Goal: Task Accomplishment & Management: Use online tool/utility

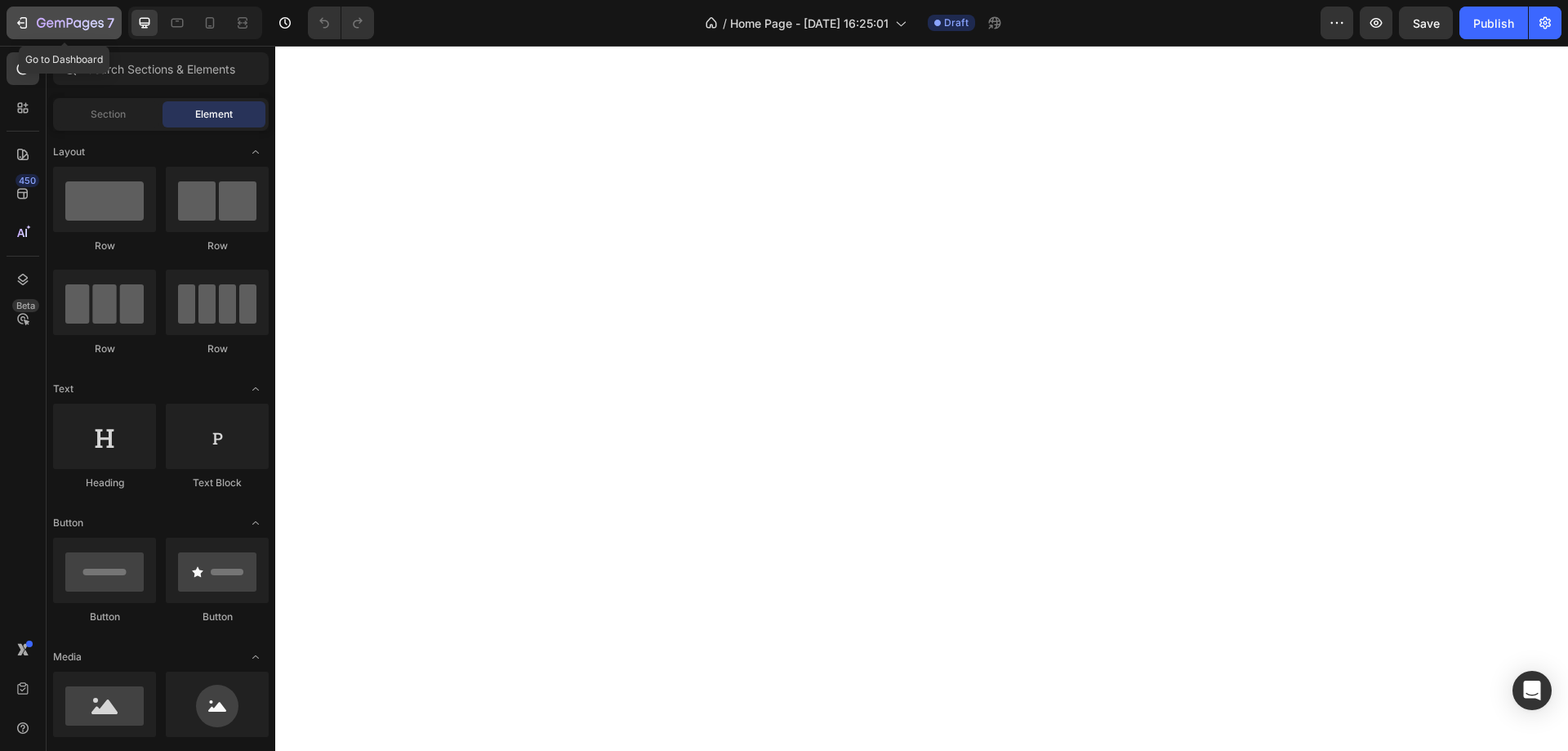
click at [21, 21] on icon "button" at bounding box center [22, 23] width 16 height 16
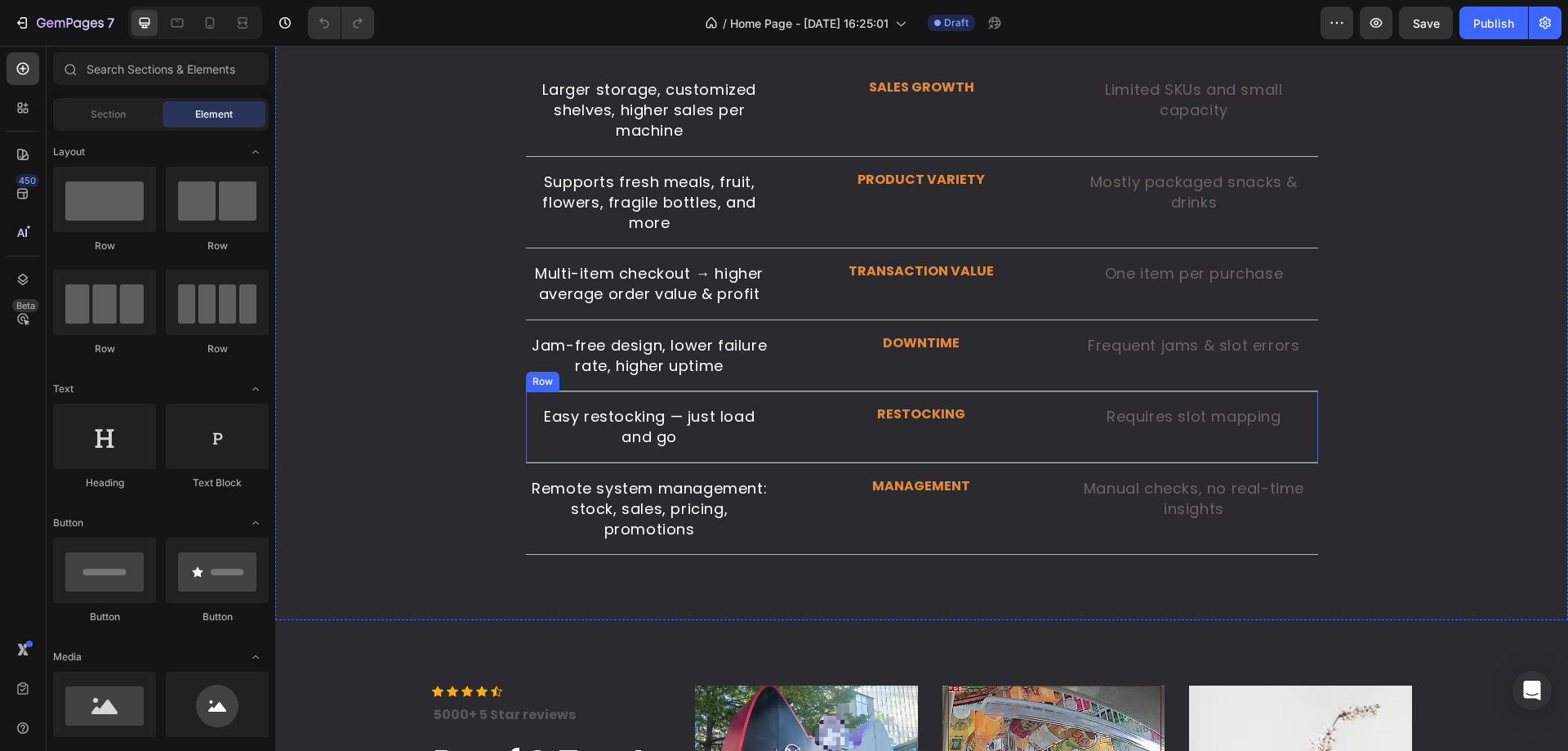
scroll to position [3291, 0]
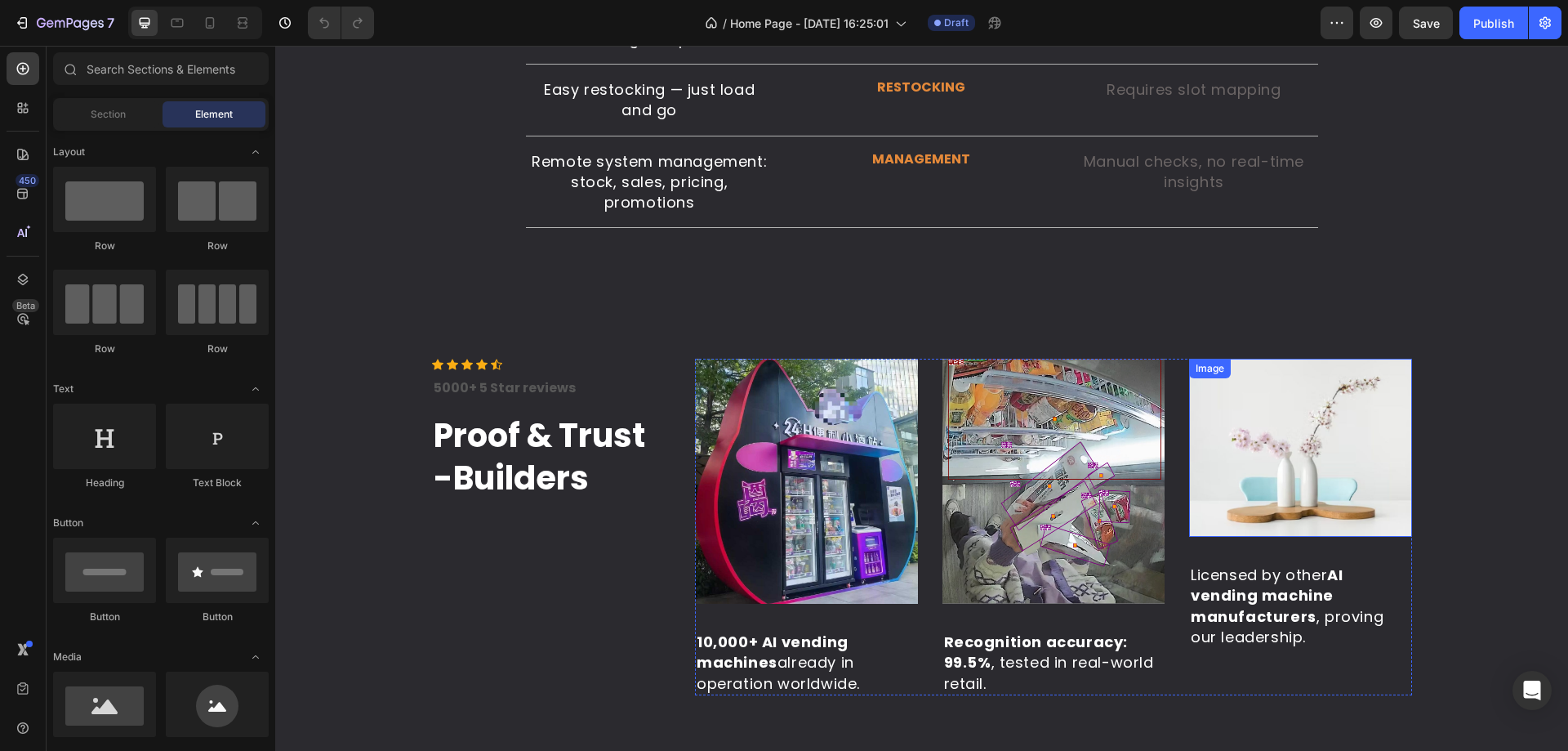
click at [1288, 424] on img at bounding box center [1300, 447] width 223 height 178
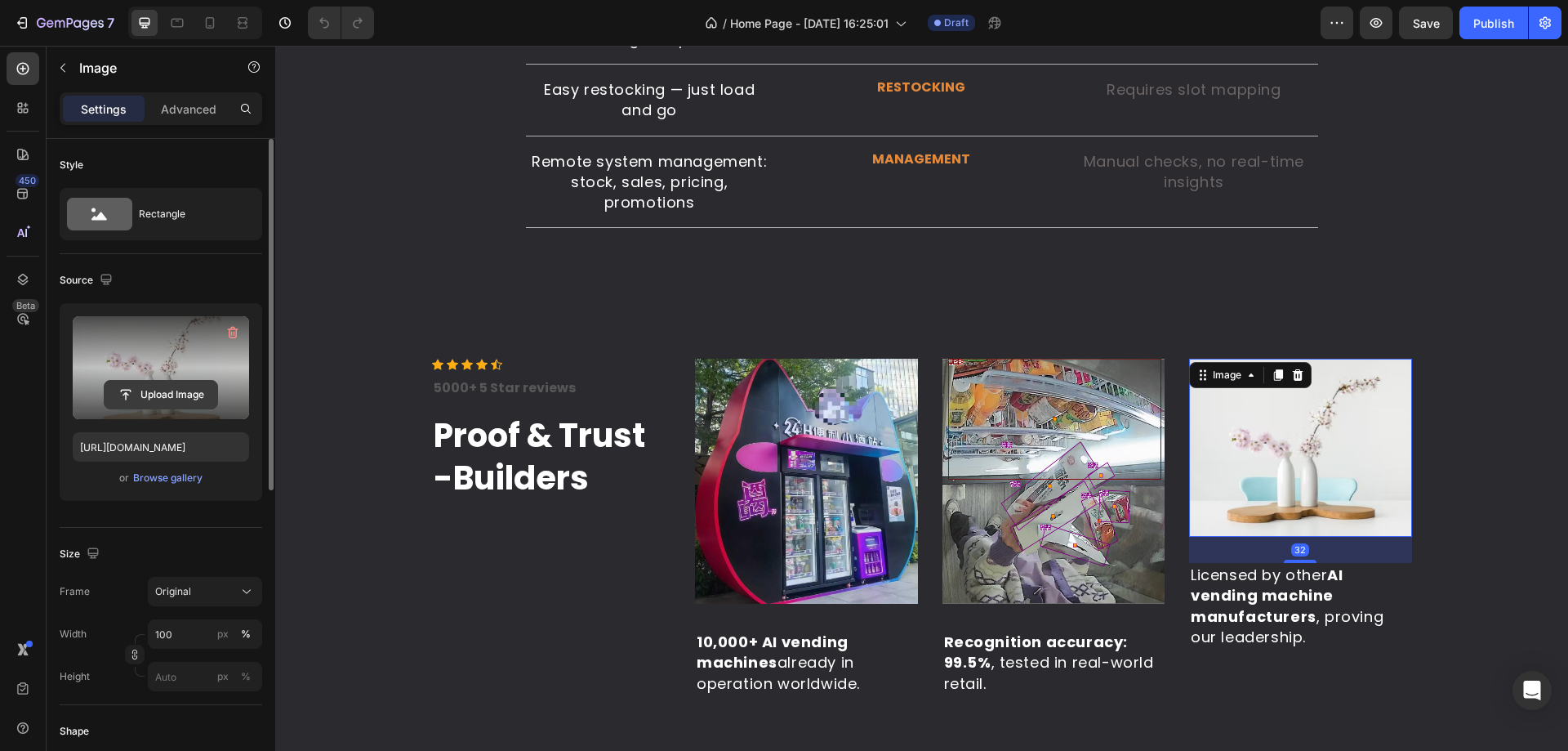
click at [178, 386] on input "file" at bounding box center [160, 395] width 113 height 28
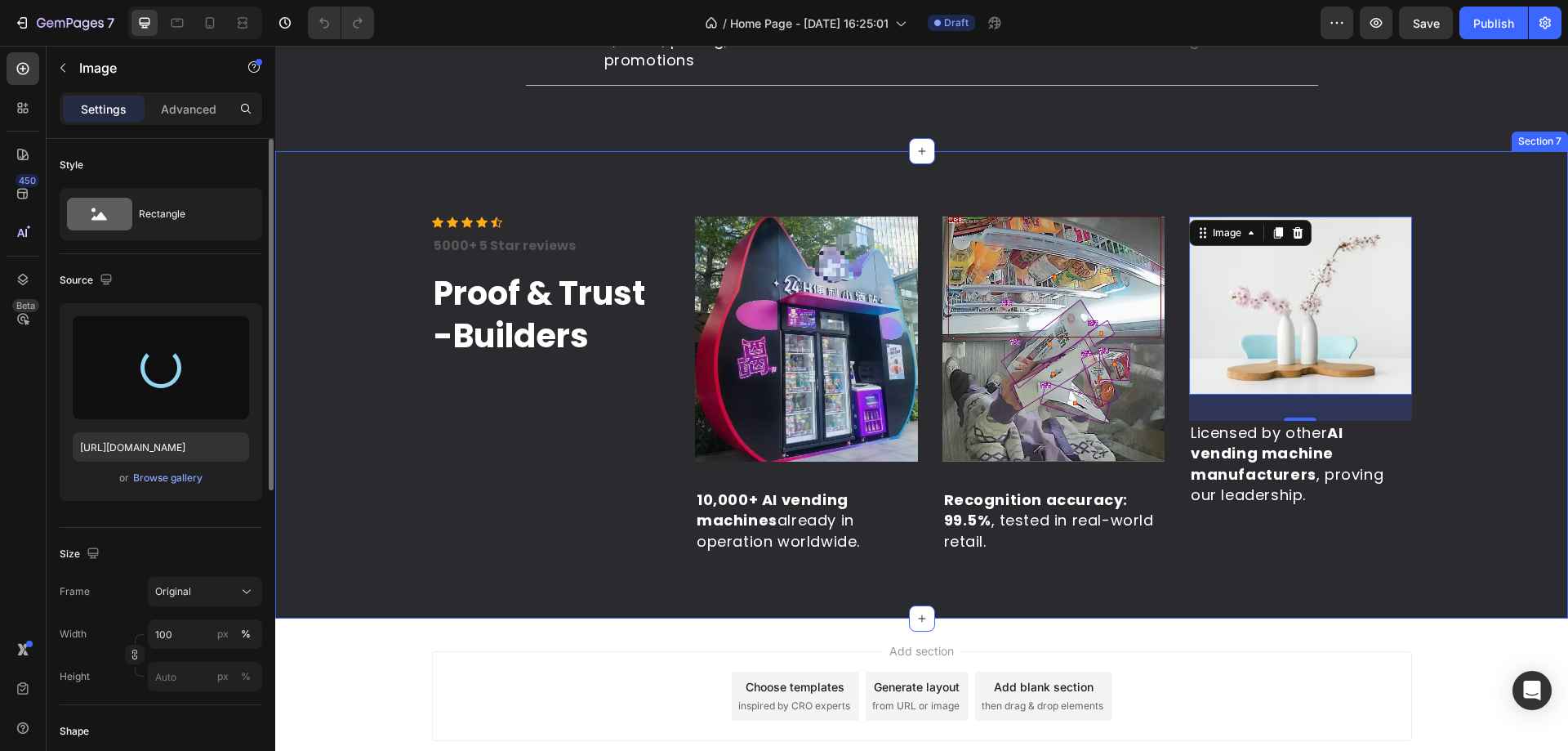
scroll to position [3455, 0]
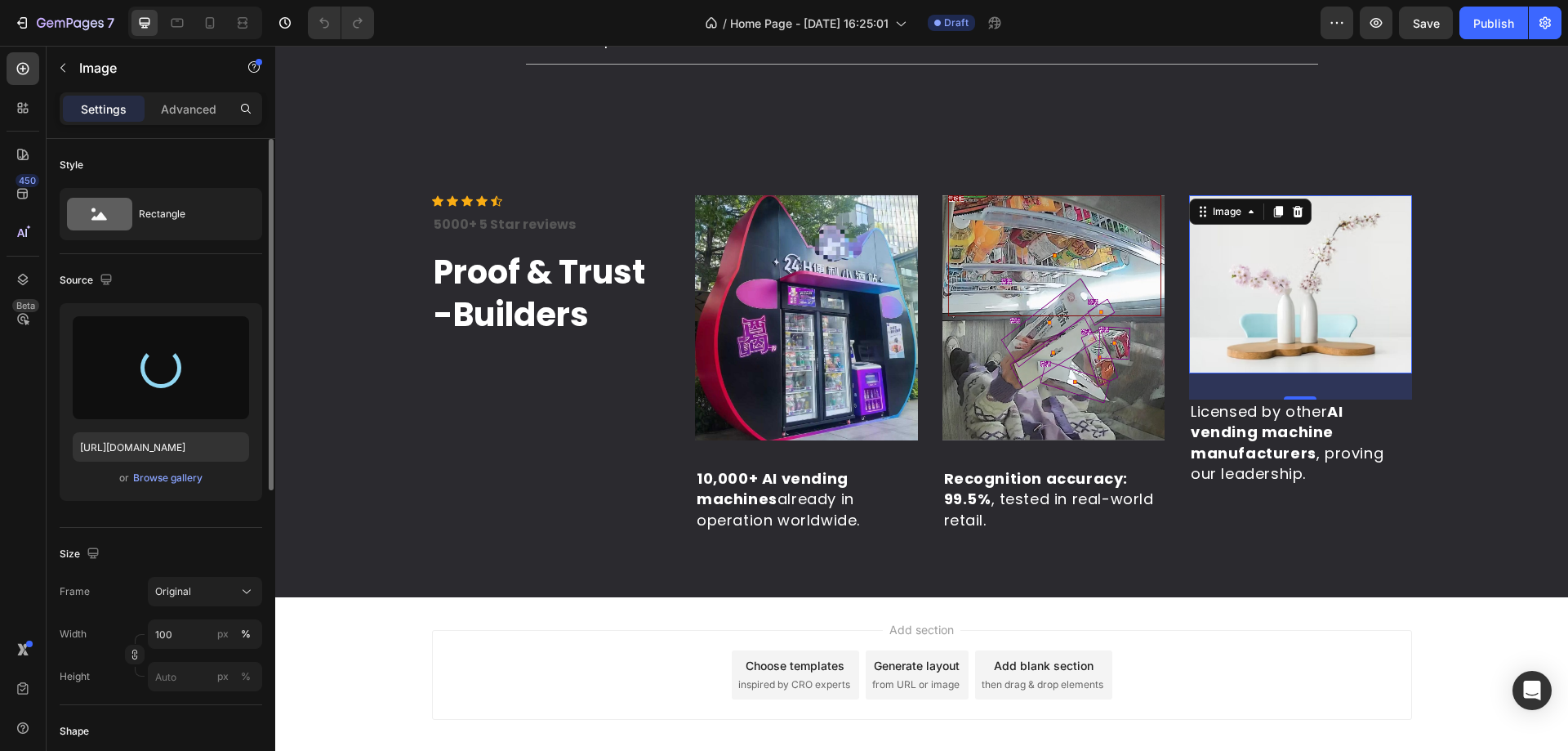
type input "https://cdn.shopify.com/s/files/1/0945/9623/5560/files/gempages_586393031209386…"
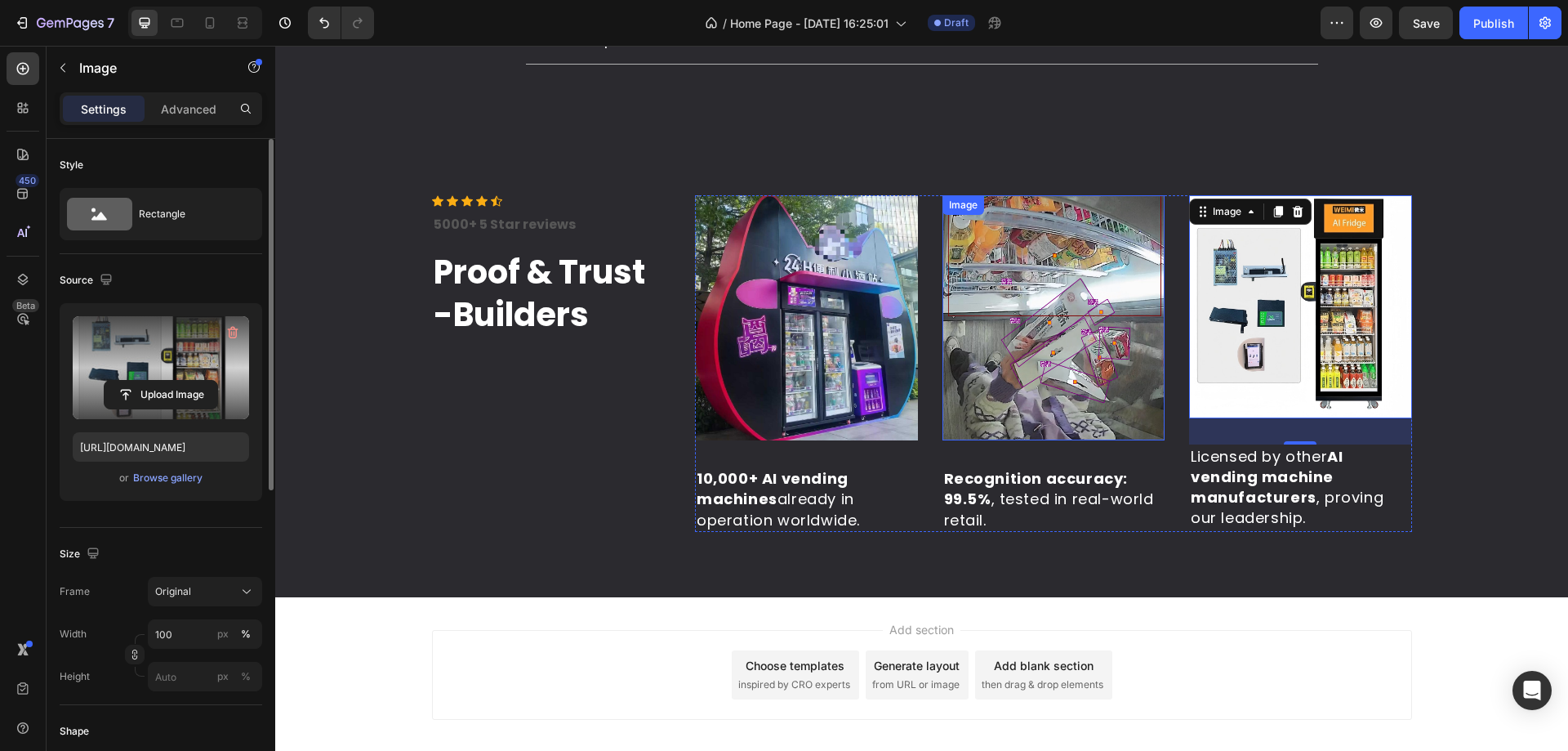
click at [990, 331] on img at bounding box center [1053, 318] width 223 height 245
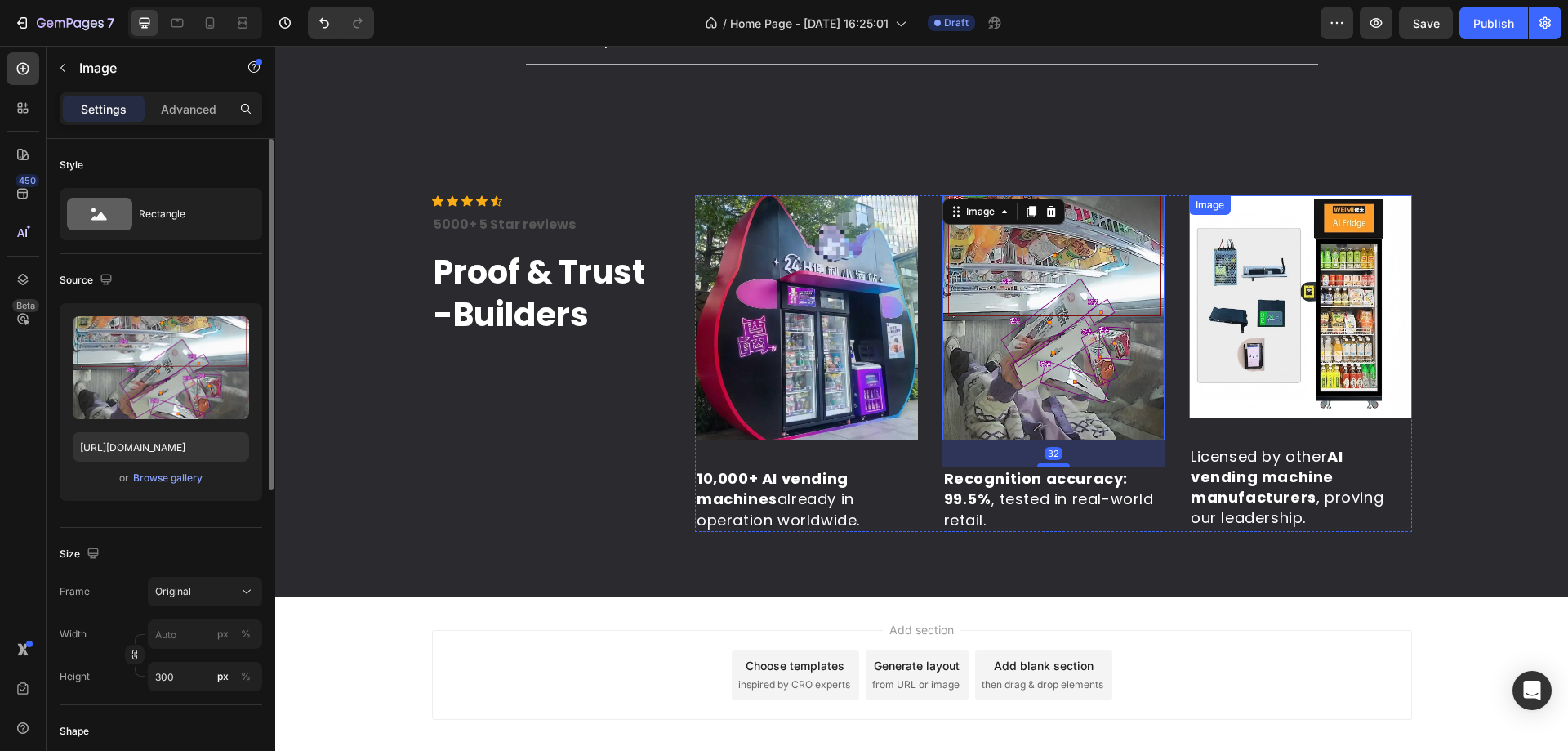
click at [1266, 338] on img at bounding box center [1300, 306] width 223 height 223
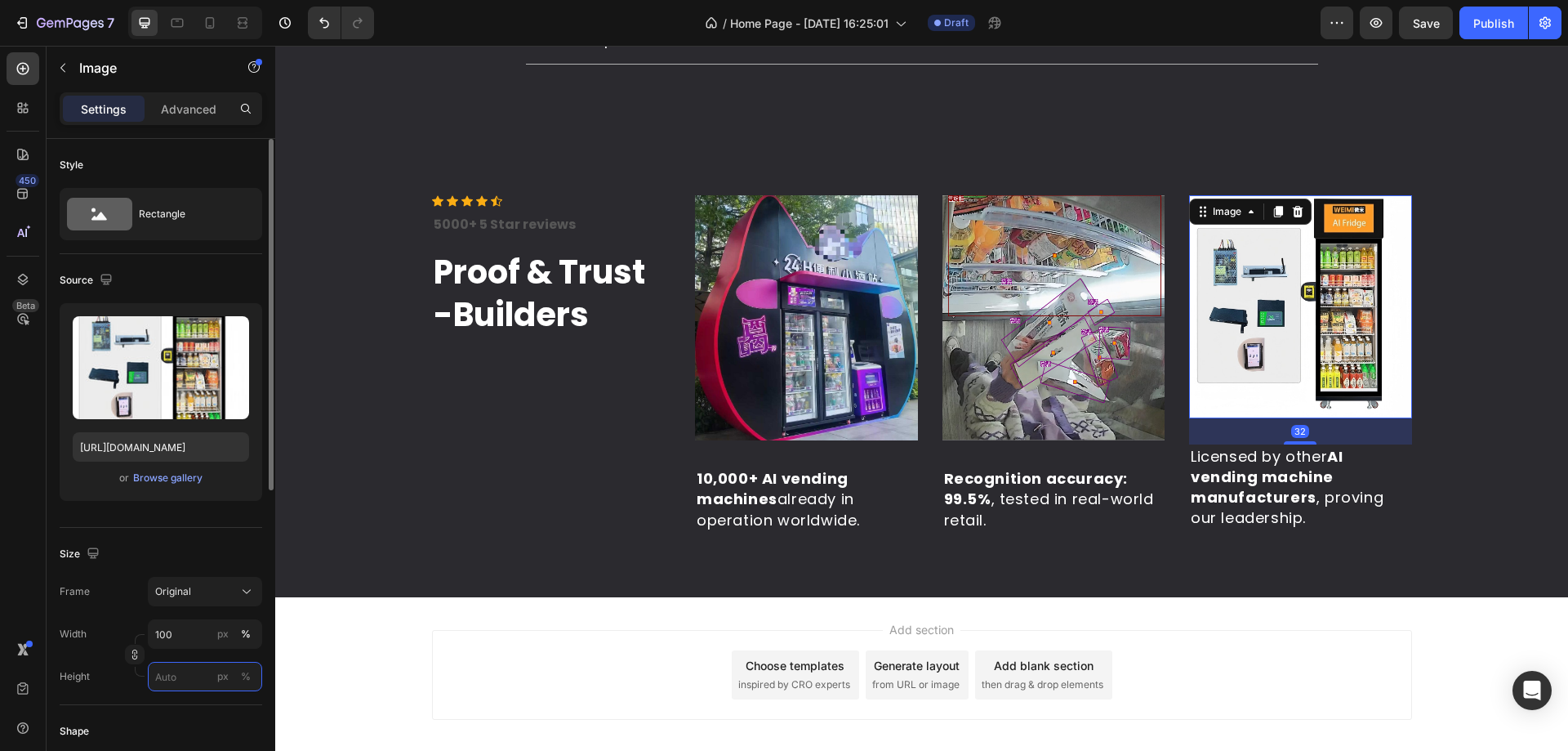
click at [178, 675] on input "px %" at bounding box center [205, 676] width 114 height 30
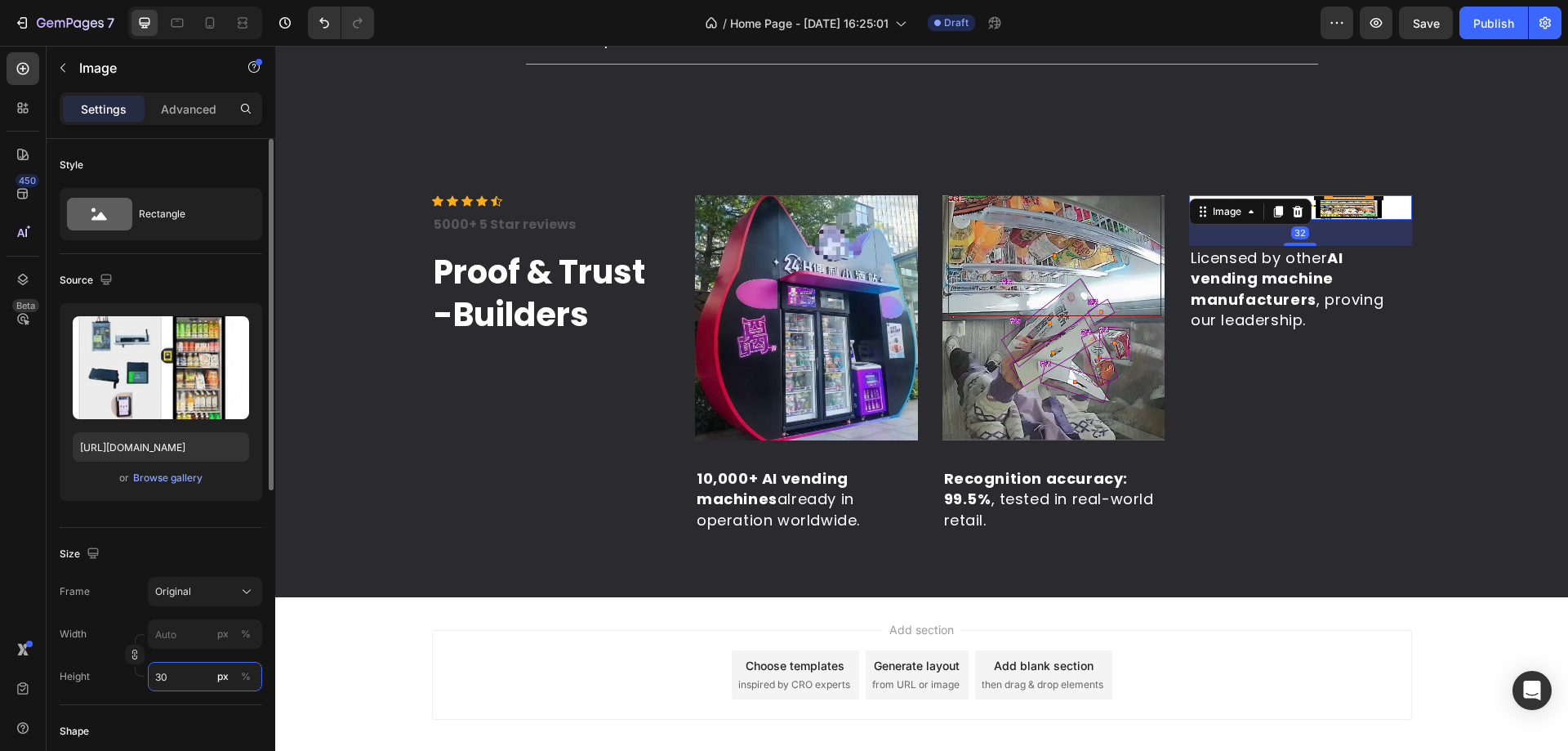
type input "300"
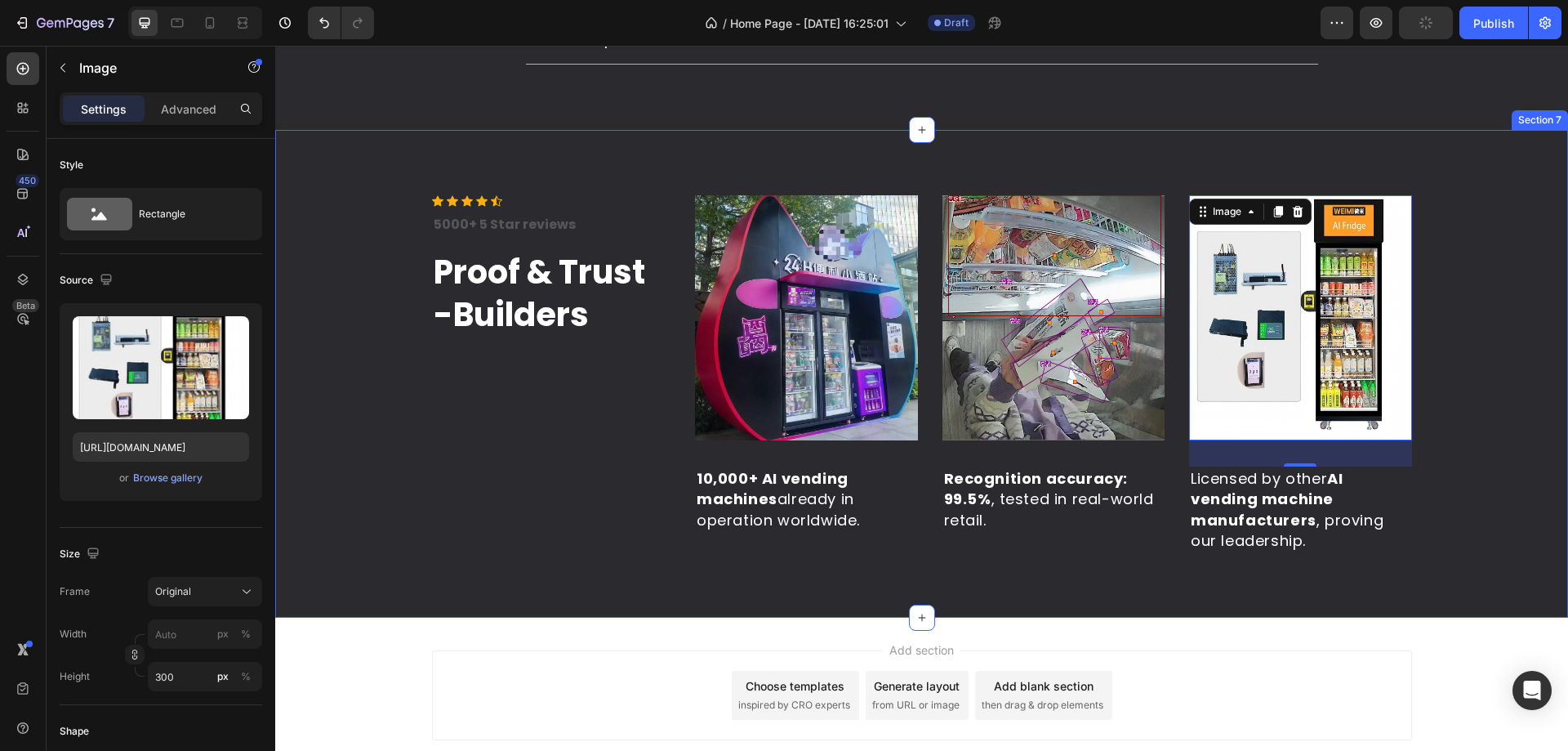
click at [406, 494] on div "Icon Icon Icon Icon Icon Icon List Hoz 5000+ 5 Star reviews Text block Proof & …" at bounding box center [922, 373] width 1268 height 357
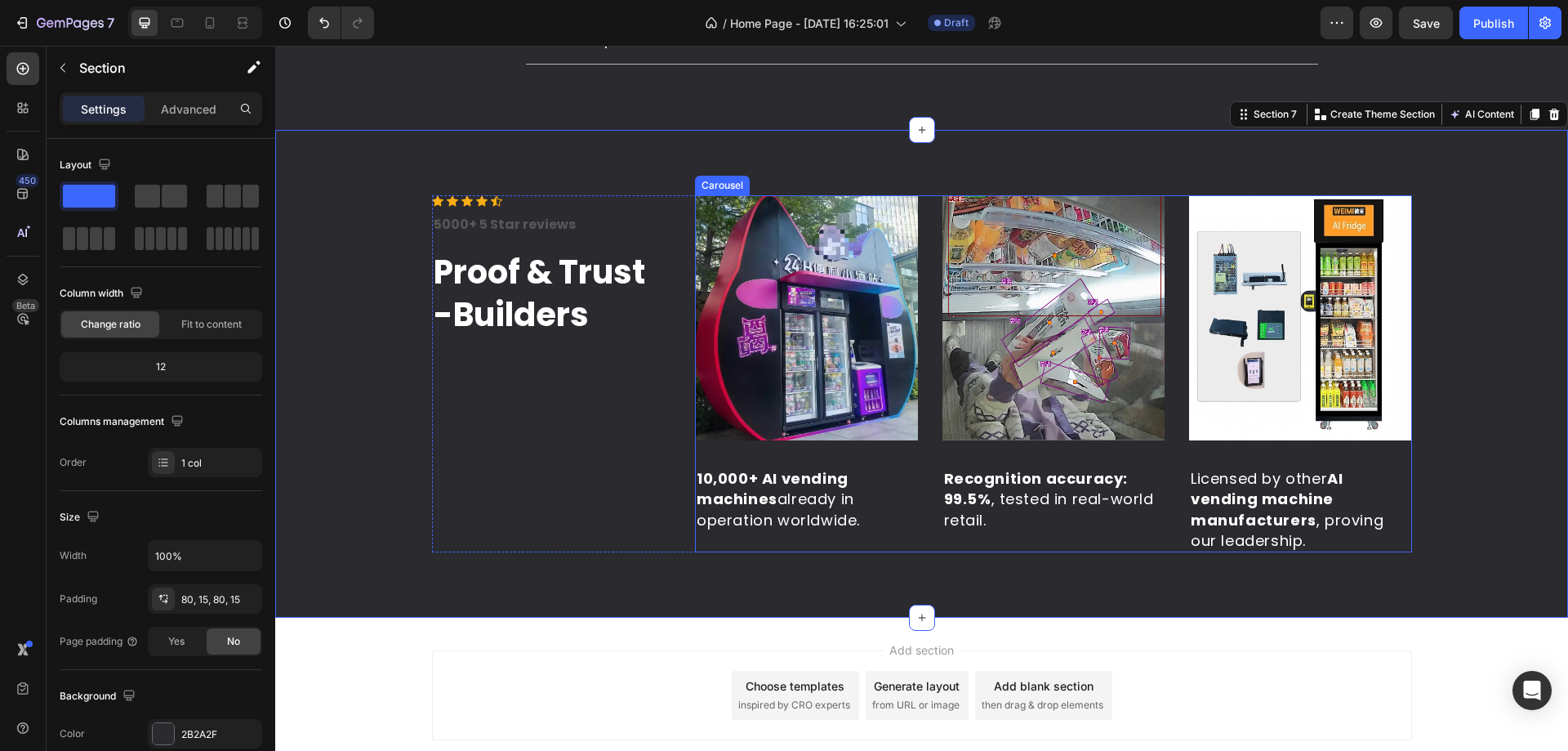
click at [1192, 361] on img at bounding box center [1300, 318] width 223 height 245
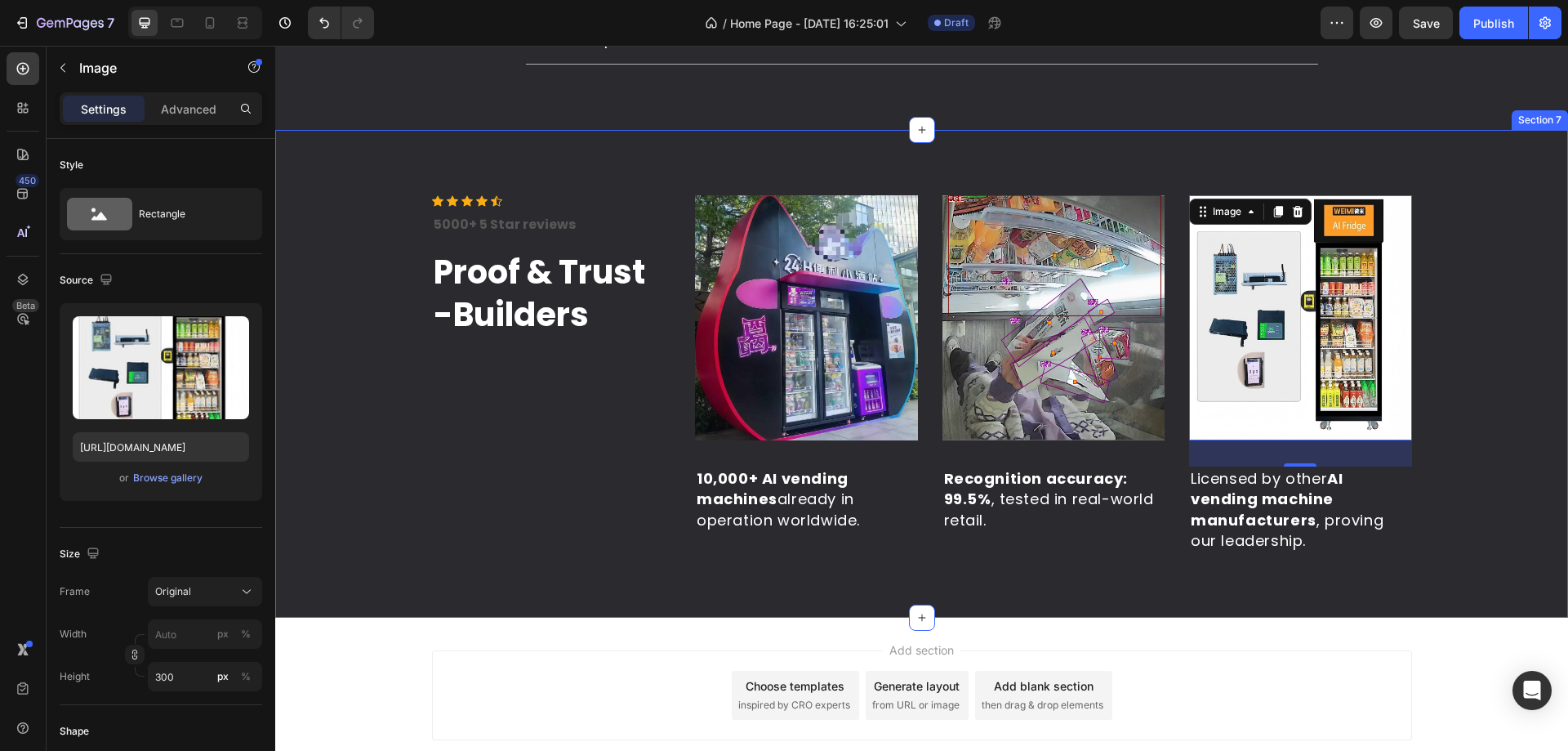
click at [1498, 445] on div "Icon Icon Icon Icon Icon Icon List Hoz 5000+ 5 Star reviews Text block Proof & …" at bounding box center [922, 373] width 1268 height 357
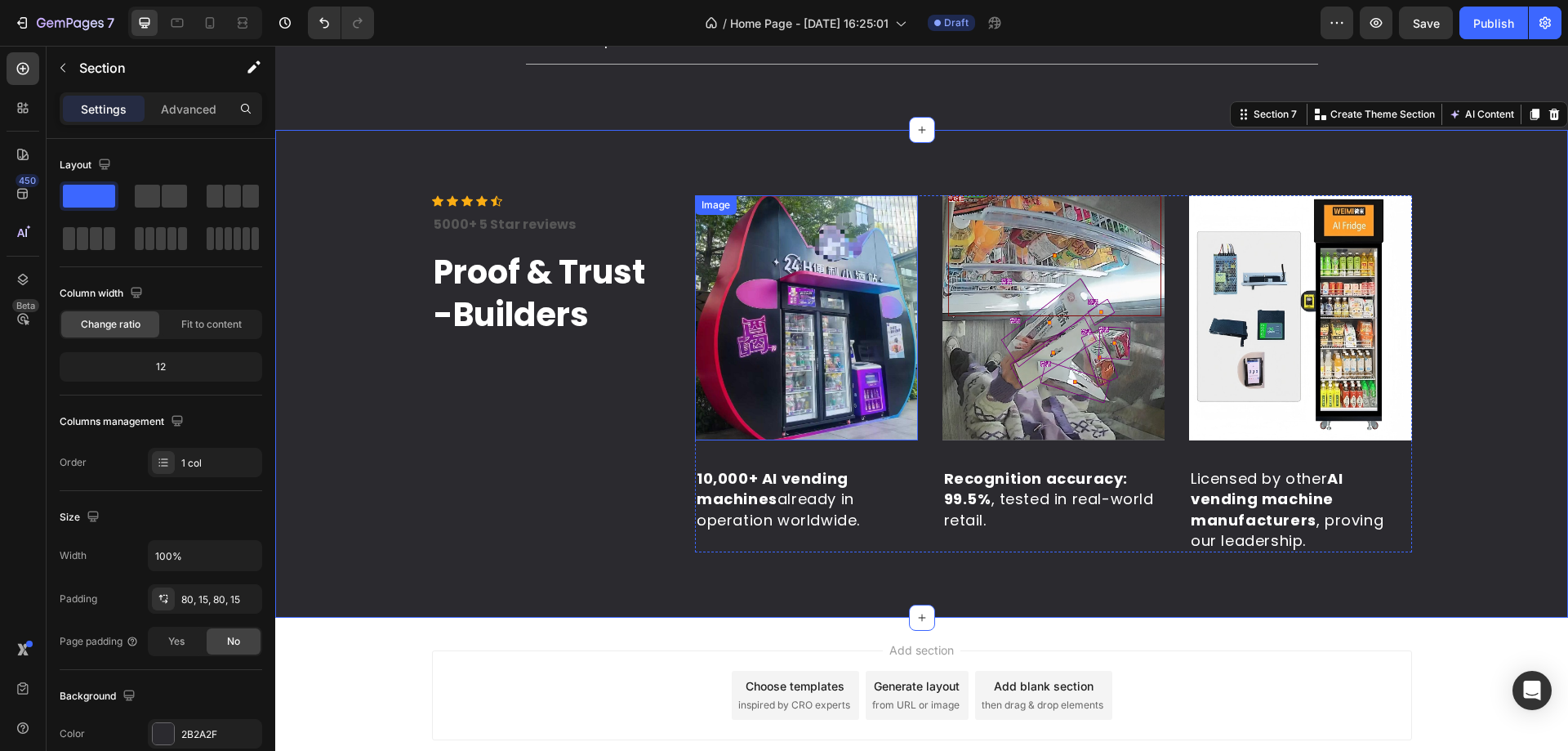
click at [853, 388] on img at bounding box center [806, 318] width 223 height 245
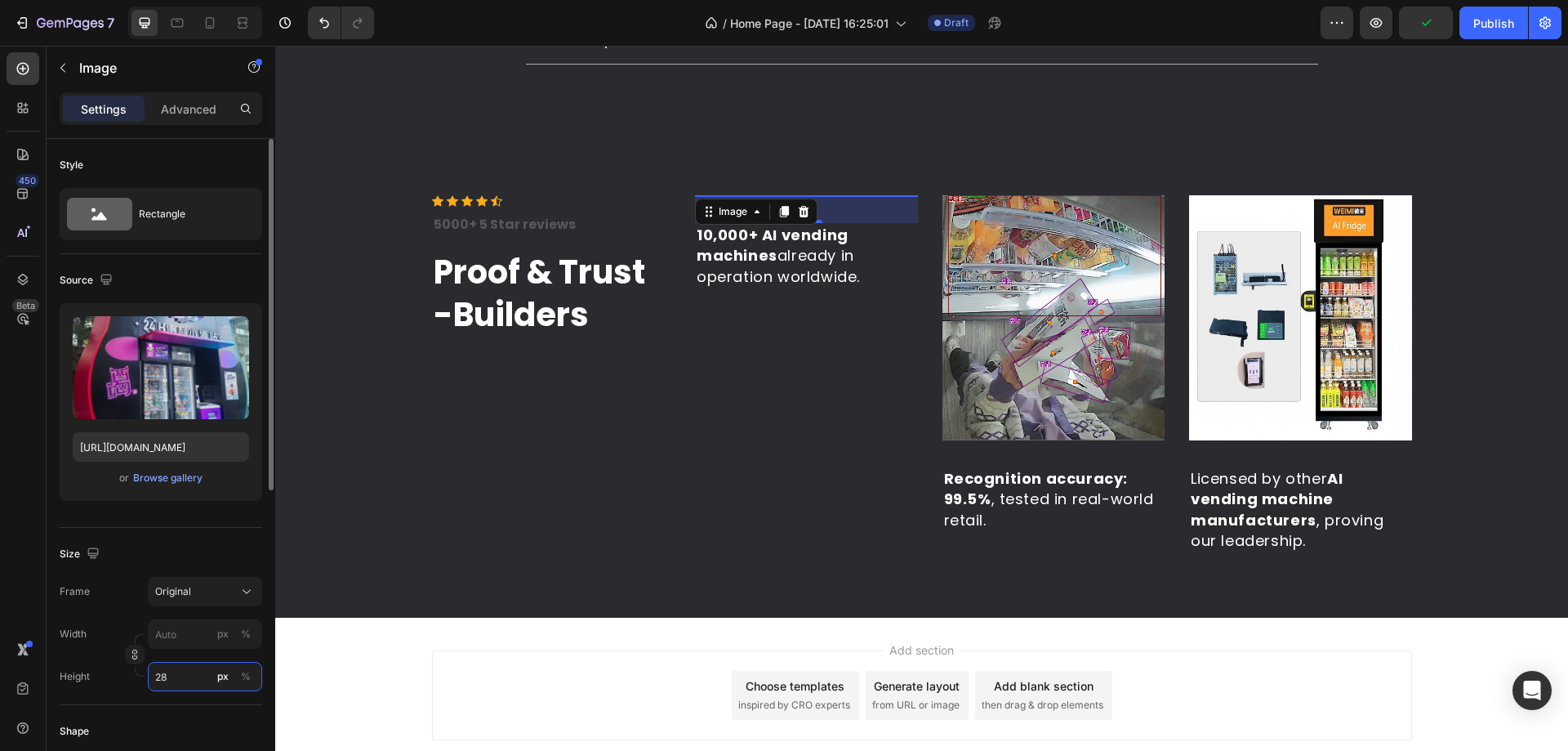
type input "280"
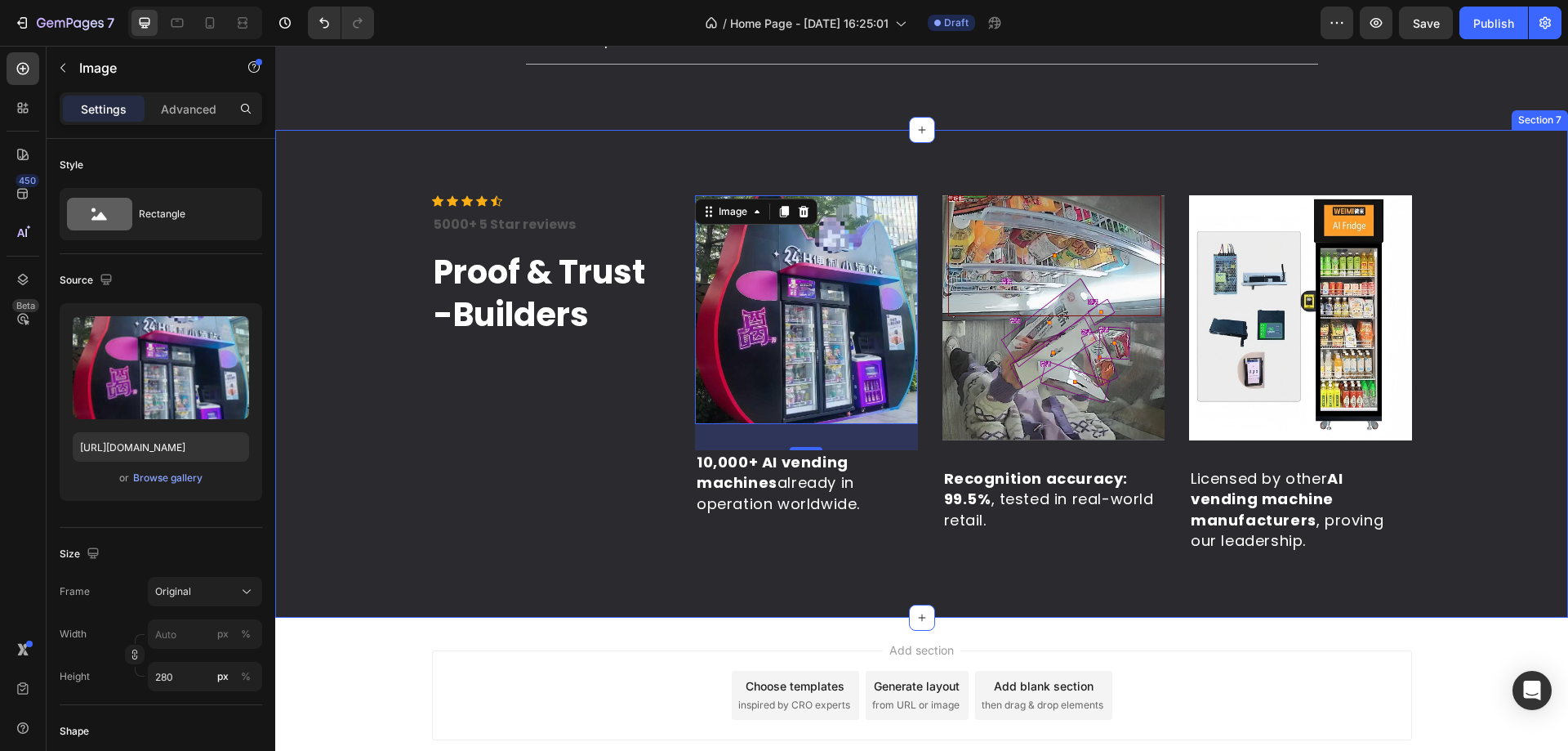
click at [993, 380] on img at bounding box center [1053, 318] width 223 height 245
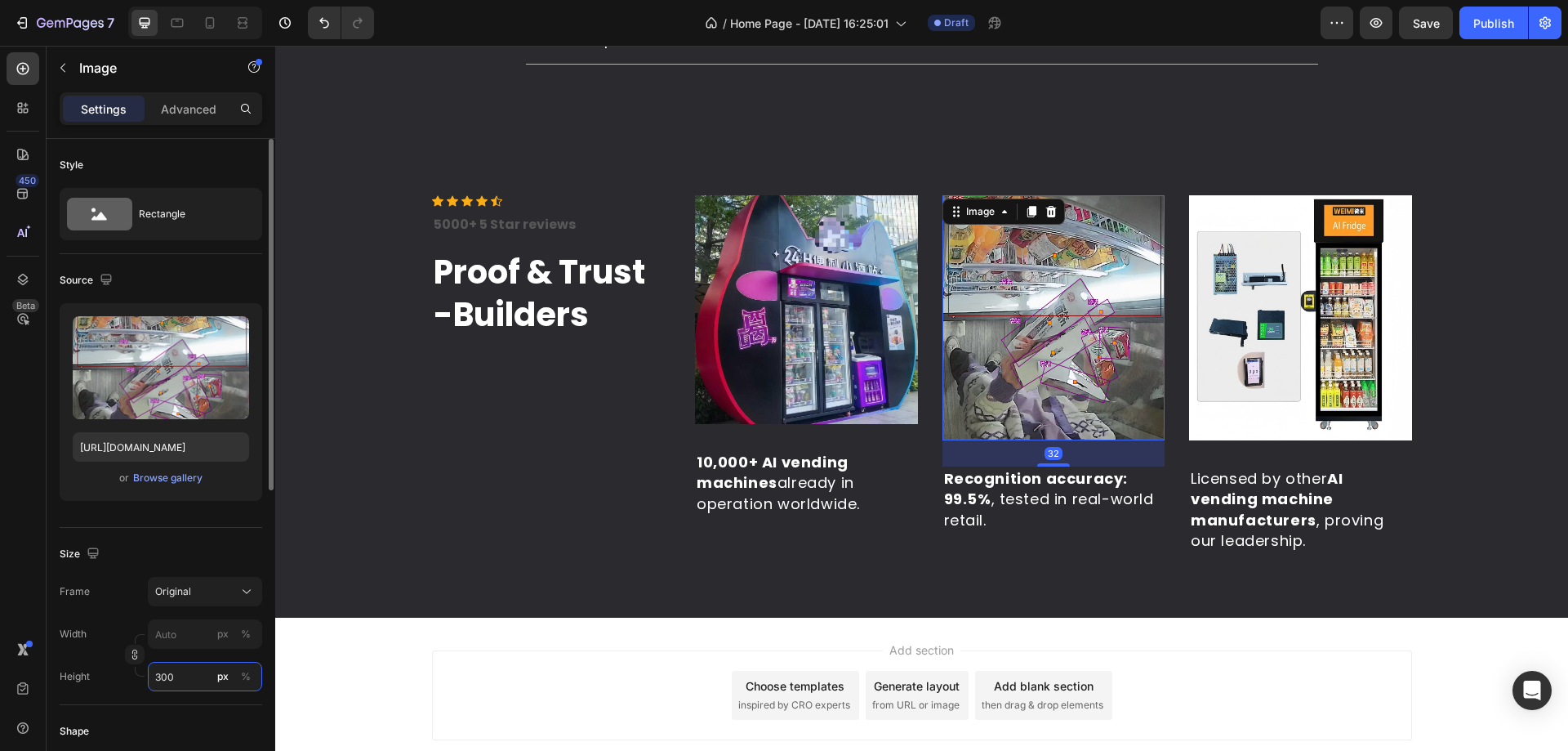
click at [174, 679] on input "300" at bounding box center [205, 676] width 114 height 30
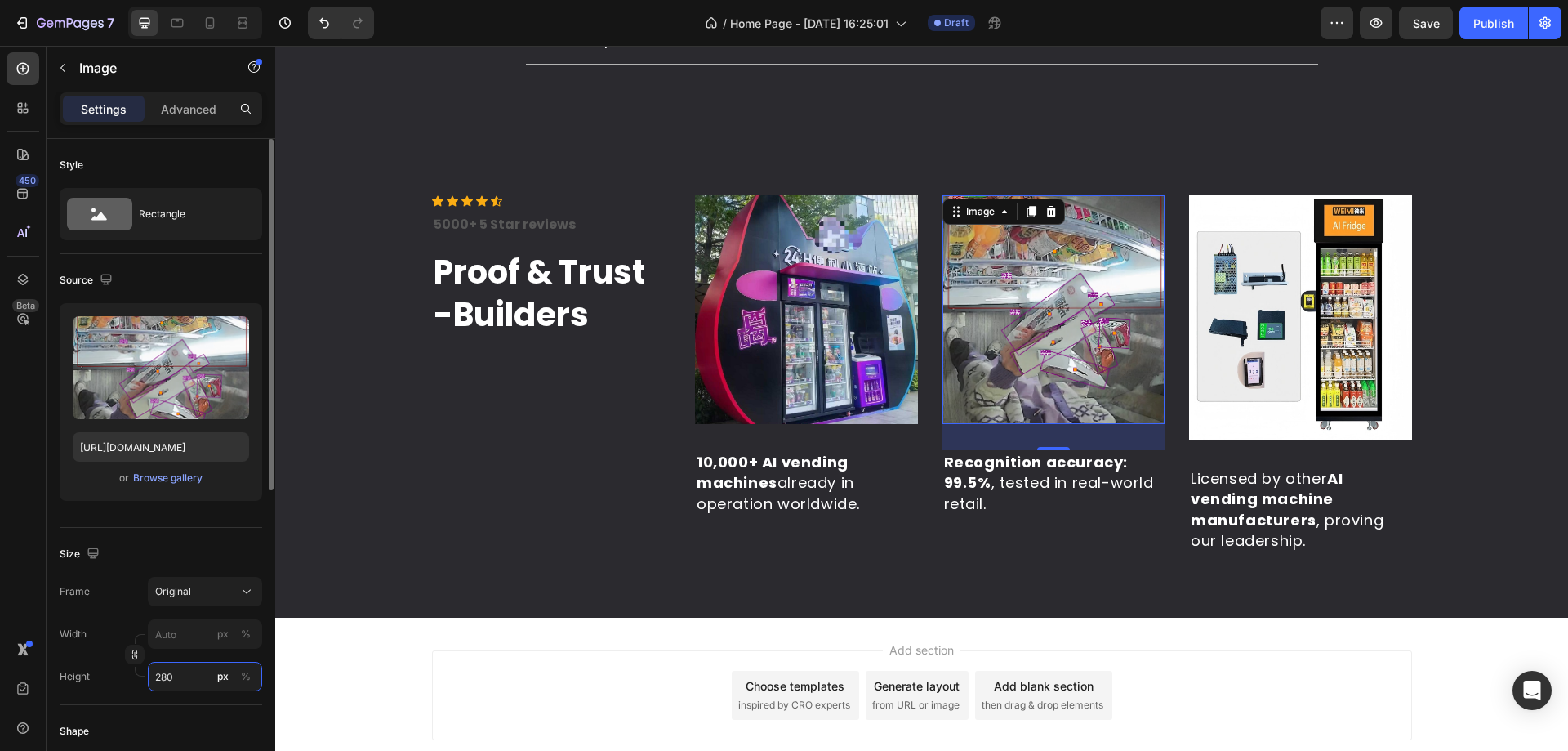
type input "280"
click at [1300, 363] on img at bounding box center [1300, 318] width 223 height 245
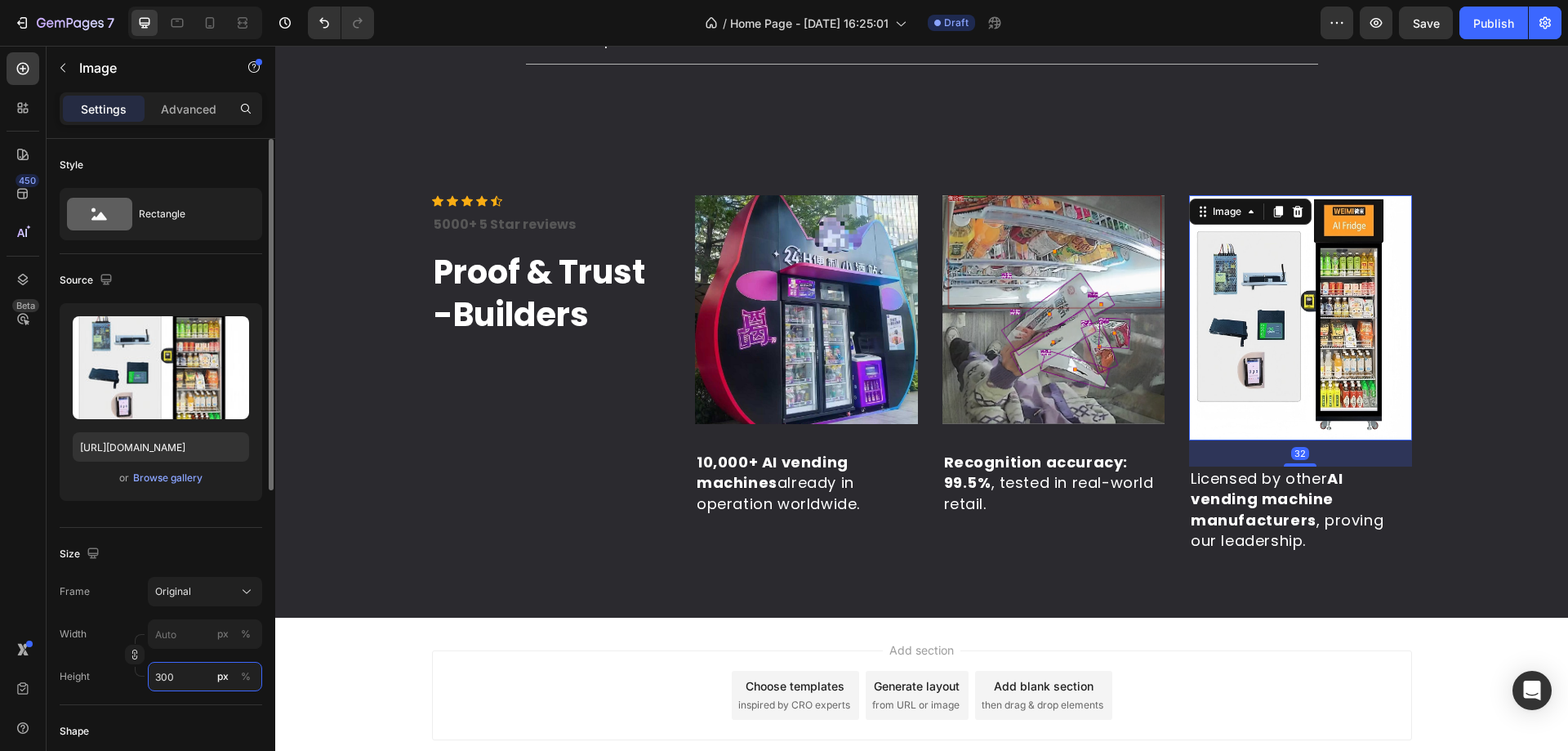
click at [160, 670] on input "300" at bounding box center [205, 676] width 114 height 30
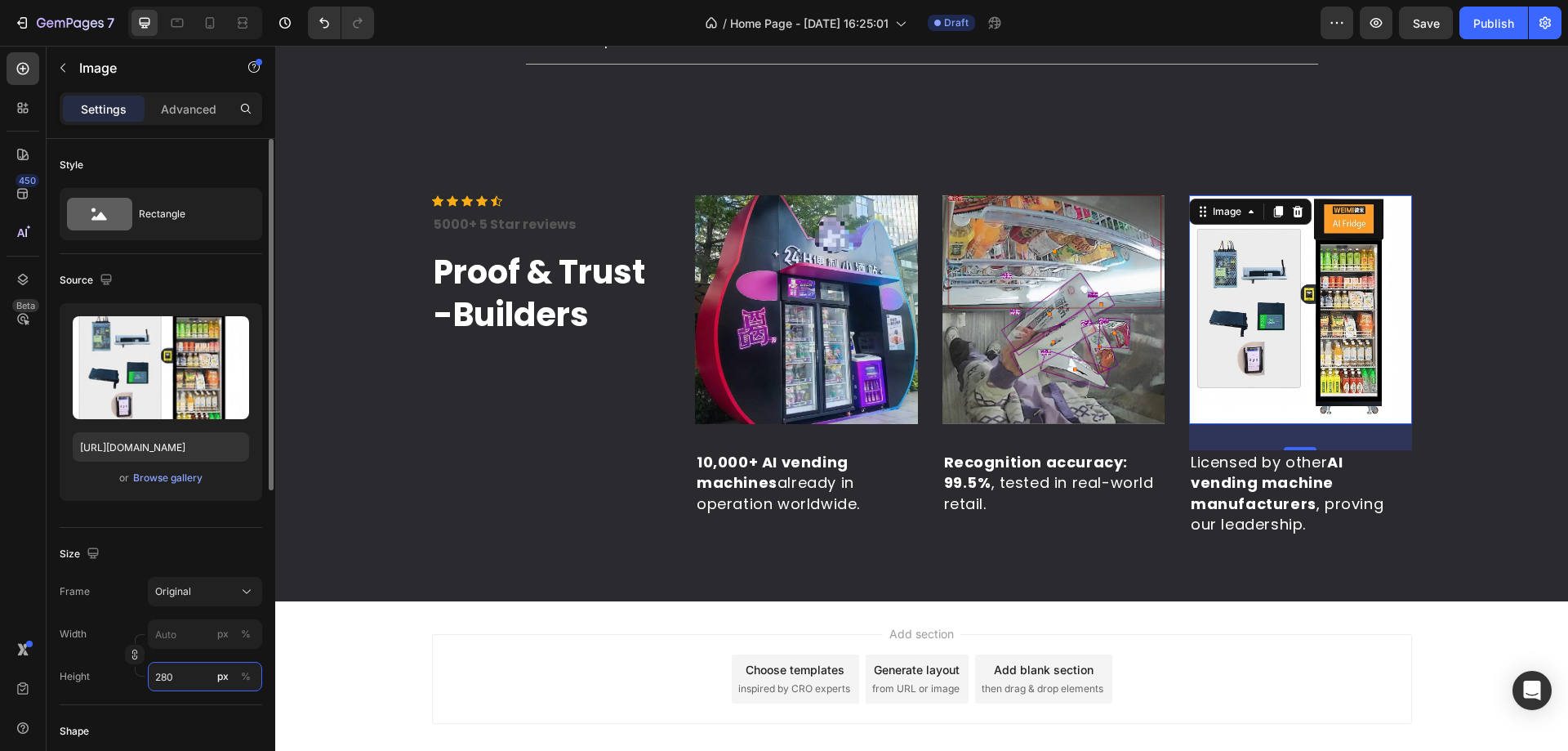
type input "280"
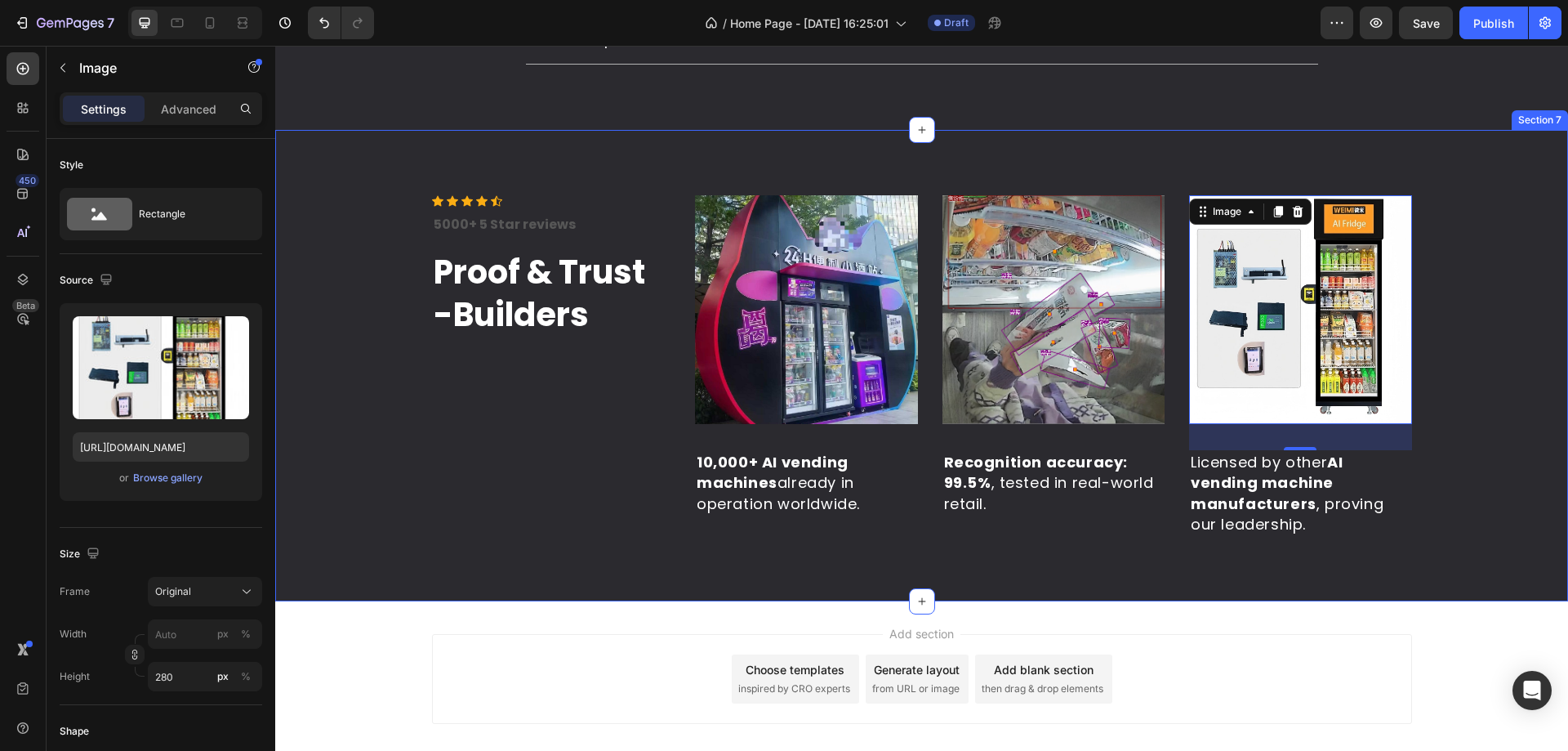
click at [346, 518] on div "Icon Icon Icon Icon Icon Icon List Hoz 5000+ 5 Star reviews Text block Proof & …" at bounding box center [922, 365] width 1268 height 341
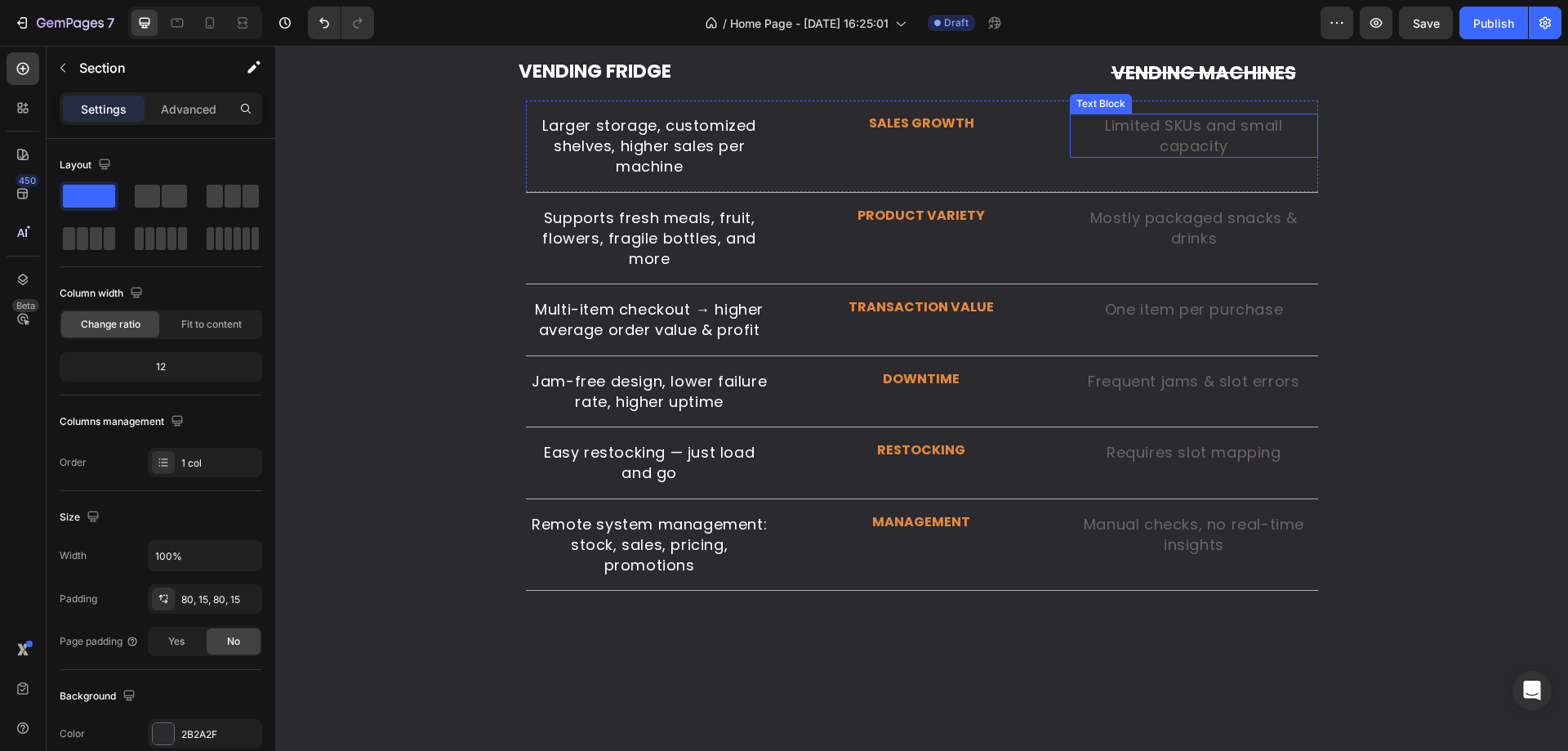
scroll to position [2805, 0]
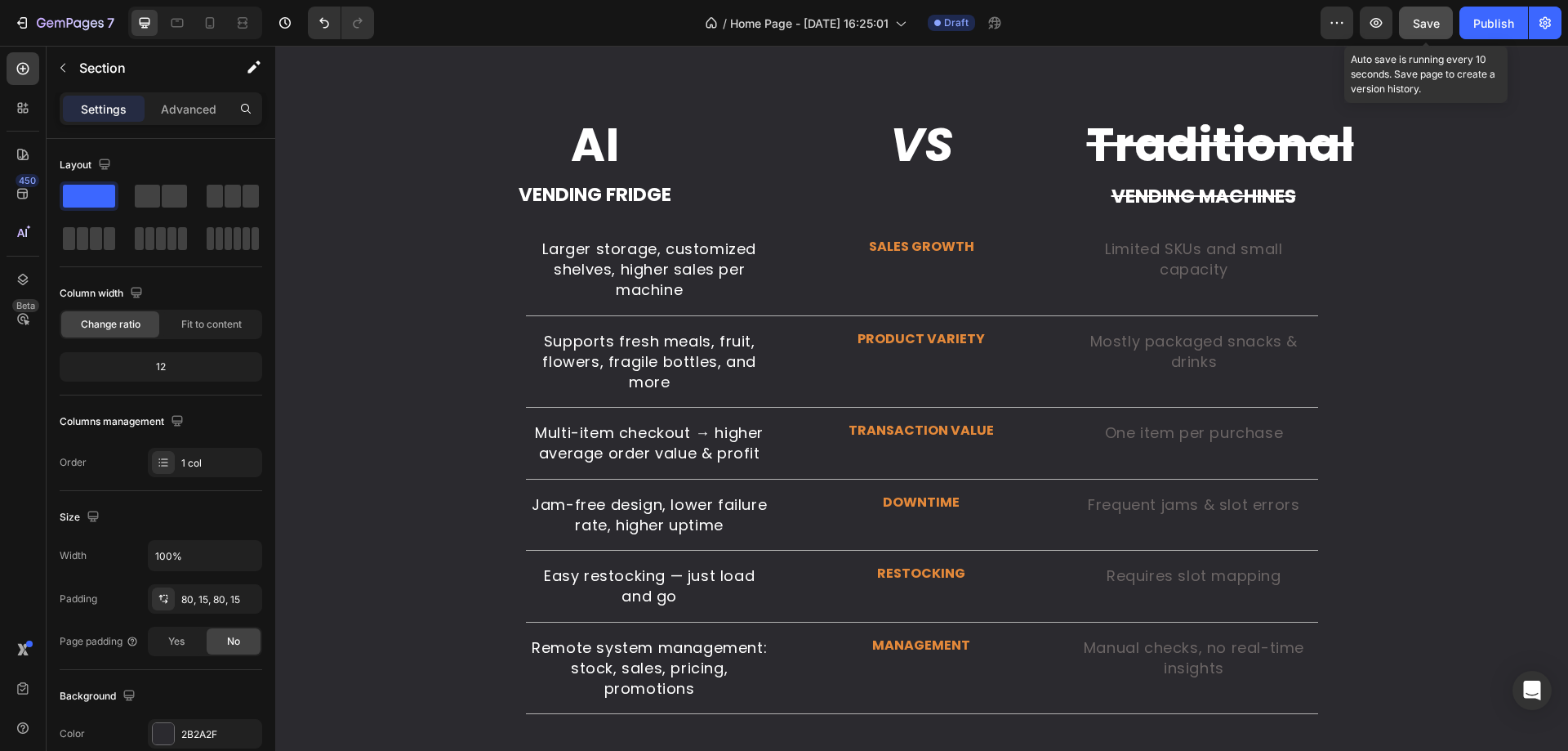
click at [1412, 36] on button "Save" at bounding box center [1426, 23] width 54 height 33
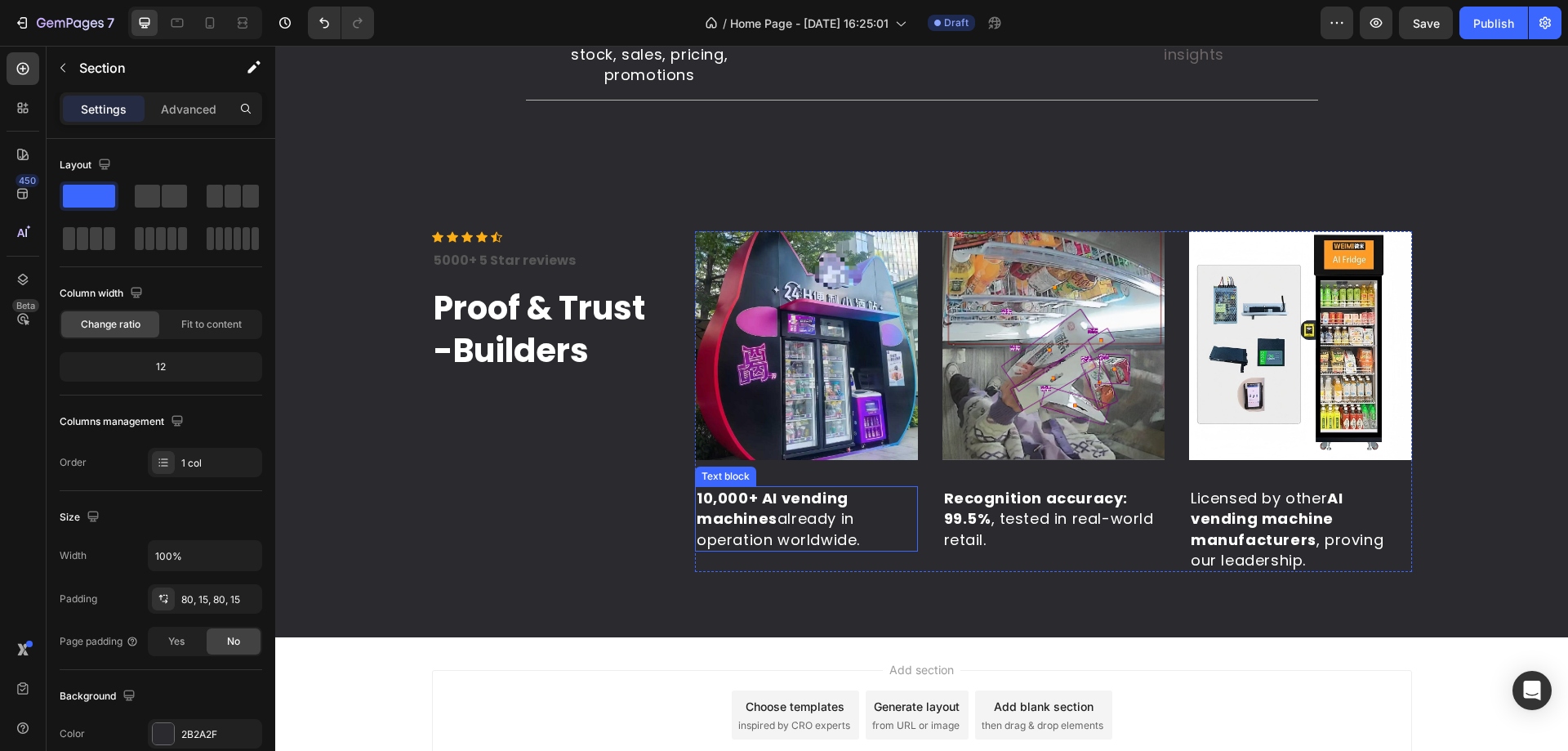
scroll to position [3662, 0]
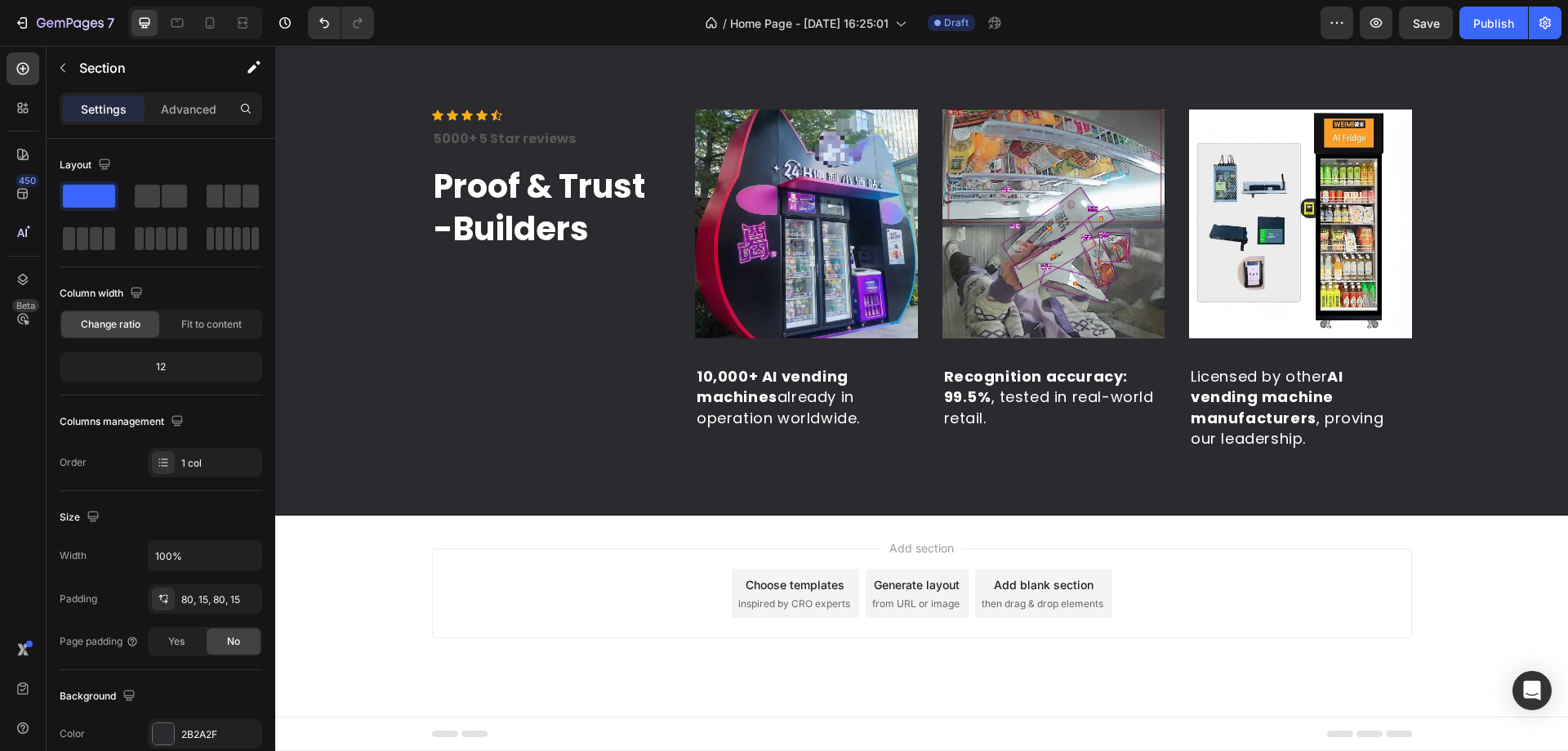
click at [906, 546] on span "Add section" at bounding box center [922, 547] width 77 height 17
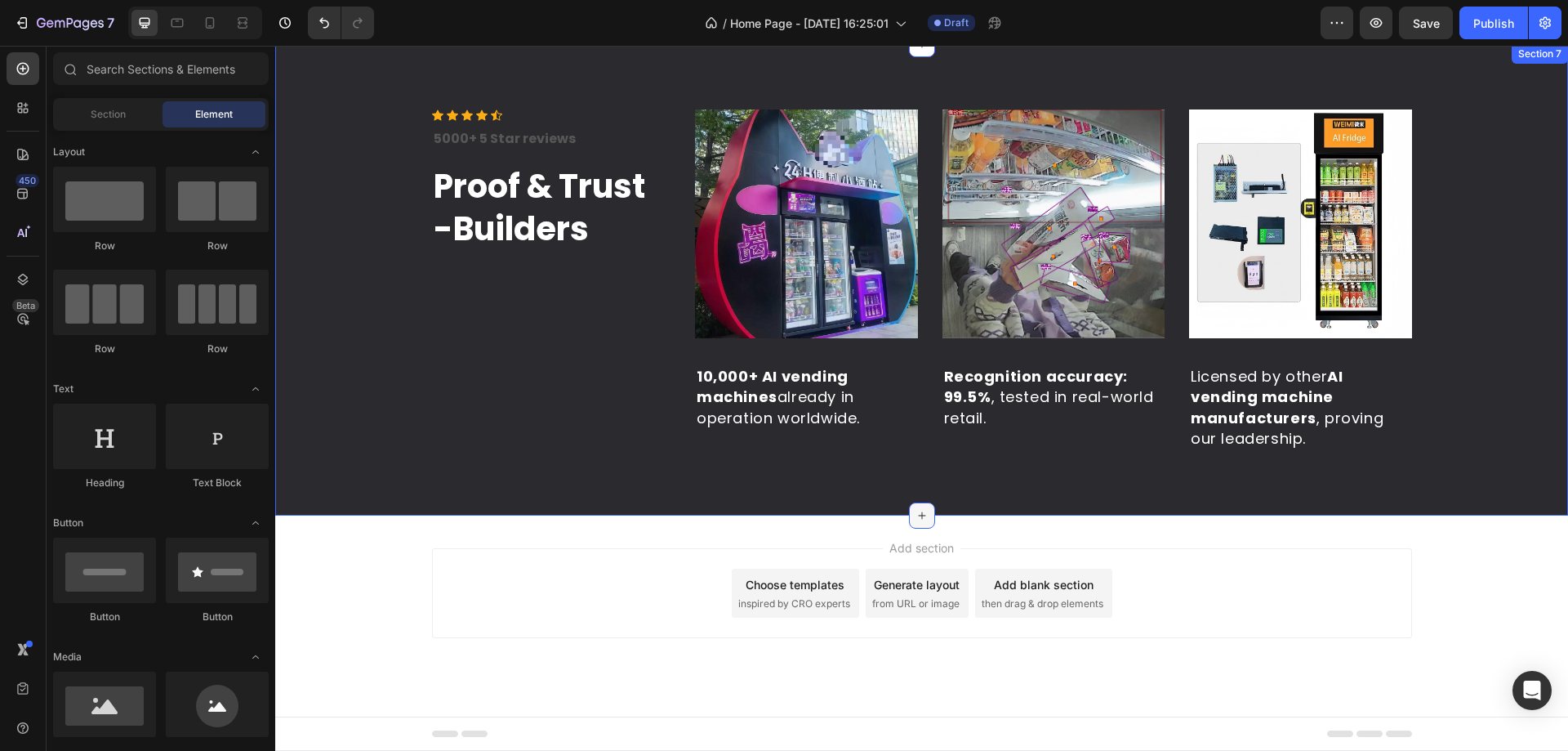
click at [915, 513] on icon at bounding box center [922, 516] width 13 height 13
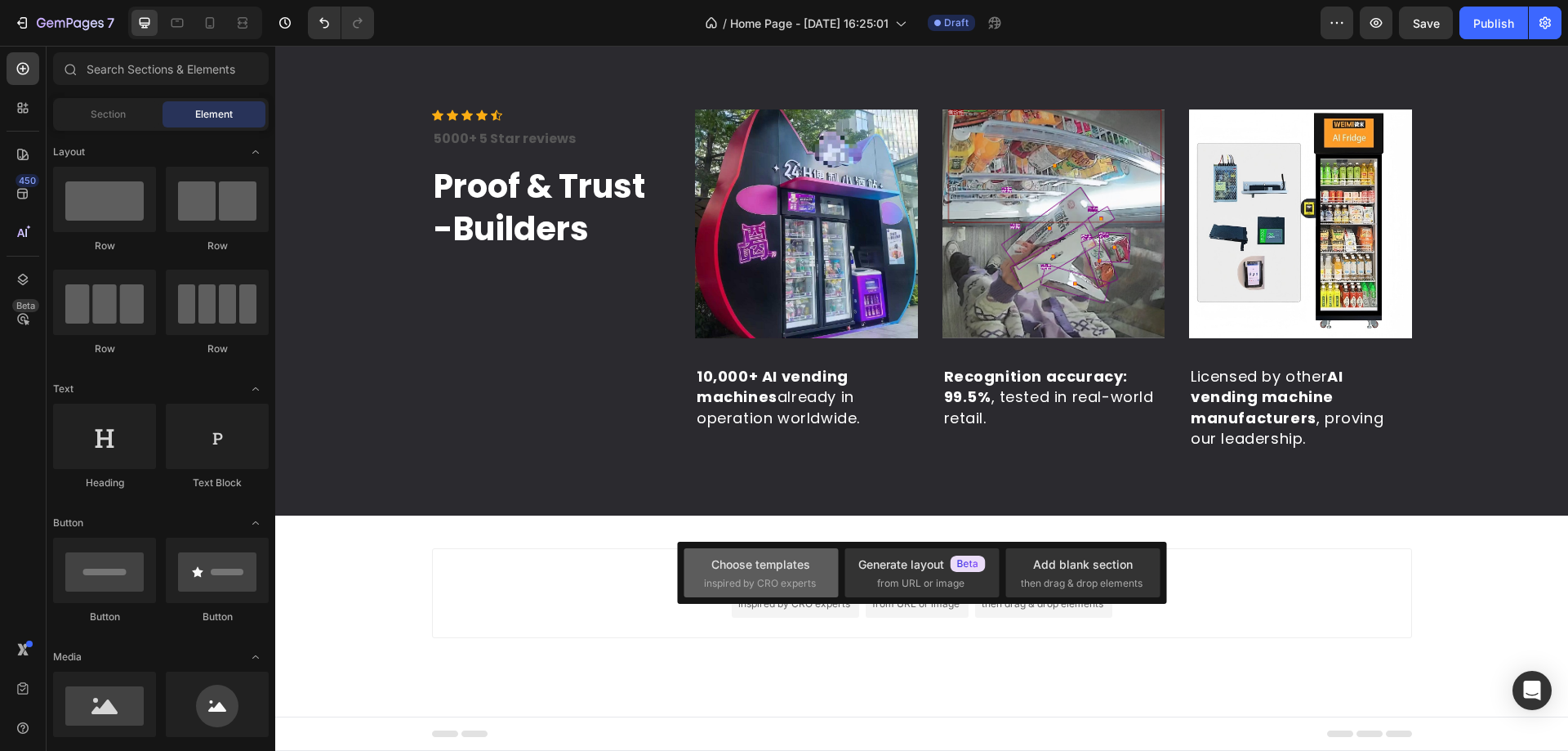
click at [754, 562] on div "Choose templates" at bounding box center [761, 563] width 99 height 17
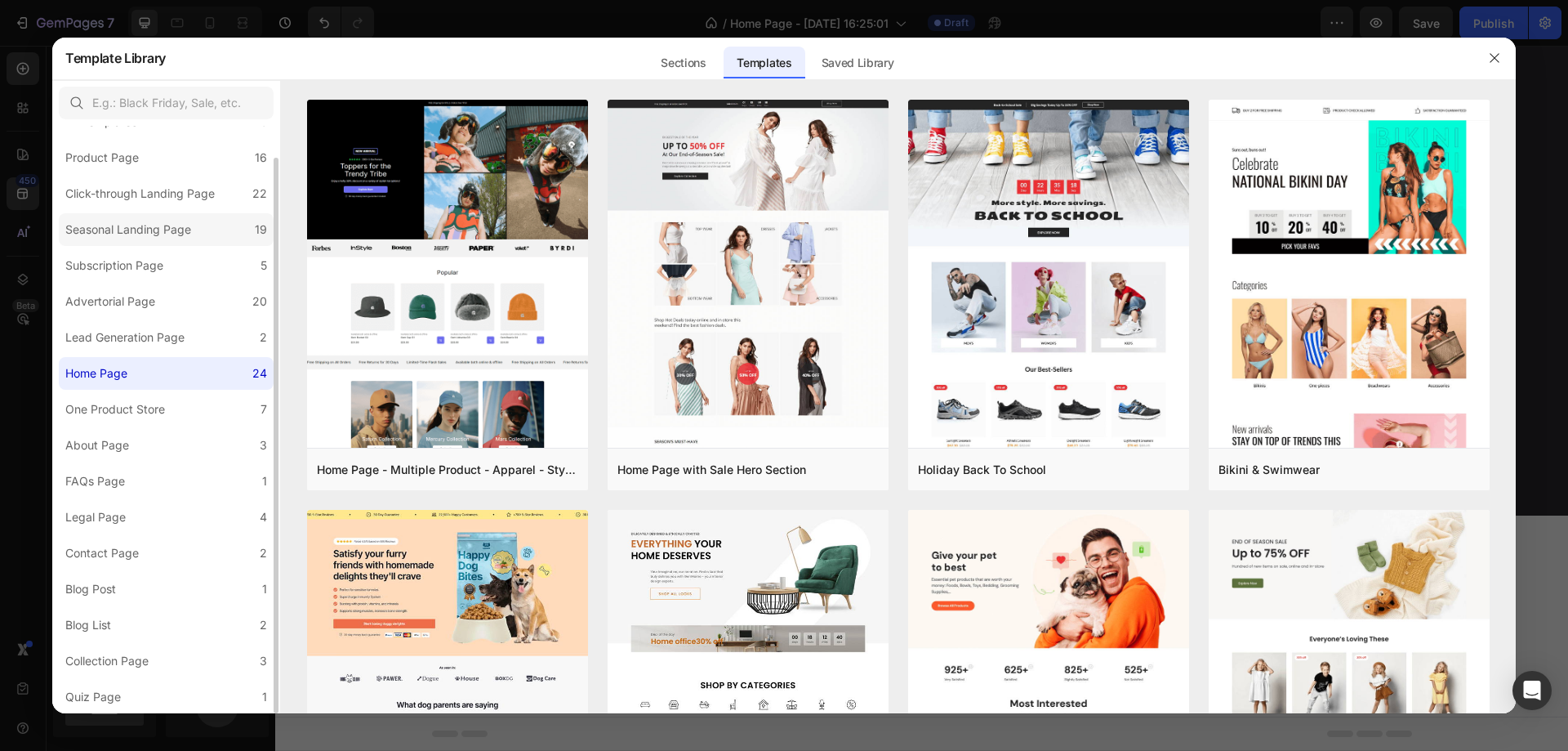
scroll to position [0, 0]
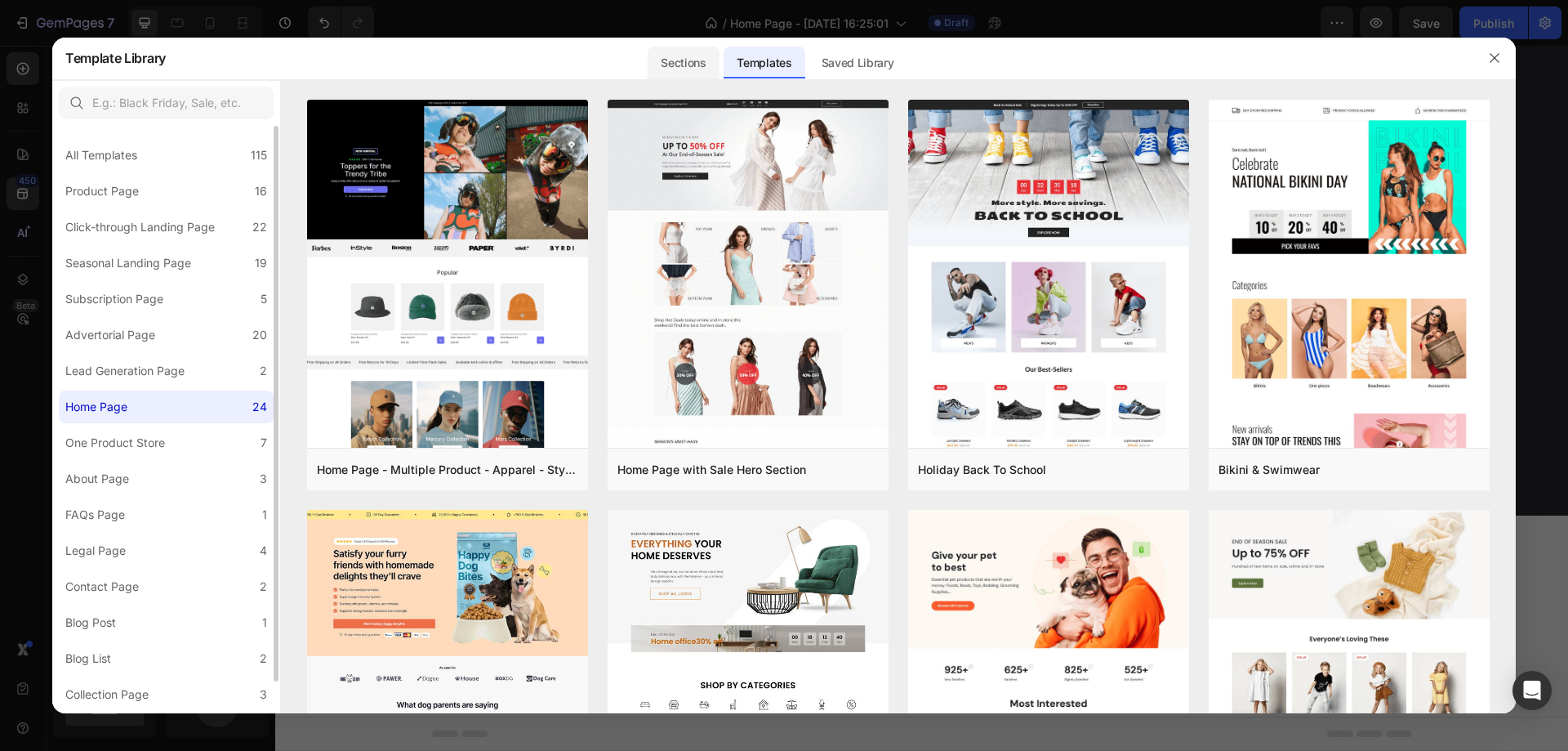
click at [702, 63] on div "Sections" at bounding box center [683, 63] width 71 height 33
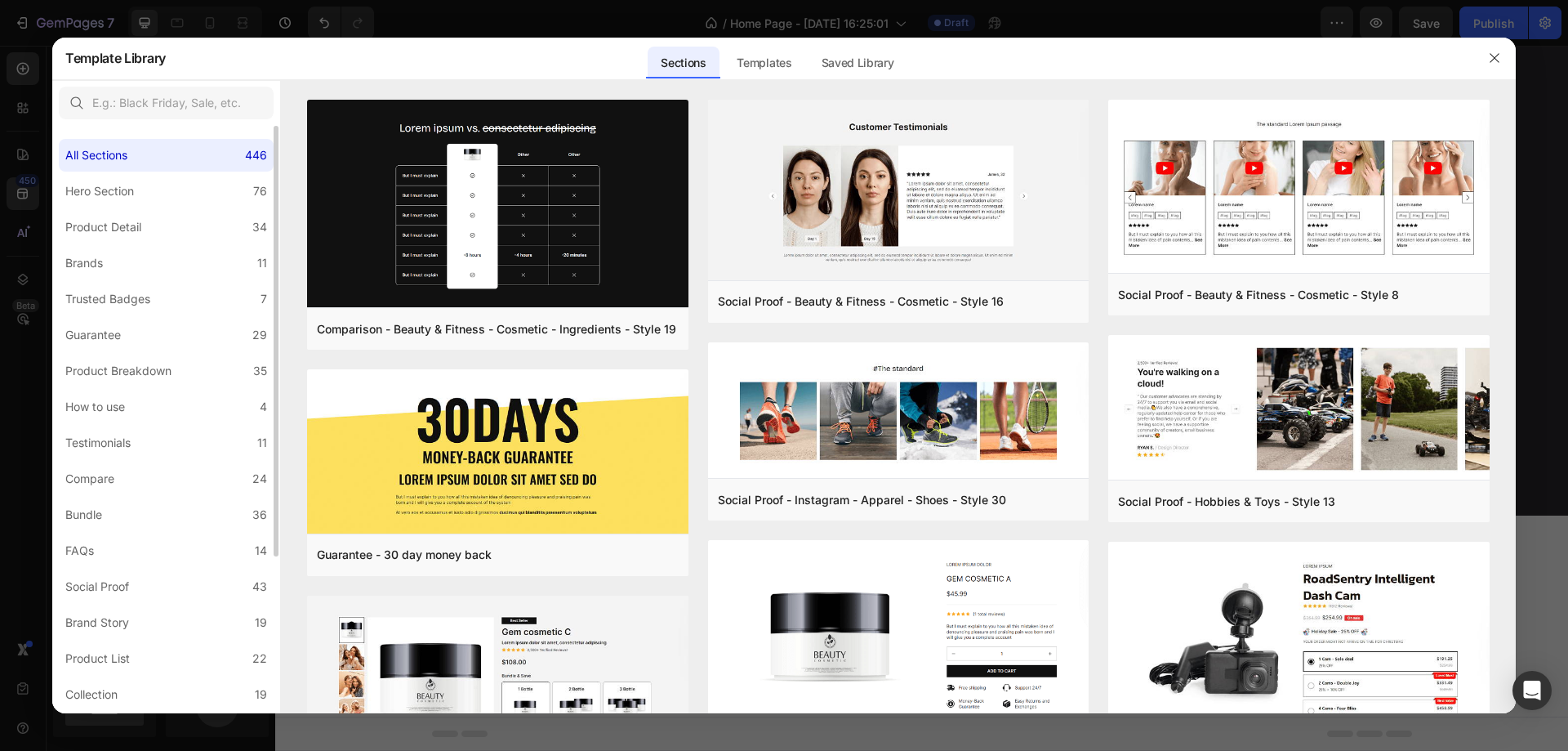
scroll to position [213, 0]
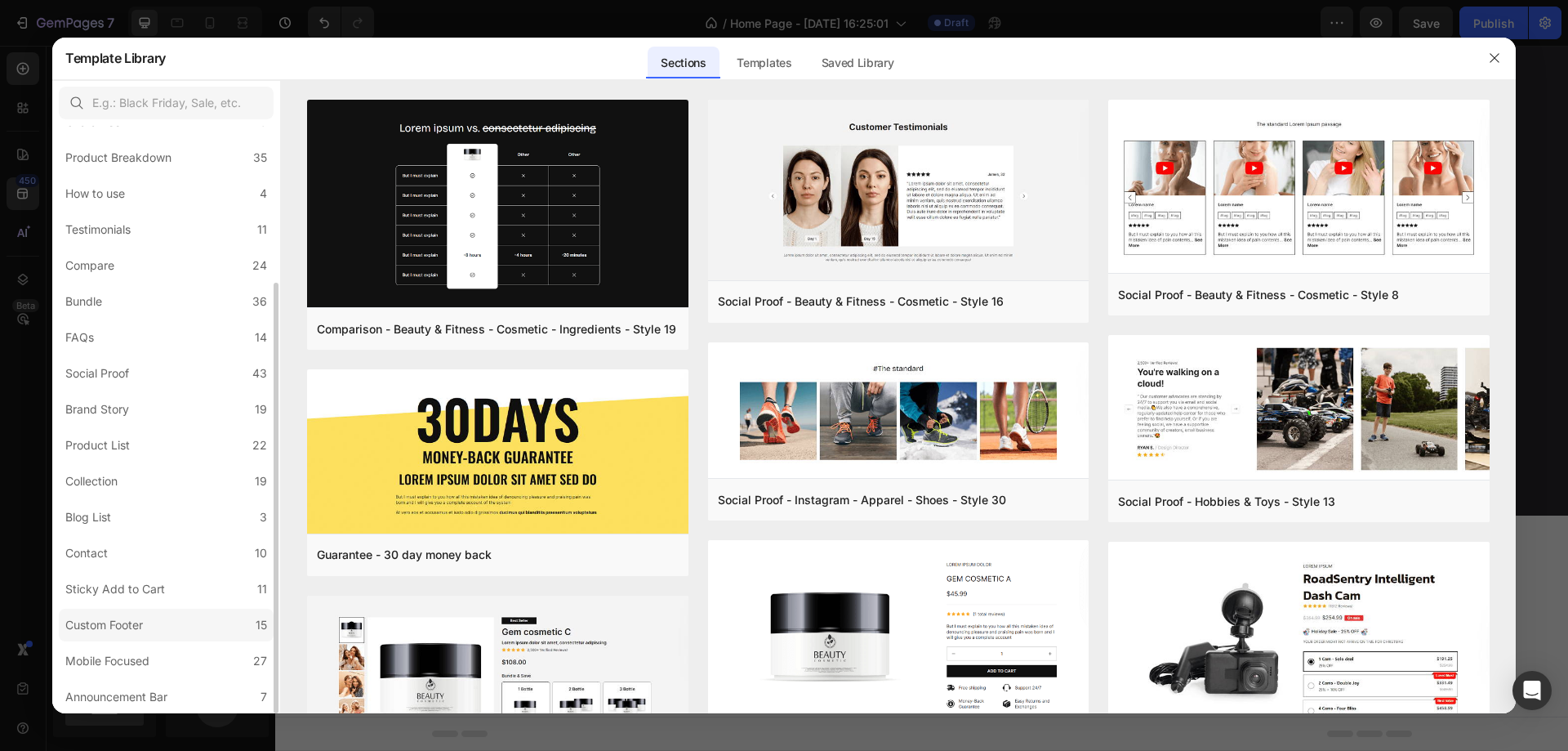
click at [157, 619] on label "Custom Footer 15" at bounding box center [166, 625] width 215 height 33
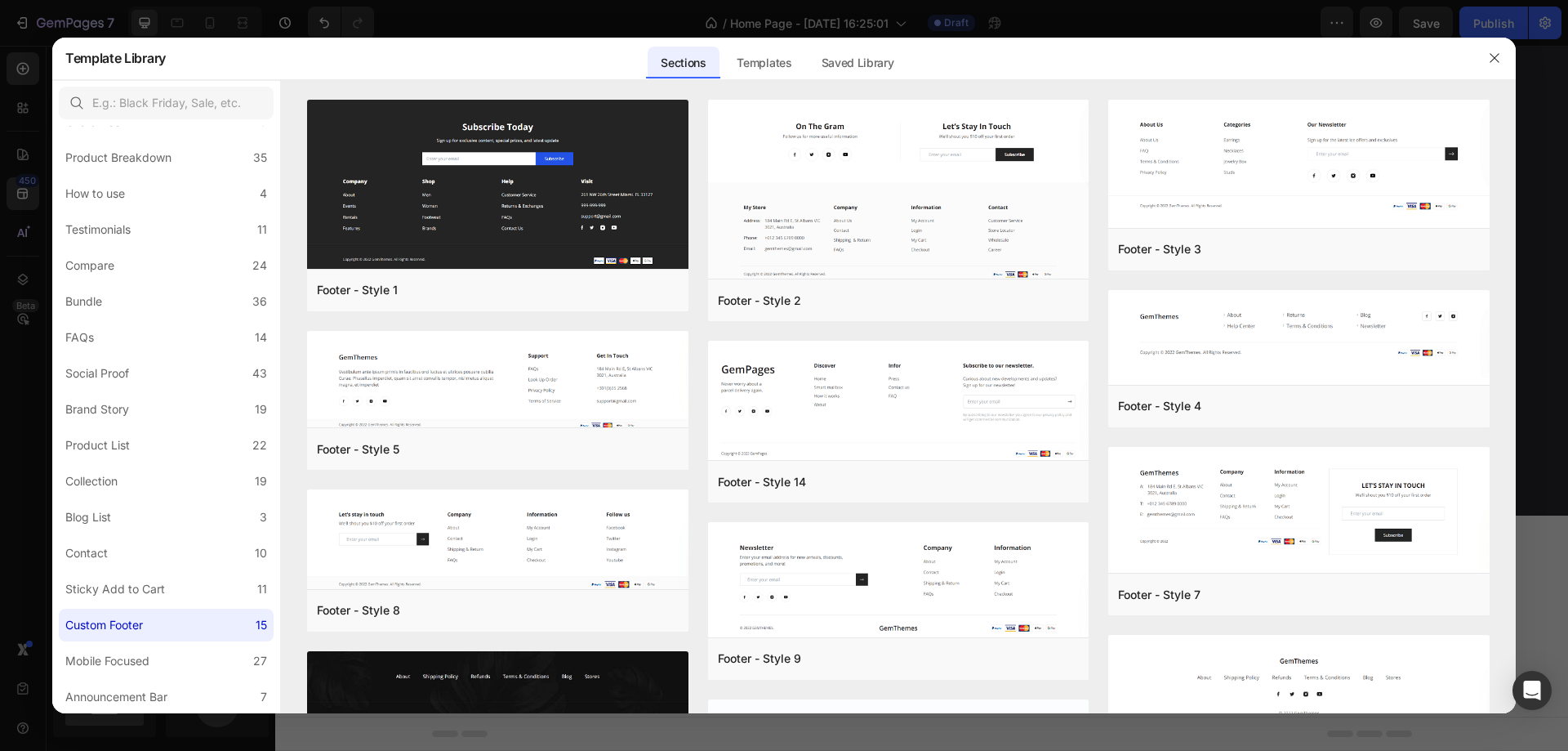
click at [1007, 61] on div "Sections Templates Existing pages Saved Library Templates Saved Library" at bounding box center [777, 58] width 1222 height 43
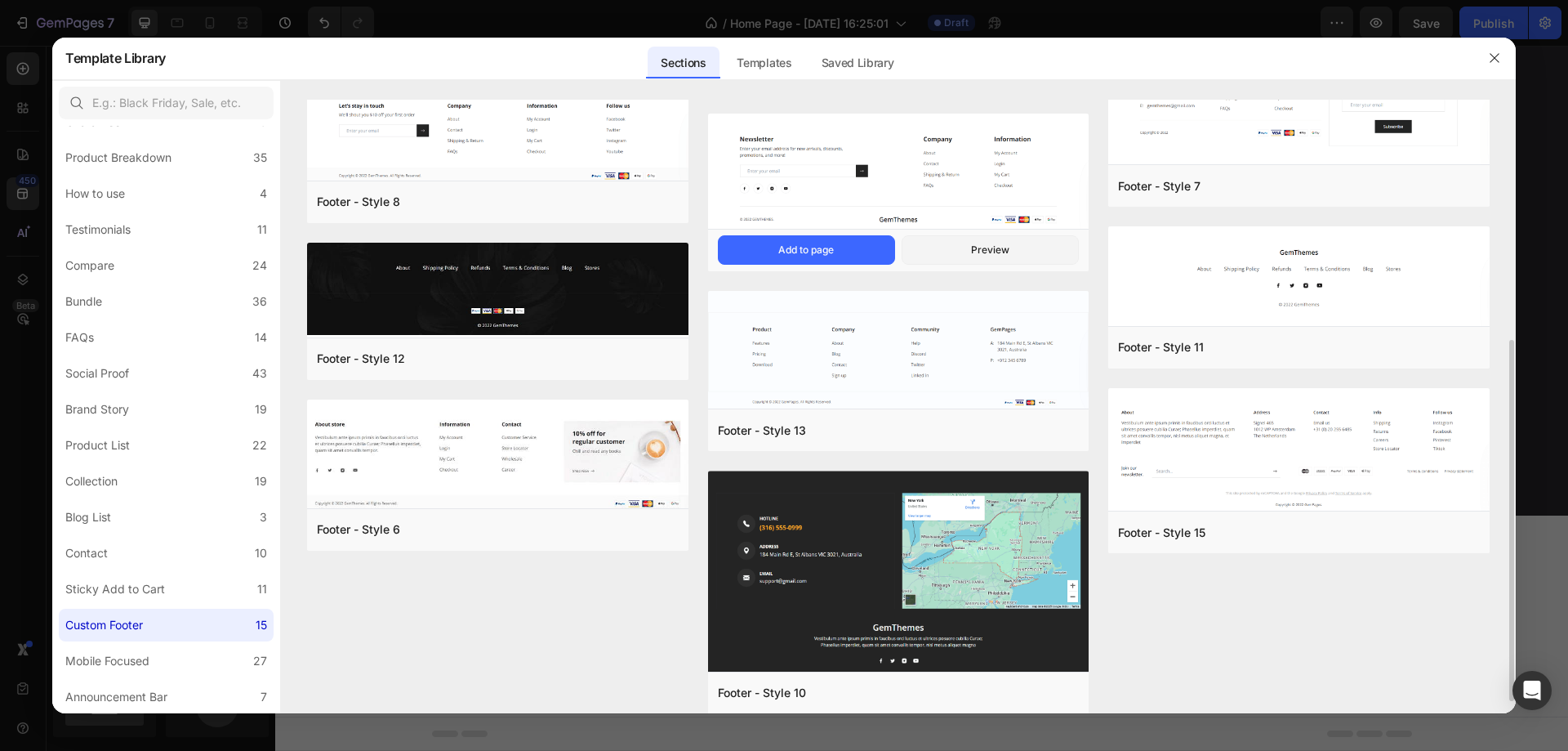
scroll to position [429, 0]
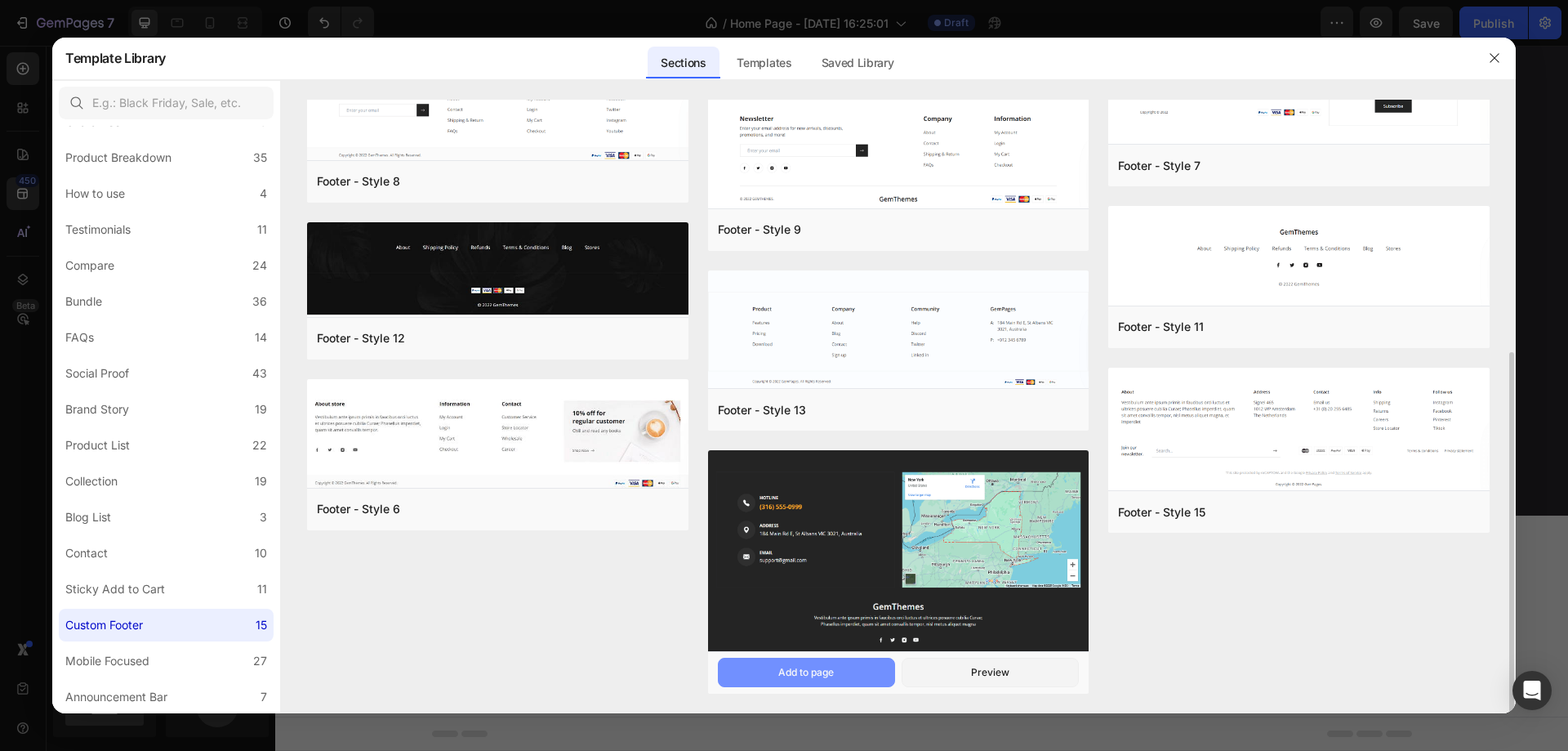
click at [804, 667] on div "Add to page" at bounding box center [806, 672] width 56 height 15
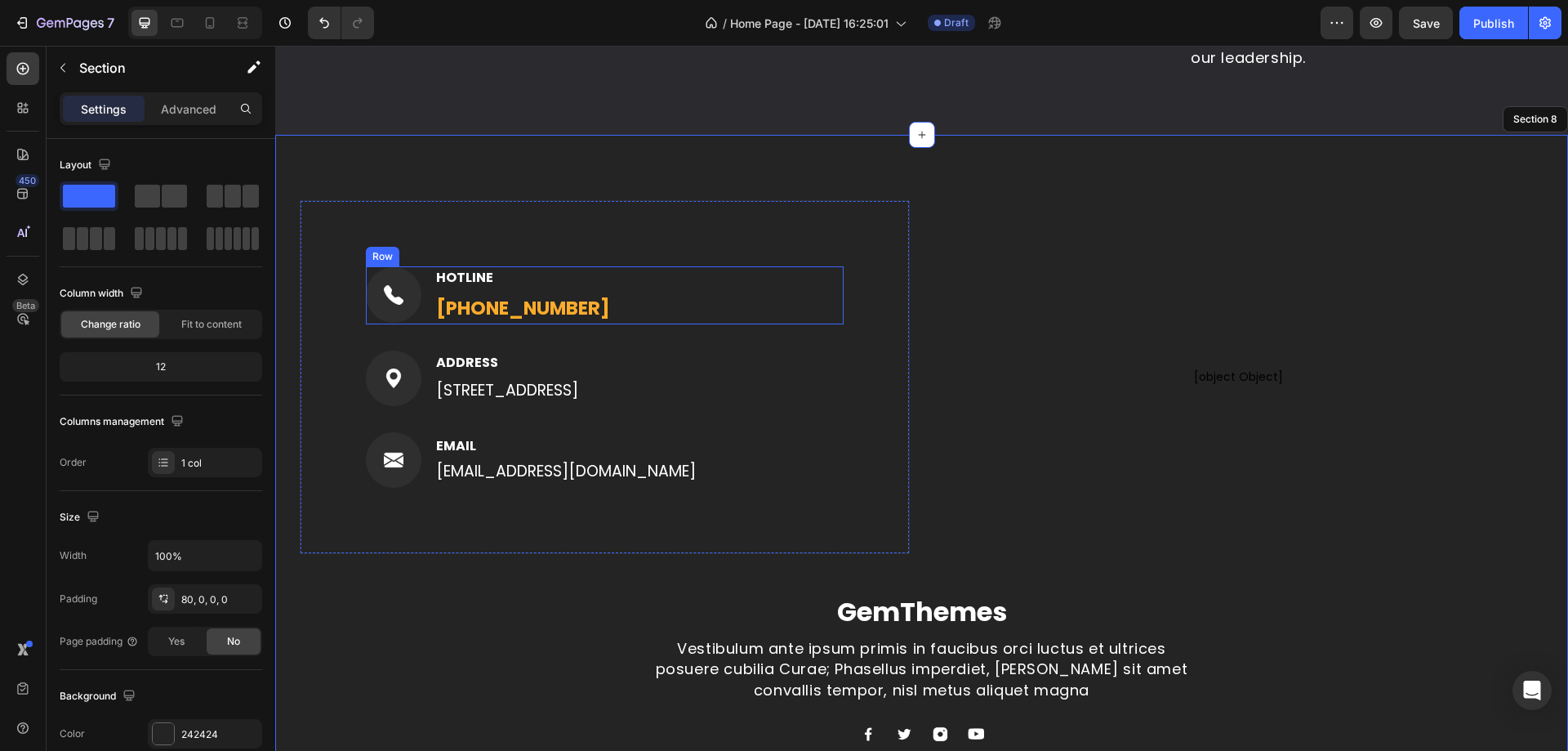
scroll to position [3969, 0]
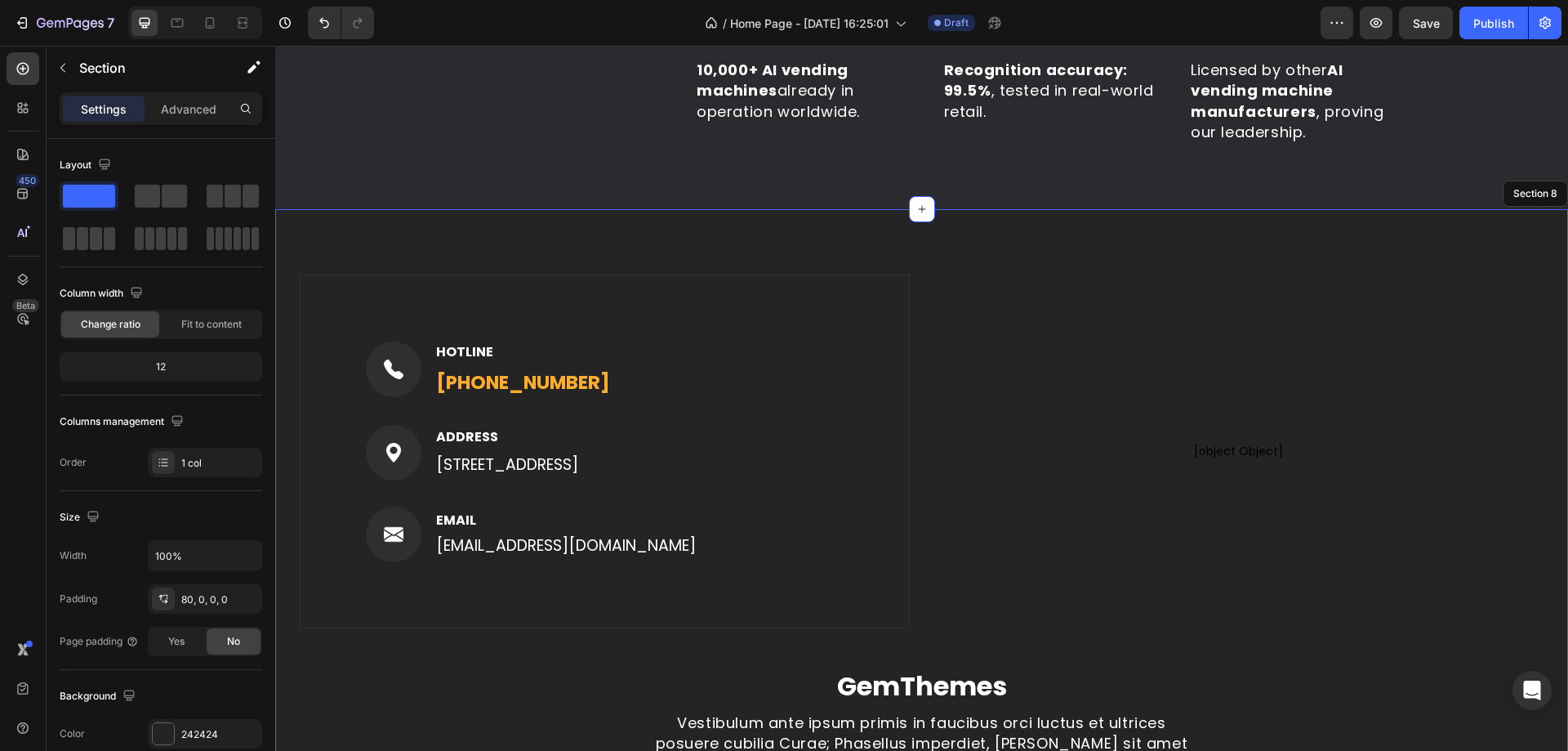
click at [680, 242] on div "Image HOTLINE Text block (316) 555-0999 Text block Row Image ADDRESS Text block…" at bounding box center [922, 554] width 1293 height 692
click at [164, 724] on div at bounding box center [164, 734] width 21 height 21
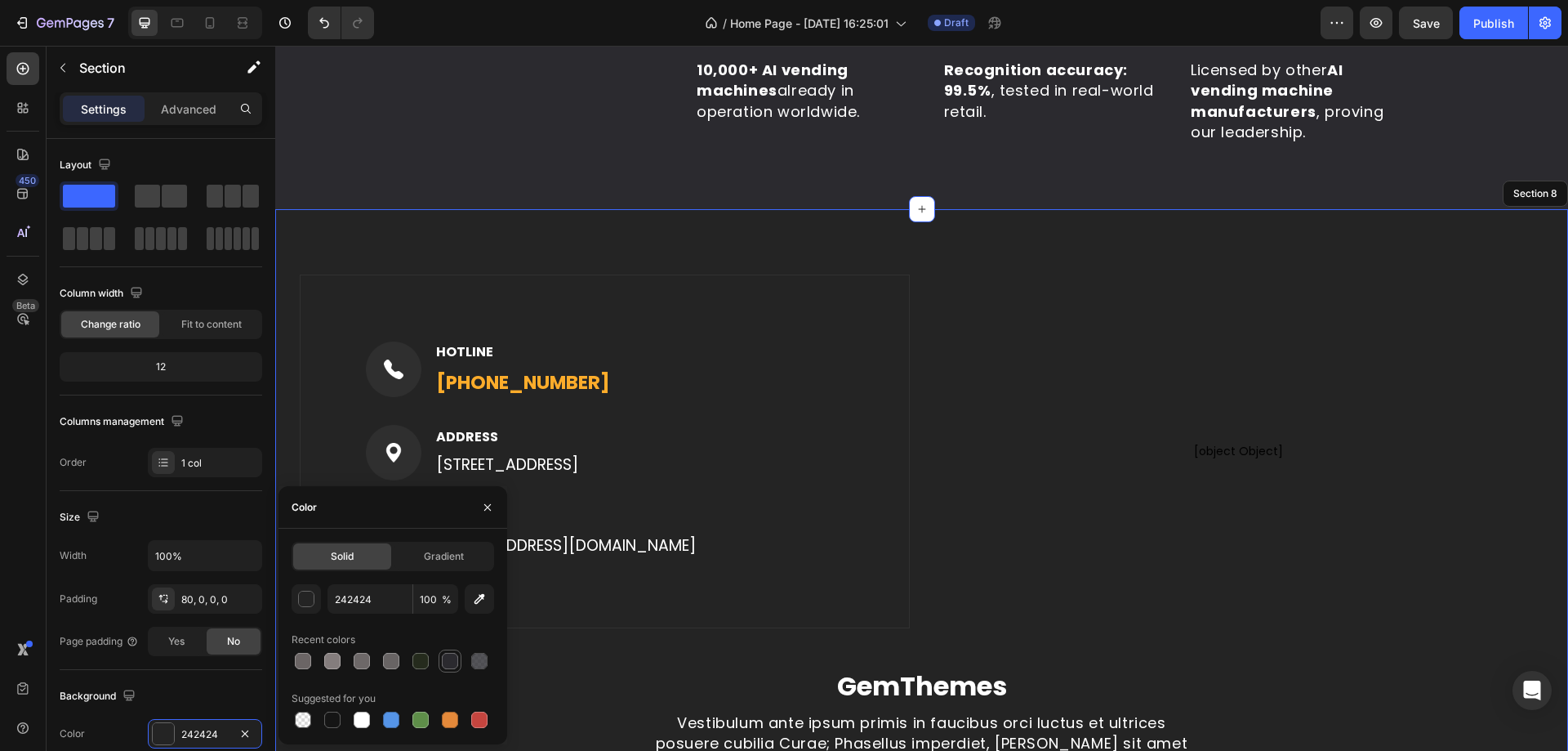
click at [455, 656] on div at bounding box center [450, 661] width 16 height 16
type input "2B2A2F"
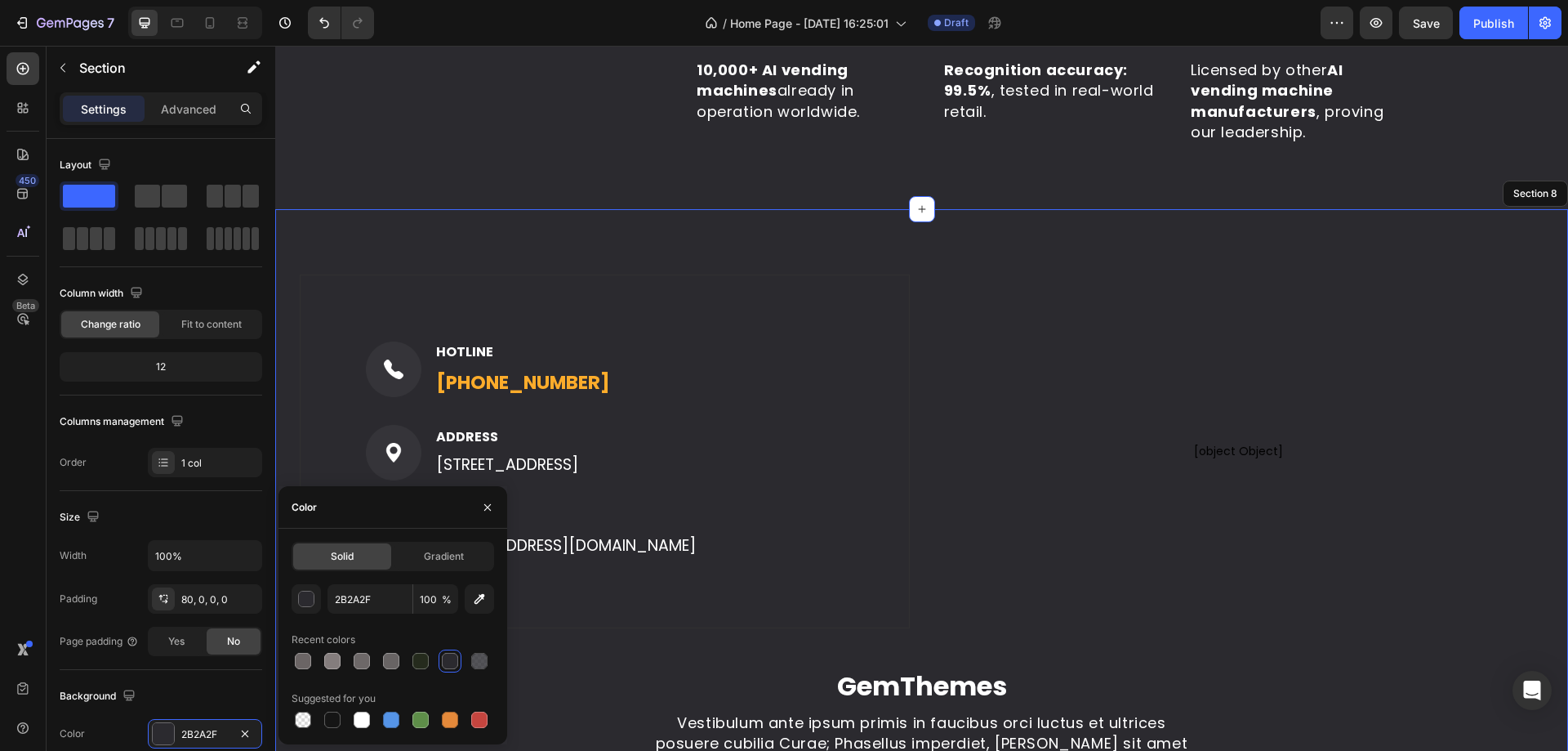
click at [675, 260] on div "Image HOTLINE Text block (316) 555-0999 Text block Row Image ADDRESS Text block…" at bounding box center [922, 554] width 1293 height 692
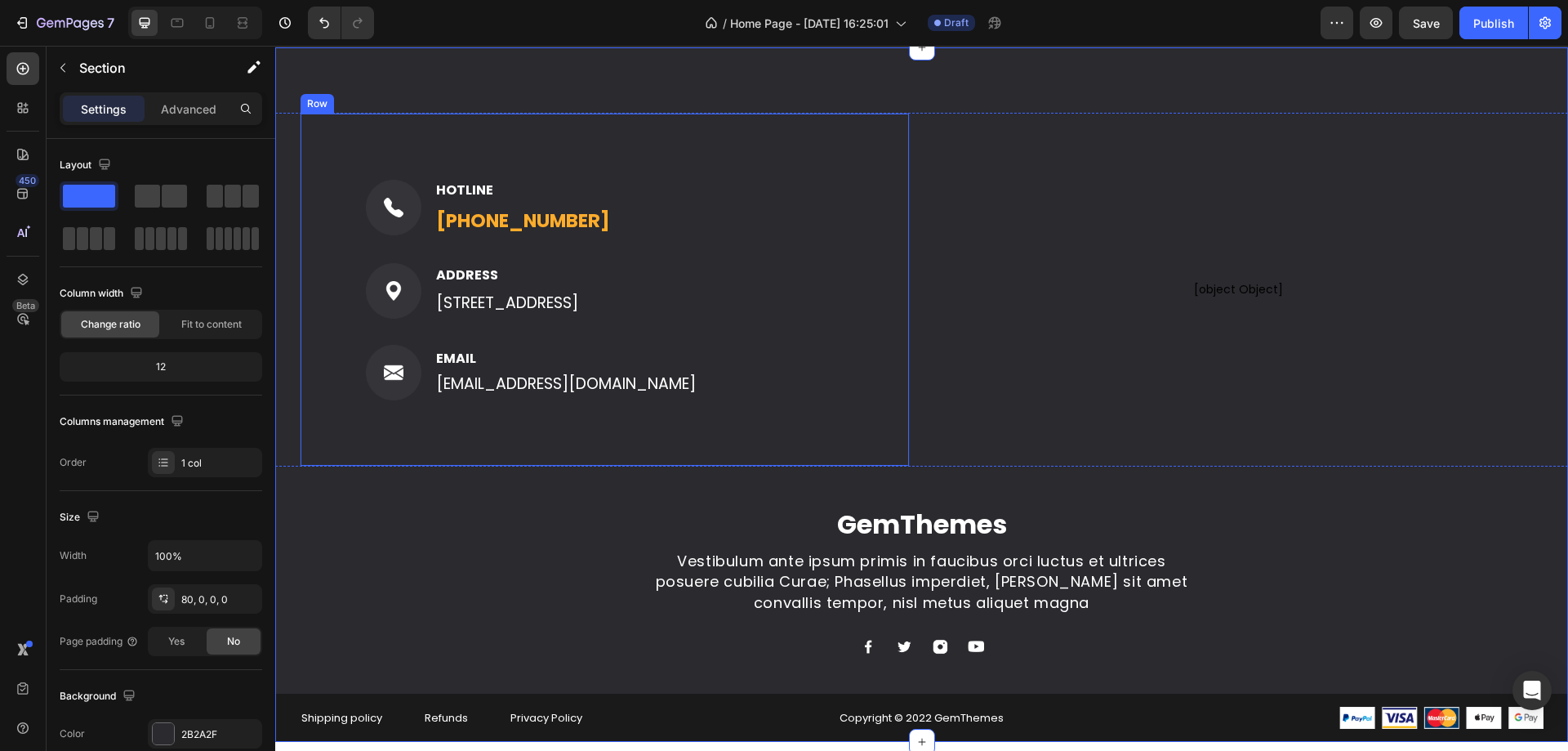
scroll to position [4132, 0]
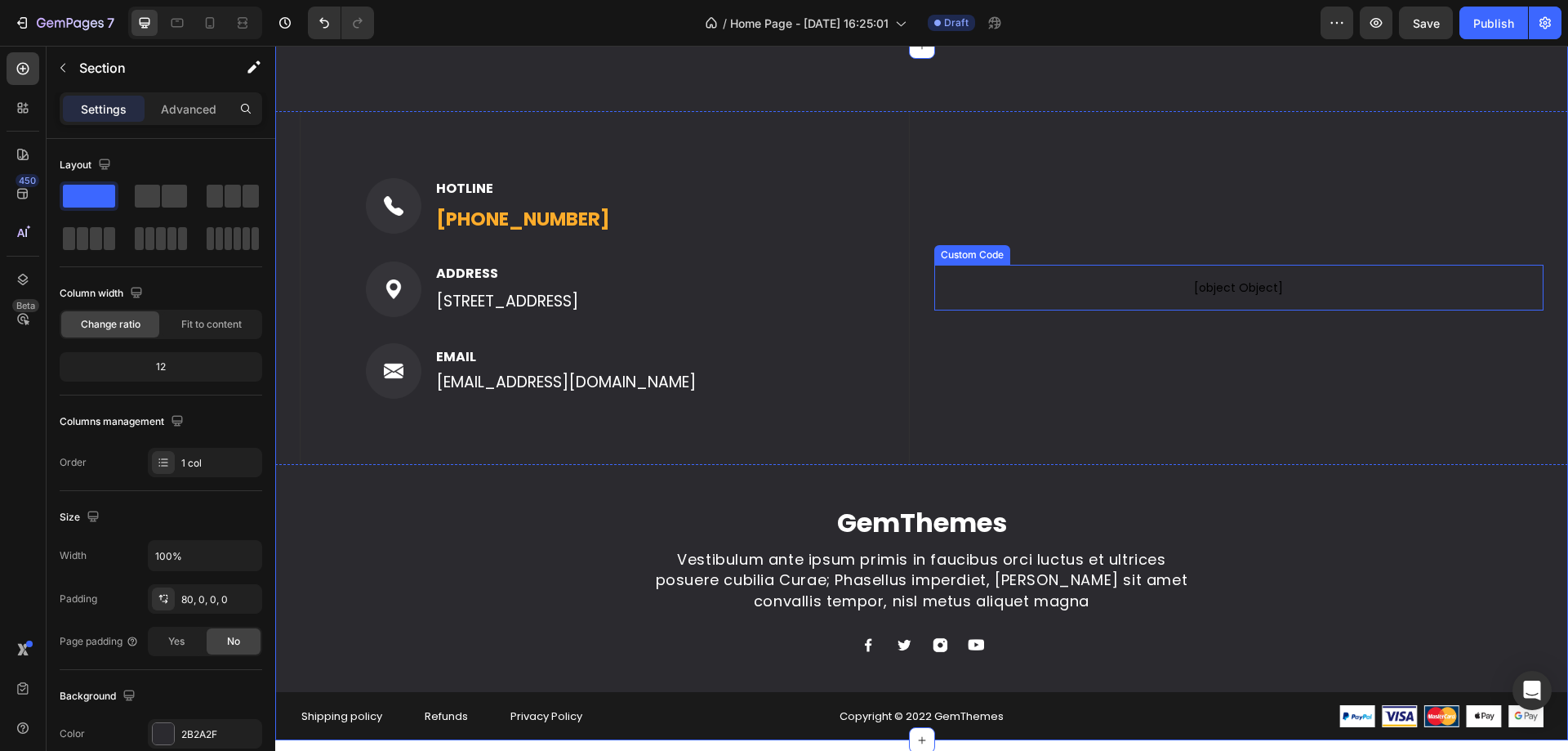
click at [1179, 286] on span "[object Object]" at bounding box center [1239, 288] width 610 height 20
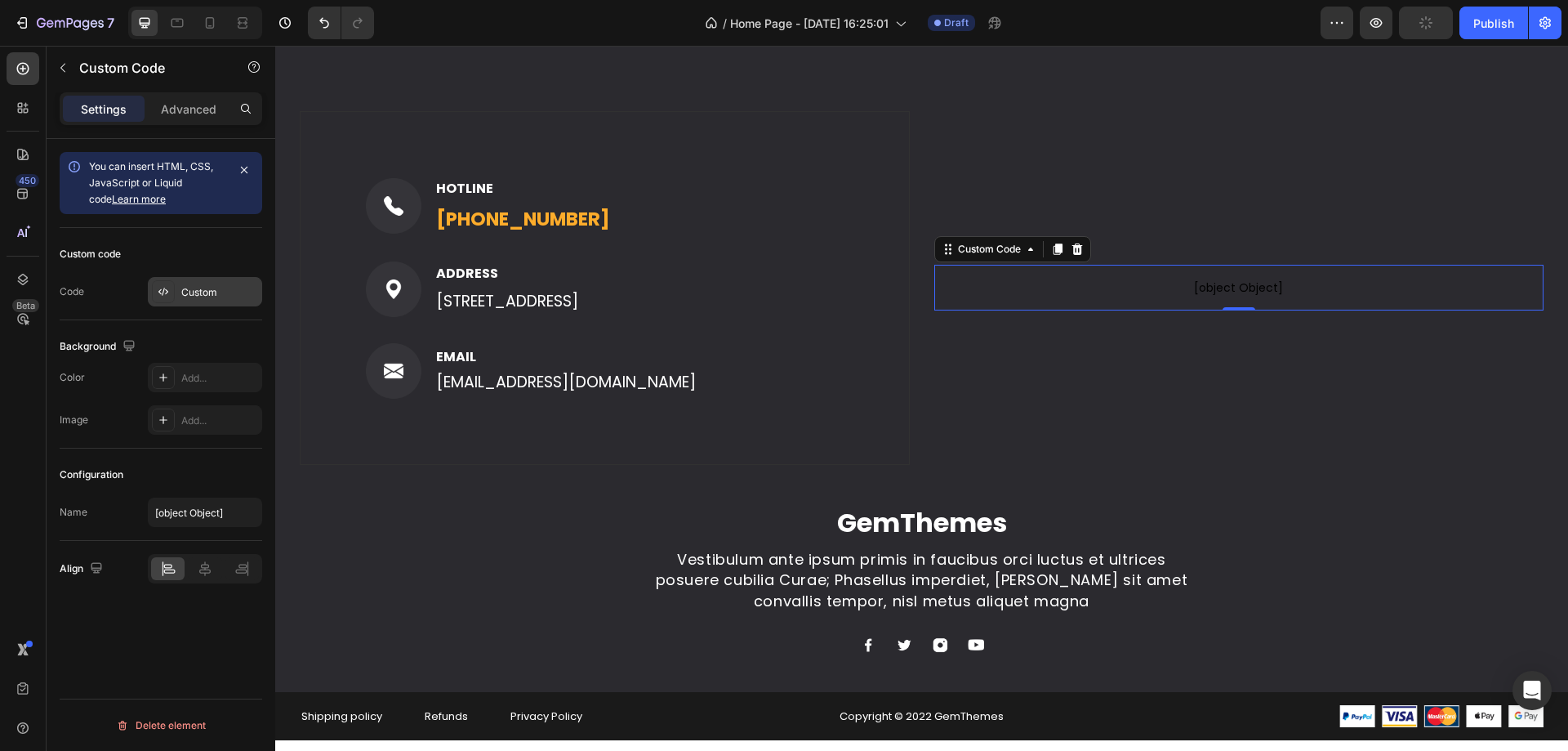
click at [209, 291] on div "Custom" at bounding box center [219, 293] width 76 height 15
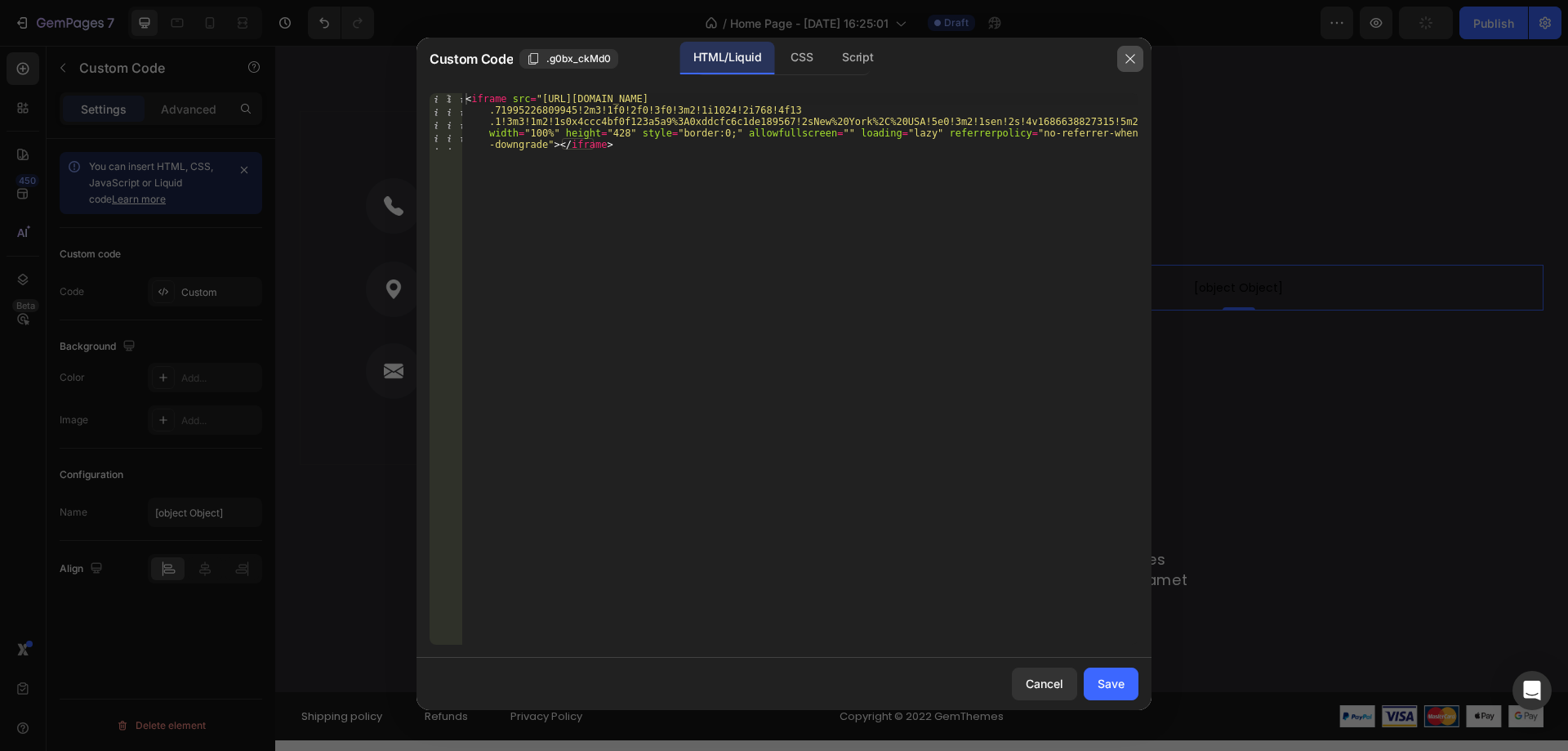
click at [1122, 62] on button "button" at bounding box center [1131, 59] width 26 height 26
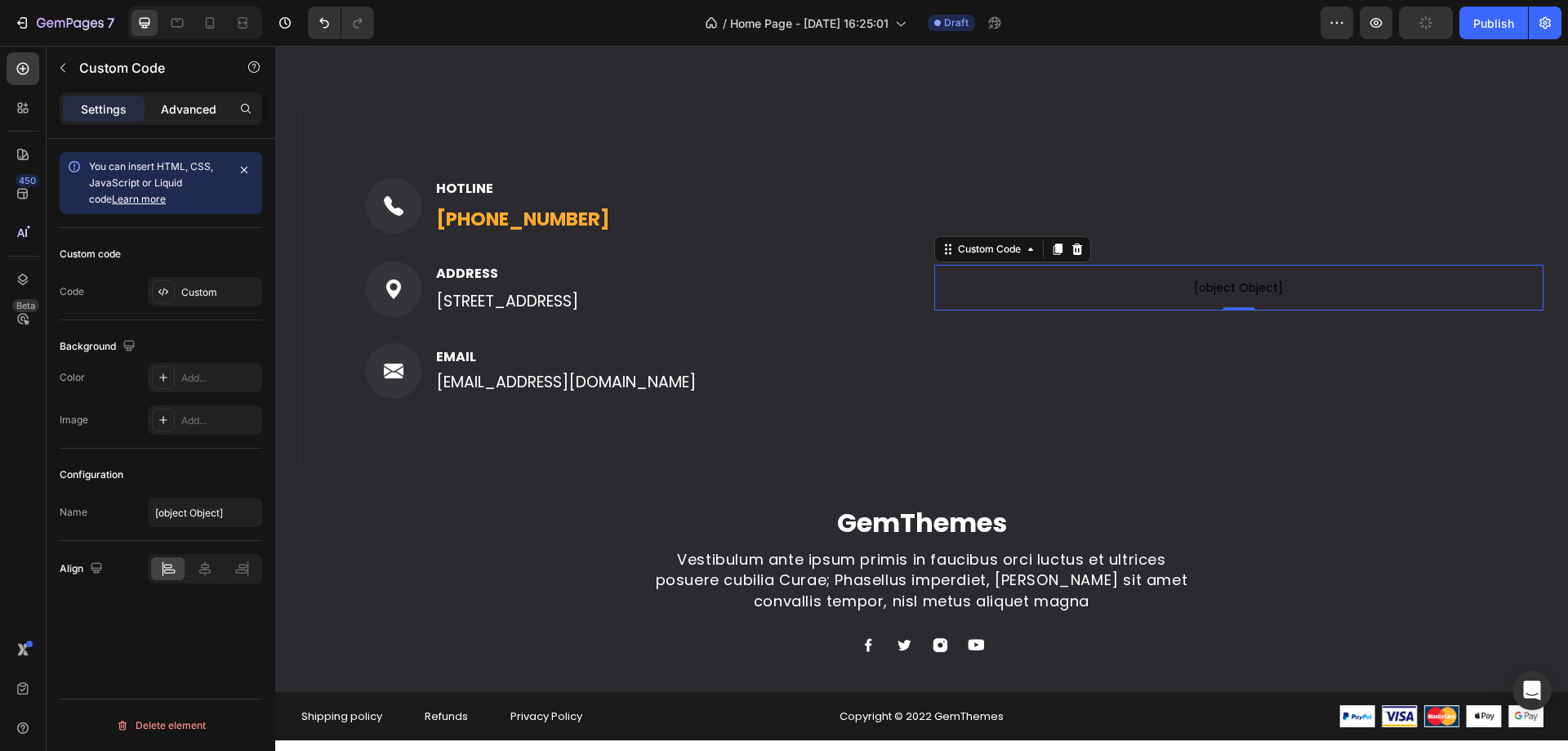
click at [183, 118] on div "Advanced" at bounding box center [188, 109] width 81 height 26
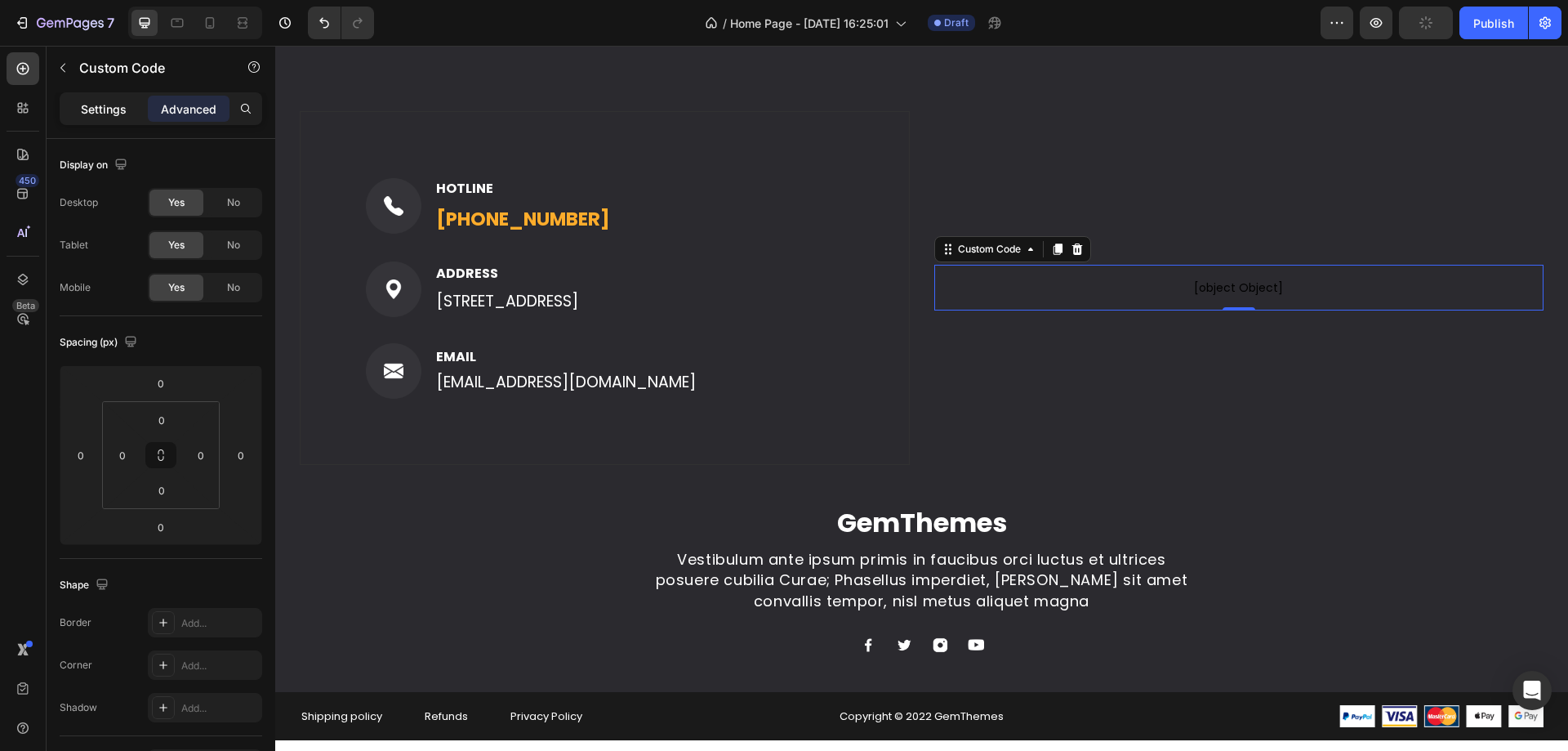
click at [109, 113] on p "Settings" at bounding box center [104, 109] width 46 height 17
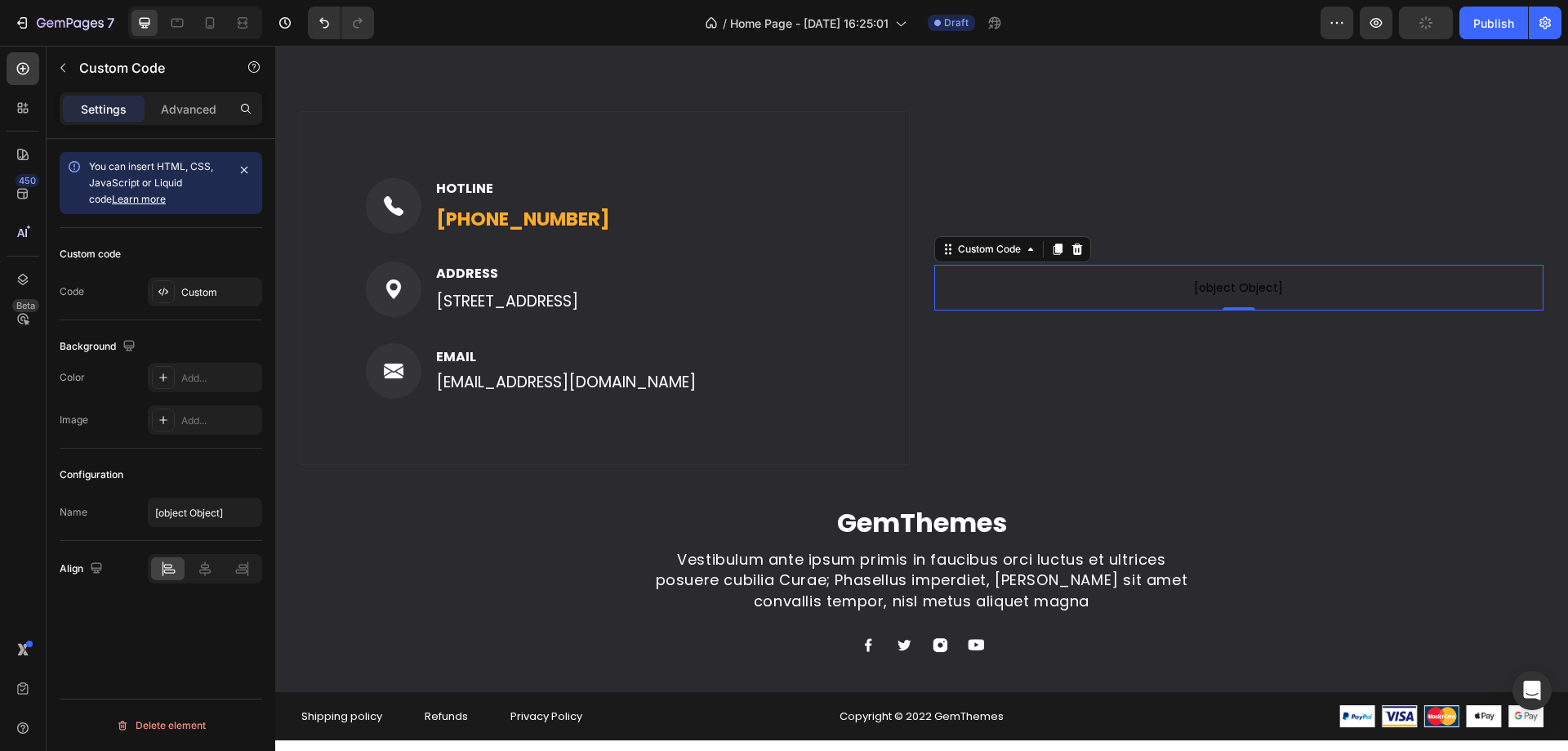
click at [1122, 294] on span "[object Object]" at bounding box center [1239, 288] width 610 height 20
click at [194, 291] on div "Custom" at bounding box center [219, 293] width 76 height 15
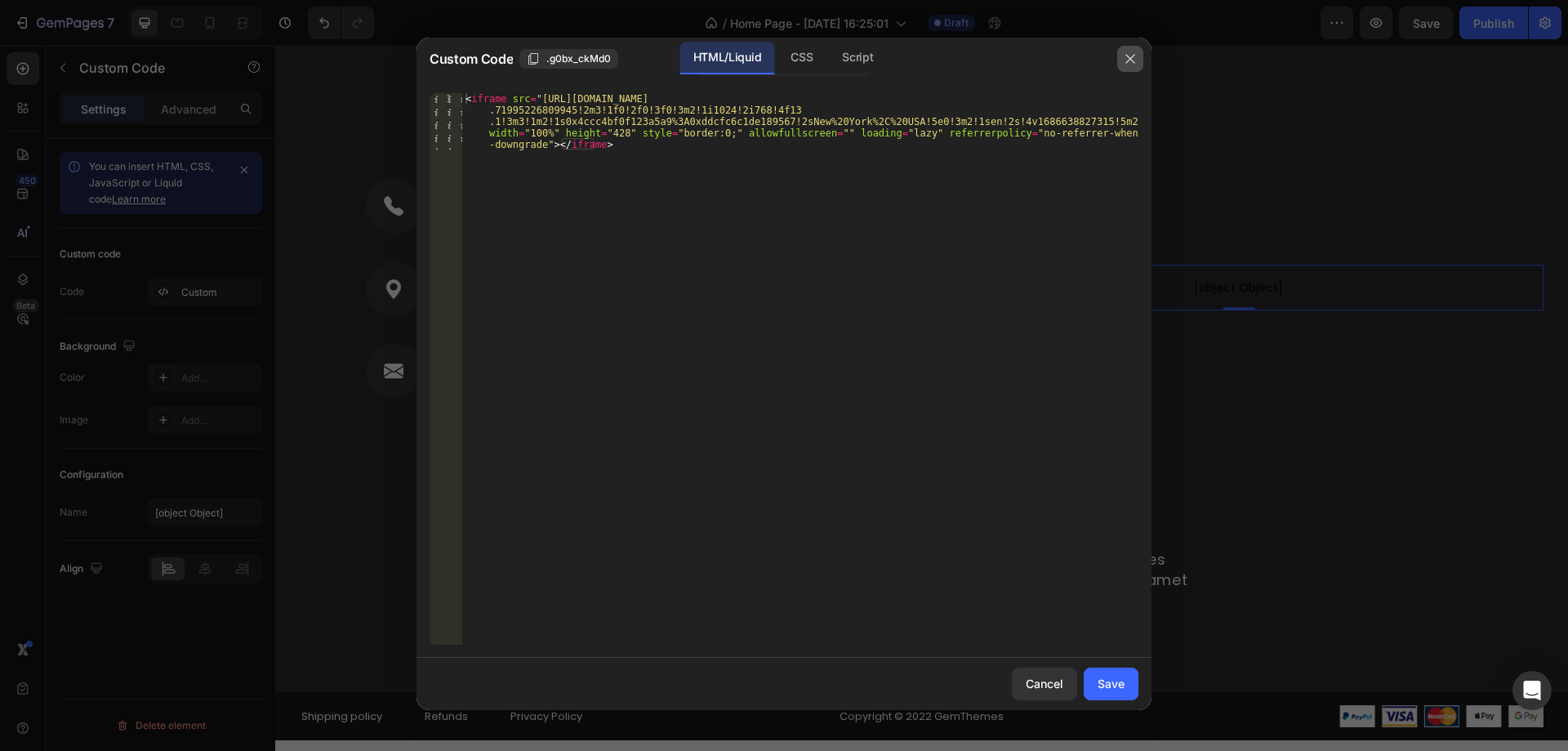
click at [1126, 65] on button "button" at bounding box center [1131, 59] width 26 height 26
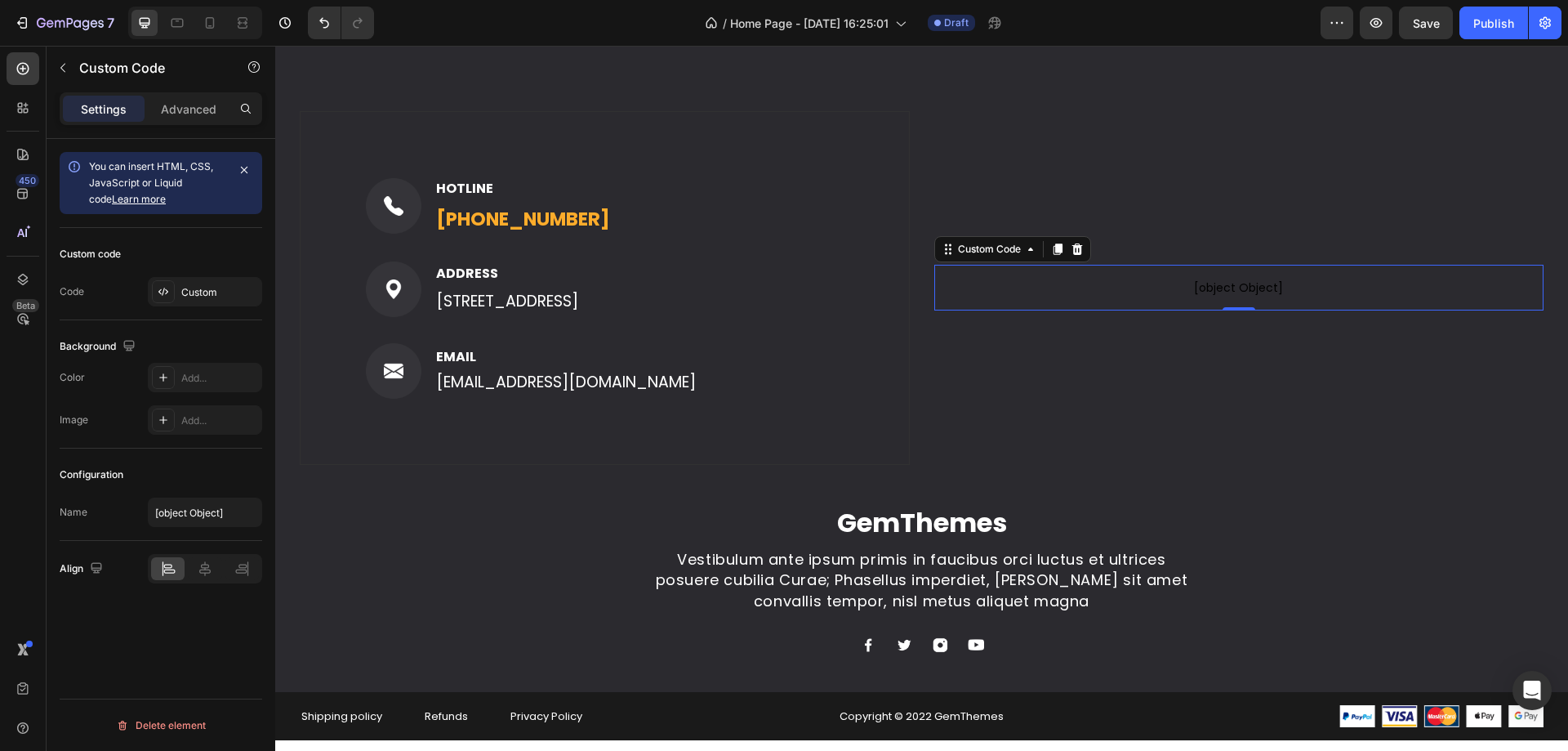
click at [138, 200] on link "Learn more" at bounding box center [139, 198] width 54 height 12
click at [1090, 297] on span "[object Object]" at bounding box center [1239, 288] width 610 height 20
click at [62, 74] on button "button" at bounding box center [63, 68] width 26 height 26
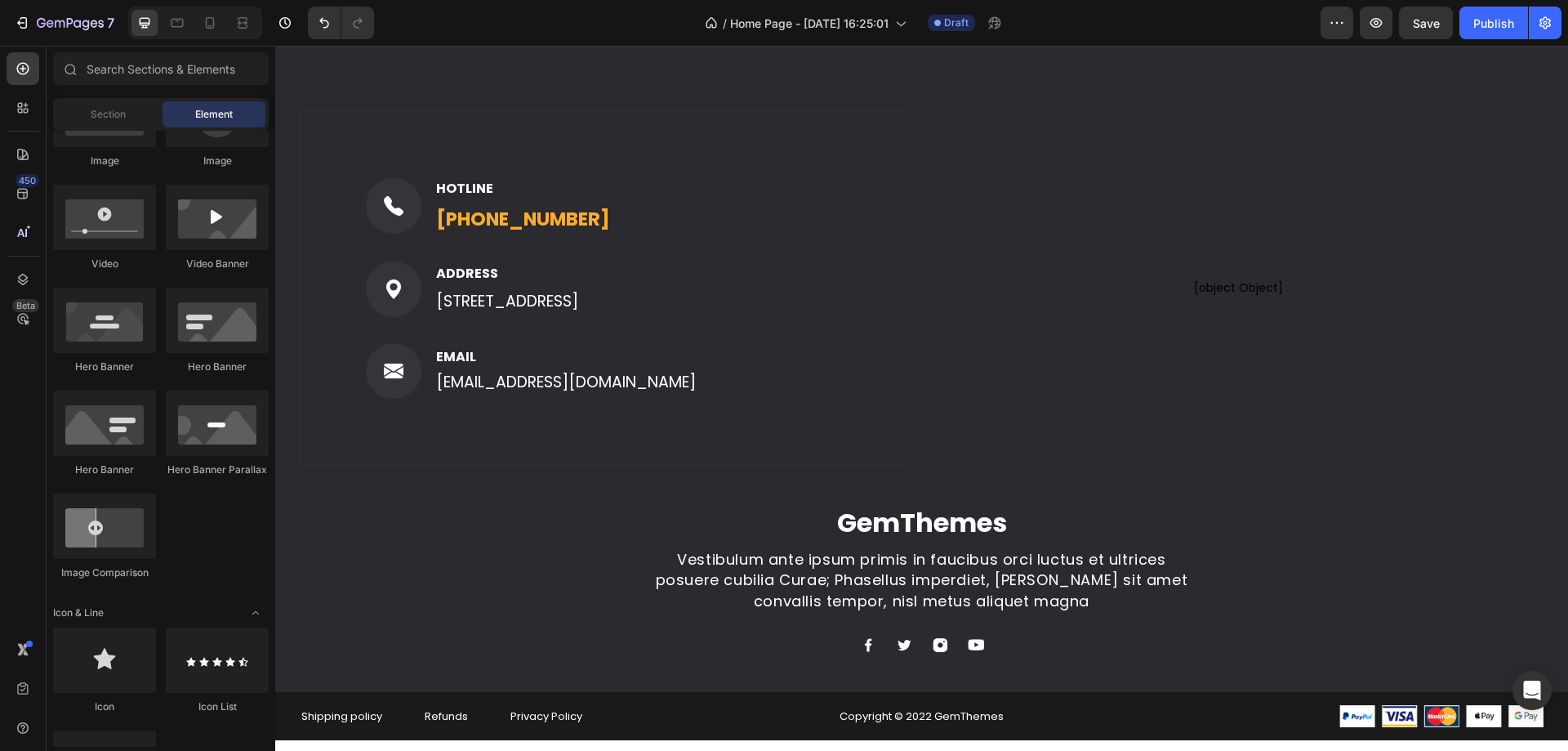
scroll to position [0, 0]
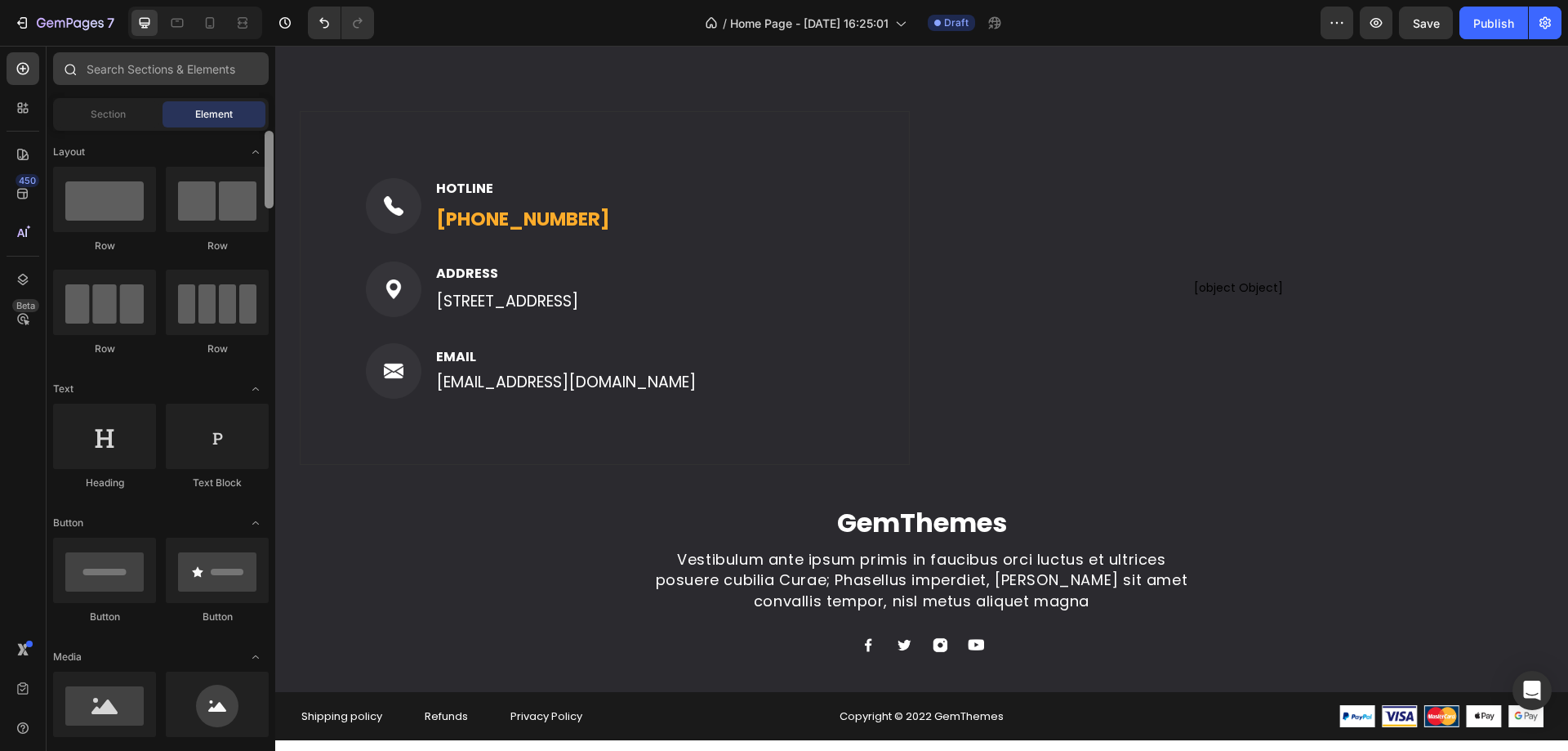
drag, startPoint x: 267, startPoint y: 696, endPoint x: 239, endPoint y: 76, distance: 620.6
click at [239, 76] on div "Sections(15) Elements(83) Section Element Hero Section Product Detail Brands Tr…" at bounding box center [161, 400] width 229 height 694
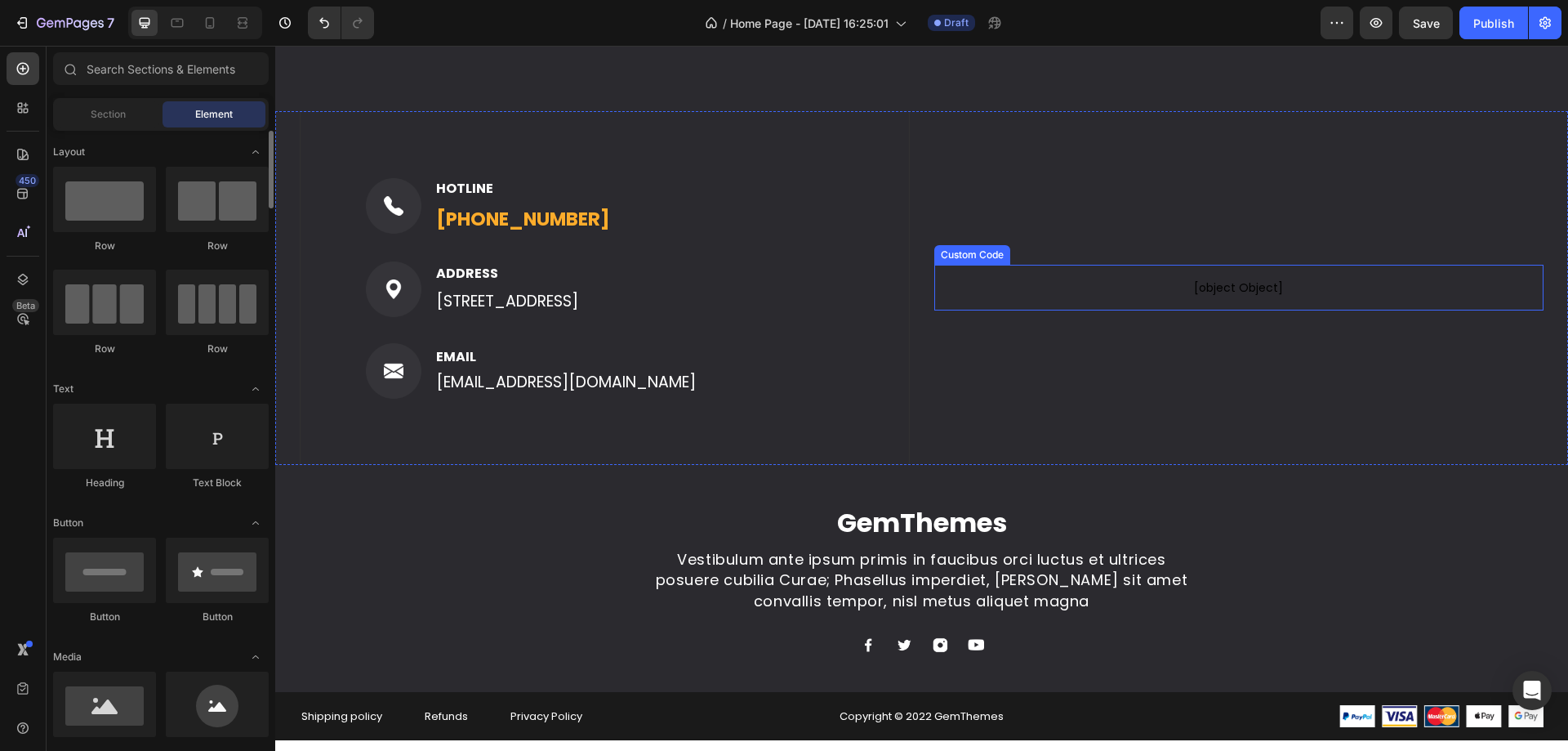
click at [1182, 285] on span "[object Object]" at bounding box center [1239, 288] width 610 height 20
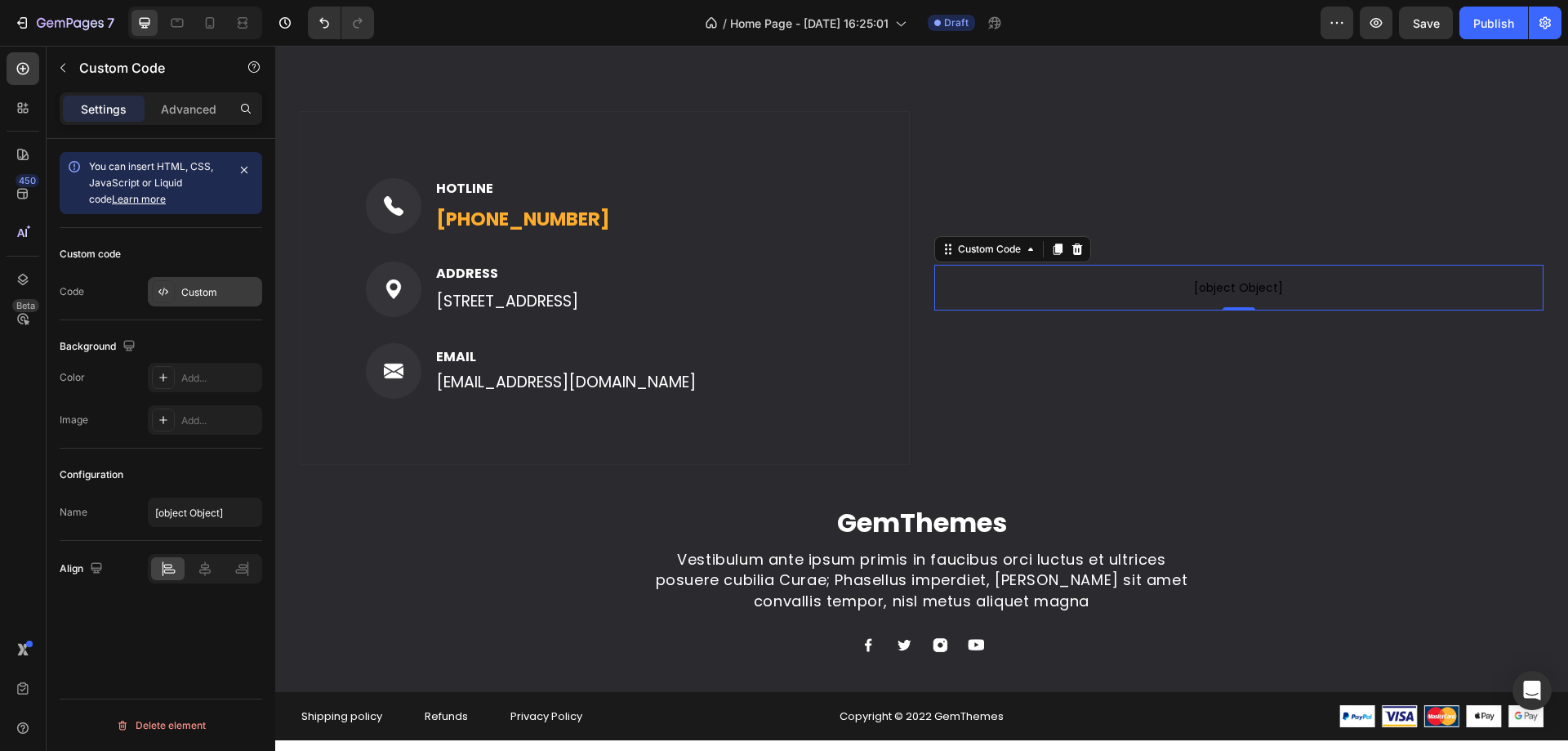
click at [173, 294] on div at bounding box center [164, 292] width 23 height 23
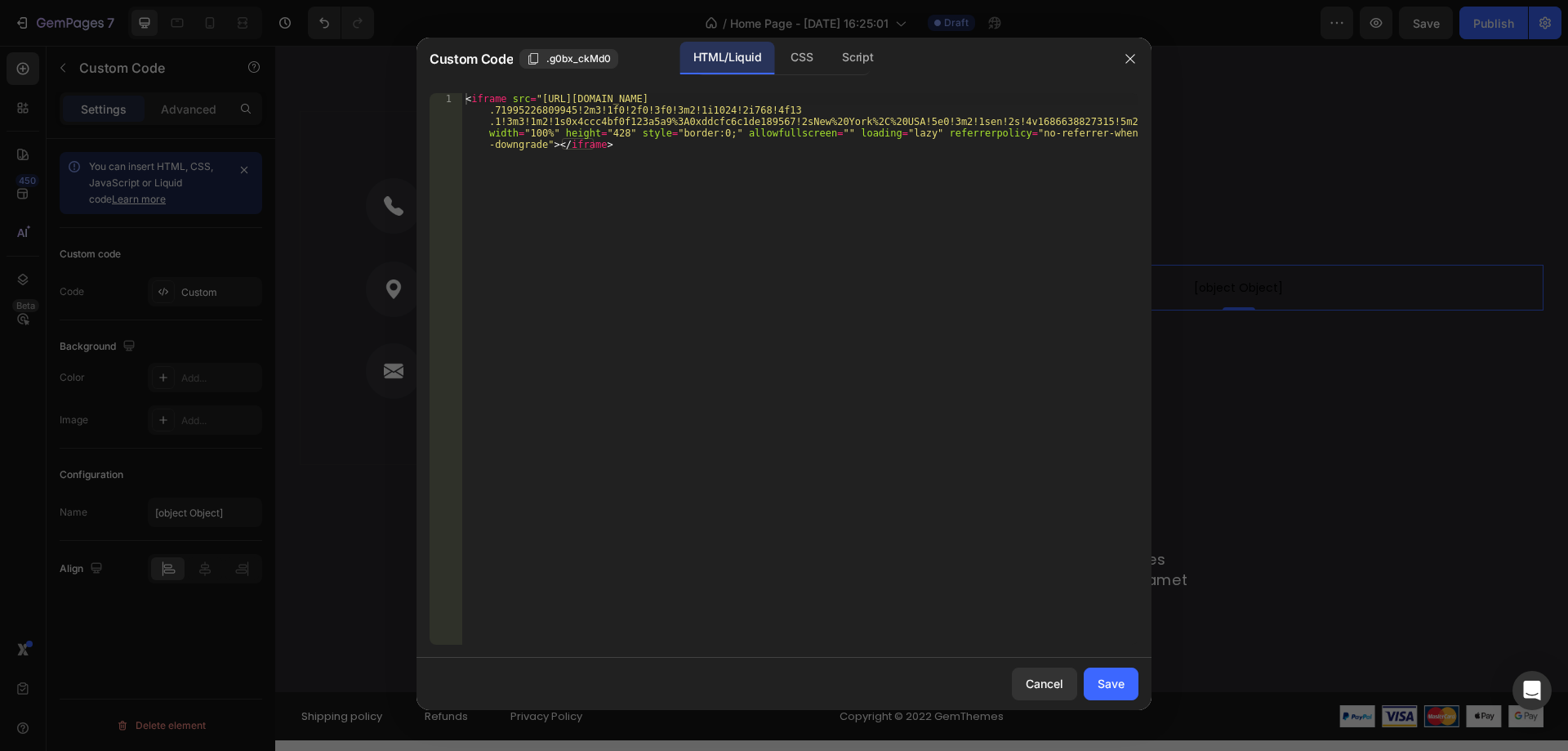
click at [783, 178] on div "< iframe src = "https://www.google.com/maps/embed?pb=!1m18!1m12!1m3!1d3001582.9…" at bounding box center [800, 425] width 676 height 665
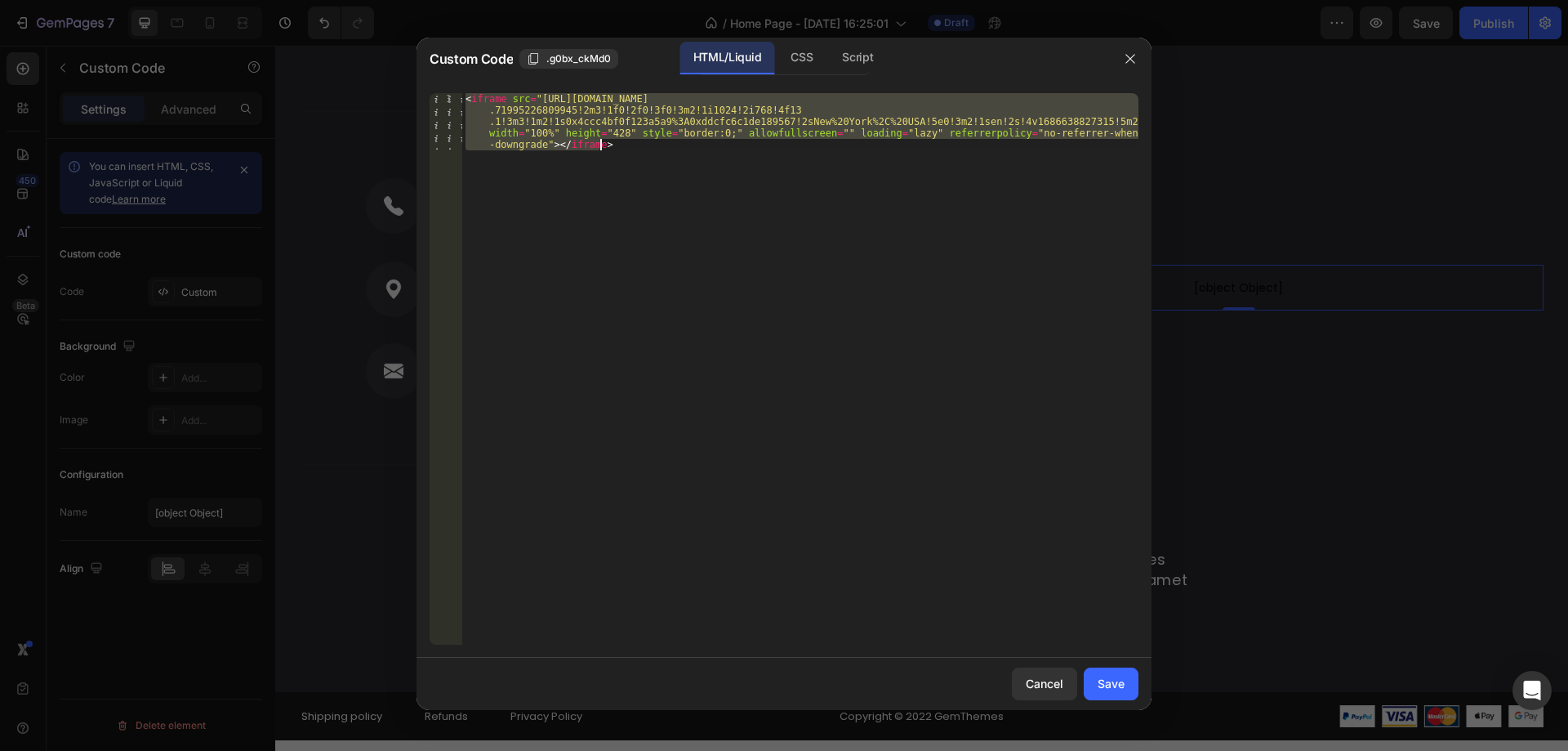
paste textarea
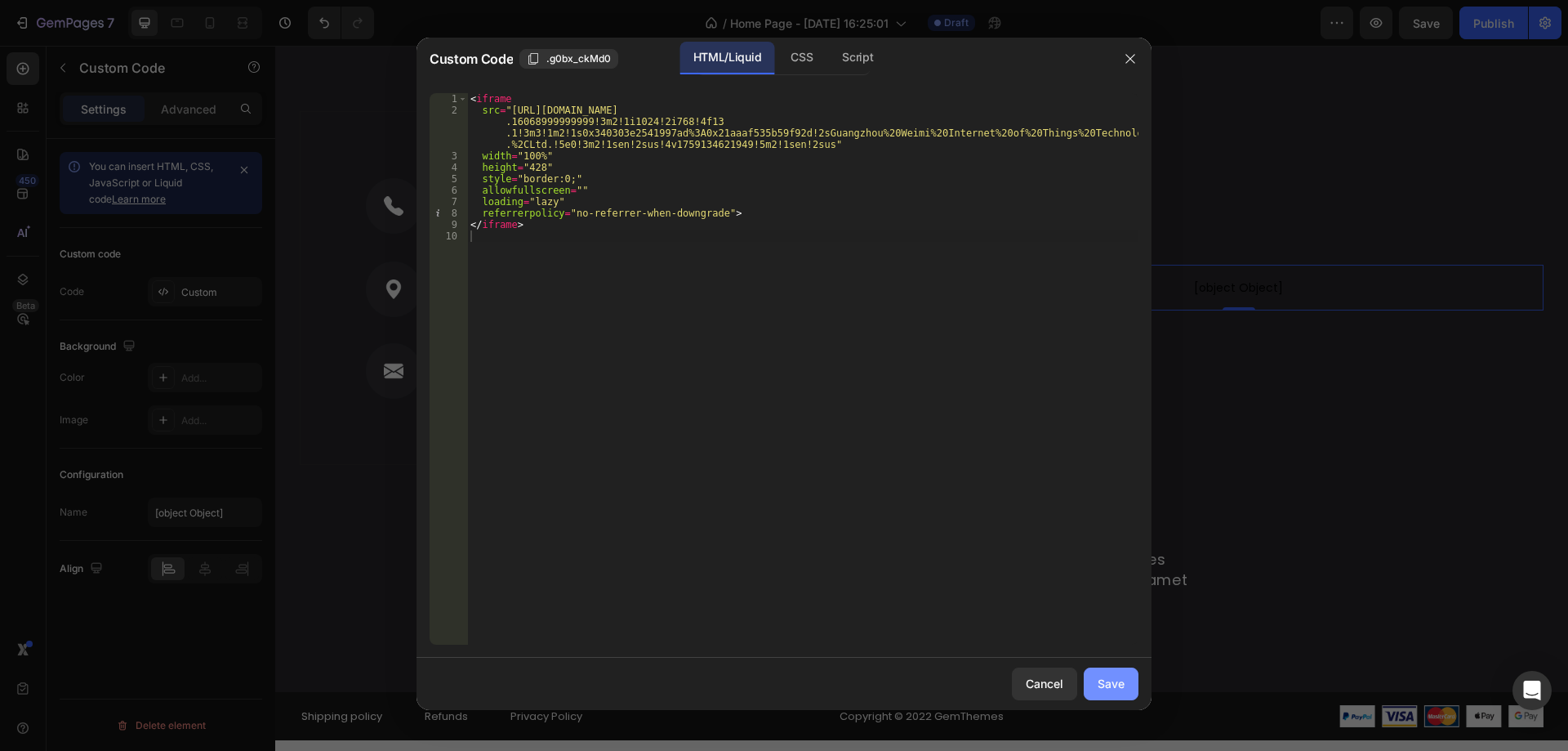
click at [1108, 686] on div "Save" at bounding box center [1111, 683] width 27 height 17
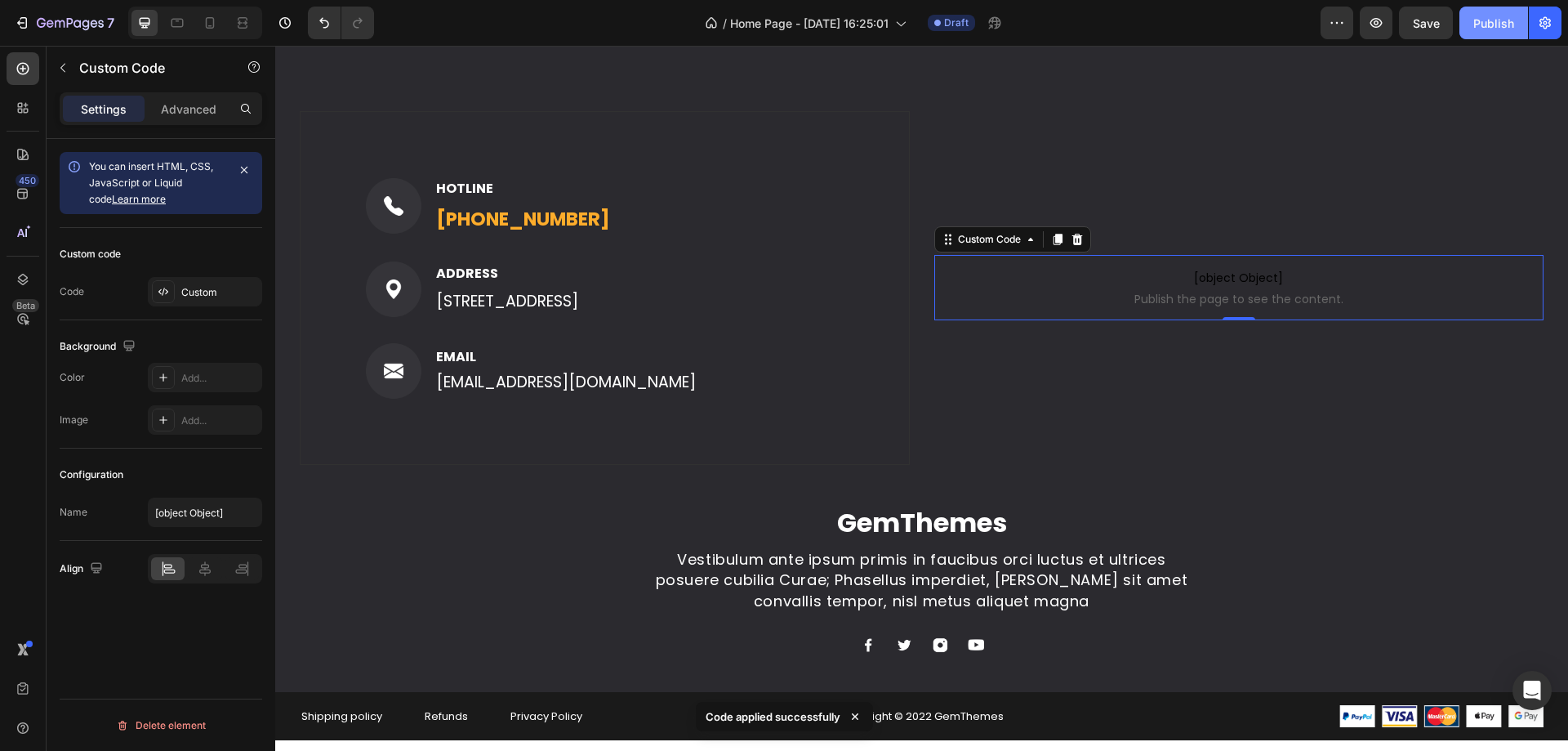
click at [1482, 34] on button "Publish" at bounding box center [1493, 23] width 68 height 33
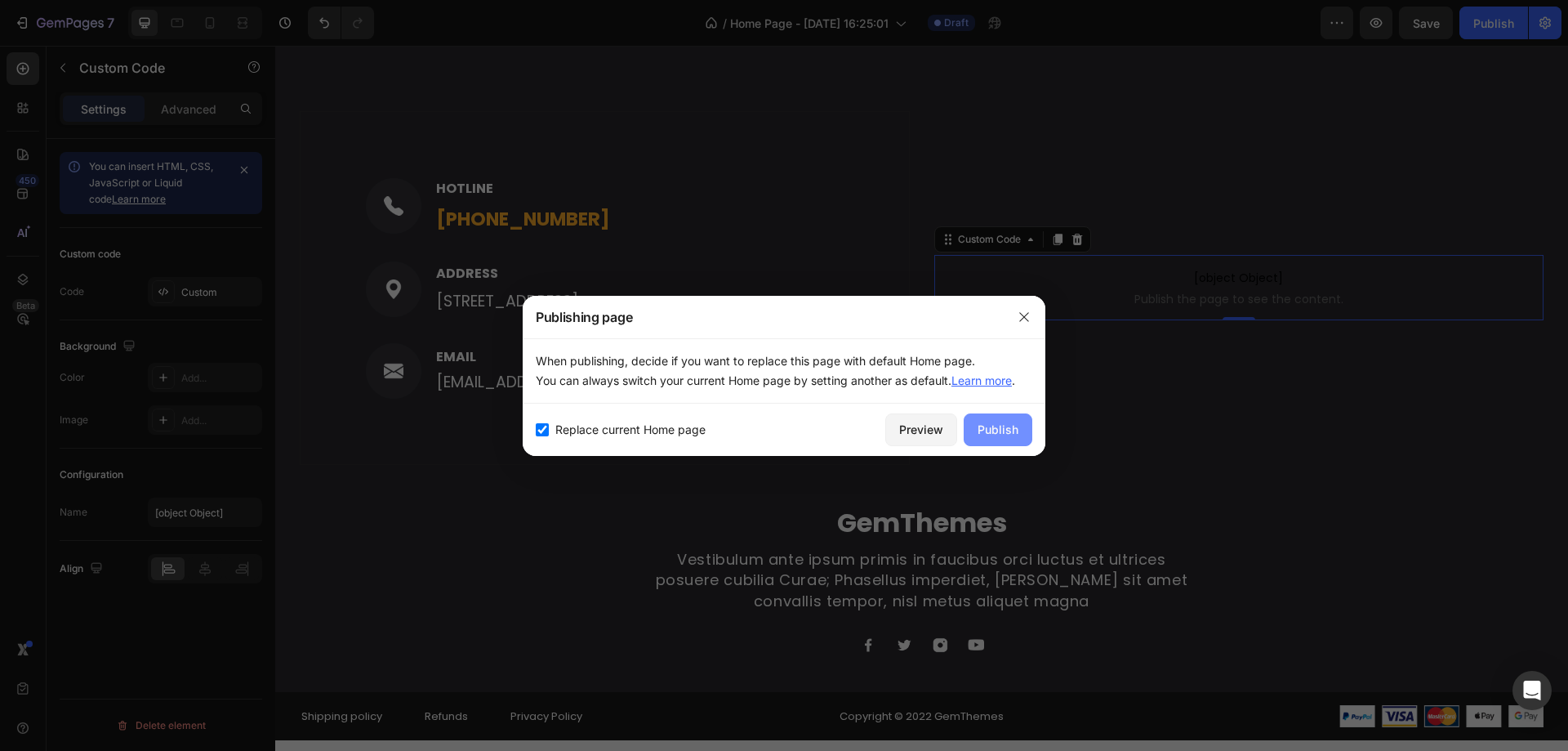
click at [1017, 420] on button "Publish" at bounding box center [997, 430] width 68 height 33
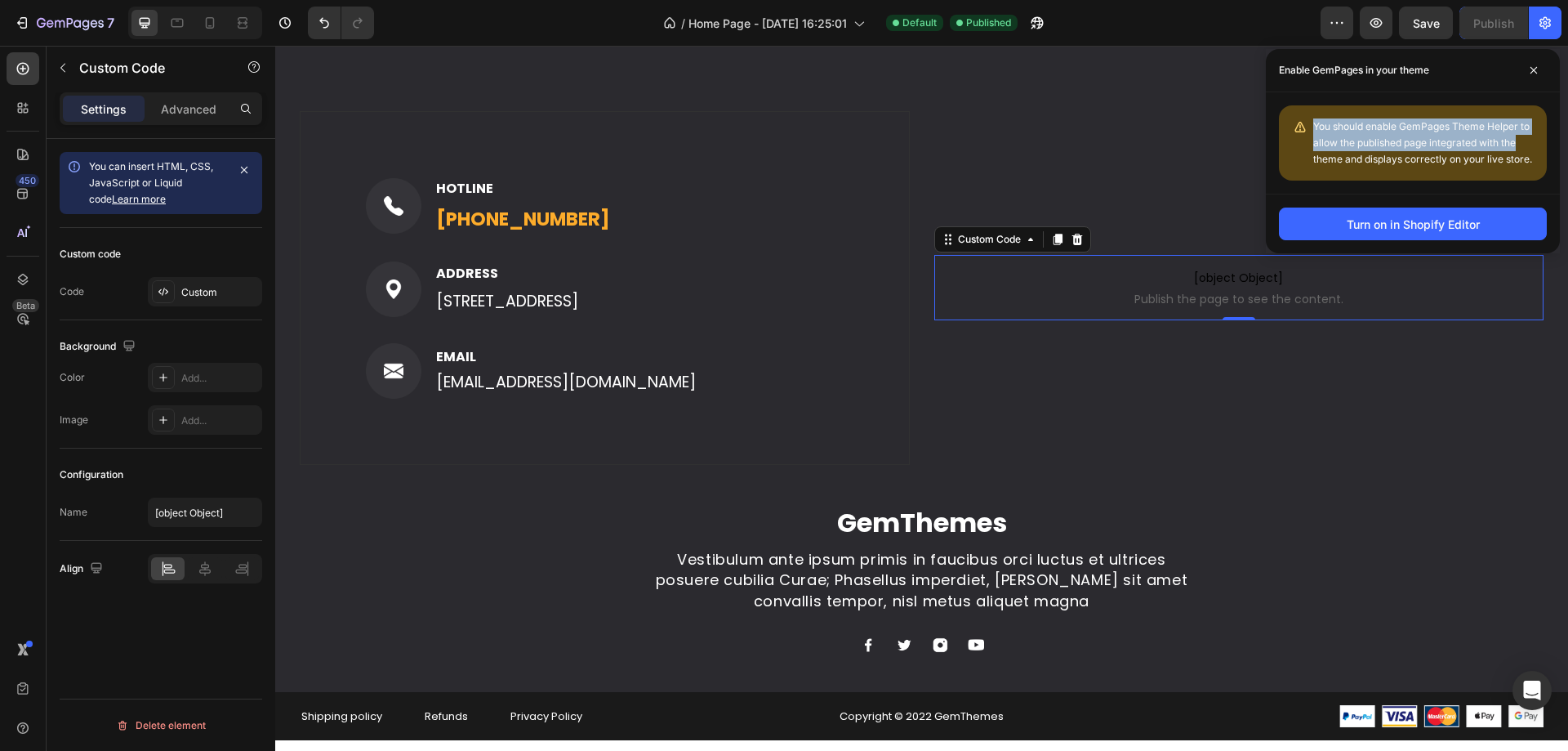
drag, startPoint x: 1316, startPoint y: 127, endPoint x: 1516, endPoint y: 151, distance: 201.4
click at [1516, 151] on div "You should enable GemPages Theme Helper to allow the published page integrated …" at bounding box center [1423, 143] width 220 height 49
click at [1494, 219] on button "Turn on in Shopify Editor" at bounding box center [1413, 224] width 268 height 33
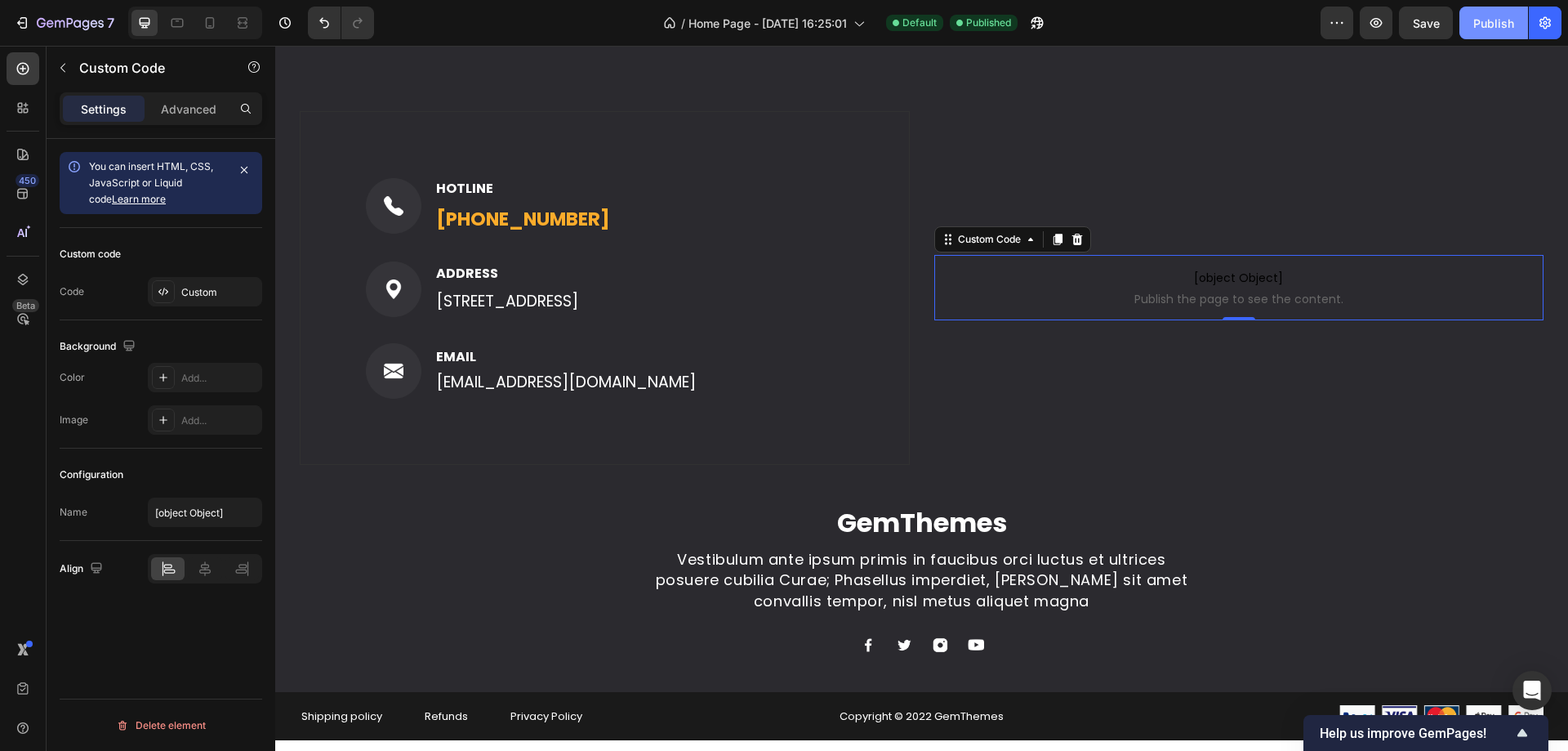
click at [1492, 32] on button "Publish" at bounding box center [1493, 23] width 68 height 33
click at [815, 716] on div "View live page" at bounding box center [815, 713] width 93 height 23
click at [638, 144] on div "Image HOTLINE Text block (316) 555-0999 Text block Row Image ADDRESS Text block…" at bounding box center [604, 288] width 610 height 354
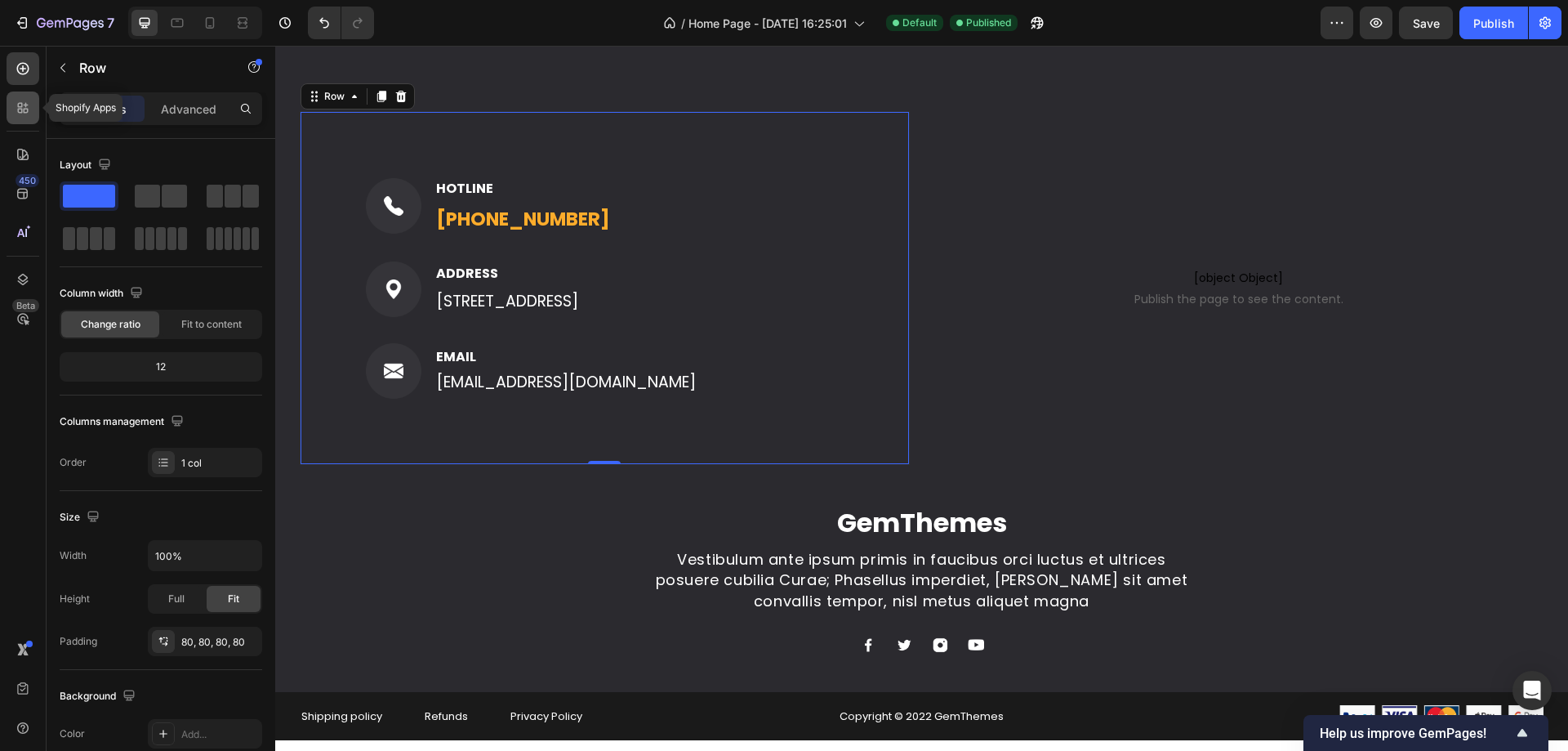
click at [21, 113] on icon at bounding box center [21, 111] width 5 height 5
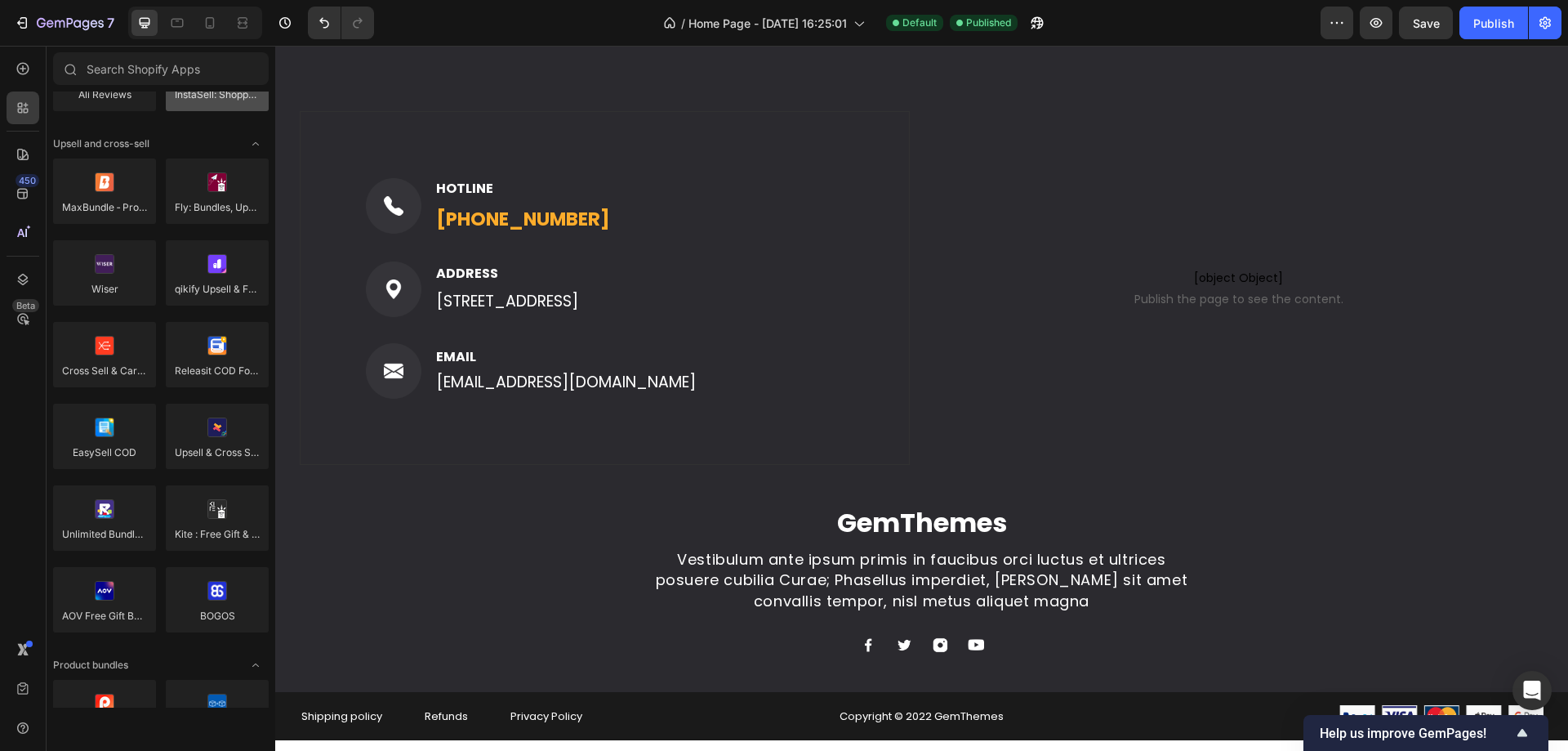
scroll to position [490, 0]
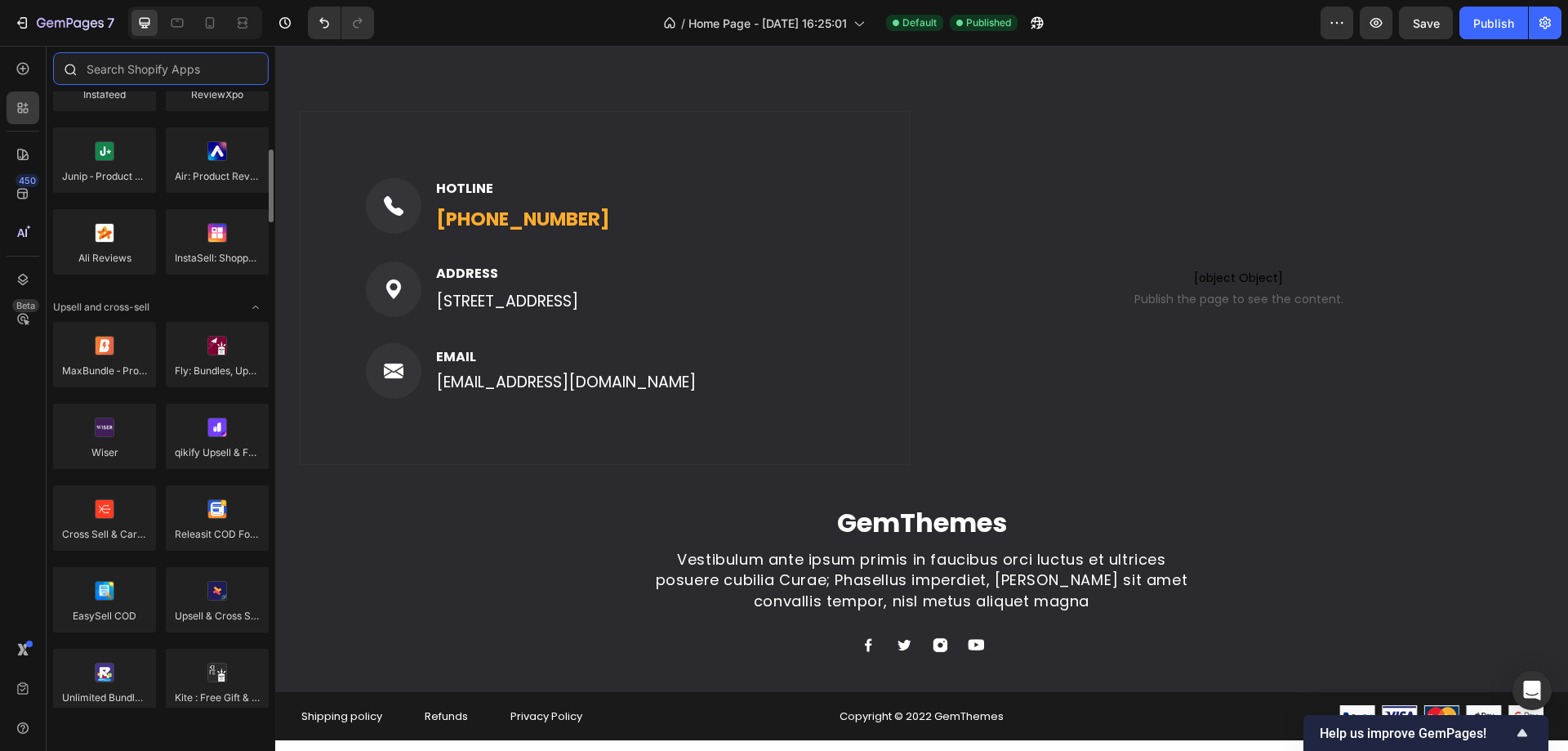
click at [132, 84] on input "text" at bounding box center [161, 69] width 215 height 33
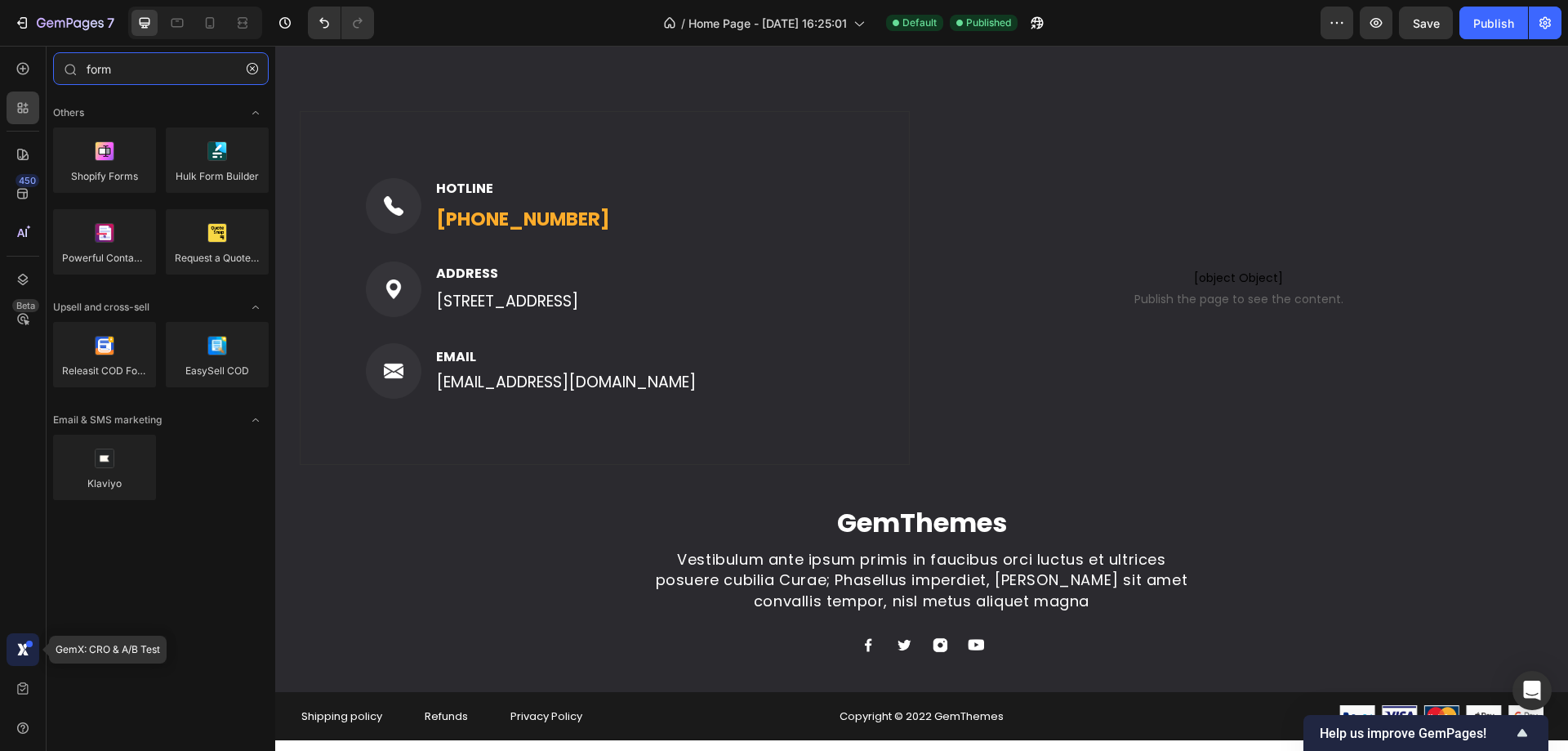
type input "form"
click at [20, 649] on icon at bounding box center [23, 650] width 16 height 16
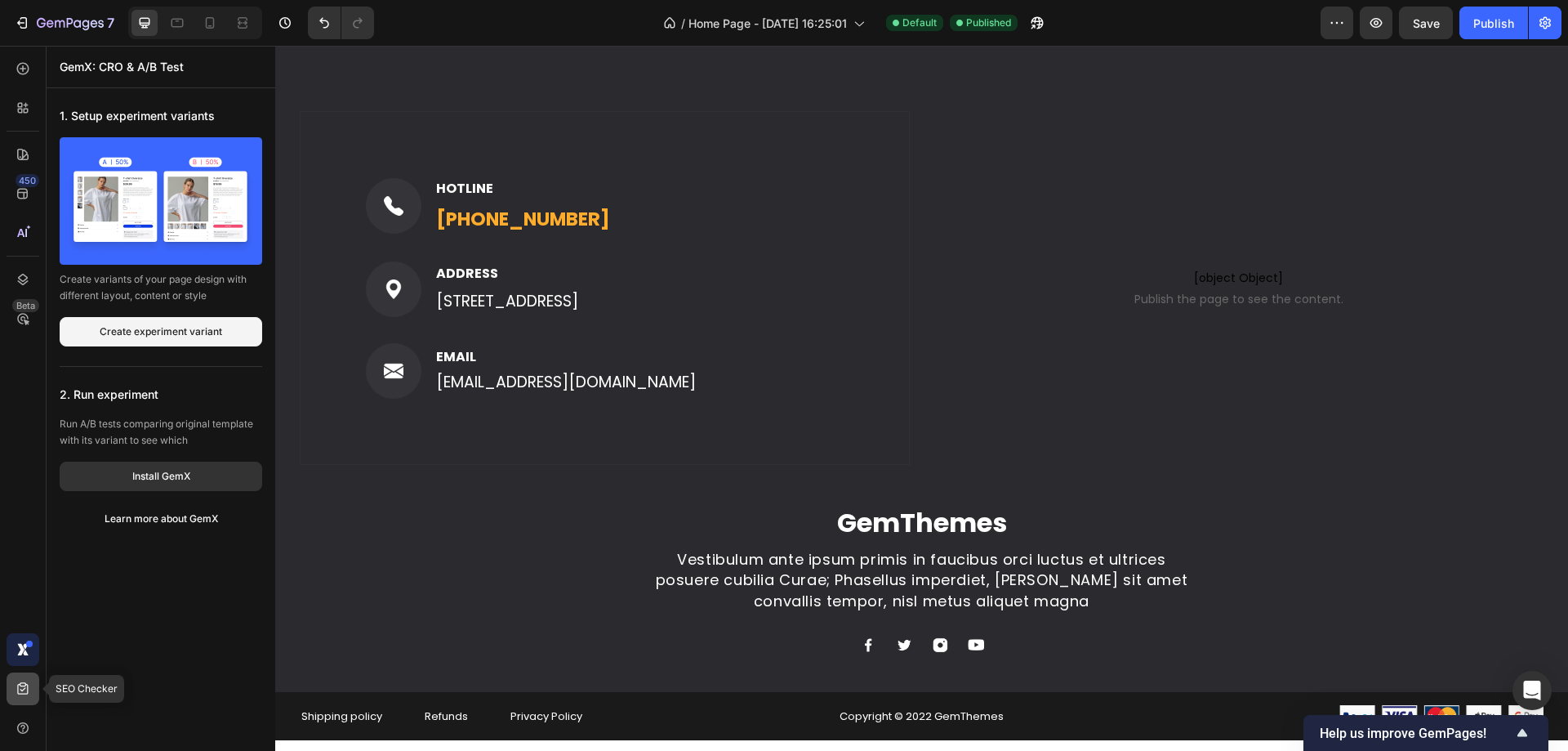
click at [15, 693] on icon at bounding box center [23, 688] width 16 height 16
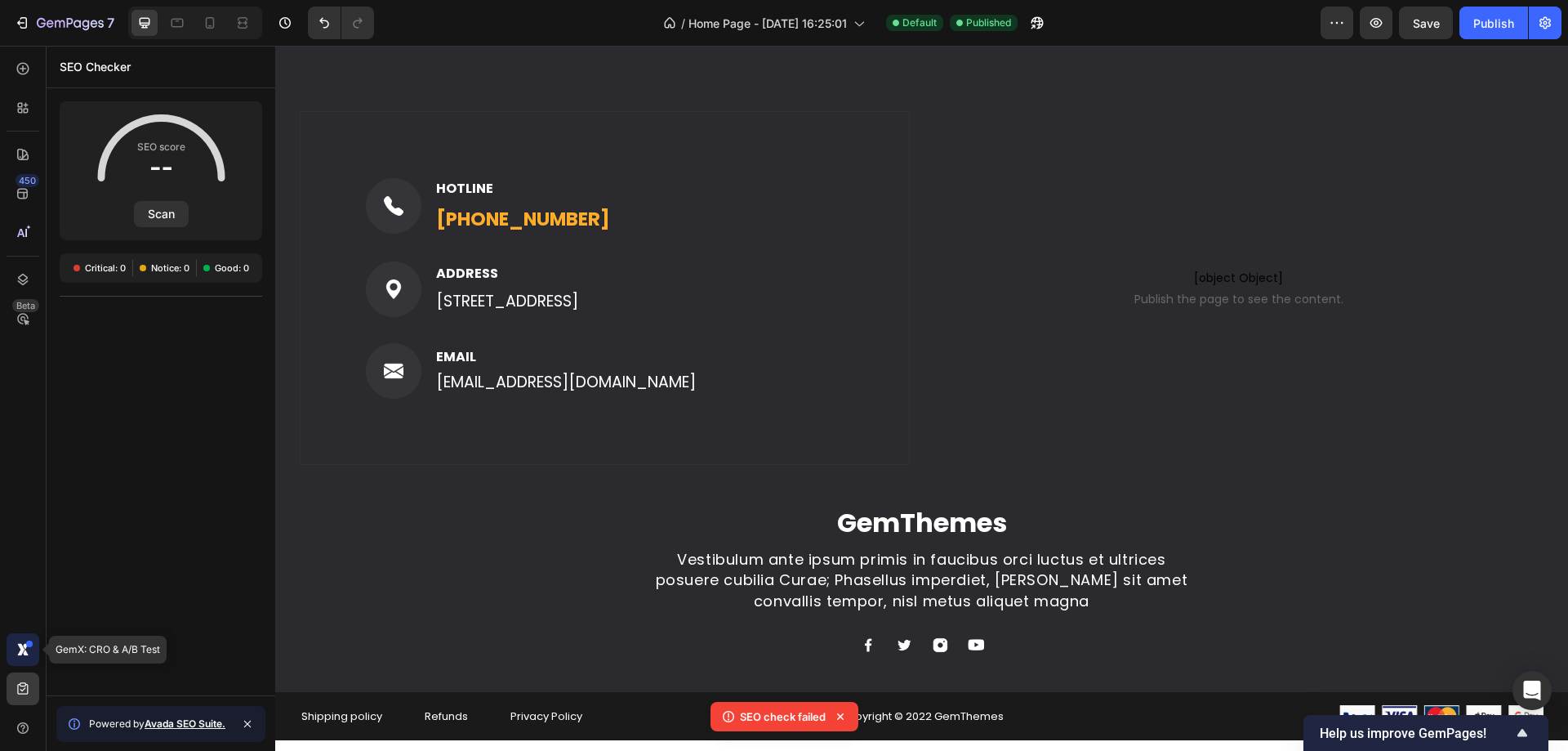
click at [26, 658] on div at bounding box center [23, 650] width 33 height 33
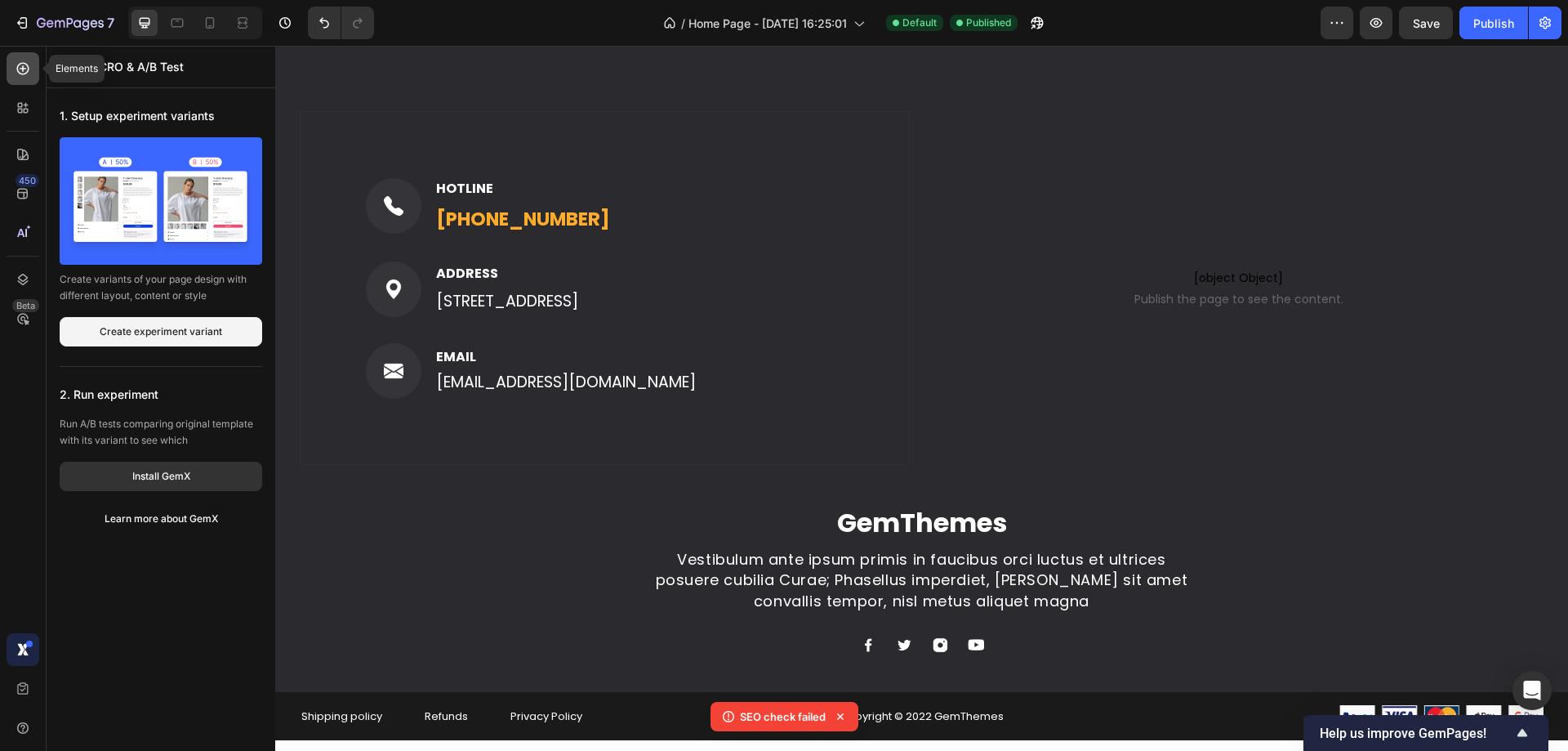
click at [25, 77] on div at bounding box center [23, 69] width 33 height 33
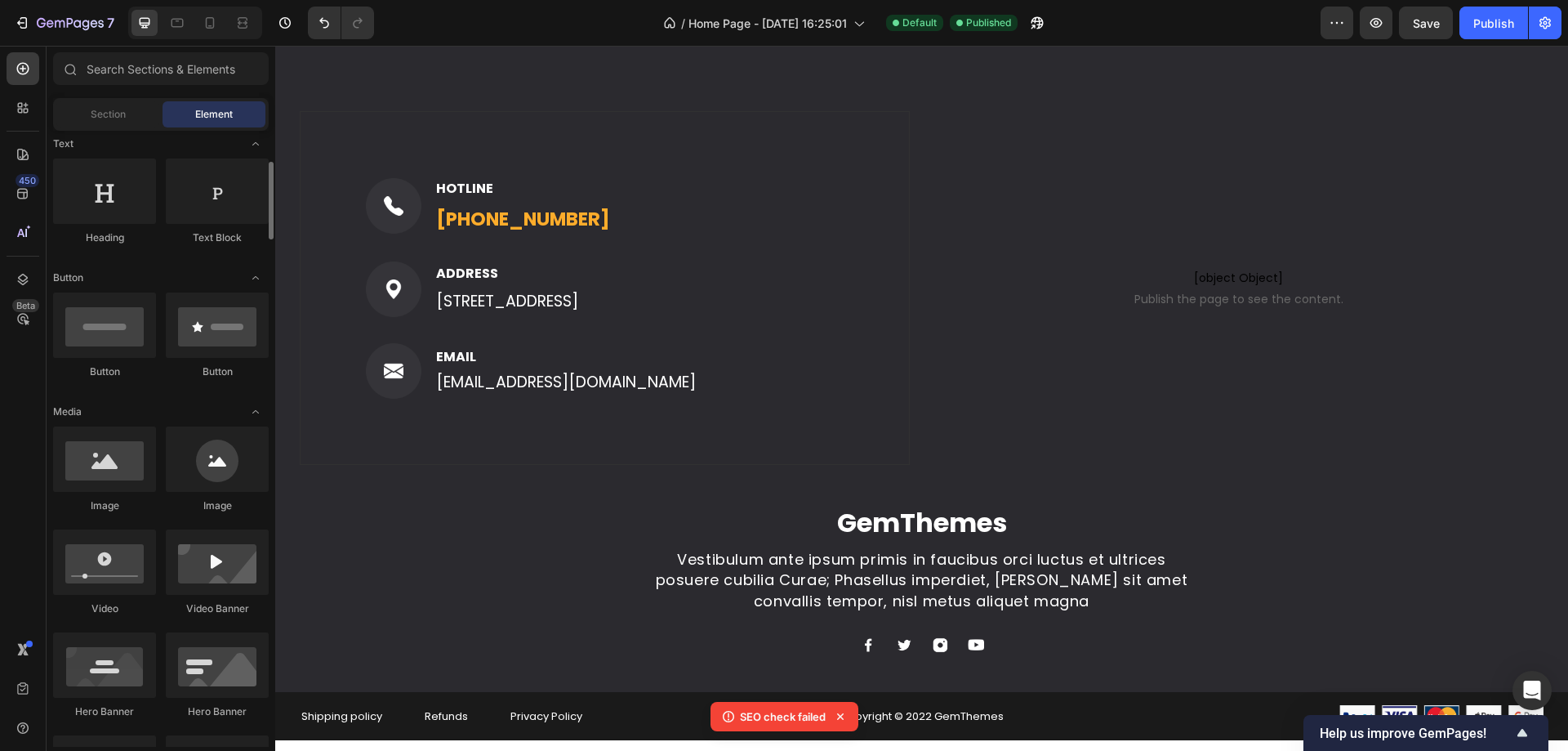
scroll to position [0, 0]
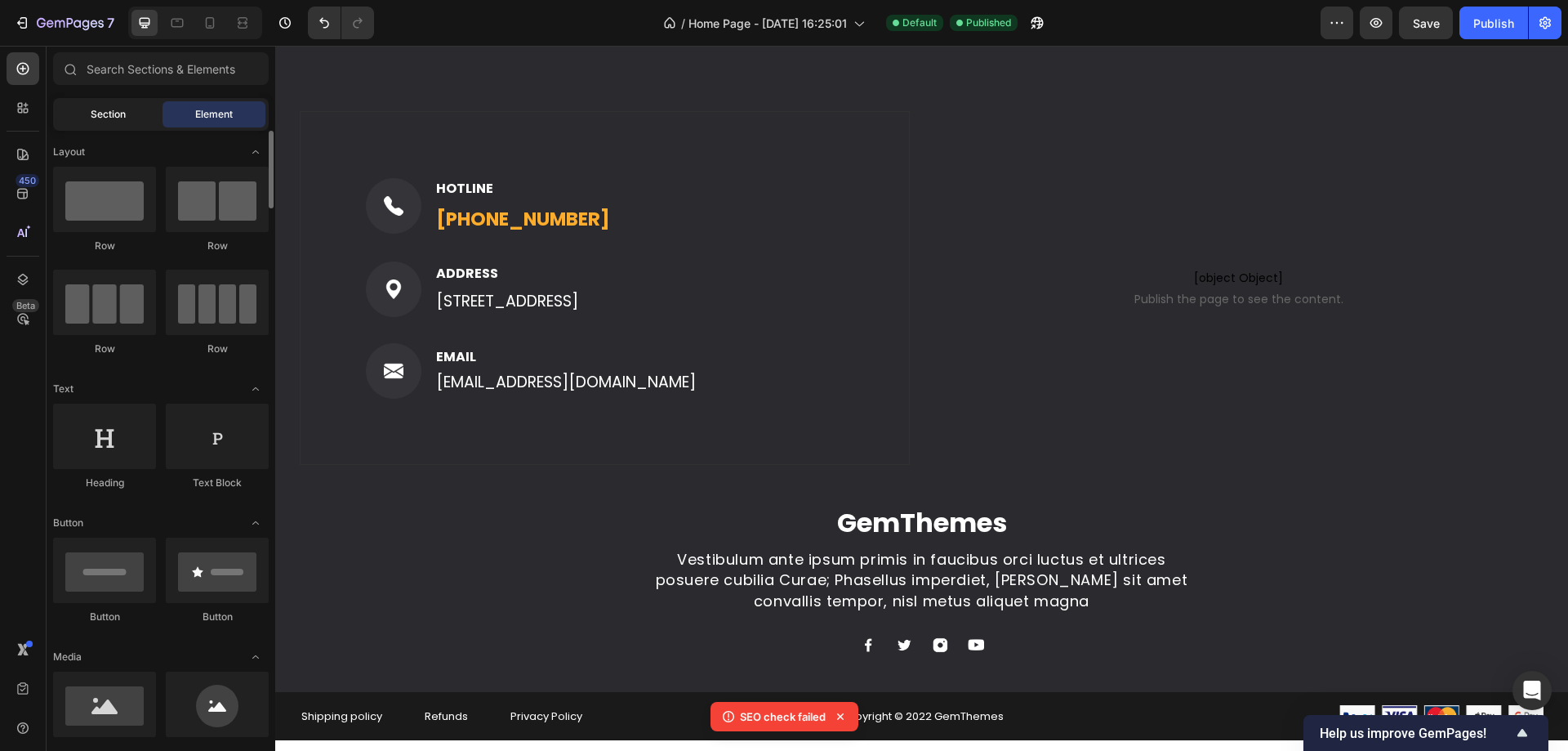
click at [109, 116] on span "Section" at bounding box center [108, 114] width 35 height 15
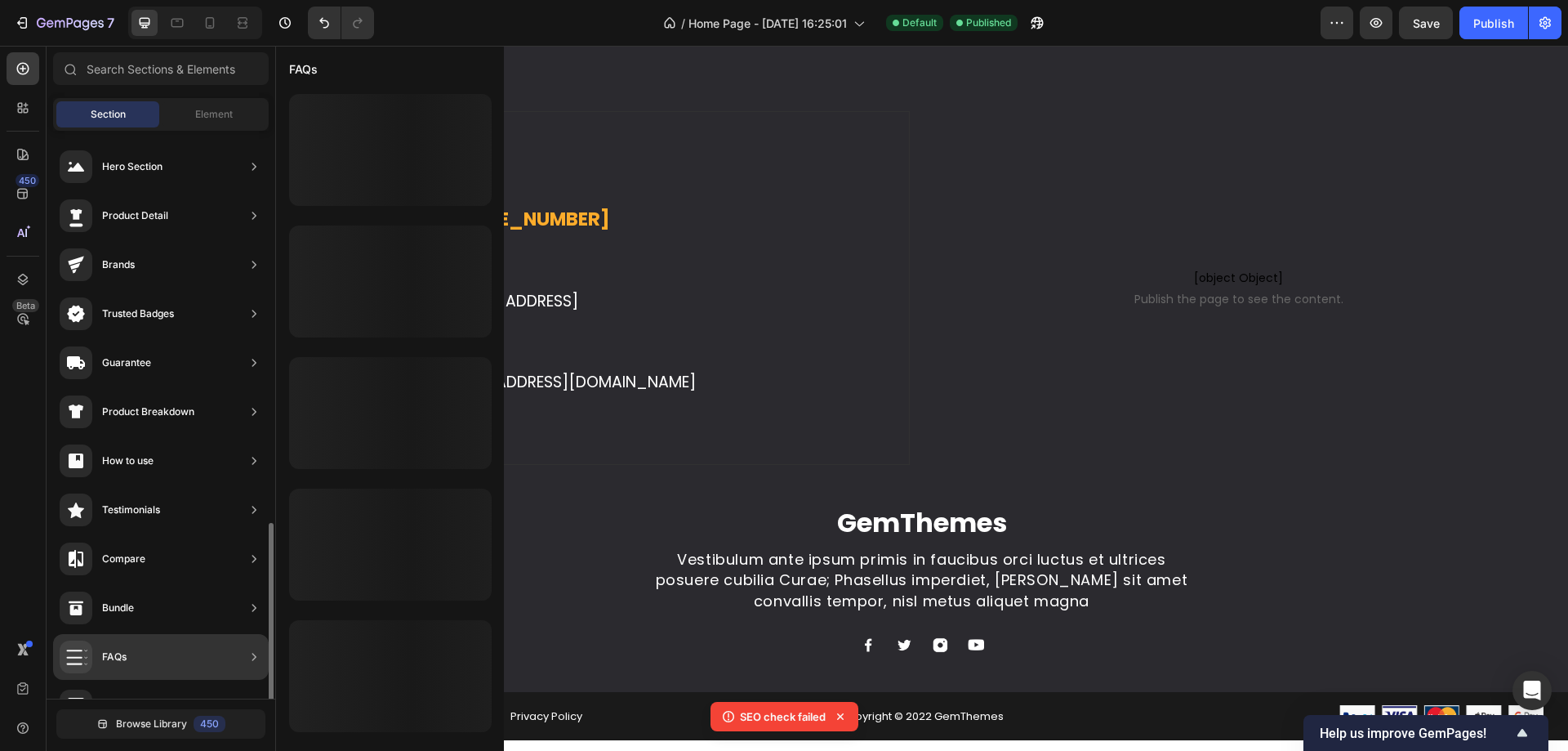
scroll to position [380, 0]
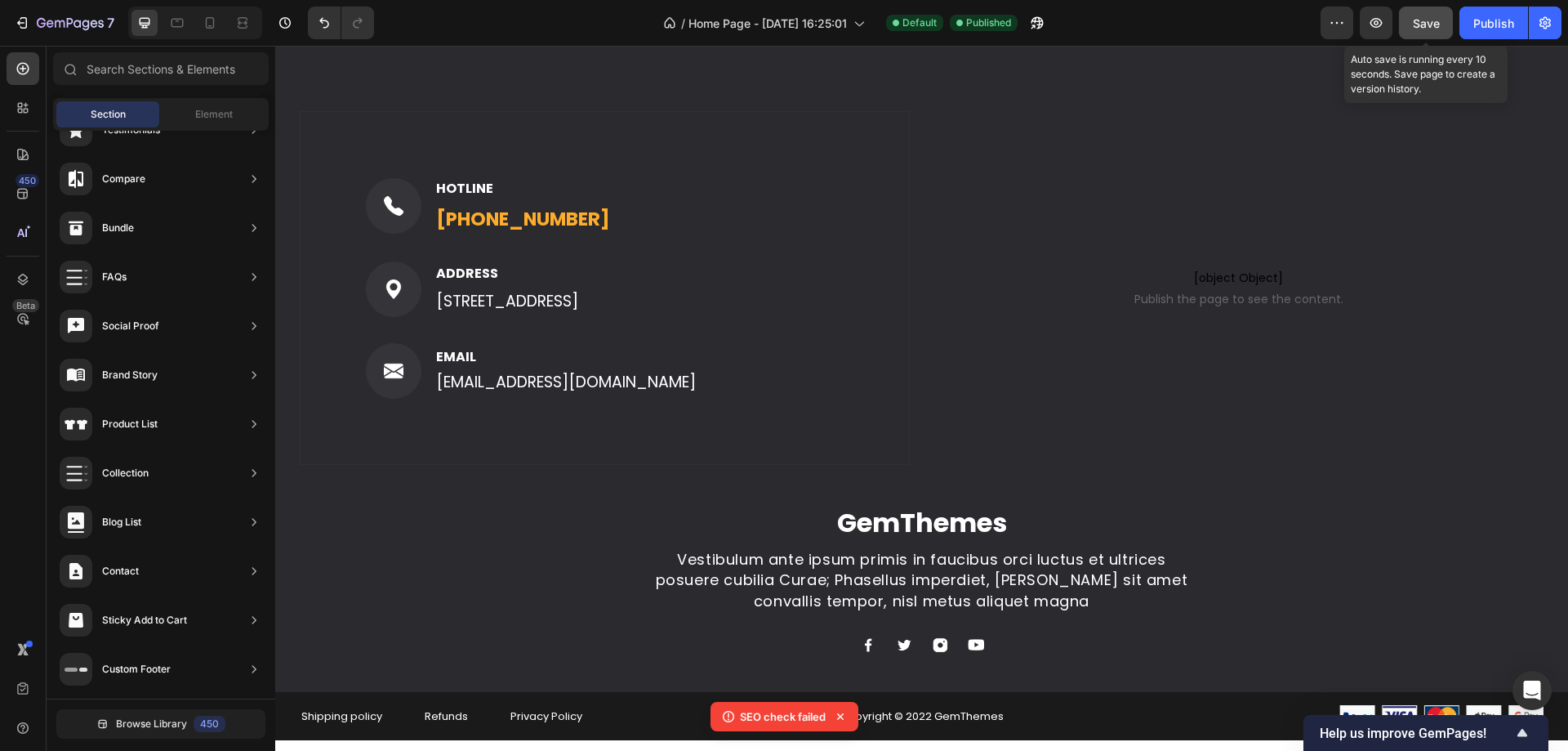
click at [1414, 24] on span "Save" at bounding box center [1426, 23] width 27 height 14
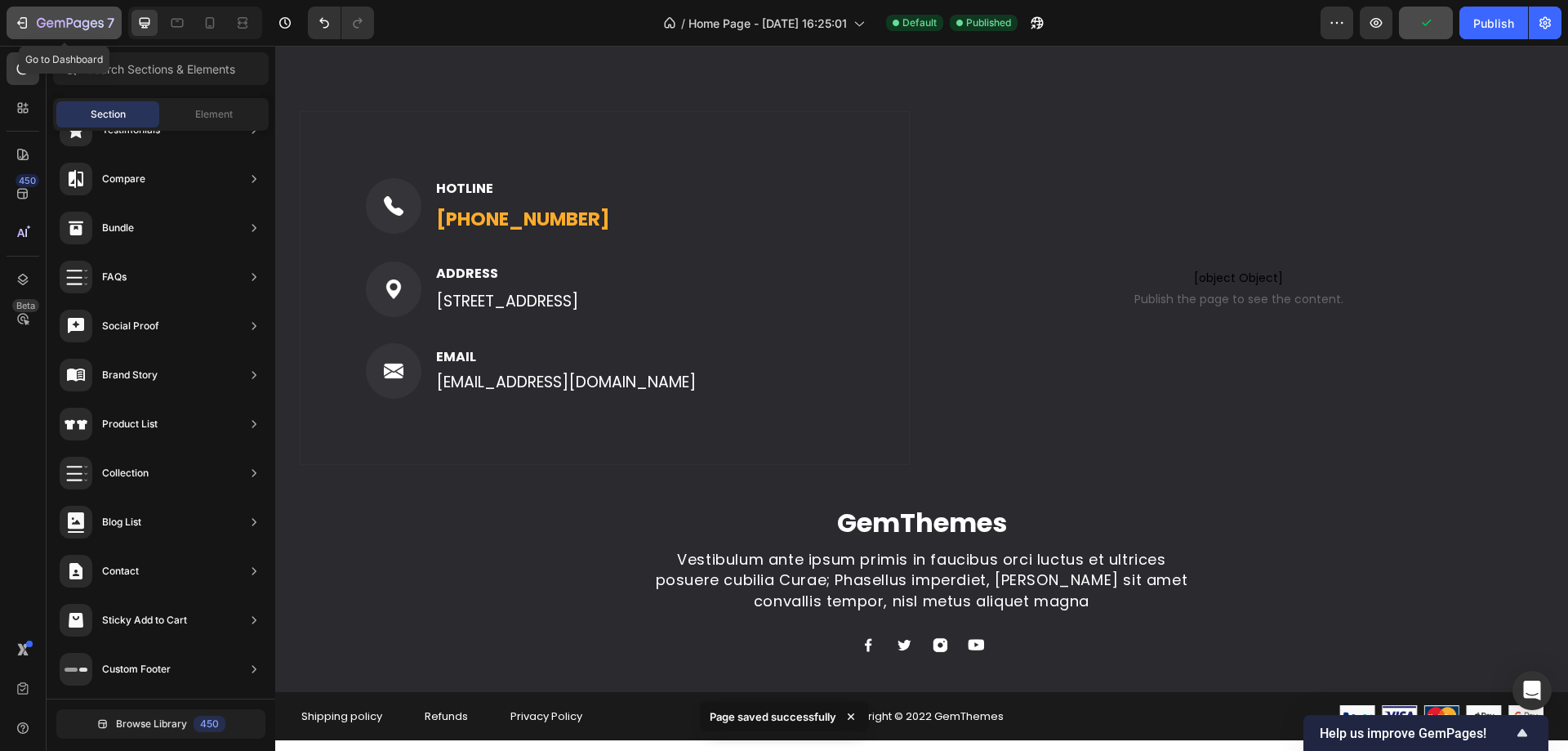
click at [28, 28] on icon "button" at bounding box center [22, 23] width 16 height 16
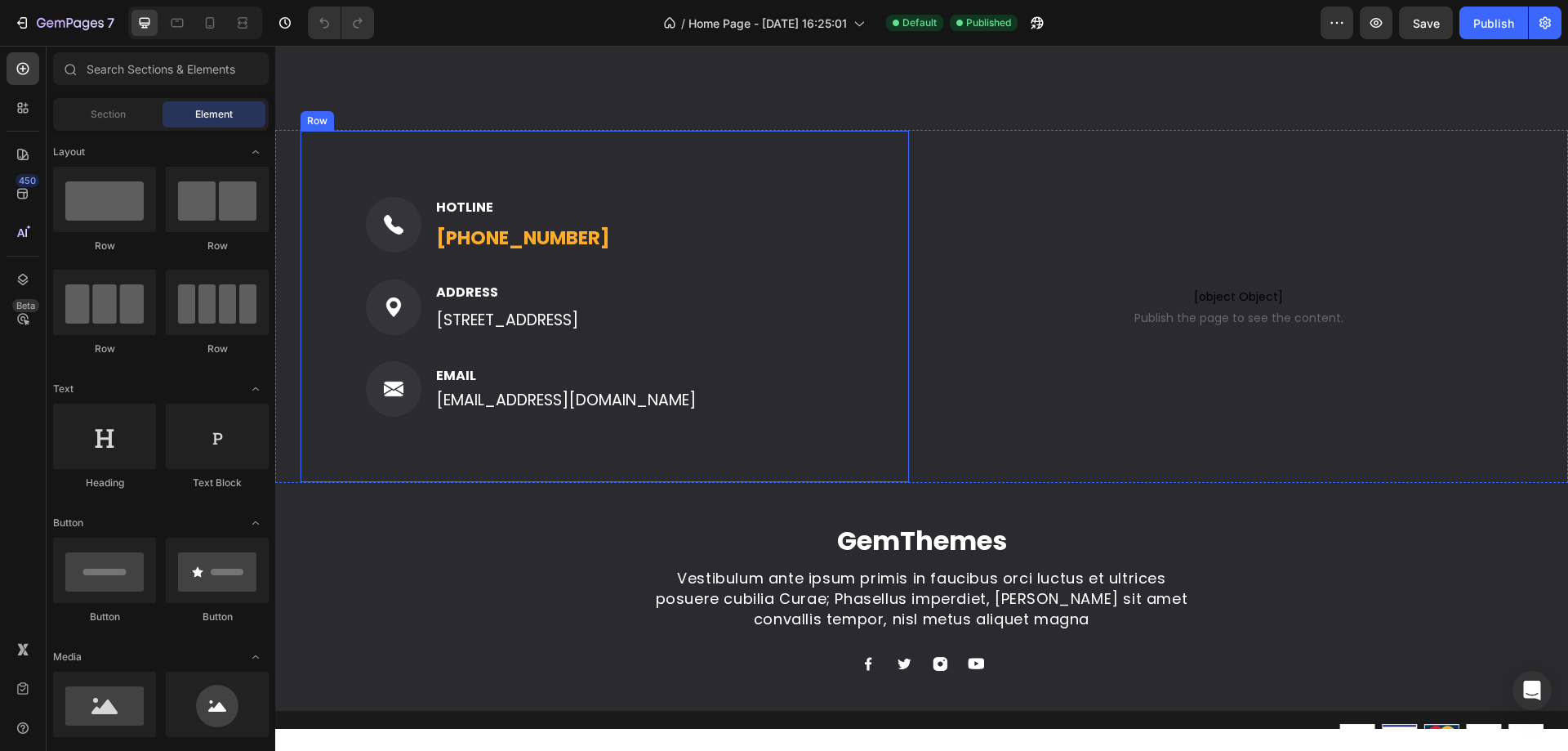
scroll to position [4123, 0]
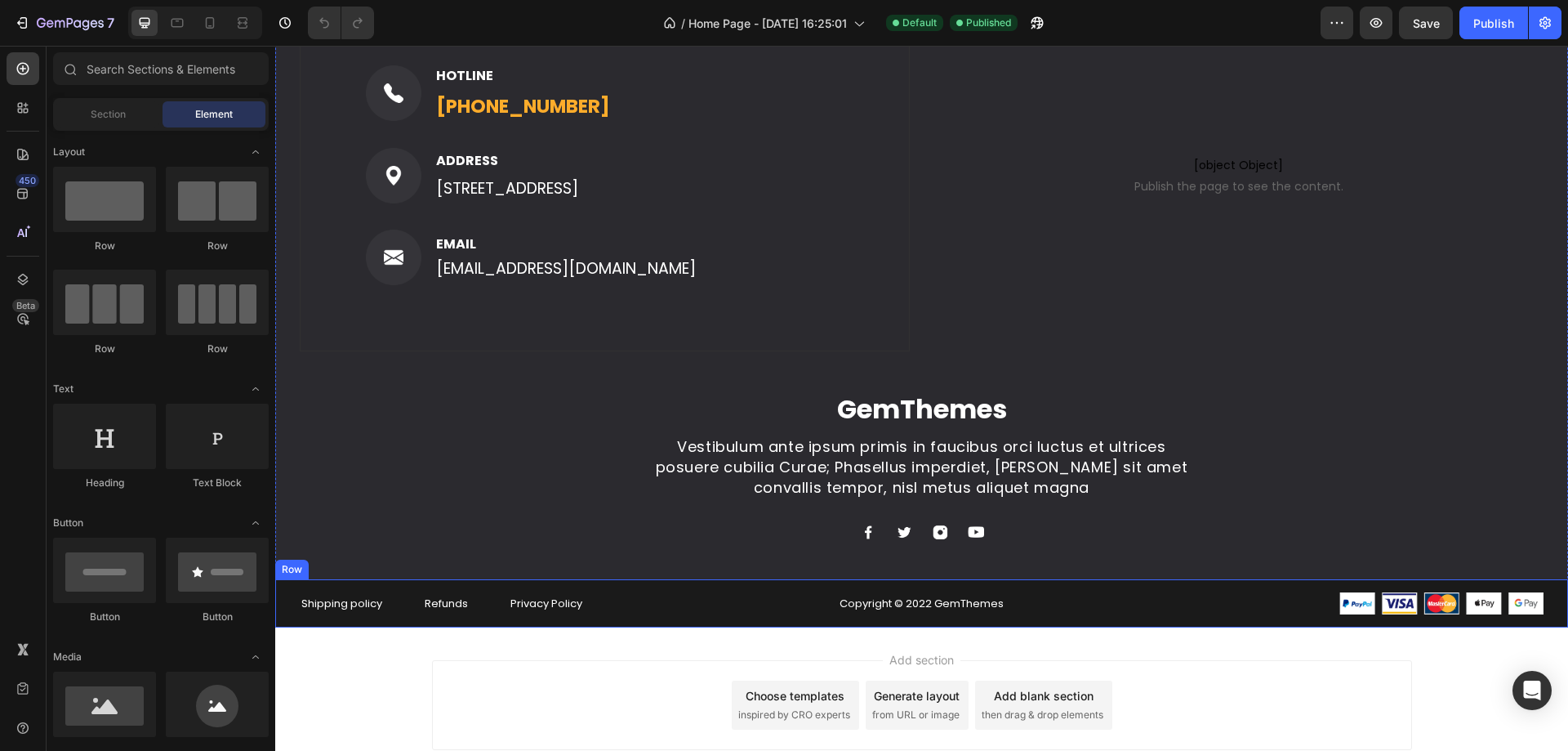
click at [657, 594] on div "Shipping policy Text block Refunds Text block Privacy Policy Text block Row" at bounding box center [497, 604] width 397 height 20
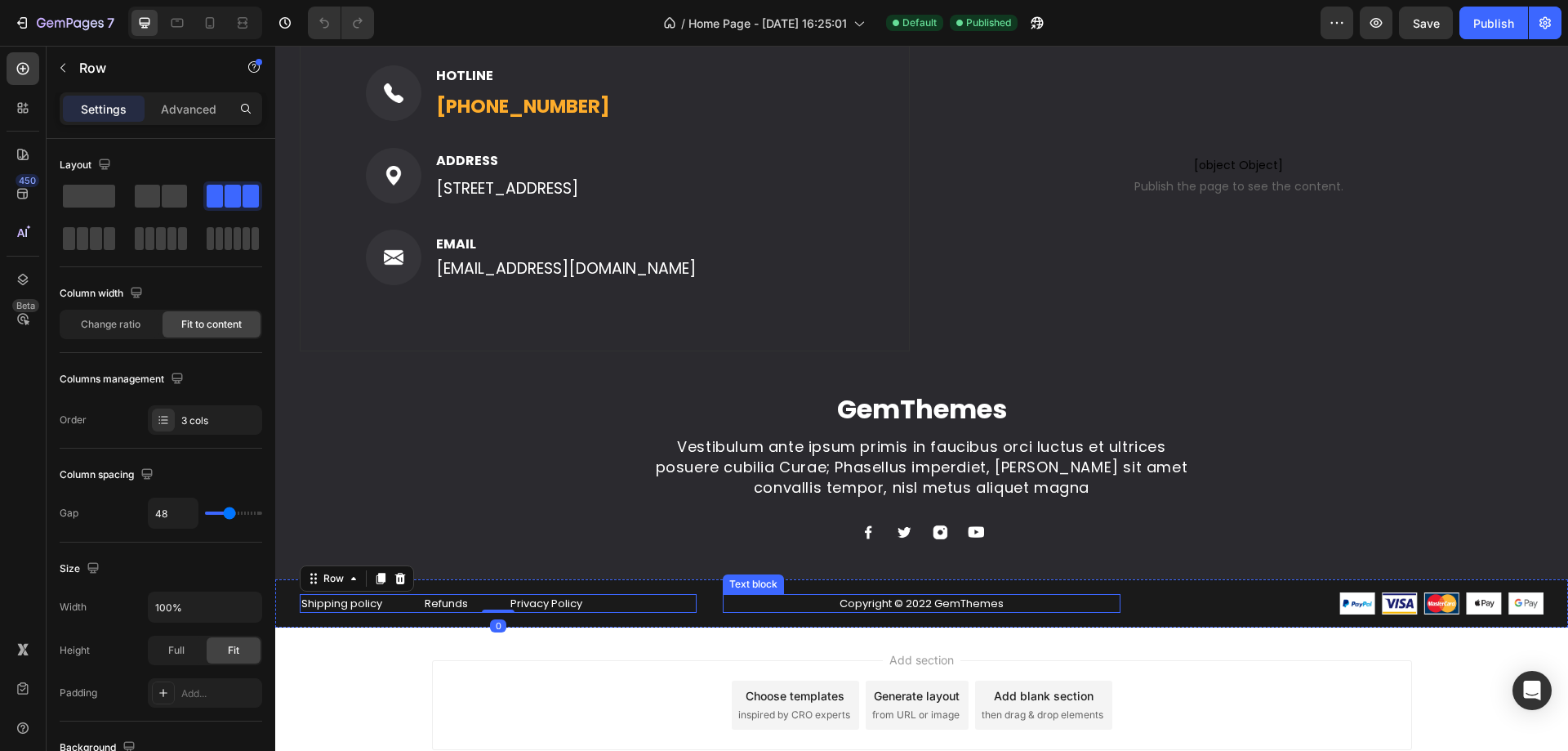
click at [743, 605] on p "Copyright © 2022 GemThemes" at bounding box center [921, 604] width 394 height 16
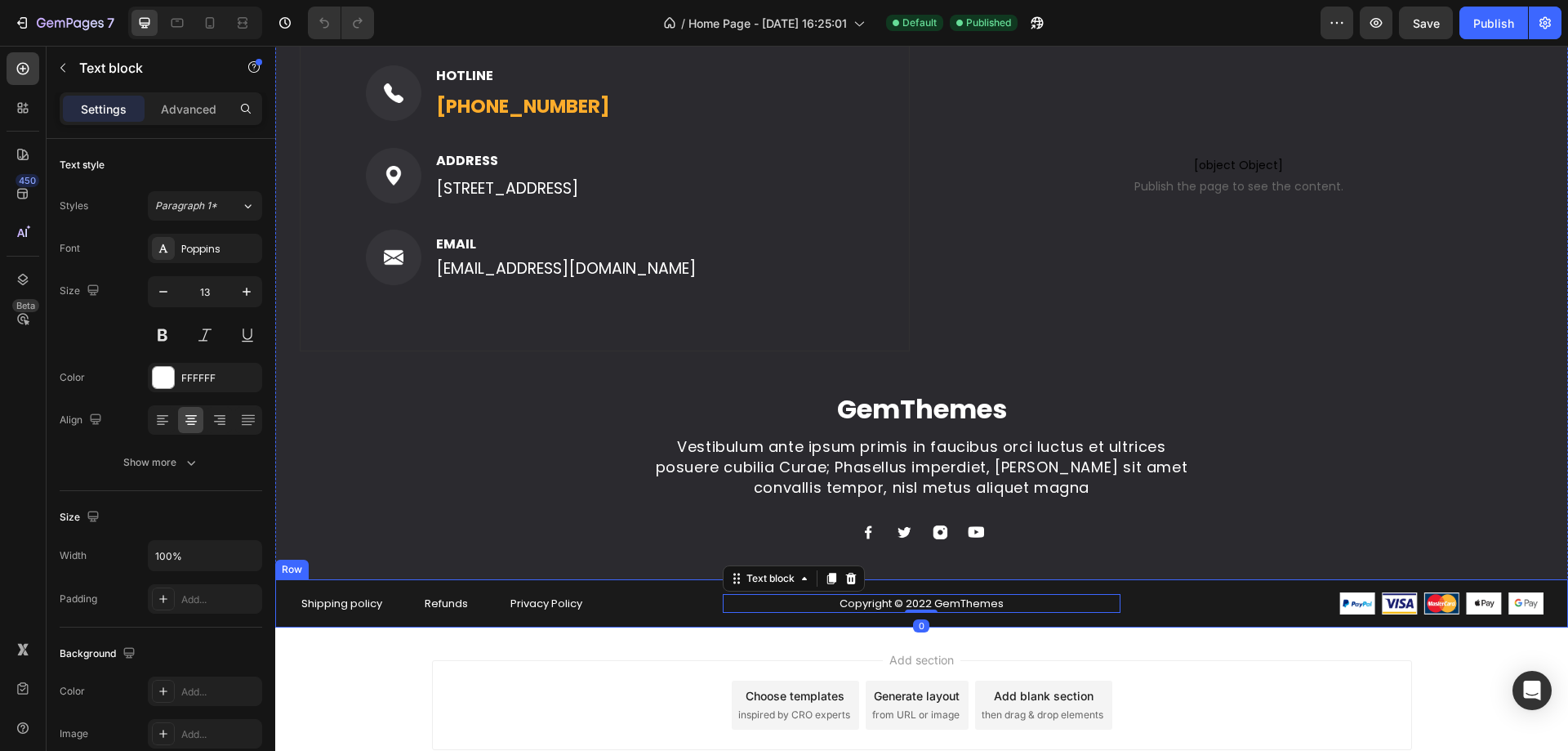
click at [705, 595] on div "Shipping policy Text block Refunds Text block Privacy Policy Text block Row Cop…" at bounding box center [922, 603] width 1293 height 48
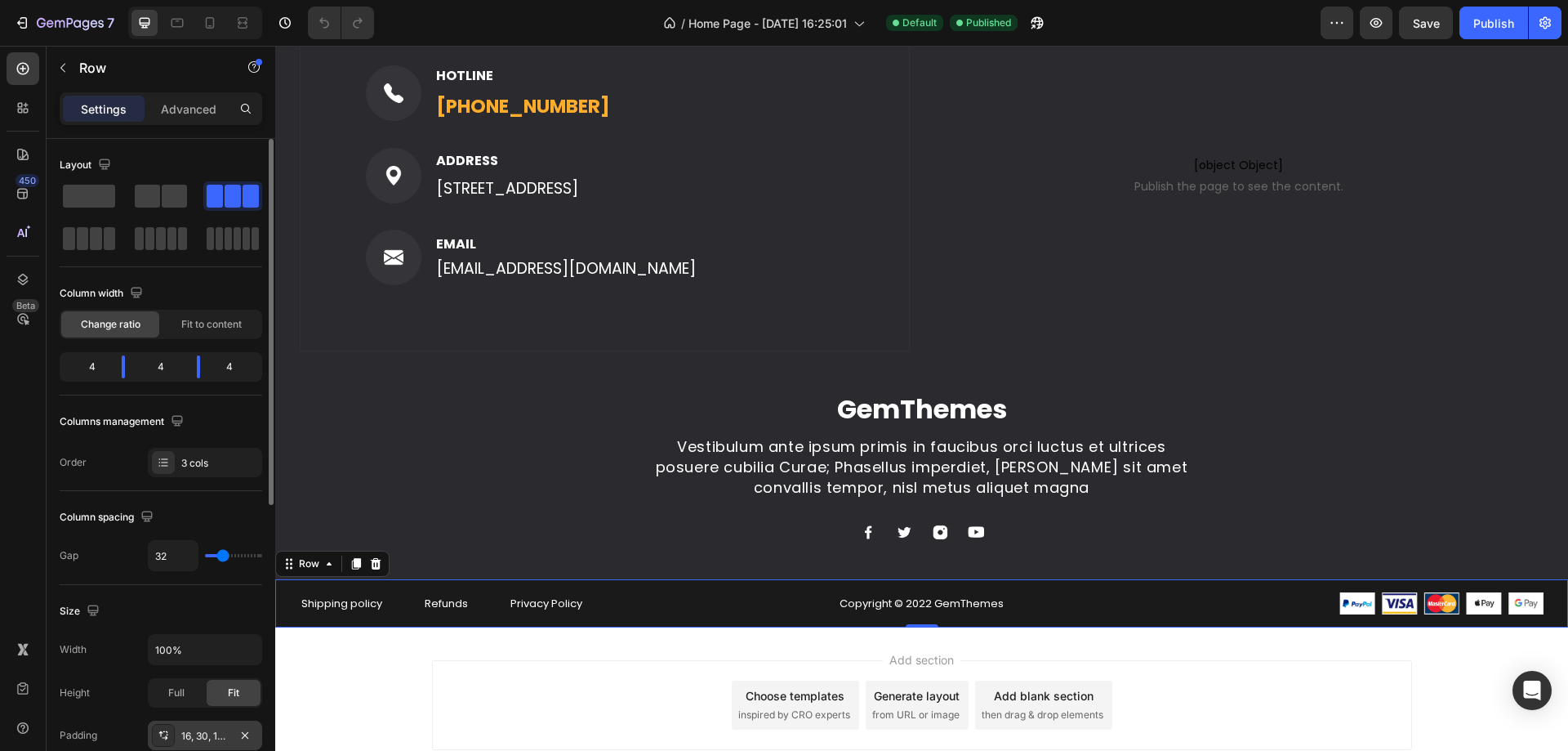
scroll to position [245, 0]
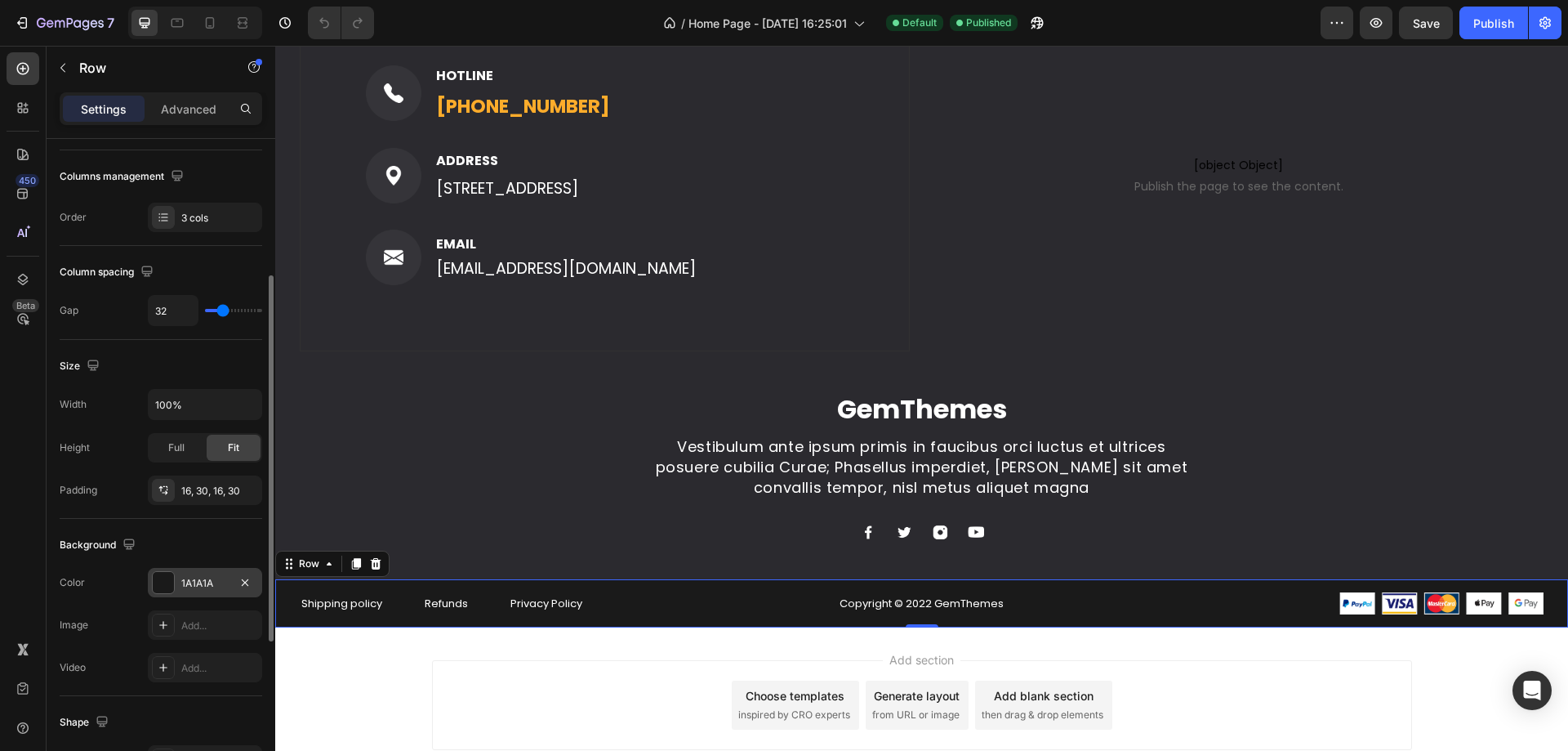
click at [201, 573] on div "1A1A1A" at bounding box center [205, 582] width 114 height 30
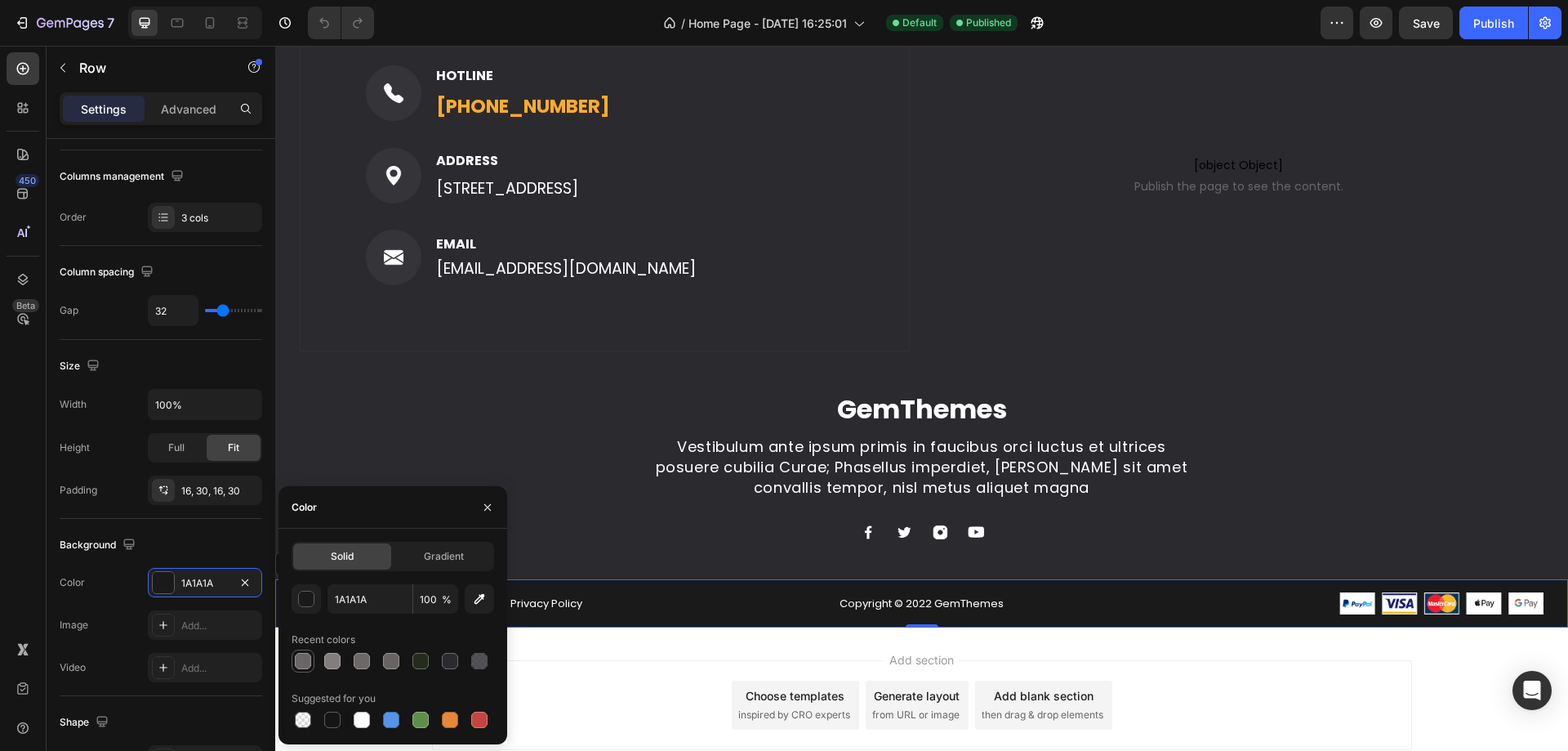
click at [305, 662] on div at bounding box center [303, 661] width 16 height 16
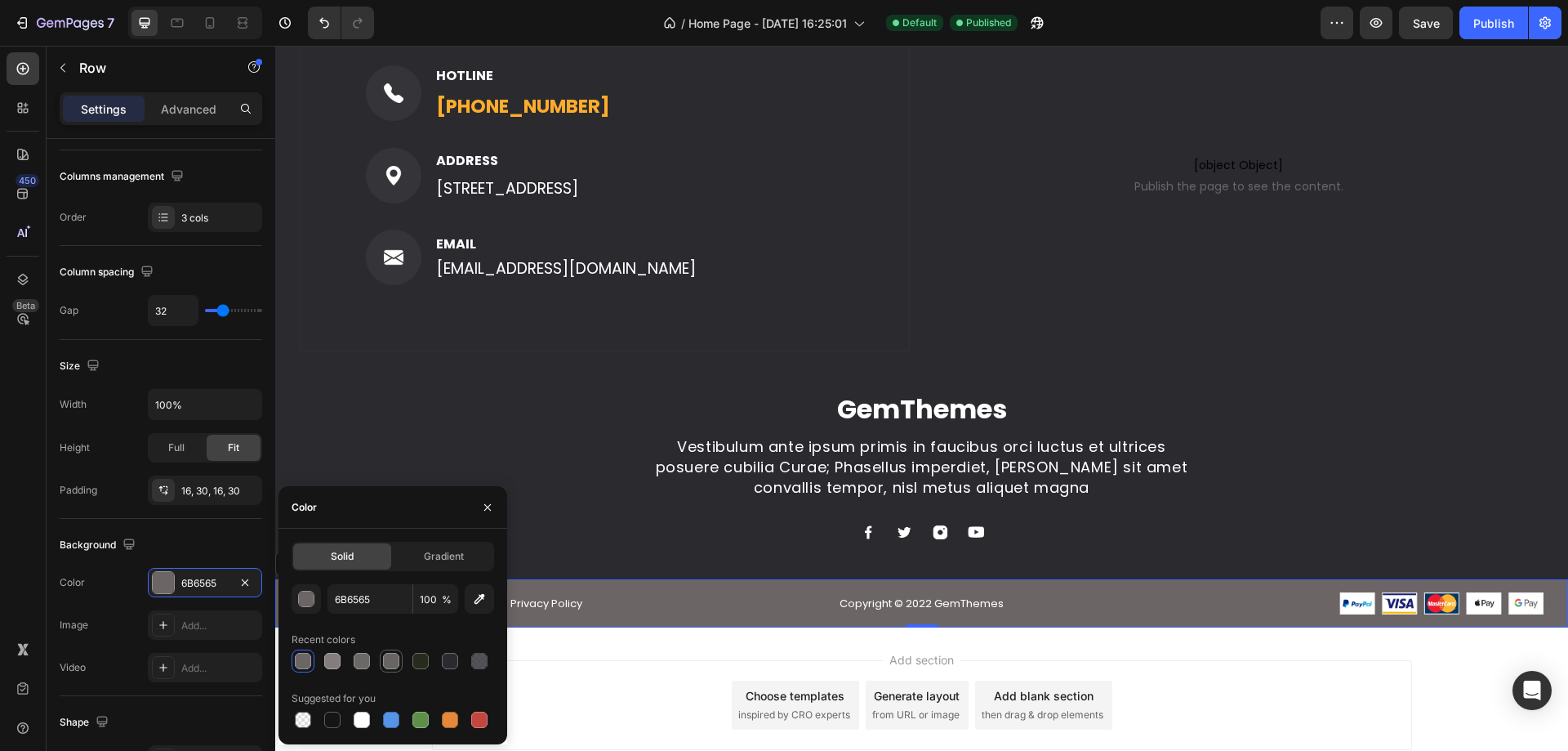
click at [395, 665] on div at bounding box center [391, 661] width 16 height 16
click at [442, 659] on div at bounding box center [450, 661] width 16 height 16
type input "2B2A2F"
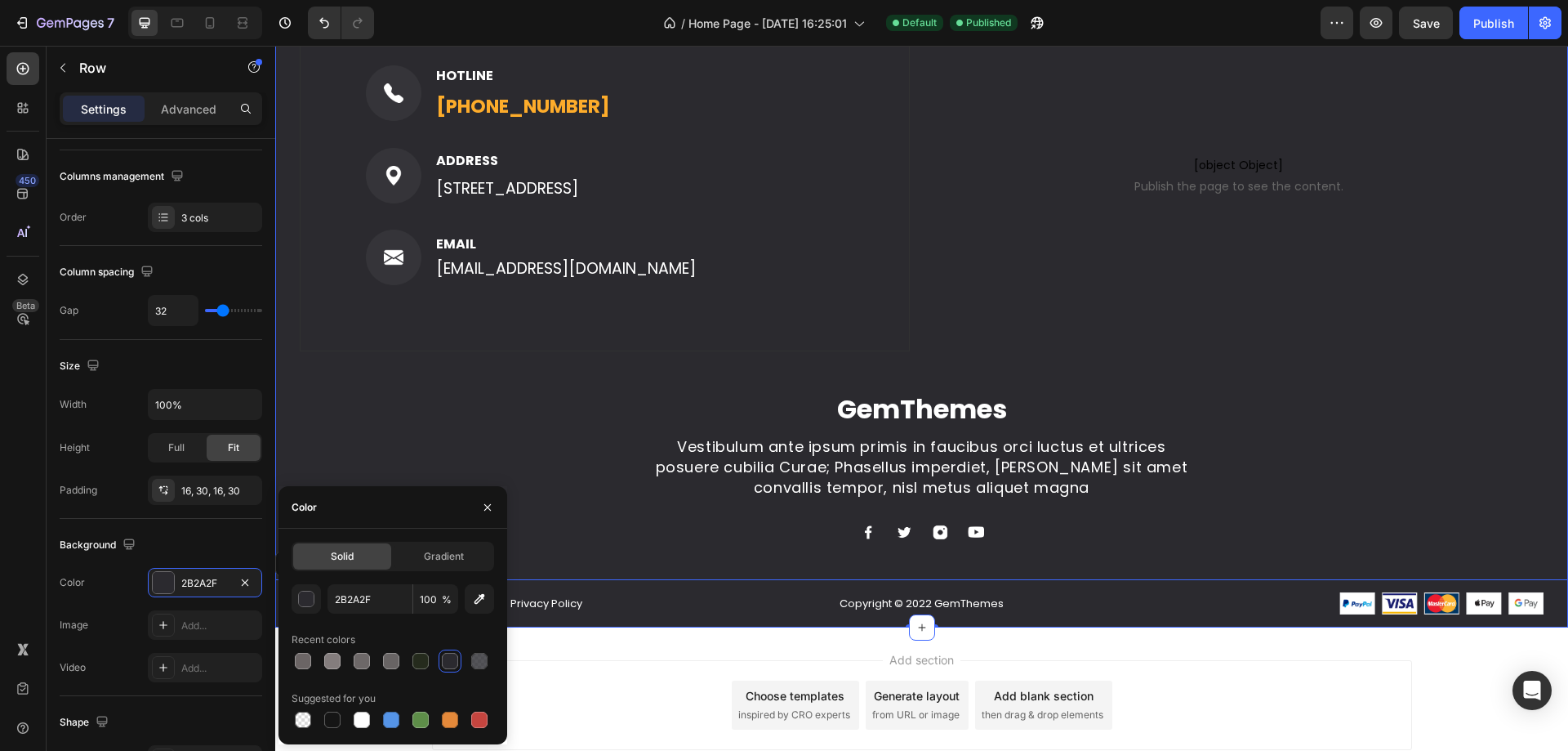
click at [469, 409] on div "Image HOTLINE Text block (316) 555-0999 Text block Row Image ADDRESS Text block…" at bounding box center [922, 313] width 1293 height 629
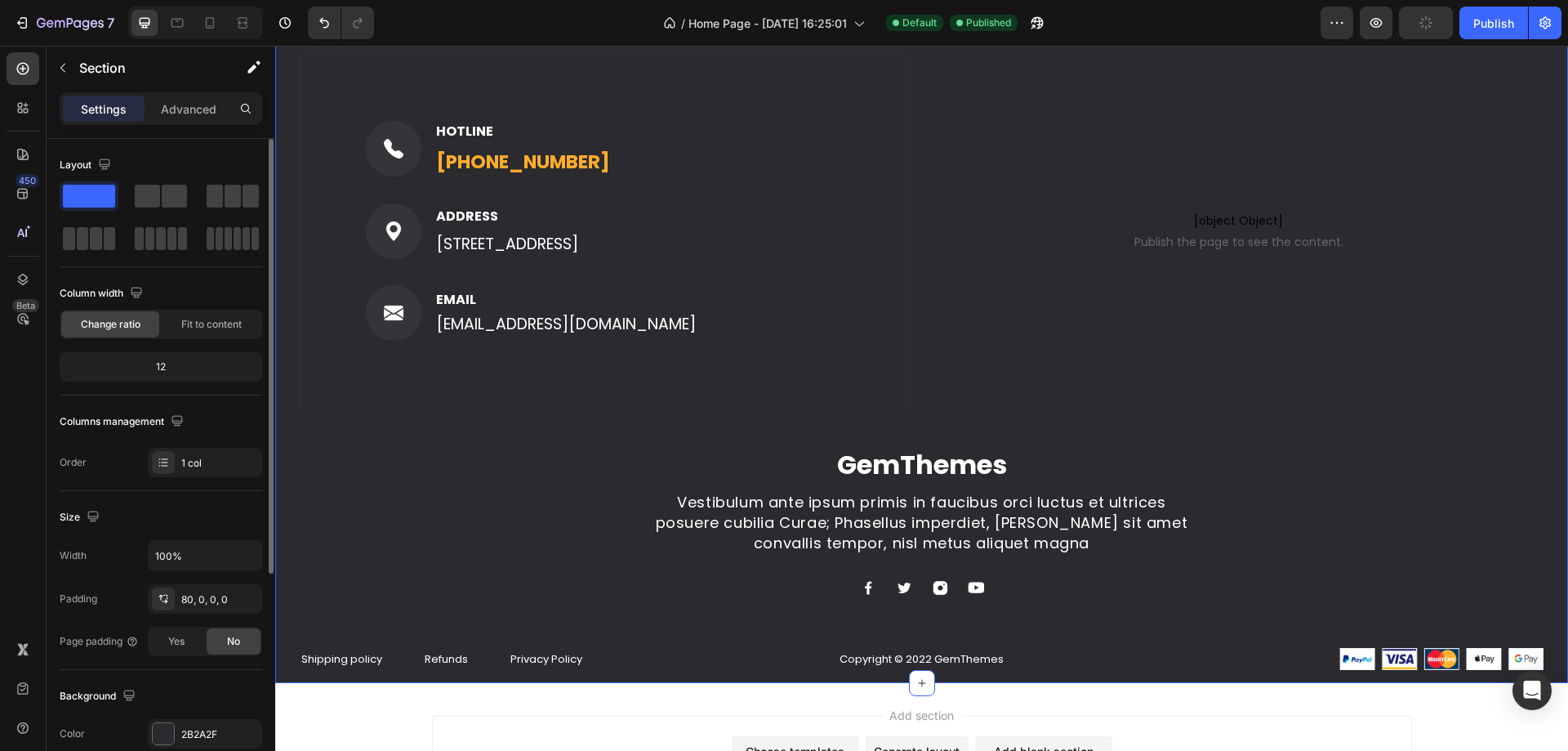
scroll to position [3960, 0]
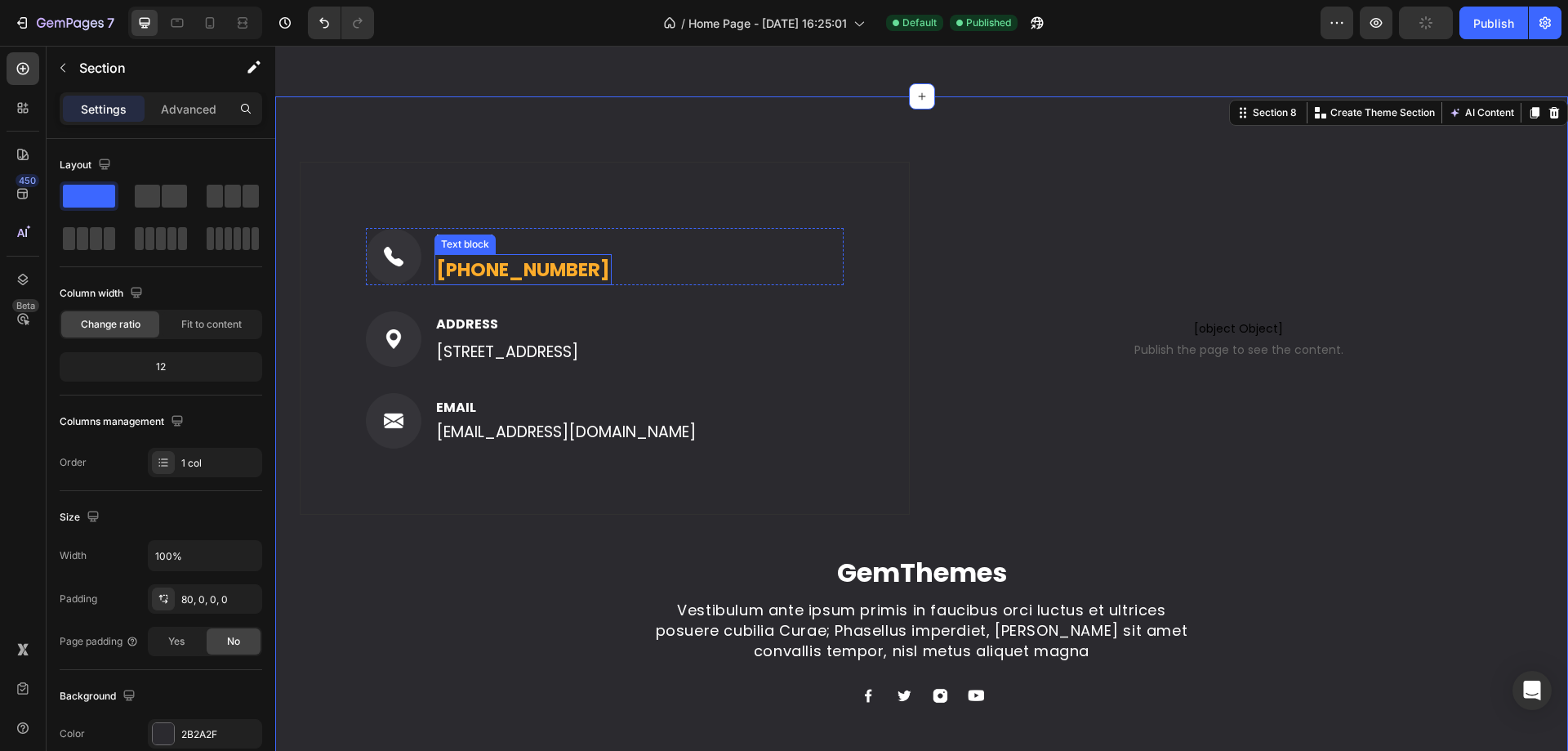
click at [530, 256] on p "(316) 555-0999" at bounding box center [523, 270] width 174 height 29
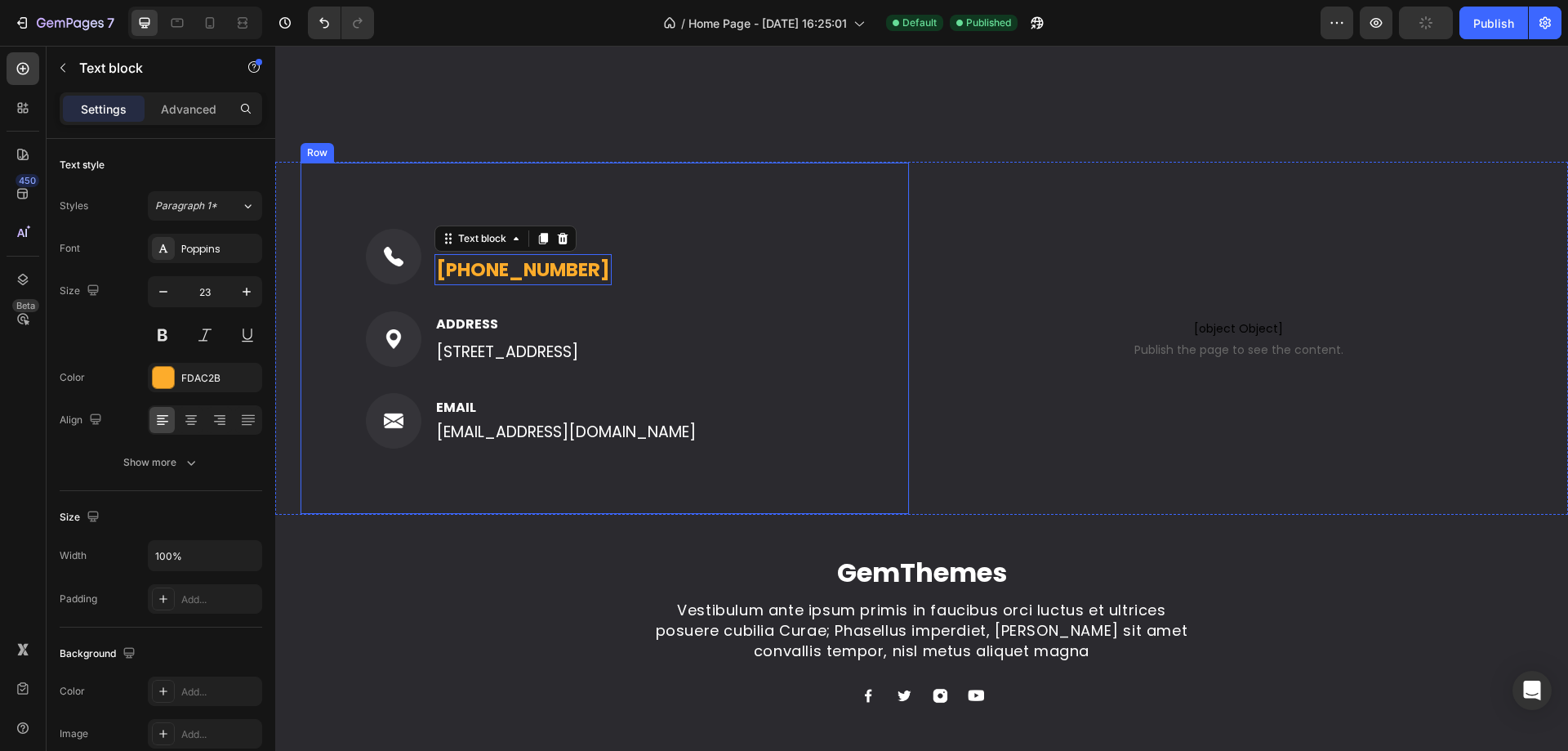
click at [571, 211] on div "Image HOTLINE Text block (316) 555-0999 Text block 0 Row Image ADDRESS Text blo…" at bounding box center [604, 339] width 610 height 354
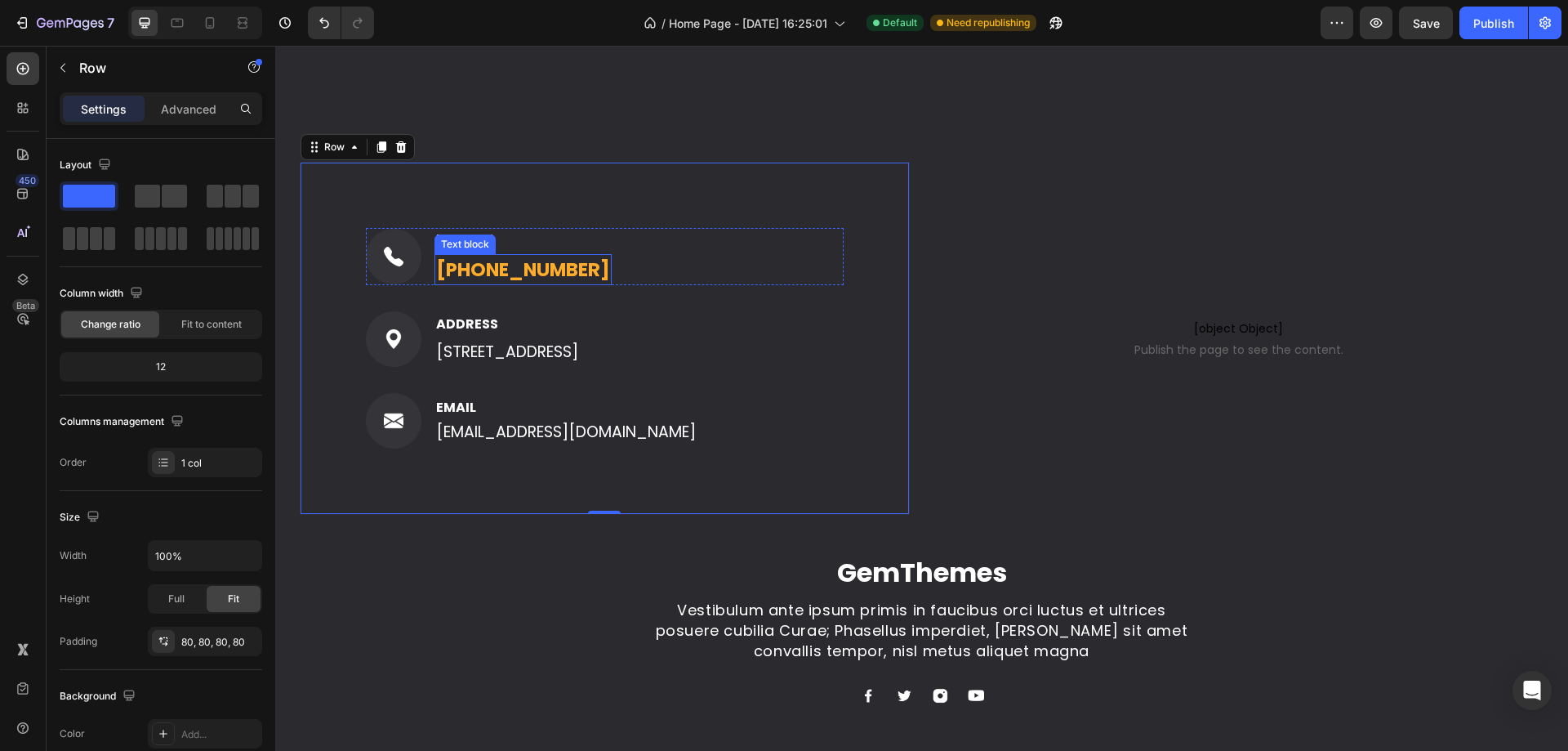
scroll to position [3878, 0]
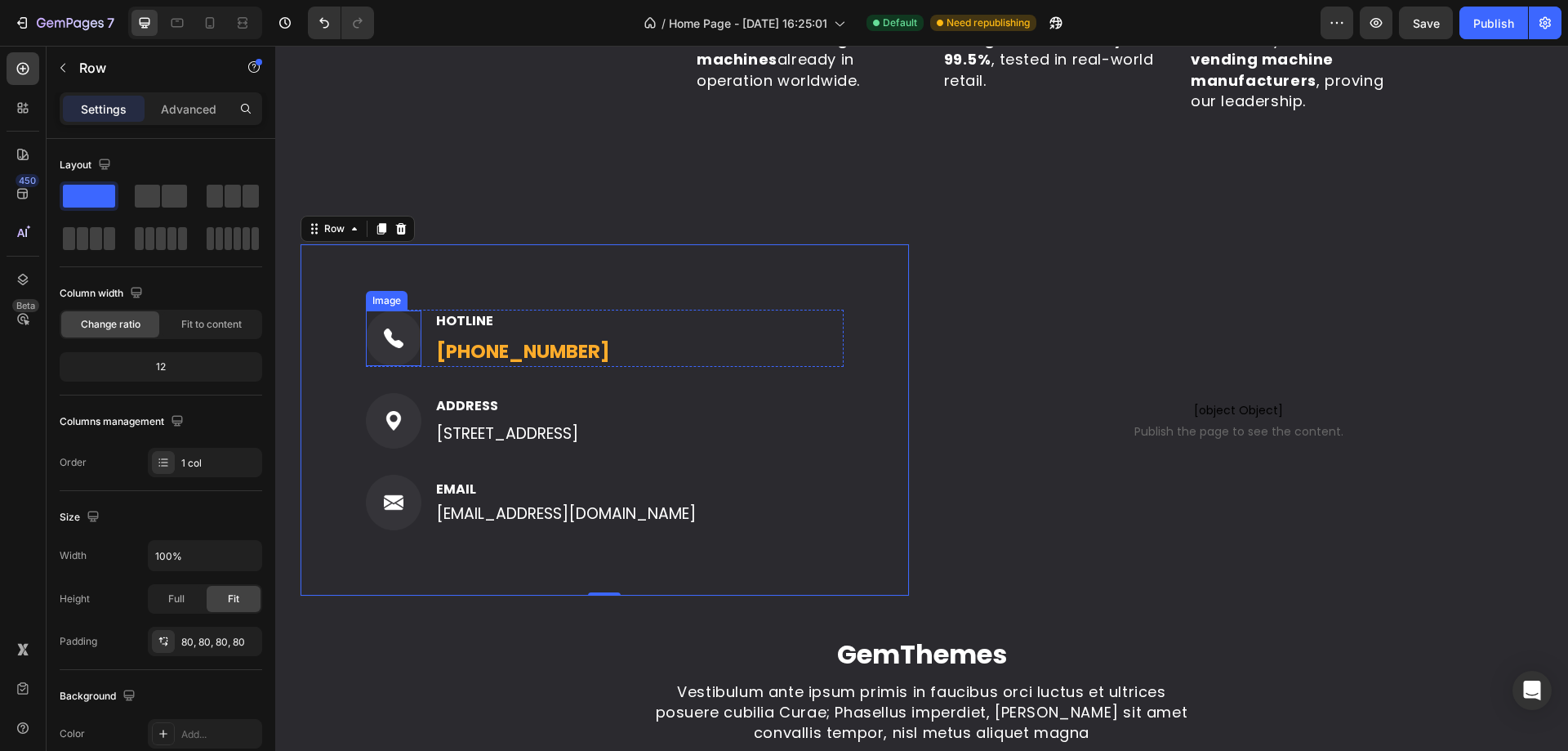
click at [399, 332] on img at bounding box center [394, 338] width 56 height 56
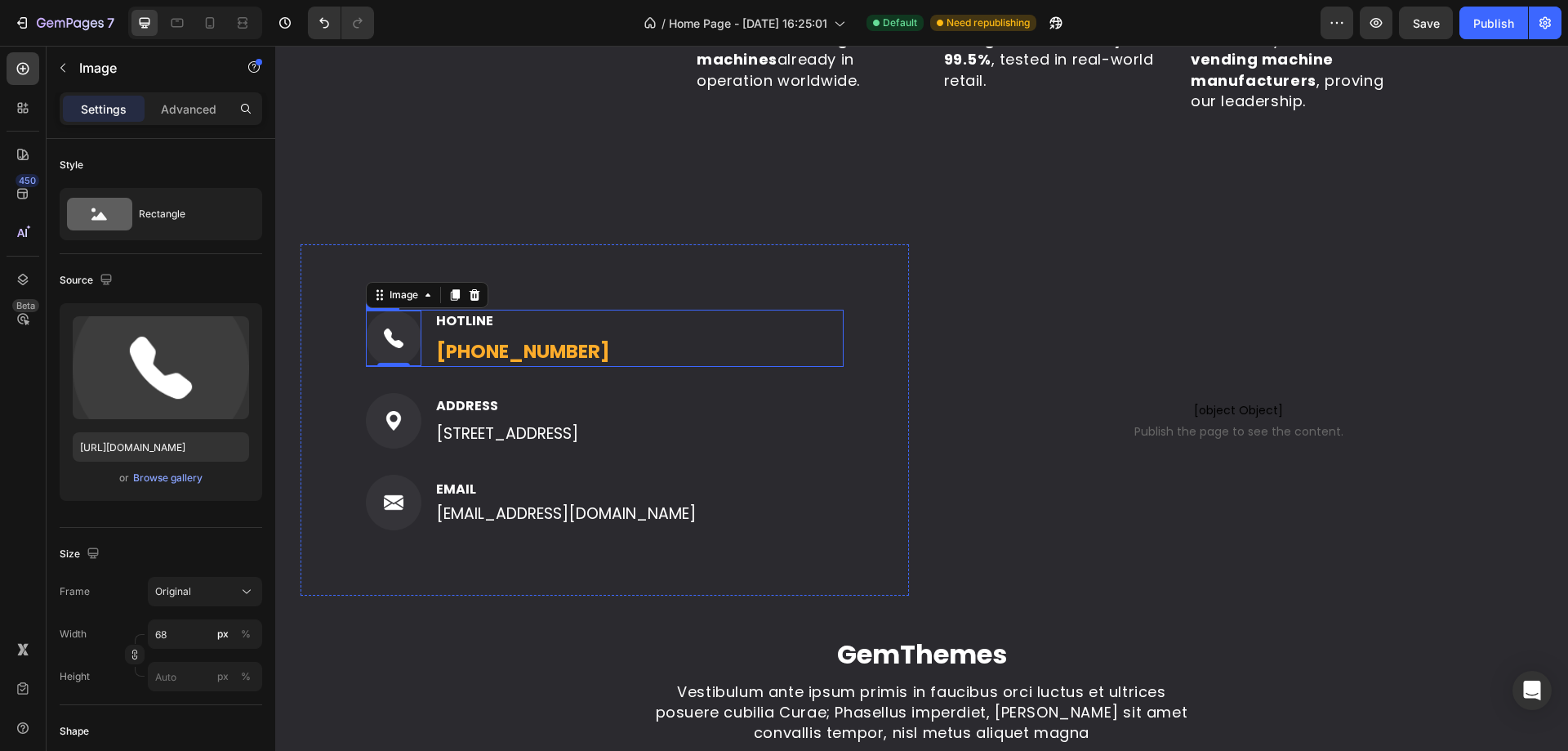
click at [603, 337] on div "Image 0 HOTLINE Text block (316) 555-0999 Text block Row" at bounding box center [604, 338] width 478 height 58
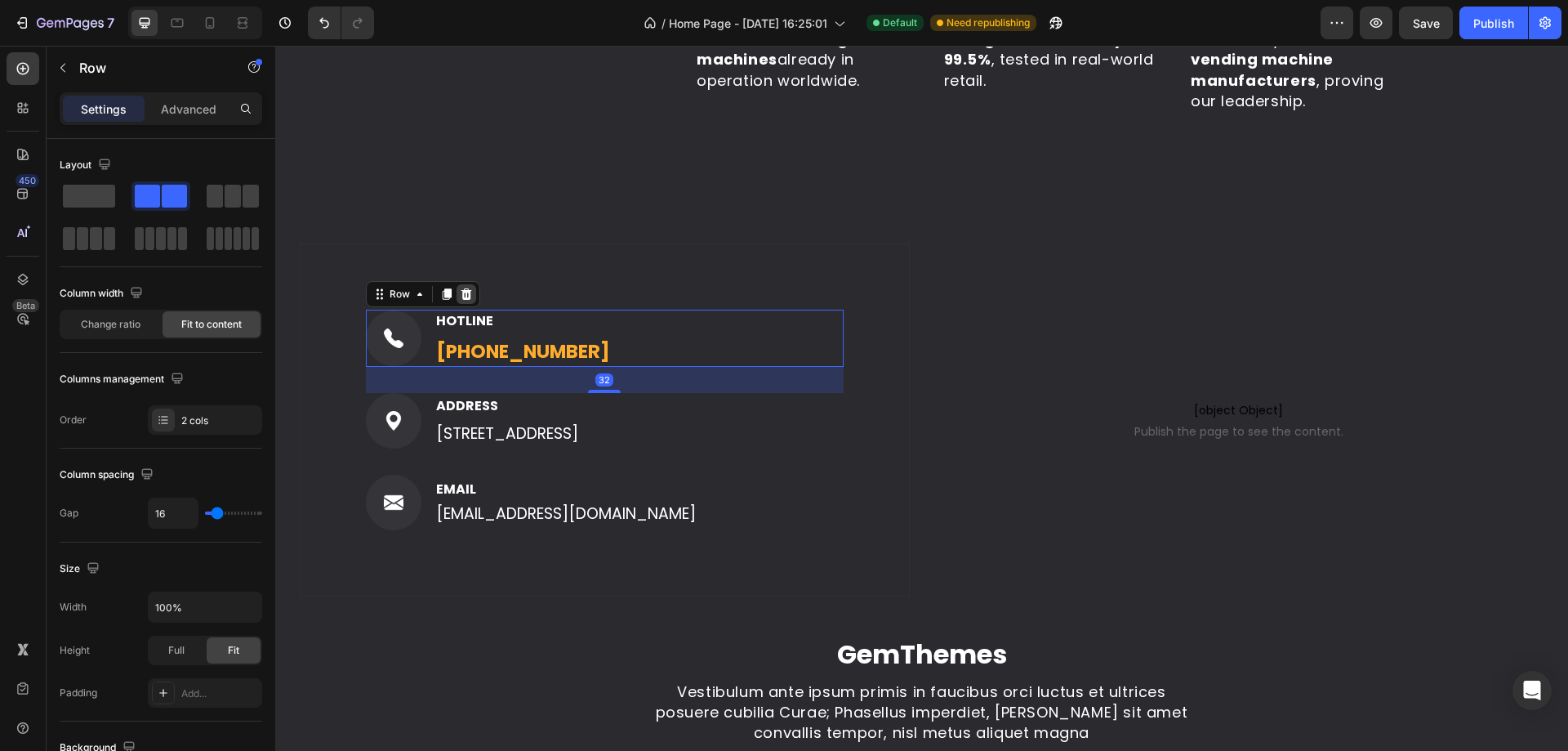
click at [469, 297] on icon at bounding box center [466, 294] width 11 height 12
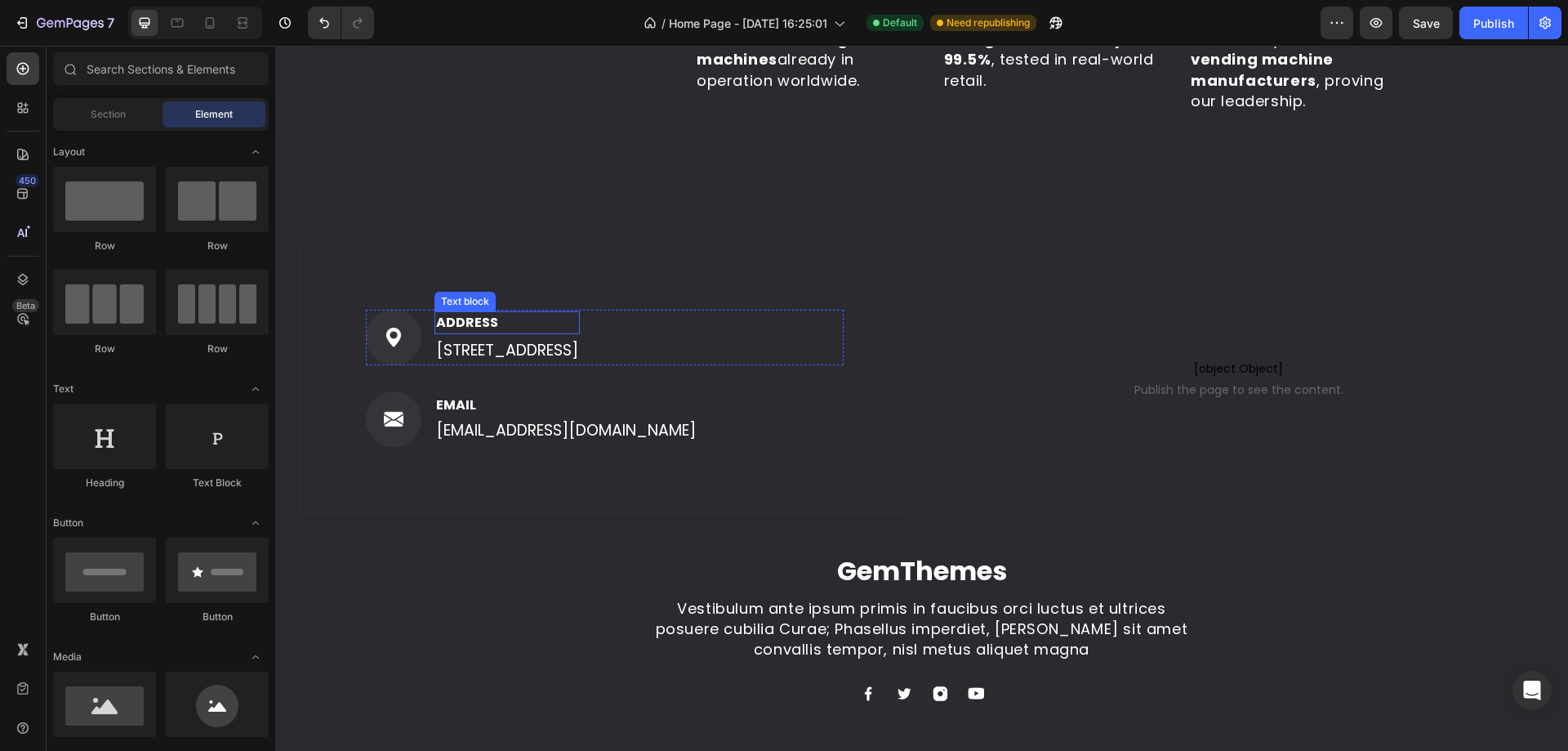
click at [578, 327] on p "ADDRESS" at bounding box center [506, 322] width 142 height 20
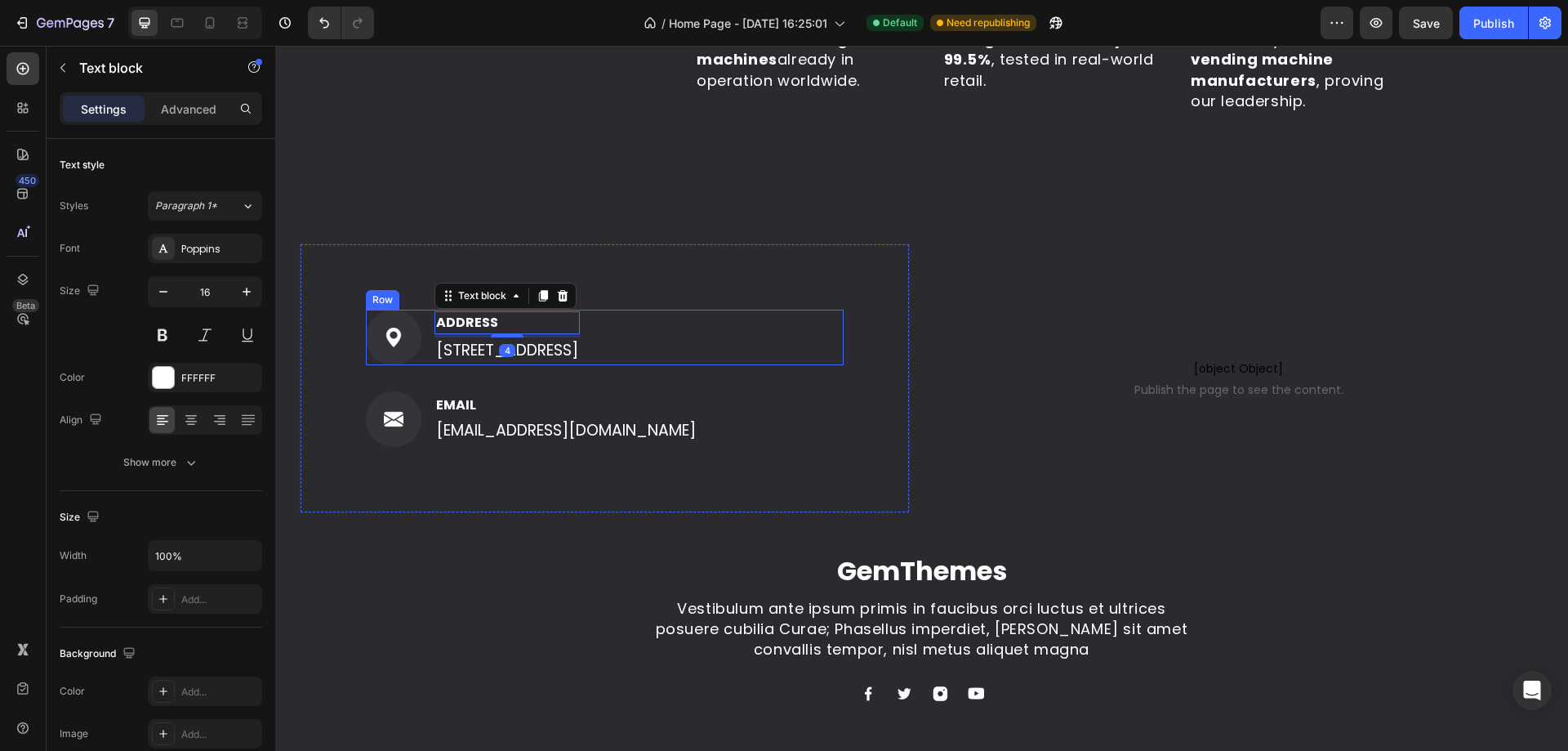
click at [786, 336] on div "Image ADDRESS Text block 4 184 Main Rd E, St Albans VIC 3021, Australia Text bl…" at bounding box center [604, 337] width 478 height 56
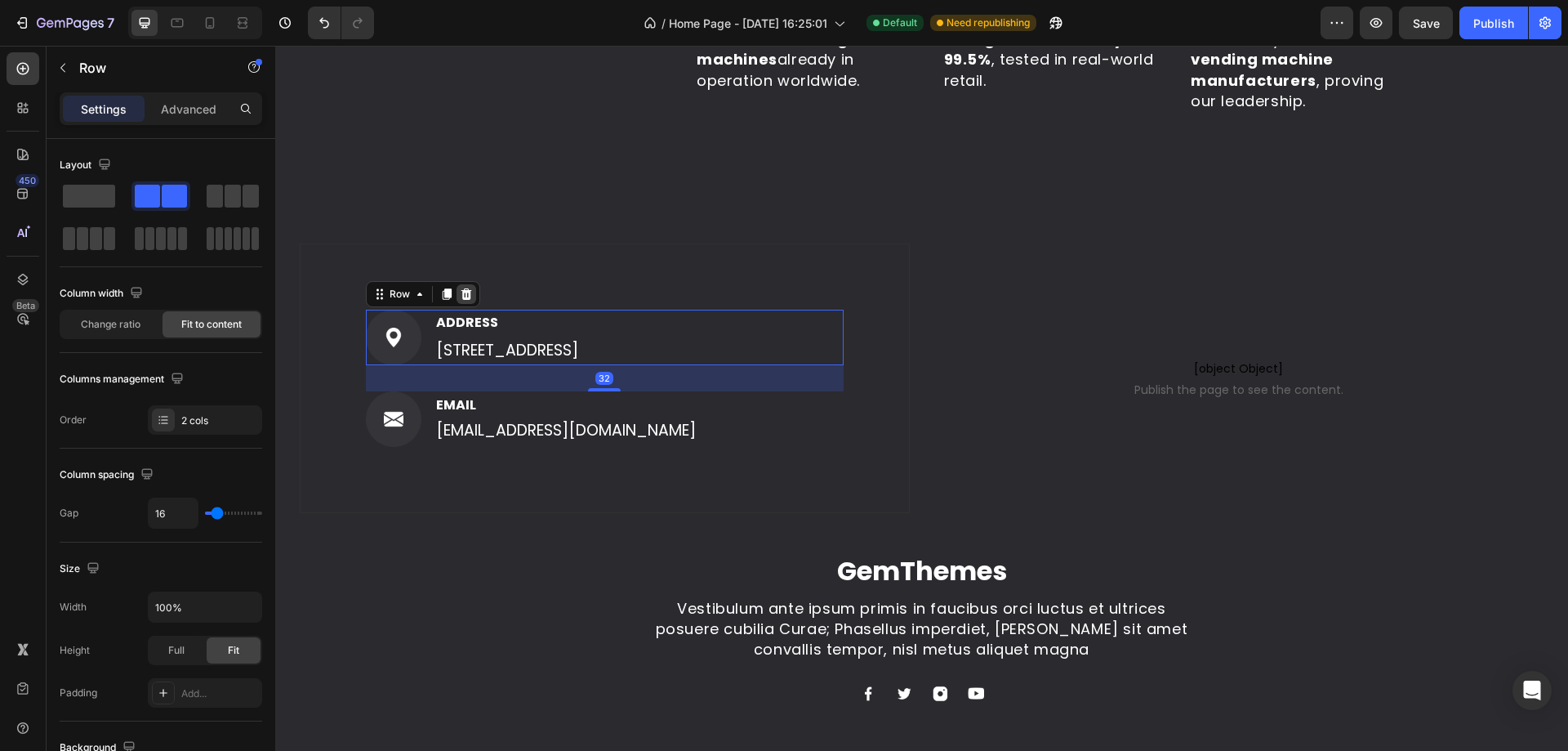
click at [469, 286] on div at bounding box center [466, 294] width 20 height 20
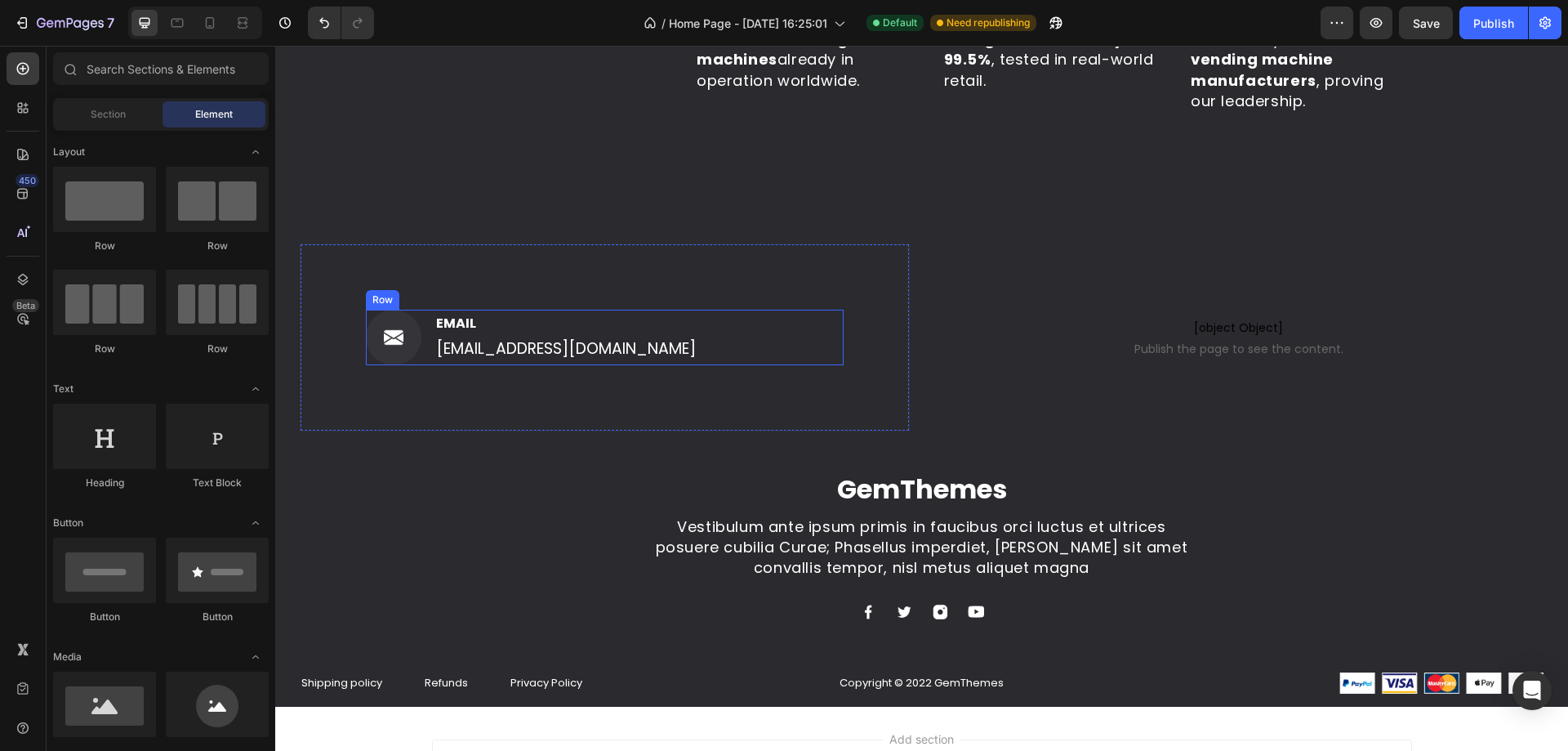
click at [676, 350] on div "Image EMAIL Text block support@gmail.com Text block Row" at bounding box center [604, 337] width 478 height 56
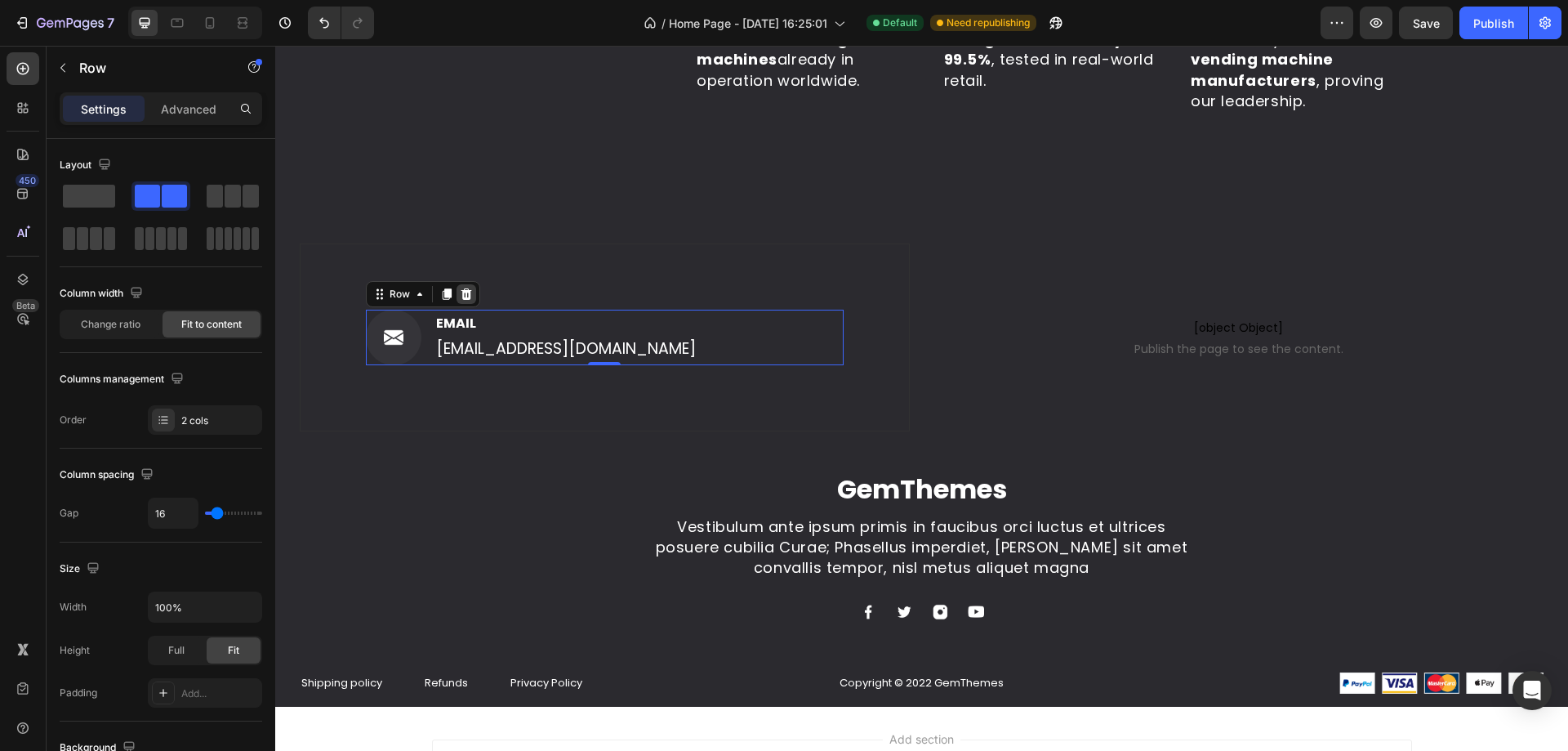
click at [470, 290] on icon at bounding box center [466, 294] width 13 height 13
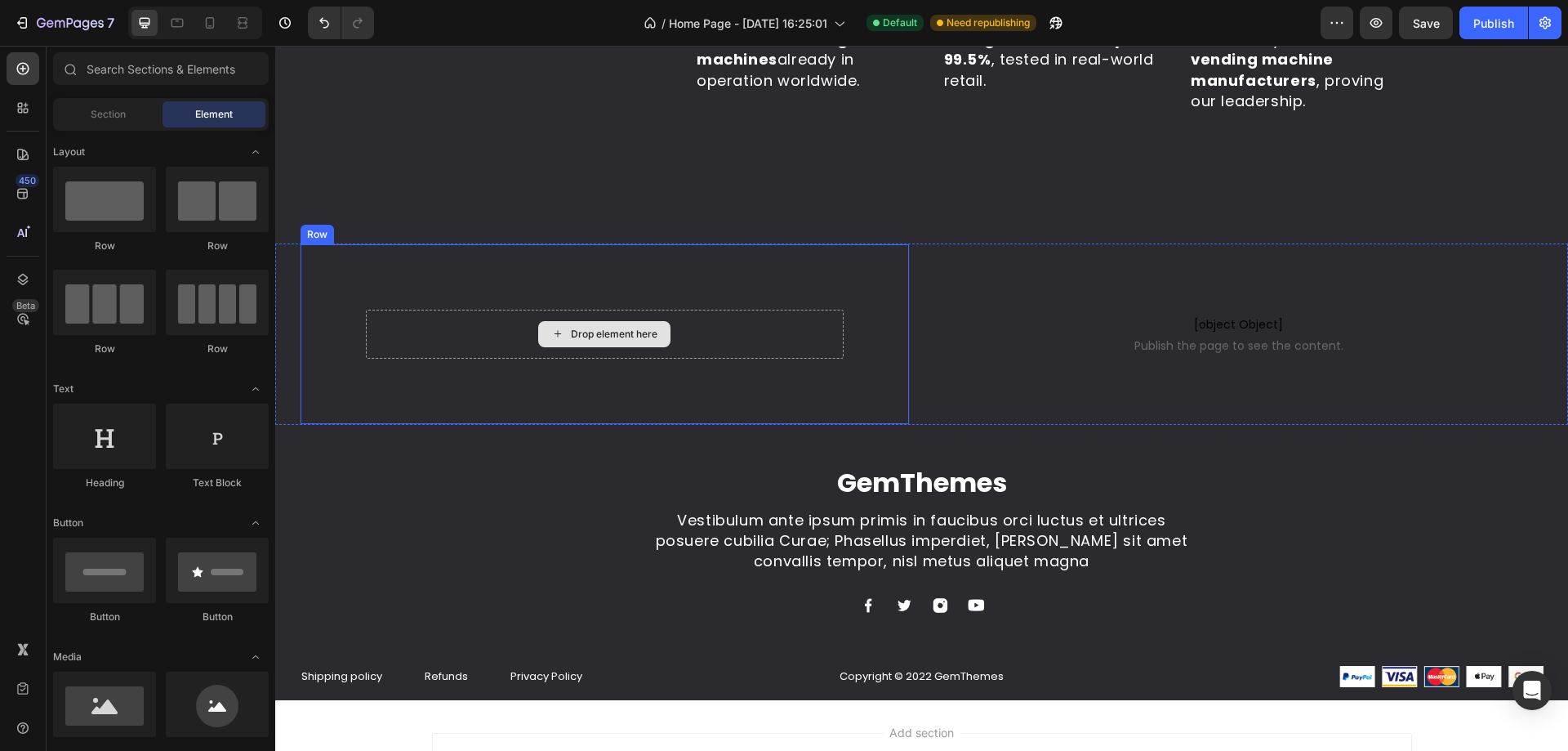
click at [556, 327] on icon at bounding box center [557, 333] width 13 height 14
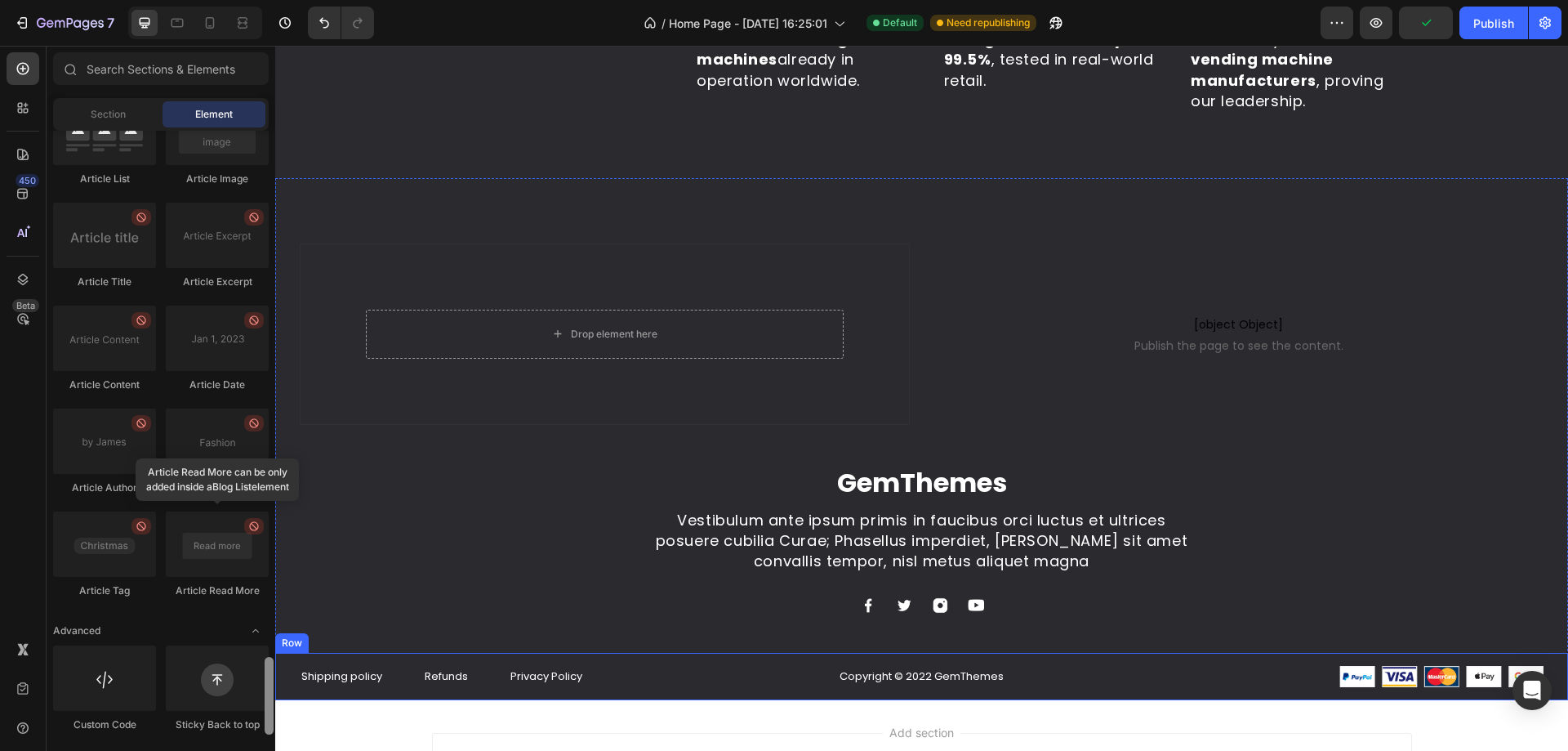
scroll to position [4214, 0]
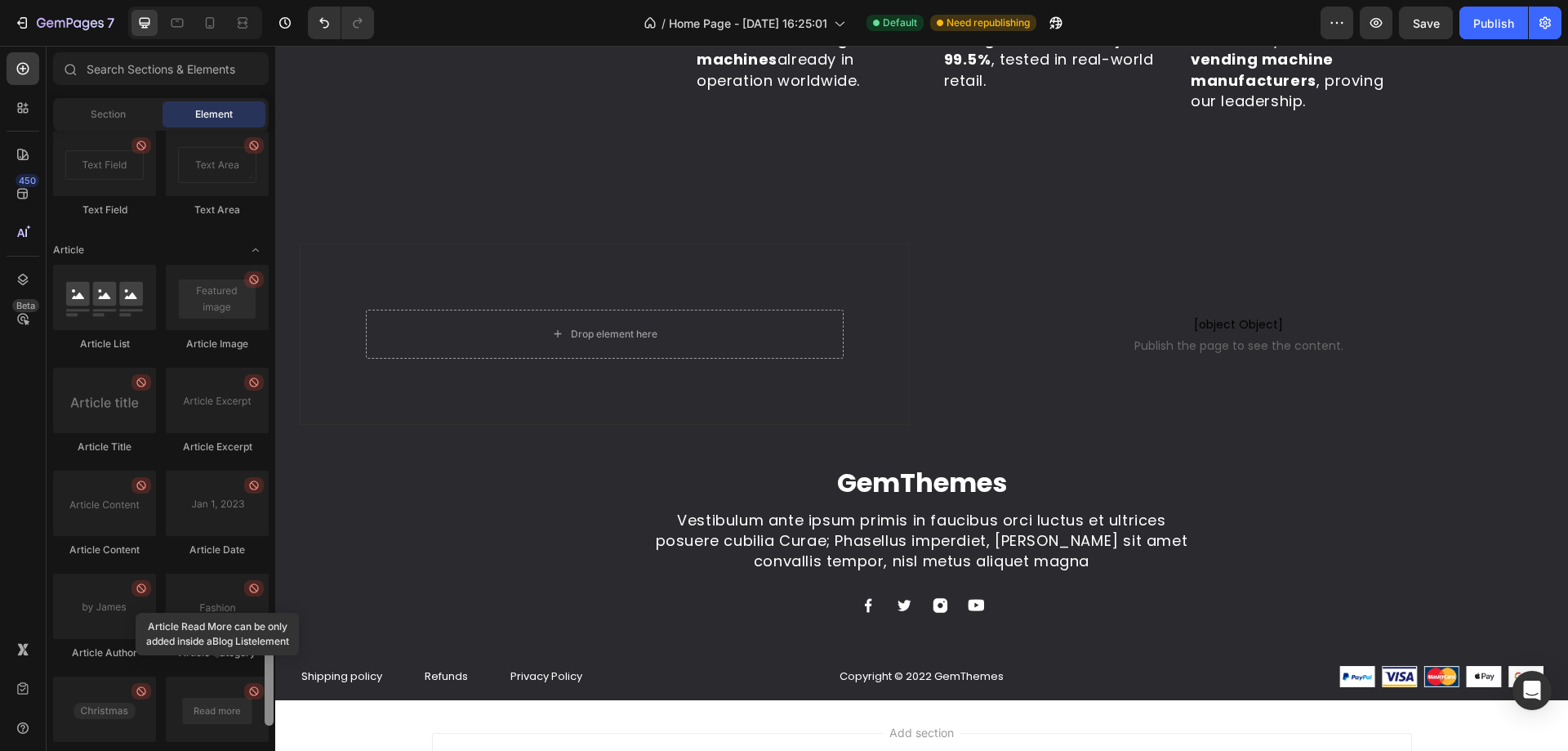
drag, startPoint x: 271, startPoint y: 391, endPoint x: 275, endPoint y: 679, distance: 288.0
click at [275, 679] on div at bounding box center [269, 438] width 12 height 616
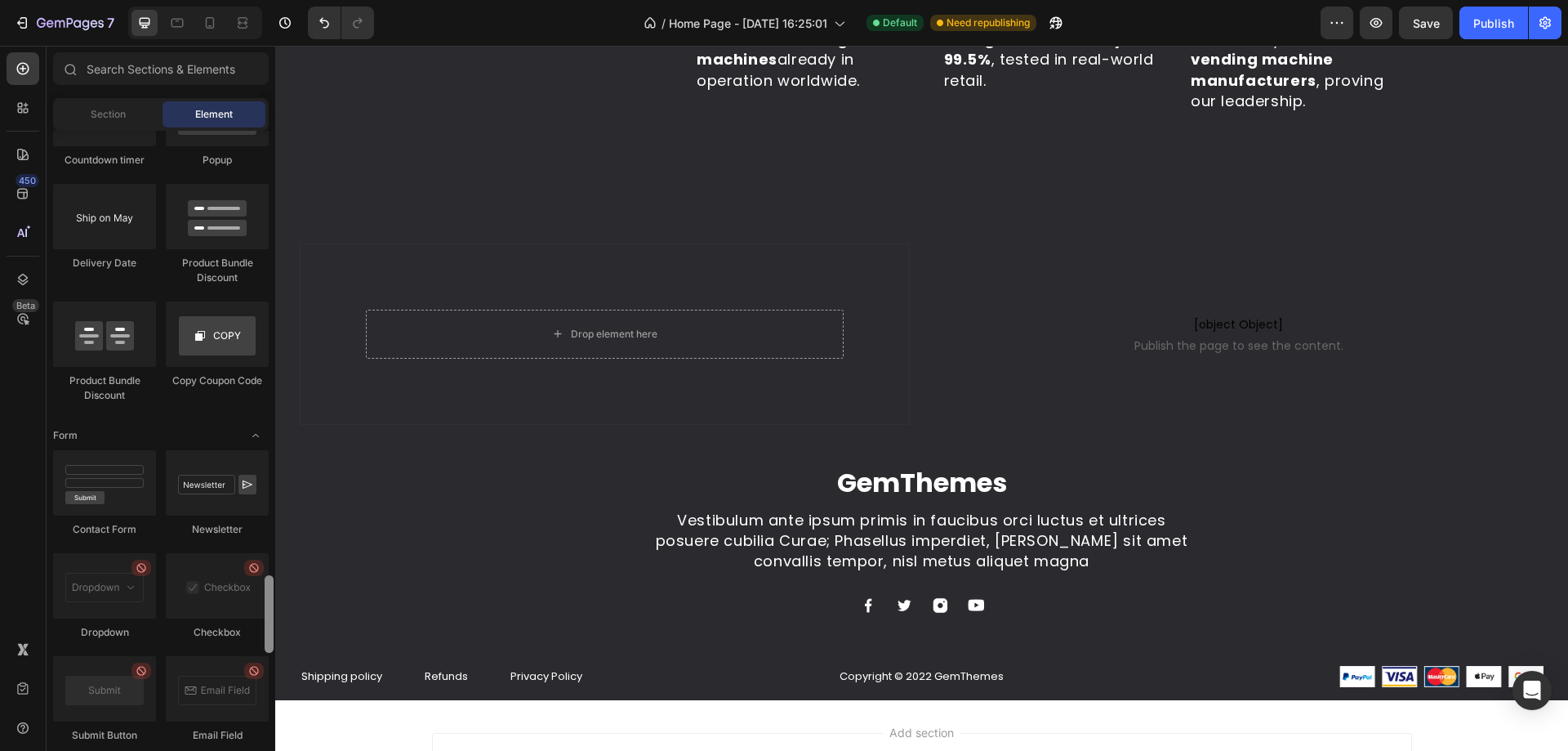
scroll to position [3445, 0]
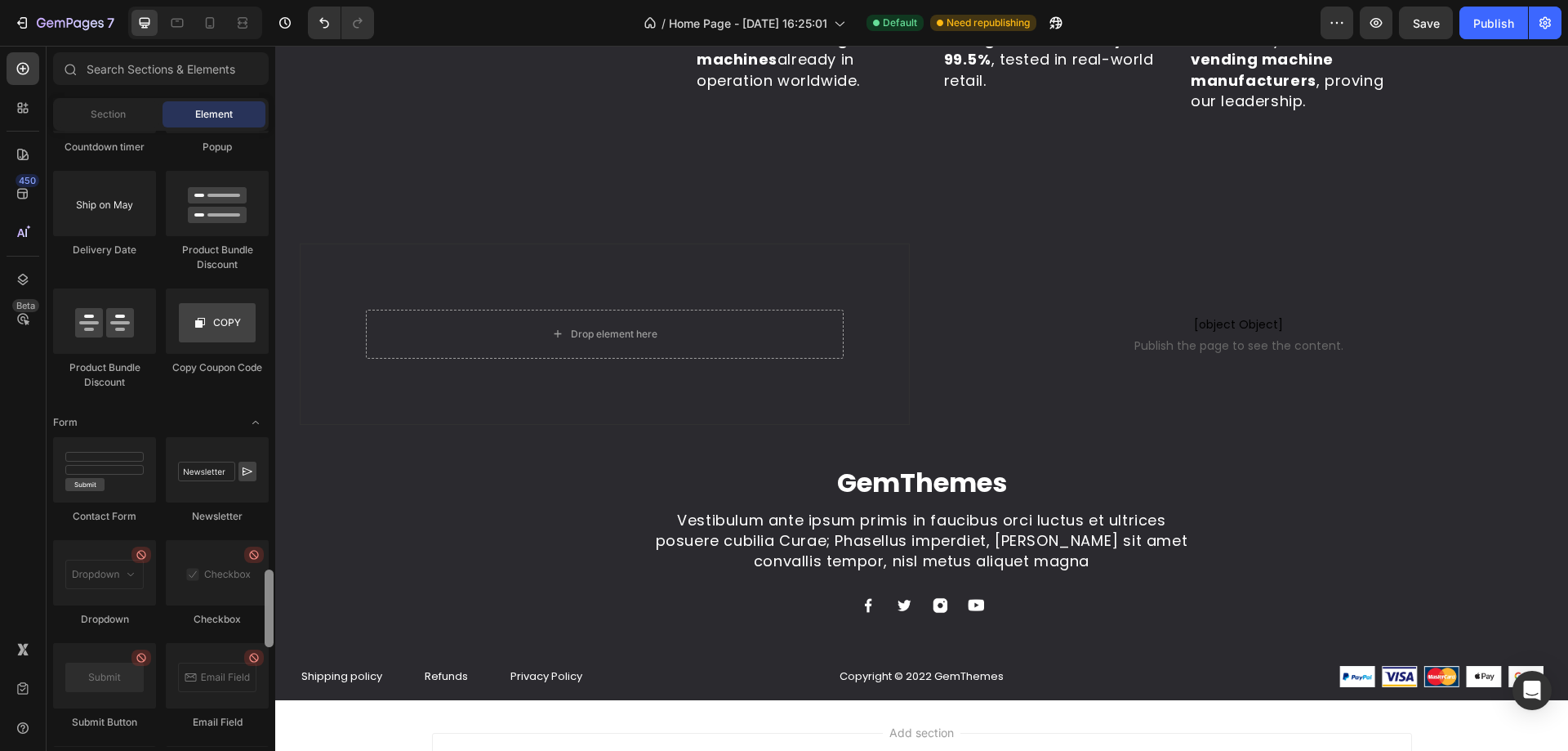
drag, startPoint x: 266, startPoint y: 690, endPoint x: 275, endPoint y: 612, distance: 78.5
click at [275, 612] on div at bounding box center [269, 438] width 12 height 616
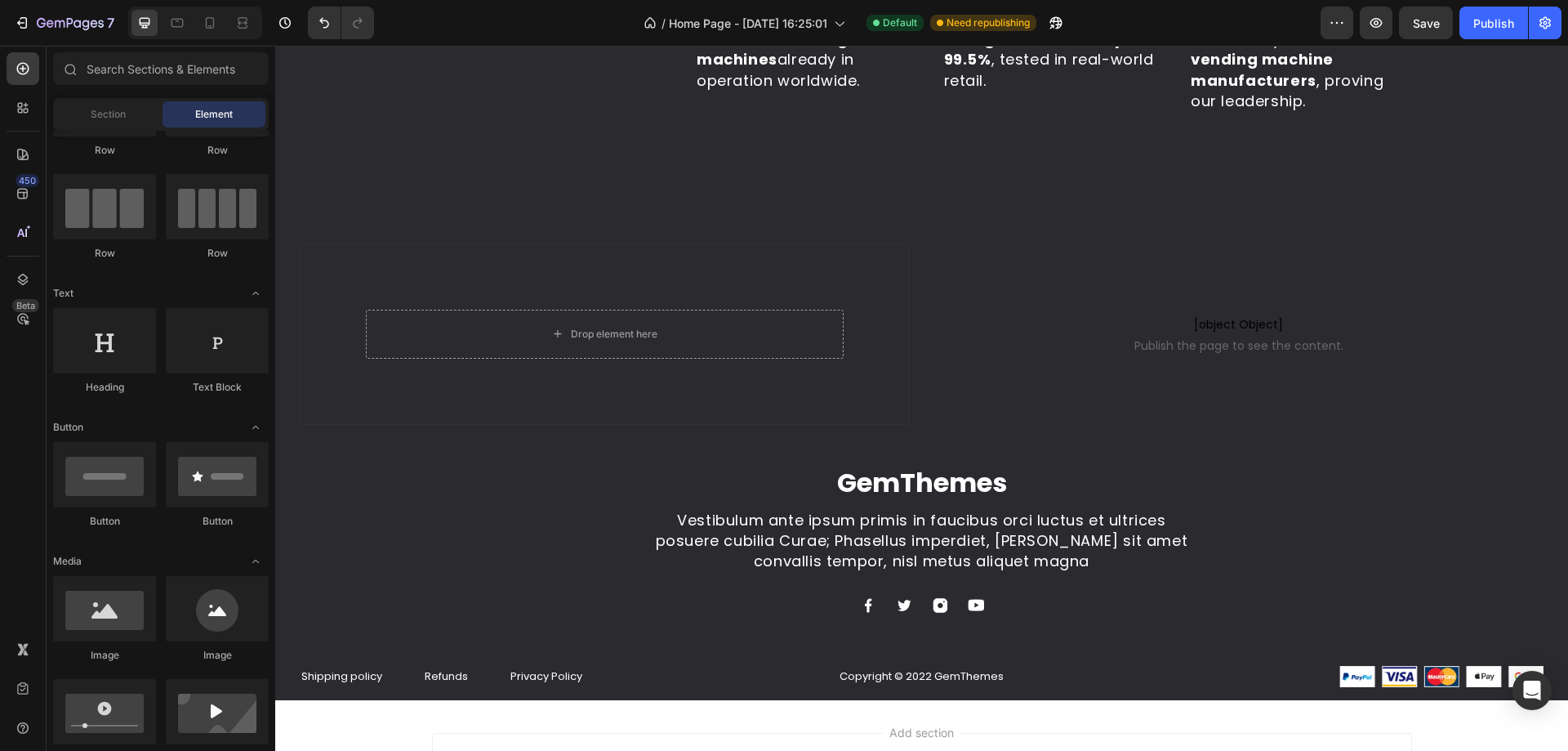
scroll to position [0, 0]
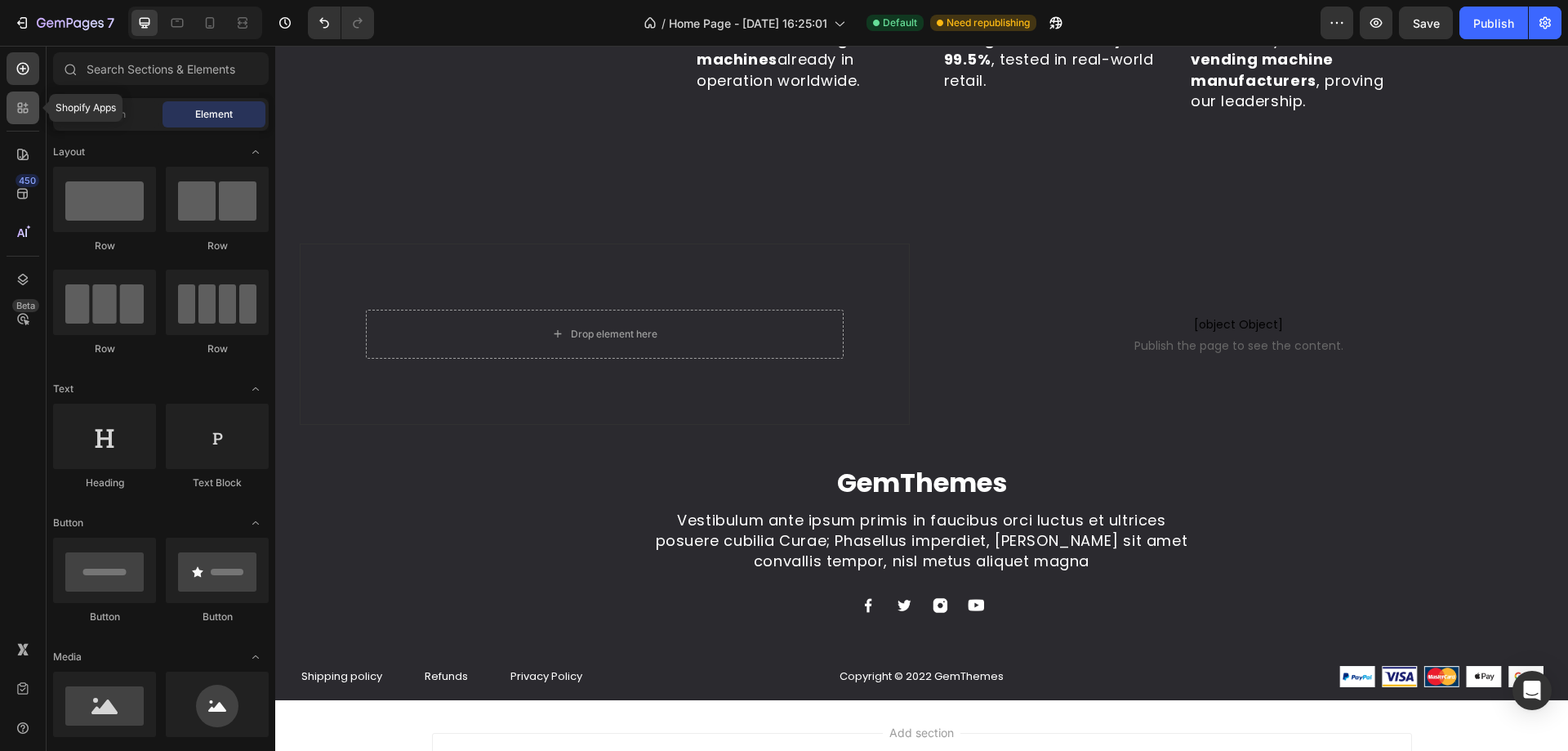
click at [29, 113] on icon at bounding box center [23, 108] width 16 height 16
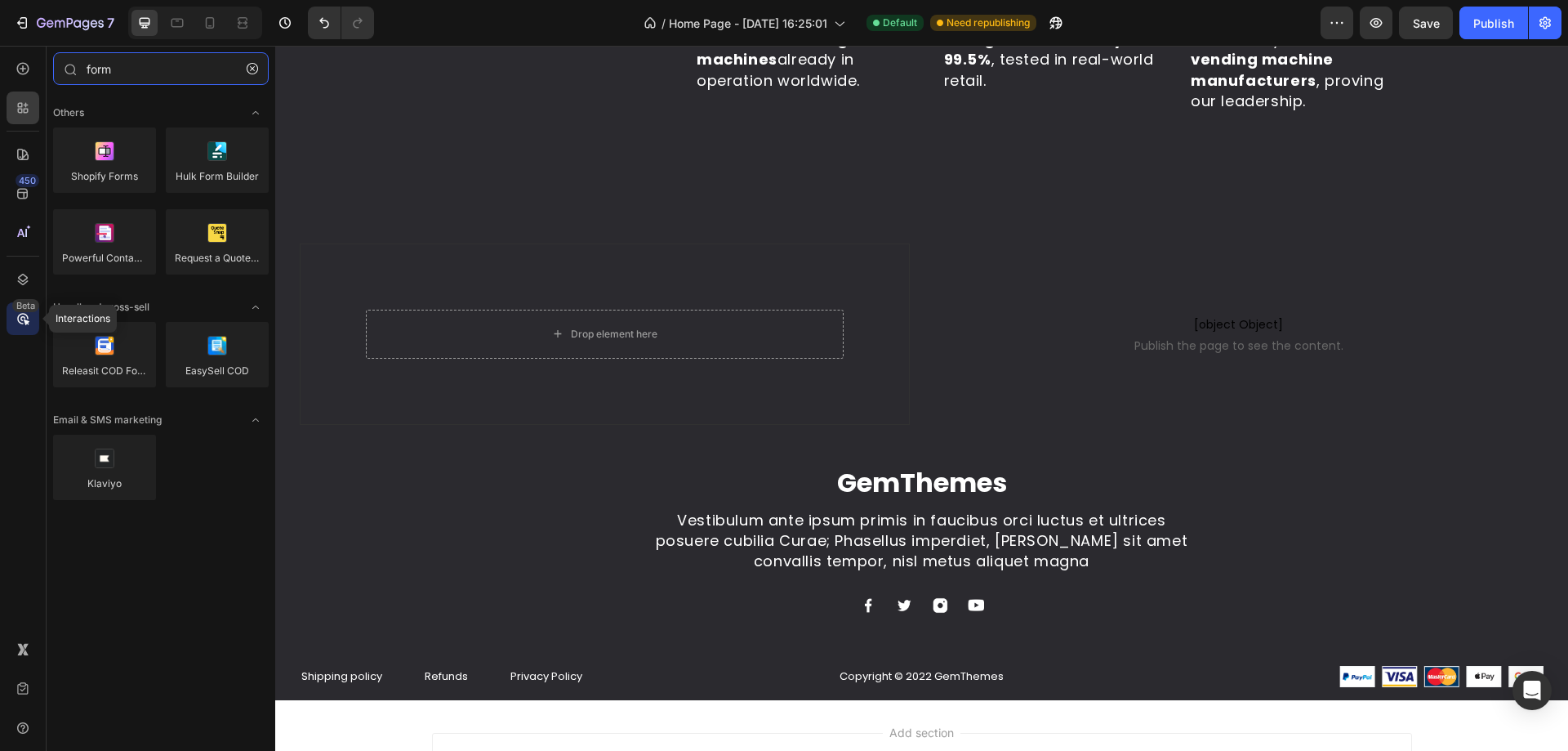
type input "form"
click at [19, 305] on div "Beta" at bounding box center [25, 305] width 27 height 13
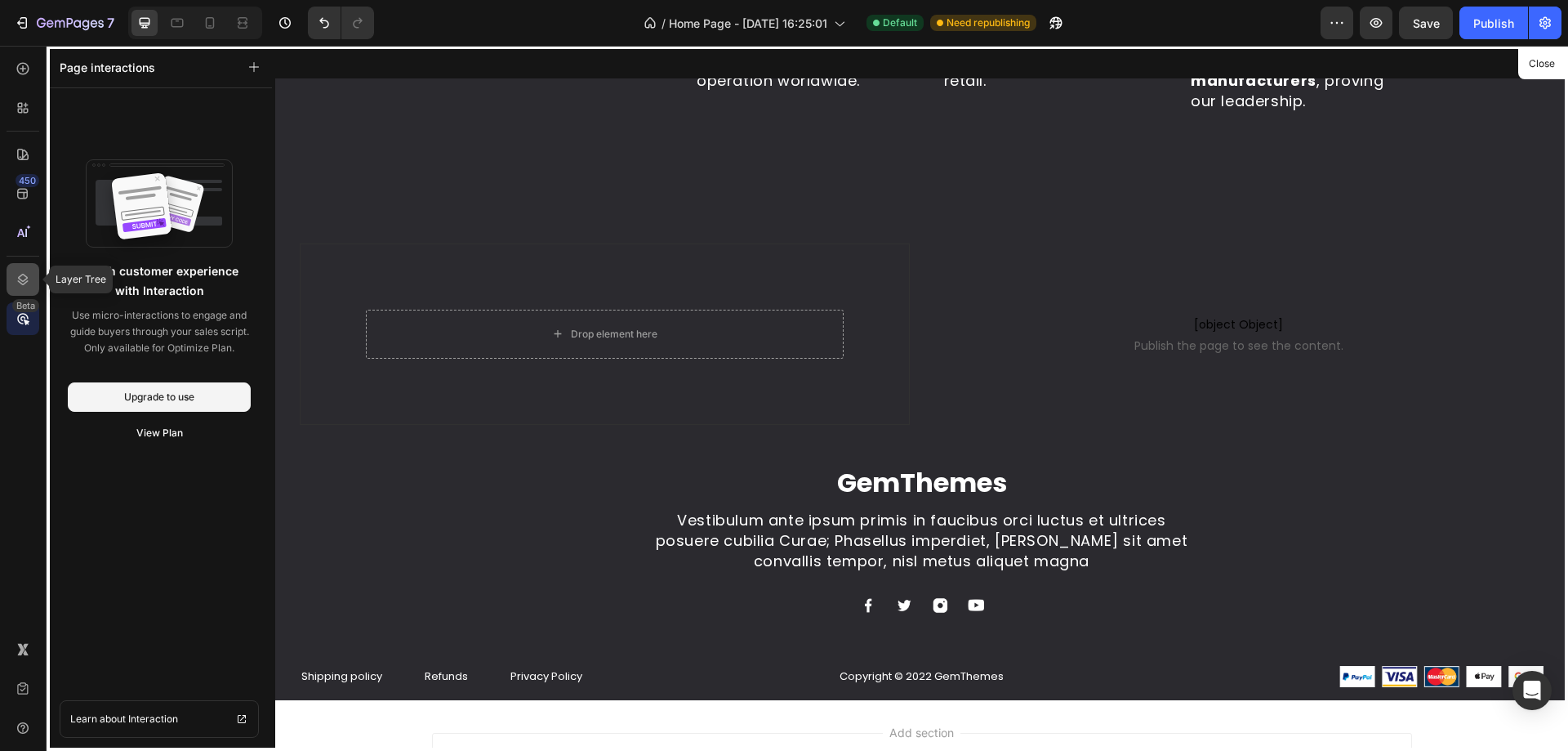
click at [19, 280] on icon at bounding box center [23, 280] width 16 height 16
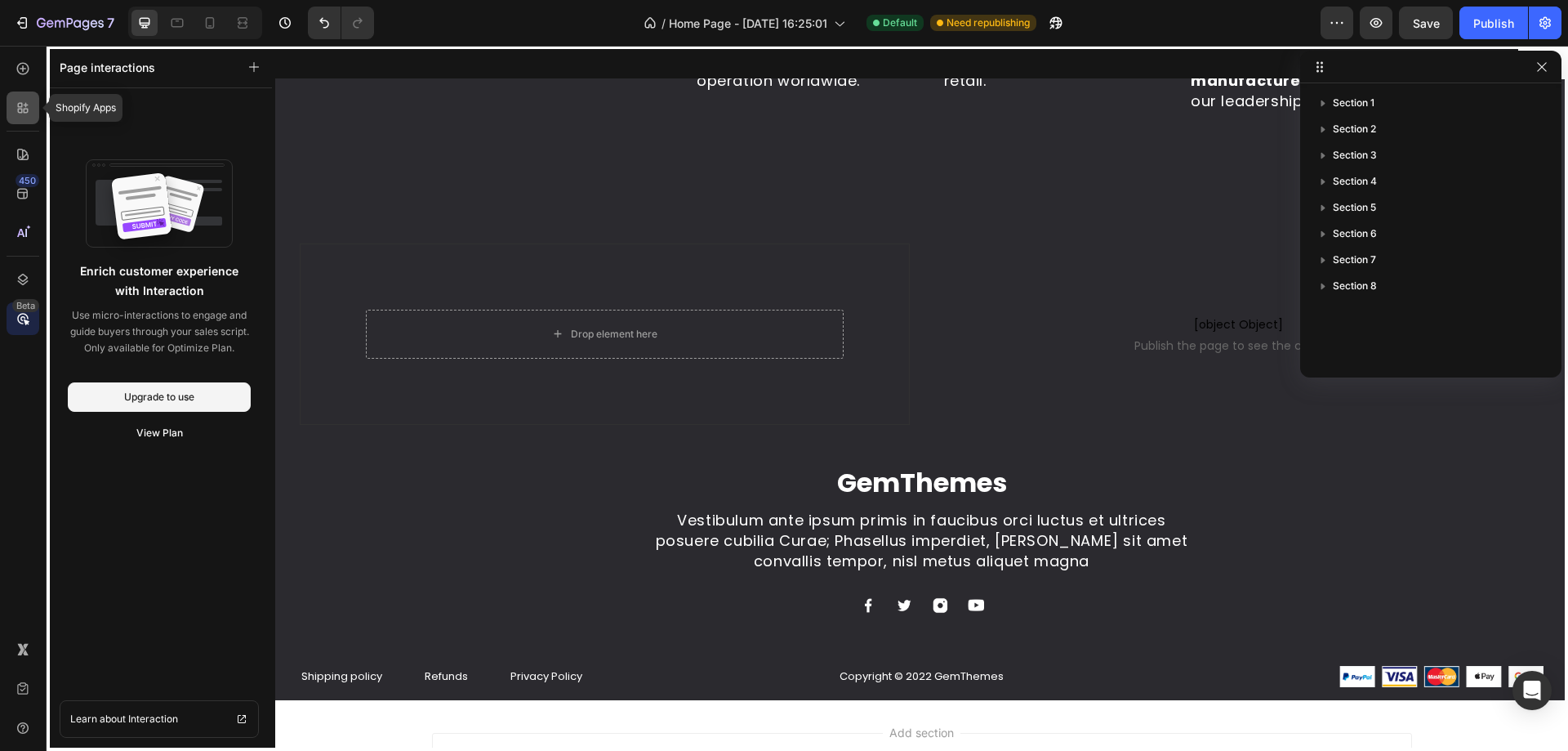
click at [9, 113] on div at bounding box center [23, 108] width 33 height 33
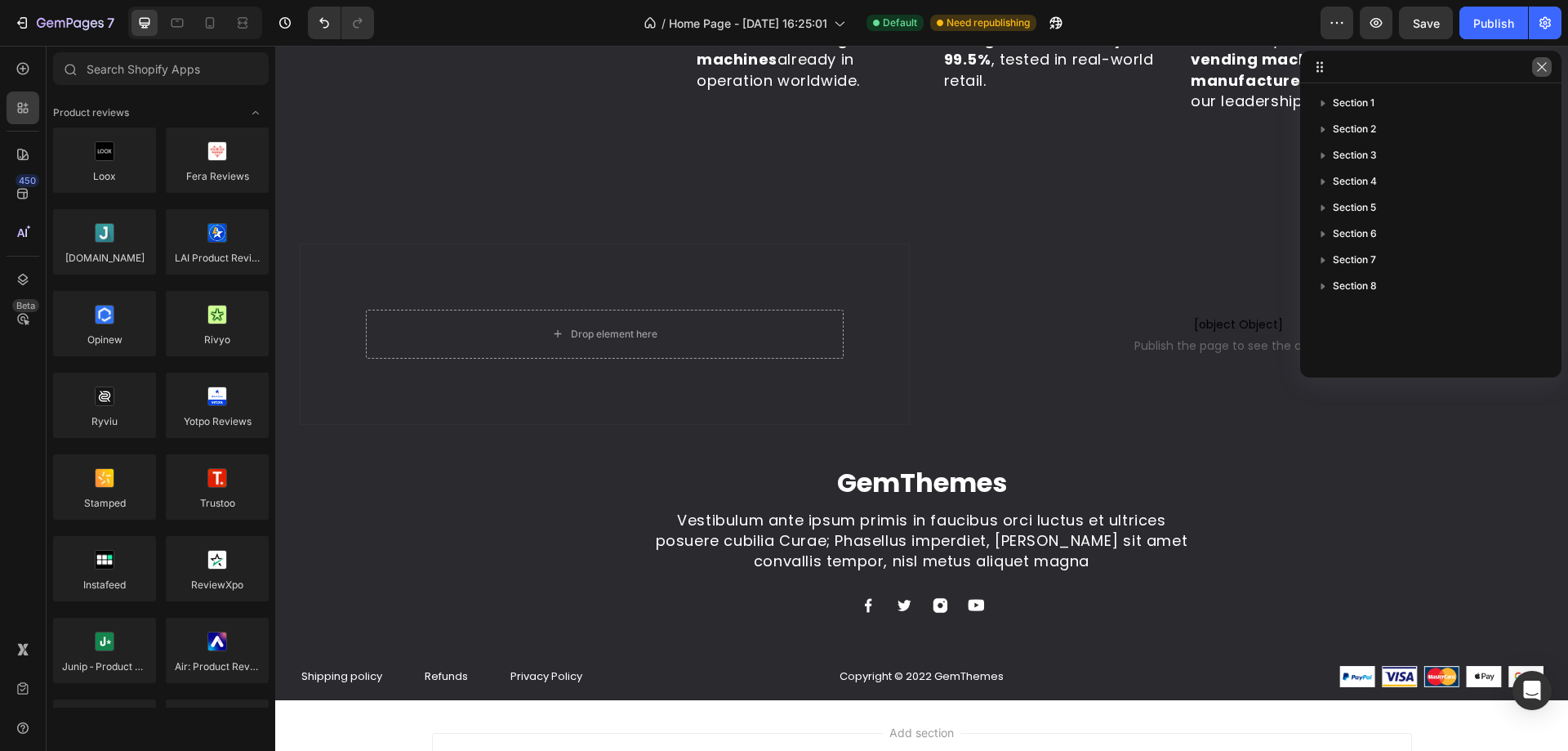
drag, startPoint x: 1539, startPoint y: 69, endPoint x: 1249, endPoint y: 29, distance: 292.7
click at [1539, 69] on icon "button" at bounding box center [1541, 66] width 9 height 9
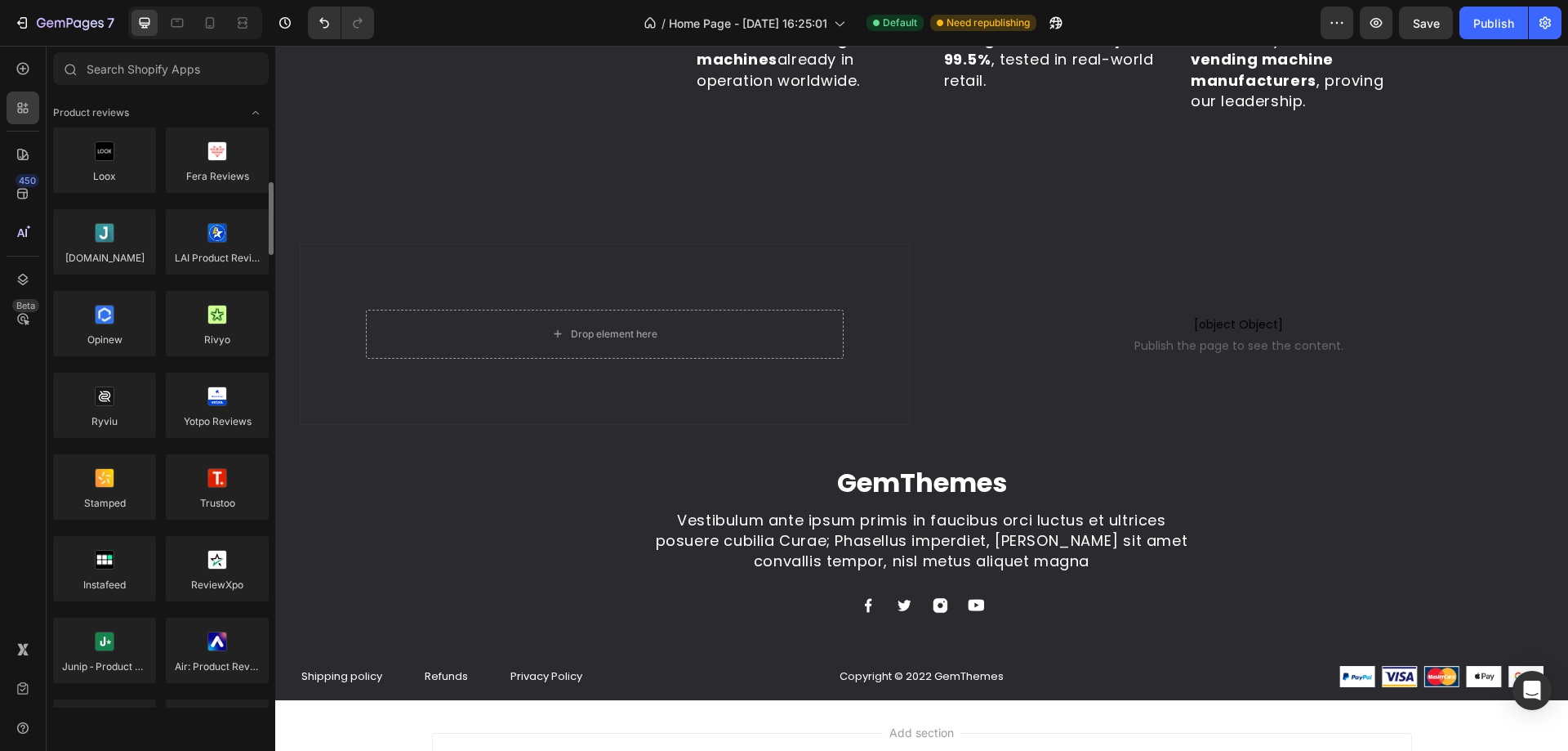
scroll to position [81, 0]
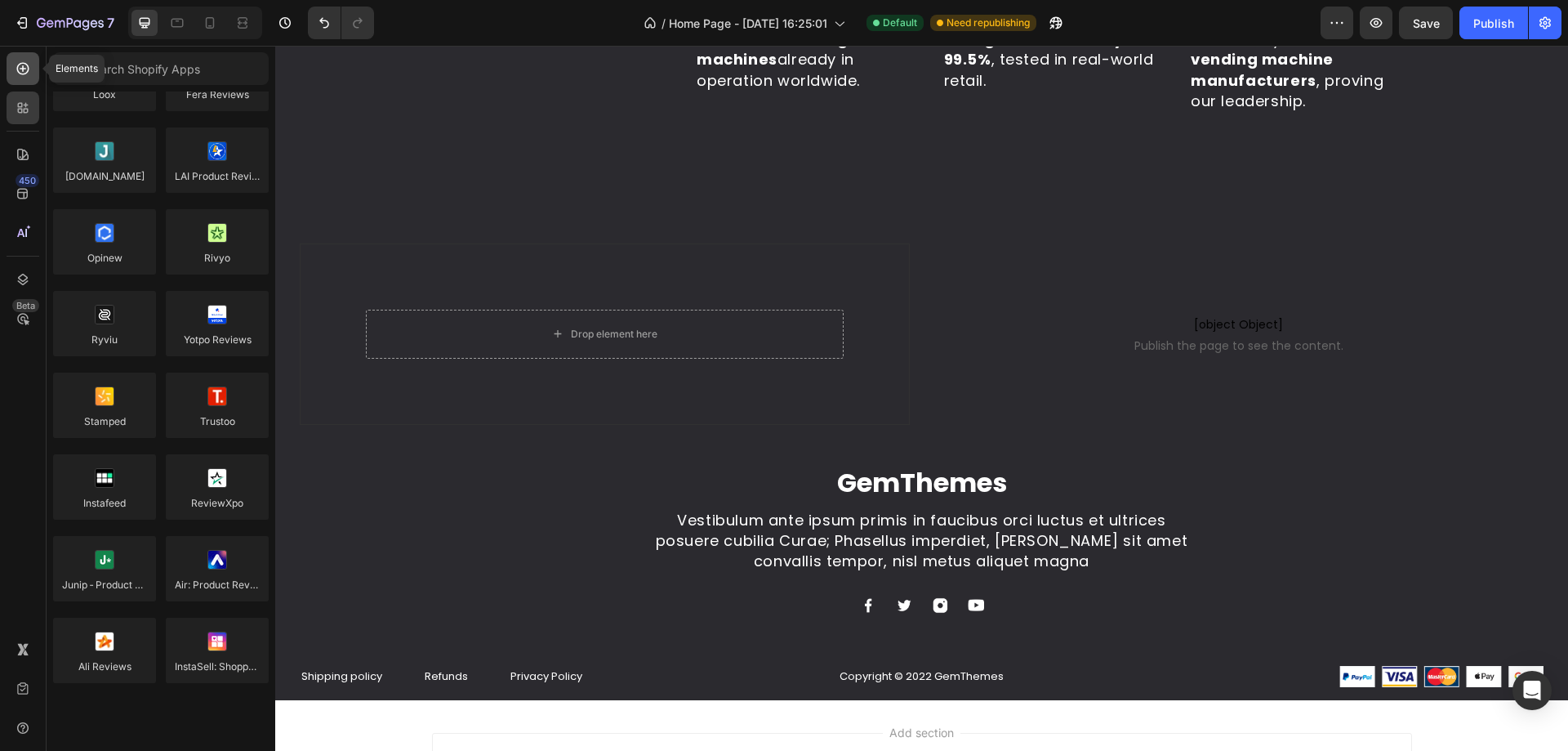
click at [13, 75] on div at bounding box center [23, 69] width 33 height 33
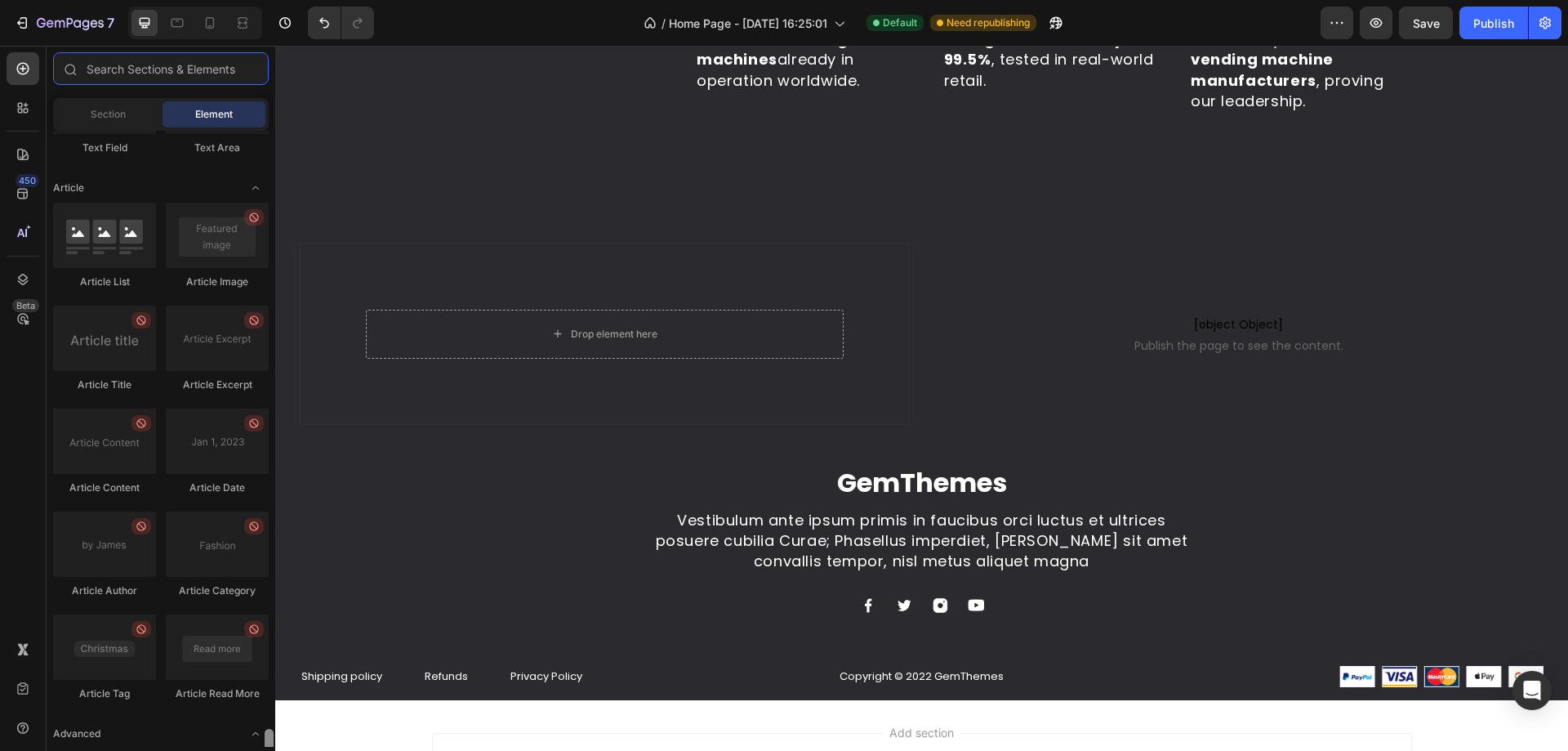
scroll to position [4225, 0]
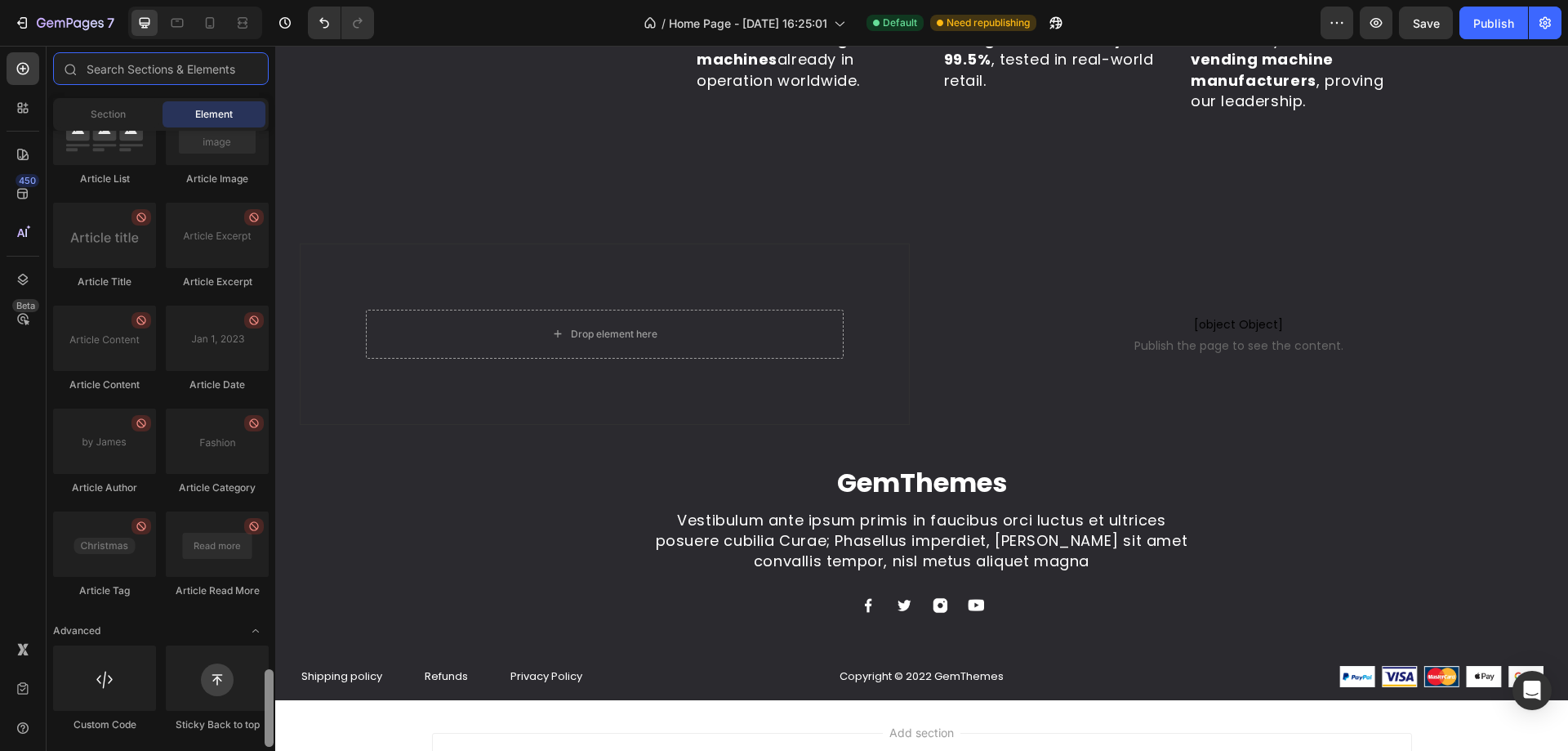
drag, startPoint x: 269, startPoint y: 183, endPoint x: 243, endPoint y: 716, distance: 533.6
click at [245, 716] on div "Layout Row Row Row Row Text Heading Text Block Button Button Button Media Image…" at bounding box center [161, 438] width 229 height 616
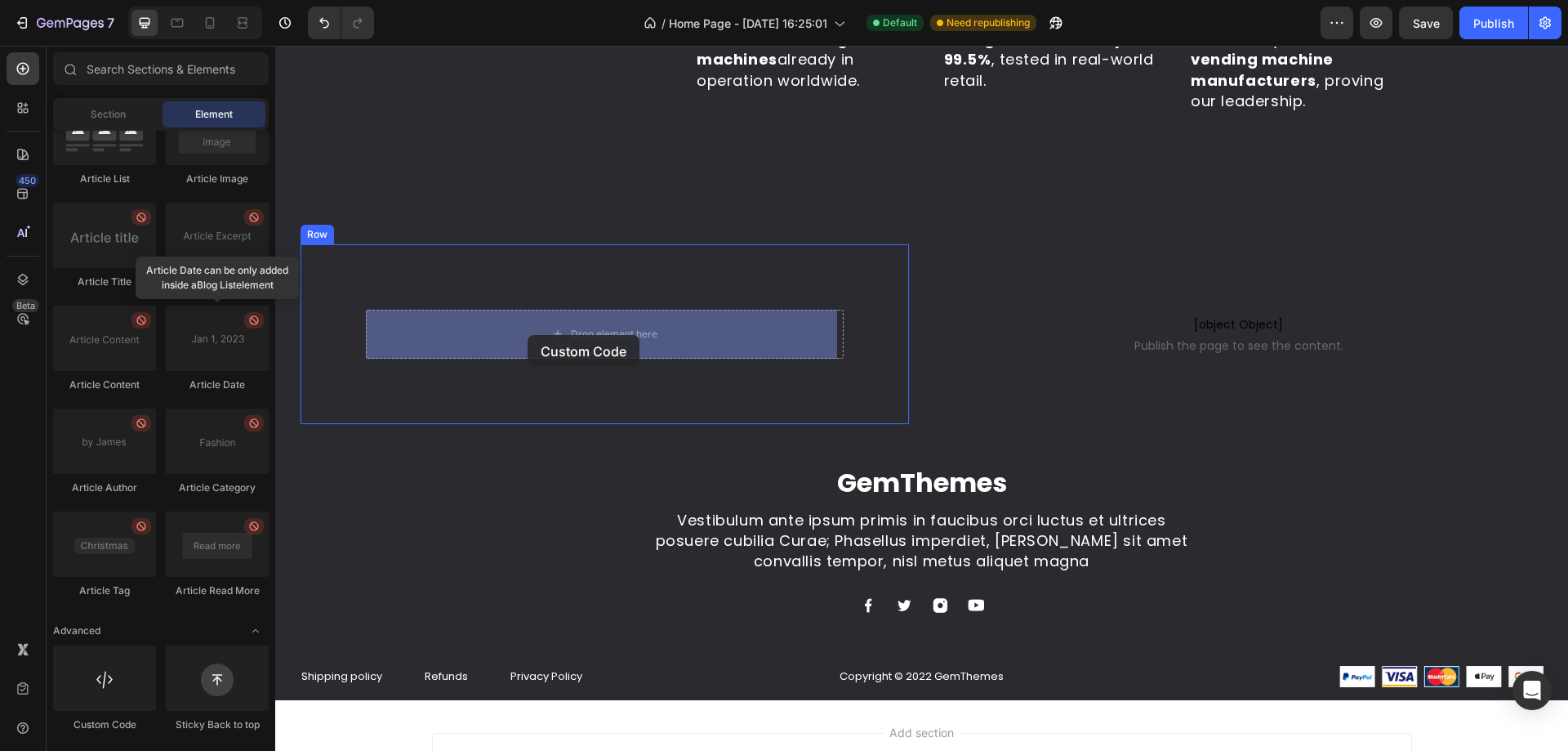
drag, startPoint x: 388, startPoint y: 731, endPoint x: 528, endPoint y: 335, distance: 420.0
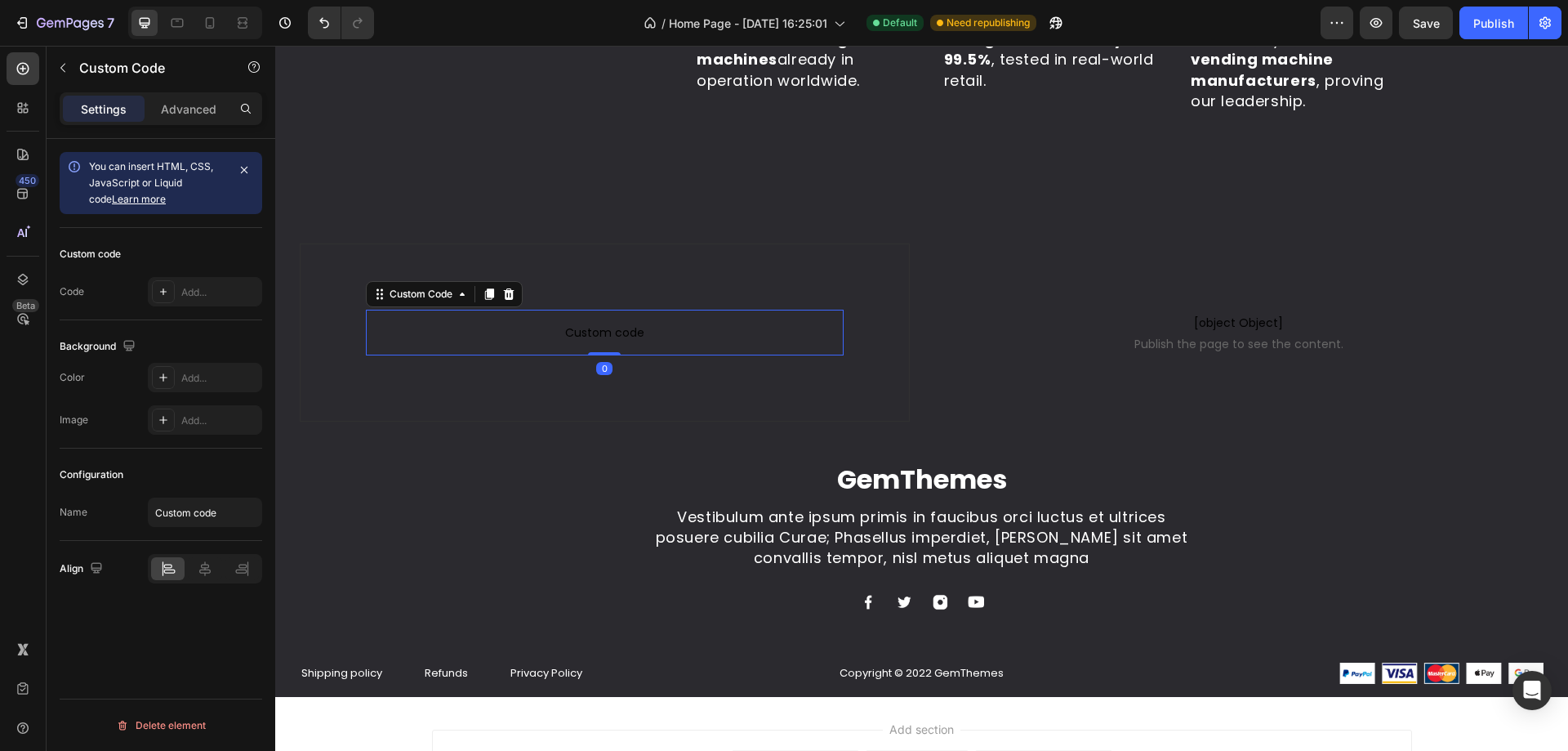
click at [528, 335] on span "Custom code" at bounding box center [604, 332] width 478 height 20
click at [184, 291] on div "Add..." at bounding box center [219, 293] width 76 height 15
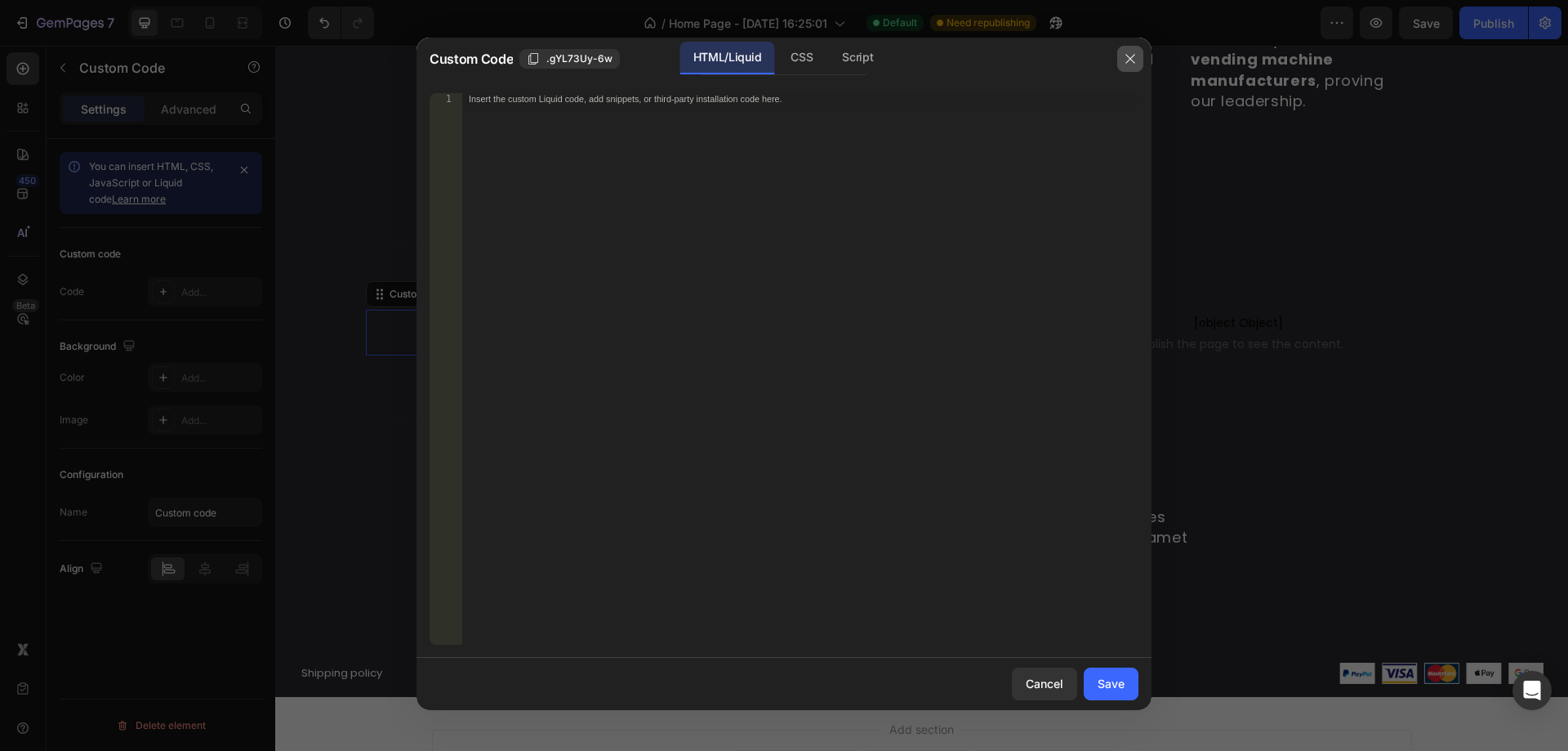
click at [1127, 66] on button "button" at bounding box center [1131, 59] width 26 height 26
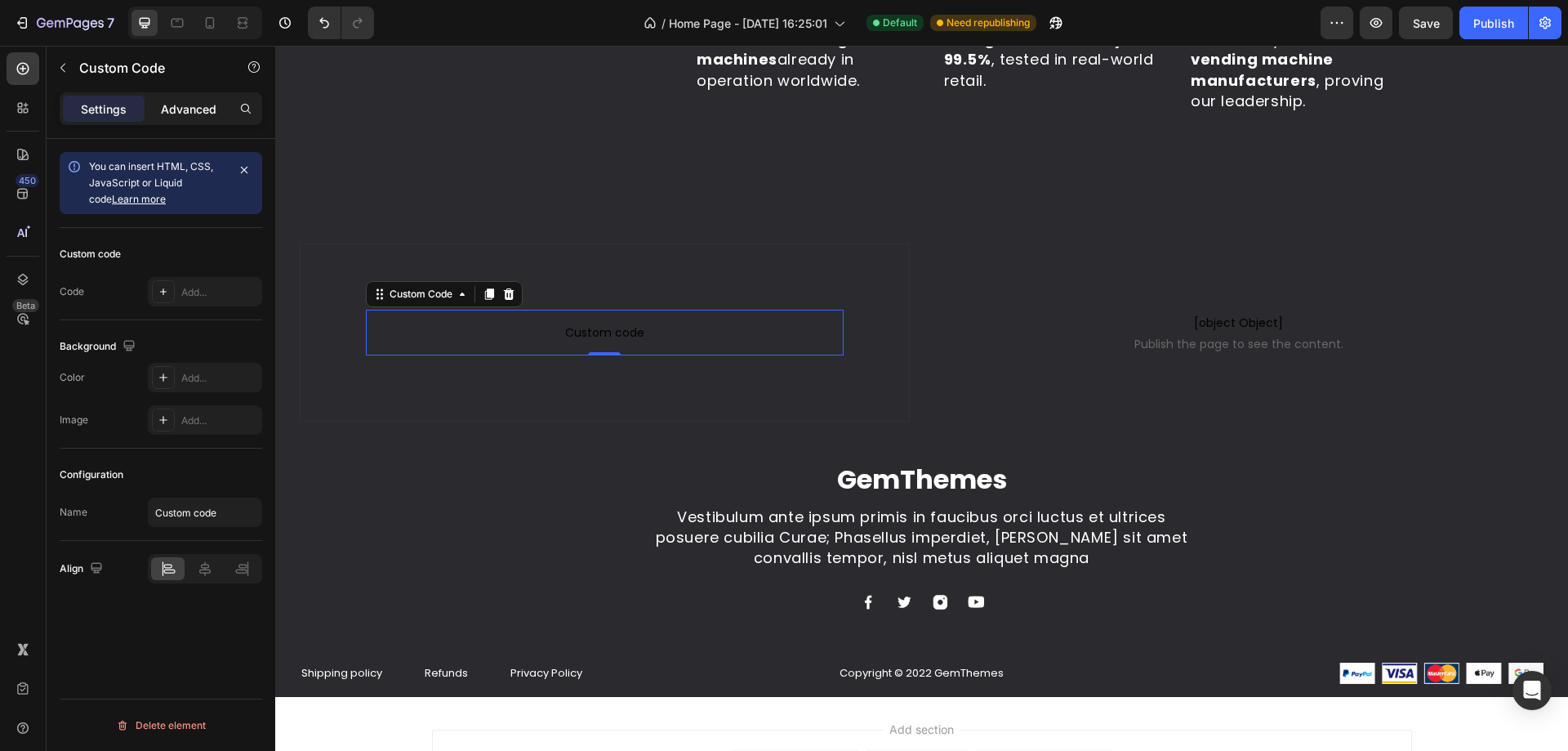
click at [186, 107] on p "Advanced" at bounding box center [189, 109] width 56 height 17
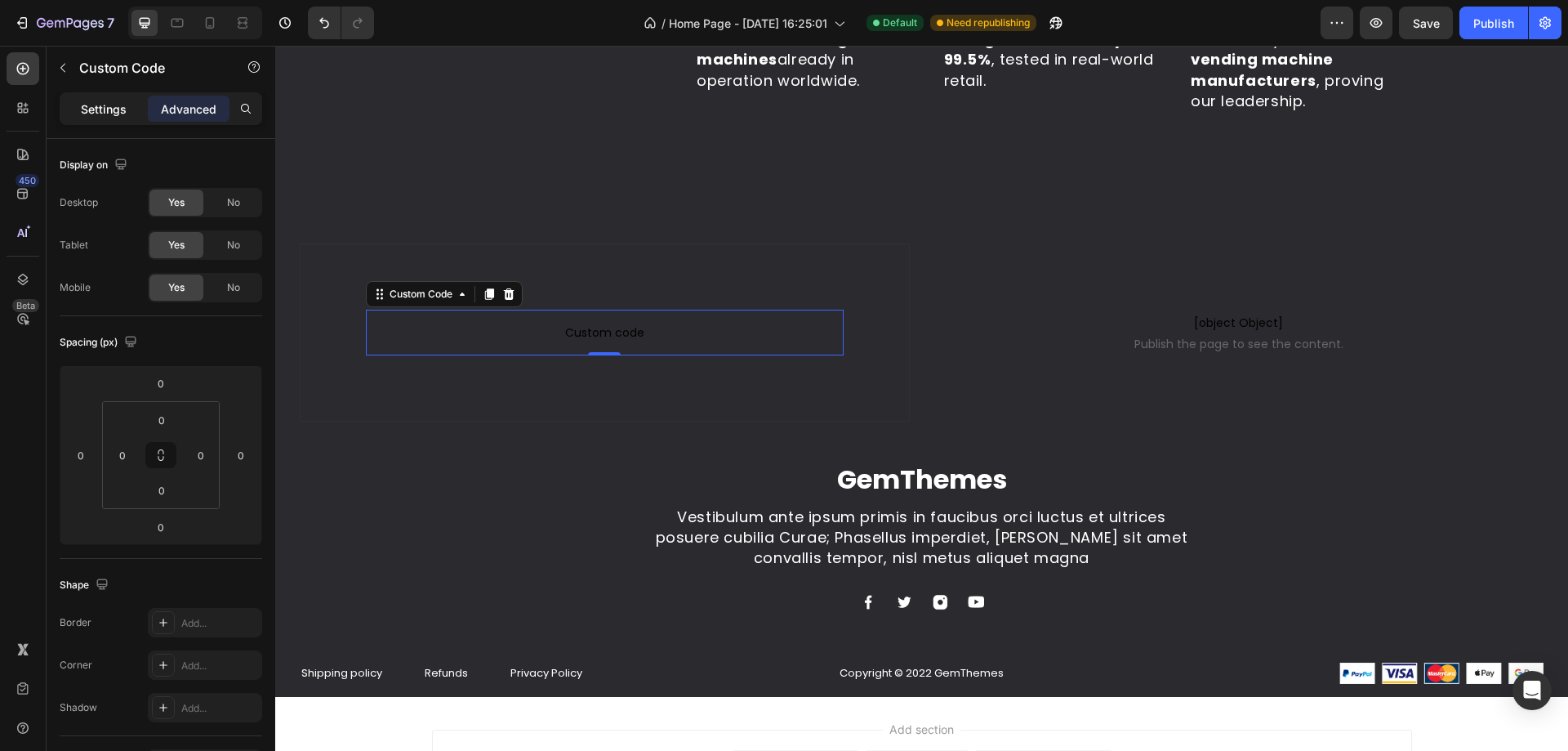
click at [78, 100] on div "Settings" at bounding box center [103, 109] width 81 height 26
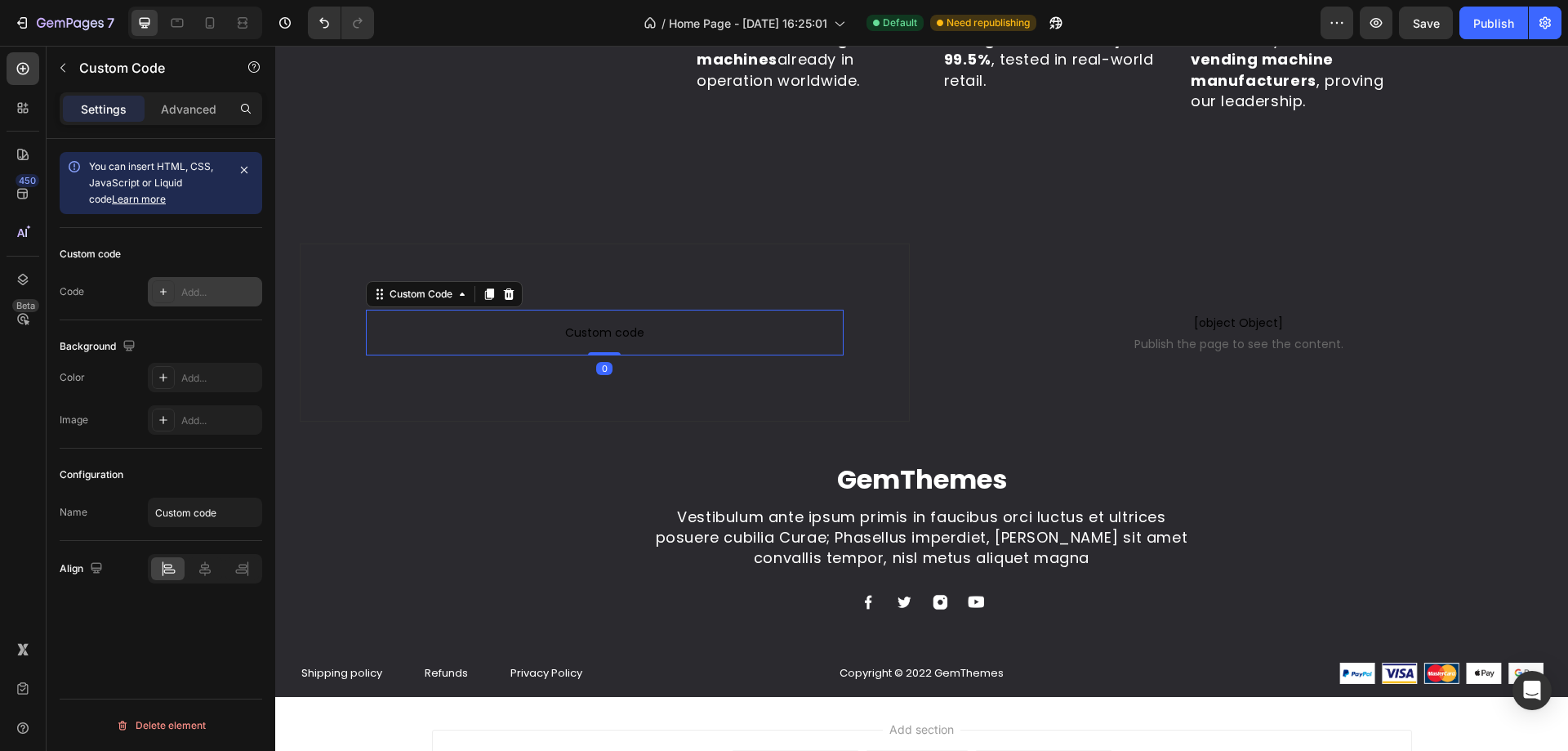
click at [180, 284] on div "Add..." at bounding box center [205, 292] width 114 height 30
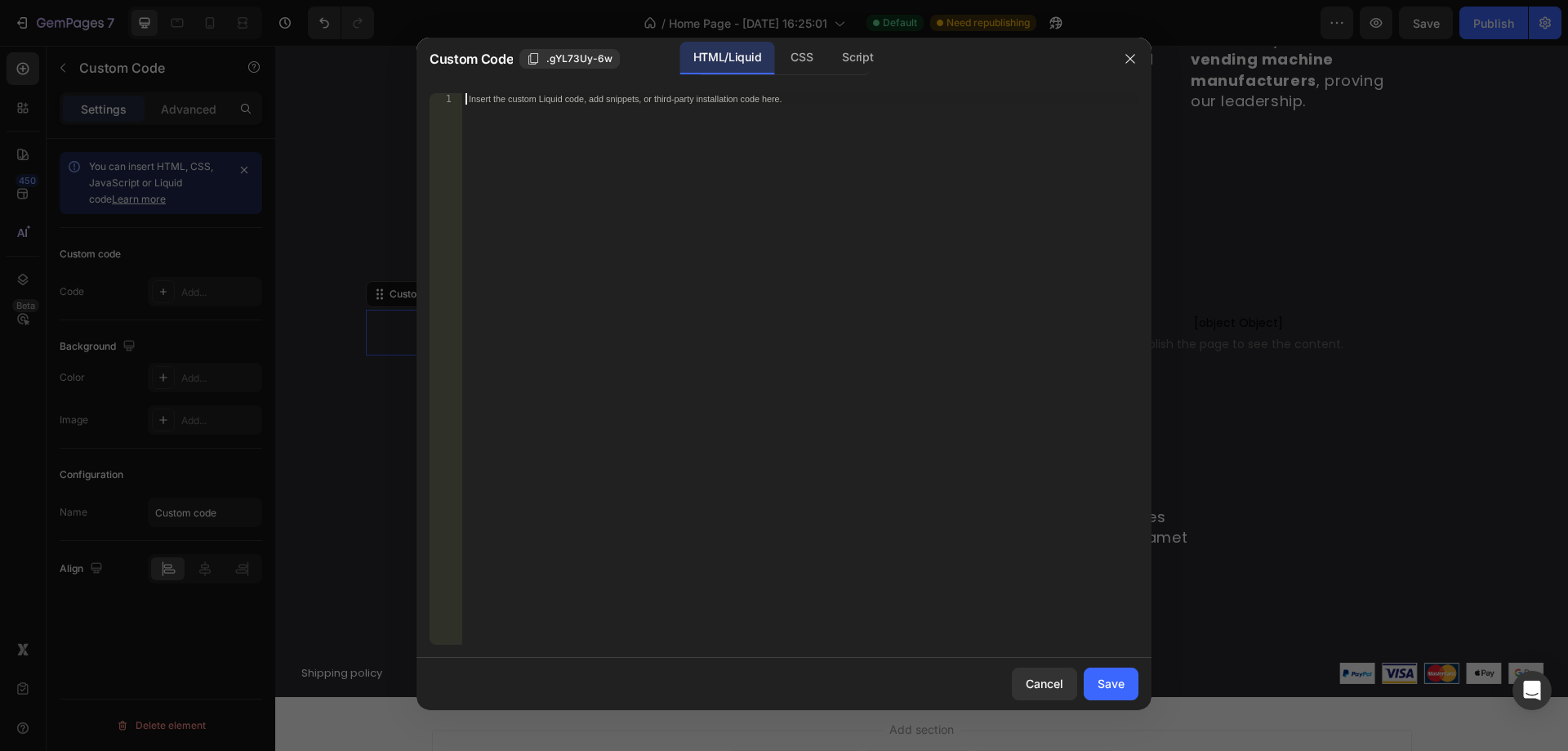
click at [671, 186] on div "Insert the custom Liquid code, add snippets, or third-party installation code h…" at bounding box center [800, 380] width 676 height 574
click at [853, 68] on div "Script" at bounding box center [858, 58] width 58 height 33
click at [798, 59] on div "CSS" at bounding box center [801, 58] width 49 height 33
click at [725, 59] on div "HTML/Liquid" at bounding box center [727, 58] width 94 height 33
click at [772, 59] on div "HTML/Liquid" at bounding box center [727, 58] width 94 height 33
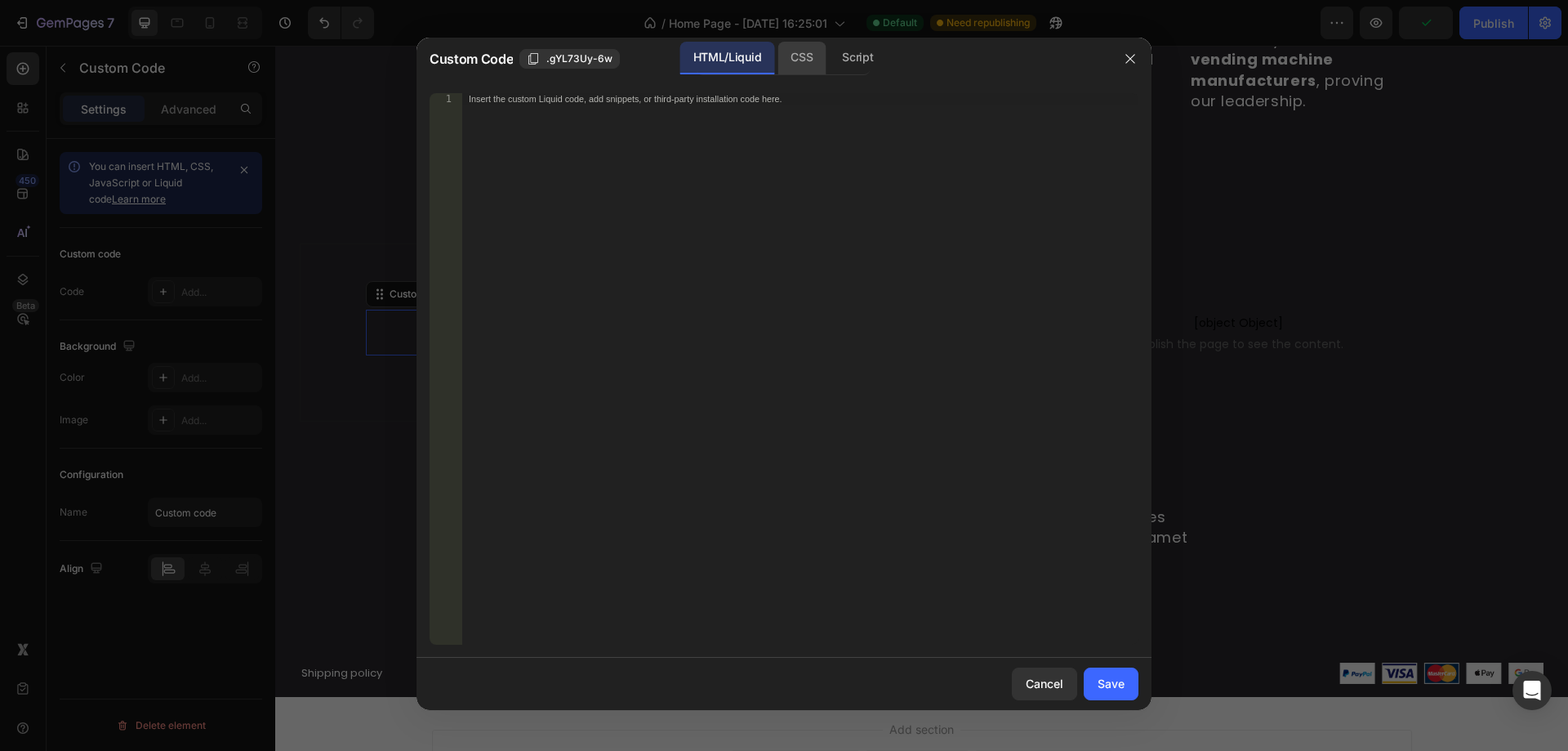
click at [792, 59] on div "CSS" at bounding box center [801, 58] width 49 height 33
drag, startPoint x: 862, startPoint y: 65, endPoint x: 790, endPoint y: 66, distance: 72.0
click at [862, 66] on div "Script" at bounding box center [858, 58] width 58 height 33
click at [748, 66] on div "HTML/Liquid" at bounding box center [727, 58] width 94 height 33
click at [1124, 61] on icon "button" at bounding box center [1131, 59] width 13 height 13
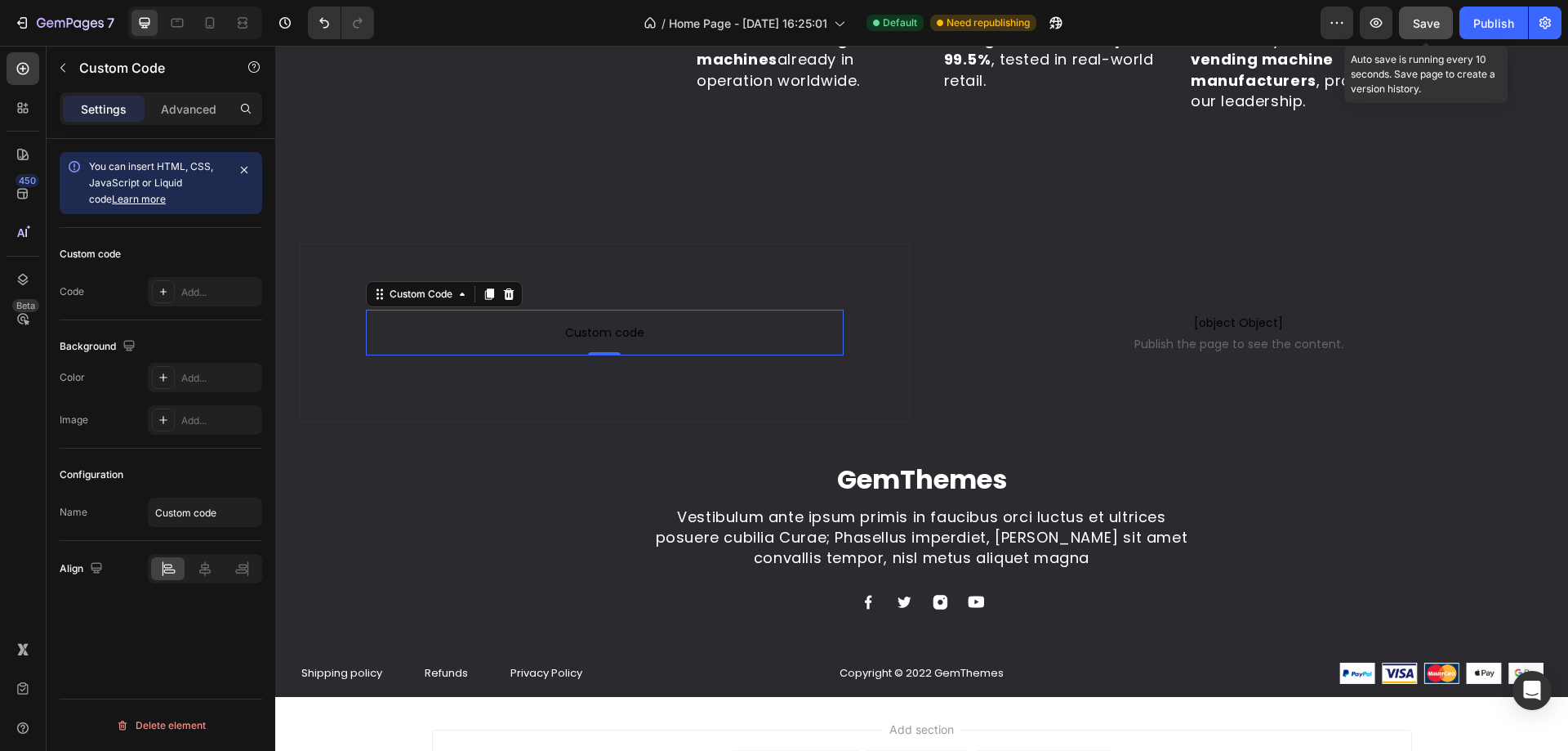
click at [1422, 28] on span "Save" at bounding box center [1426, 23] width 27 height 14
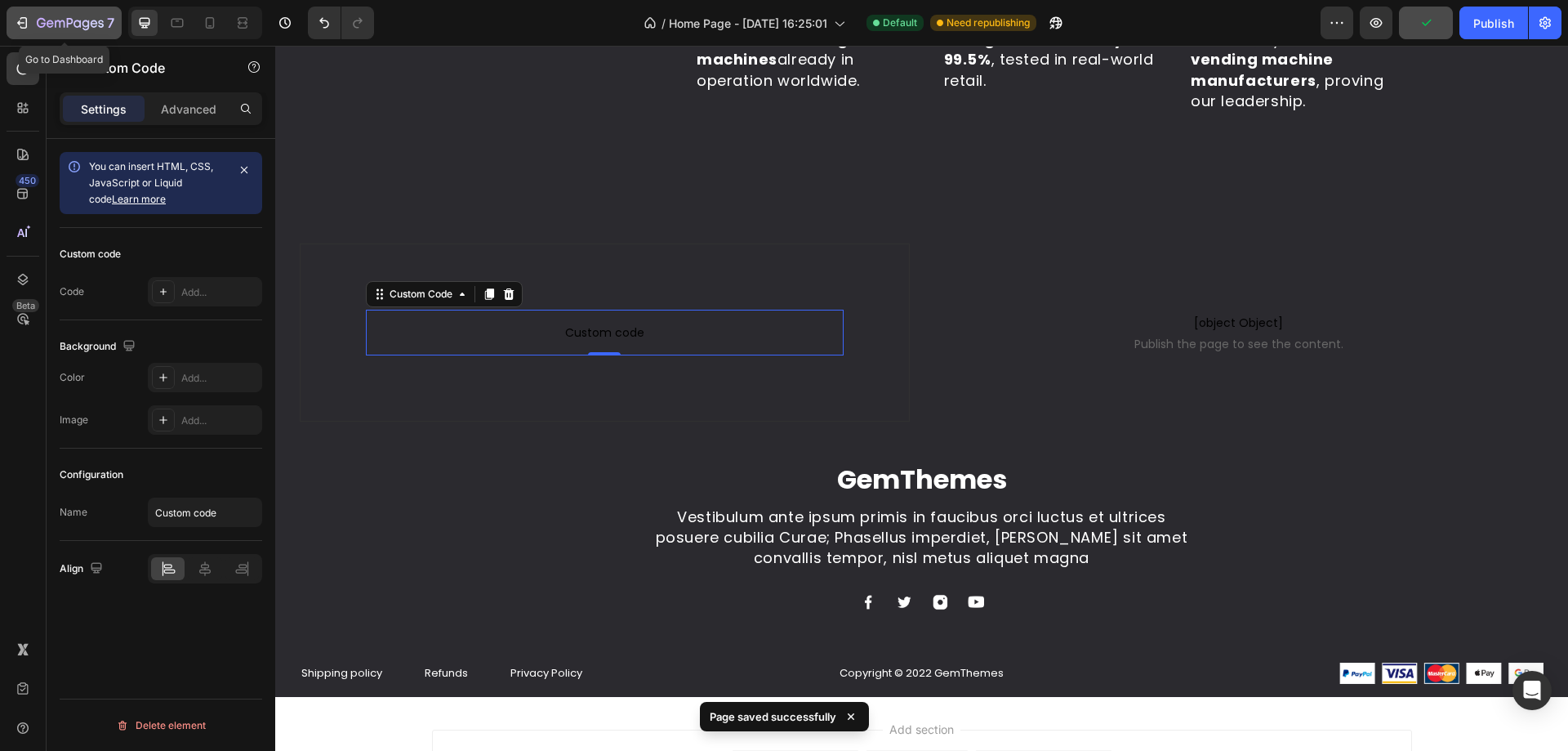
click at [28, 32] on div "7" at bounding box center [64, 23] width 100 height 20
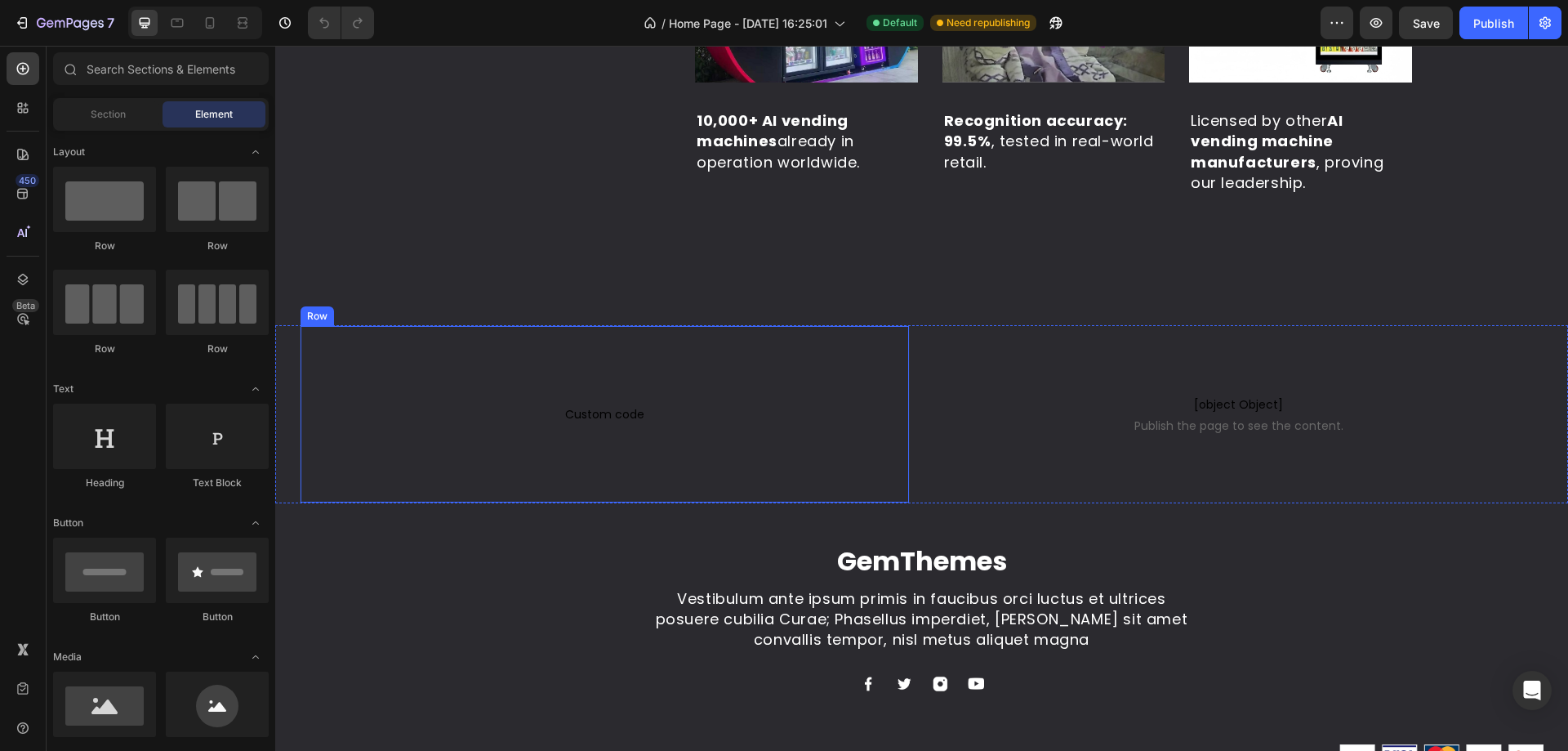
scroll to position [3647, 0]
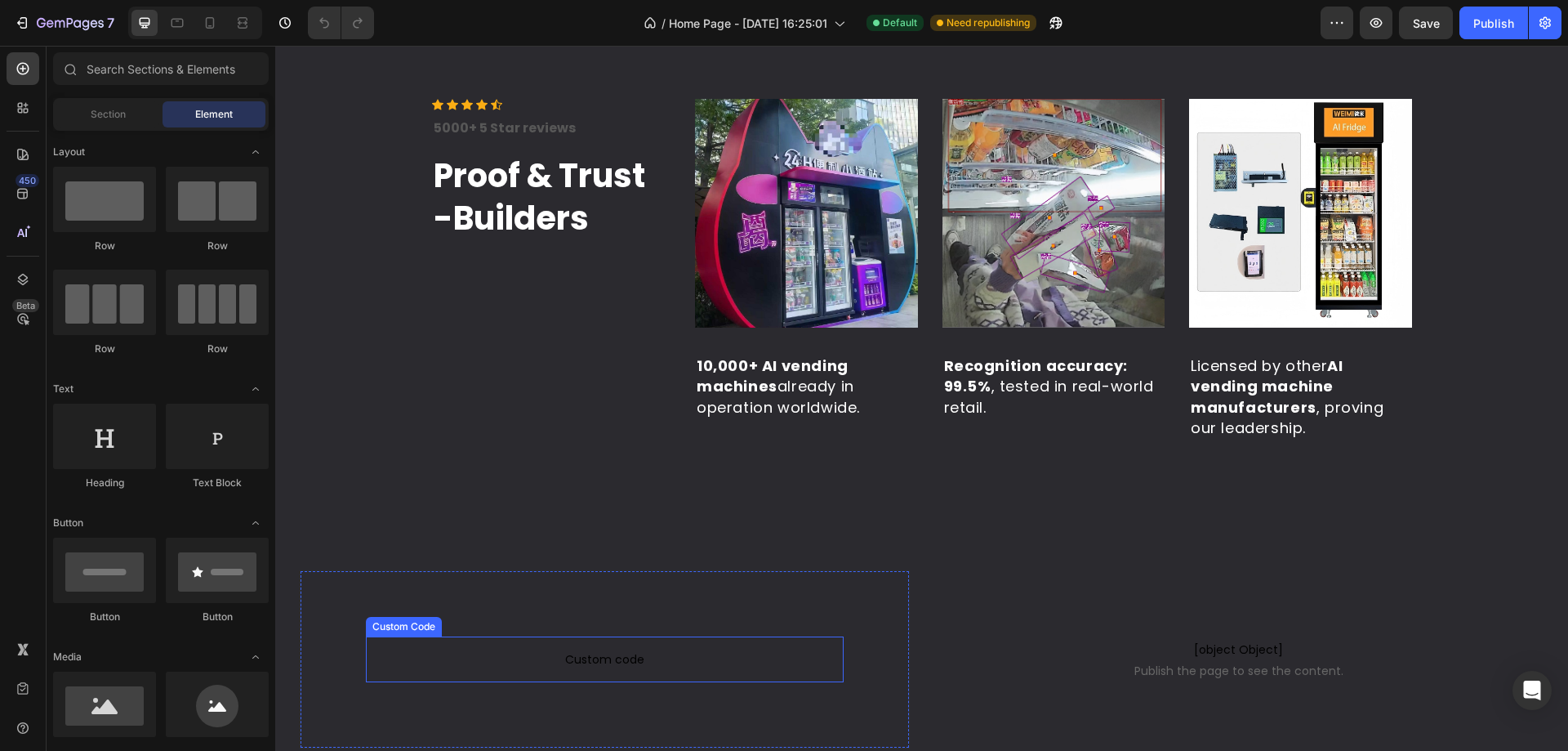
click at [565, 653] on span "Custom code" at bounding box center [604, 660] width 478 height 20
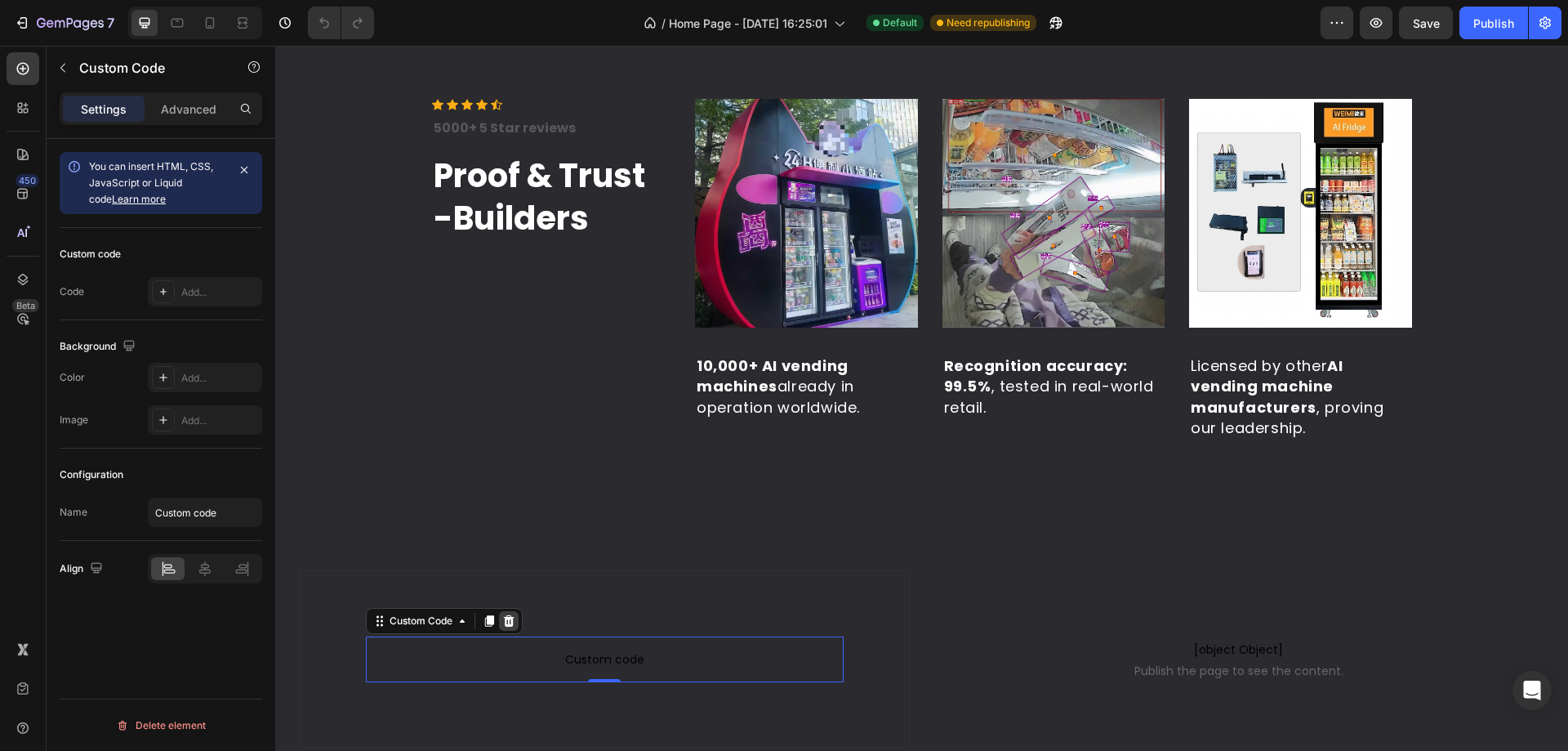
click at [503, 622] on icon at bounding box center [509, 621] width 13 height 13
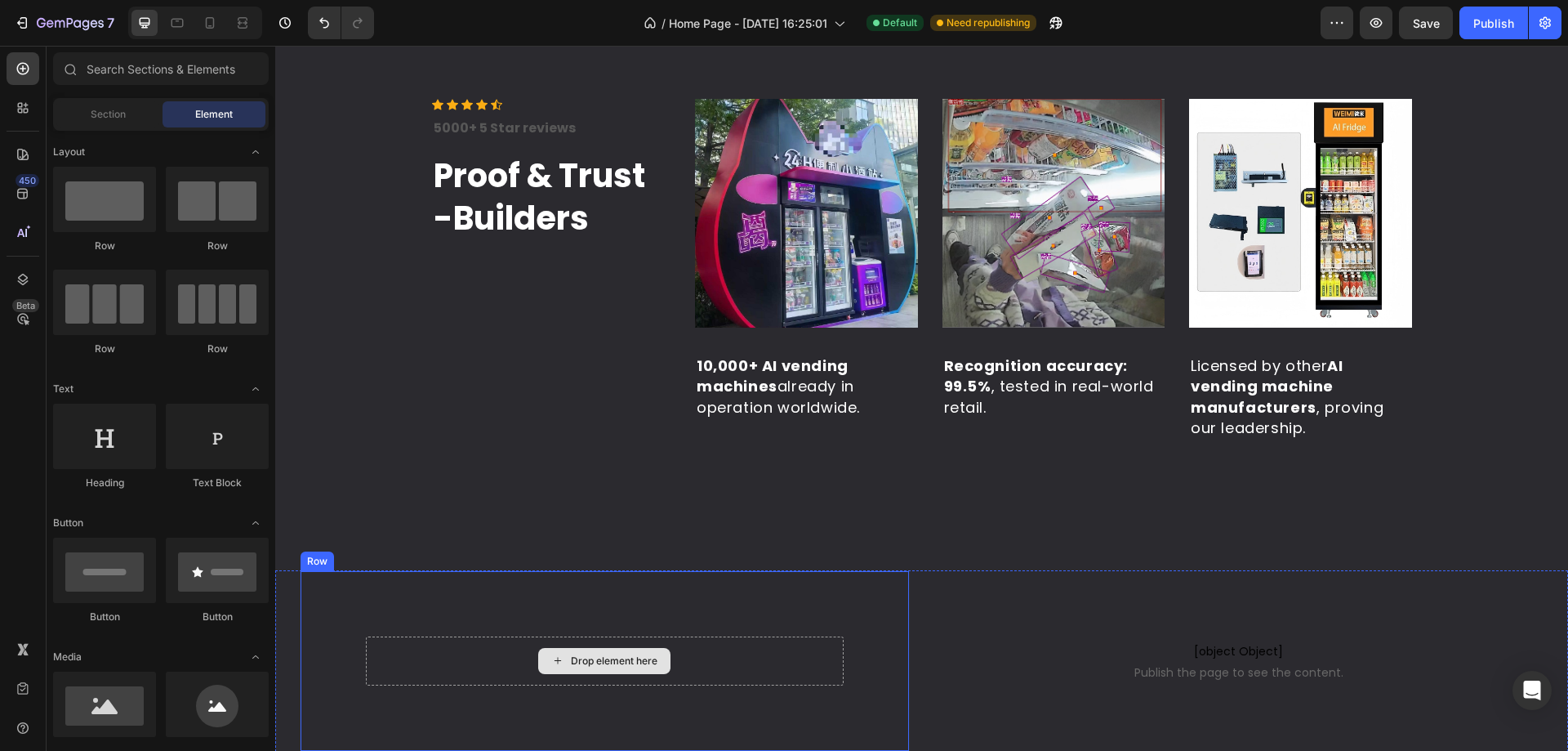
click at [516, 652] on div "Drop element here" at bounding box center [604, 661] width 478 height 49
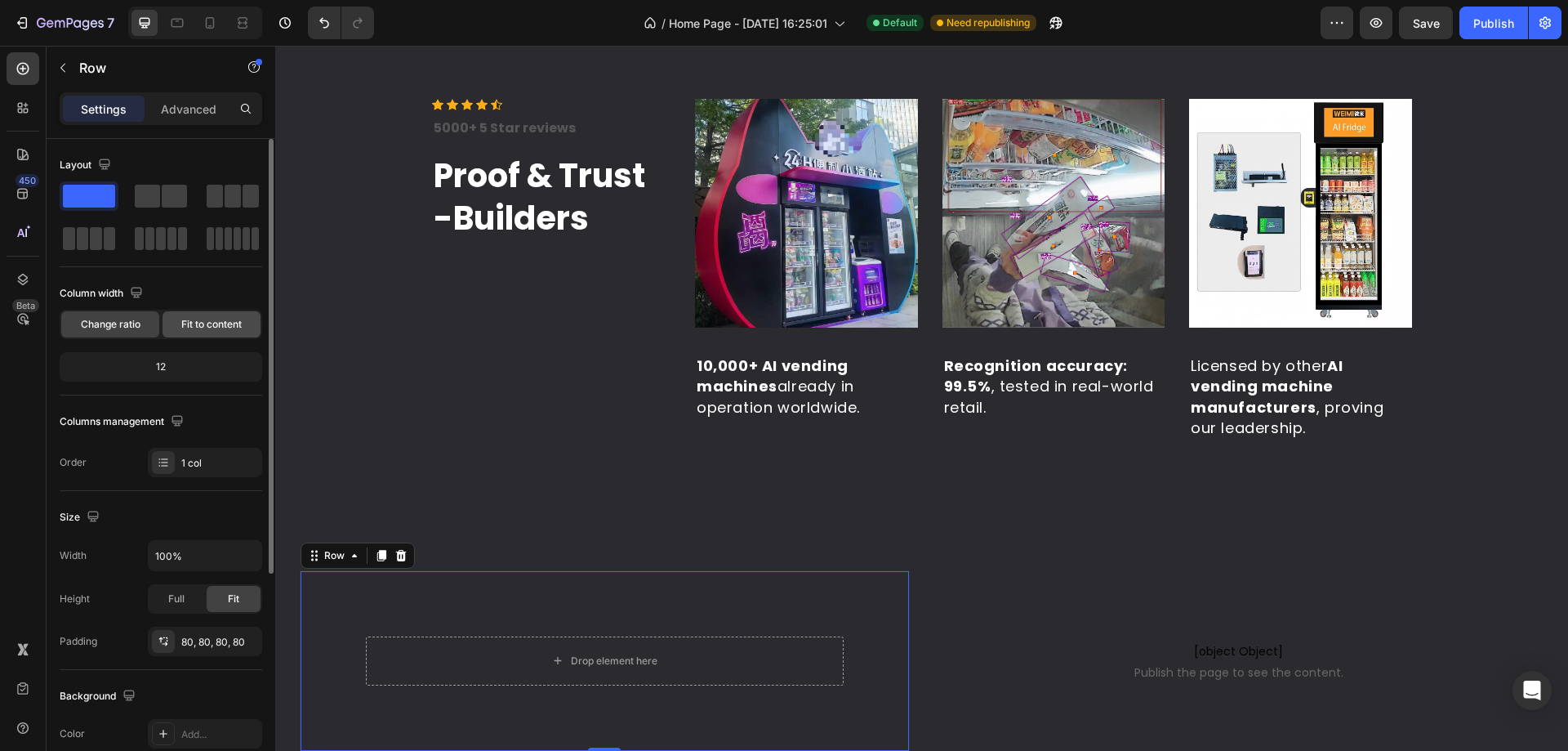
scroll to position [81, 0]
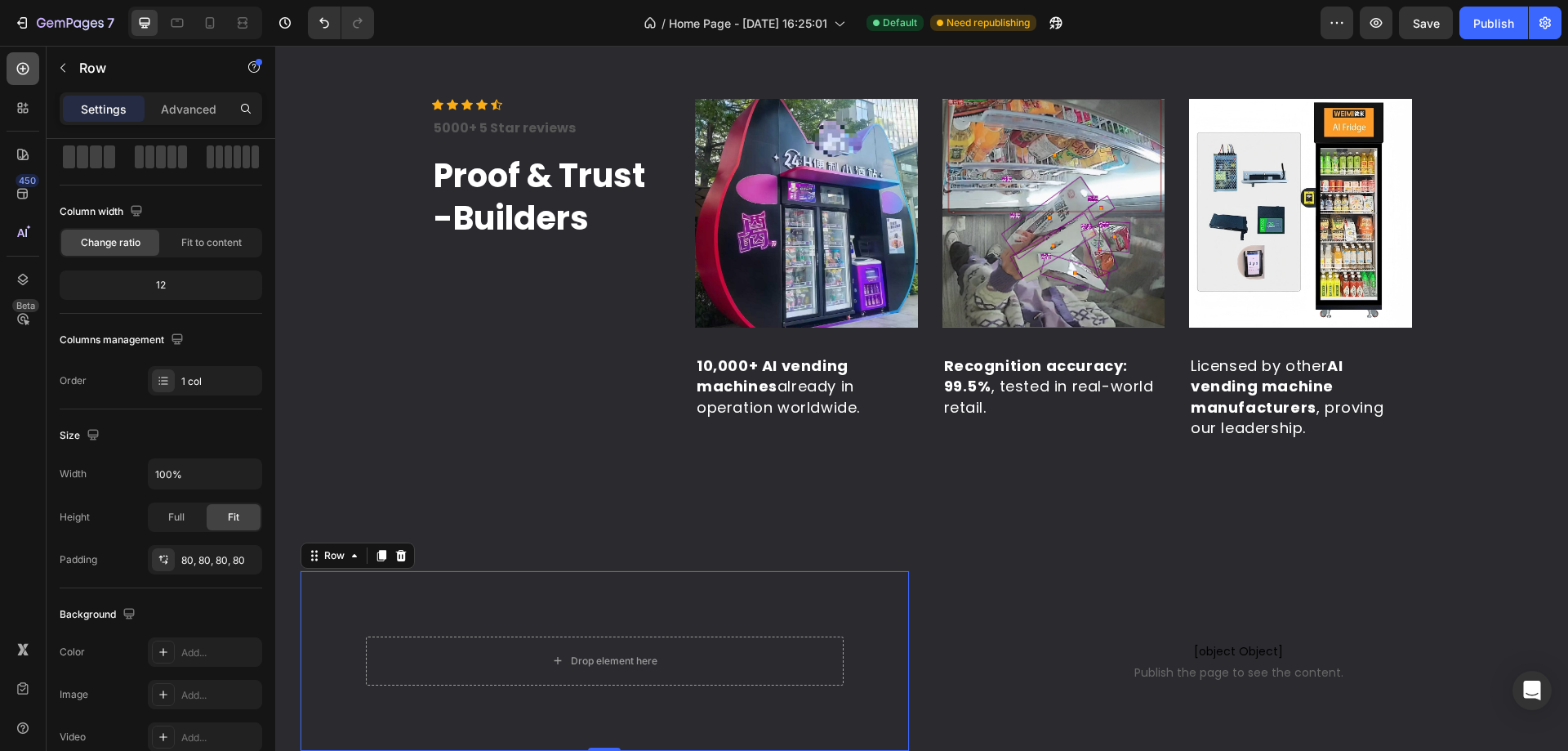
click at [16, 77] on div at bounding box center [23, 69] width 33 height 33
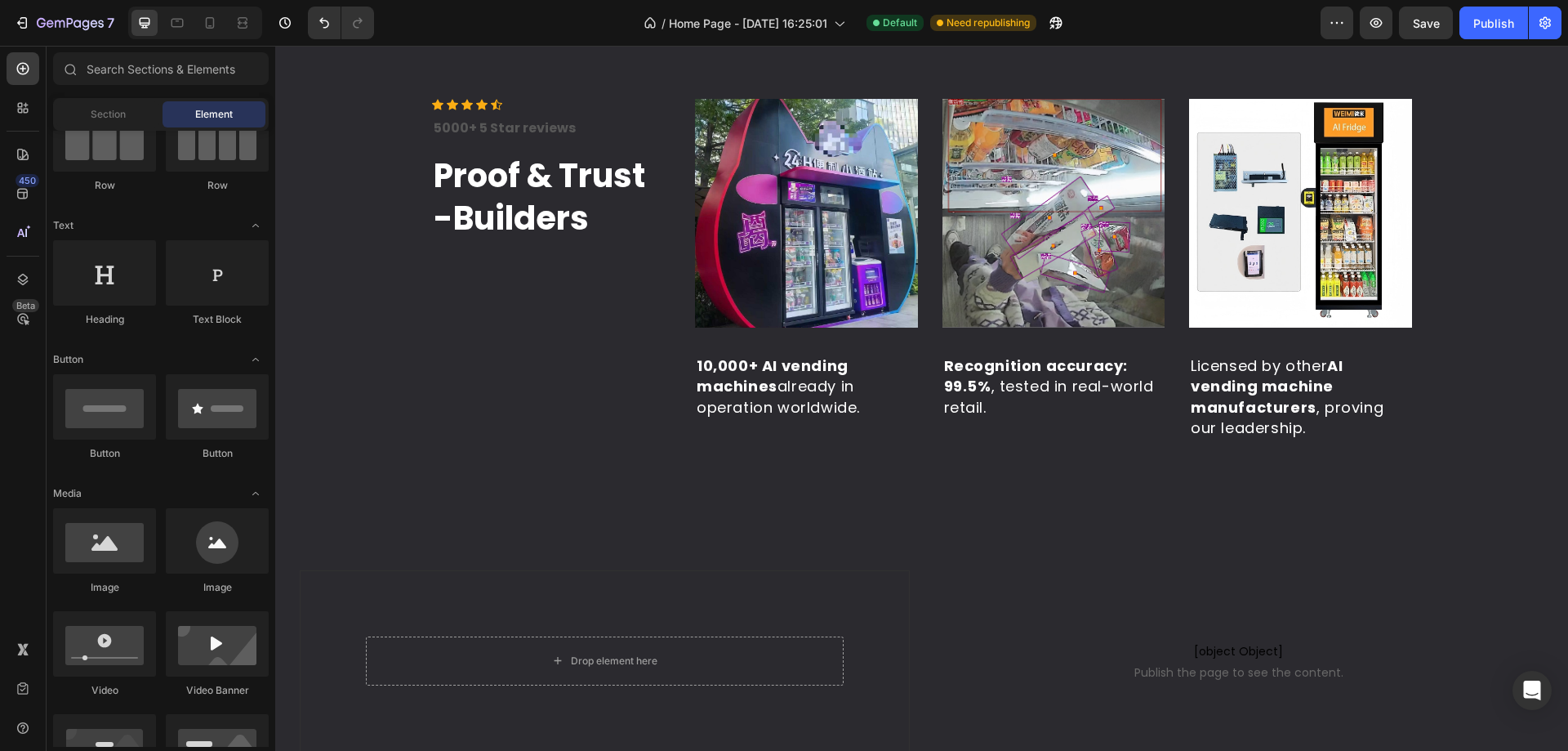
scroll to position [0, 0]
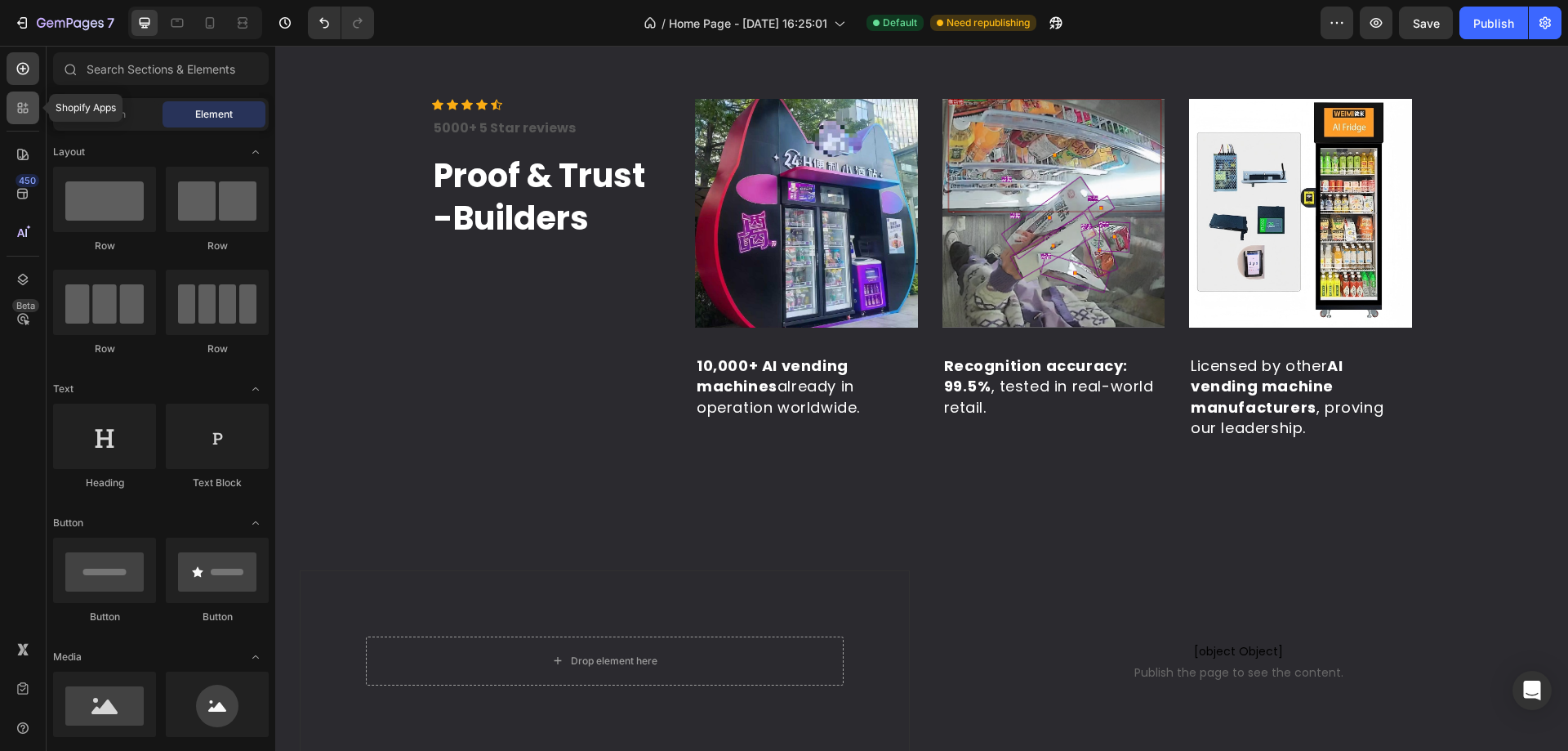
click at [24, 116] on div at bounding box center [23, 108] width 33 height 33
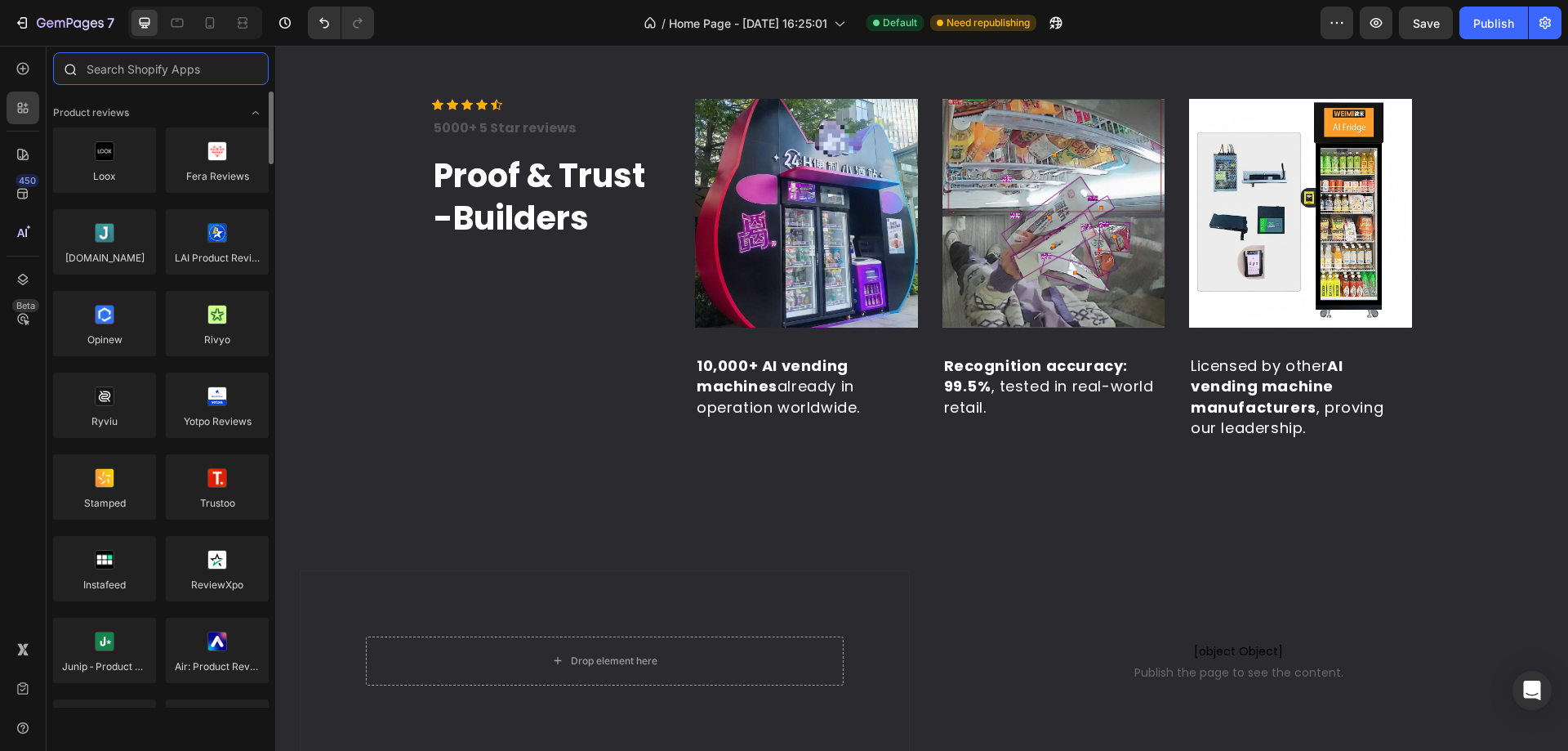
click at [99, 71] on input "text" at bounding box center [161, 69] width 215 height 33
click at [16, 64] on icon at bounding box center [23, 68] width 16 height 16
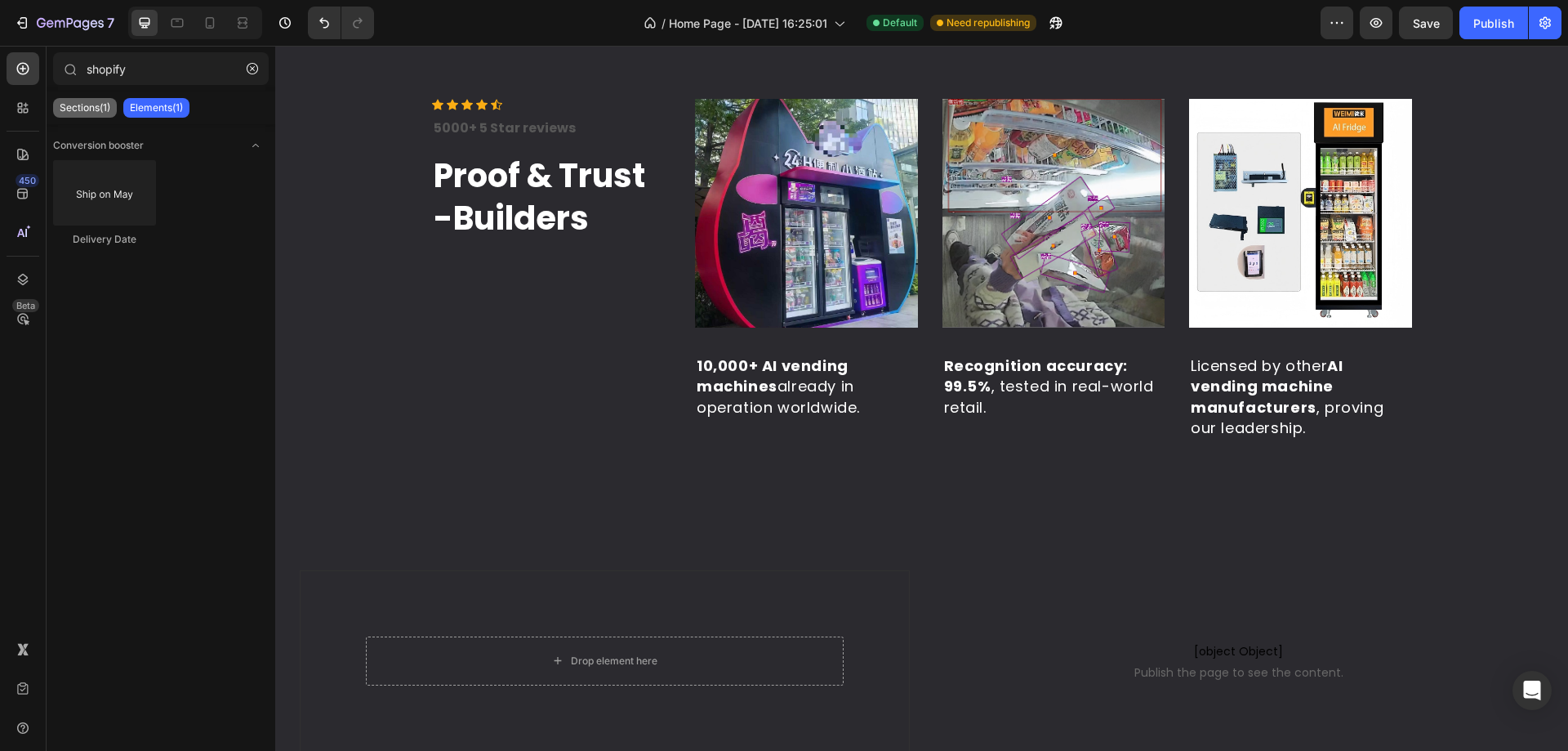
click at [95, 112] on p "Sections(1)" at bounding box center [85, 108] width 51 height 13
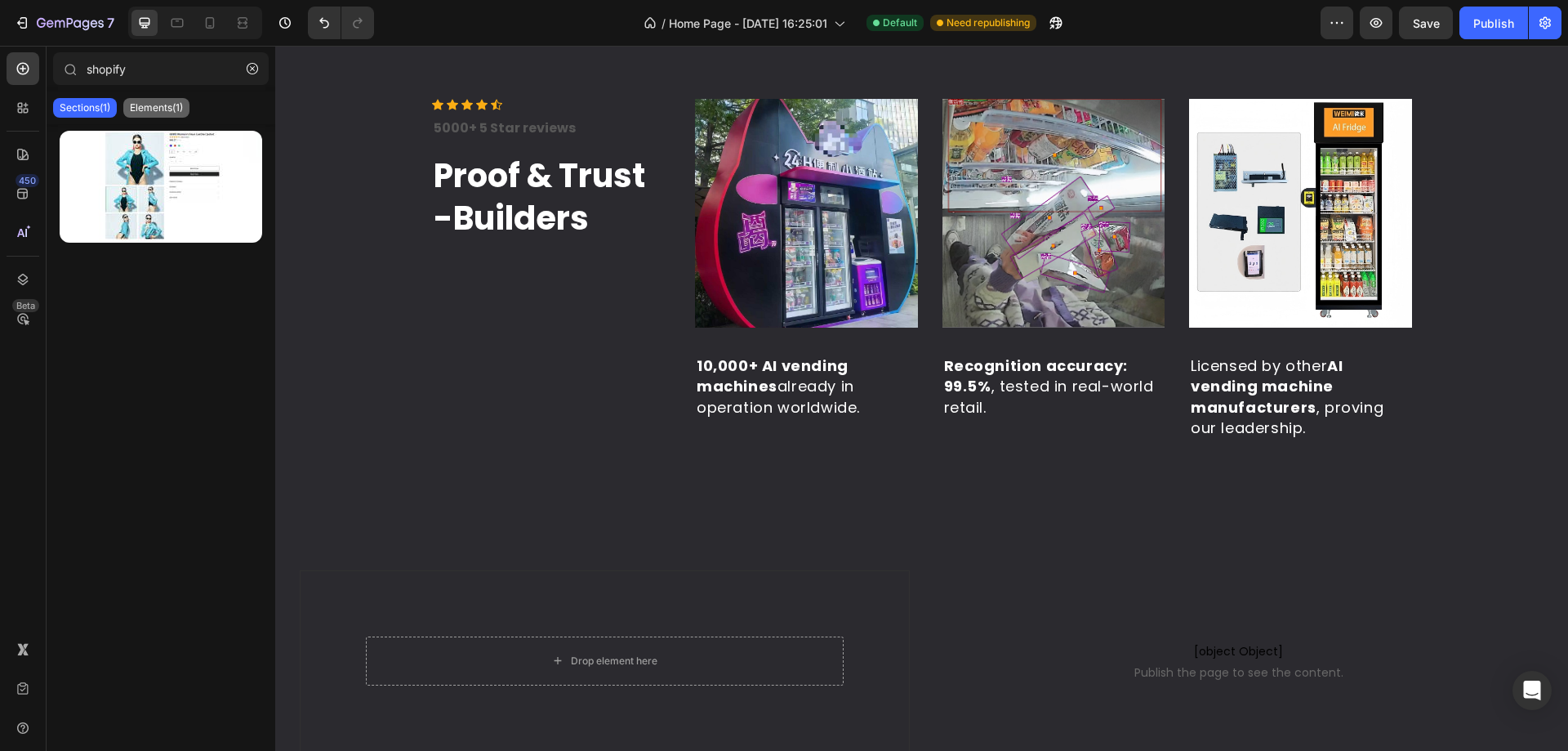
click at [131, 111] on p "Elements(1)" at bounding box center [156, 108] width 53 height 13
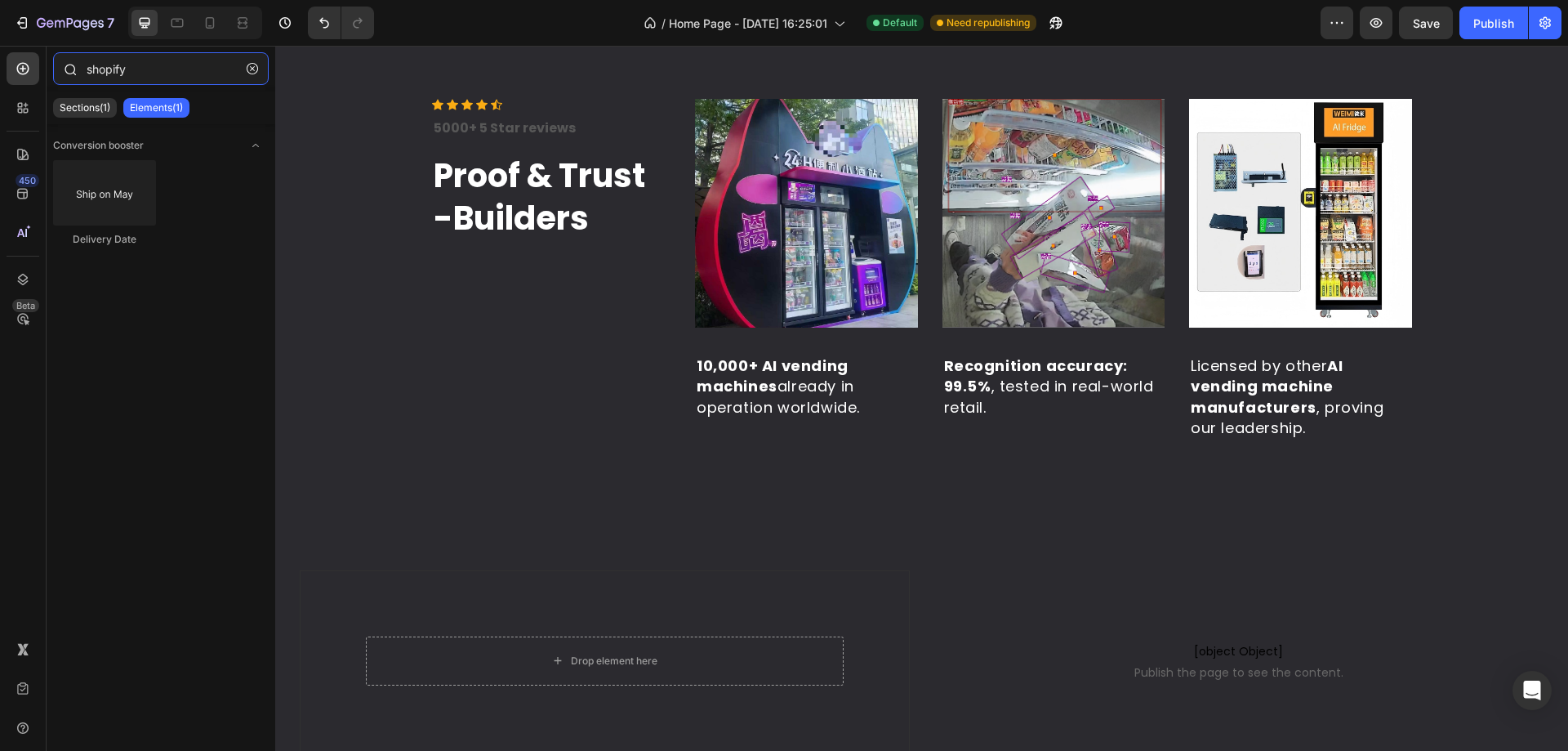
click at [150, 72] on input "shopify" at bounding box center [161, 69] width 215 height 33
type input "shopify app"
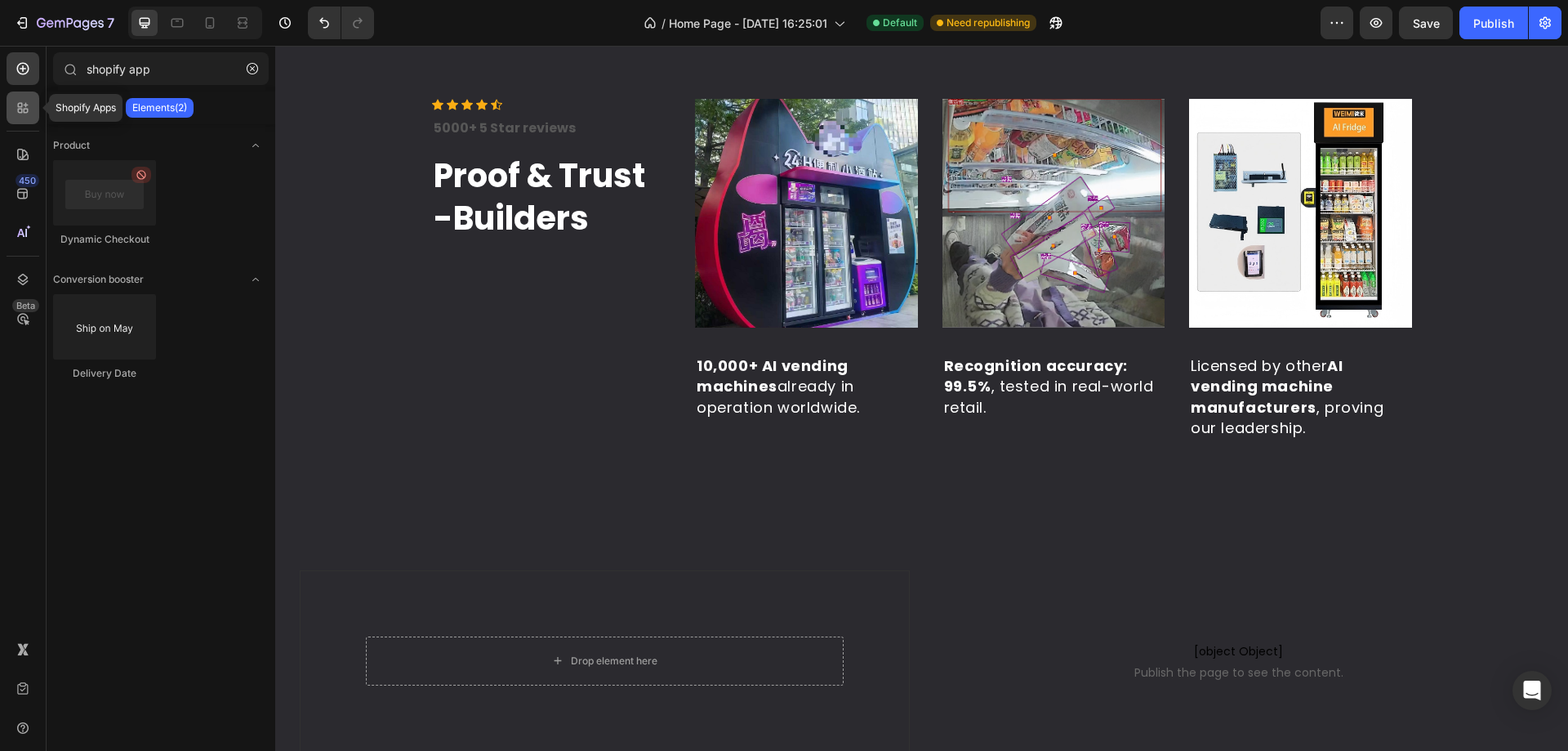
click at [19, 99] on div at bounding box center [23, 108] width 33 height 33
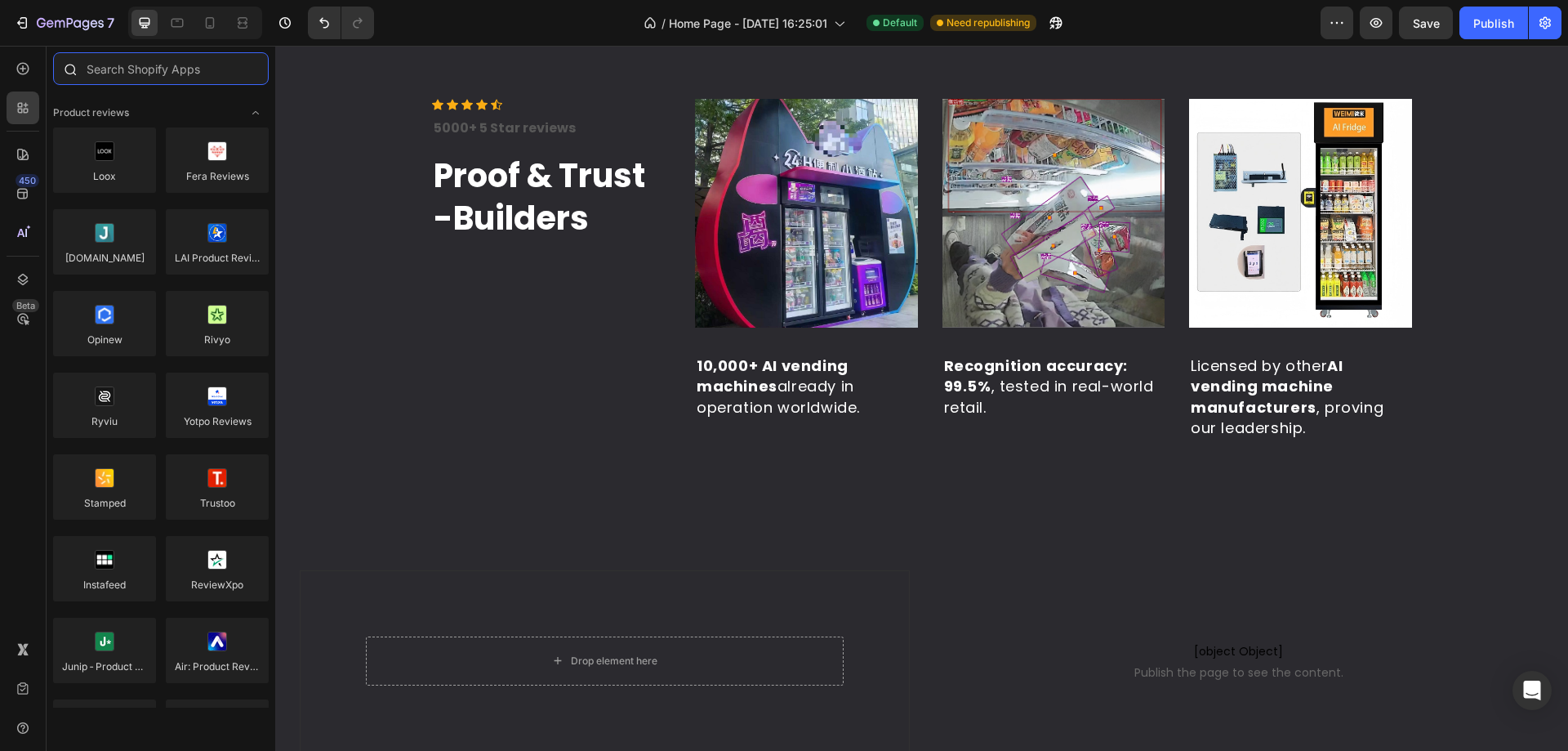
click at [135, 76] on input "text" at bounding box center [161, 69] width 215 height 33
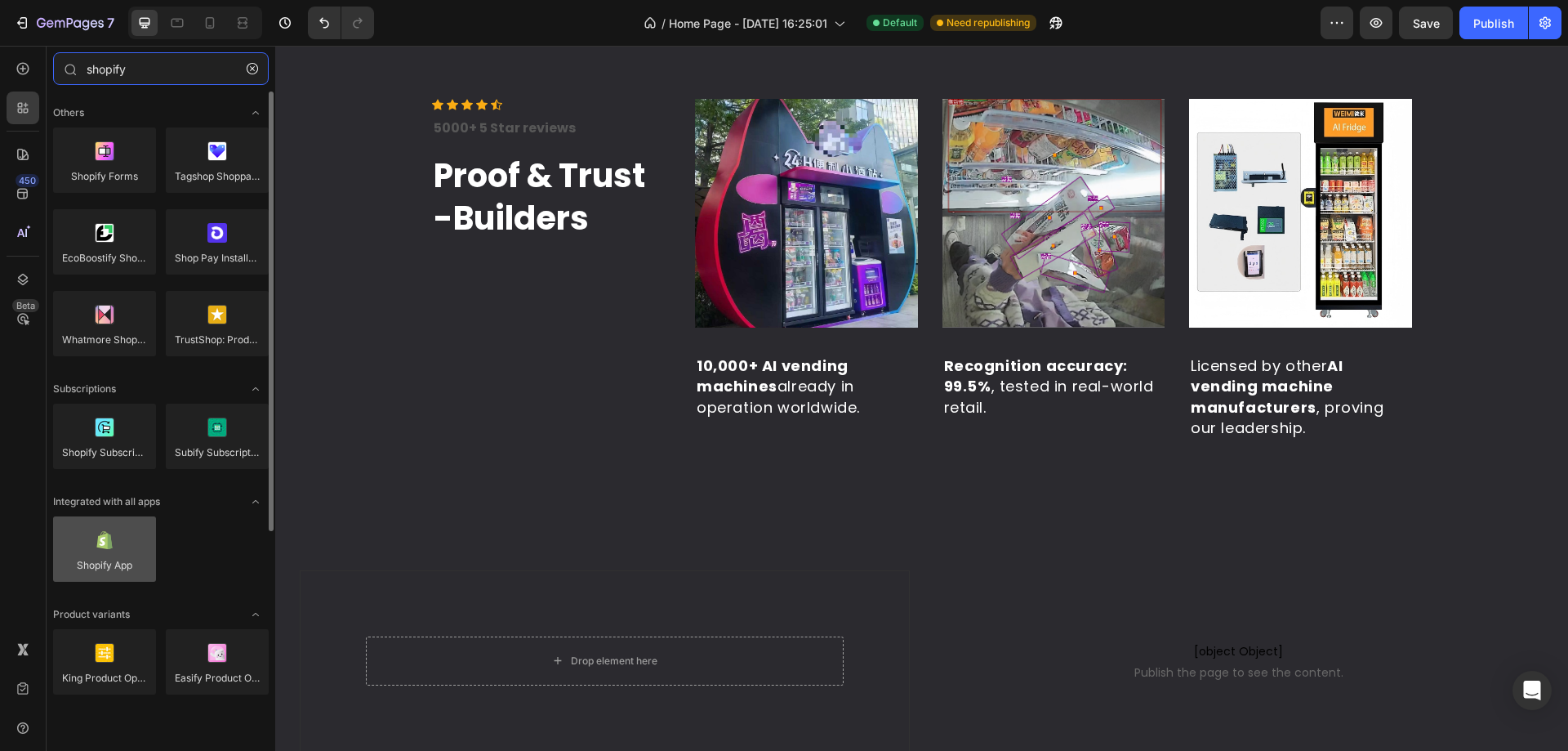
type input "shopify"
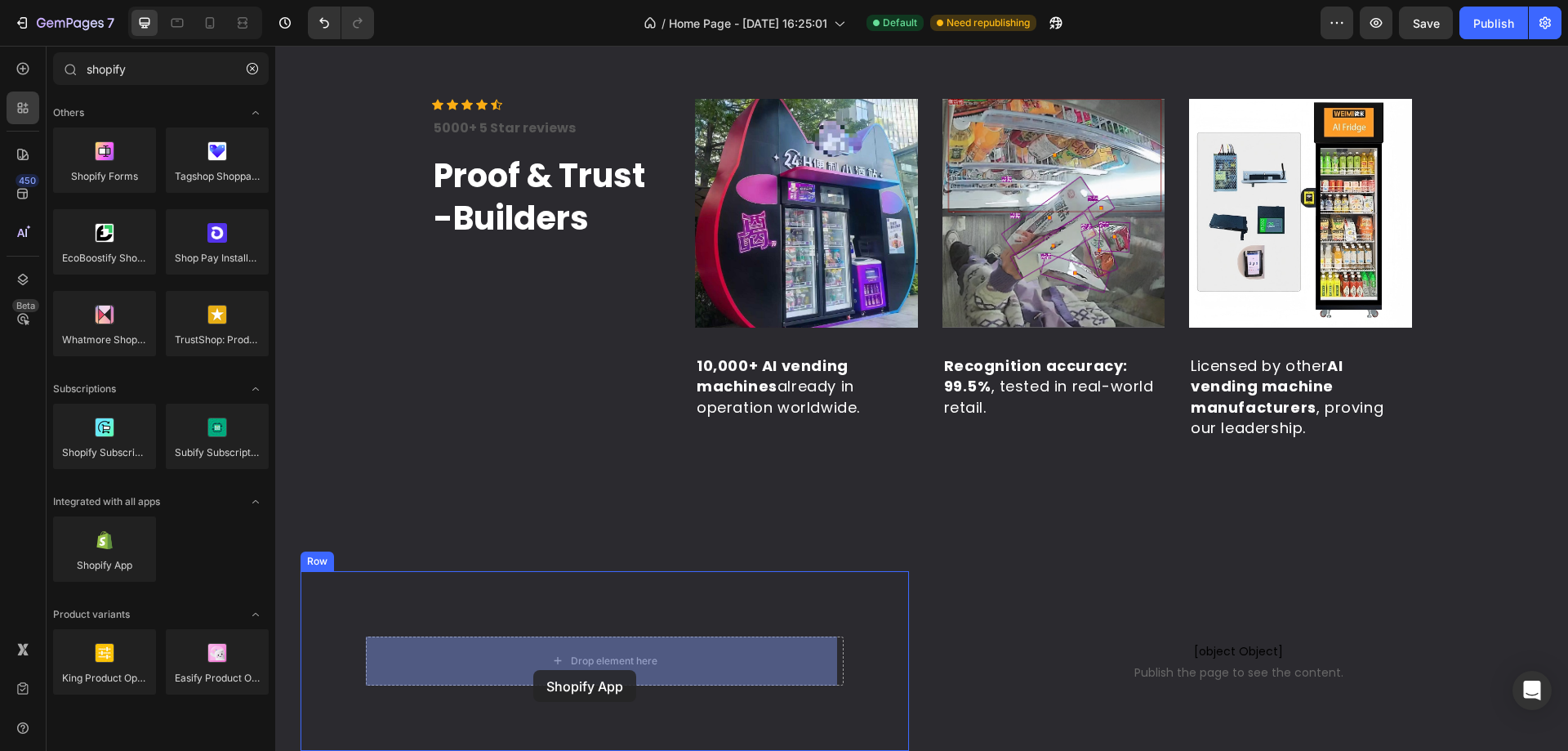
drag, startPoint x: 377, startPoint y: 605, endPoint x: 534, endPoint y: 670, distance: 169.9
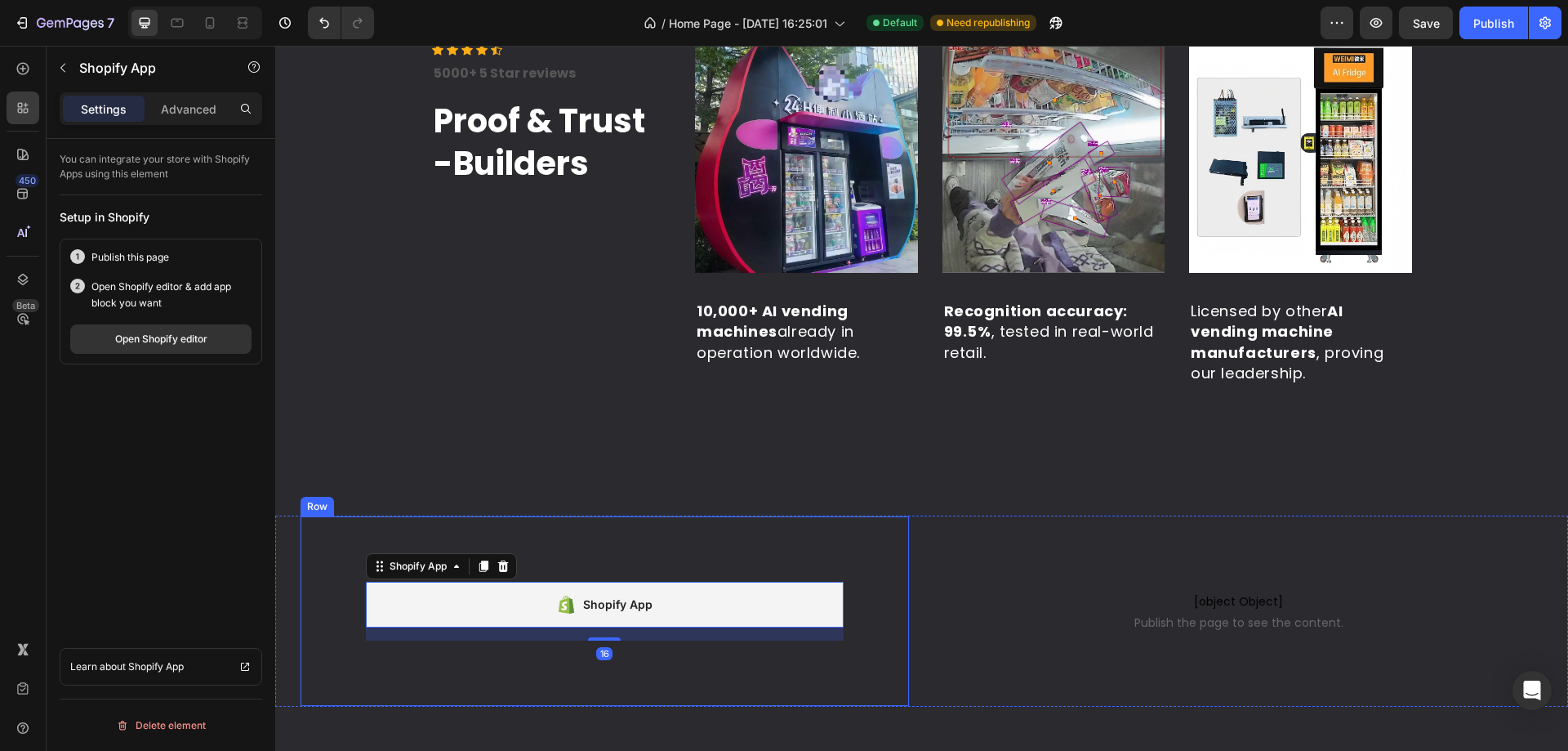
scroll to position [3730, 0]
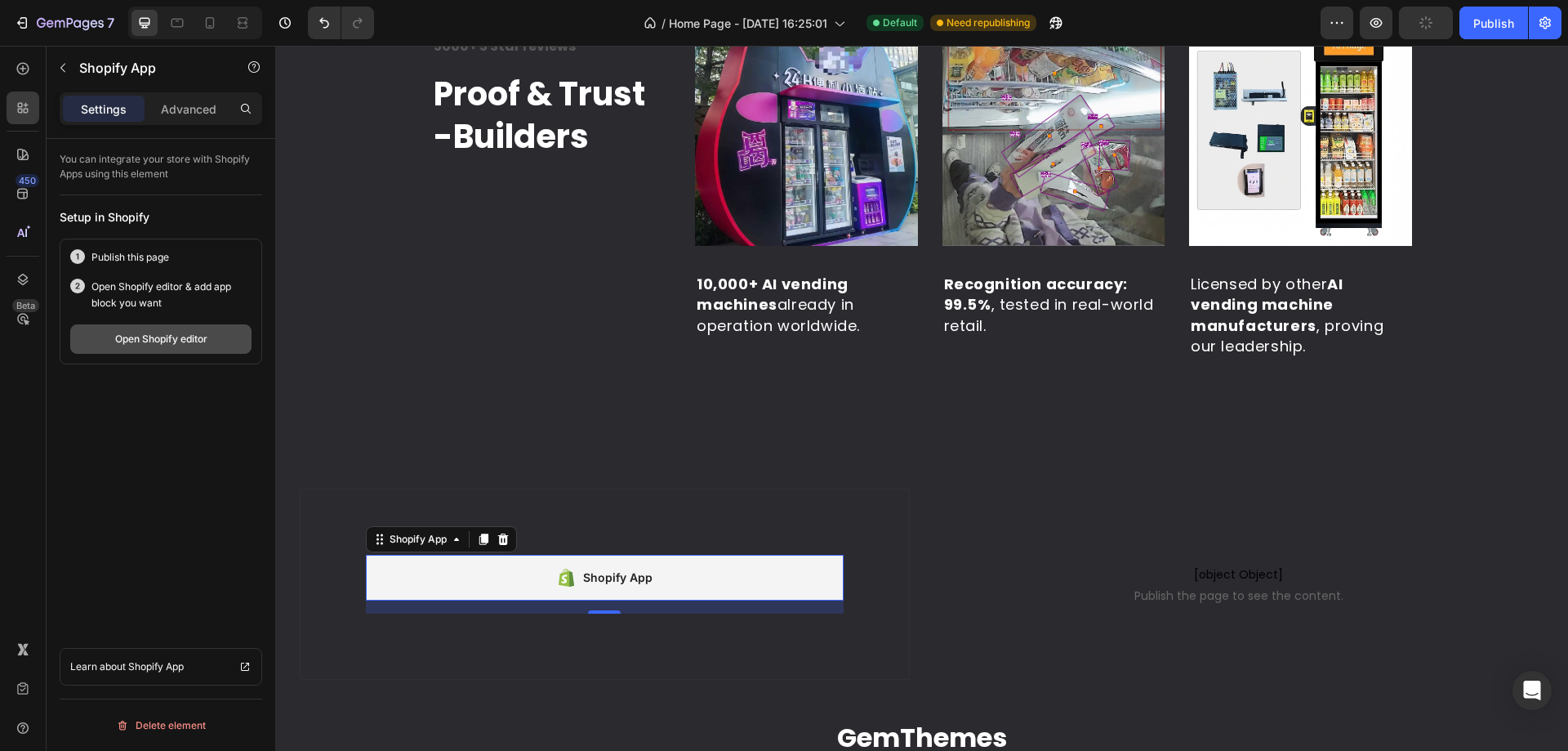
click at [169, 341] on div "Open Shopify editor" at bounding box center [161, 339] width 92 height 15
click at [1482, 38] on button "Publish" at bounding box center [1493, 23] width 68 height 33
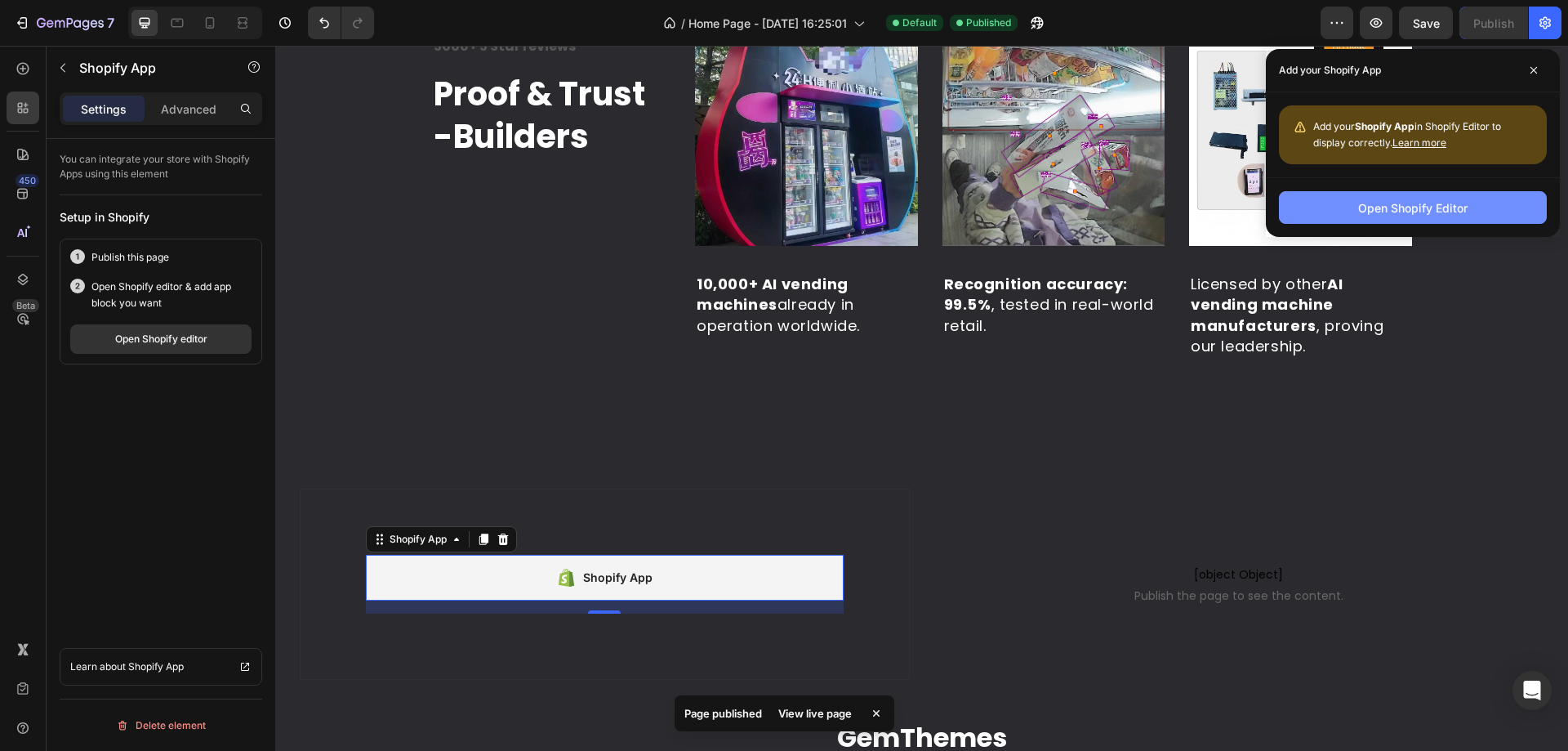
click at [1510, 216] on button "Open Shopify Editor" at bounding box center [1413, 207] width 268 height 33
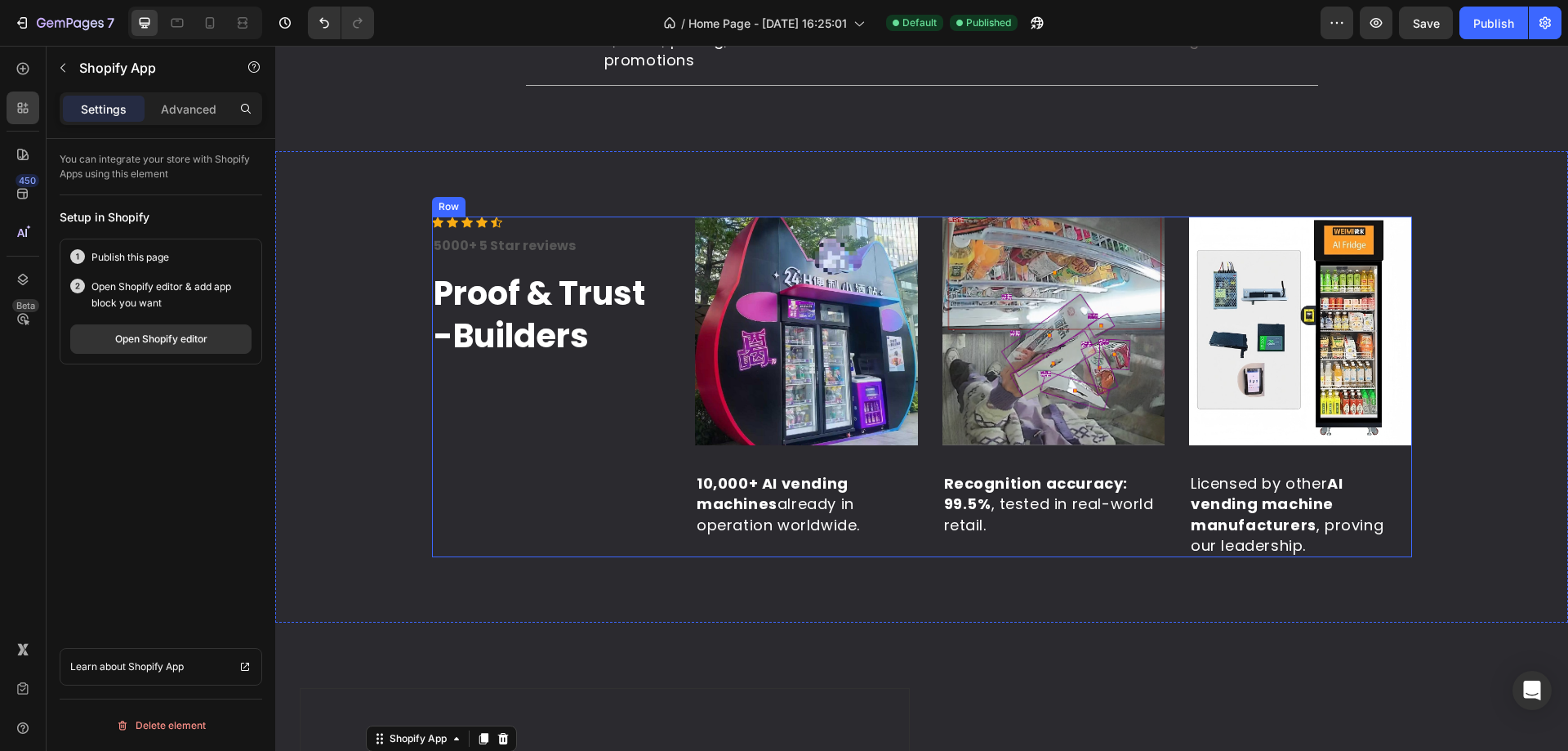
scroll to position [3484, 0]
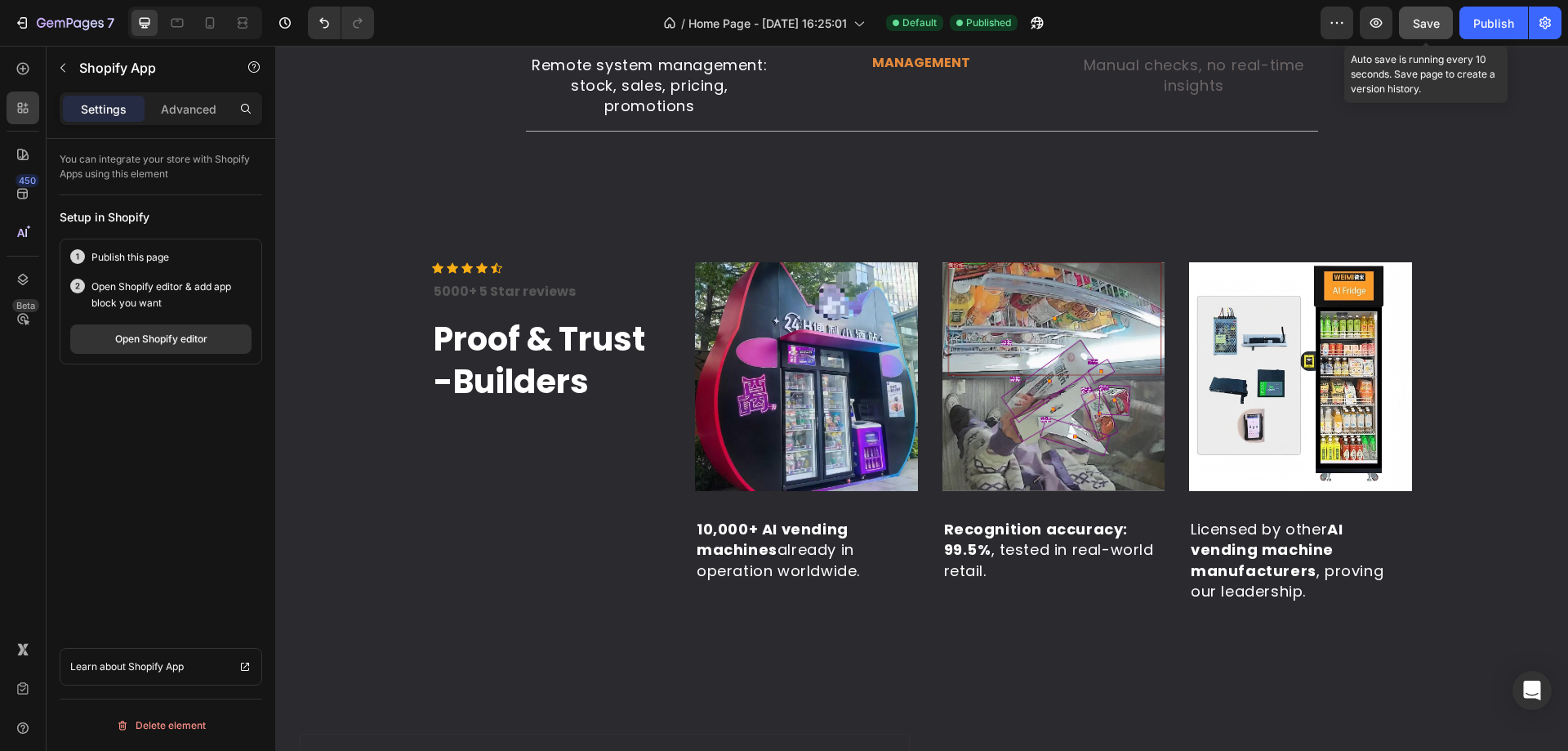
click at [1419, 16] on span "Save" at bounding box center [1426, 23] width 27 height 14
click at [21, 30] on icon "button" at bounding box center [22, 23] width 16 height 16
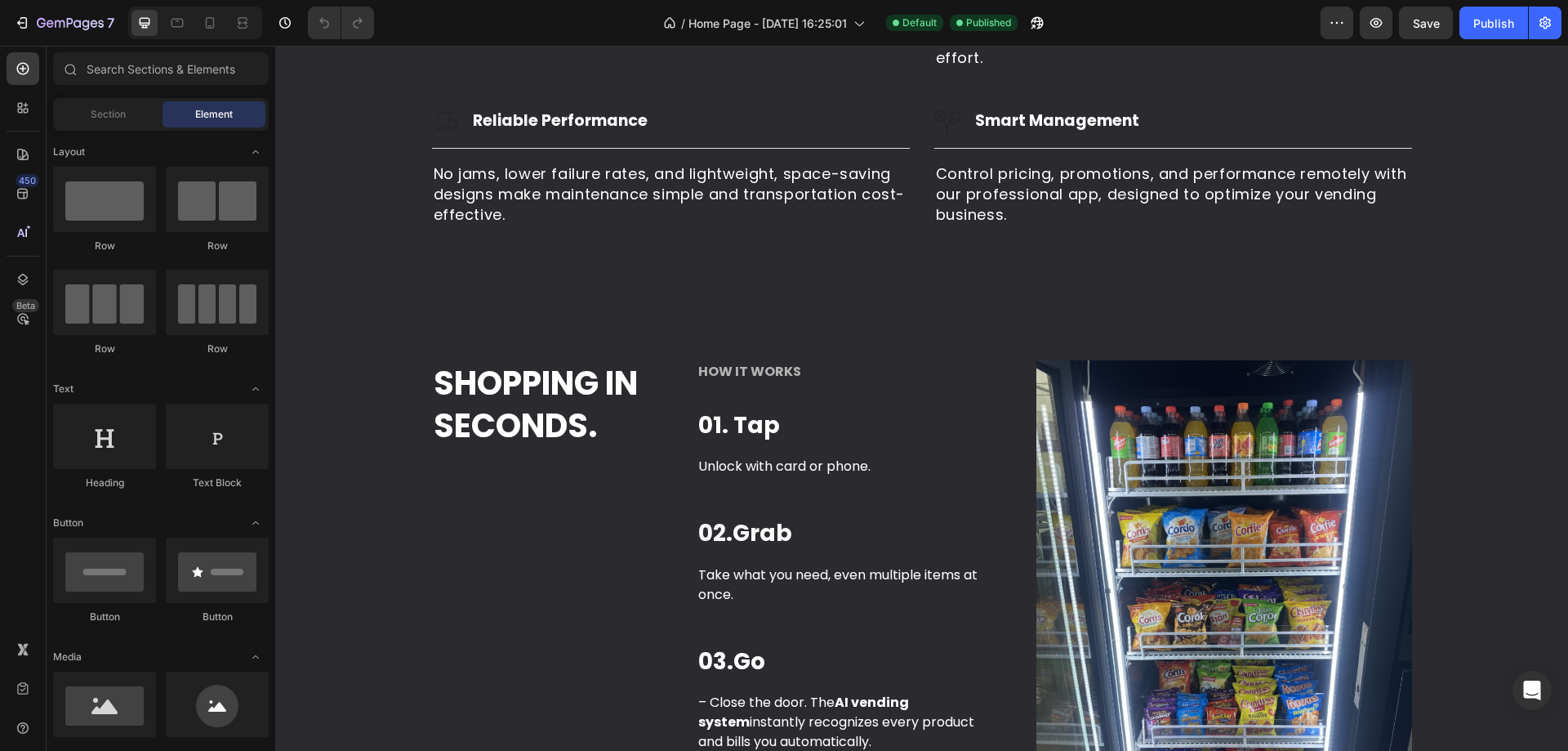
scroll to position [1716, 0]
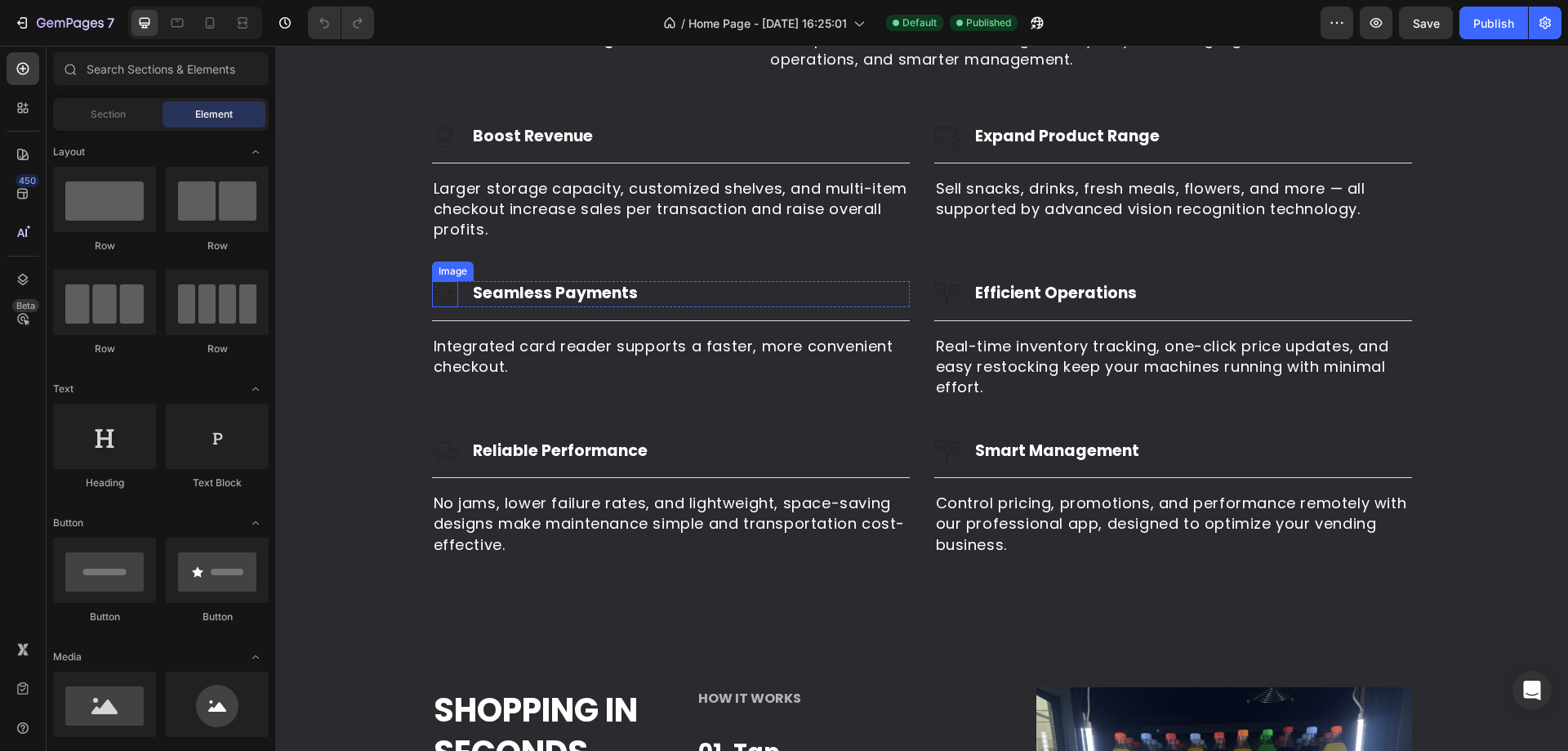
click at [440, 291] on img at bounding box center [445, 294] width 26 height 26
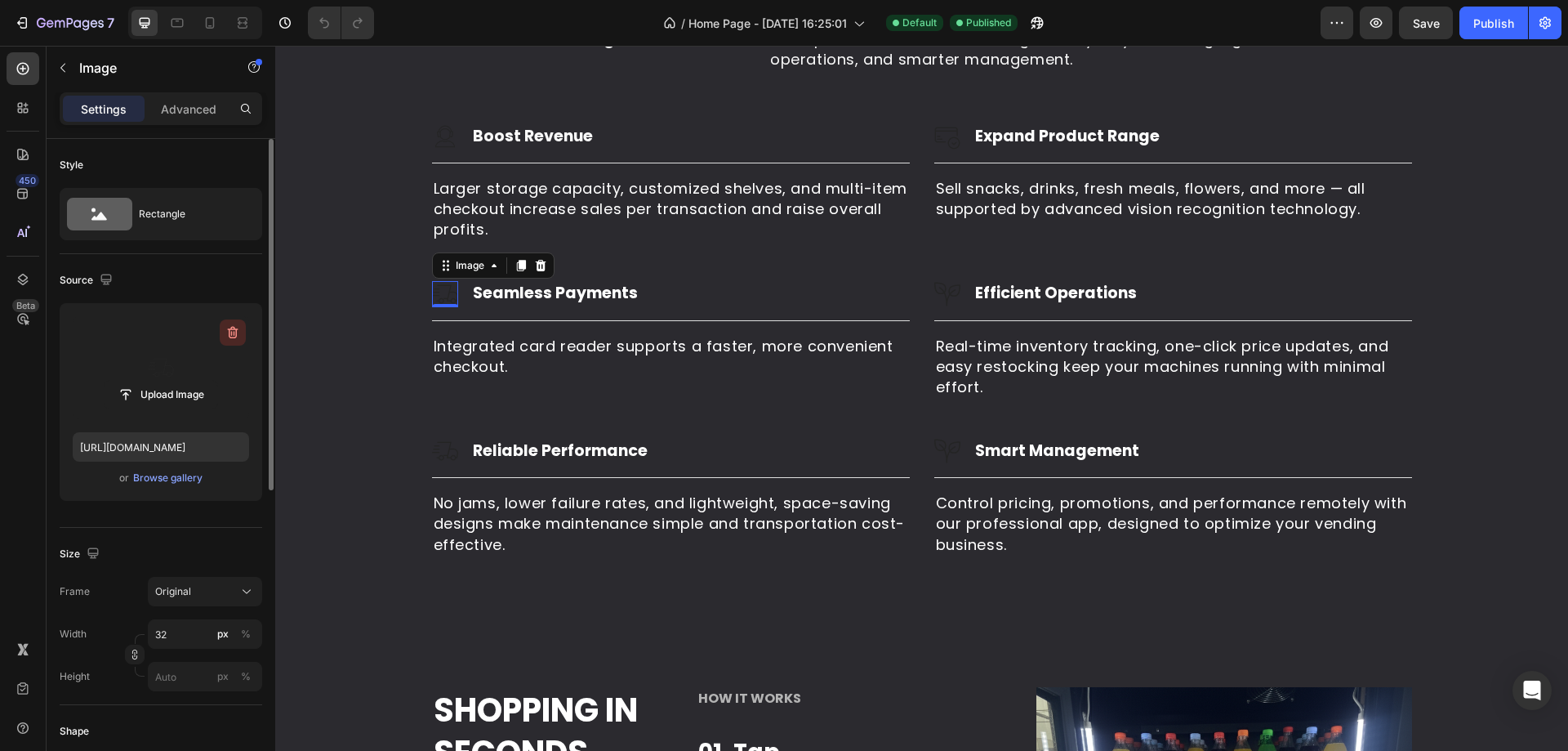
click at [236, 336] on icon "button" at bounding box center [233, 332] width 11 height 12
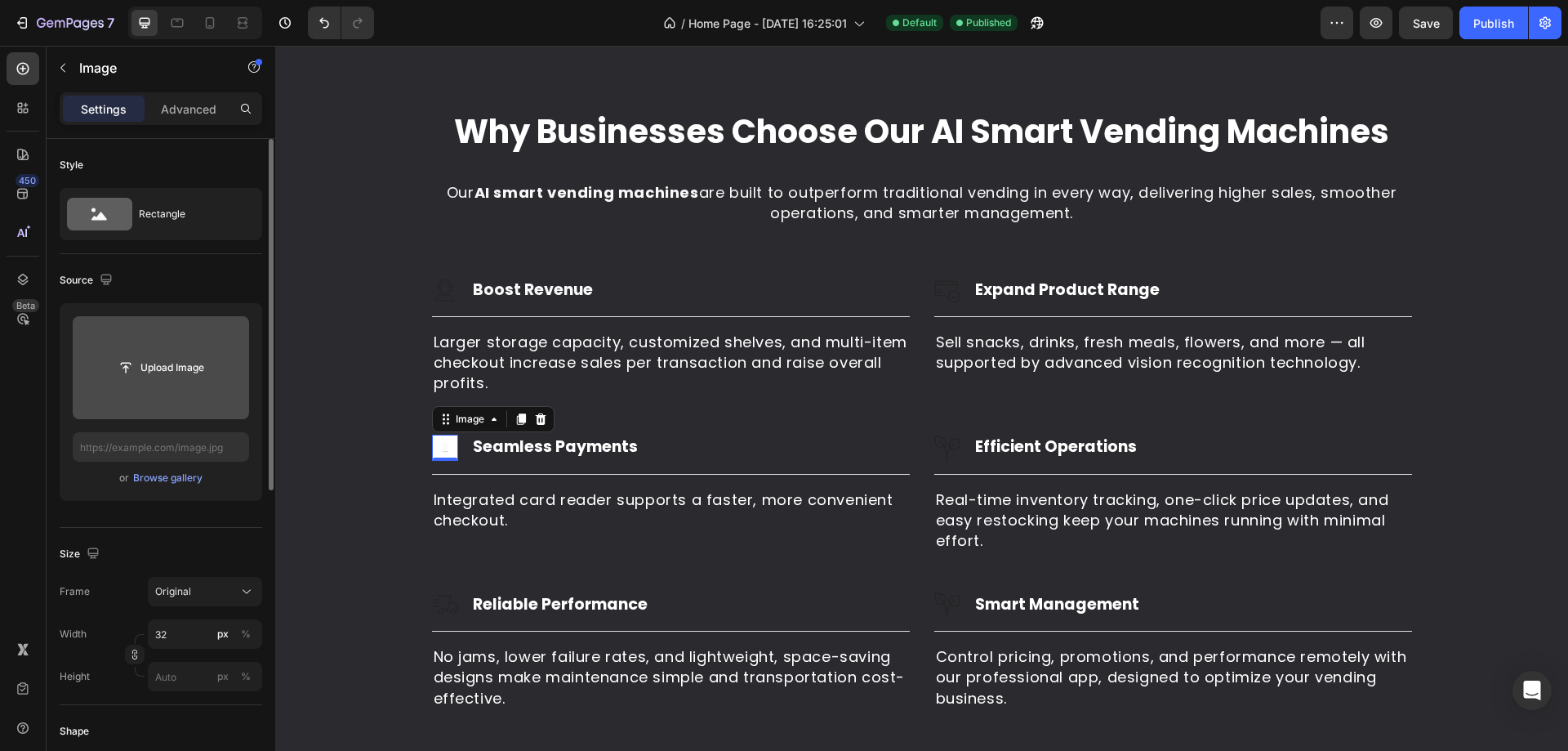
scroll to position [1552, 0]
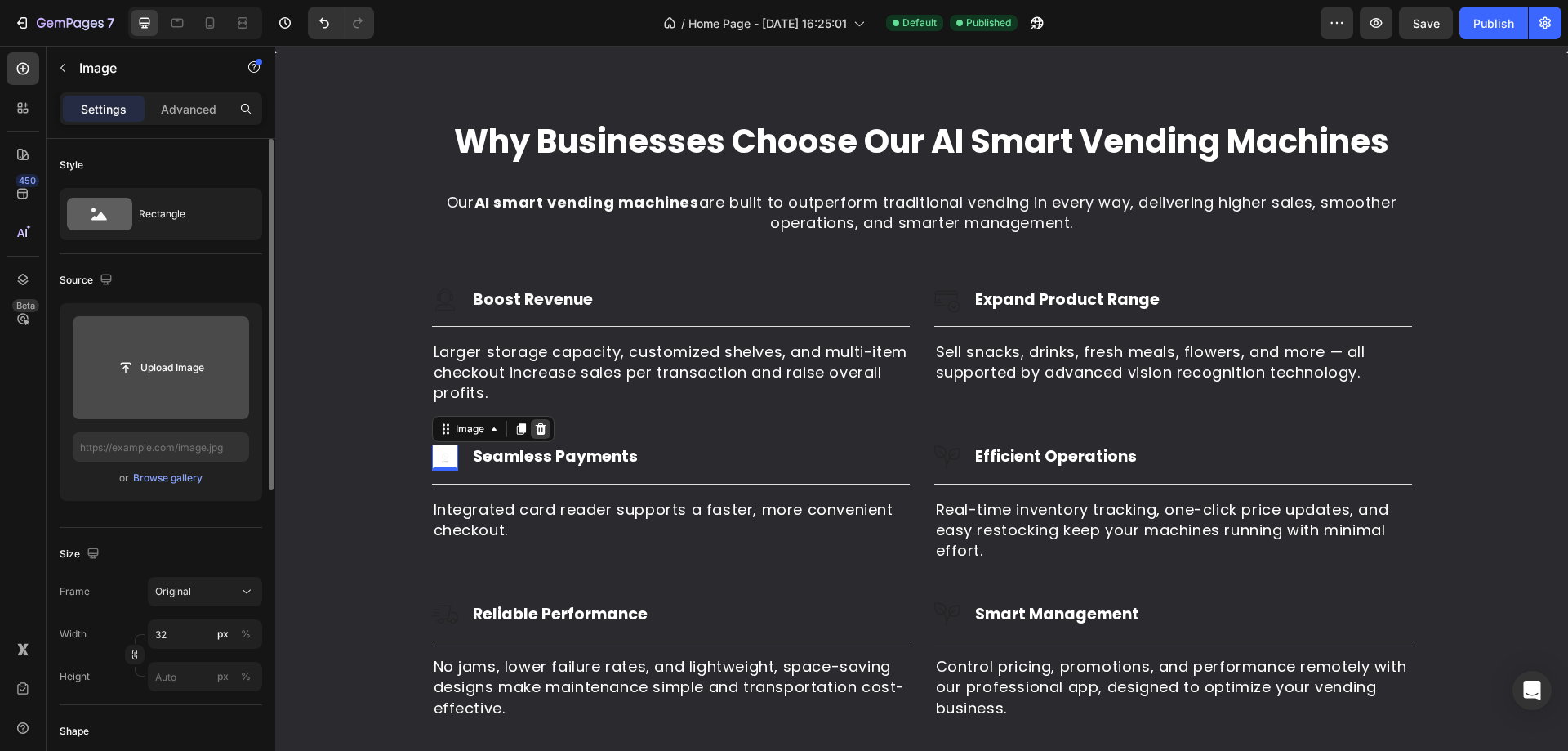
click at [534, 429] on icon at bounding box center [539, 428] width 11 height 12
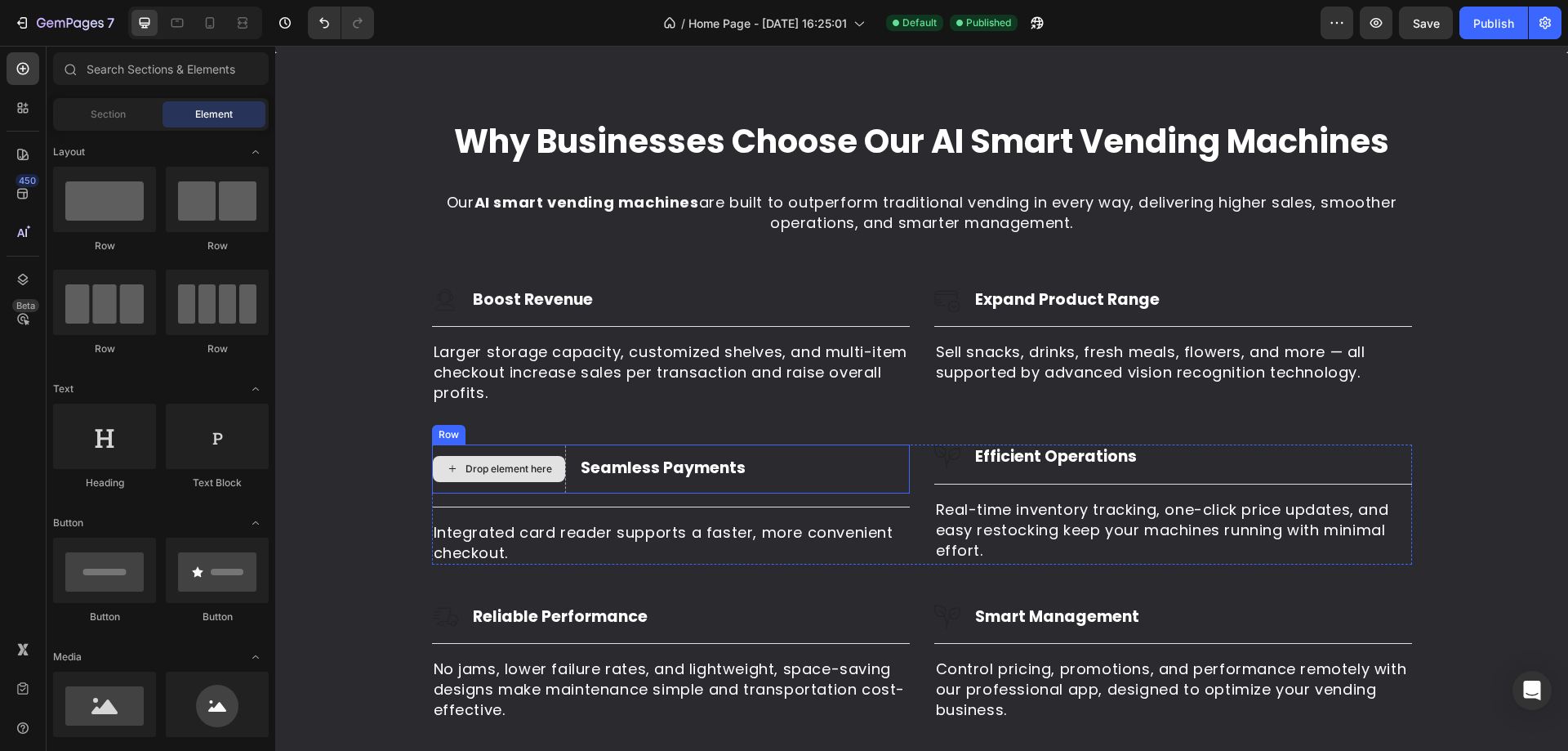
click at [456, 482] on div "Drop element here" at bounding box center [498, 469] width 132 height 26
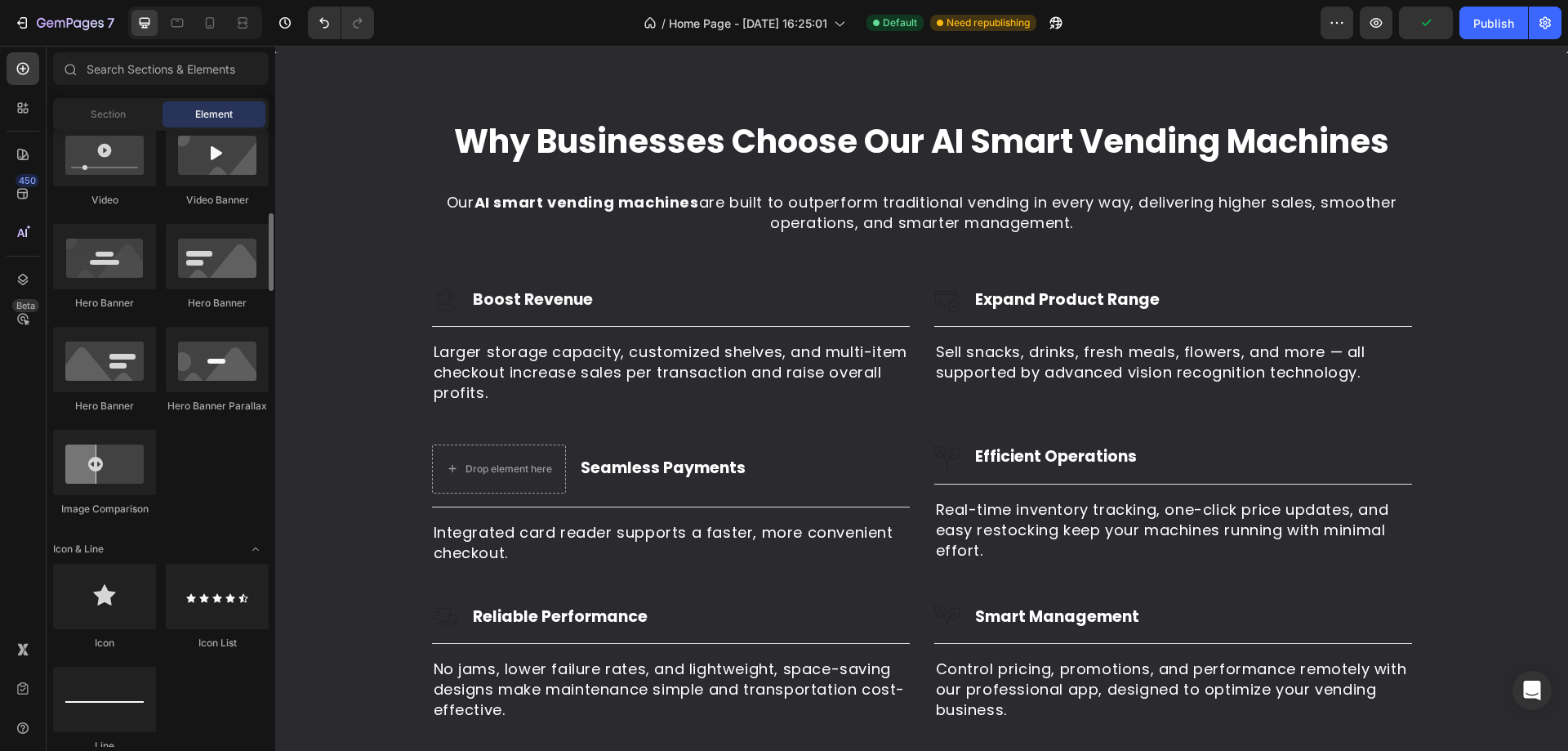
scroll to position [817, 0]
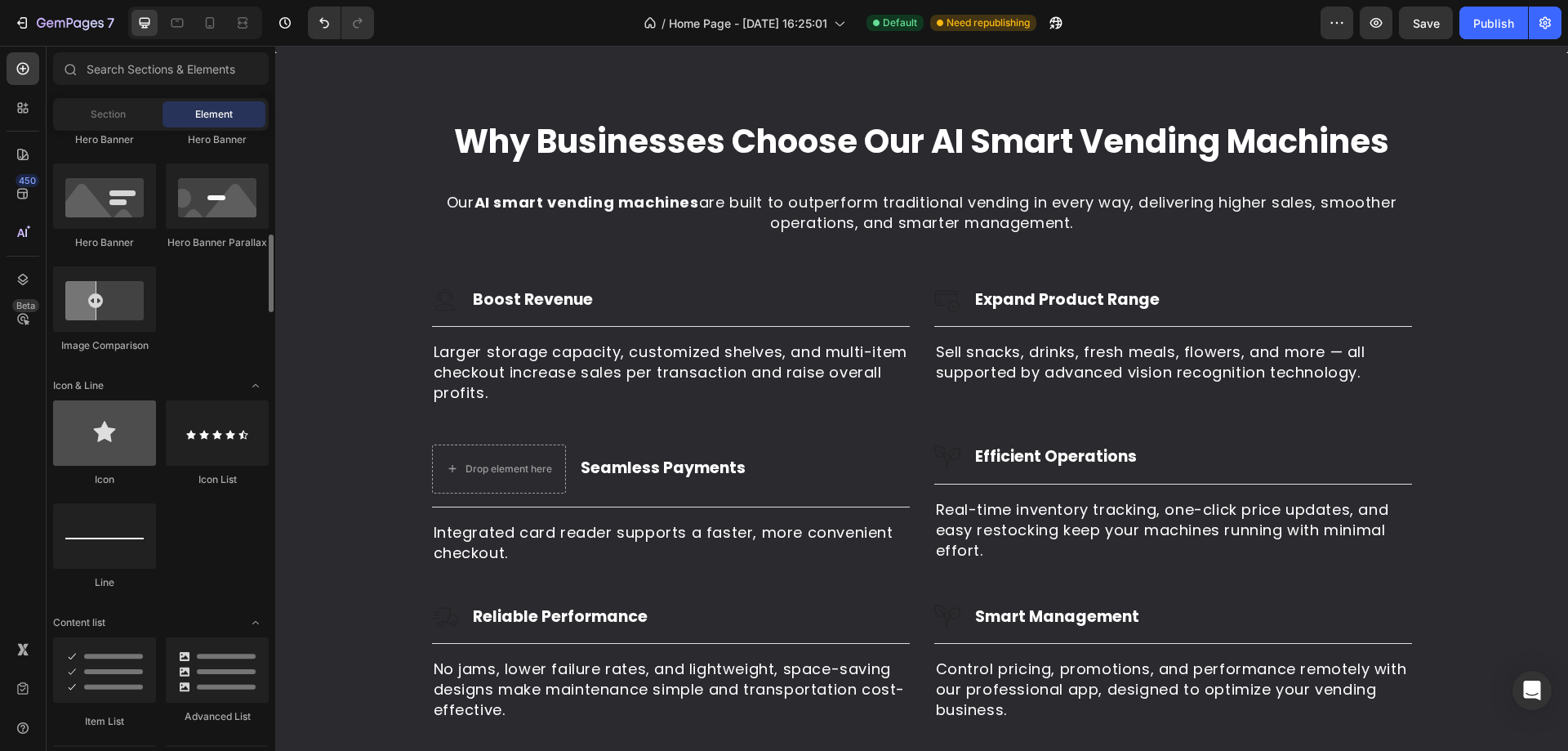
click at [146, 438] on div at bounding box center [104, 433] width 103 height 65
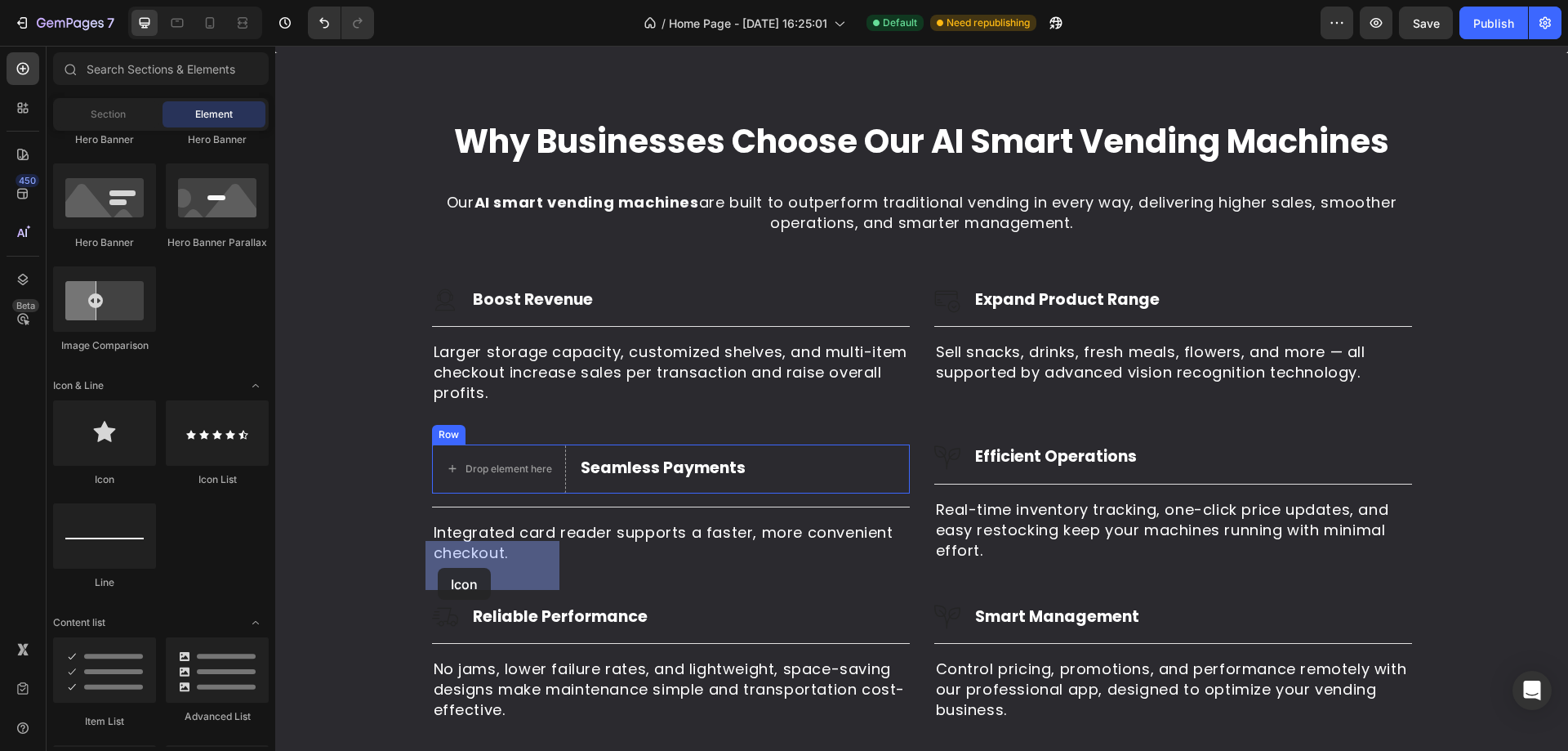
drag, startPoint x: 409, startPoint y: 483, endPoint x: 442, endPoint y: 567, distance: 90.2
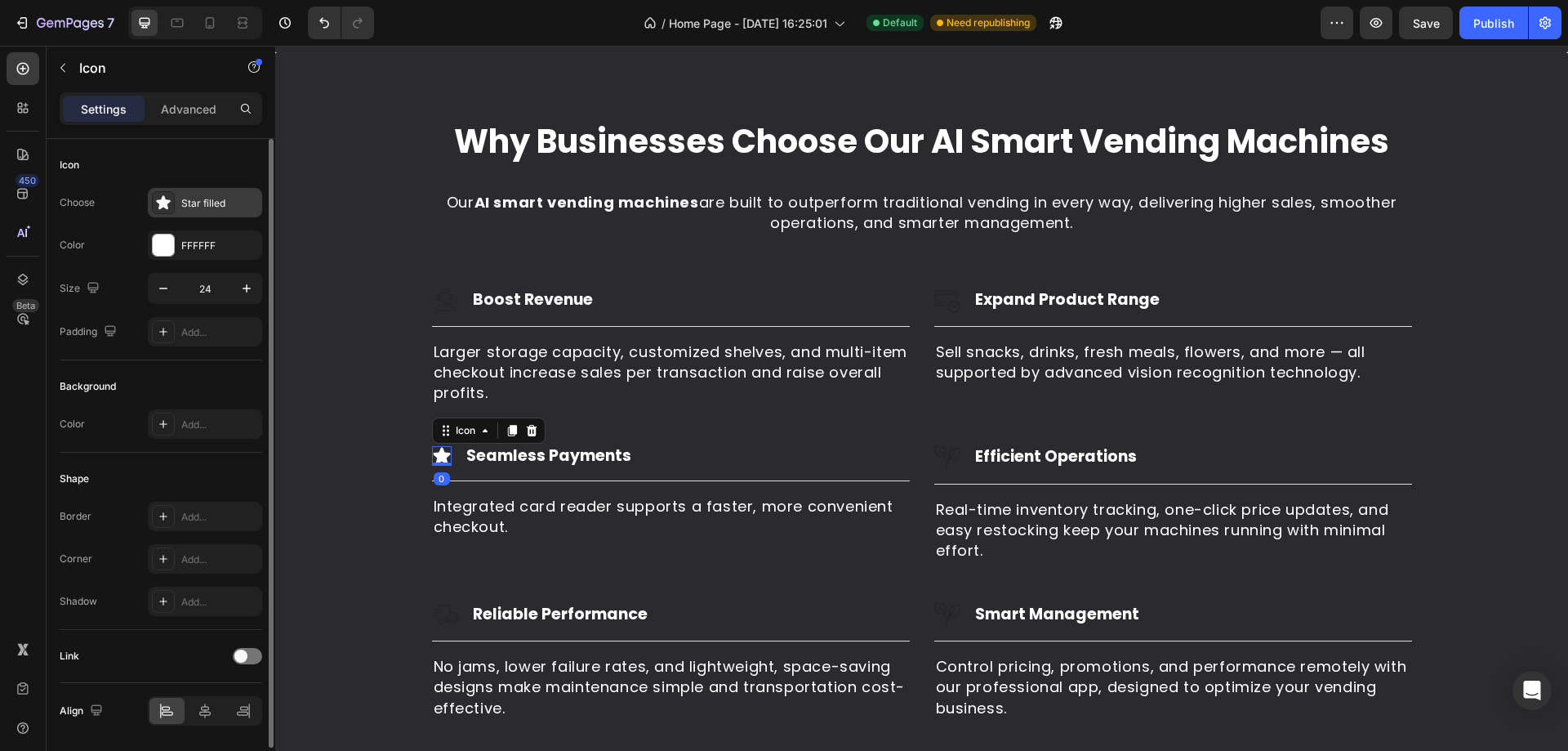
click at [206, 203] on div "Star filled" at bounding box center [219, 203] width 76 height 15
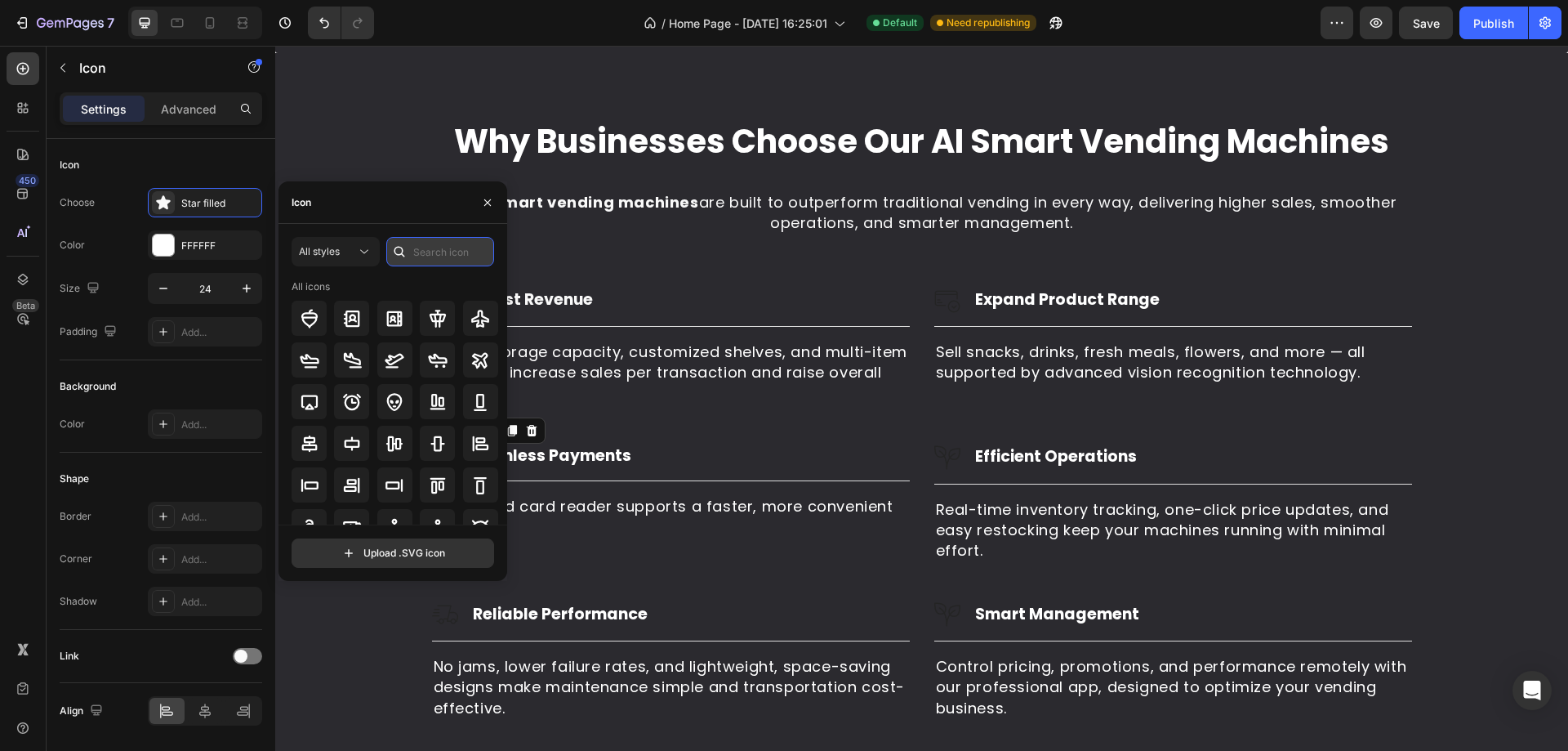
click at [413, 244] on input "text" at bounding box center [440, 252] width 108 height 30
click at [314, 325] on icon at bounding box center [309, 318] width 20 height 20
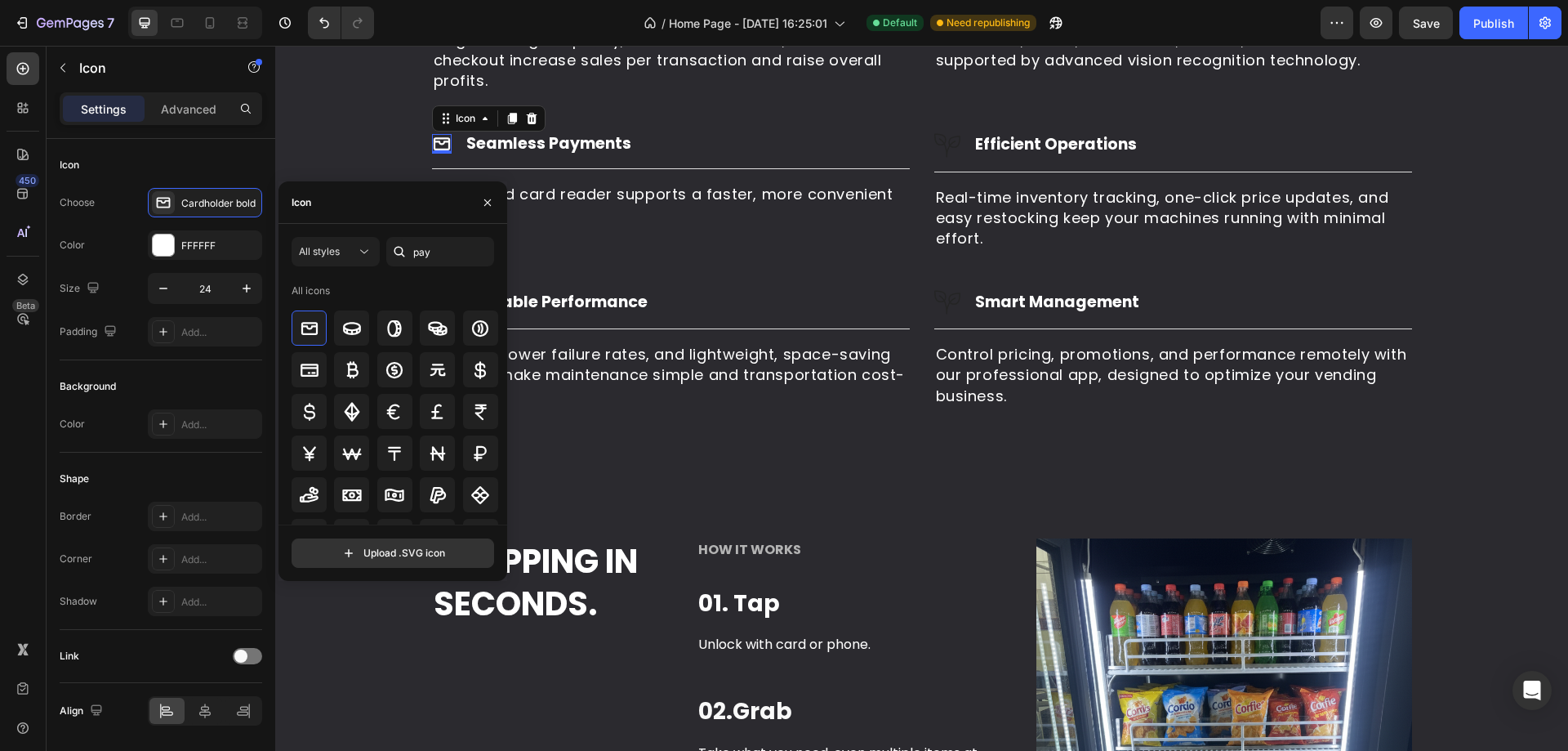
scroll to position [0, 0]
click at [442, 251] on input "pay" at bounding box center [440, 252] width 108 height 30
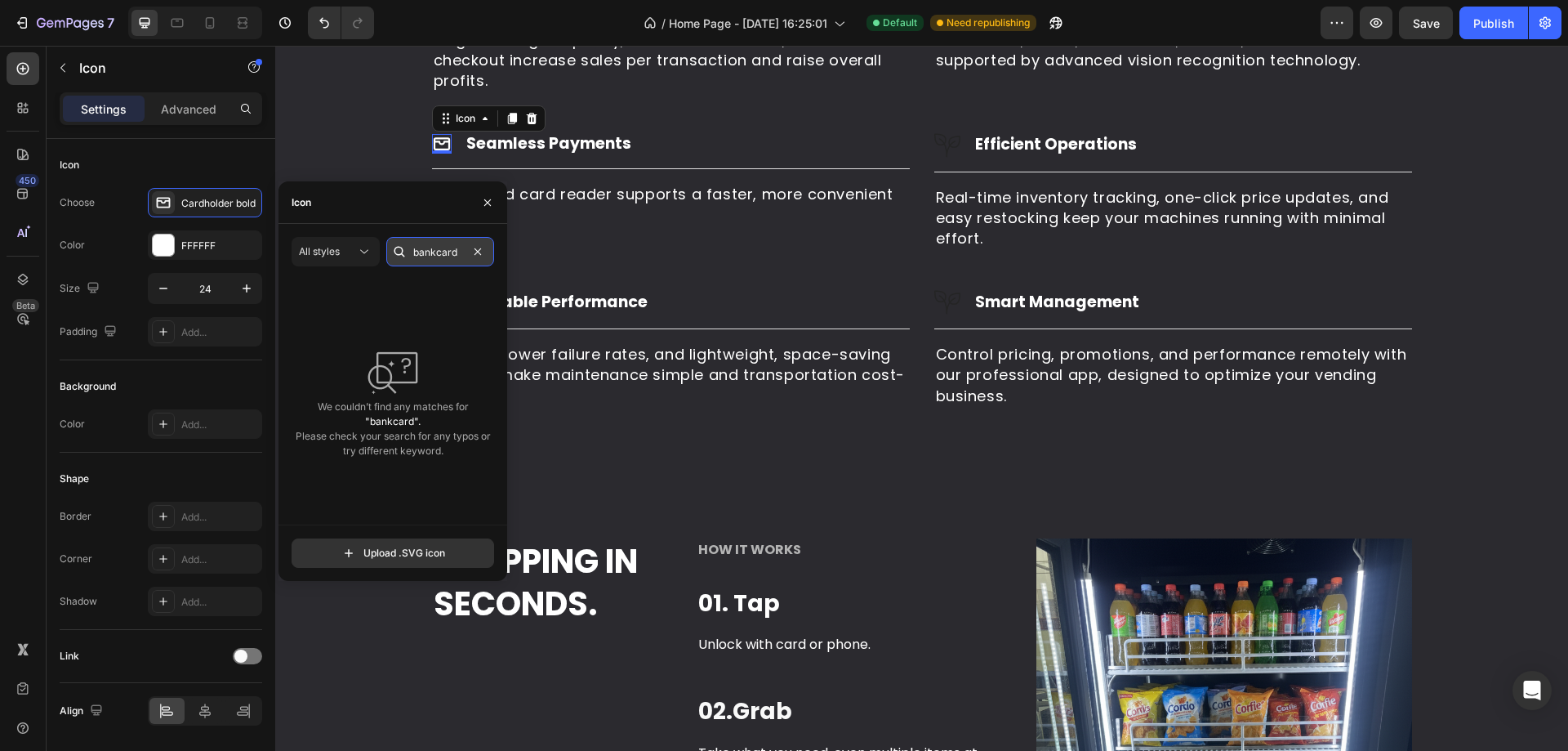
click at [437, 256] on input "bankcard" at bounding box center [440, 252] width 108 height 30
click at [437, 256] on input "card" at bounding box center [440, 252] width 108 height 30
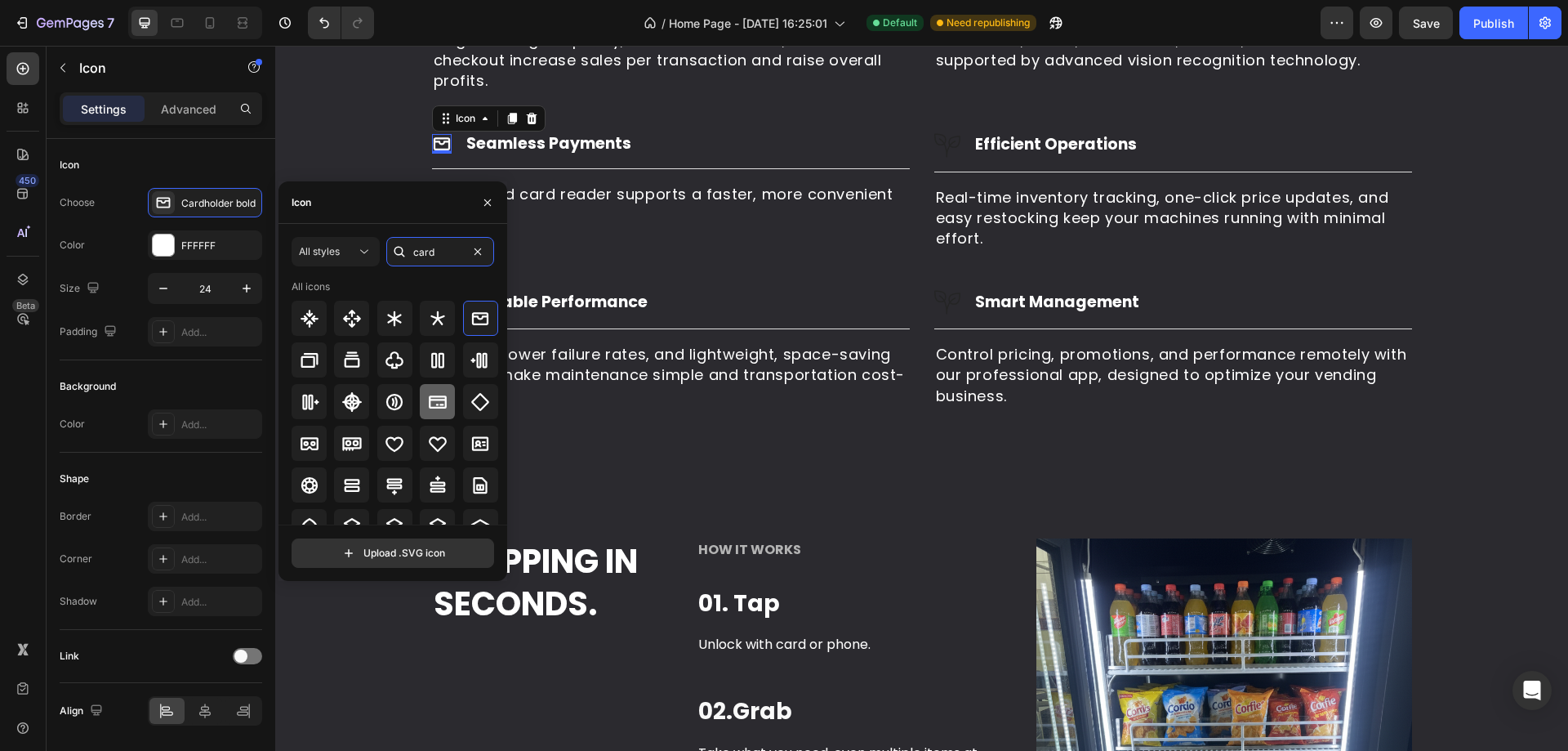
type input "card"
click at [428, 394] on icon at bounding box center [437, 402] width 20 height 20
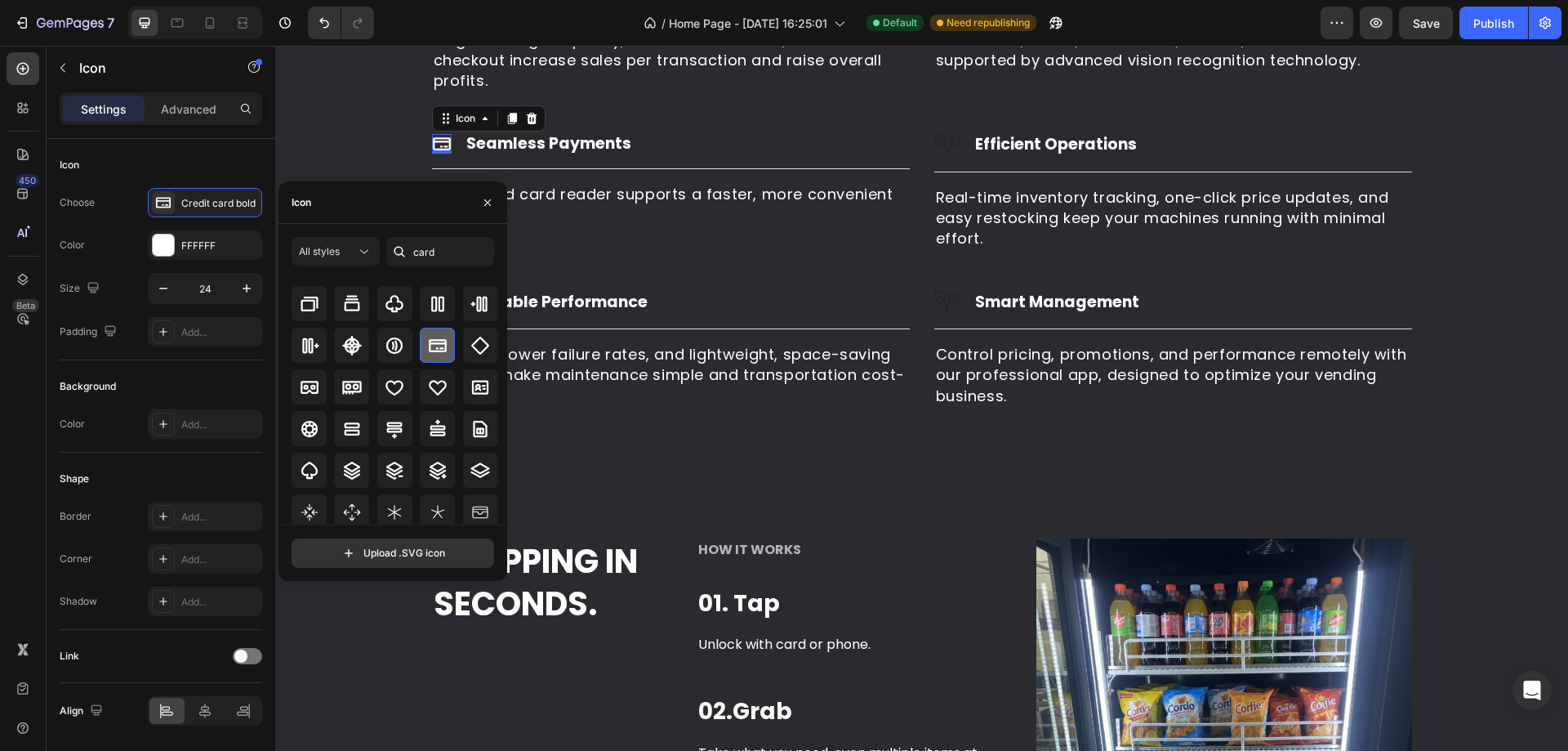
scroll to position [81, 0]
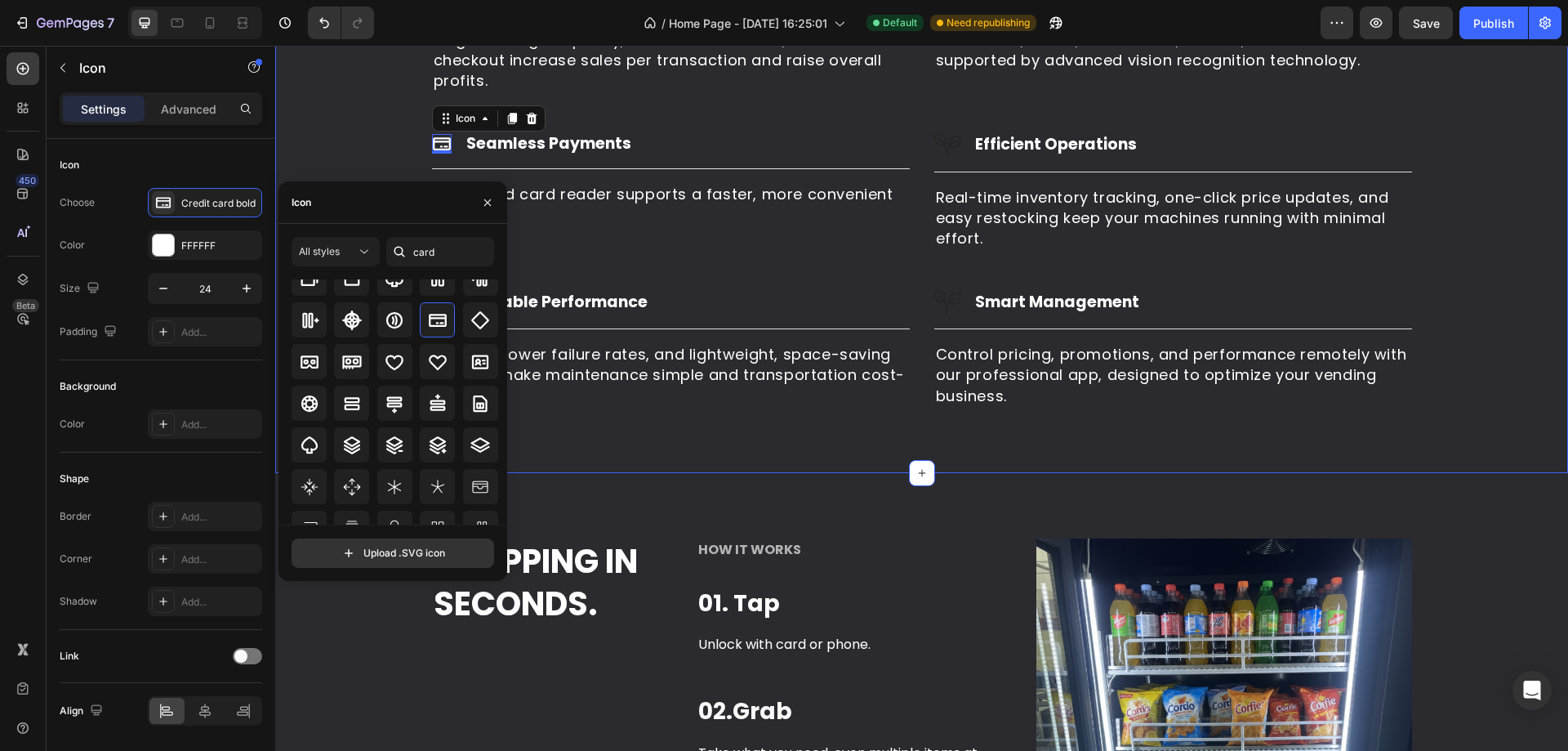
click at [654, 271] on div "Why Businesses Choose Our AI Smart Vending Machines Heading Our AI smart vendin…" at bounding box center [922, 107] width 1268 height 601
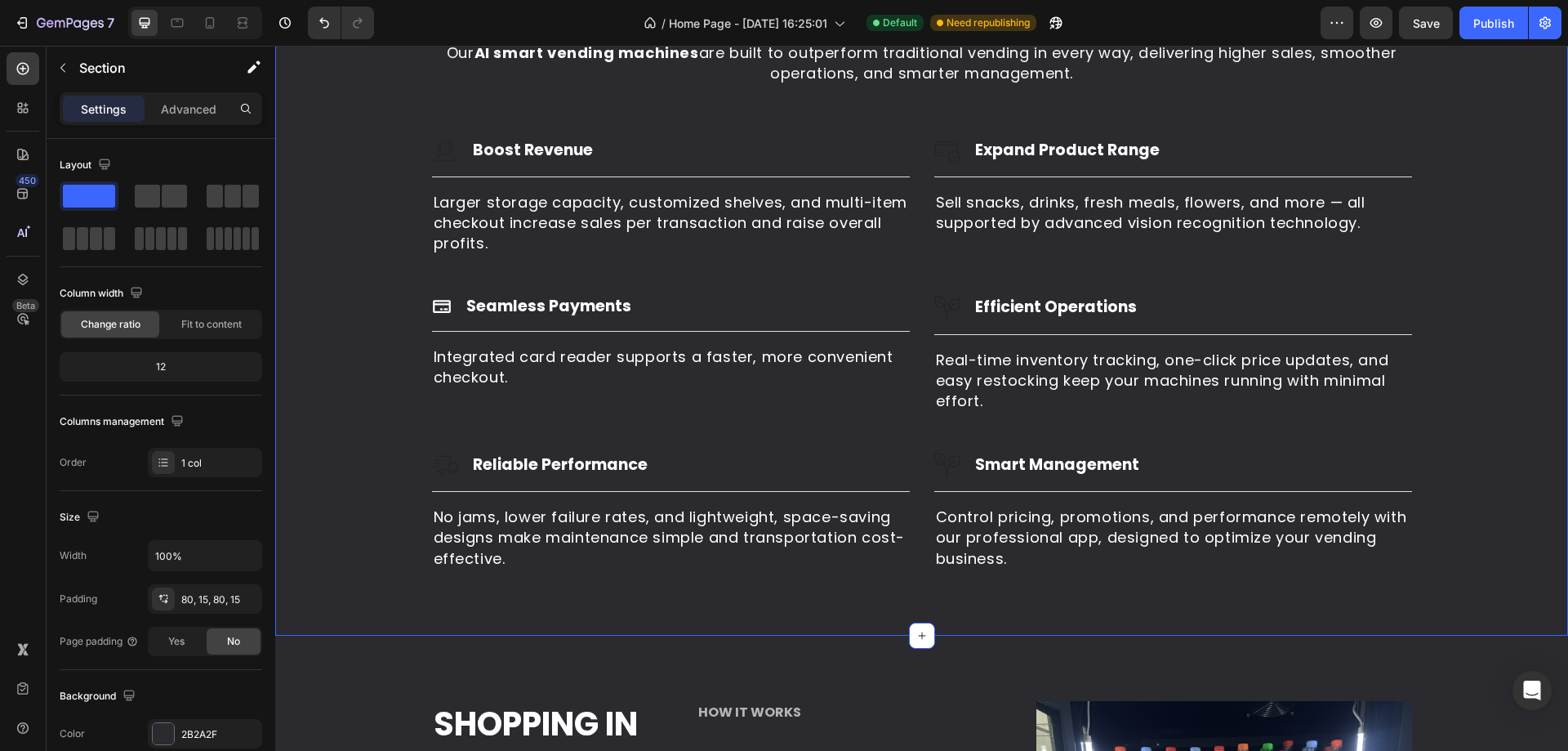
scroll to position [1797, 0]
click at [447, 162] on div "Image Boost Revenue Heading Row Title Line Larger storage capacity, customized …" at bounding box center [670, 197] width 478 height 118
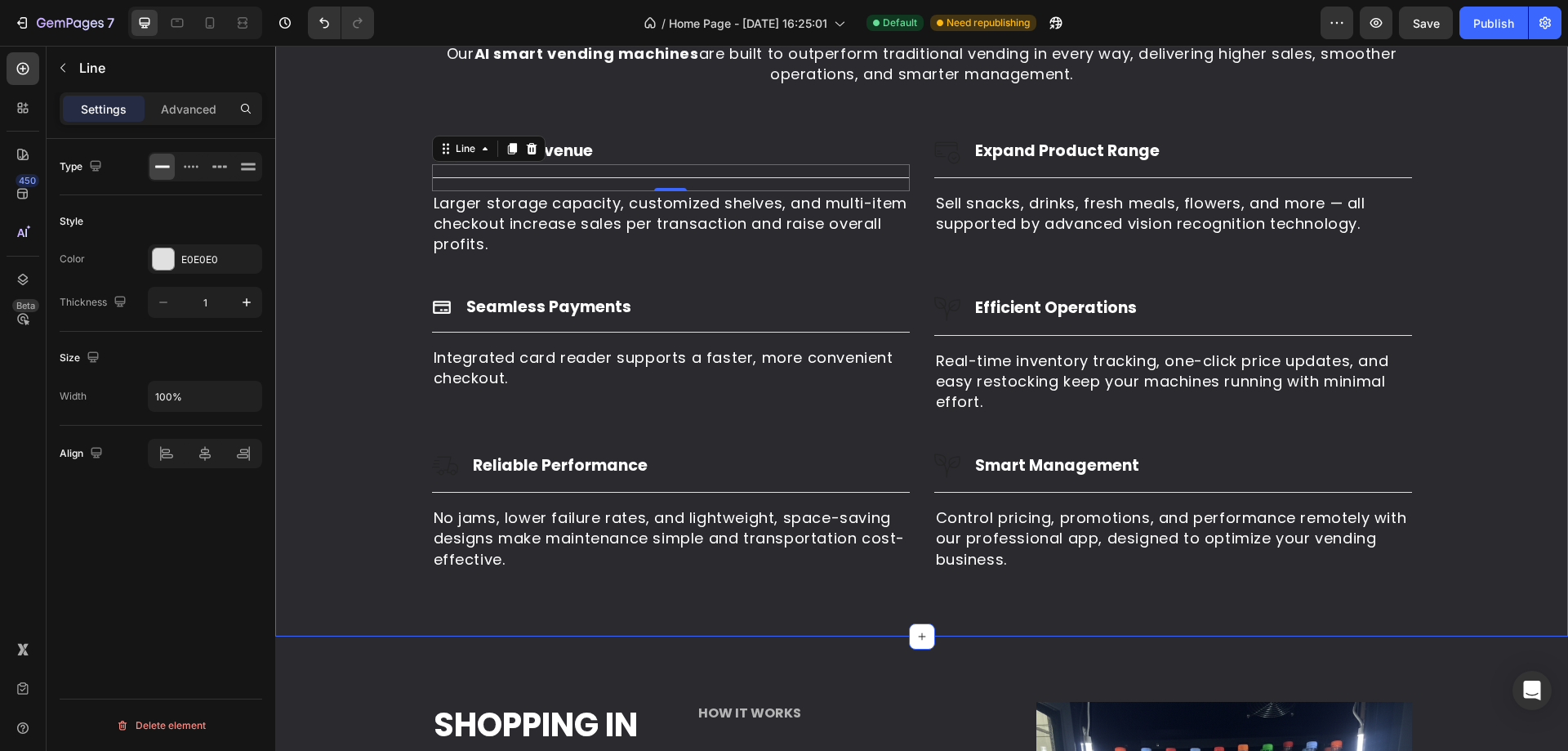
click at [442, 131] on div "Why Businesses Choose Our AI Smart Vending Machines Heading Our AI smart vendin…" at bounding box center [922, 270] width 1268 height 601
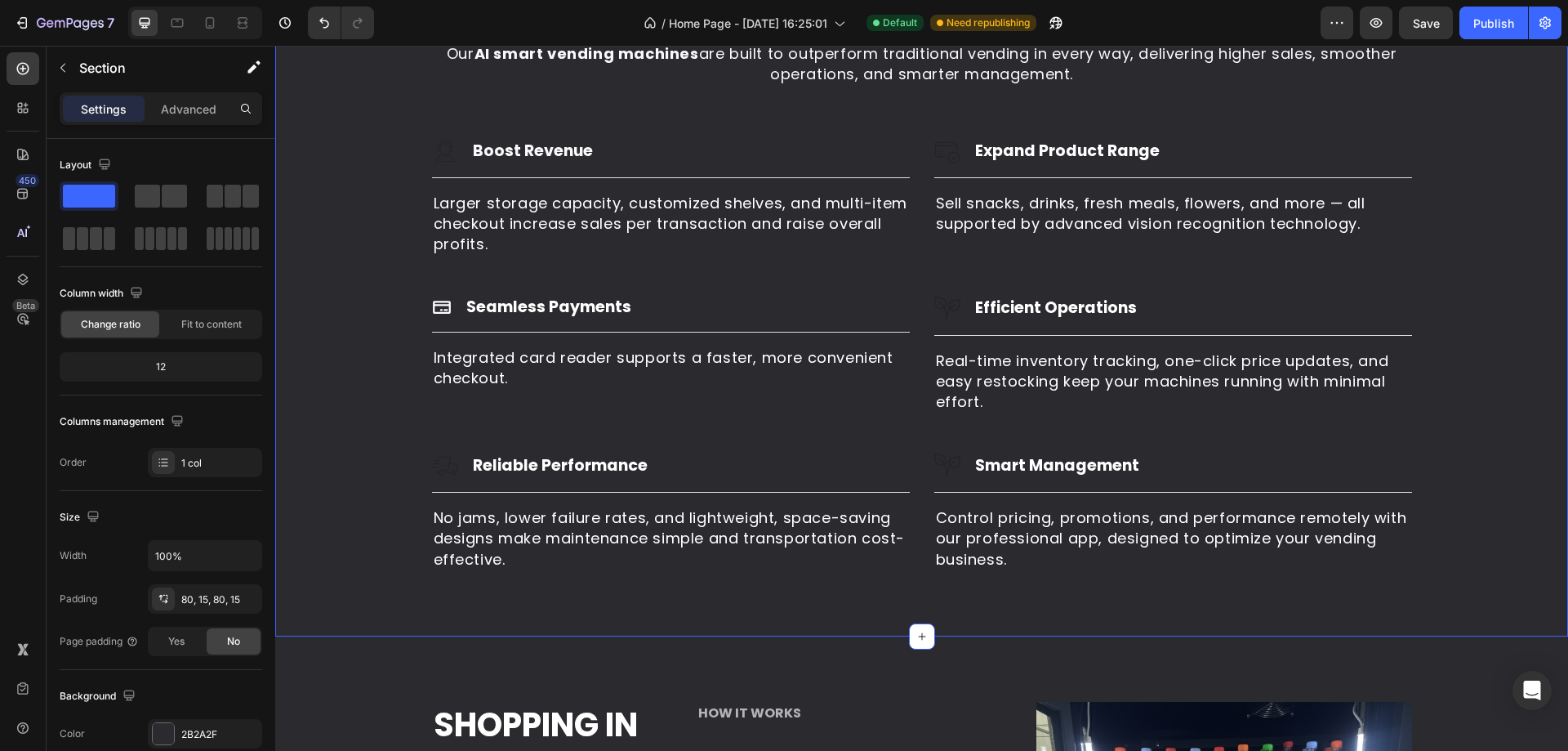
click at [436, 141] on img at bounding box center [445, 151] width 26 height 26
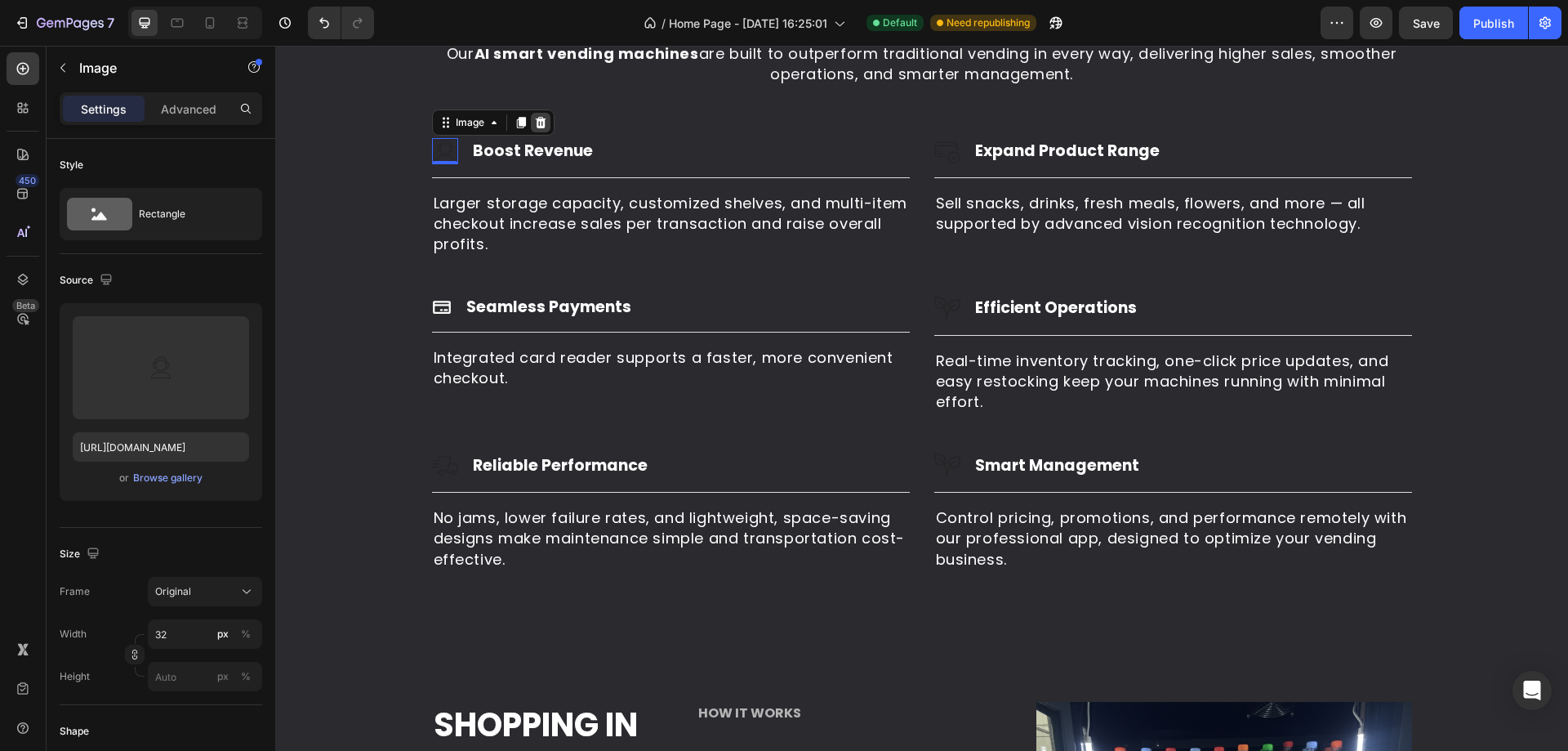
click at [534, 122] on icon at bounding box center [539, 123] width 11 height 12
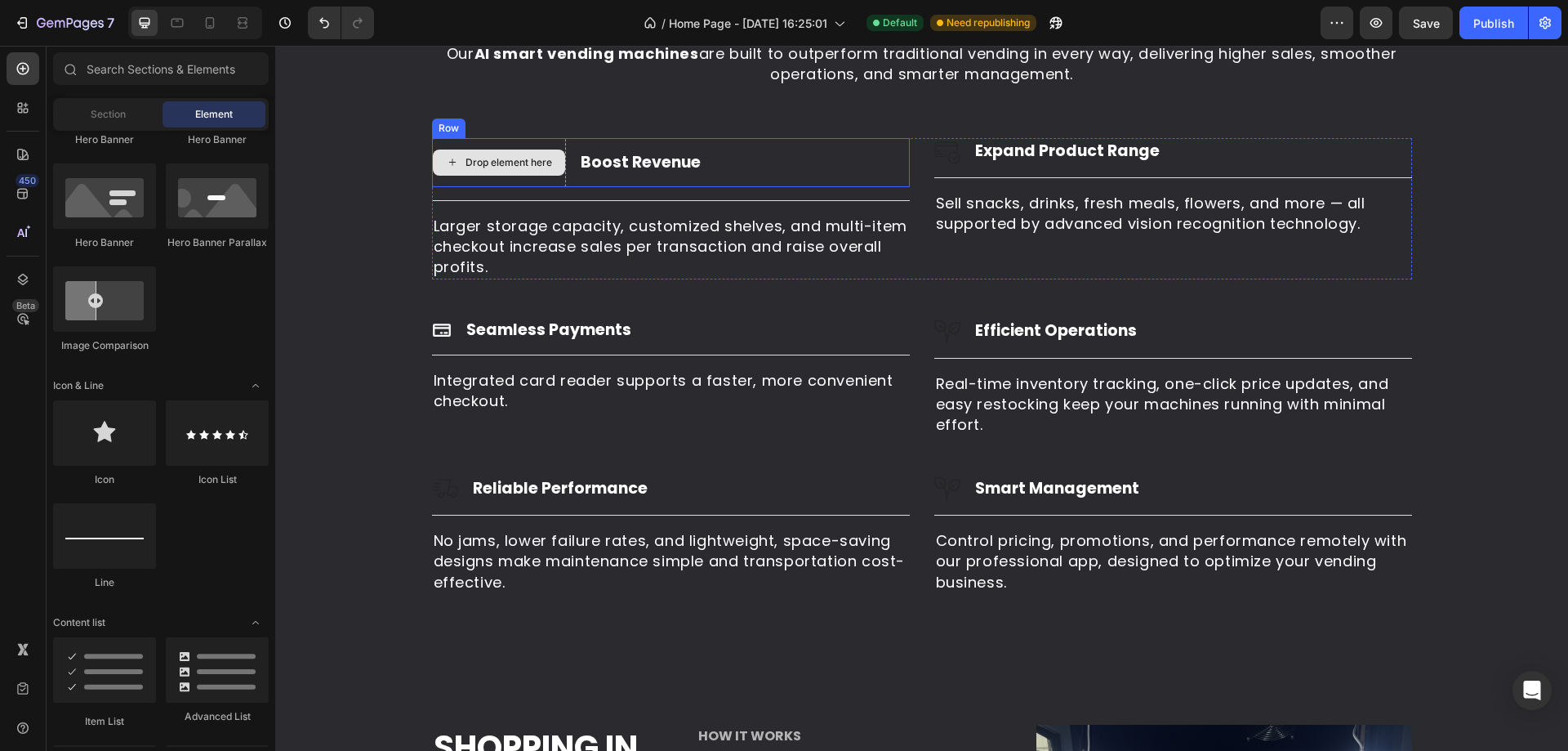
click at [442, 155] on div "Drop element here" at bounding box center [498, 163] width 132 height 26
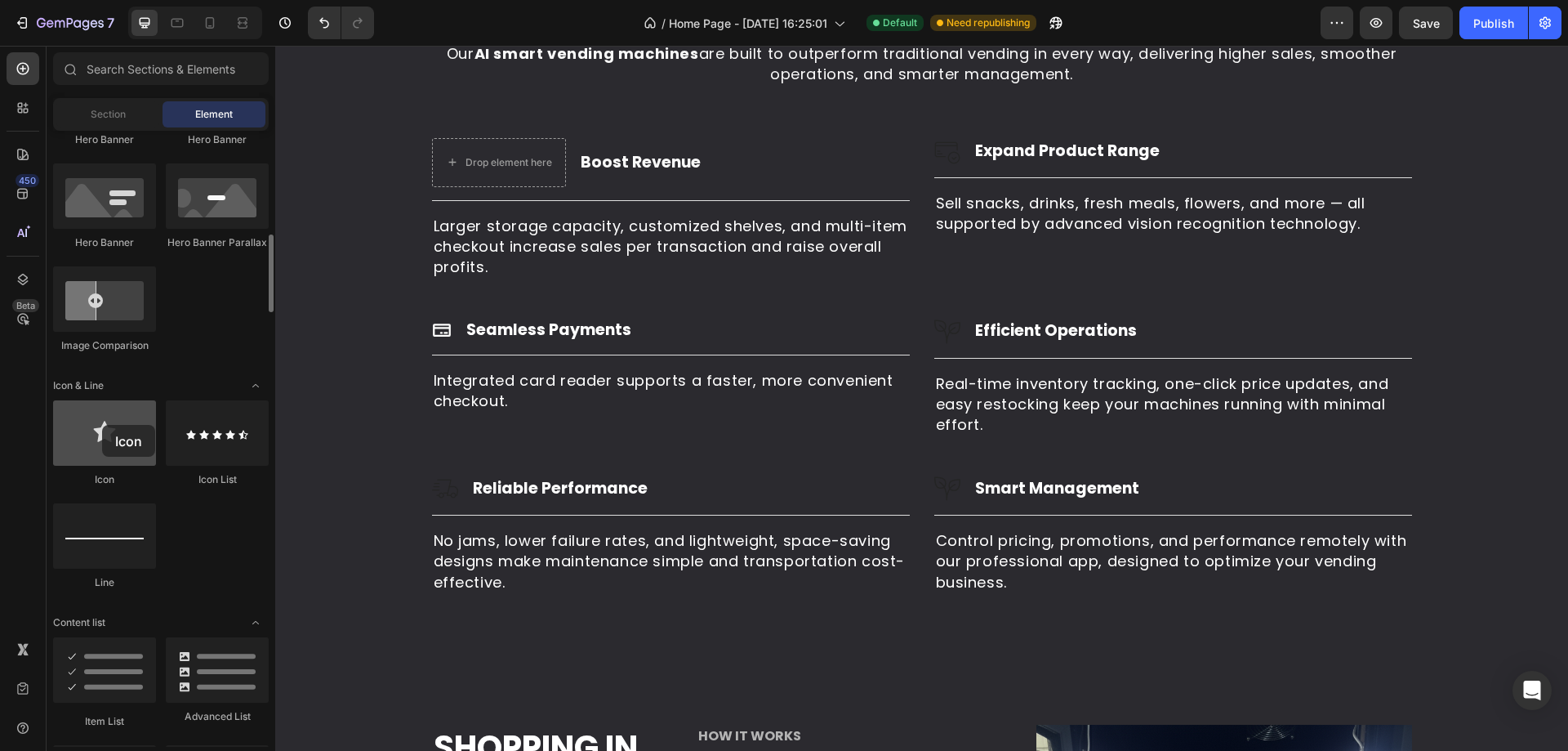
click at [102, 424] on div at bounding box center [104, 433] width 103 height 65
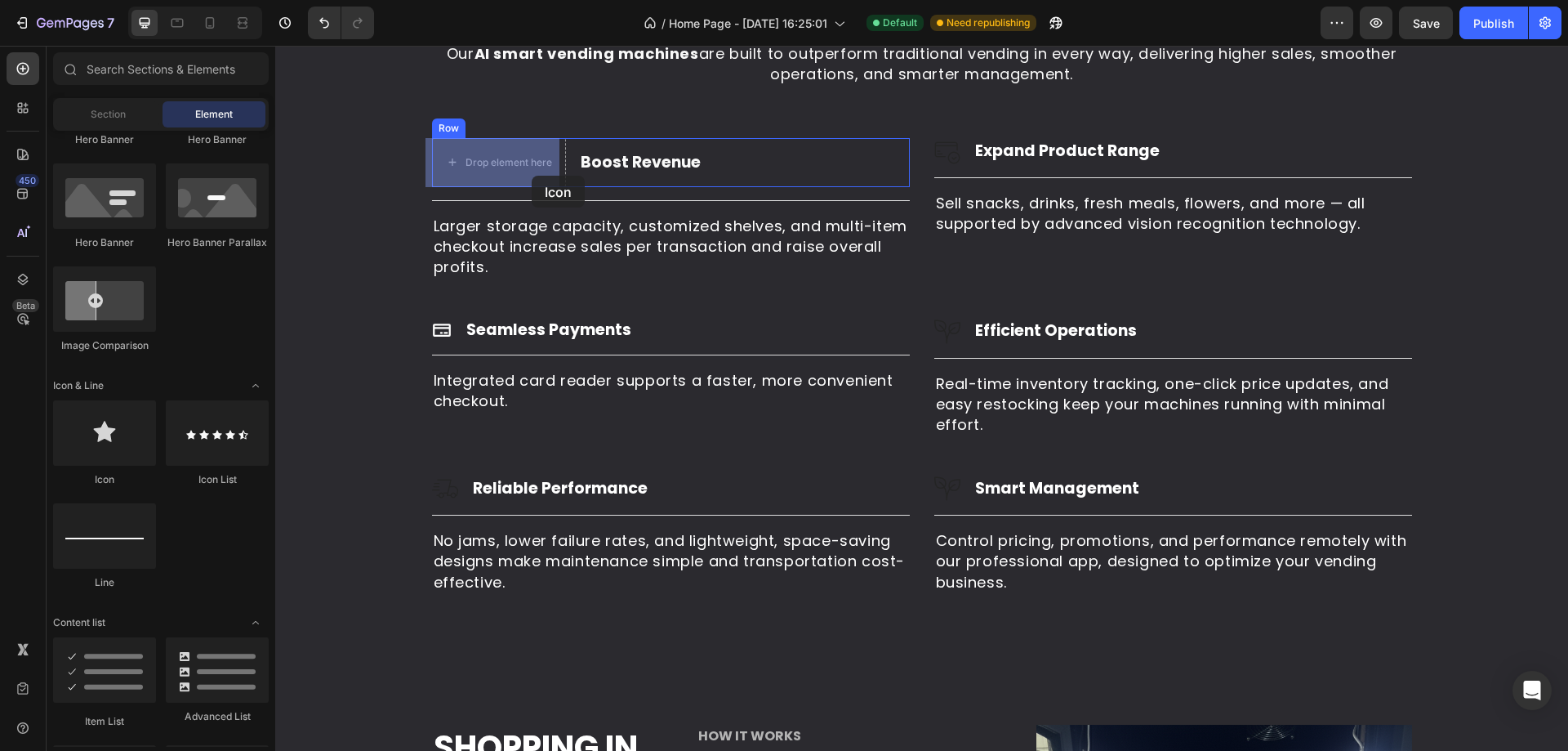
drag, startPoint x: 396, startPoint y: 484, endPoint x: 521, endPoint y: 160, distance: 347.3
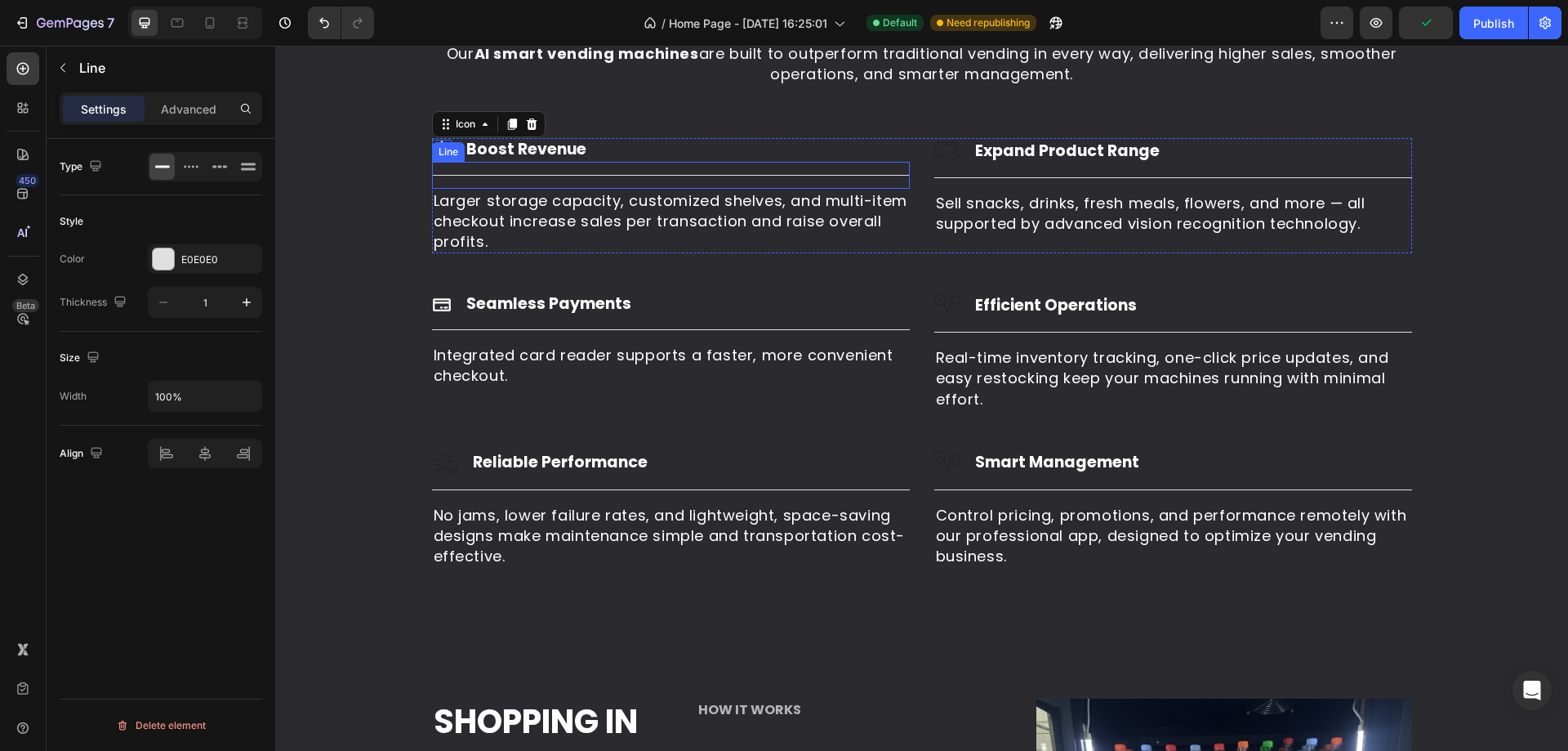
click at [437, 151] on div "Line" at bounding box center [448, 152] width 26 height 15
click at [563, 141] on h3 "Boost Revenue" at bounding box center [526, 150] width 123 height 24
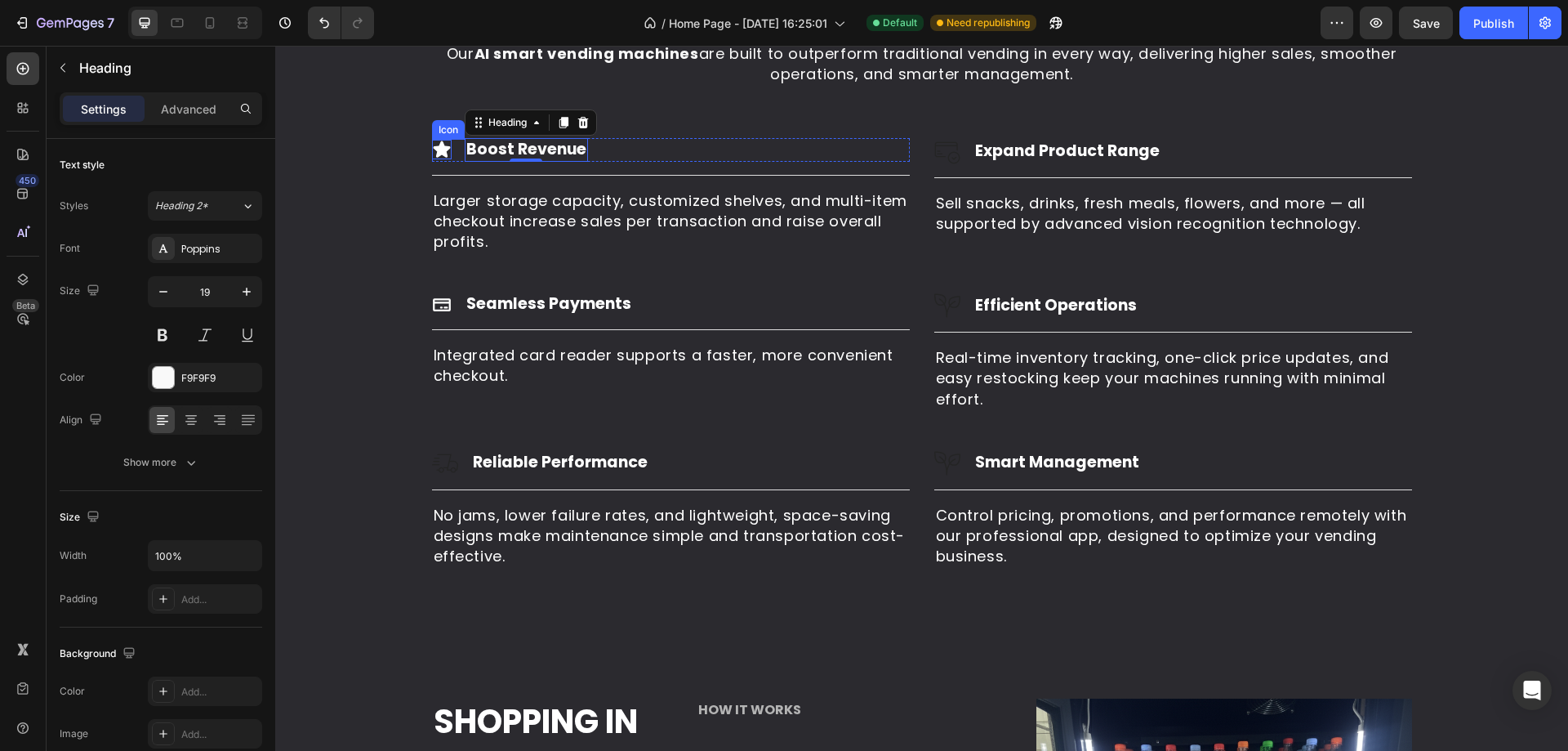
click at [436, 151] on icon at bounding box center [441, 150] width 17 height 16
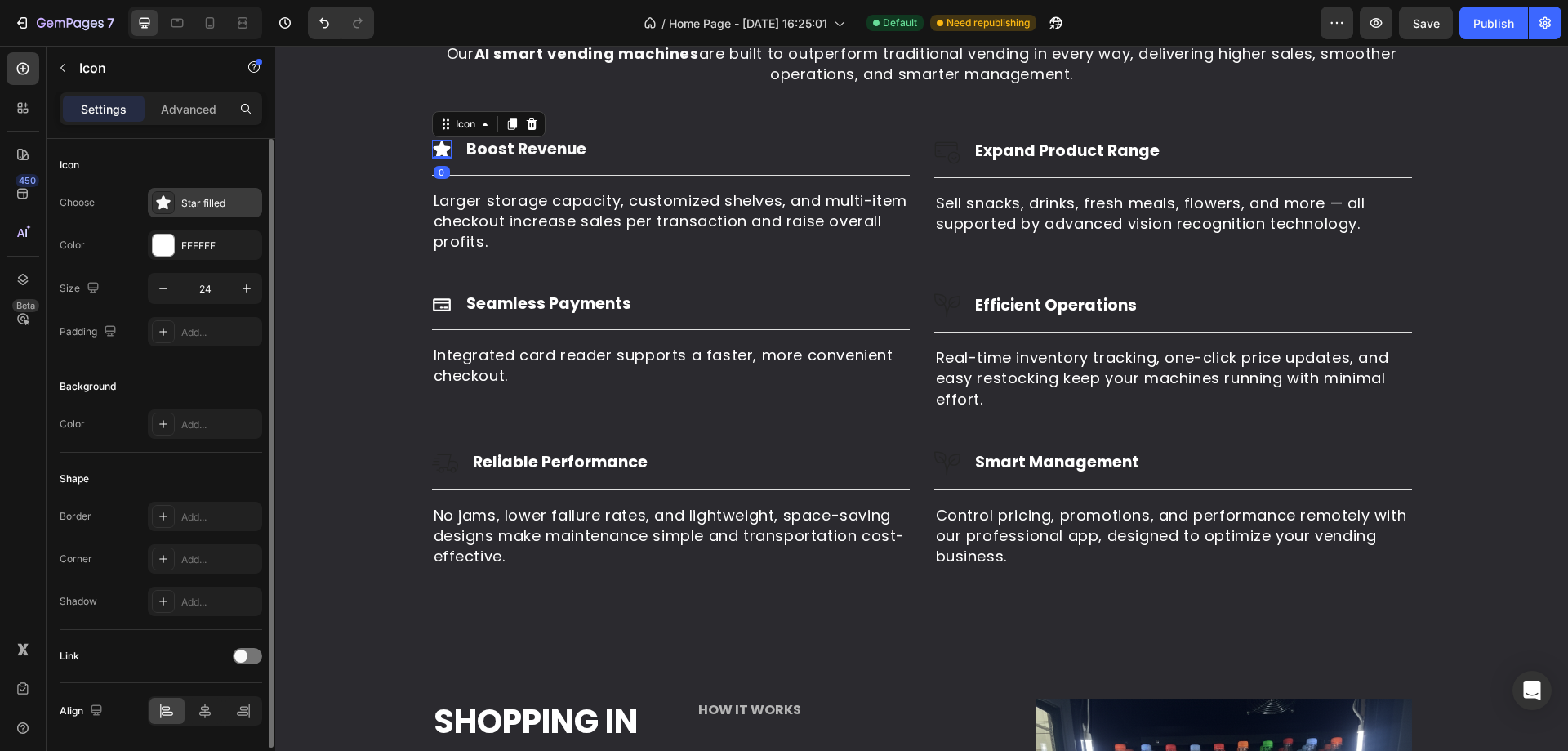
click at [222, 216] on div "Star filled" at bounding box center [205, 202] width 114 height 30
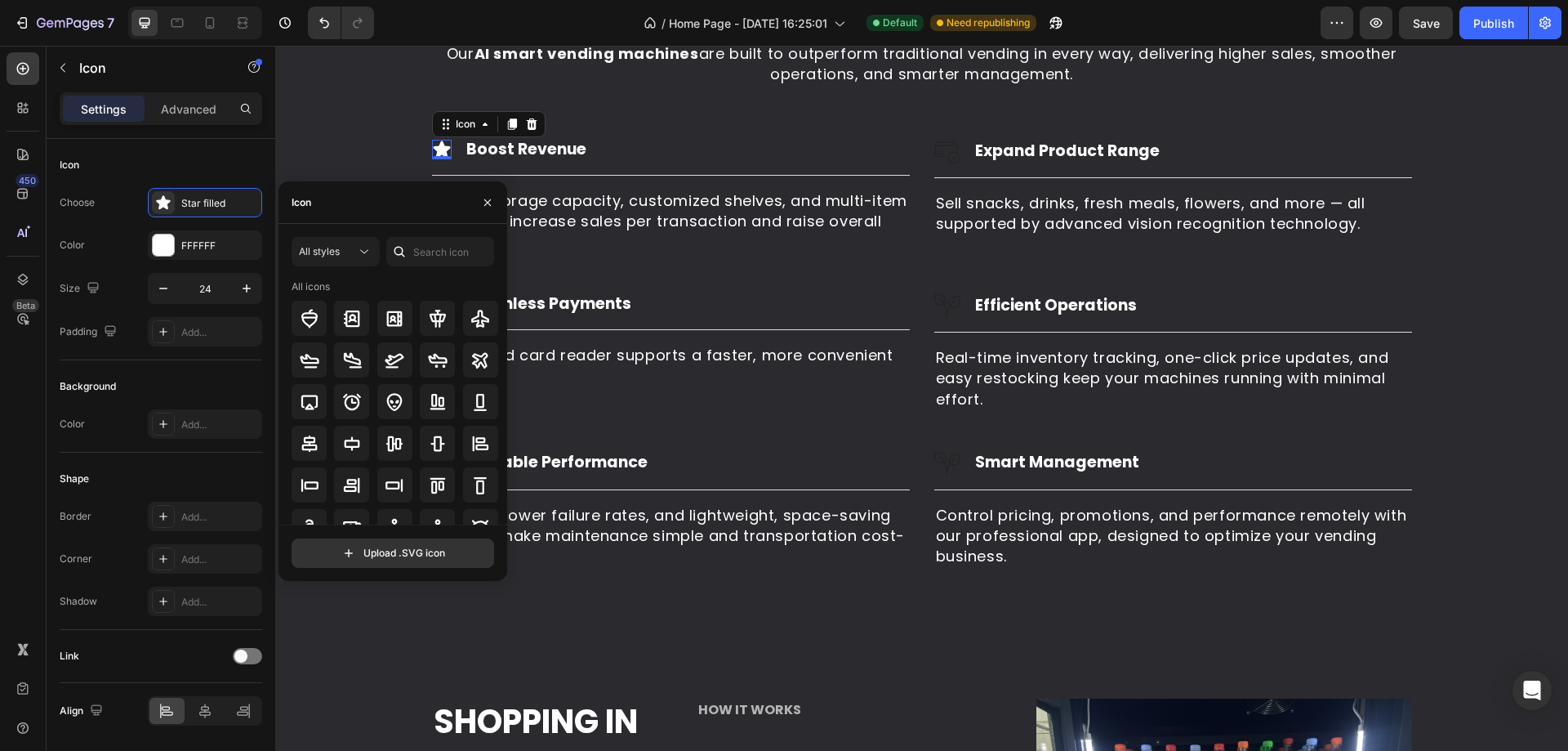
click at [406, 249] on icon at bounding box center [400, 252] width 16 height 16
click at [416, 252] on input "text" at bounding box center [440, 252] width 108 height 30
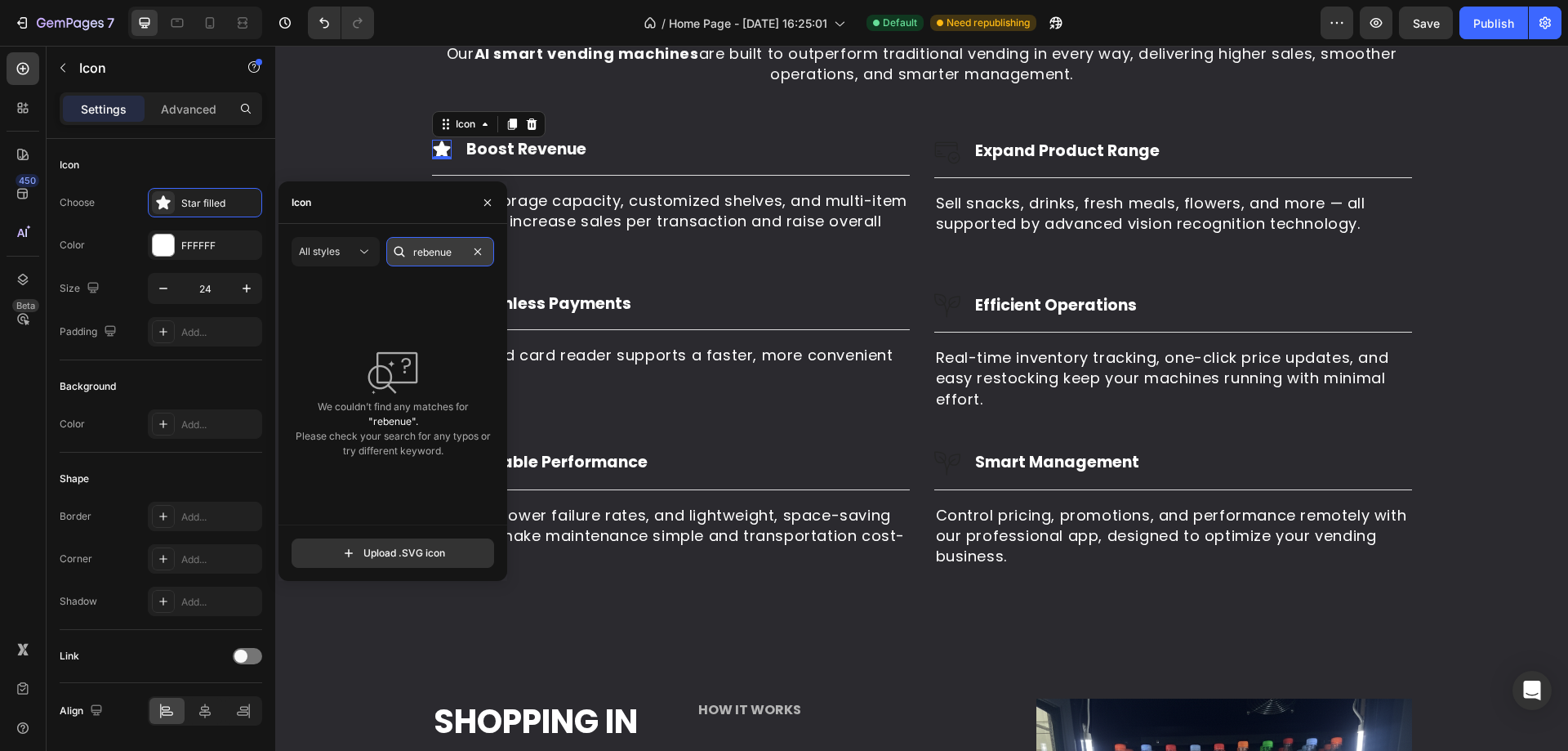
click at [422, 248] on input "rebenue" at bounding box center [440, 252] width 108 height 30
drag, startPoint x: 451, startPoint y: 253, endPoint x: 386, endPoint y: 253, distance: 65.0
click at [386, 253] on div "All styles revenue" at bounding box center [393, 252] width 202 height 30
click at [364, 253] on icon at bounding box center [364, 252] width 8 height 4
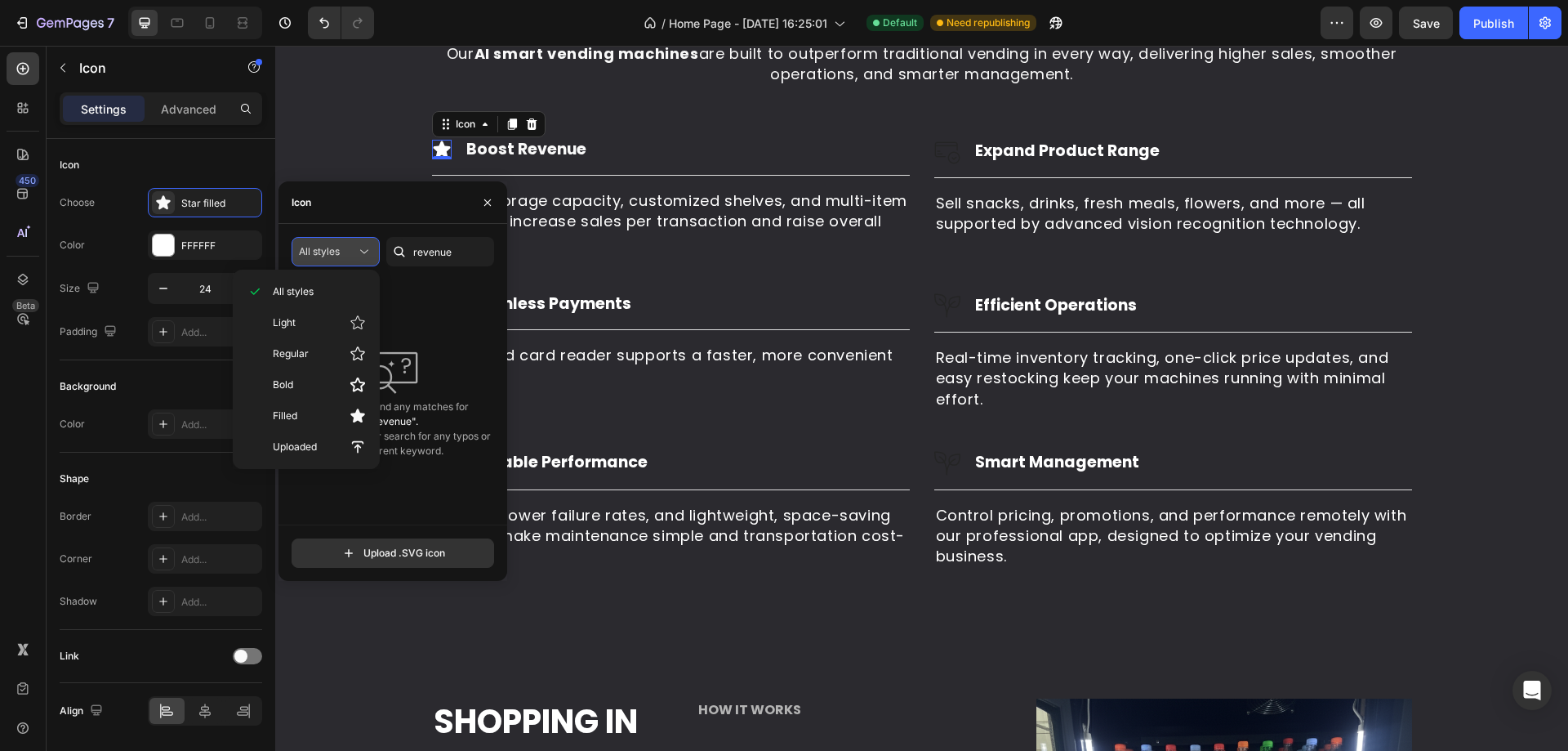
click at [364, 253] on icon at bounding box center [364, 252] width 8 height 4
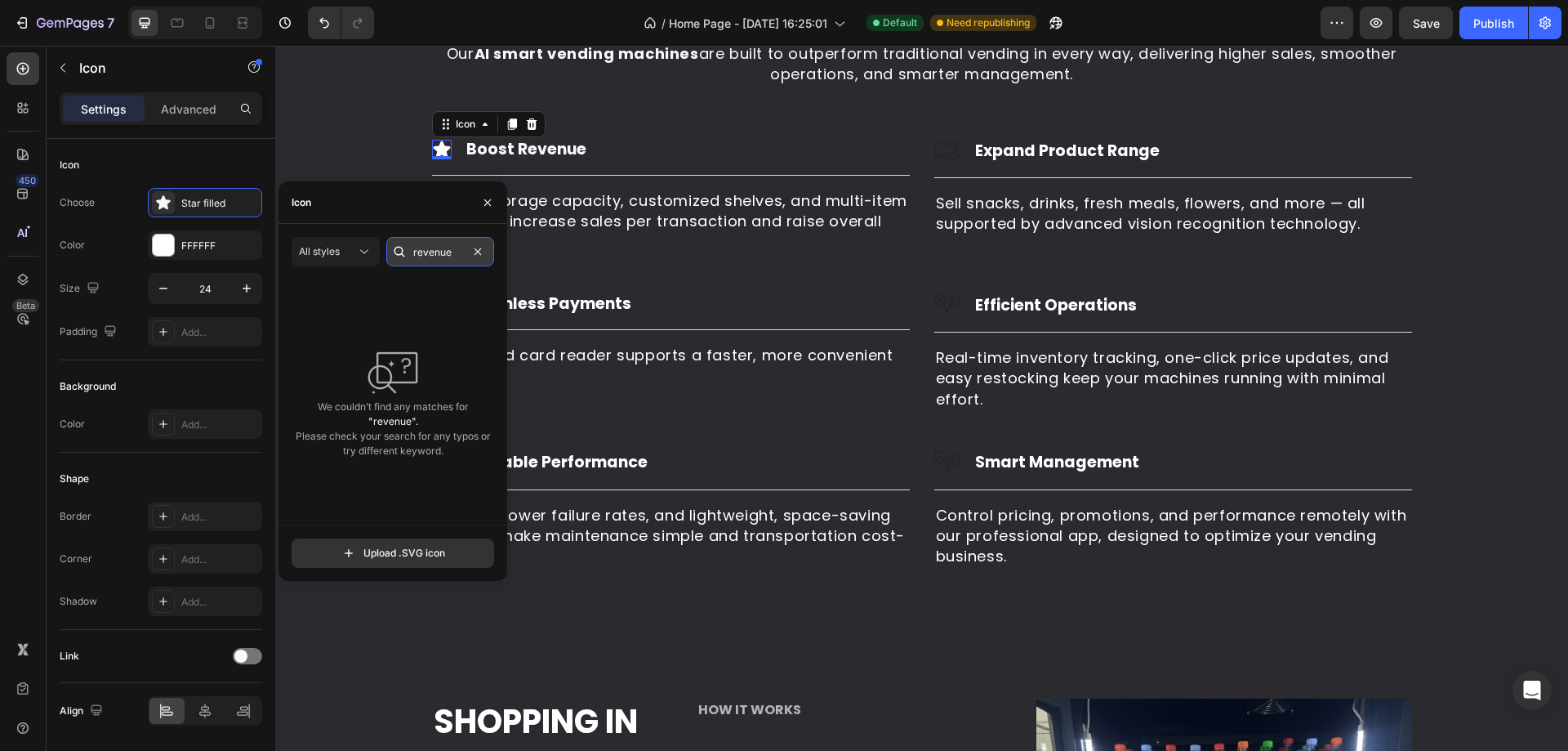
click at [457, 248] on input "revenue" at bounding box center [440, 252] width 108 height 30
type input "money"
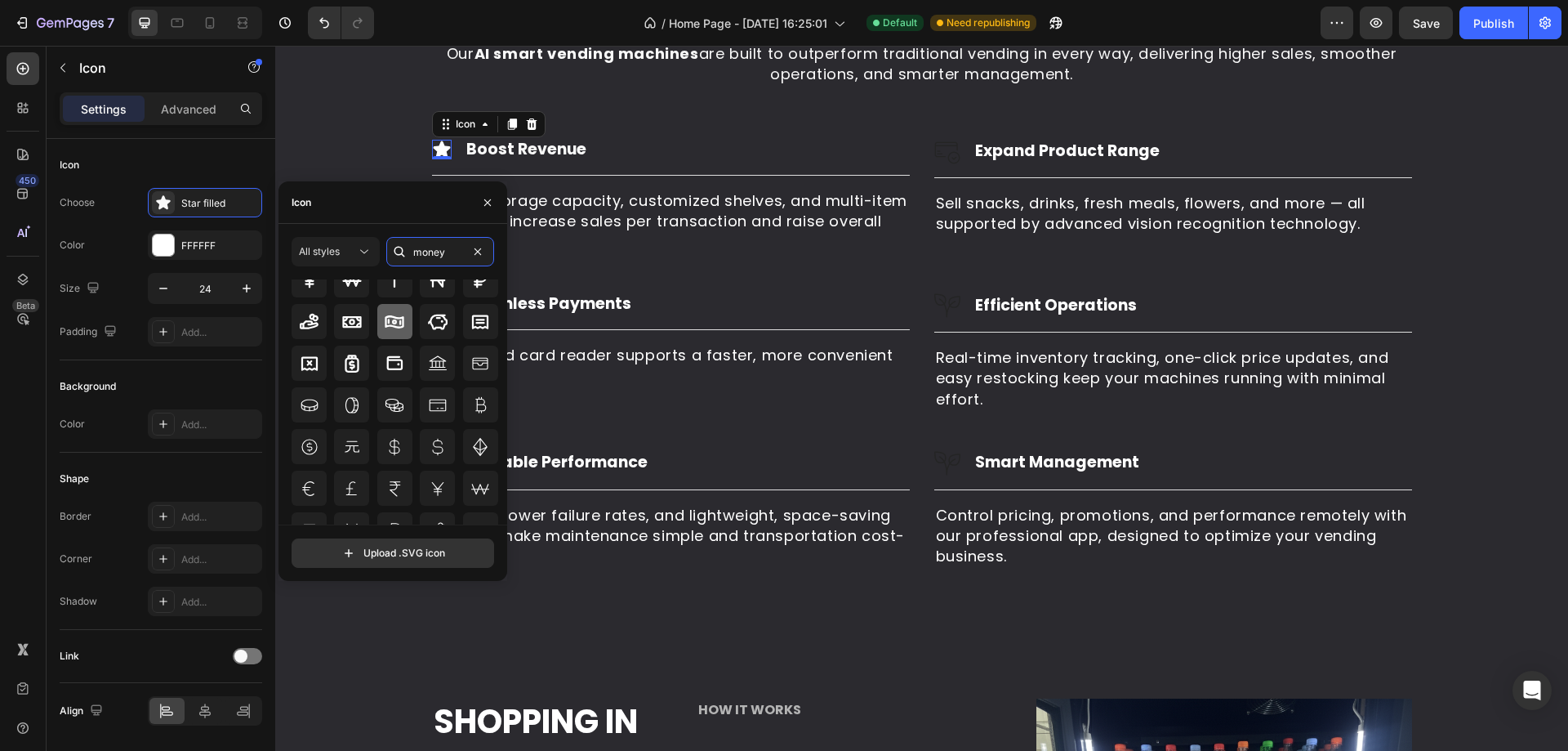
scroll to position [0, 0]
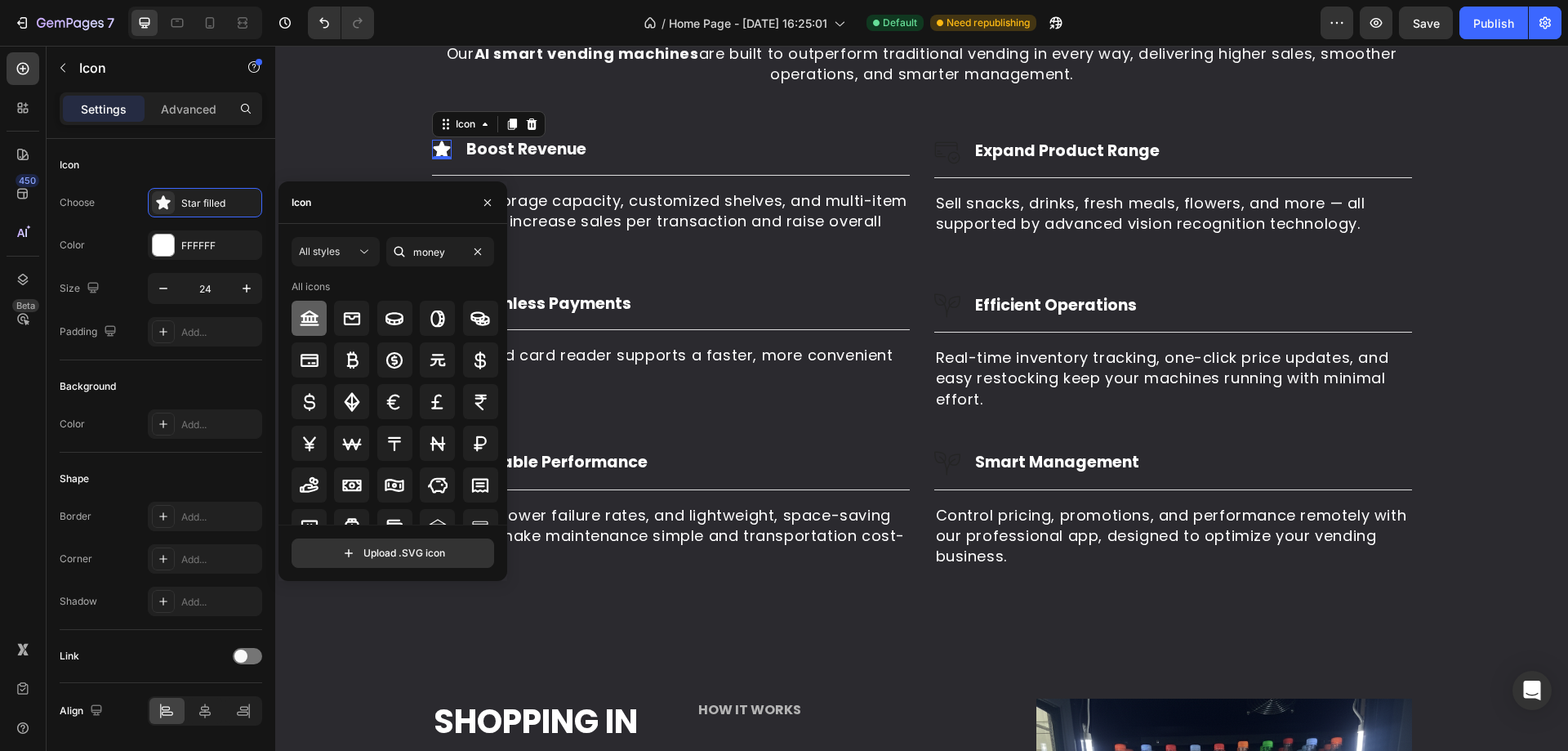
click at [309, 322] on icon at bounding box center [308, 317] width 19 height 16
click at [708, 272] on div "Why Businesses Choose Our AI Smart Vending Machines Heading Our AI smart vendin…" at bounding box center [922, 269] width 1268 height 599
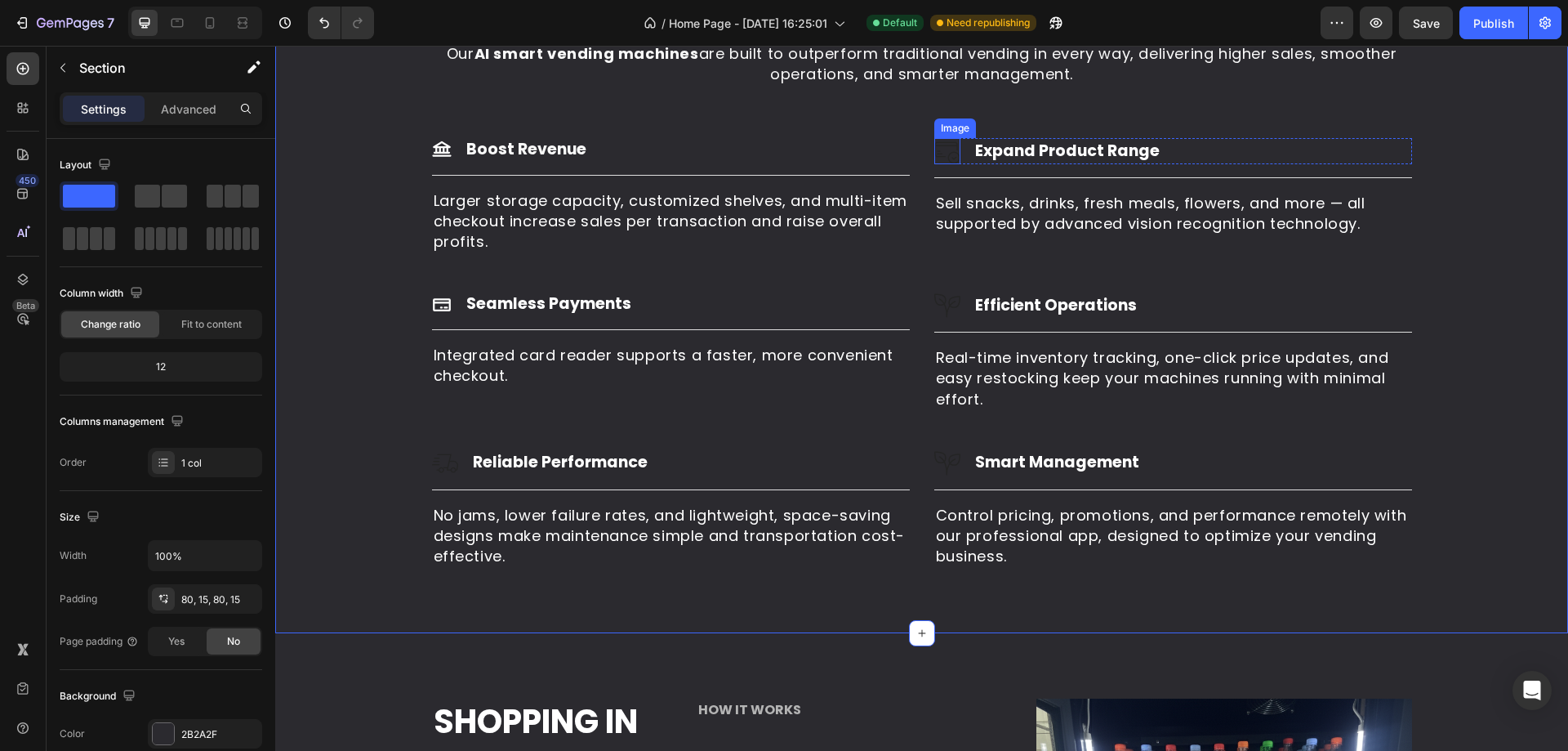
click at [942, 153] on img at bounding box center [947, 151] width 26 height 26
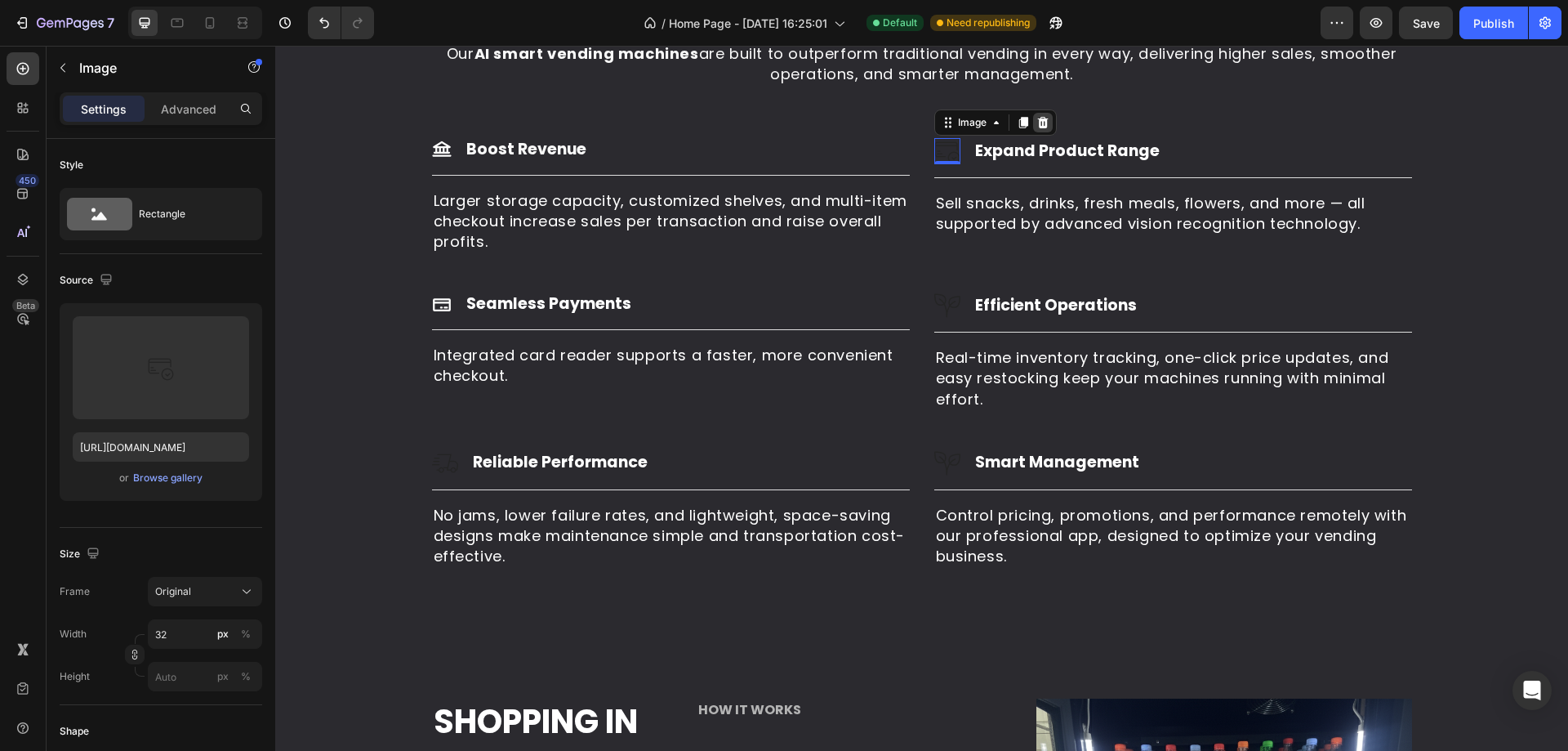
click at [1037, 118] on icon at bounding box center [1042, 123] width 11 height 12
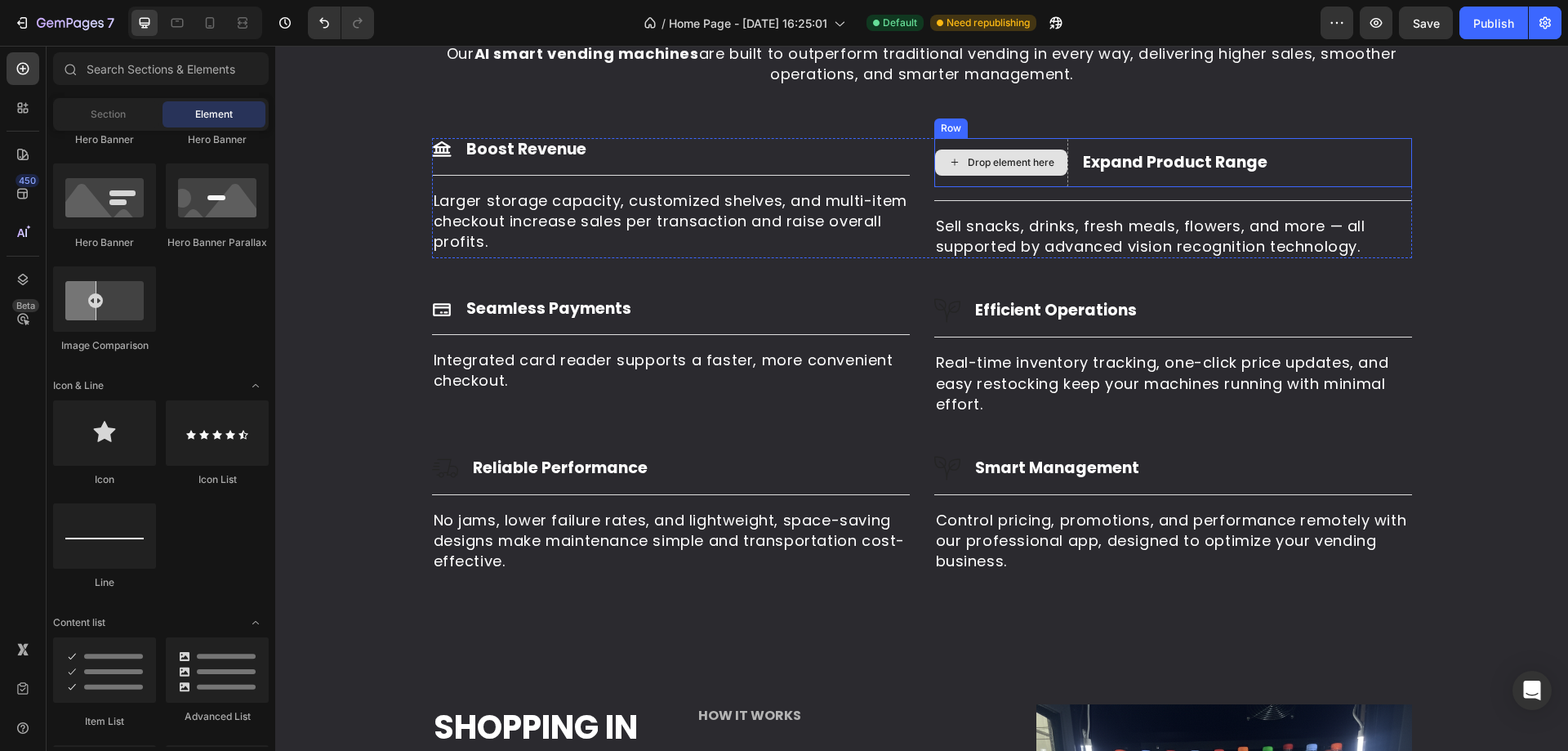
click at [948, 159] on icon at bounding box center [955, 162] width 13 height 14
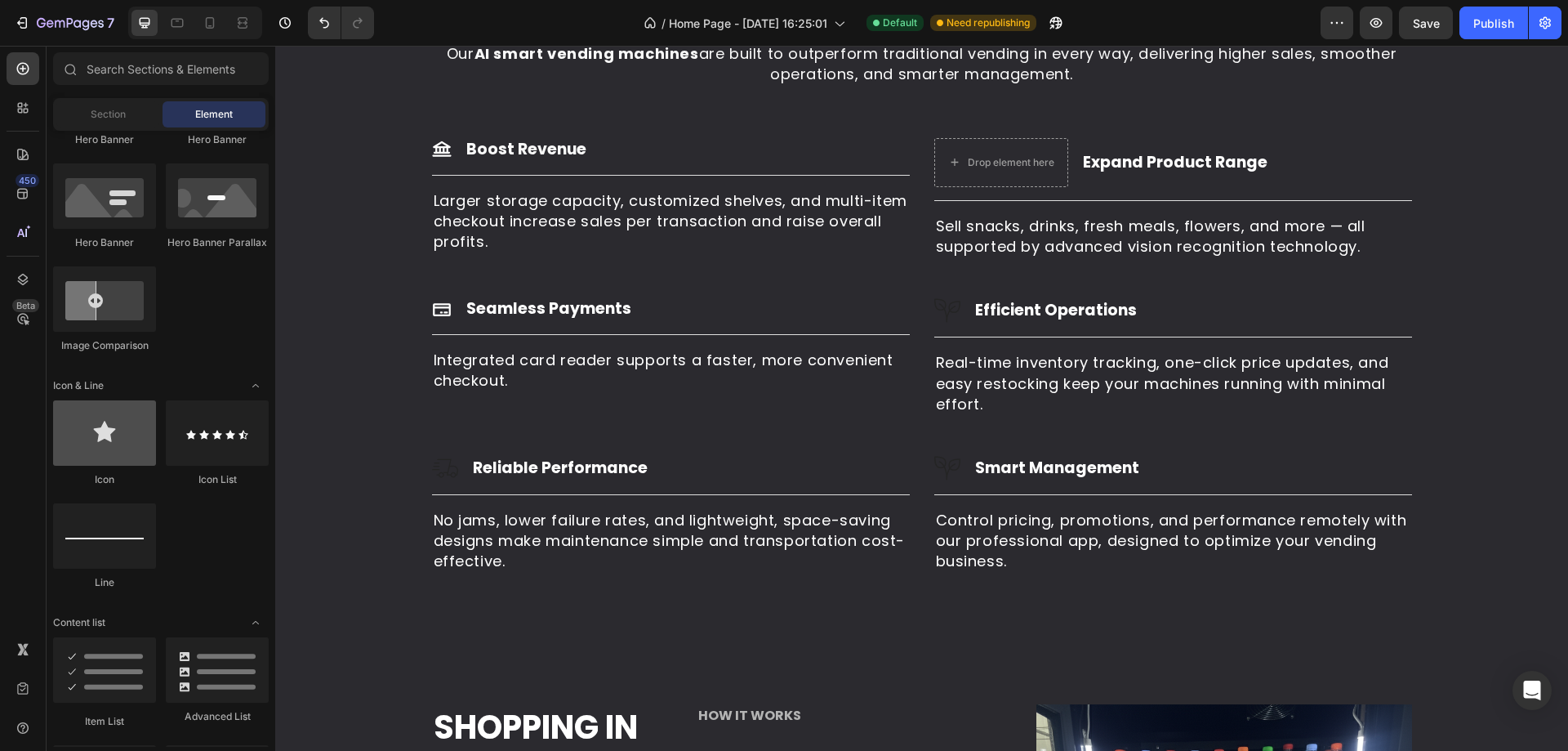
click at [105, 431] on div at bounding box center [104, 433] width 103 height 65
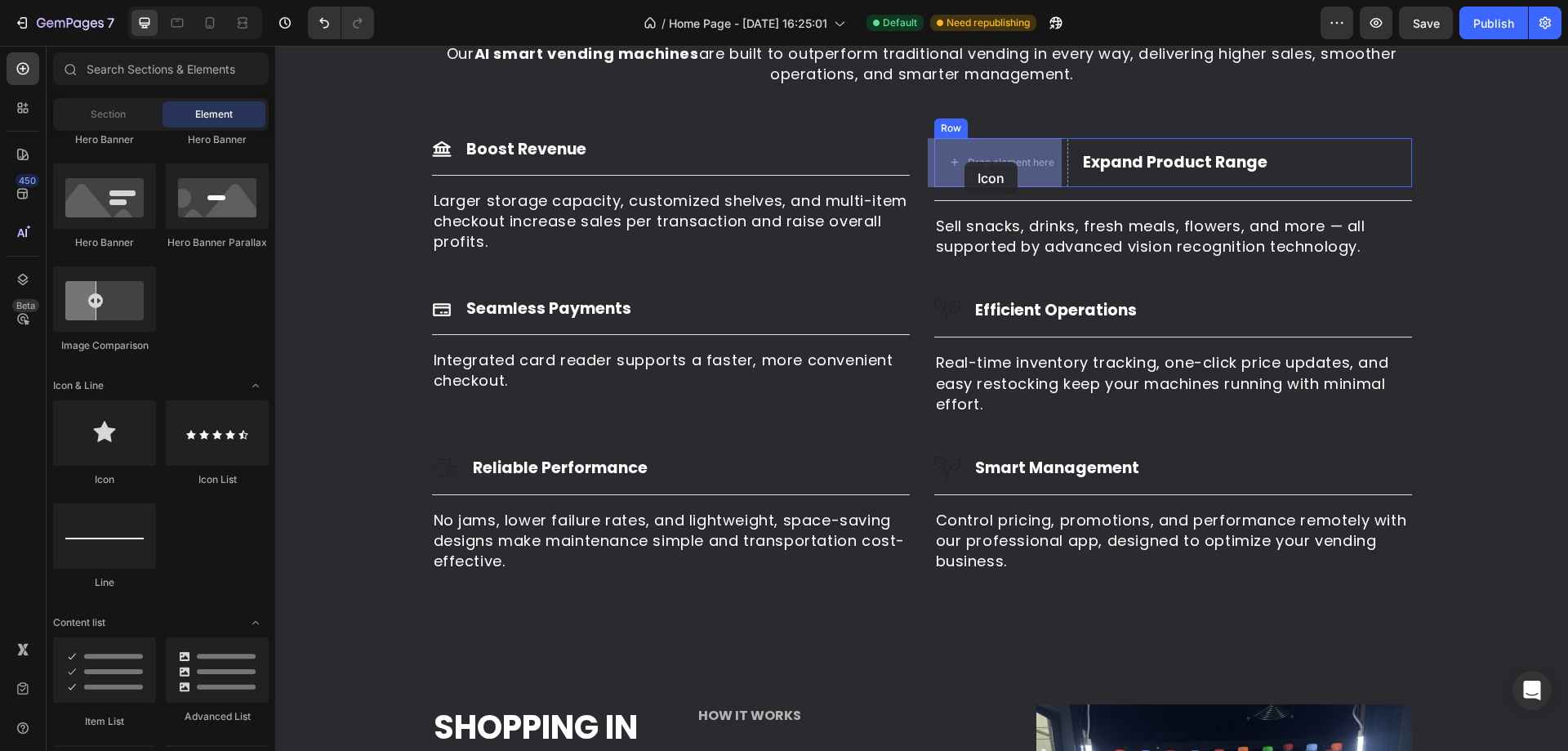
drag, startPoint x: 384, startPoint y: 487, endPoint x: 964, endPoint y: 162, distance: 664.8
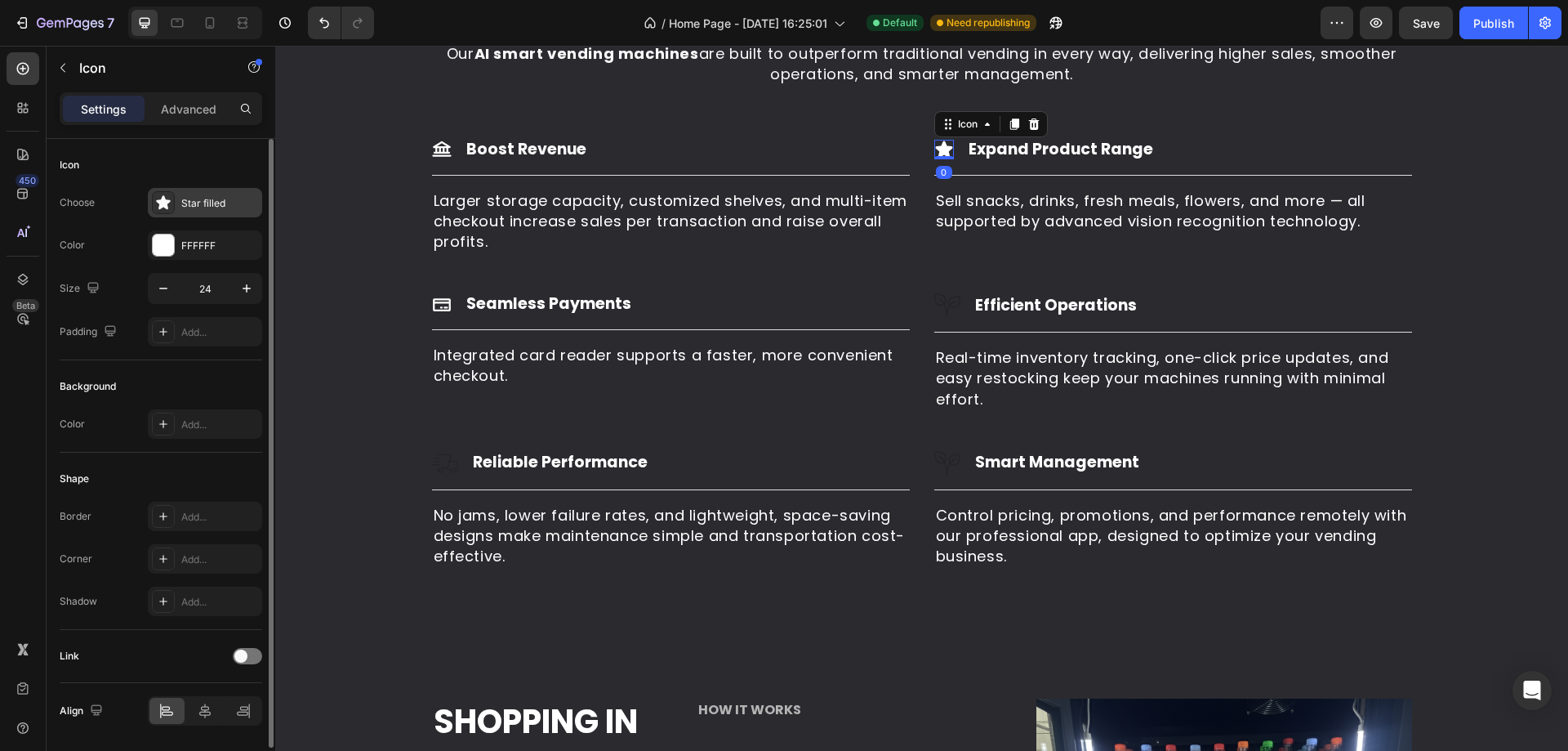
click at [212, 206] on div "Star filled" at bounding box center [219, 203] width 76 height 15
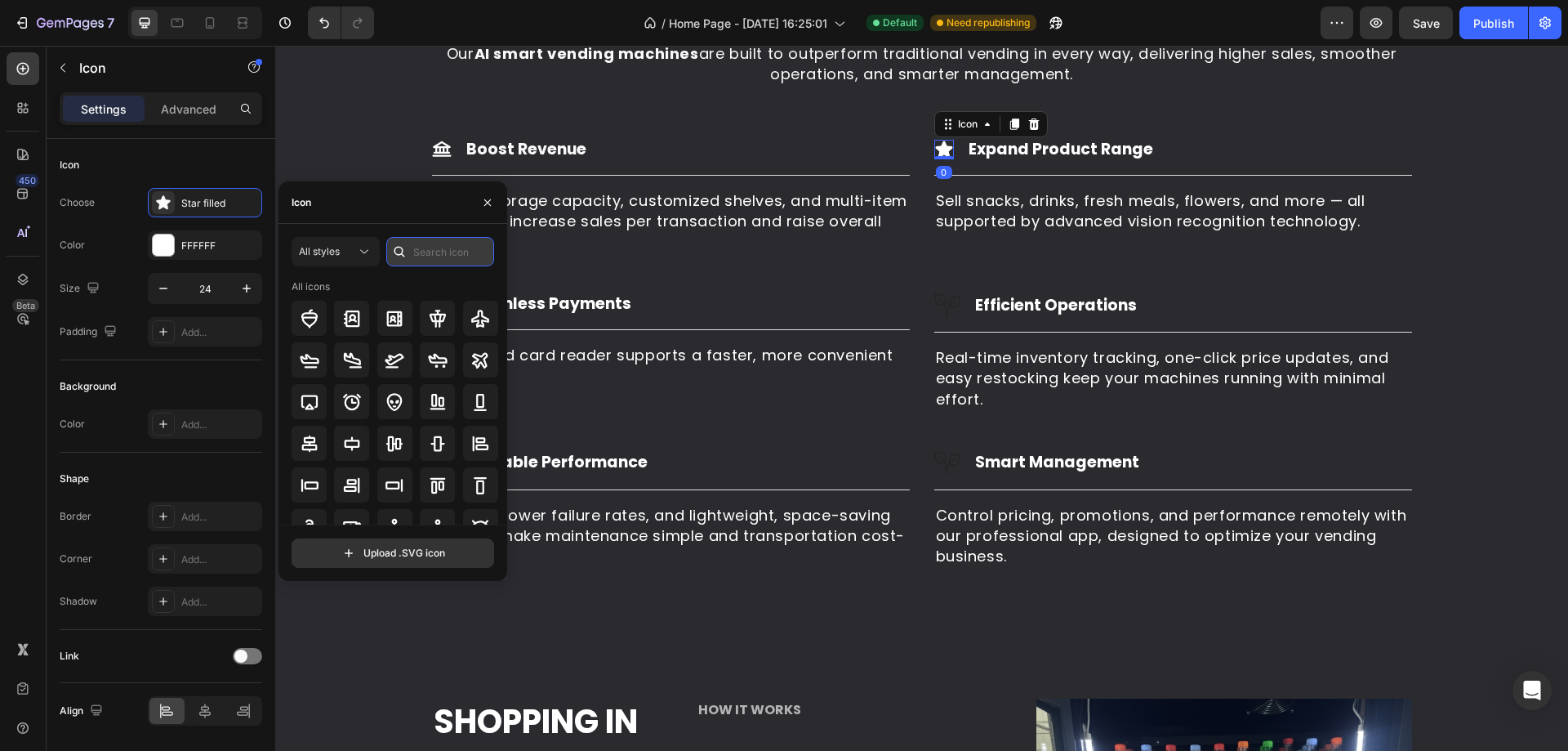
click at [415, 262] on input "text" at bounding box center [440, 252] width 108 height 30
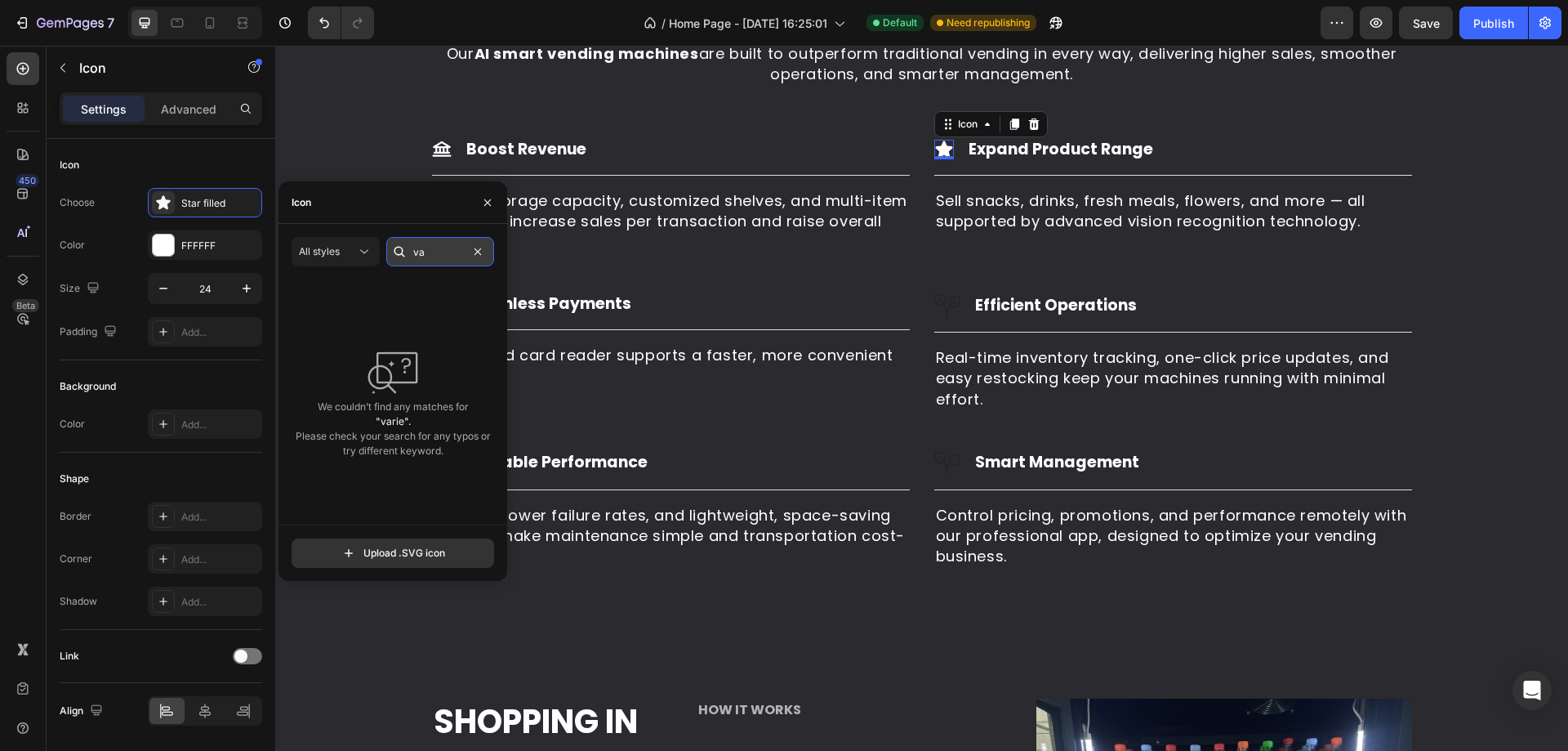
type input "v"
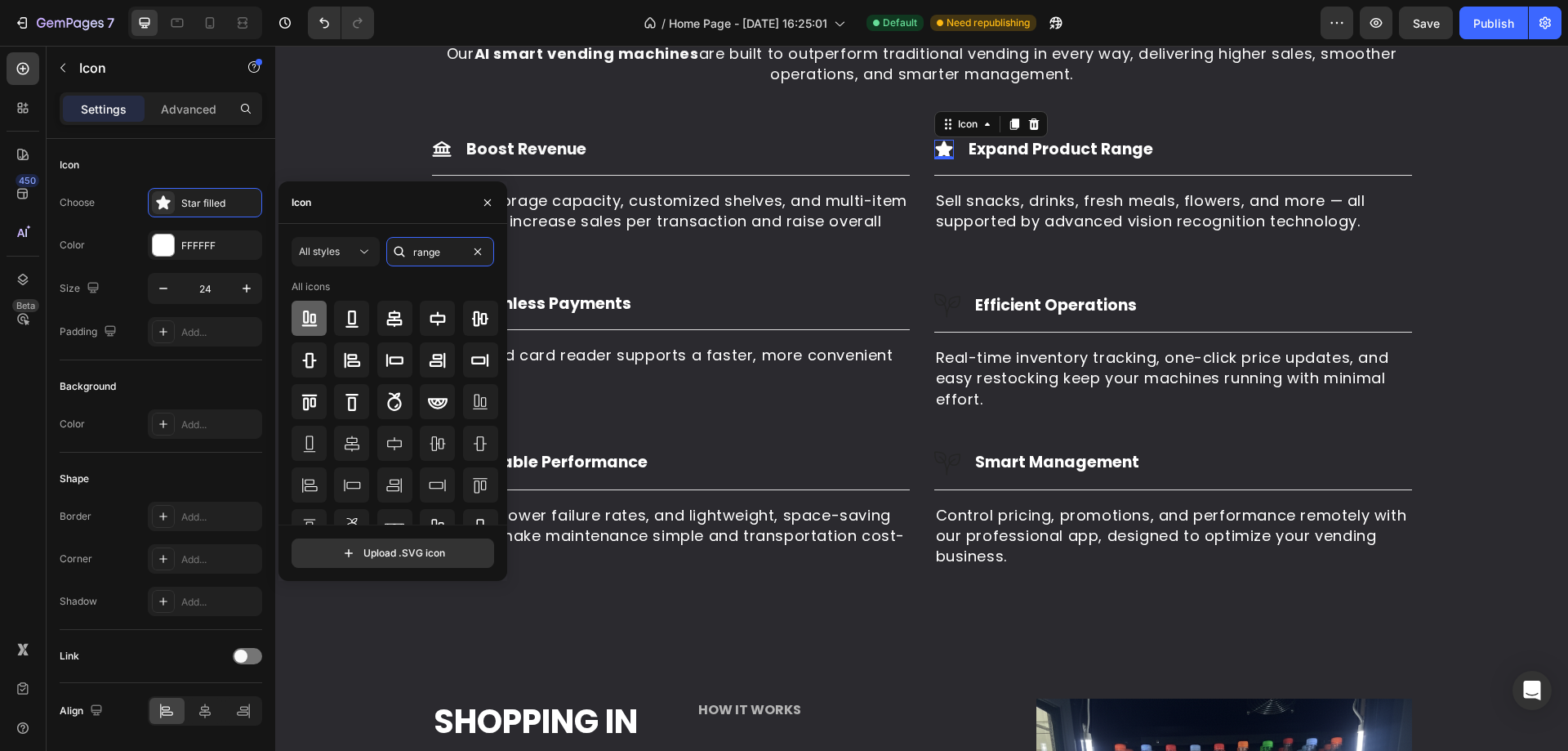
type input "range"
click at [326, 316] on div at bounding box center [309, 318] width 35 height 35
click at [934, 296] on img at bounding box center [947, 306] width 26 height 26
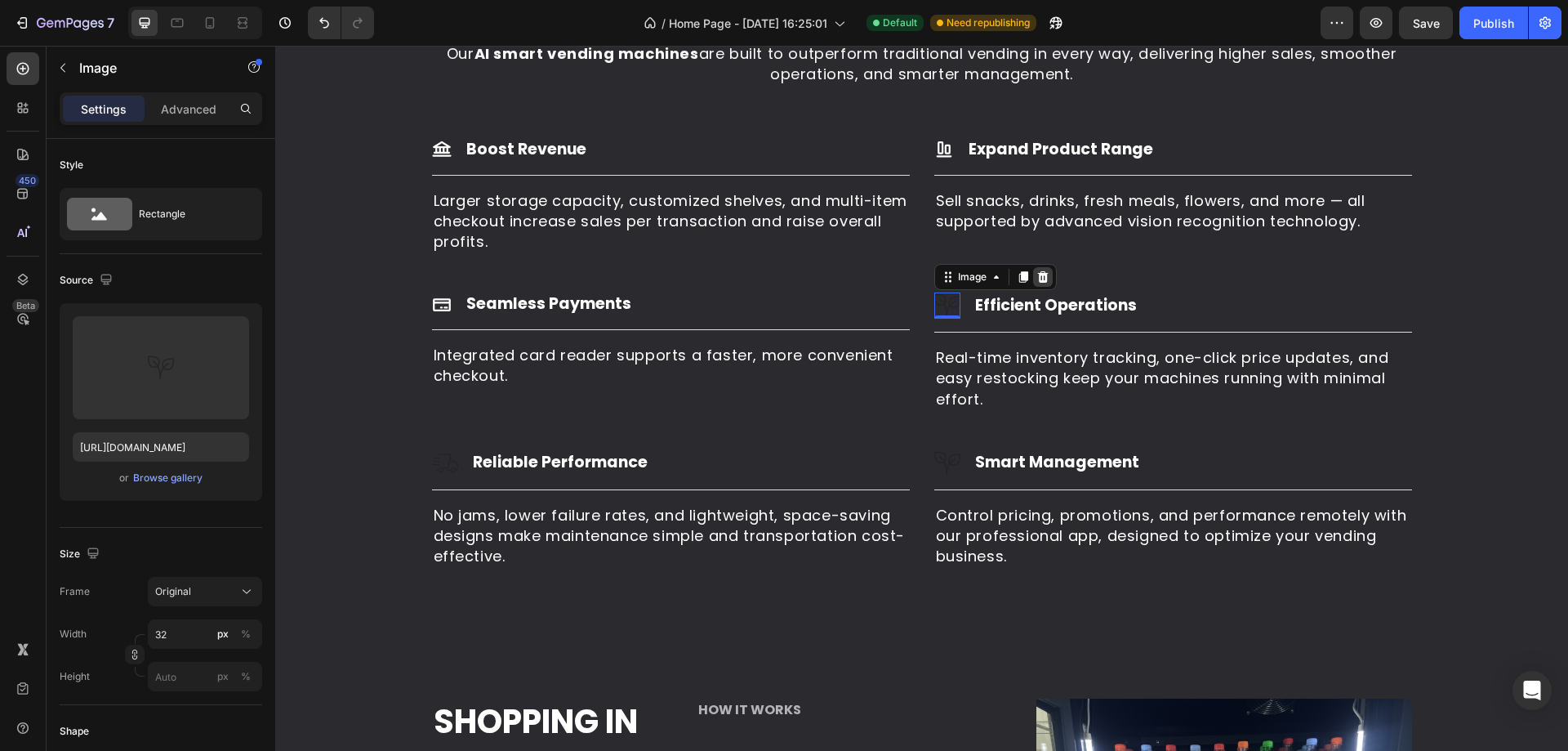
click at [1037, 283] on icon at bounding box center [1042, 277] width 11 height 12
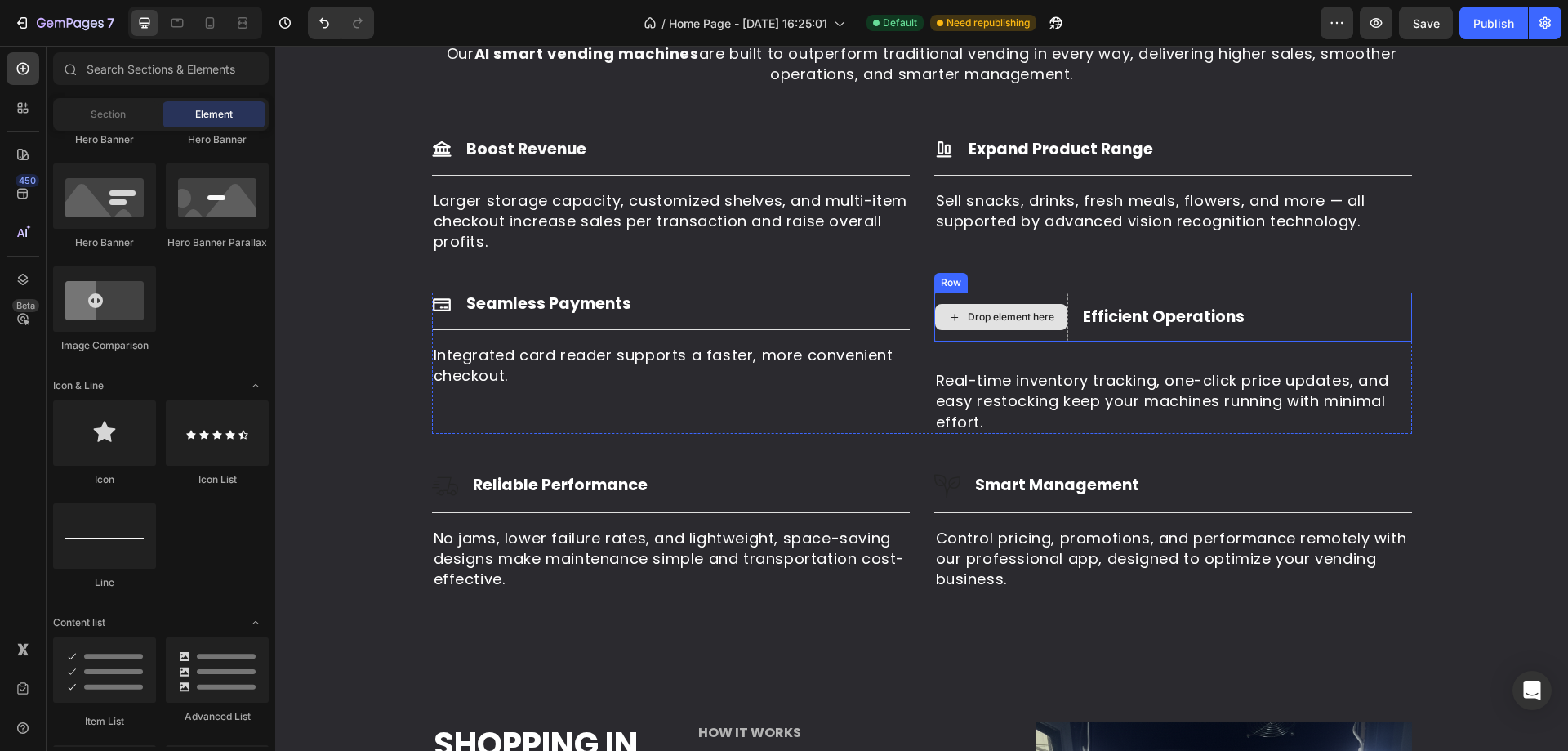
click at [949, 311] on icon at bounding box center [955, 317] width 13 height 14
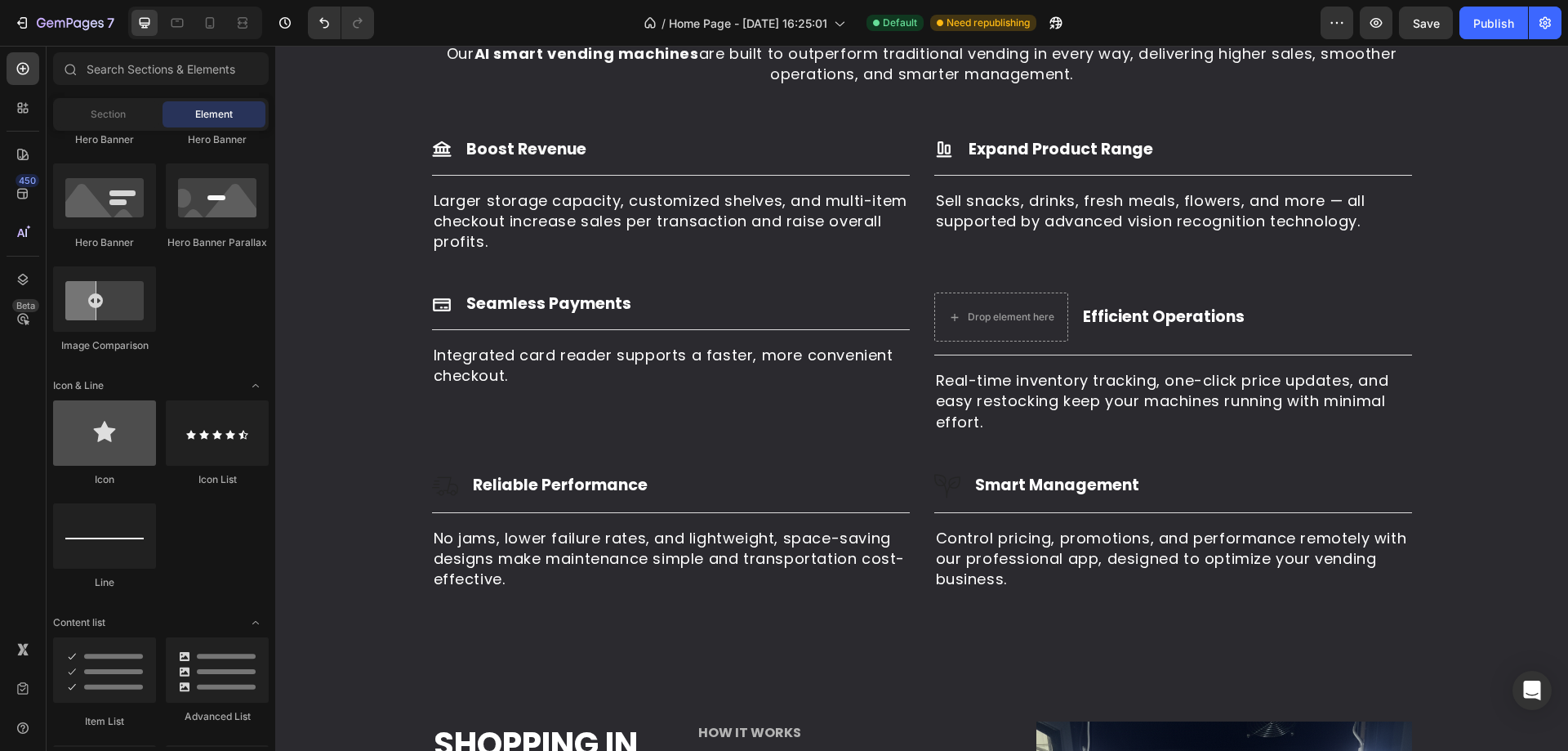
click at [93, 441] on div at bounding box center [104, 433] width 103 height 65
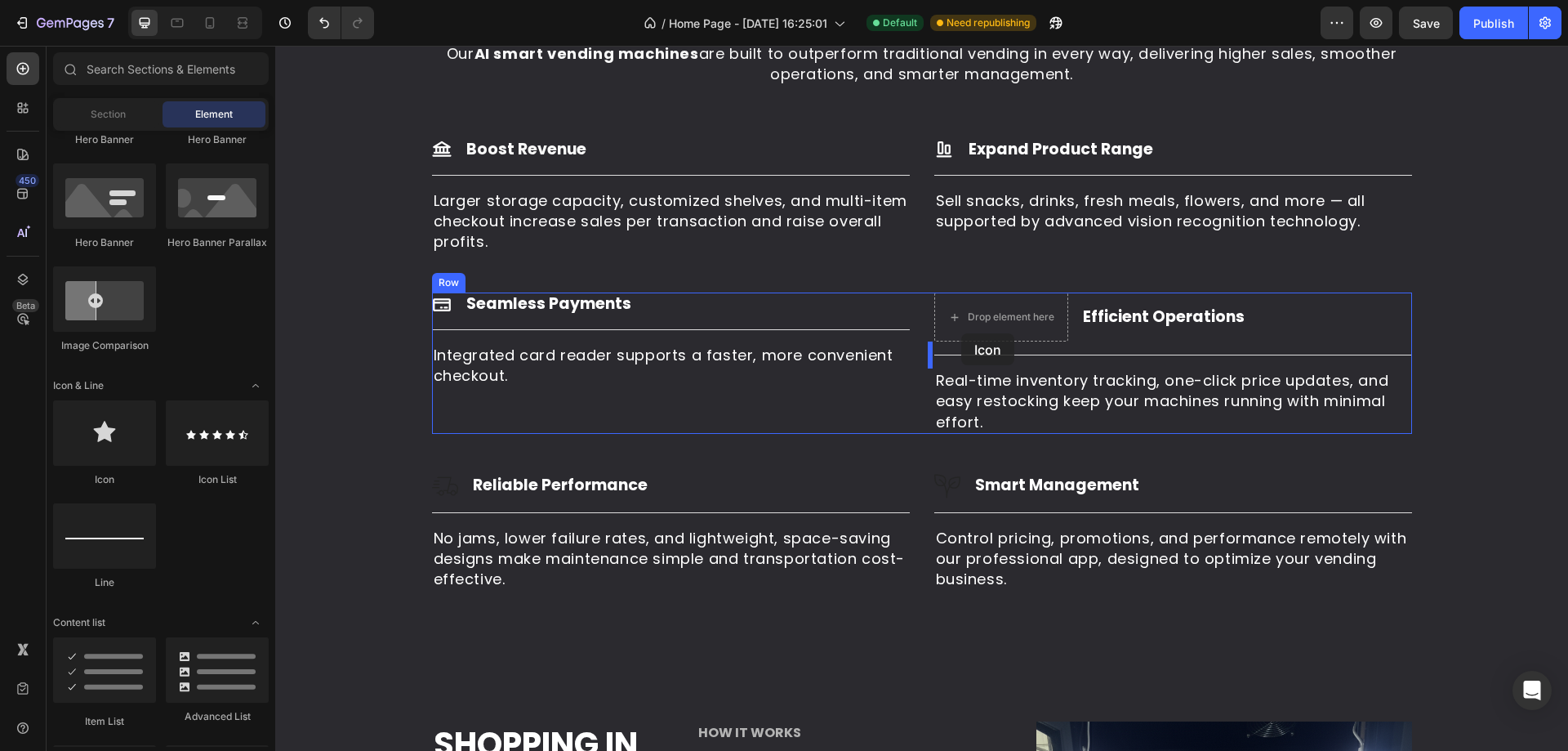
drag, startPoint x: 863, startPoint y: 362, endPoint x: 964, endPoint y: 327, distance: 106.9
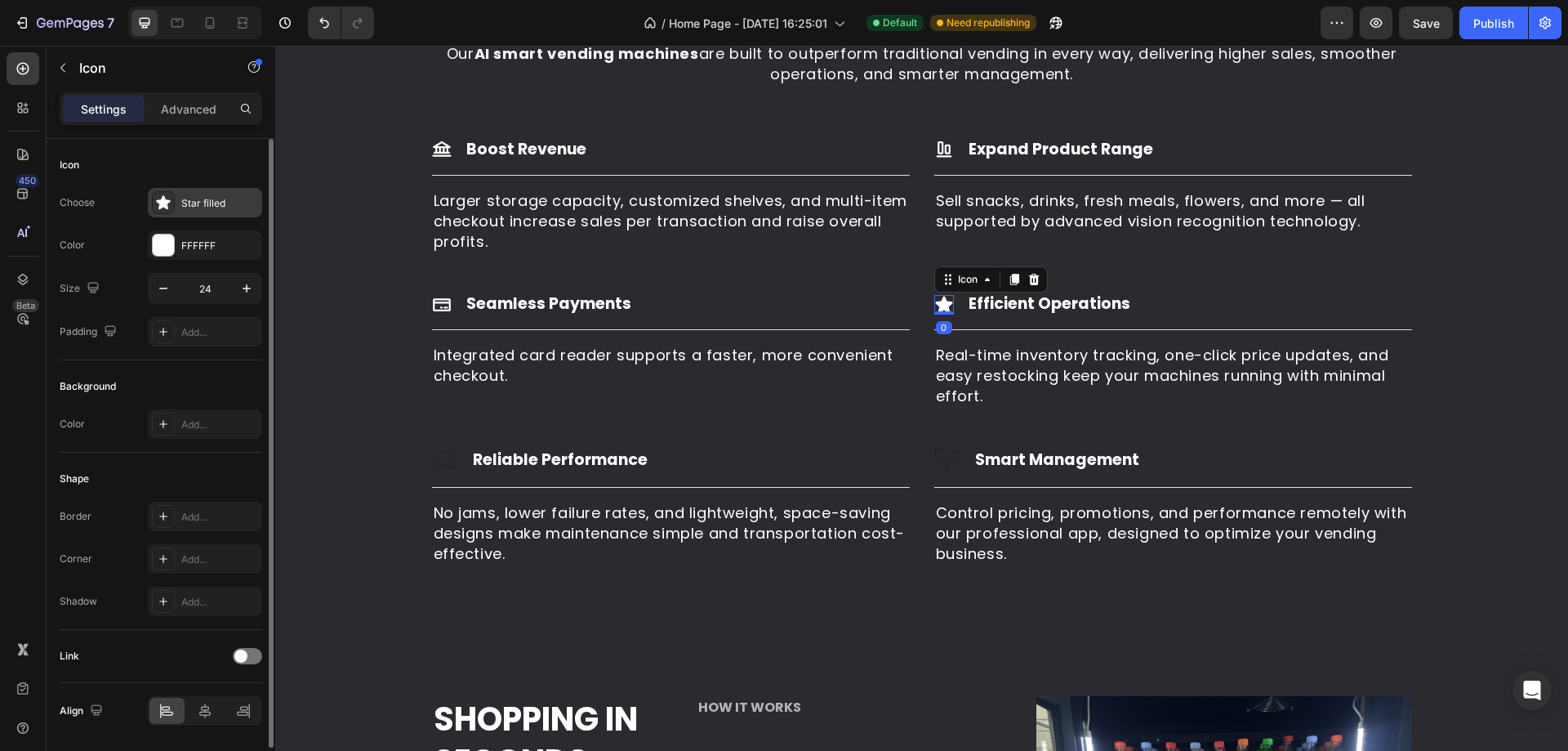
click at [200, 203] on div "Star filled" at bounding box center [219, 203] width 76 height 15
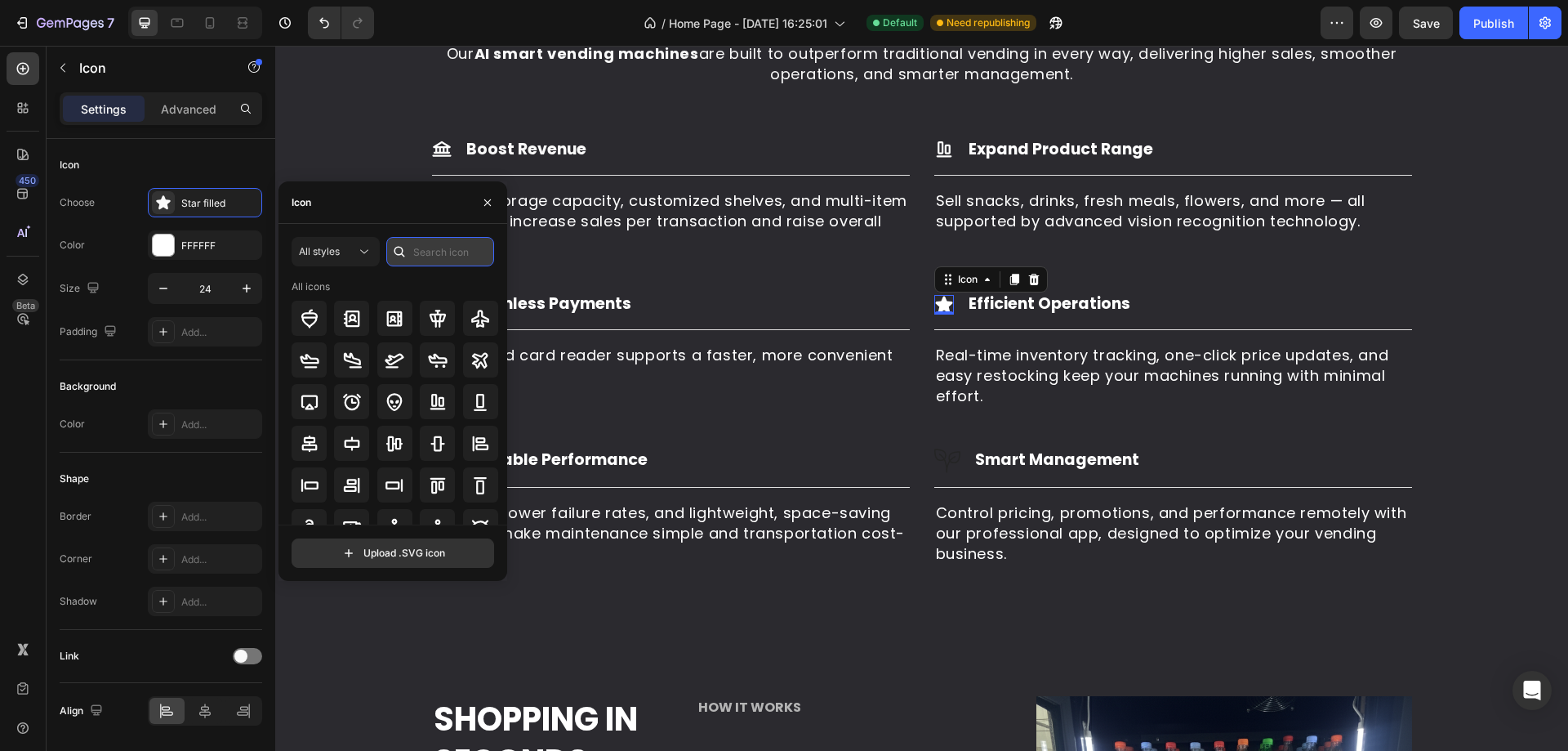
click at [451, 258] on input "text" at bounding box center [440, 252] width 108 height 30
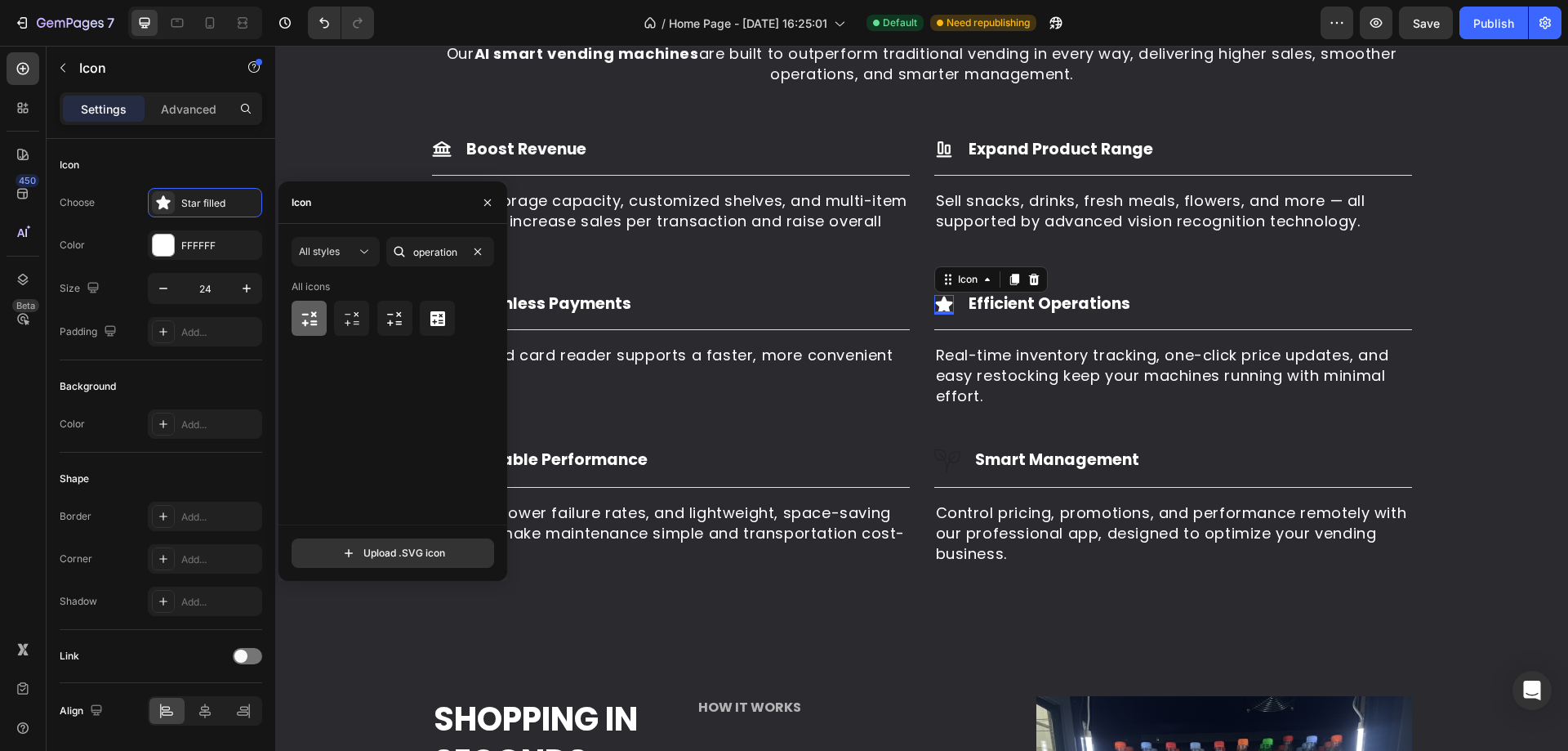
click at [306, 333] on div at bounding box center [309, 318] width 35 height 35
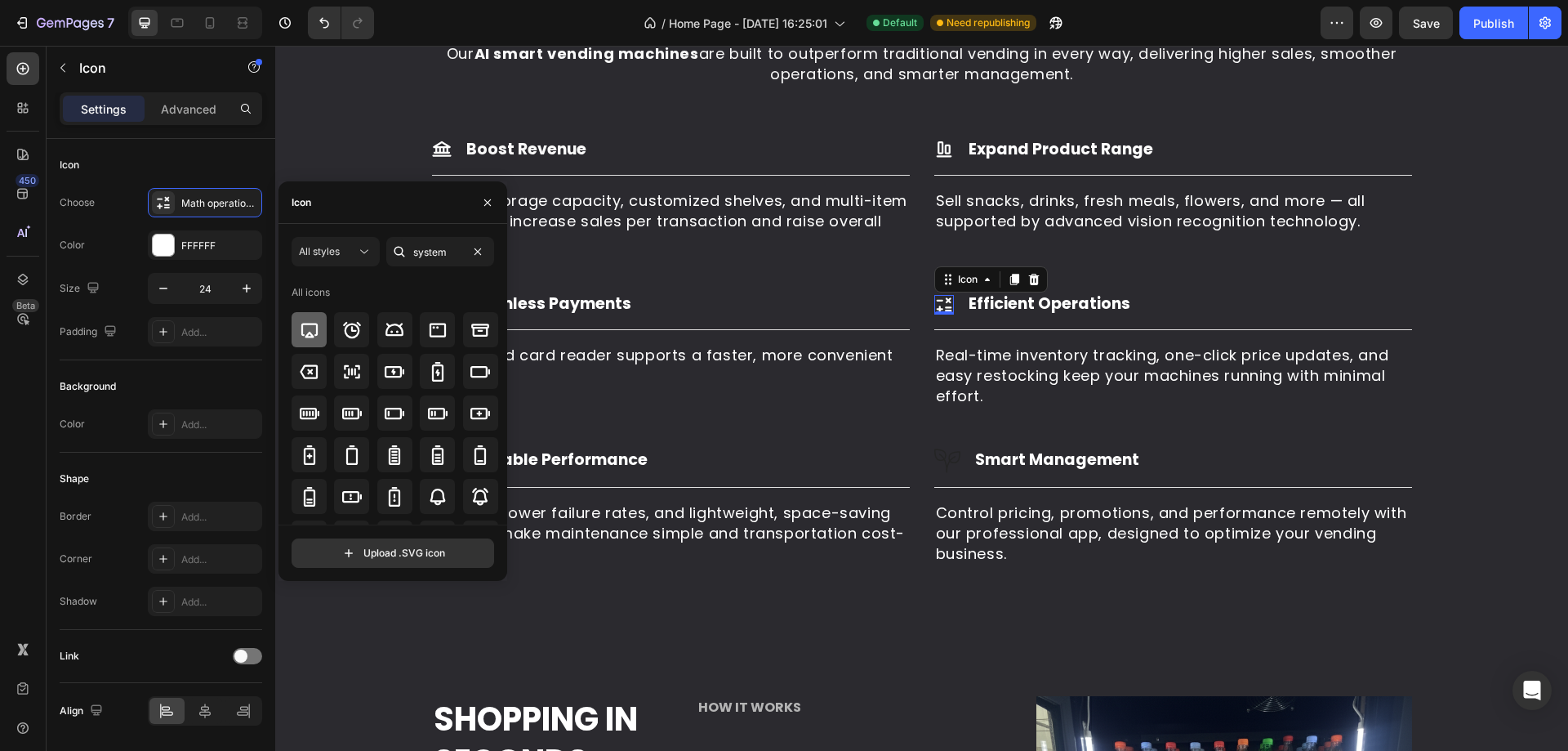
click at [310, 328] on icon at bounding box center [309, 330] width 20 height 20
click at [465, 251] on input "system" at bounding box center [440, 252] width 108 height 30
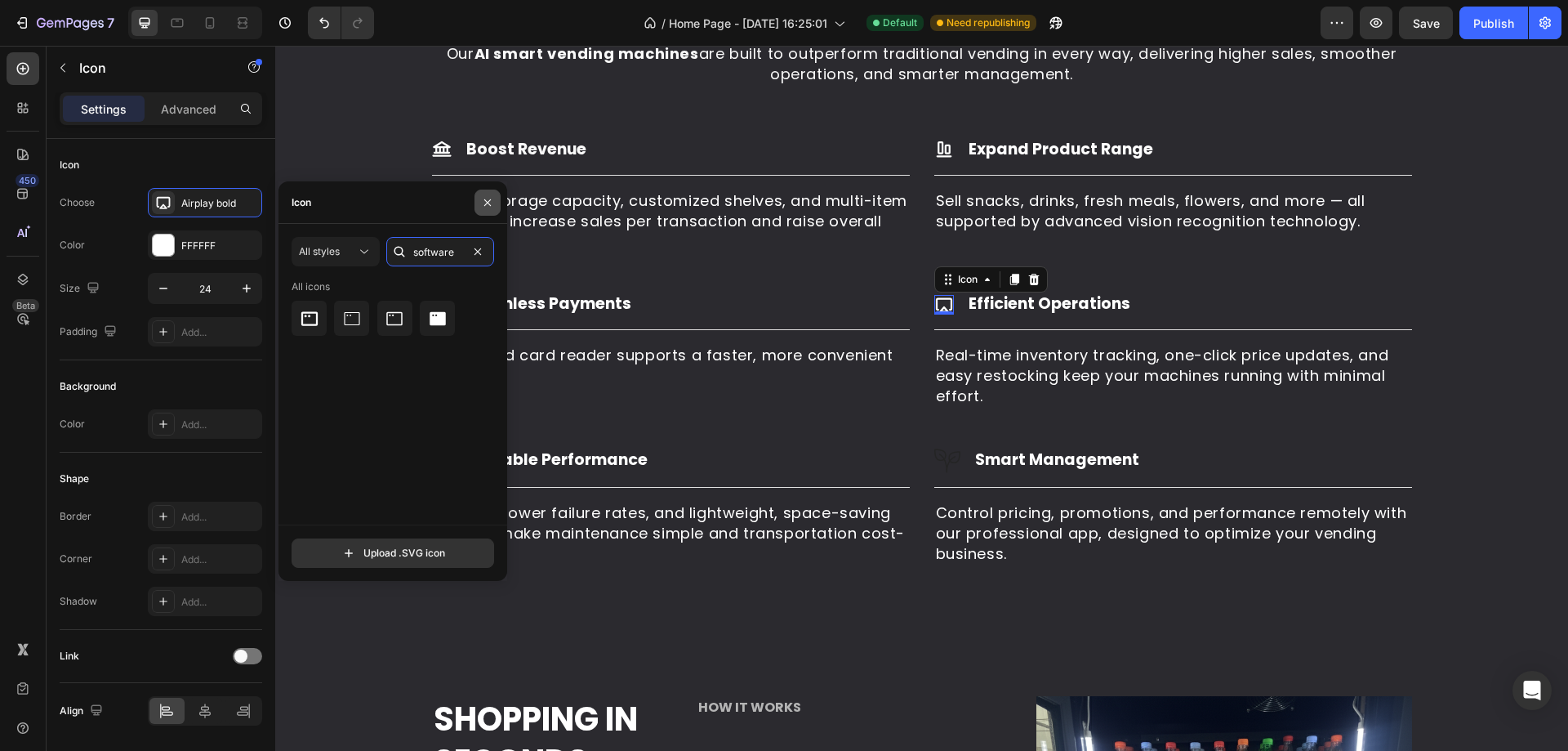
type input "software"
click at [488, 204] on icon "button" at bounding box center [488, 202] width 13 height 13
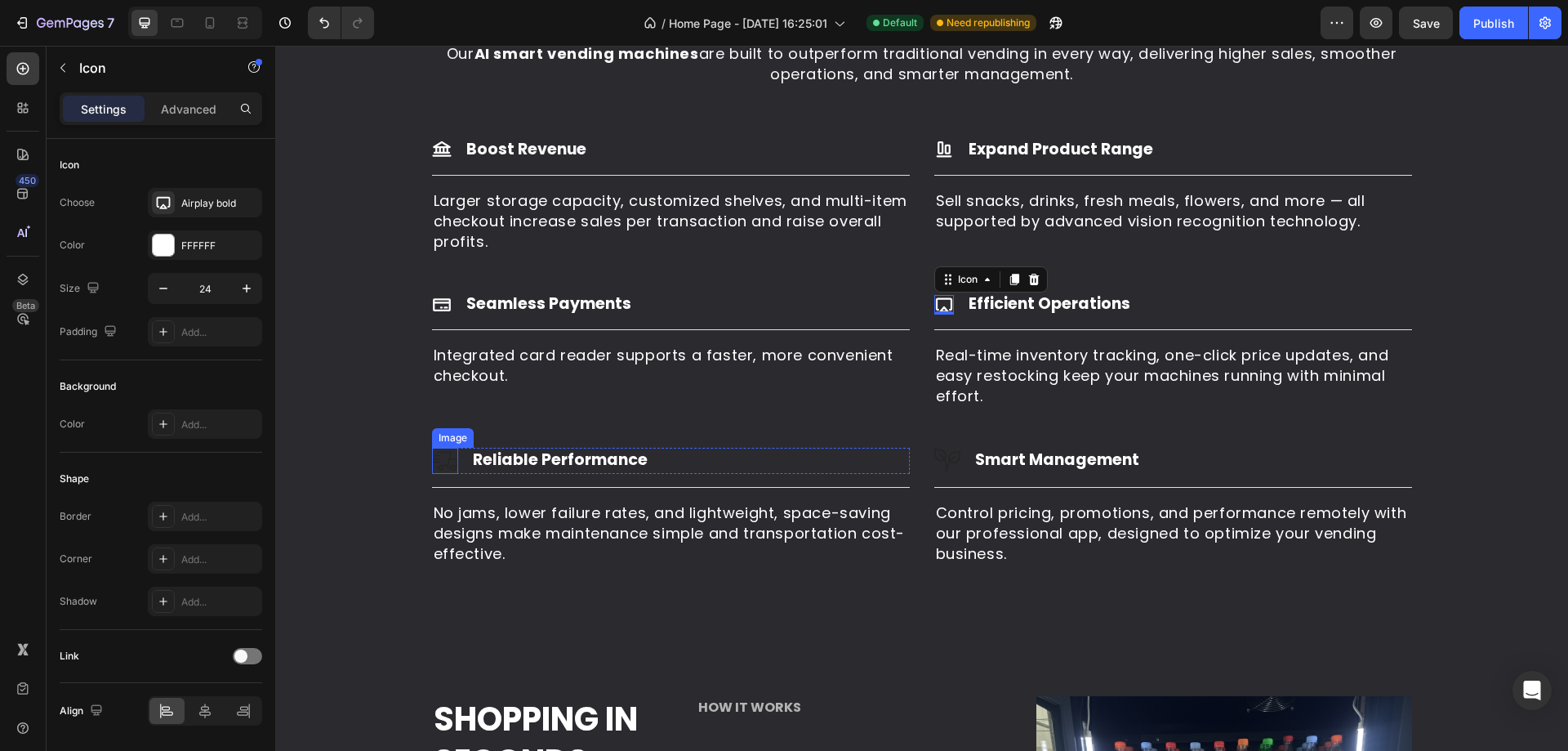
click at [433, 452] on img at bounding box center [445, 461] width 26 height 26
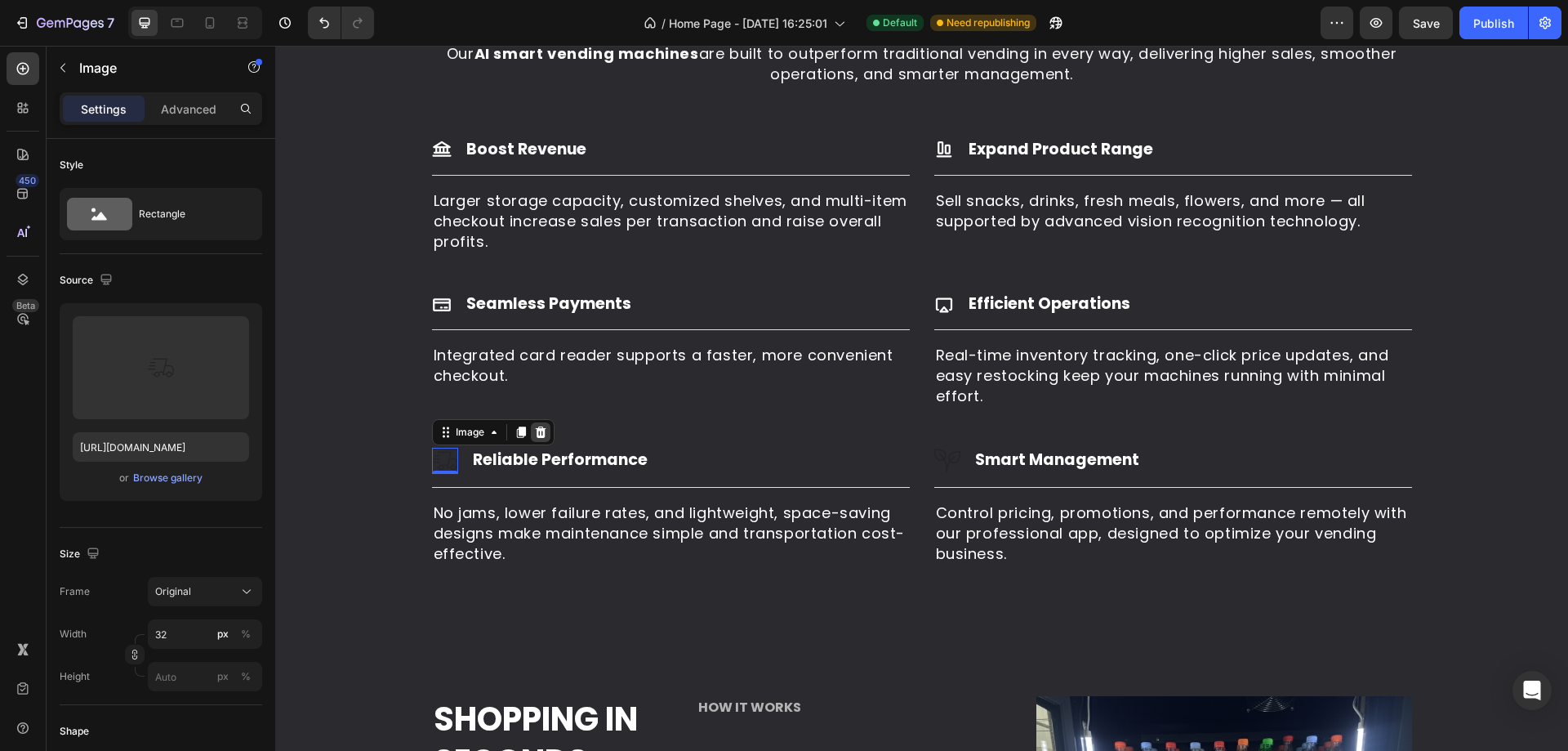
click at [534, 436] on icon at bounding box center [540, 432] width 13 height 13
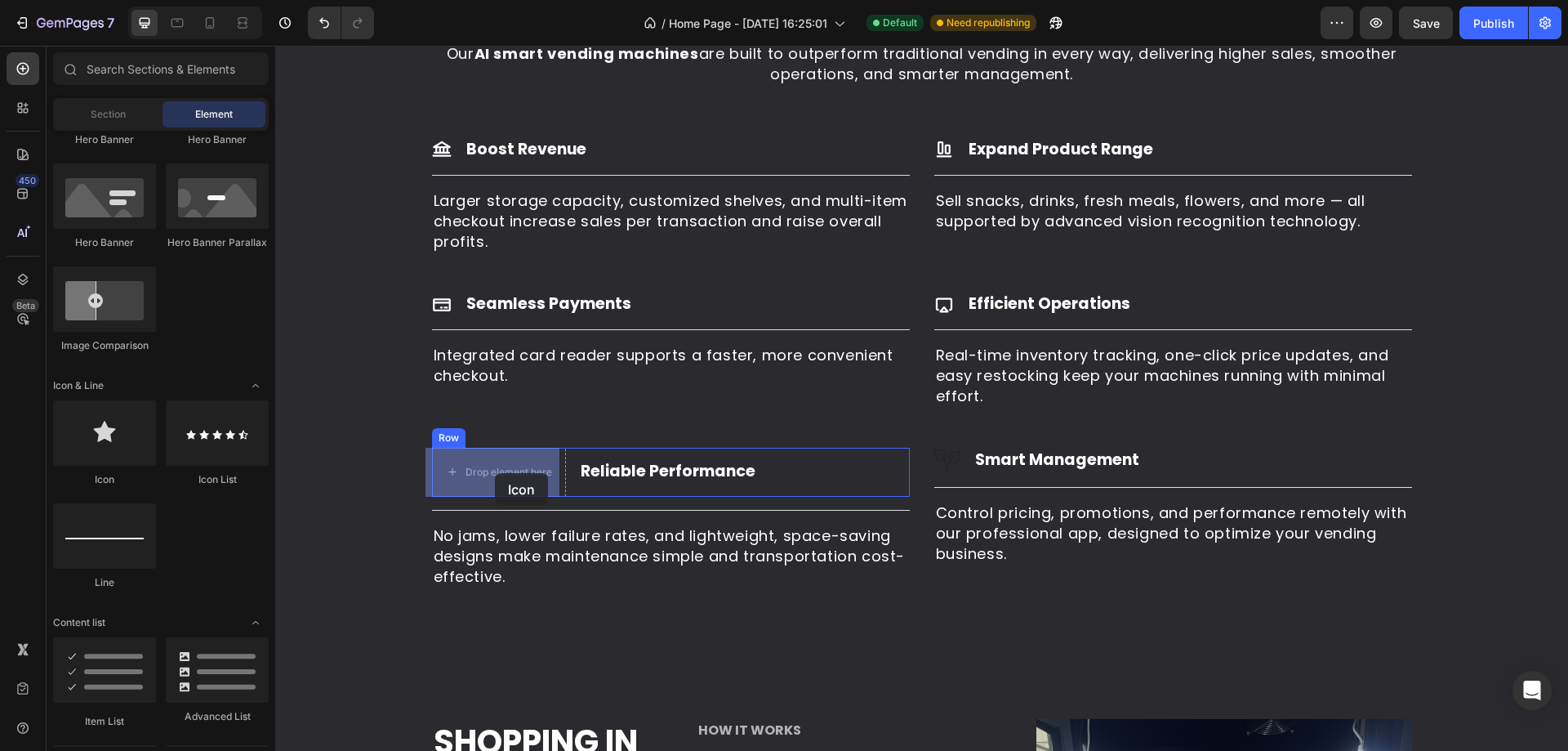
drag, startPoint x: 385, startPoint y: 457, endPoint x: 495, endPoint y: 472, distance: 111.0
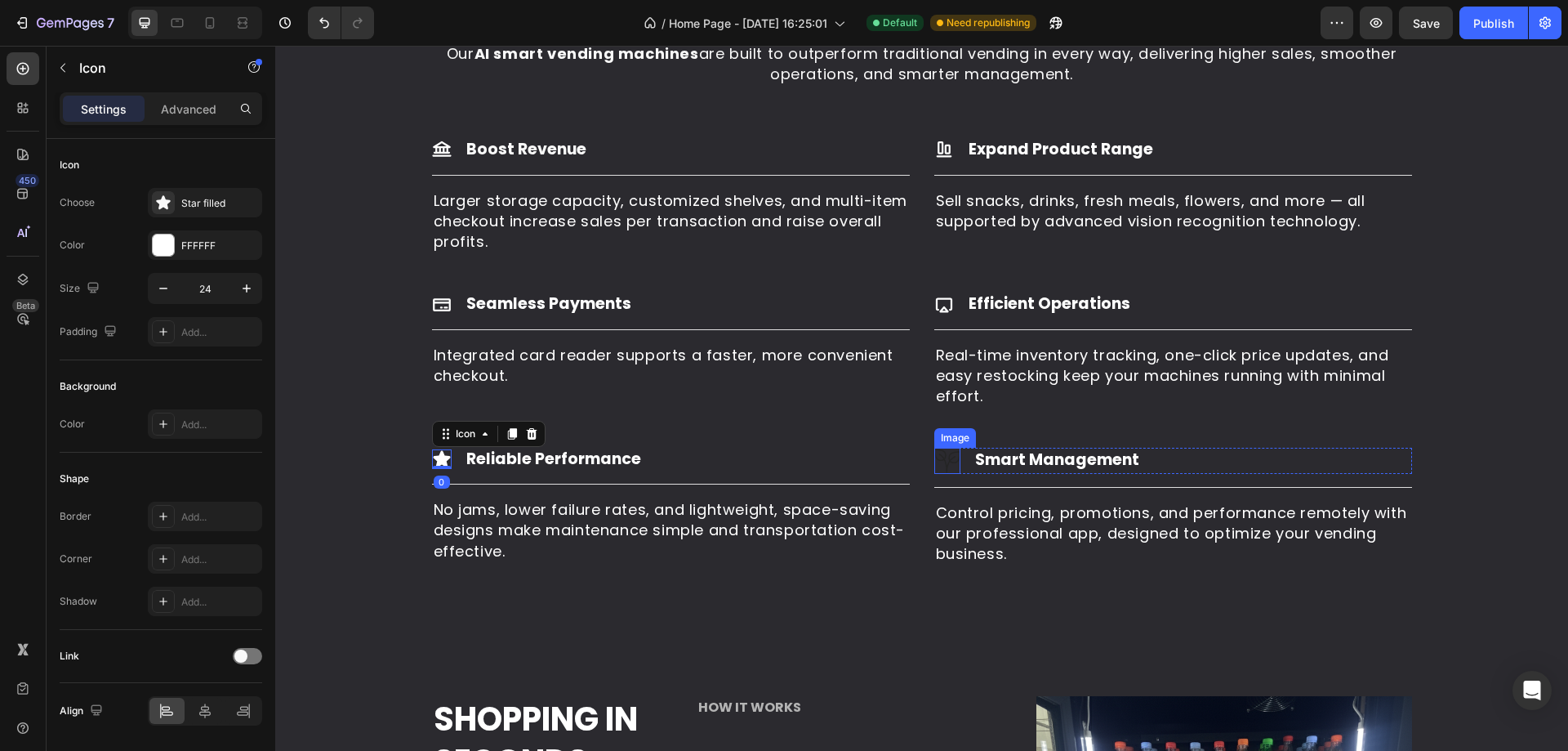
click at [936, 461] on img at bounding box center [947, 461] width 26 height 26
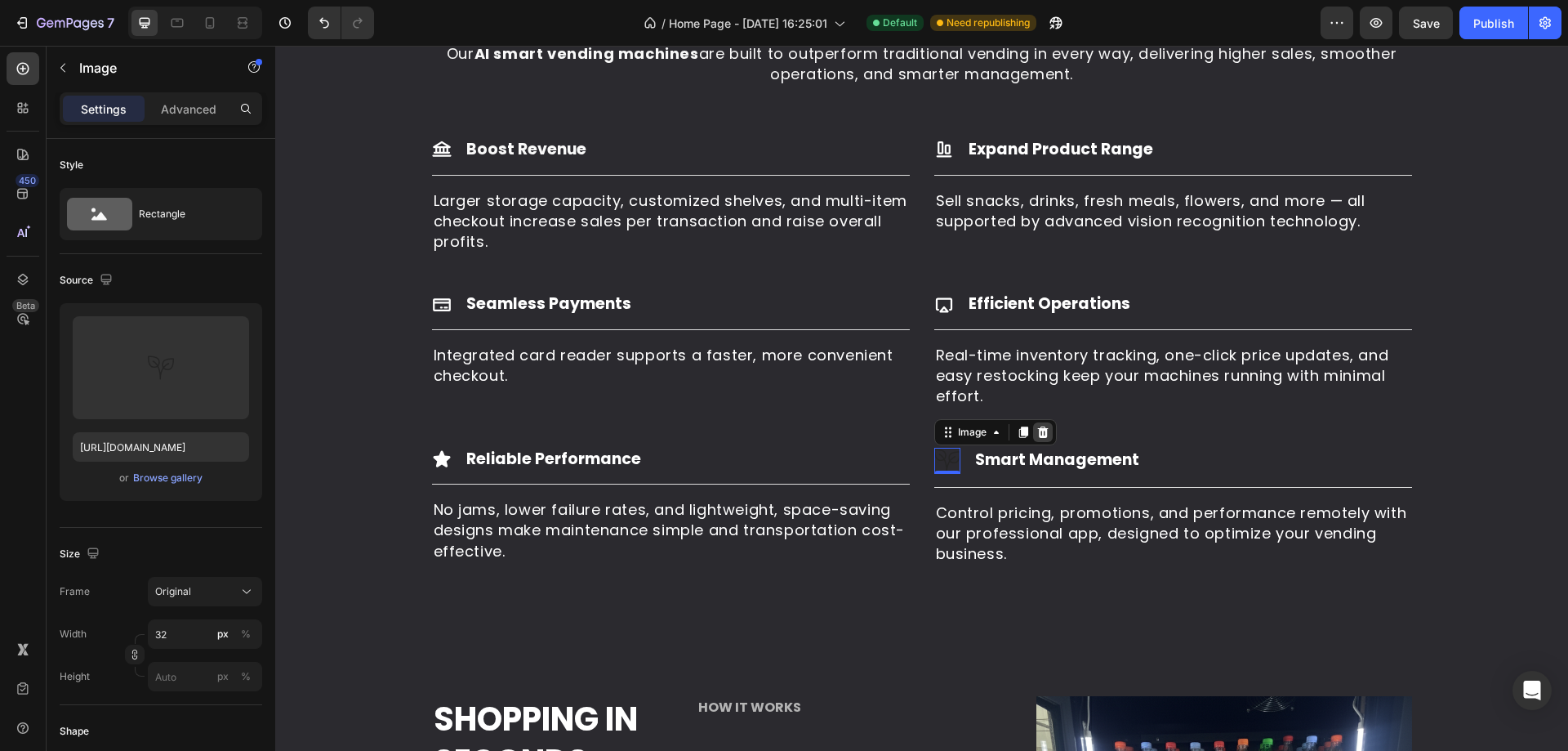
click at [1037, 433] on icon at bounding box center [1042, 431] width 11 height 12
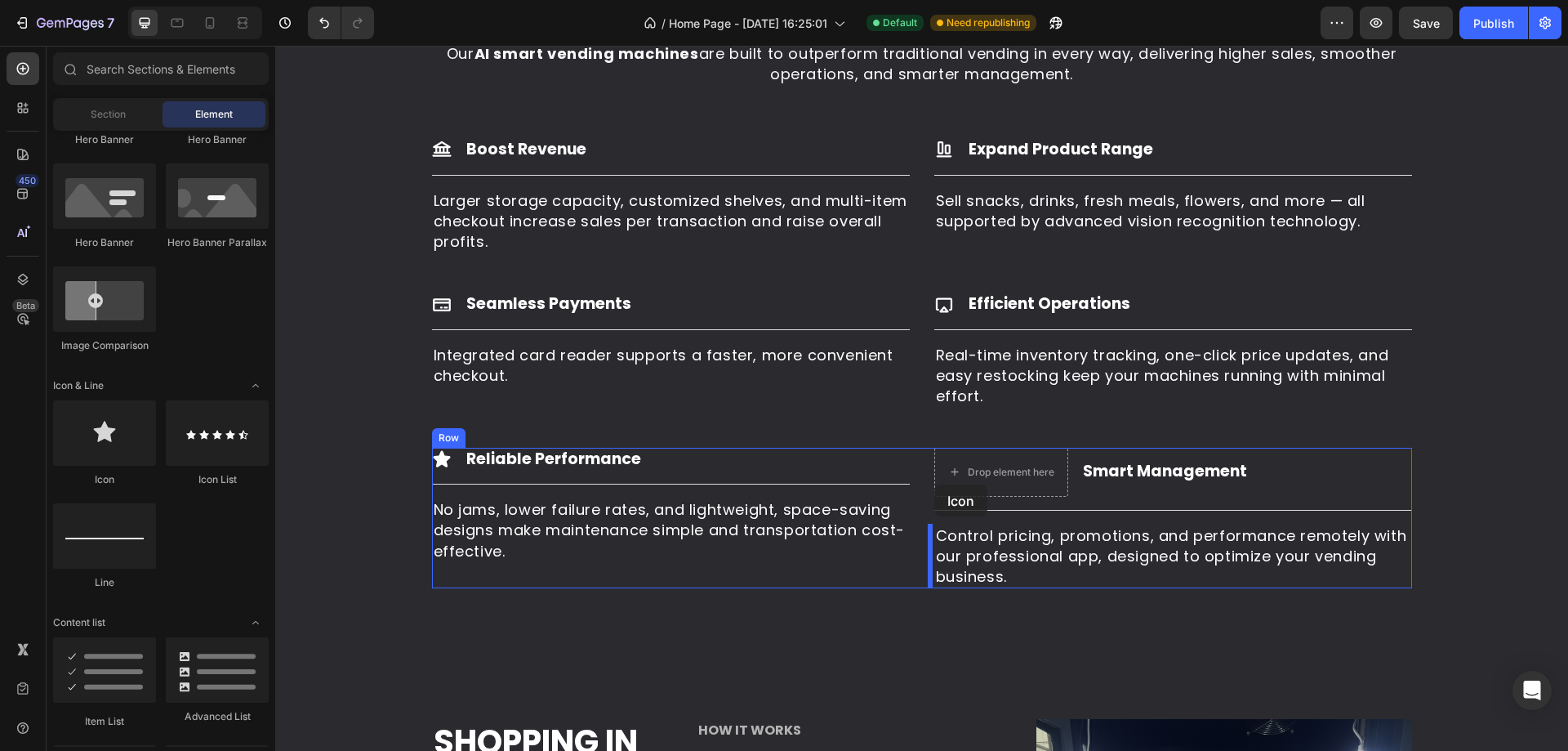
drag, startPoint x: 374, startPoint y: 489, endPoint x: 946, endPoint y: 474, distance: 572.2
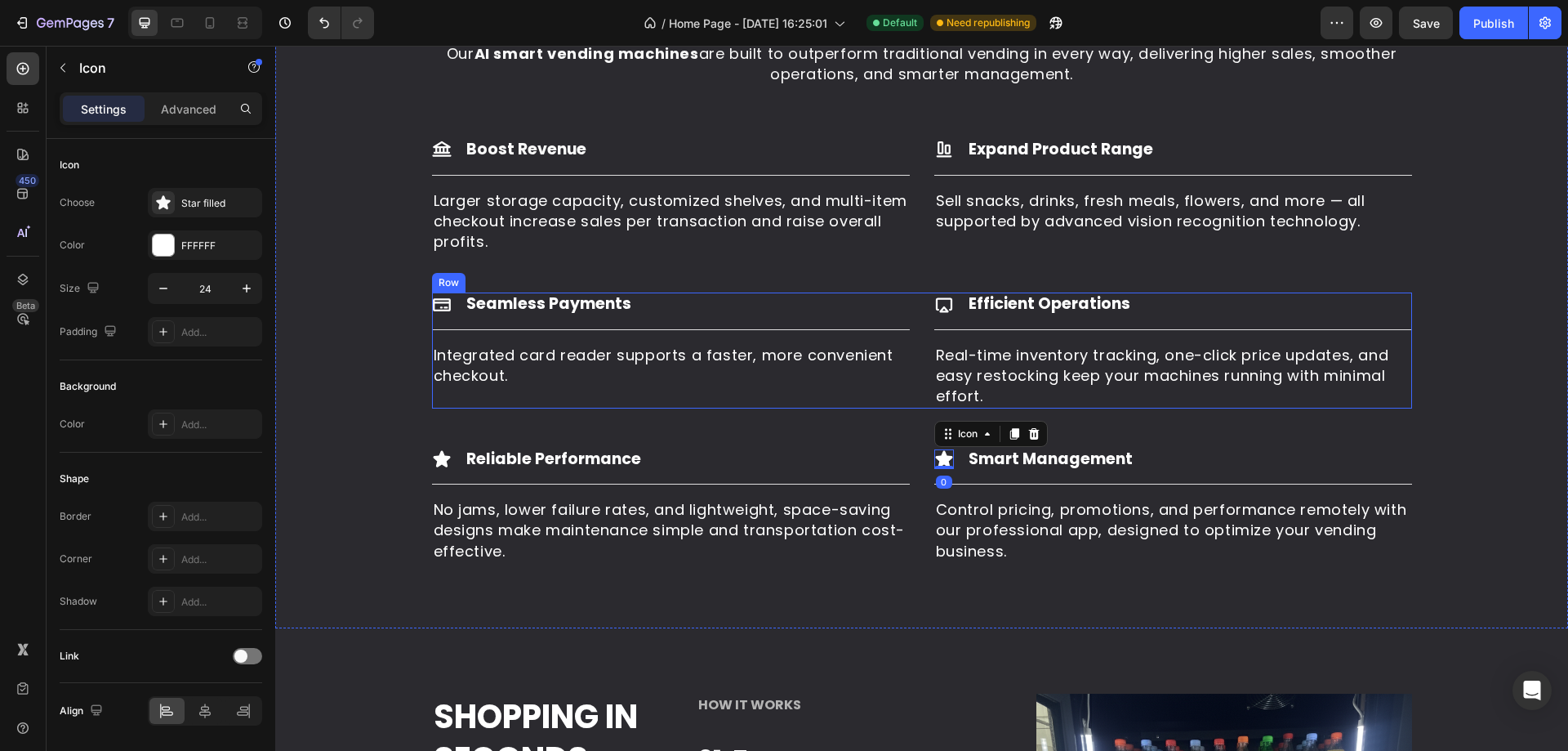
click at [483, 406] on div "Icon Seamless Payments Heading Row Title Line Integrated card reader supports a…" at bounding box center [670, 350] width 478 height 115
click at [432, 457] on icon at bounding box center [442, 459] width 20 height 20
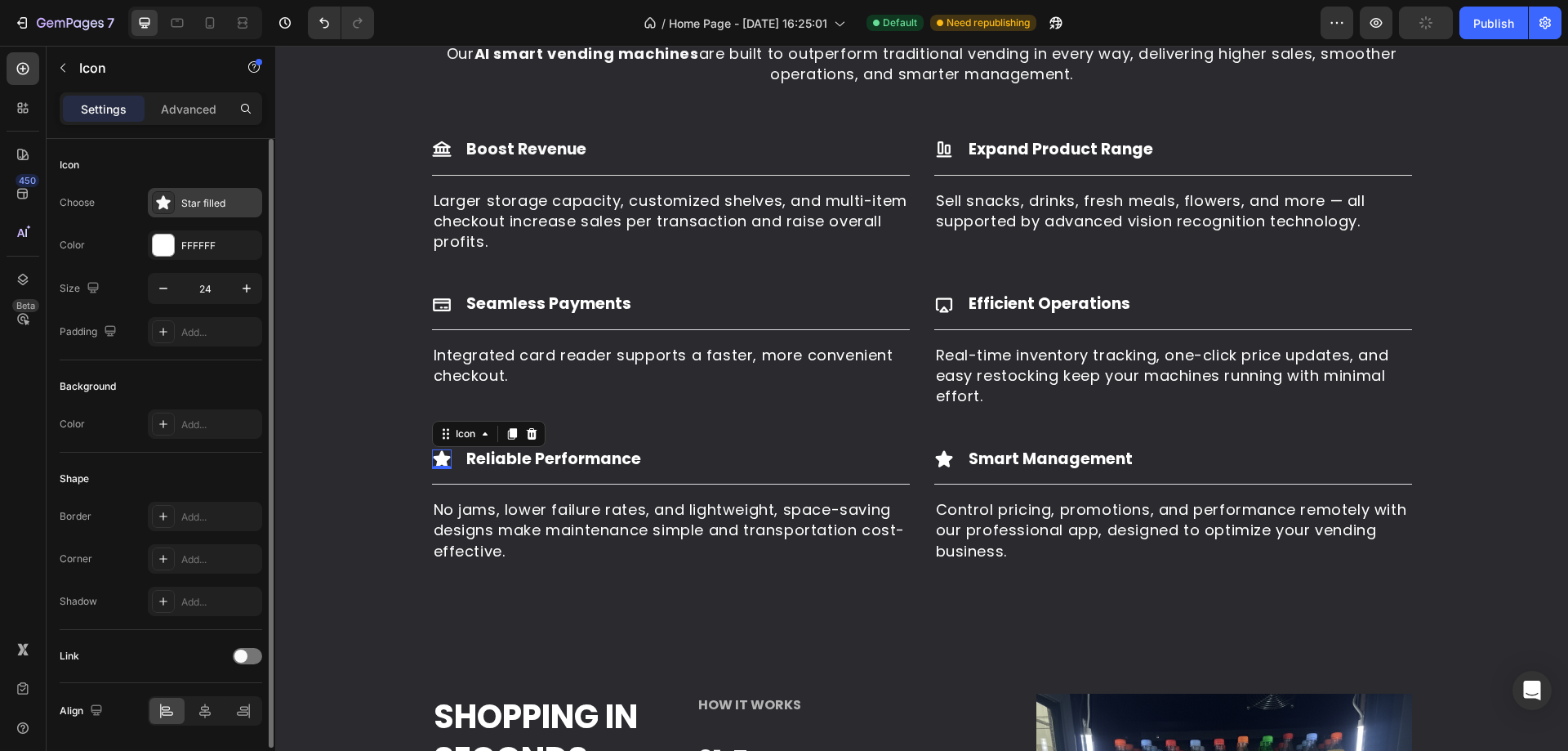
click at [240, 205] on div "Star filled" at bounding box center [219, 203] width 76 height 15
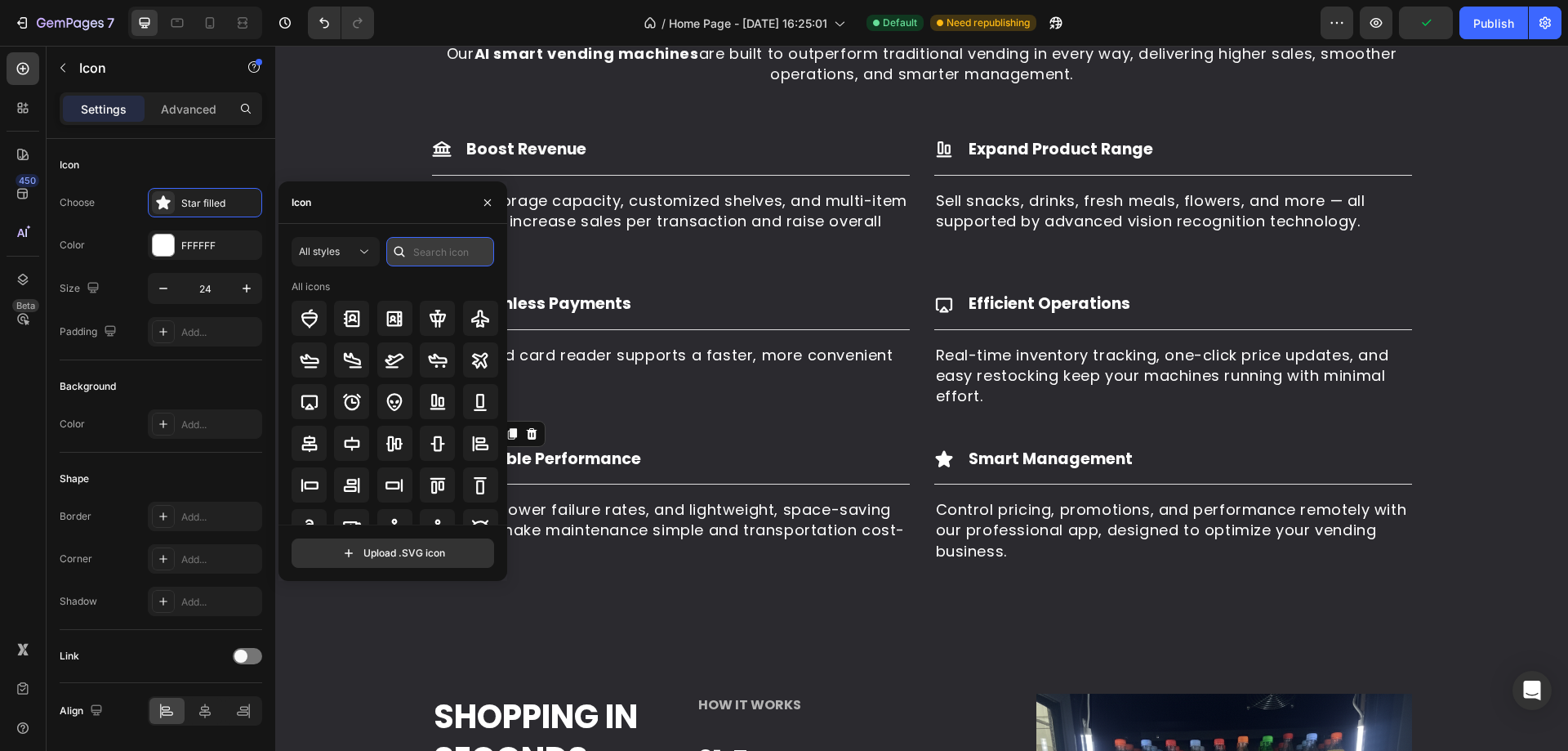
click at [415, 249] on input "text" at bounding box center [440, 252] width 108 height 30
type input "convenience"
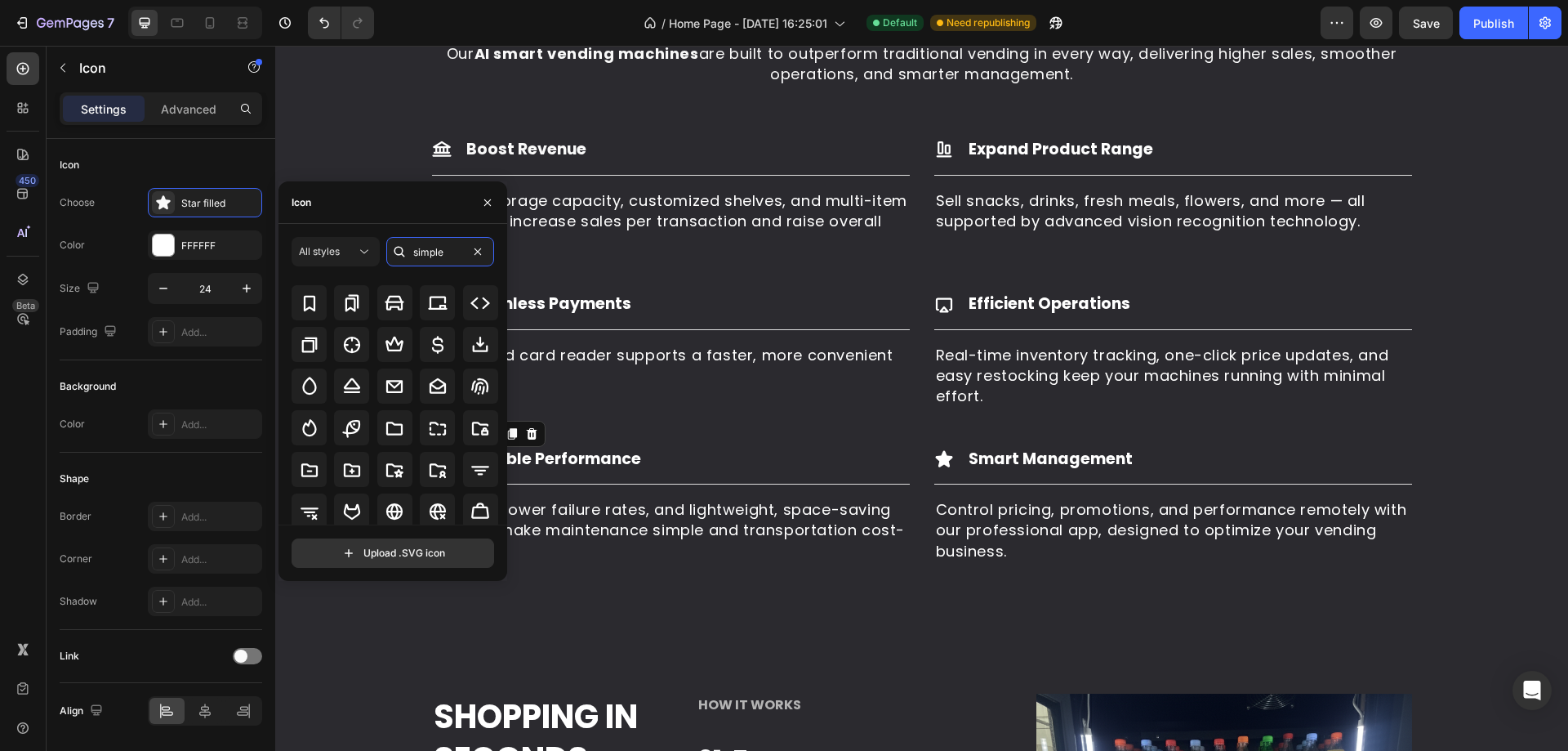
scroll to position [179, 0]
drag, startPoint x: 417, startPoint y: 258, endPoint x: 356, endPoint y: 258, distance: 61.0
click at [356, 258] on div "All styles simple" at bounding box center [393, 252] width 202 height 30
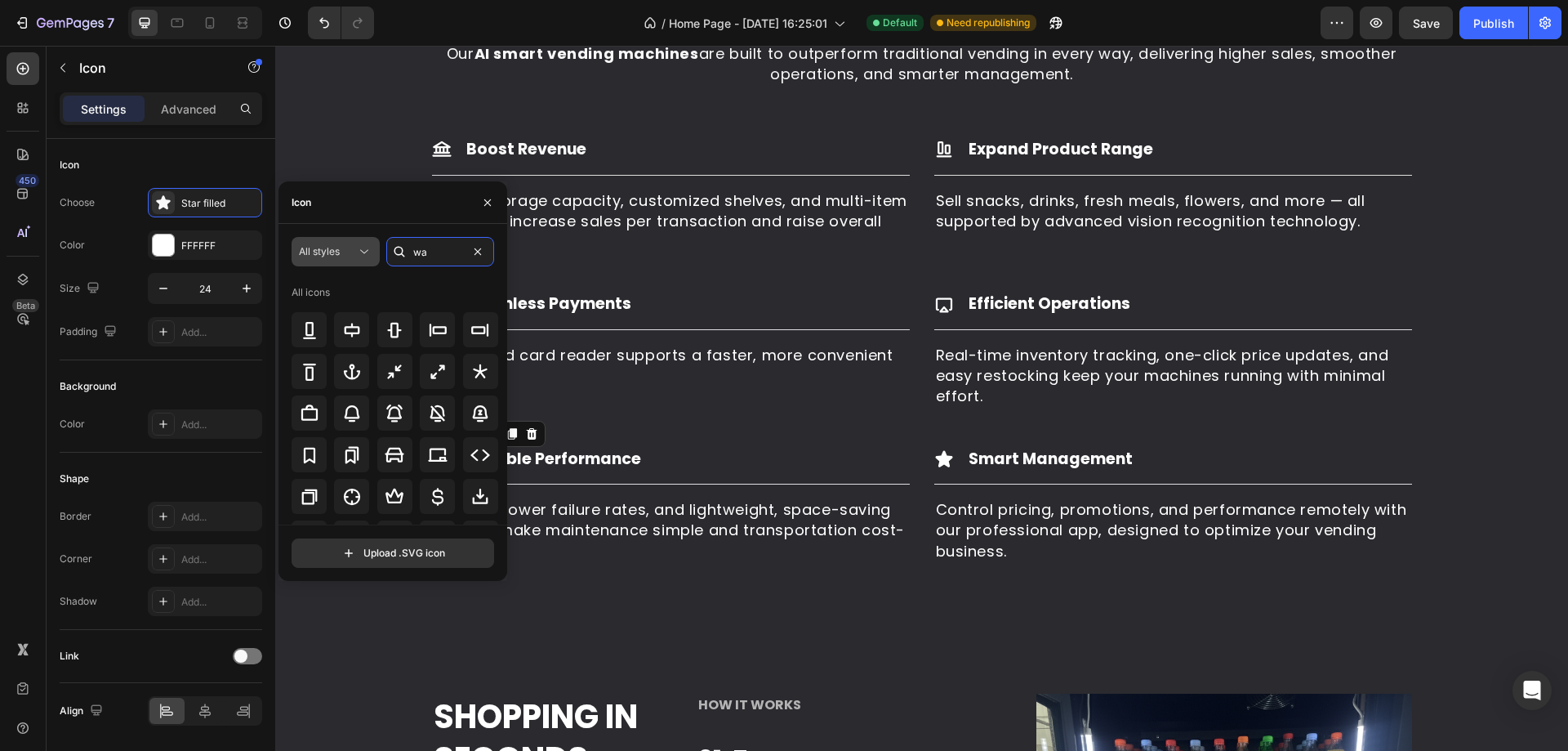
type input "w"
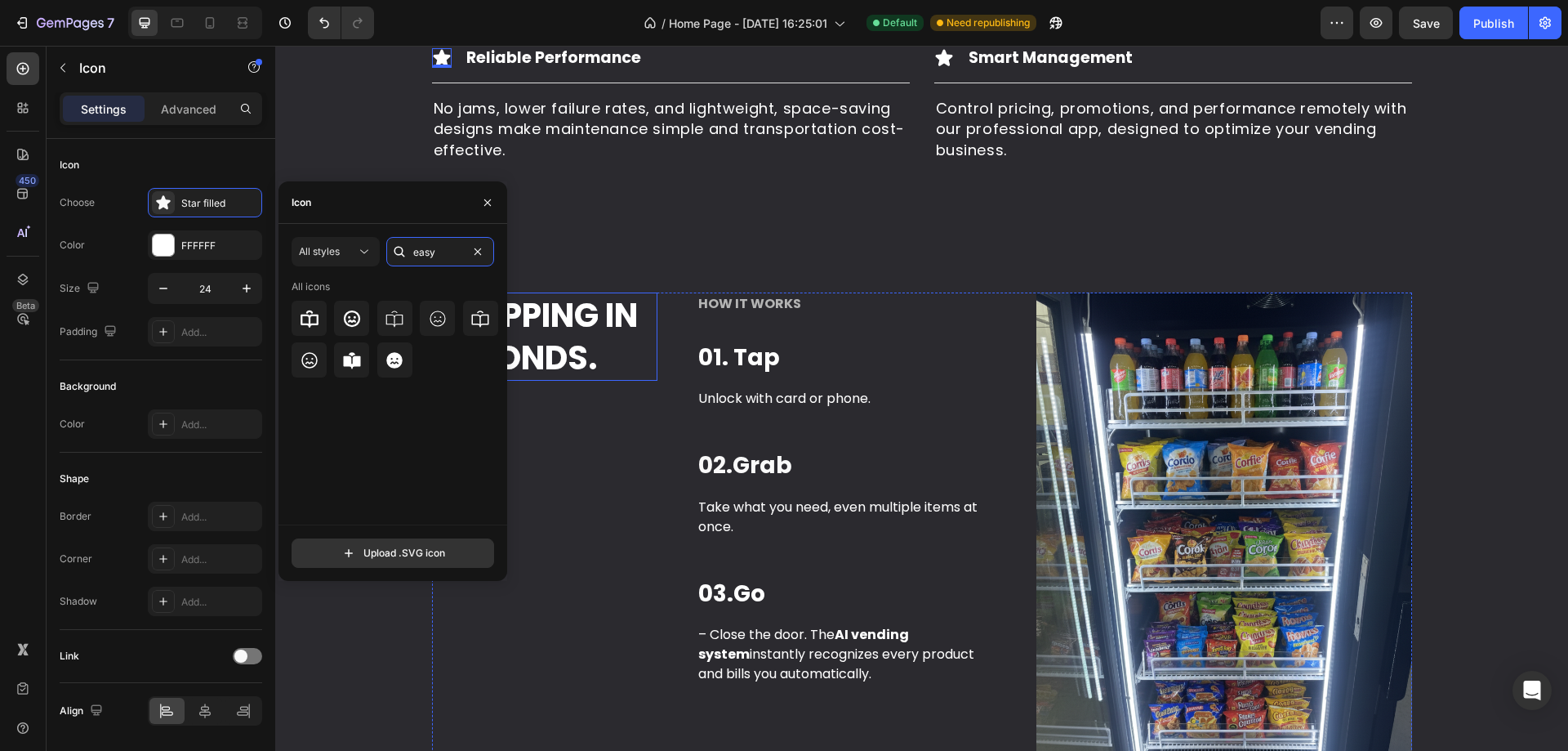
scroll to position [2205, 0]
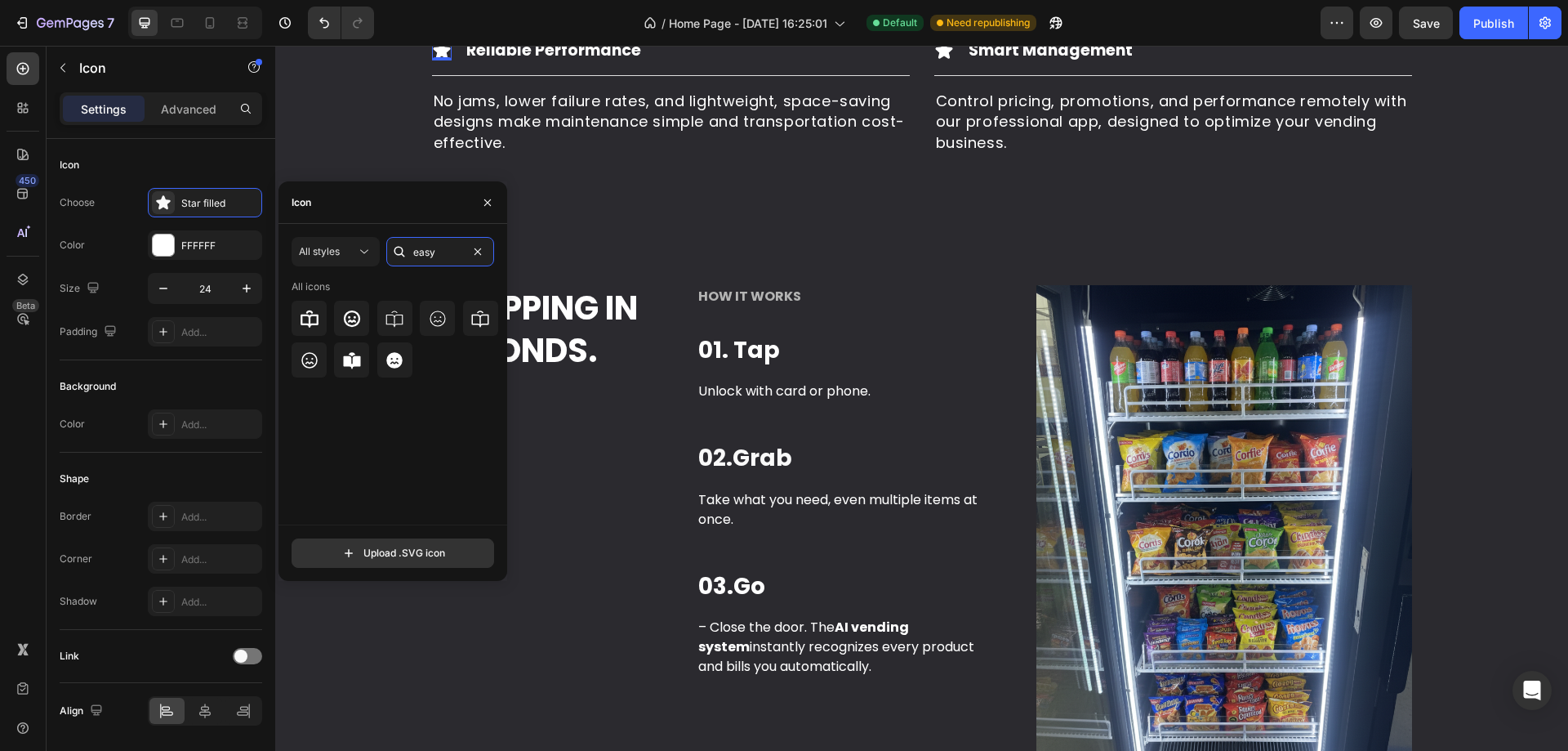
drag, startPoint x: 444, startPoint y: 255, endPoint x: 382, endPoint y: 255, distance: 62.0
click at [382, 255] on div "All styles easy" at bounding box center [393, 252] width 202 height 30
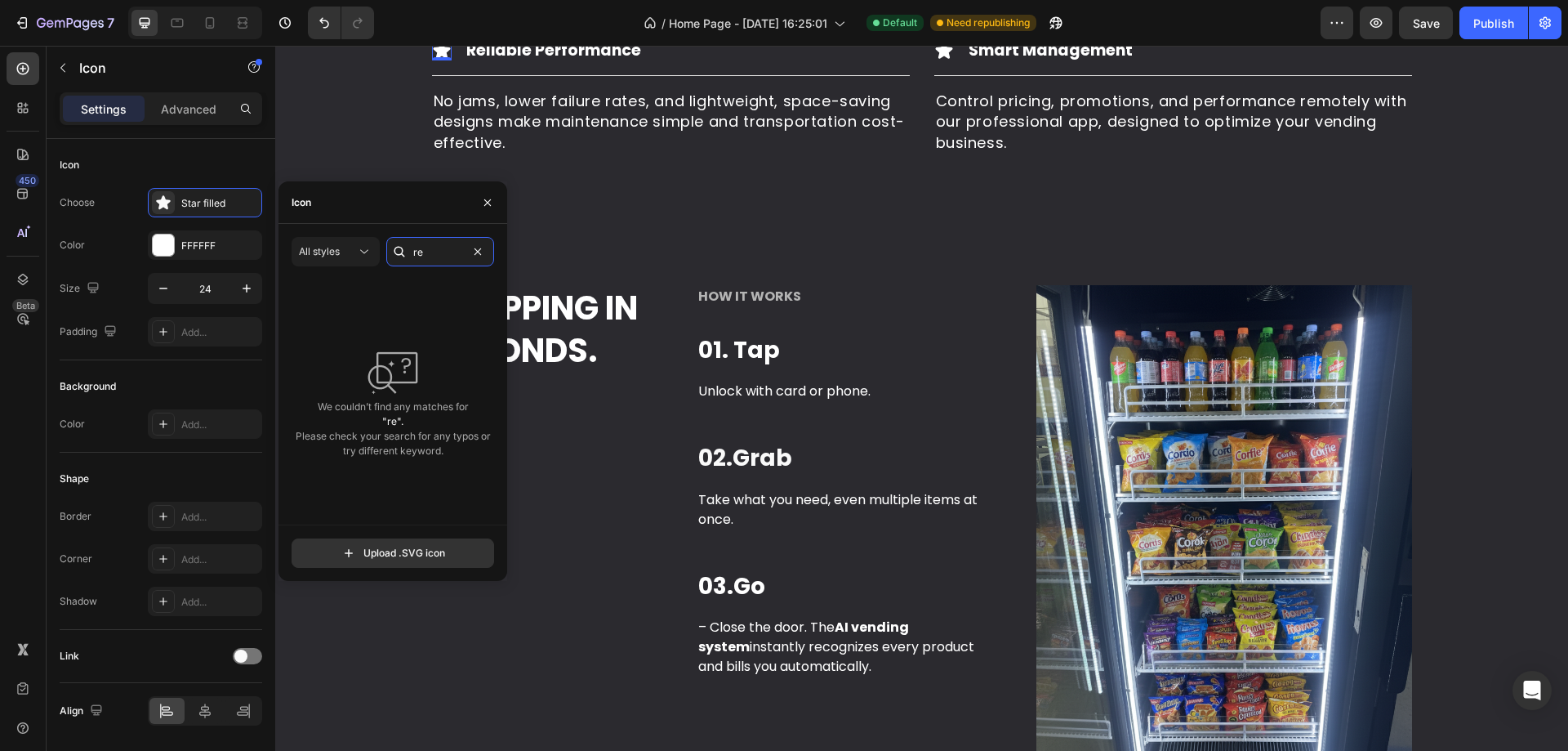
type input "r"
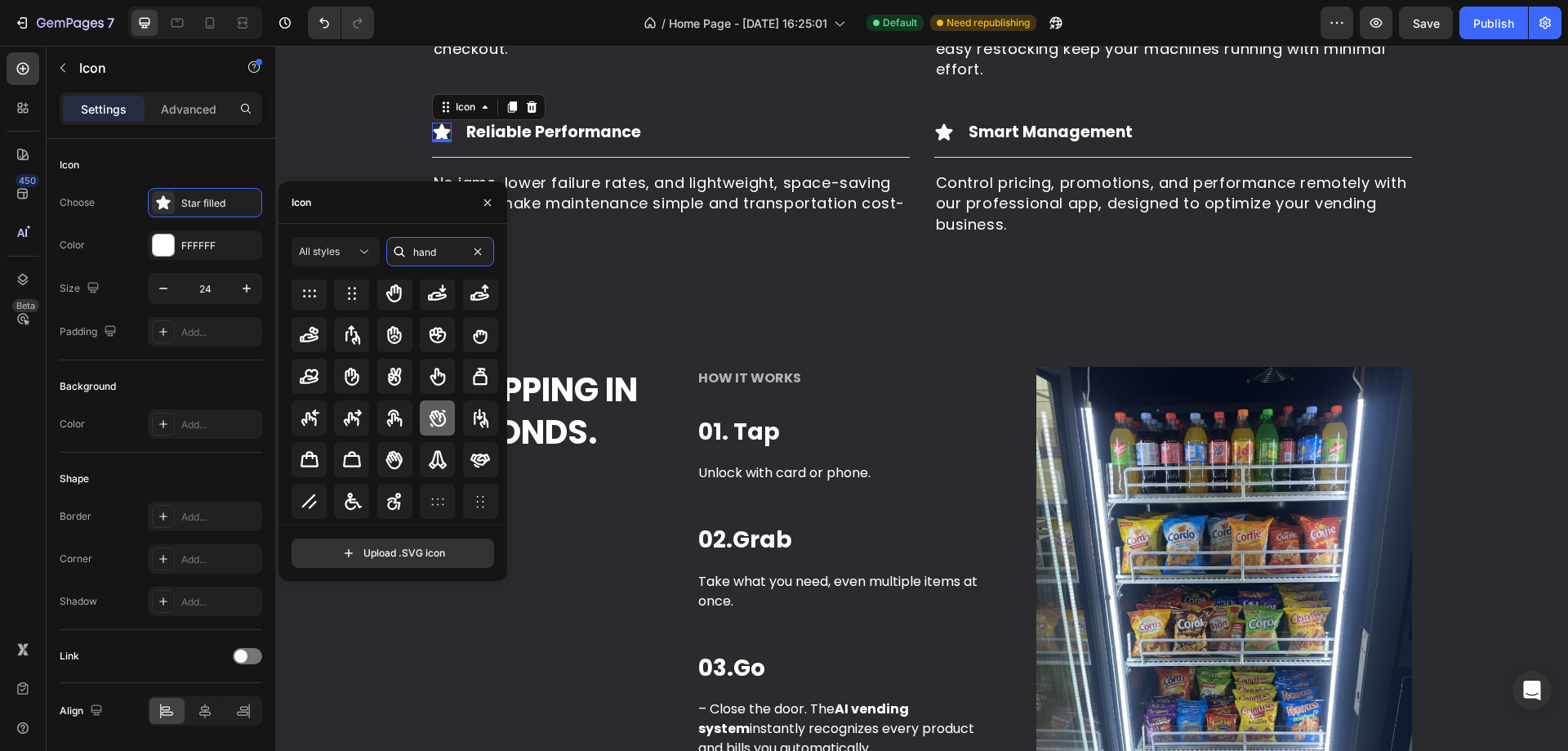
scroll to position [0, 0]
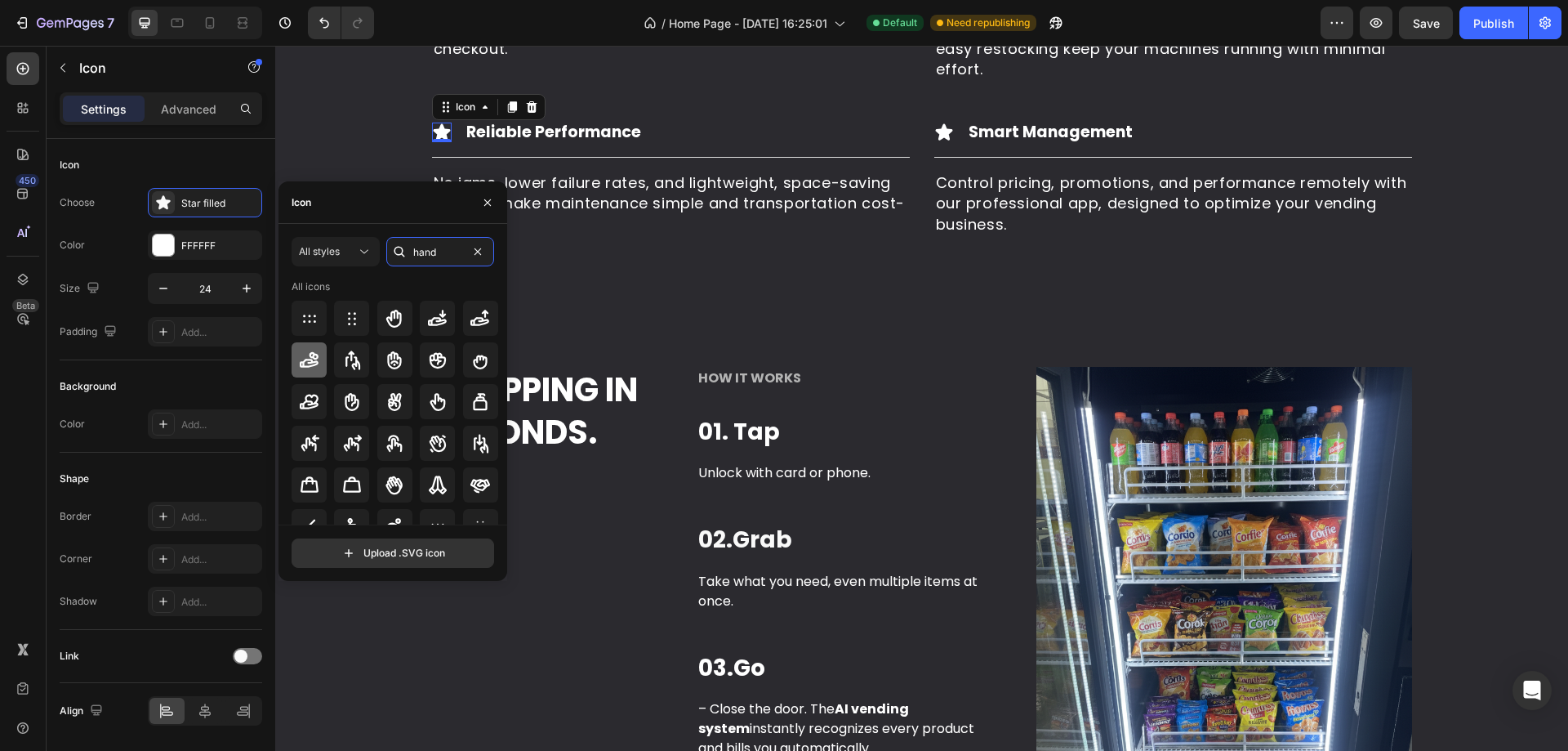
type input "hand"
click at [306, 364] on icon at bounding box center [309, 360] width 20 height 20
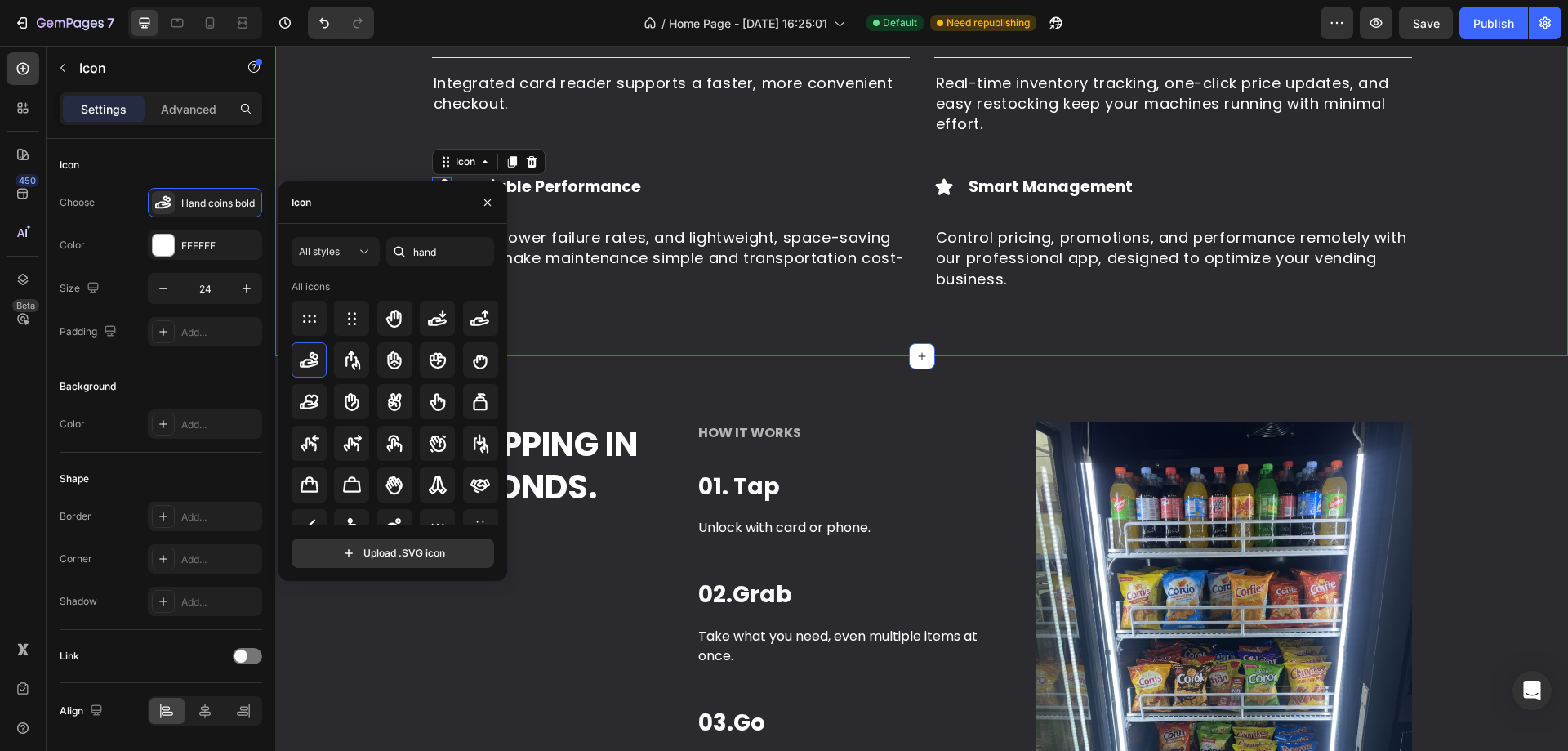
scroll to position [2042, 0]
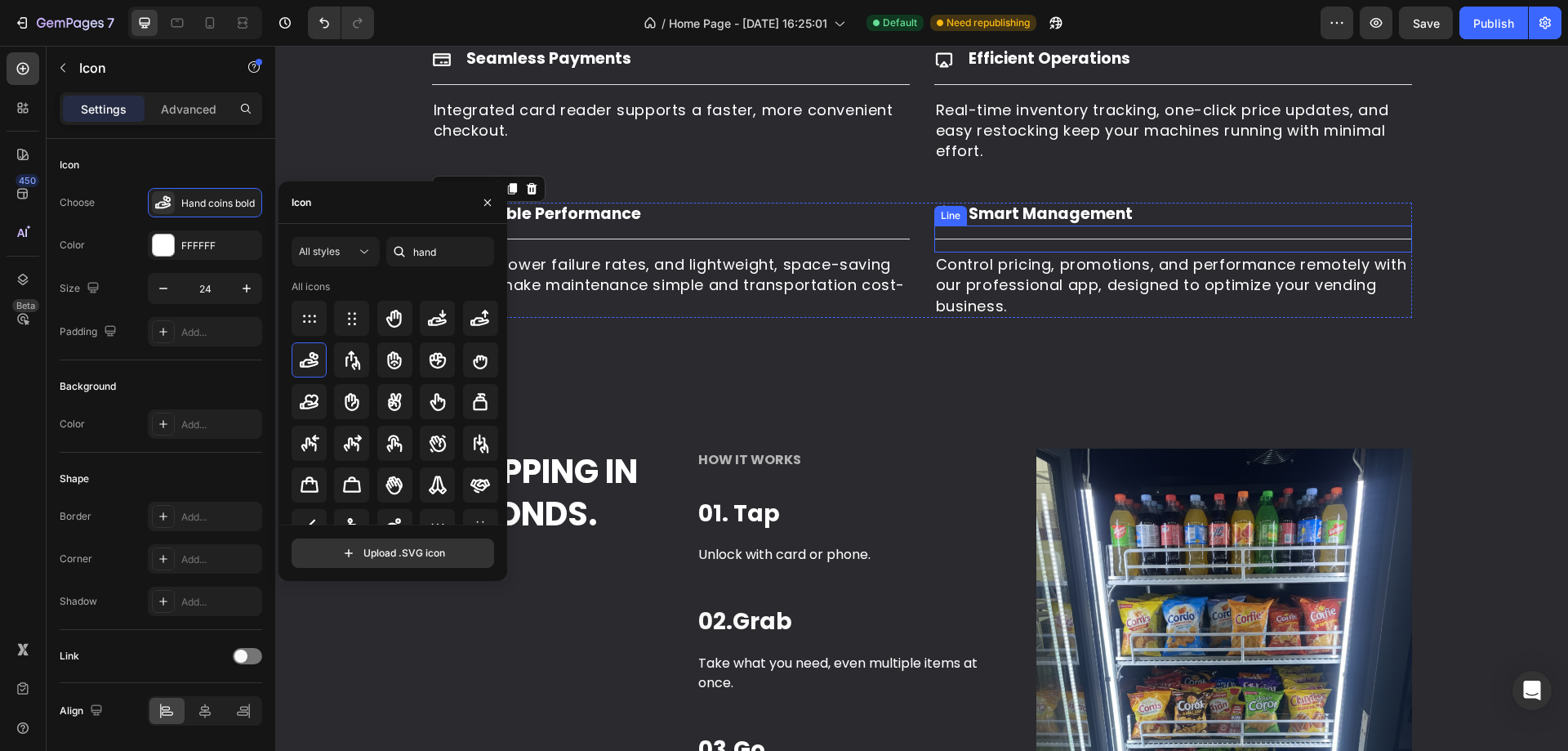
click at [1090, 257] on p "Control pricing, promotions, and performance remotely with our professional app…" at bounding box center [1173, 285] width 474 height 62
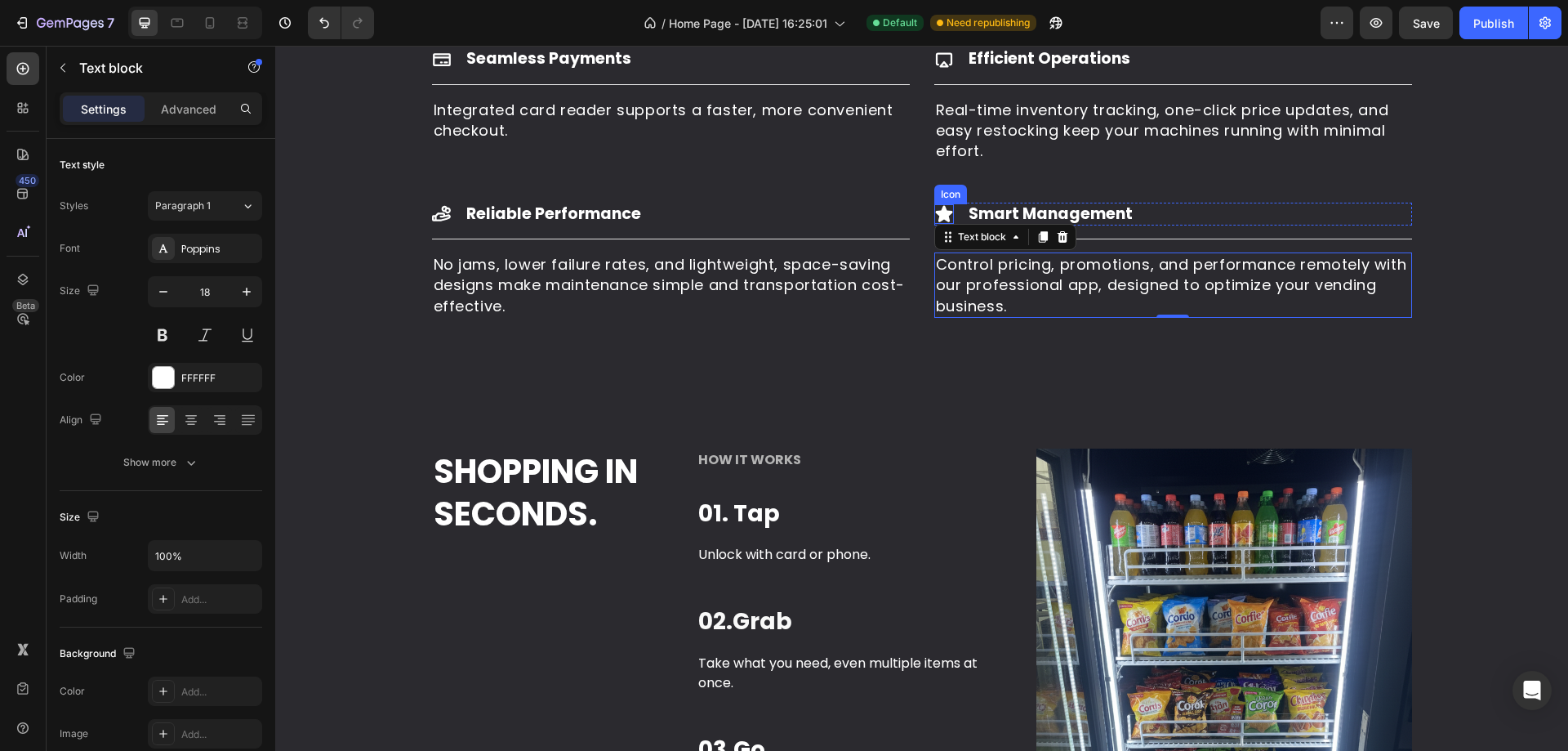
click at [937, 208] on icon at bounding box center [943, 213] width 17 height 16
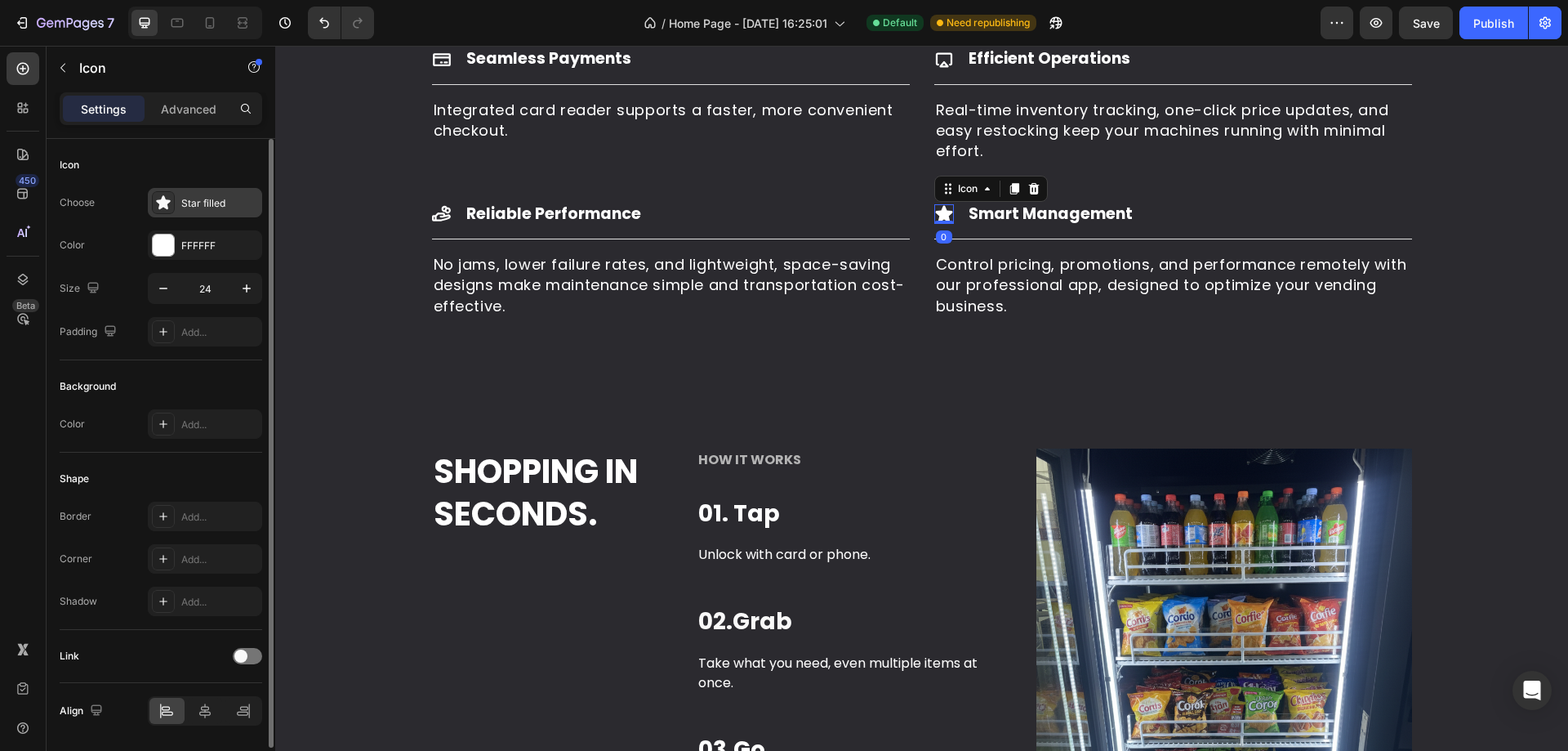
click at [201, 206] on div "Star filled" at bounding box center [219, 203] width 76 height 15
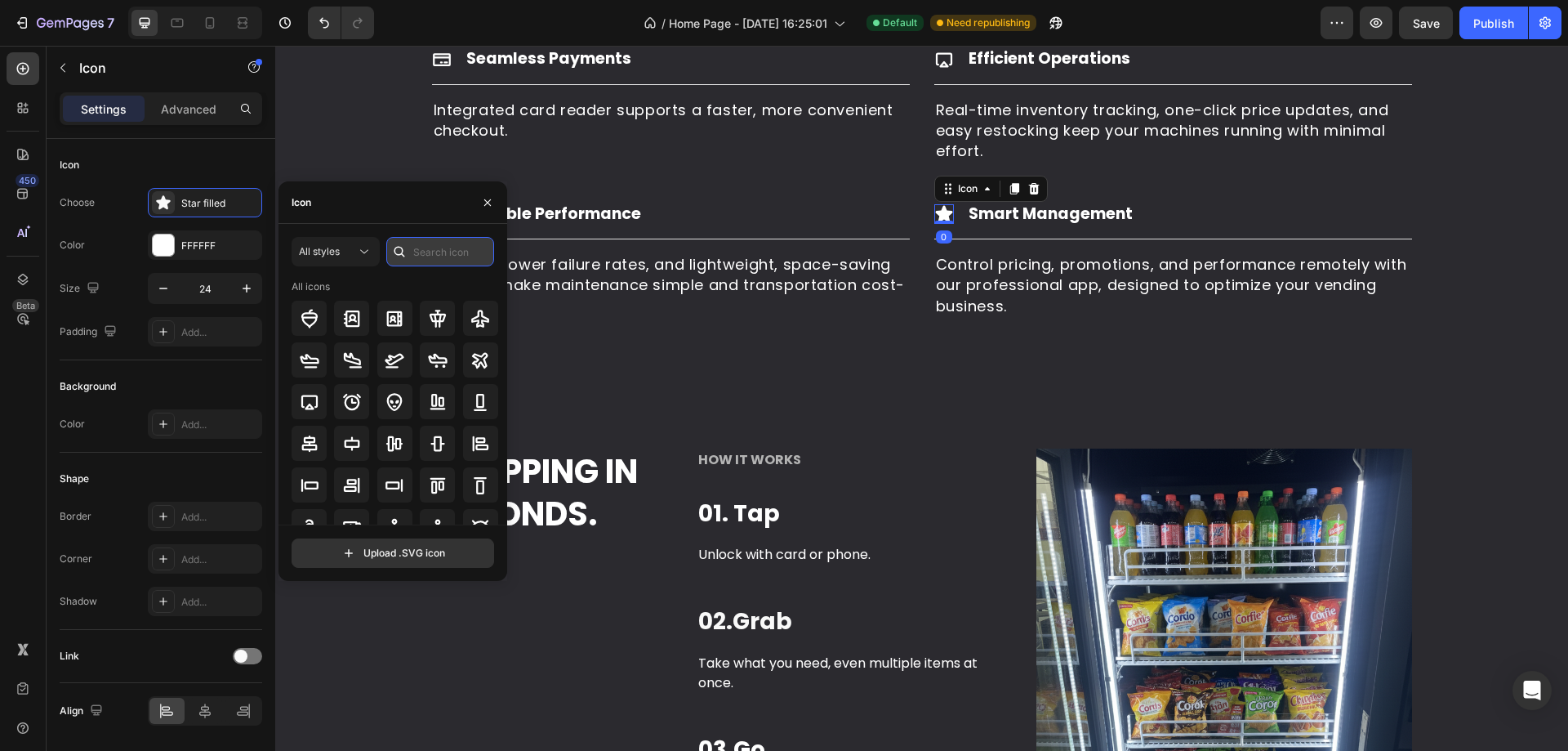
click at [431, 252] on input "text" at bounding box center [440, 252] width 108 height 30
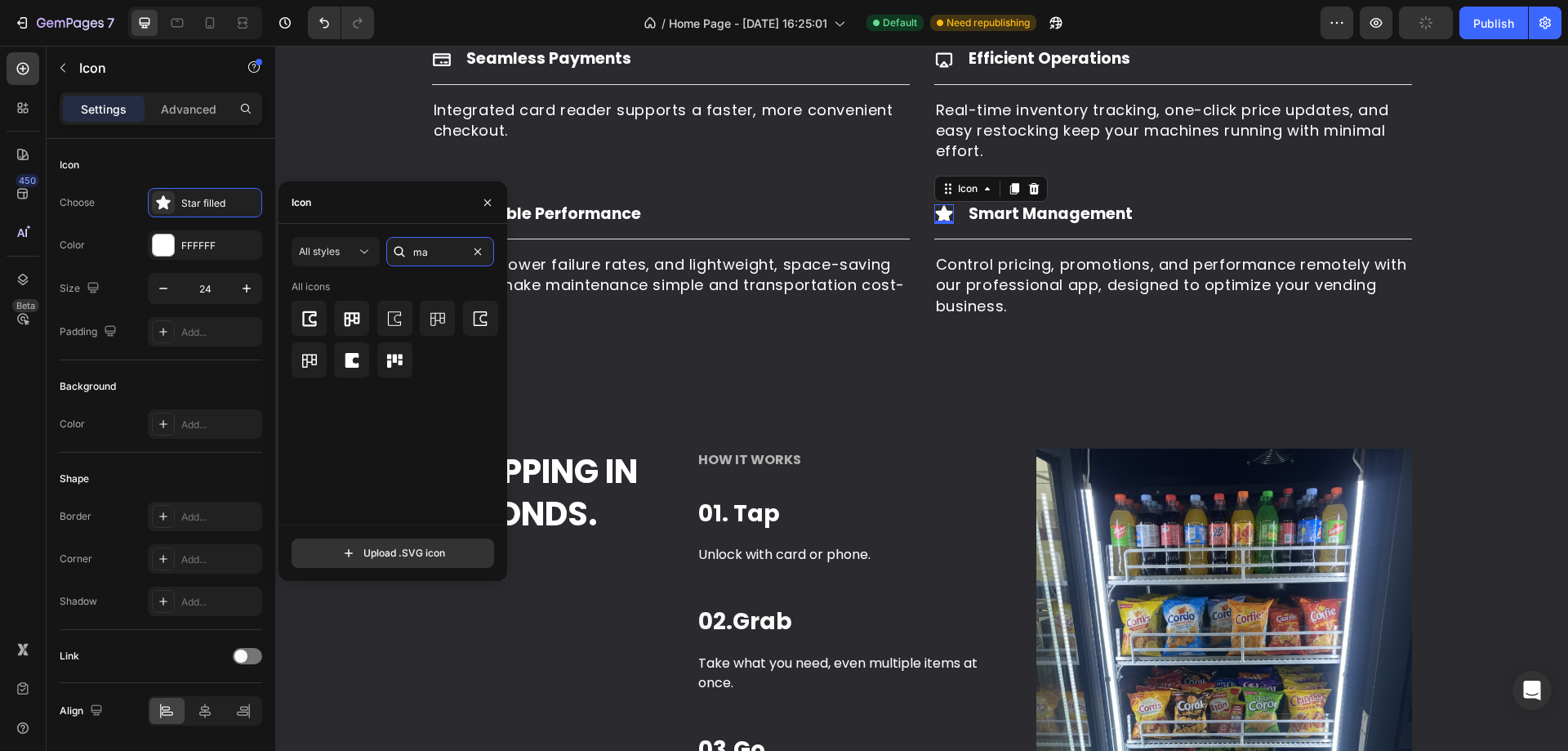
type input "m"
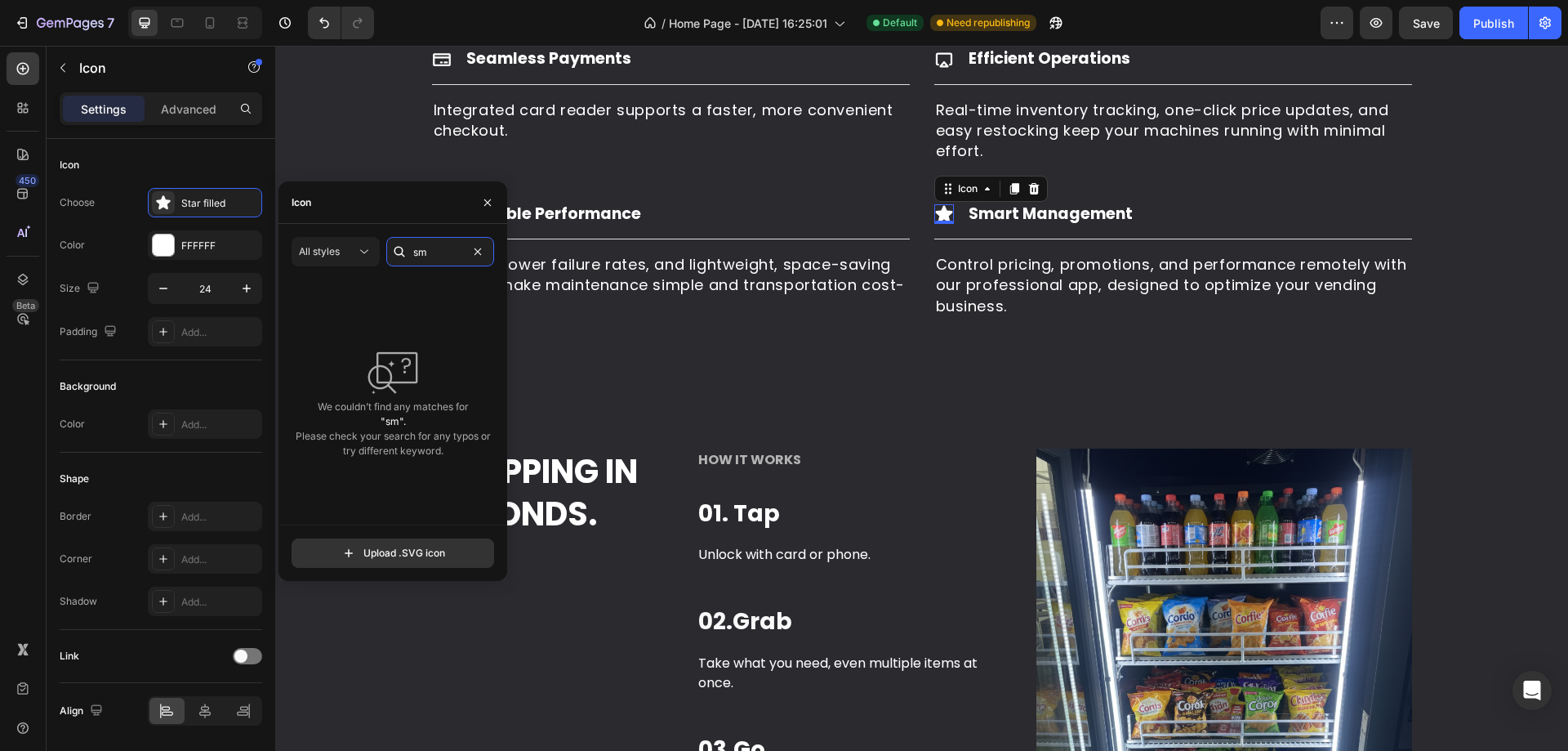
type input "s"
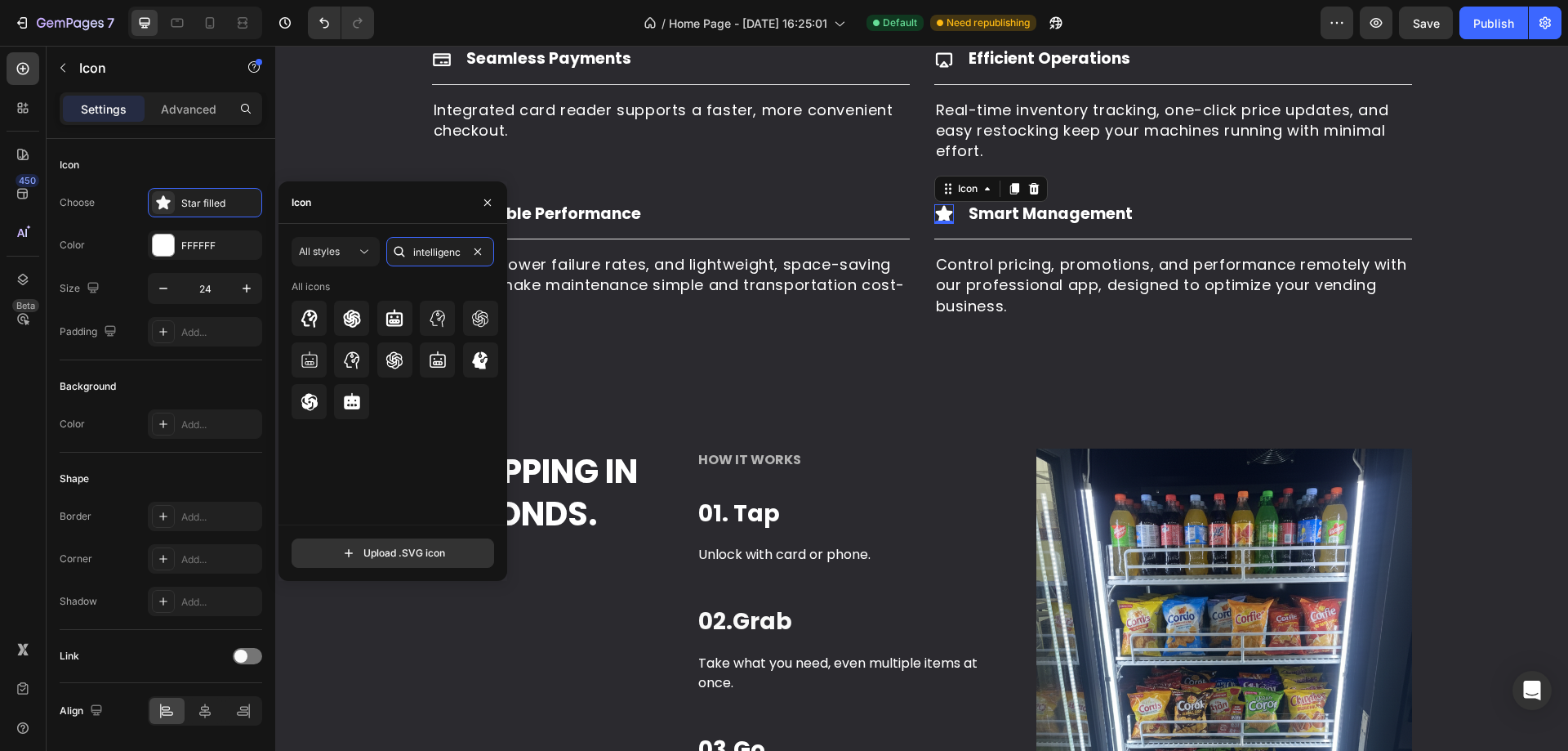
type input "intelligence"
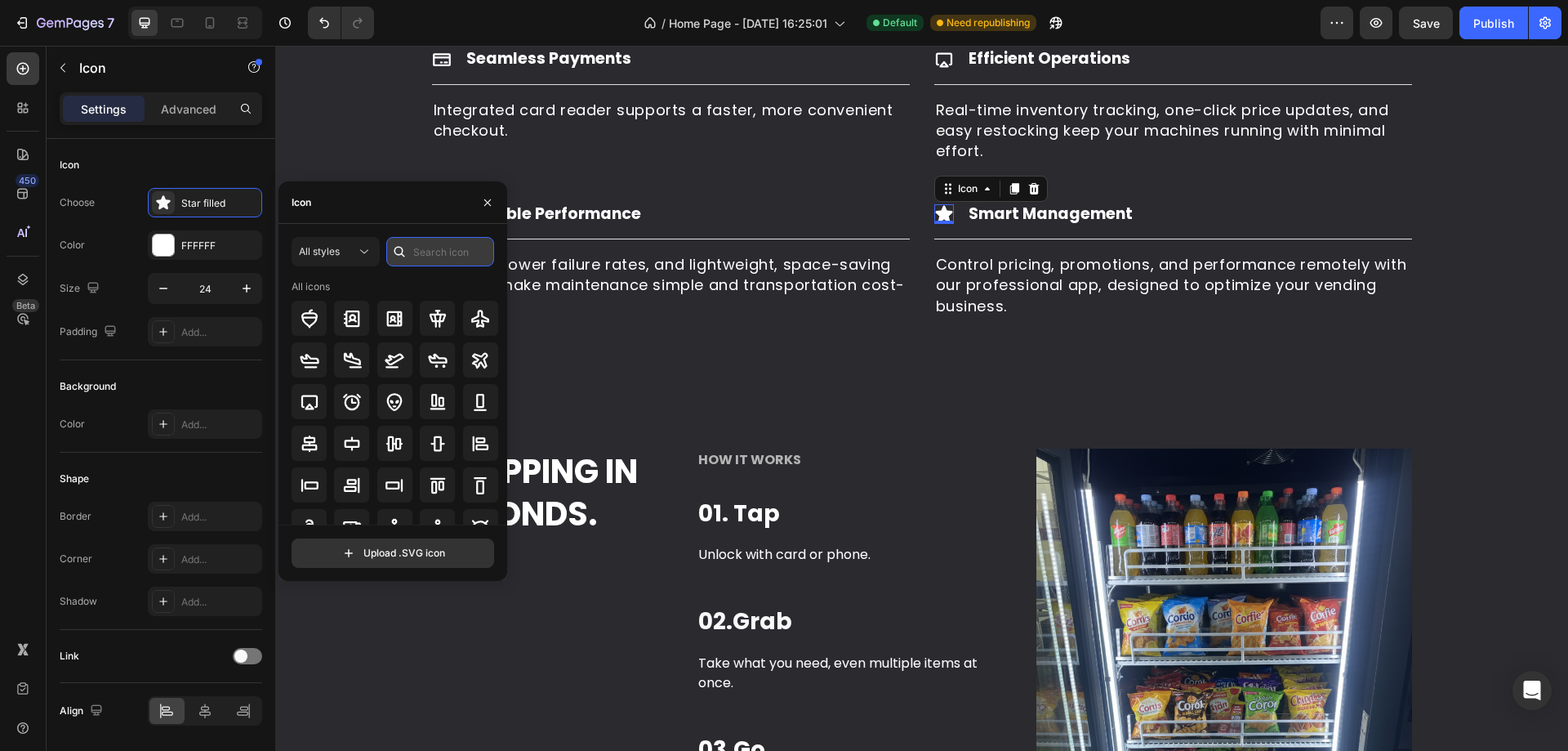
click at [445, 256] on input "text" at bounding box center [440, 252] width 108 height 30
type input "f"
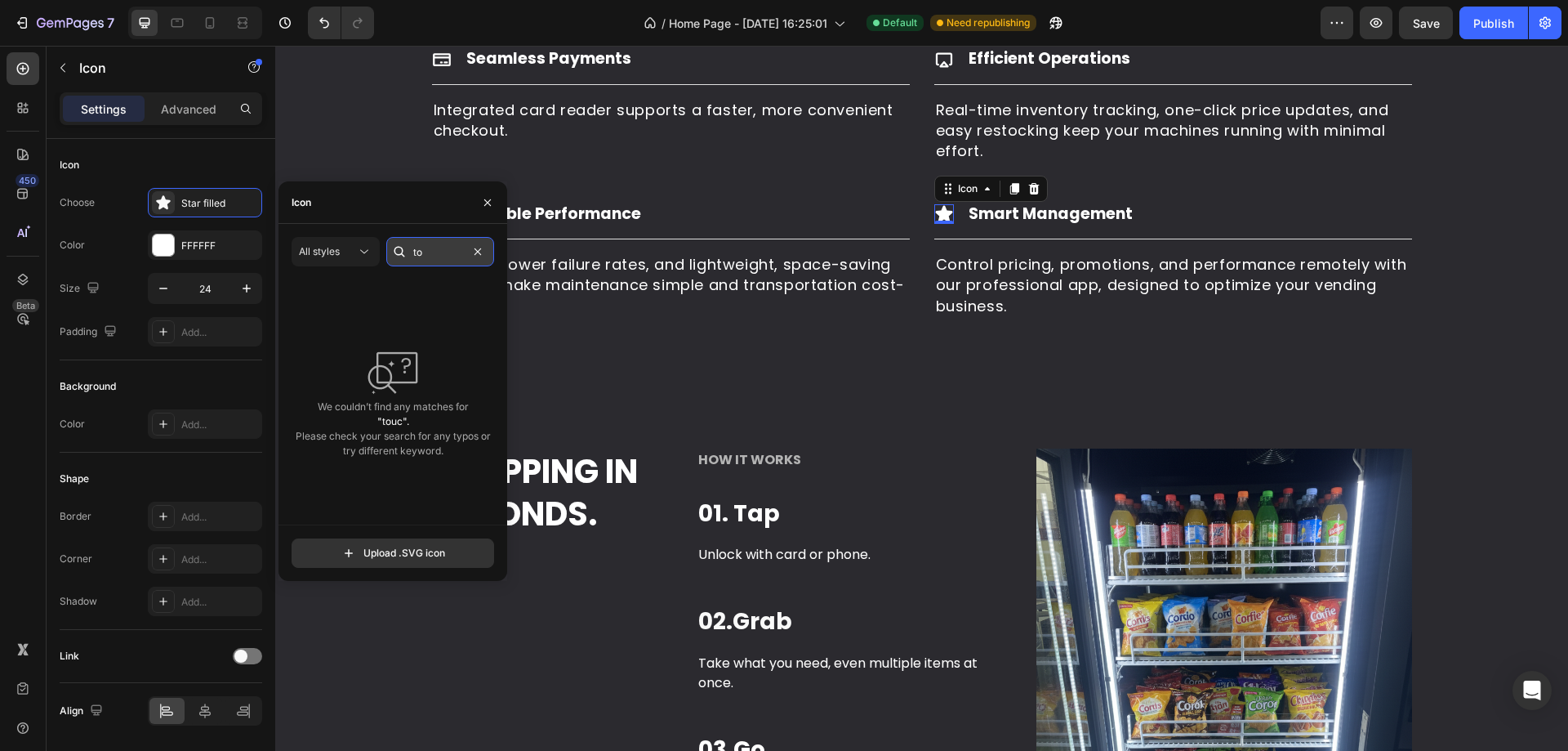
type input "t"
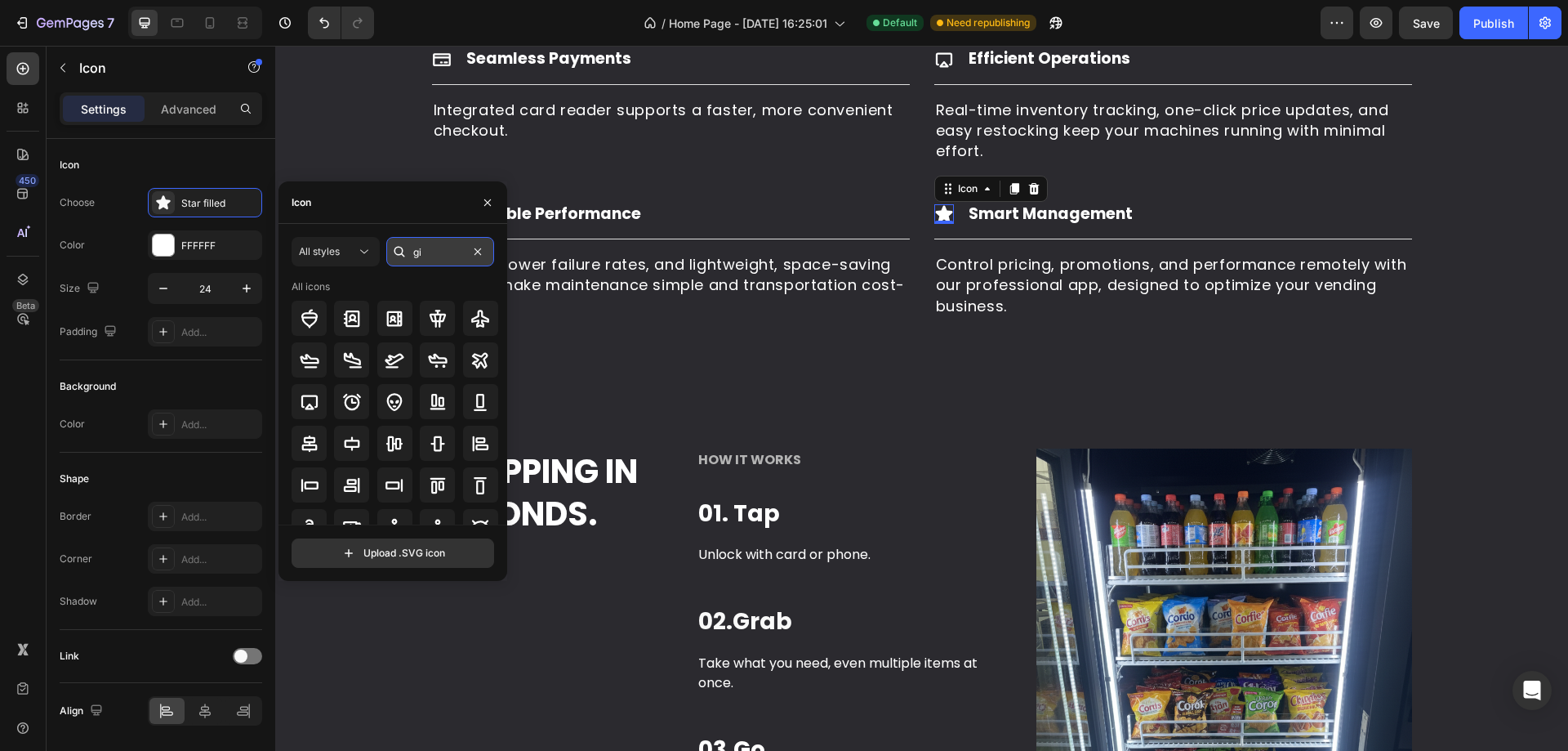
type input "g"
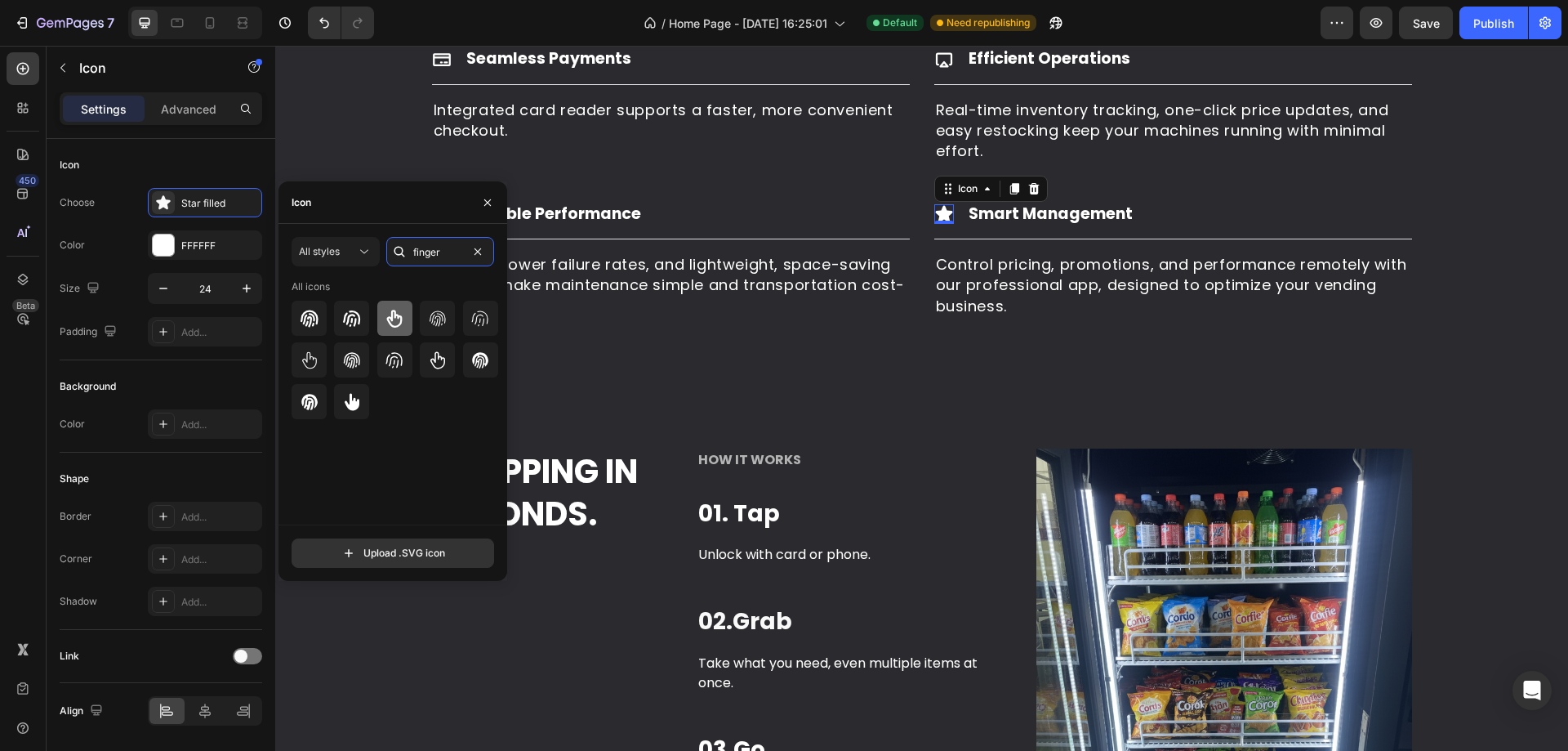
type input "finger"
click at [399, 322] on icon at bounding box center [395, 318] width 20 height 20
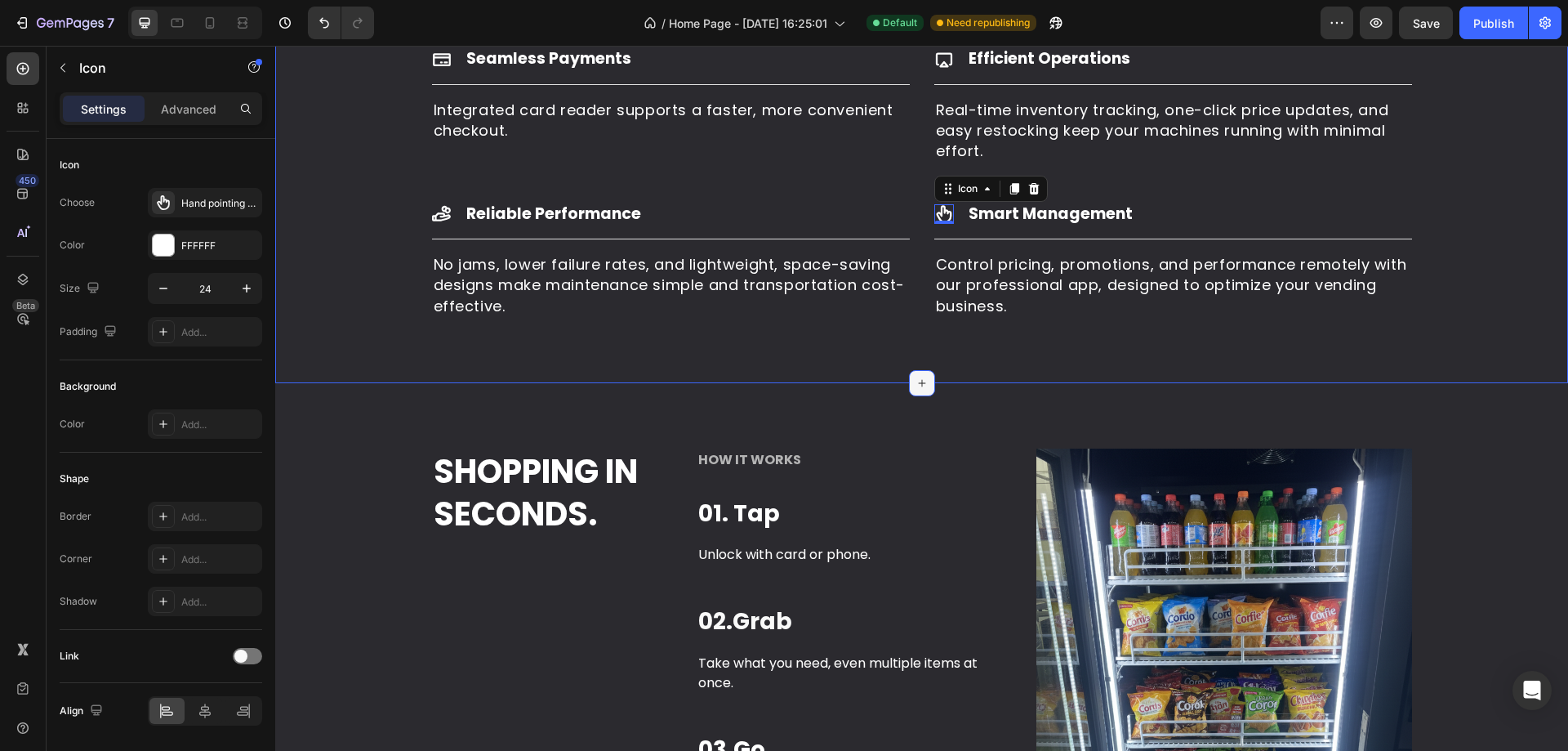
click at [915, 382] on icon at bounding box center [922, 383] width 13 height 13
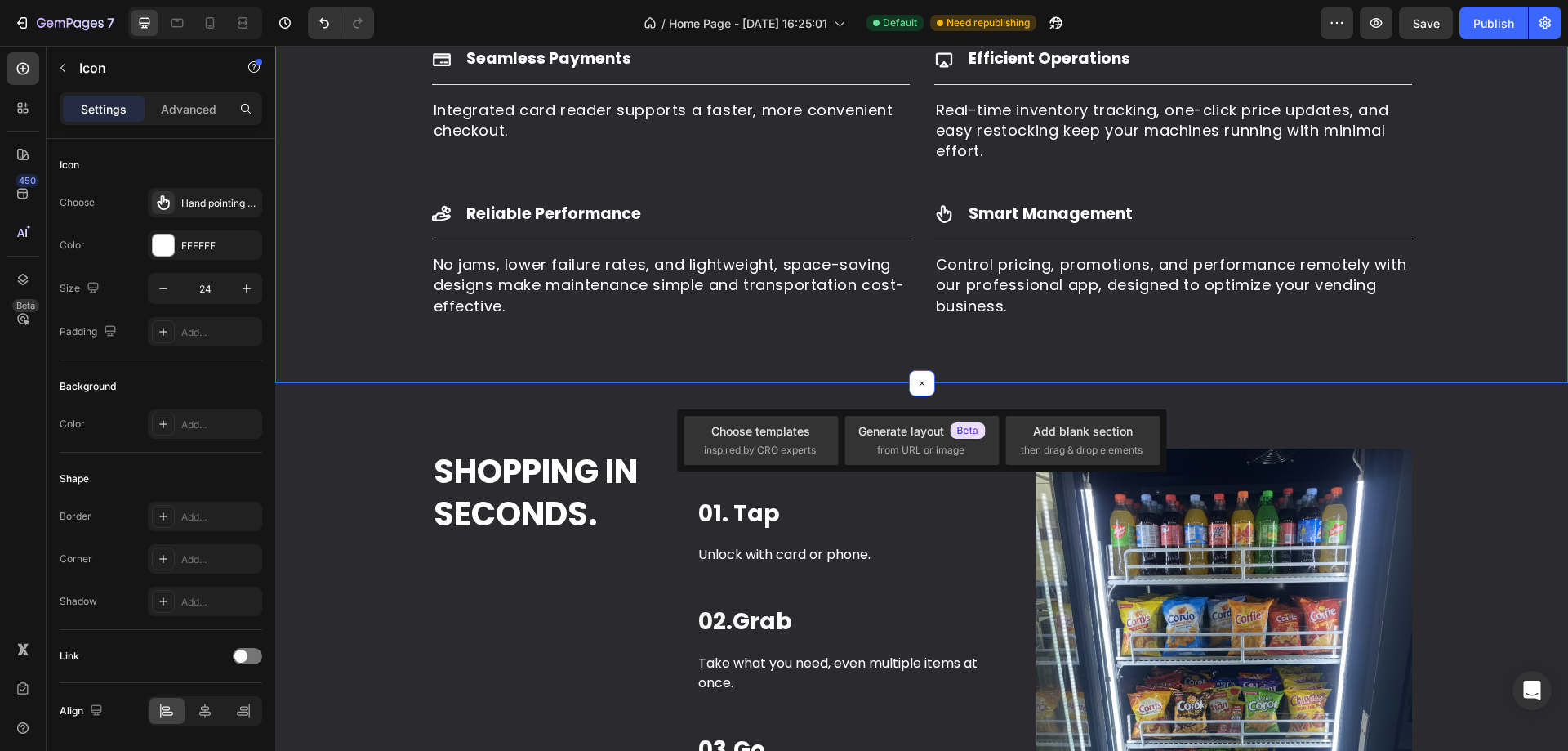
click at [1109, 355] on div "Why Businesses Choose Our AI Smart Vending Machines Heading Our AI smart vendin…" at bounding box center [922, 21] width 1293 height 724
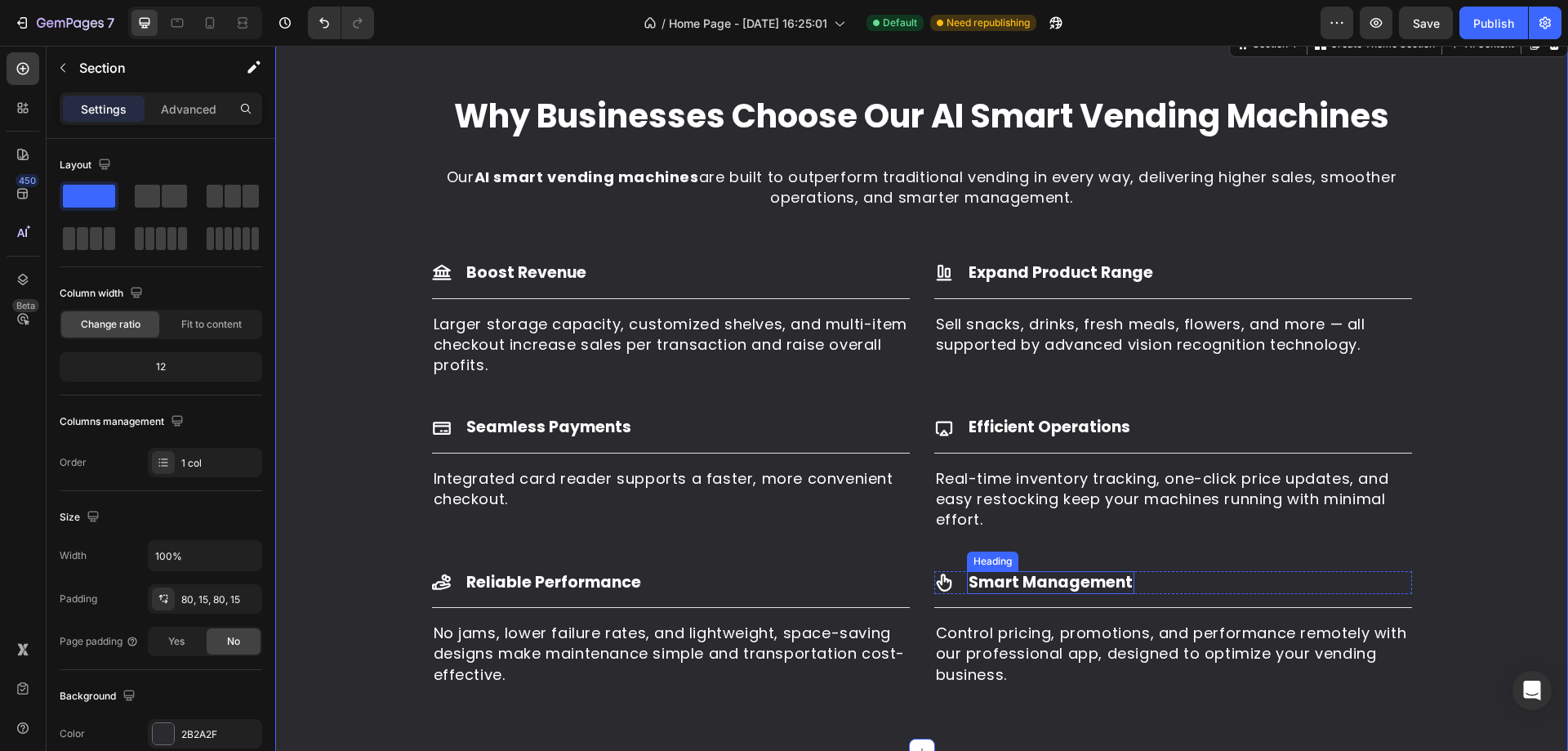
scroll to position [1634, 0]
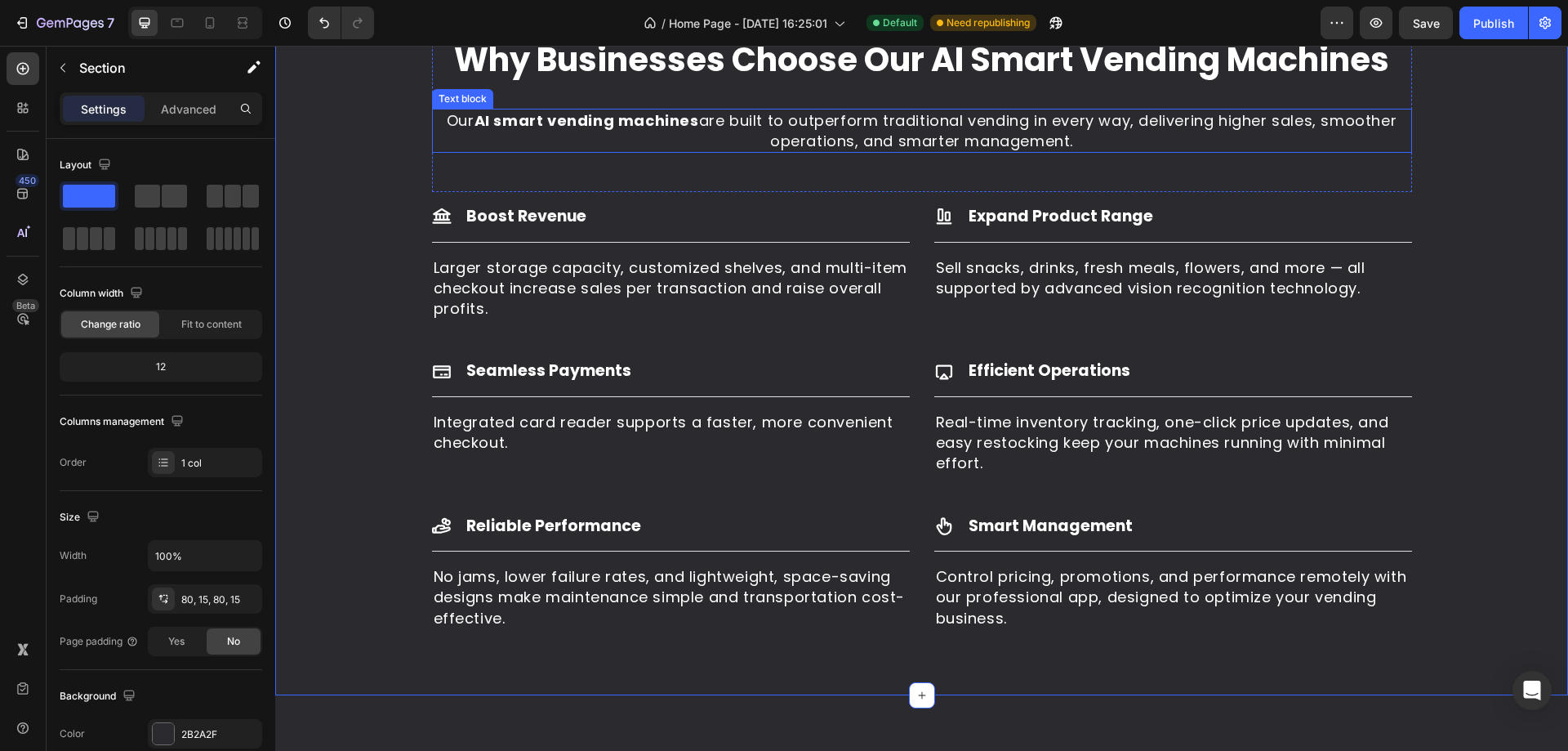
click at [807, 151] on p "Our AI smart vending machines are built to outperform traditional vending in ev…" at bounding box center [922, 131] width 977 height 41
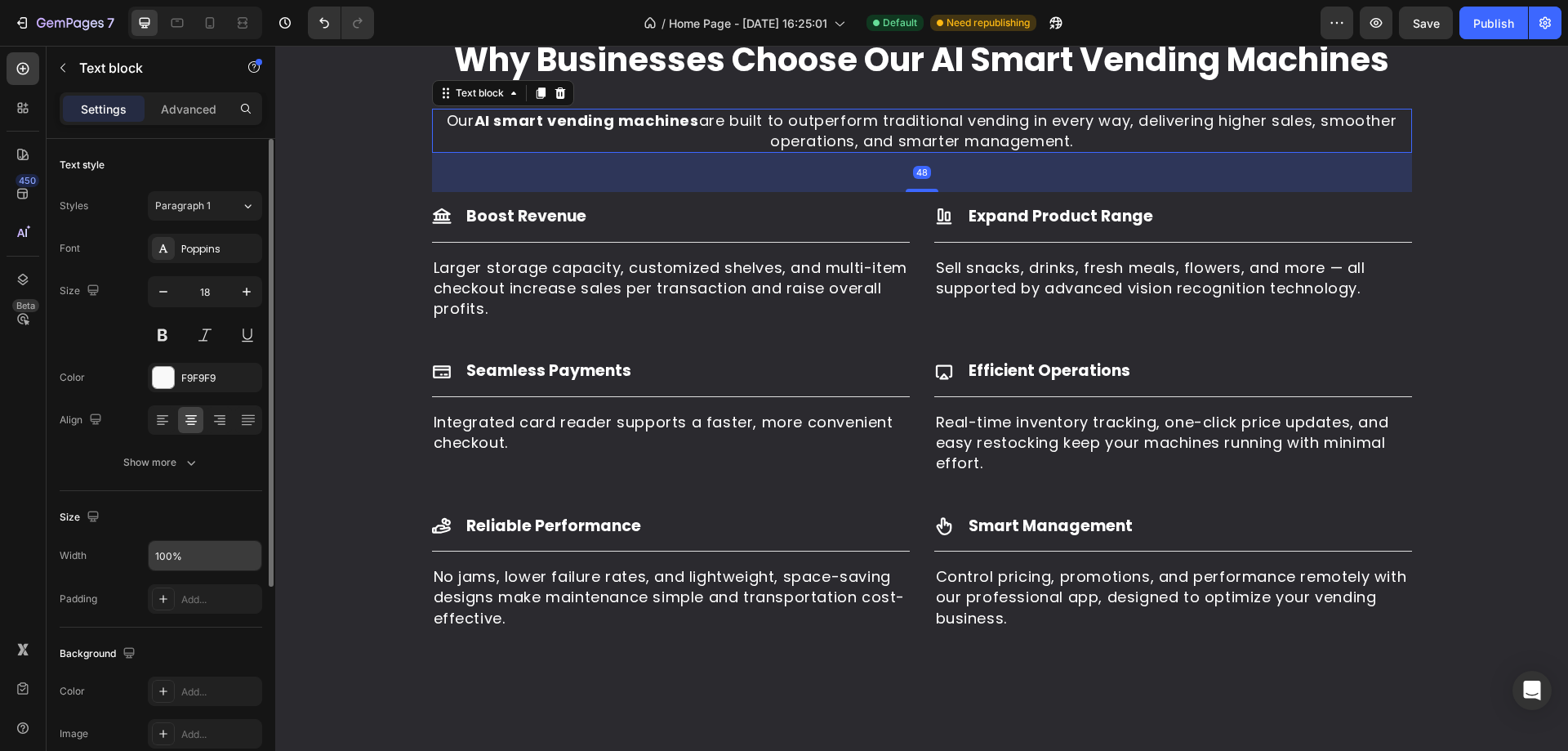
scroll to position [164, 0]
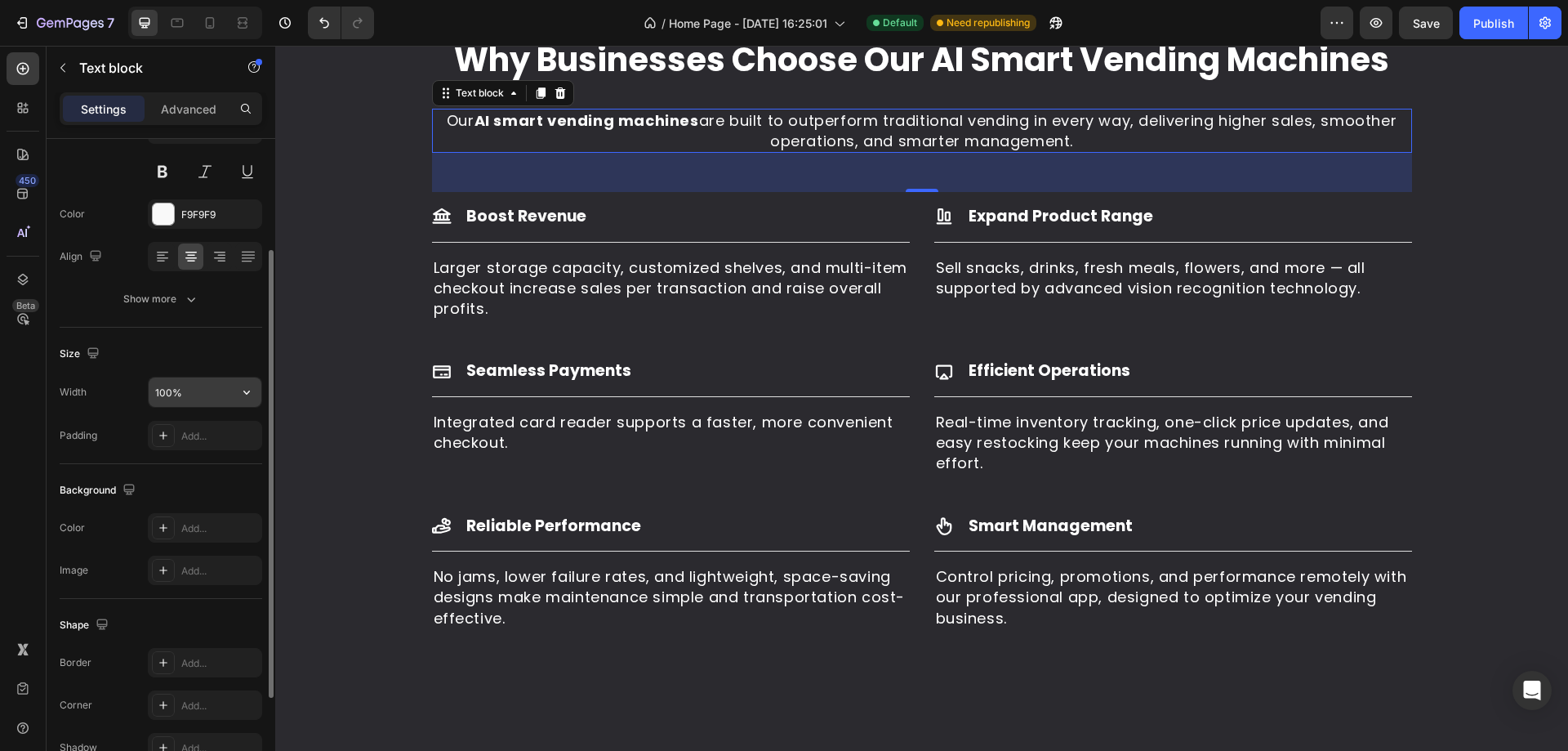
click at [215, 395] on input "100%" at bounding box center [205, 392] width 113 height 30
click at [238, 389] on icon "button" at bounding box center [247, 392] width 16 height 16
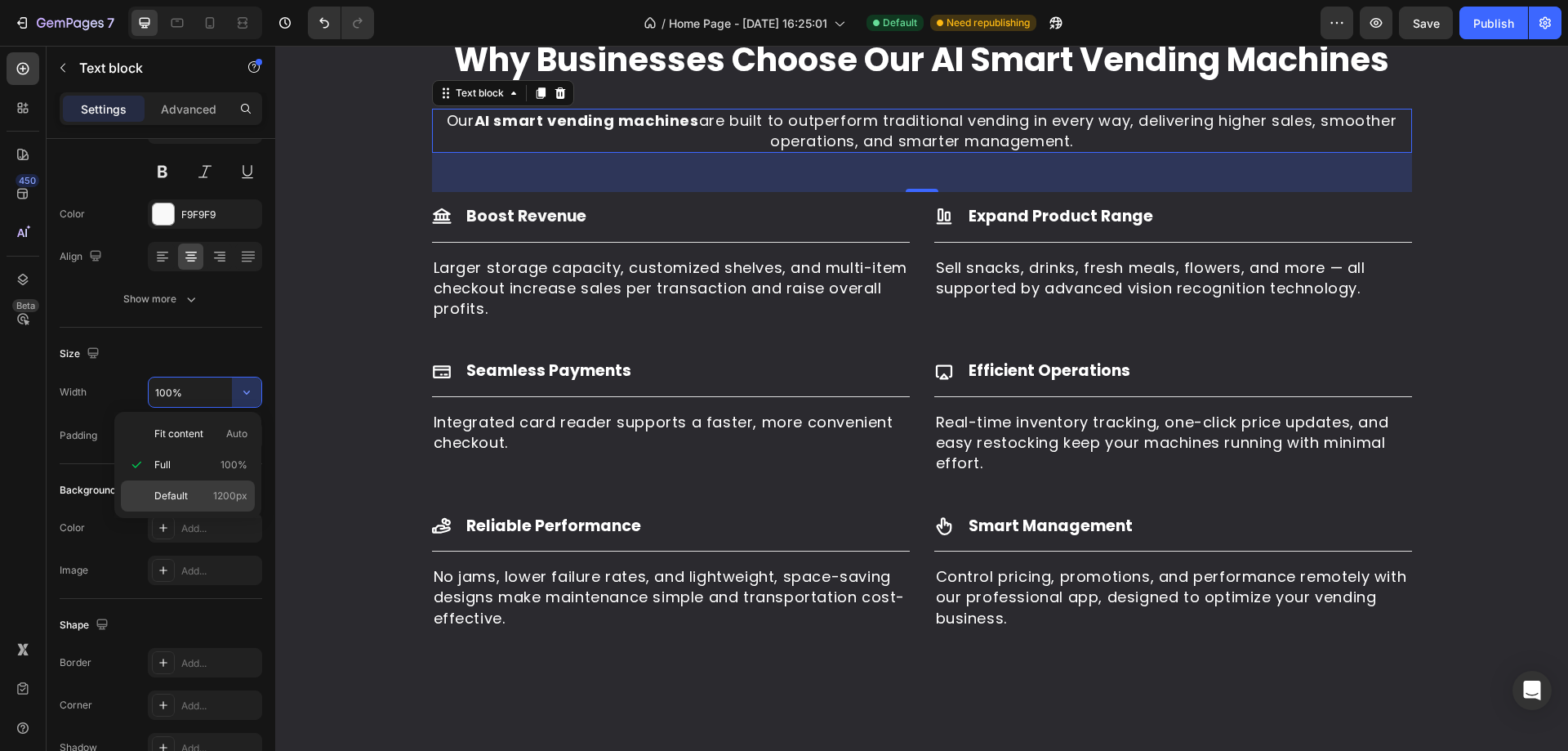
click at [212, 485] on div "Default 1200px" at bounding box center [187, 496] width 134 height 31
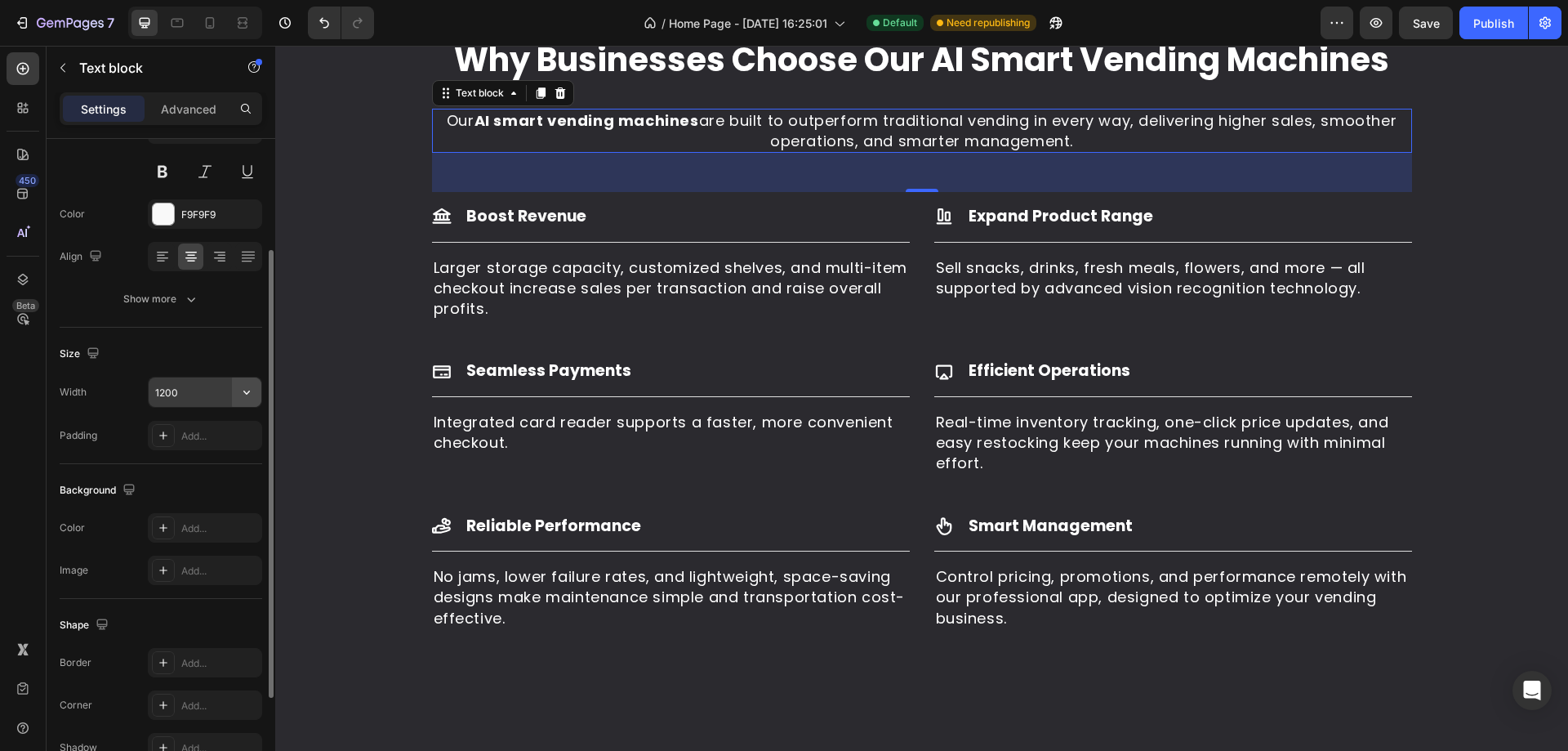
click at [240, 392] on icon "button" at bounding box center [247, 392] width 16 height 16
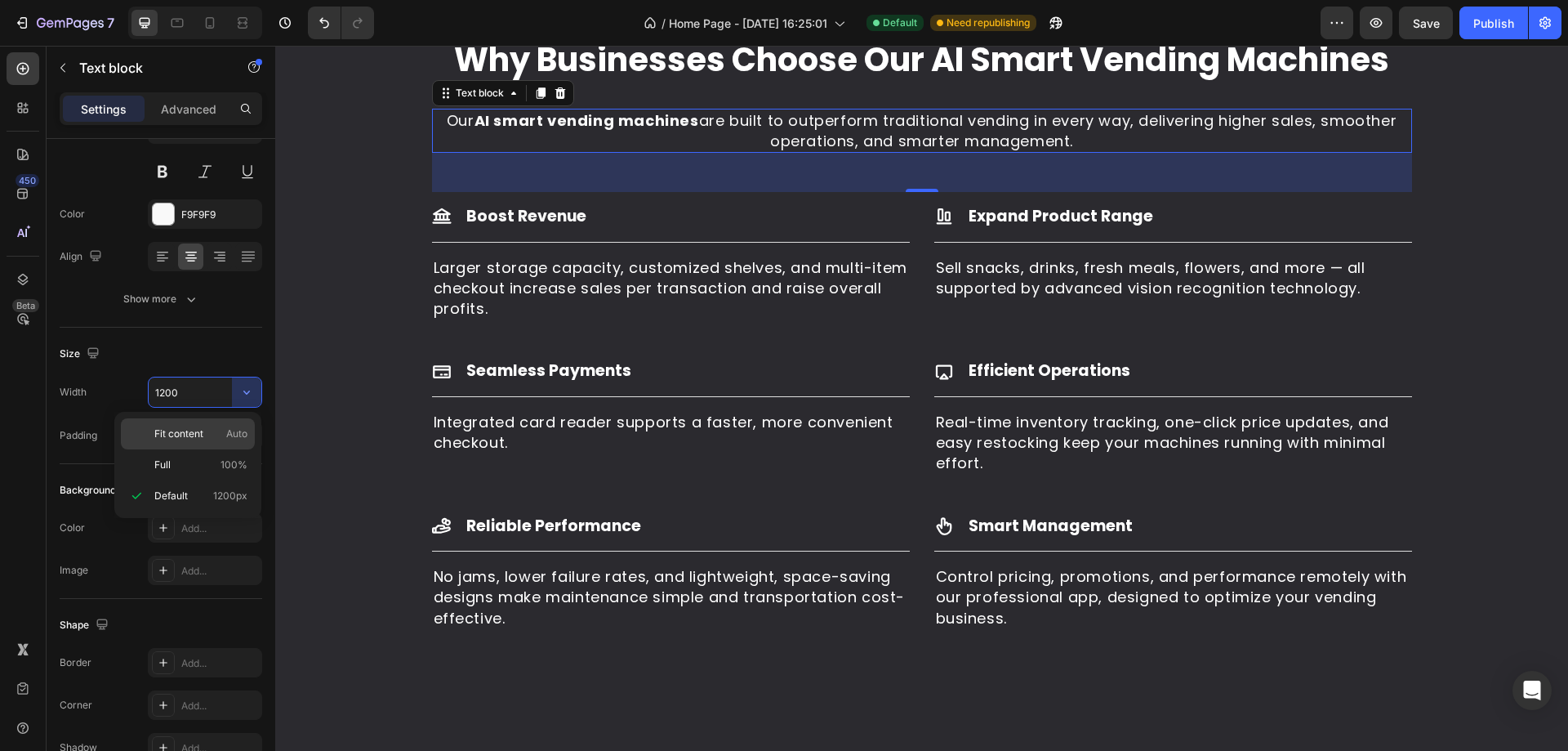
click at [222, 420] on div "Fit content Auto" at bounding box center [187, 433] width 134 height 31
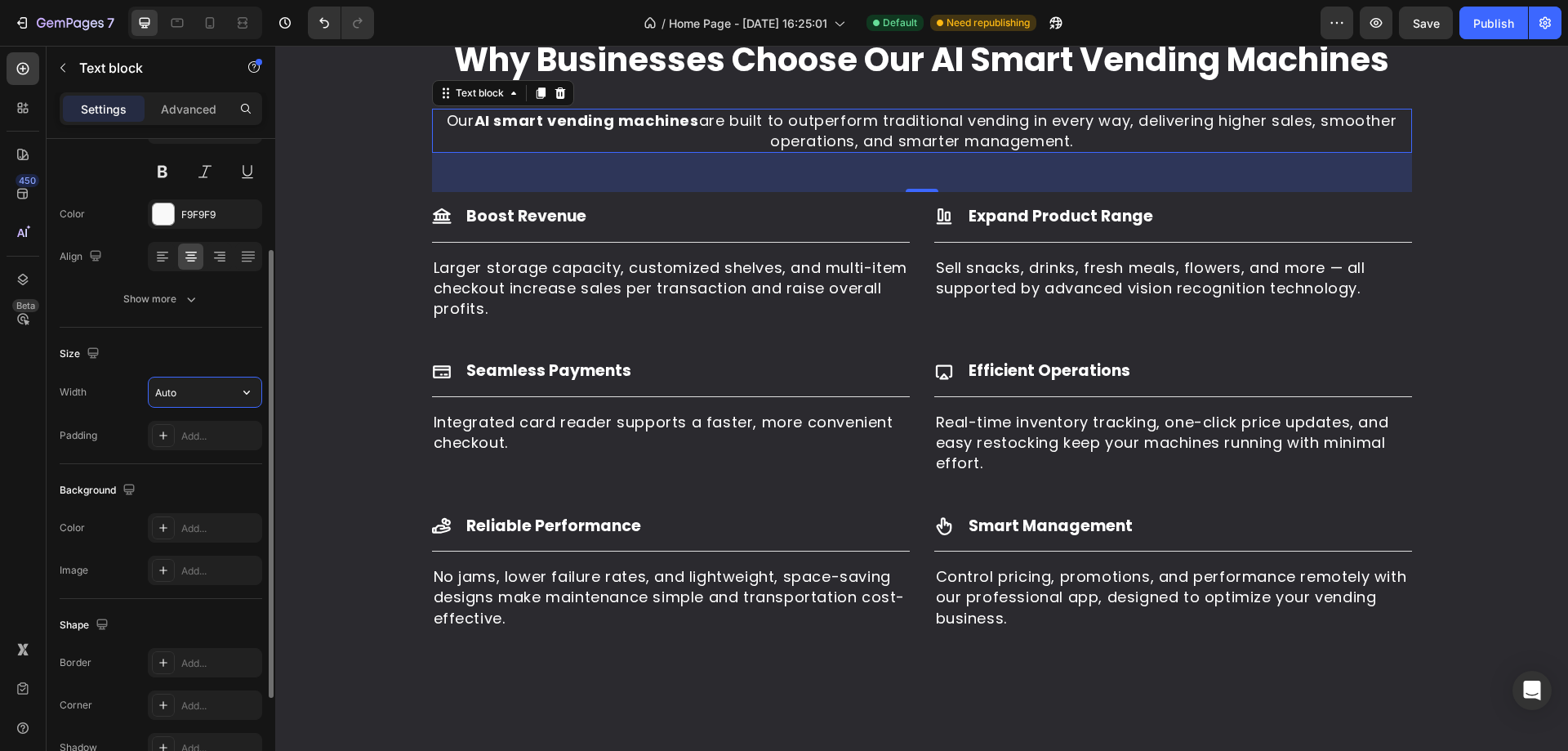
click at [210, 396] on input "Auto" at bounding box center [205, 392] width 113 height 30
click at [196, 375] on div "Size Width 800 Padding Add..." at bounding box center [160, 396] width 202 height 137
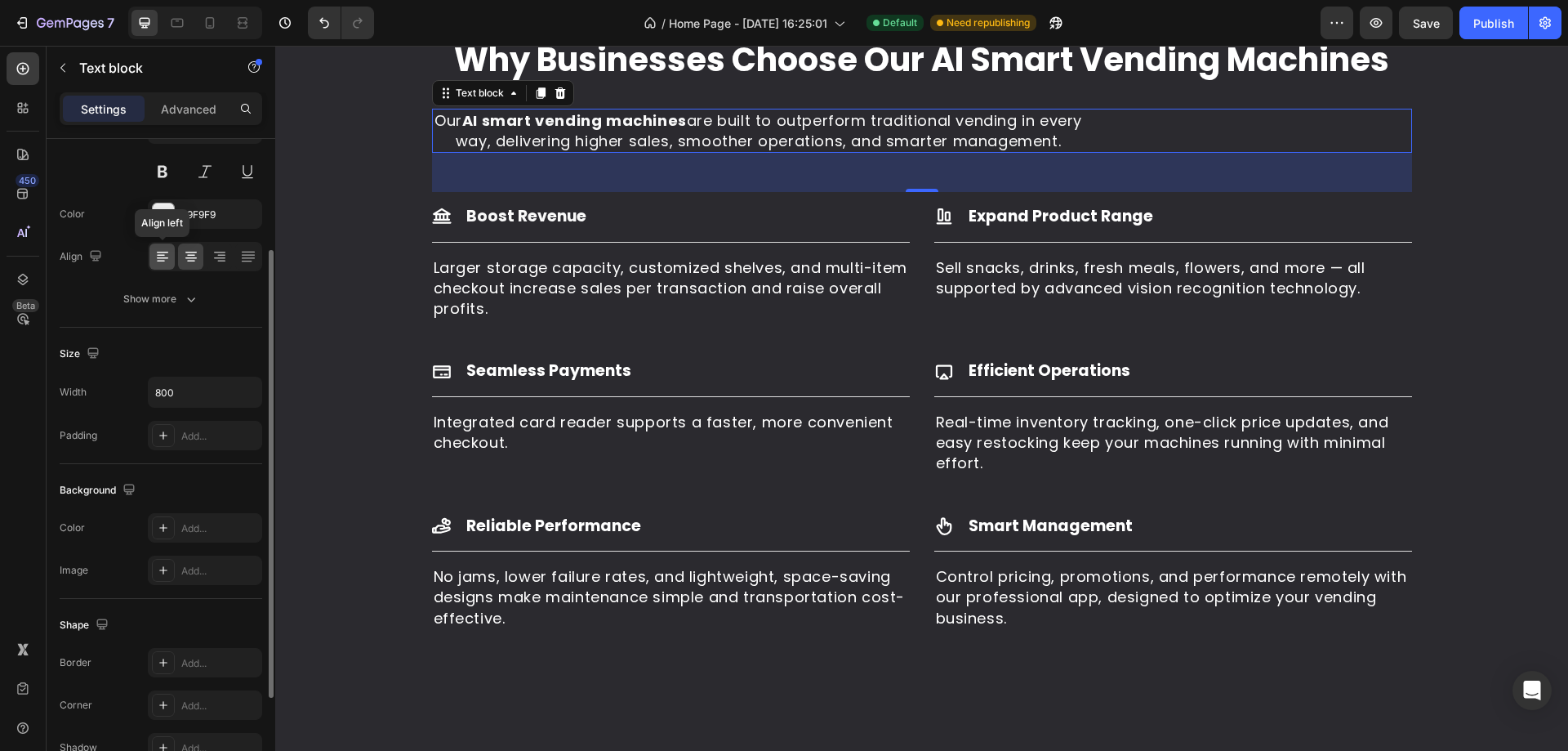
click at [160, 264] on icon at bounding box center [163, 257] width 16 height 16
click at [186, 266] on div at bounding box center [190, 257] width 25 height 26
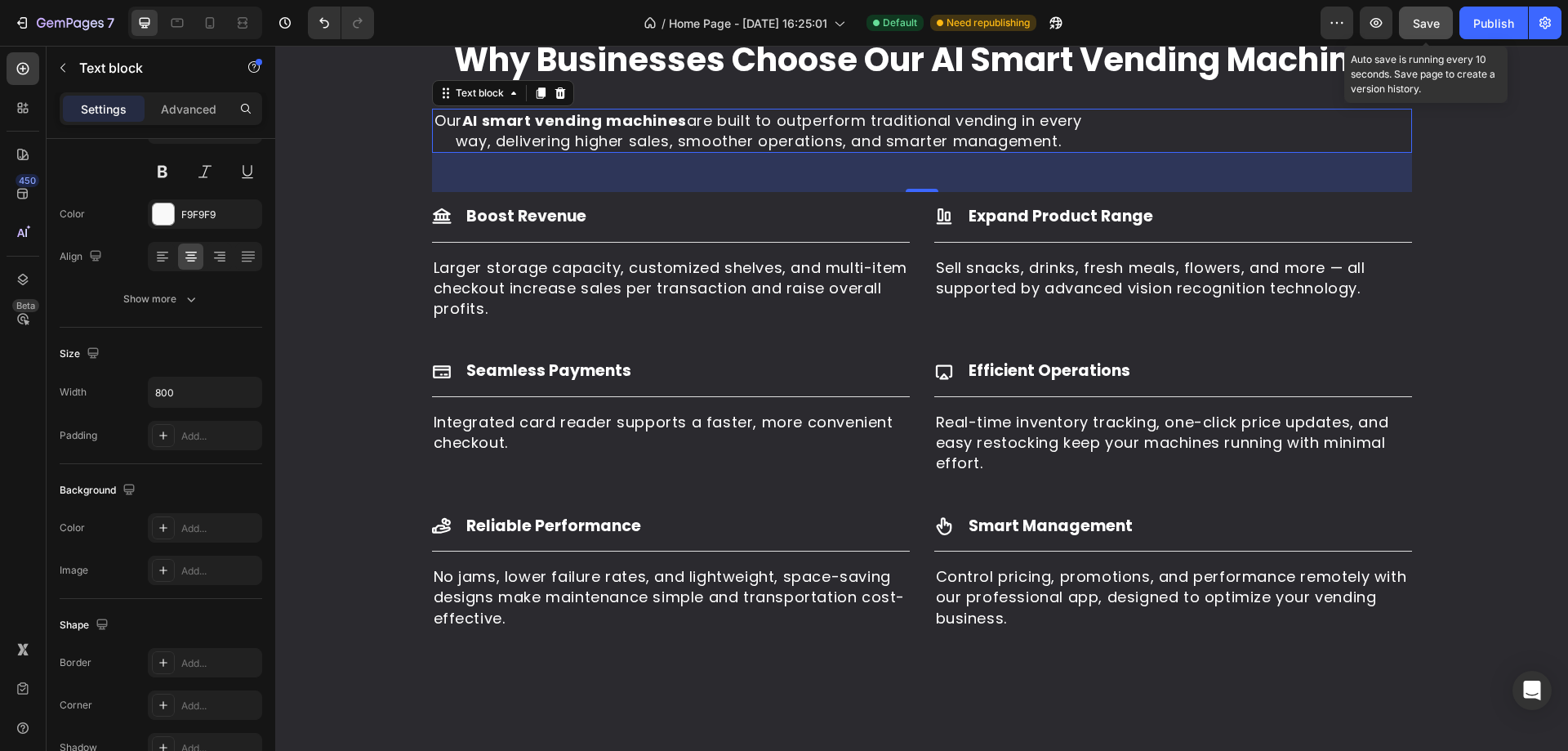
click at [1418, 33] on button "Save" at bounding box center [1426, 23] width 54 height 33
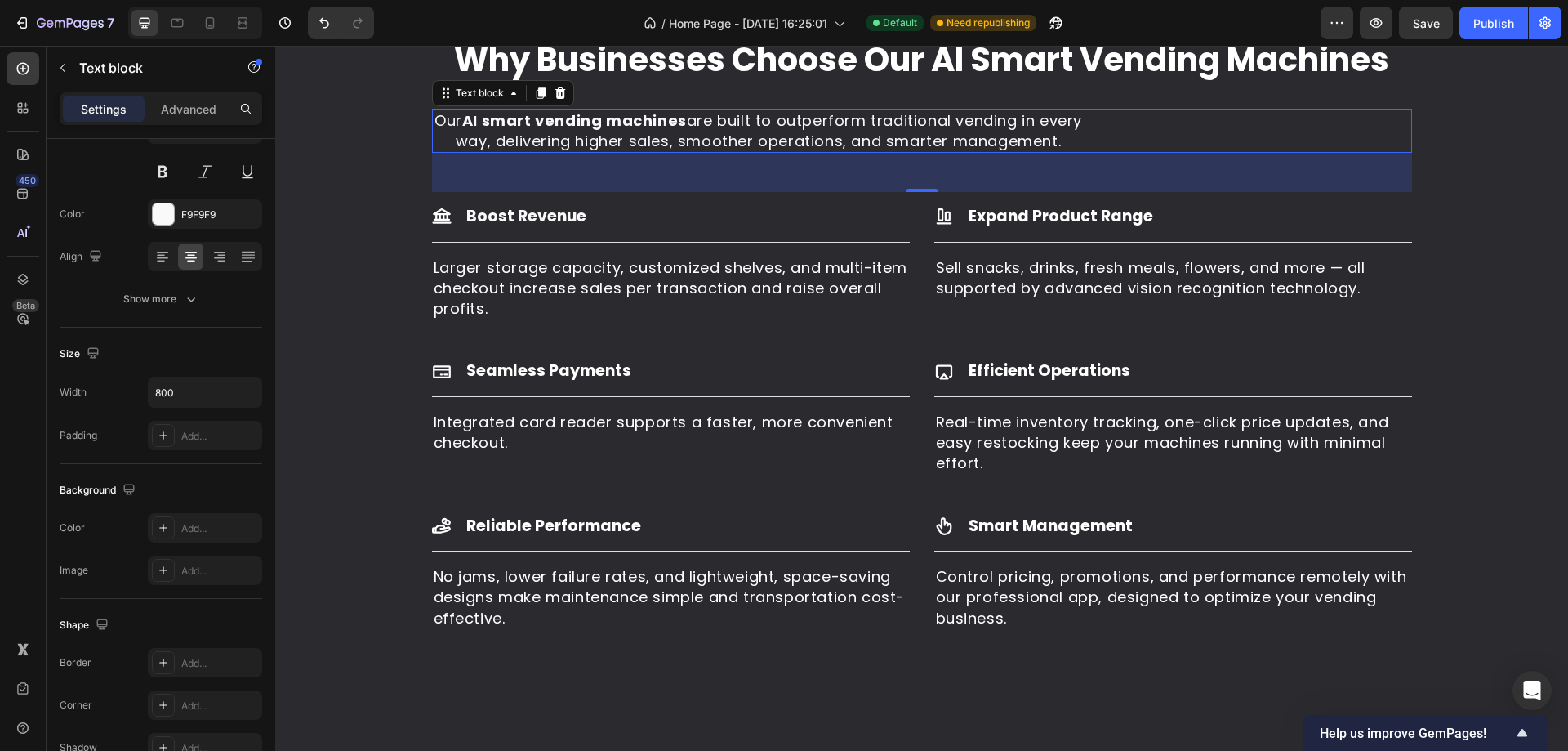
click at [1062, 151] on p "Our AI smart vending machines are built to outperform traditional vending in ev…" at bounding box center [758, 131] width 650 height 41
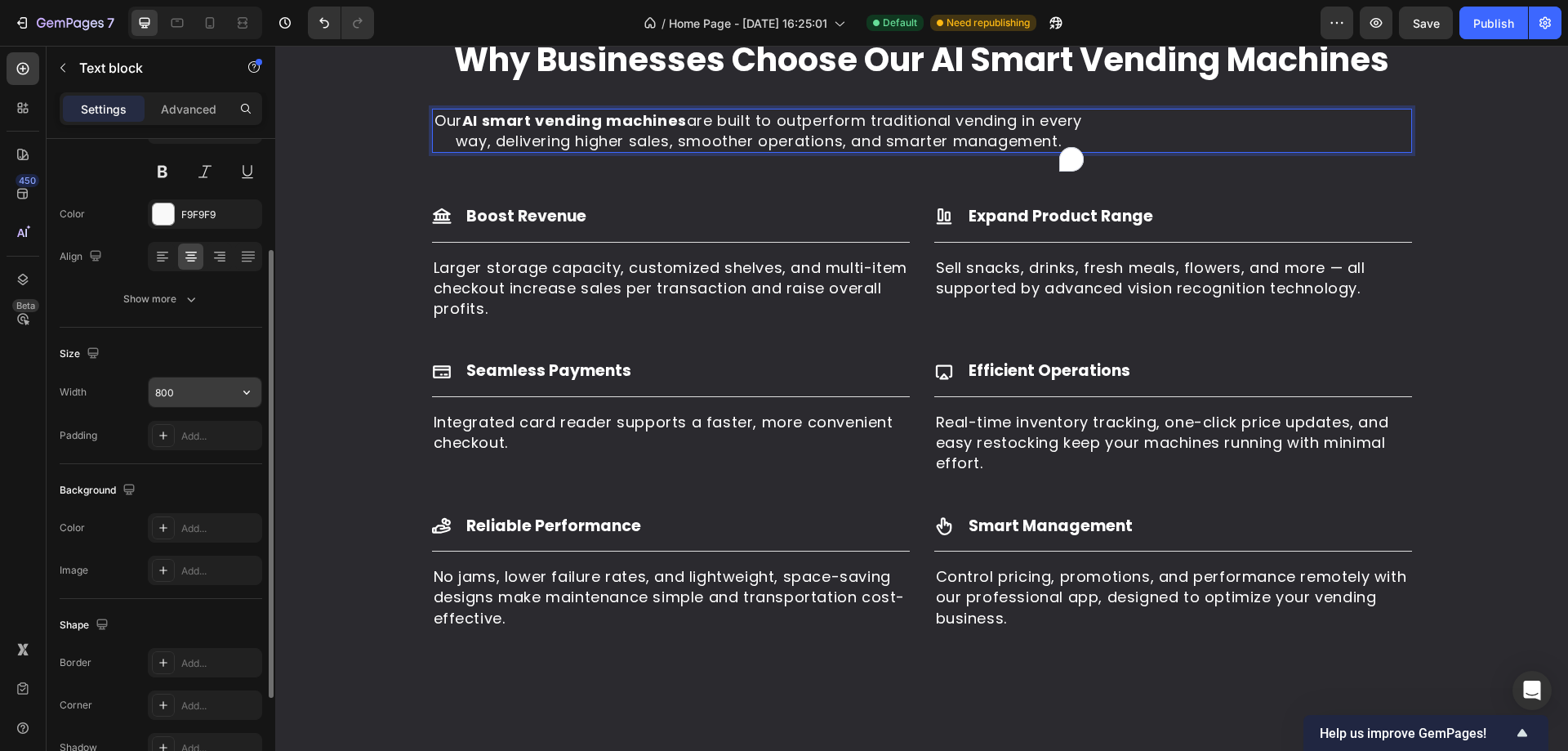
click at [178, 401] on input "800" at bounding box center [205, 392] width 113 height 30
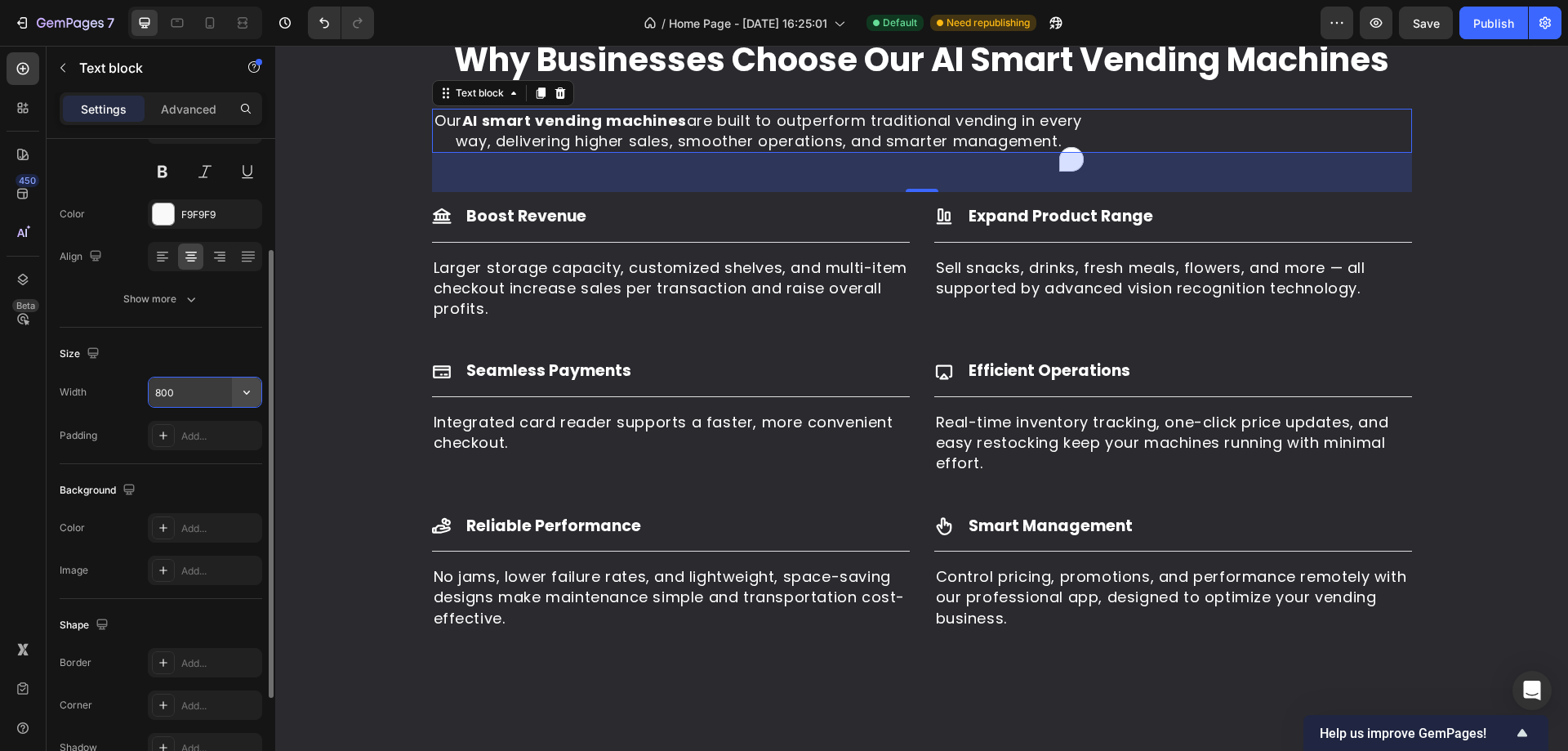
click at [241, 394] on icon "button" at bounding box center [247, 392] width 16 height 16
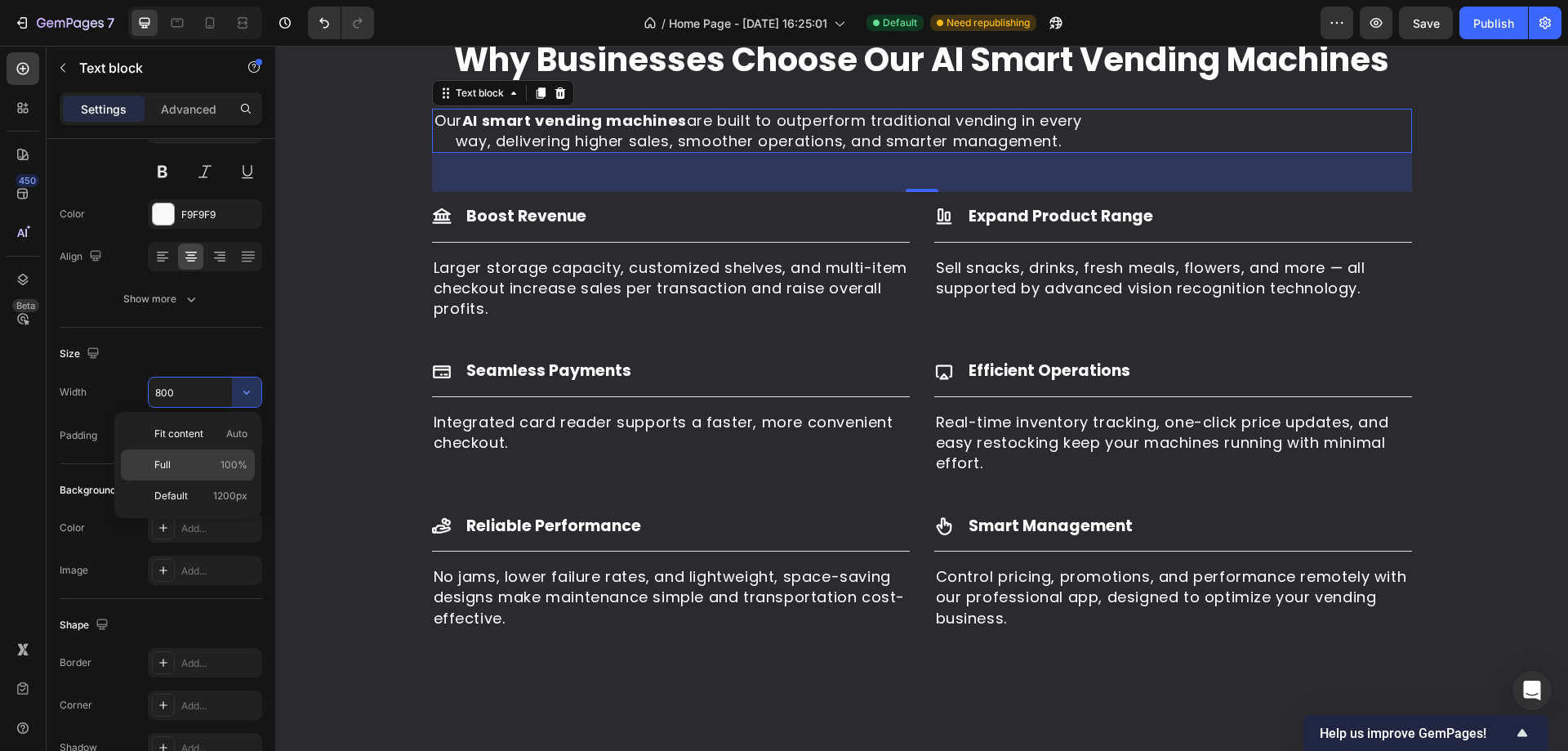
click at [213, 473] on div "Full 100%" at bounding box center [187, 465] width 134 height 31
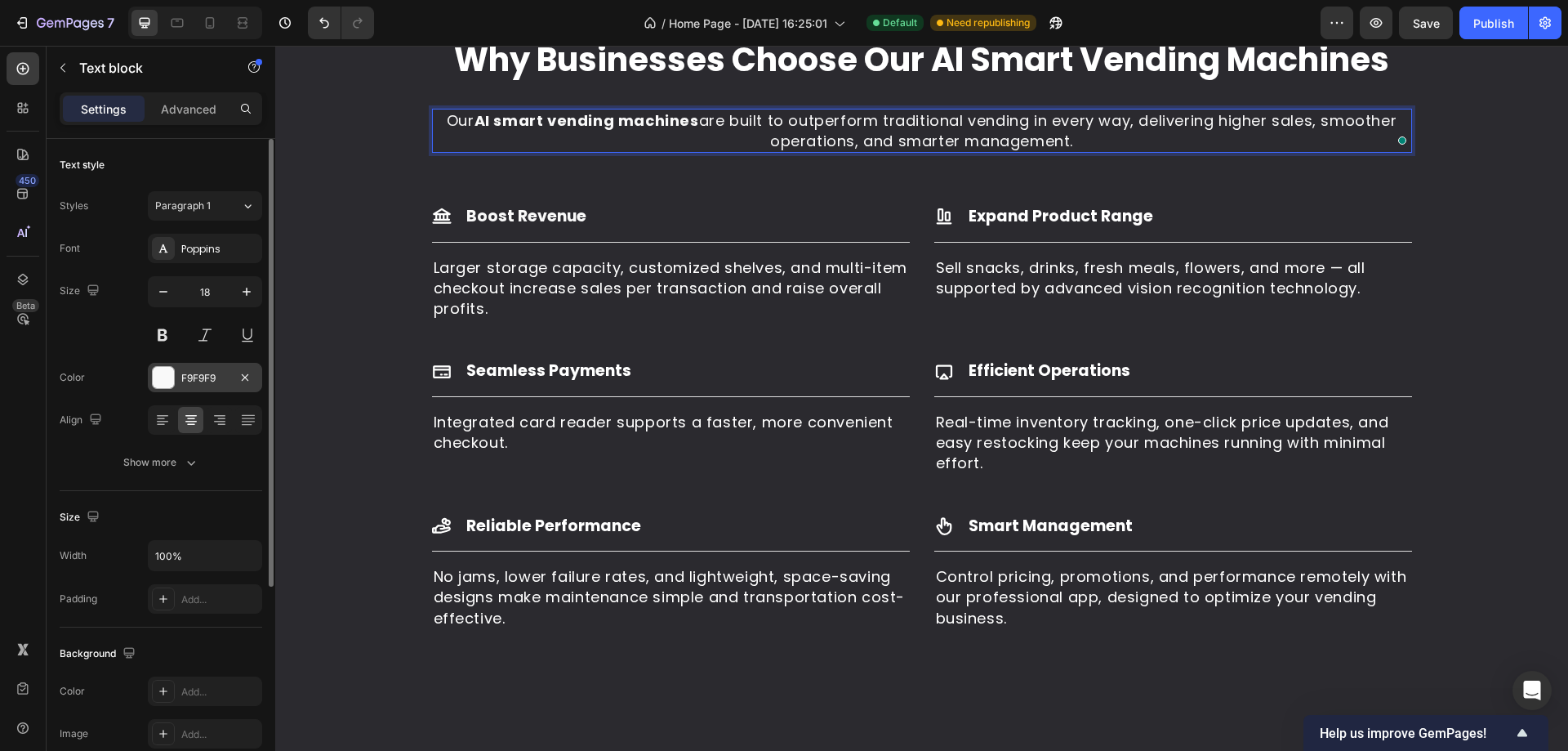
scroll to position [245, 0]
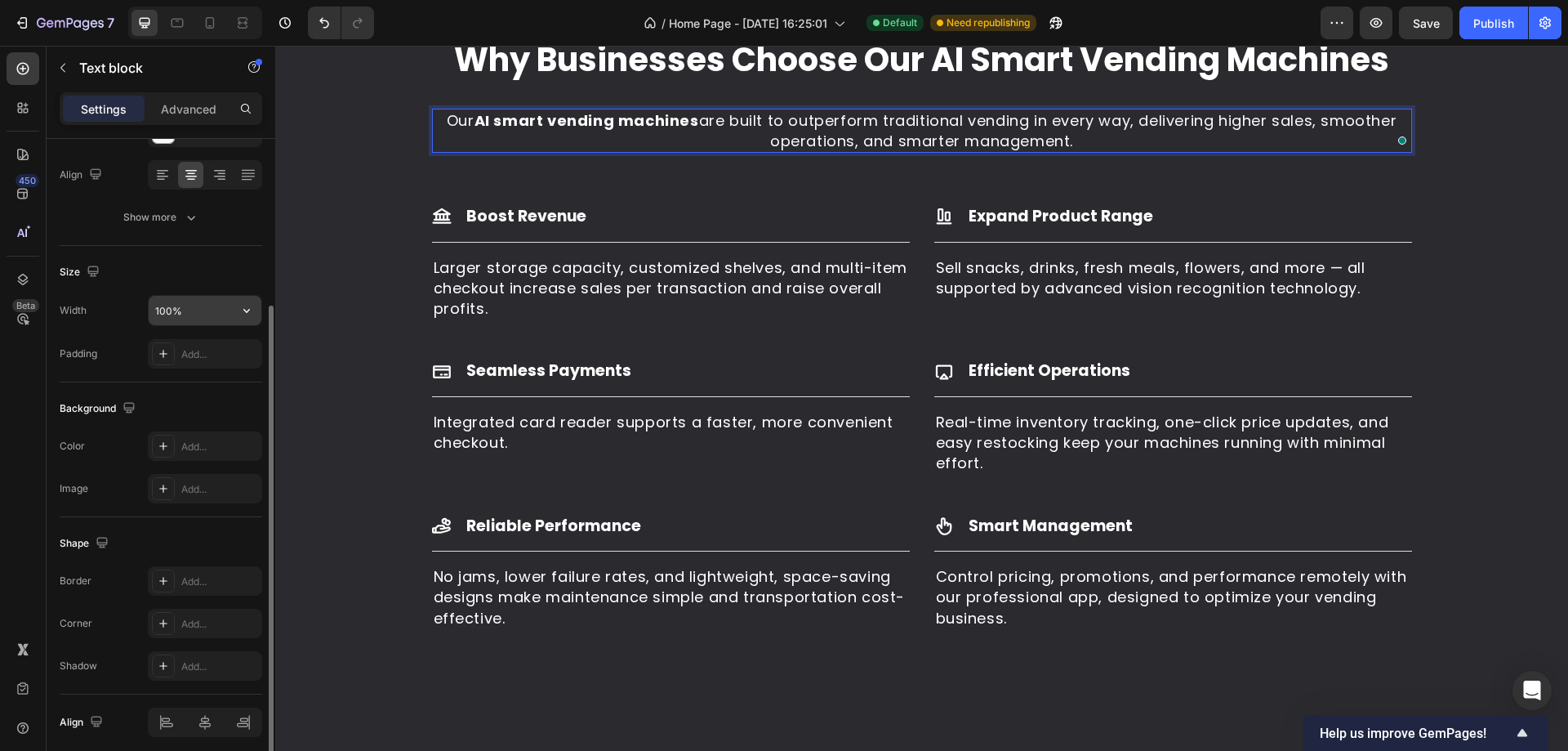
click at [193, 309] on input "100%" at bounding box center [205, 311] width 113 height 30
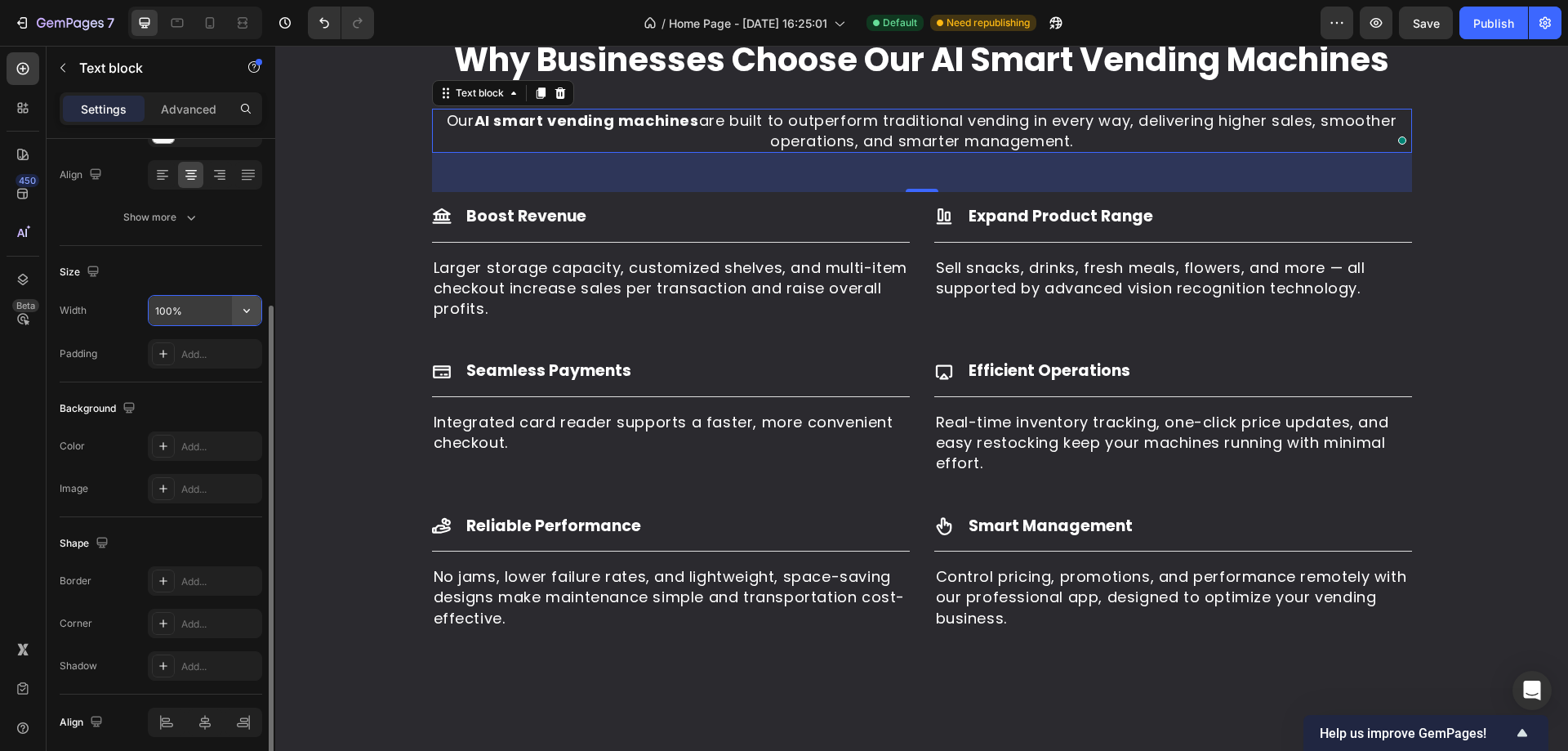
click at [243, 315] on icon "button" at bounding box center [247, 310] width 16 height 16
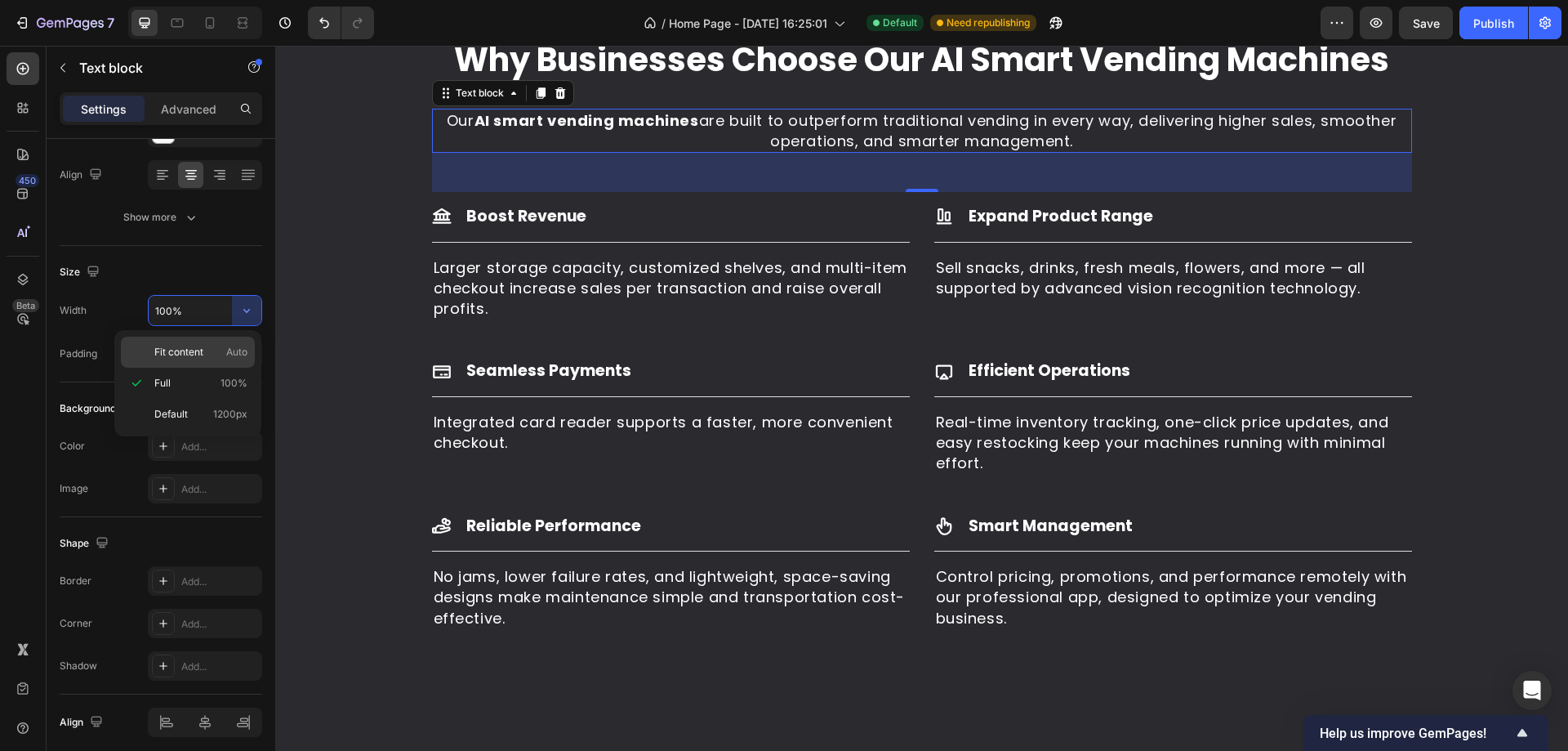
click at [231, 343] on div "Fit content Auto" at bounding box center [187, 352] width 134 height 31
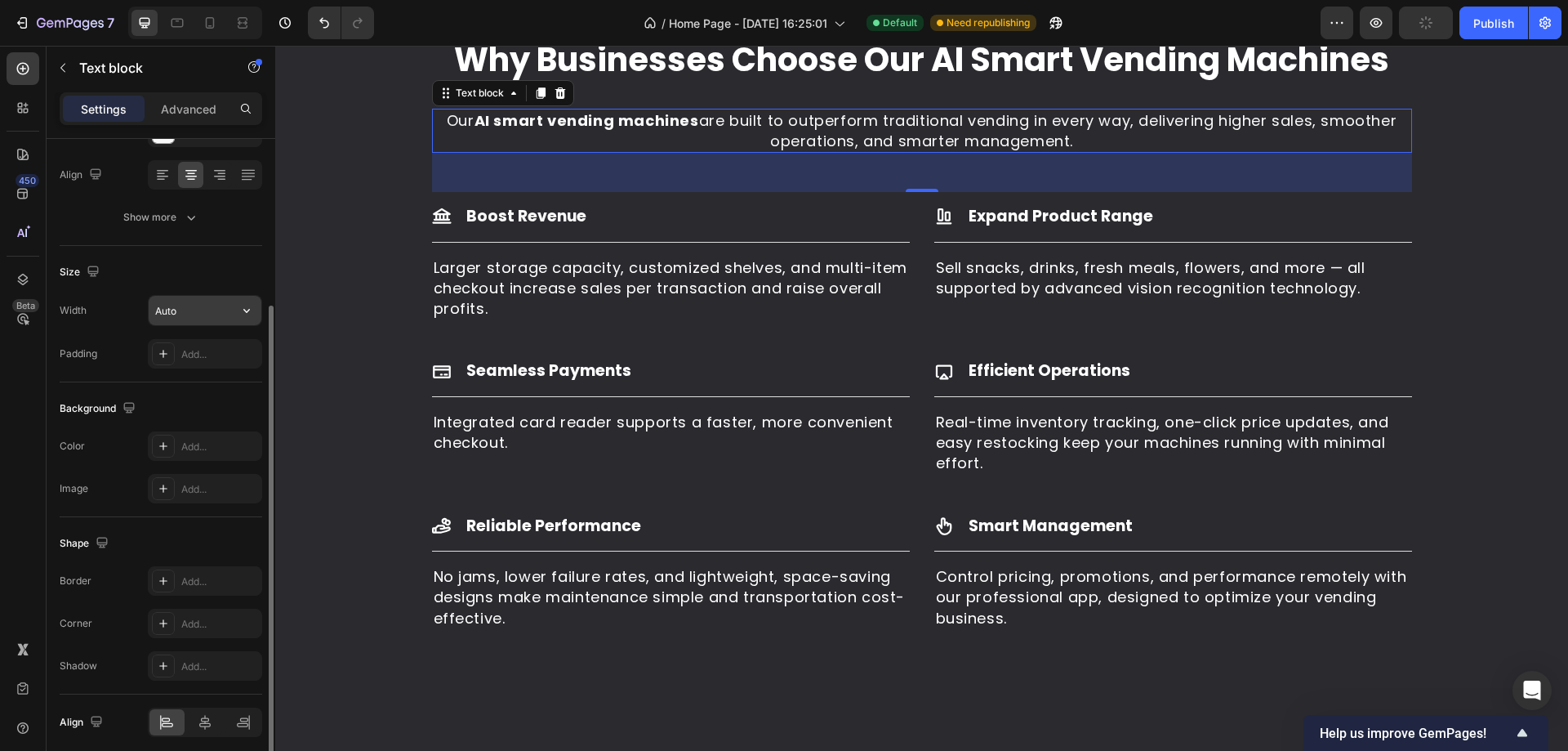
click at [245, 307] on icon "button" at bounding box center [247, 310] width 16 height 16
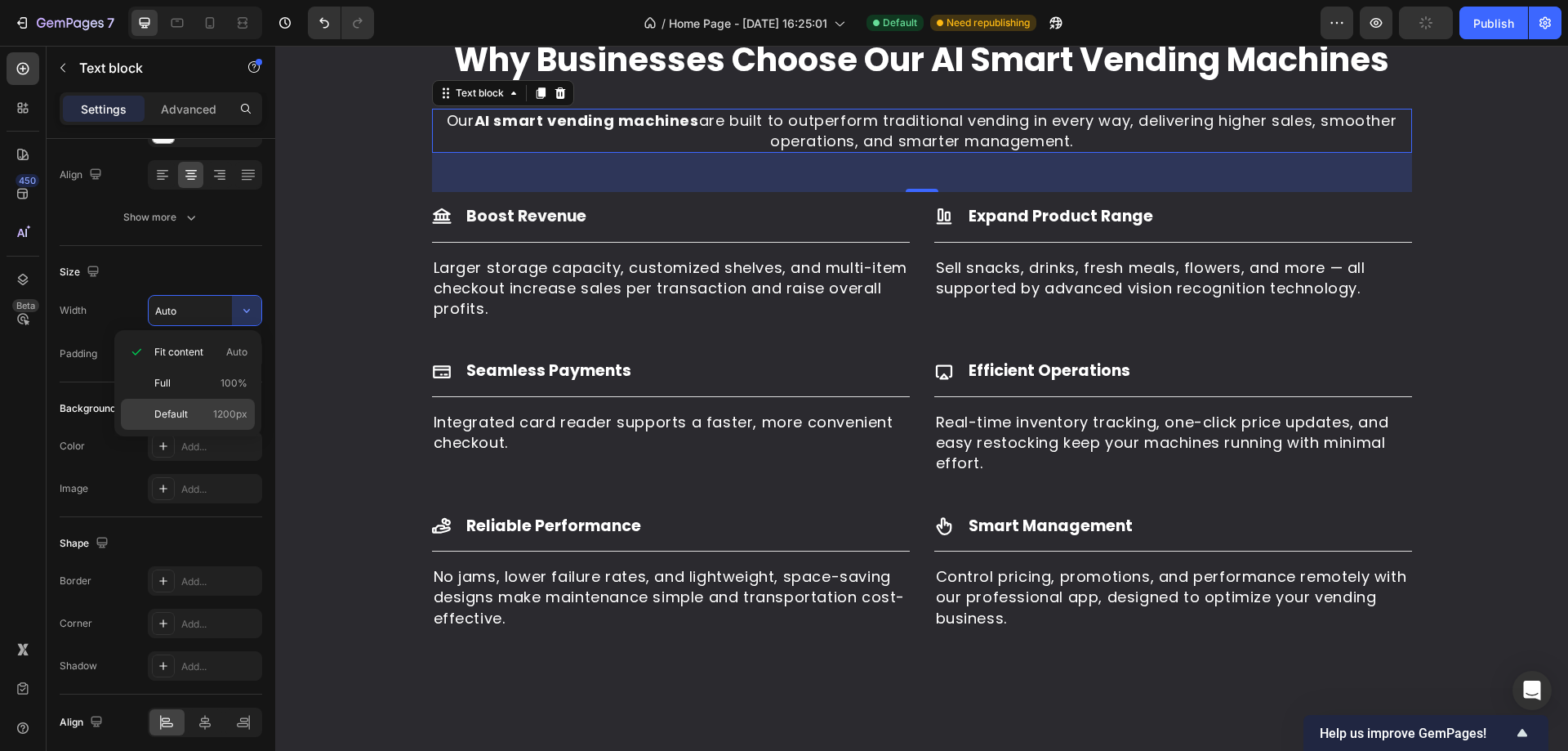
click at [219, 409] on span "1200px" at bounding box center [230, 415] width 35 height 15
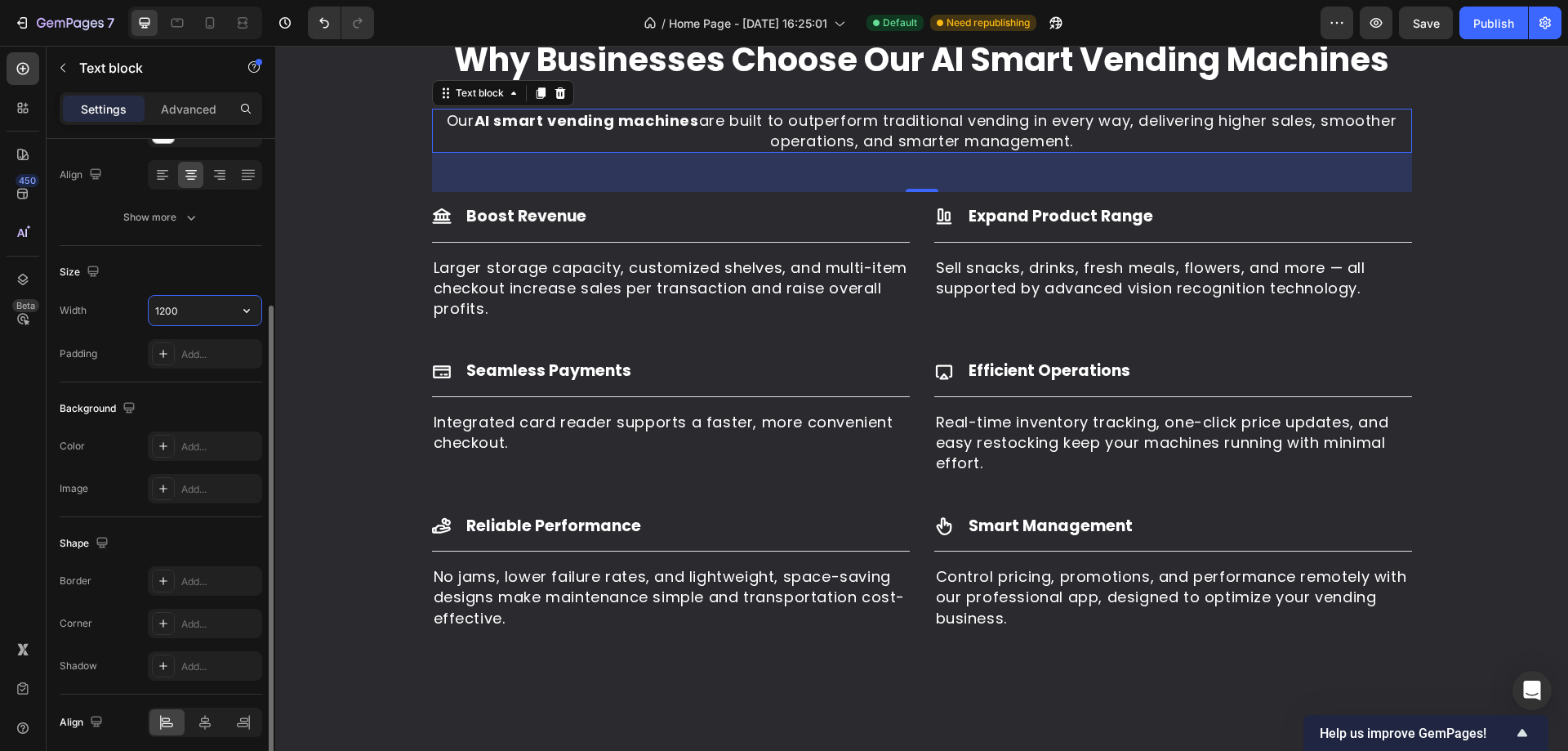
click at [164, 318] on input "1200" at bounding box center [205, 311] width 113 height 30
click at [162, 313] on input "1200" at bounding box center [205, 311] width 113 height 30
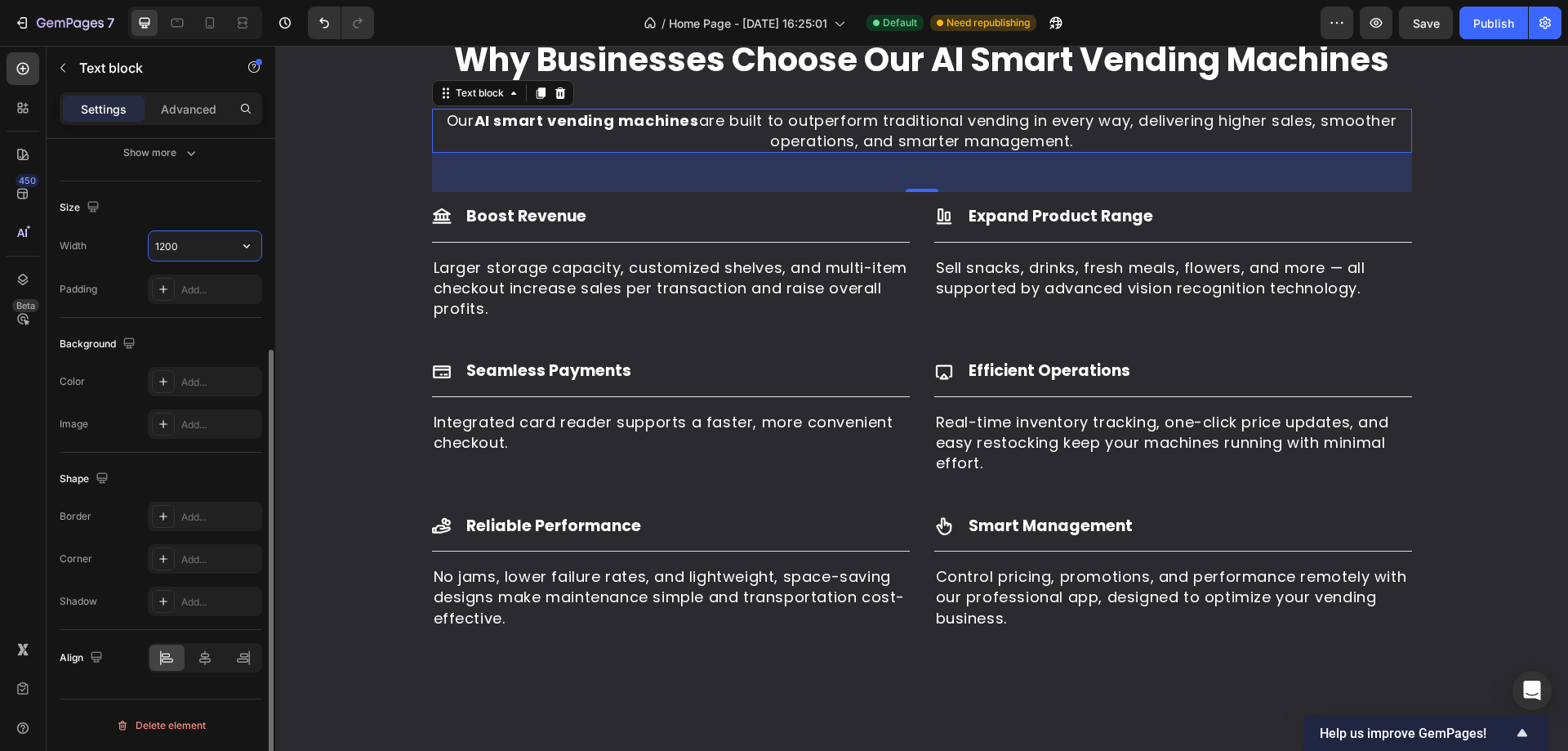
drag, startPoint x: 164, startPoint y: 250, endPoint x: 147, endPoint y: 251, distance: 17.0
click at [147, 251] on div "Width 1200" at bounding box center [160, 246] width 202 height 31
type input "800"
click at [200, 210] on div "Size" at bounding box center [160, 207] width 202 height 26
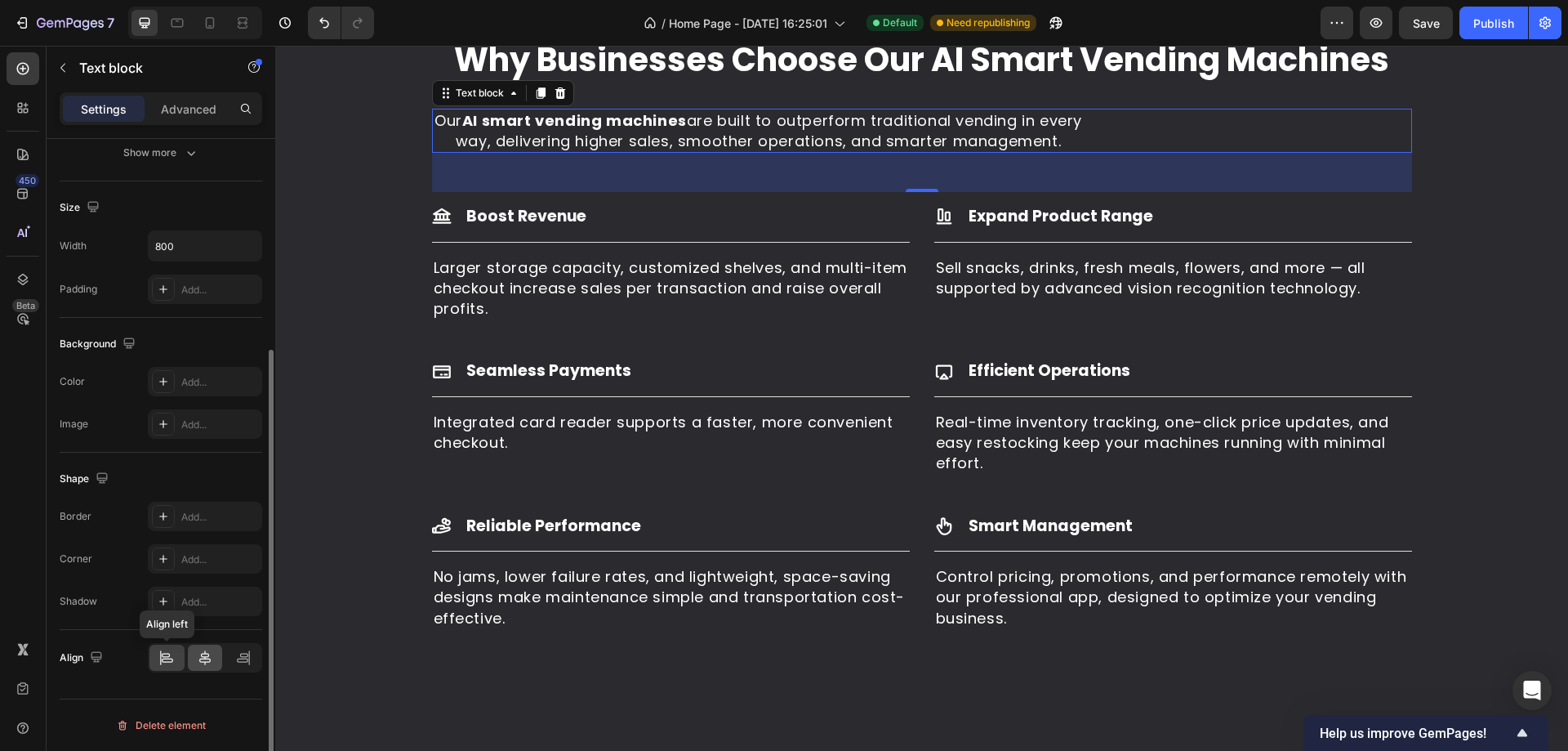
click at [194, 661] on div at bounding box center [205, 658] width 35 height 26
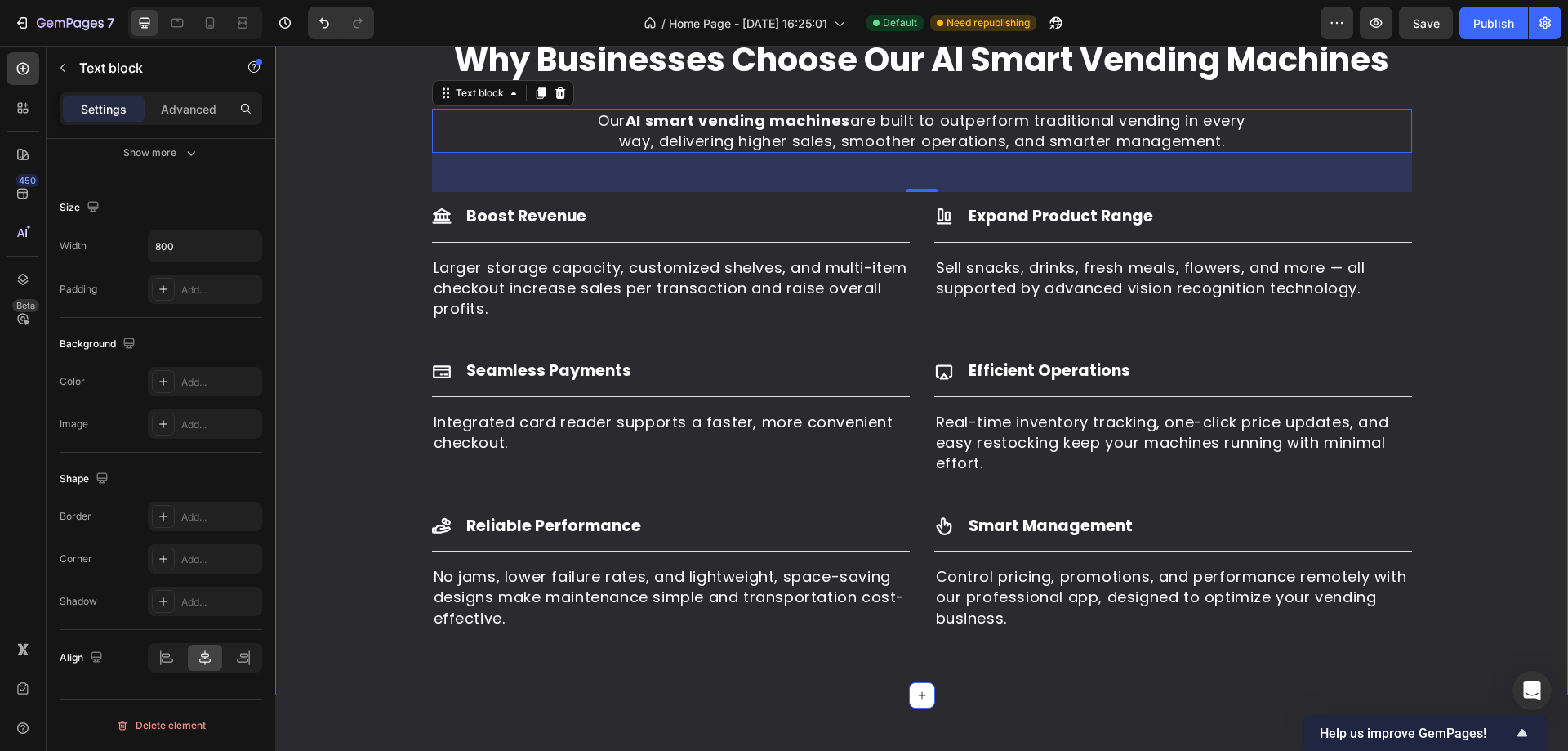
click at [373, 367] on div "Why Businesses Choose Our AI Smart Vending Machines Heading Our AI smart vendin…" at bounding box center [922, 333] width 1268 height 593
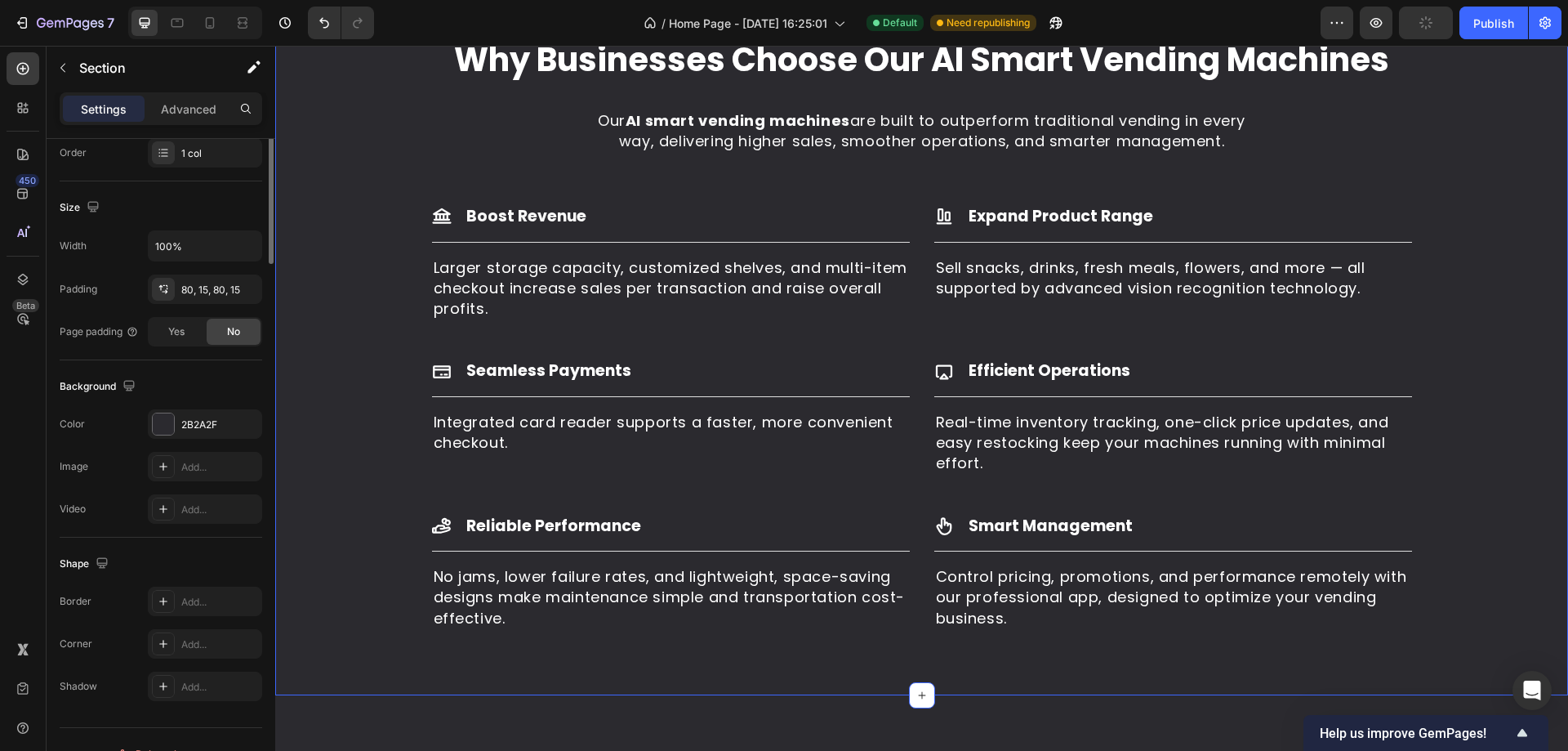
scroll to position [0, 0]
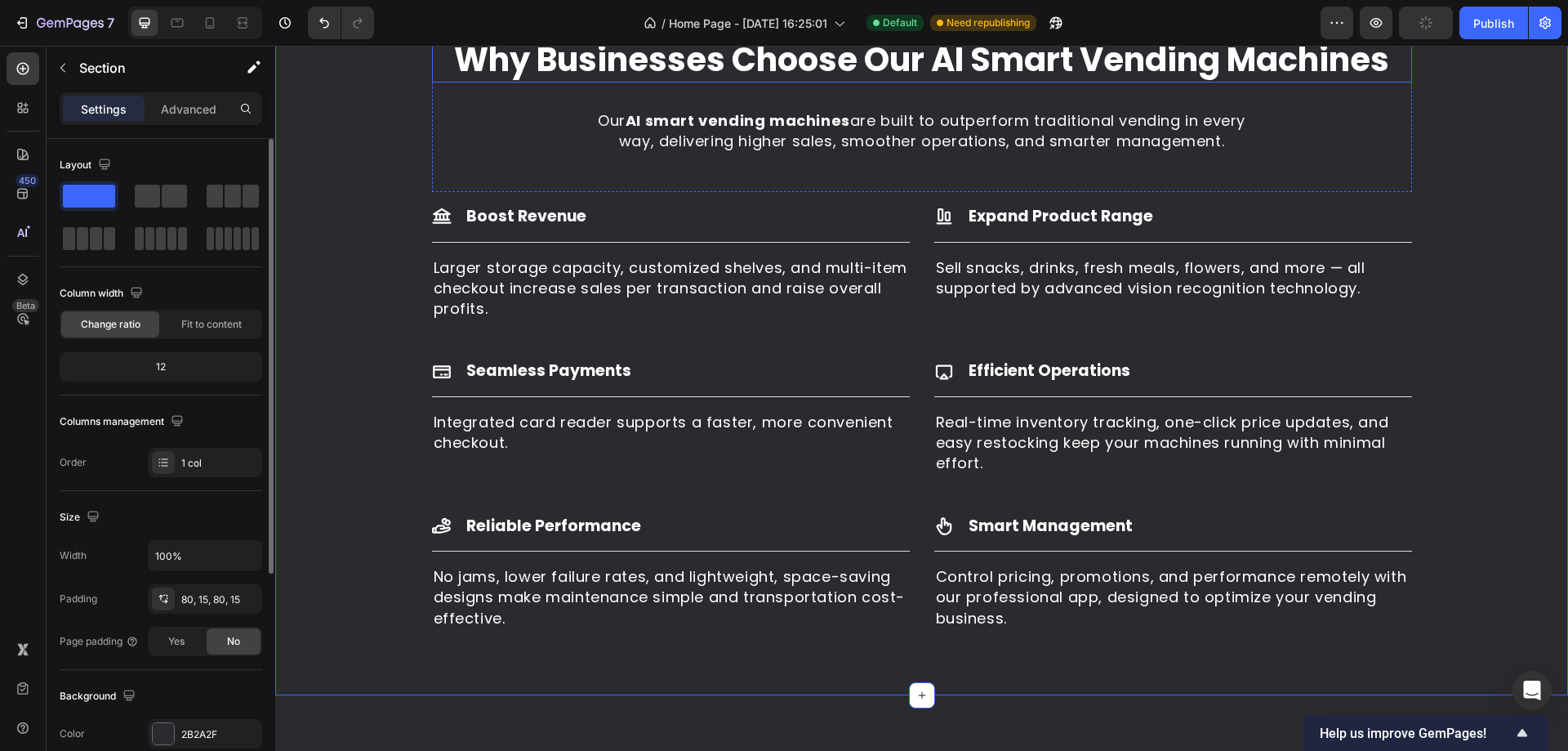
click at [572, 82] on h2 "Why Businesses Choose Our AI Smart Vending Machines" at bounding box center [922, 60] width 980 height 46
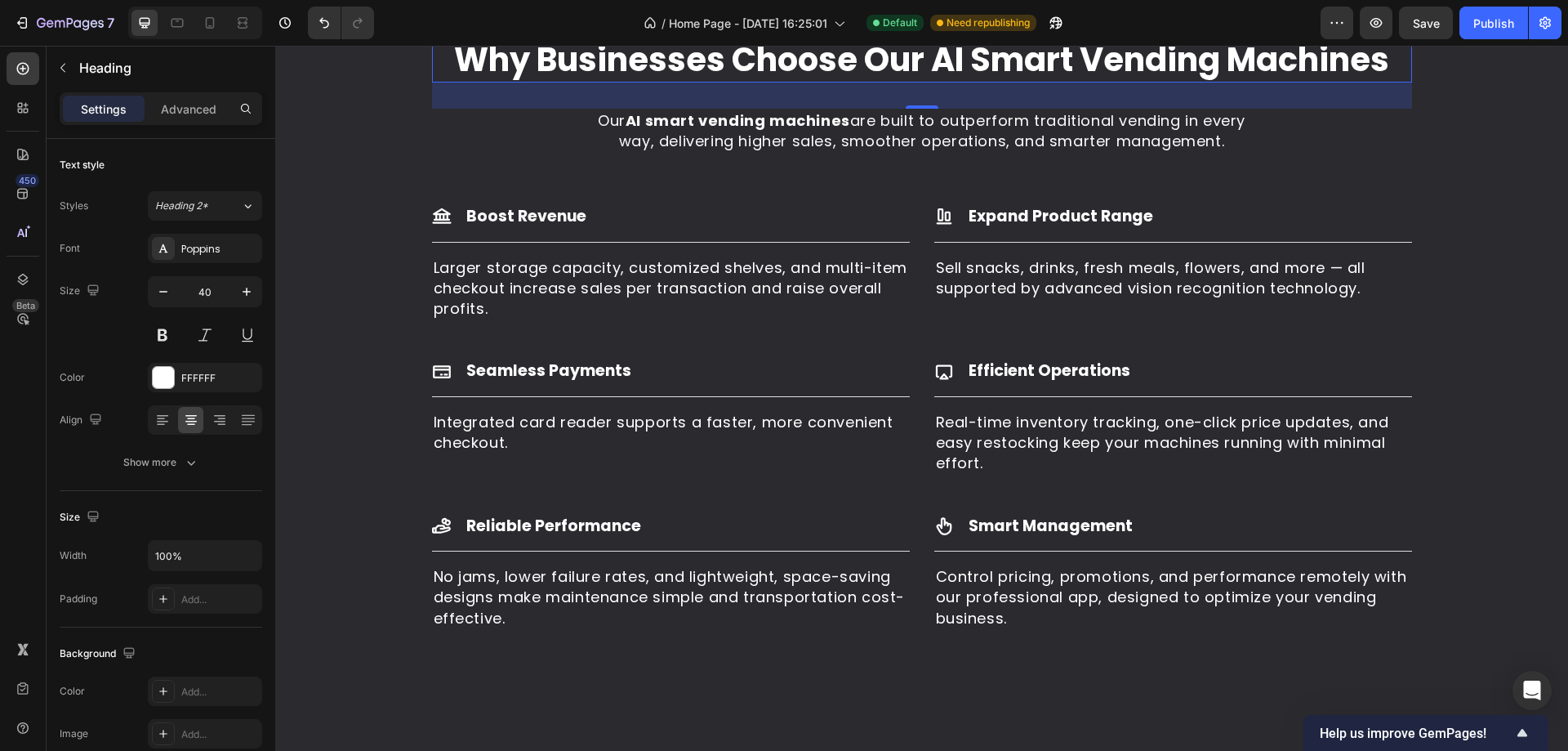
click at [842, 82] on h2 "Why Businesses Choose Our AI Smart Vending Machines" at bounding box center [922, 60] width 980 height 46
click at [842, 81] on p "Why Businesses Choose Our AI Smart Vending Machines" at bounding box center [922, 60] width 977 height 43
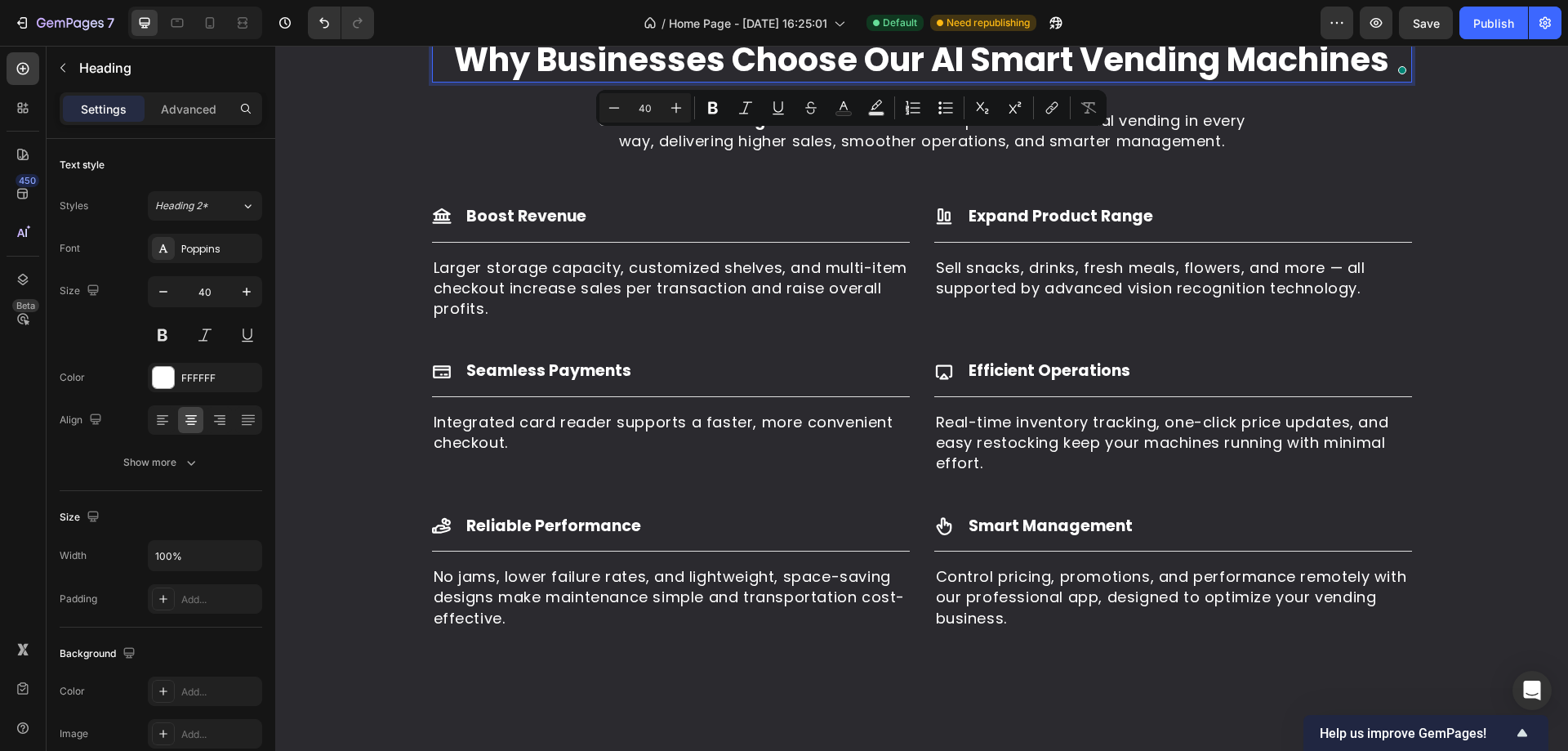
click at [603, 81] on p "Why Businesses Choose Our AI Smart Vending Machines" at bounding box center [922, 60] width 977 height 43
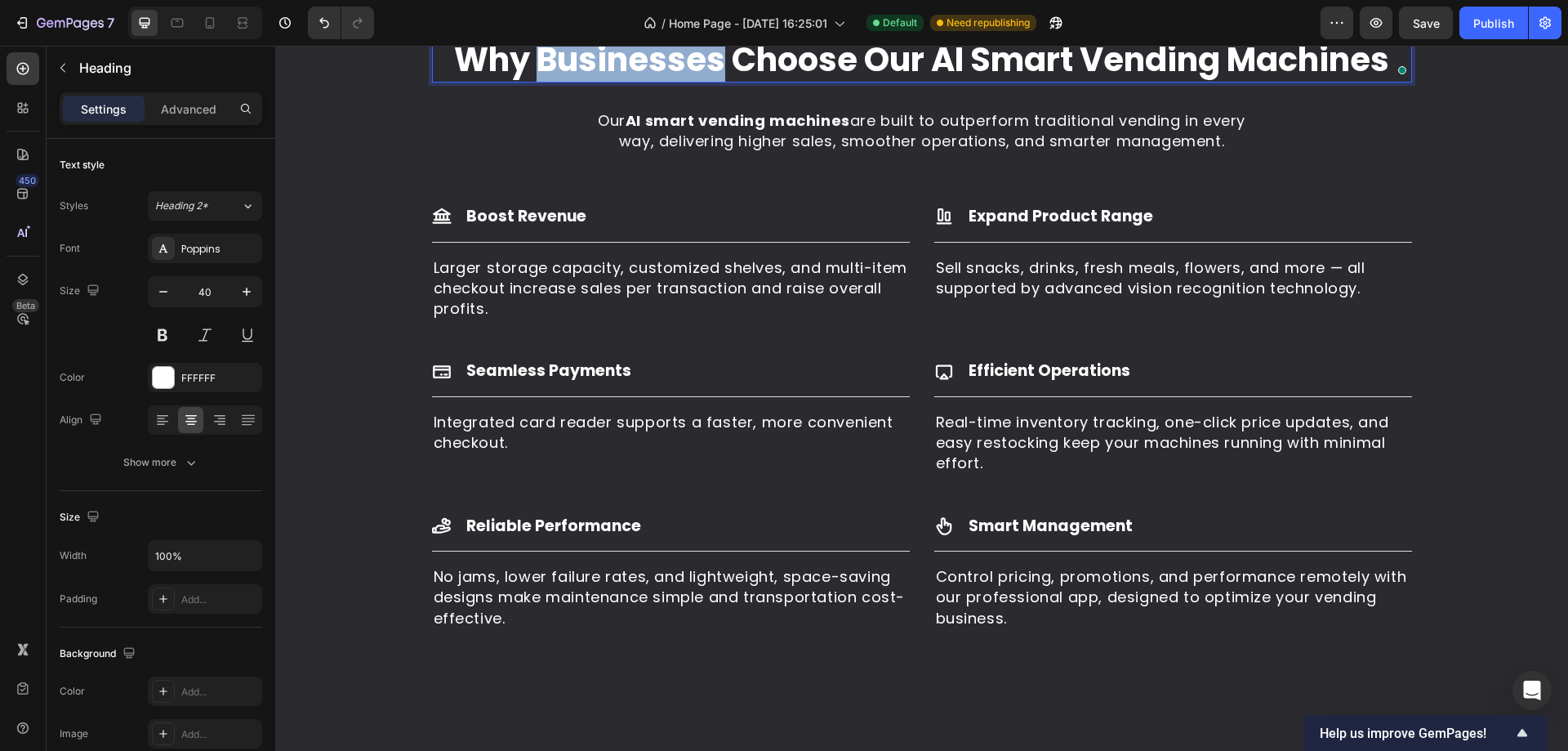
drag, startPoint x: 697, startPoint y: 161, endPoint x: 707, endPoint y: 161, distance: 10.0
click at [707, 81] on p "Why Businesses Choose Our AI Smart Vending Machines" at bounding box center [922, 60] width 977 height 43
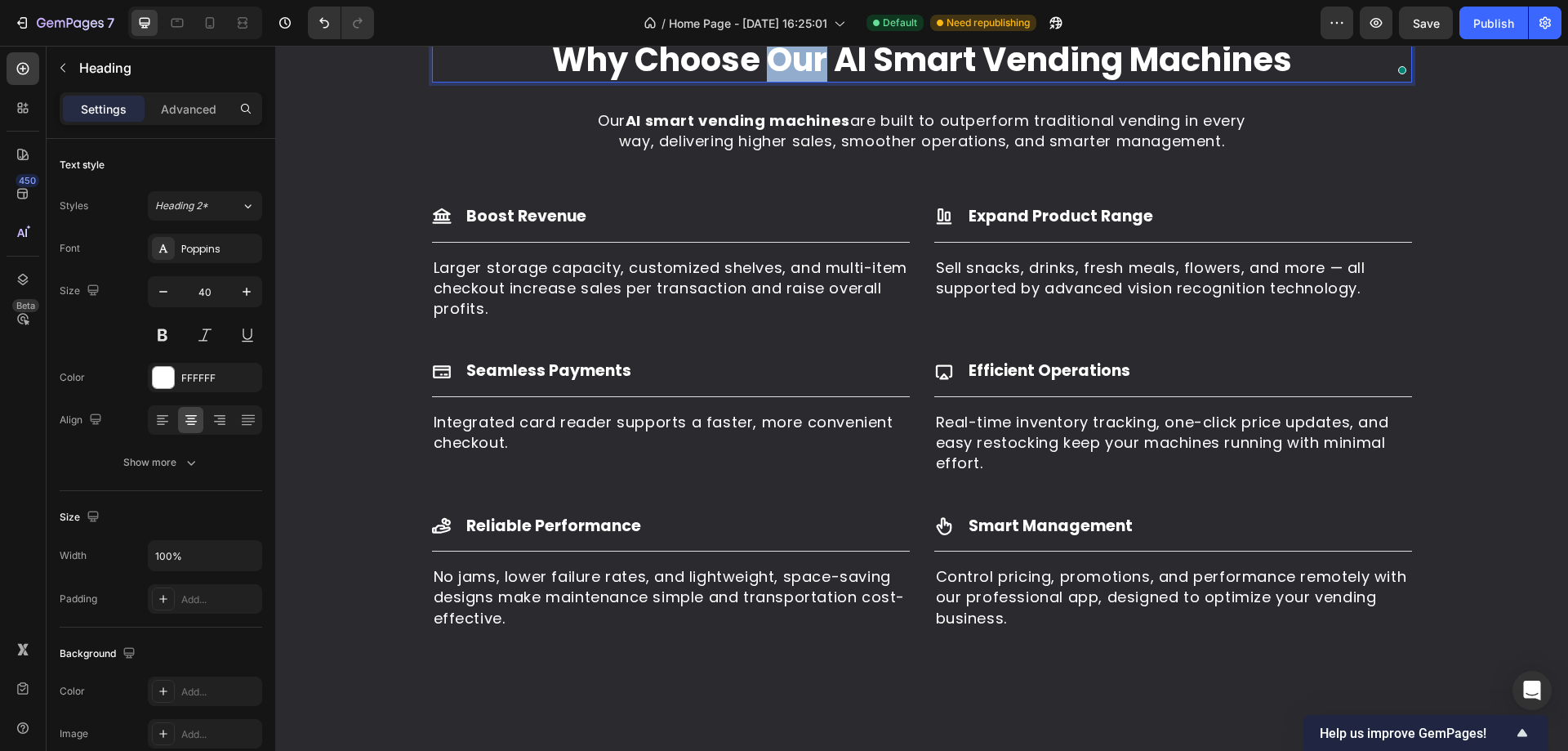
drag, startPoint x: 766, startPoint y: 161, endPoint x: 813, endPoint y: 167, distance: 47.4
click at [813, 81] on p "Why Choose Our AI Smart Vending Machines" at bounding box center [922, 60] width 977 height 43
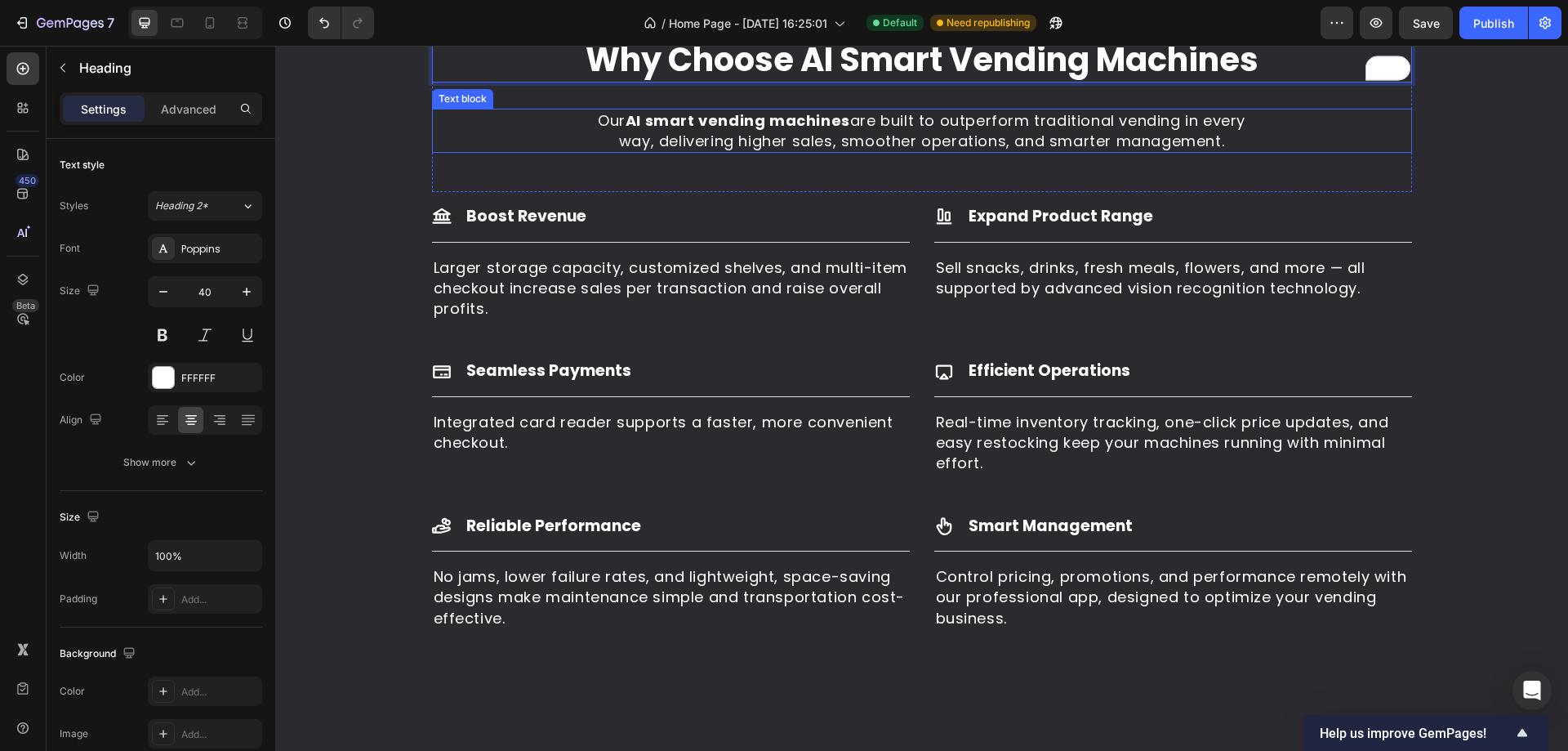
click at [1396, 153] on div "Our AI smart vending machines are built to outperform traditional vending in ev…" at bounding box center [922, 131] width 980 height 44
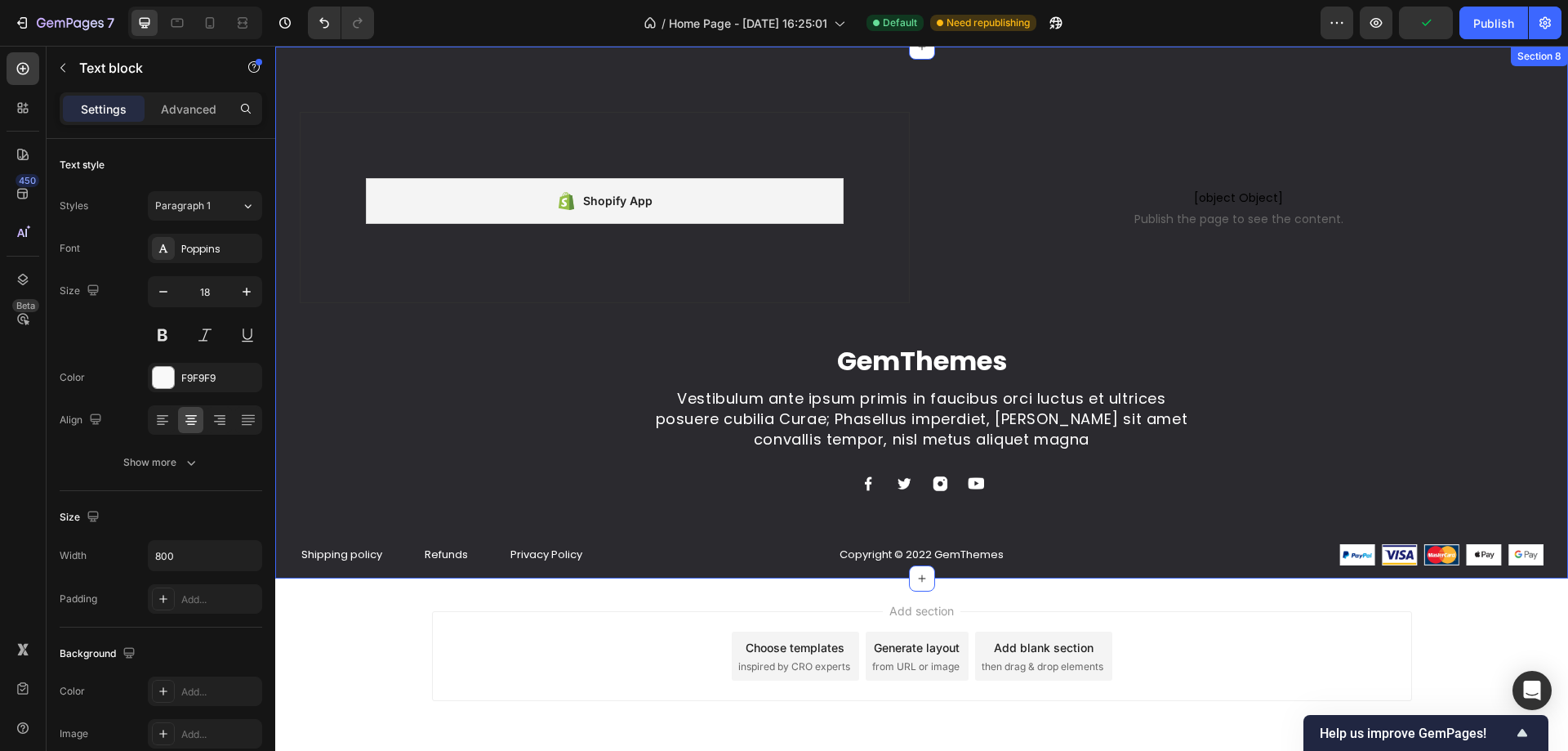
scroll to position [4311, 0]
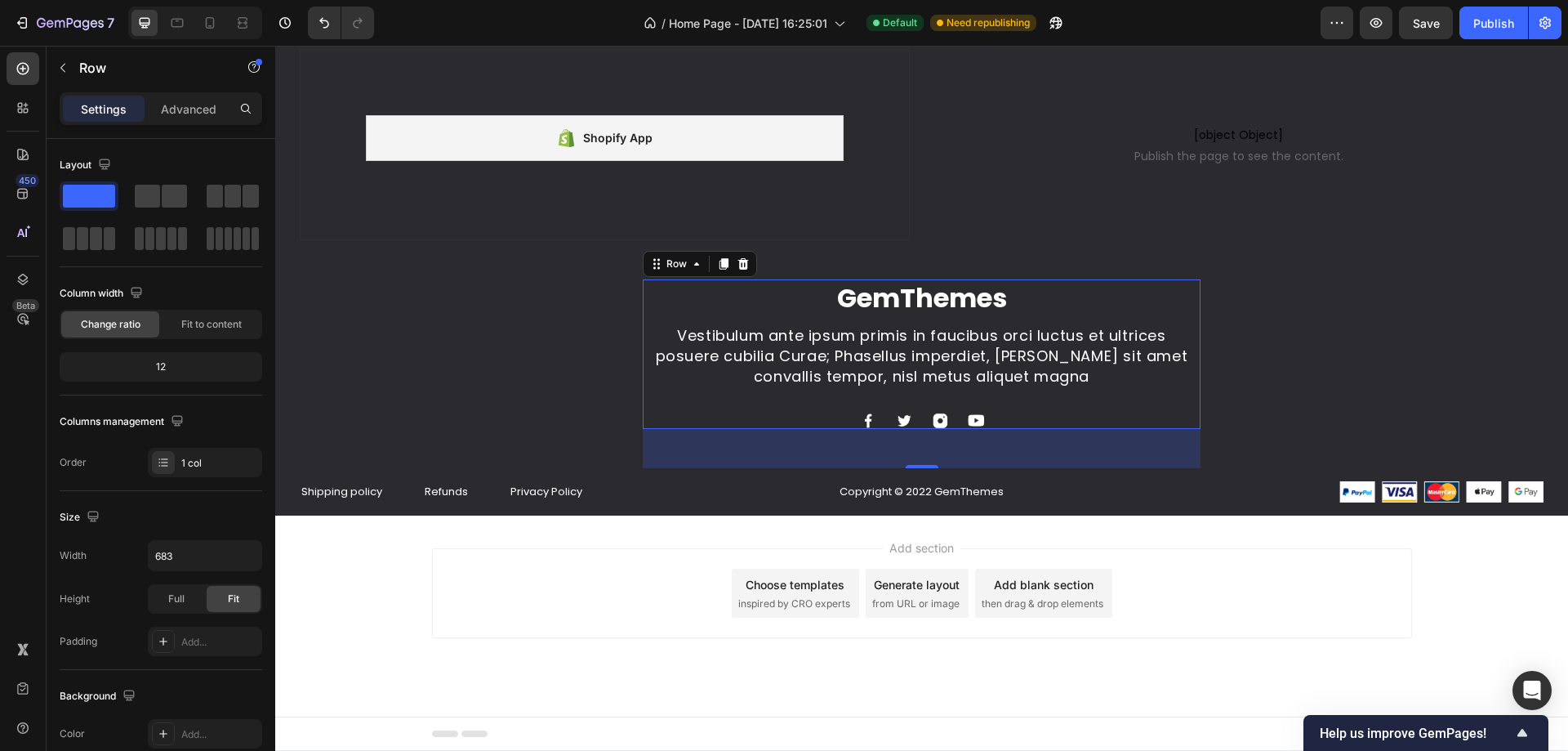
click at [1075, 321] on div "GemThemes Heading Vestibulum ante ipsum primis in faucibus orci luctus et ultri…" at bounding box center [922, 355] width 557 height 150
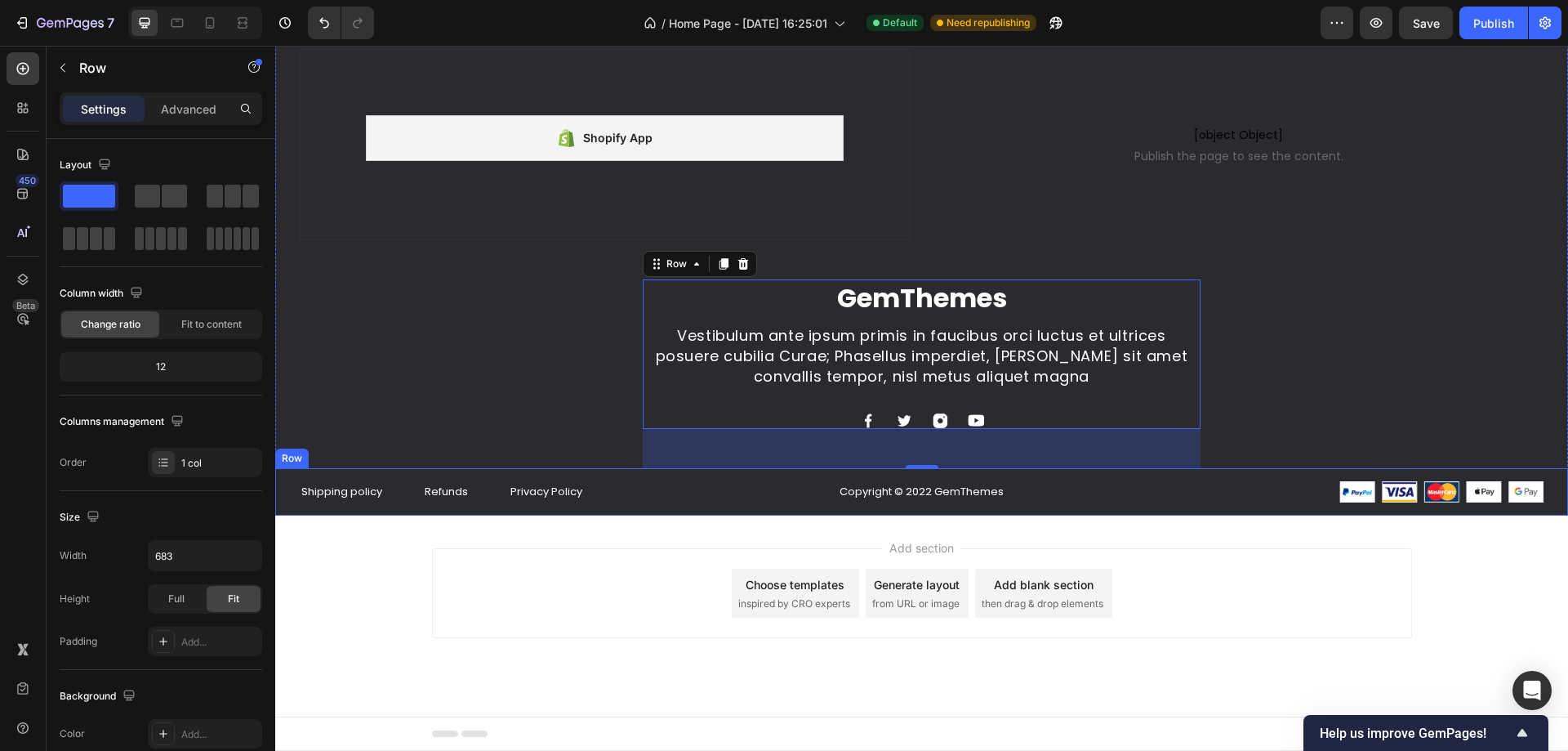
click at [687, 475] on div "Shipping policy Text block Refunds Text block Privacy Policy Text block Row Cop…" at bounding box center [922, 492] width 1293 height 48
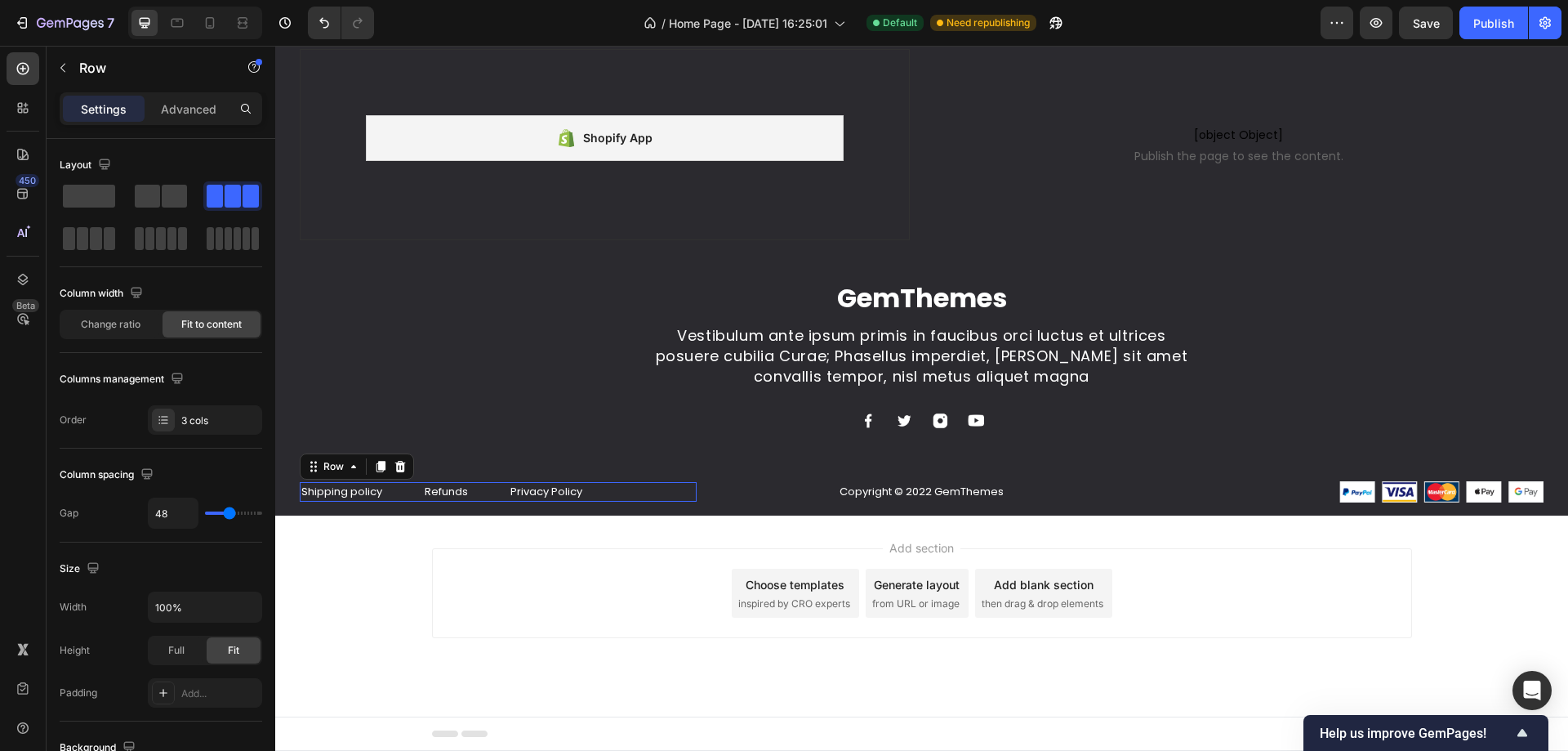
click at [687, 483] on div "Shipping policy Text block Refunds Text block Privacy Policy Text block Row 0" at bounding box center [497, 492] width 397 height 20
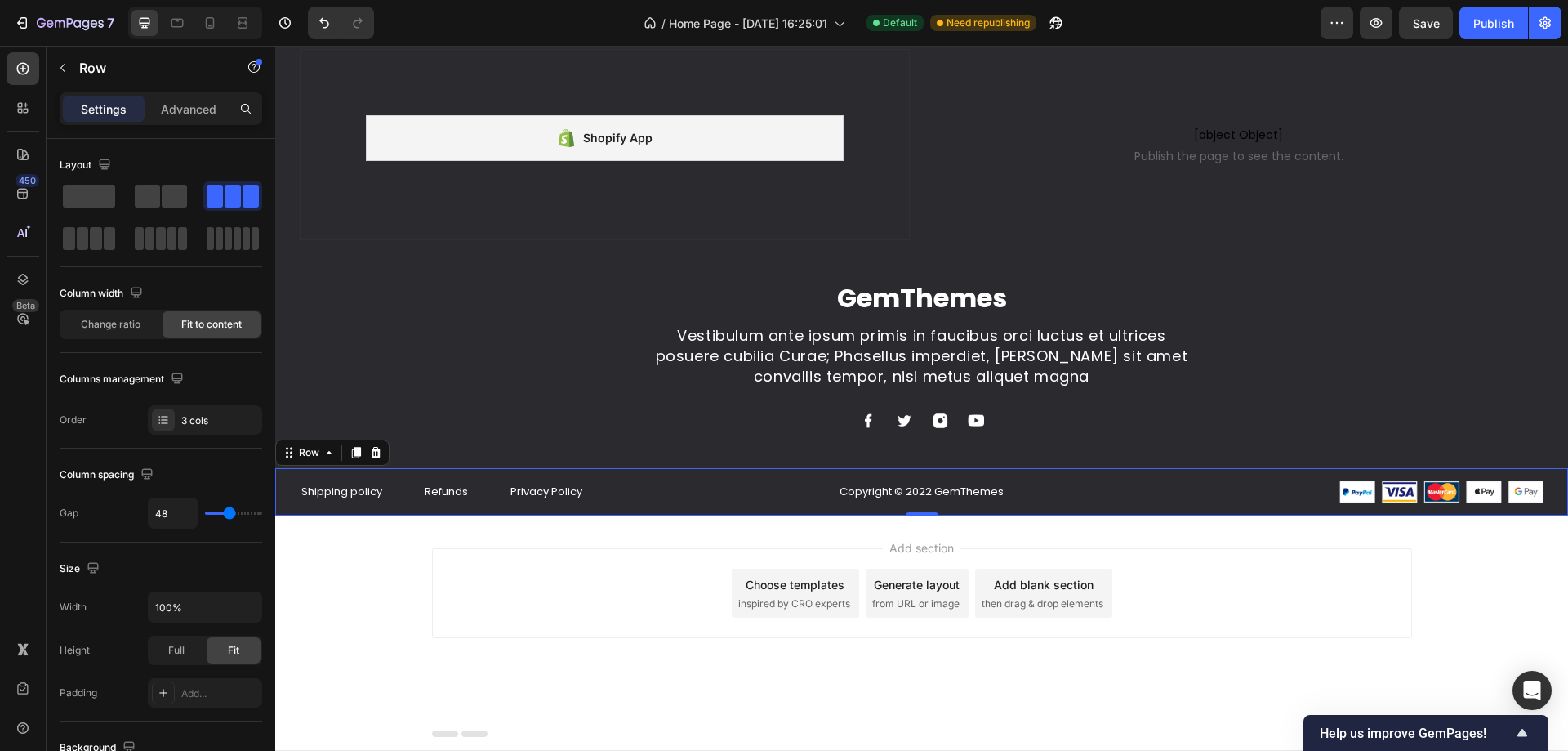
click at [703, 475] on div "Shipping policy Text block Refunds Text block Privacy Policy Text block Row Cop…" at bounding box center [922, 492] width 1293 height 48
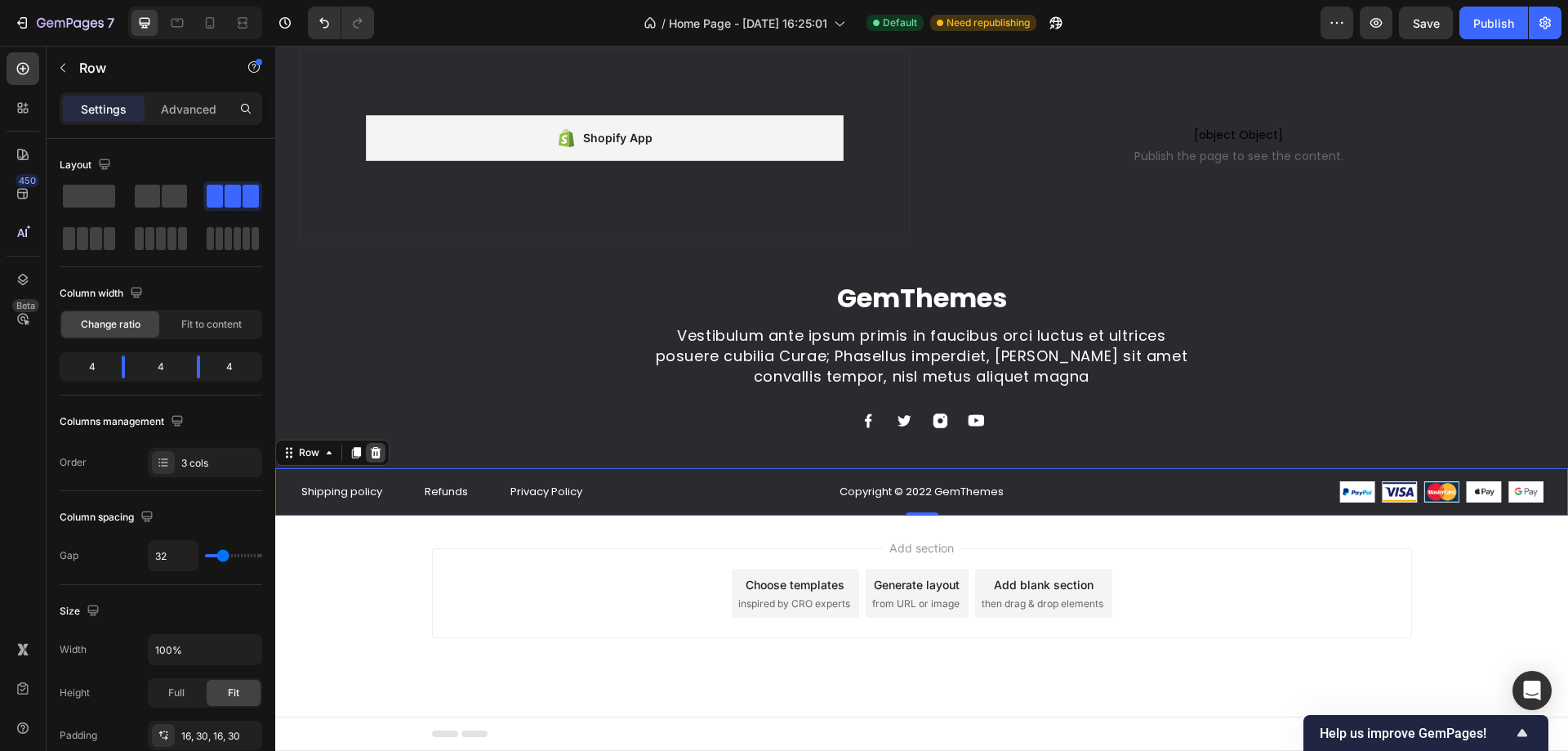
click at [377, 449] on icon at bounding box center [376, 452] width 11 height 12
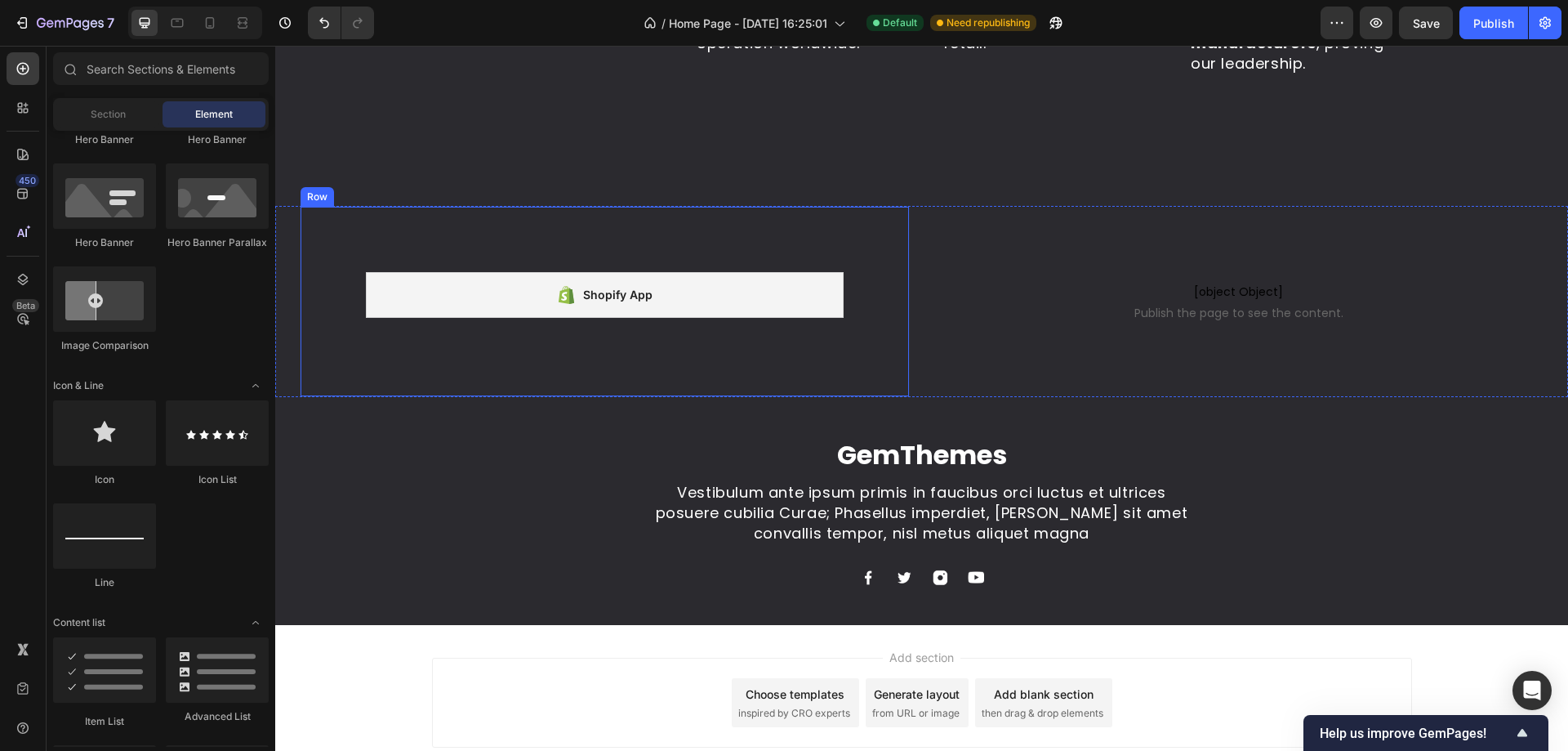
scroll to position [4182, 0]
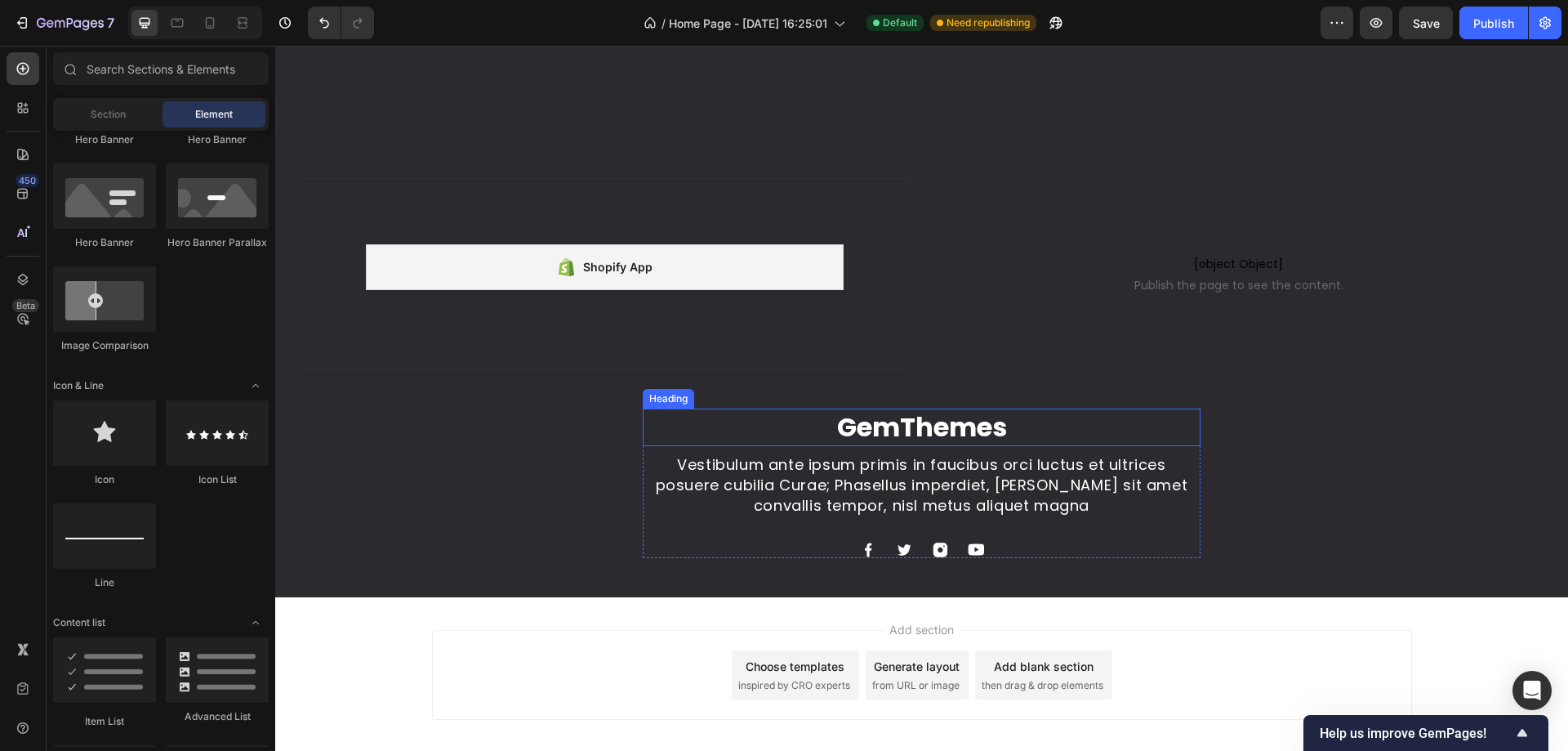
click at [807, 415] on p "GemThemes" at bounding box center [922, 428] width 554 height 35
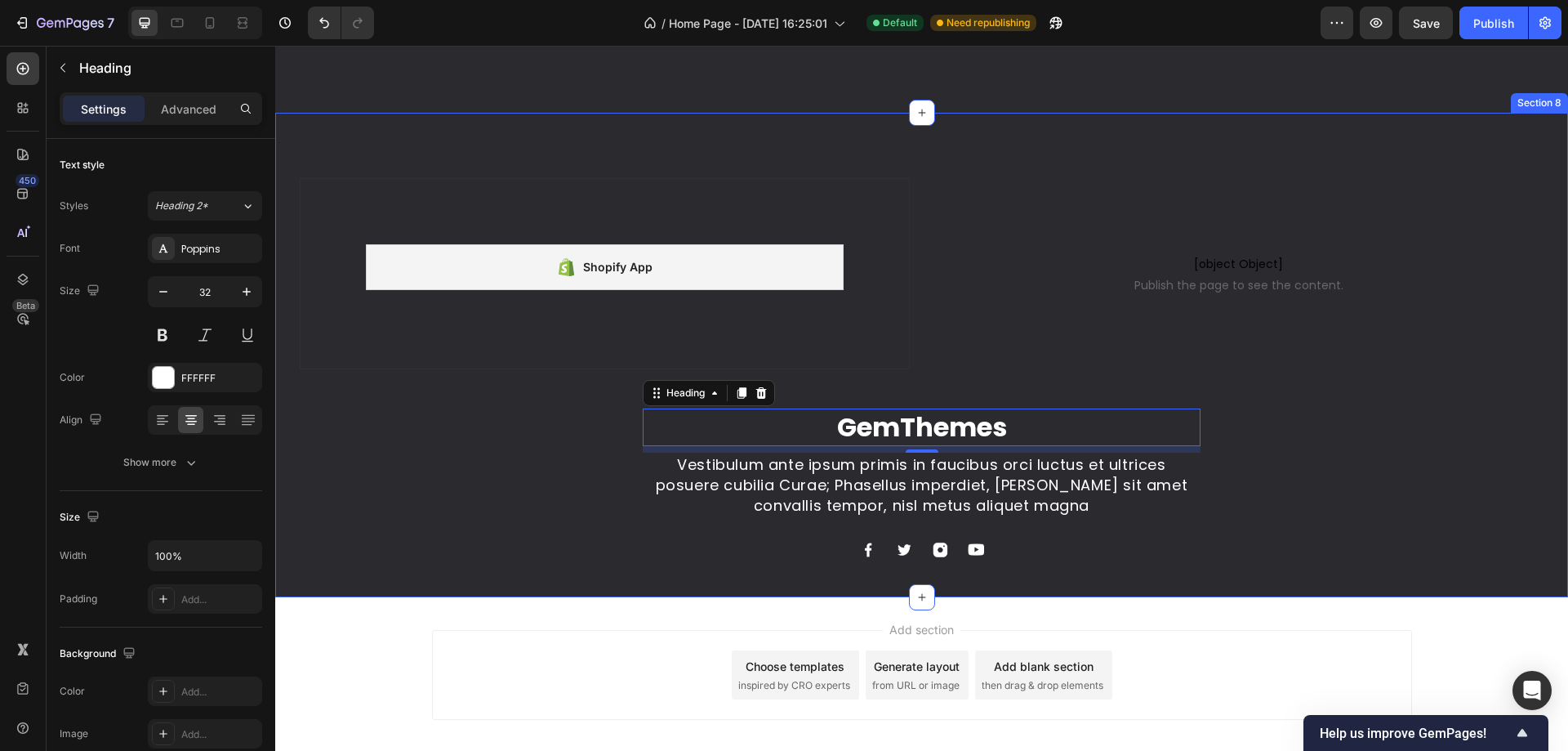
click at [527, 428] on div "Shopify App Shopify App Row [object Object] Publish the page to see the content…" at bounding box center [922, 387] width 1293 height 419
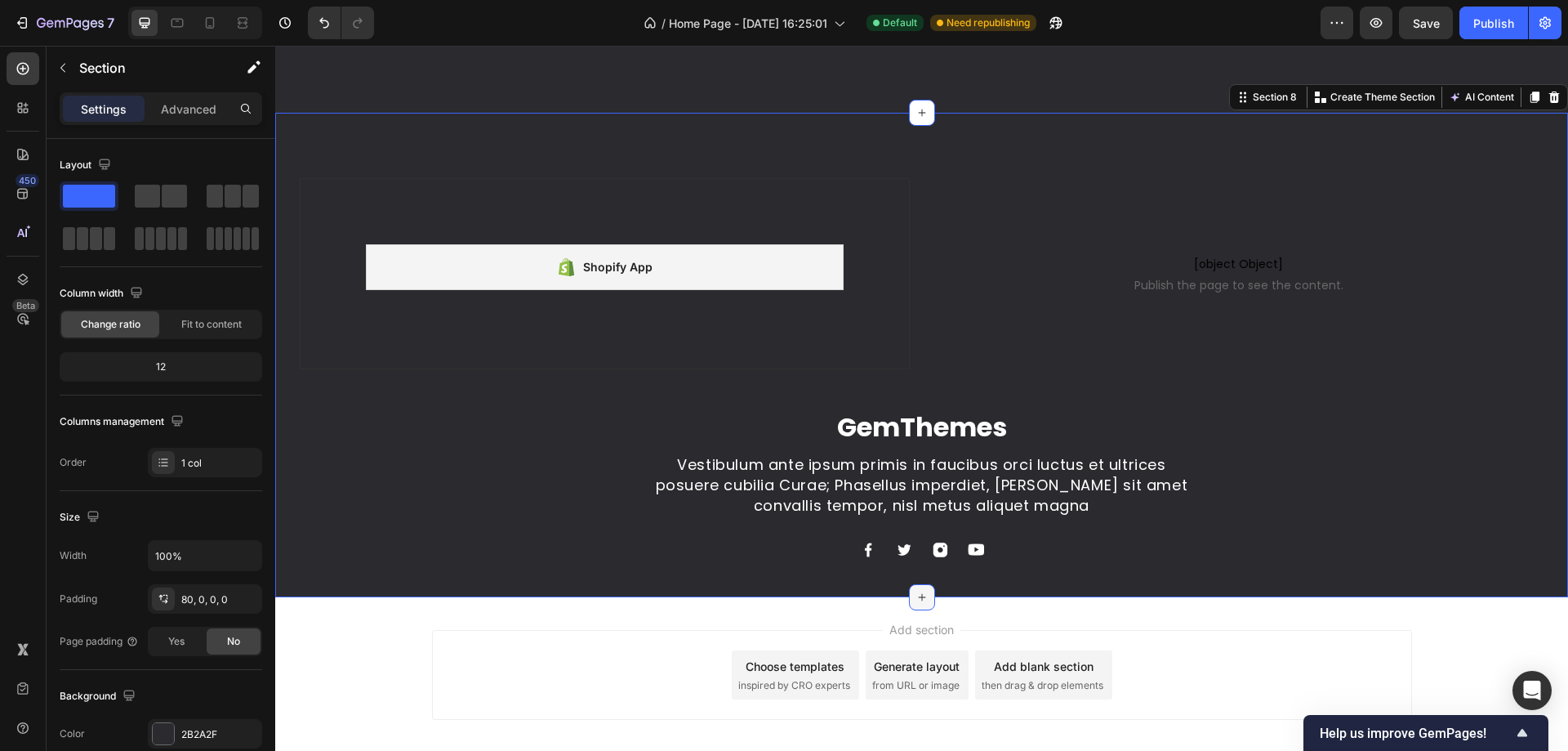
click at [915, 600] on icon at bounding box center [922, 597] width 13 height 13
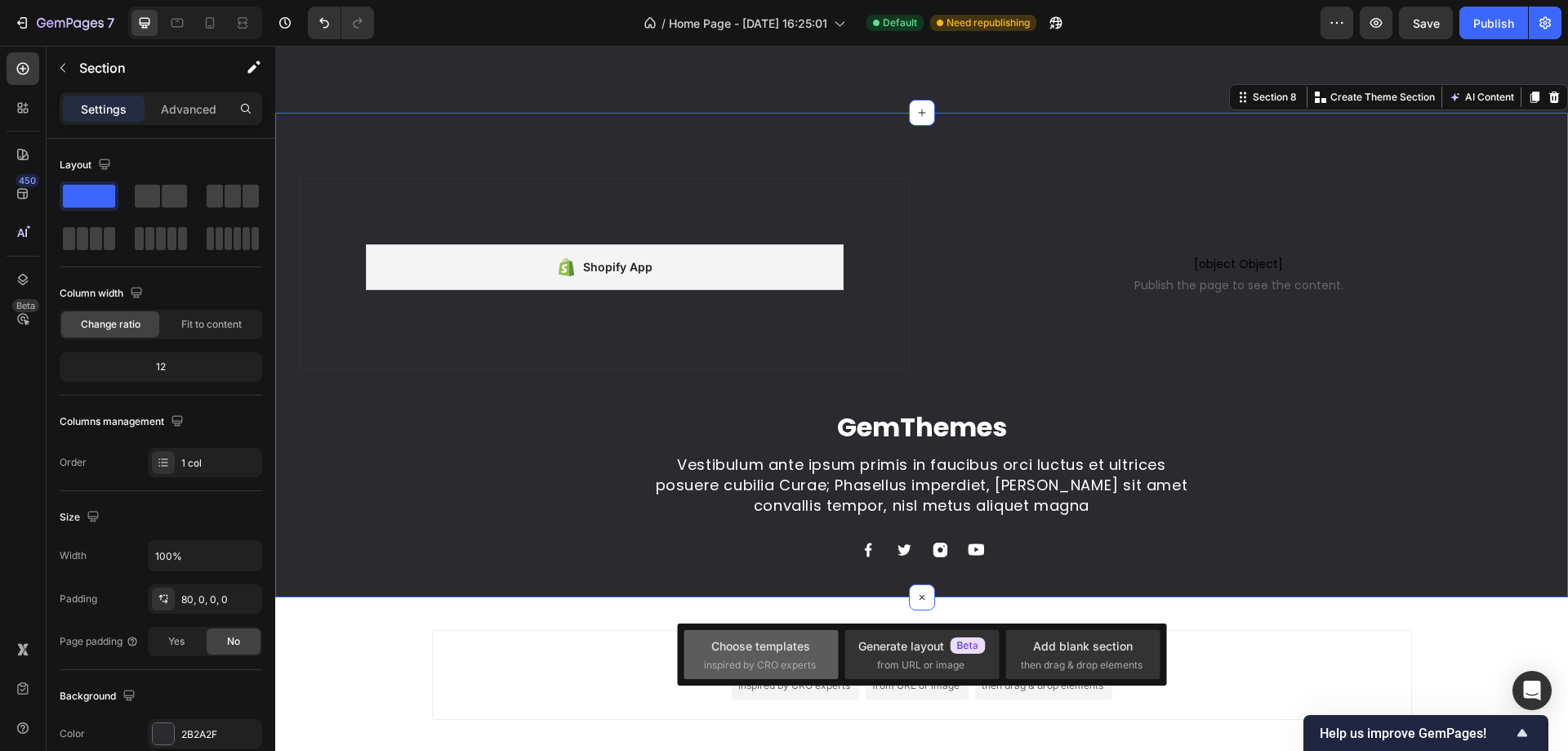
click at [786, 643] on div "Choose templates" at bounding box center [761, 646] width 99 height 17
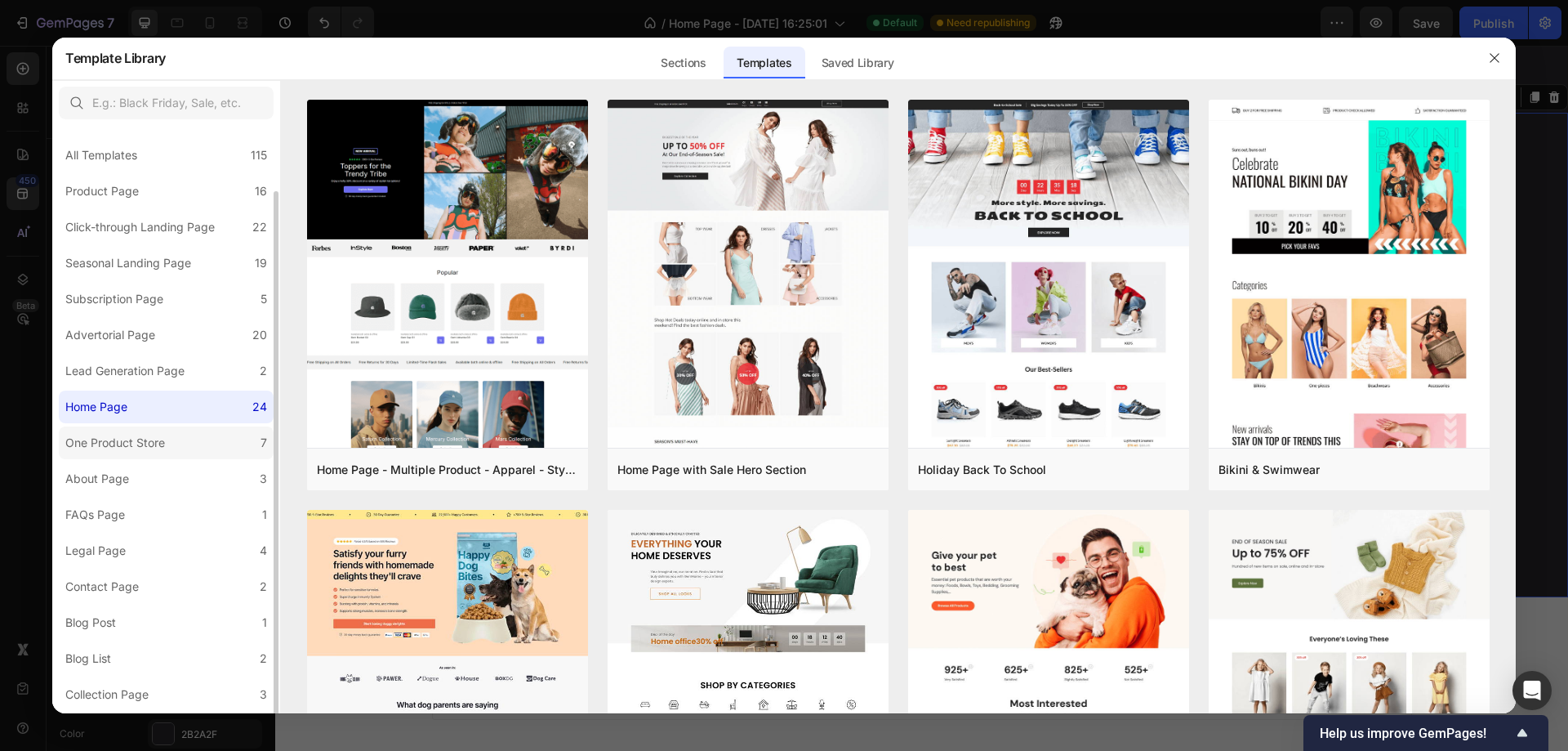
scroll to position [34, 0]
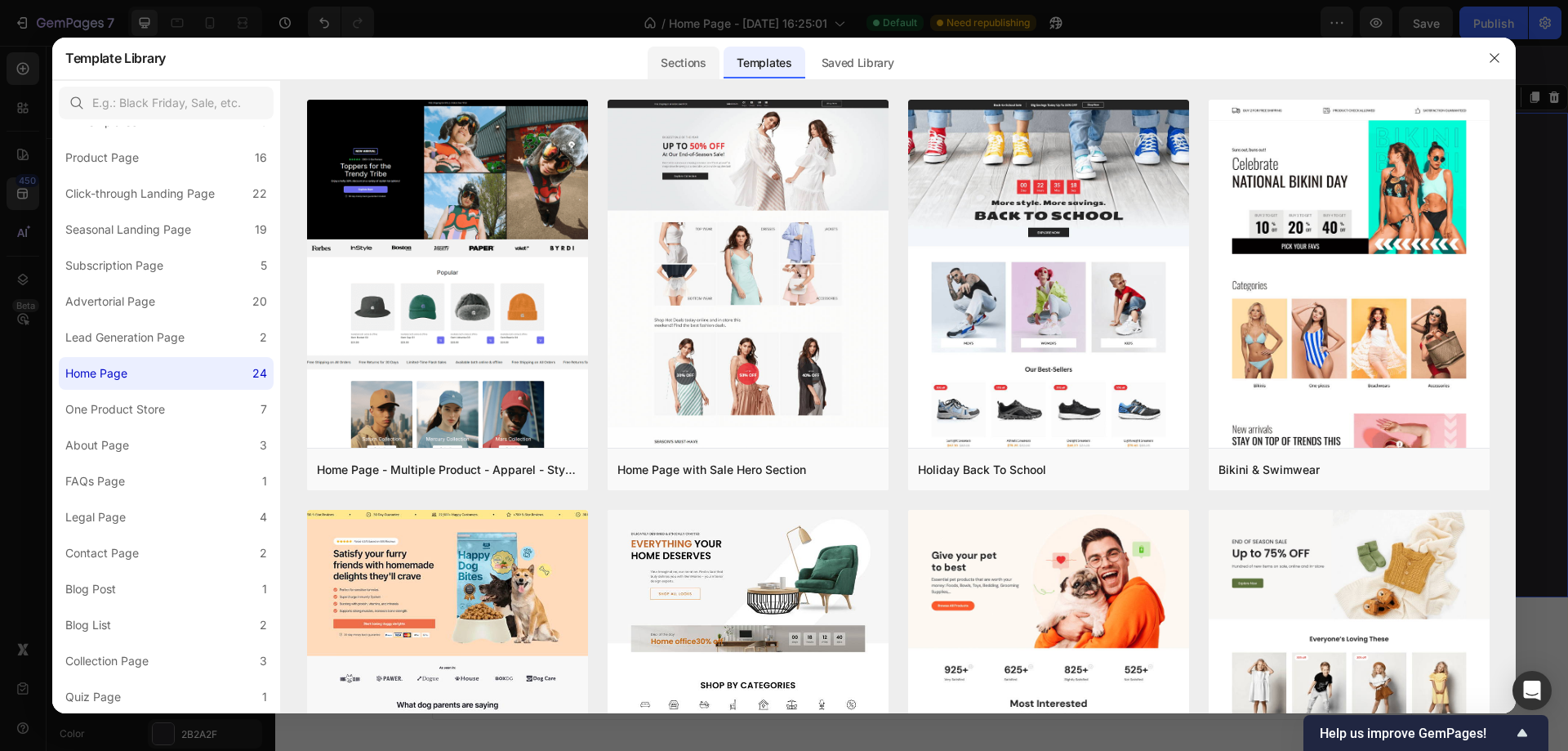
click at [696, 71] on div "Sections" at bounding box center [683, 63] width 71 height 33
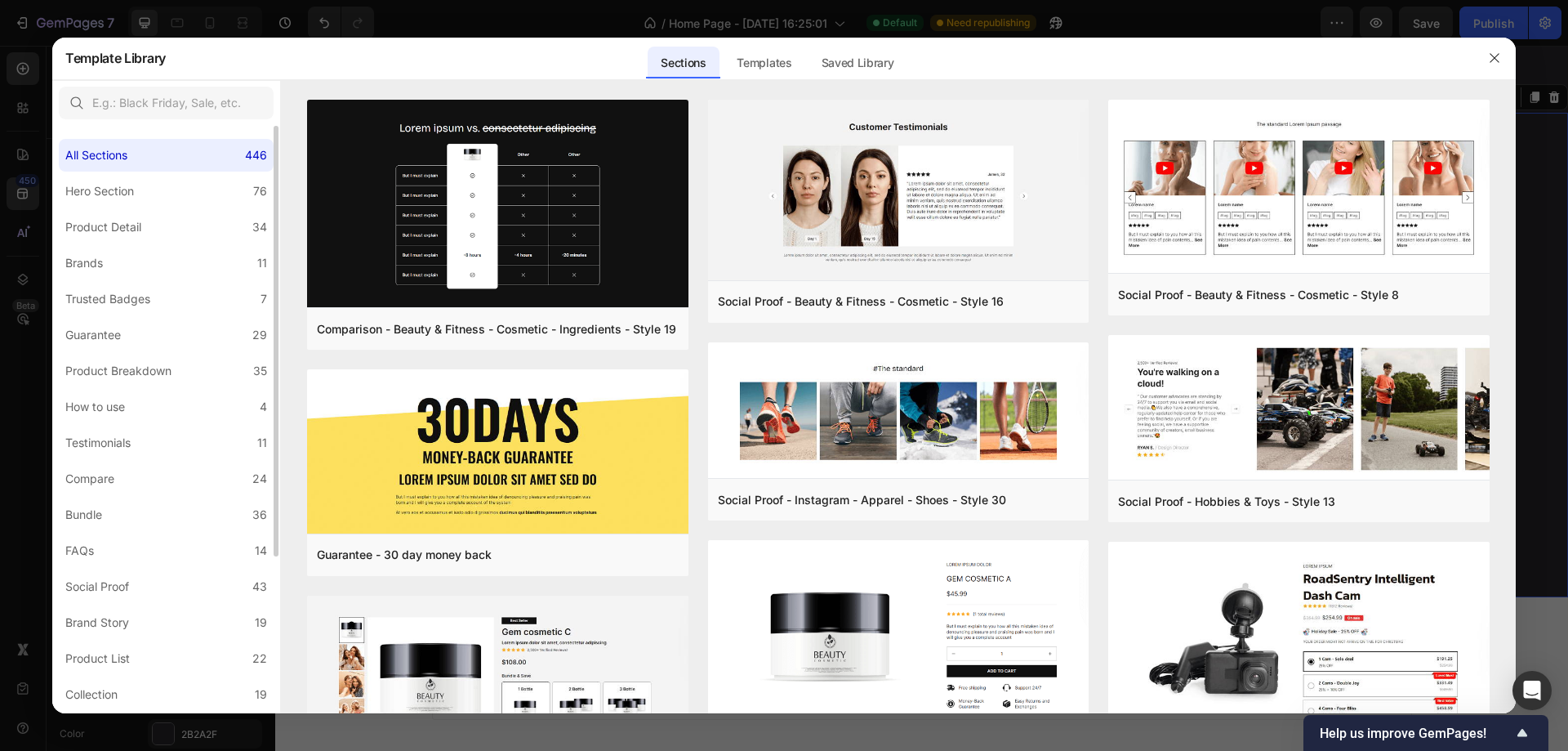
scroll to position [213, 0]
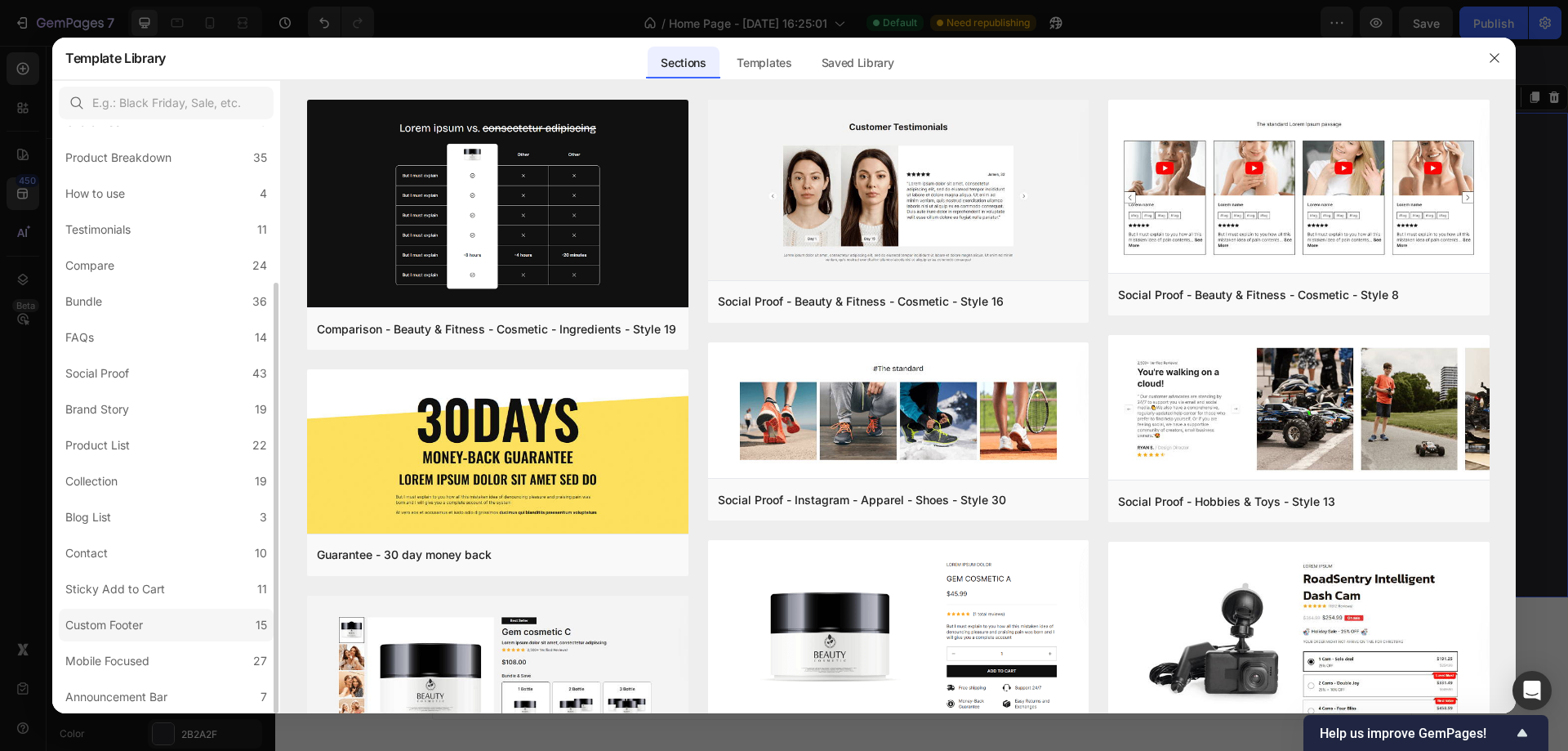
click at [165, 627] on label "Custom Footer 15" at bounding box center [166, 625] width 215 height 33
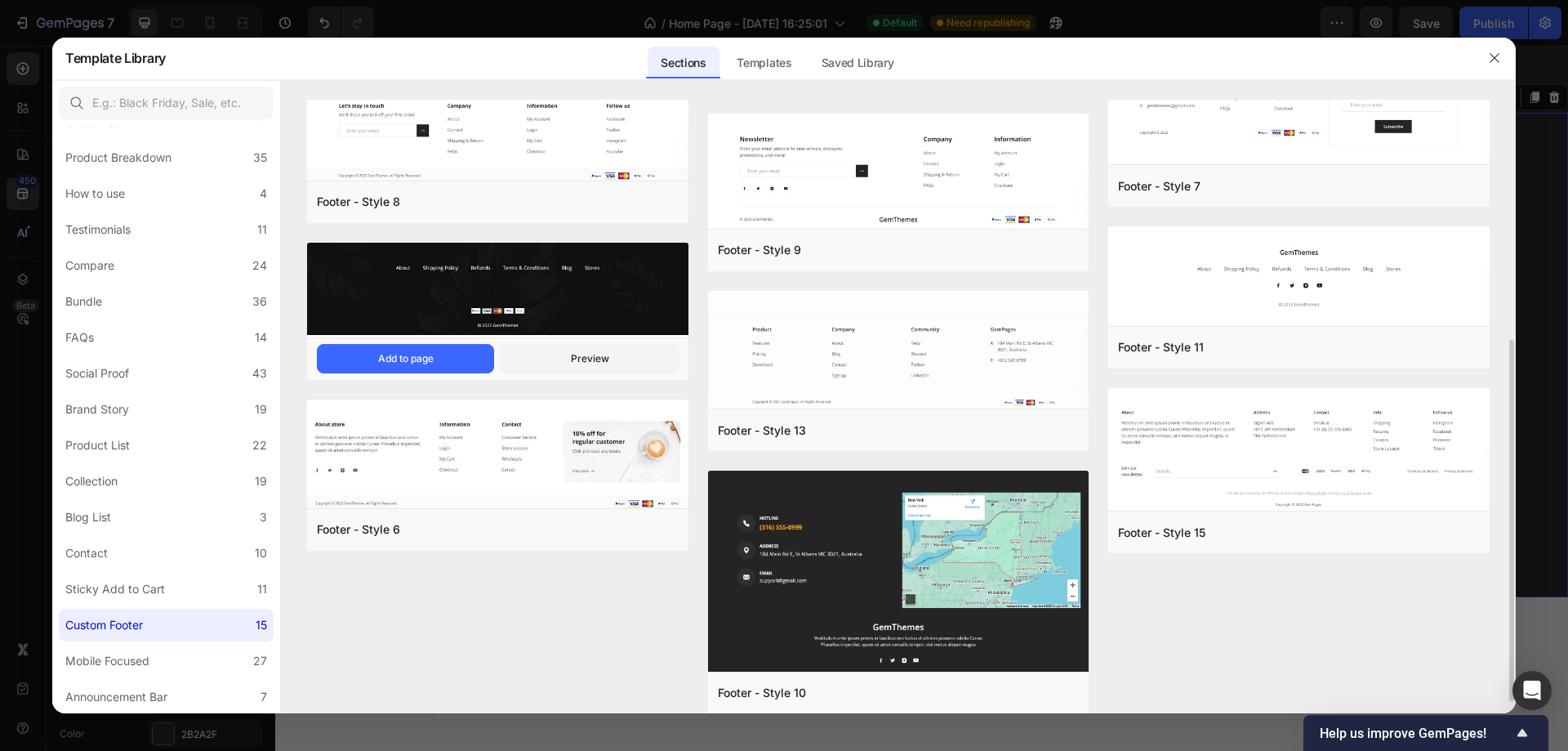
scroll to position [429, 0]
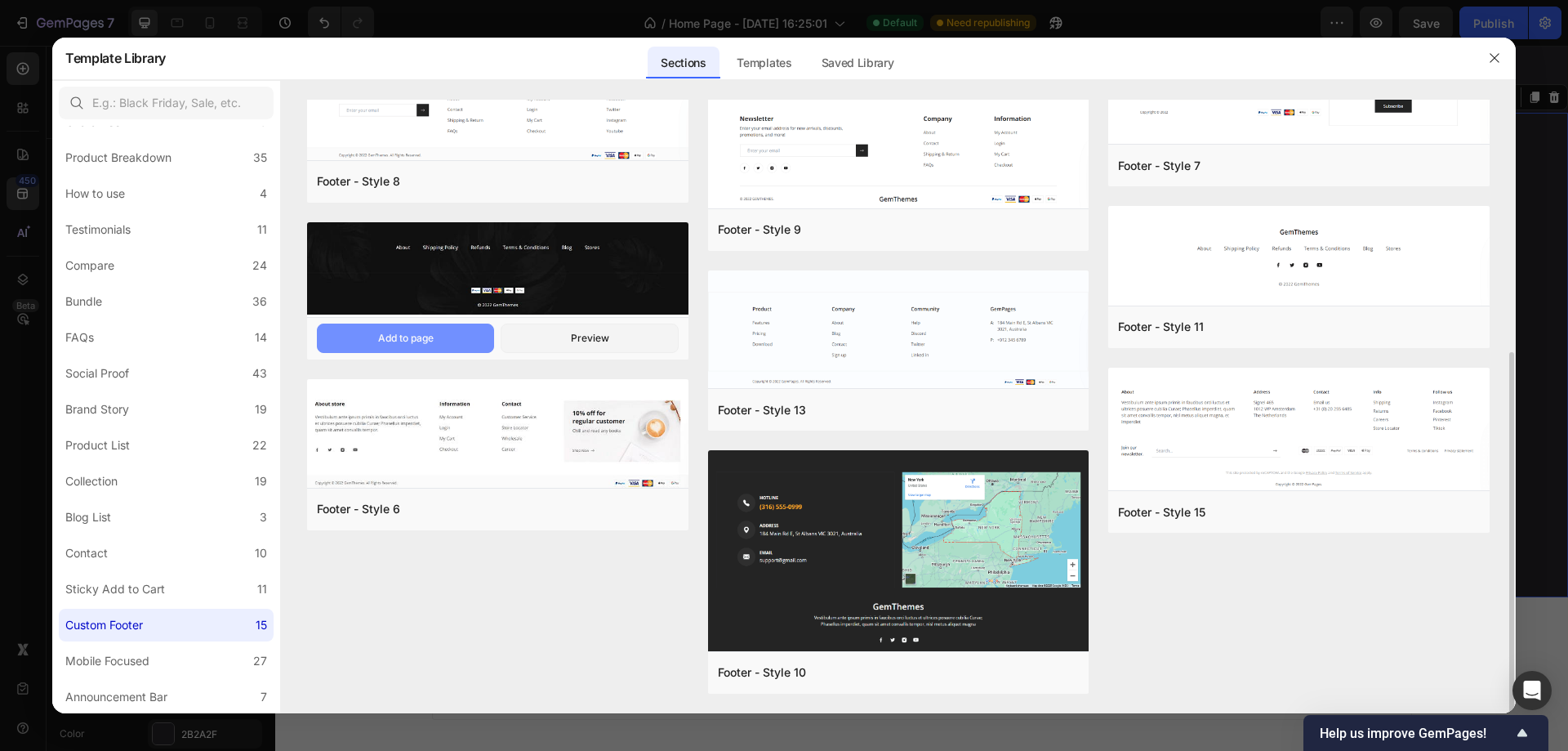
click at [443, 341] on button "Add to page" at bounding box center [405, 338] width 178 height 30
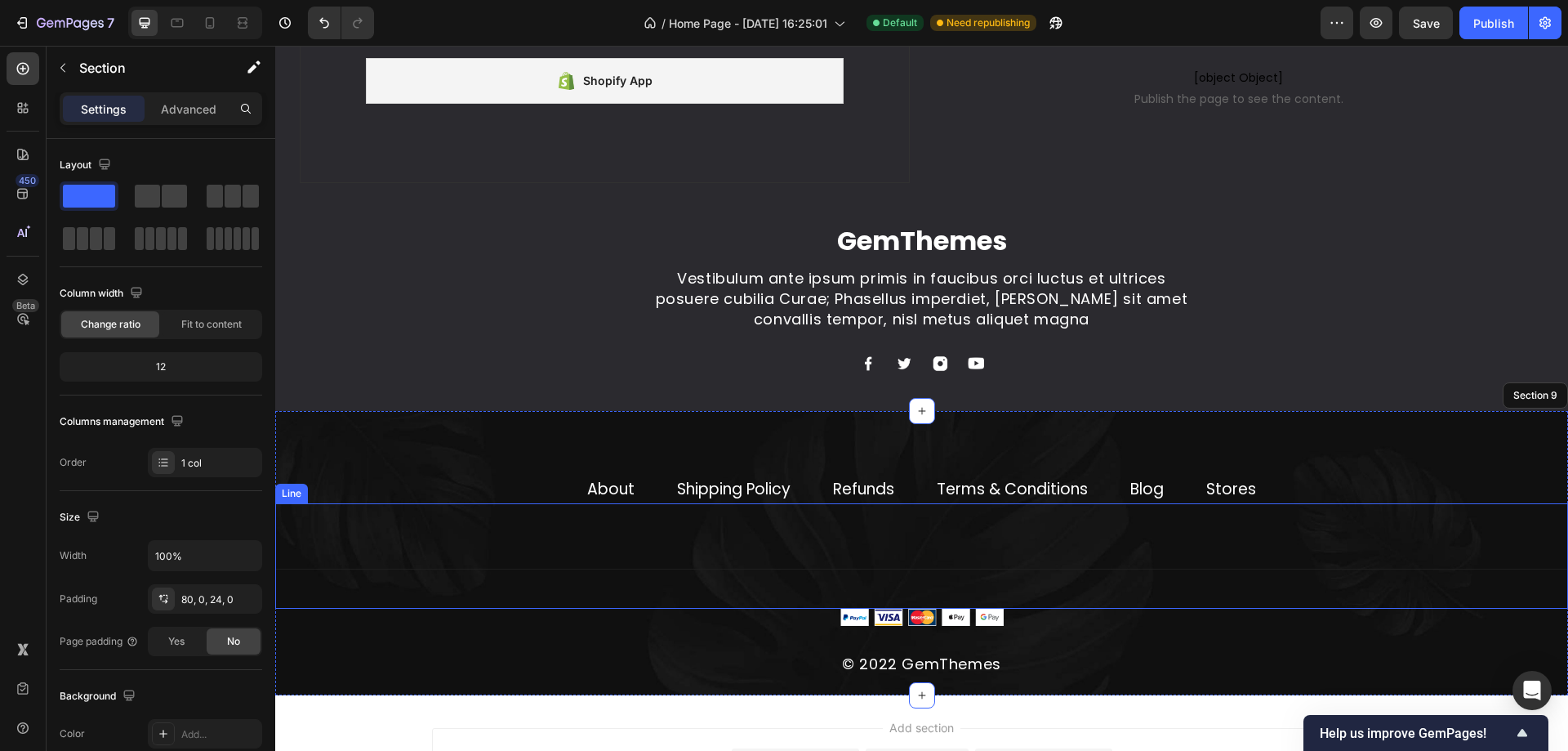
scroll to position [4367, 0]
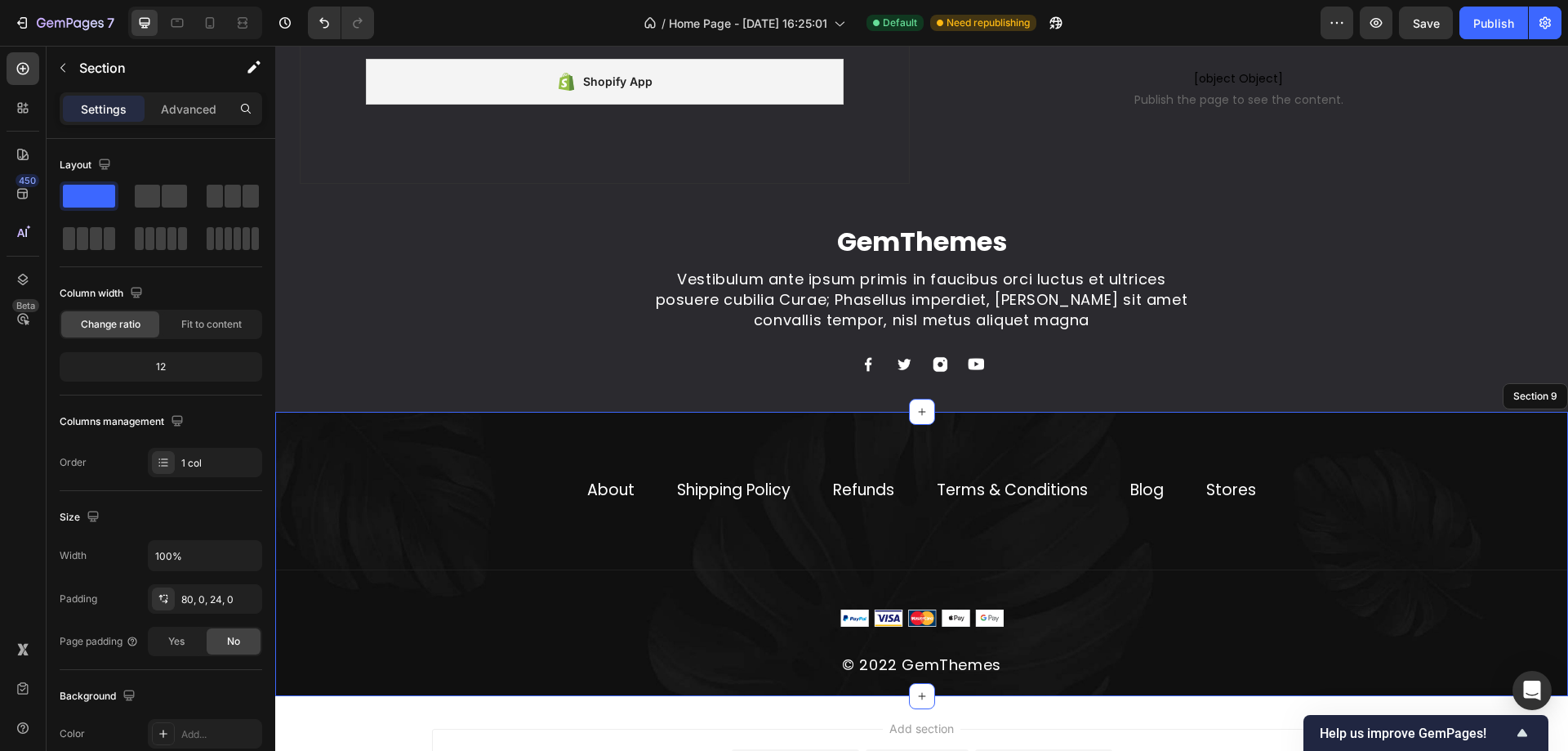
click at [397, 468] on div "About Text block Shipping Policy Text block Refunds Text block Terms & Conditio…" at bounding box center [922, 554] width 1293 height 285
click at [1208, 440] on div "About Text block Shipping Policy Text block Refunds Text block Terms & Conditio…" at bounding box center [922, 554] width 1293 height 285
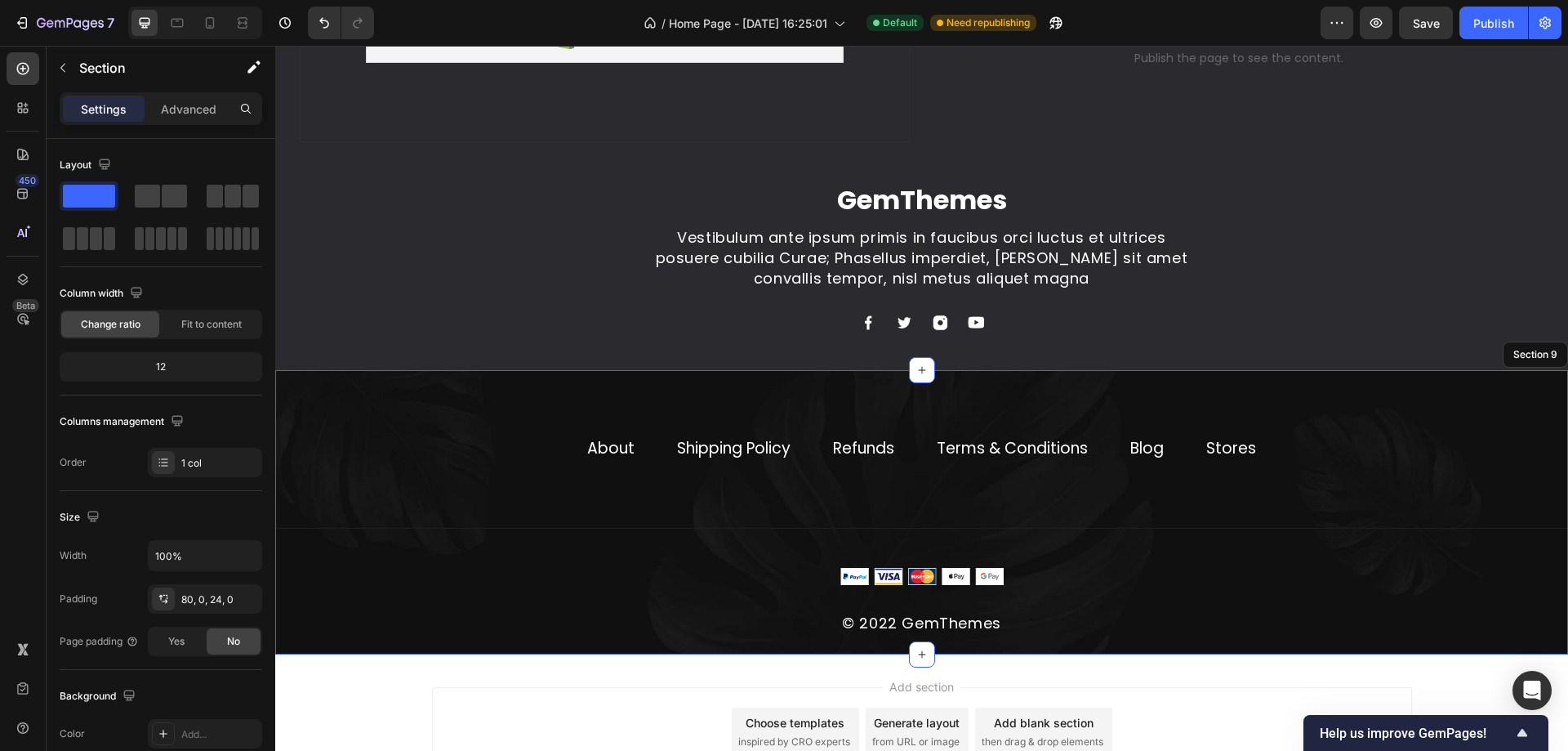
scroll to position [4449, 0]
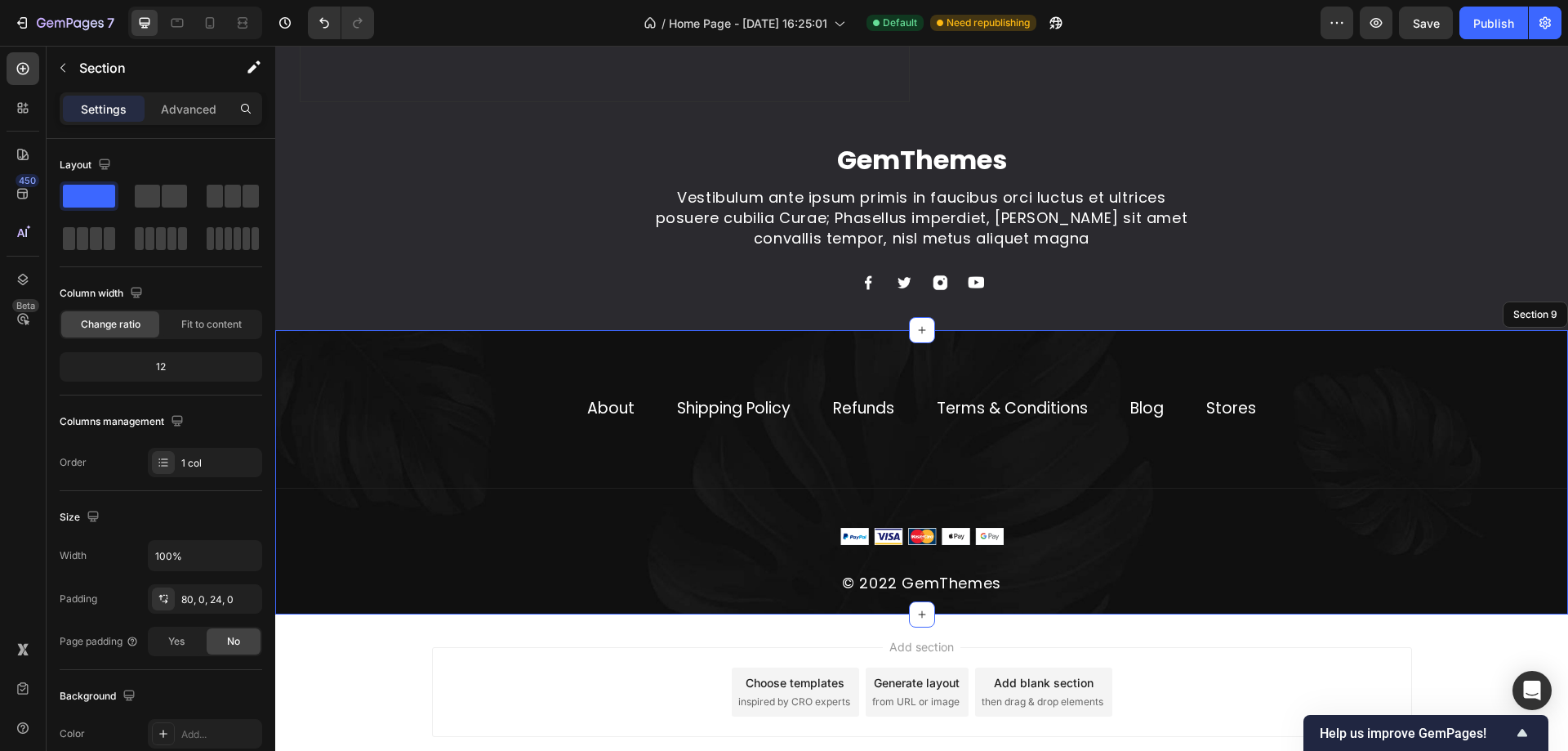
click at [1483, 387] on div "About Text block Shipping Policy Text block Refunds Text block Terms & Conditio…" at bounding box center [922, 472] width 1293 height 285
click at [61, 69] on icon "button" at bounding box center [63, 67] width 13 height 13
click at [514, 369] on div "About Text block Shipping Policy Text block Refunds Text block Terms & Conditio…" at bounding box center [922, 472] width 1293 height 285
click at [1549, 317] on icon at bounding box center [1554, 314] width 11 height 12
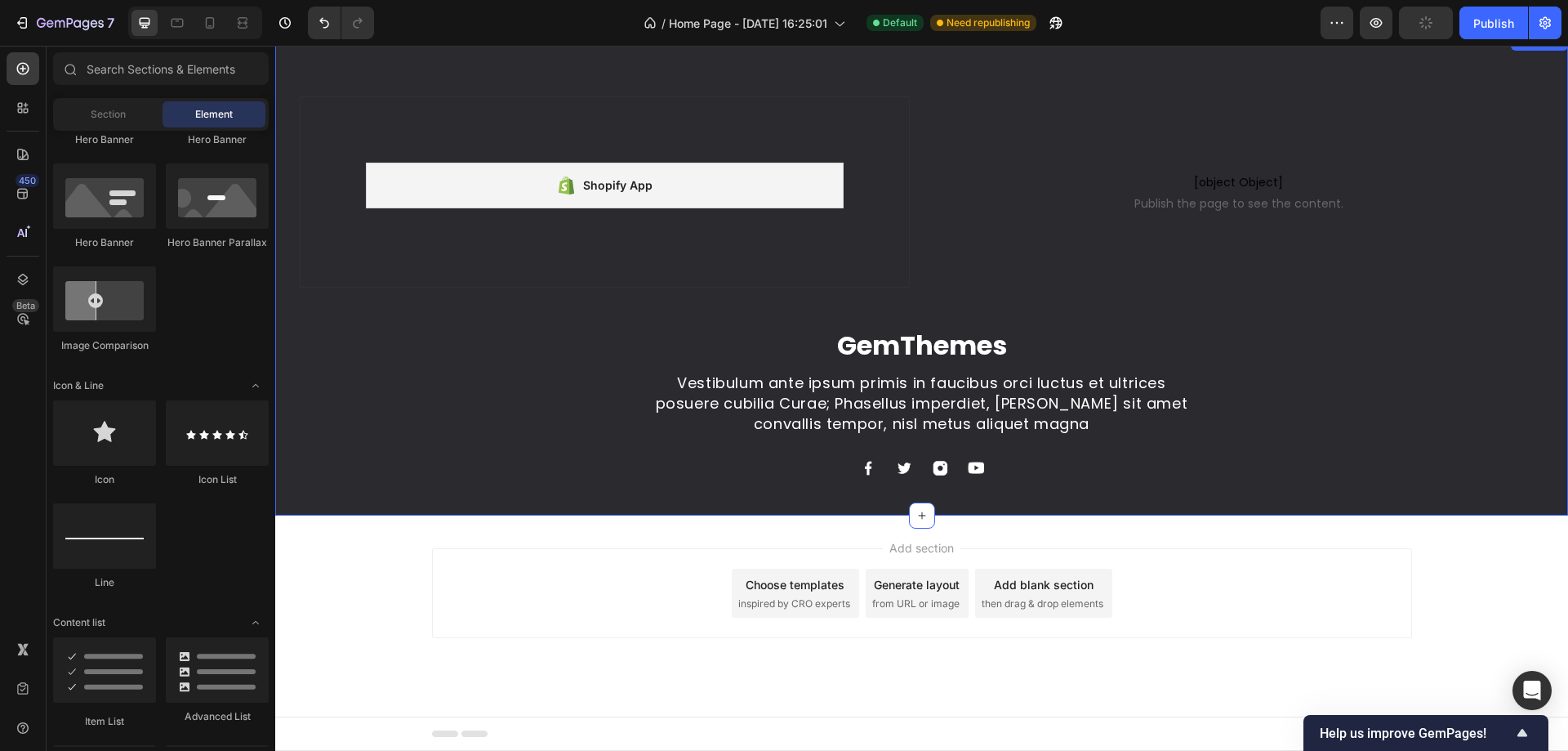
scroll to position [4263, 0]
click at [923, 513] on div at bounding box center [922, 516] width 26 height 26
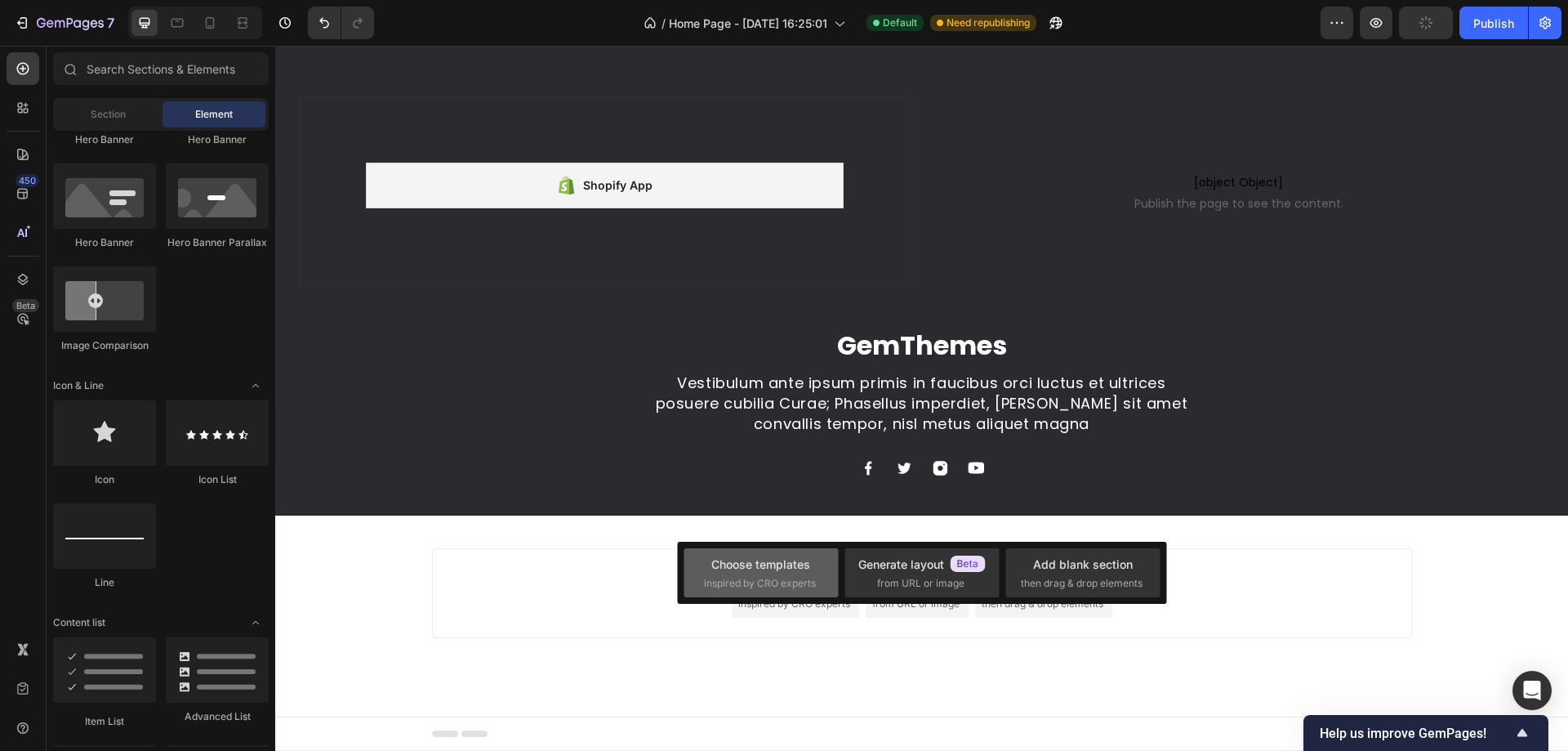
click at [789, 562] on div "Choose templates" at bounding box center [761, 563] width 99 height 17
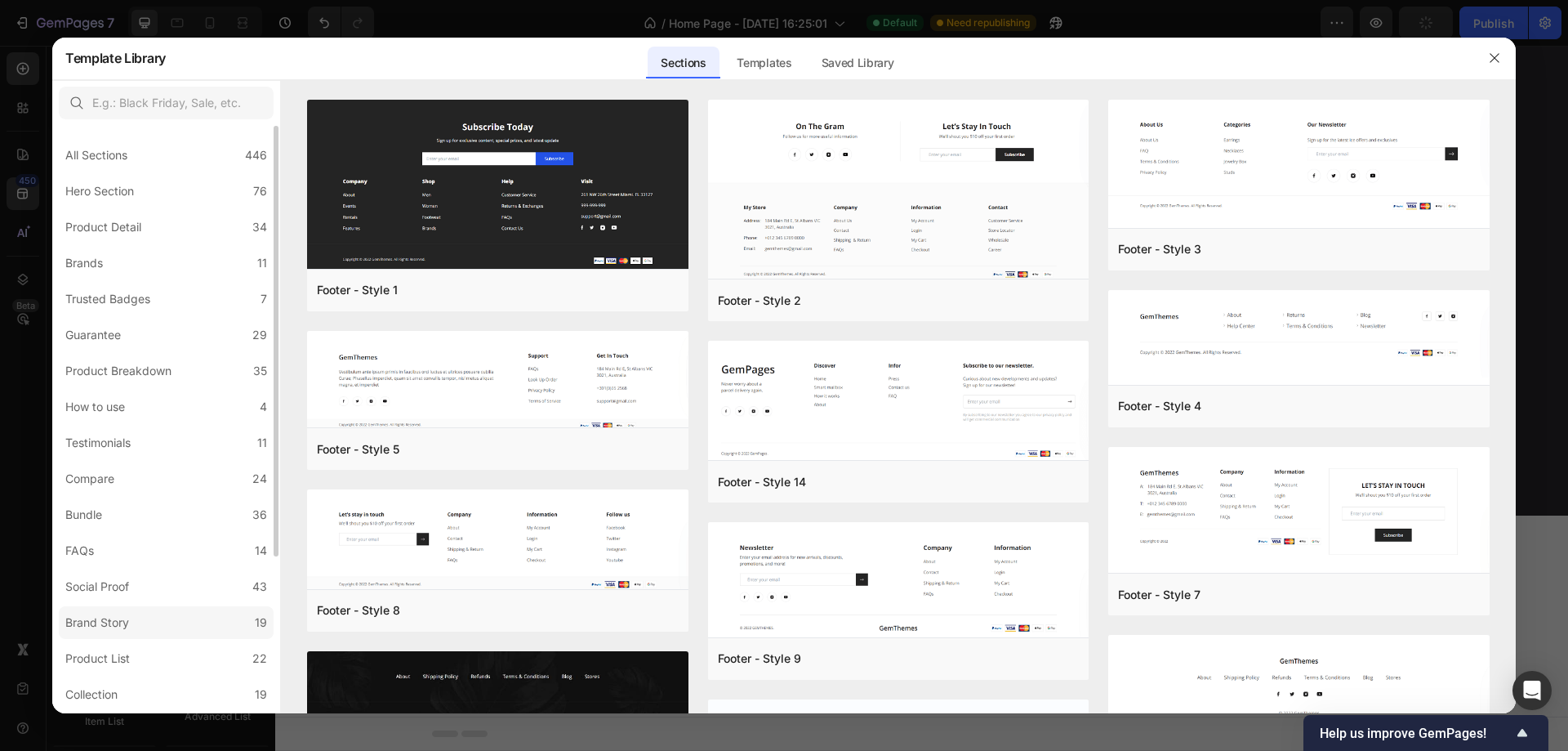
click at [143, 620] on label "Brand Story 19" at bounding box center [166, 623] width 215 height 33
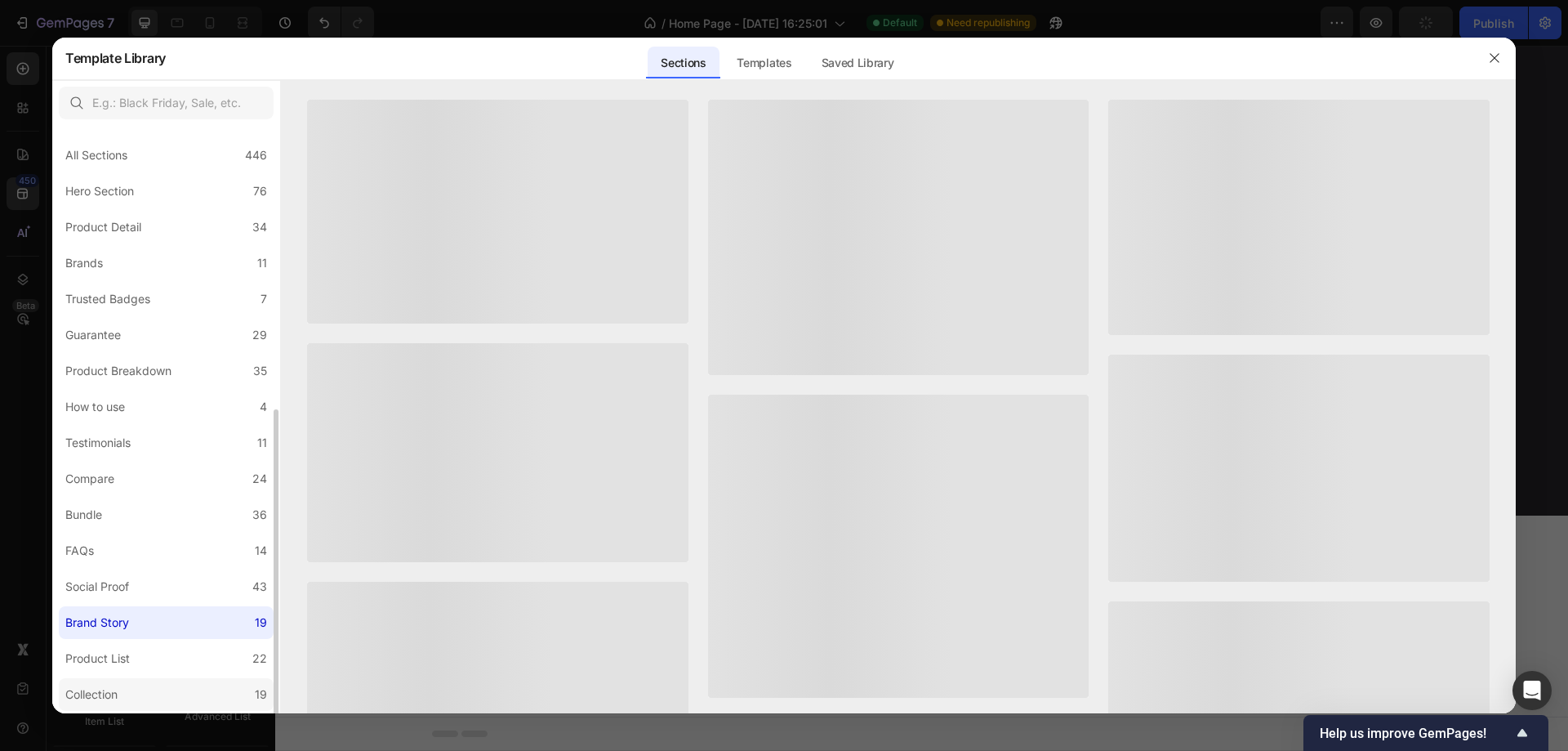
scroll to position [164, 0]
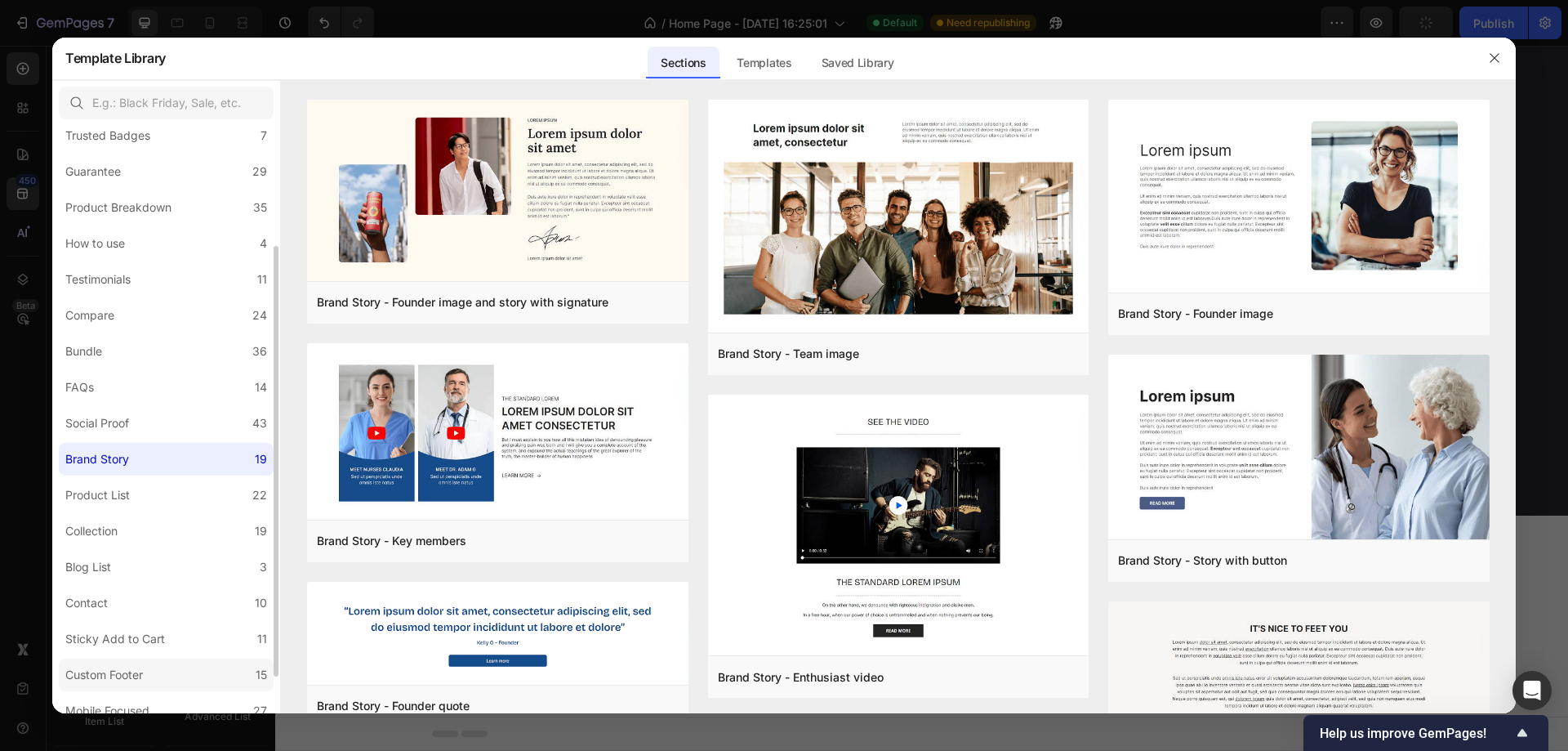
click at [116, 672] on div "Custom Footer" at bounding box center [104, 675] width 77 height 20
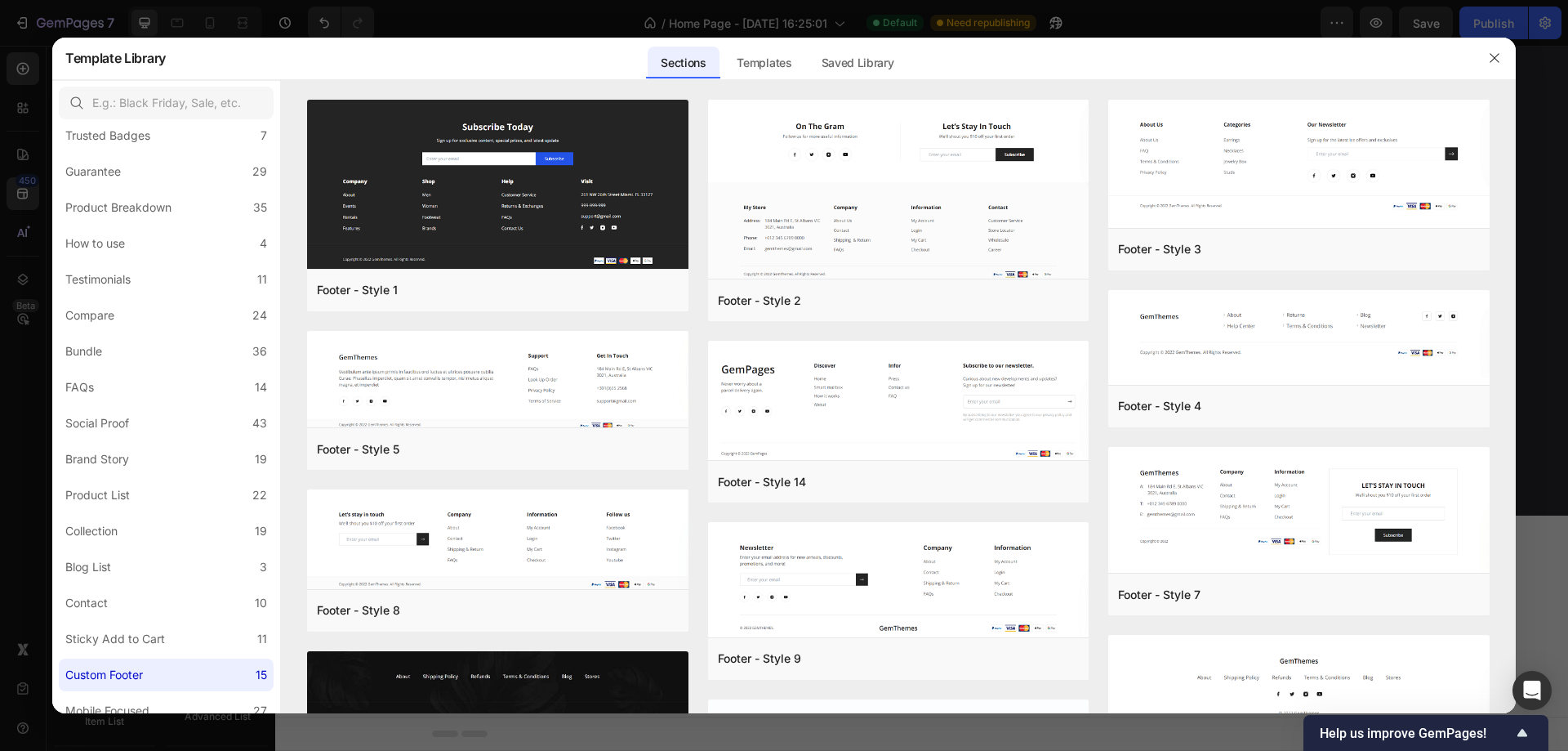
click at [1200, 53] on div "Sections Templates Existing pages Saved Library Templates Saved Library" at bounding box center [777, 58] width 1222 height 43
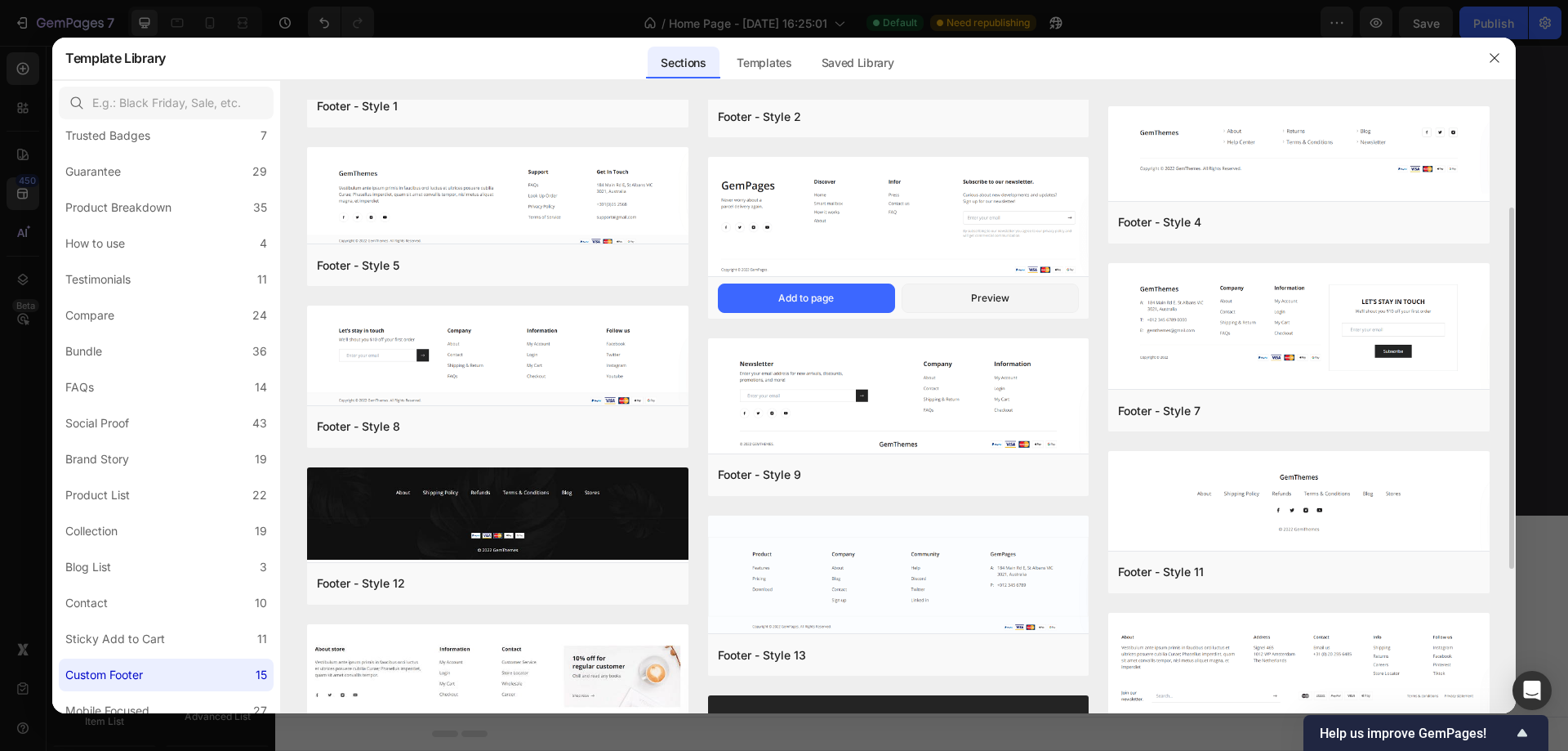
scroll to position [102, 0]
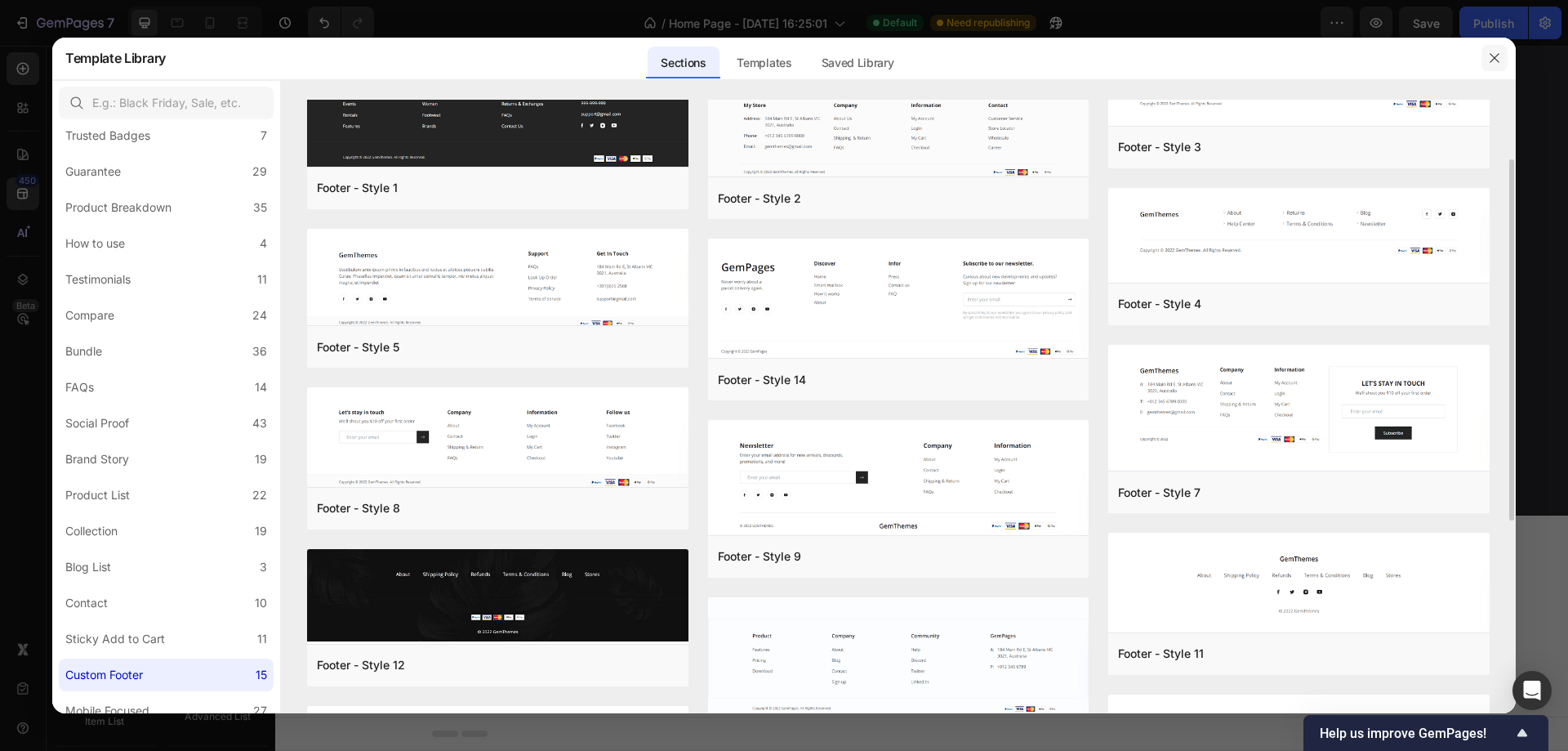
drag, startPoint x: 1491, startPoint y: 59, endPoint x: 1160, endPoint y: 75, distance: 331.4
click at [1491, 59] on icon "button" at bounding box center [1494, 58] width 13 height 13
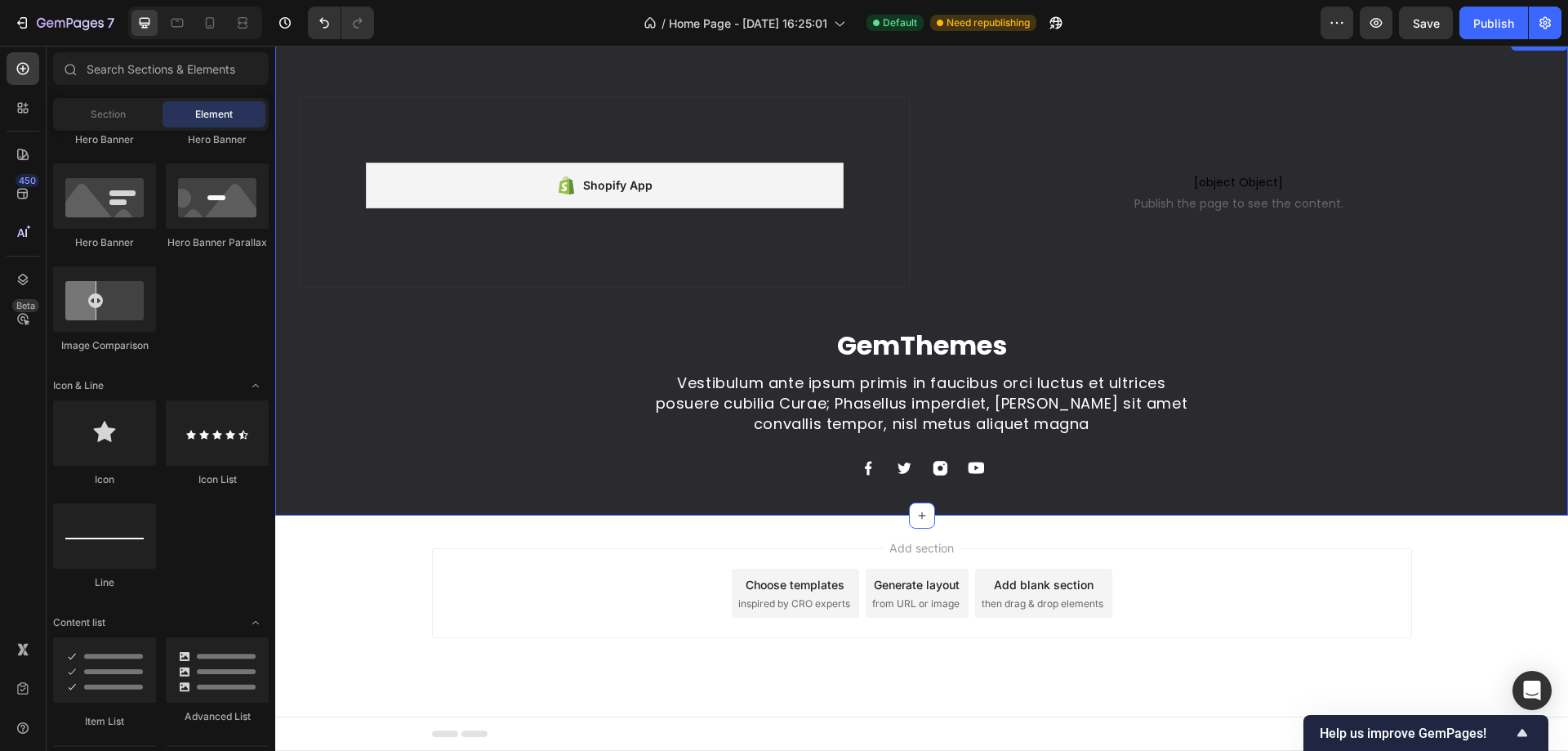
click at [474, 330] on div "Shopify App Shopify App Row [object Object] Publish the page to see the content…" at bounding box center [922, 305] width 1293 height 419
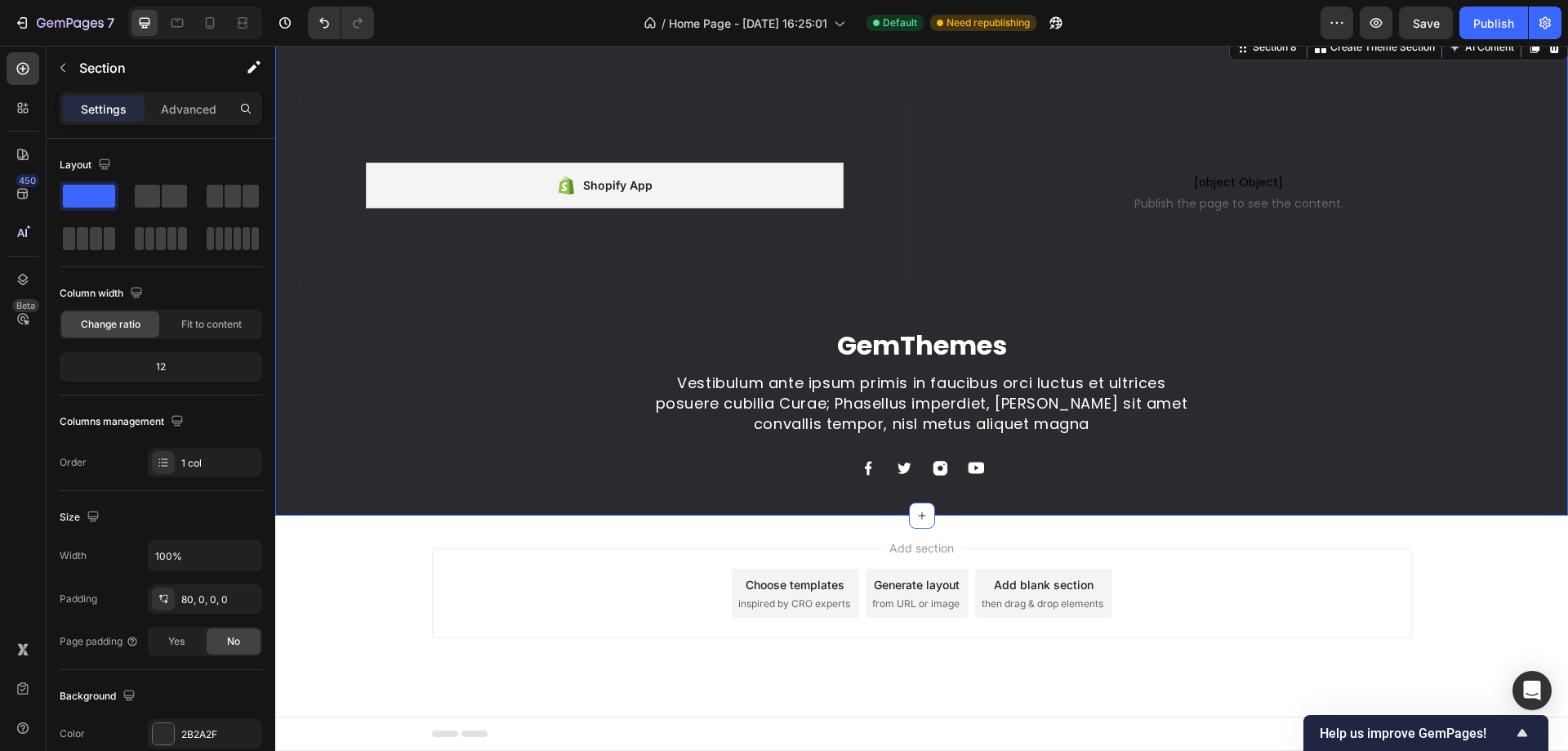
click at [601, 334] on div "Shopify App Shopify App Row [object Object] Publish the page to see the content…" at bounding box center [922, 305] width 1293 height 419
click at [676, 317] on div "Heading" at bounding box center [668, 317] width 45 height 15
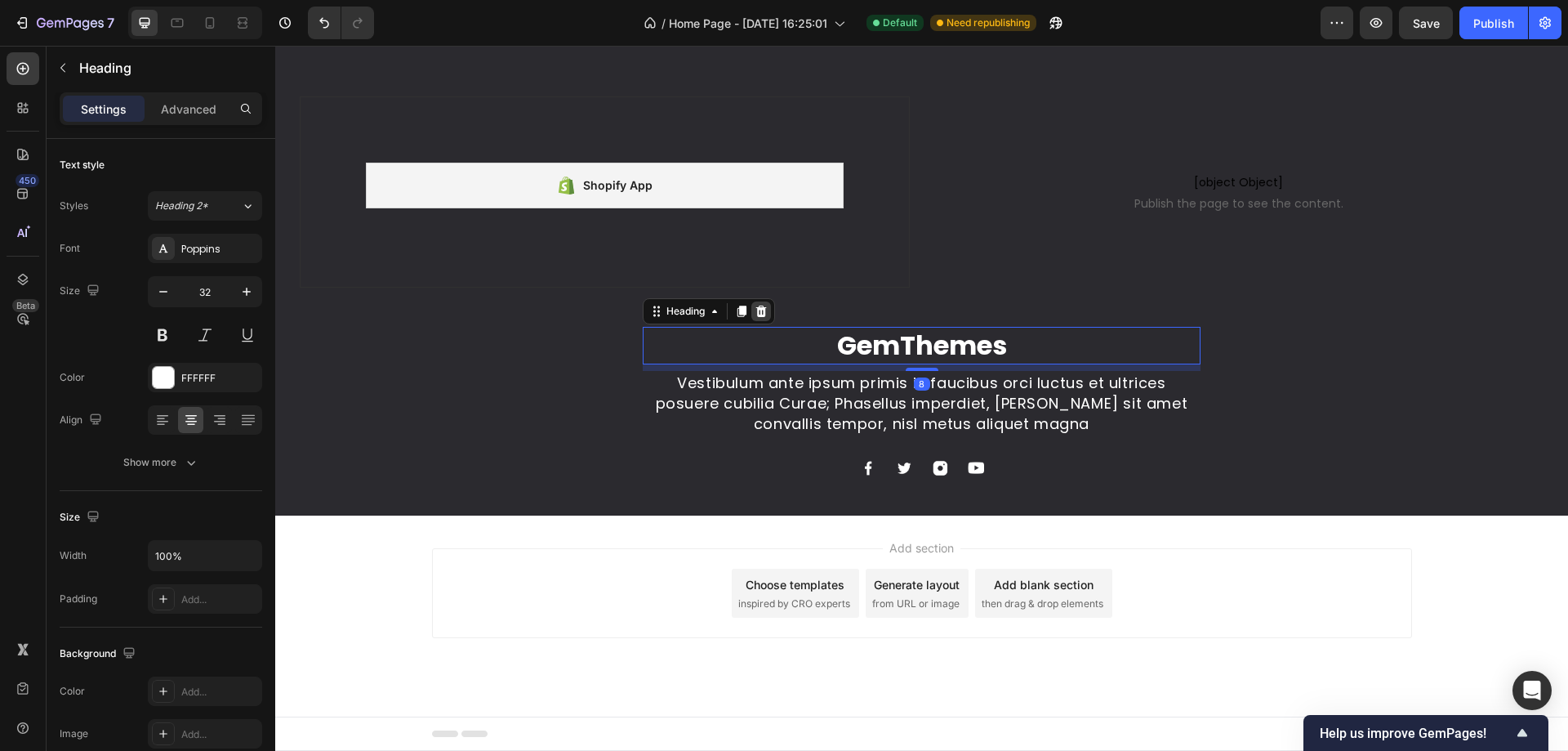
click at [755, 313] on icon at bounding box center [761, 311] width 13 height 13
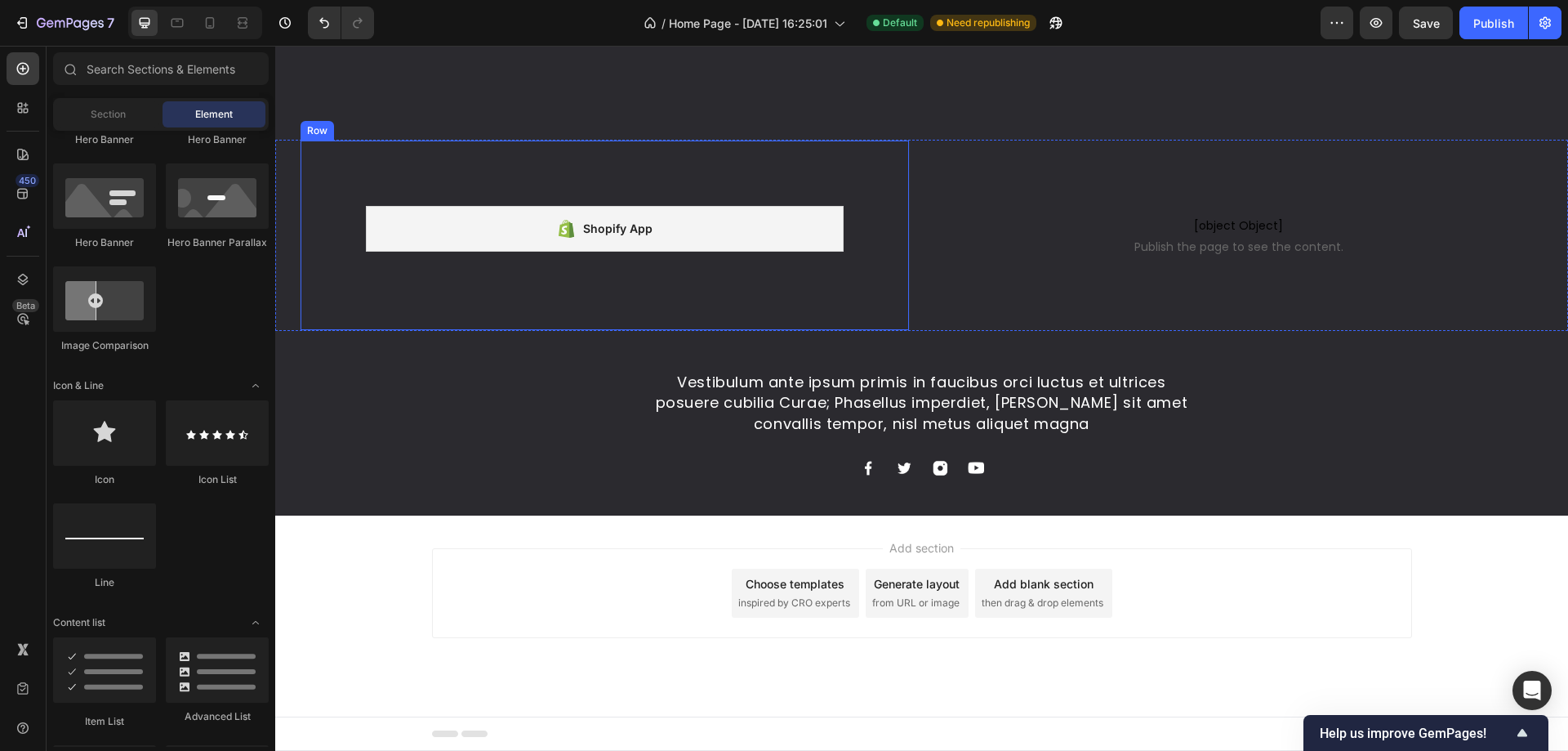
scroll to position [4220, 0]
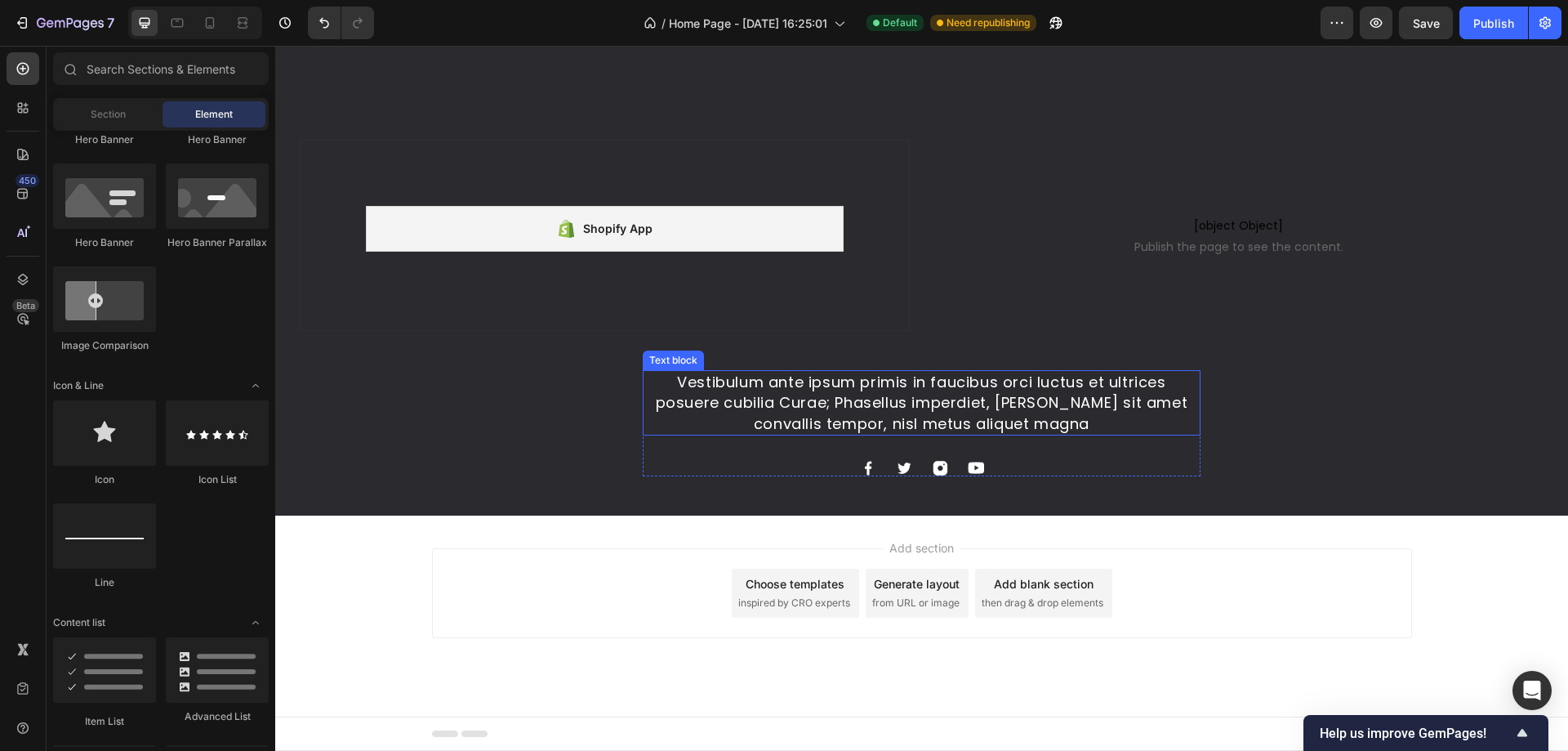
click at [780, 383] on p "Vestibulum ante ipsum primis in faucibus orci luctus et ultrices posuere cubili…" at bounding box center [922, 402] width 554 height 62
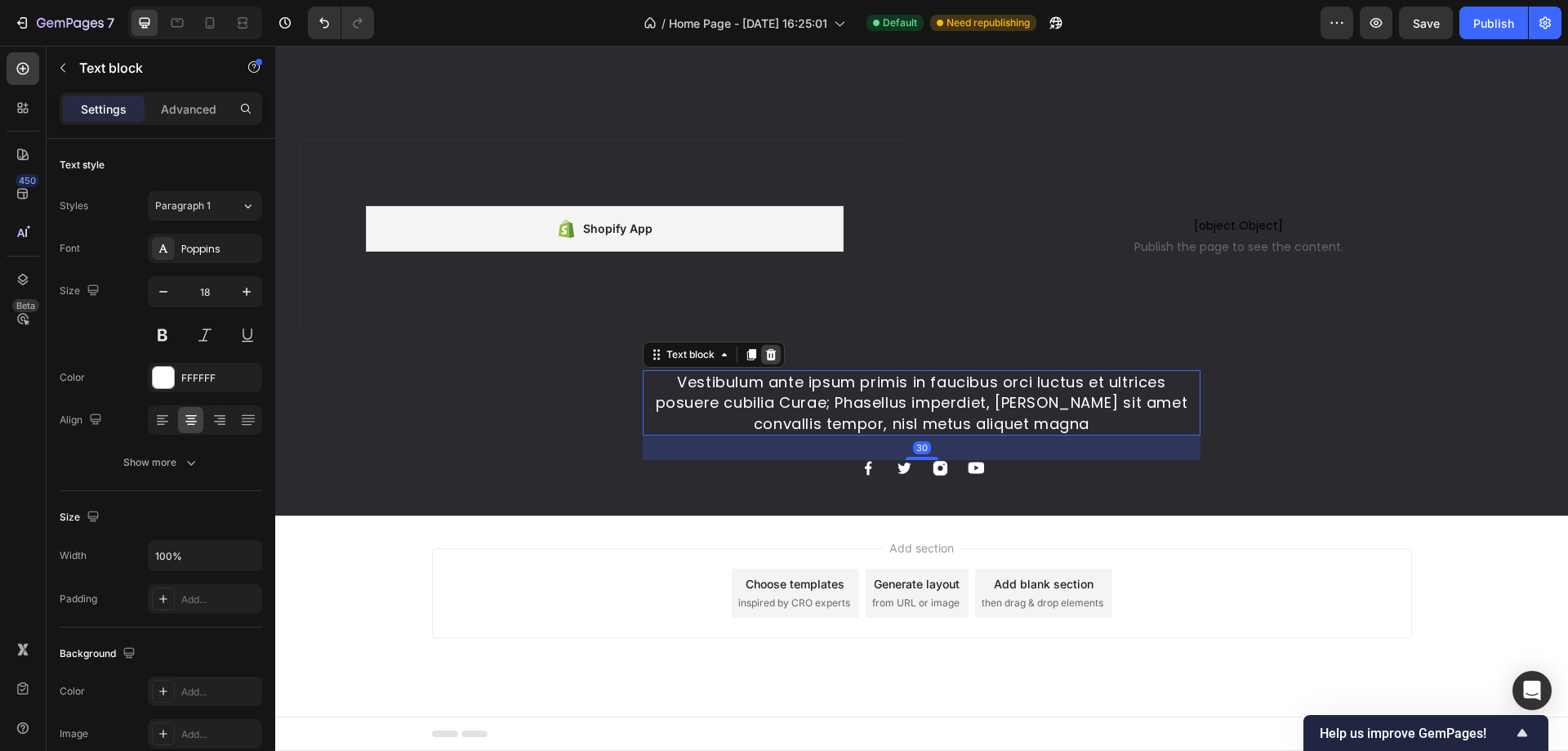
click at [765, 350] on icon at bounding box center [771, 355] width 13 height 13
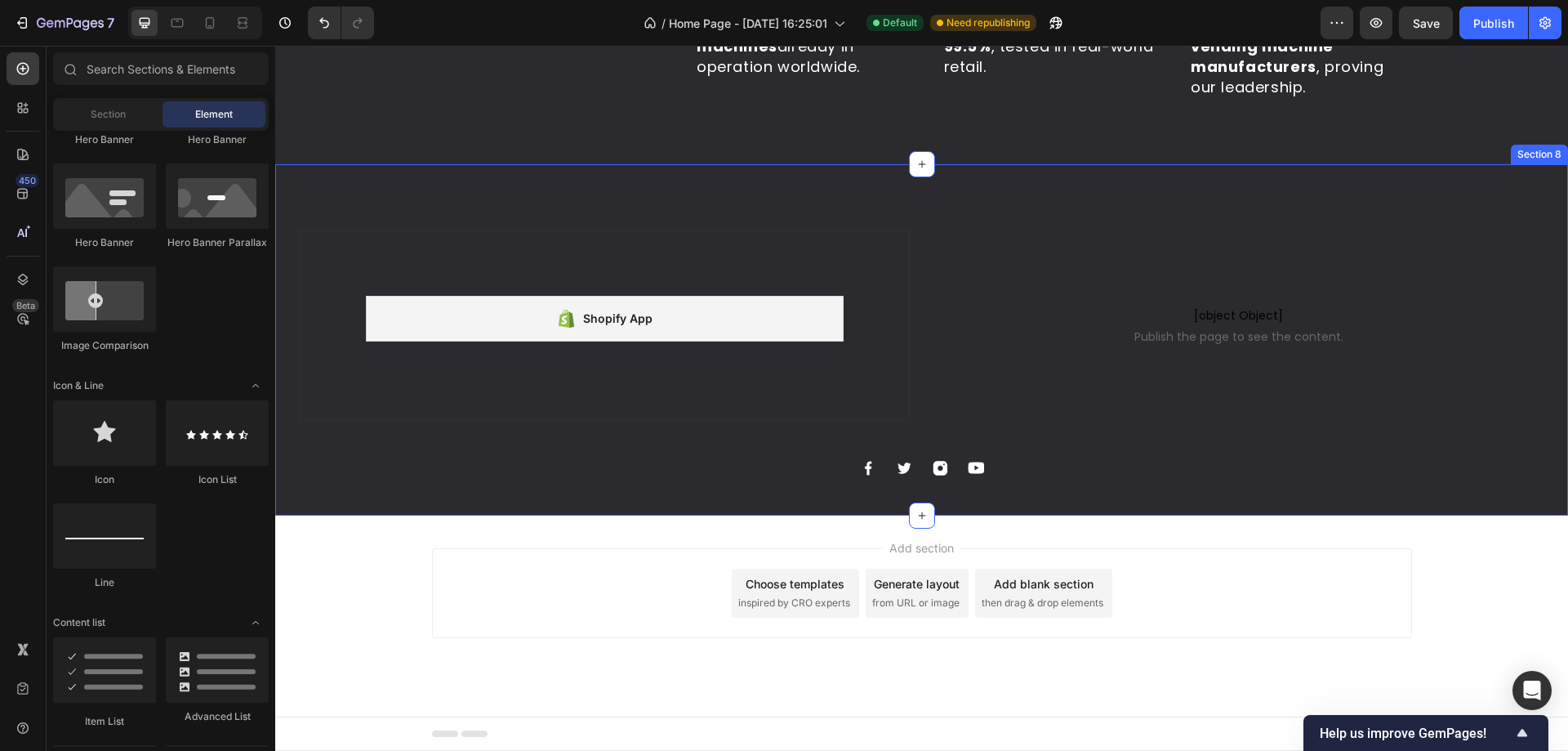
click at [796, 456] on div "Shopify App Shopify App Row [object Object] Publish the page to see the content…" at bounding box center [922, 373] width 1293 height 286
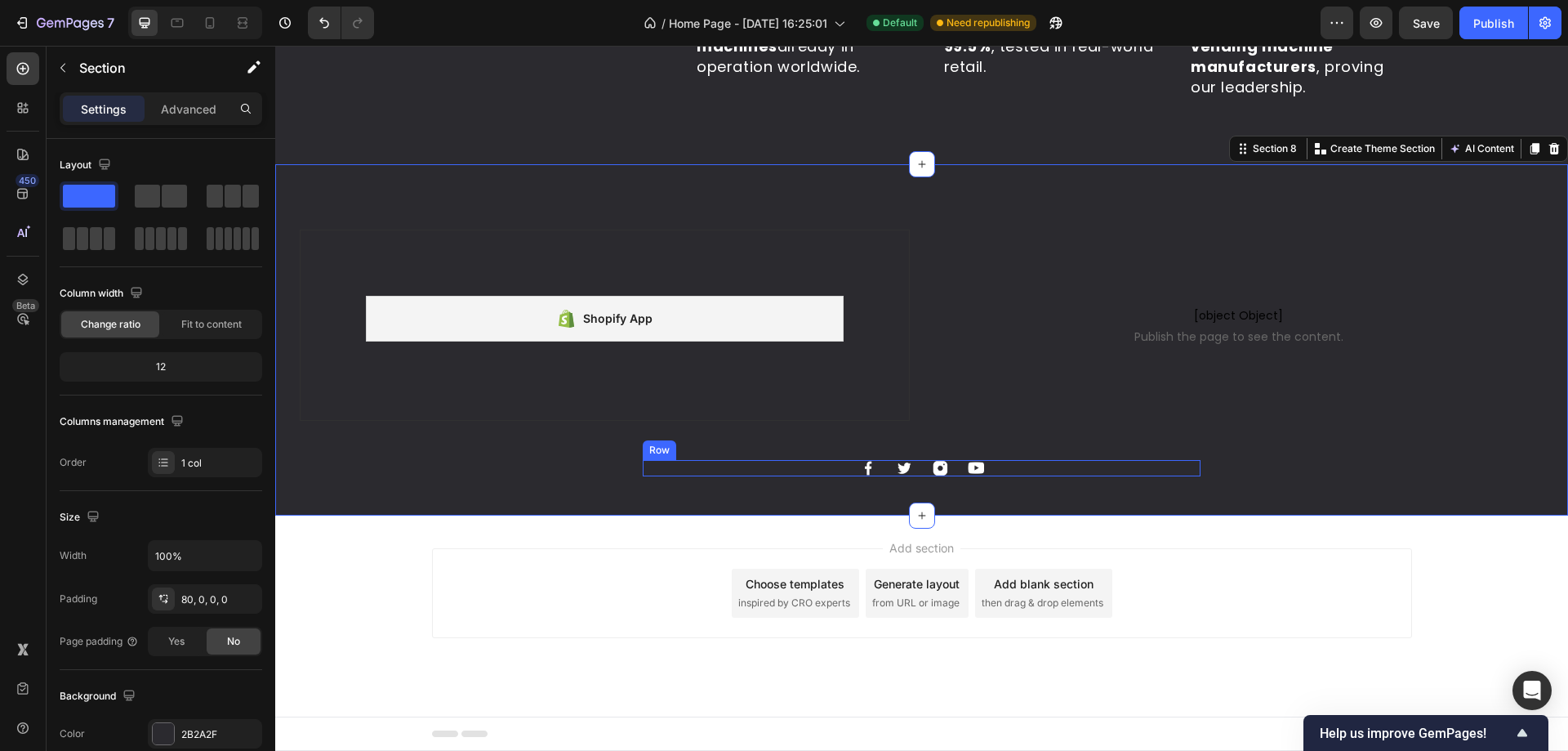
click at [896, 468] on img at bounding box center [904, 468] width 16 height 16
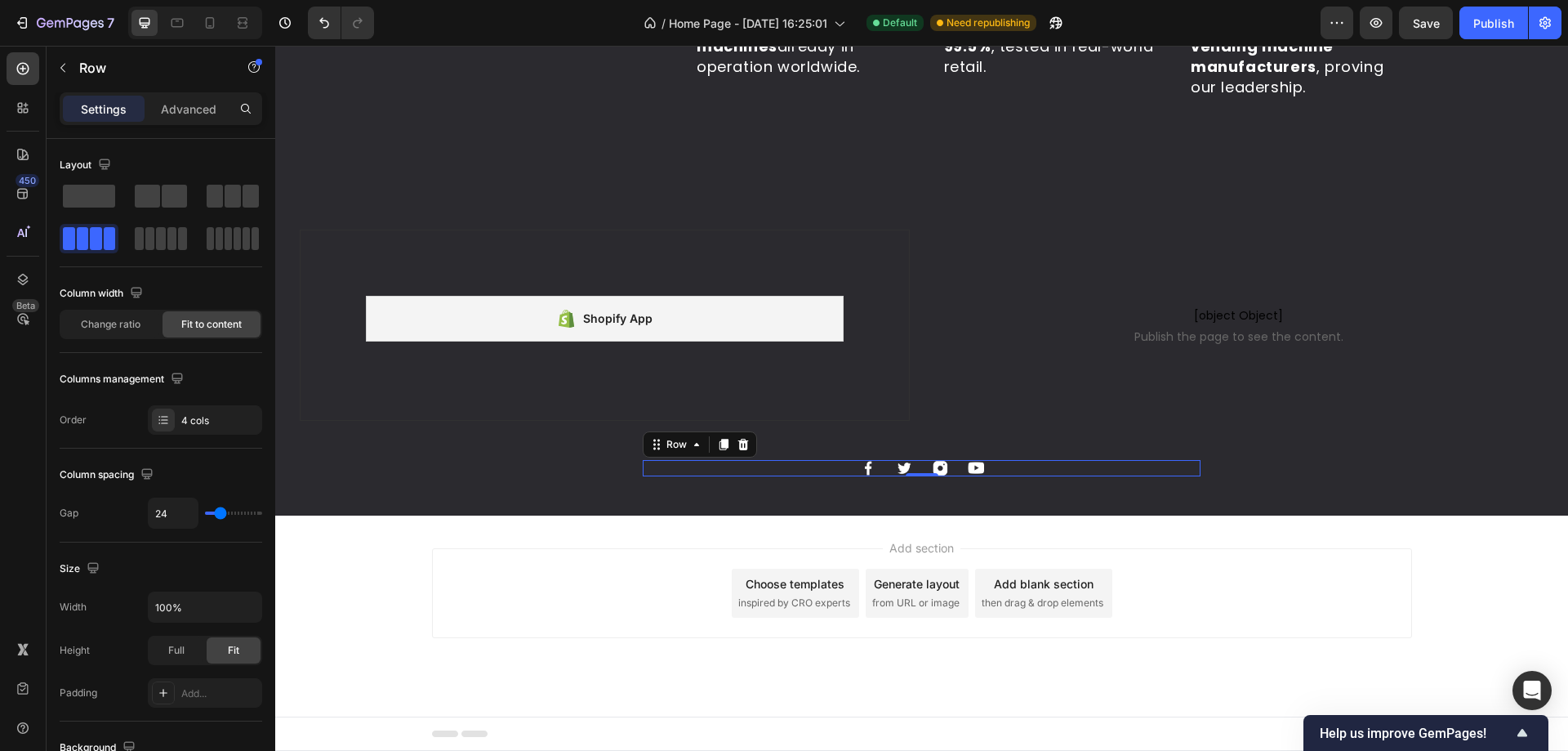
click at [992, 471] on div "Image Image Image Image Row 0" at bounding box center [922, 468] width 557 height 16
click at [737, 439] on icon at bounding box center [743, 444] width 13 height 13
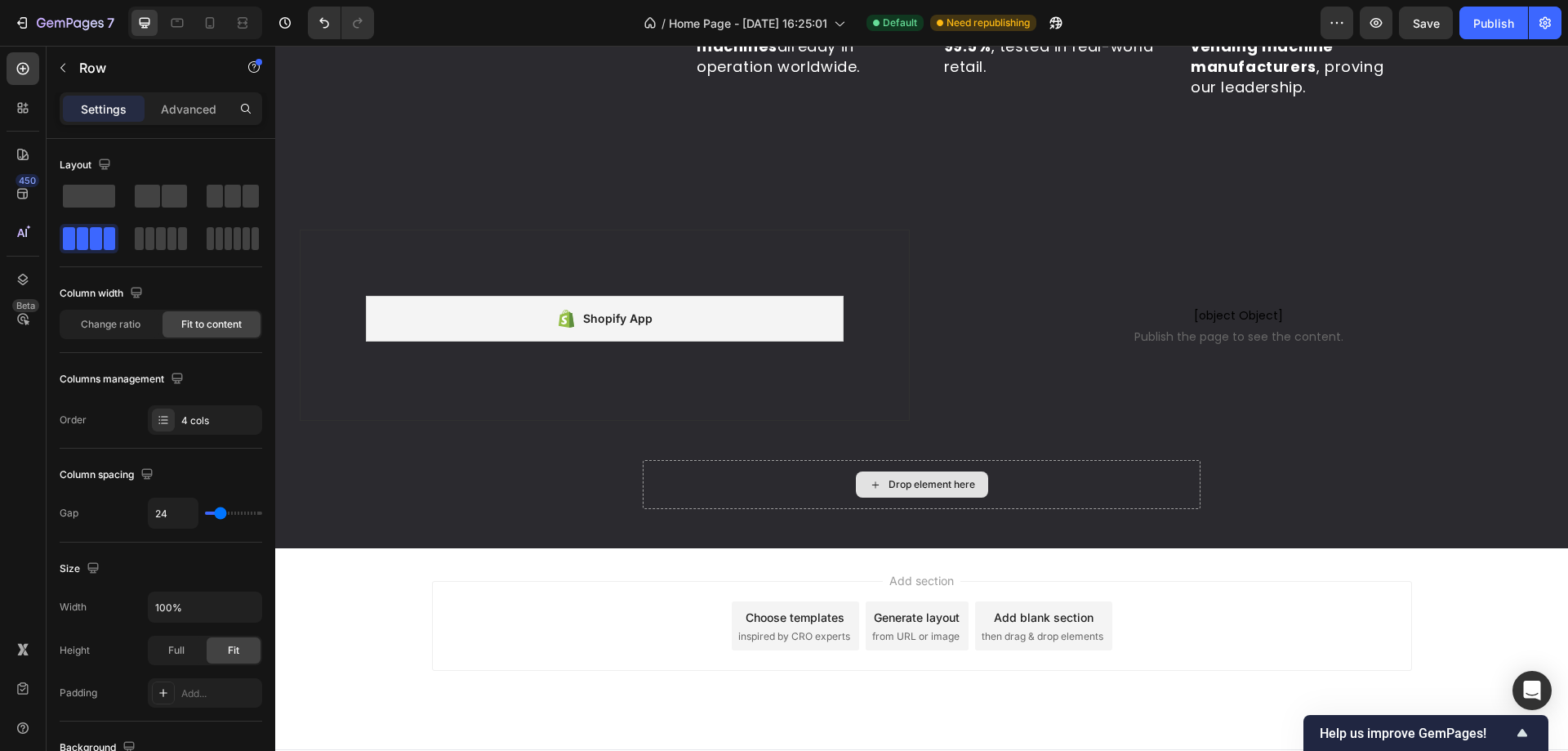
scroll to position [4163, 0]
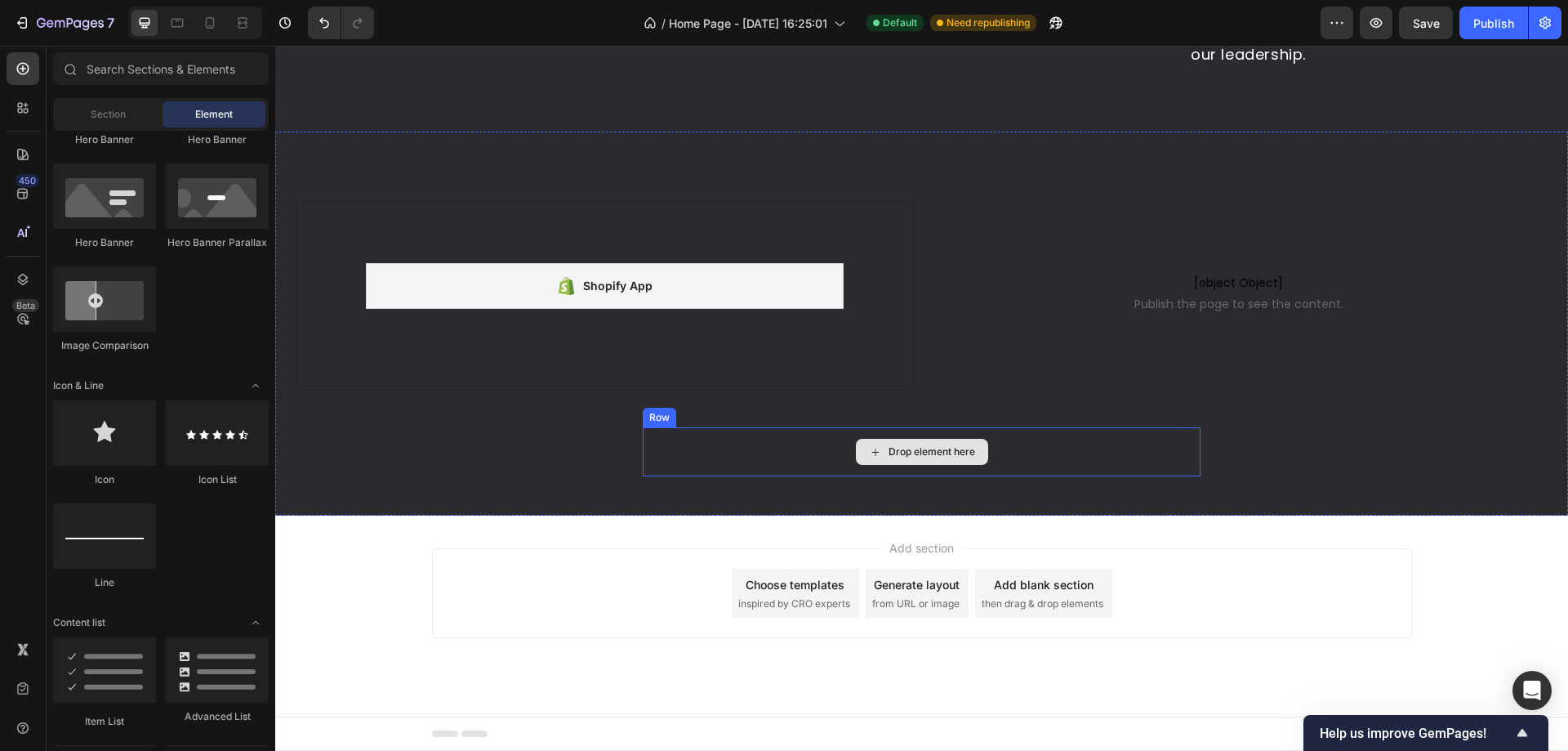
click at [872, 449] on icon at bounding box center [875, 452] width 7 height 7
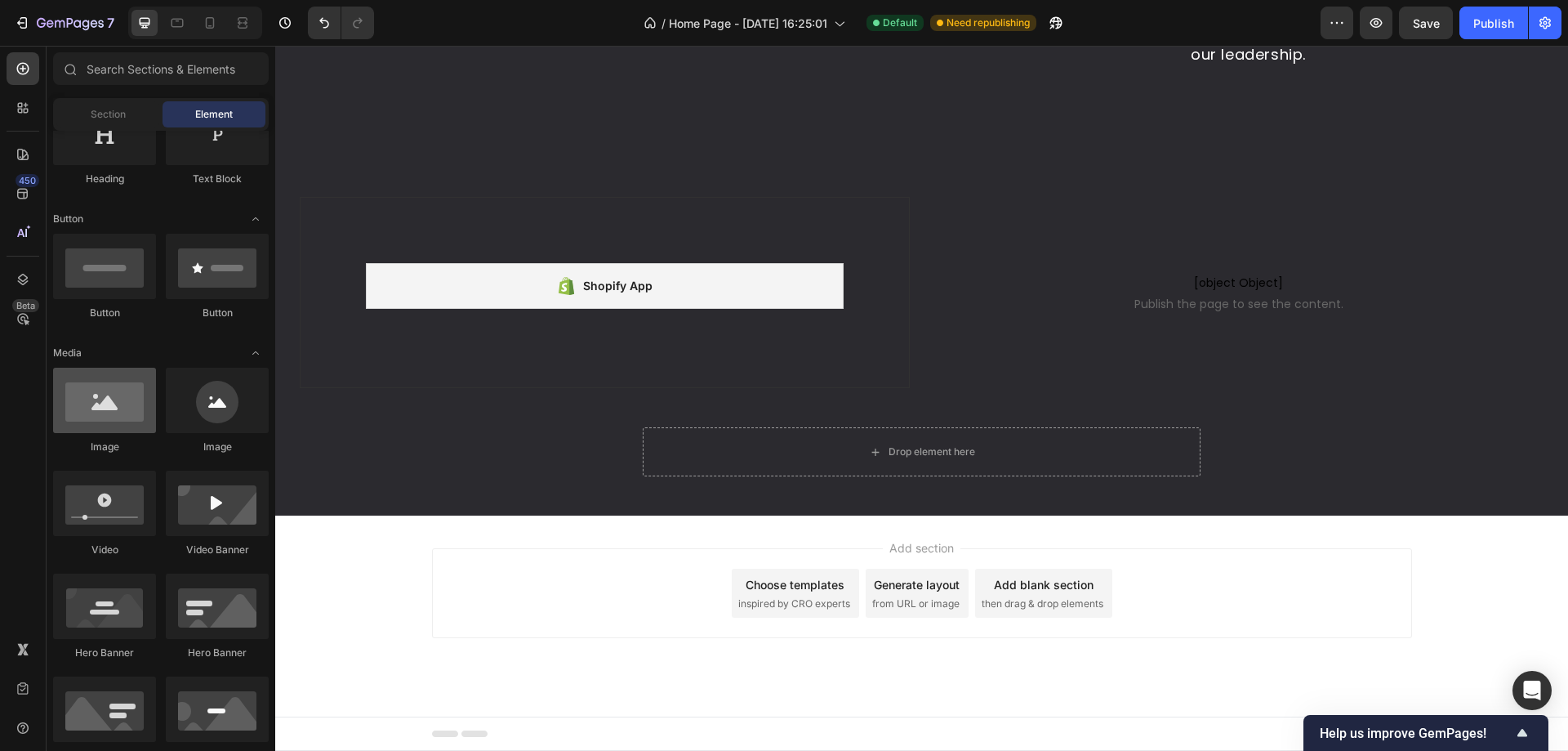
scroll to position [0, 0]
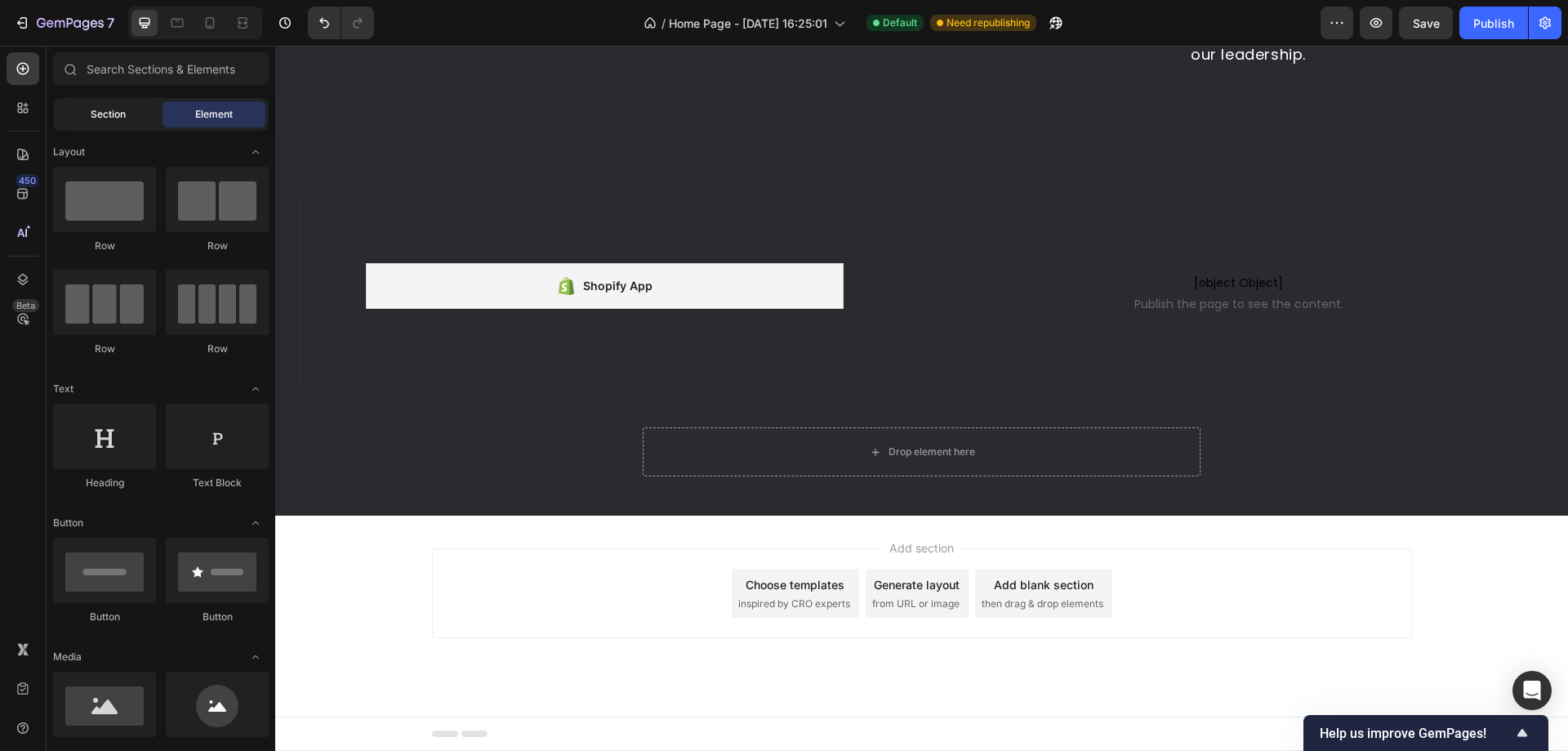
click at [94, 107] on span "Section" at bounding box center [108, 114] width 35 height 15
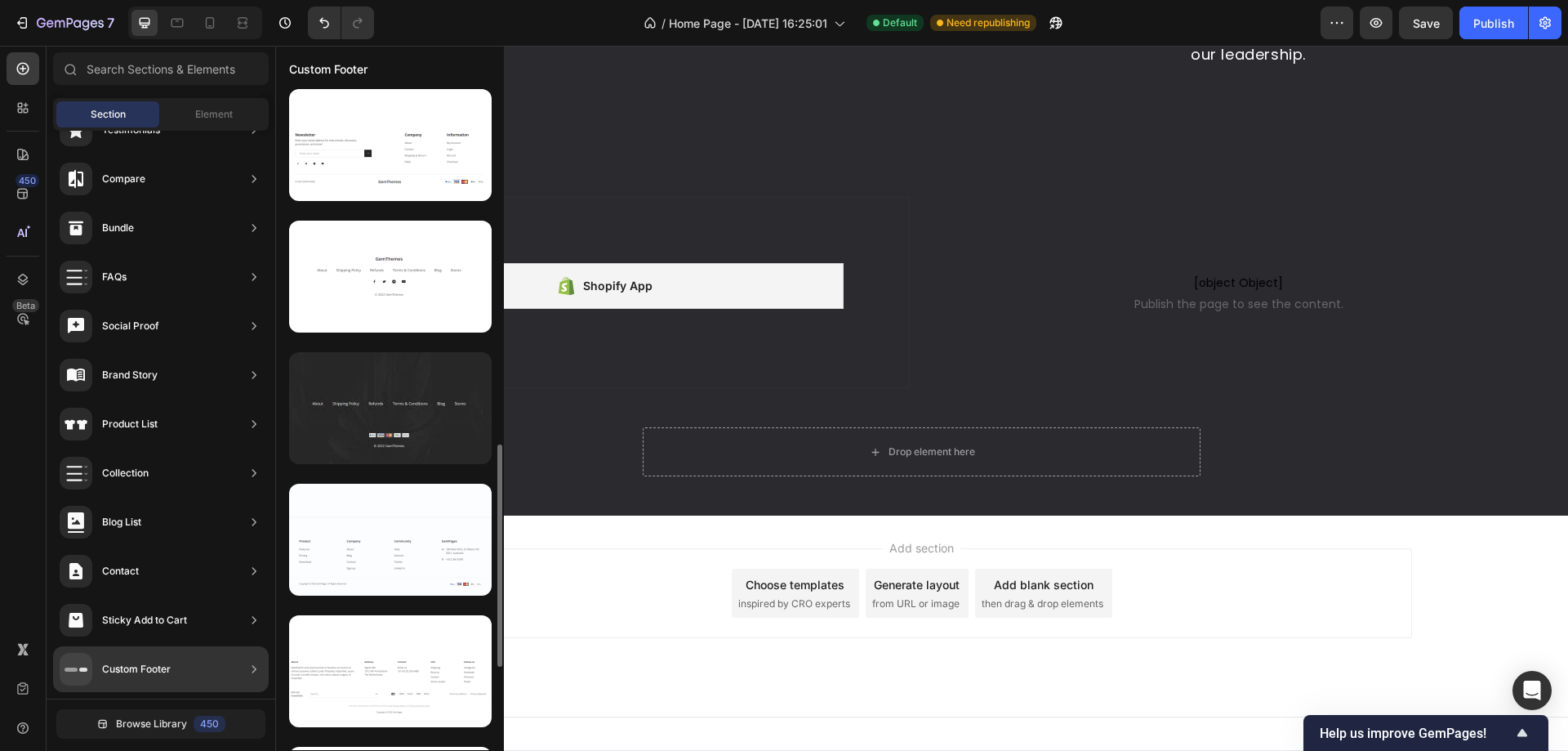
scroll to position [976, 0]
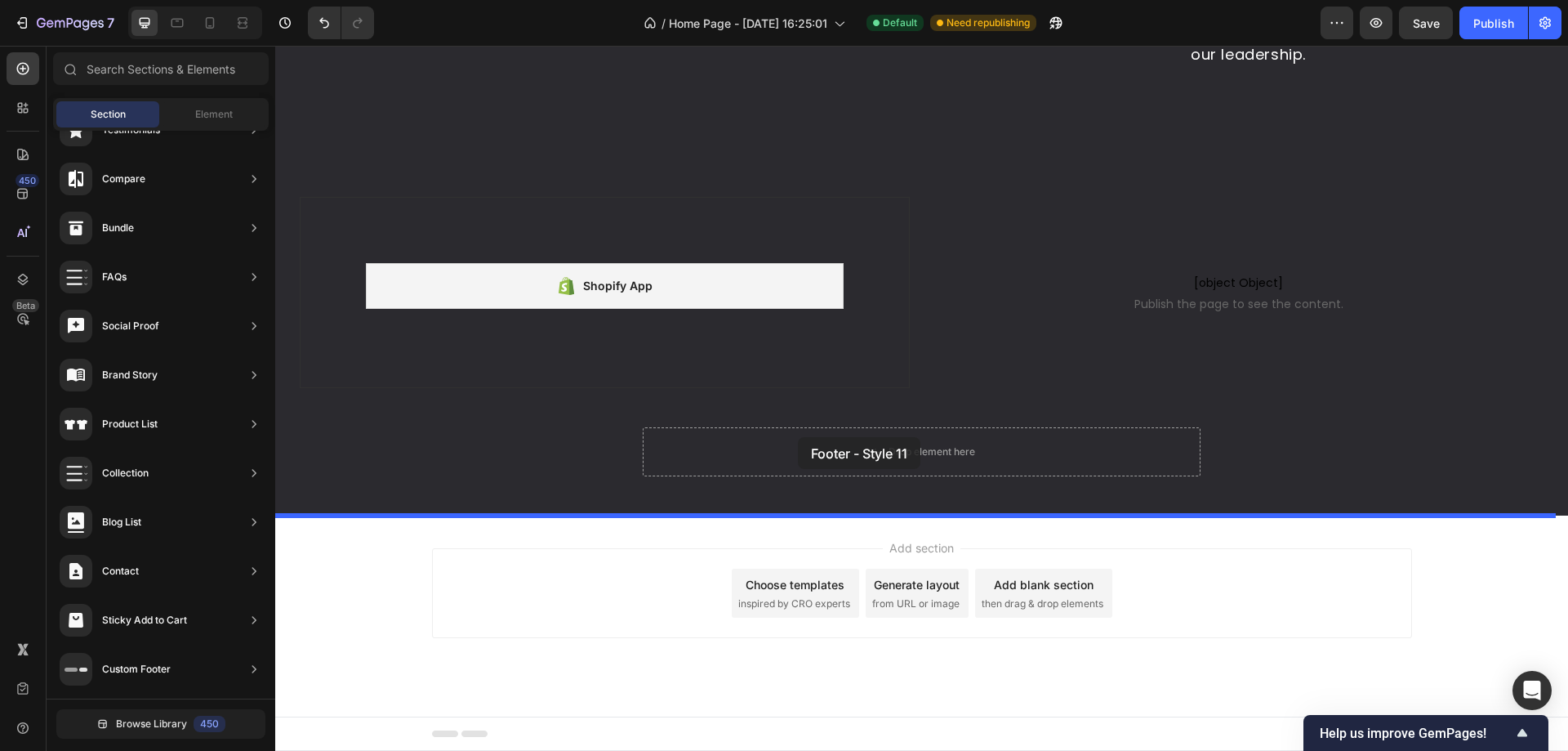
drag, startPoint x: 682, startPoint y: 420, endPoint x: 798, endPoint y: 437, distance: 117.2
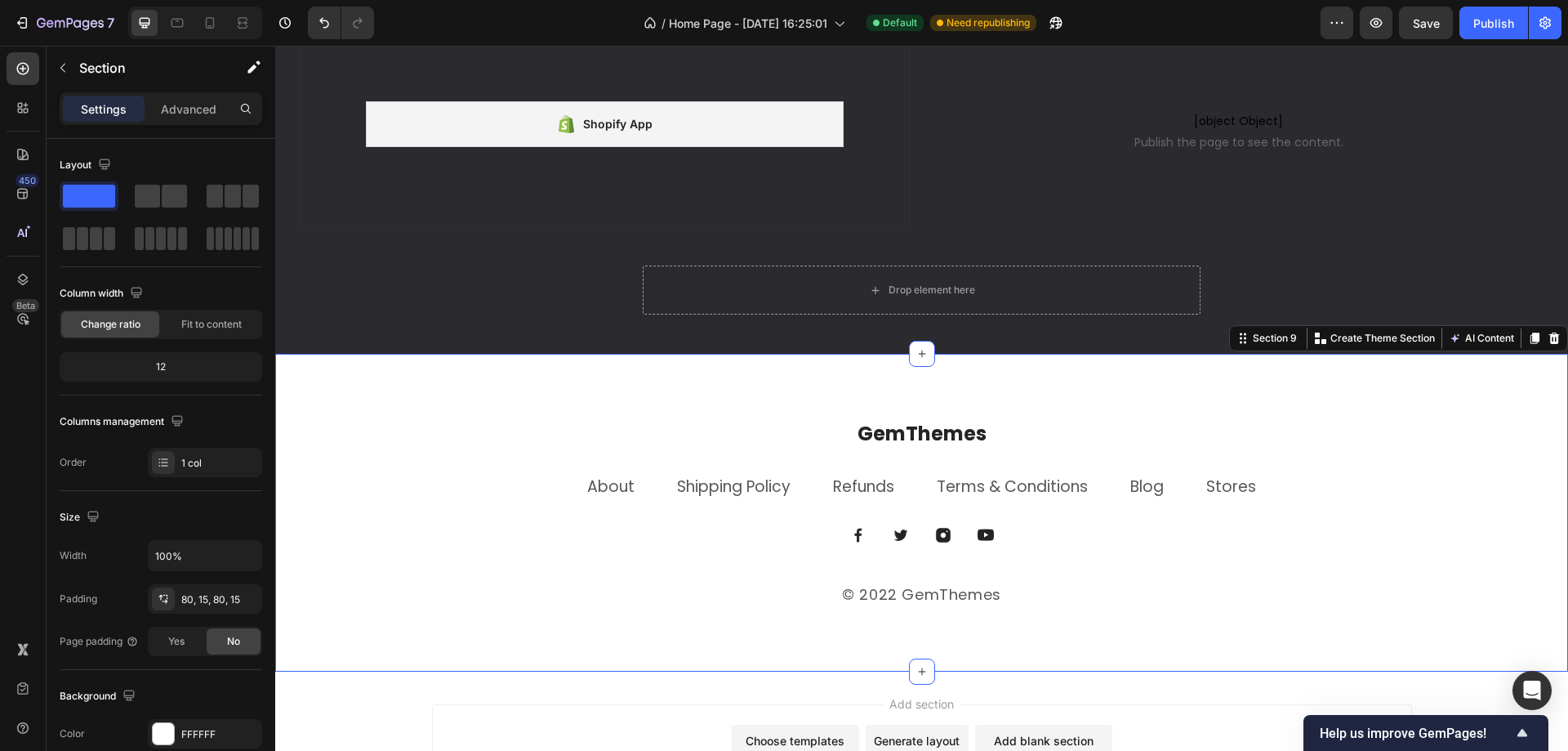
scroll to position [4286, 0]
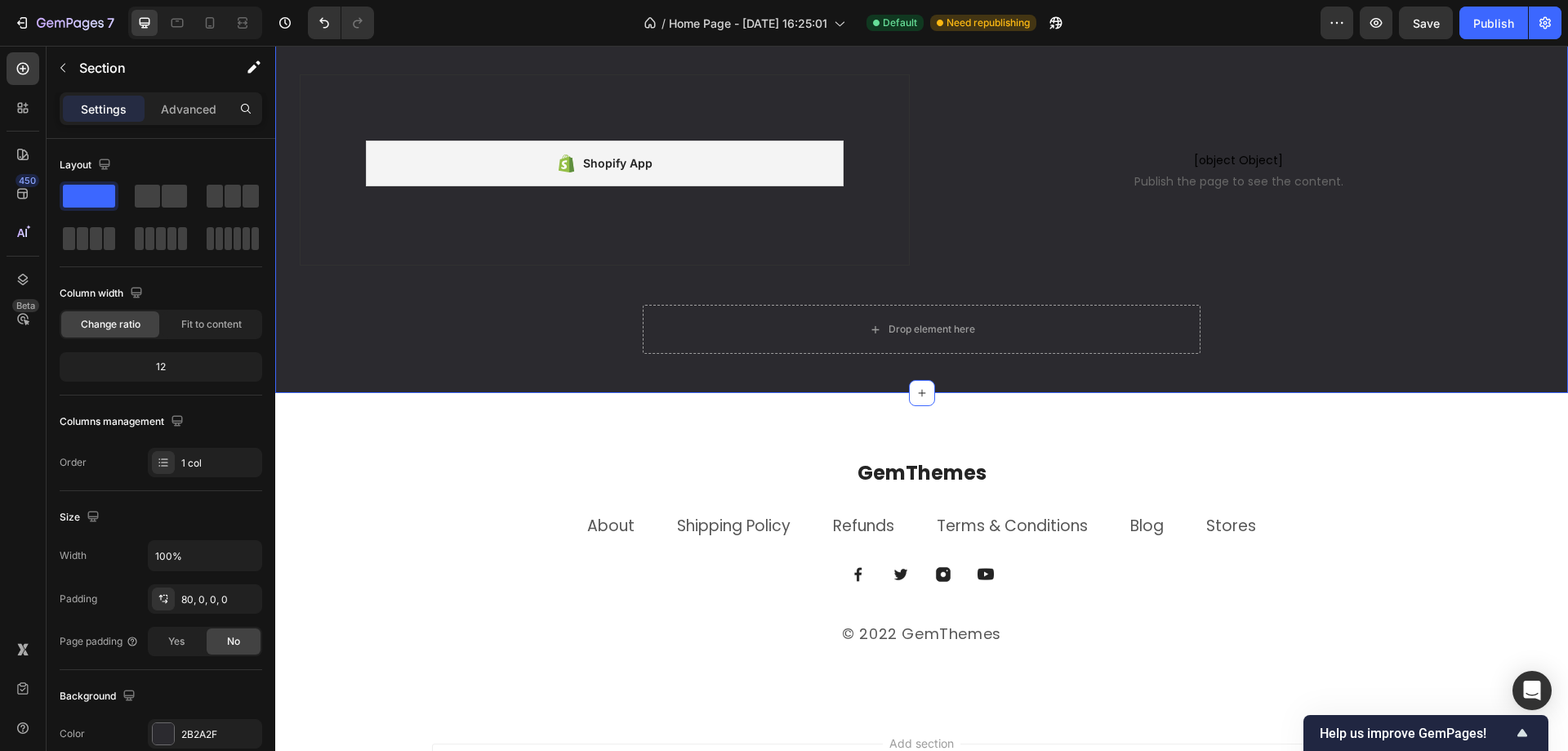
click at [592, 350] on div "Shopify App Shopify App Row [object Object] Publish the page to see the content…" at bounding box center [922, 233] width 1293 height 318
click at [680, 318] on div "Drop element here" at bounding box center [922, 329] width 557 height 49
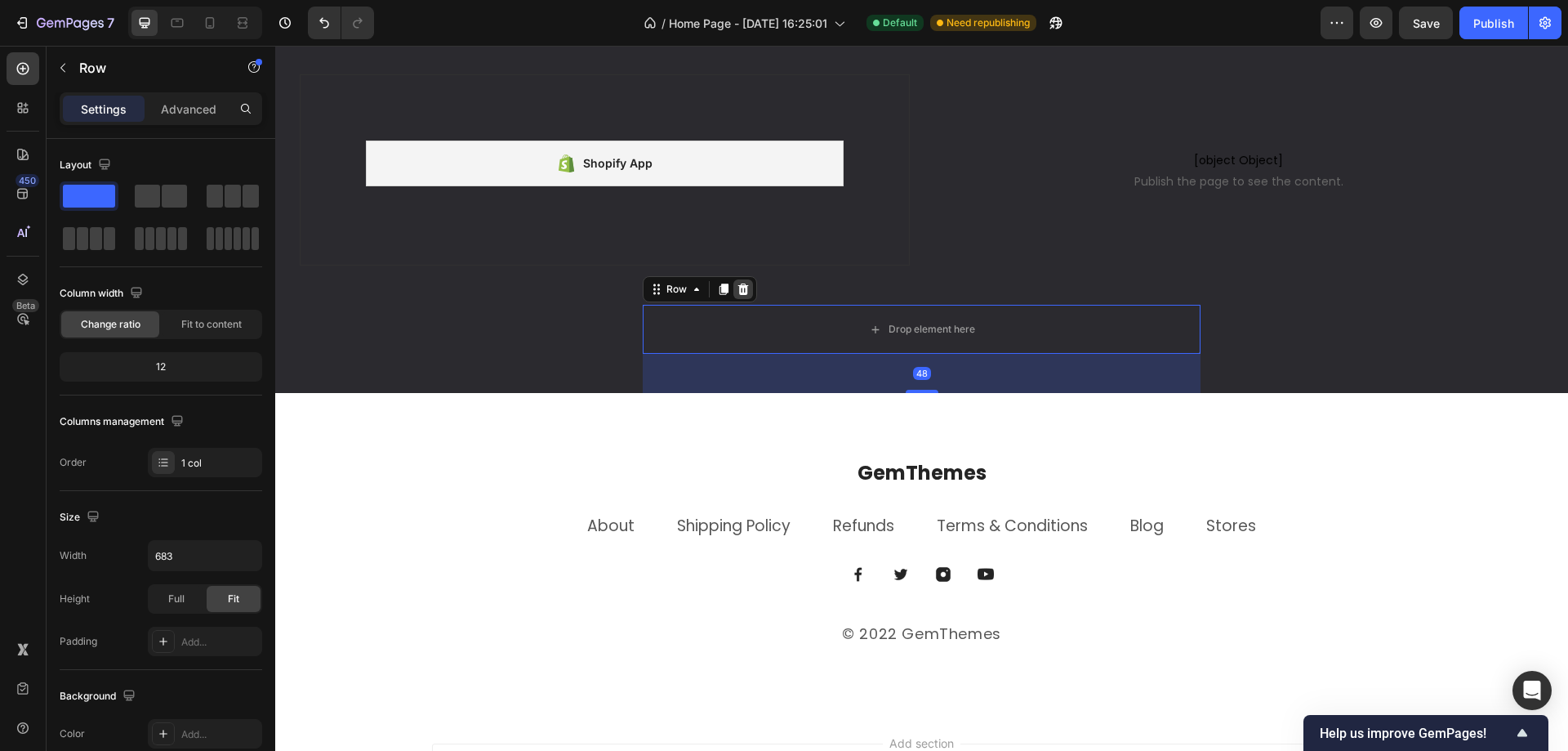
click at [742, 288] on icon at bounding box center [743, 290] width 13 height 13
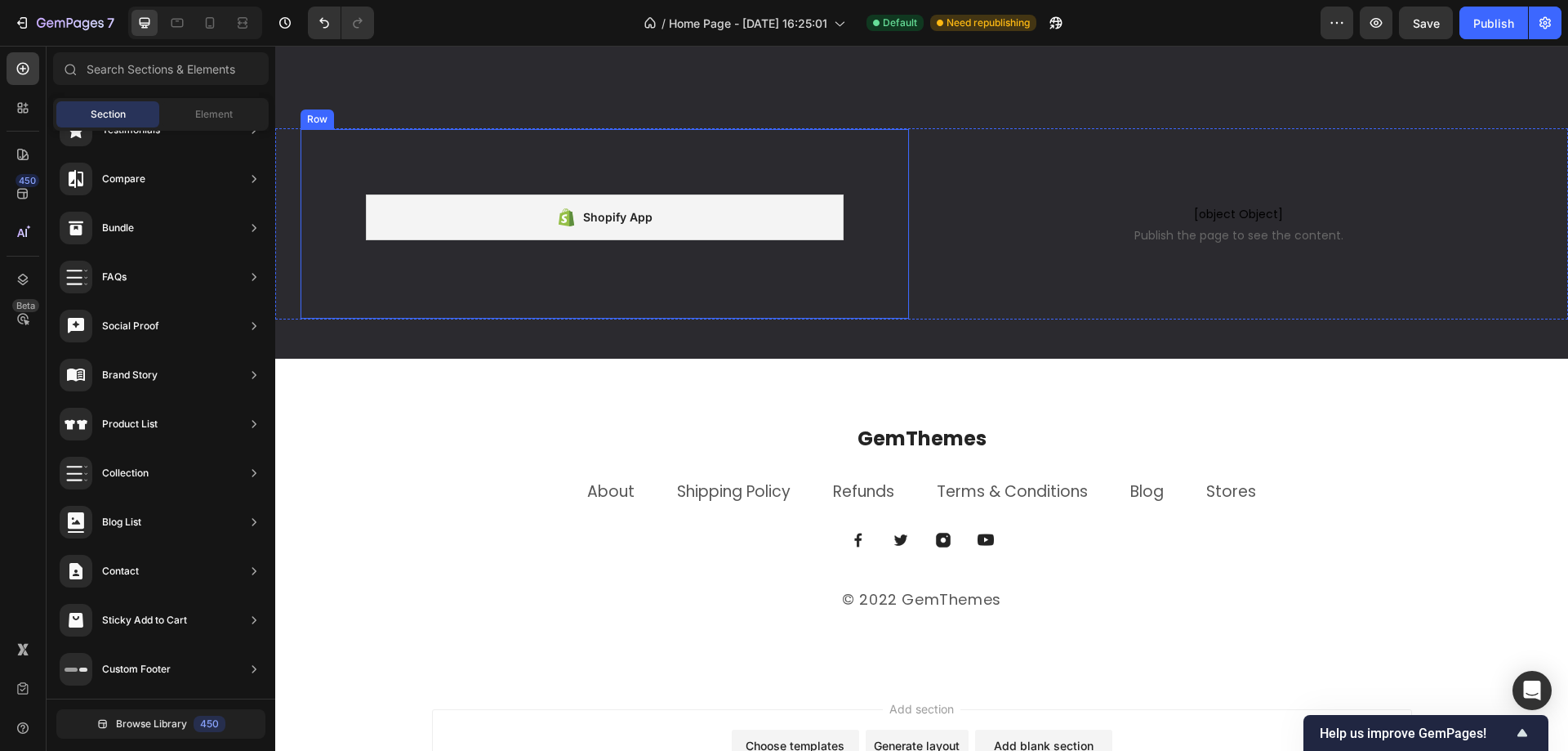
scroll to position [4204, 0]
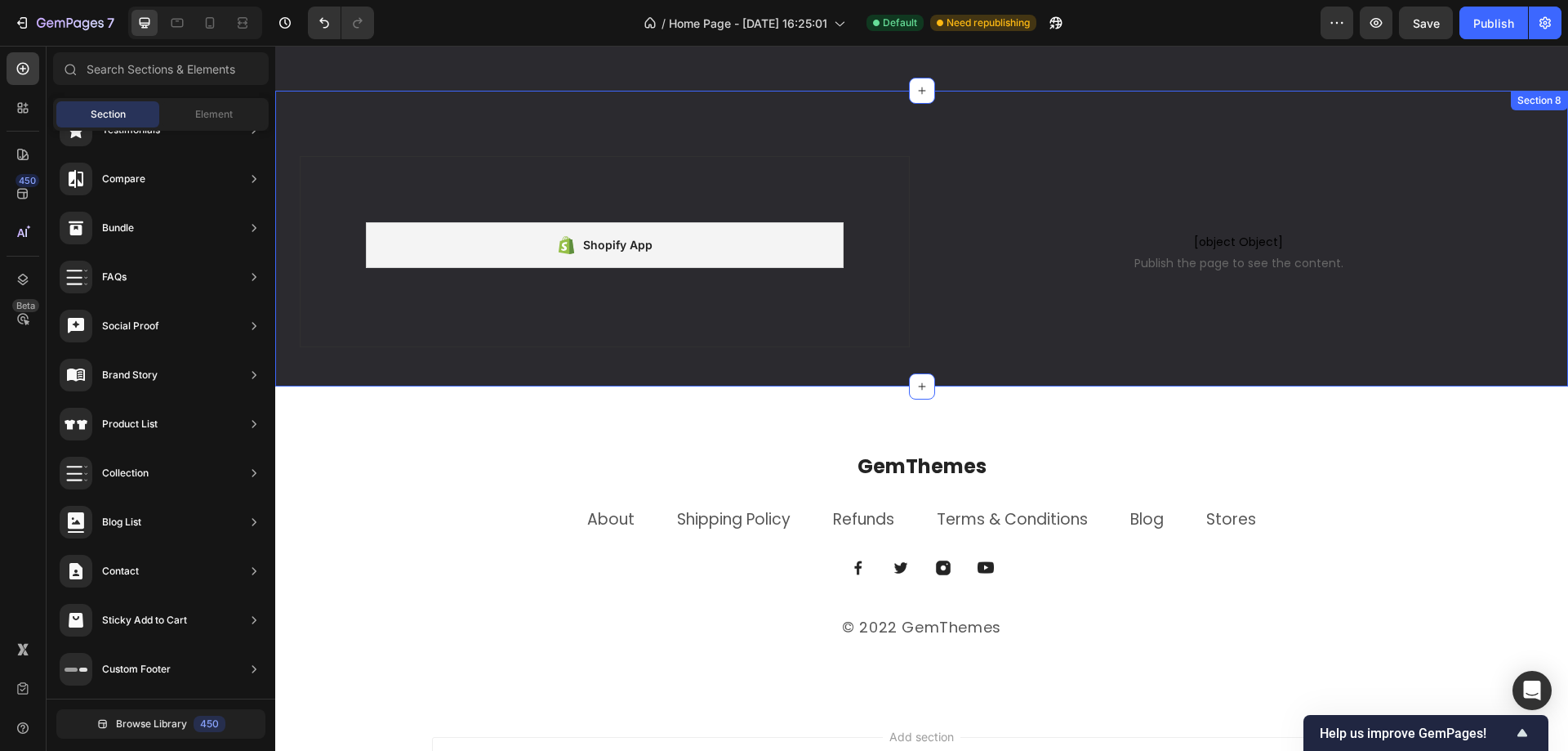
click at [802, 416] on div "GemThemes Heading About Text block Shipping Policy Text block Refunds Text bloc…" at bounding box center [922, 545] width 1293 height 318
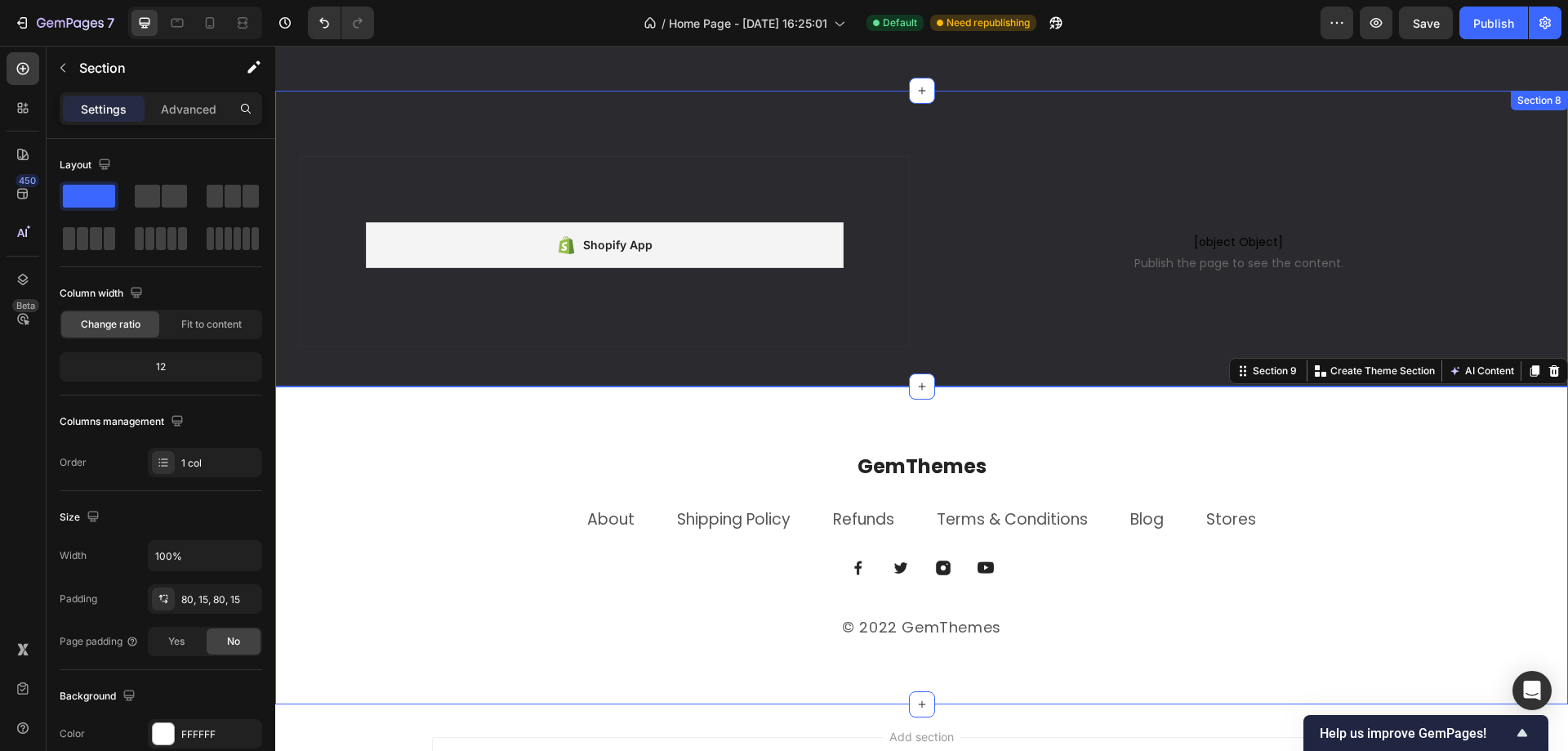
click at [863, 359] on div "Shopify App Shopify App Row [object Object] Publish the page to see the content…" at bounding box center [922, 271] width 1293 height 230
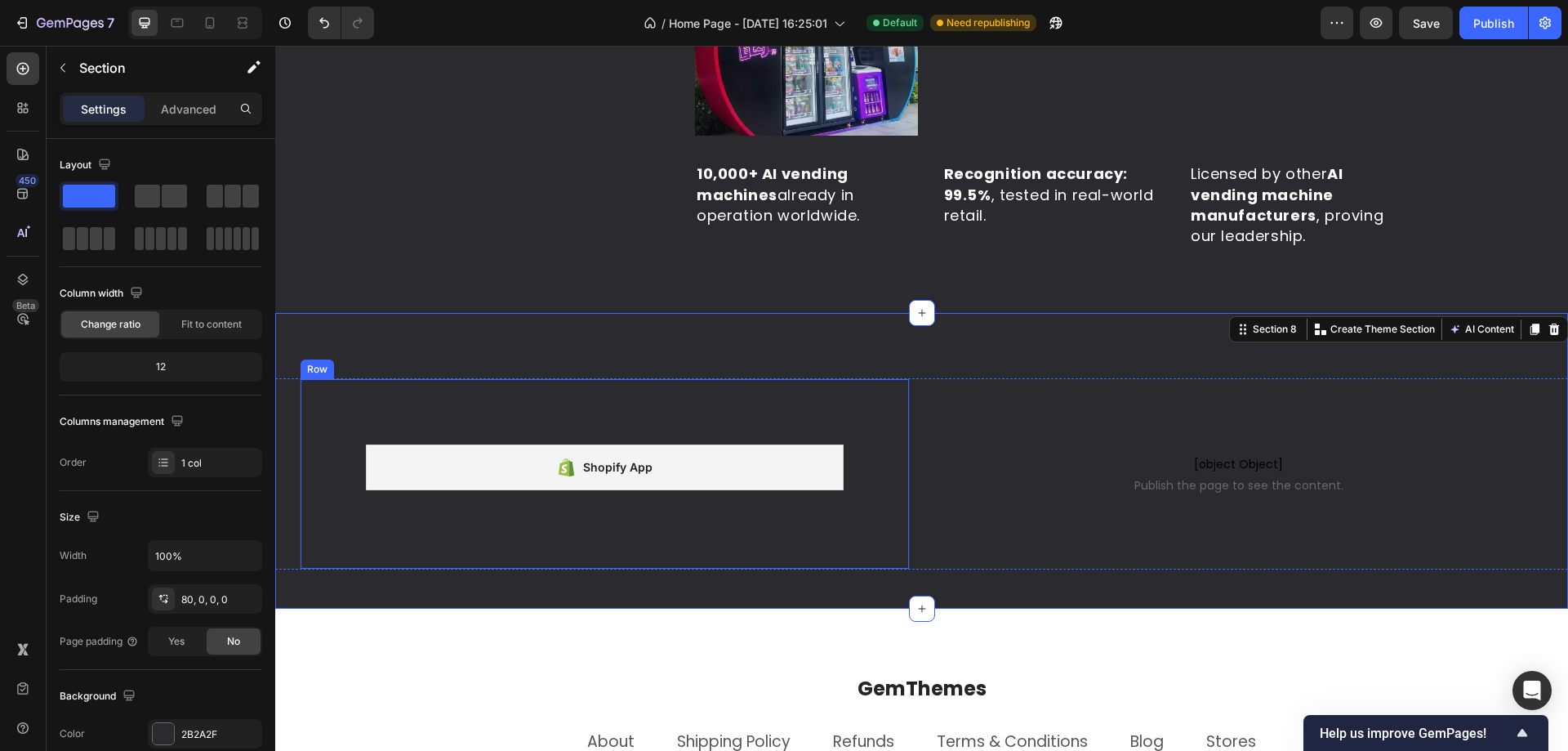
scroll to position [3959, 0]
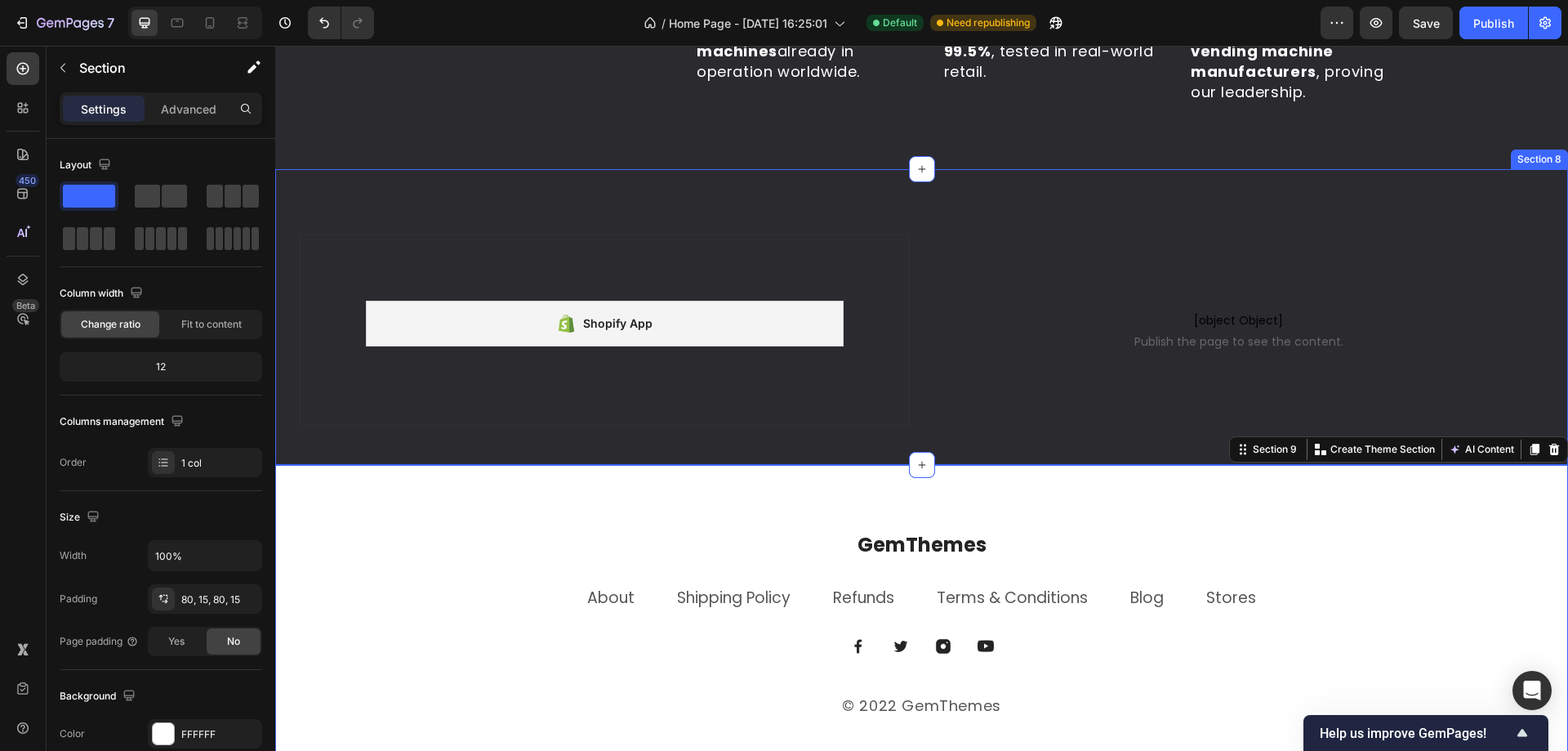
scroll to position [4204, 0]
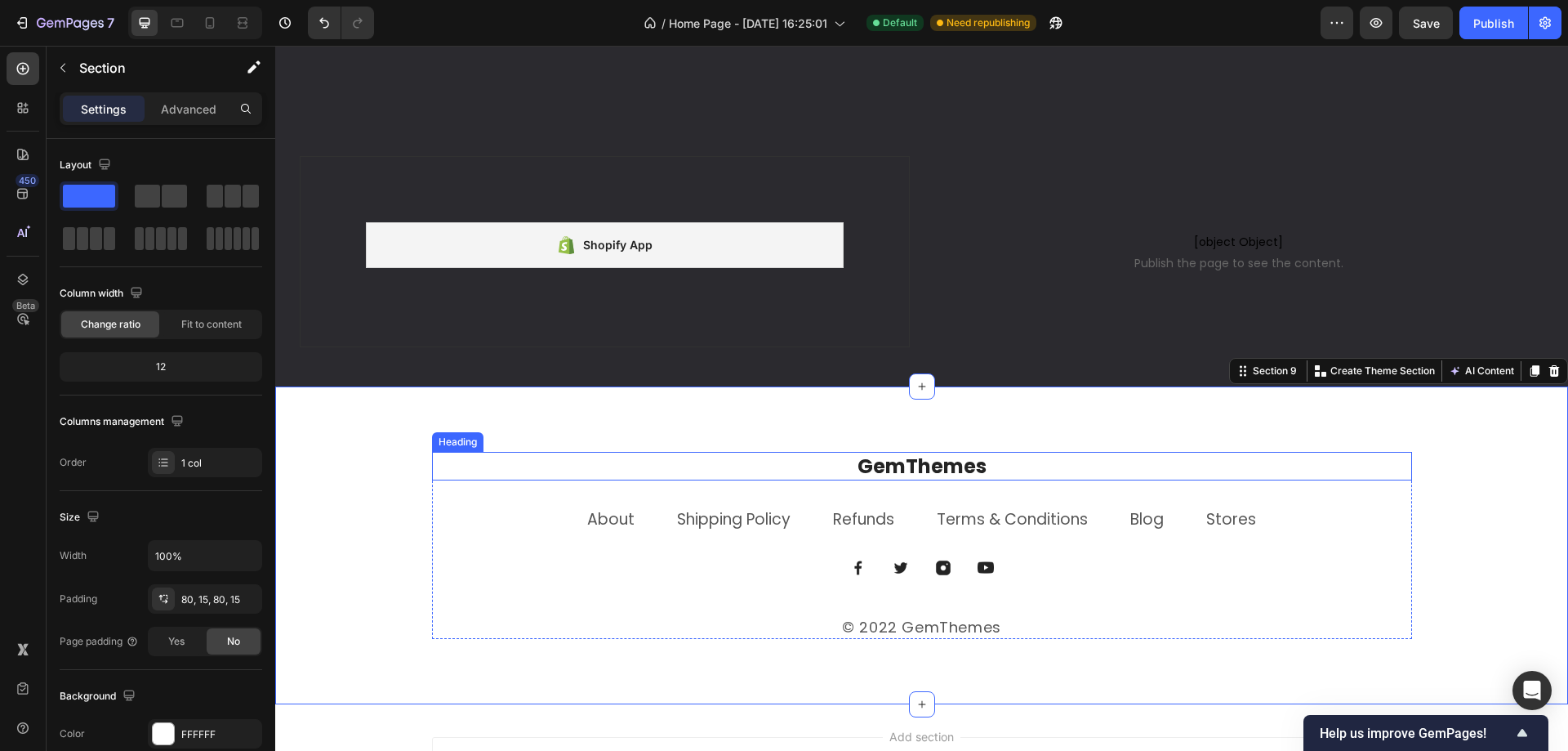
click at [919, 455] on p "GemThemes" at bounding box center [922, 466] width 977 height 25
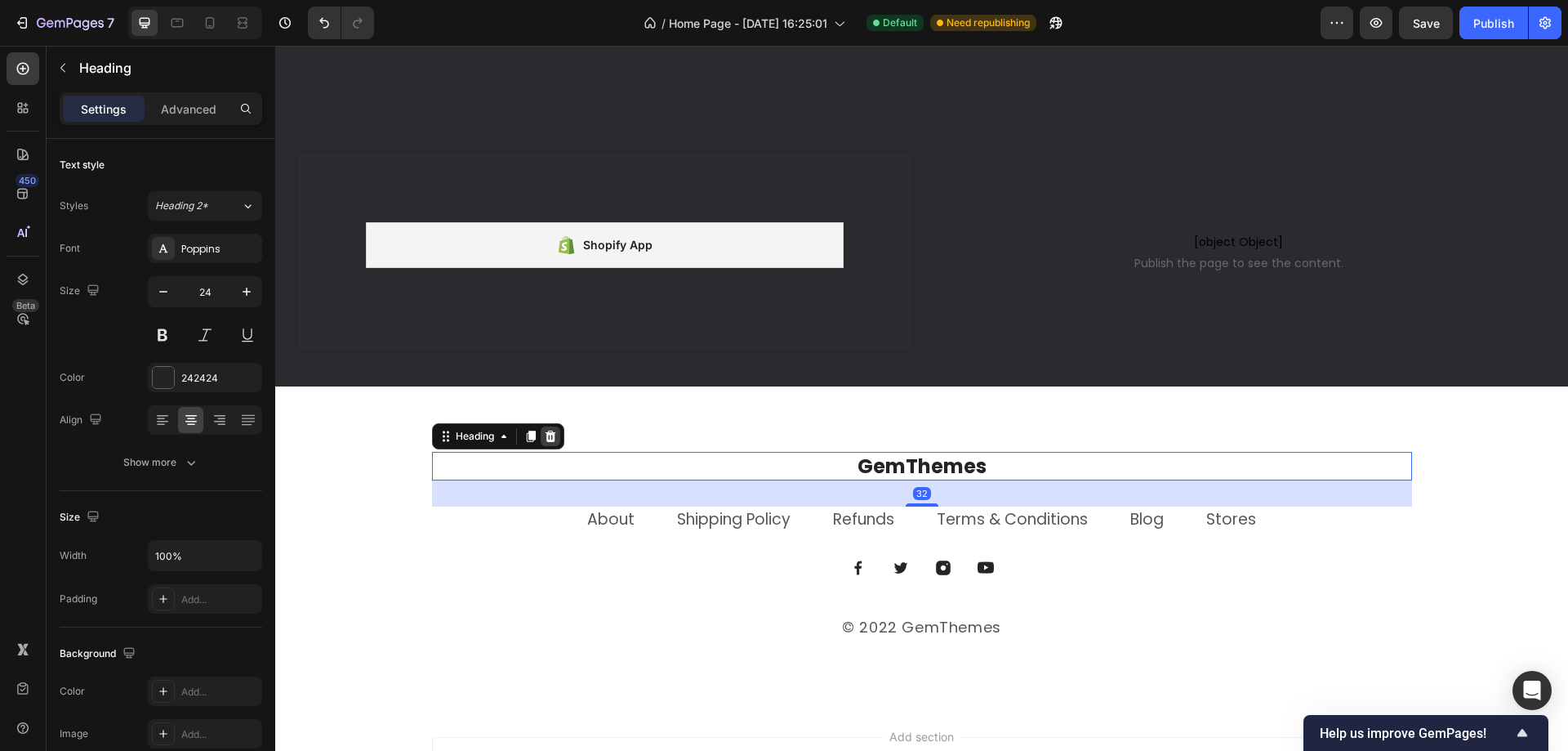
click at [543, 443] on icon at bounding box center [550, 436] width 13 height 13
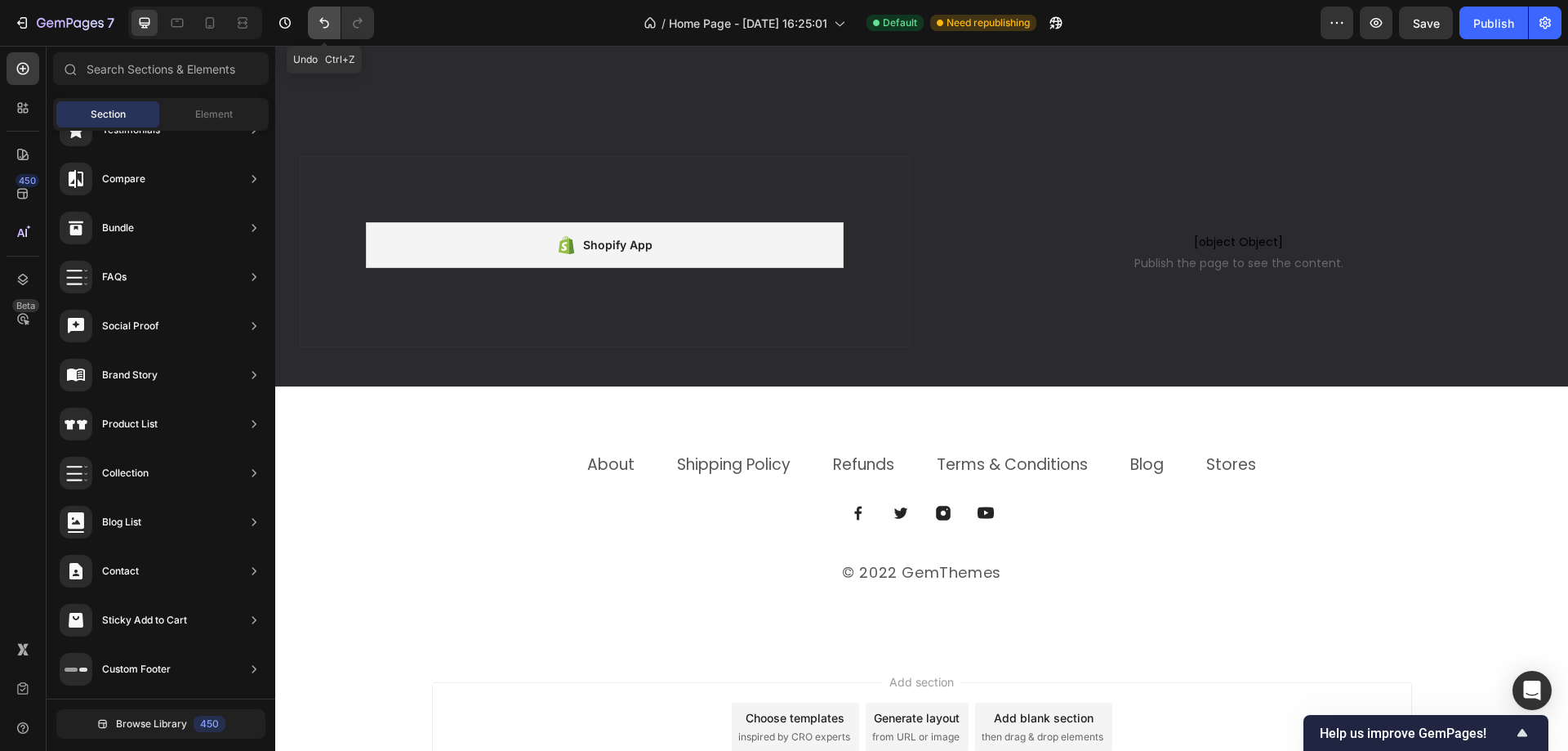
drag, startPoint x: 326, startPoint y: 21, endPoint x: 349, endPoint y: 225, distance: 205.3
click at [326, 21] on icon "Undo/Redo" at bounding box center [324, 23] width 10 height 11
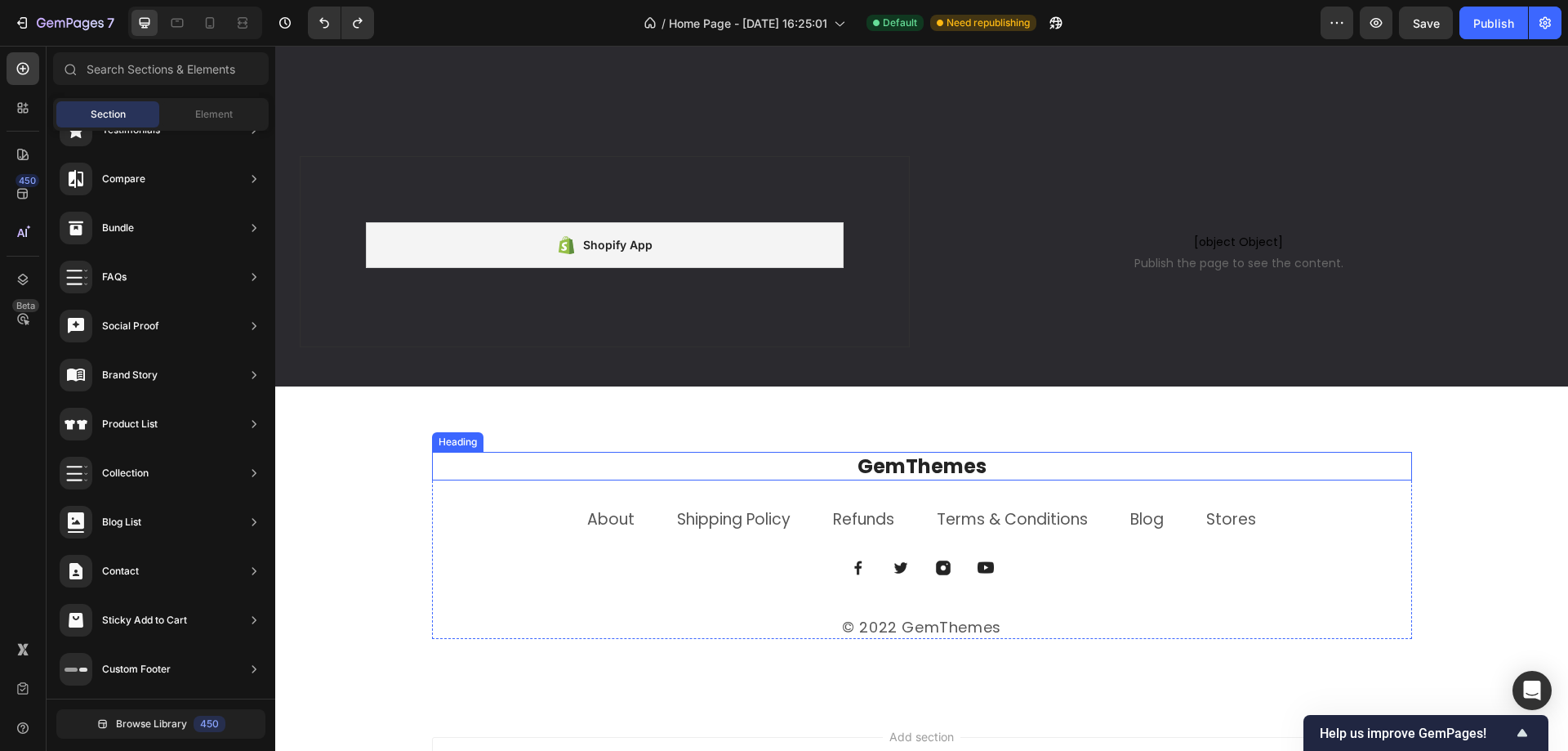
click at [895, 470] on p "GemThemes" at bounding box center [922, 466] width 977 height 25
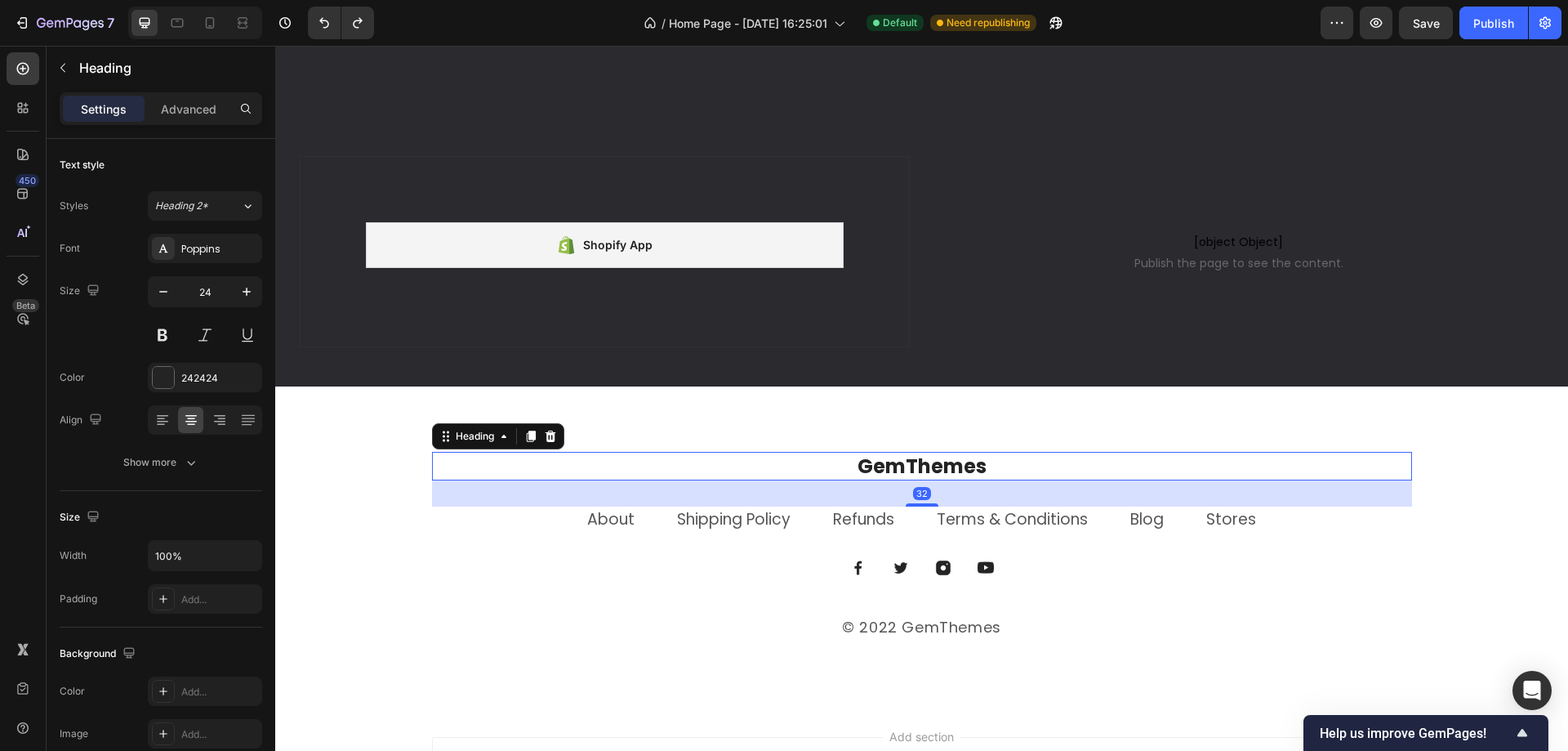
click at [607, 472] on p "GemThemes" at bounding box center [922, 466] width 977 height 25
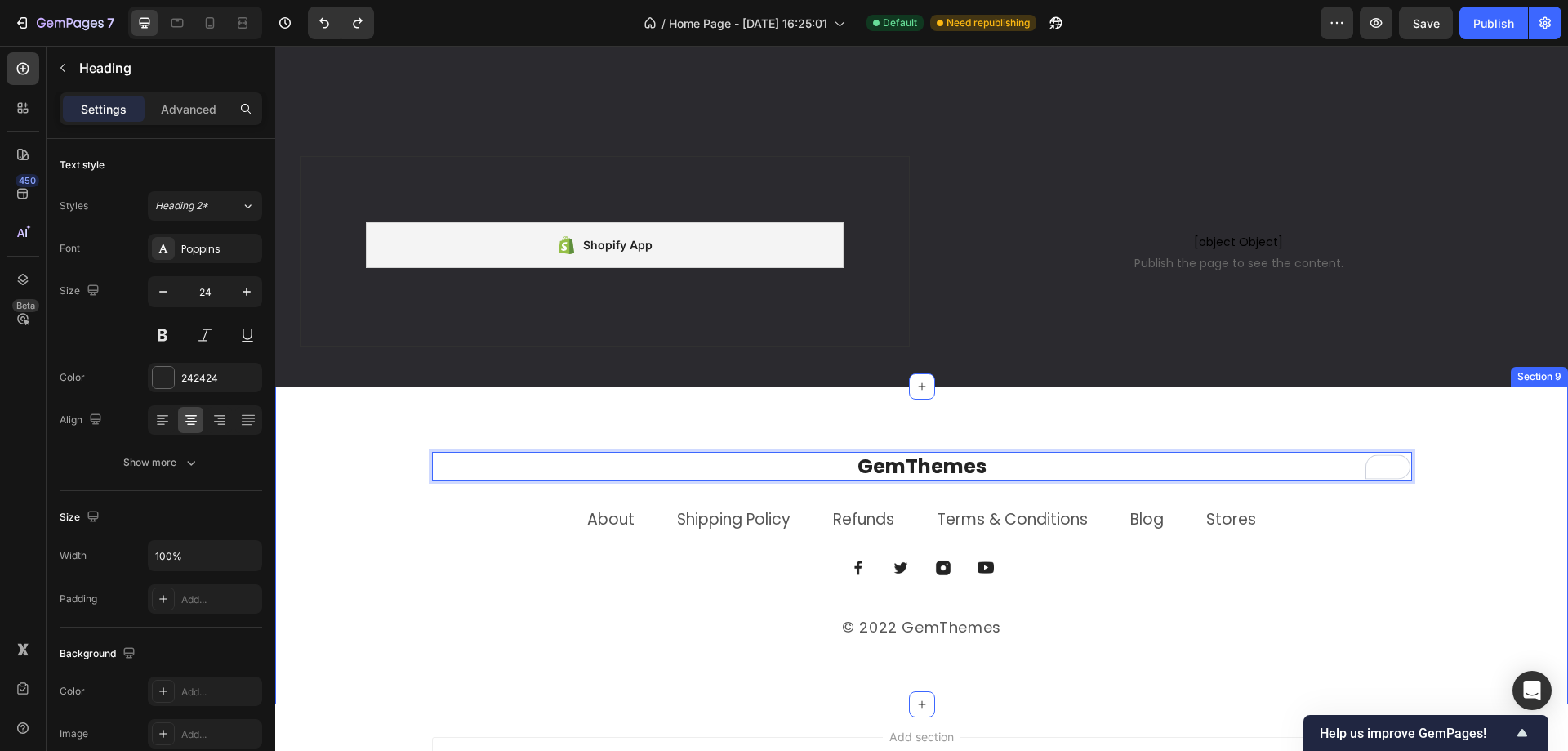
click at [557, 433] on div "GemThemes Heading 32 About Text block Shipping Policy Text block Refunds Text b…" at bounding box center [922, 545] width 1293 height 318
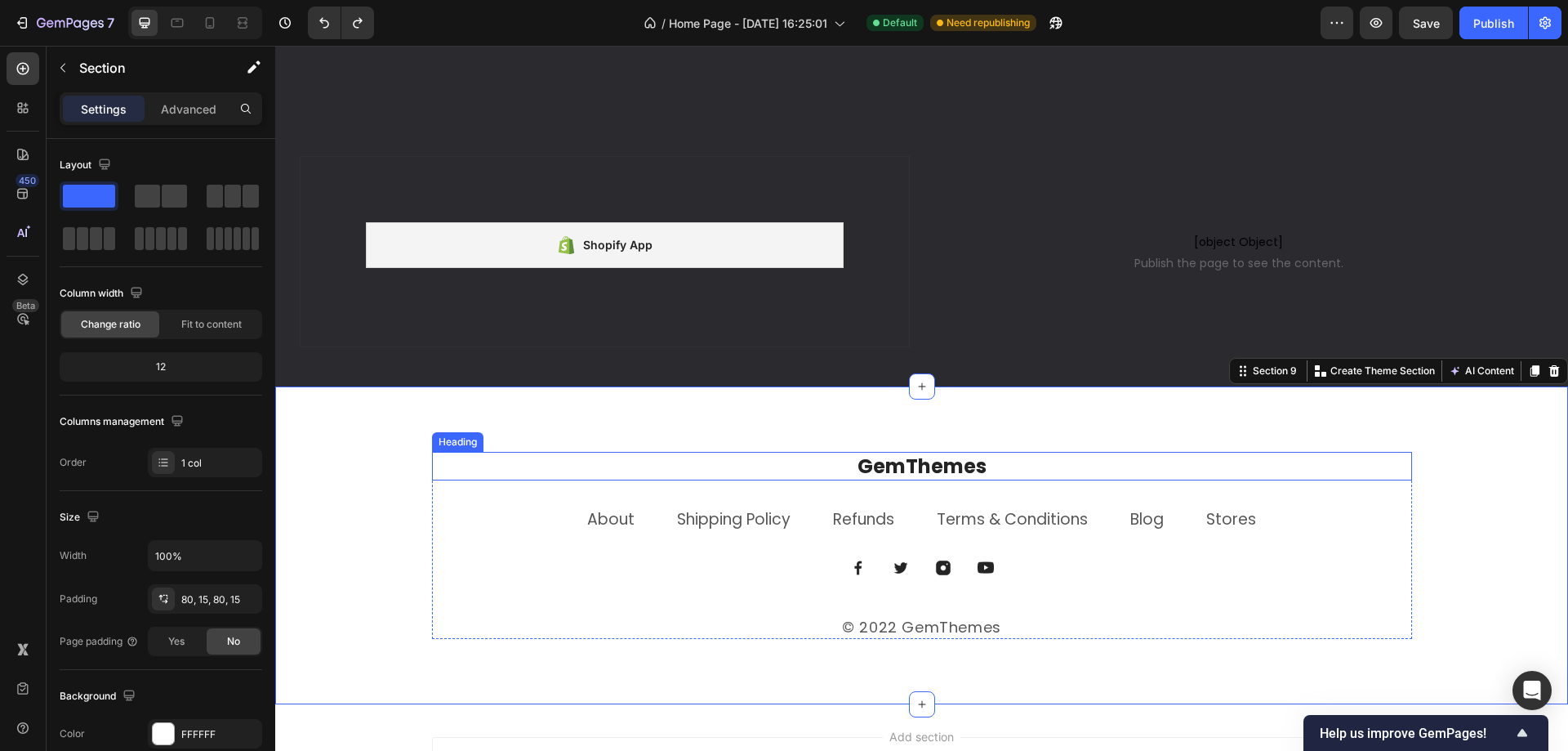
click at [557, 464] on p "GemThemes" at bounding box center [922, 466] width 977 height 25
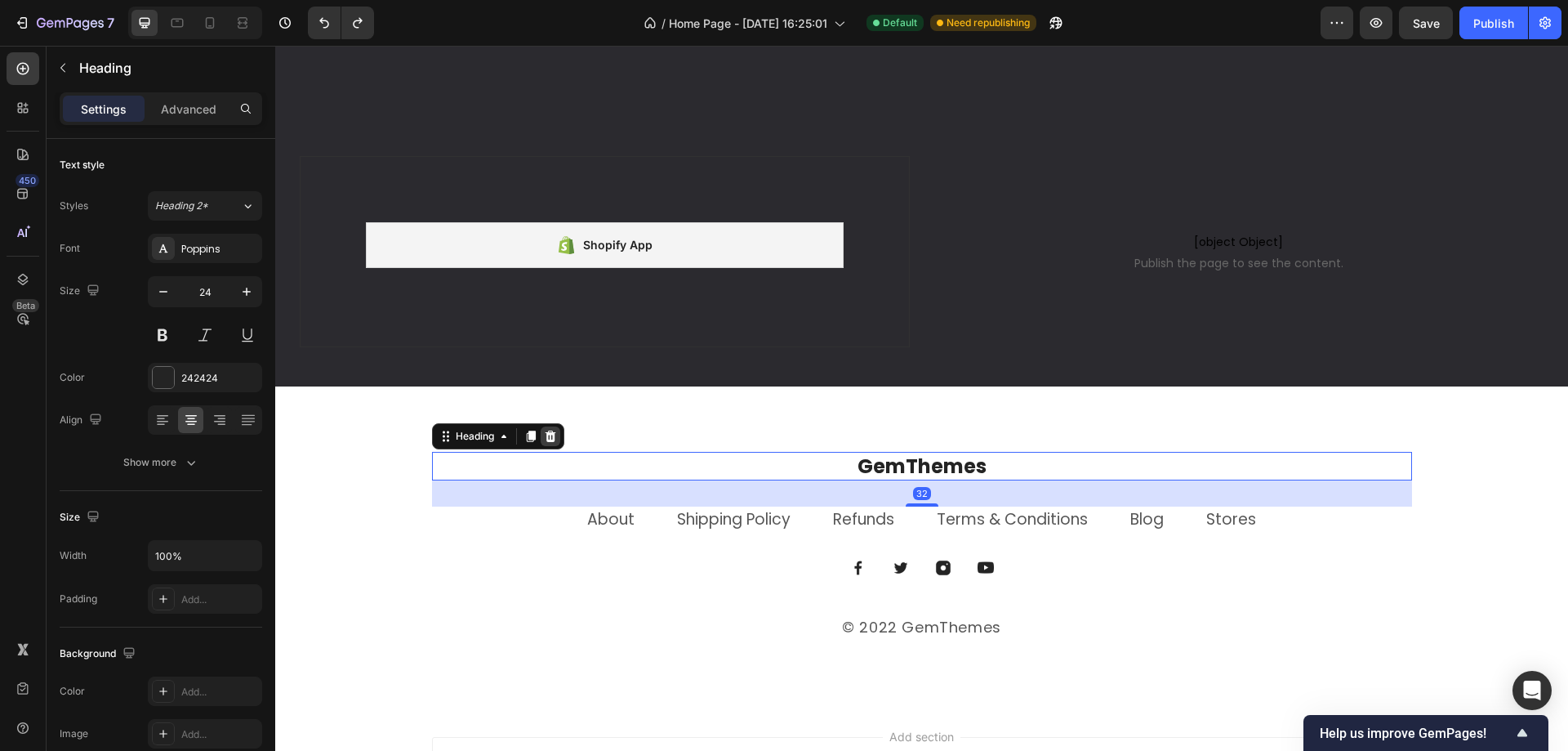
click at [548, 439] on icon at bounding box center [549, 436] width 11 height 12
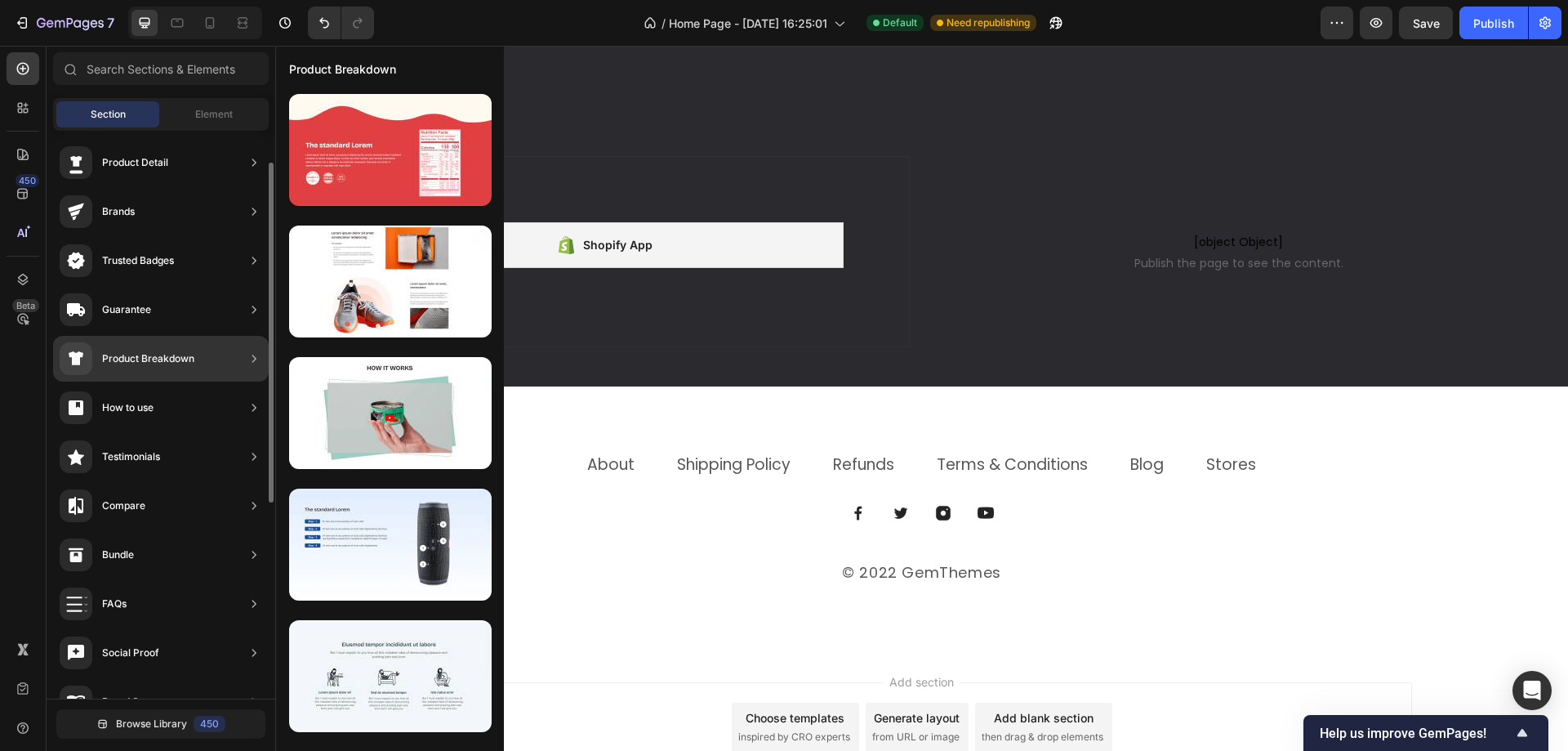
scroll to position [0, 0]
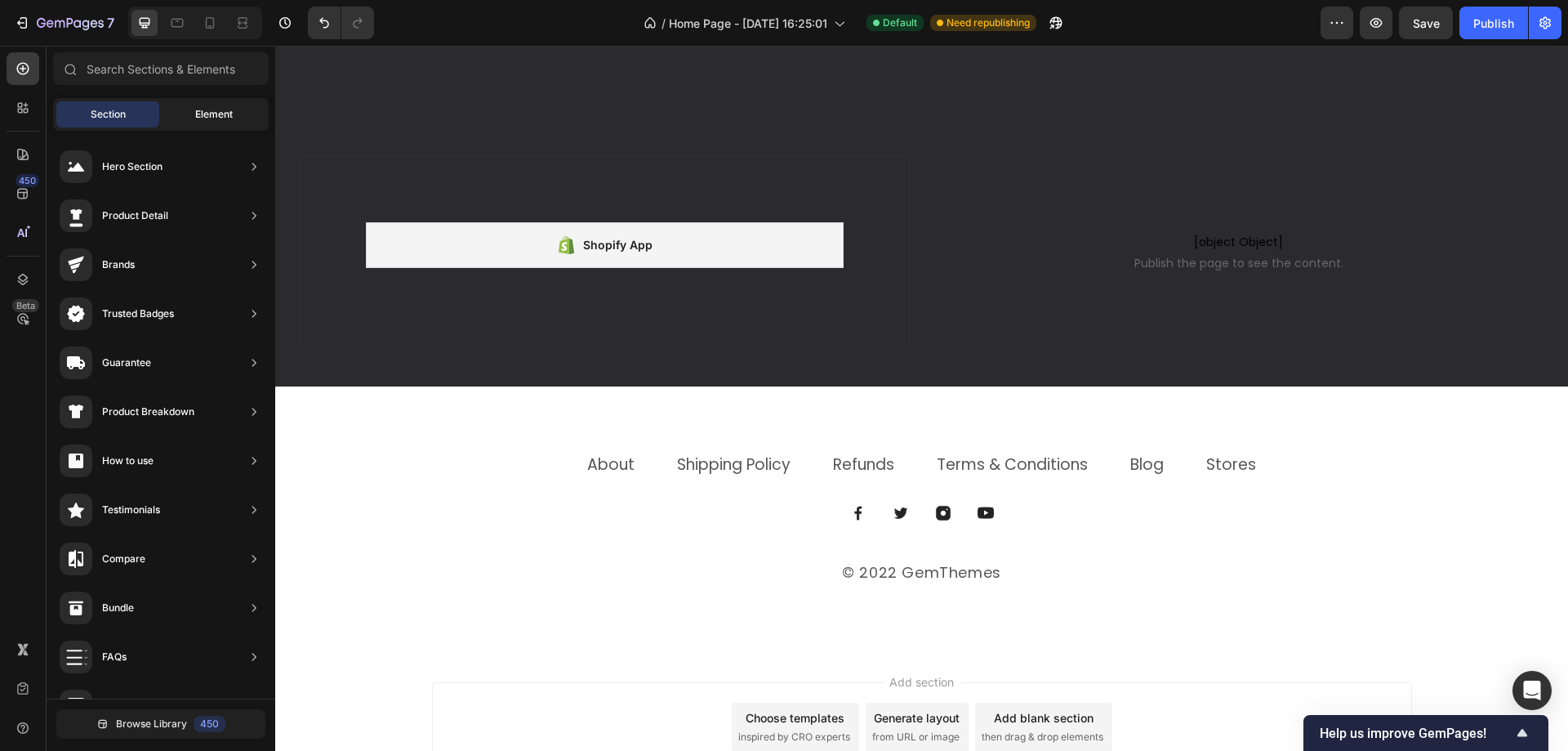
click at [201, 125] on div "Element" at bounding box center [214, 114] width 103 height 26
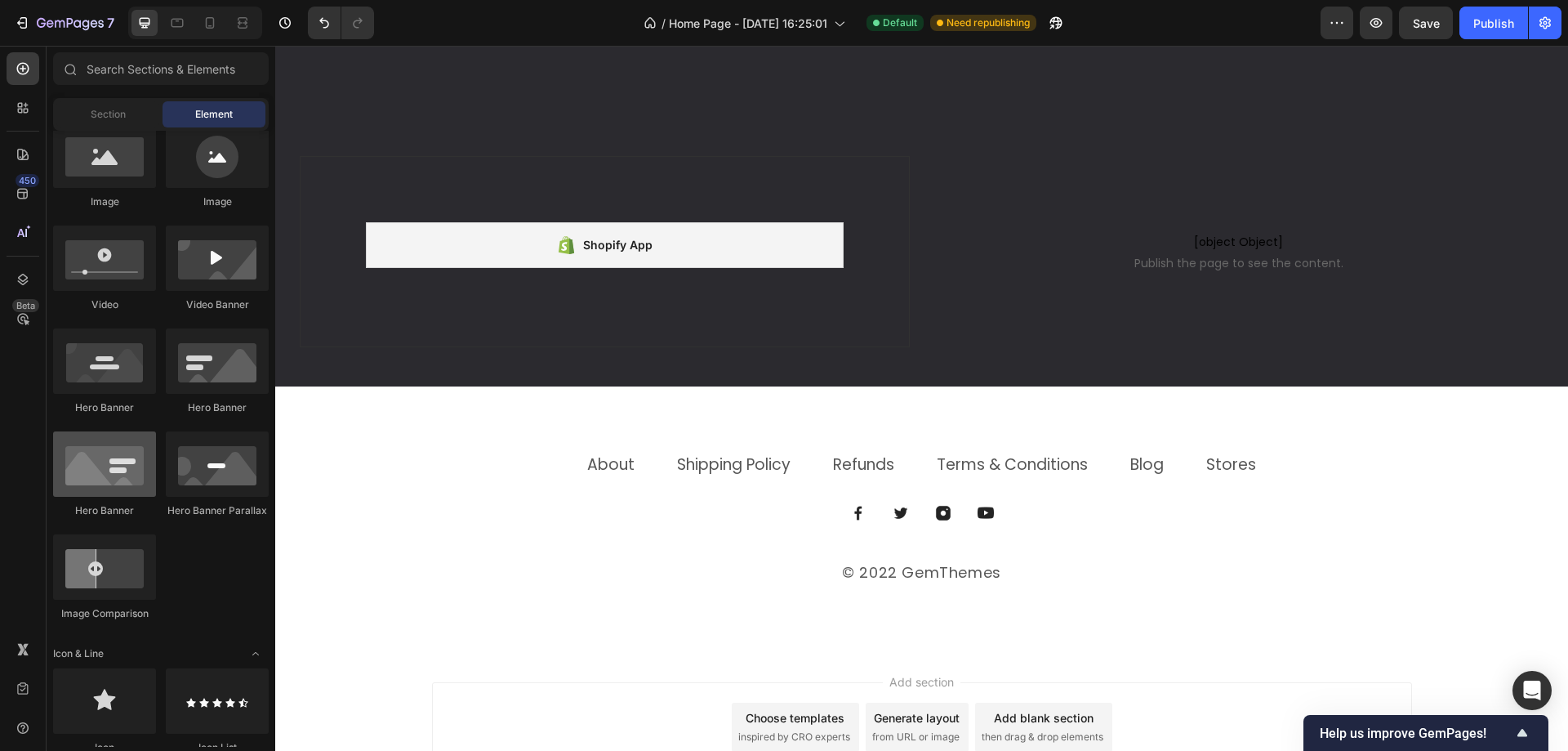
scroll to position [304, 0]
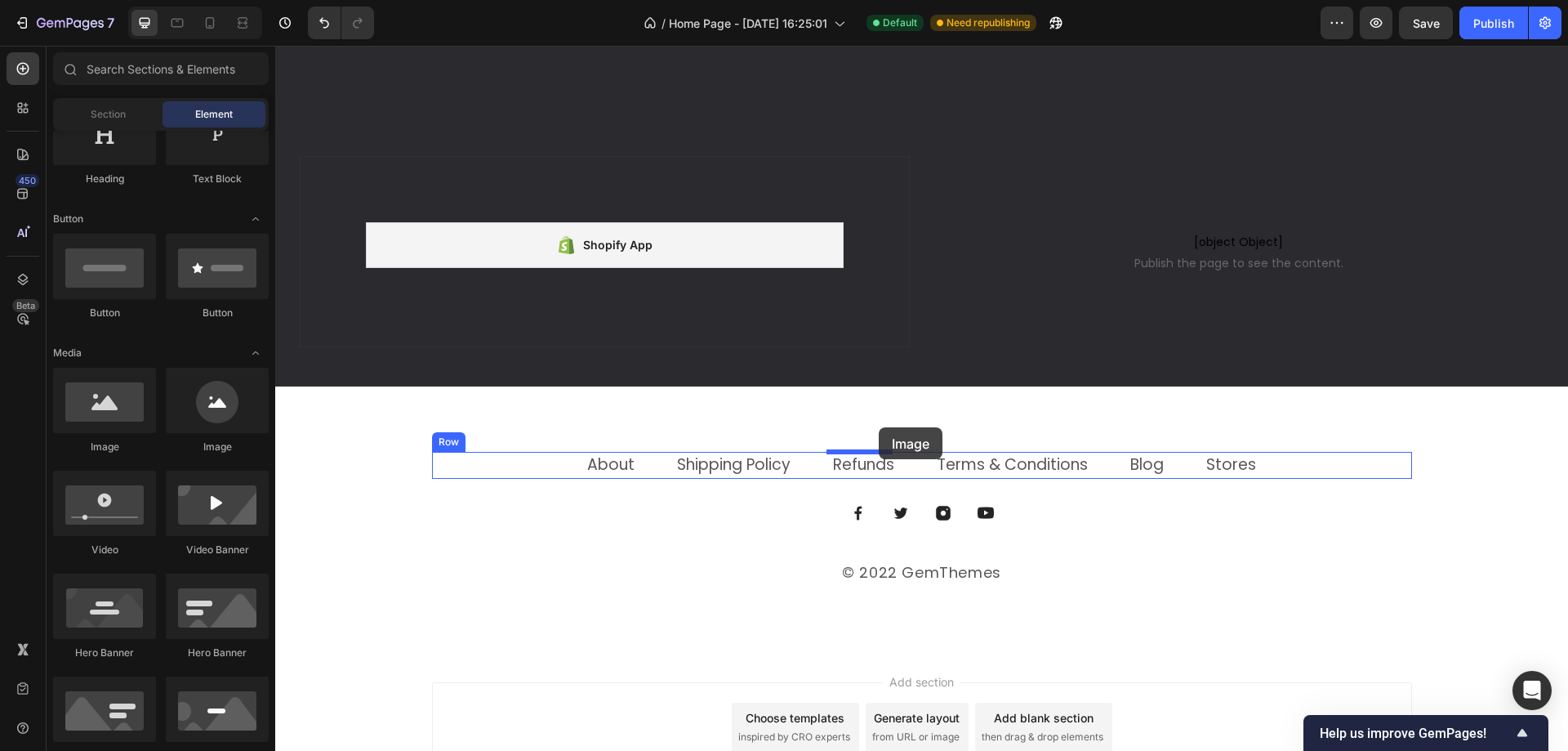
drag, startPoint x: 377, startPoint y: 461, endPoint x: 879, endPoint y: 427, distance: 503.2
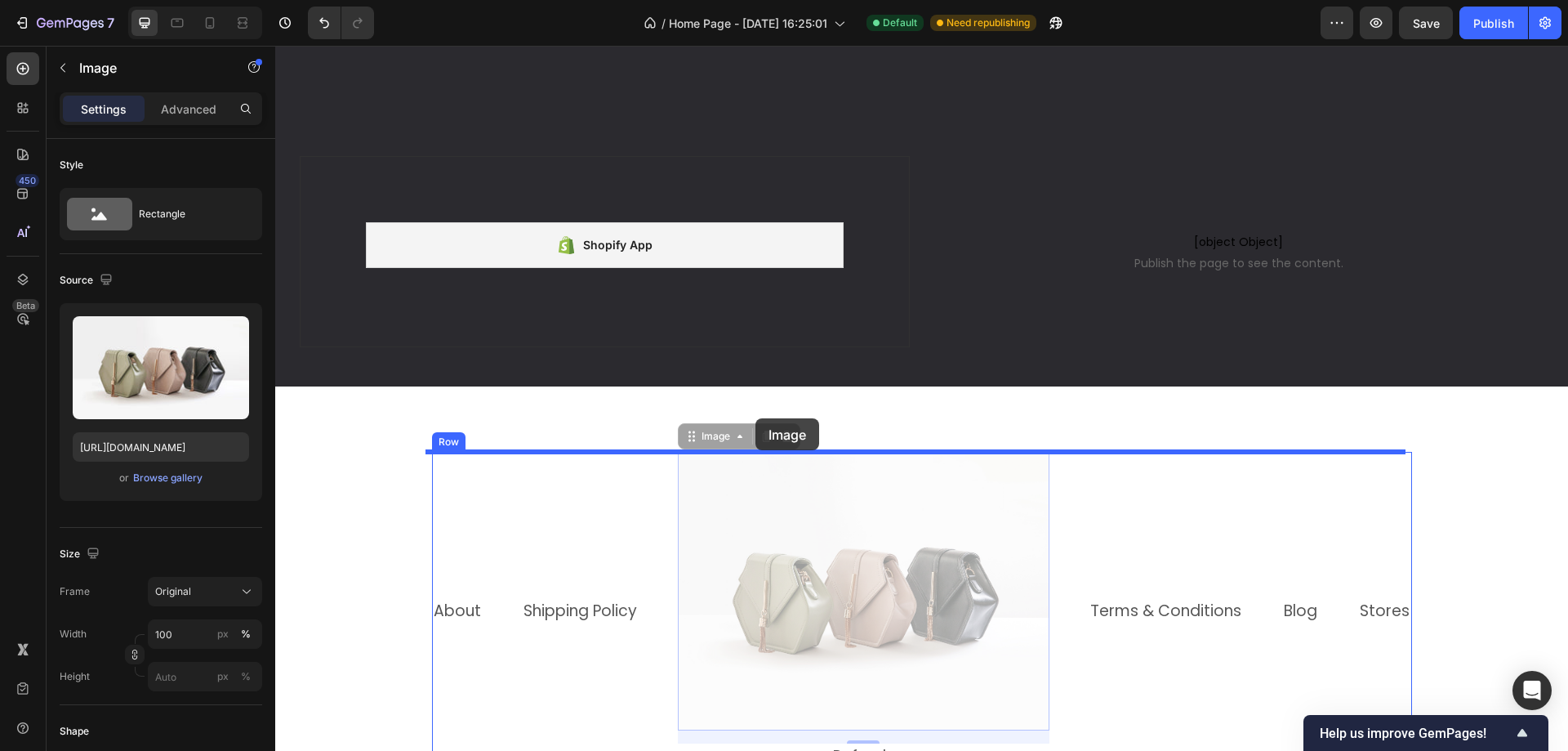
drag, startPoint x: 771, startPoint y: 577, endPoint x: 756, endPoint y: 418, distance: 159.7
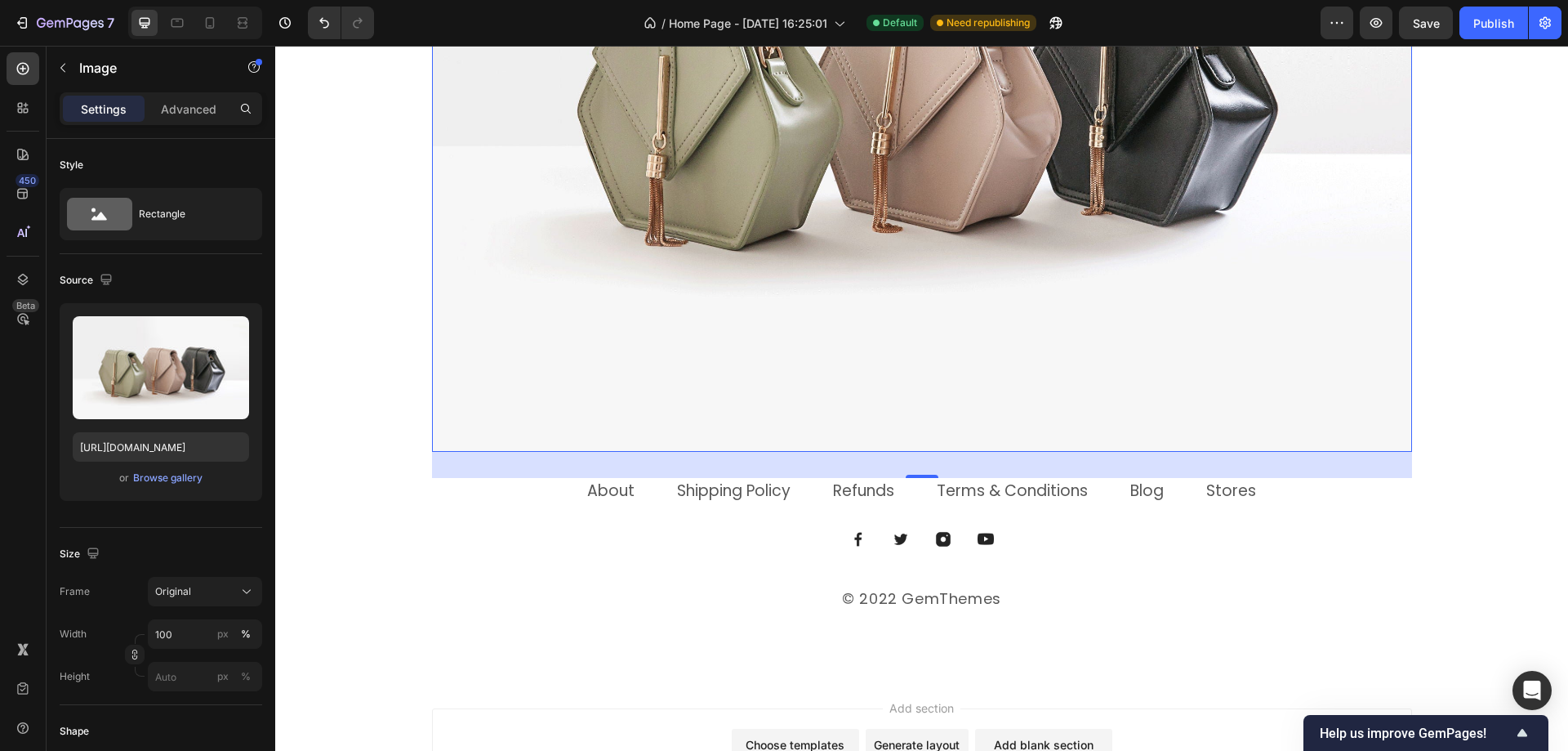
scroll to position [4612, 0]
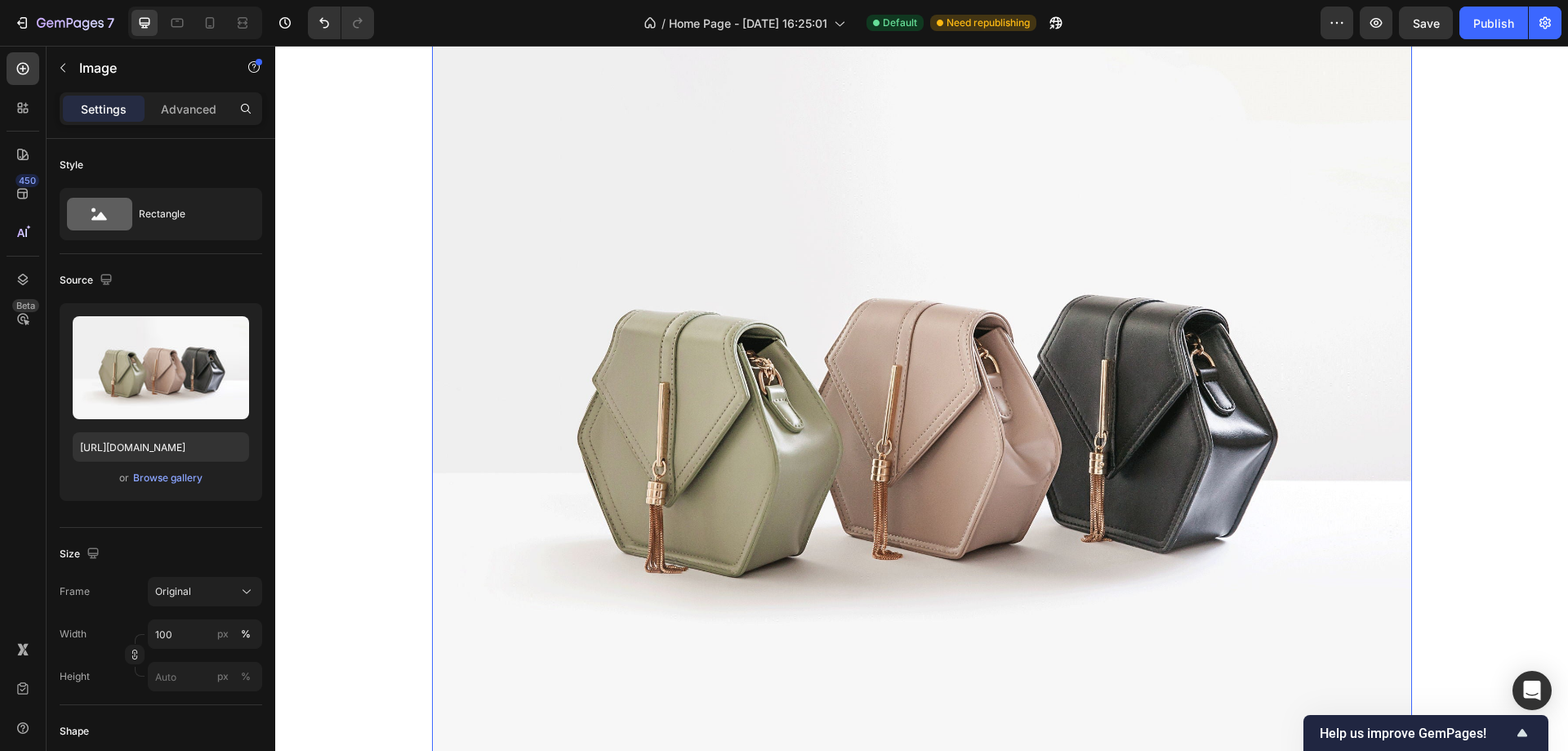
click at [890, 447] on img at bounding box center [922, 411] width 980 height 735
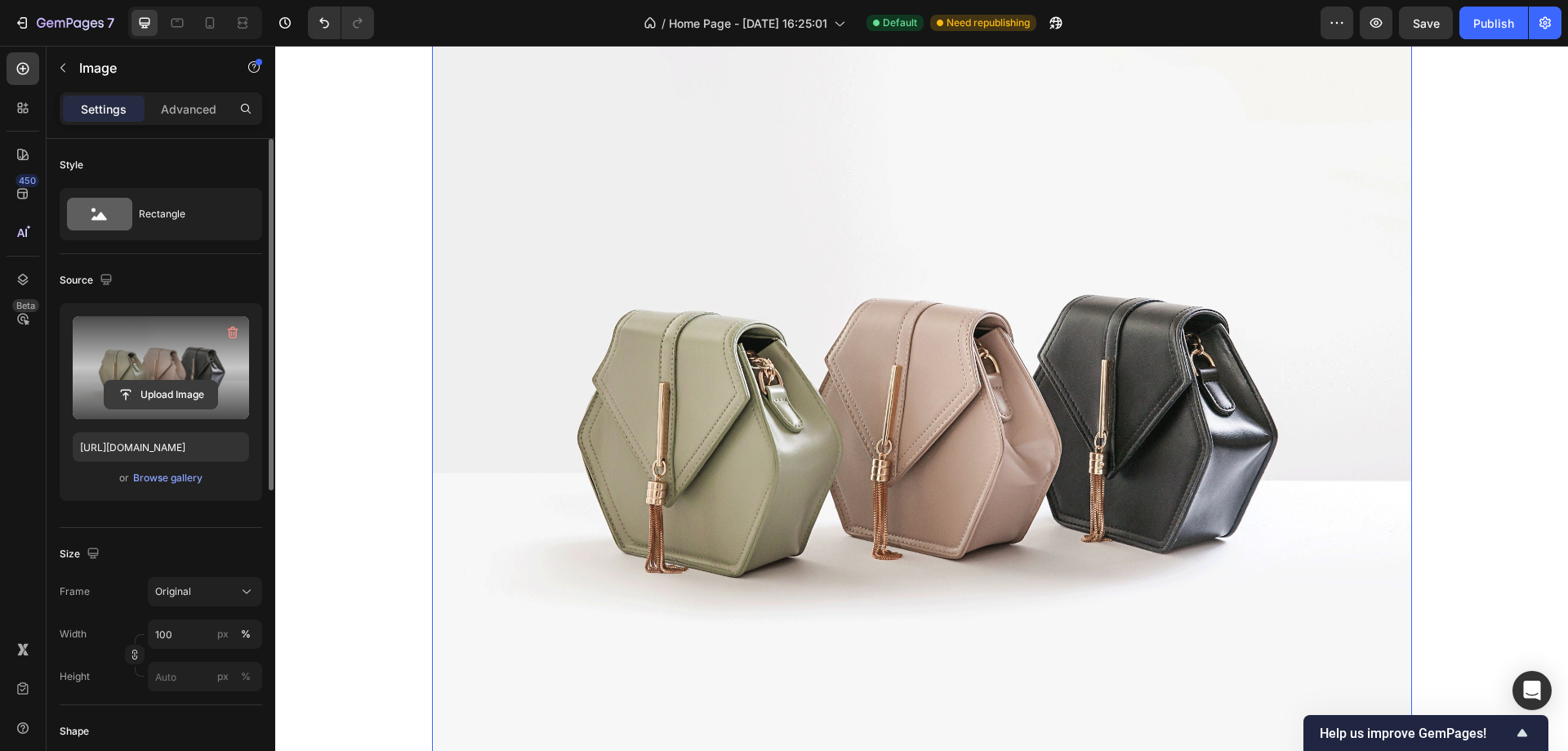
click at [183, 392] on input "file" at bounding box center [160, 395] width 113 height 28
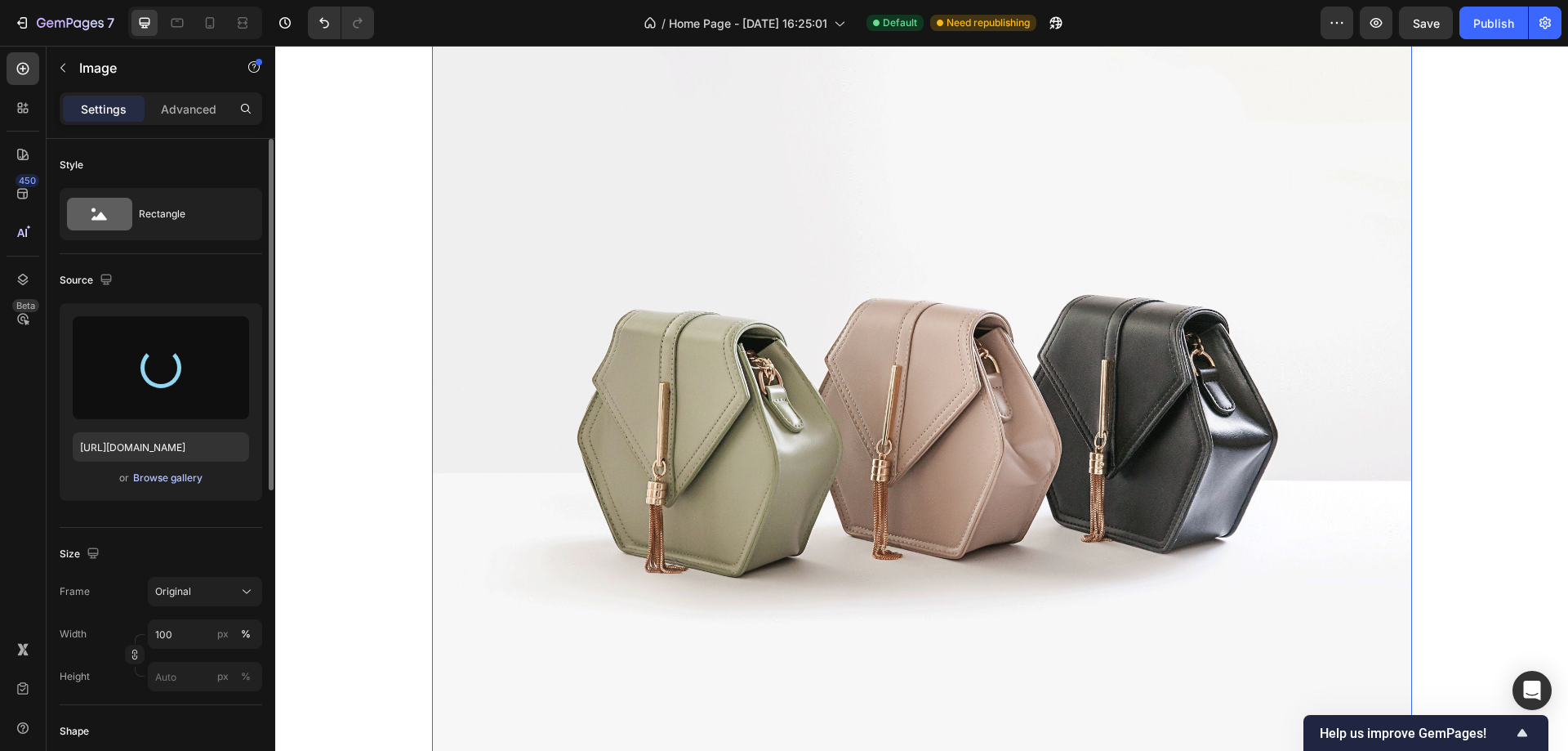
type input "[URL][DOMAIN_NAME]"
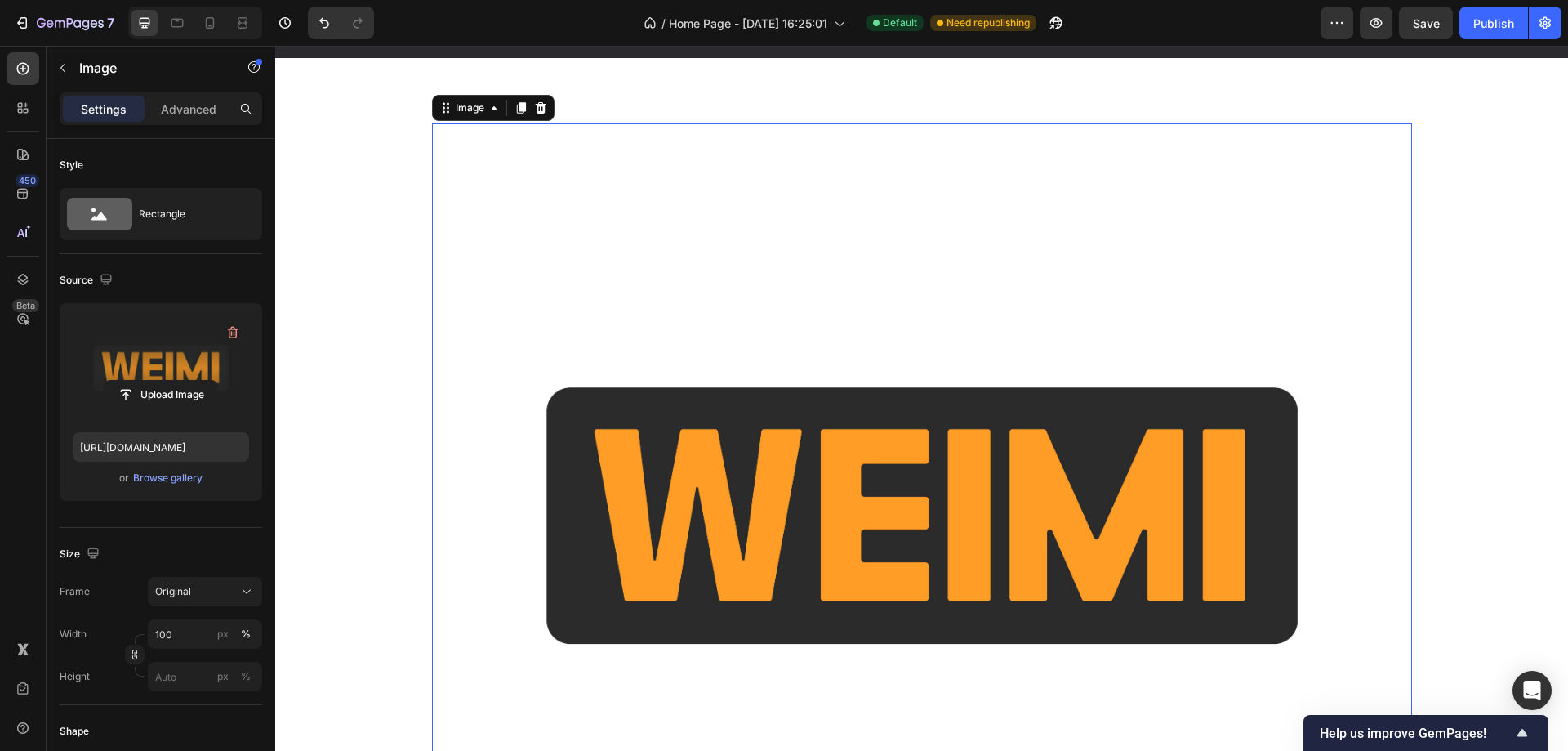
scroll to position [4531, 0]
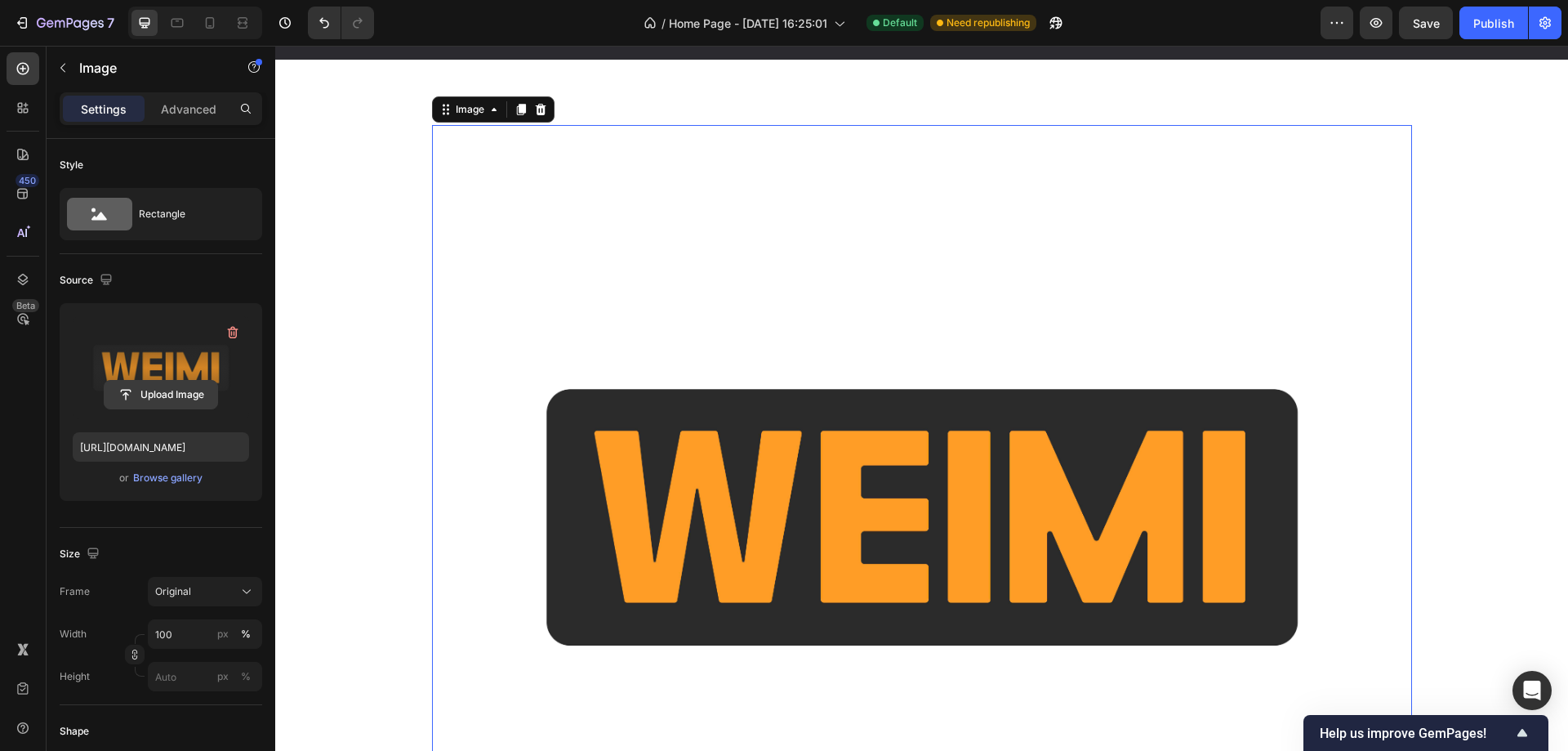
click at [189, 393] on input "file" at bounding box center [160, 395] width 113 height 28
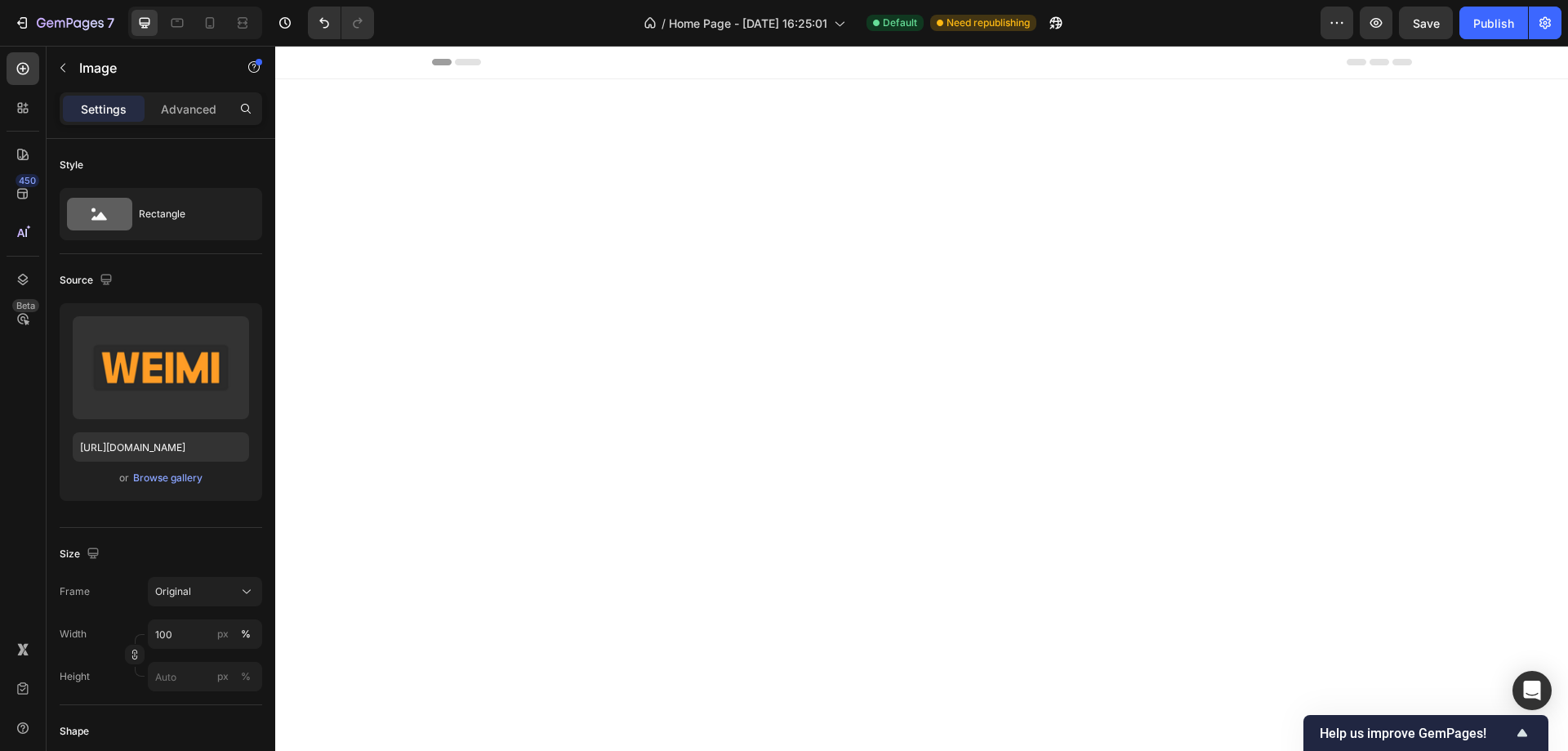
scroll to position [4531, 0]
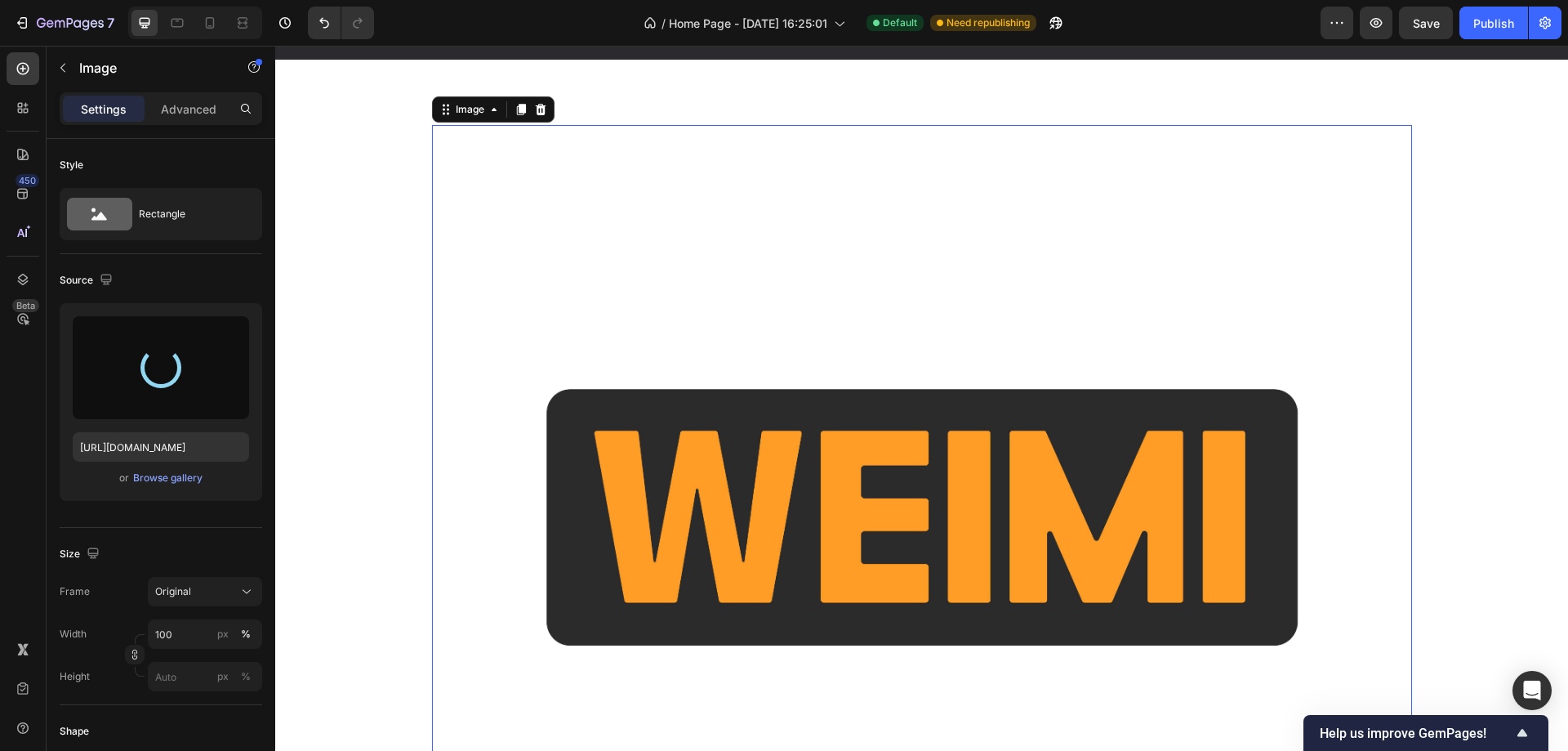
type input "[URL][DOMAIN_NAME]"
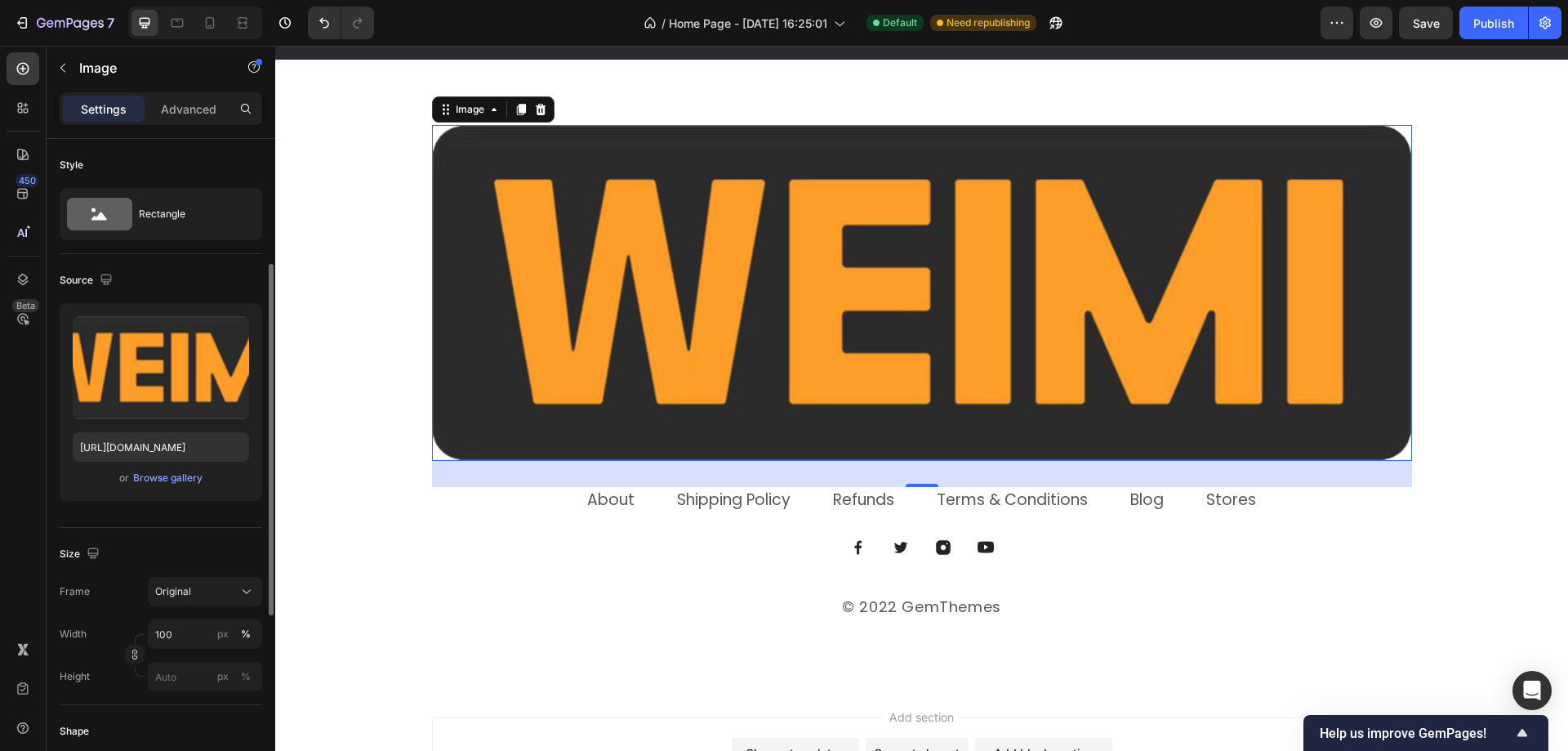
scroll to position [81, 0]
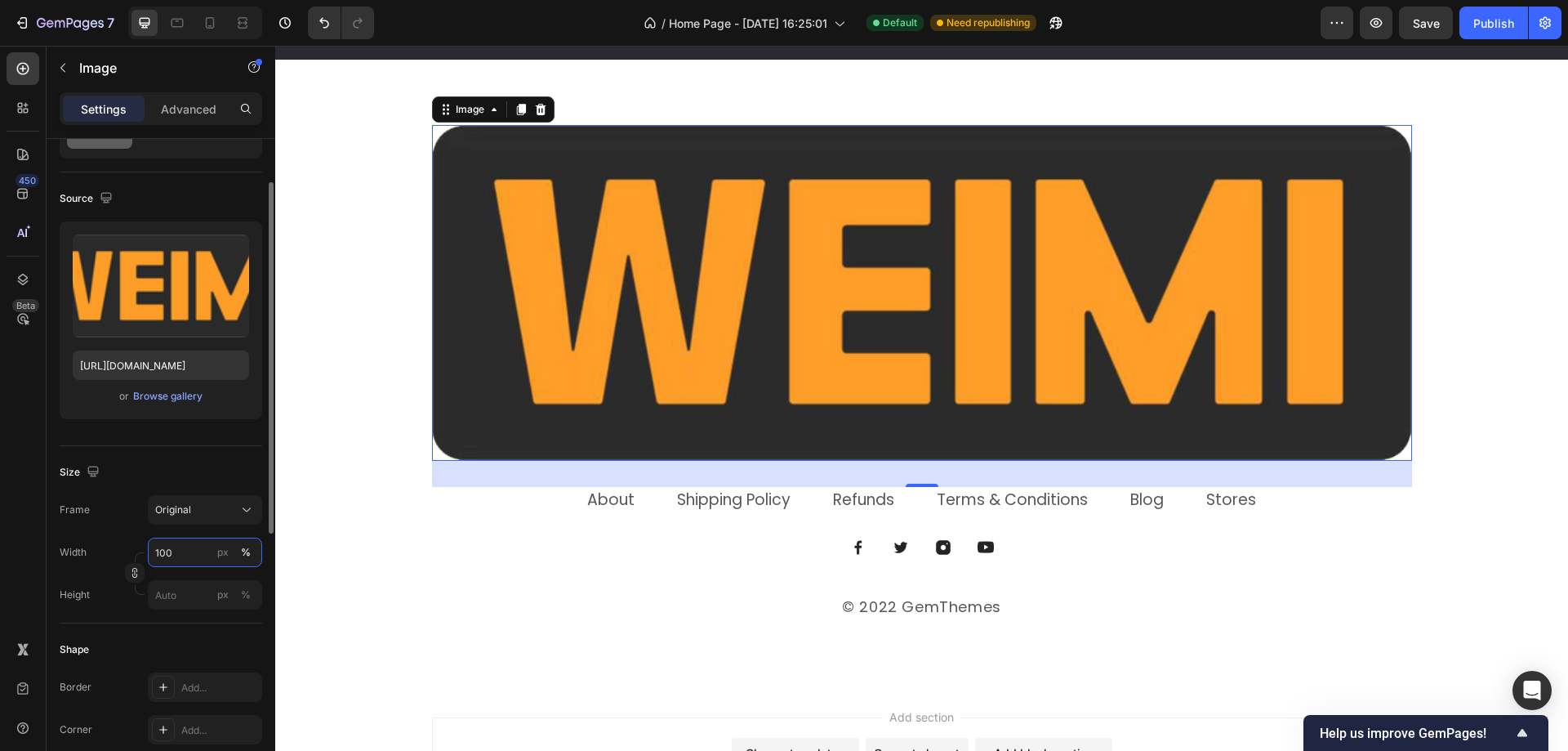
click at [180, 553] on input "100" at bounding box center [205, 552] width 114 height 30
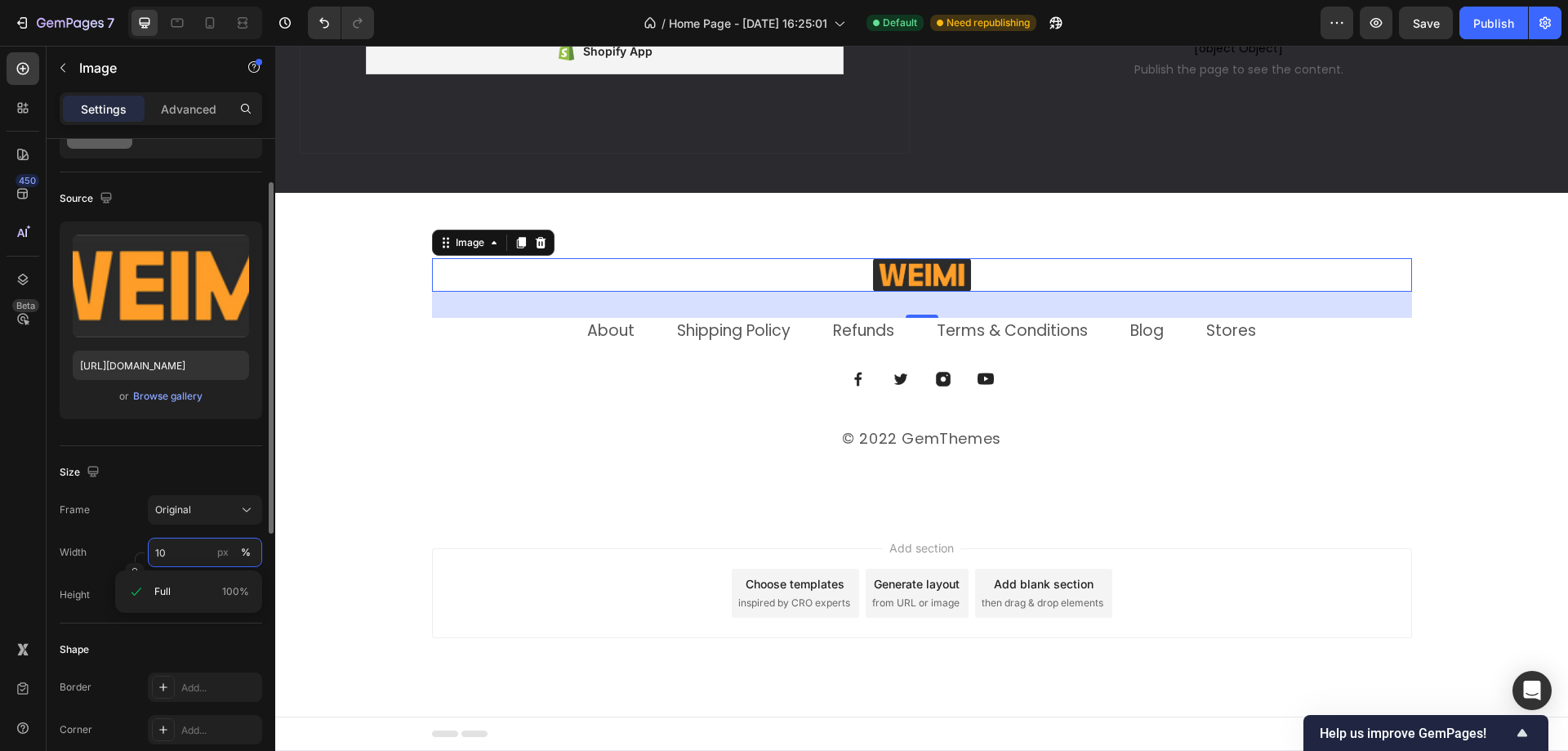
scroll to position [4397, 0]
type input "10"
click at [185, 471] on div "Size" at bounding box center [160, 472] width 202 height 26
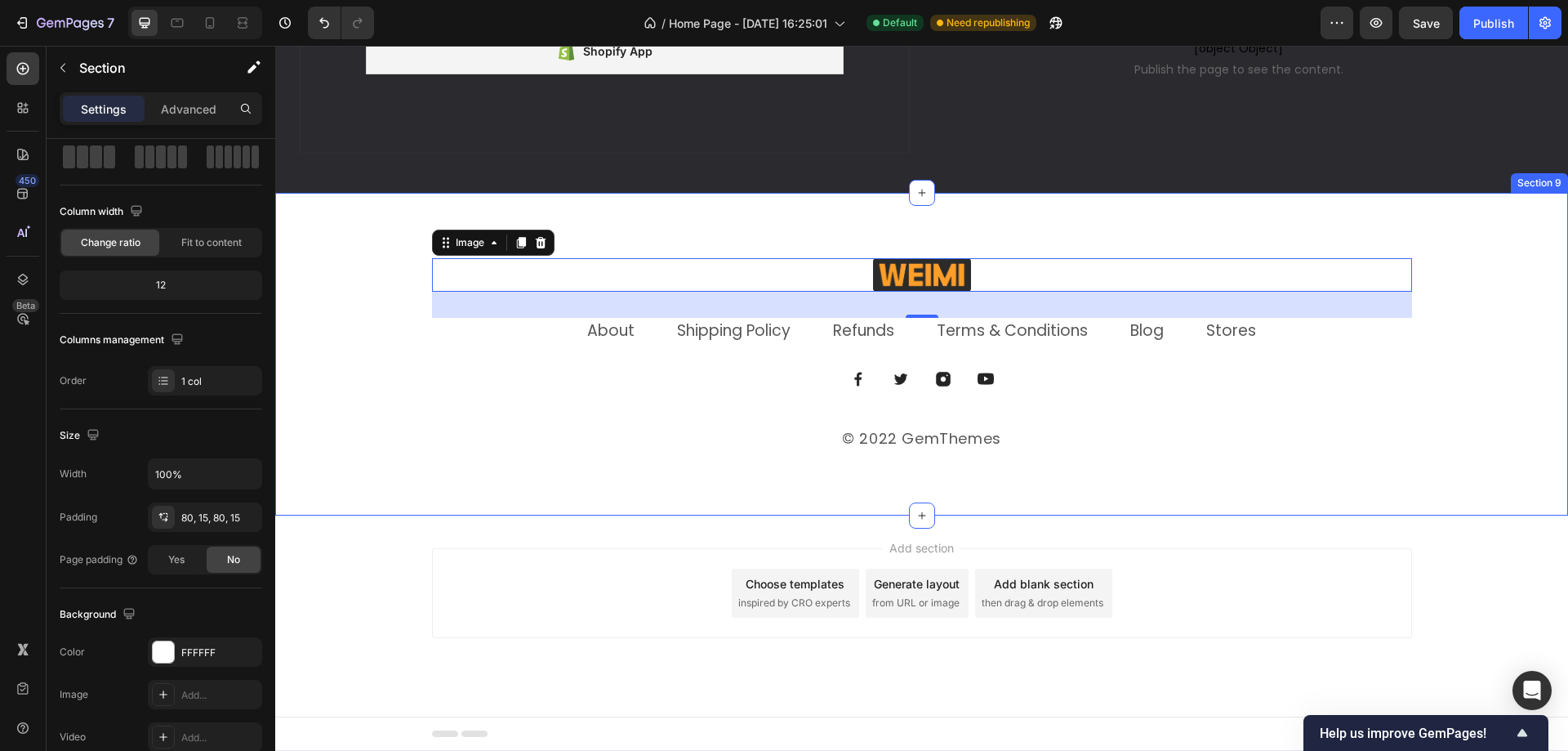
click at [738, 232] on div "Image 32 About Text block Shipping Policy Text block Refunds Text block Terms &…" at bounding box center [922, 354] width 1293 height 322
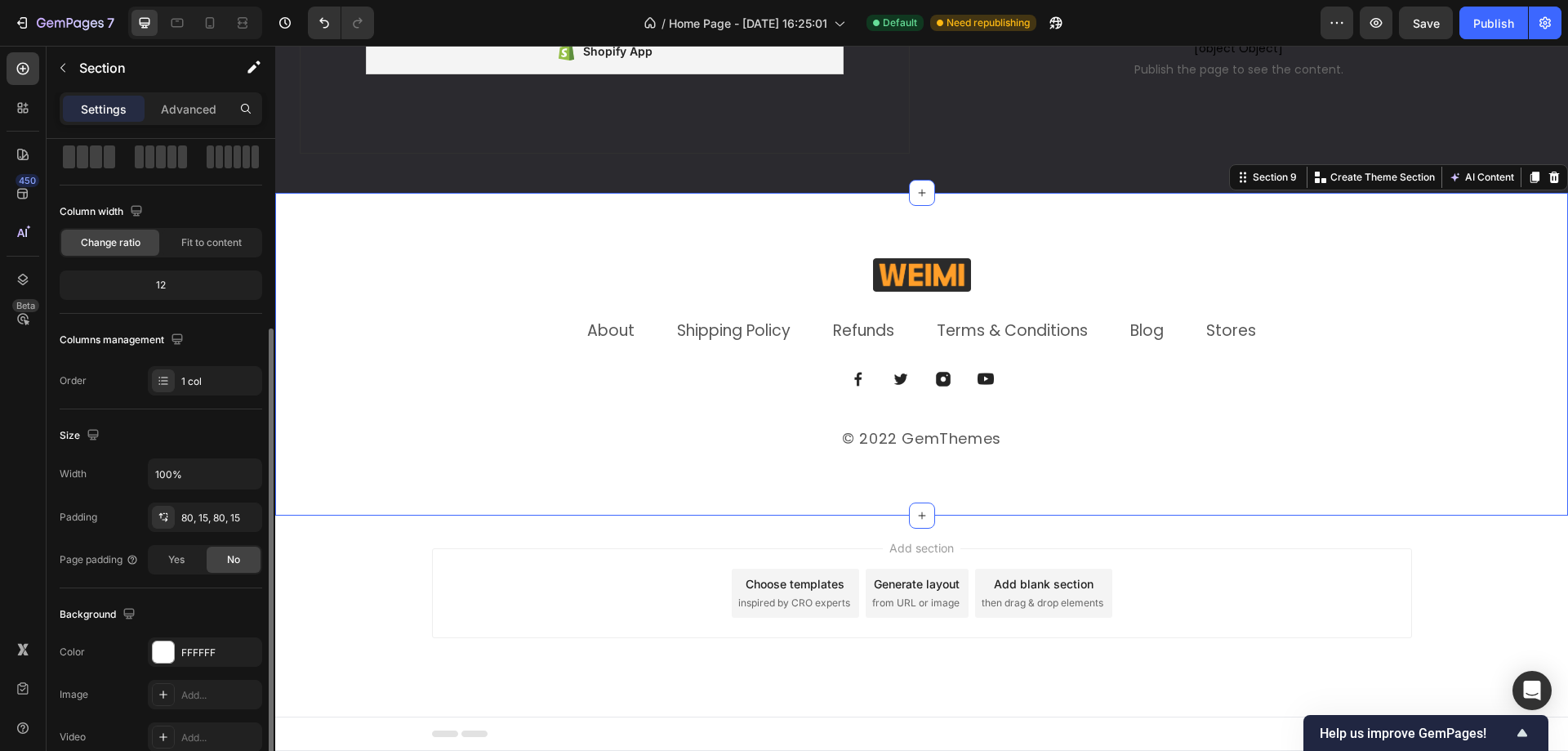
scroll to position [327, 0]
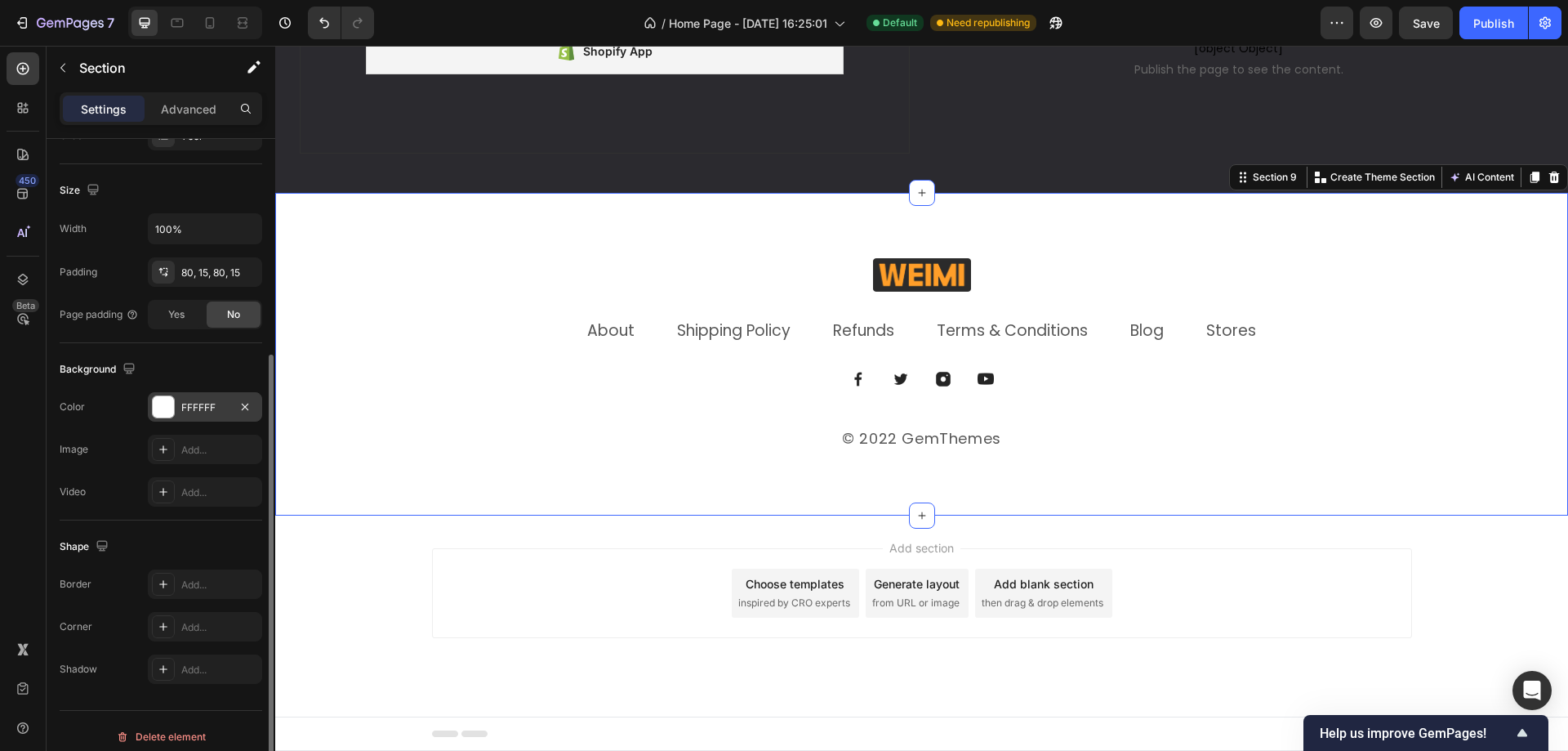
click at [181, 402] on div "FFFFFF" at bounding box center [205, 408] width 48 height 15
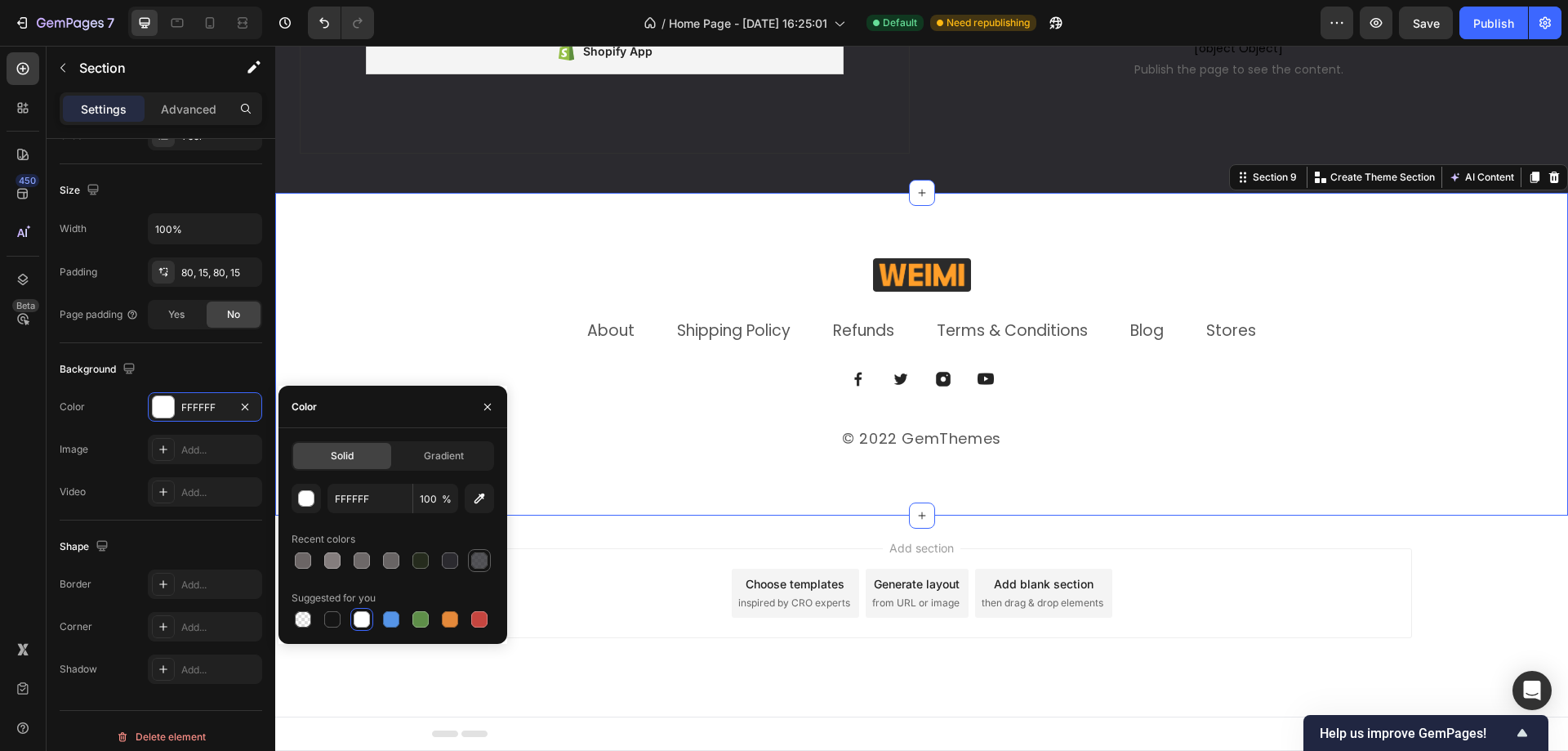
click at [474, 563] on div at bounding box center [479, 560] width 16 height 16
type input "2B2A2F"
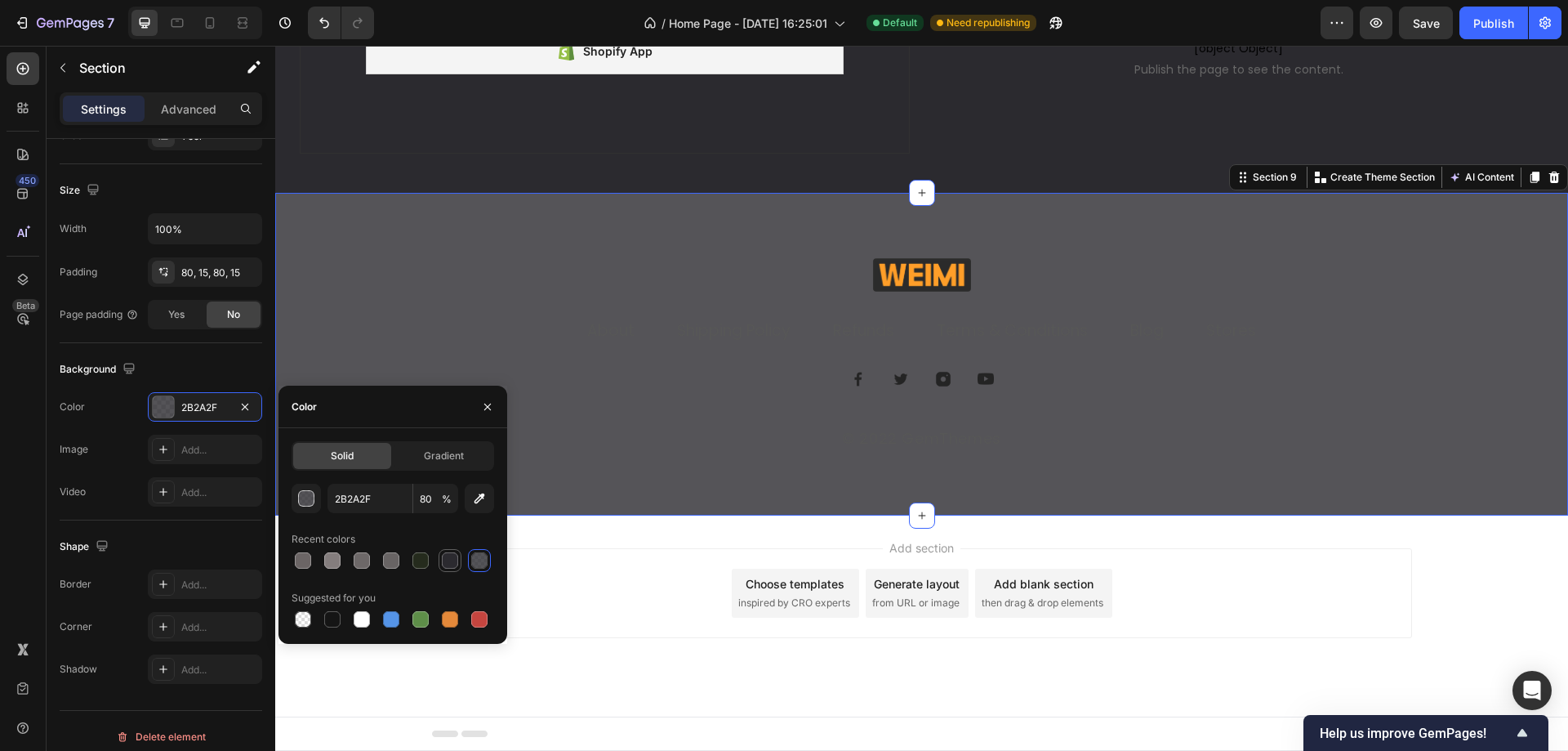
click at [452, 563] on div at bounding box center [450, 560] width 16 height 16
type input "100"
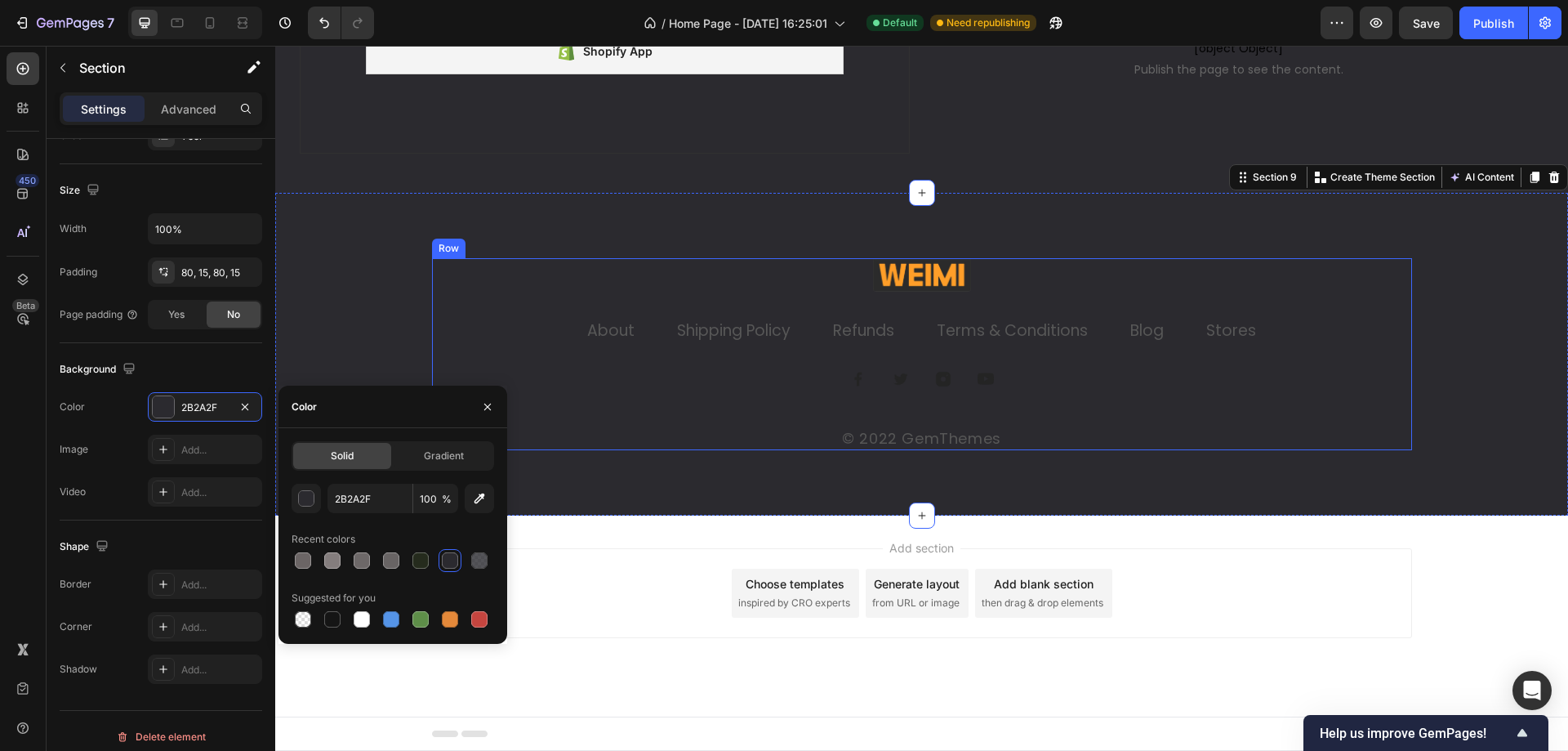
click at [545, 271] on div at bounding box center [922, 275] width 980 height 34
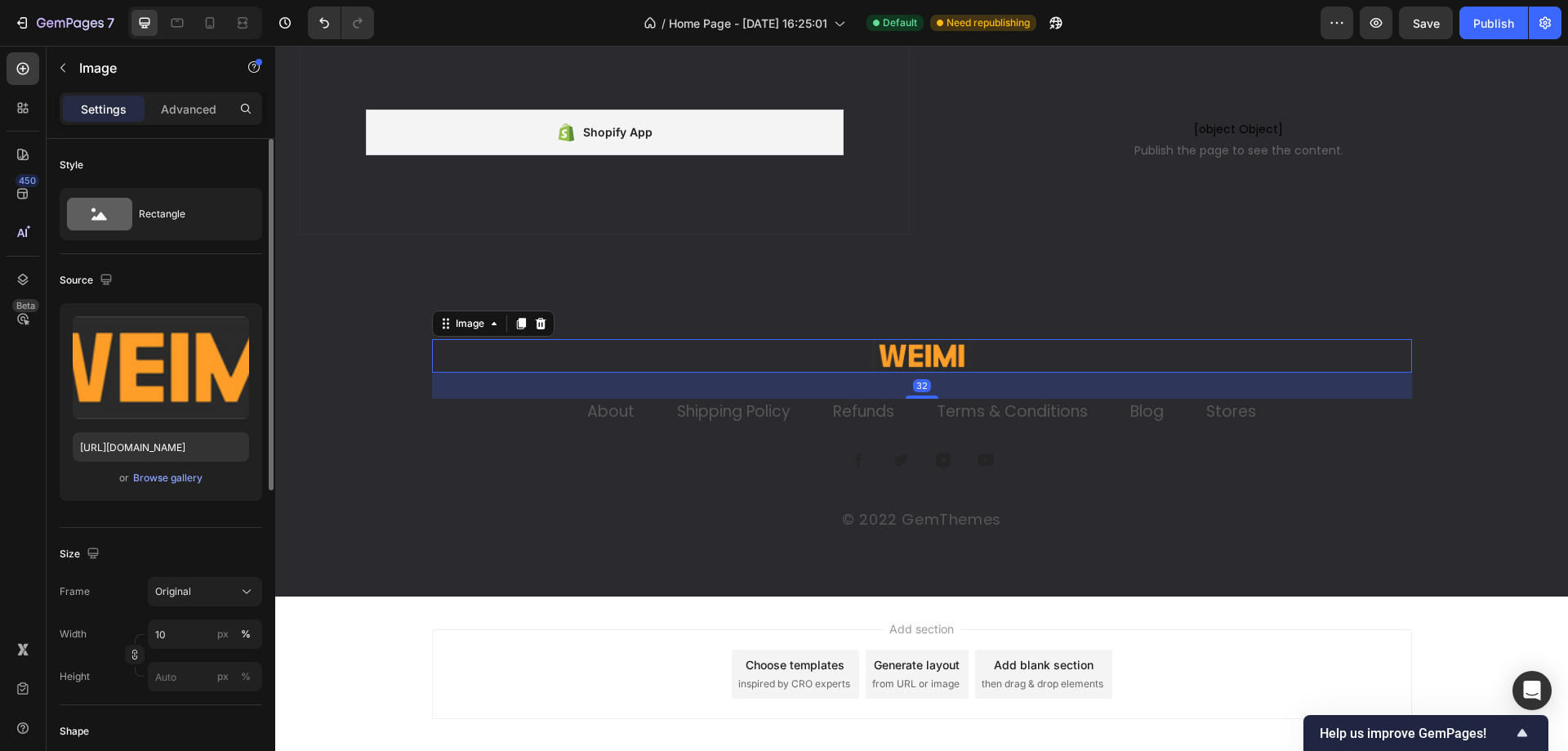
scroll to position [4316, 0]
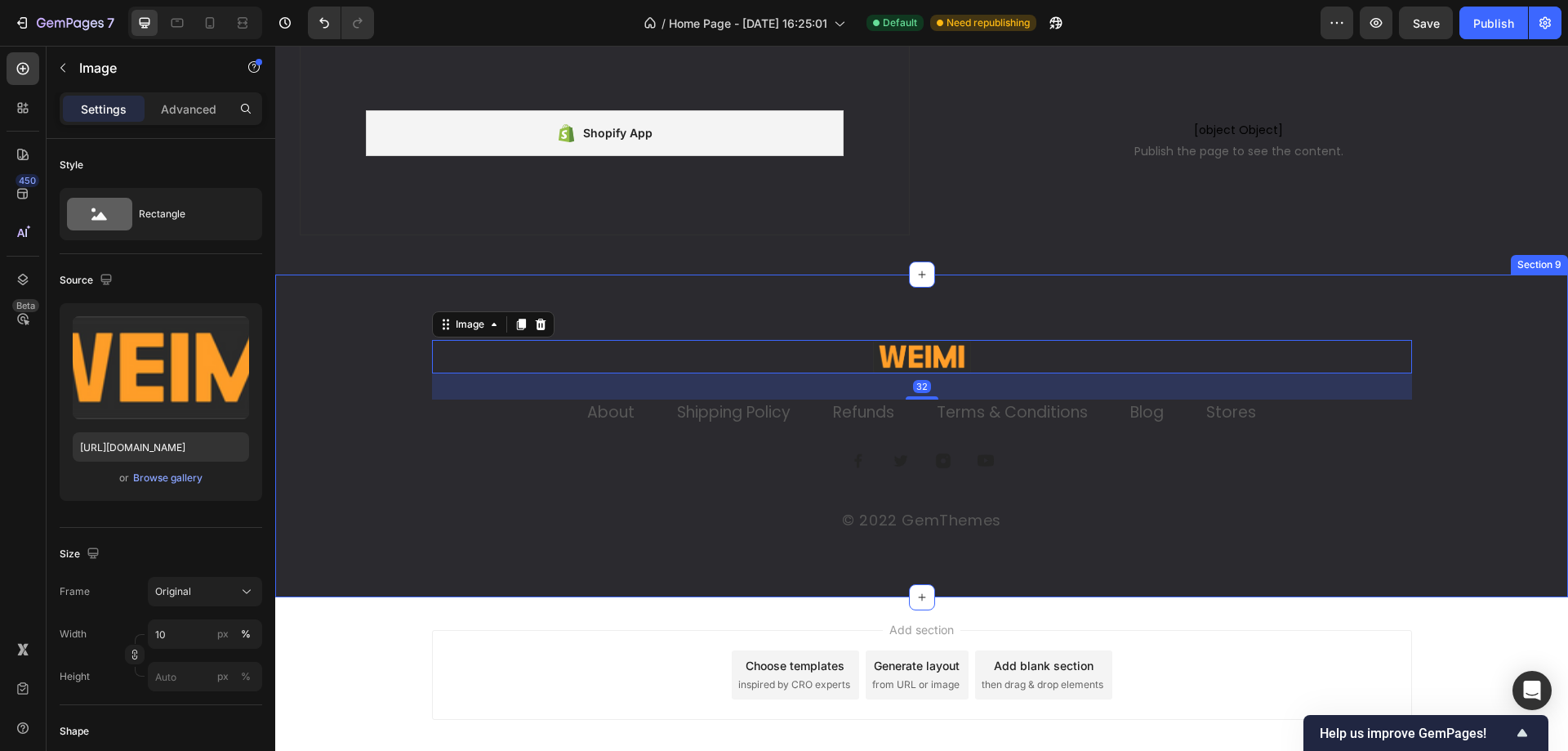
click at [820, 291] on div "Image 32 About Text block Shipping Policy Text block Refunds Text block Terms &…" at bounding box center [922, 436] width 1293 height 322
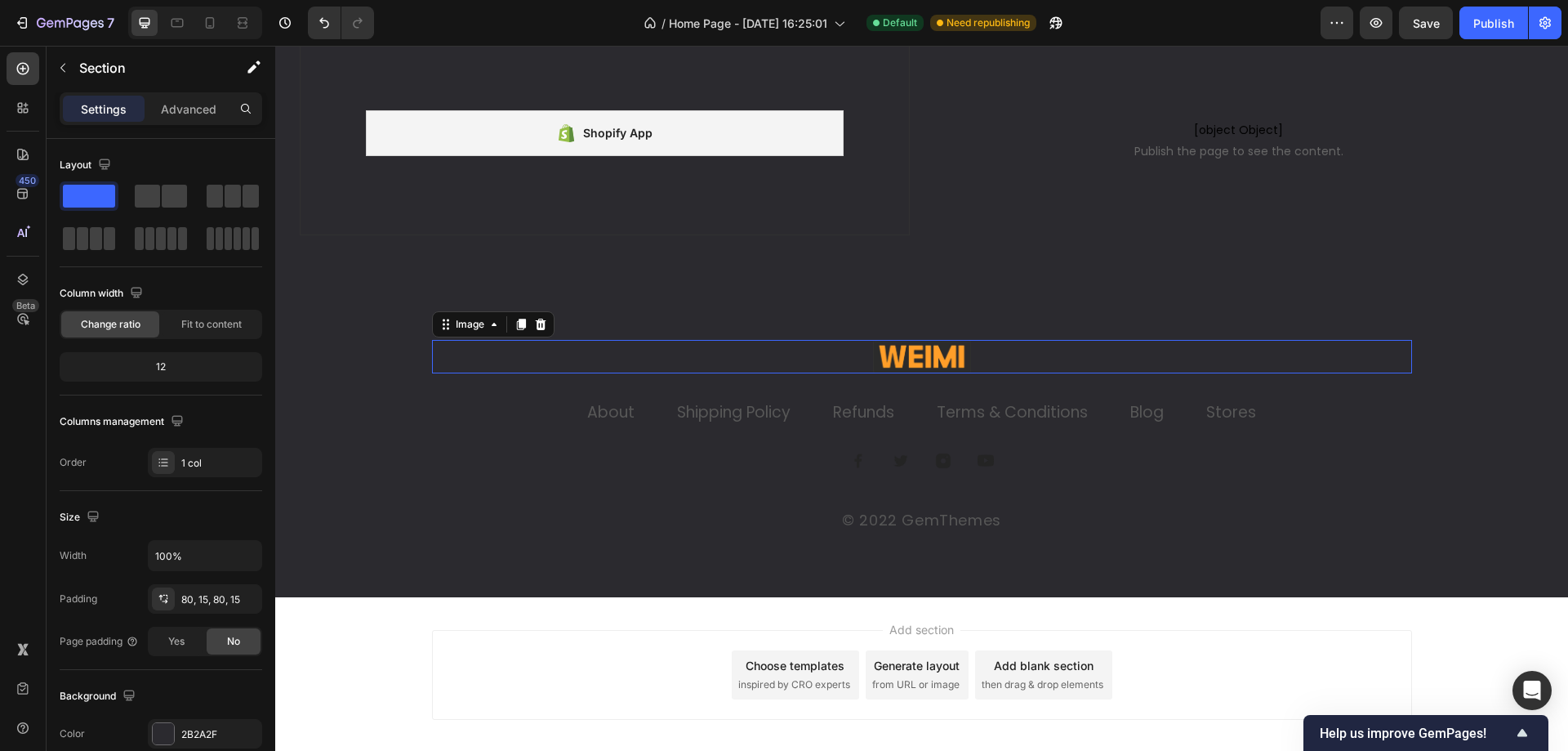
click at [828, 350] on div at bounding box center [922, 356] width 980 height 34
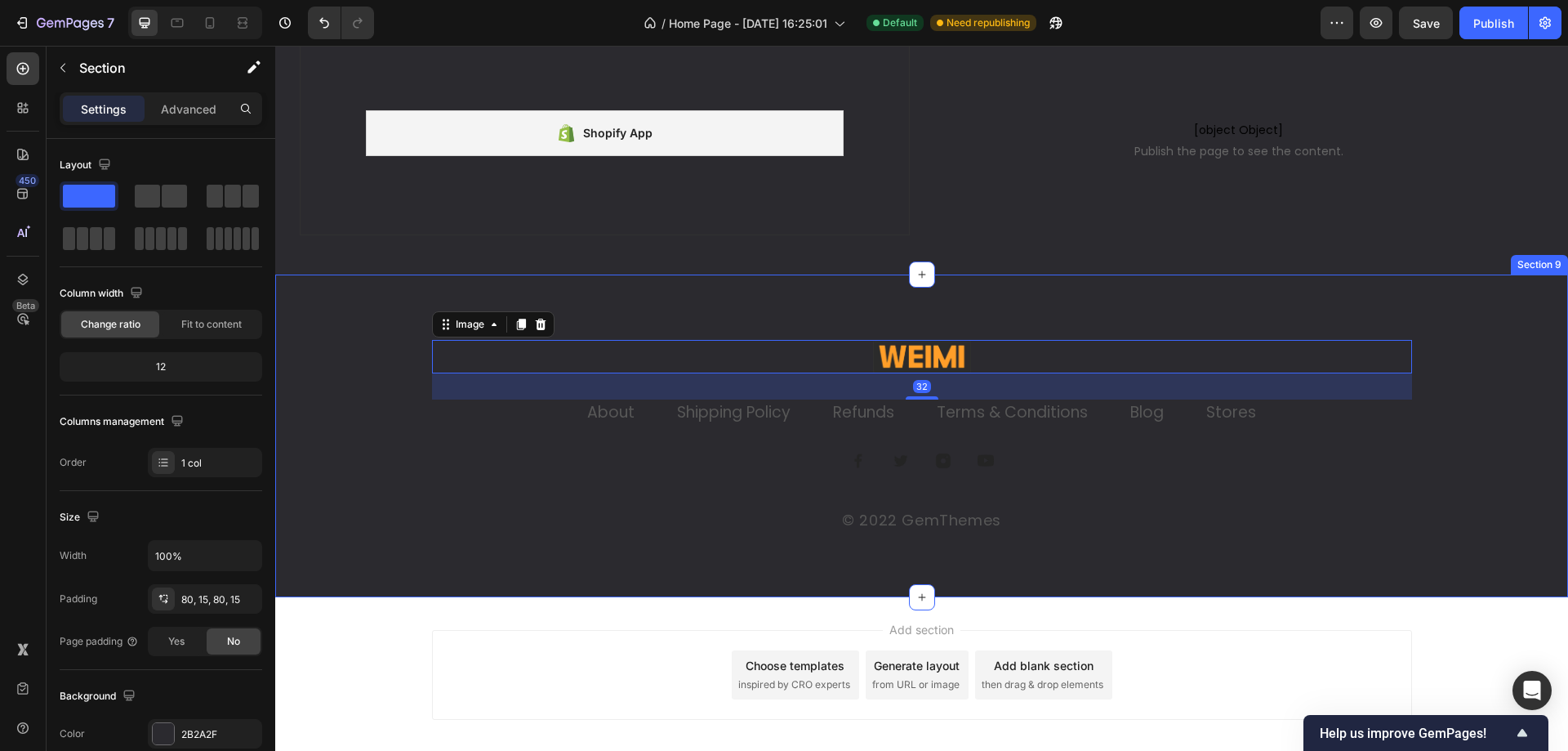
click at [488, 285] on div "Image 32 About Text block Shipping Policy Text block Refunds Text block Terms &…" at bounding box center [922, 436] width 1293 height 322
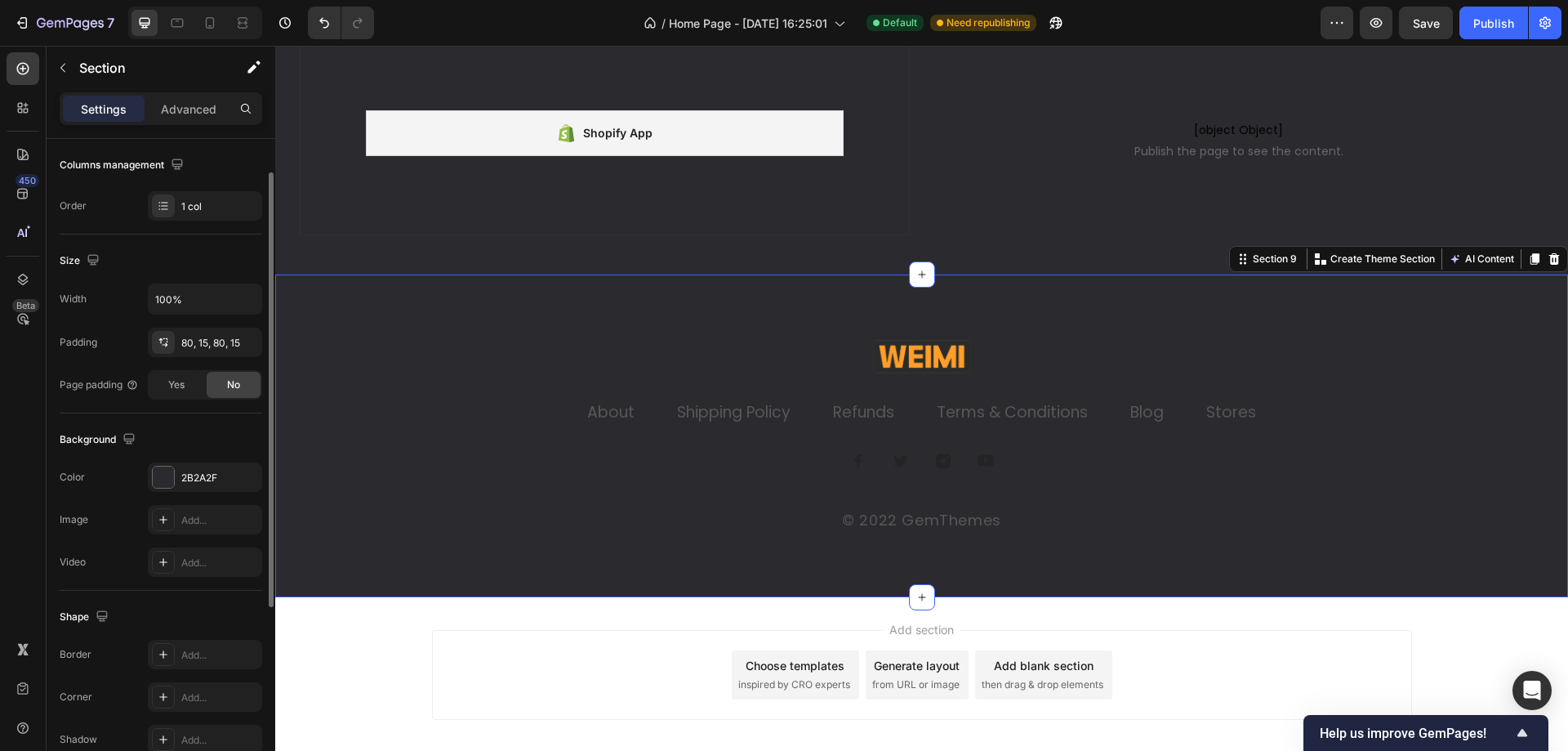
scroll to position [12, 0]
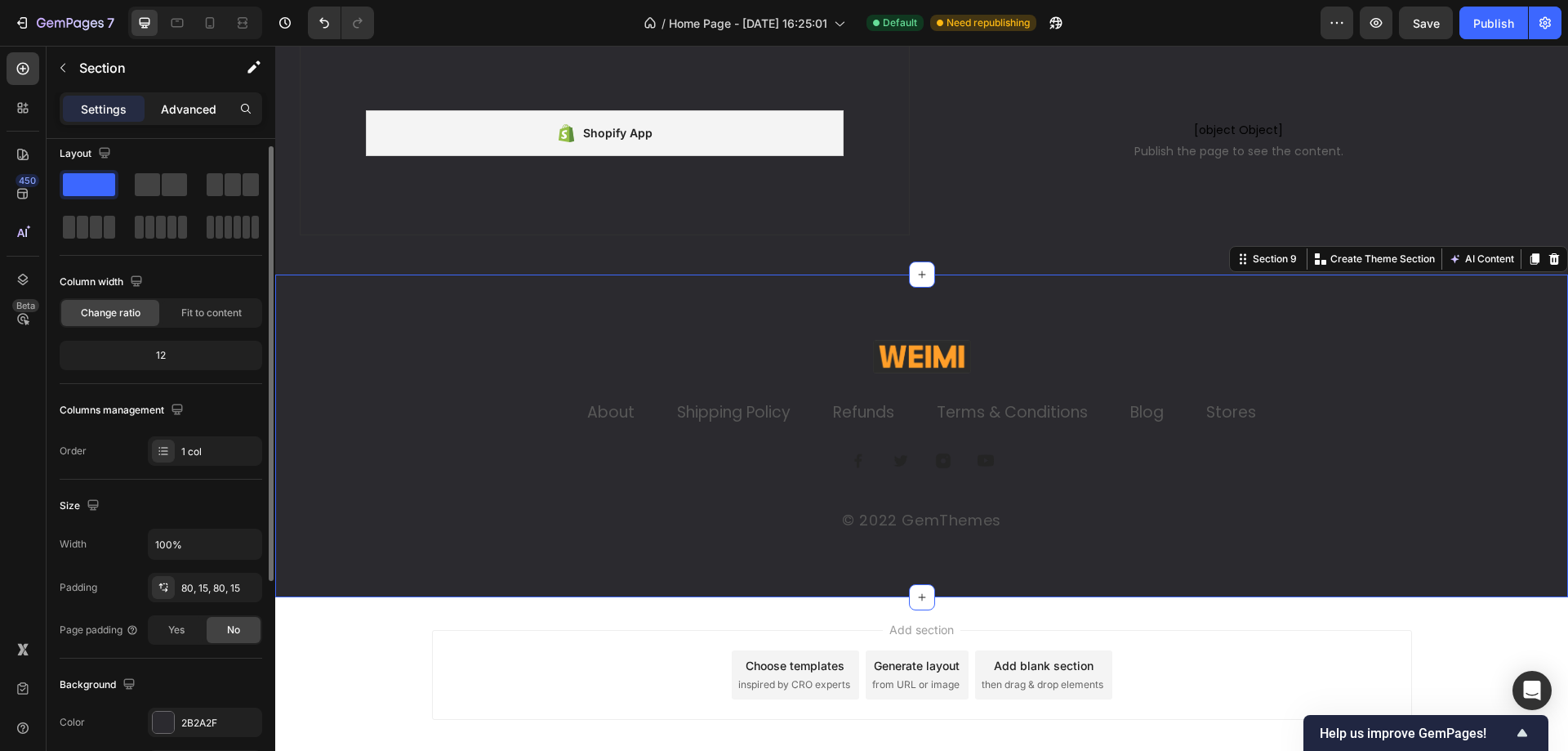
click at [217, 108] on div "Advanced" at bounding box center [188, 109] width 81 height 26
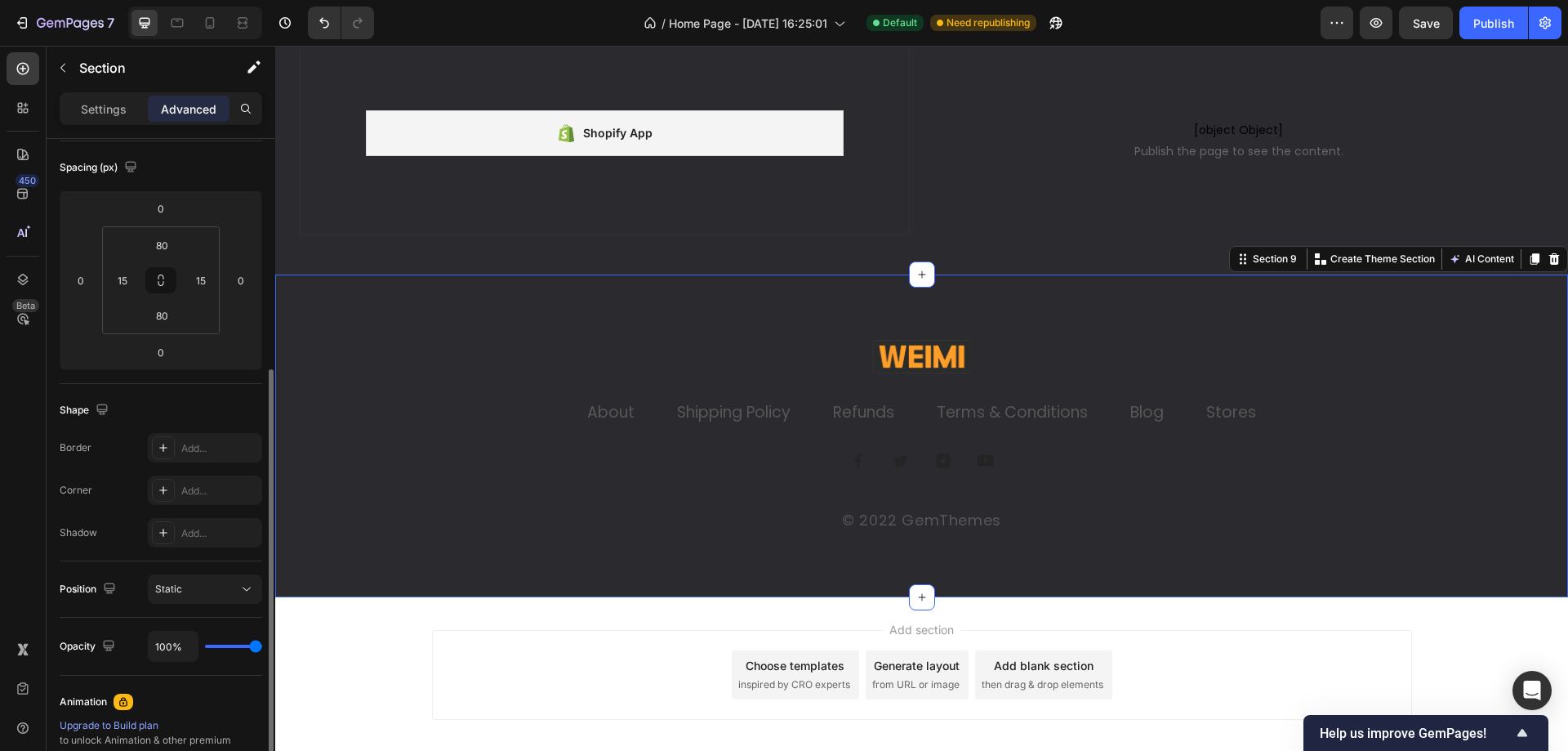
scroll to position [93, 0]
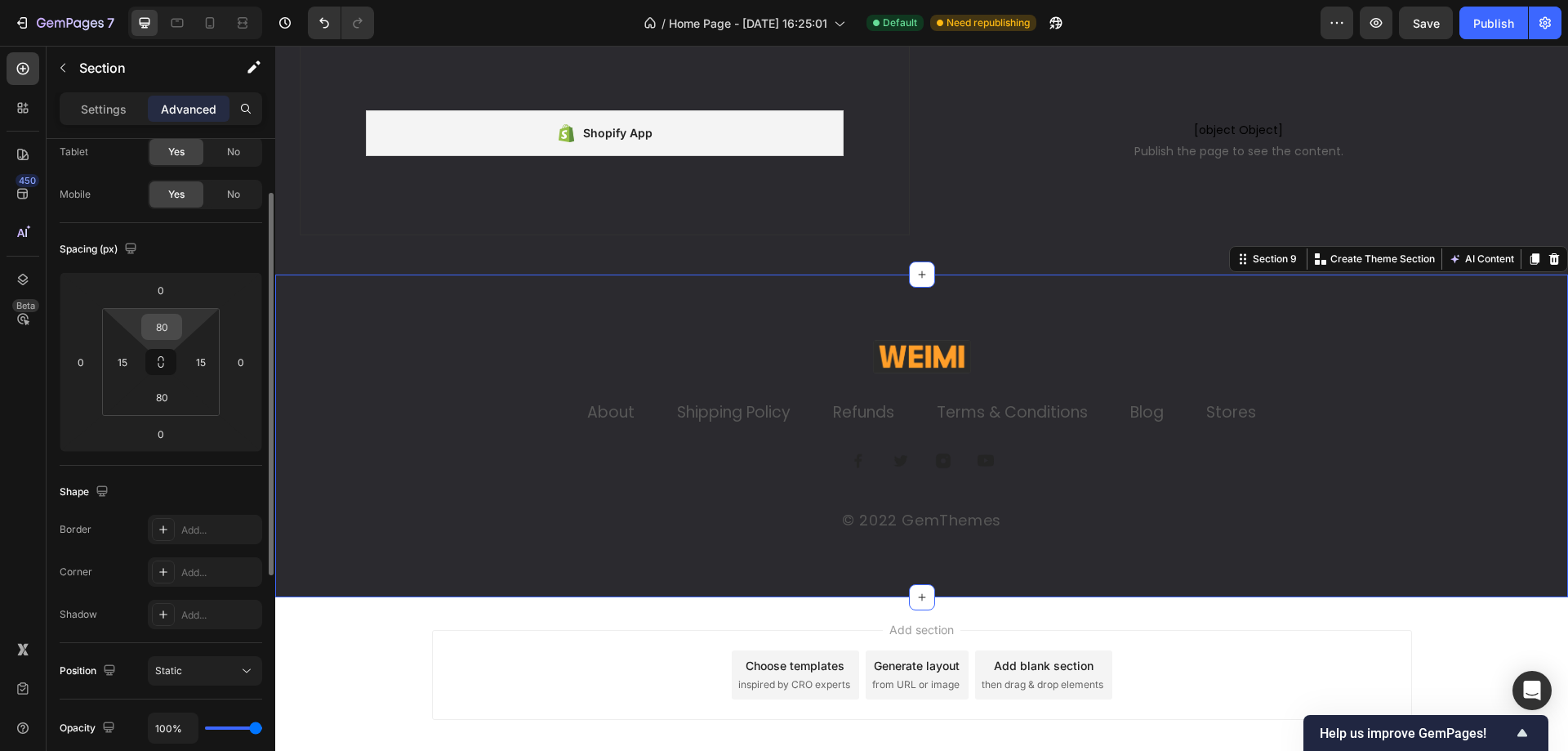
click at [164, 333] on input "80" at bounding box center [162, 327] width 33 height 25
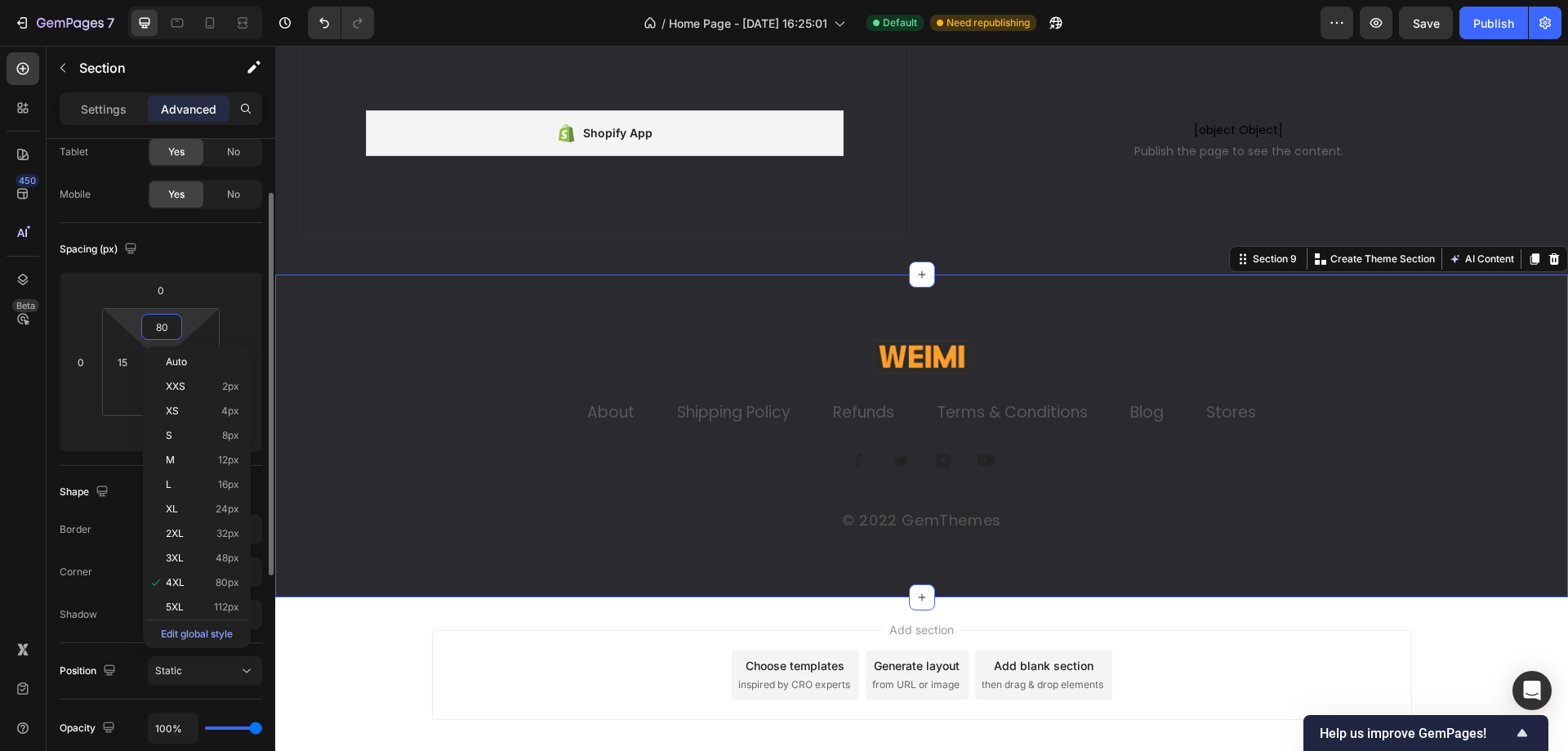
type input "0"
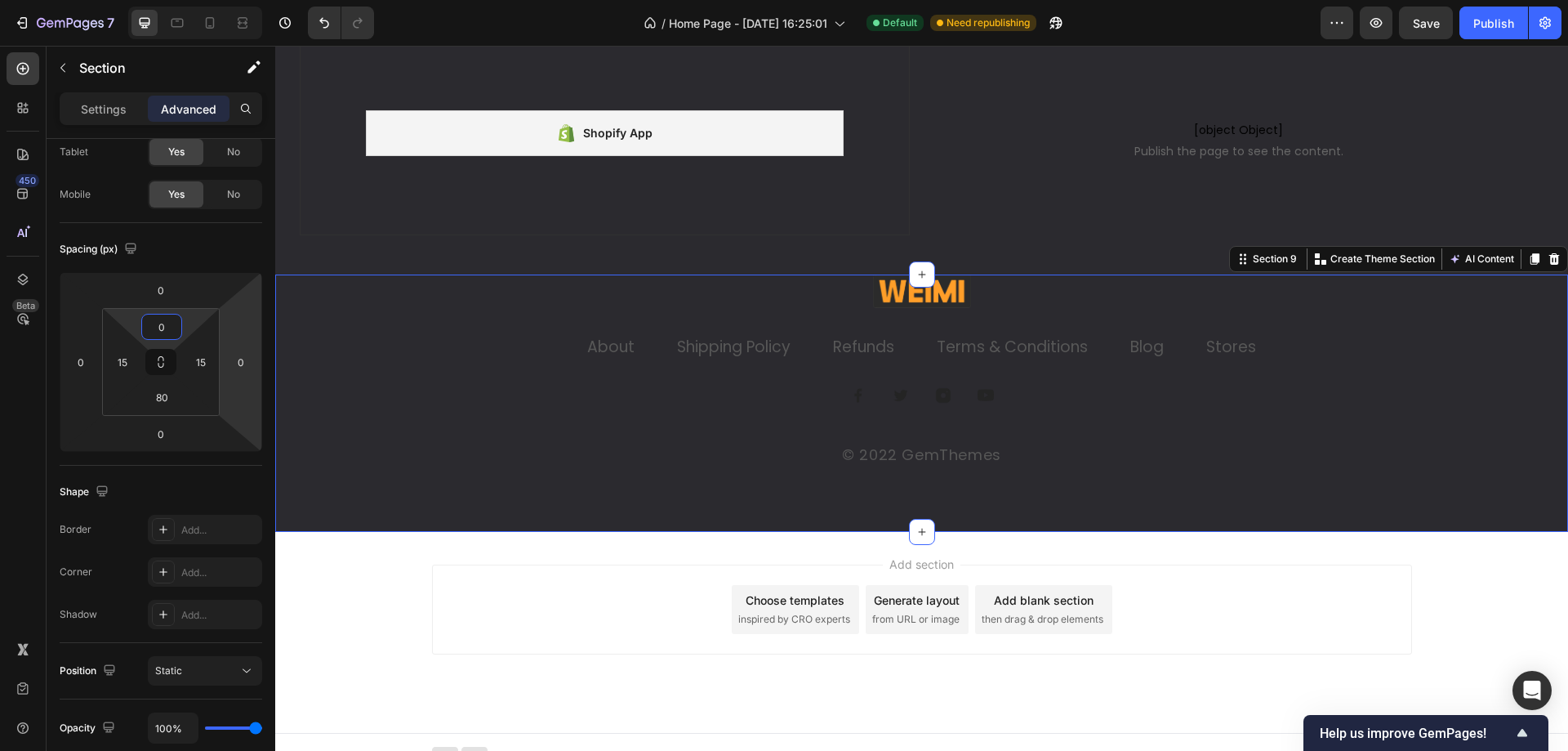
click at [462, 400] on div "Image Image Image Image Row" at bounding box center [922, 396] width 980 height 16
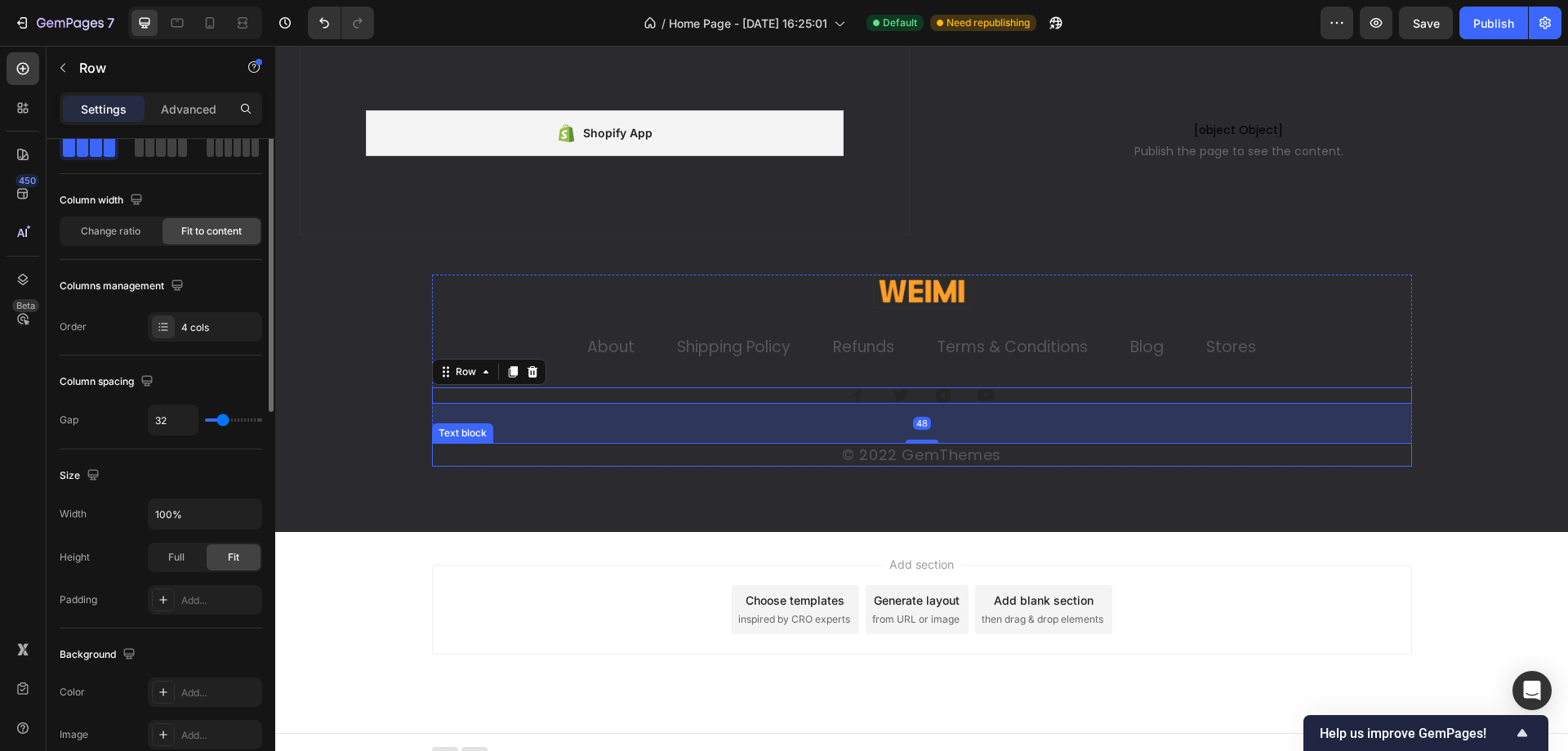
scroll to position [0, 0]
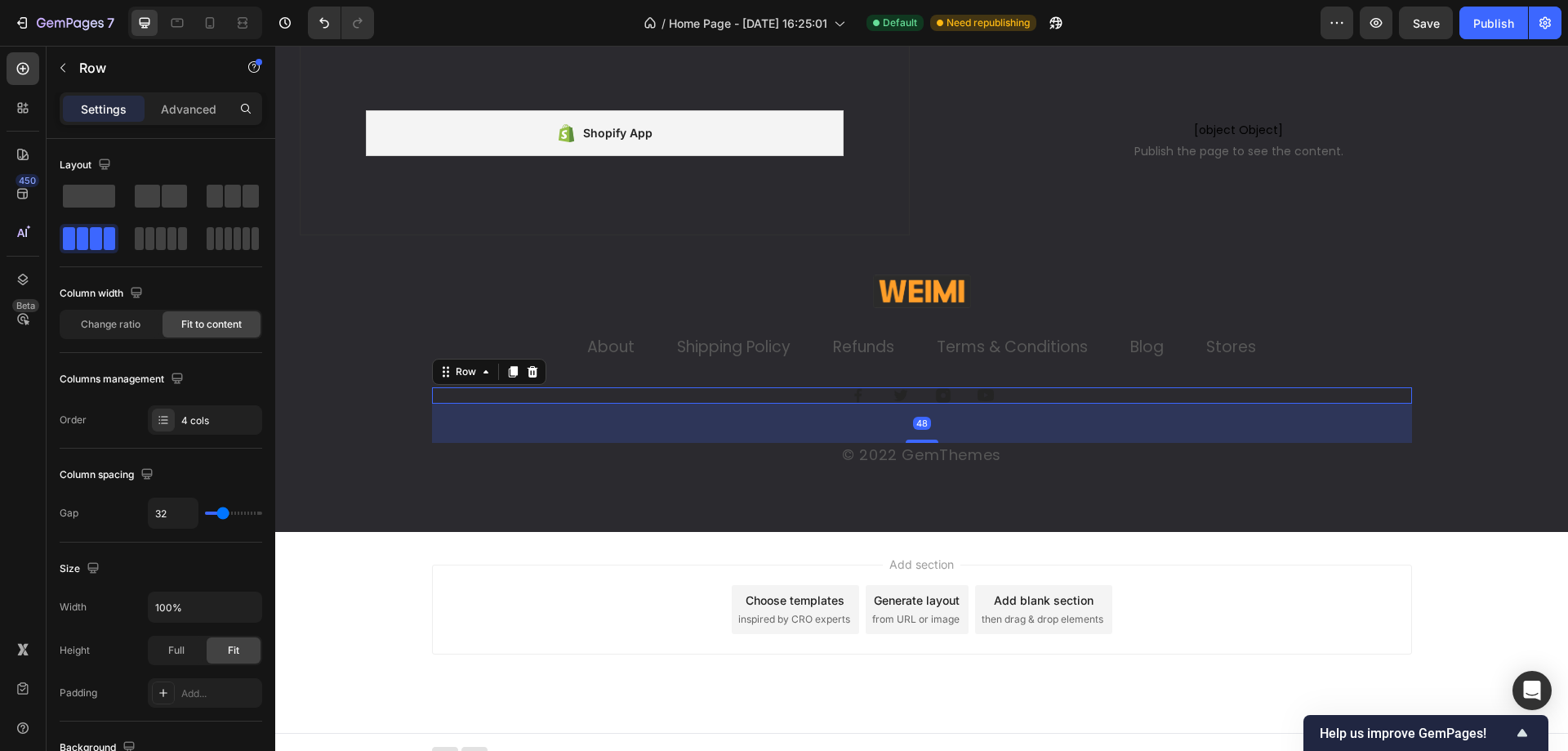
click at [808, 395] on div "Image Image Image Image Row 48" at bounding box center [922, 396] width 980 height 16
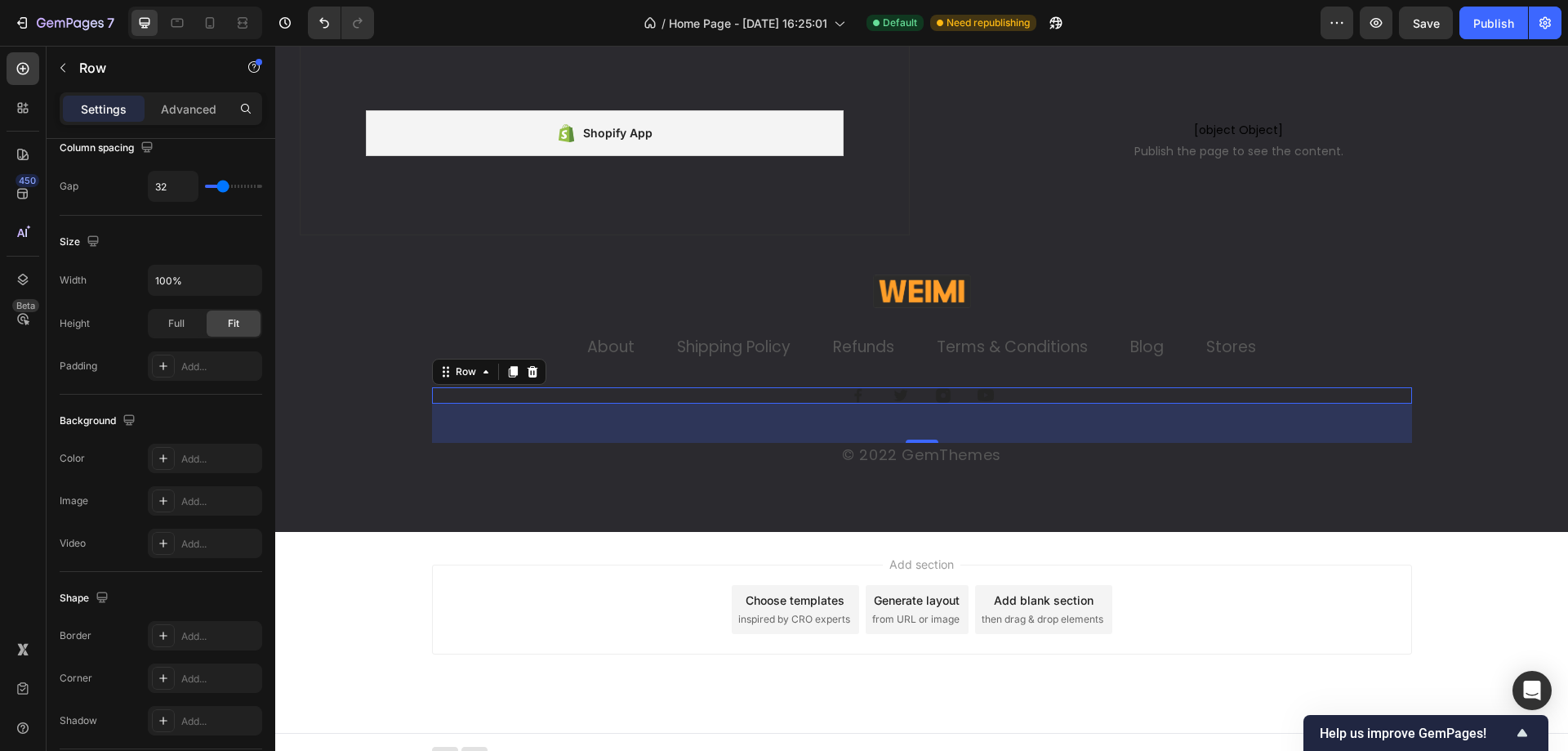
click at [495, 392] on div "Image Image Image Image Row 48" at bounding box center [922, 396] width 980 height 16
click at [425, 72] on div "Shopify App Shopify App Row" at bounding box center [604, 140] width 610 height 191
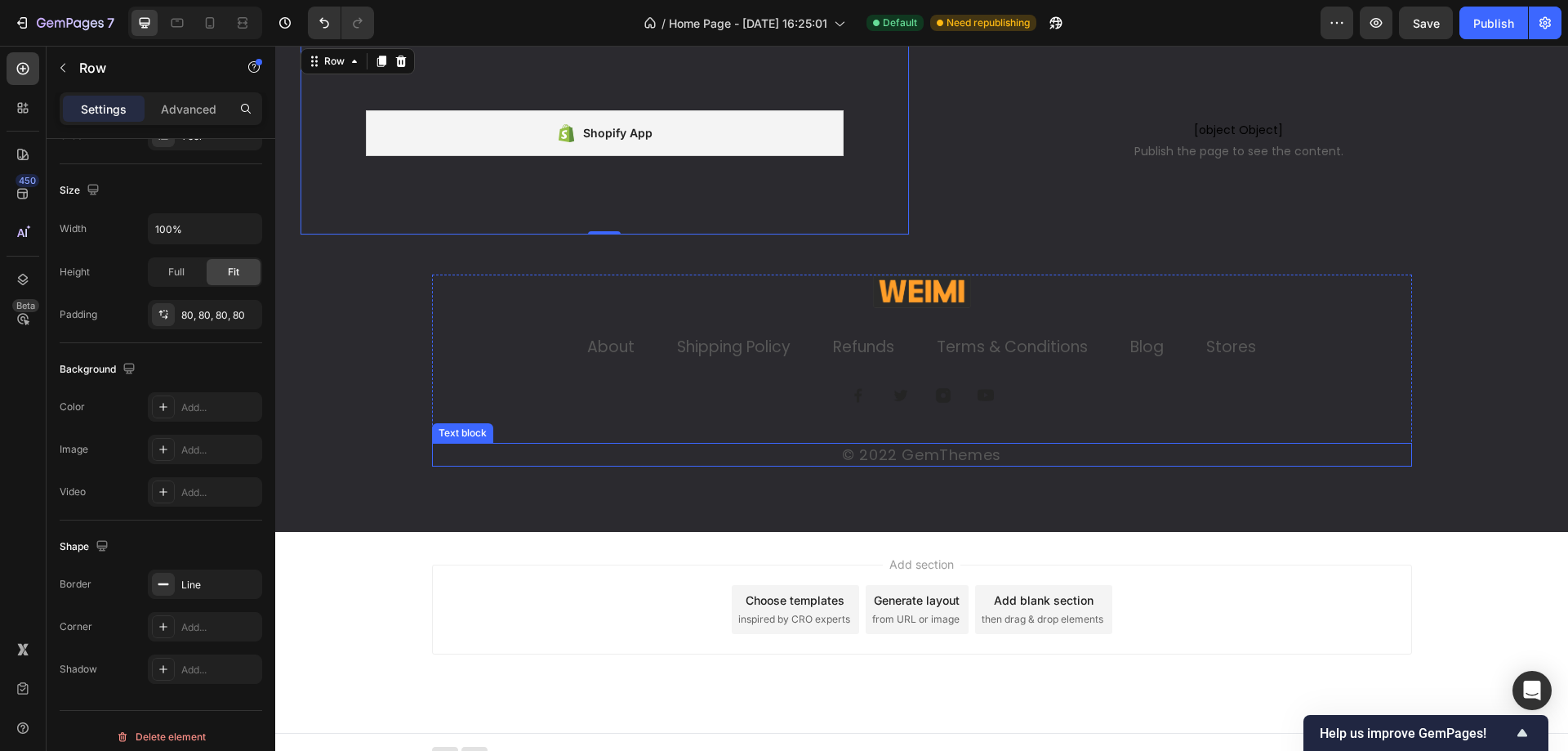
click at [874, 458] on p "© 2022 GemThemes" at bounding box center [922, 454] width 977 height 21
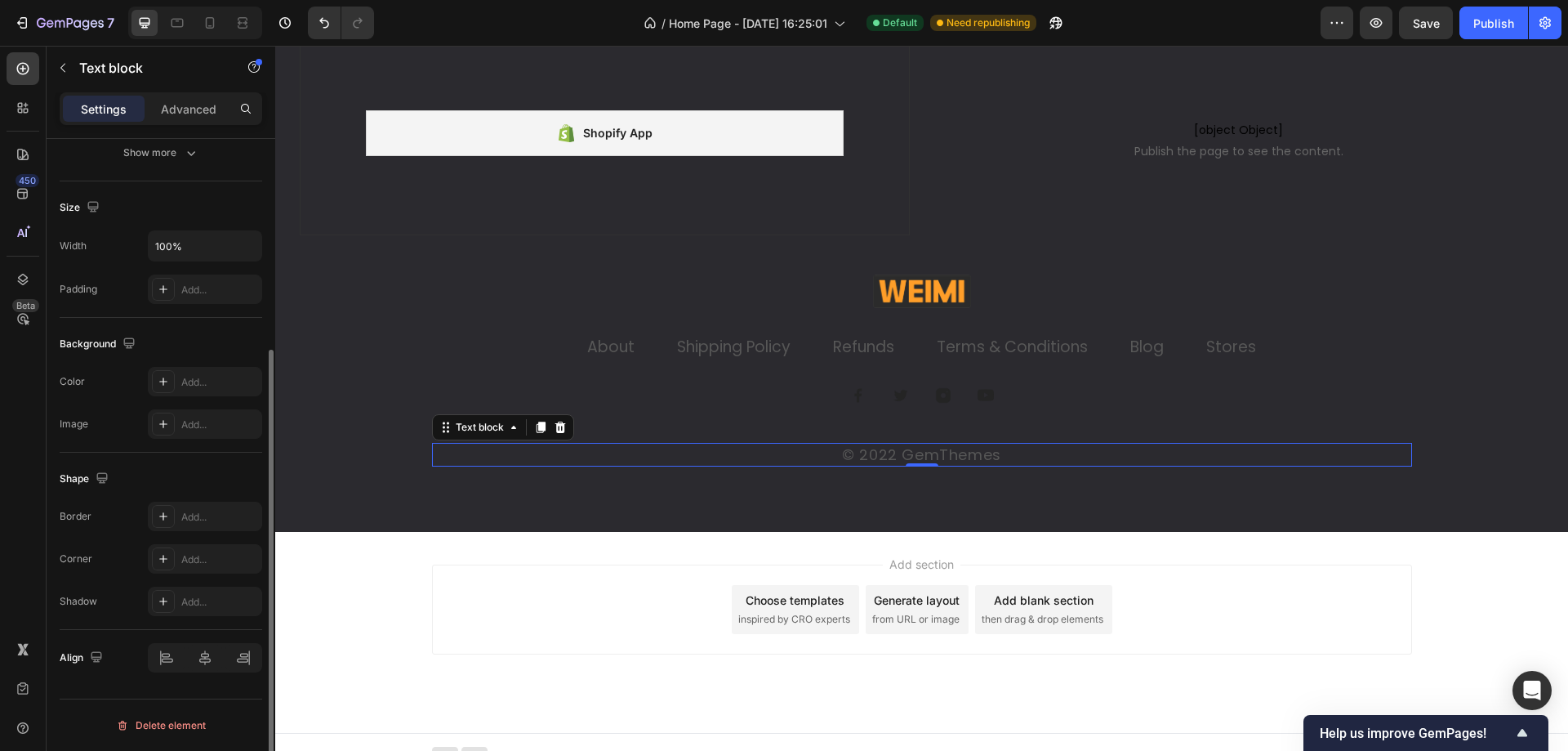
scroll to position [0, 0]
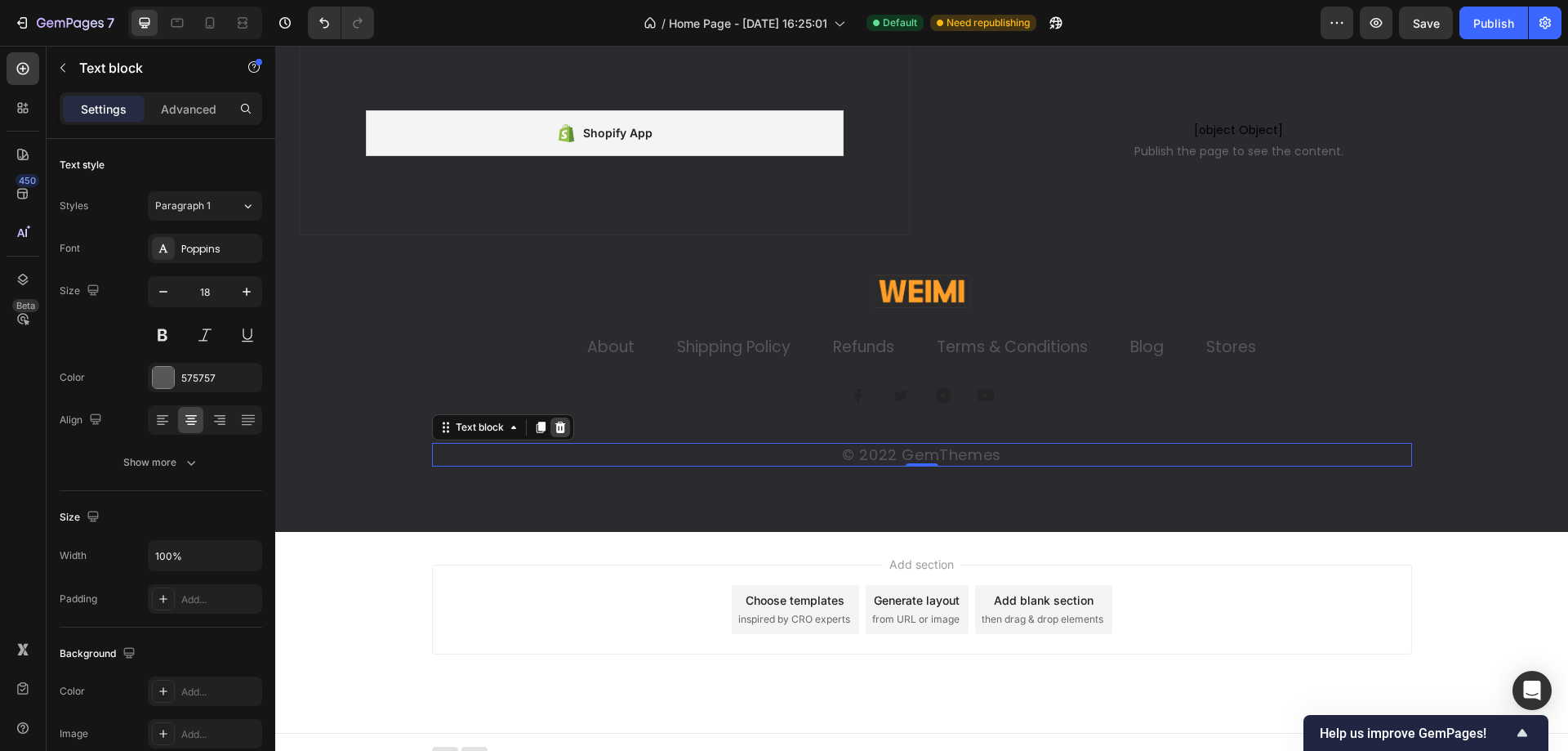
click at [554, 431] on icon at bounding box center [559, 427] width 11 height 12
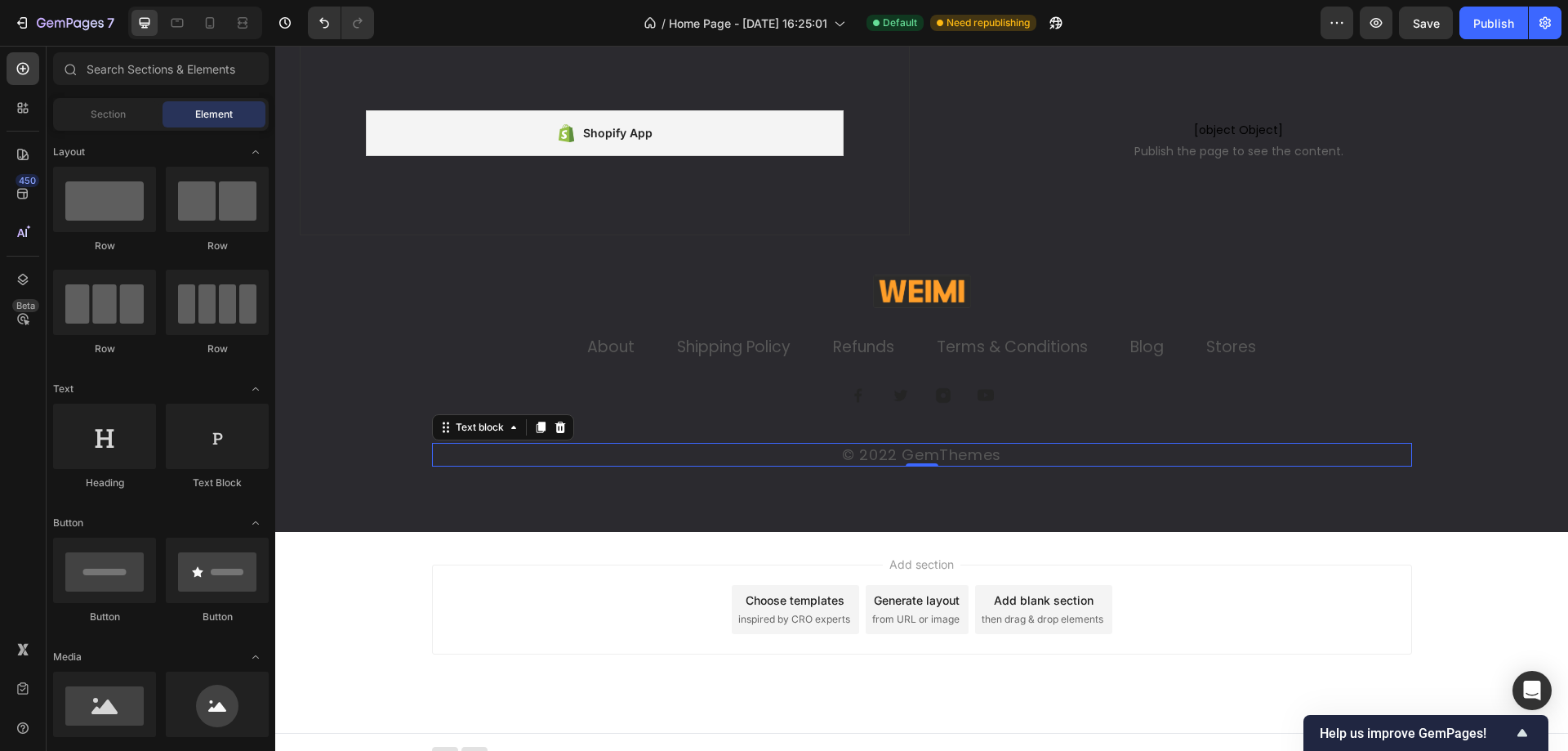
scroll to position [4309, 0]
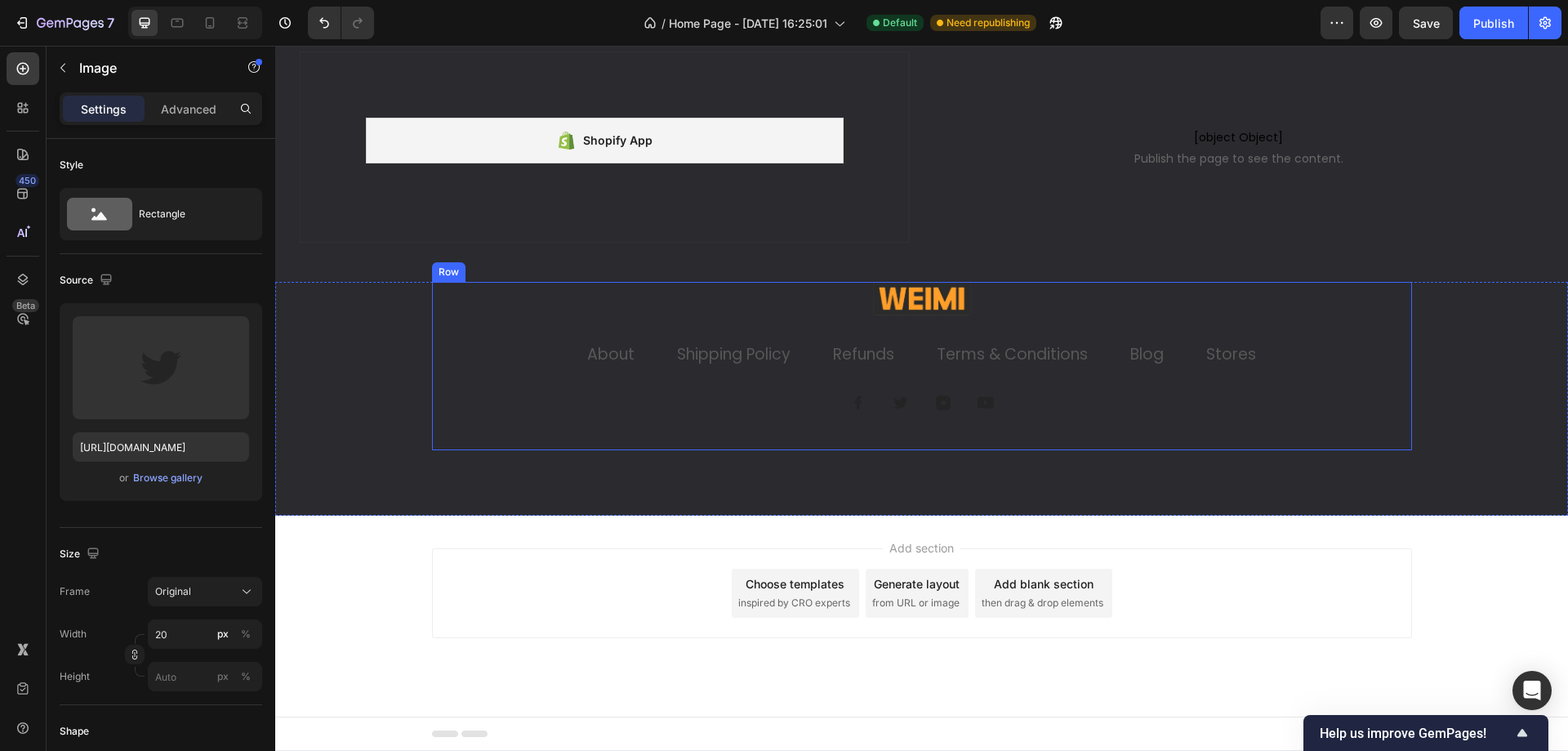
click at [892, 401] on img at bounding box center [900, 403] width 16 height 16
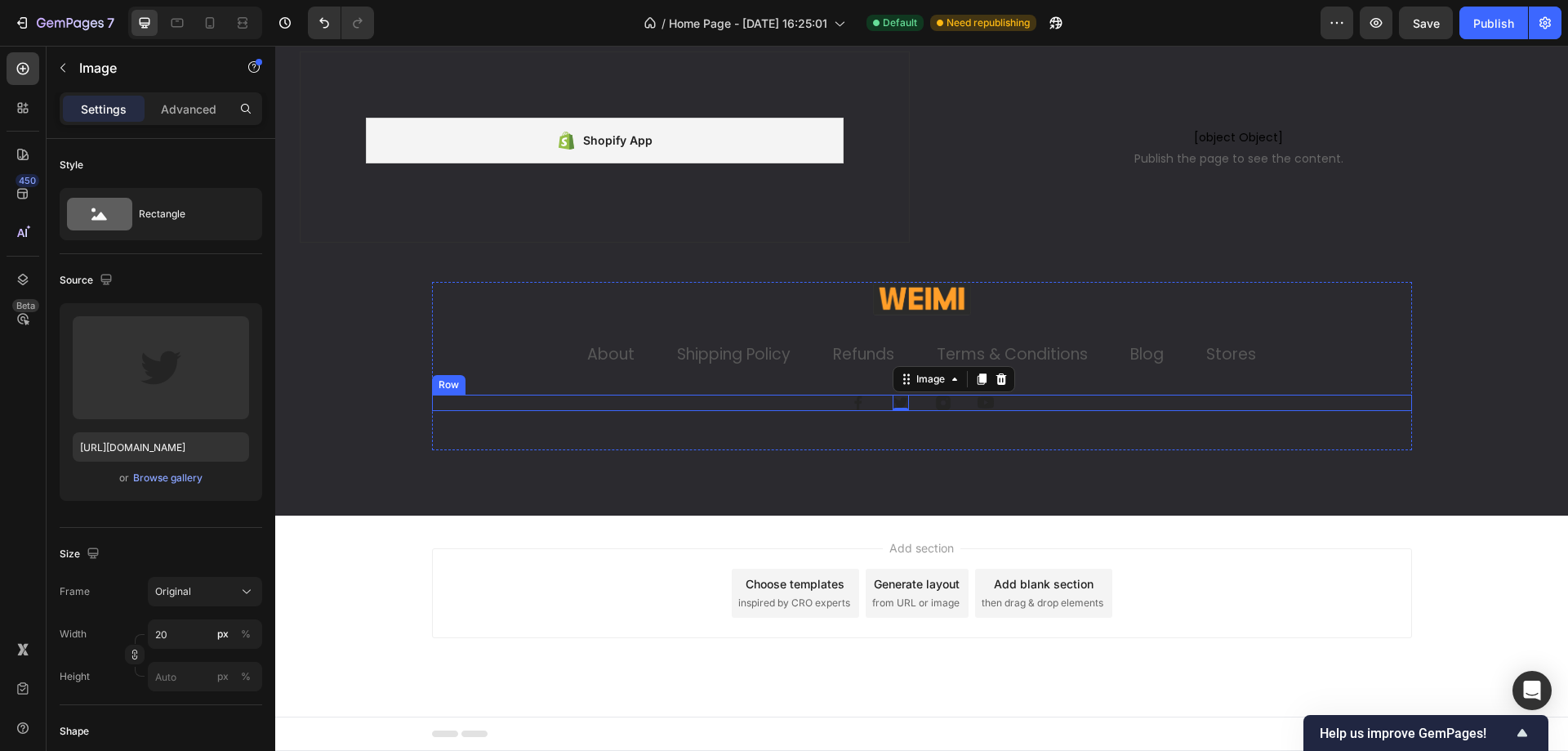
click at [840, 403] on div "Image Image 0 Image Image Row" at bounding box center [922, 403] width 980 height 16
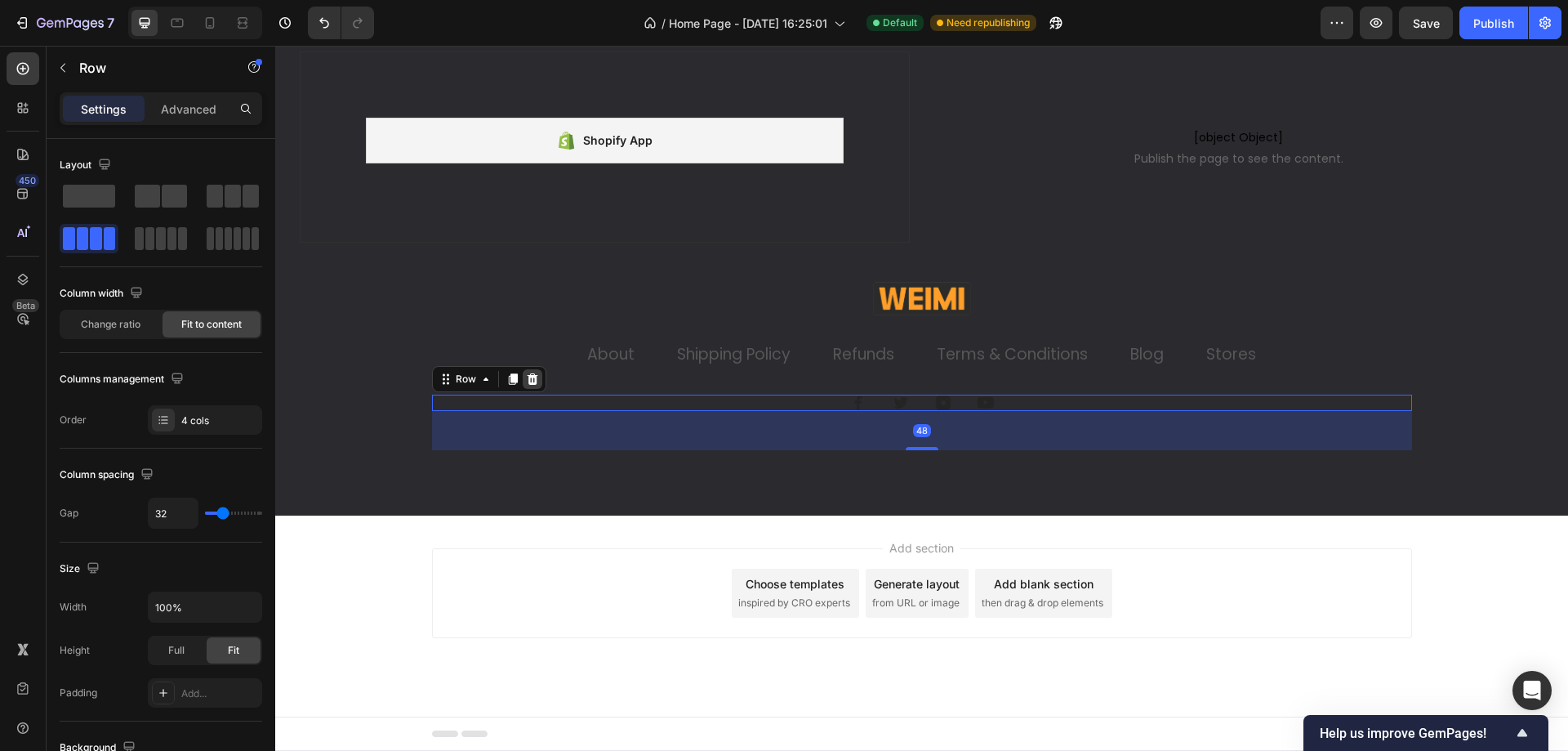
click at [527, 384] on icon at bounding box center [532, 379] width 11 height 12
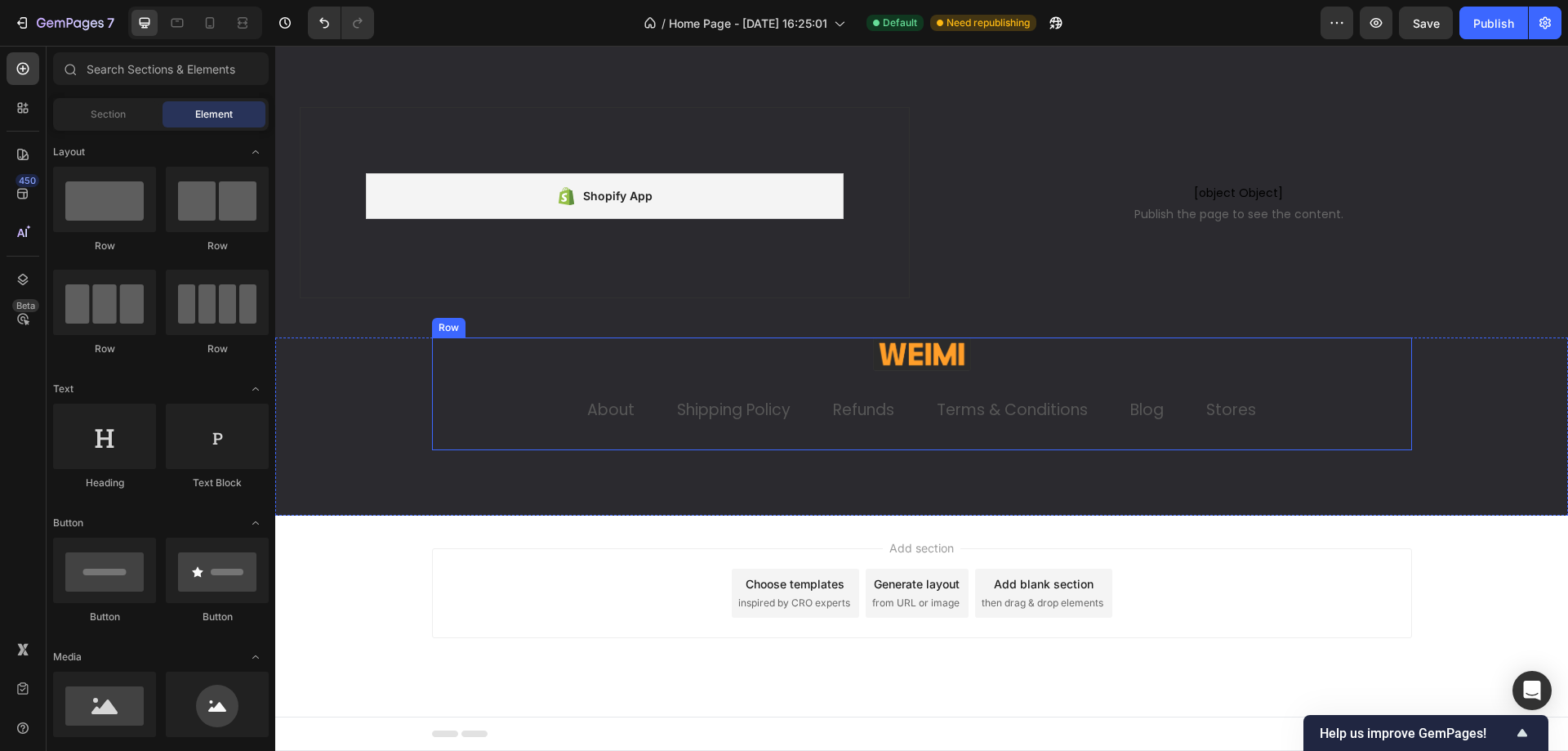
scroll to position [4253, 0]
drag, startPoint x: 1382, startPoint y: 331, endPoint x: 1179, endPoint y: 389, distance: 211.1
click at [1382, 331] on div "Shopify App Shopify App Row [object Object] Publish the page to see the content…" at bounding box center [922, 222] width 1293 height 230
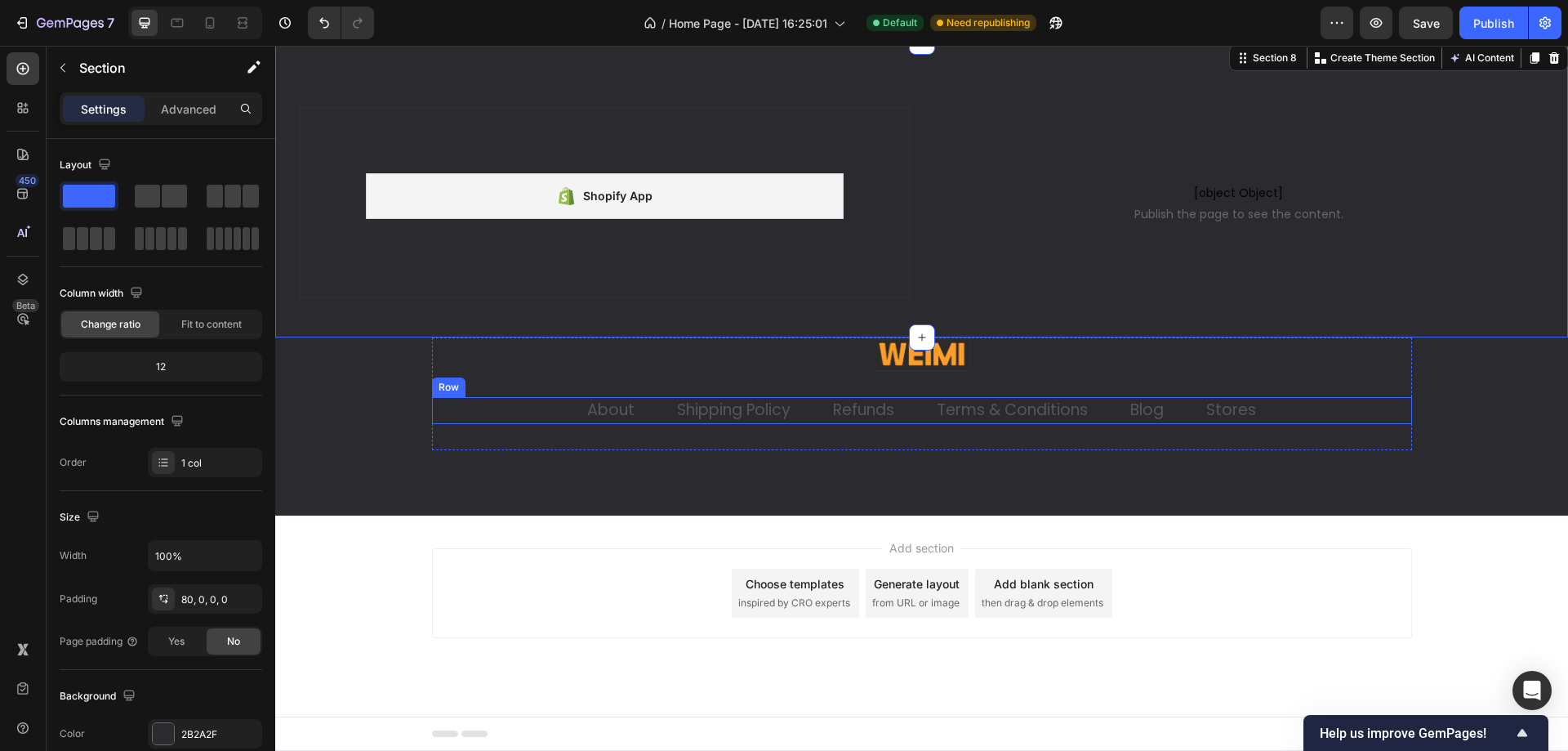
click at [594, 408] on link "About" at bounding box center [611, 410] width 48 height 22
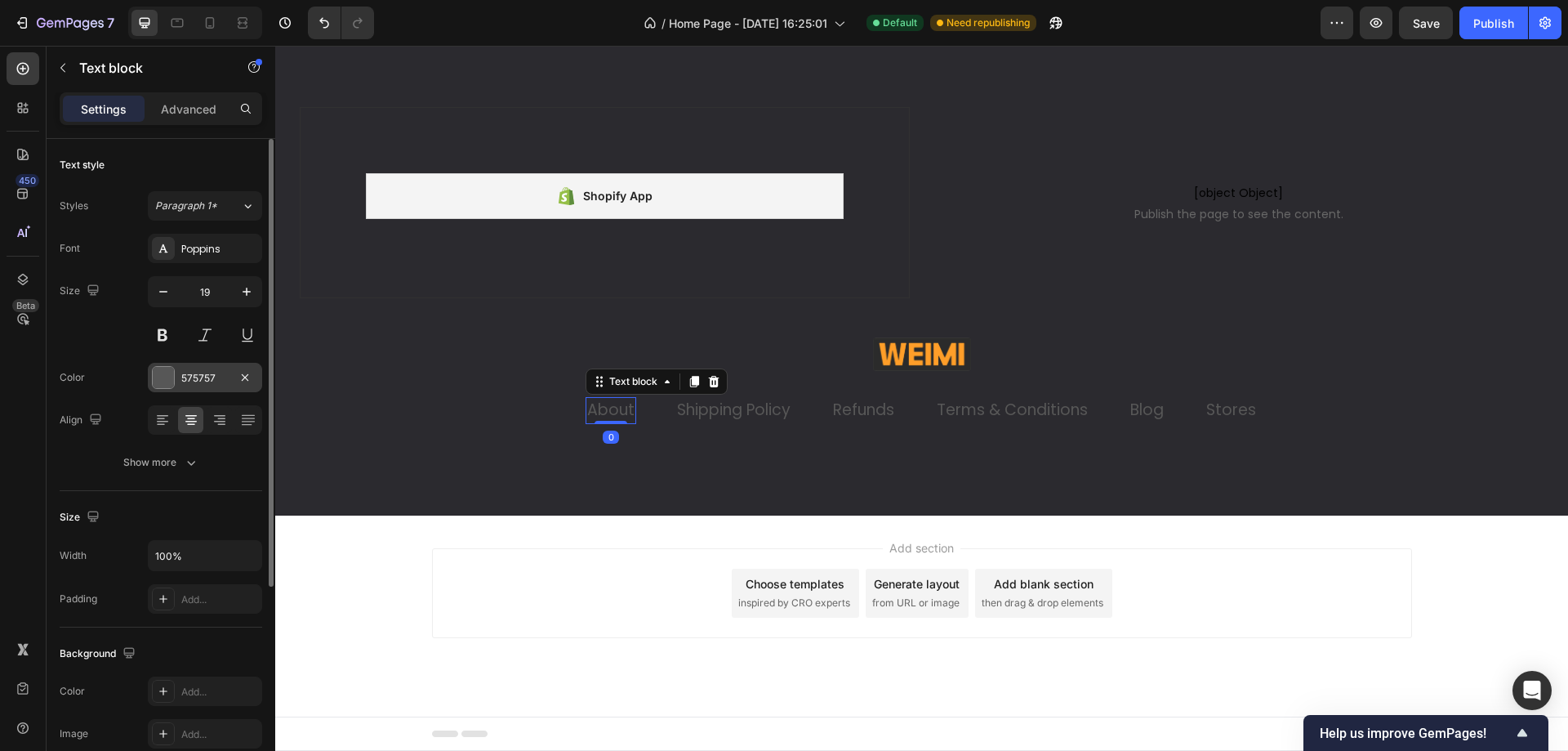
click at [176, 387] on div "575757" at bounding box center [205, 378] width 114 height 30
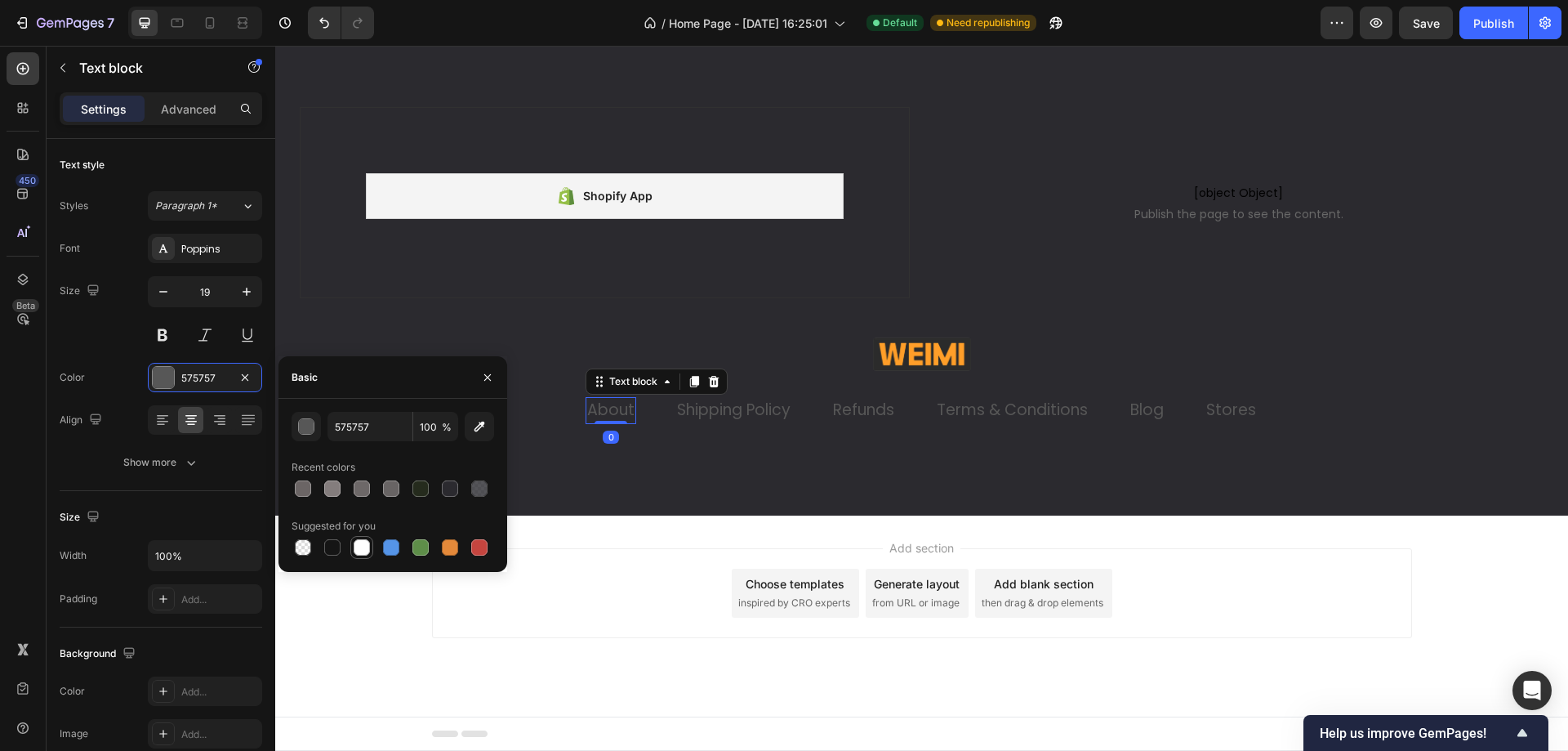
click at [358, 545] on div at bounding box center [362, 547] width 16 height 16
type input "FFFFFF"
click at [751, 415] on link "Shipping Policy" at bounding box center [733, 410] width 113 height 22
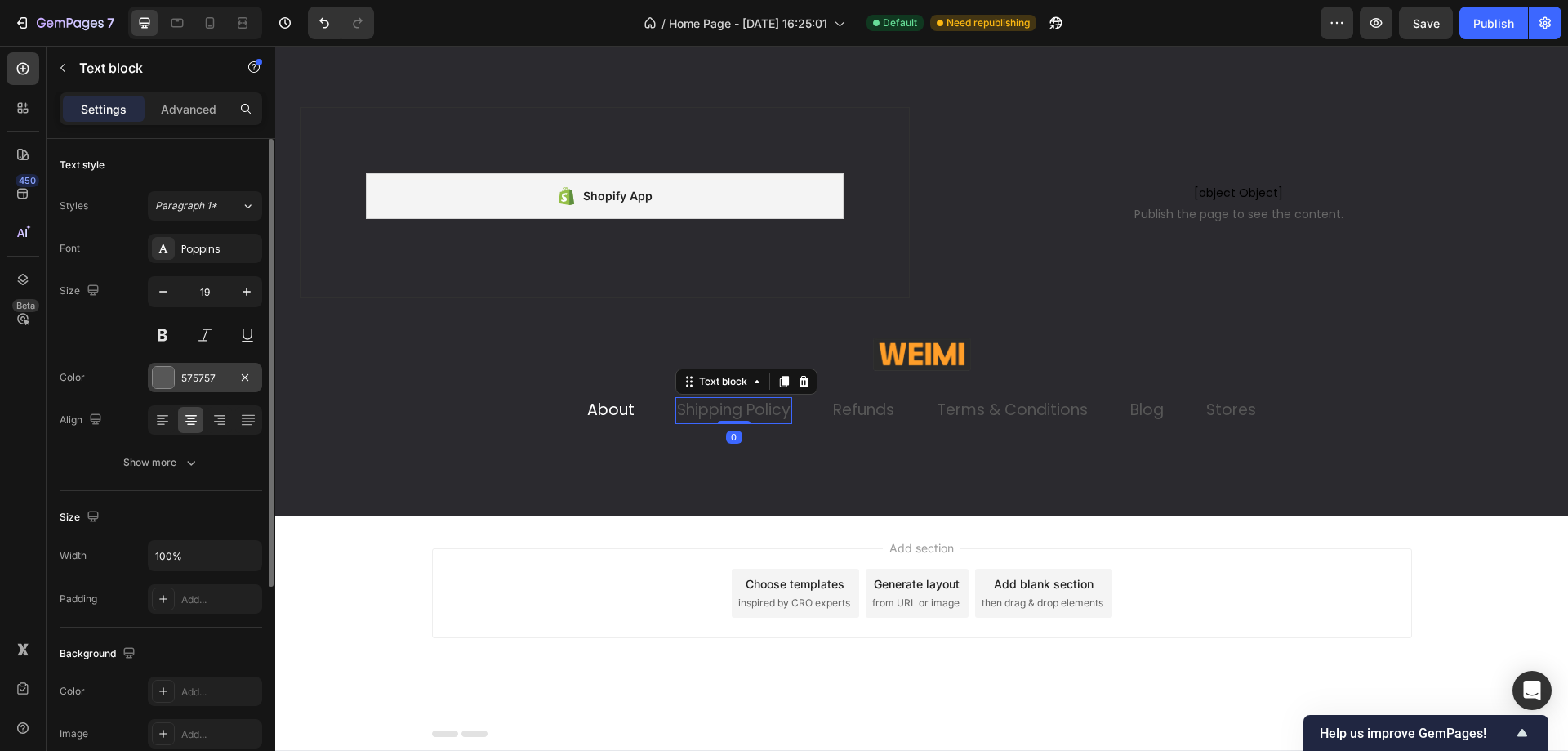
click at [195, 381] on div "575757" at bounding box center [205, 378] width 48 height 15
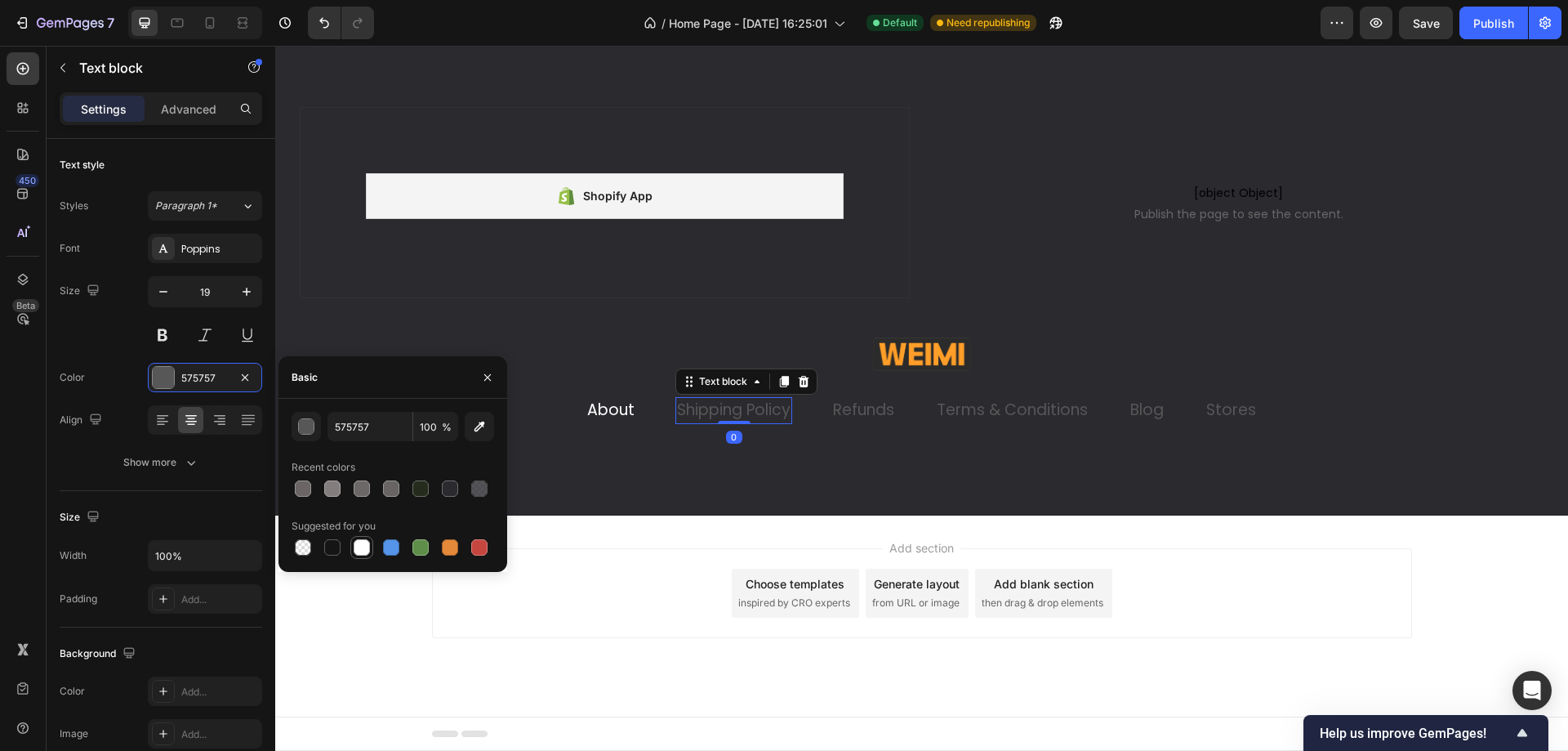
click at [364, 549] on div at bounding box center [362, 547] width 16 height 16
type input "FFFFFF"
click at [847, 414] on link "Refunds" at bounding box center [863, 410] width 61 height 22
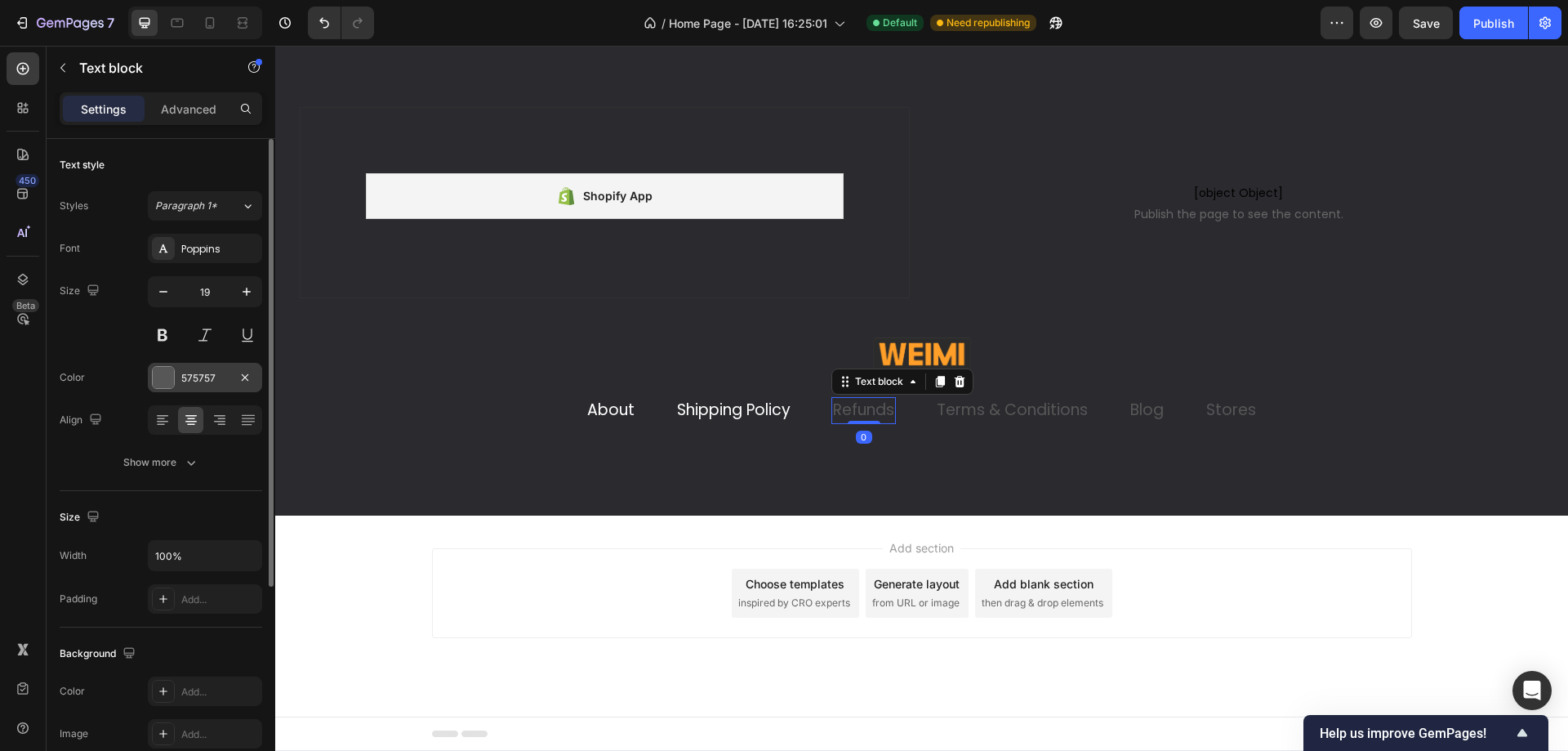
click at [192, 387] on div "575757" at bounding box center [205, 378] width 114 height 30
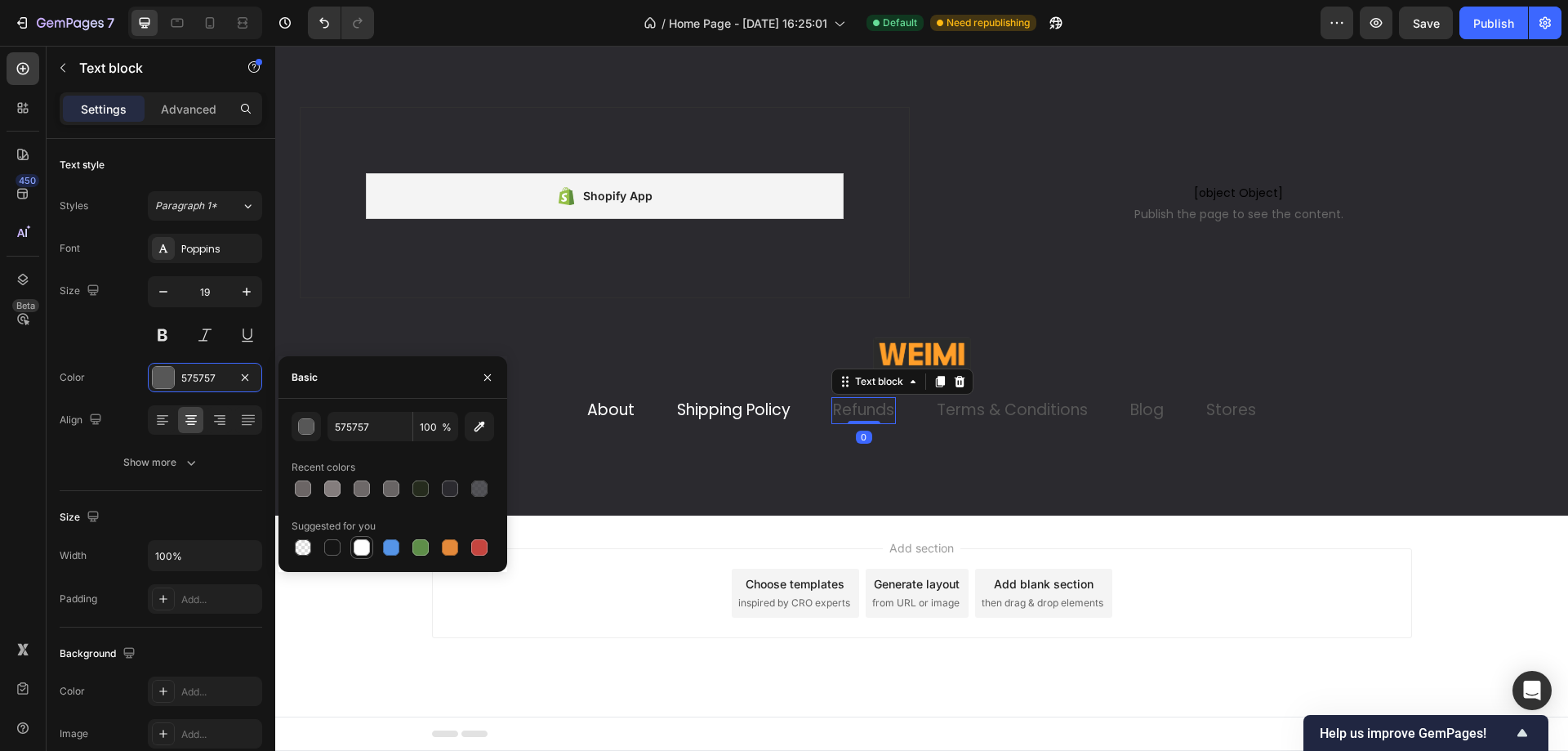
click at [363, 544] on div at bounding box center [362, 547] width 16 height 16
type input "FFFFFF"
click at [1014, 406] on link "Terms & Conditions" at bounding box center [1012, 410] width 151 height 22
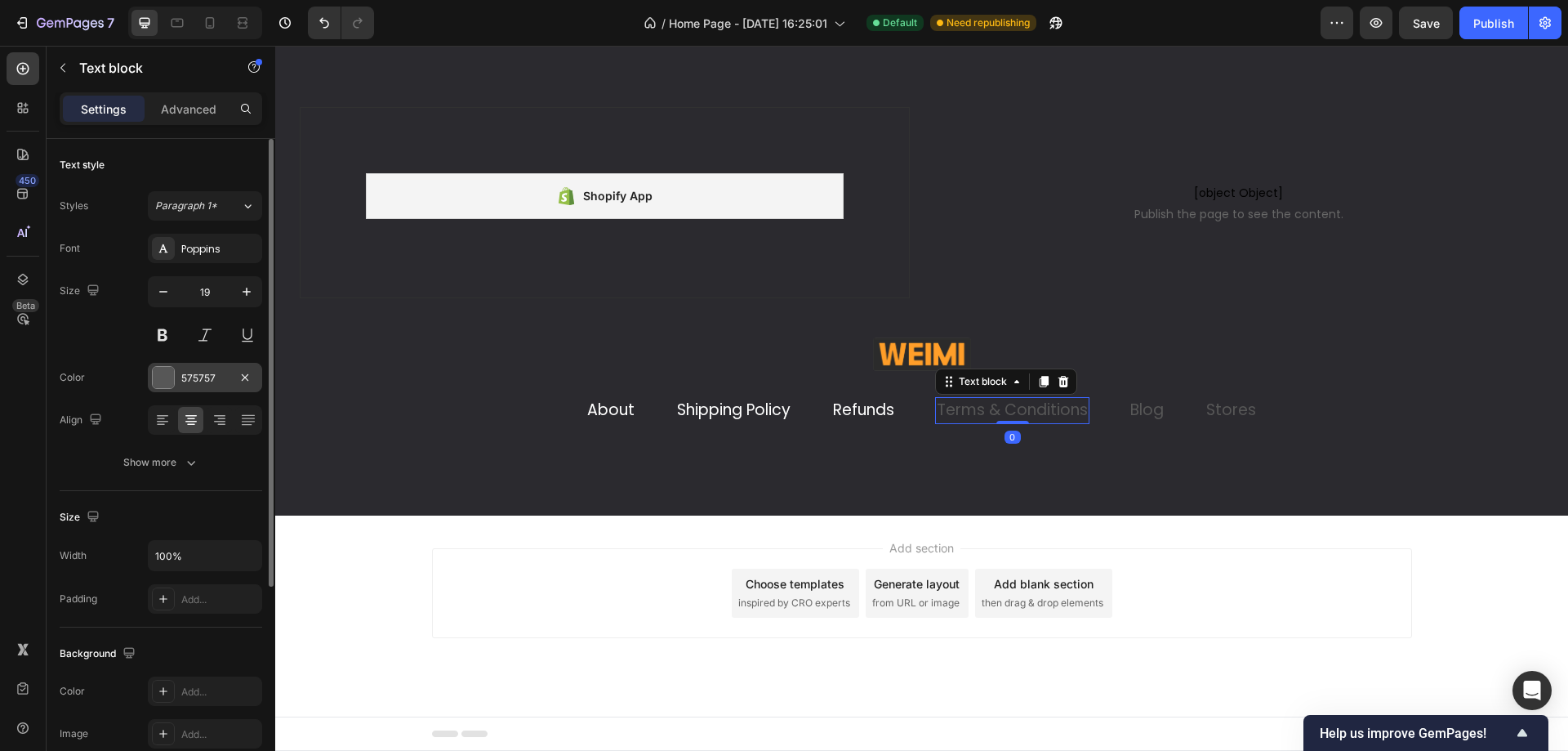
click at [192, 379] on div "575757" at bounding box center [205, 378] width 48 height 15
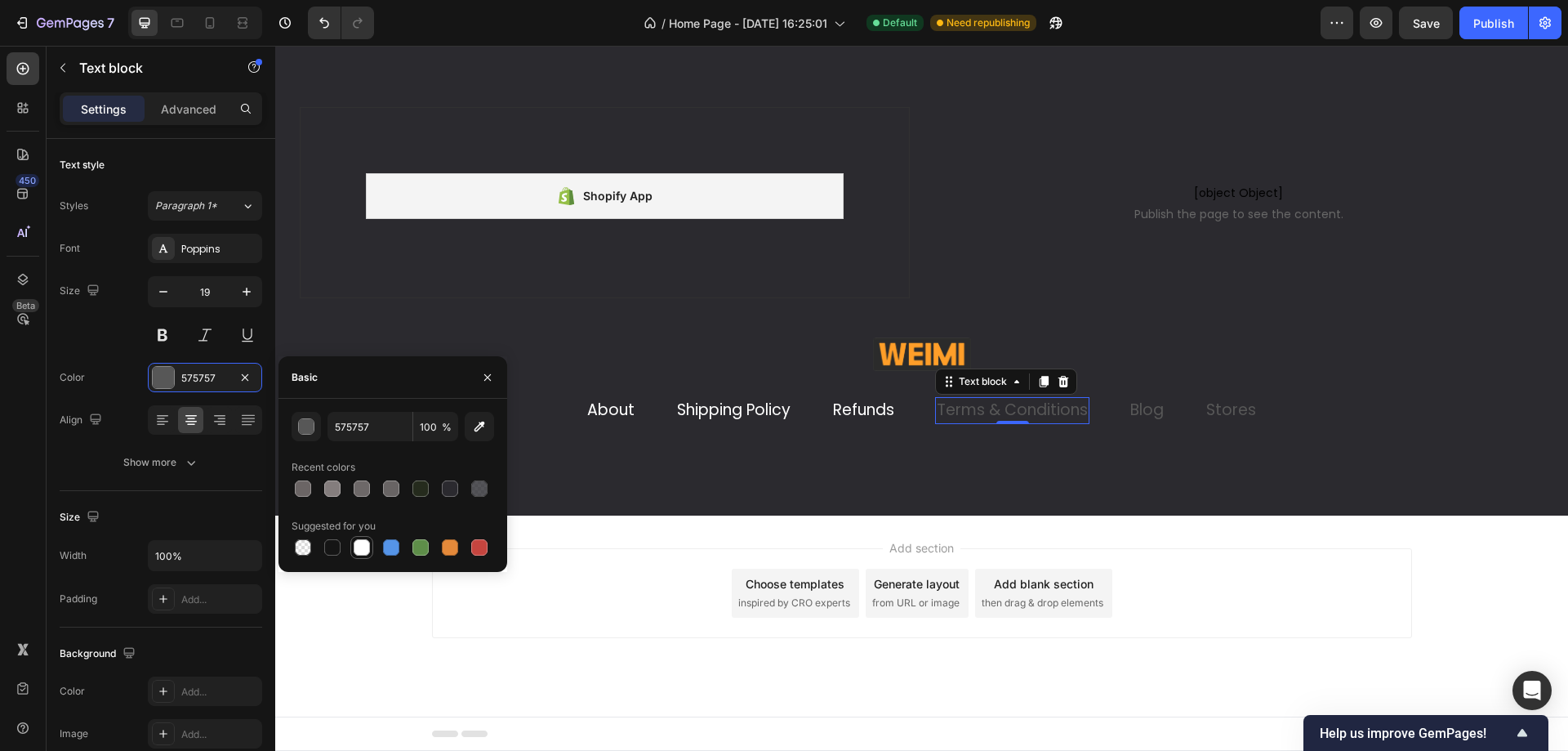
drag, startPoint x: 360, startPoint y: 536, endPoint x: 530, endPoint y: 420, distance: 205.8
click at [360, 536] on div at bounding box center [362, 547] width 23 height 23
type input "FFFFFF"
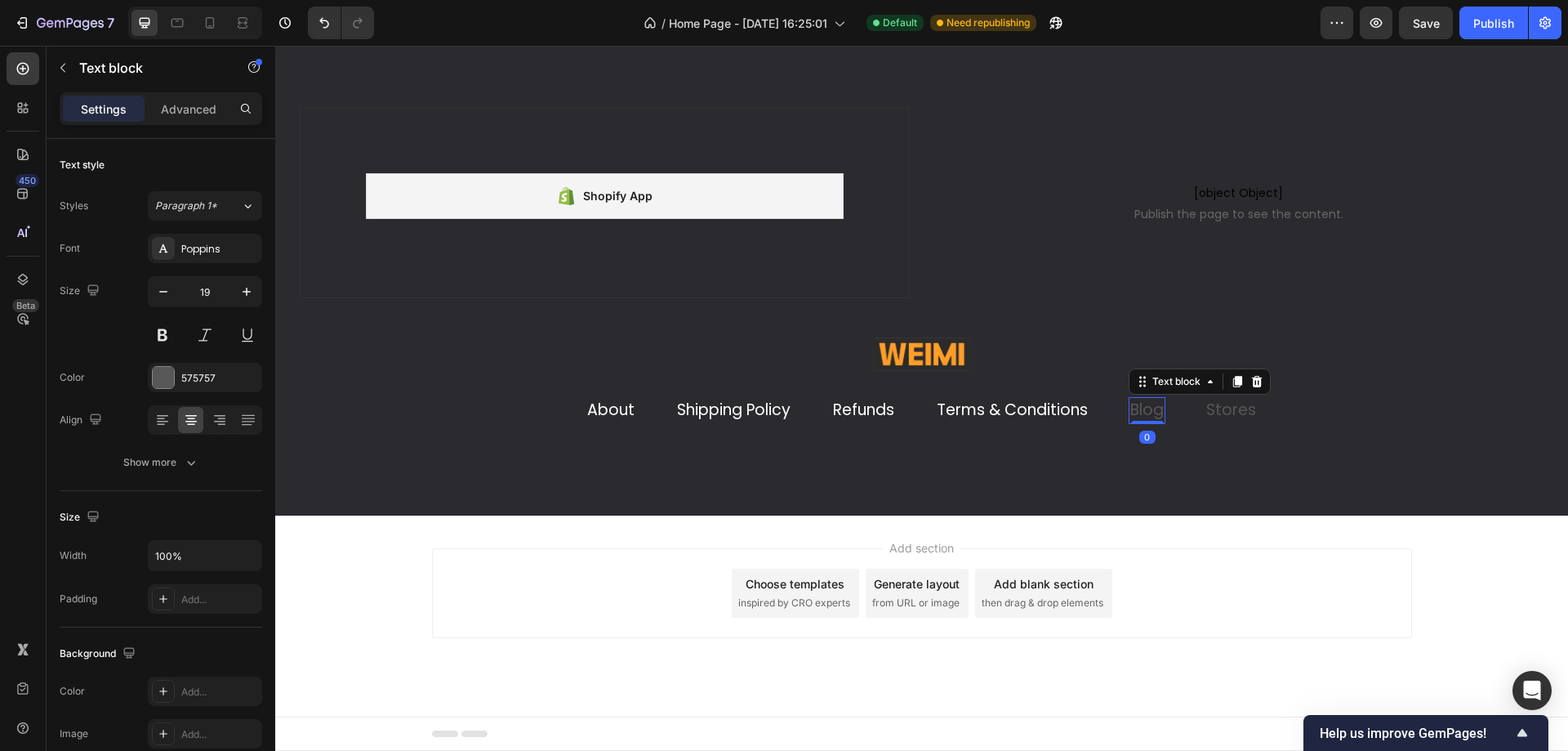
click at [1135, 406] on link "Blog" at bounding box center [1146, 410] width 34 height 22
click at [190, 383] on div "575757" at bounding box center [205, 378] width 48 height 15
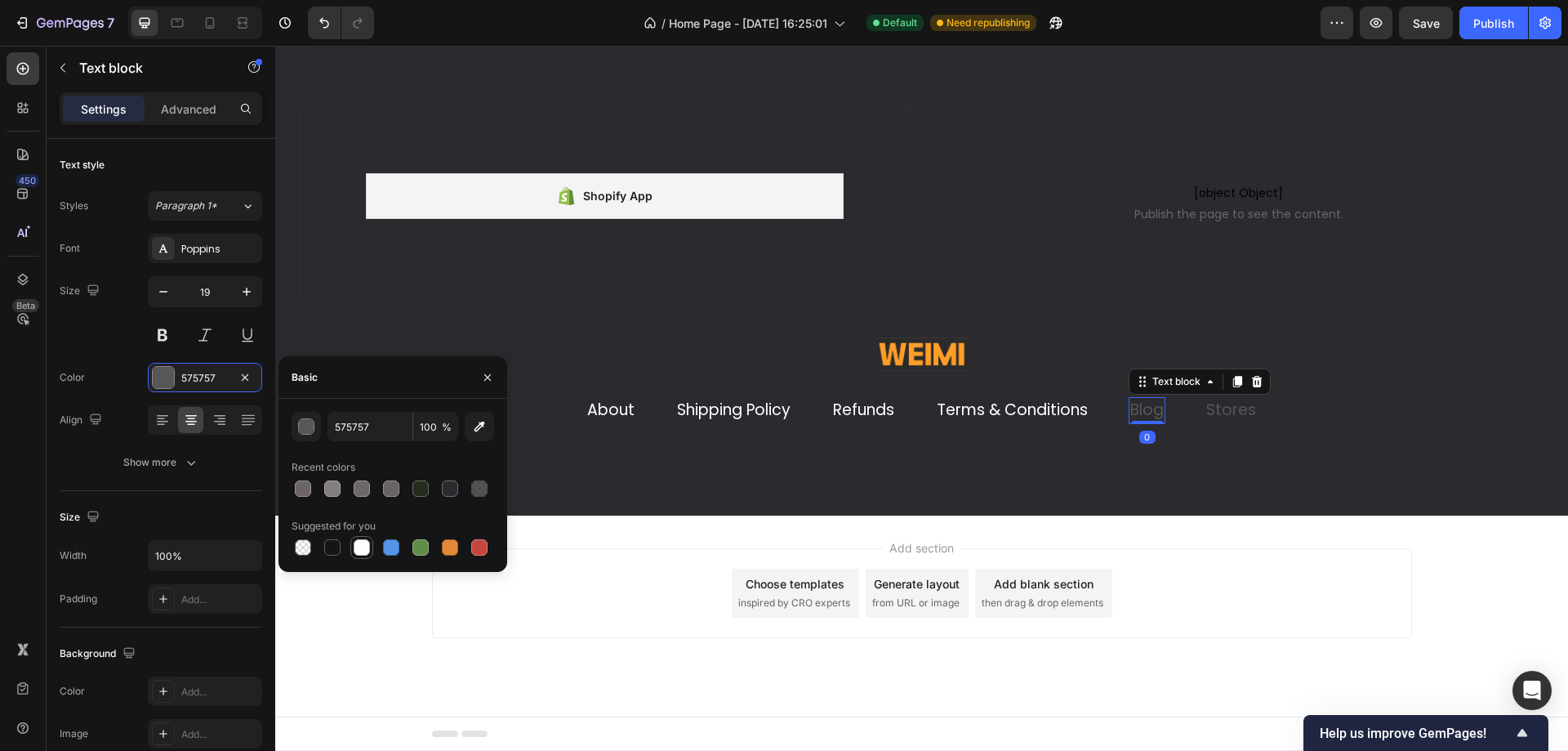
click at [353, 539] on div at bounding box center [362, 547] width 20 height 20
type input "FFFFFF"
click at [1211, 408] on link "Stores" at bounding box center [1231, 410] width 50 height 22
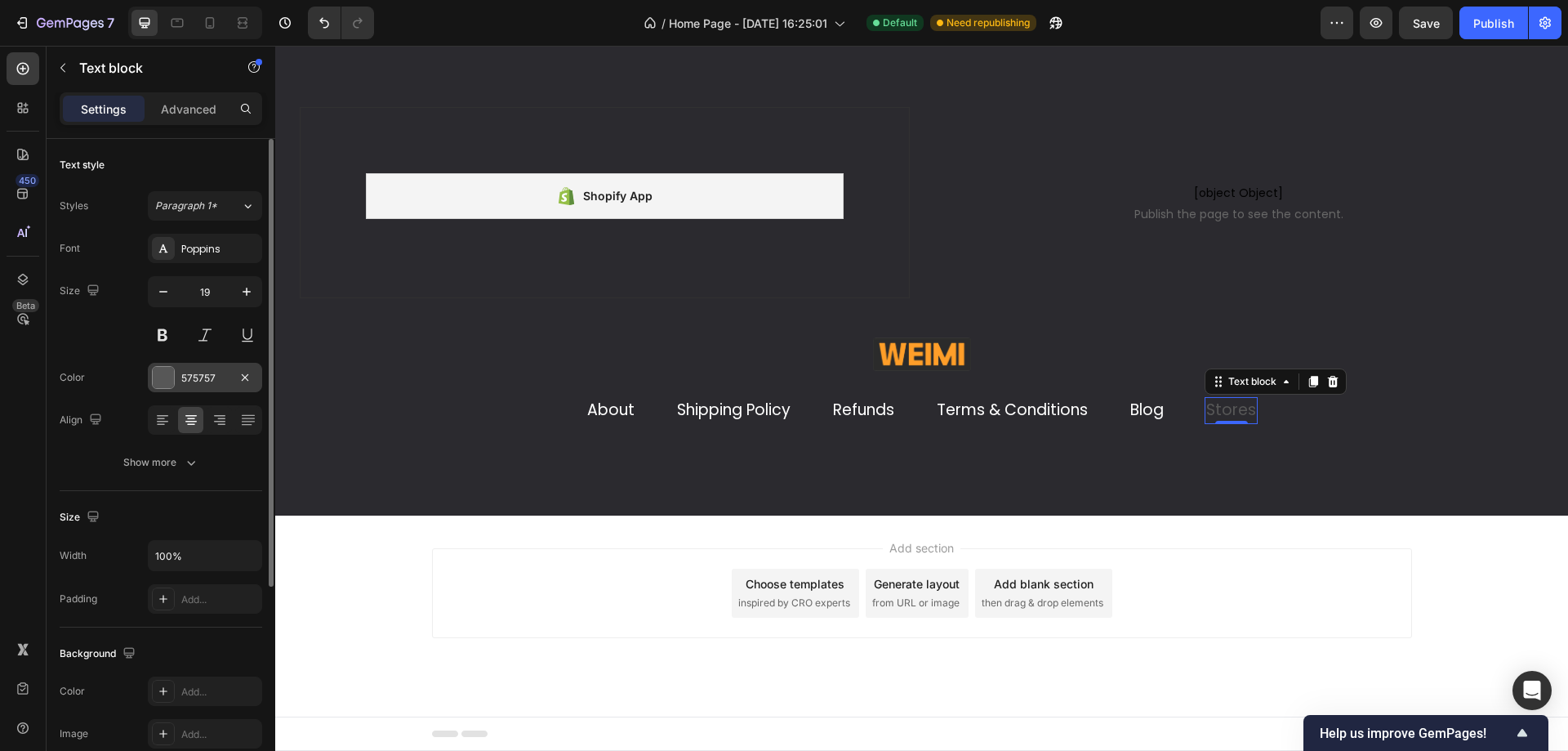
click at [219, 387] on div "575757" at bounding box center [205, 378] width 114 height 30
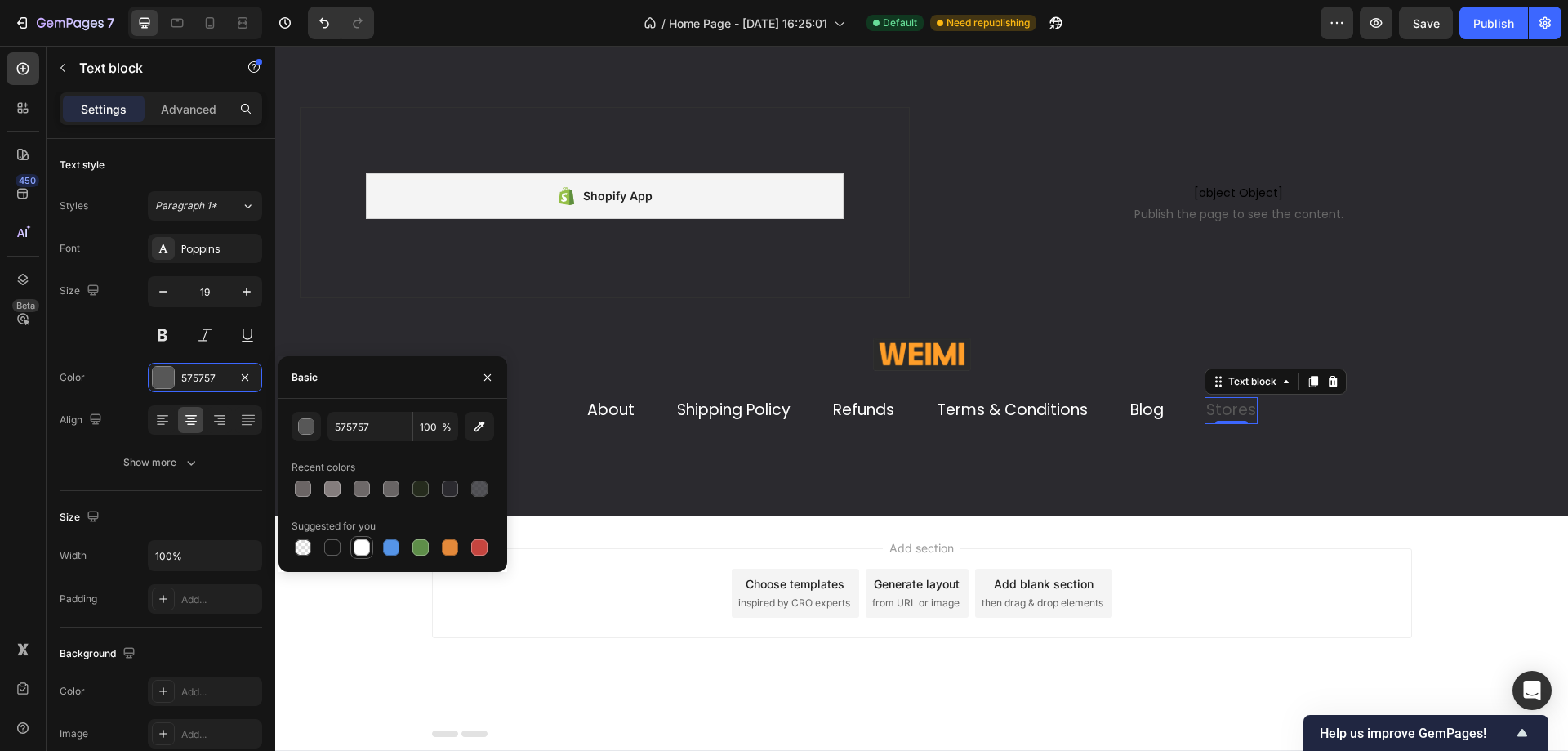
click at [367, 553] on div at bounding box center [362, 547] width 16 height 16
type input "FFFFFF"
click at [590, 410] on link "About" at bounding box center [611, 410] width 48 height 22
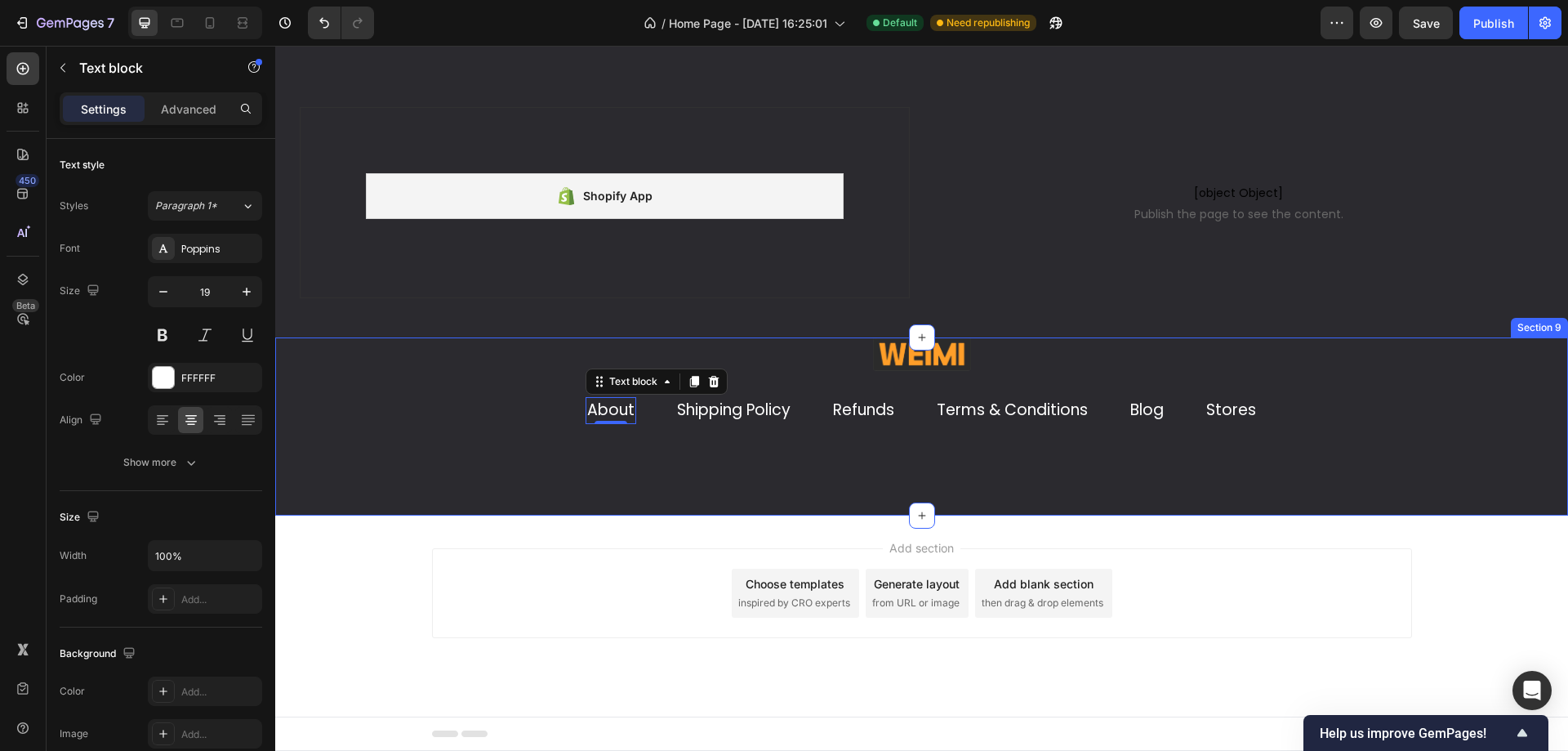
click at [855, 483] on div "Image About Text block 0 Shipping Policy Text block Refunds Text block Terms & …" at bounding box center [922, 426] width 1293 height 178
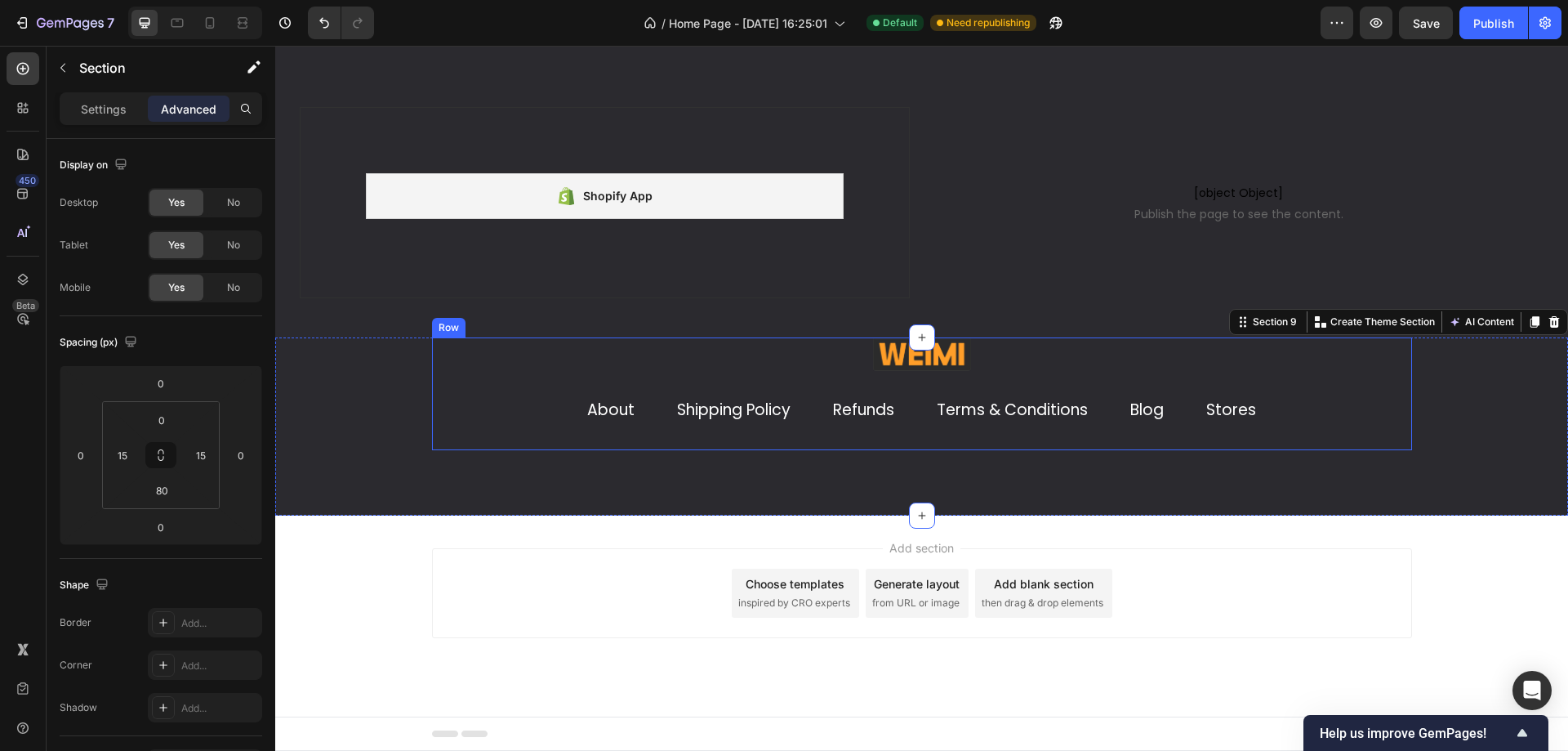
click at [606, 414] on link "About" at bounding box center [611, 410] width 48 height 22
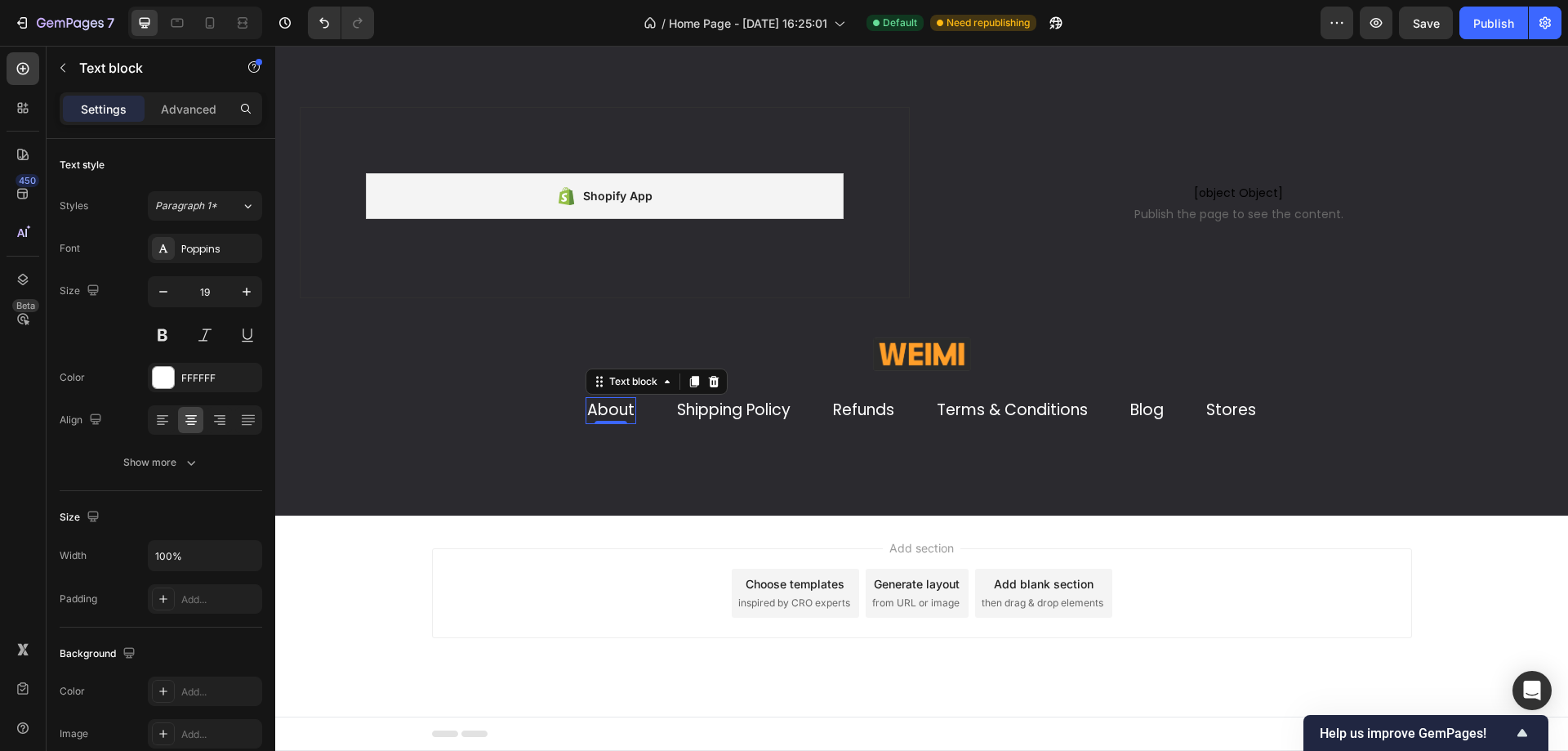
click at [618, 409] on link "About" at bounding box center [611, 410] width 48 height 22
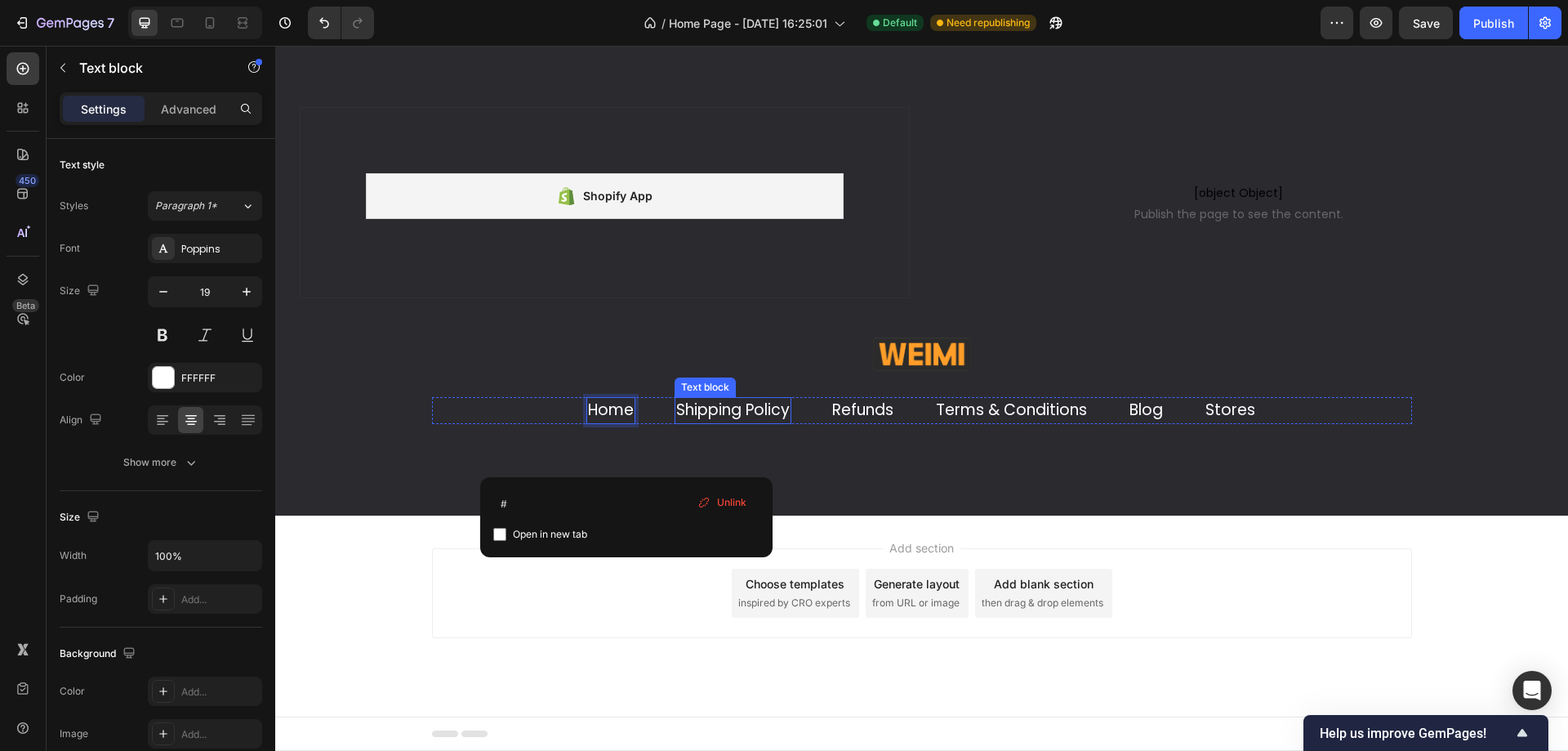
click at [705, 407] on link "Shipping Policy" at bounding box center [733, 410] width 113 height 22
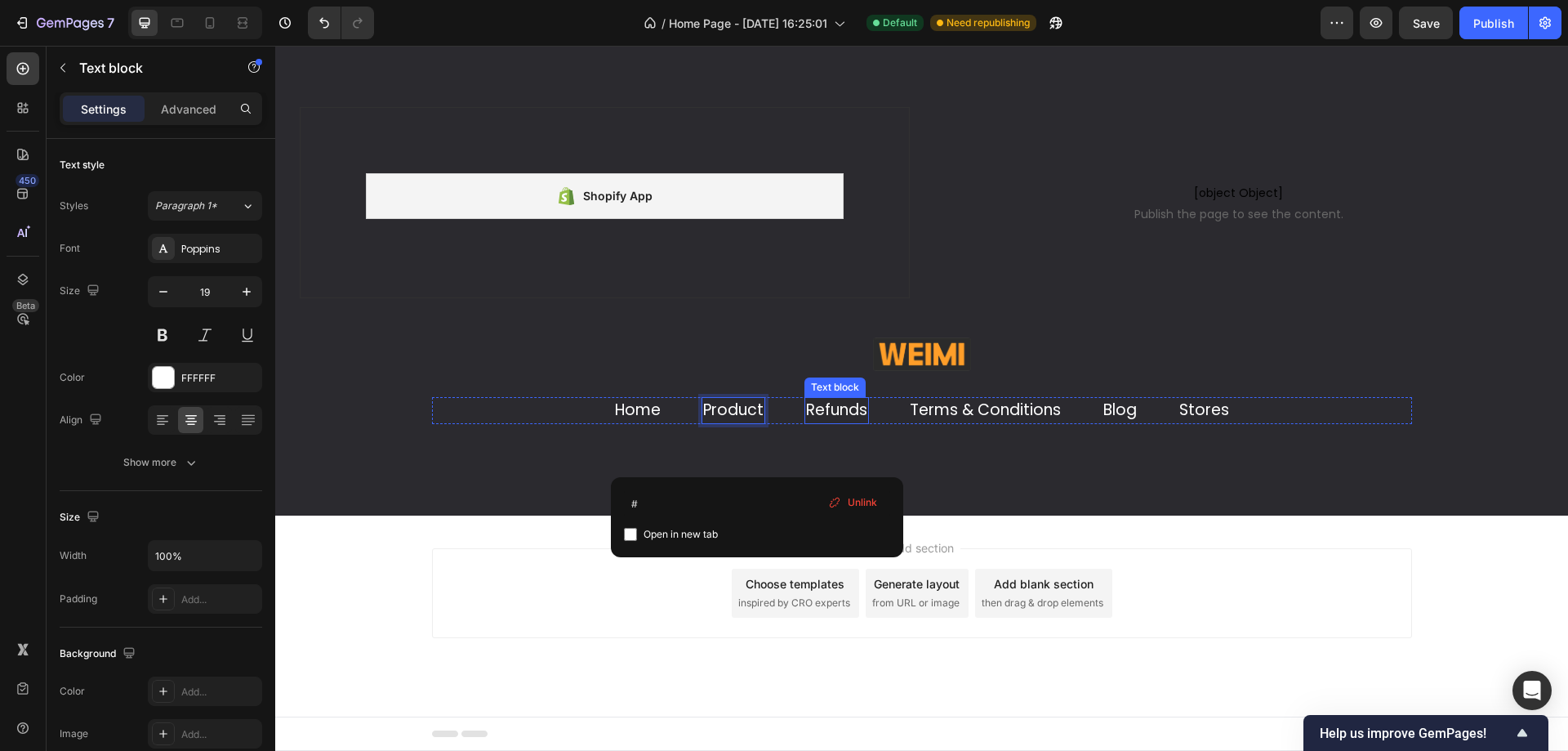
click at [820, 409] on link "Refunds" at bounding box center [836, 410] width 61 height 22
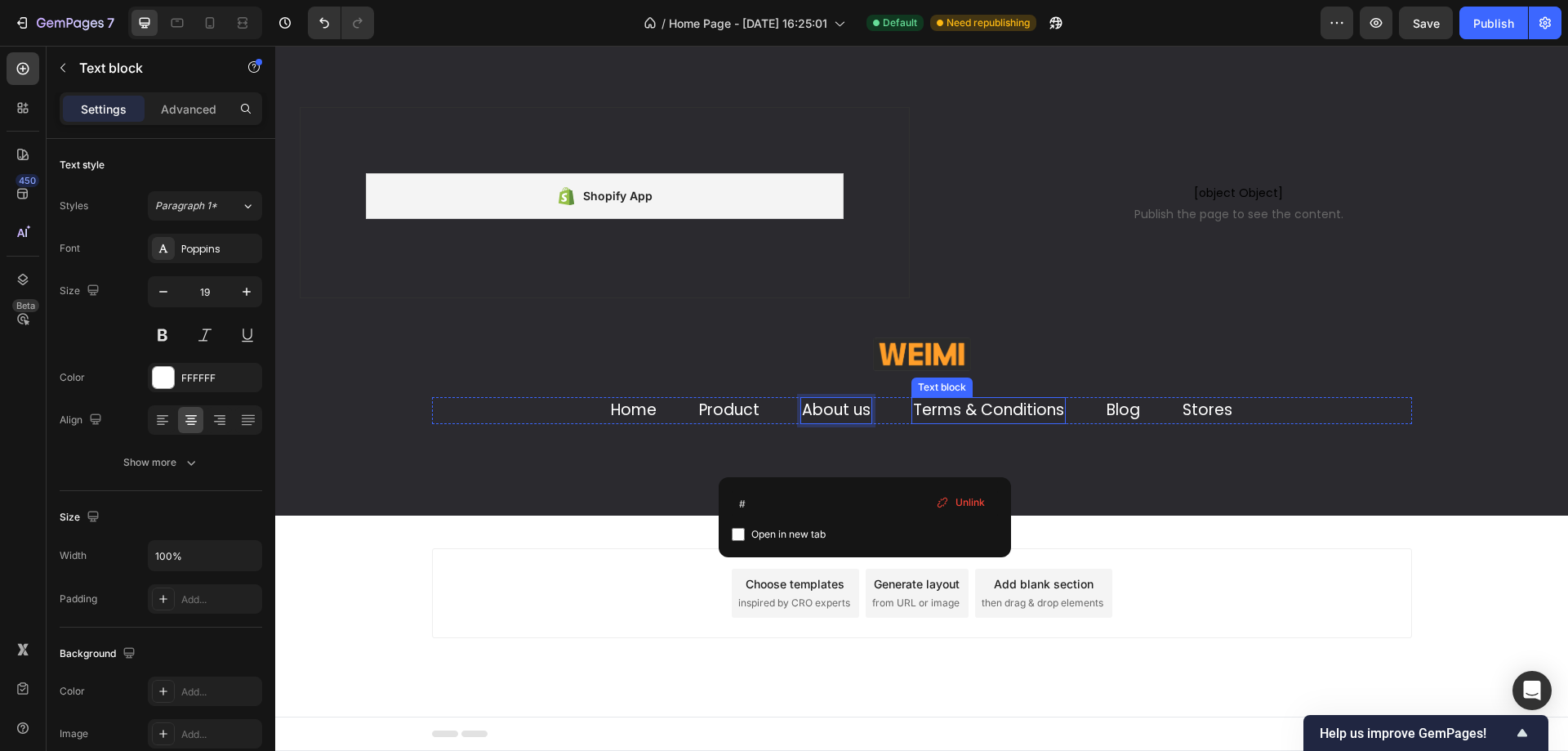
click at [935, 415] on link "Terms & Conditions" at bounding box center [988, 410] width 151 height 22
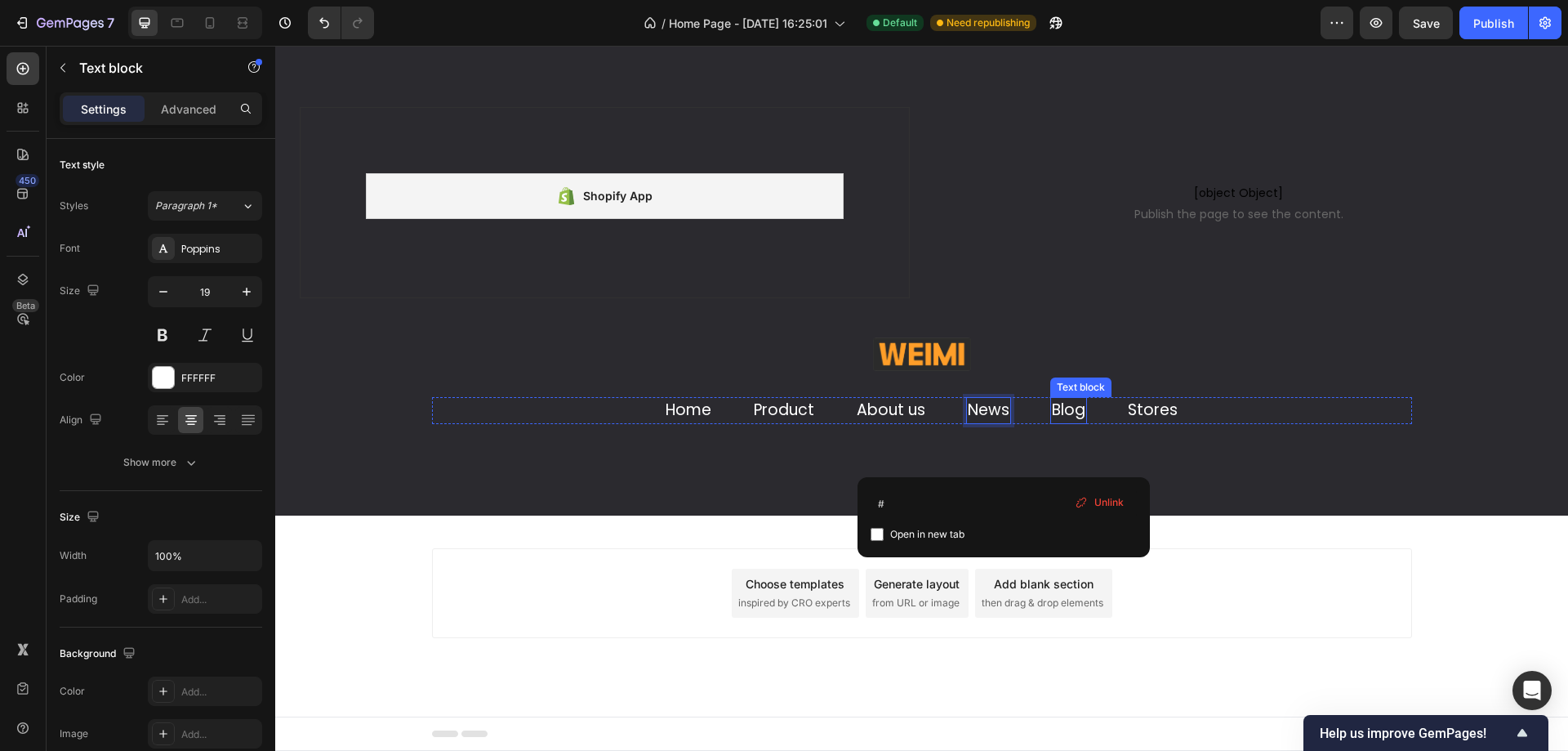
click at [1075, 412] on link "Blog" at bounding box center [1068, 410] width 34 height 22
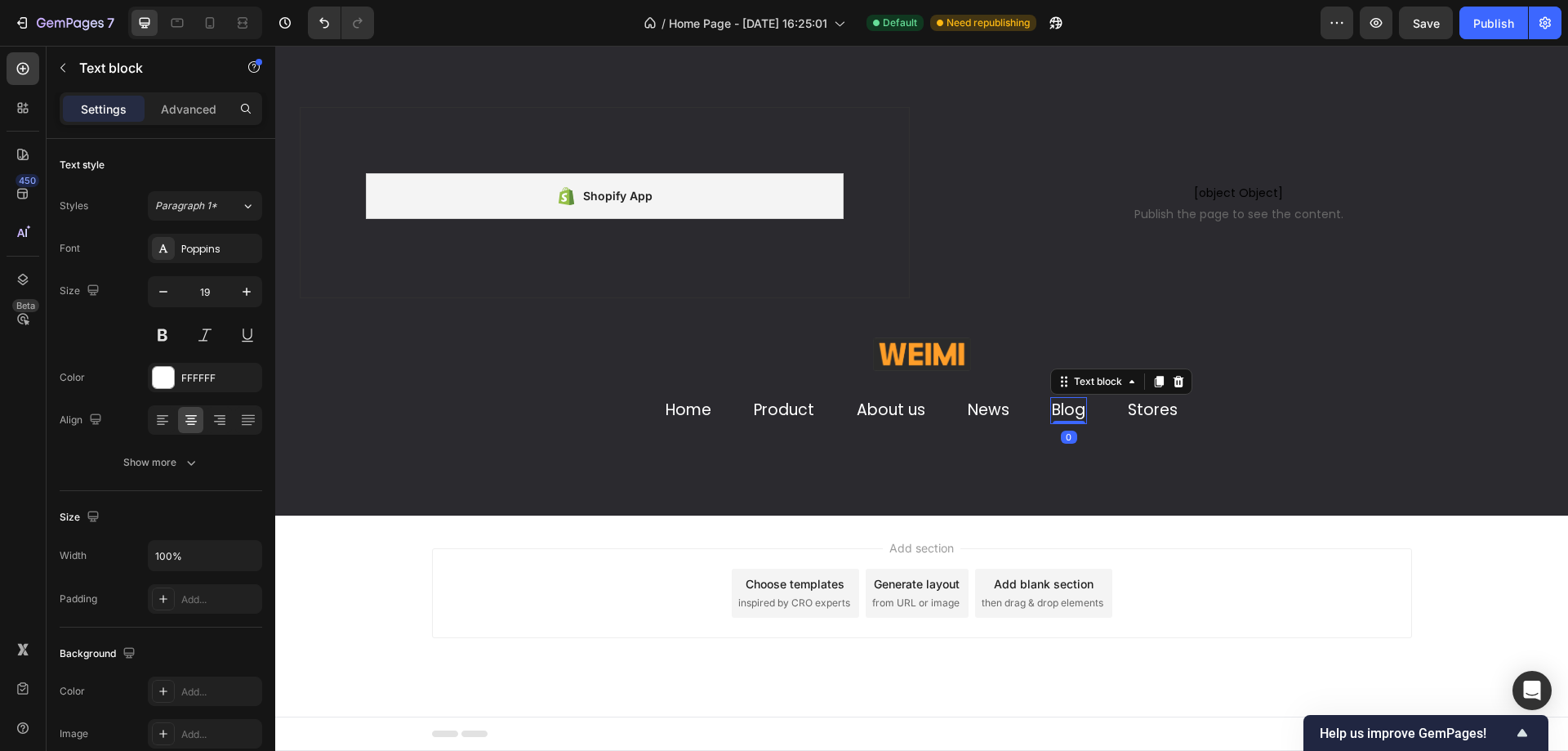
click at [1075, 412] on link "Blog" at bounding box center [1068, 410] width 34 height 22
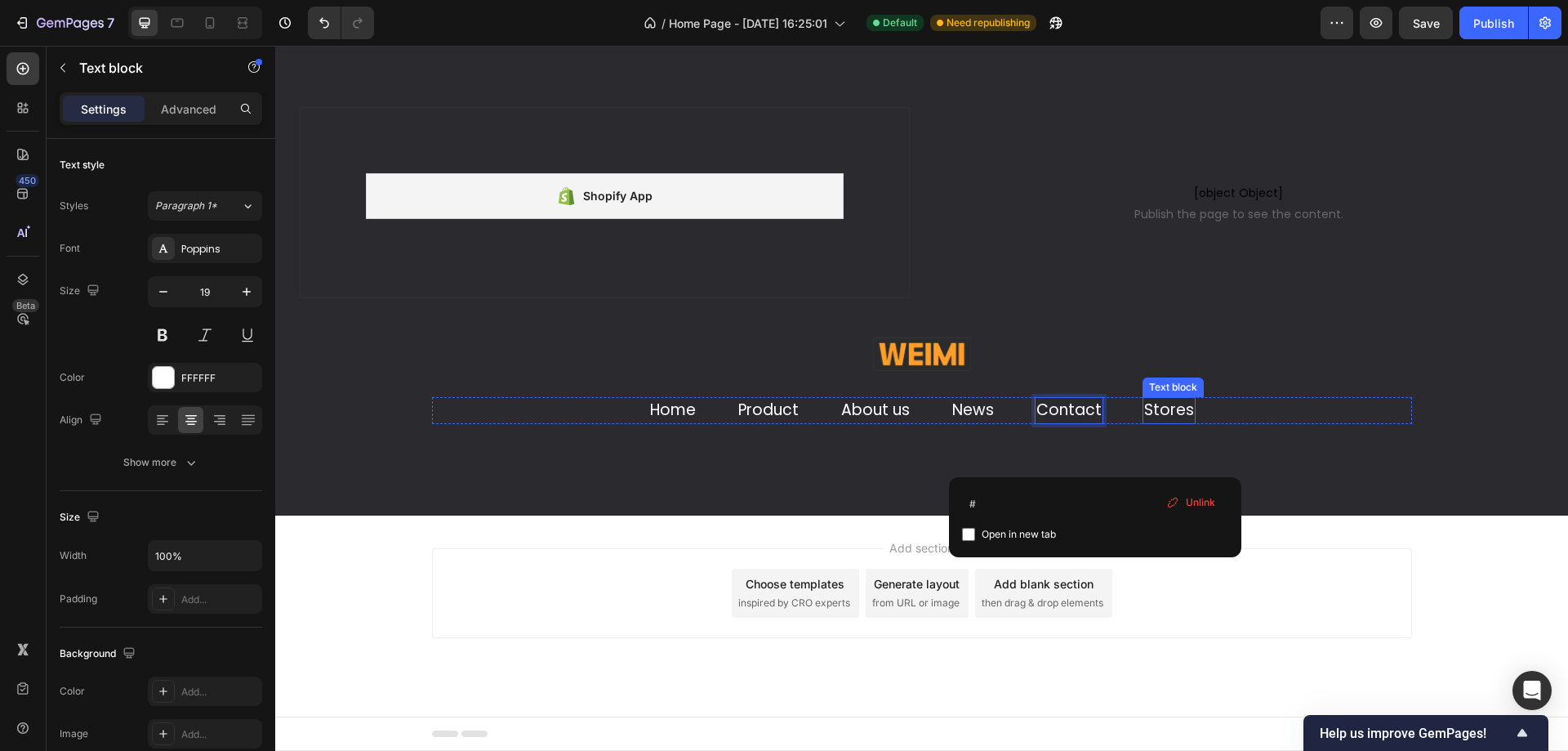
click at [1168, 409] on link "Stores" at bounding box center [1168, 410] width 50 height 22
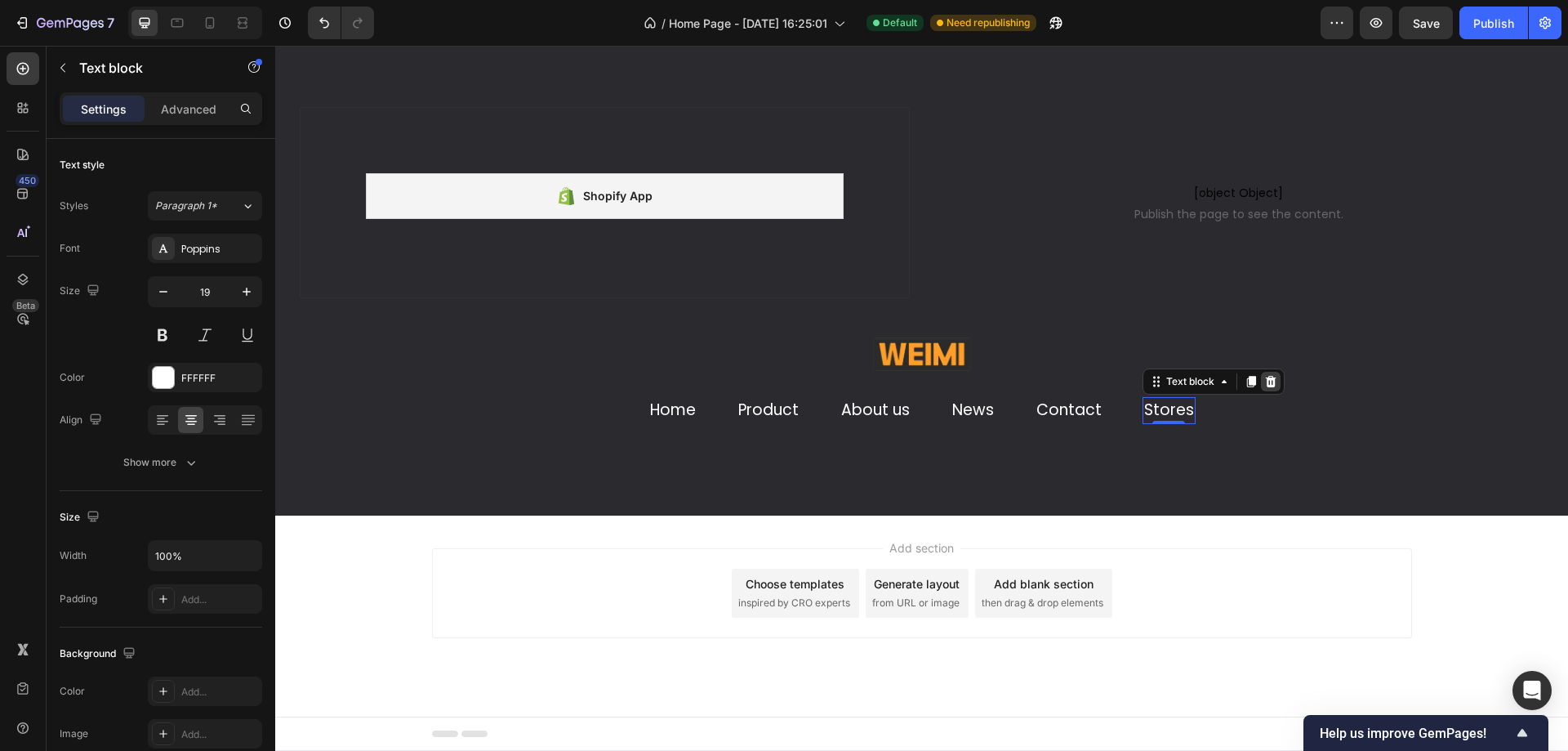
click at [1265, 382] on icon at bounding box center [1270, 382] width 13 height 13
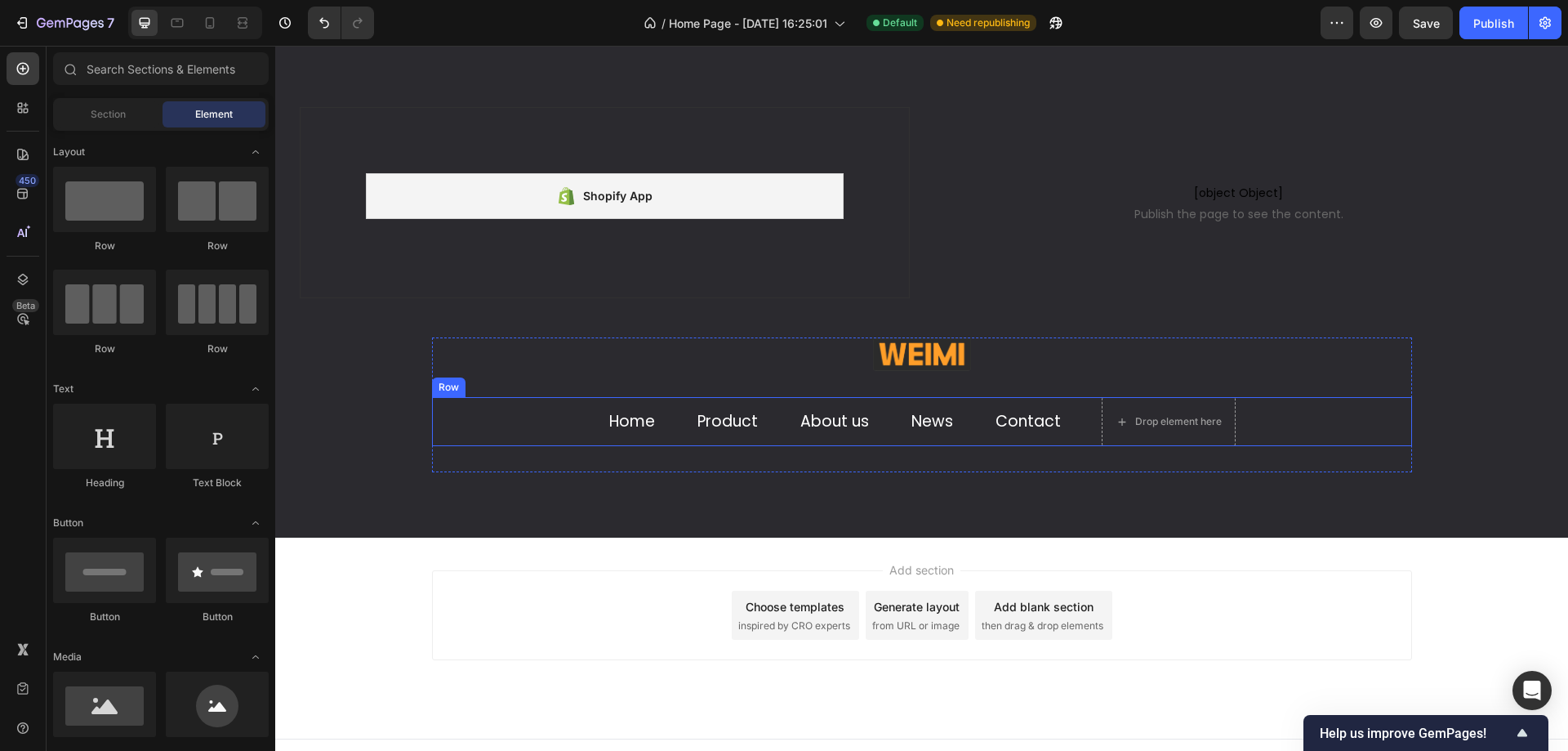
click at [1149, 437] on div "Drop element here" at bounding box center [1168, 422] width 134 height 49
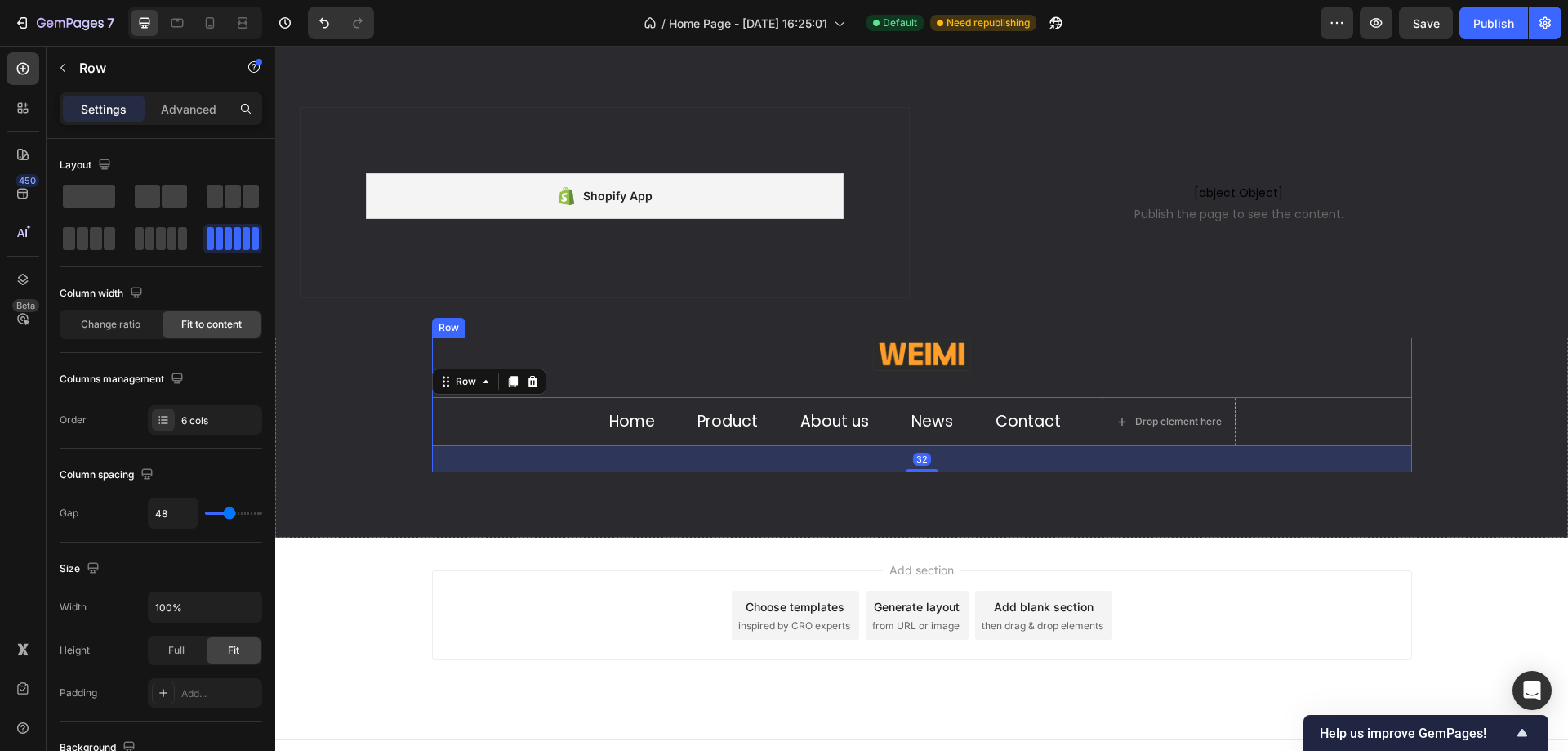
click at [1238, 382] on div "Image Home Text block Product Text block About us Text block News Text block Co…" at bounding box center [922, 405] width 980 height 135
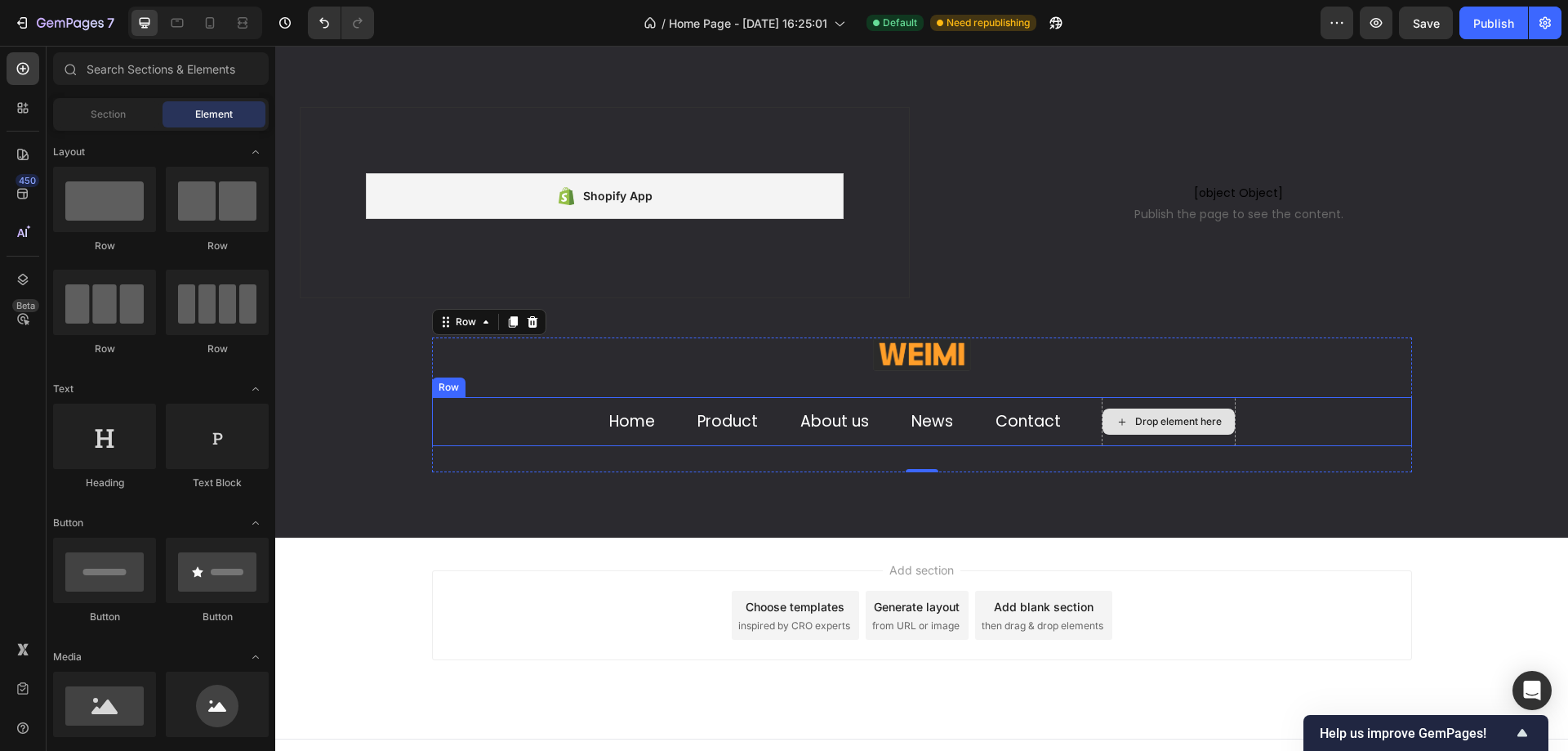
click at [1197, 410] on div "Drop element here" at bounding box center [1168, 422] width 132 height 26
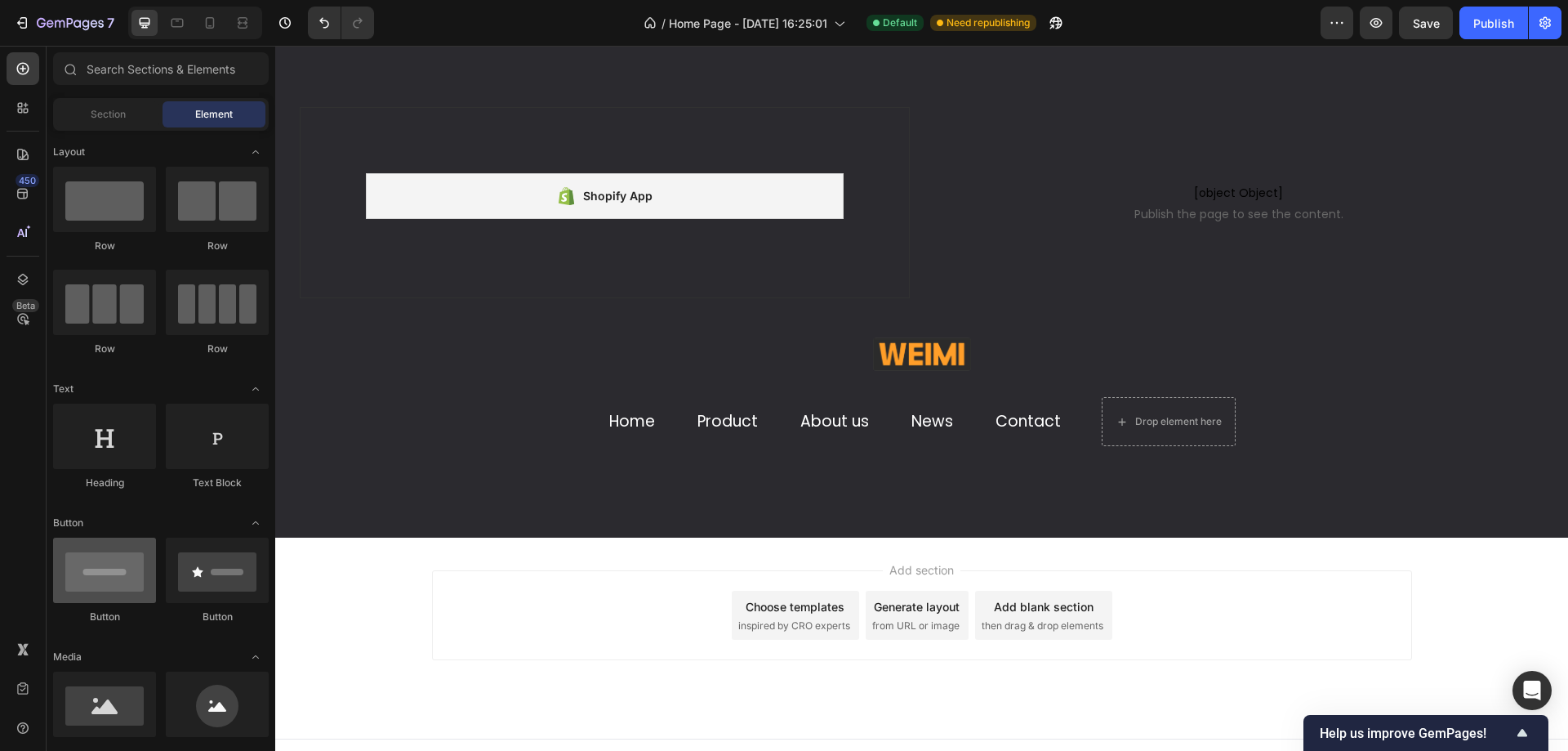
scroll to position [0, 0]
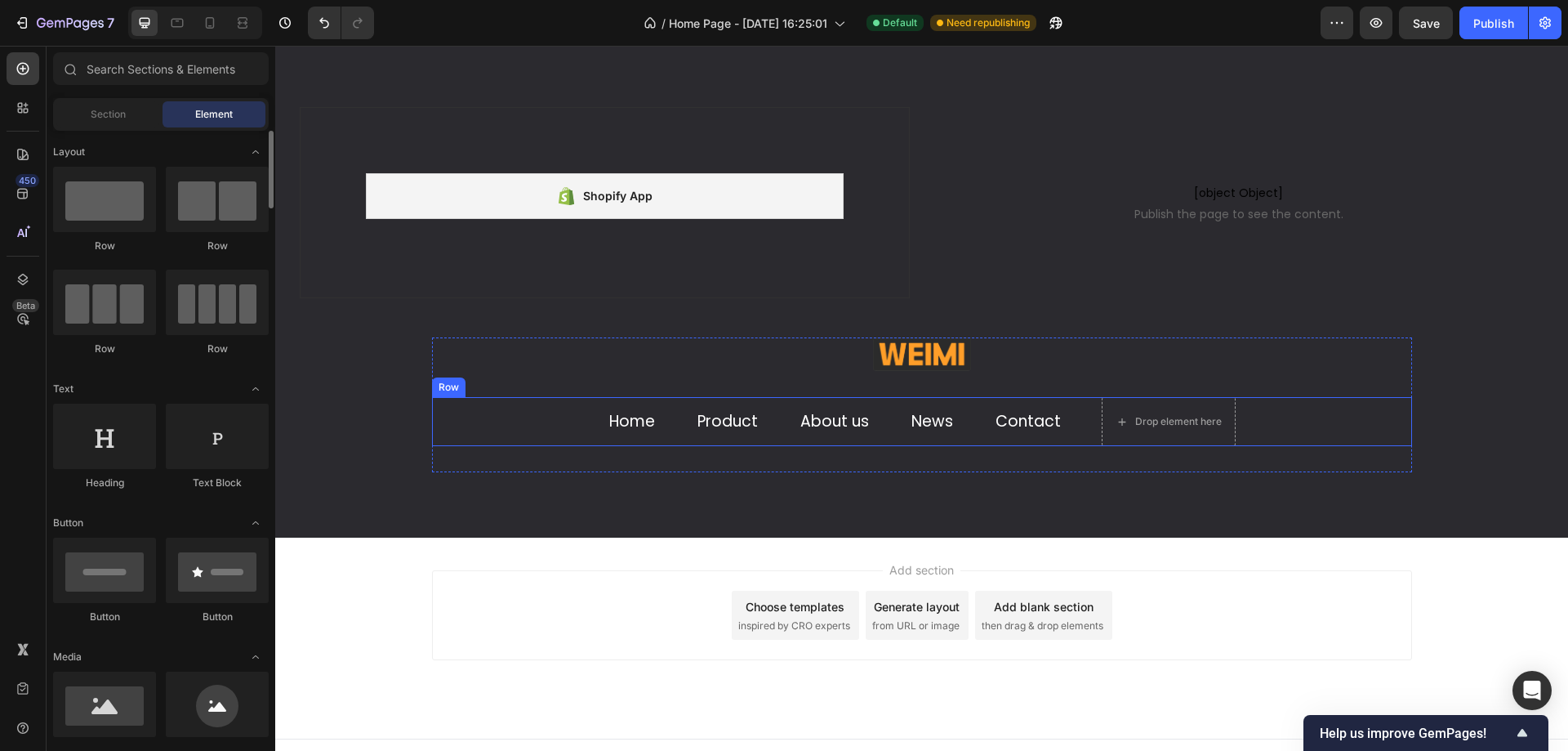
click at [503, 415] on div "Home Text block Product Text block About us Text block News Text block Contact …" at bounding box center [922, 422] width 980 height 49
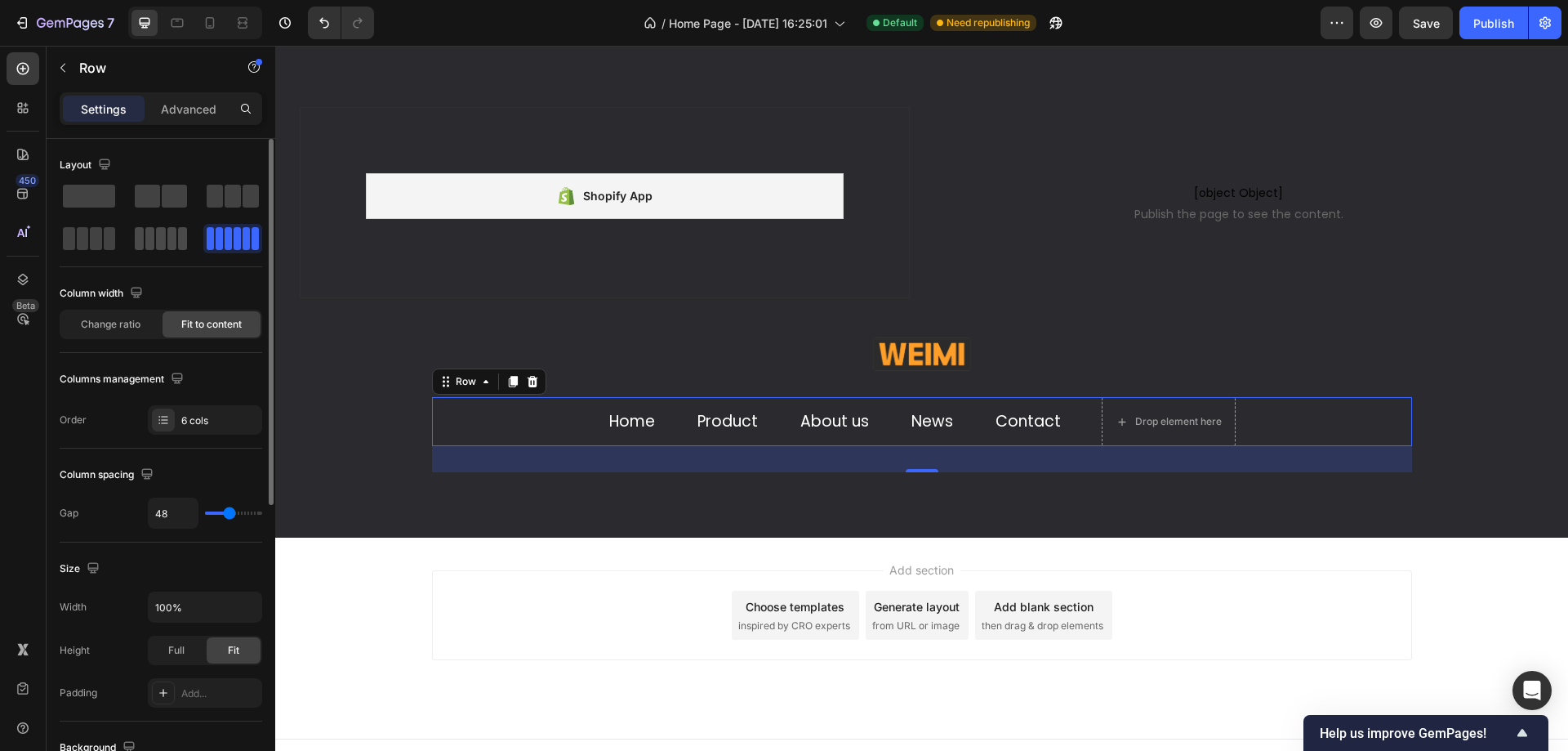
click at [168, 241] on span at bounding box center [172, 239] width 9 height 23
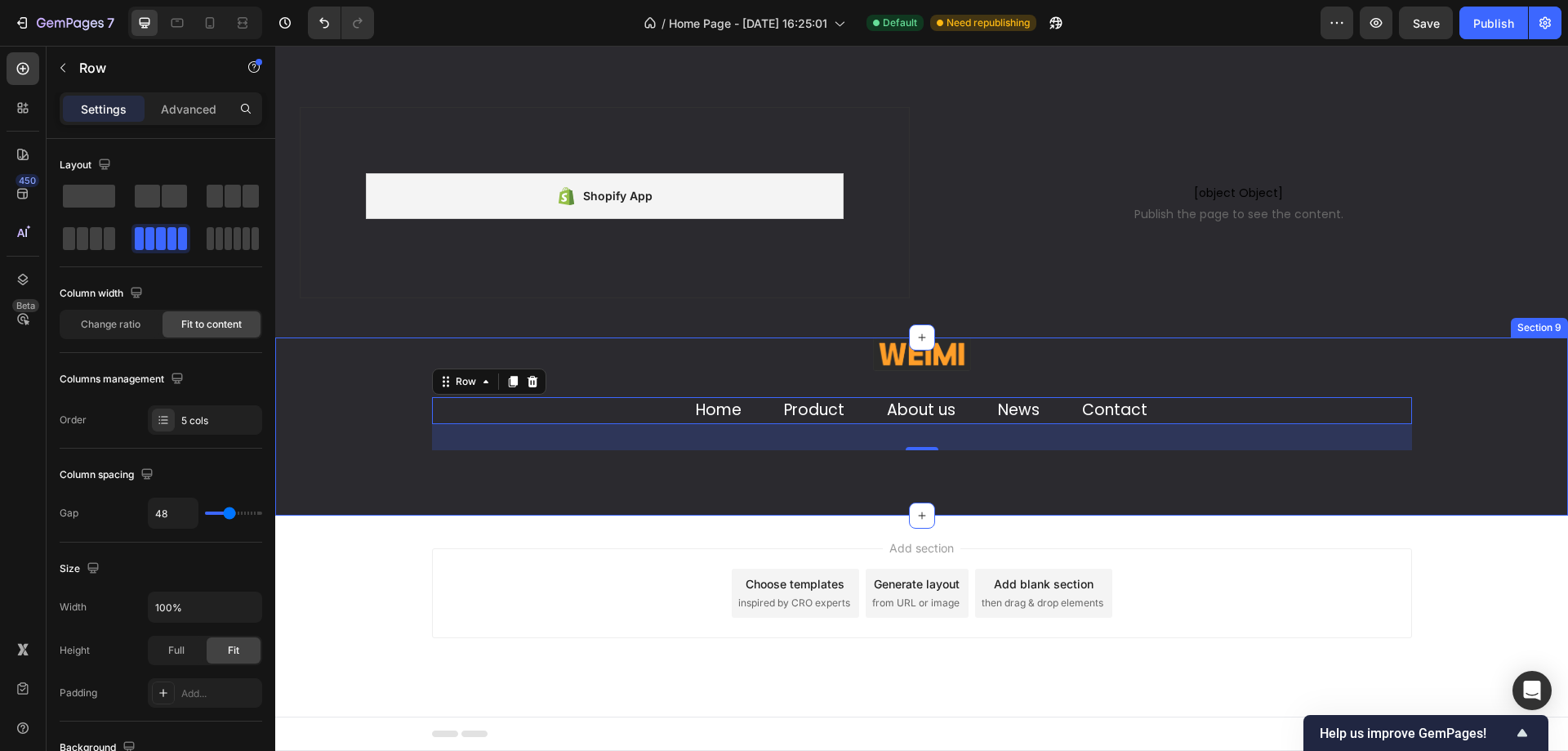
click at [1066, 477] on div "Image Home Text block Product Text block About us Text block News Text block Co…" at bounding box center [922, 426] width 1293 height 178
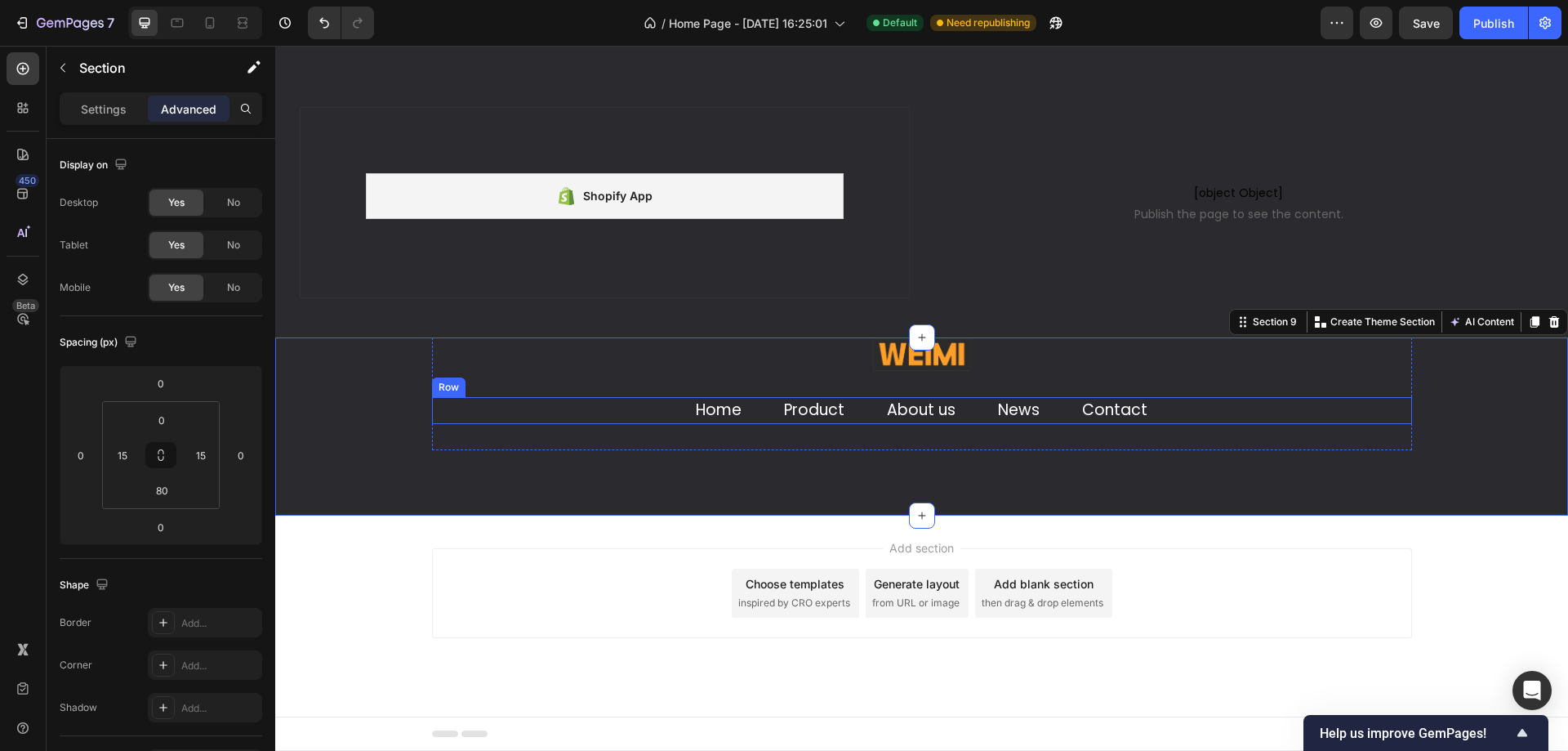
click at [698, 411] on link "Home" at bounding box center [719, 410] width 46 height 22
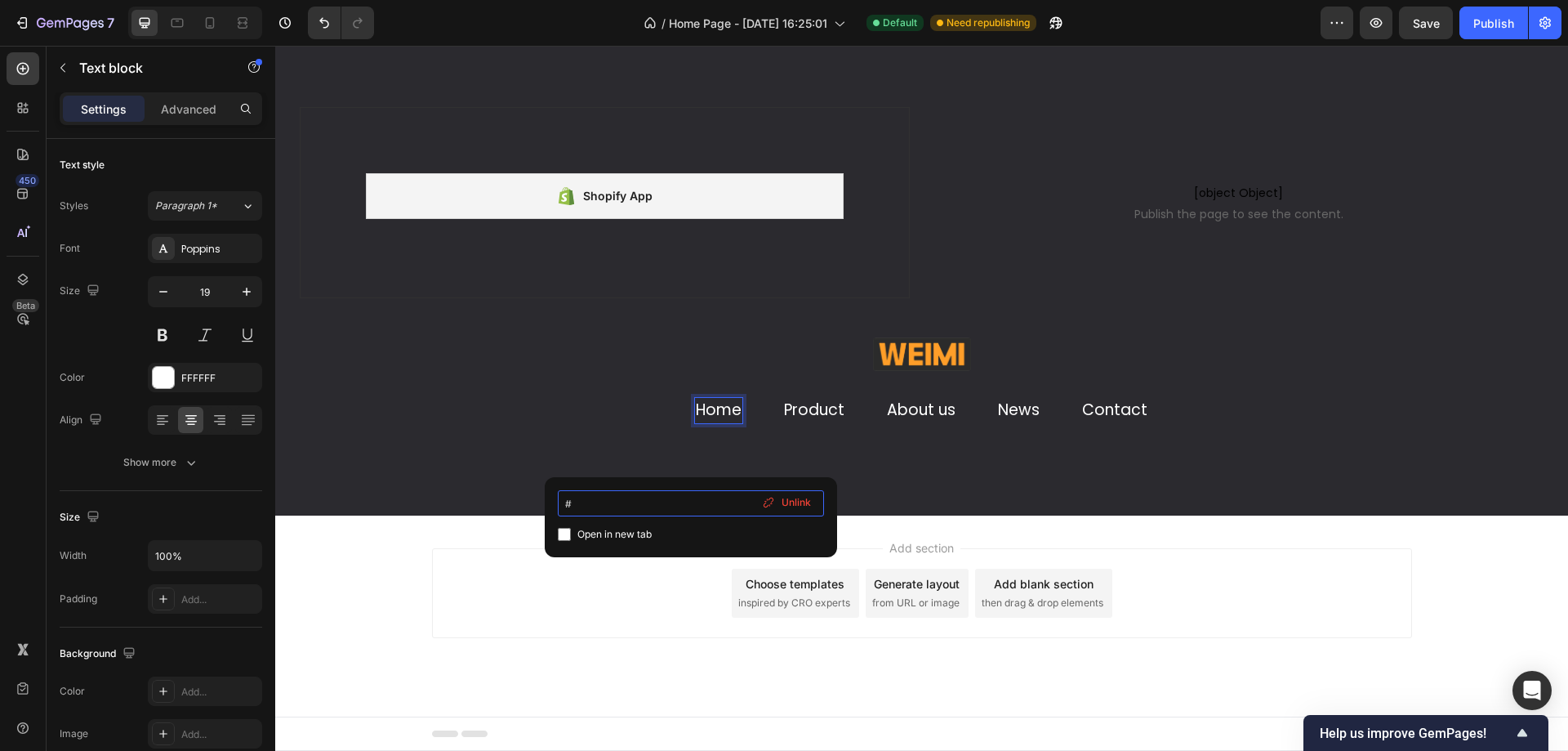
click at [682, 503] on input "#" at bounding box center [691, 503] width 266 height 26
type input "#[DOMAIN_NAME]"
click at [618, 431] on div "Image Home Text block 0 Product Text block About us Text block News Text block …" at bounding box center [922, 393] width 980 height 113
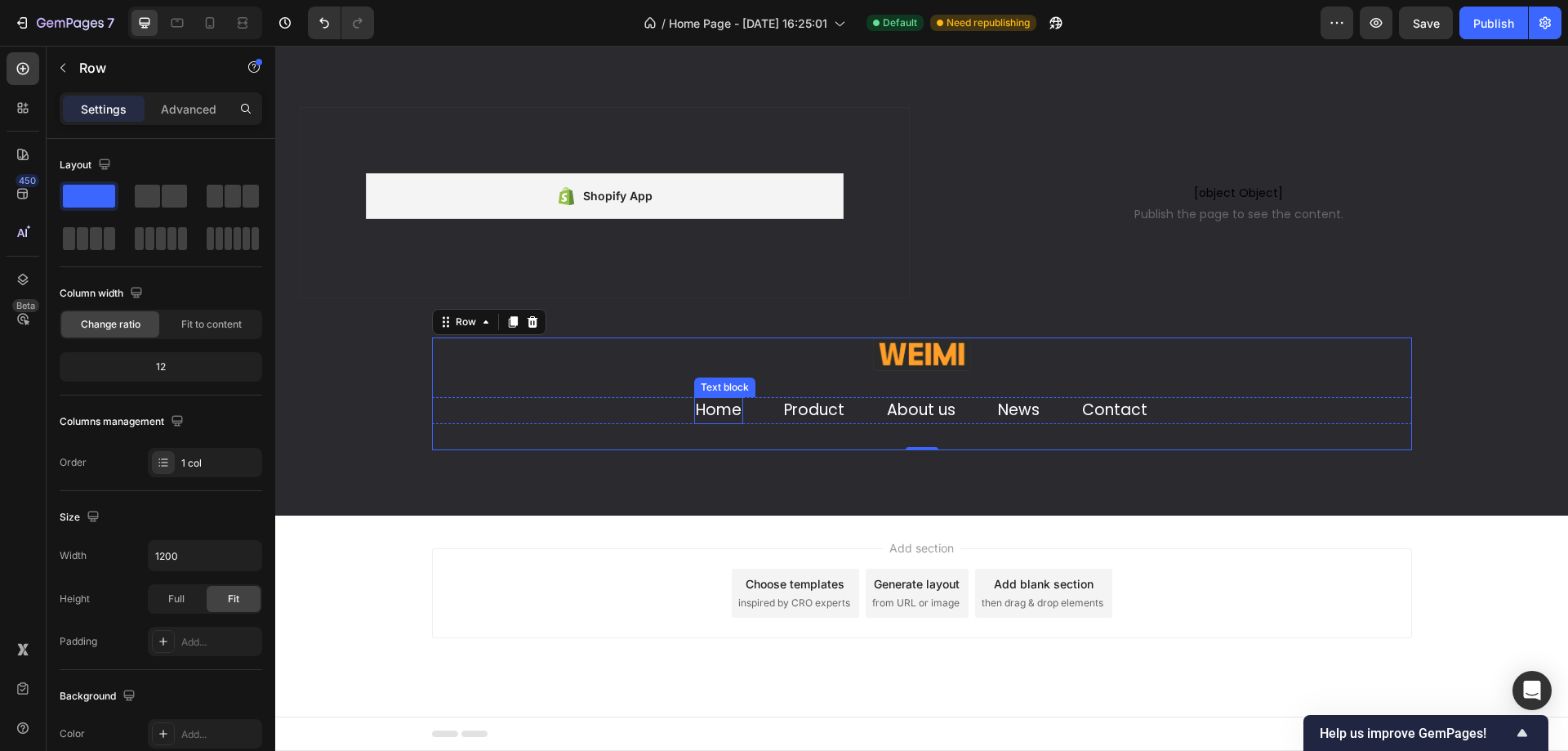
click at [723, 415] on link "Home" at bounding box center [719, 410] width 46 height 22
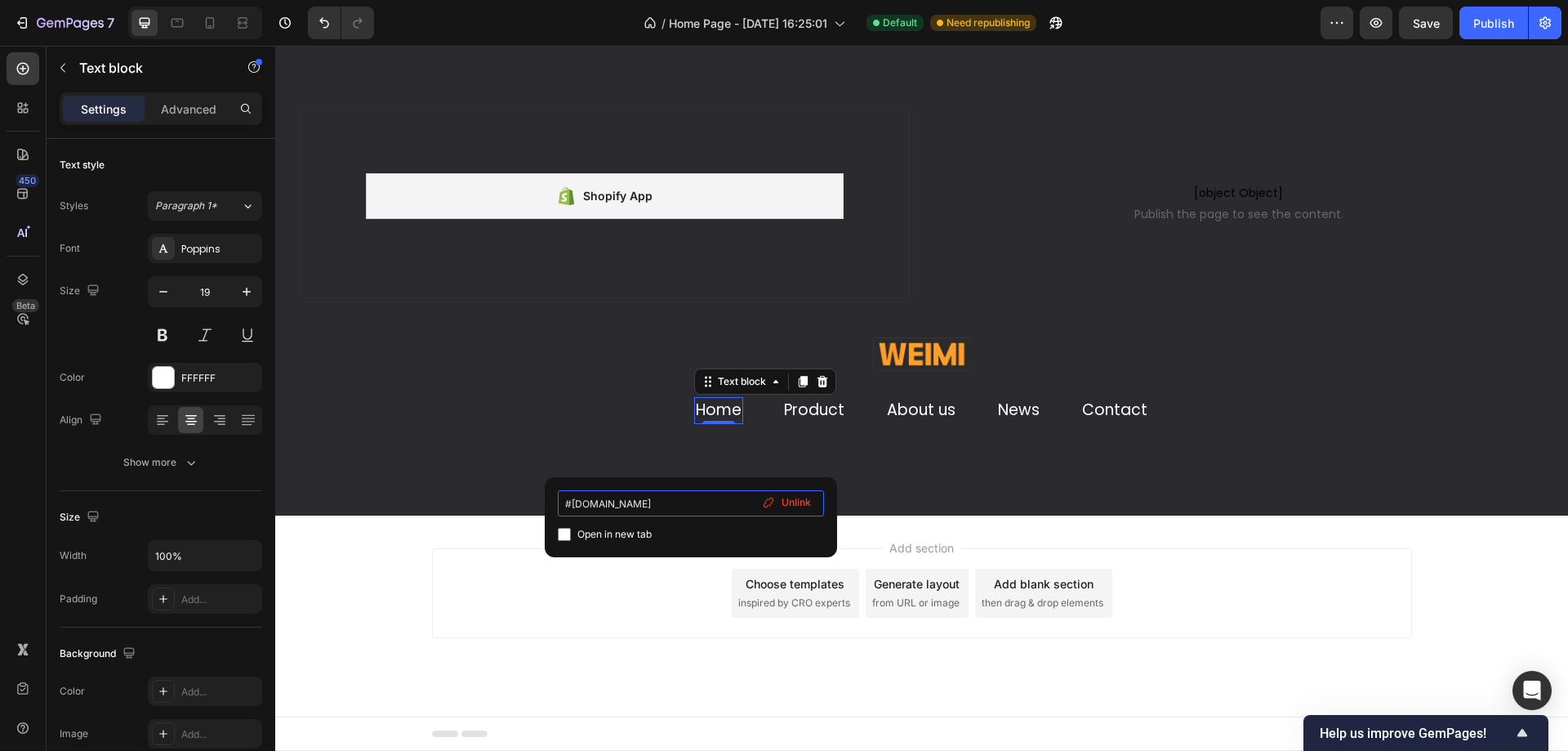
click at [717, 498] on input "#[DOMAIN_NAME]" at bounding box center [691, 503] width 266 height 26
click at [791, 508] on span "Unlink" at bounding box center [796, 503] width 30 height 15
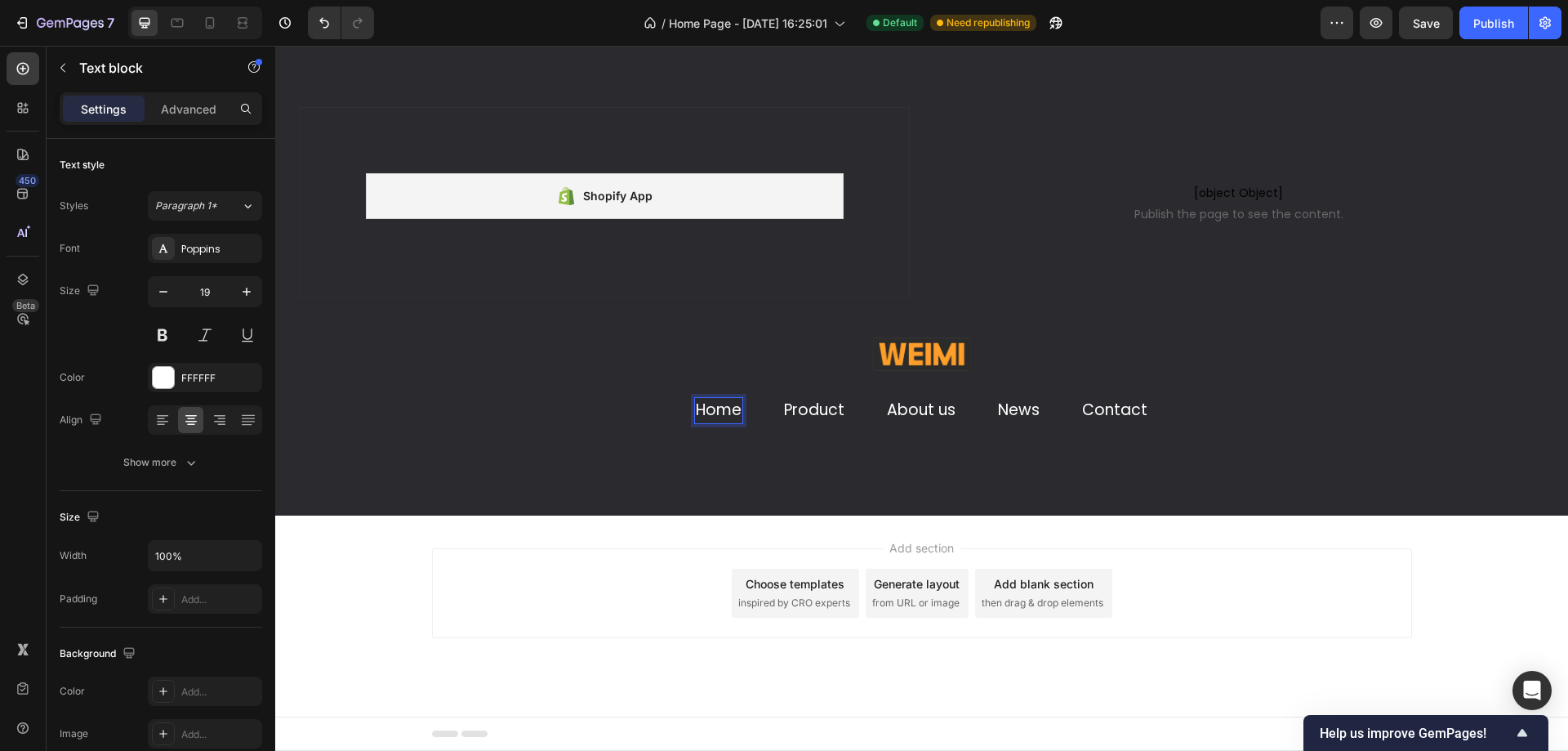
click at [721, 411] on p "Home" at bounding box center [719, 410] width 46 height 24
click at [321, 25] on icon "Undo/Redo" at bounding box center [324, 23] width 16 height 16
click at [707, 412] on p "Home" at bounding box center [719, 410] width 46 height 24
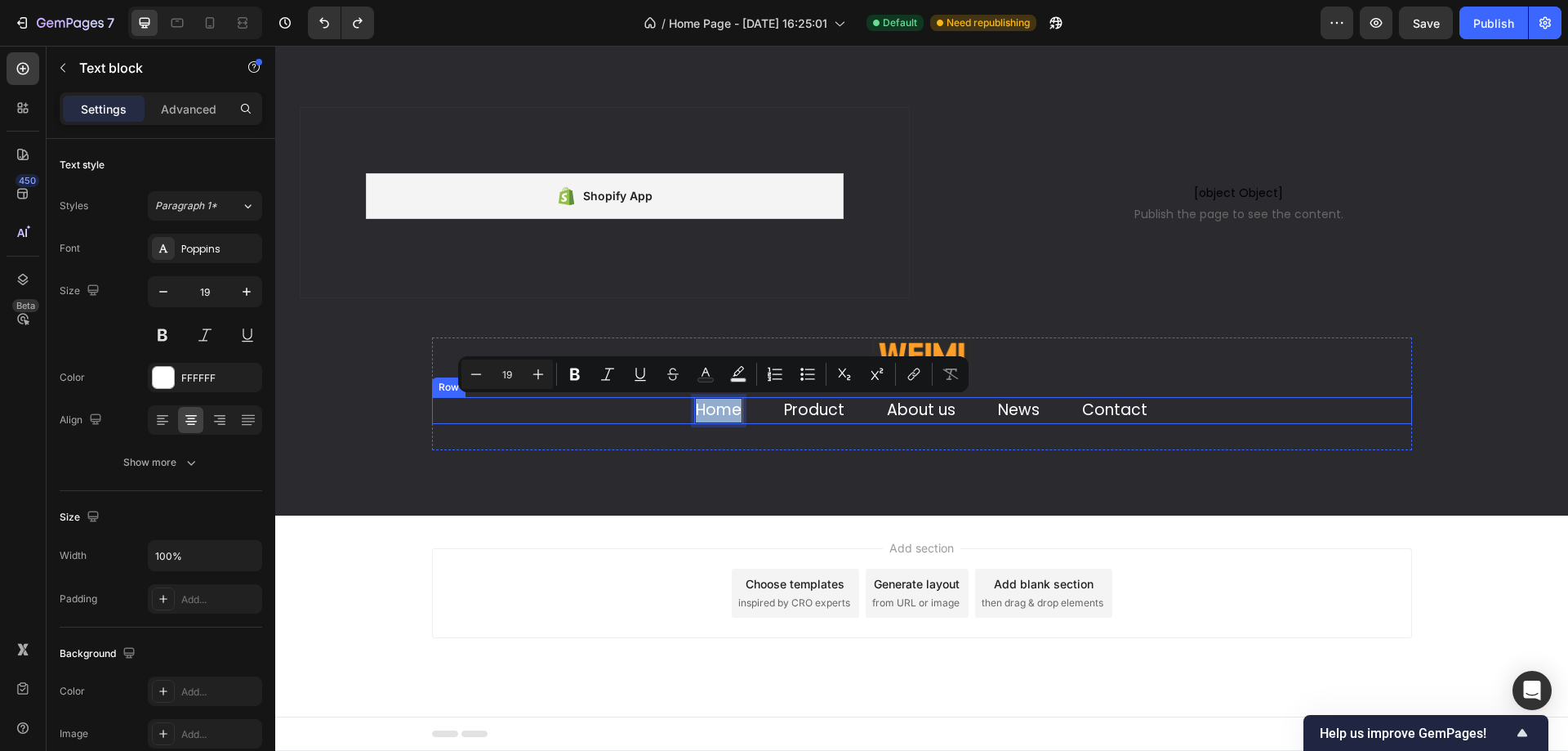
click at [575, 394] on div "Image Home Text block 0 Product Text block About us Text block News Text block …" at bounding box center [922, 393] width 980 height 113
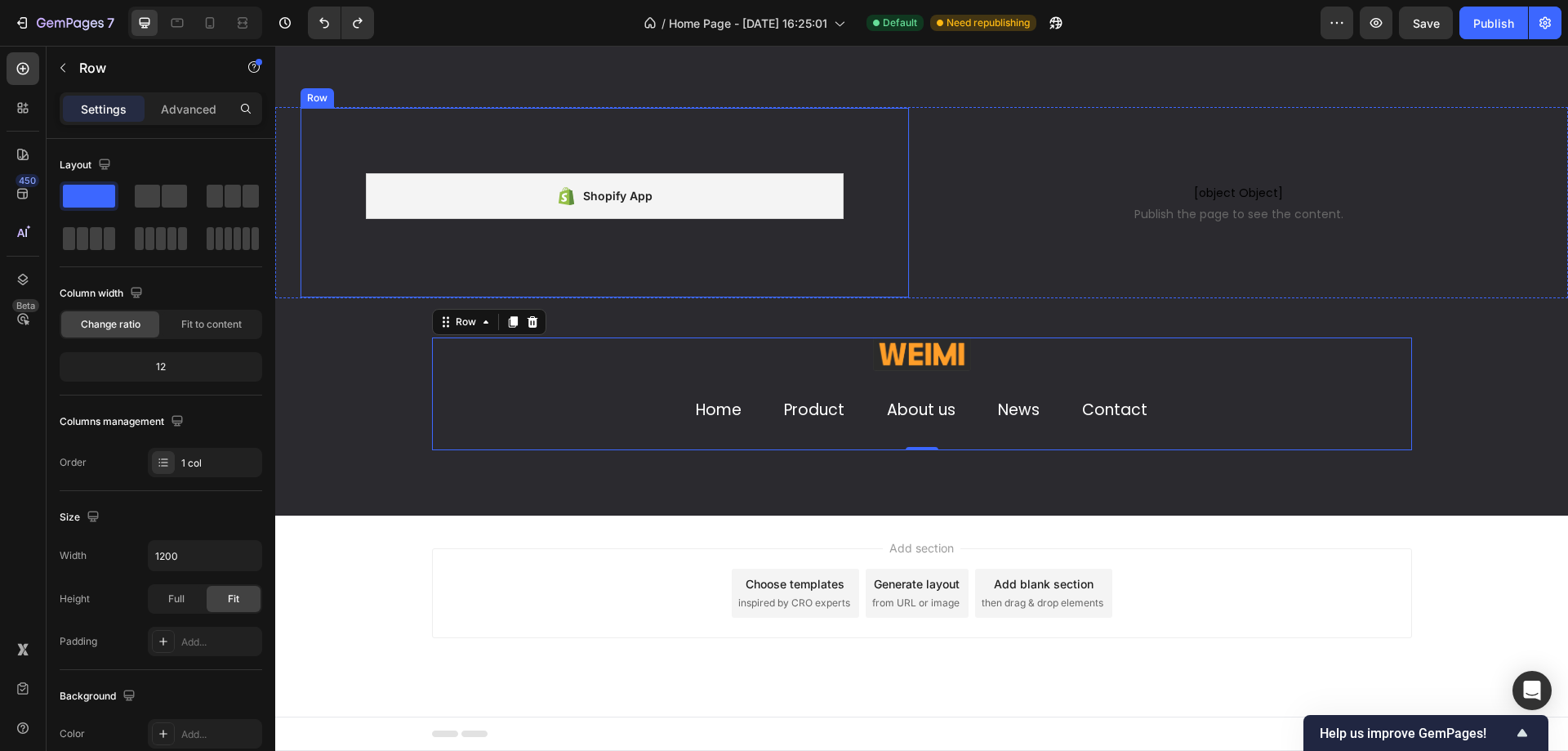
click at [485, 267] on div "Shopify App Shopify App Row" at bounding box center [604, 202] width 610 height 191
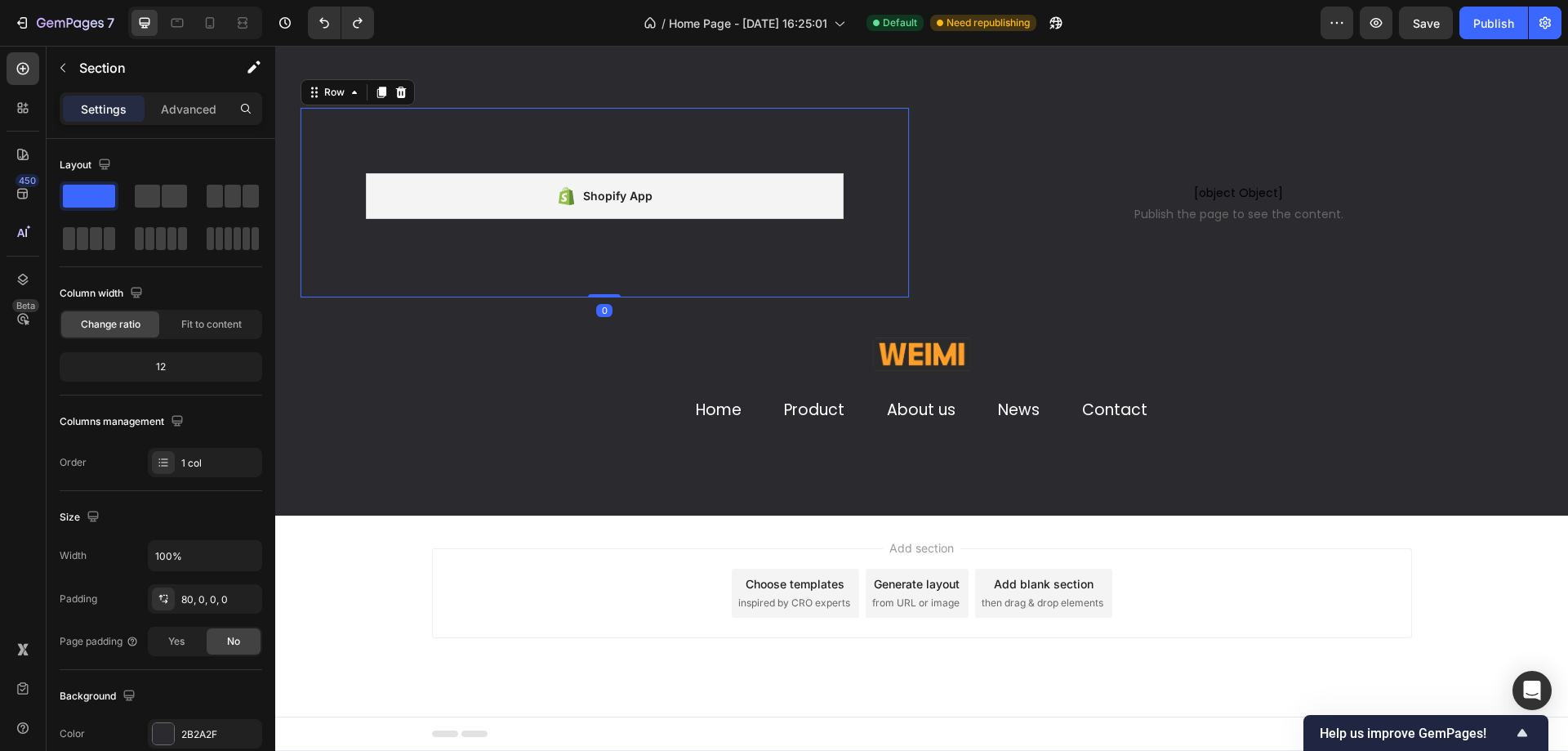
click at [365, 322] on div "Shopify App Shopify App Row 0 [object Object] Publish the page to see the conte…" at bounding box center [922, 222] width 1293 height 230
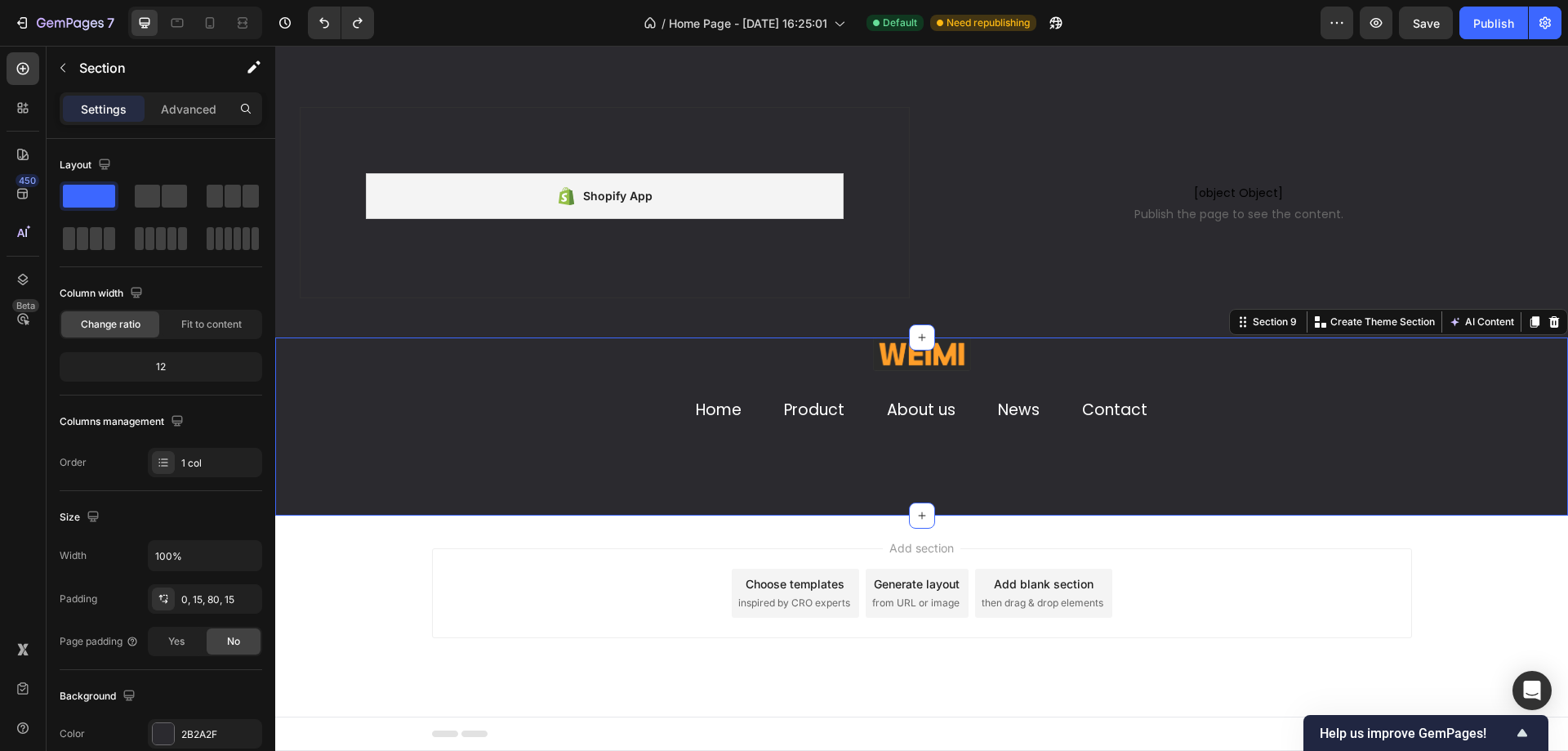
click at [317, 341] on div "Image Home Text block Product Text block About us Text block News Text block Co…" at bounding box center [922, 393] width 1268 height 113
click at [326, 25] on icon "Undo/Redo" at bounding box center [324, 23] width 16 height 16
click at [701, 408] on link "Home" at bounding box center [719, 410] width 46 height 22
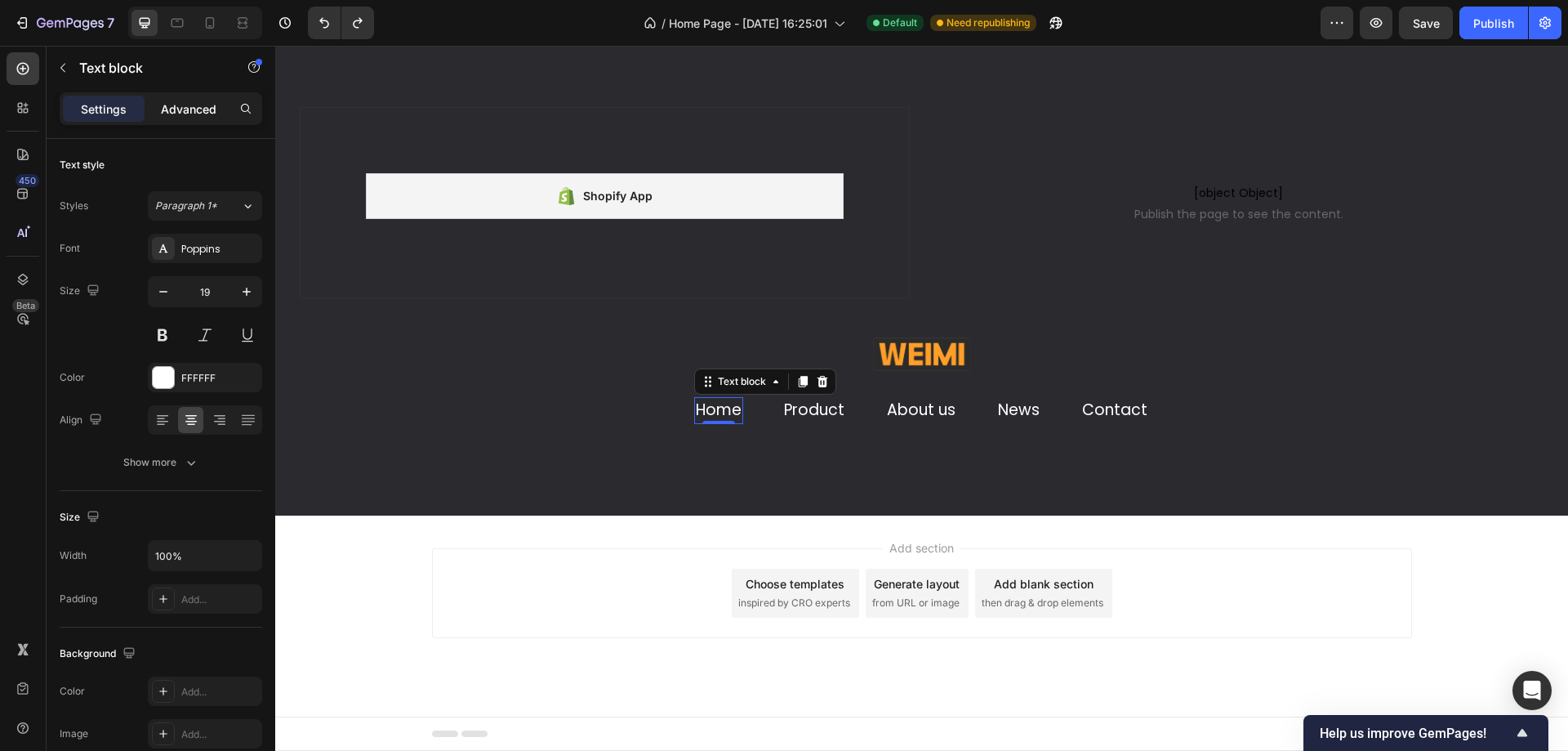
click at [180, 109] on p "Advanced" at bounding box center [189, 109] width 56 height 17
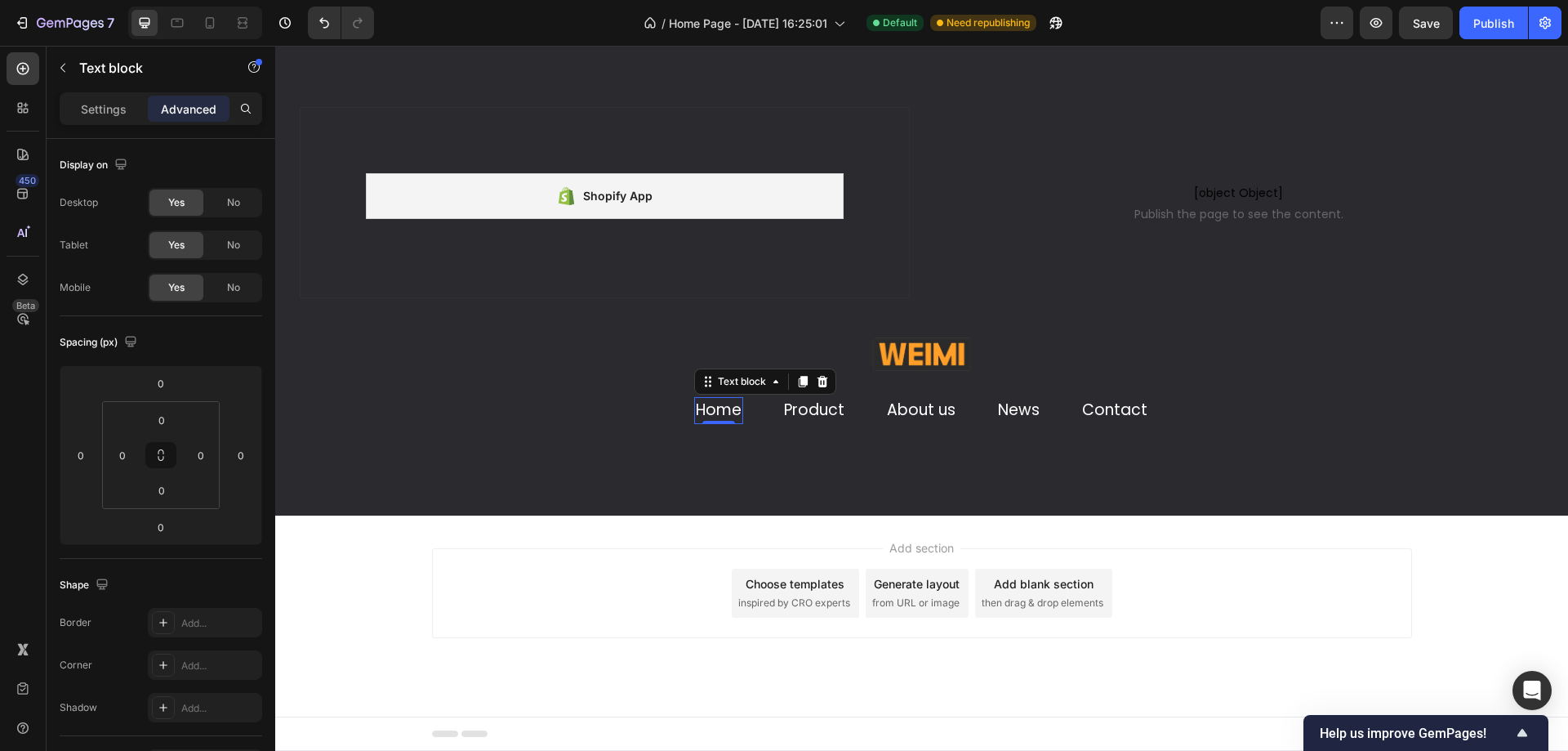
click at [706, 413] on link "Home" at bounding box center [719, 410] width 46 height 22
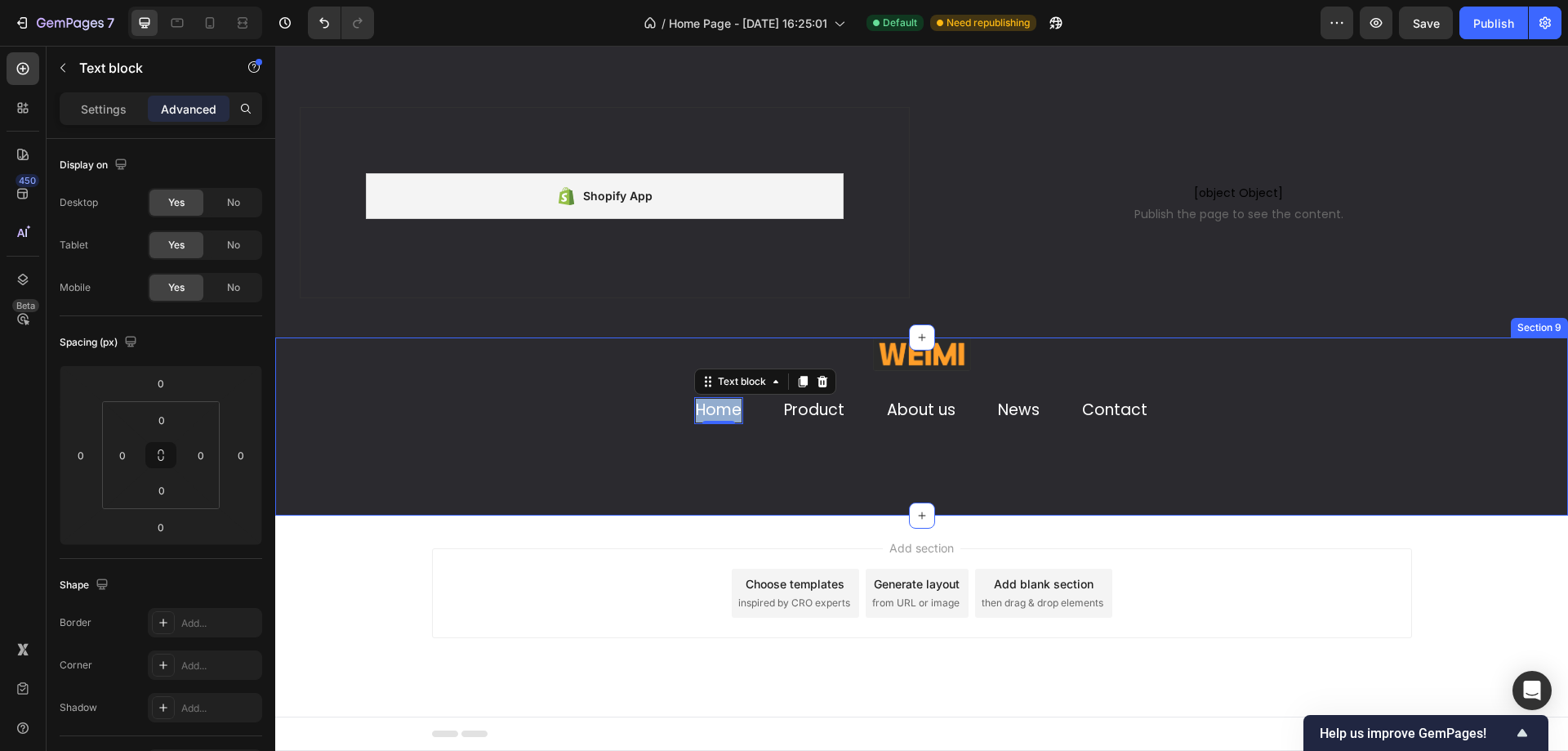
click at [781, 457] on div "Image Home Text block 0 Product Text block About us Text block News Text block …" at bounding box center [922, 426] width 1293 height 178
click at [808, 415] on link "Product" at bounding box center [813, 410] width 60 height 22
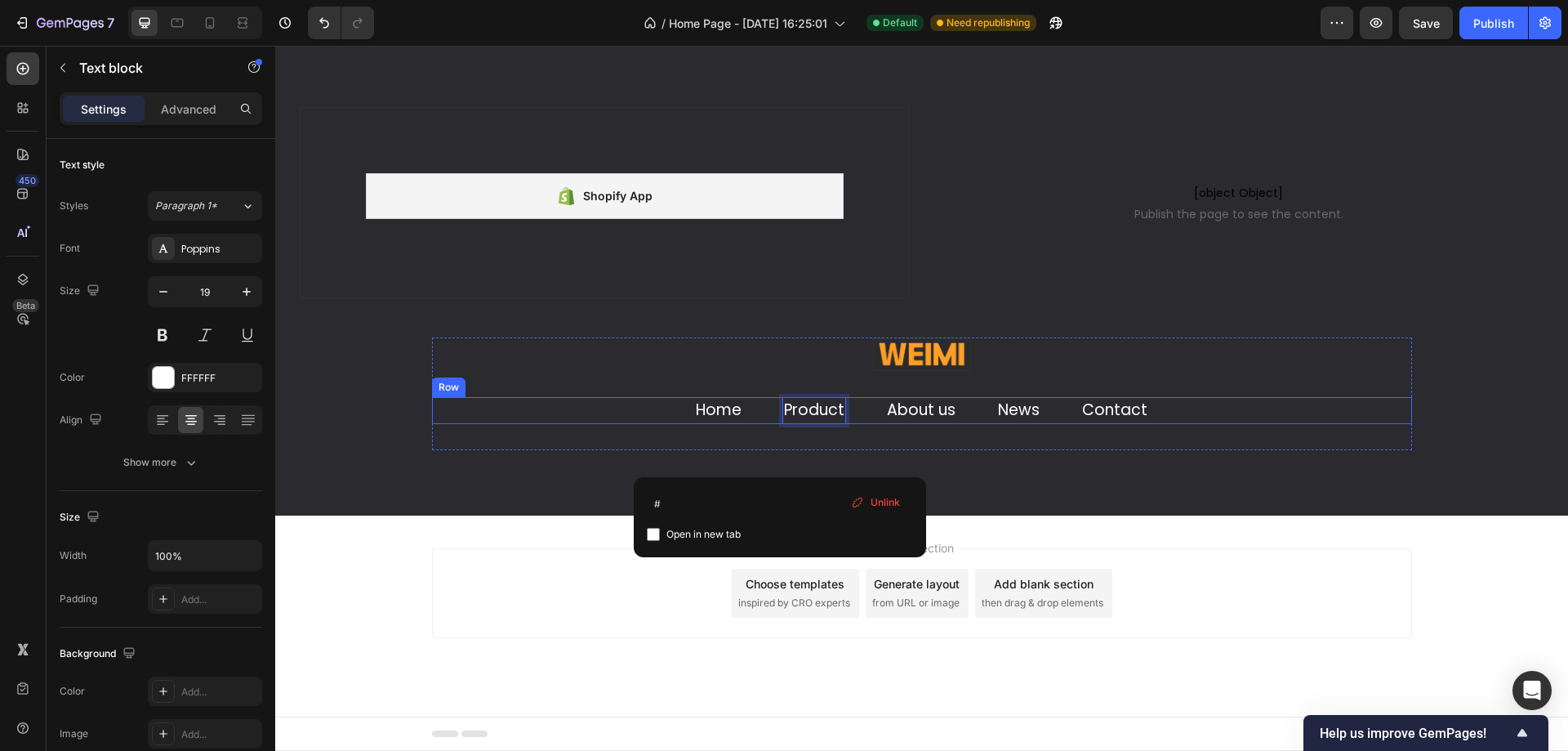
click at [737, 415] on link "Home" at bounding box center [719, 410] width 46 height 22
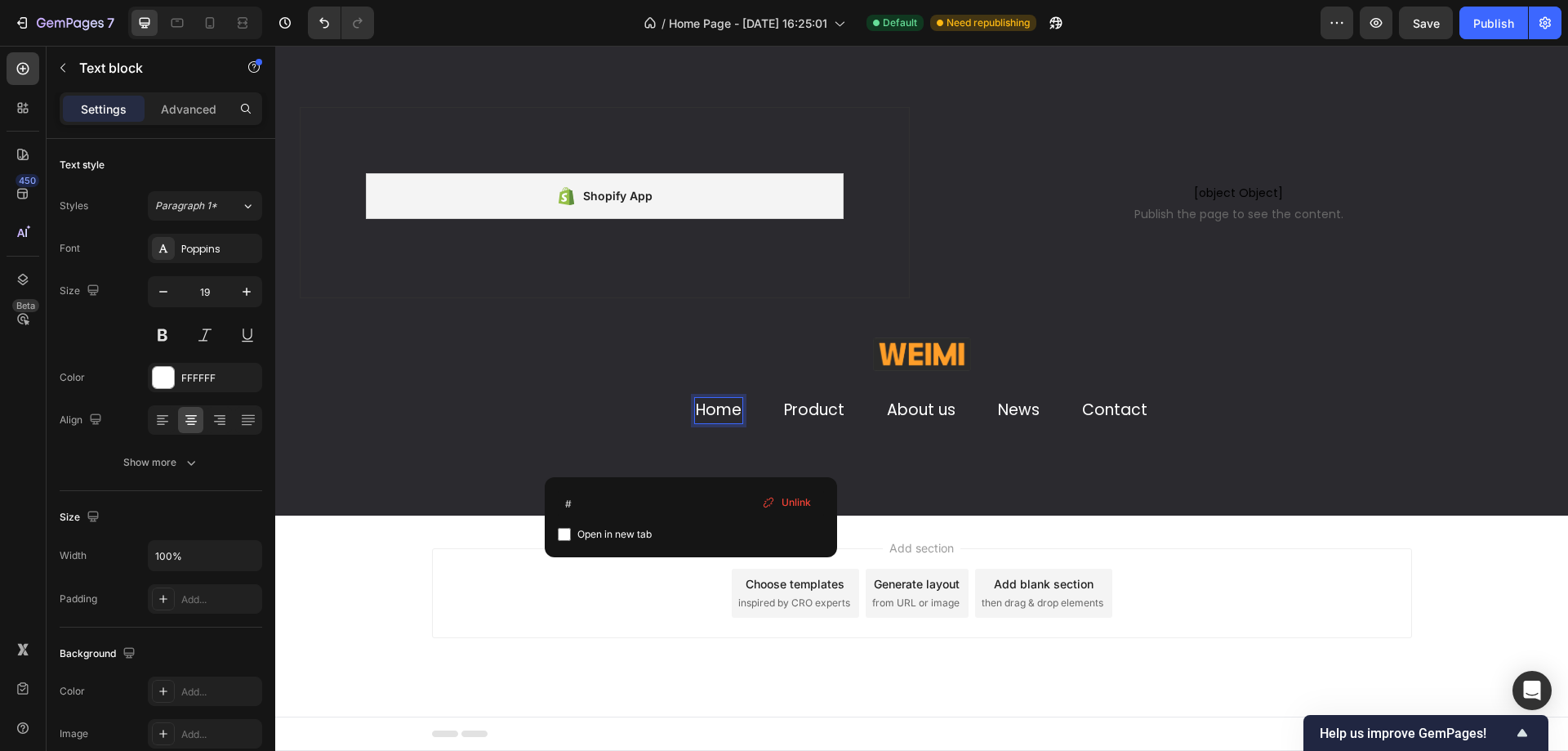
click at [676, 488] on div "# Open in new tab Unlink" at bounding box center [691, 517] width 293 height 80
click at [670, 502] on input "#" at bounding box center [691, 503] width 266 height 26
paste input "#[DOMAIN_NAME]"
type input "##[DOMAIN_NAME]"
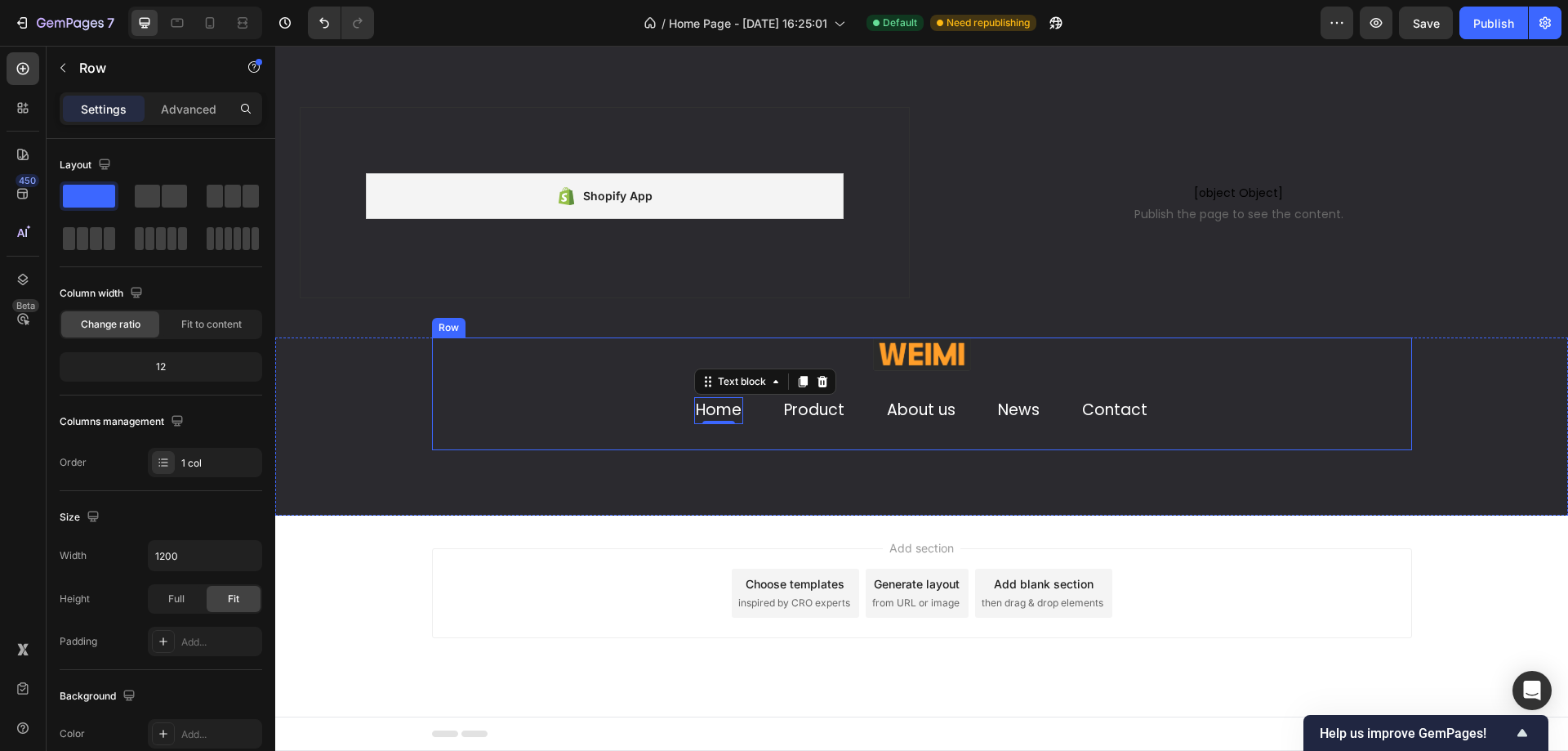
click at [570, 443] on div "Image Home Text block 0 Product Text block About us Text block News Text block …" at bounding box center [922, 393] width 980 height 113
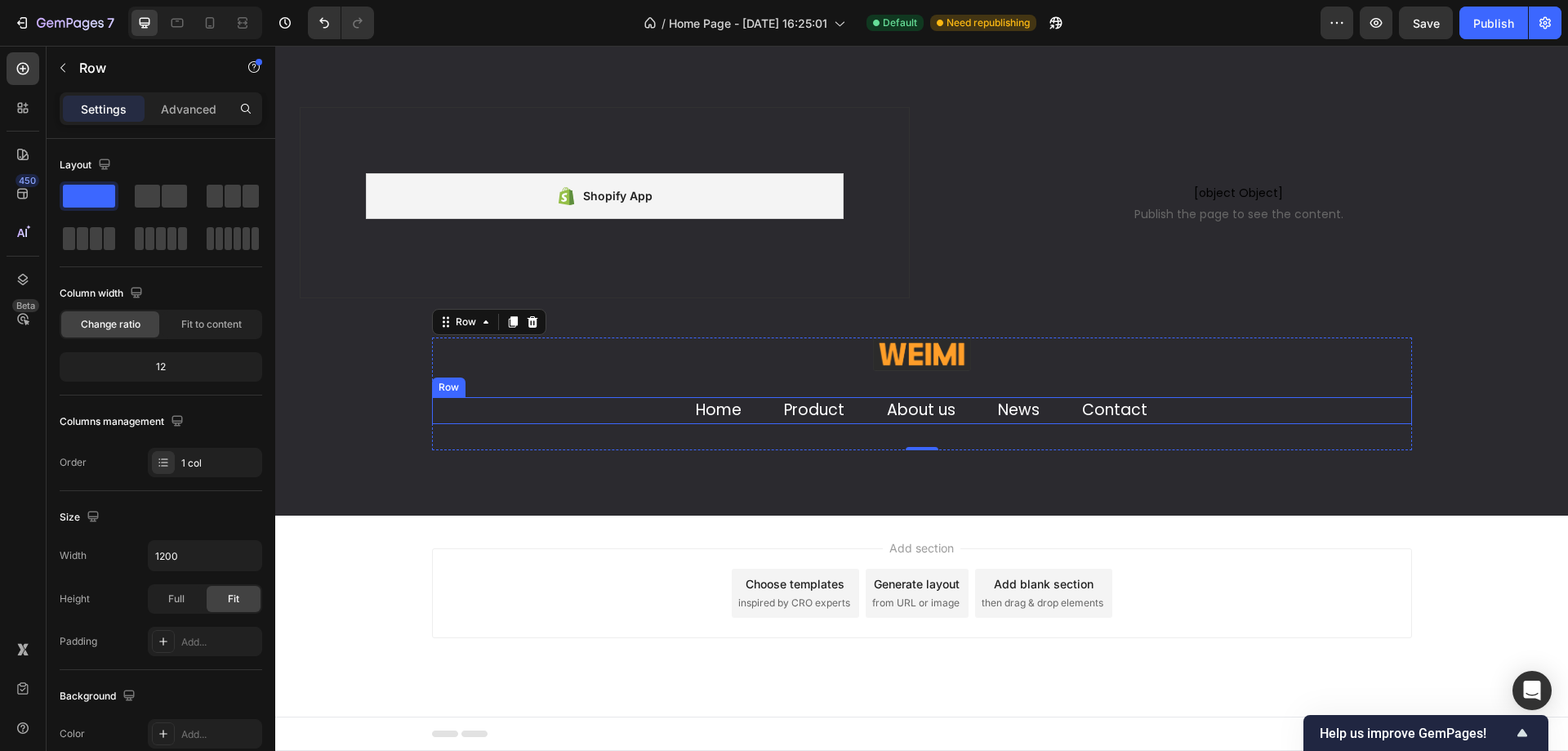
click at [697, 406] on link "Home" at bounding box center [719, 410] width 46 height 22
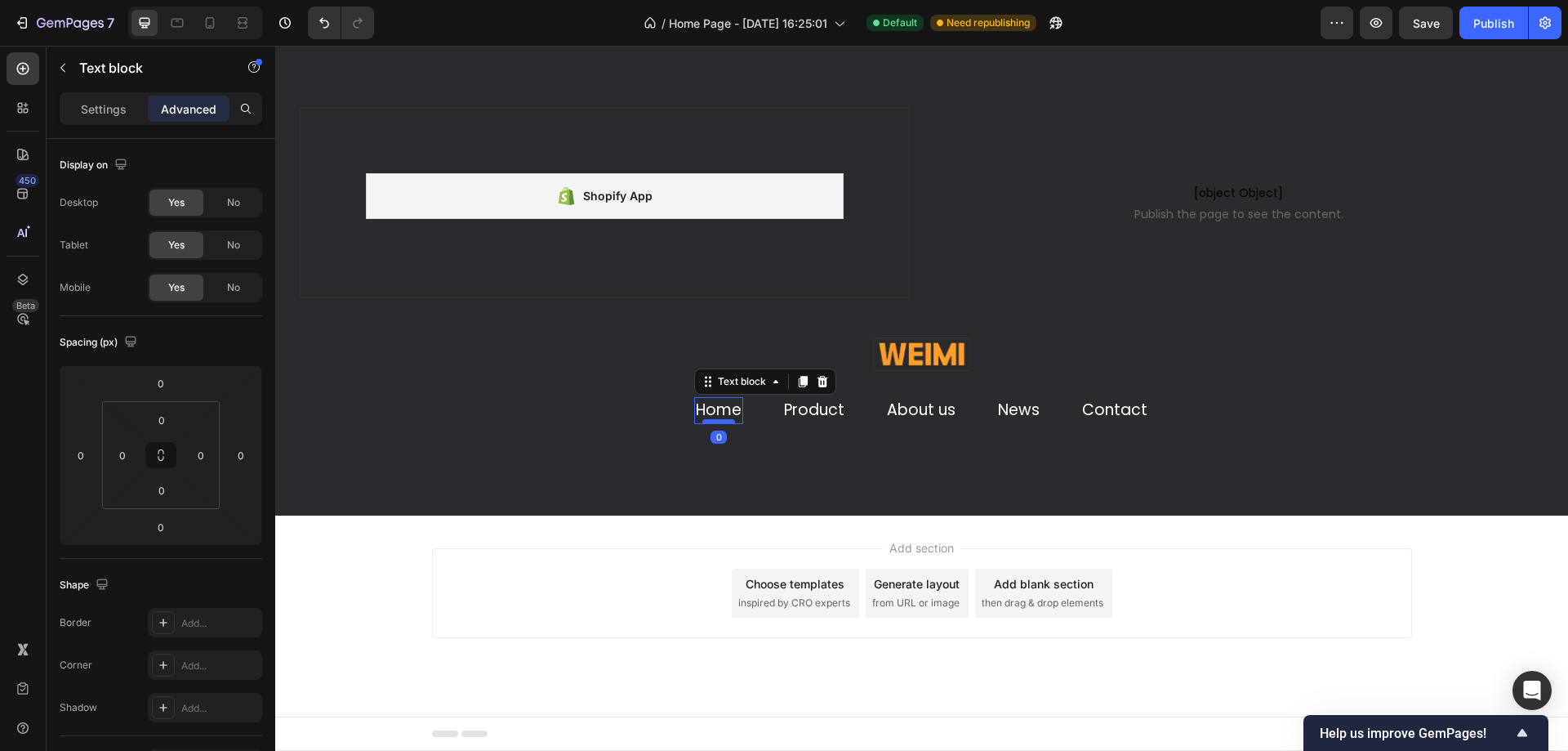
click at [702, 421] on div at bounding box center [719, 421] width 33 height 5
click at [764, 420] on div "Home Text block 0 Product Text block About us Text block News Text block Contac…" at bounding box center [922, 410] width 980 height 27
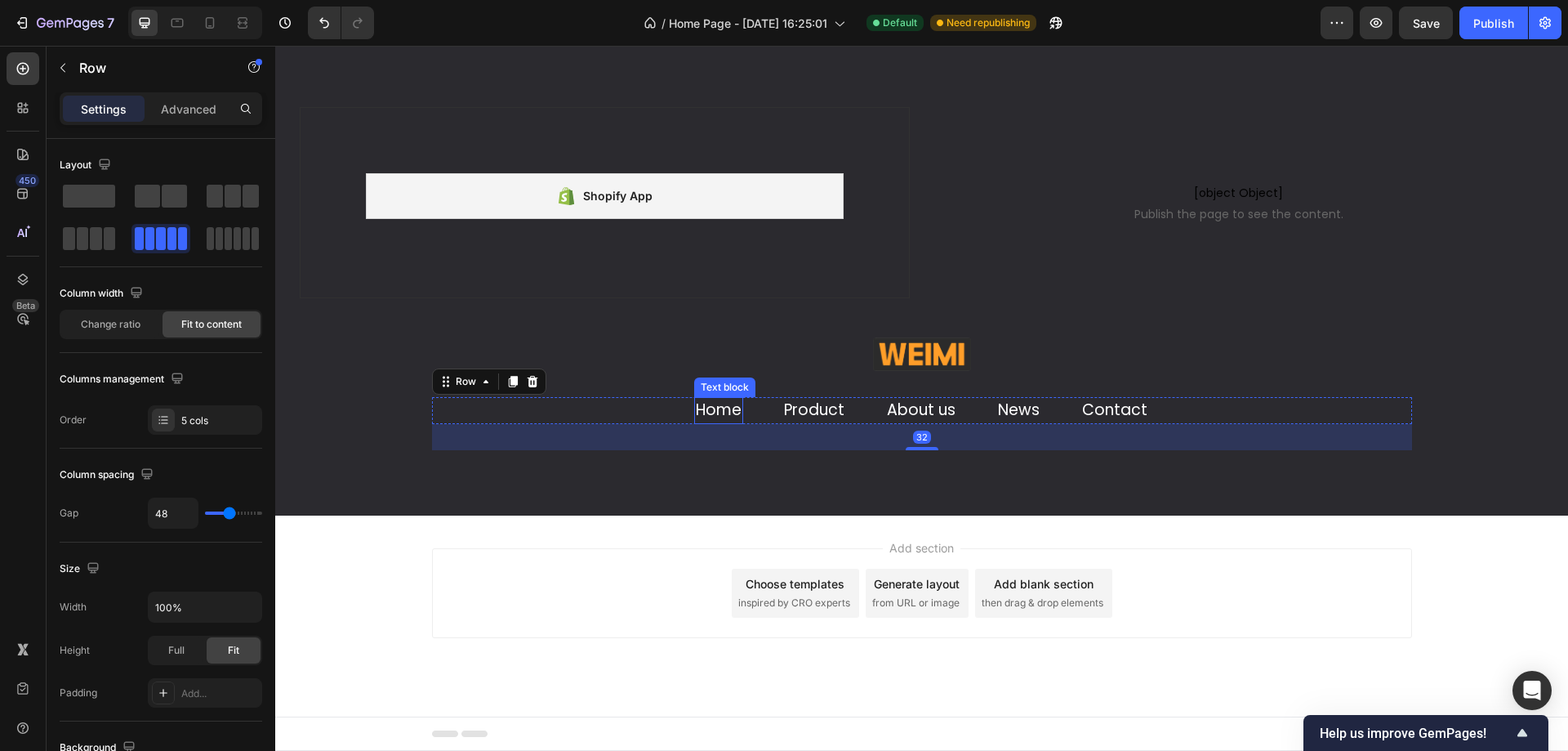
click at [724, 410] on link "Home" at bounding box center [719, 410] width 46 height 22
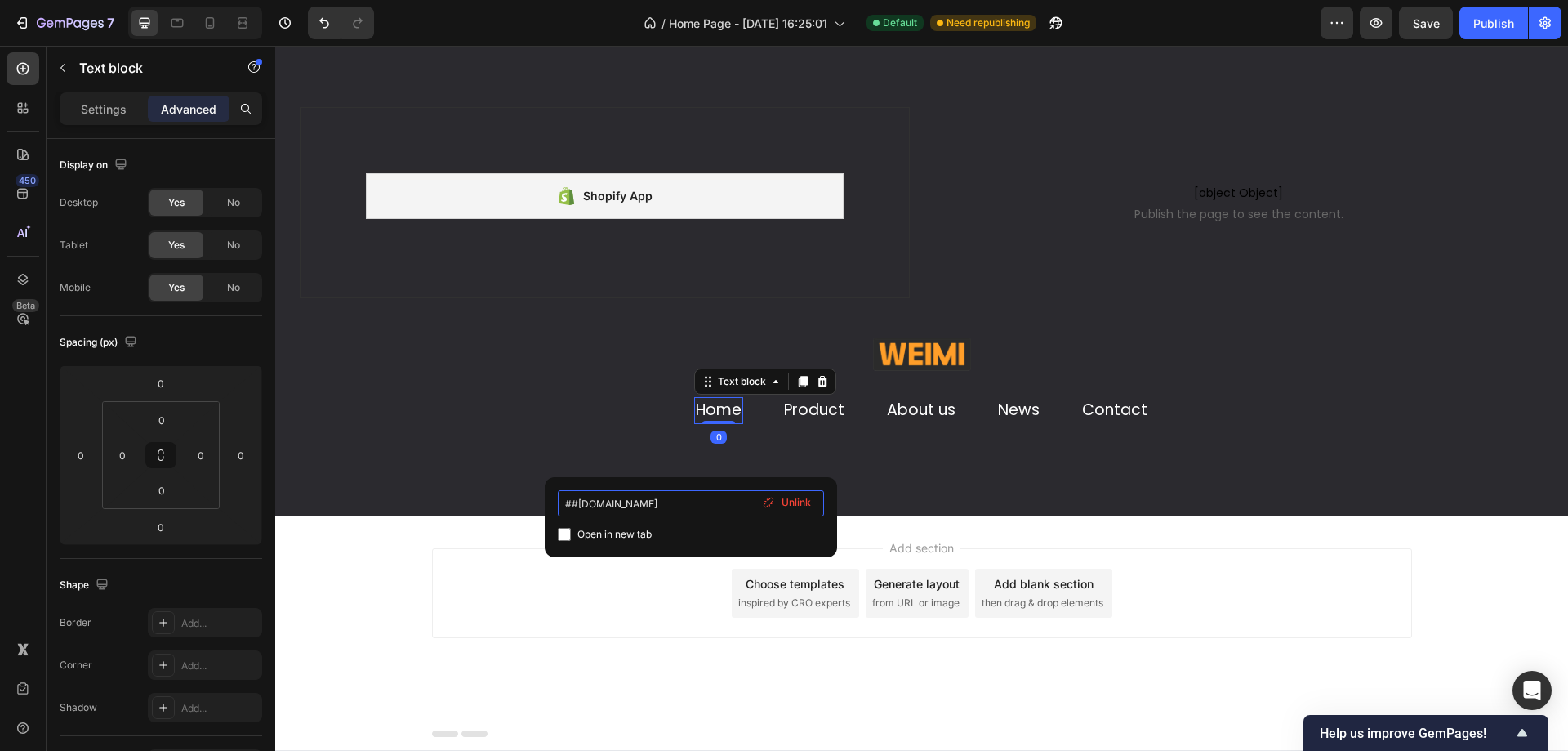
click at [572, 509] on input "##[DOMAIN_NAME]" at bounding box center [691, 503] width 266 height 26
type input "#[DOMAIN_NAME]"
click at [557, 464] on div "Image Home Text block 0 Product Text block About us Text block News Text block …" at bounding box center [922, 426] width 1293 height 178
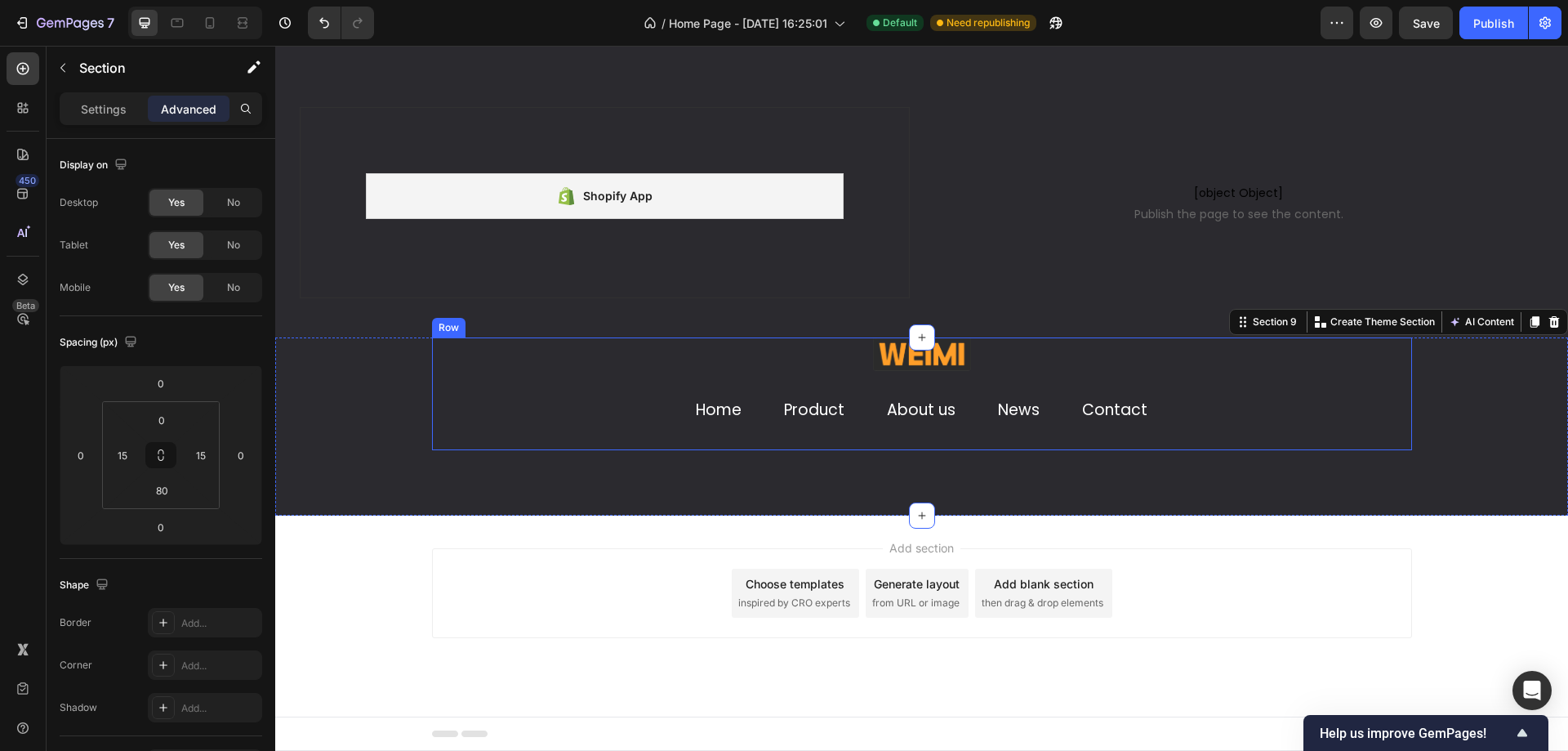
click at [808, 406] on link "Product" at bounding box center [813, 410] width 60 height 22
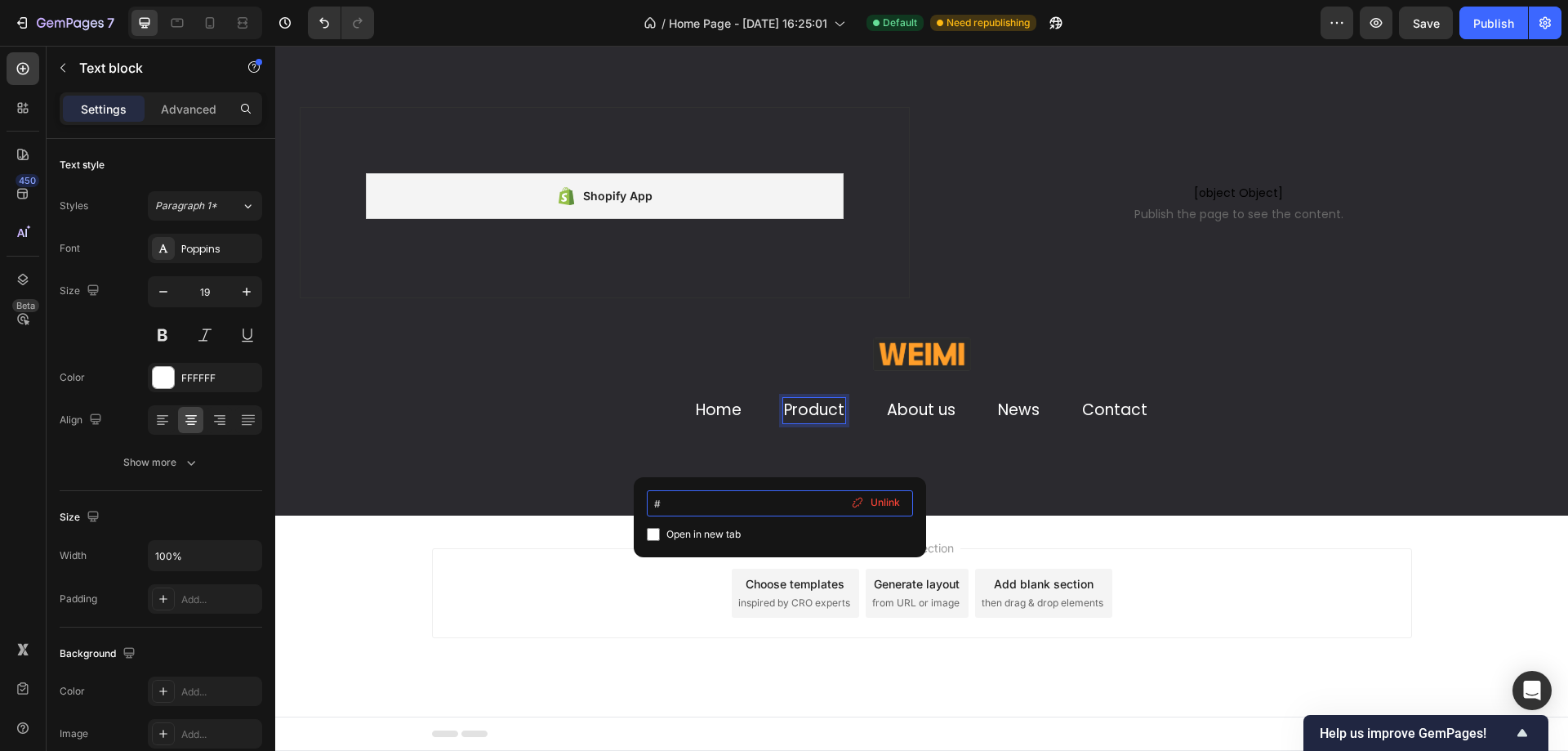
click at [782, 500] on input "#" at bounding box center [780, 503] width 266 height 26
type input "#"
click at [566, 430] on div "Image Home Text block Product Text block 0 About us Text block News Text block …" at bounding box center [922, 393] width 980 height 113
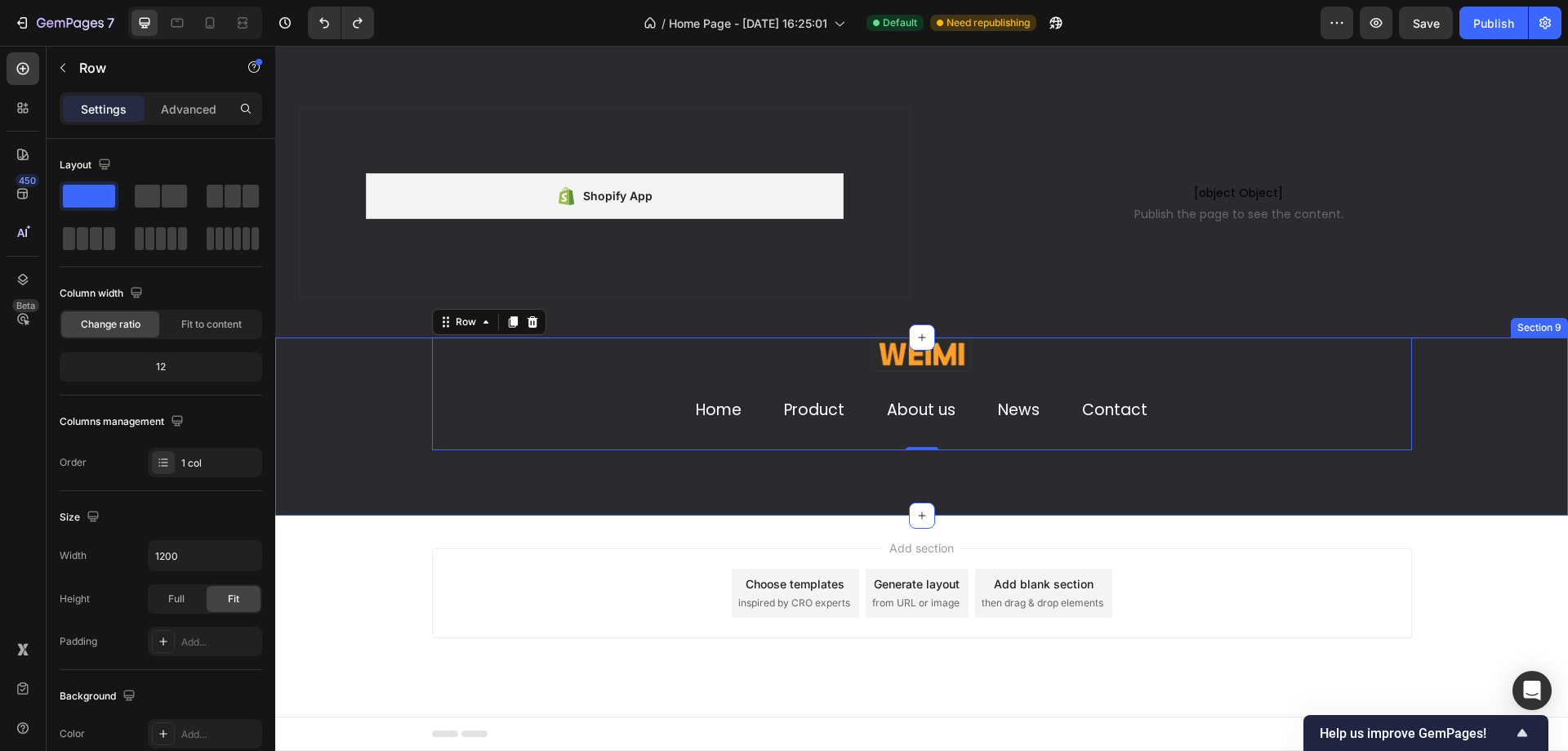
click at [793, 419] on link "Product" at bounding box center [813, 410] width 60 height 22
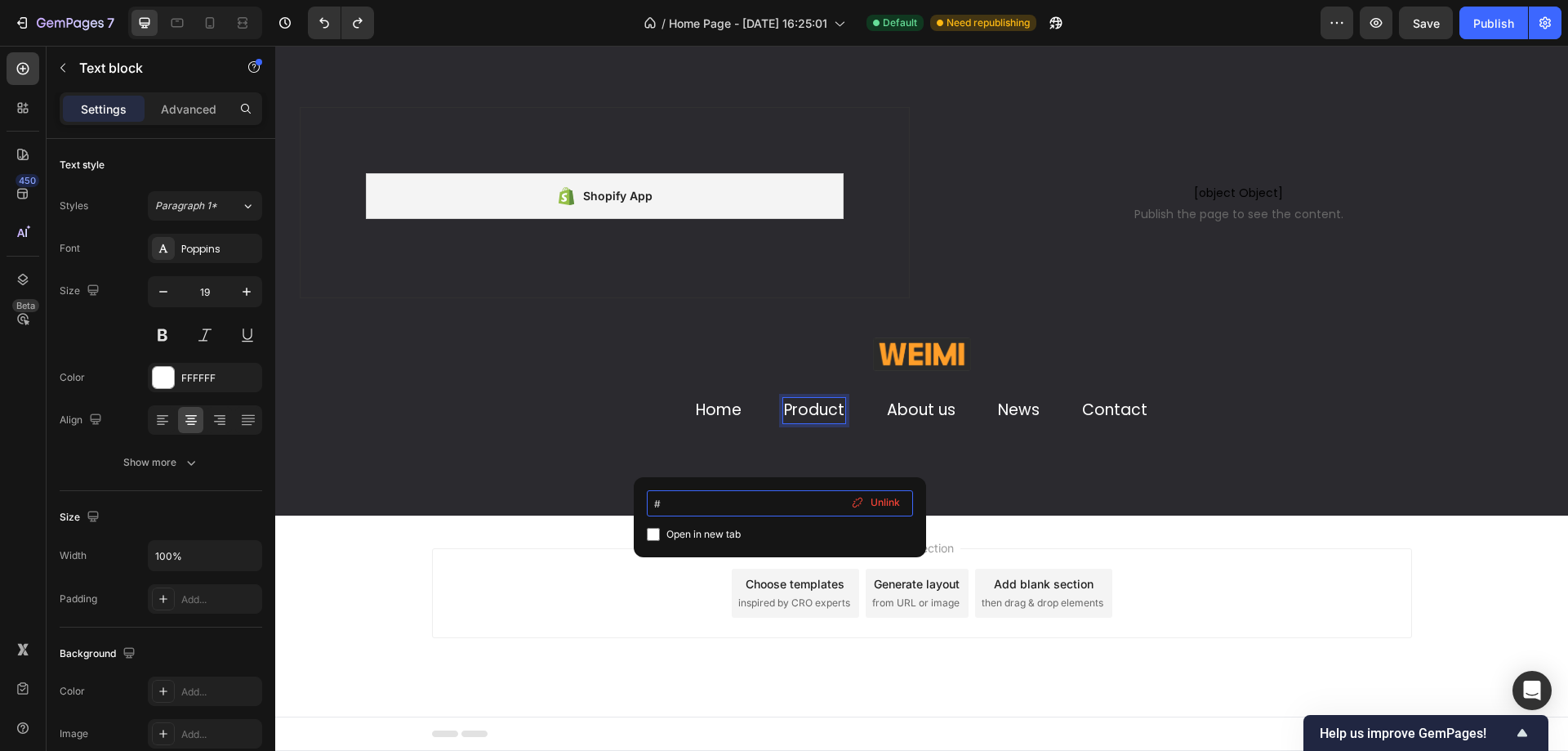
click at [765, 504] on input "#" at bounding box center [780, 503] width 266 height 26
paste input "[URL][DOMAIN_NAME]"
click at [662, 507] on input "#[URL][DOMAIN_NAME]" at bounding box center [780, 503] width 266 height 26
type input "#[URL][DOMAIN_NAME]"
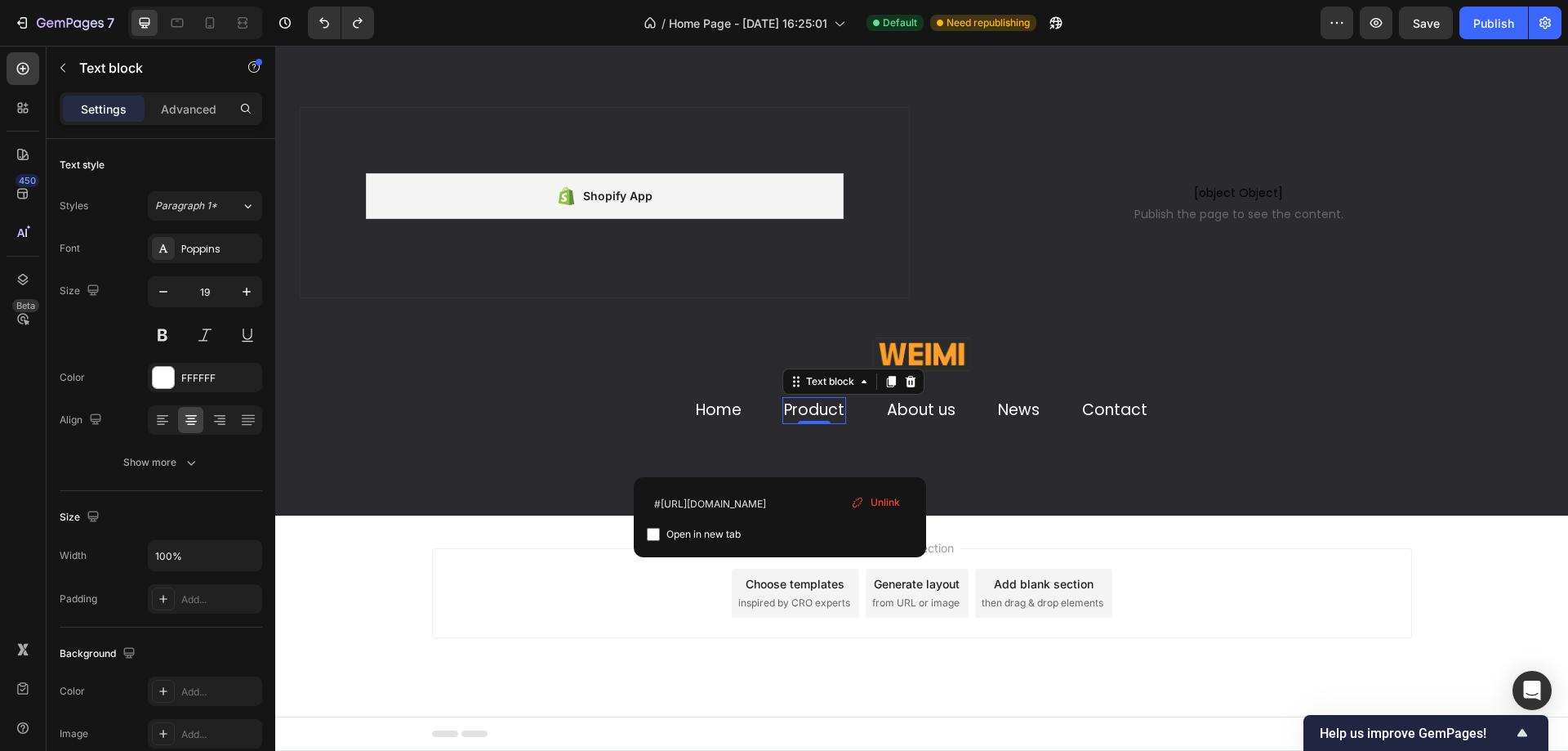
scroll to position [0, 0]
click at [641, 501] on div "#[URL][DOMAIN_NAME] Open in new tab Unlink" at bounding box center [780, 517] width 293 height 80
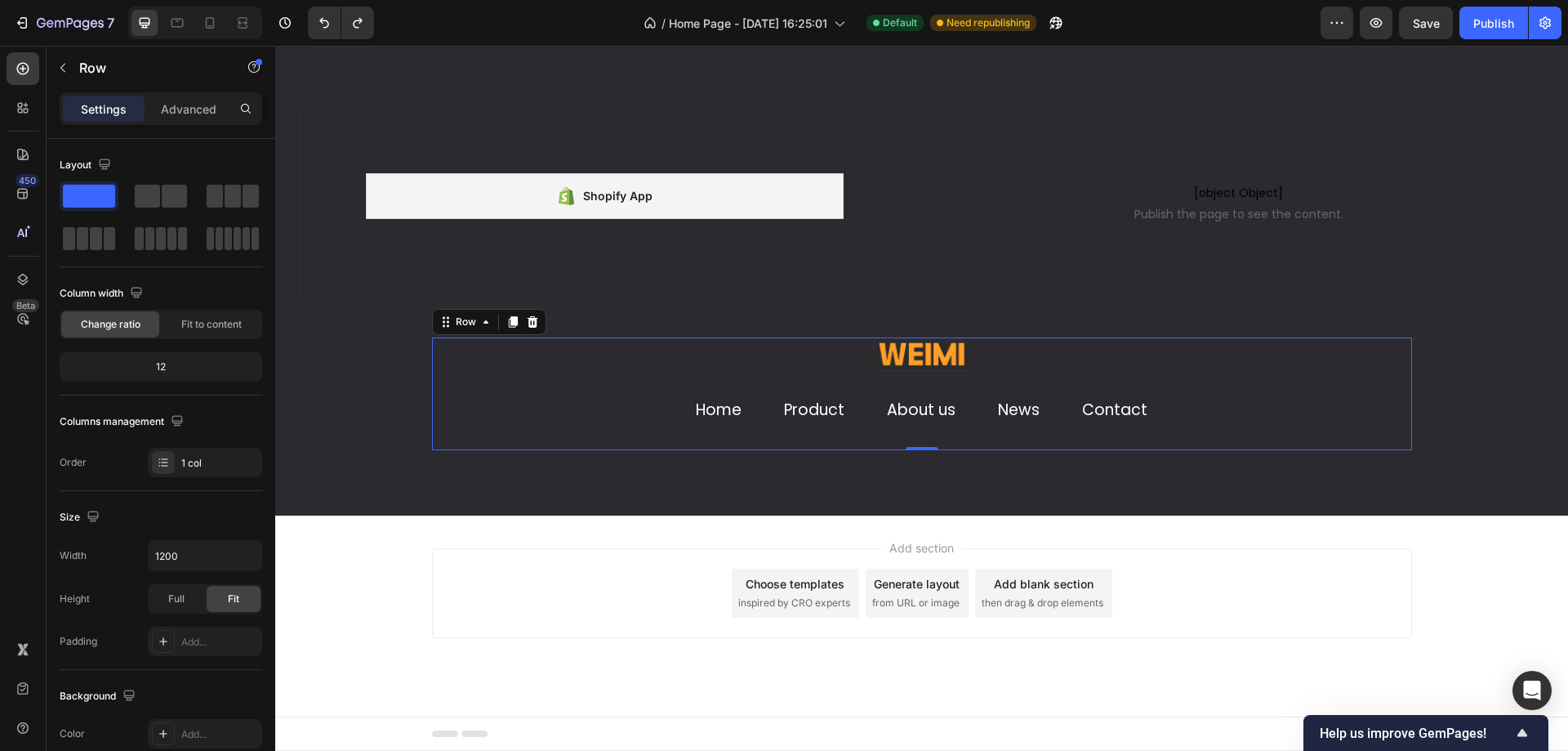
click at [594, 449] on div "Image Home Text block Product Text block About us Text block News Text block Co…" at bounding box center [922, 393] width 980 height 113
click at [917, 409] on link "About us" at bounding box center [921, 410] width 68 height 22
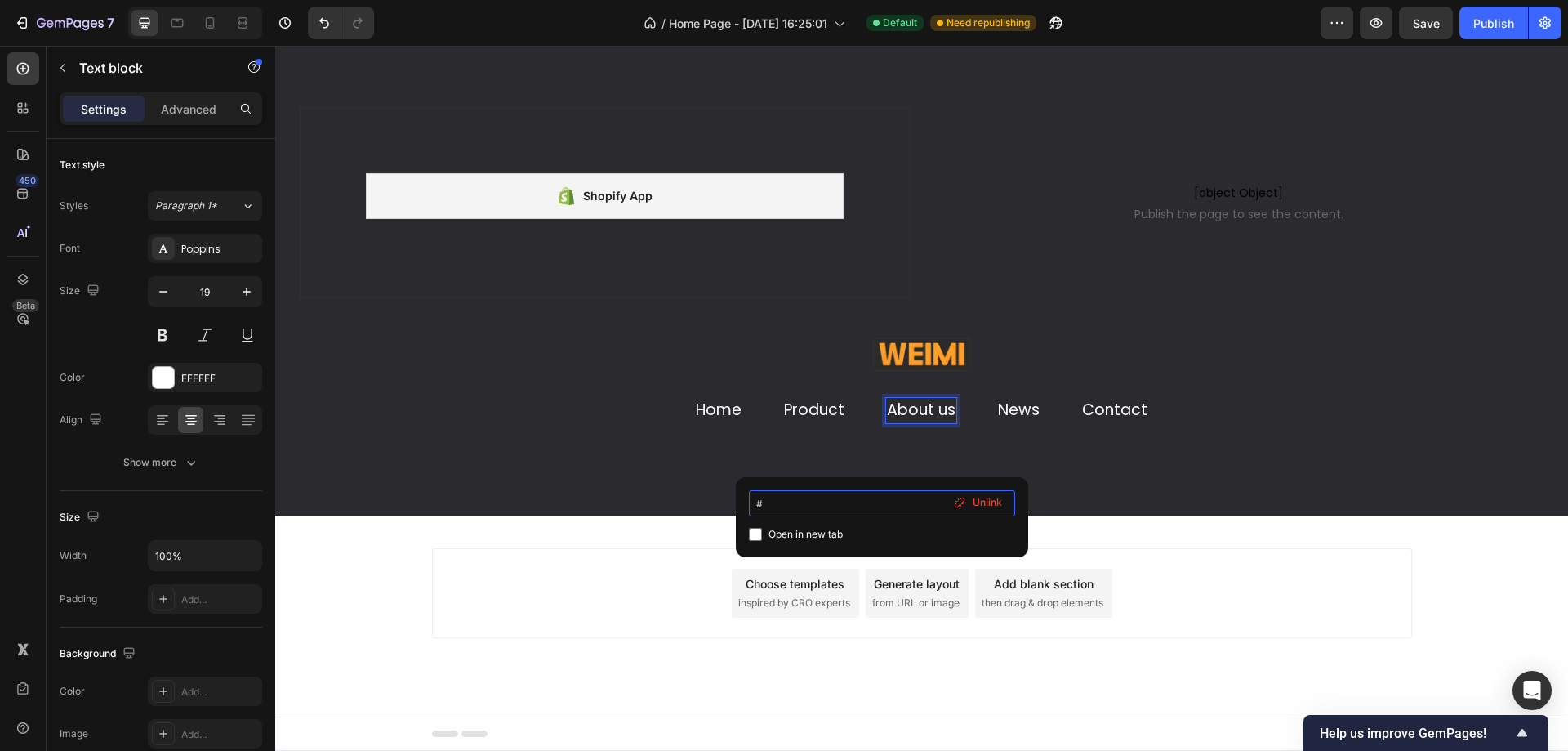
click at [909, 500] on input "#" at bounding box center [882, 503] width 266 height 26
type input "#"
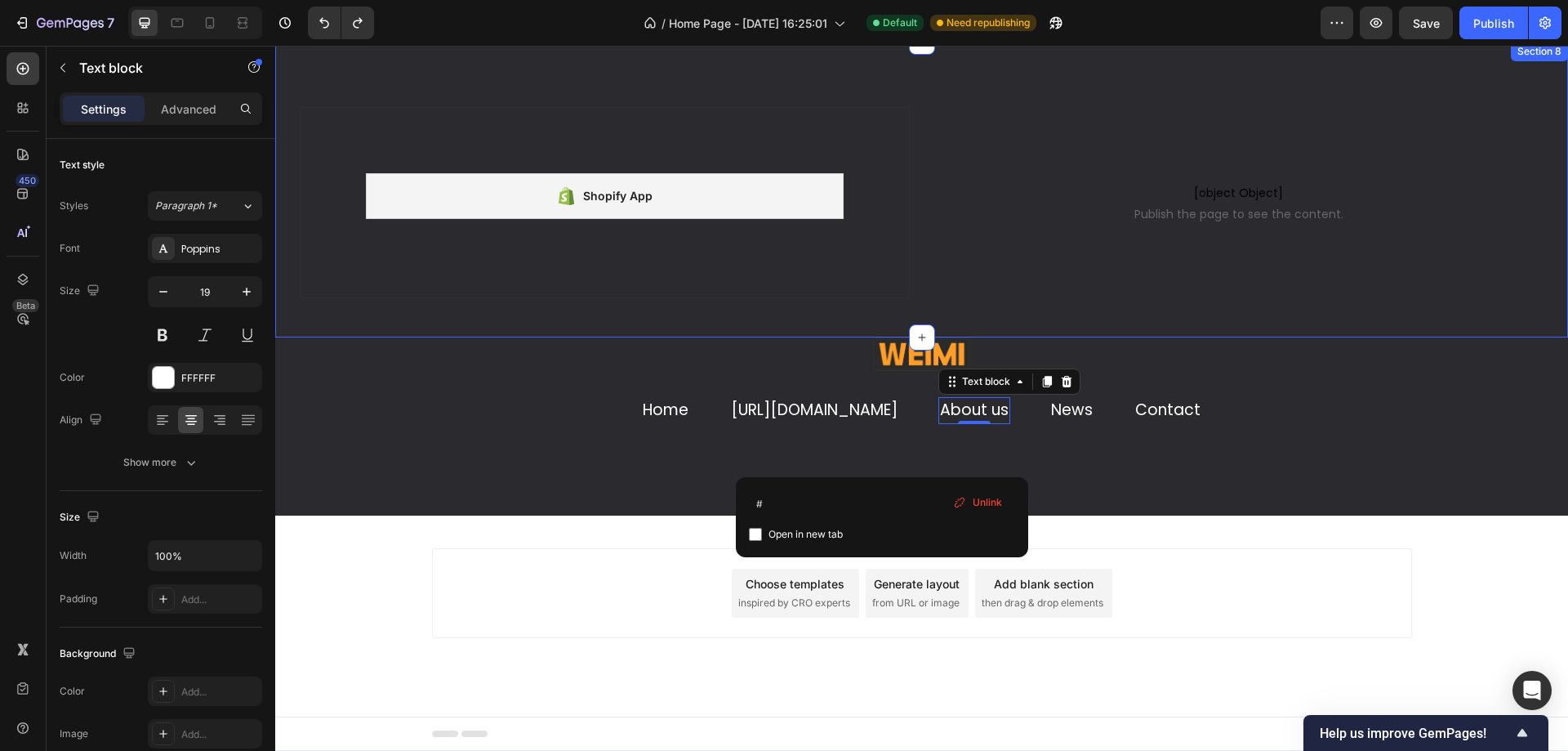
click at [1008, 309] on div "Shopify App Shopify App Row [object Object] Publish the page to see the content…" at bounding box center [922, 222] width 1293 height 230
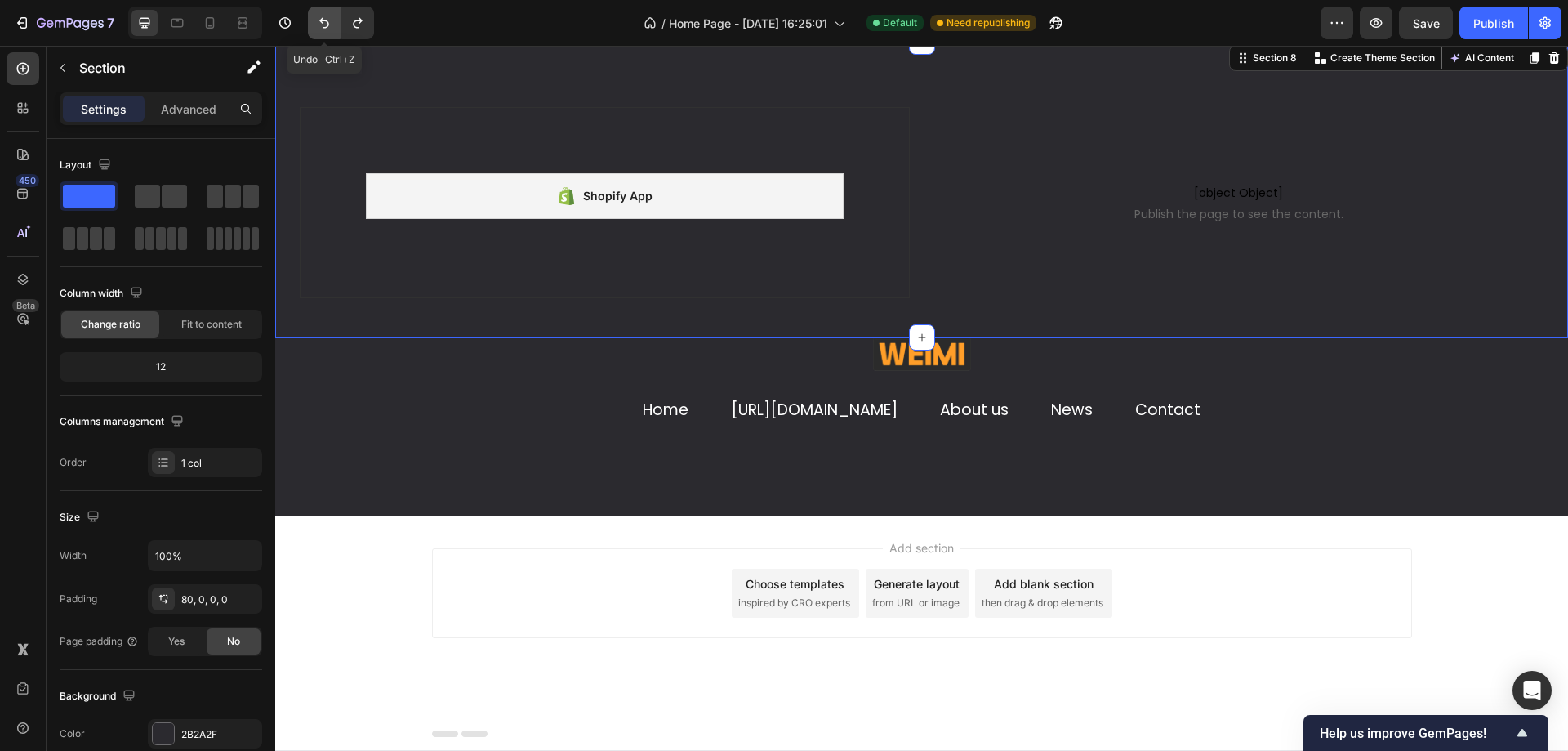
click at [323, 25] on icon "Undo/Redo" at bounding box center [324, 23] width 16 height 16
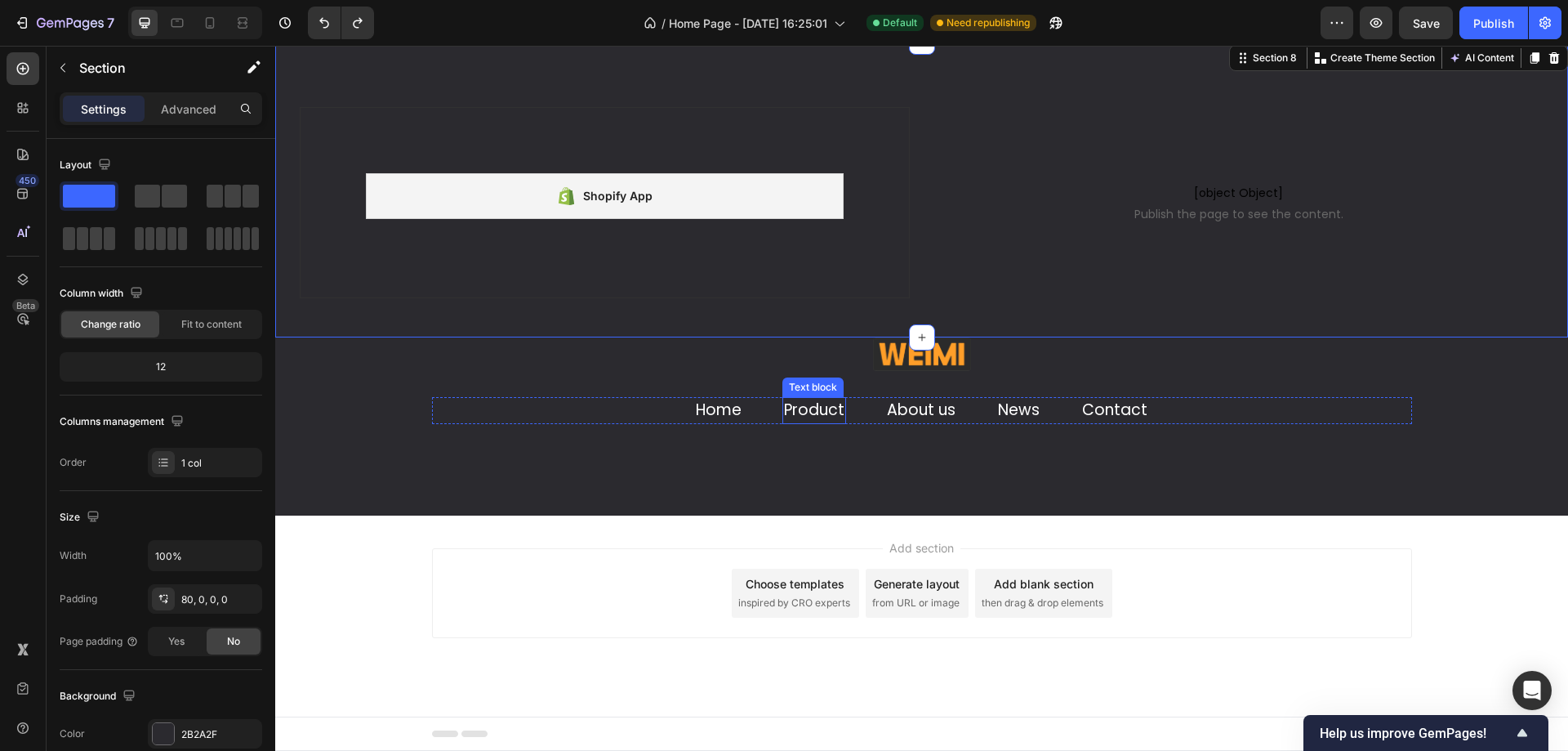
click at [835, 401] on link "Product" at bounding box center [813, 410] width 60 height 22
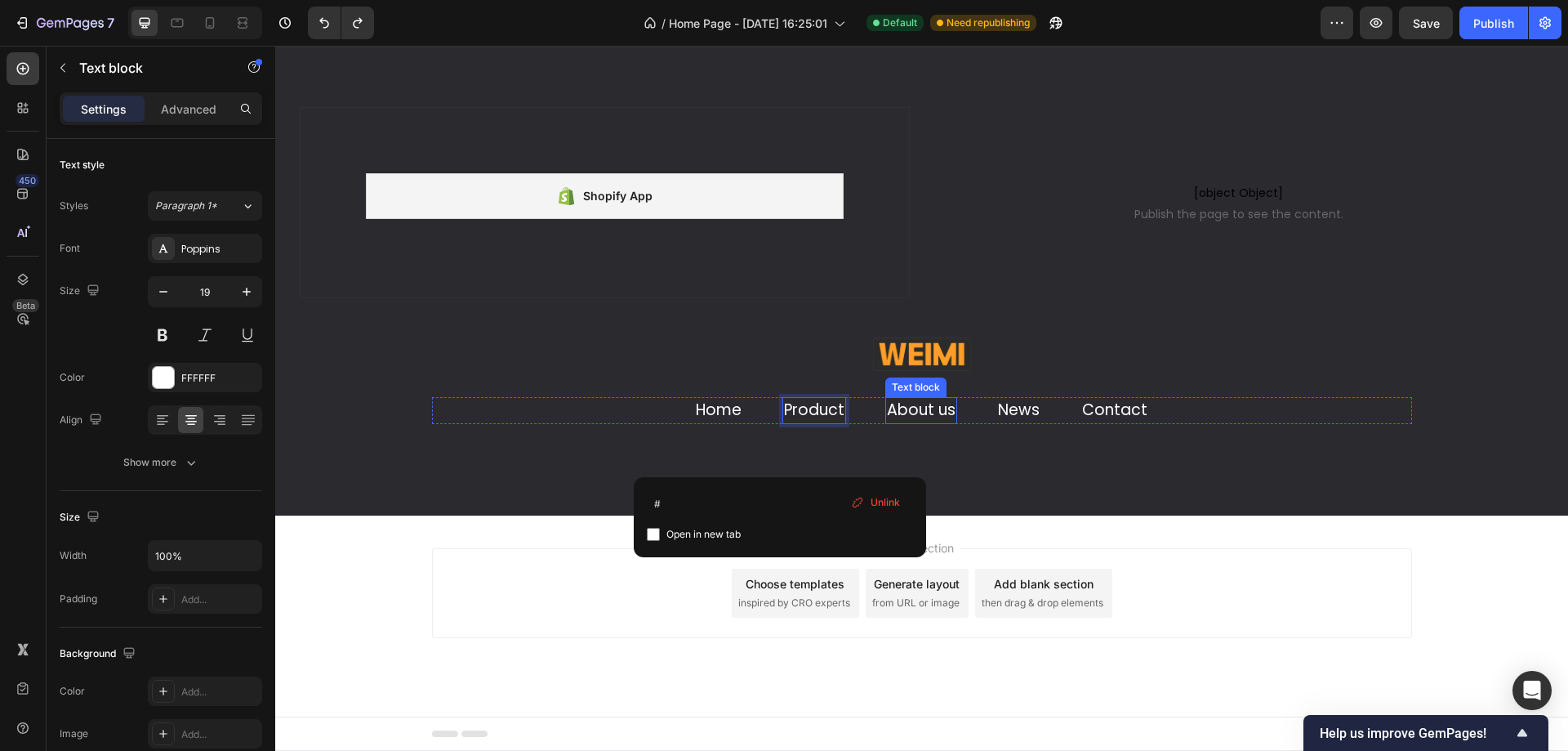
click at [914, 411] on link "About us" at bounding box center [921, 410] width 68 height 22
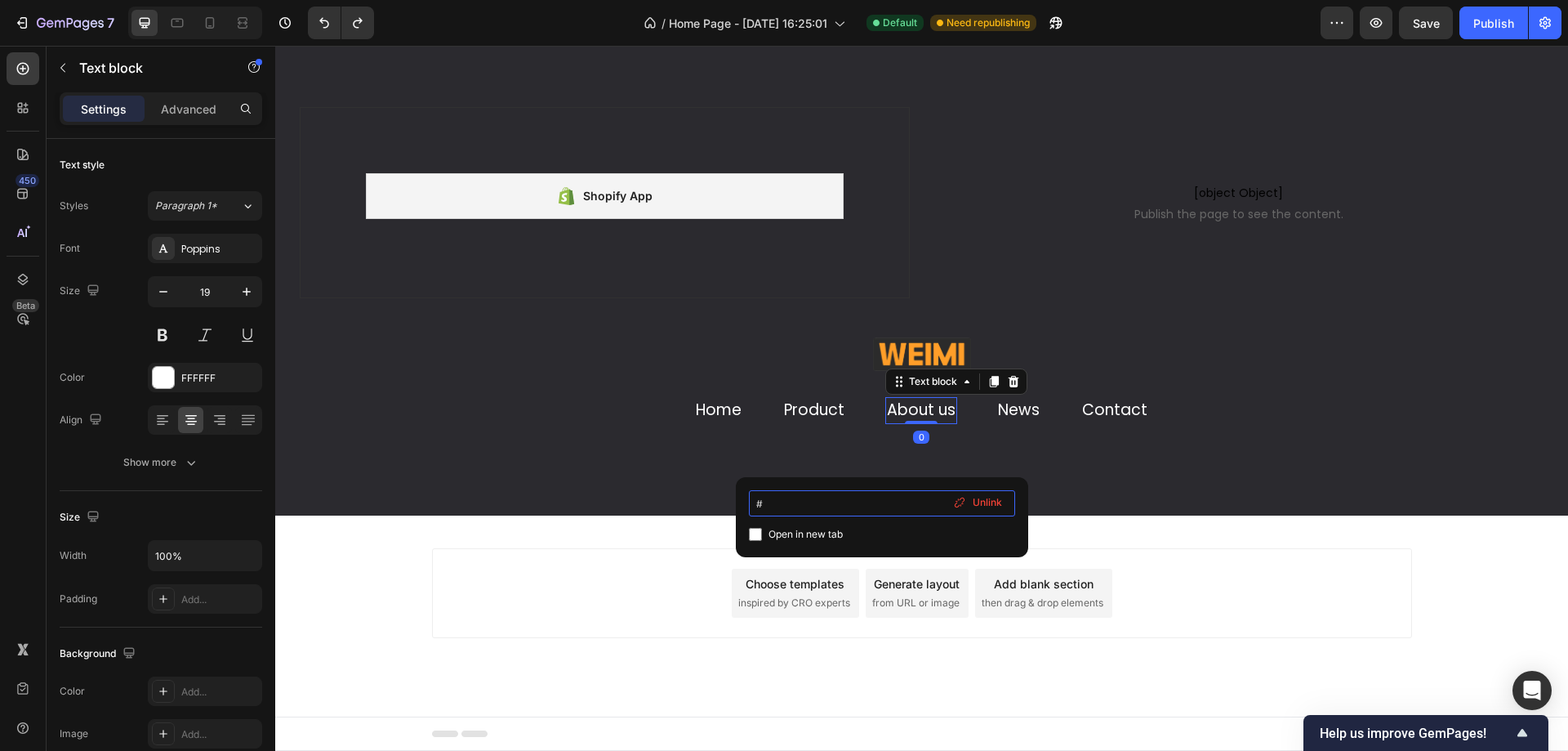
click at [843, 492] on input "#" at bounding box center [882, 503] width 266 height 26
paste input "[URL][DOMAIN_NAME]"
type input "#[URL][DOMAIN_NAME]"
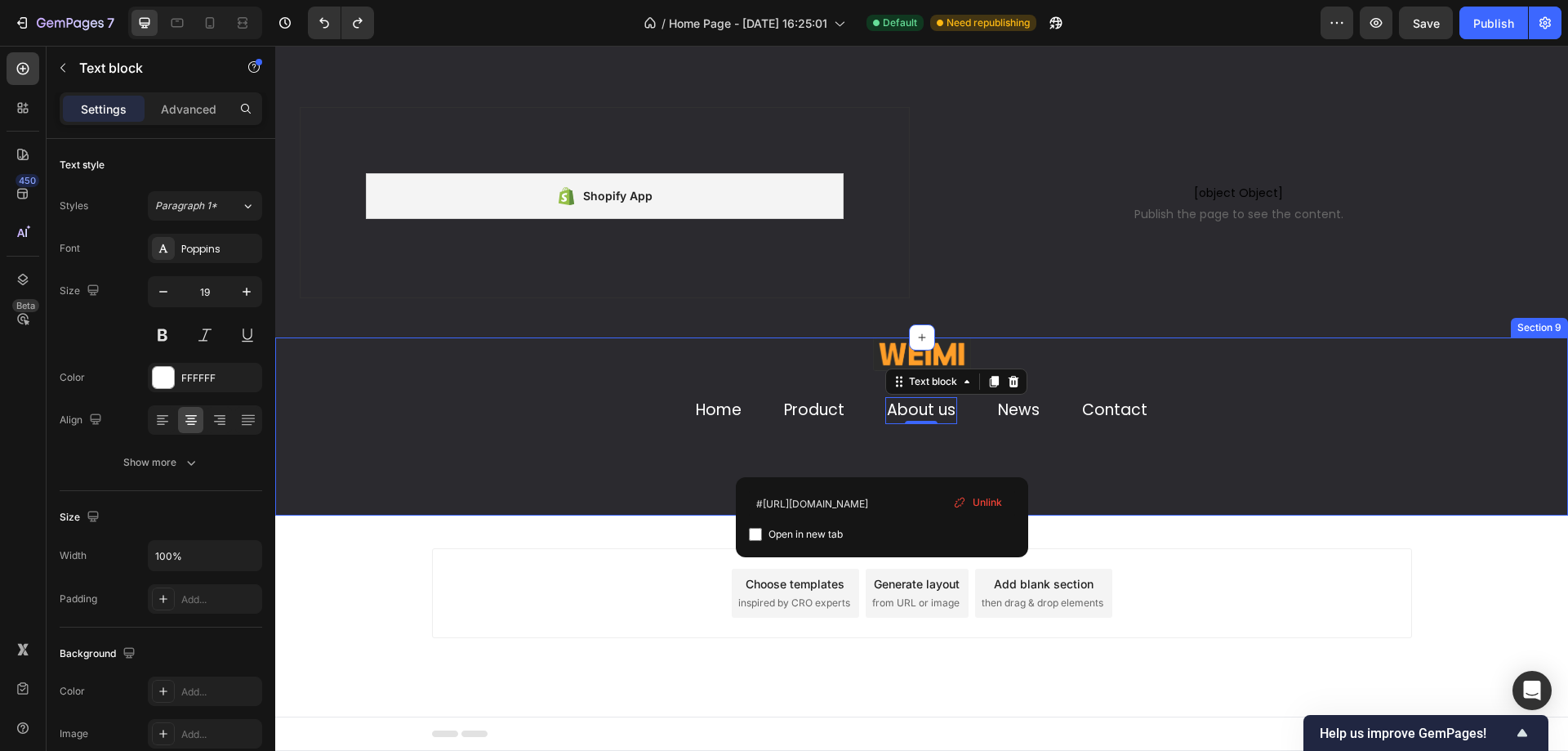
click at [664, 504] on div "Image Home Text block Product Text block About us Text block 0 News Text block …" at bounding box center [922, 426] width 1293 height 178
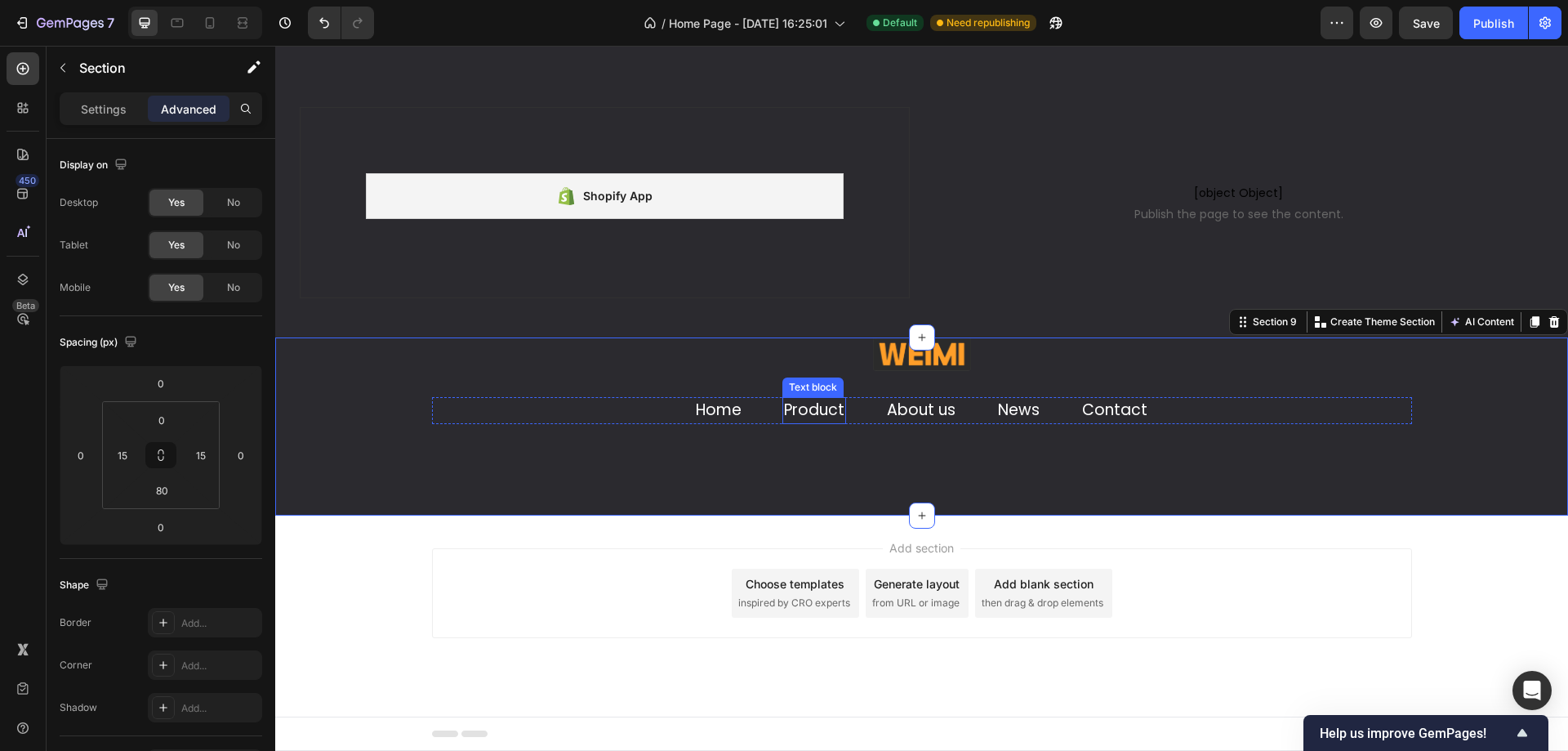
click at [797, 416] on link "Product" at bounding box center [813, 410] width 60 height 22
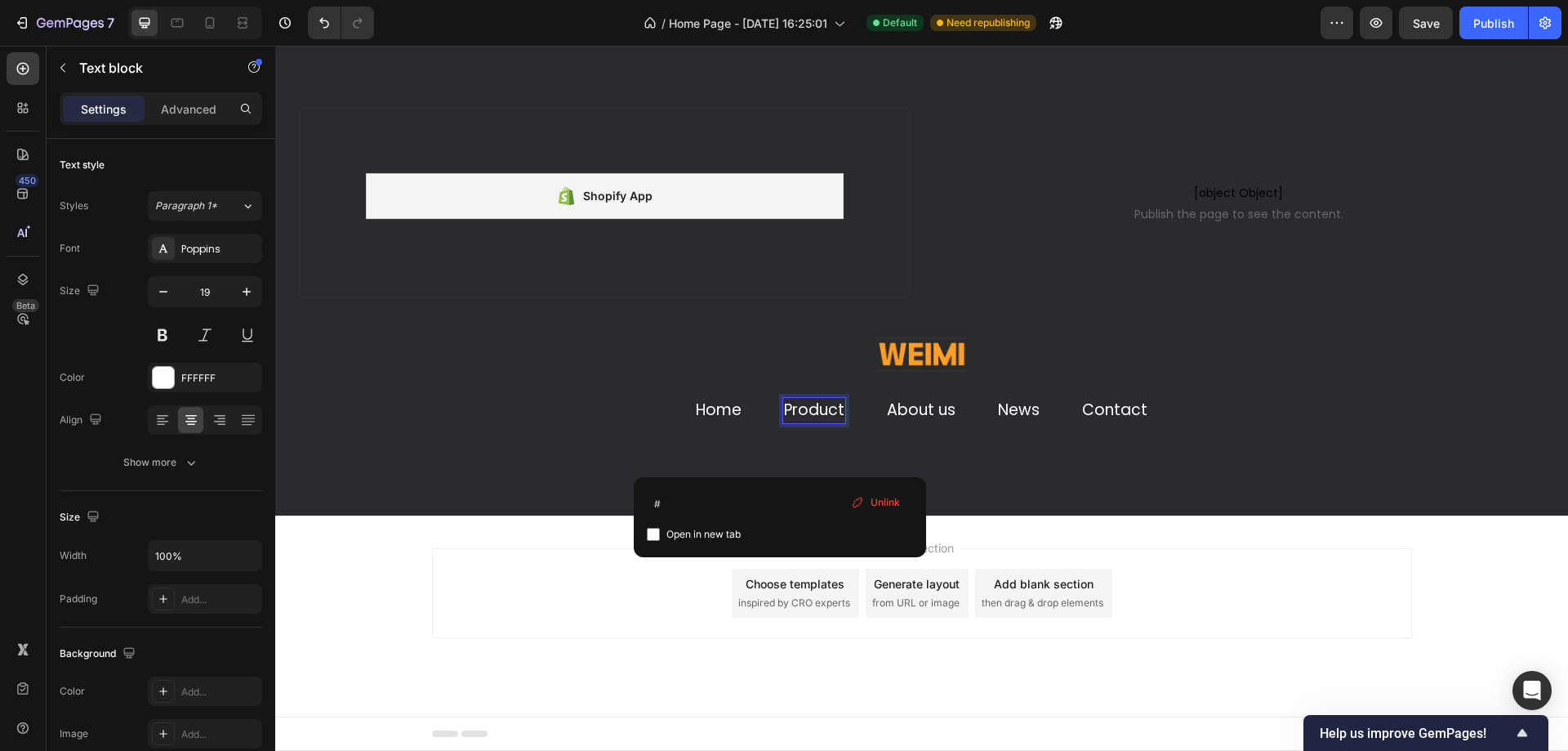
click at [783, 488] on div "# Open in new tab Unlink" at bounding box center [780, 517] width 293 height 80
click at [783, 502] on input "#" at bounding box center [780, 503] width 266 height 26
paste input "[URL][DOMAIN_NAME]"
type input "#[URL][DOMAIN_NAME]"
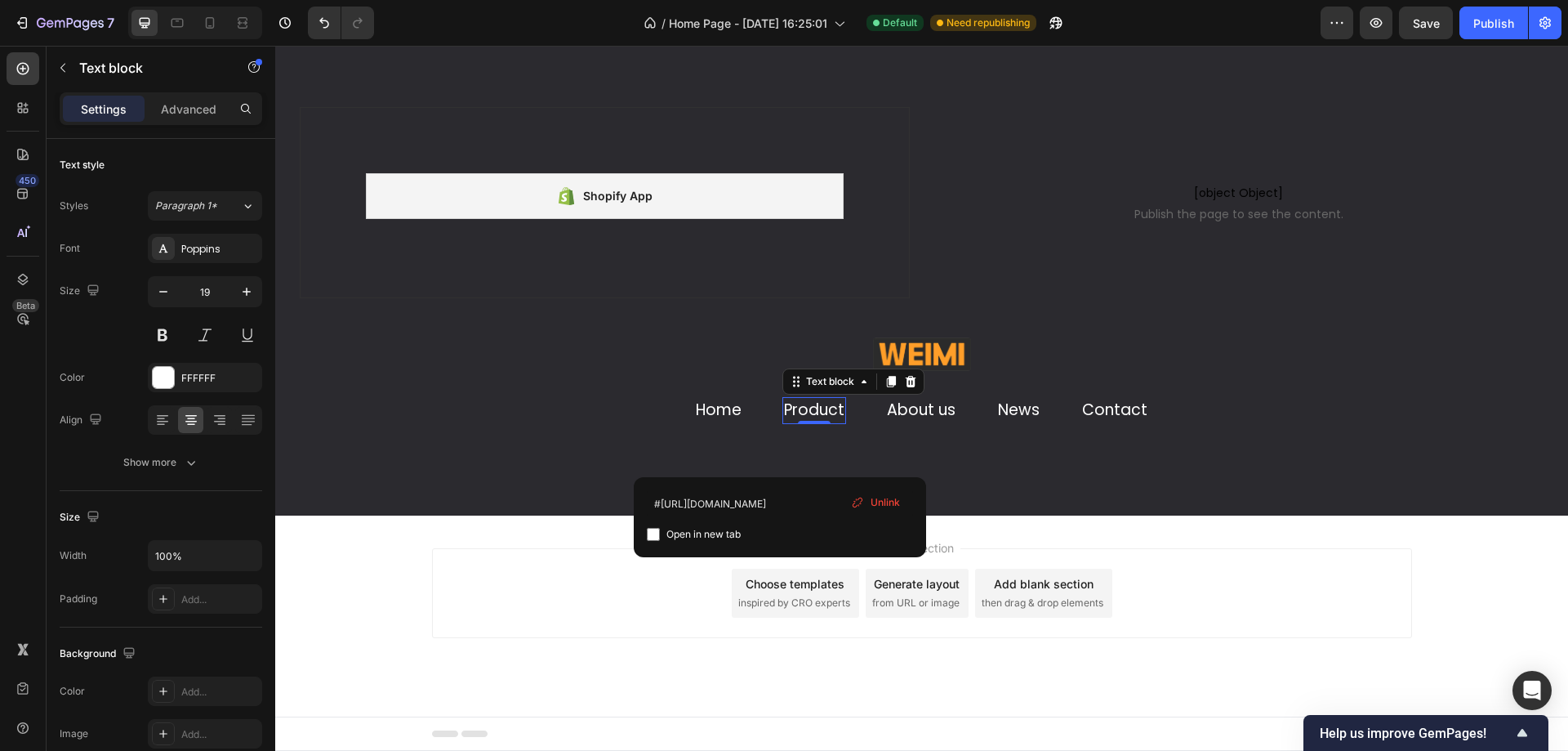
click at [1036, 487] on div "Image Home Text block Product Text block 0 About us Text block News Text block …" at bounding box center [922, 426] width 1293 height 178
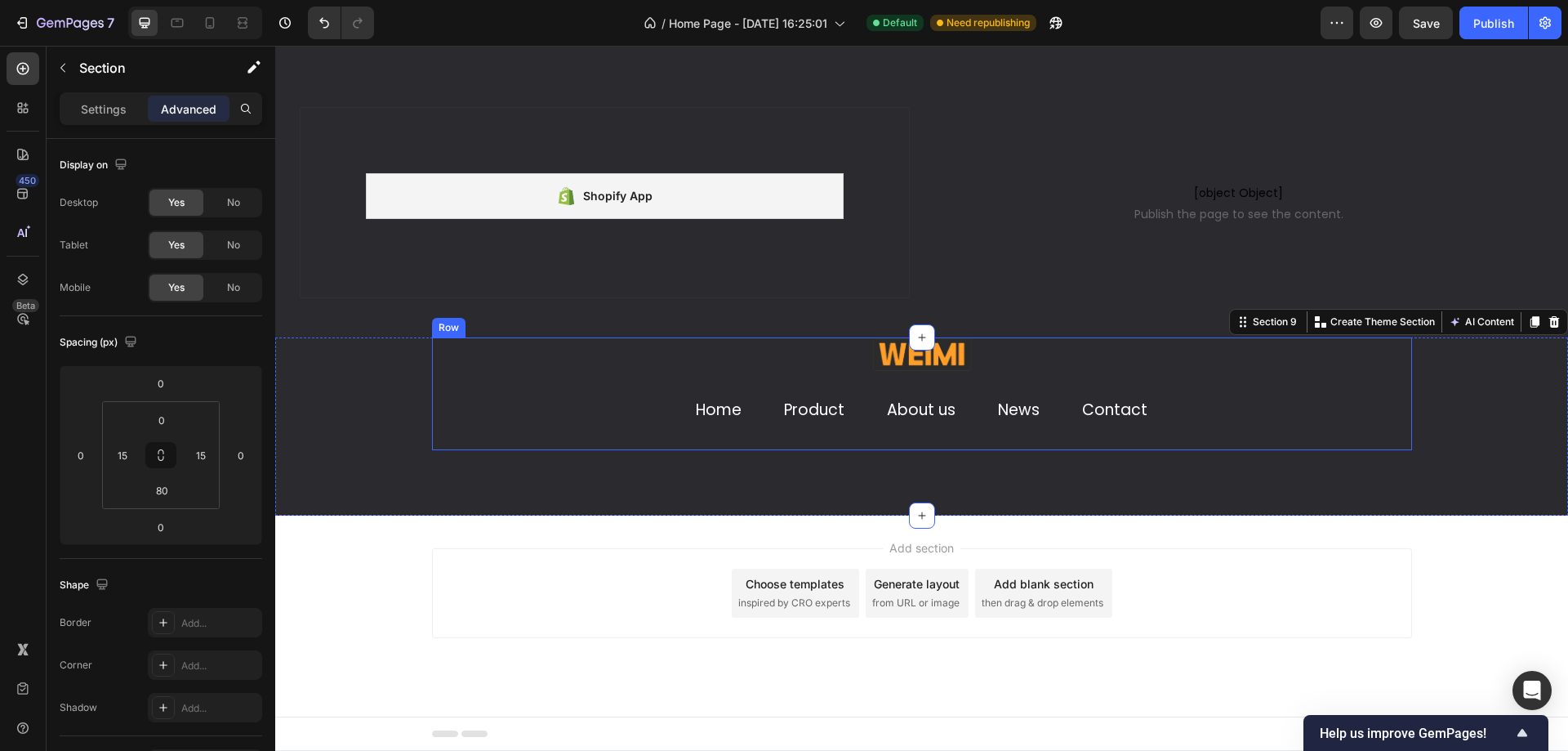
click at [775, 416] on div "Home Text block Product Text block About us Text block News Text block Contact …" at bounding box center [922, 410] width 980 height 27
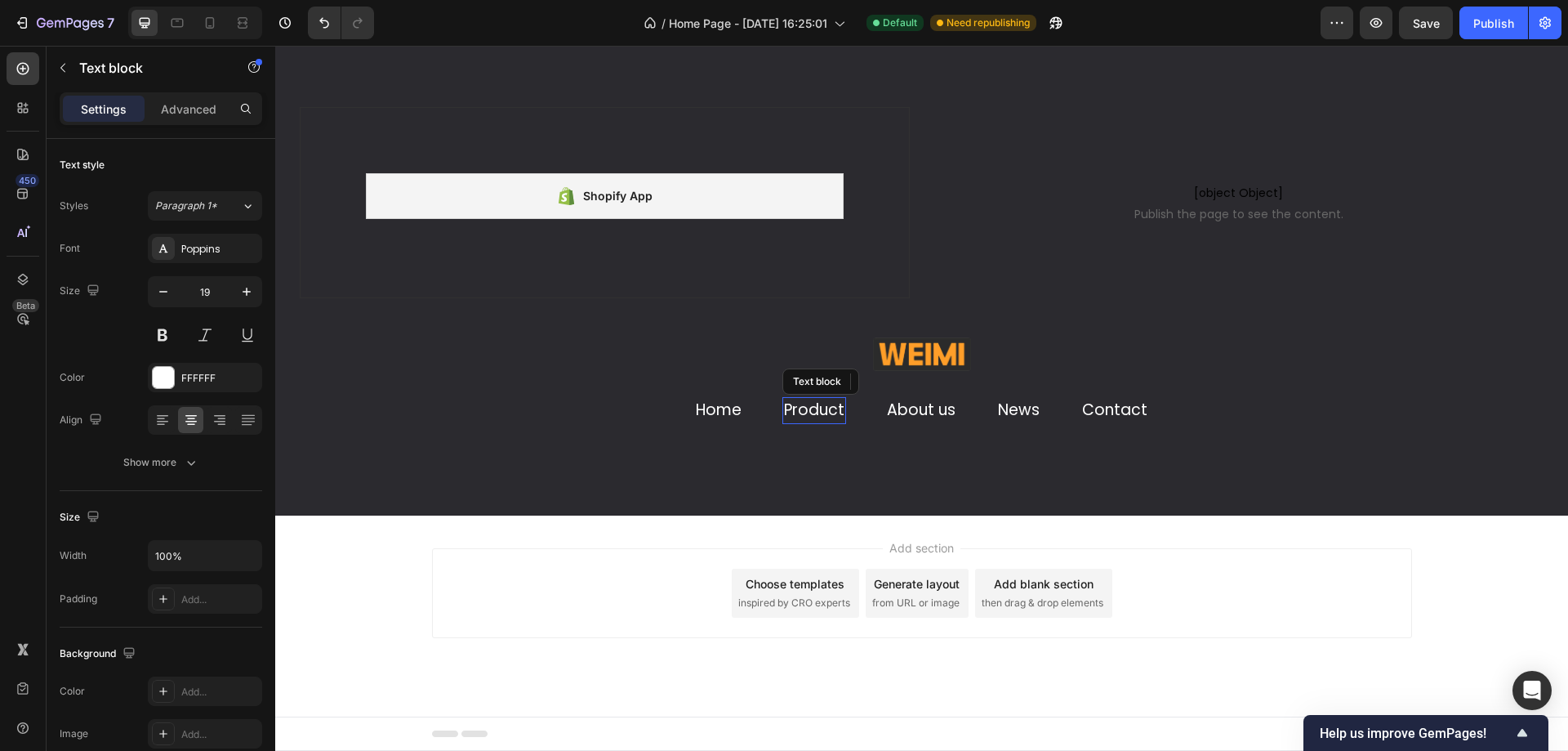
click at [789, 414] on link "Product" at bounding box center [813, 410] width 60 height 22
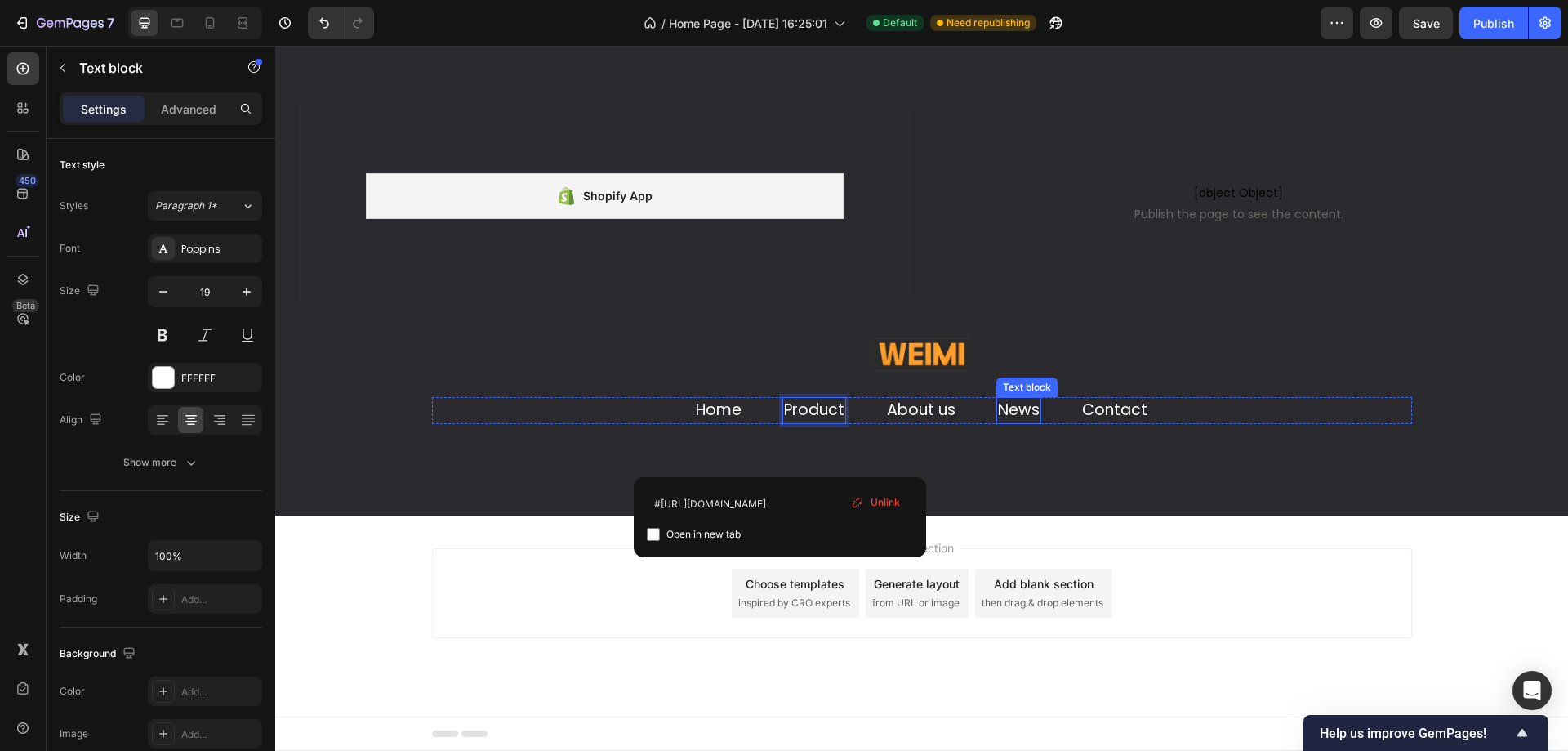
click at [1009, 403] on link "News" at bounding box center [1019, 410] width 42 height 22
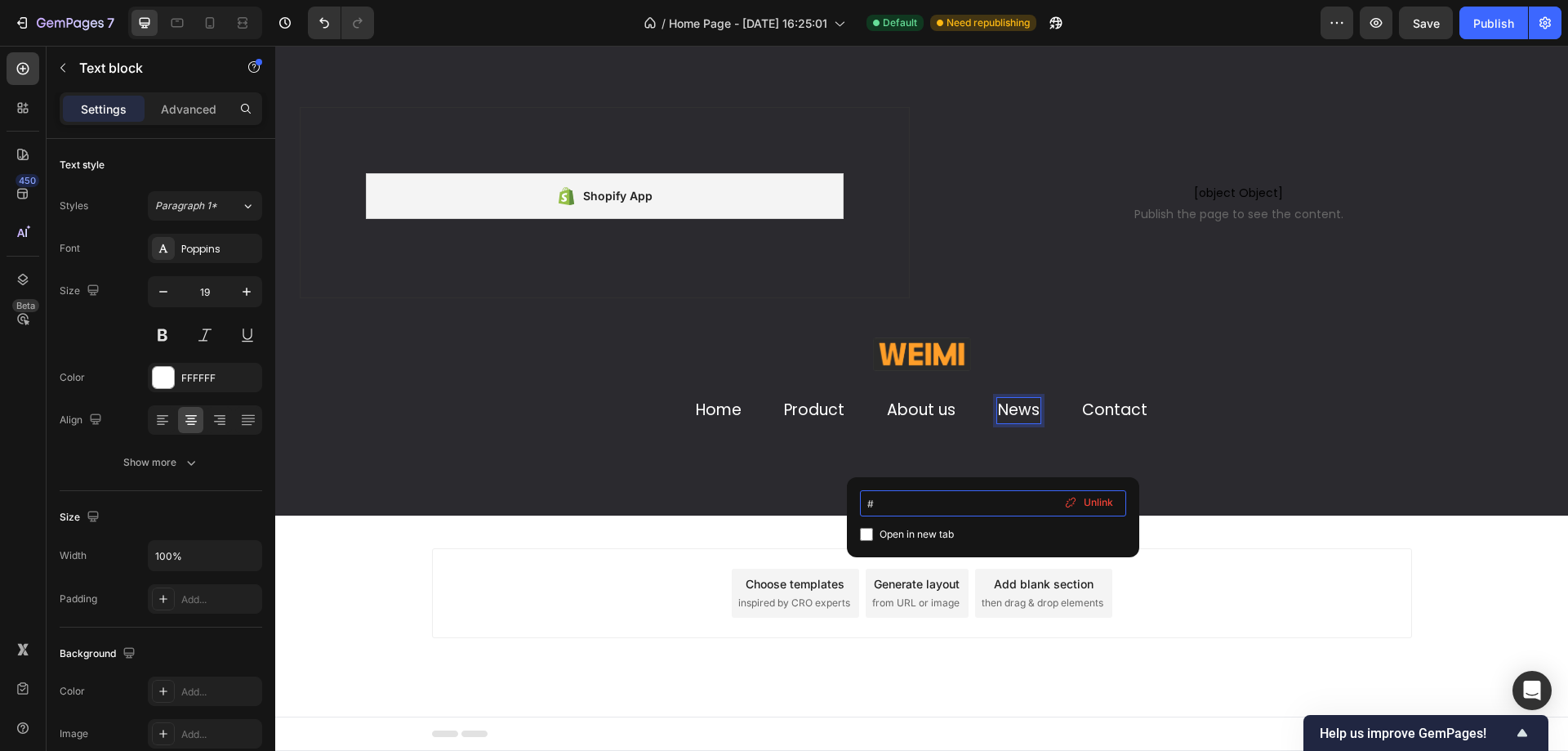
click at [978, 497] on input "#" at bounding box center [993, 503] width 266 height 26
click at [981, 503] on input "#" at bounding box center [993, 503] width 266 height 26
paste input "[URL][DOMAIN_NAME]"
type input "#[URL][DOMAIN_NAME]"
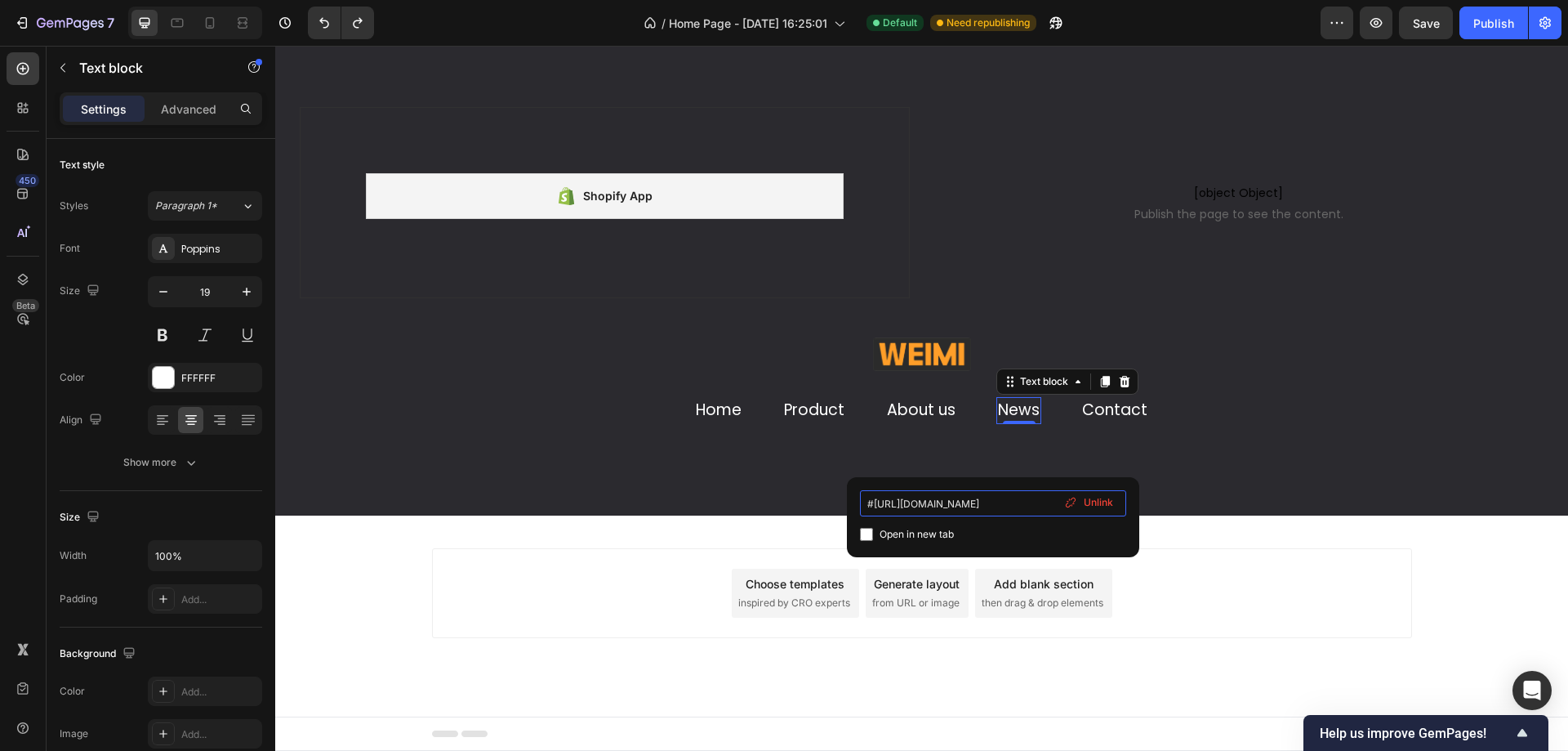
scroll to position [0, 8]
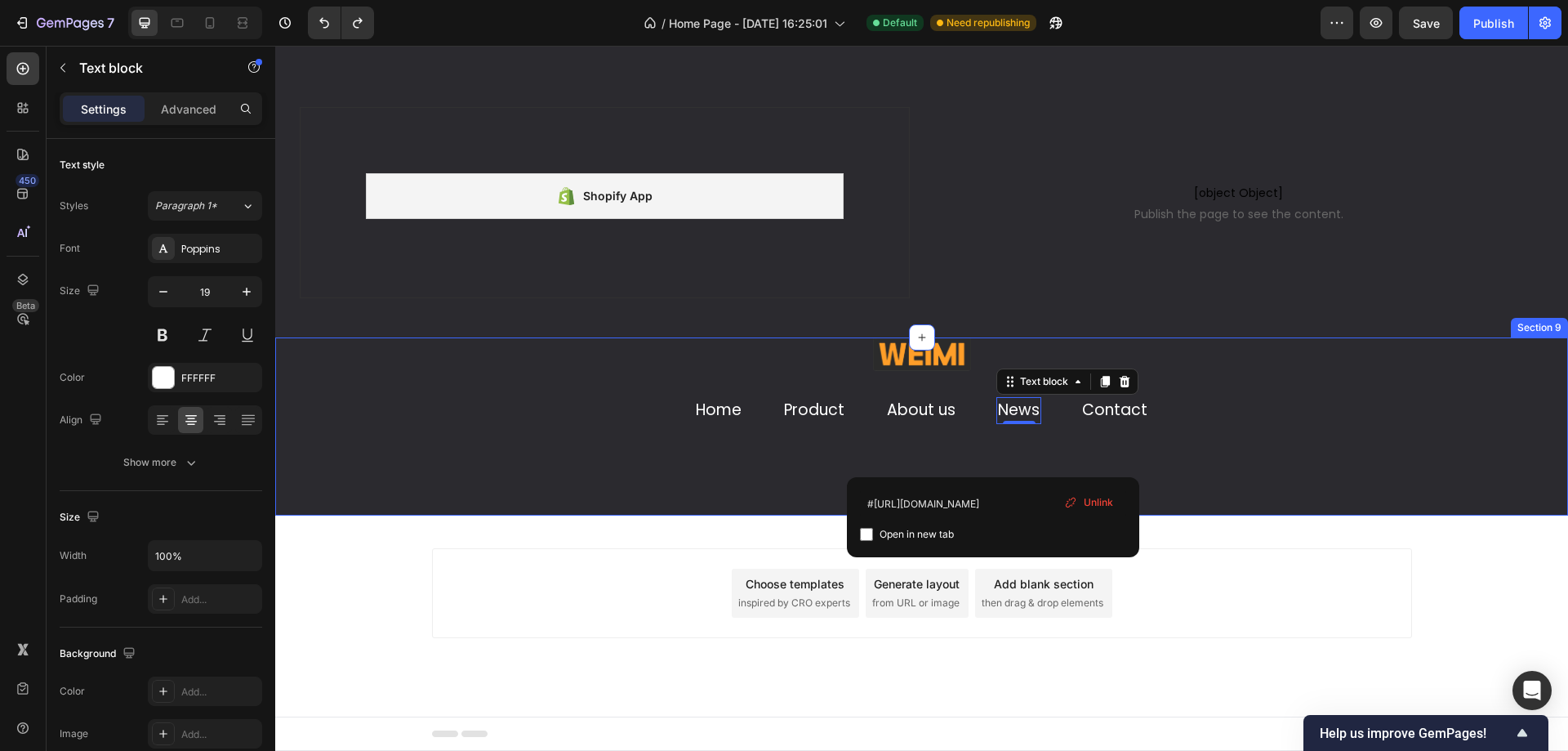
click at [1172, 476] on div "Image Home Text block Product Text block About us Text block News Text block 0 …" at bounding box center [922, 426] width 1293 height 178
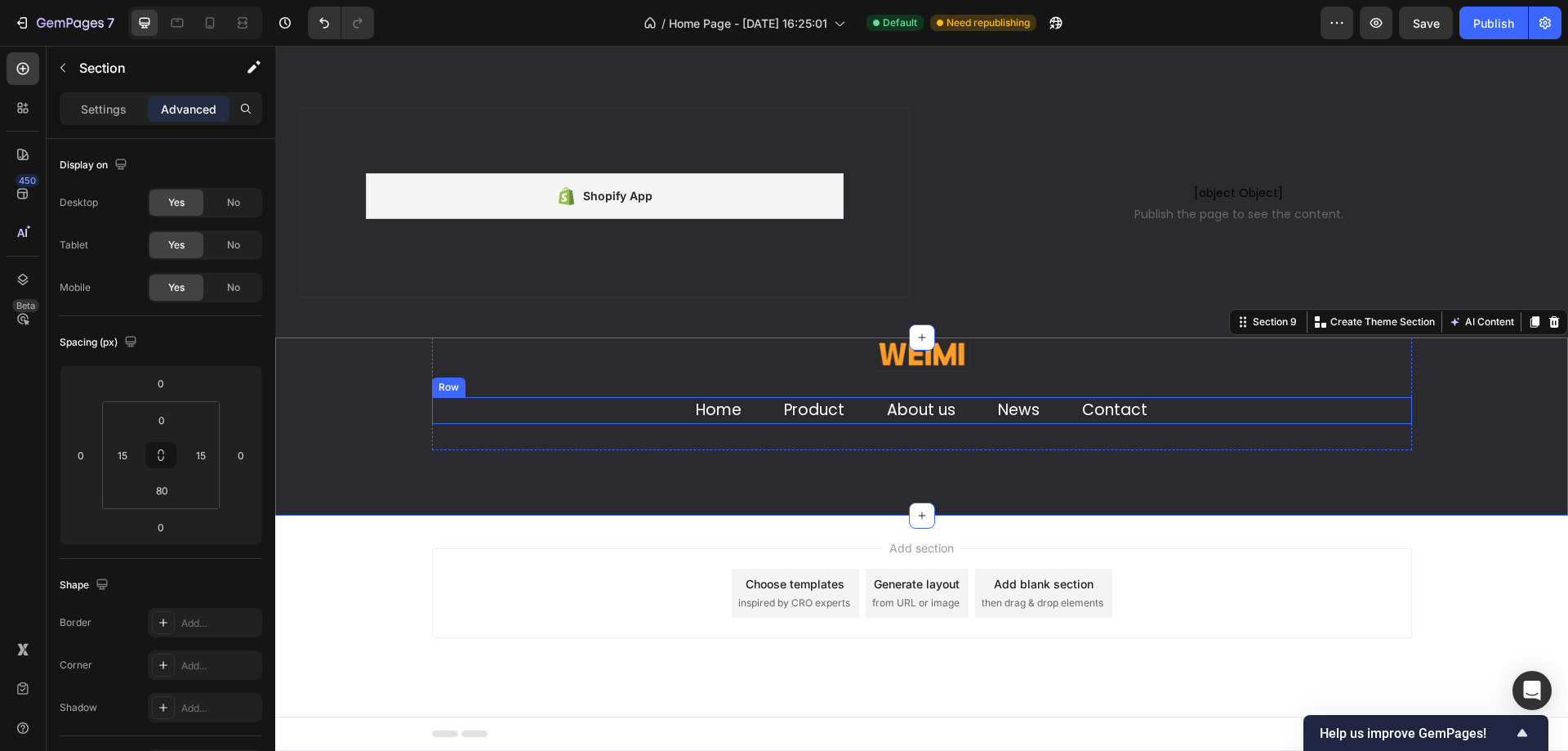
click at [1137, 407] on link "Contact" at bounding box center [1114, 410] width 65 height 22
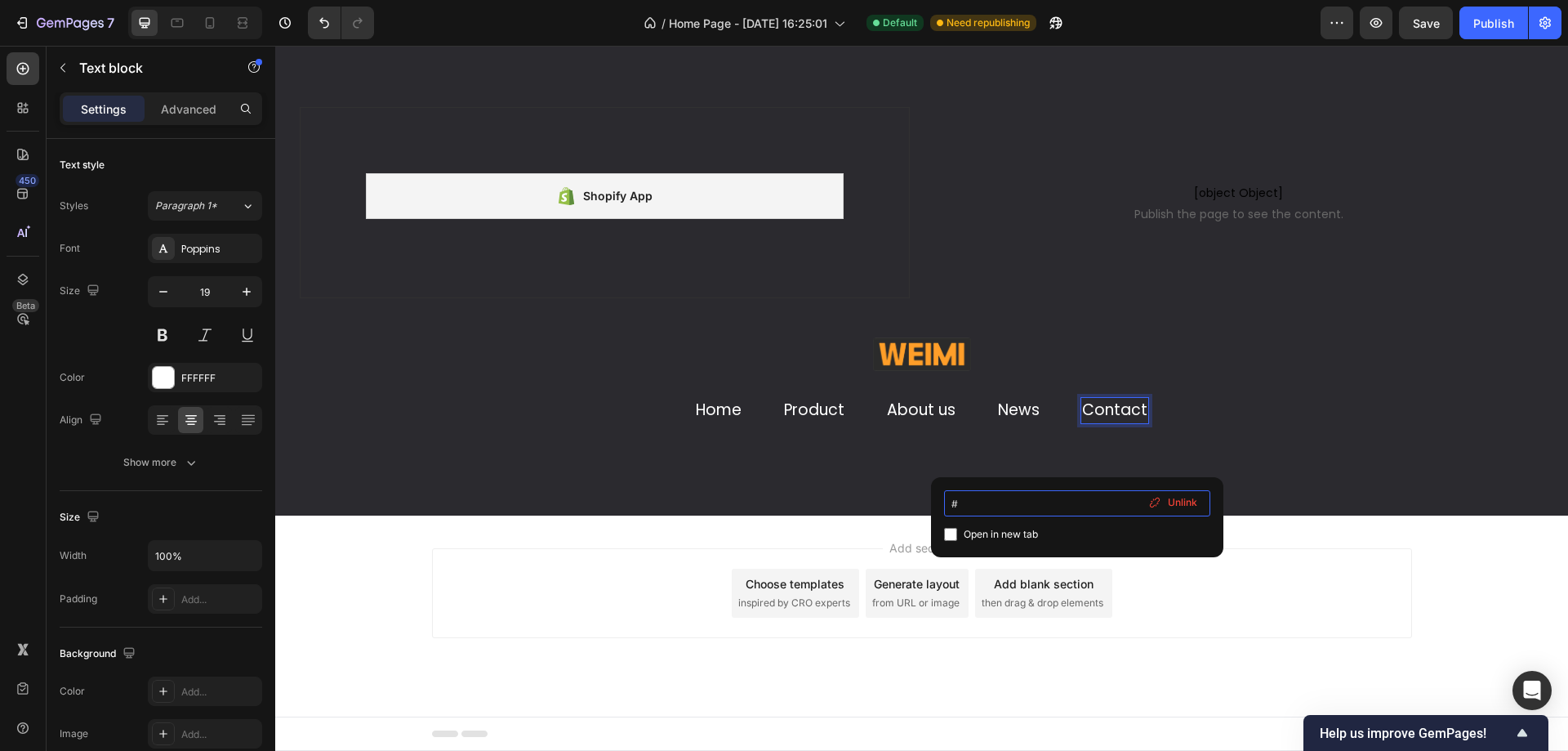
click at [1089, 498] on input "#" at bounding box center [1077, 503] width 266 height 26
type input "#[URL][DOMAIN_NAME]"
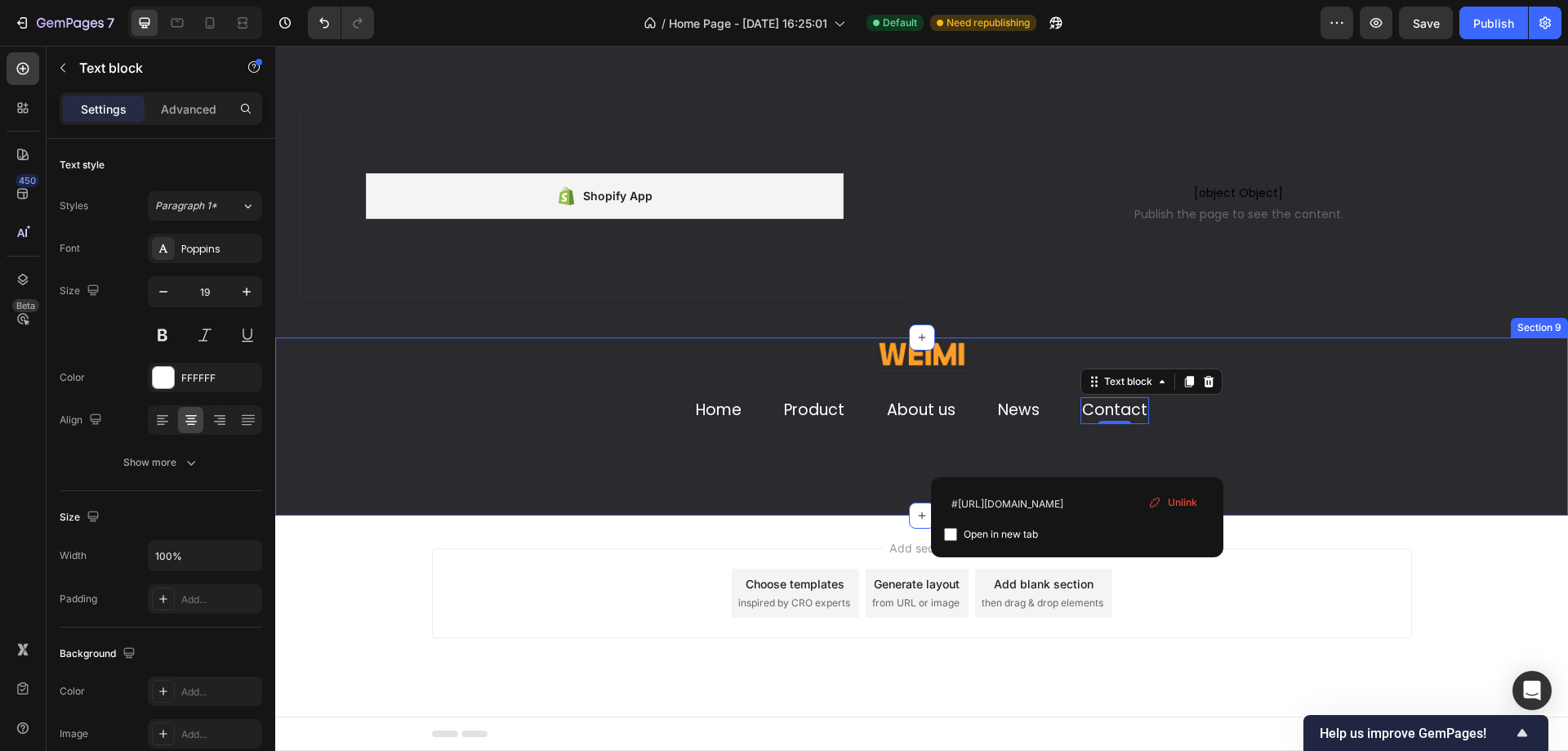
click at [1236, 471] on div "Image Home Text block Product Text block About us Text block News Text block Co…" at bounding box center [922, 426] width 1293 height 178
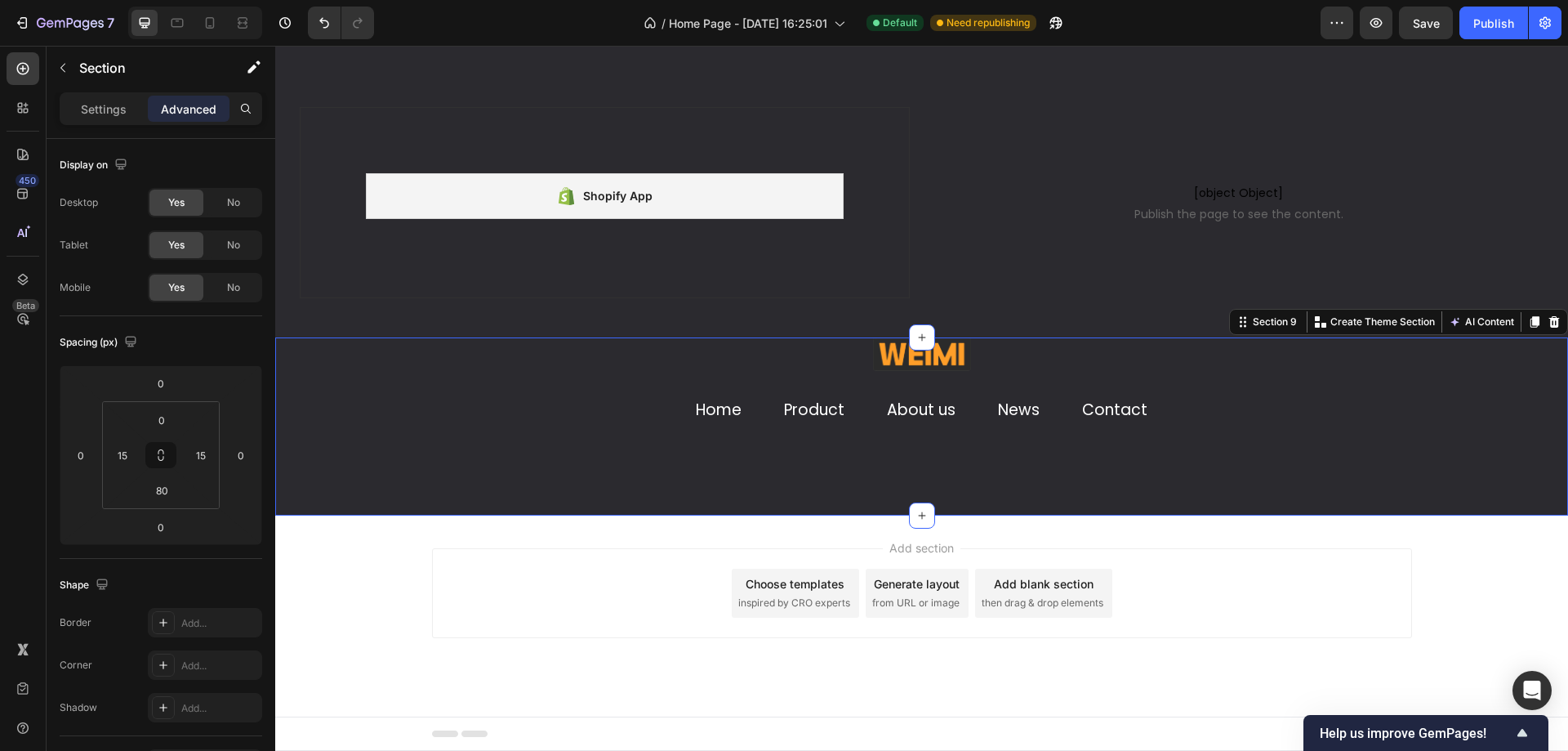
click at [562, 470] on div "Image Home Text block Product Text block About us Text block News Text block Co…" at bounding box center [922, 426] width 1293 height 178
click at [160, 503] on div "80" at bounding box center [162, 490] width 41 height 26
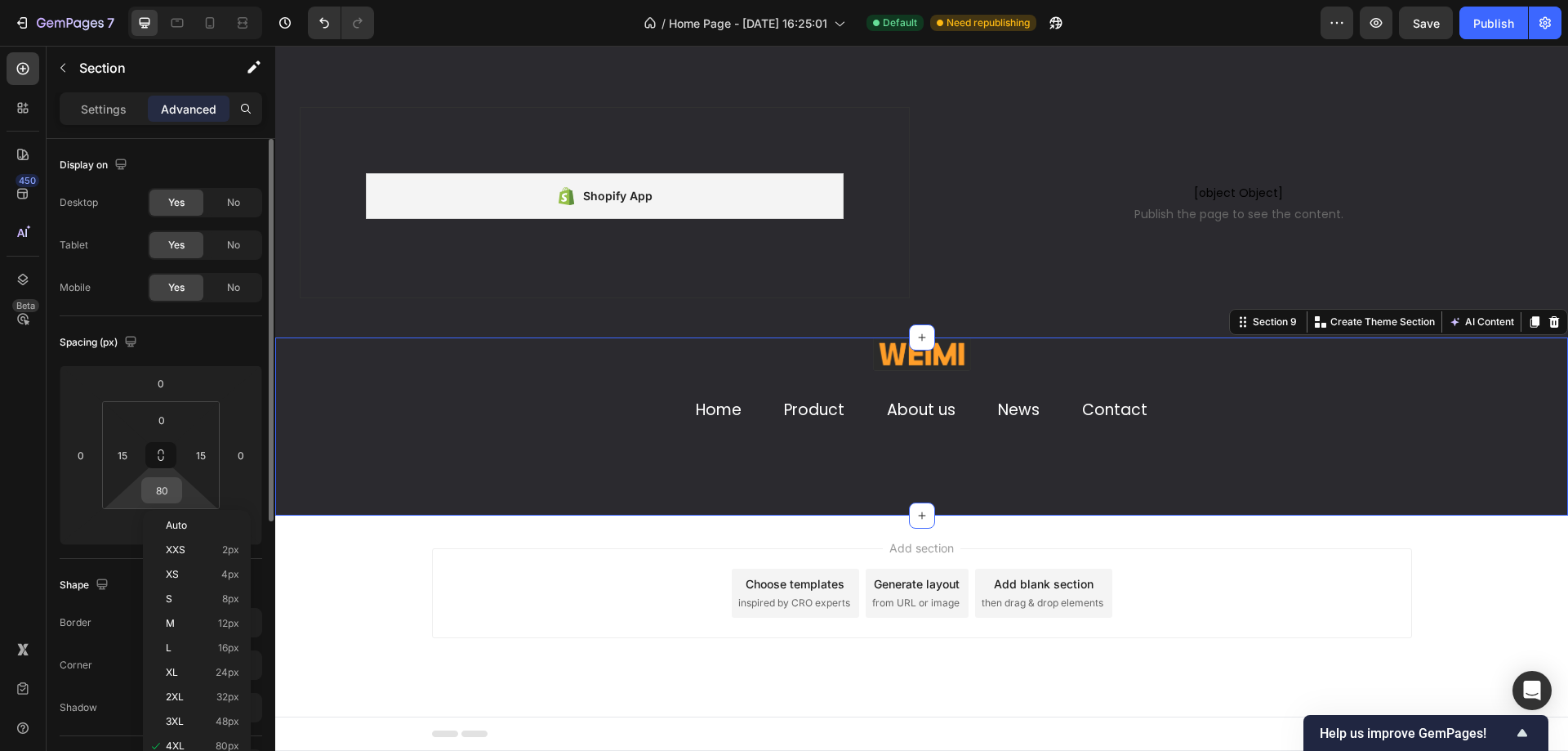
click at [159, 501] on input "80" at bounding box center [162, 490] width 33 height 25
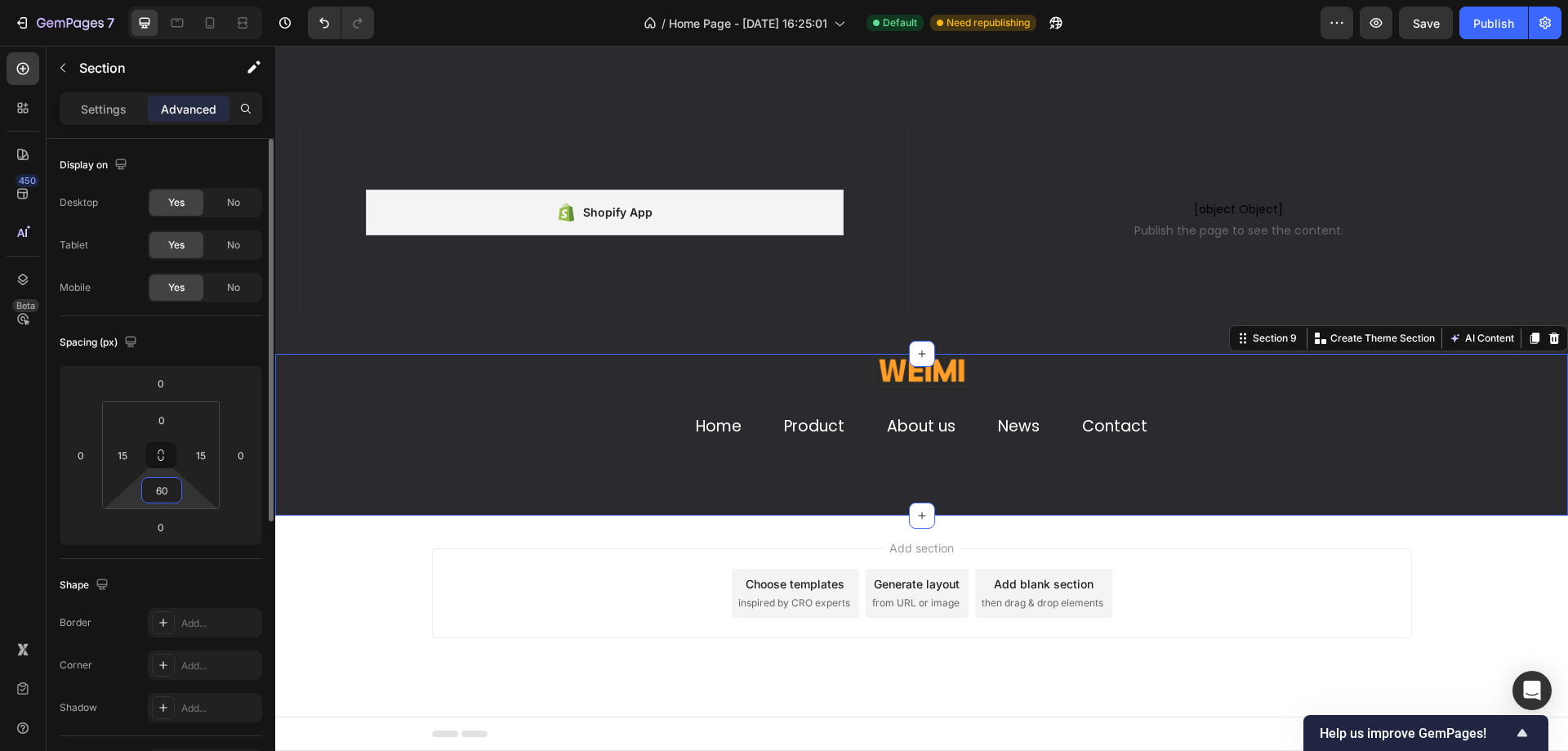
type input "6"
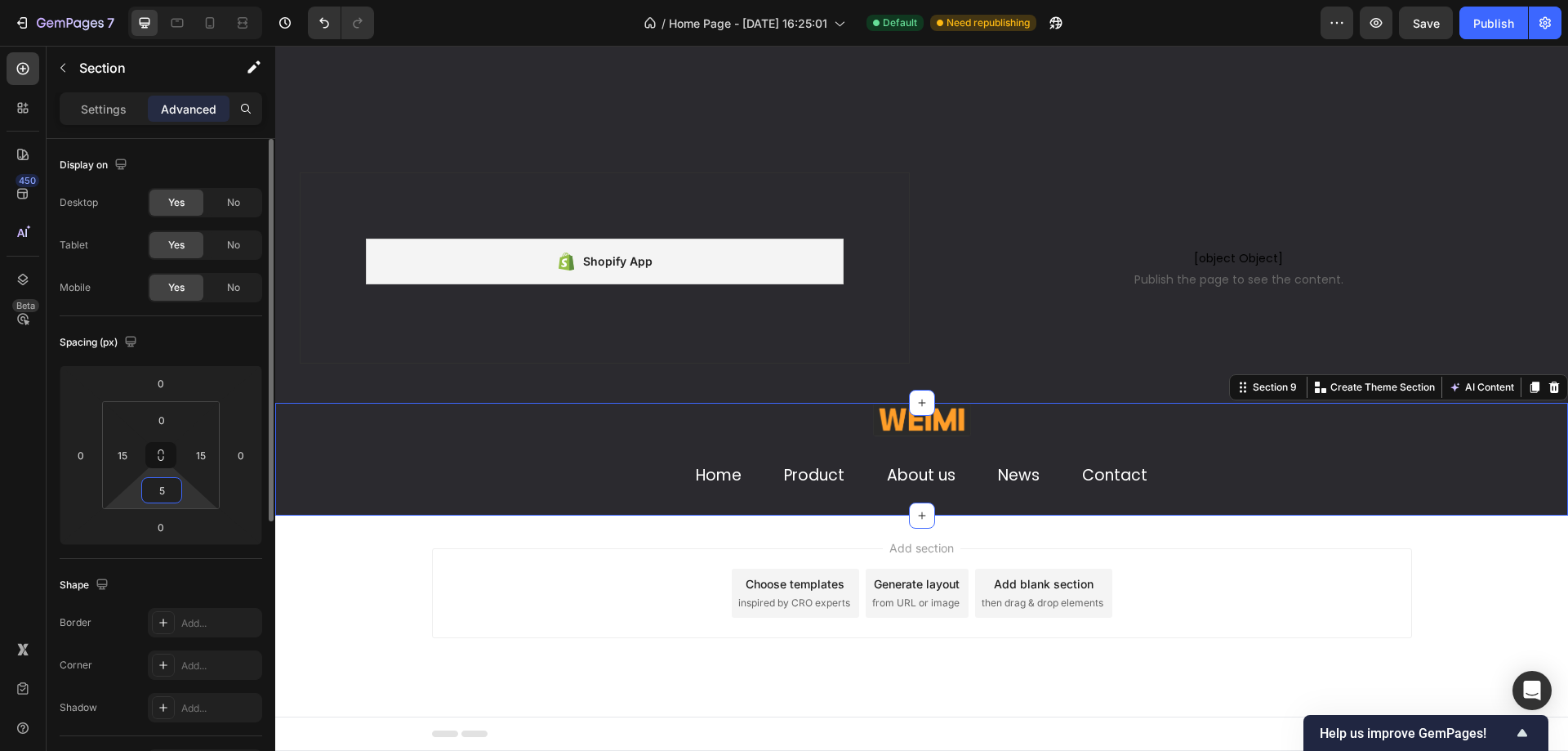
type input "50"
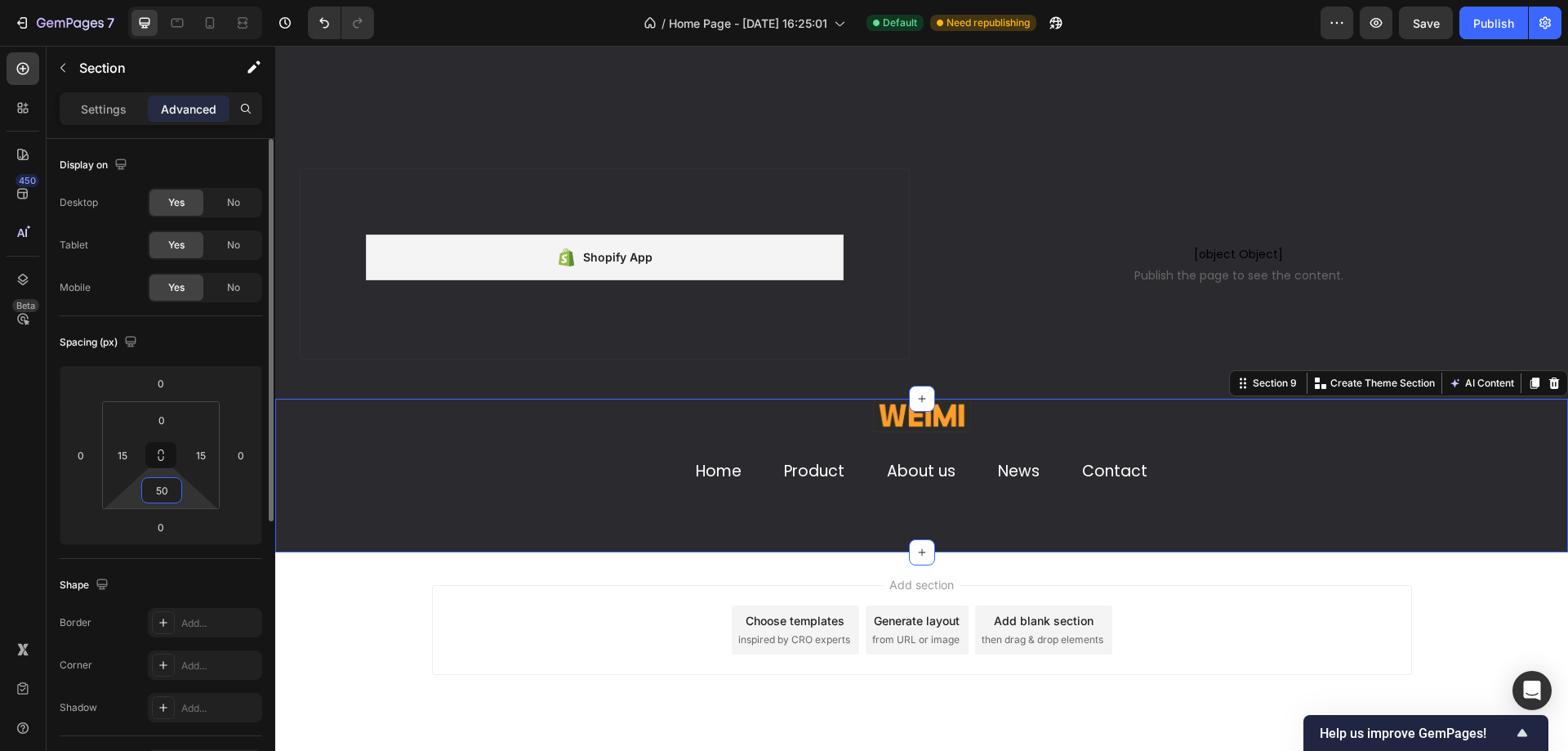
scroll to position [4228, 0]
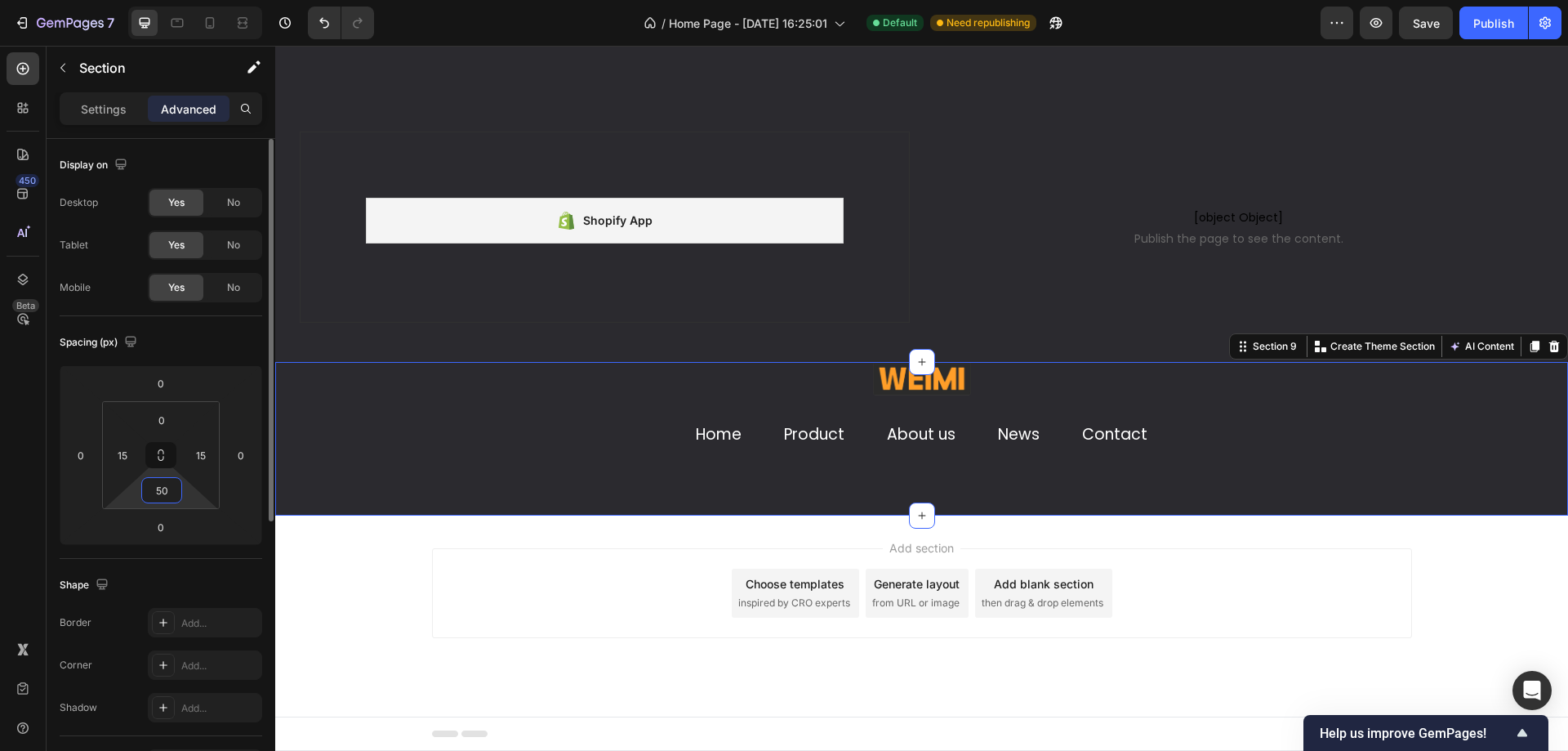
drag, startPoint x: 157, startPoint y: 486, endPoint x: 170, endPoint y: 489, distance: 13.3
click at [170, 489] on input "50" at bounding box center [162, 490] width 33 height 25
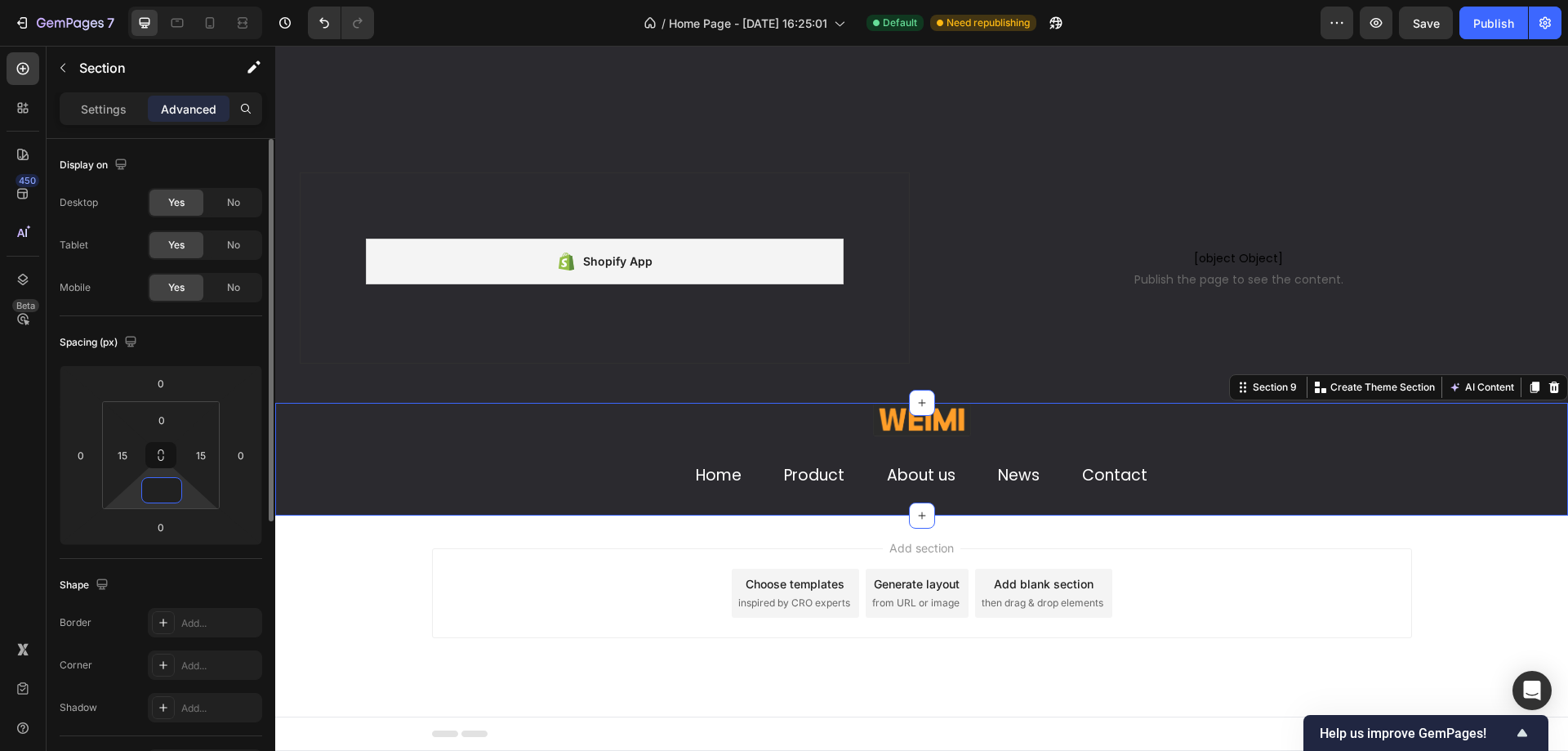
scroll to position [4188, 0]
type input "0"
click at [399, 454] on div "Image Home Text block Product Text block About us Text block News Text block Co…" at bounding box center [922, 459] width 1268 height 113
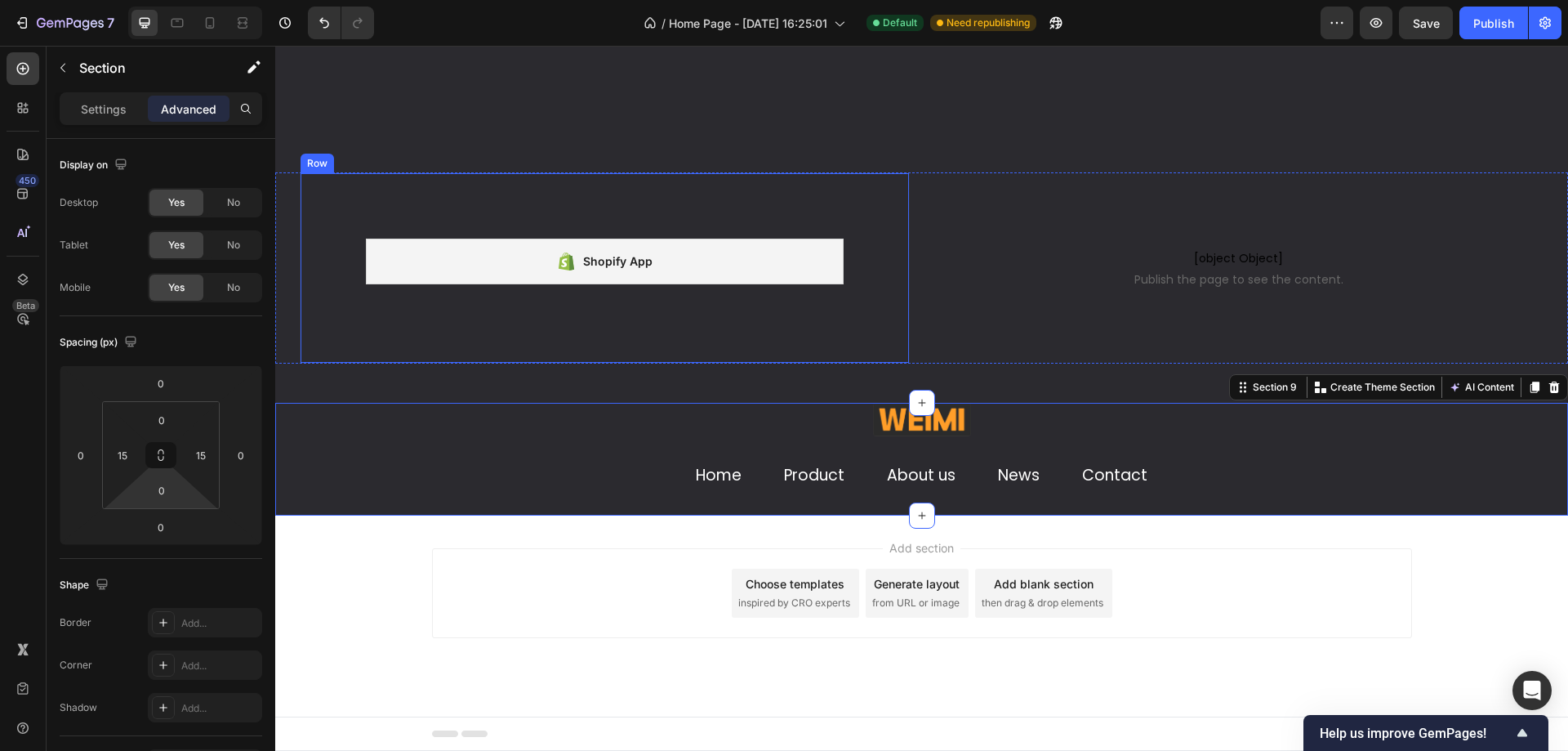
click at [976, 305] on div "[object Object] Publish the page to see the content. Custom Code" at bounding box center [1239, 268] width 610 height 191
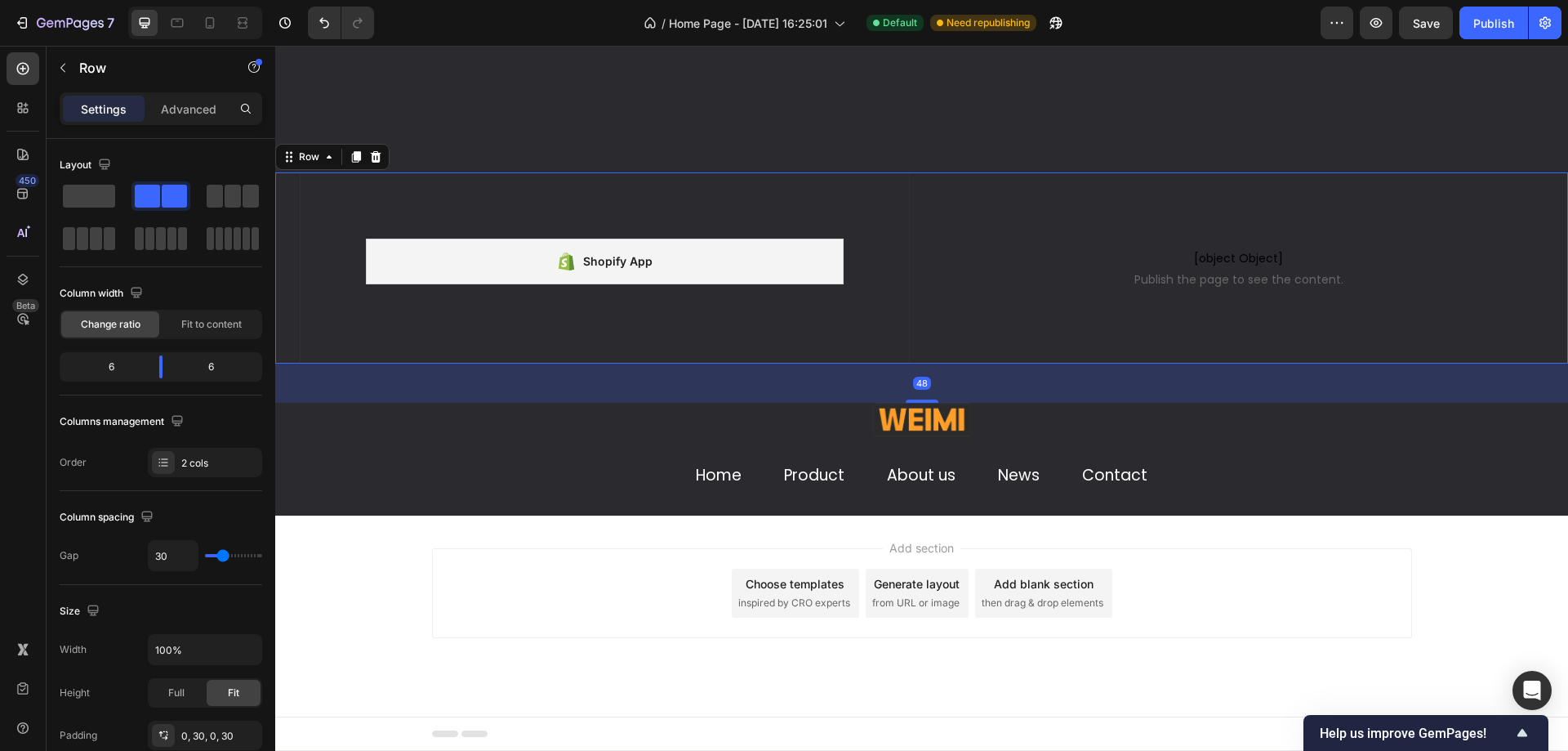
click at [1320, 632] on div "Add section Choose templates inspired by CRO experts Generate layout from URL o…" at bounding box center [922, 592] width 980 height 90
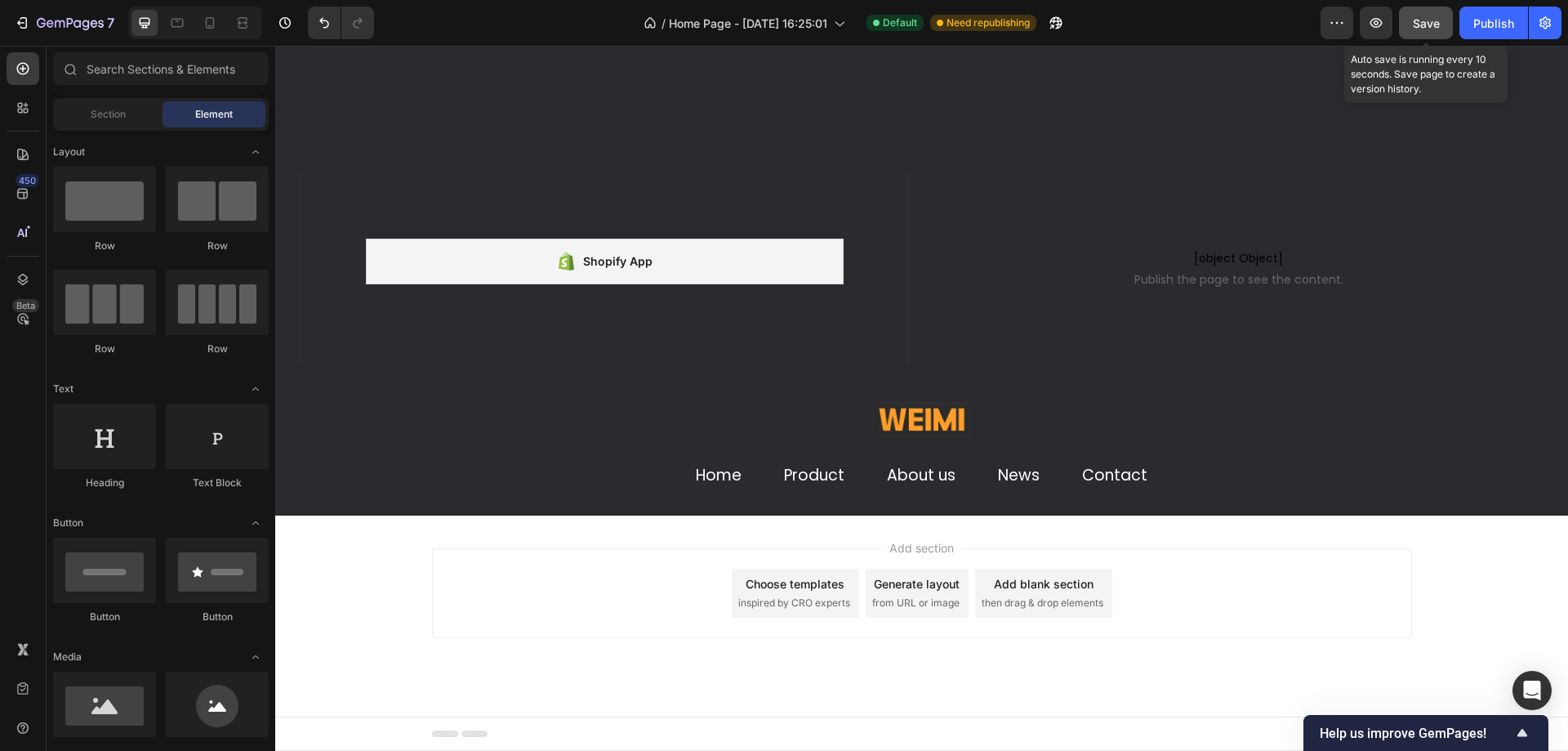
click at [1418, 26] on span "Save" at bounding box center [1426, 23] width 27 height 14
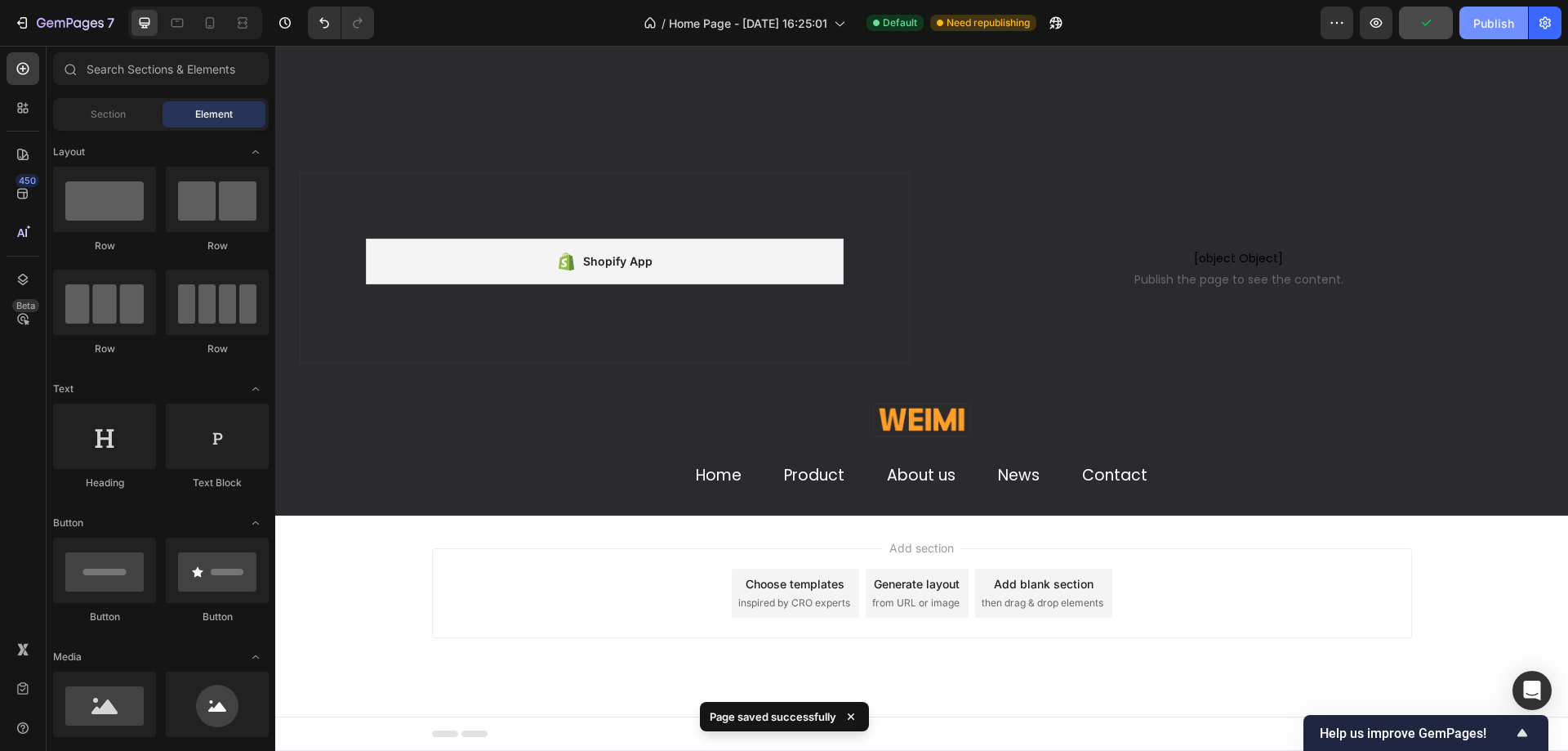
click at [1494, 28] on div "Publish" at bounding box center [1494, 23] width 41 height 17
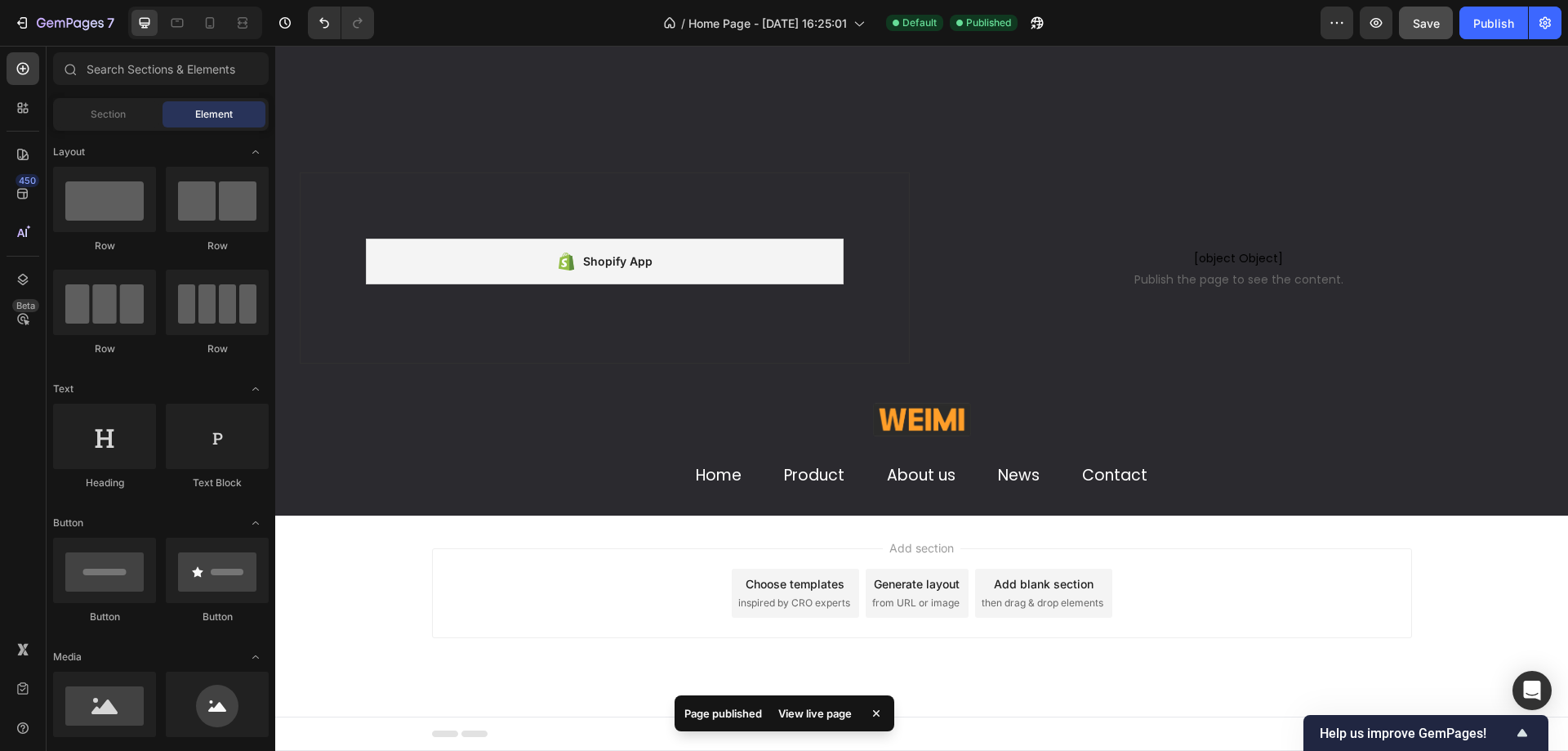
click at [811, 720] on div "View live page" at bounding box center [815, 713] width 93 height 23
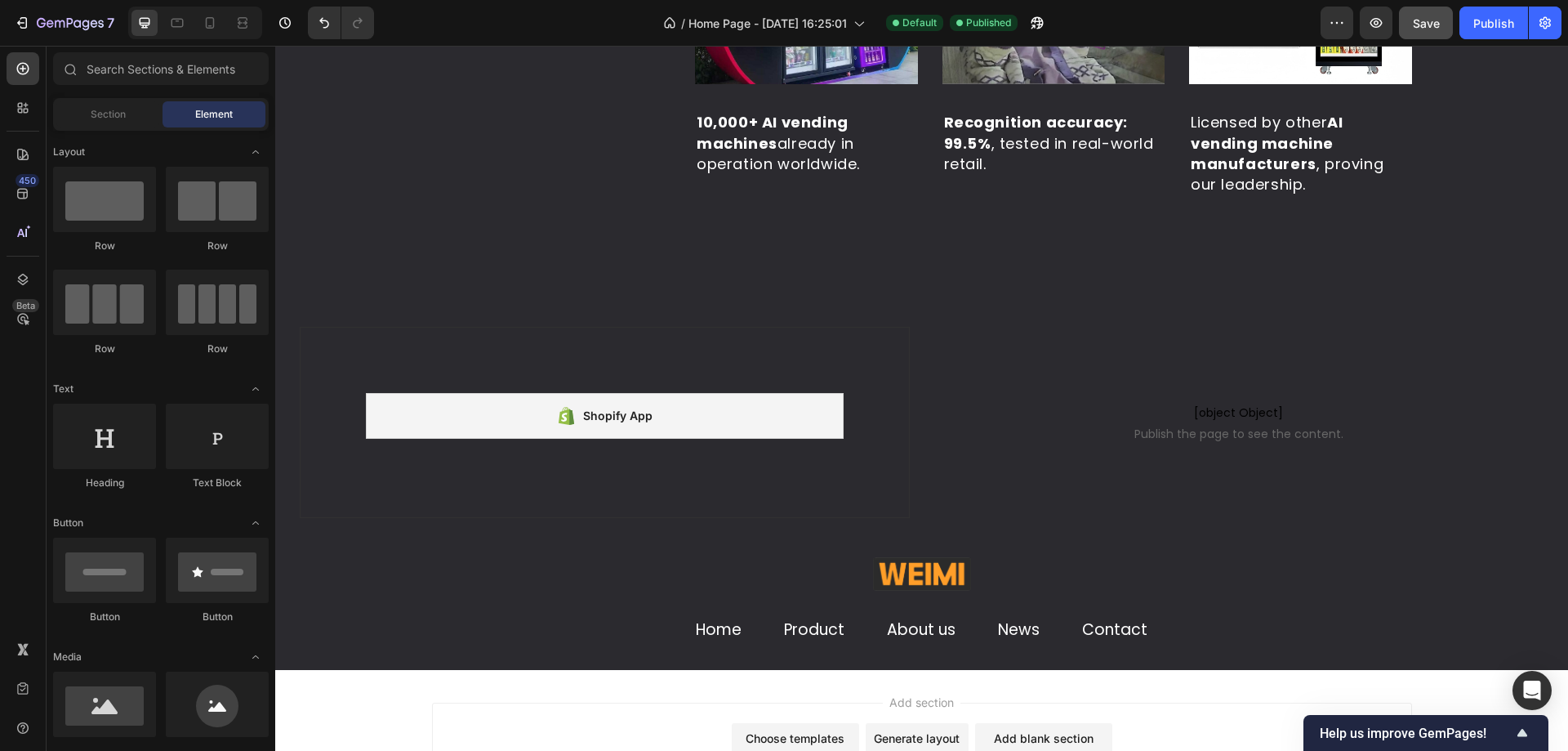
scroll to position [4069, 0]
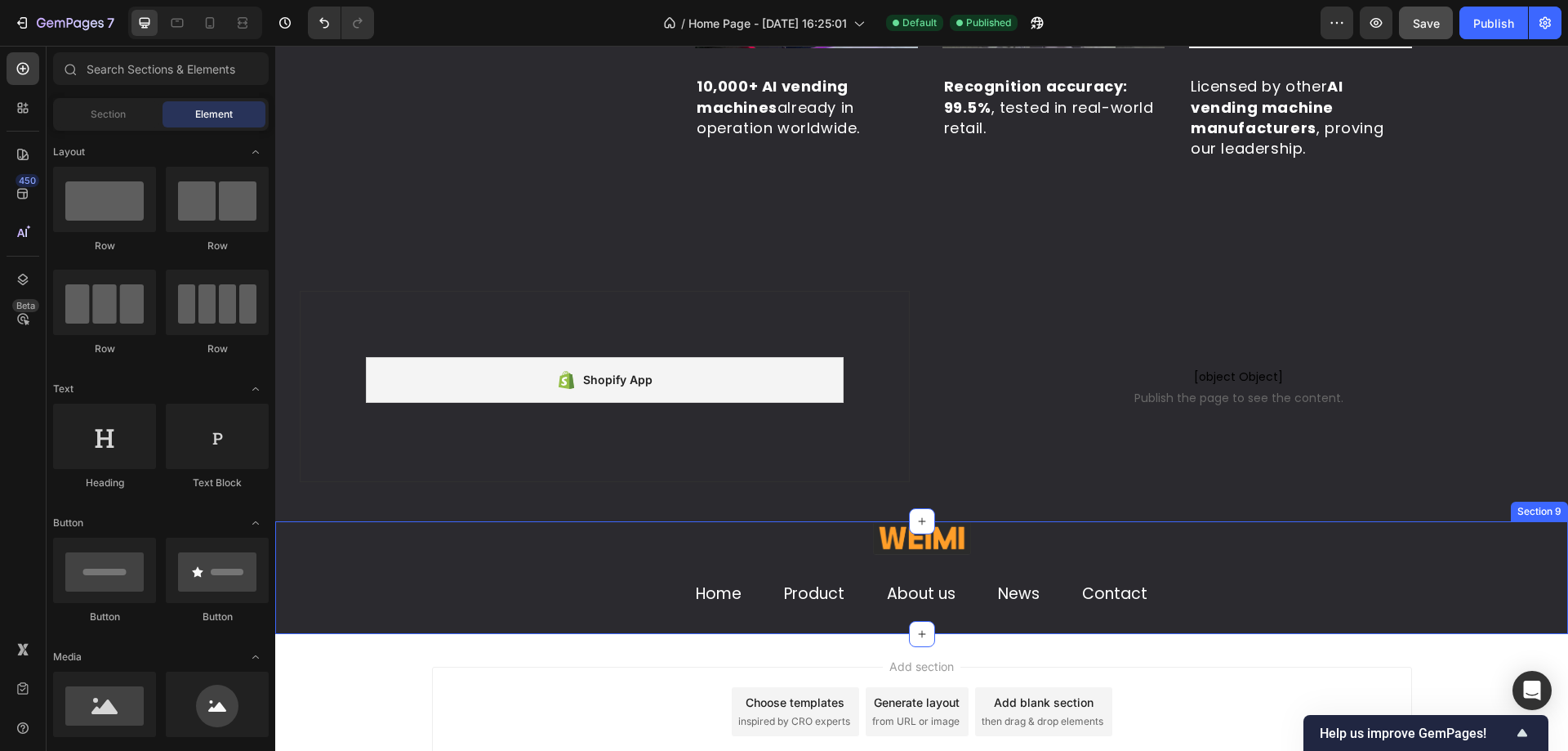
click at [1450, 588] on div "Image Home Text block Product Text block About us Text block News Text block Co…" at bounding box center [922, 577] width 1268 height 113
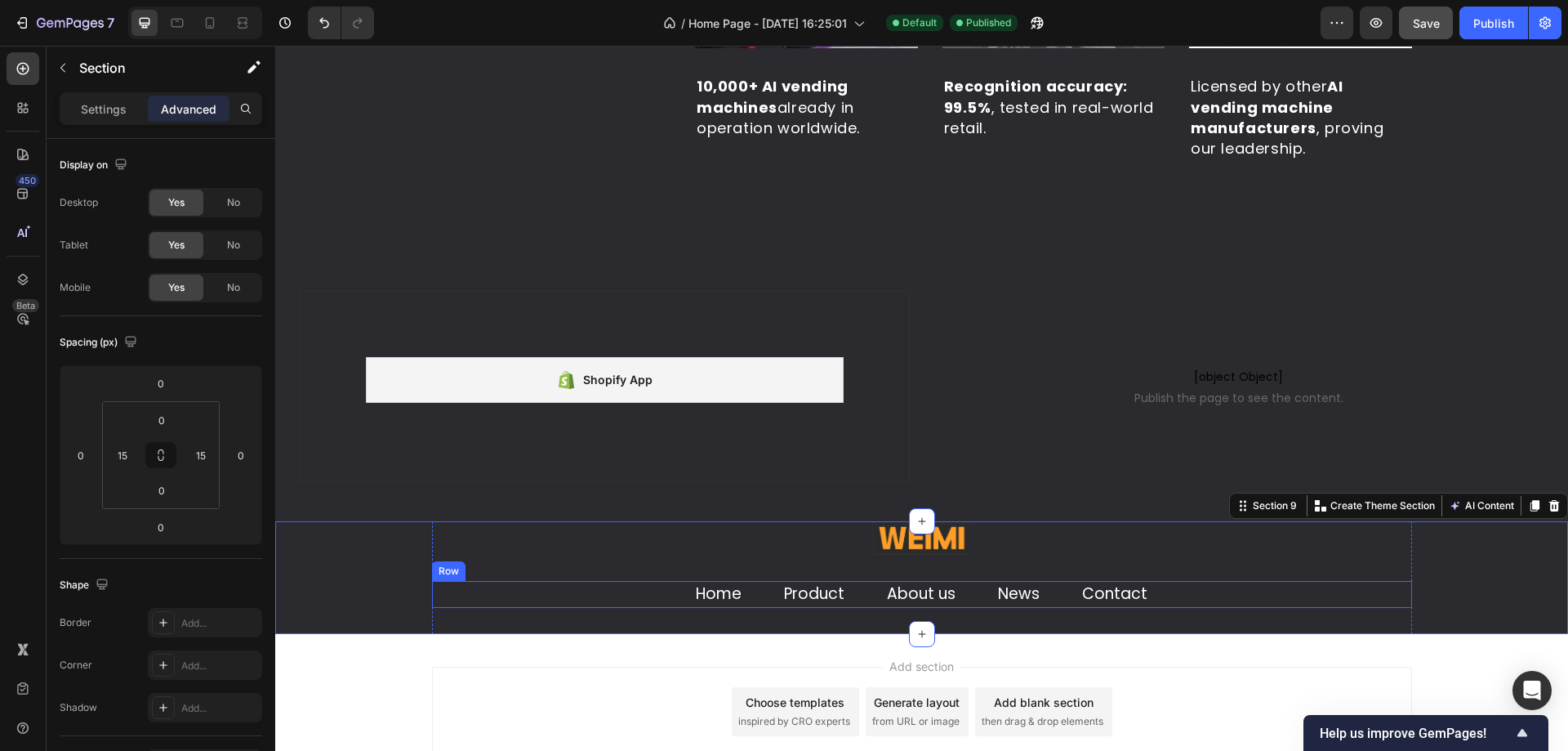
click at [1330, 585] on div "Home Text block Product Text block About us Text block News Text block Contact …" at bounding box center [922, 594] width 980 height 27
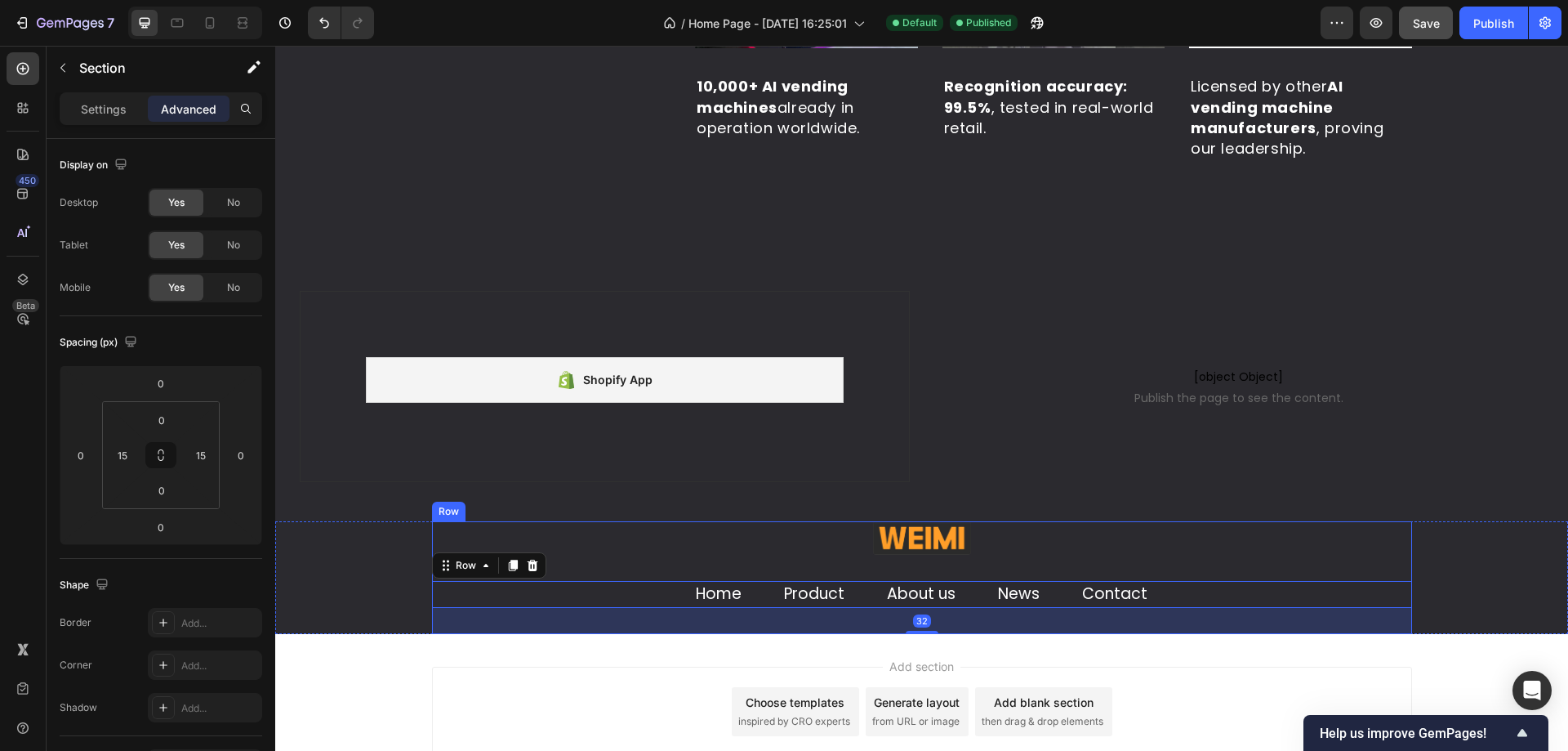
click at [1448, 563] on div "Image Home Text block Product Text block About us Text block News Text block Co…" at bounding box center [922, 577] width 1268 height 113
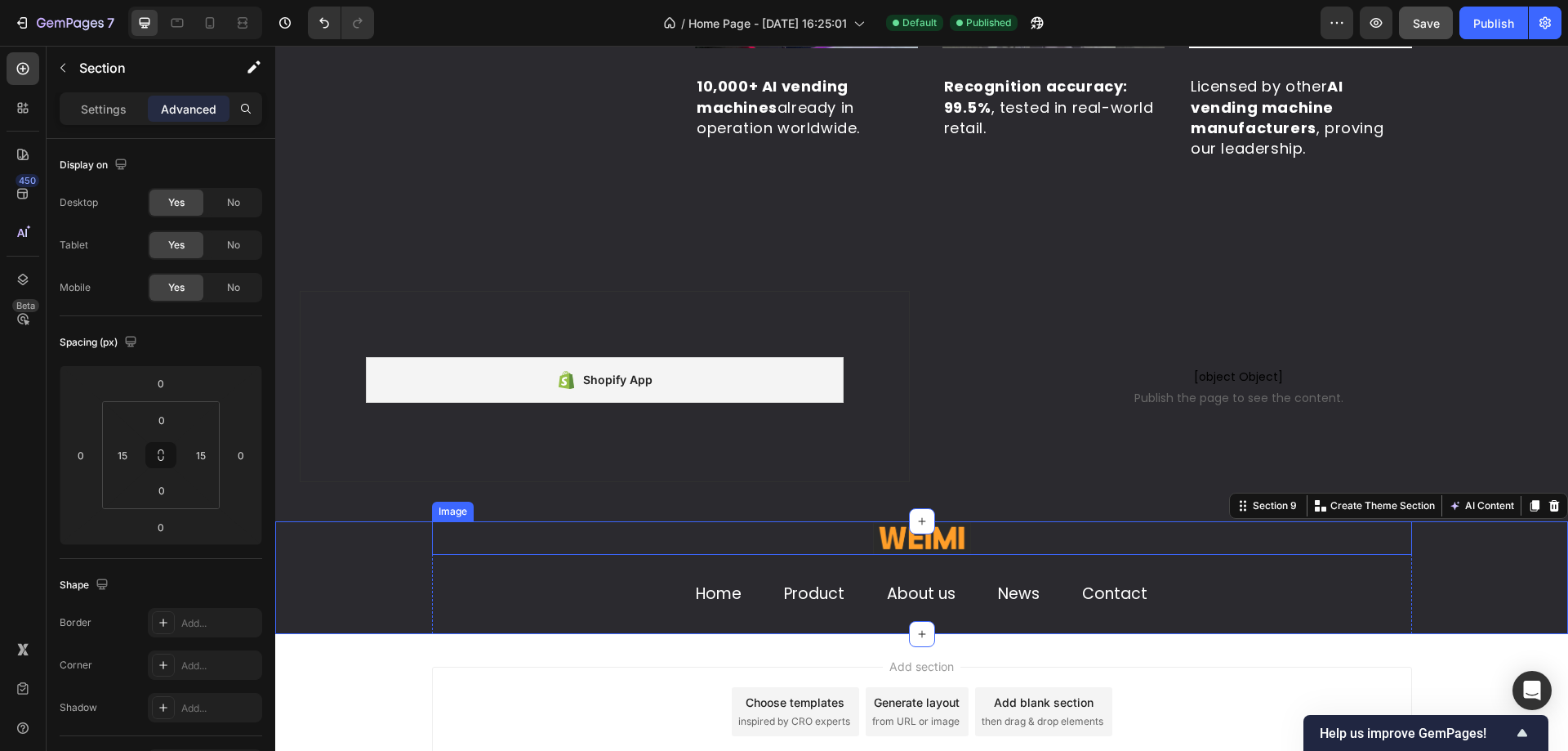
click at [899, 552] on img at bounding box center [922, 538] width 98 height 34
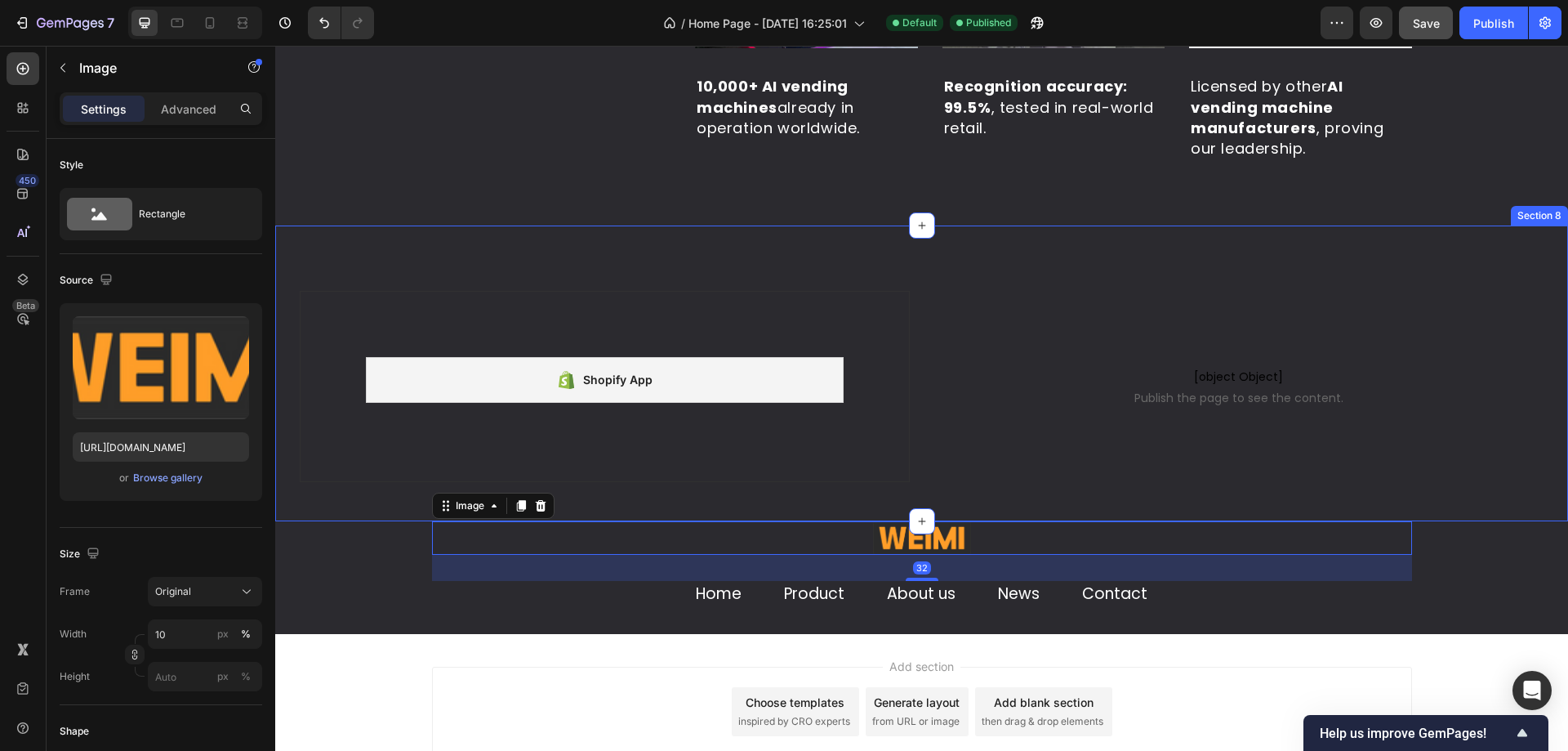
click at [803, 506] on div "Shopify App Shopify App Row [object Object] Publish the page to see the content…" at bounding box center [922, 406] width 1293 height 230
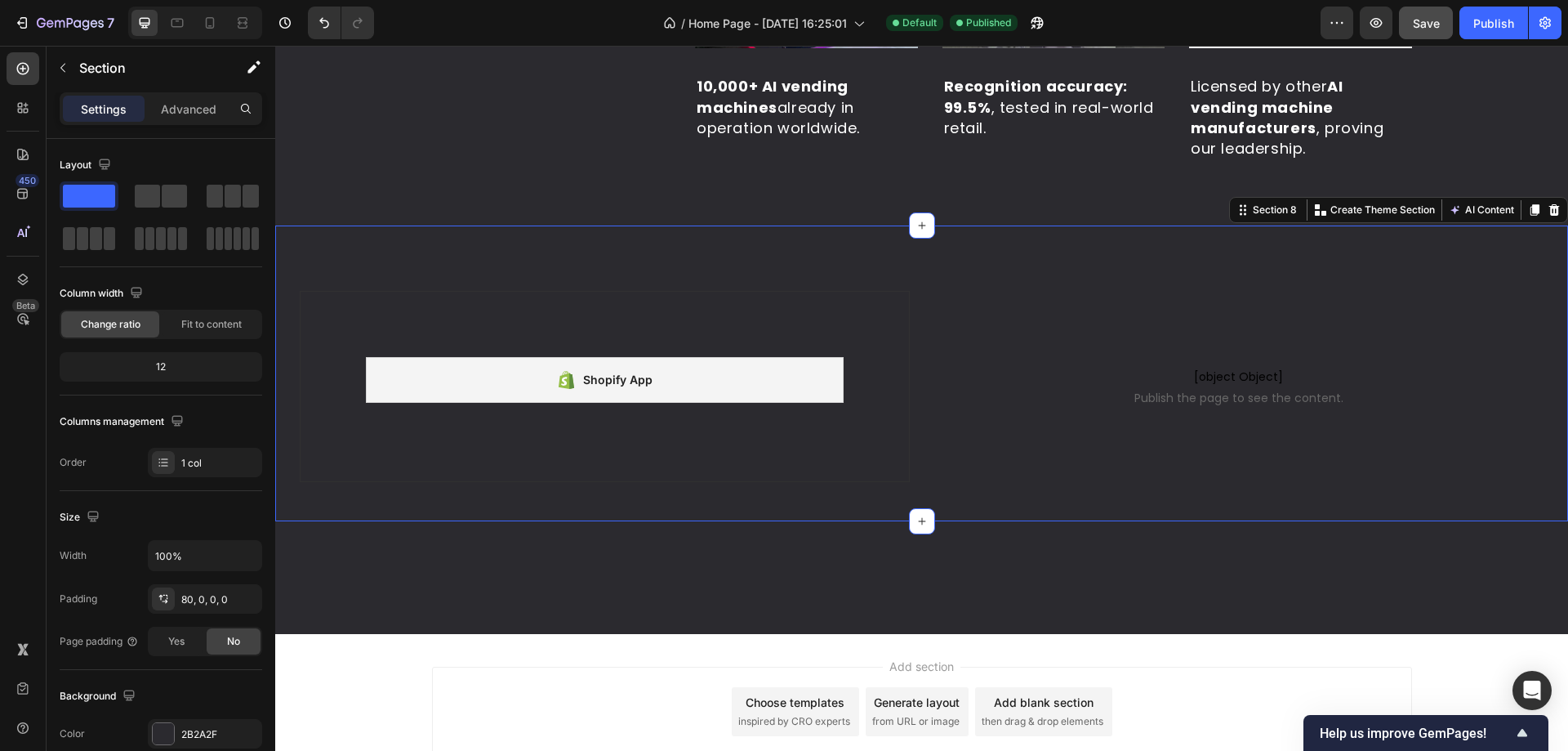
scroll to position [3824, 0]
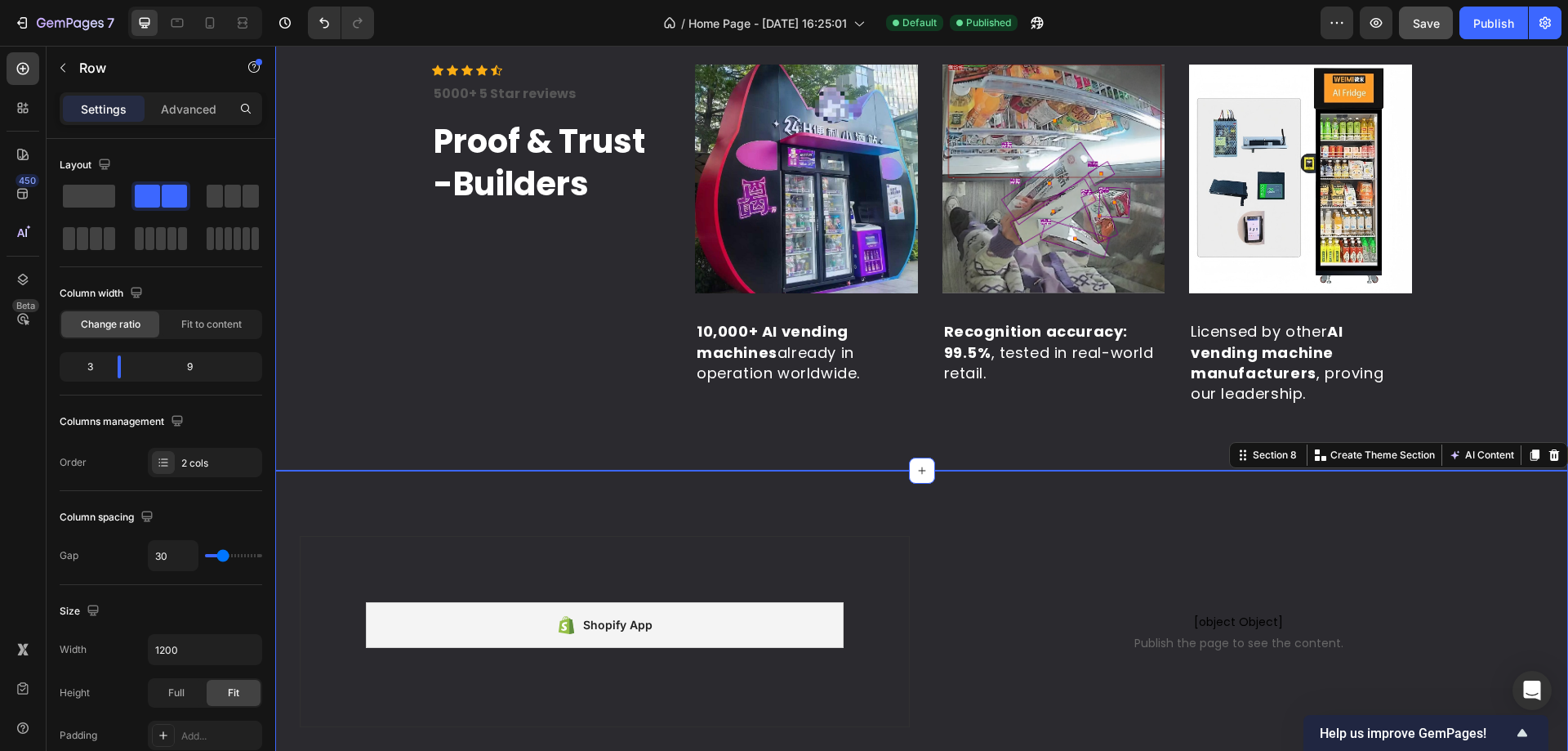
click at [640, 402] on div "Icon Icon Icon Icon Icon Icon List Hoz 5000+ 5 Star reviews Text block Proof & …" at bounding box center [551, 234] width 239 height 341
click at [534, 438] on div "Icon Icon Icon Icon Icon Icon List Hoz 5000+ 5 Star reviews Text block Proof & …" at bounding box center [922, 234] width 1293 height 471
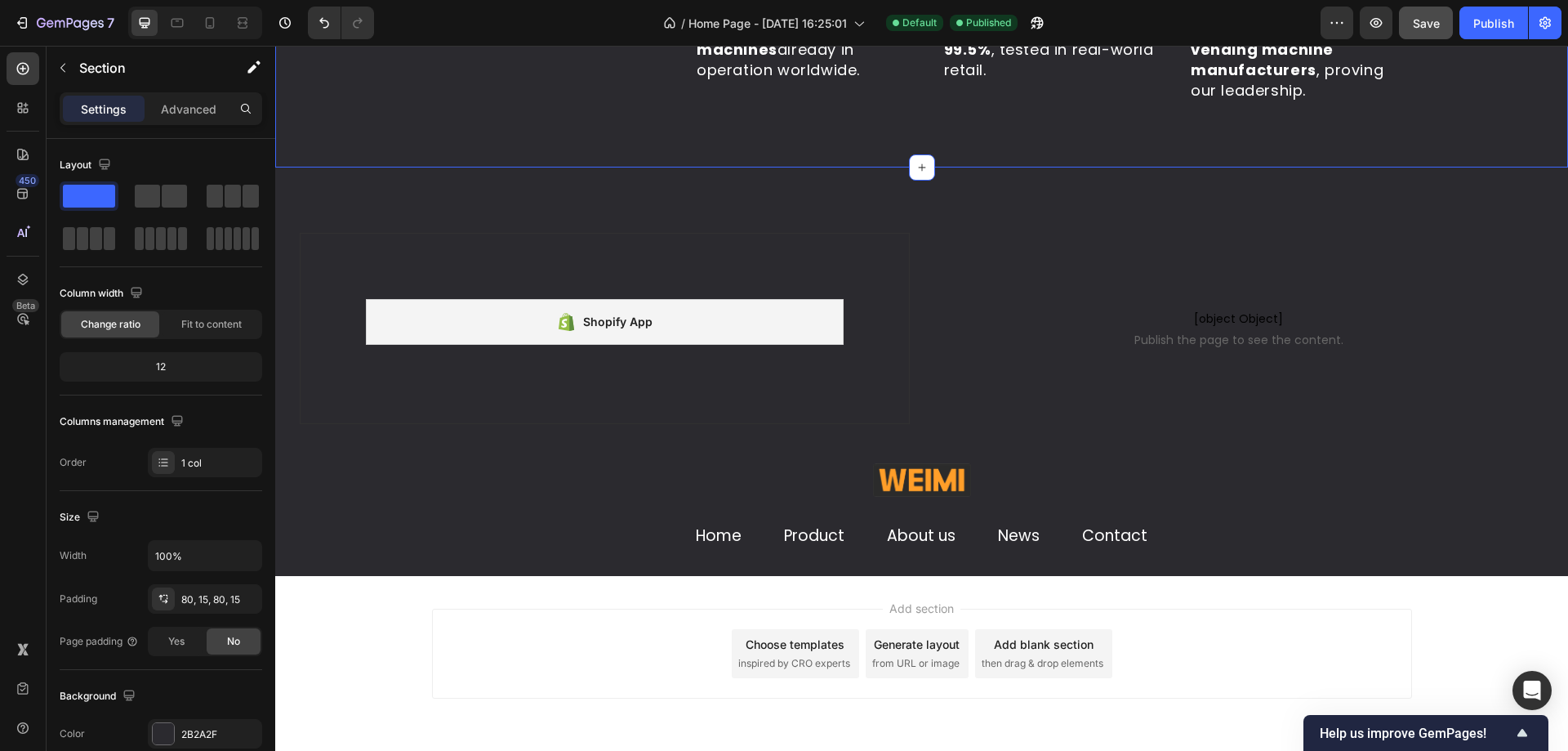
scroll to position [4188, 0]
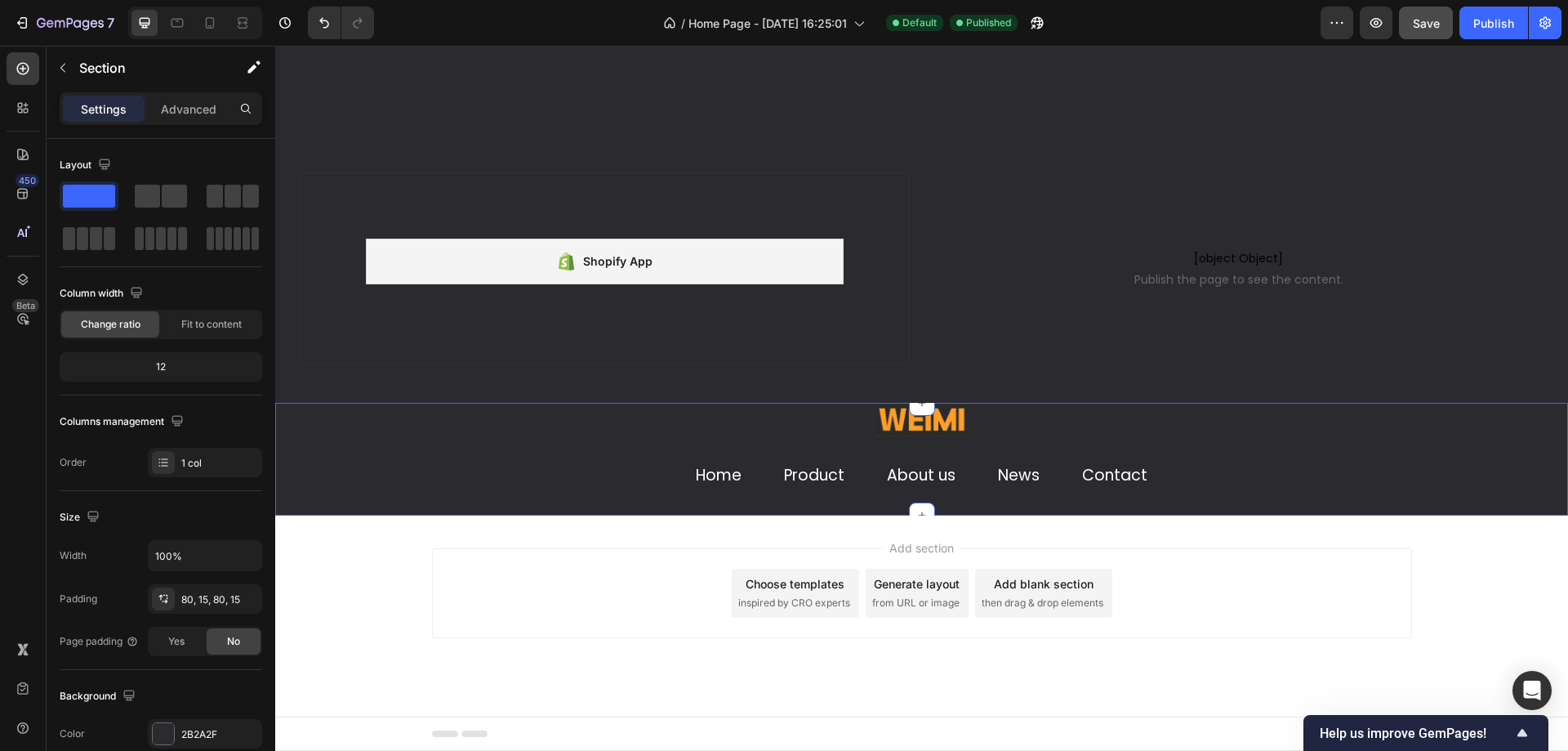
click at [1477, 436] on div "Image Home Text block Product Text block About us Text block News Text block Co…" at bounding box center [922, 459] width 1268 height 113
click at [1329, 461] on div "Image Home Text block Product Text block About us Text block News Text block Co…" at bounding box center [922, 459] width 980 height 113
click at [1445, 442] on div "Image Home Text block Product Text block About us Text block News Text block Co…" at bounding box center [922, 459] width 1268 height 113
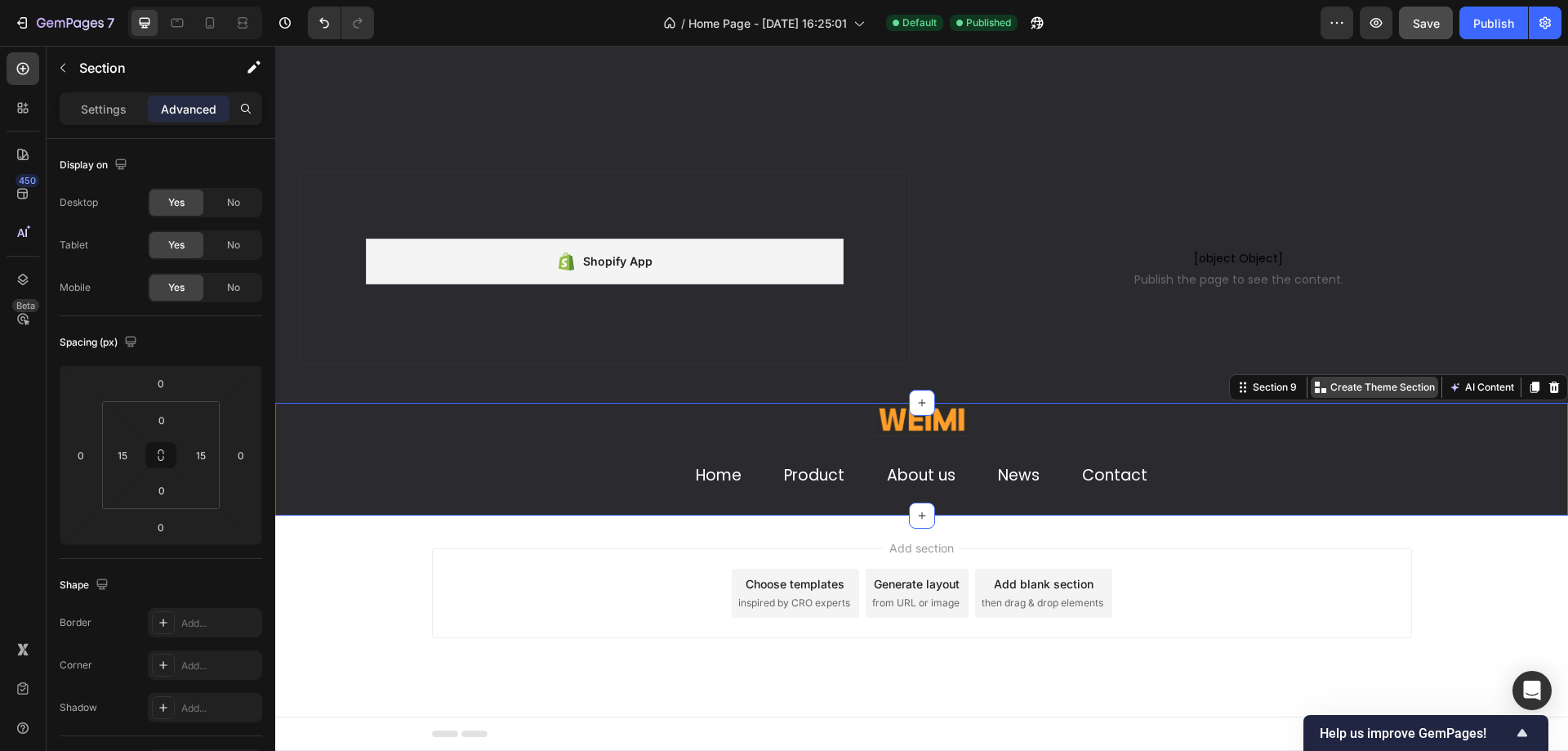
click at [1360, 383] on p "Create Theme Section" at bounding box center [1382, 387] width 104 height 15
click at [1510, 444] on div "Image Home Text block Product Text block About us Text block News Text block Co…" at bounding box center [922, 459] width 1268 height 113
click at [1257, 391] on div "Section 9" at bounding box center [1274, 387] width 51 height 15
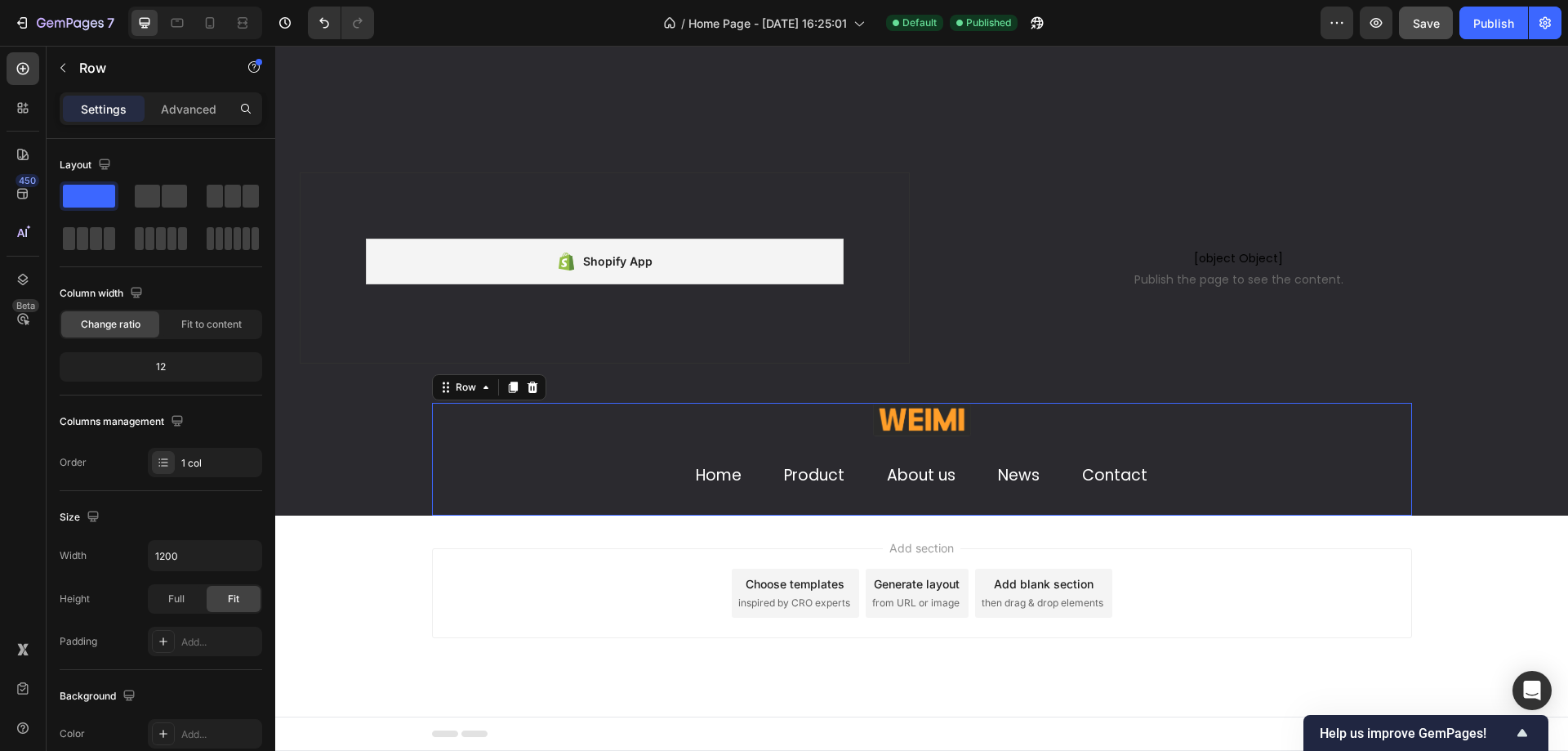
click at [1403, 455] on div "Image Home Text block Product Text block About us Text block News Text block Co…" at bounding box center [922, 459] width 980 height 113
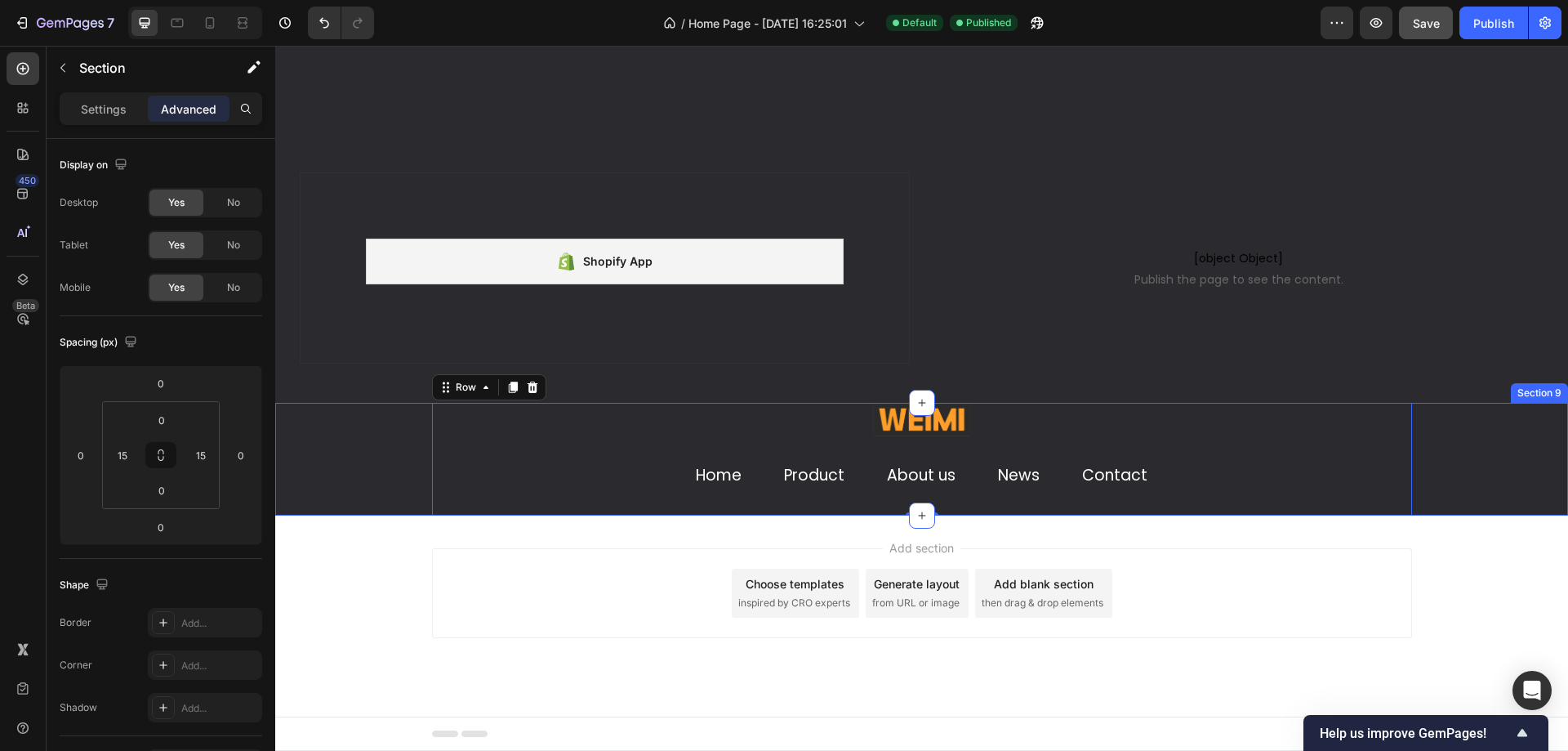
click at [1443, 456] on div "Image Home Text block Product Text block About us Text block News Text block Co…" at bounding box center [922, 459] width 1268 height 113
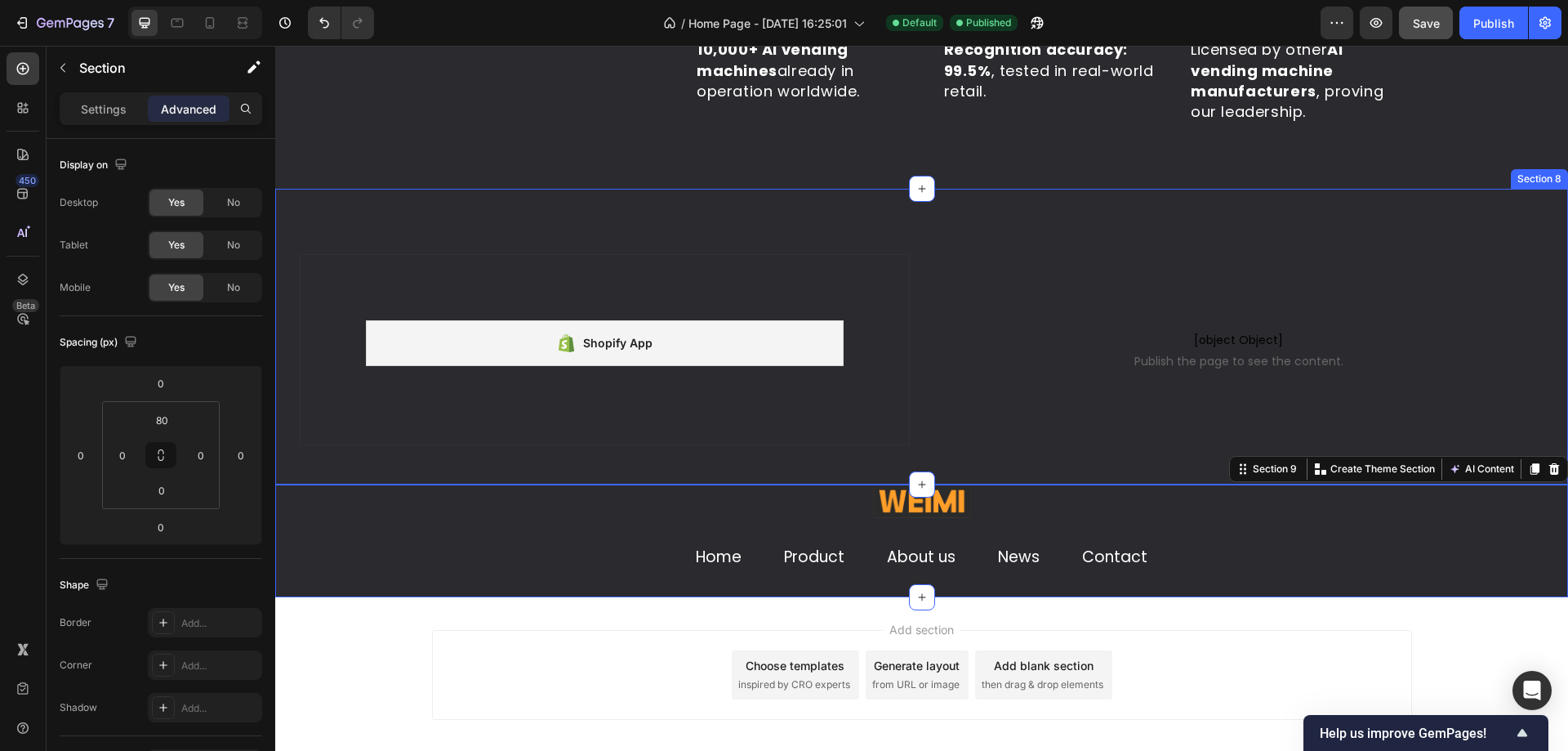
click at [1025, 234] on div "Shopify App Shopify App Row [object Object] Publish the page to see the content…" at bounding box center [922, 336] width 1293 height 296
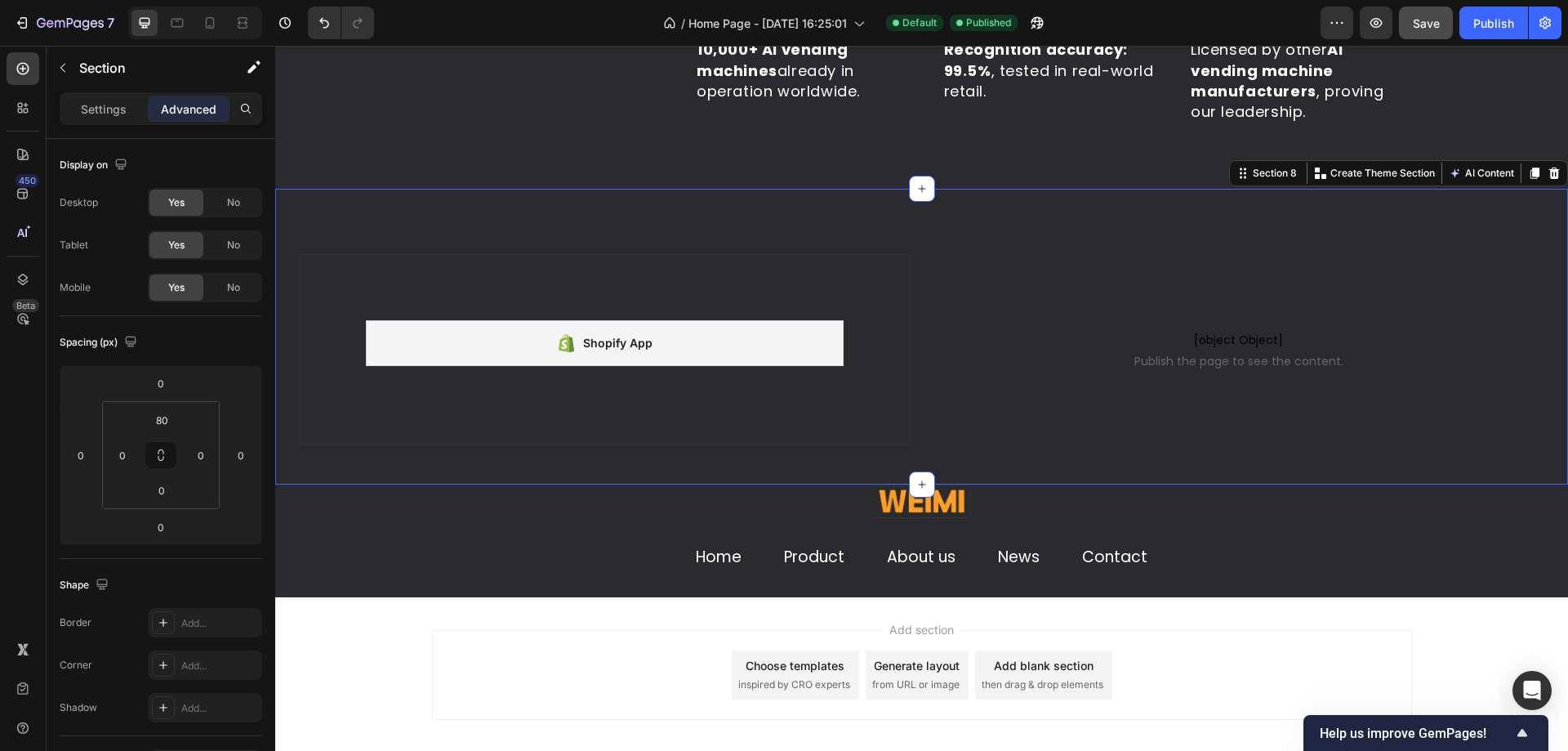
click at [787, 232] on div "Shopify App Shopify App Row [object Object] Publish the page to see the content…" at bounding box center [922, 336] width 1293 height 296
click at [169, 422] on input "80" at bounding box center [162, 420] width 33 height 25
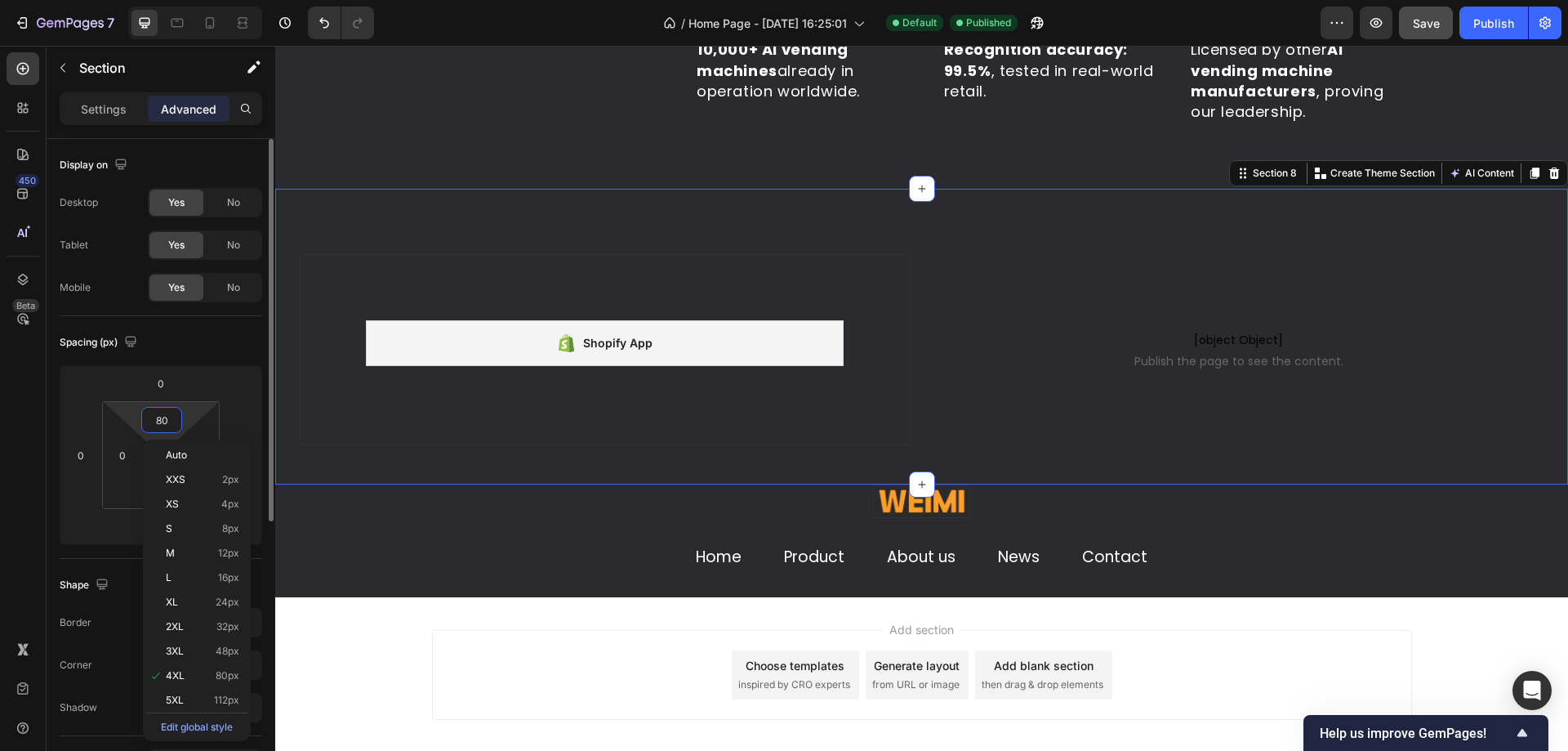
type input "0"
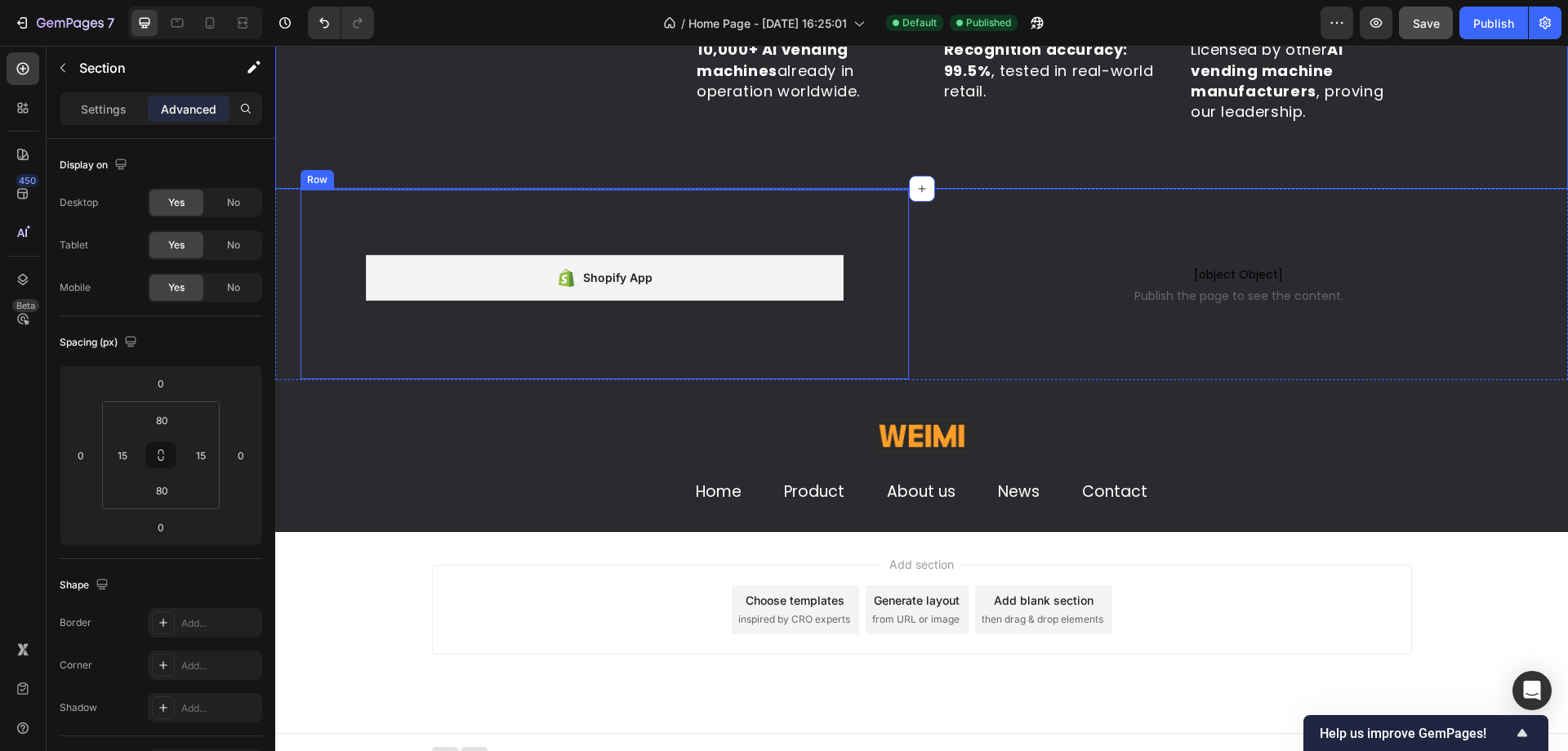
scroll to position [3860, 0]
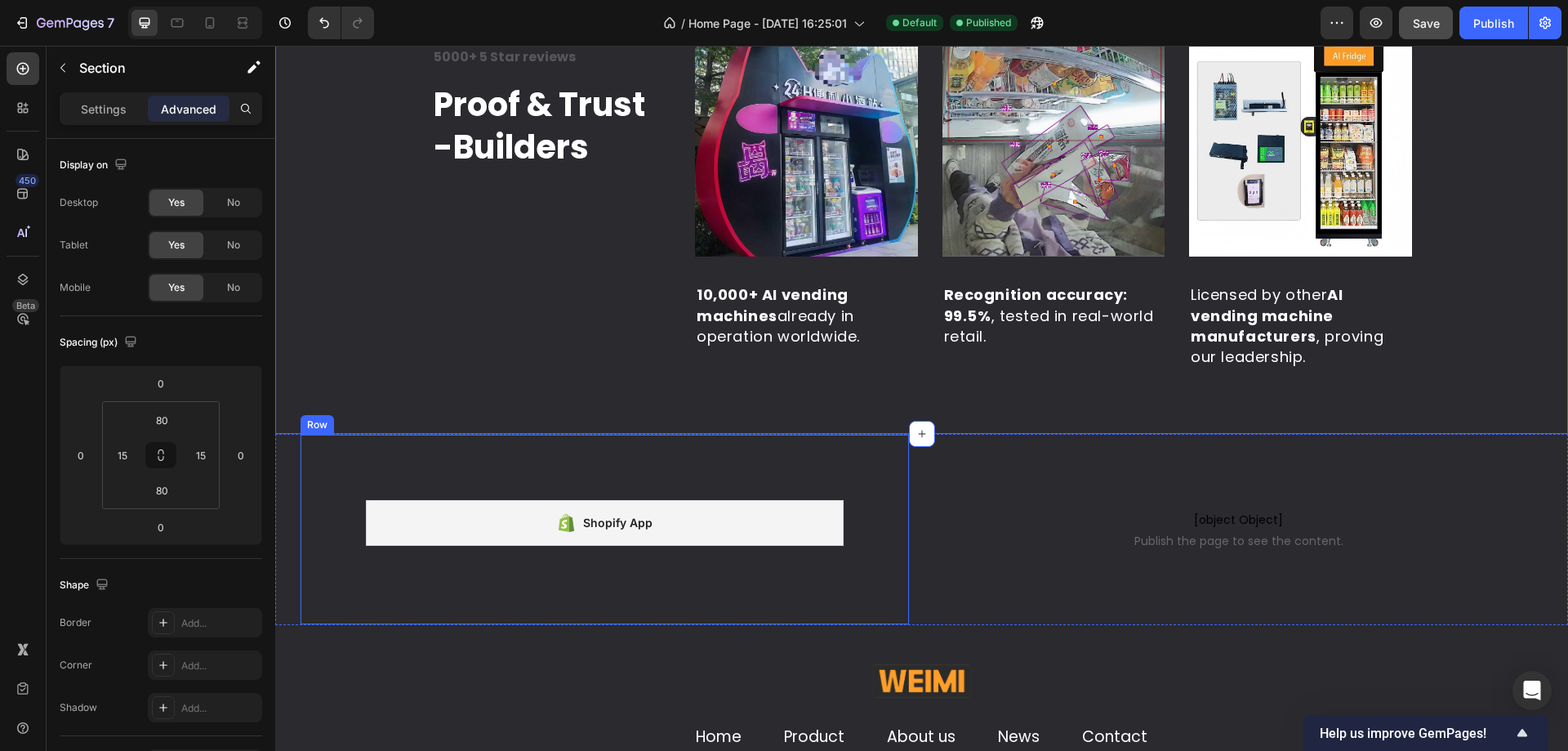
click at [333, 462] on div "Shopify App Shopify App Row" at bounding box center [604, 529] width 610 height 191
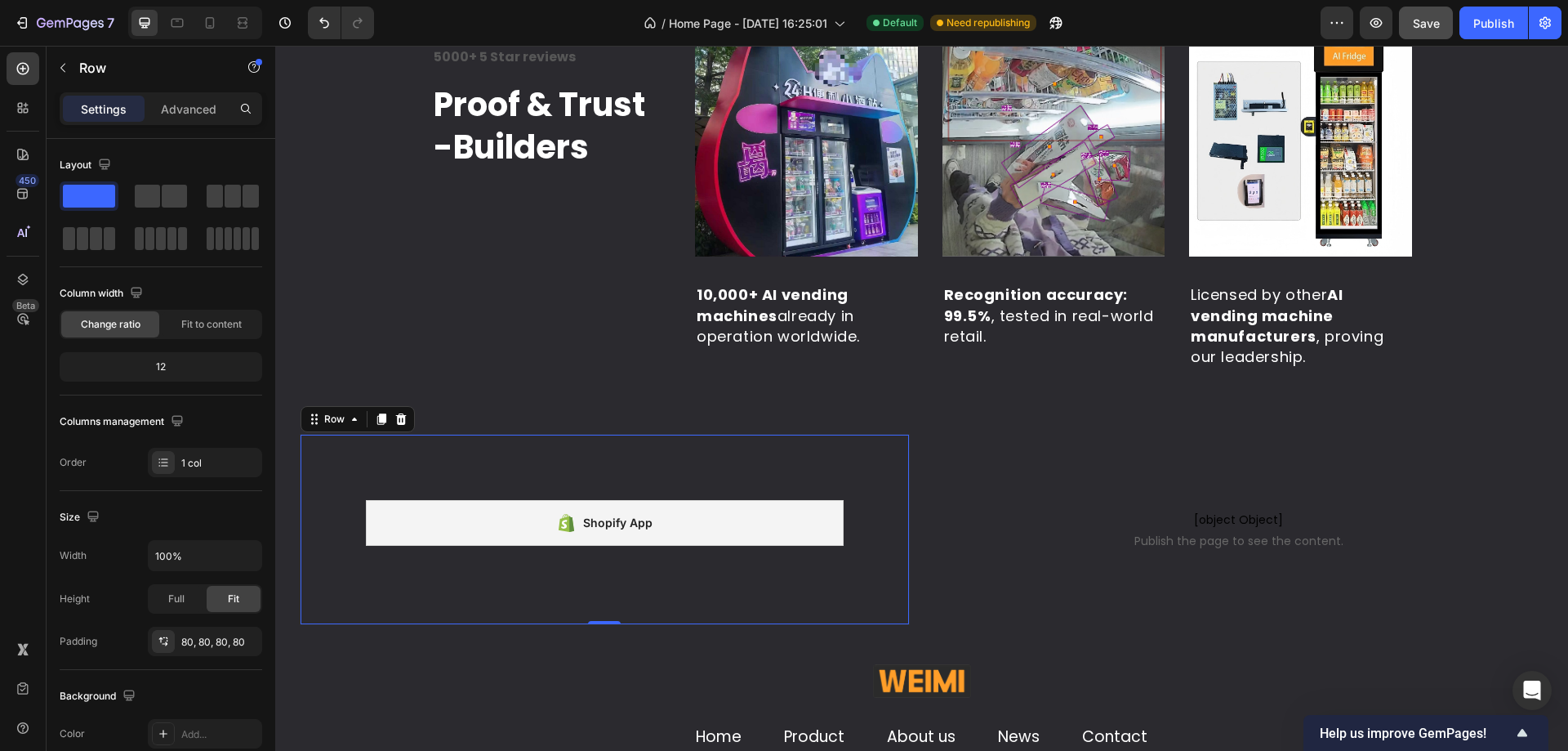
click at [480, 451] on div "Shopify App Shopify App Row 0" at bounding box center [604, 529] width 610 height 191
click at [59, 74] on button "button" at bounding box center [63, 68] width 26 height 26
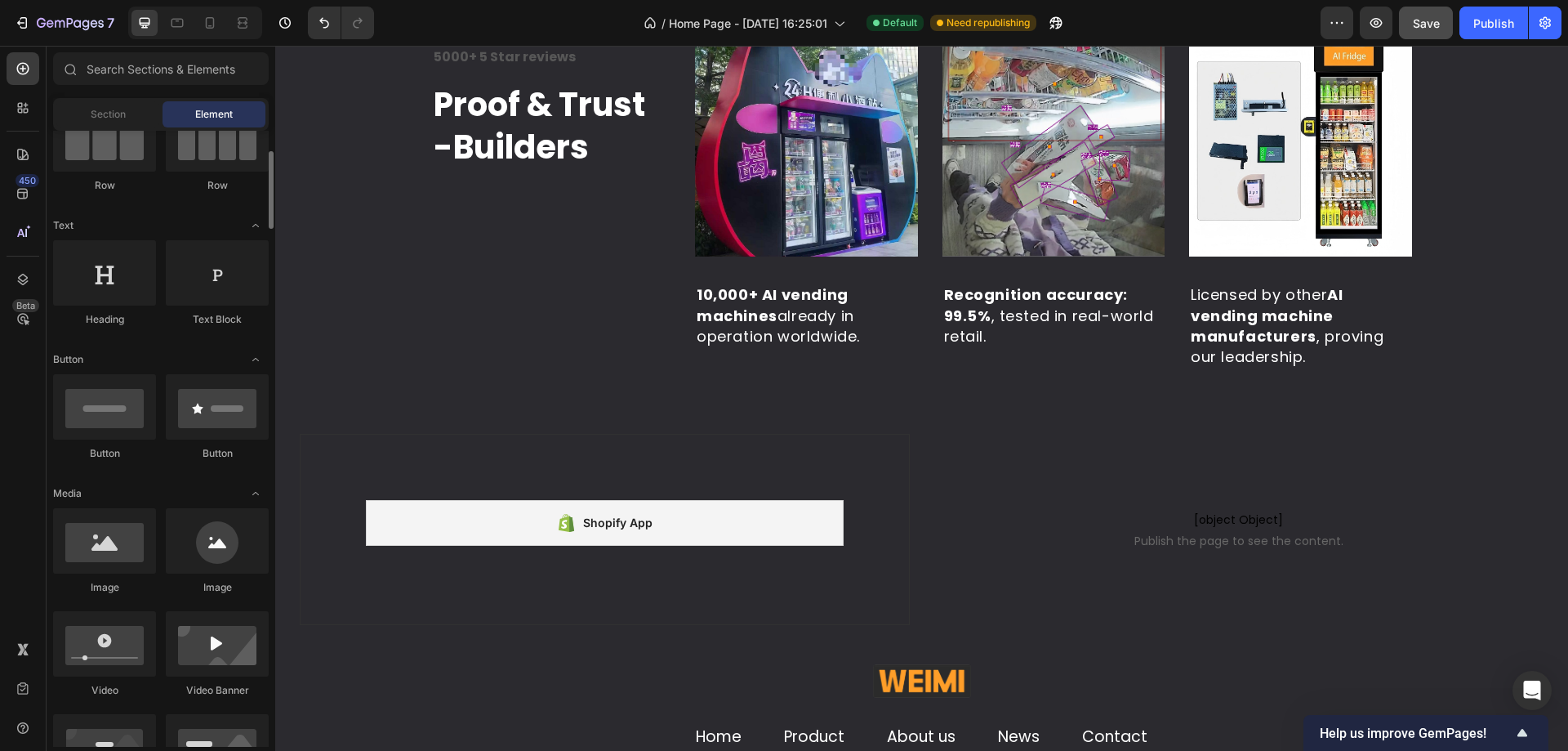
scroll to position [81, 0]
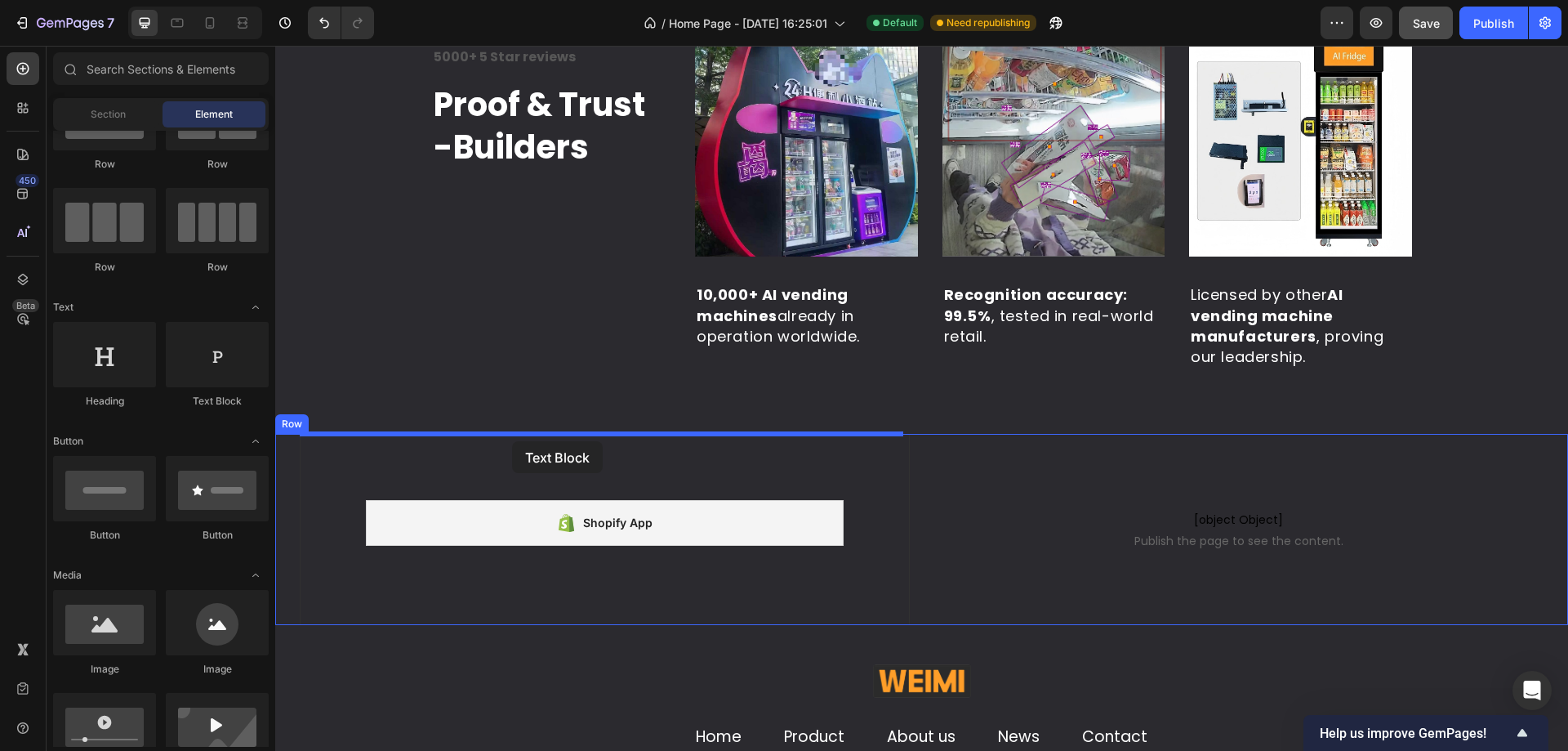
drag, startPoint x: 488, startPoint y: 420, endPoint x: 512, endPoint y: 441, distance: 31.9
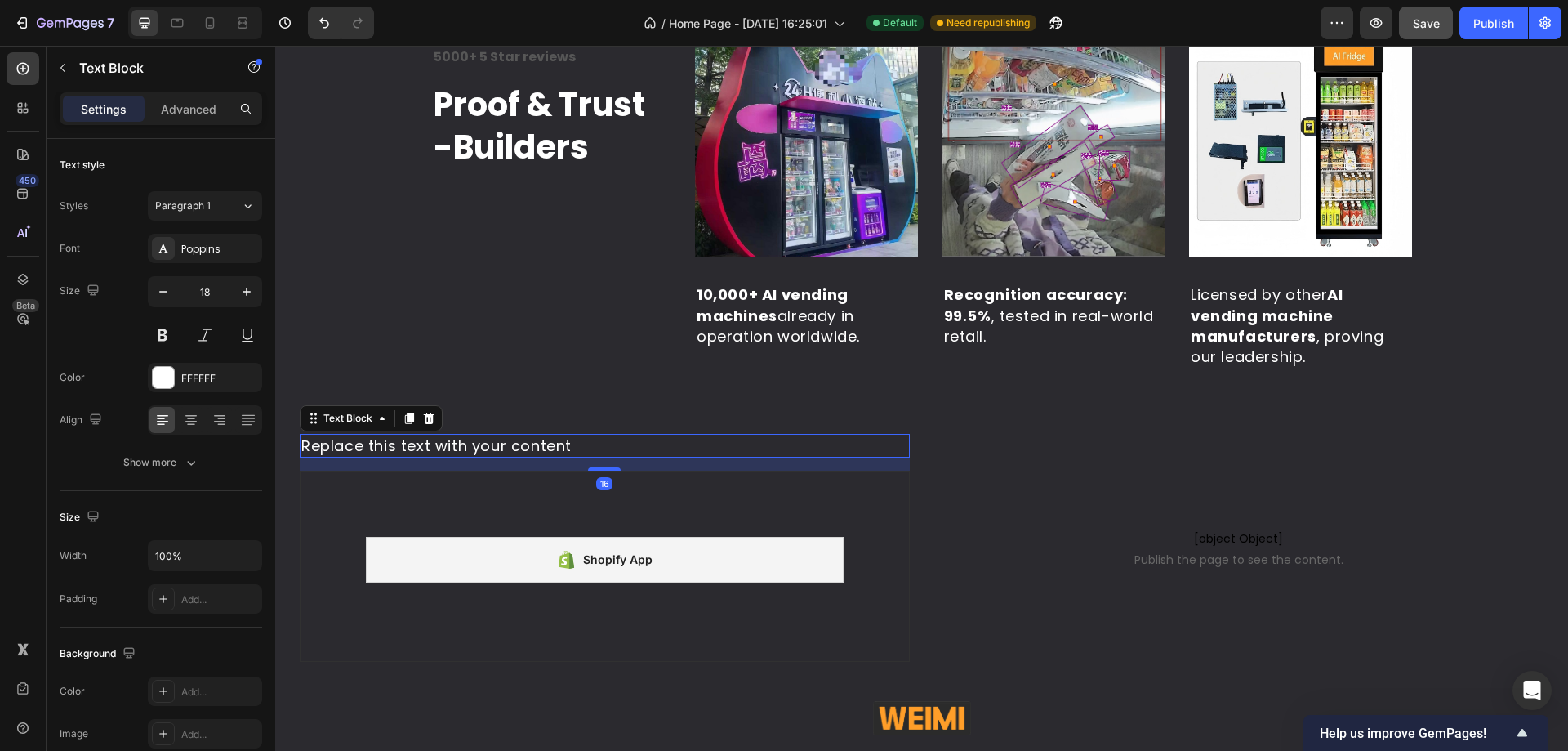
click at [512, 441] on div "Replace this text with your content" at bounding box center [604, 445] width 610 height 24
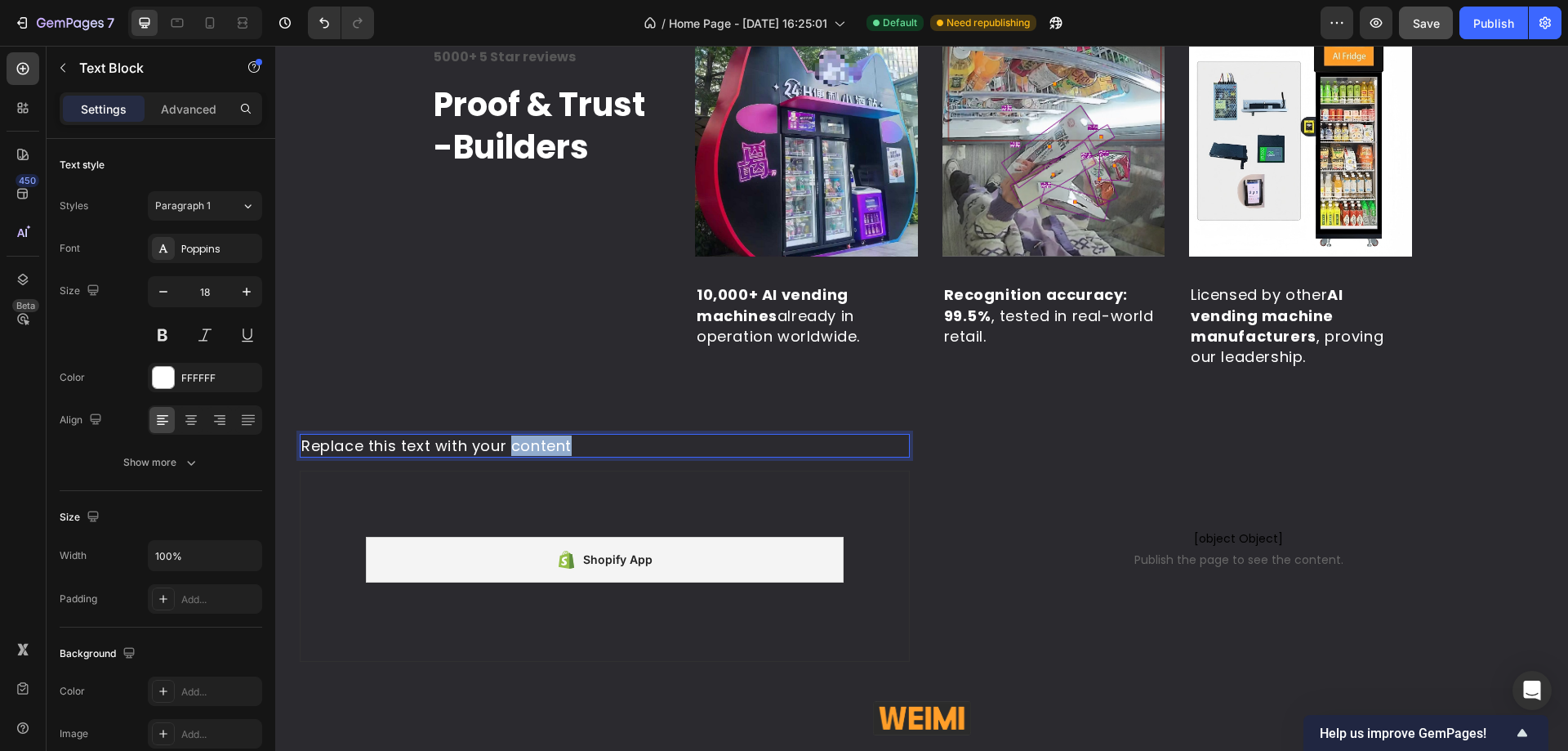
click at [512, 441] on p "Replace this text with your content" at bounding box center [604, 445] width 607 height 21
click at [204, 420] on div "Align right" at bounding box center [205, 420] width 114 height 30
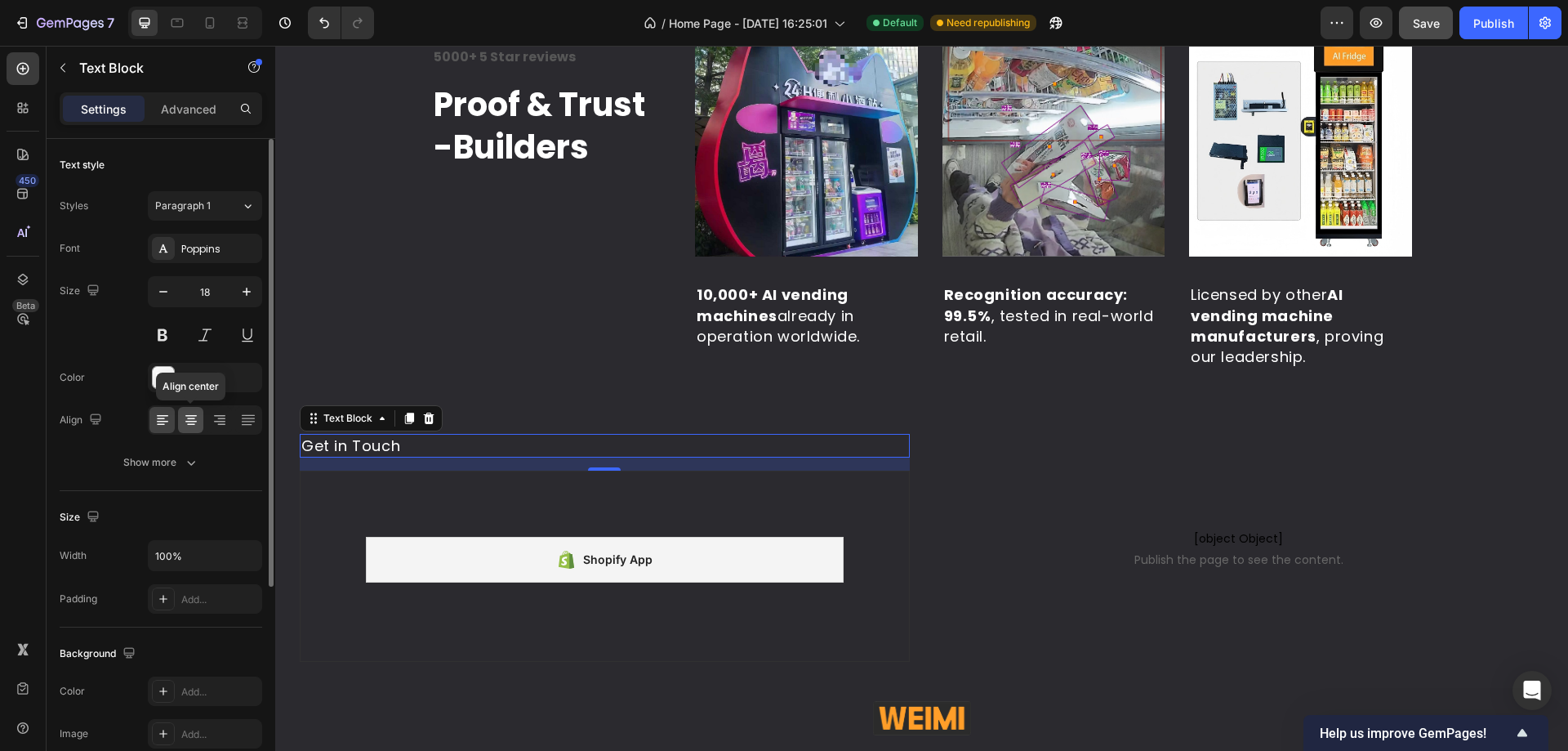
click at [198, 420] on icon at bounding box center [191, 420] width 16 height 16
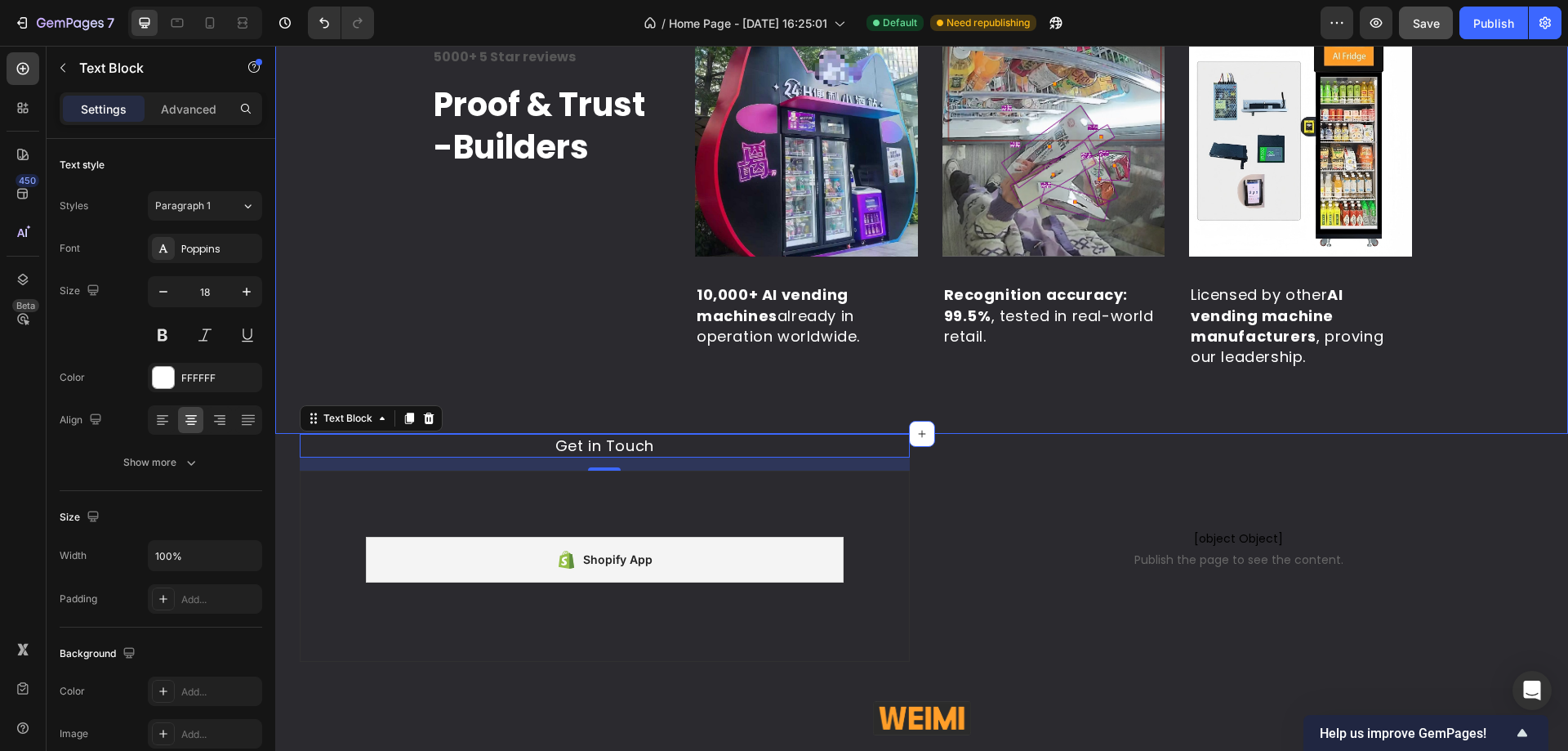
click at [520, 365] on div "Icon Icon Icon Icon Icon Icon List Hoz 5000+ 5 Star reviews Text block Proof & …" at bounding box center [551, 198] width 239 height 341
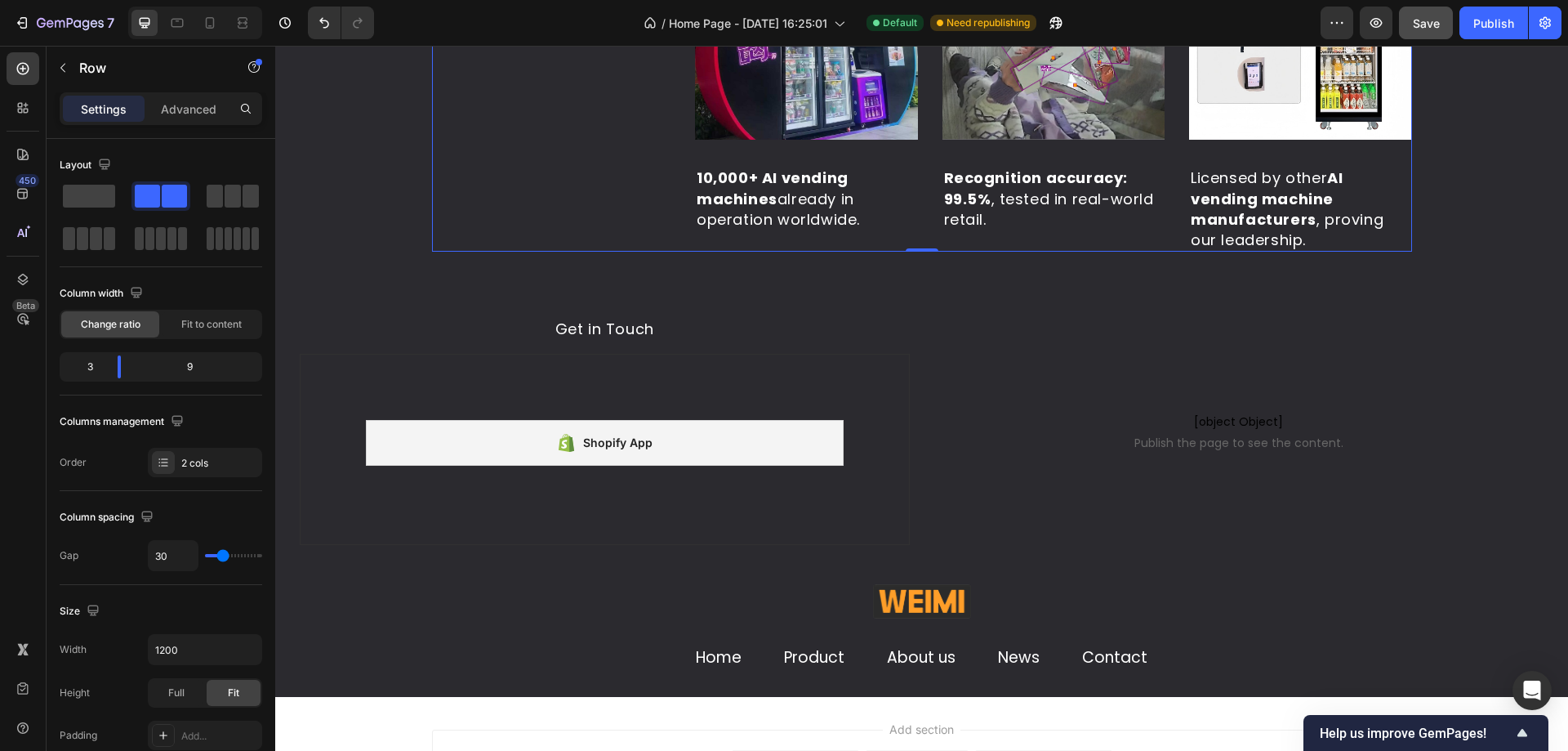
scroll to position [4024, 0]
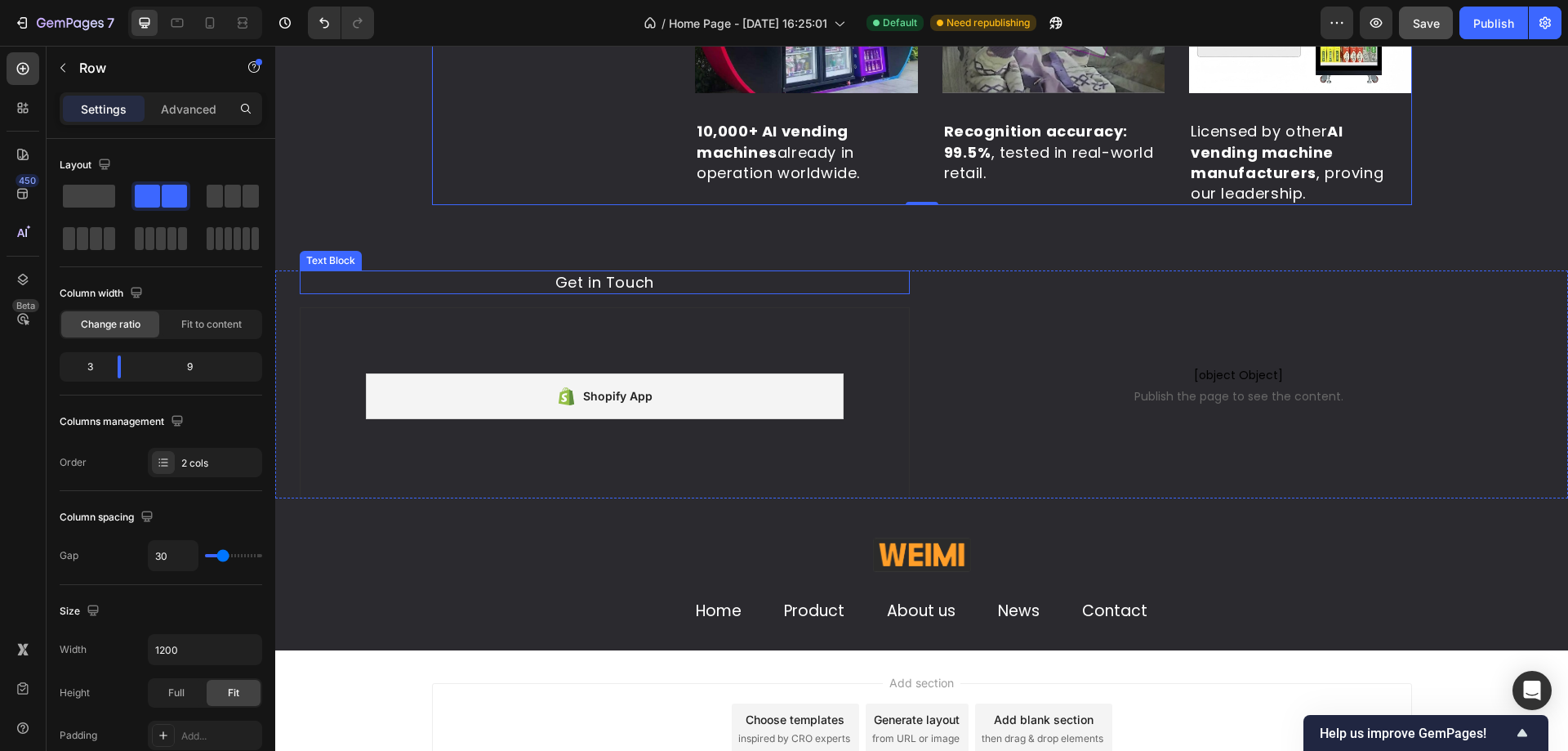
click at [640, 280] on p "Get in Touch" at bounding box center [604, 282] width 607 height 21
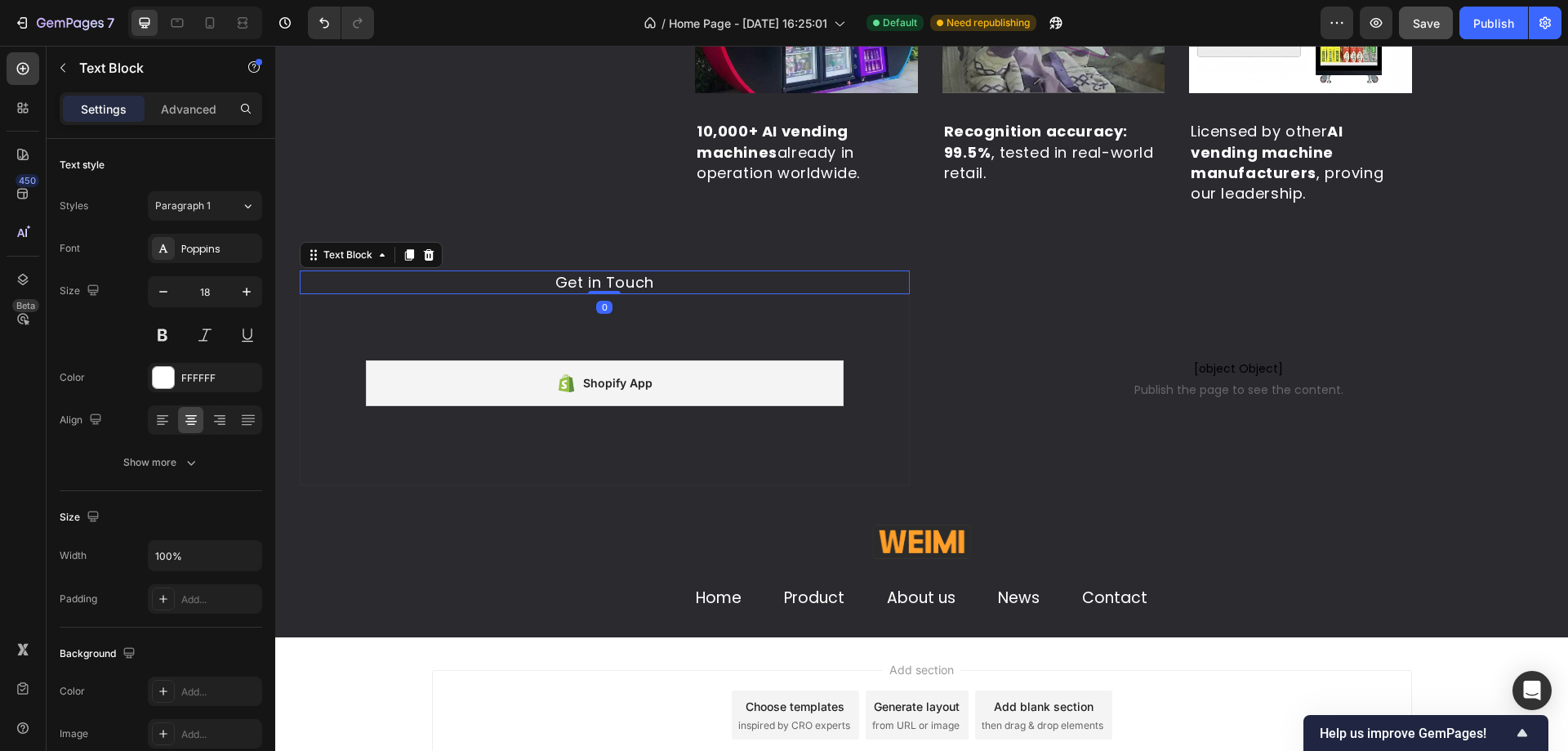
drag, startPoint x: 612, startPoint y: 306, endPoint x: 613, endPoint y: 275, distance: 31.0
click at [613, 275] on div "Get in Touch Text Block 0" at bounding box center [604, 282] width 610 height 24
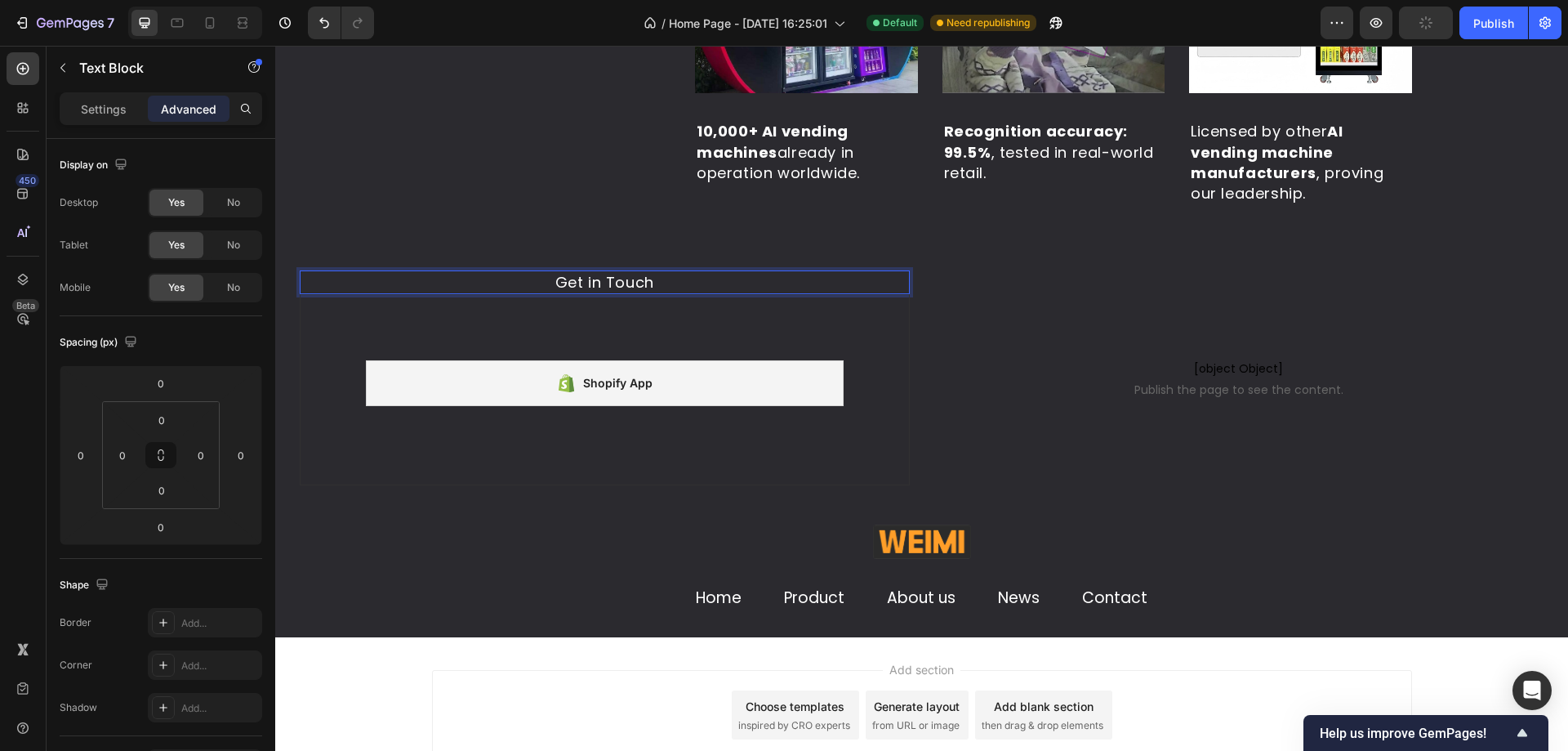
drag, startPoint x: 669, startPoint y: 283, endPoint x: 547, endPoint y: 285, distance: 122.0
drag, startPoint x: 531, startPoint y: 283, endPoint x: 660, endPoint y: 282, distance: 129.0
click at [660, 282] on p "Get in Touch" at bounding box center [604, 282] width 607 height 21
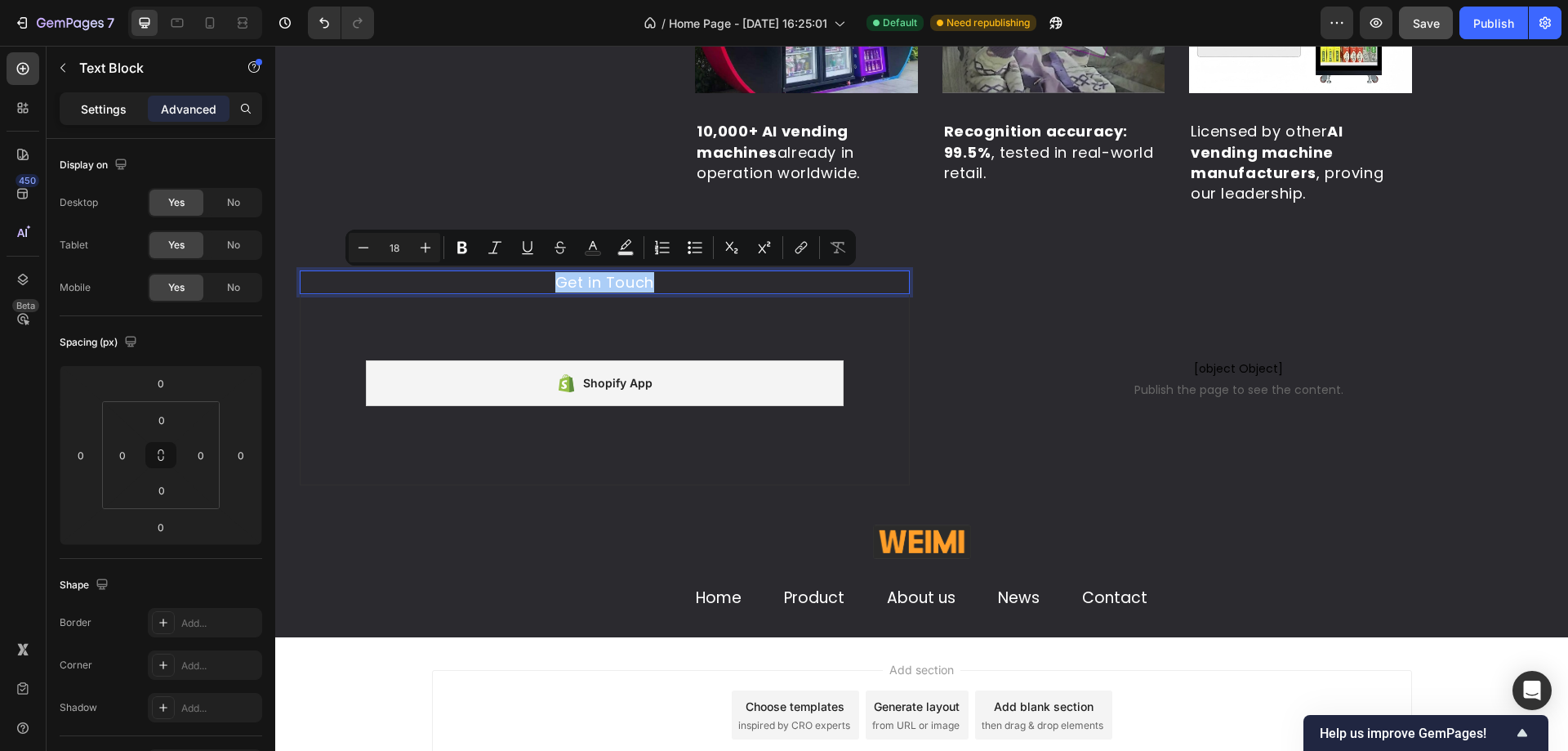
click at [109, 110] on p "Settings" at bounding box center [104, 109] width 46 height 17
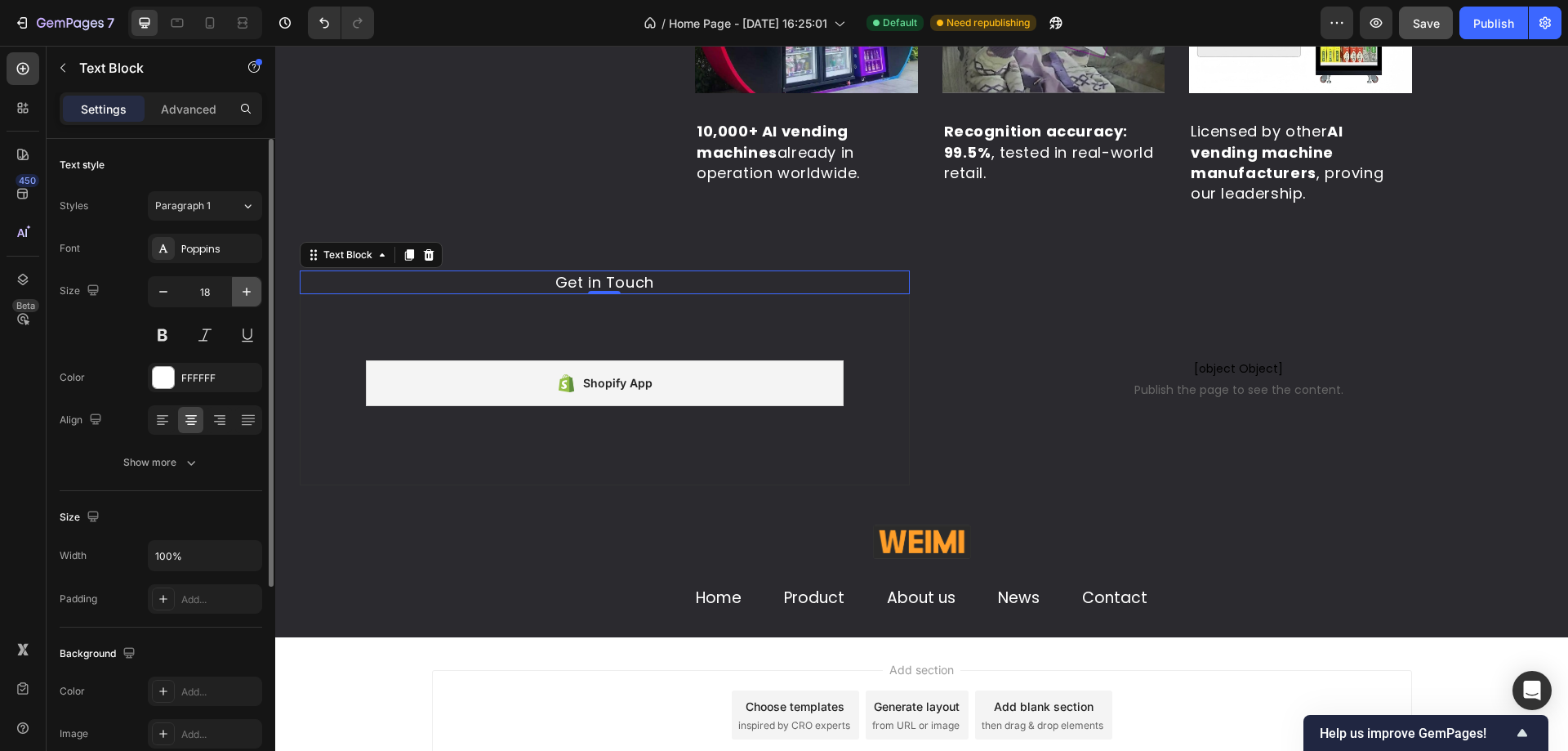
click at [248, 297] on icon "button" at bounding box center [247, 292] width 16 height 16
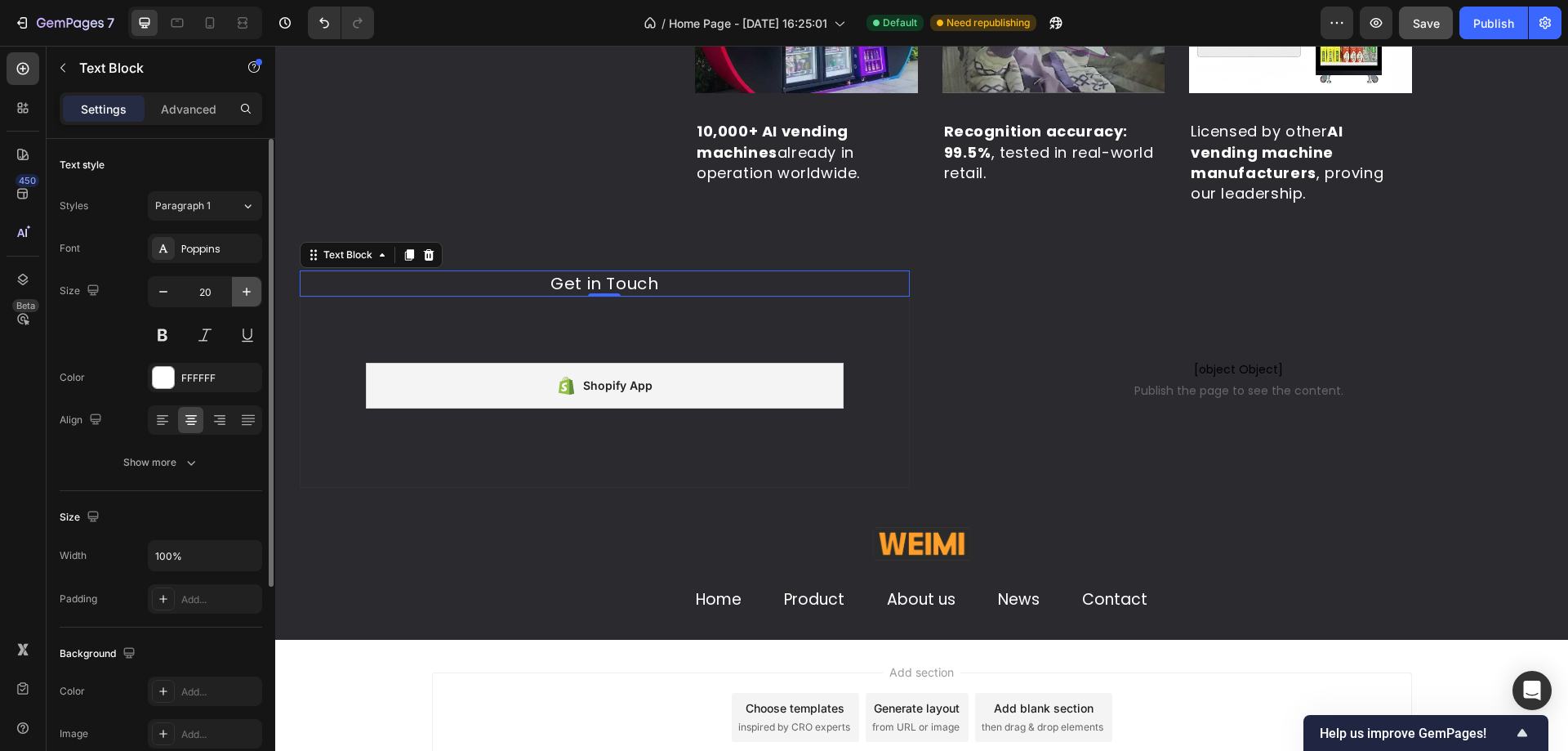
click at [243, 297] on icon "button" at bounding box center [247, 292] width 16 height 16
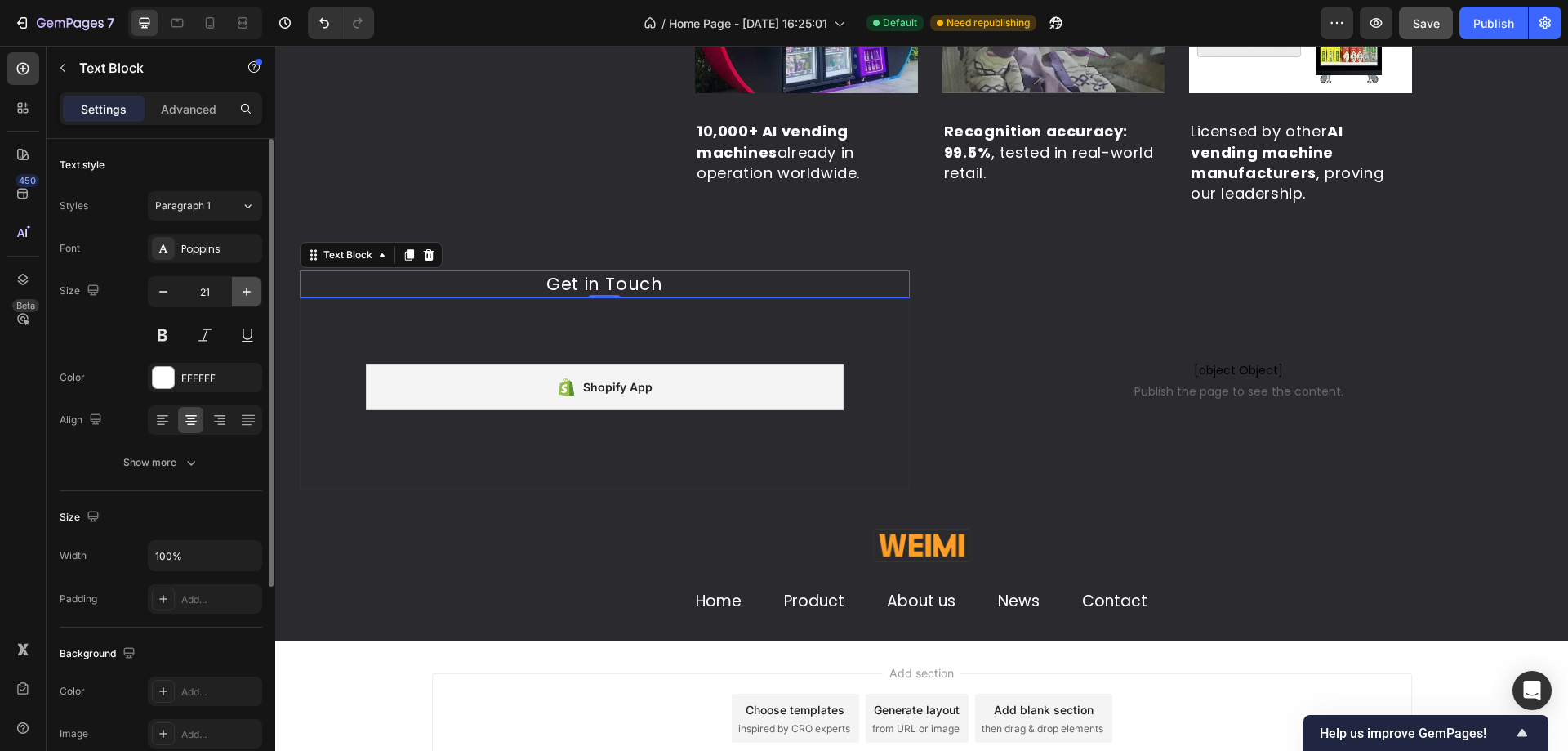
click at [243, 297] on icon "button" at bounding box center [247, 292] width 16 height 16
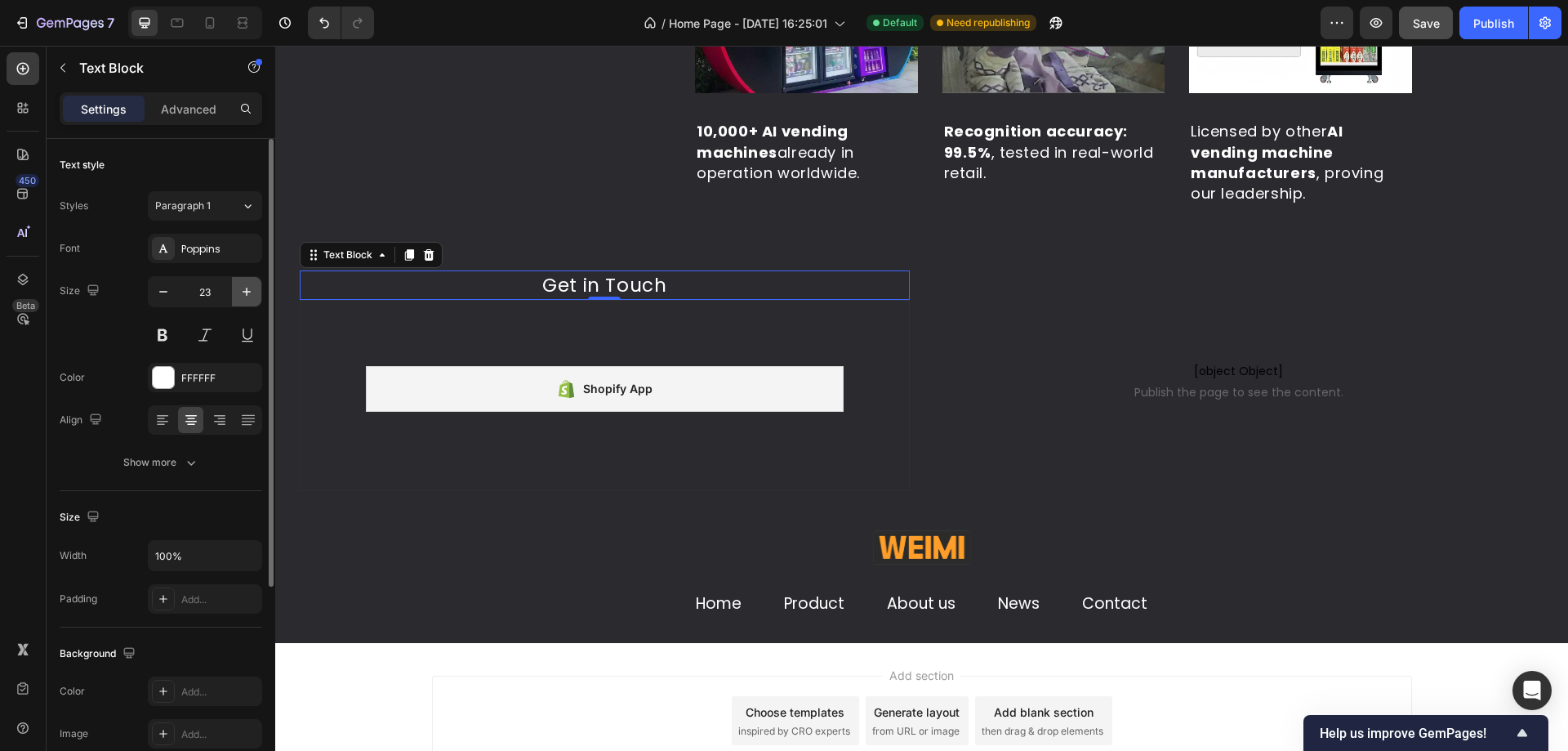
click at [243, 297] on icon "button" at bounding box center [247, 292] width 16 height 16
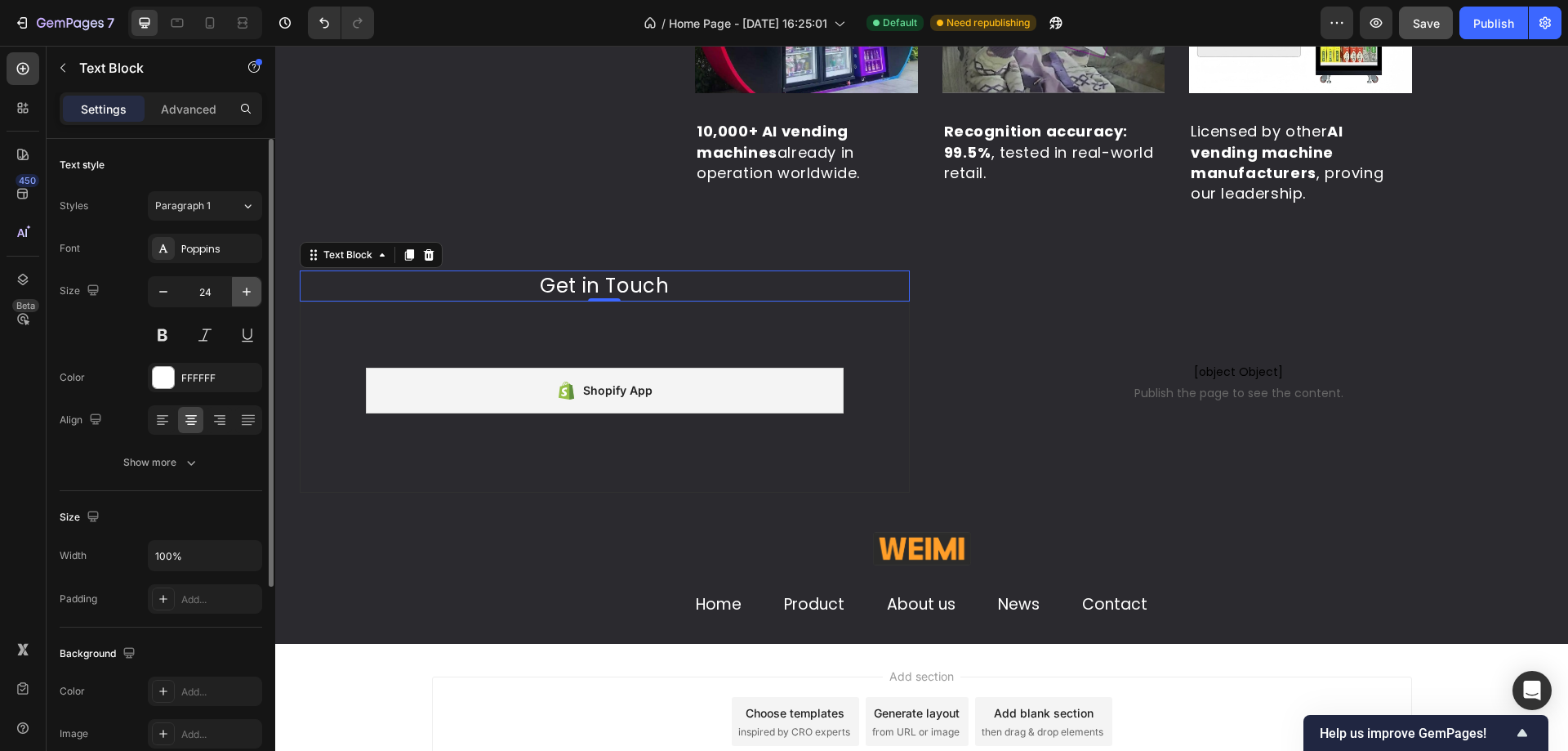
type input "25"
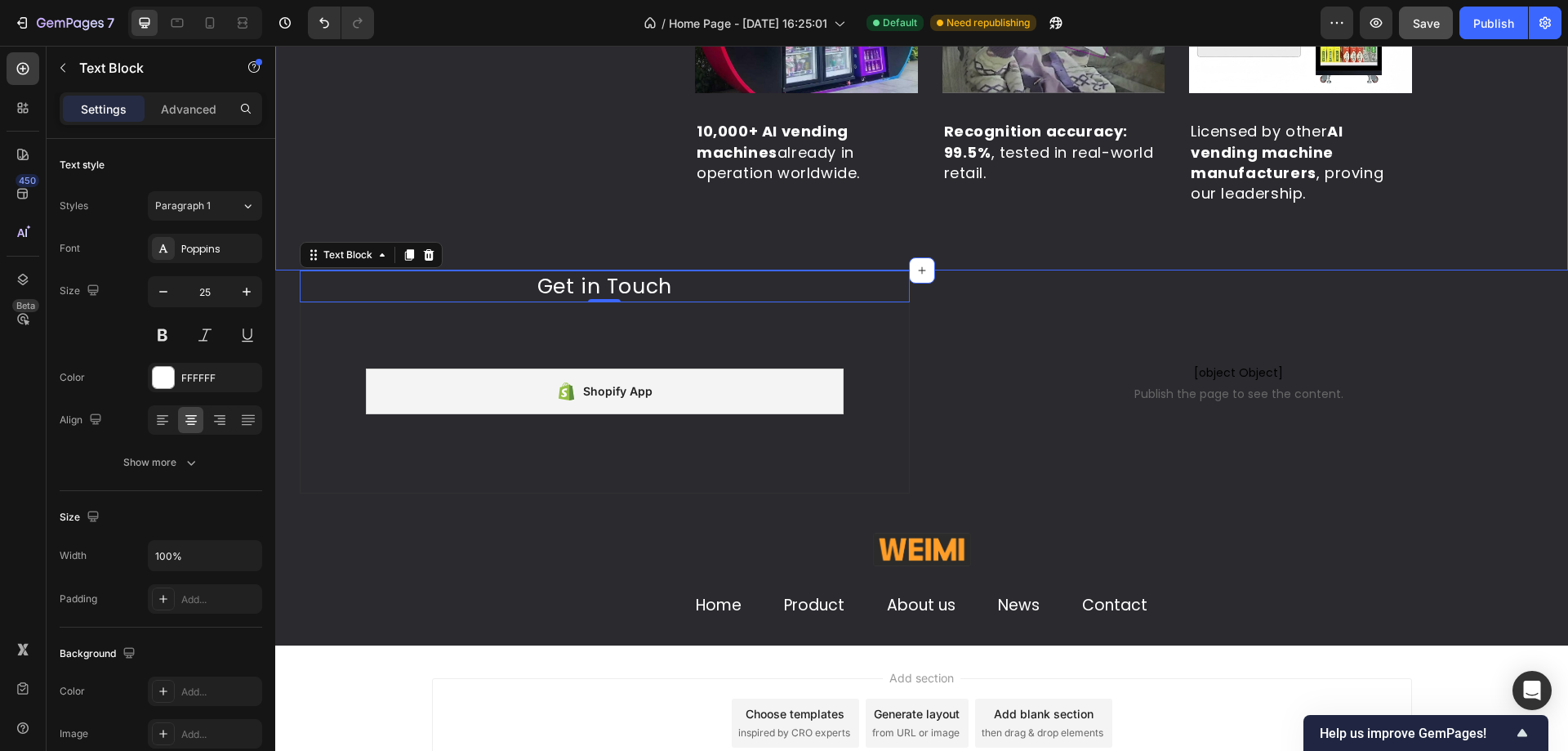
click at [487, 215] on div "Icon Icon Icon Icon Icon Icon List Hoz 5000+ 5 Star reviews Text block Proof & …" at bounding box center [922, 35] width 1293 height 471
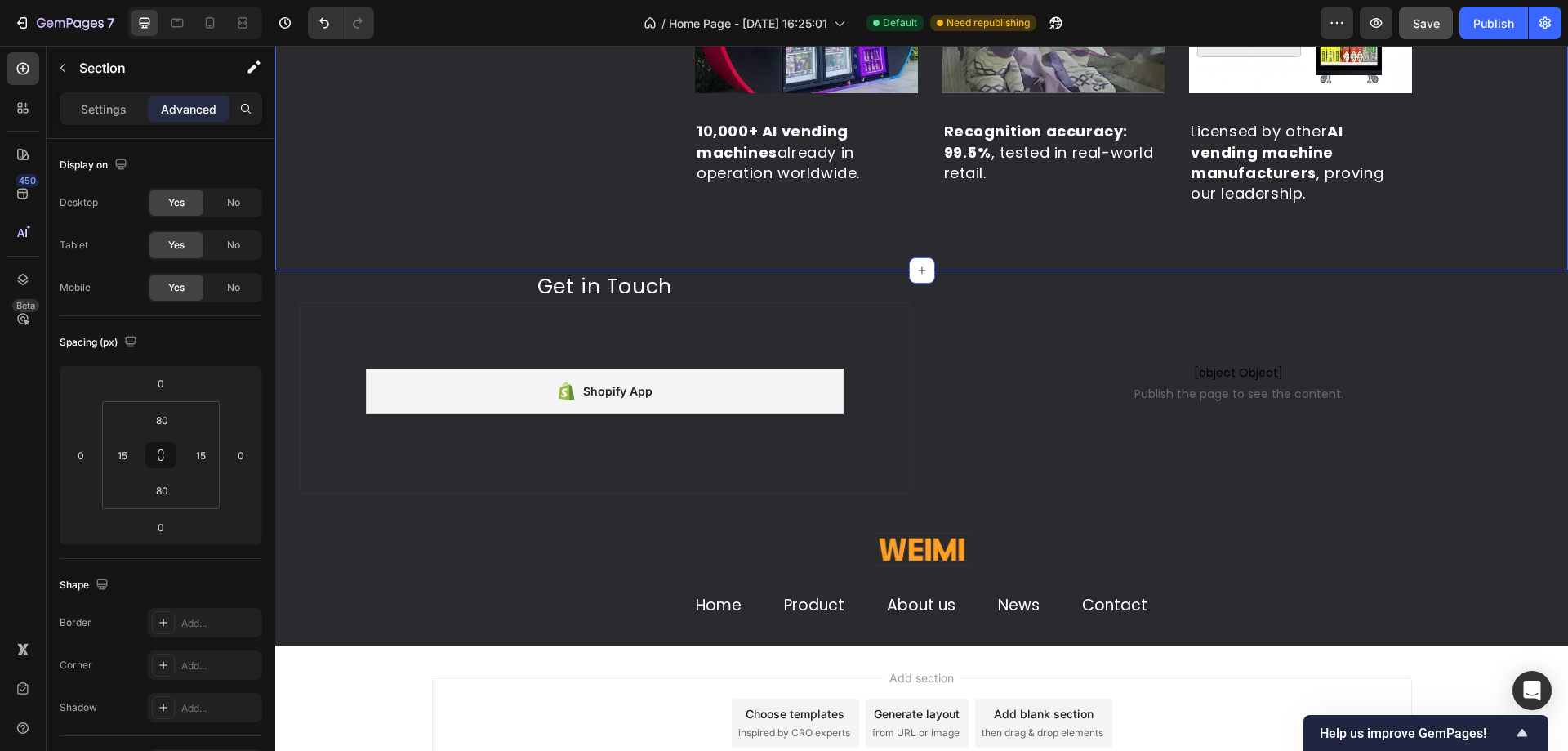
click at [383, 198] on div "Icon Icon Icon Icon Icon Icon List Hoz 5000+ 5 Star reviews Text block Proof & …" at bounding box center [922, 35] width 1268 height 341
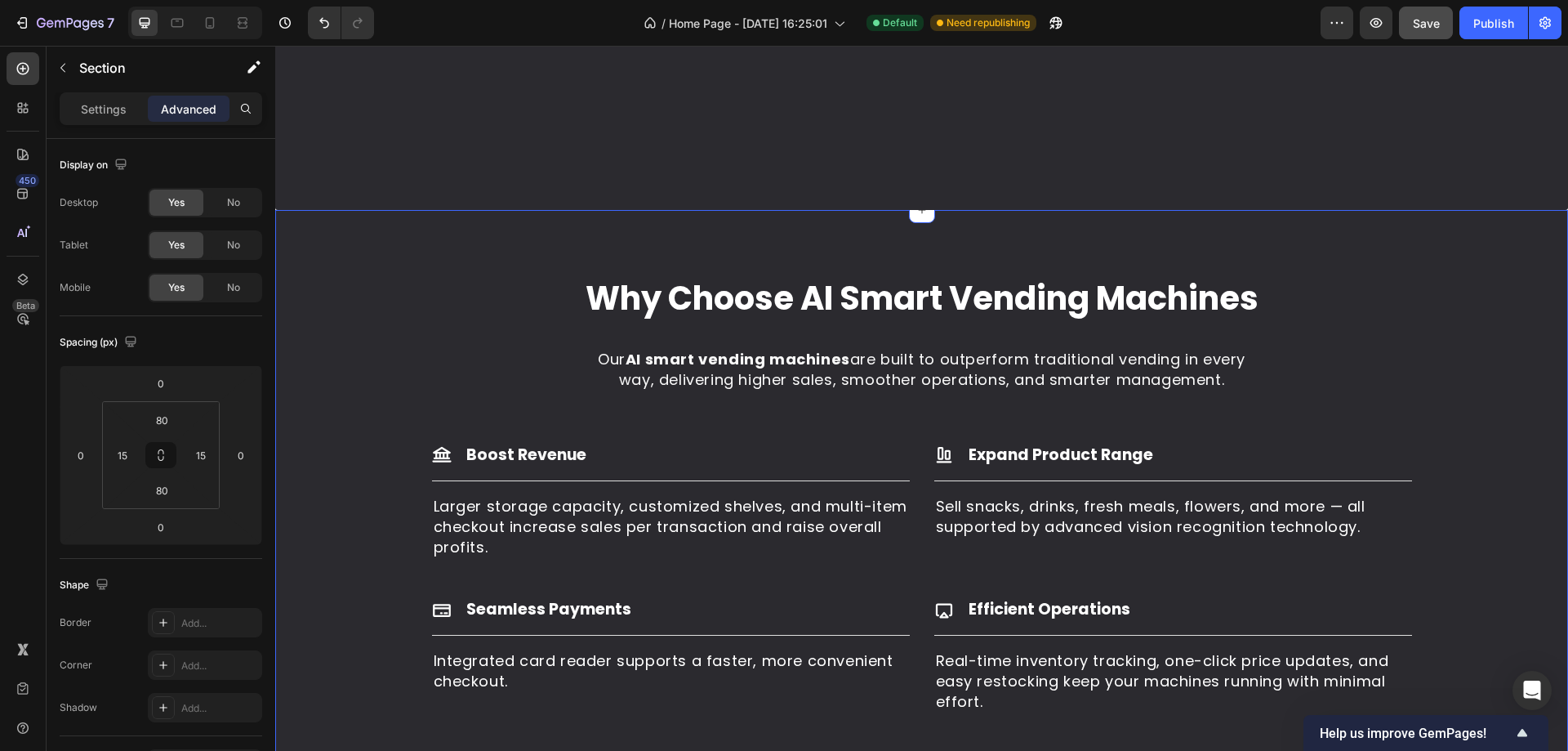
scroll to position [1655, 0]
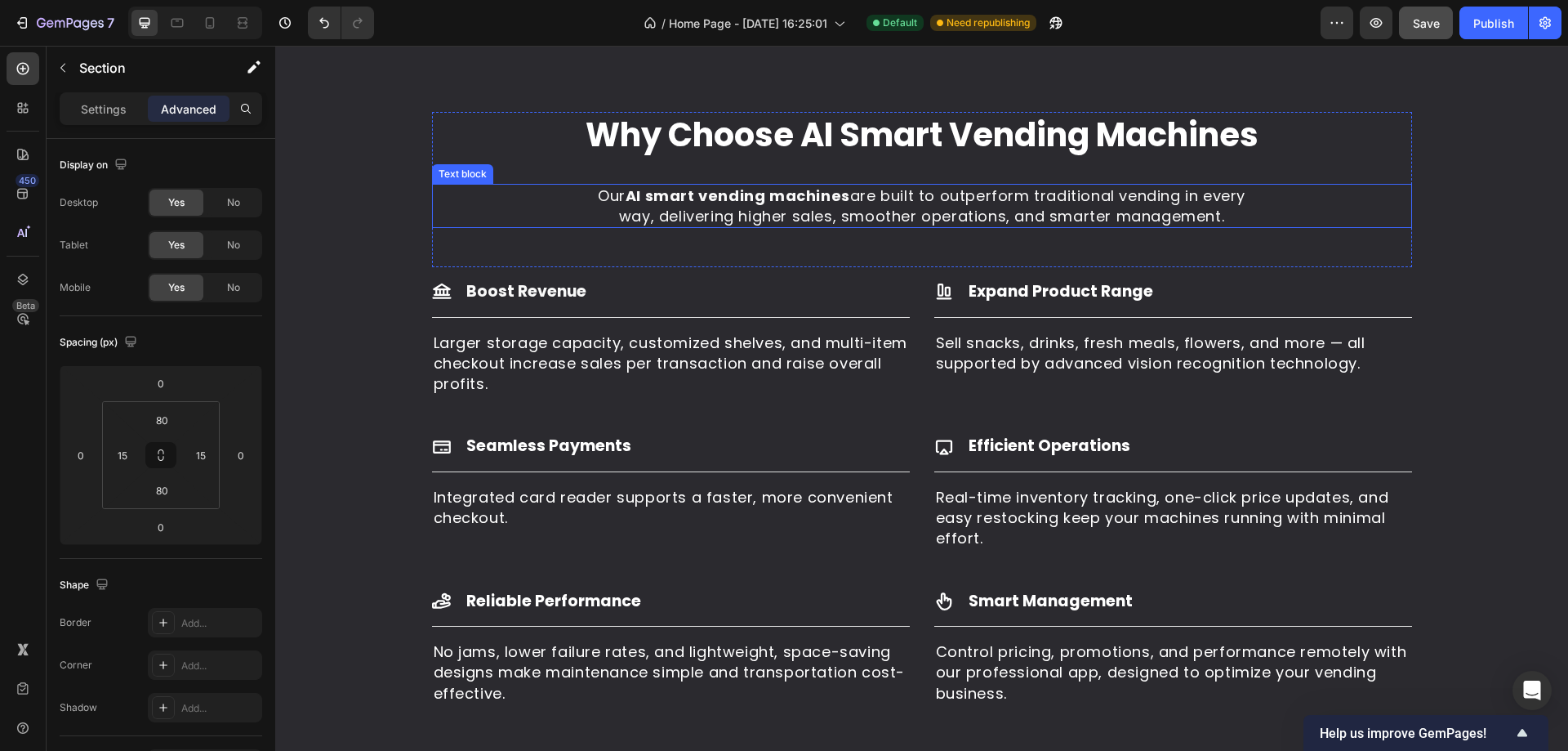
click at [660, 201] on strong "AI smart vending machines" at bounding box center [738, 195] width 224 height 21
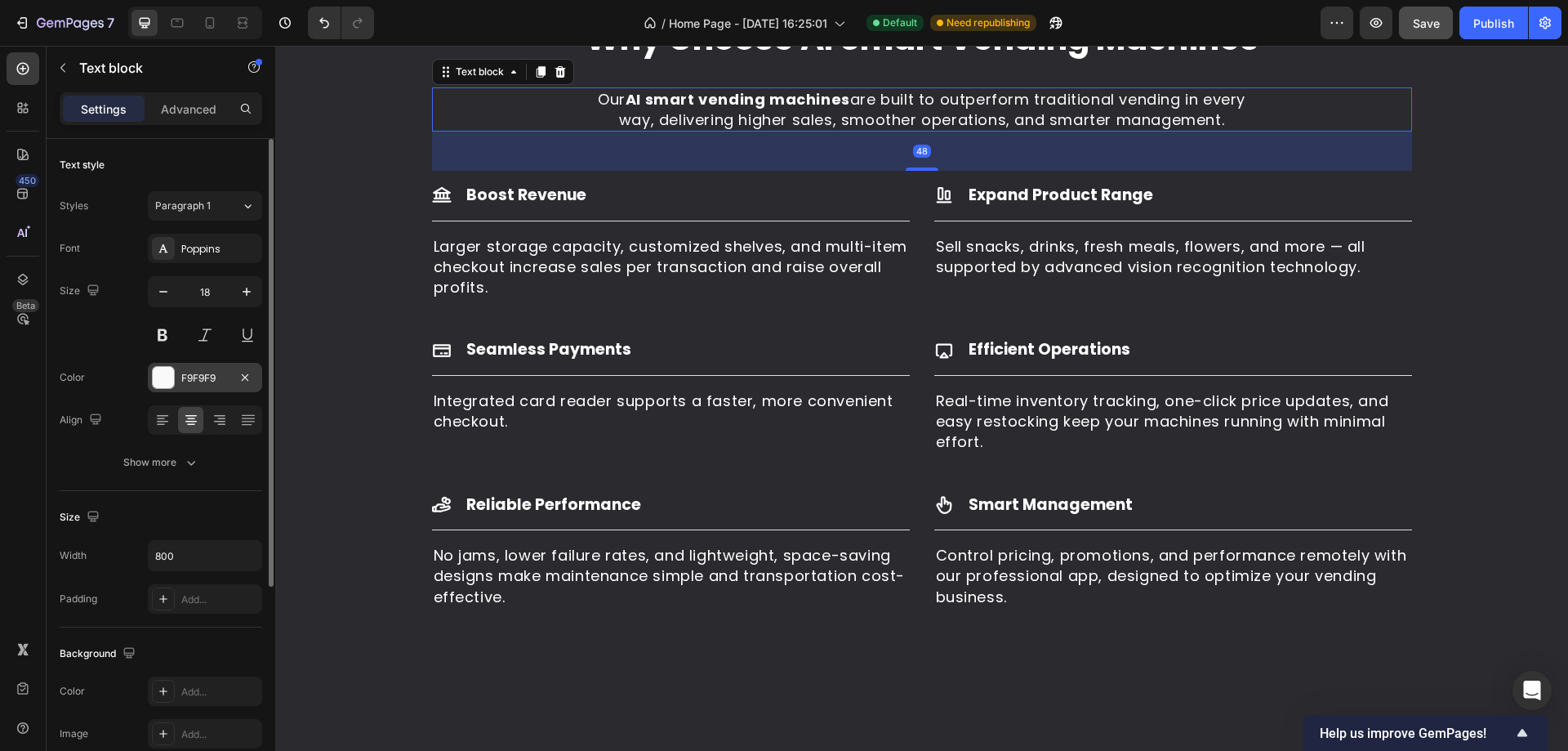
click at [169, 378] on div at bounding box center [164, 378] width 21 height 21
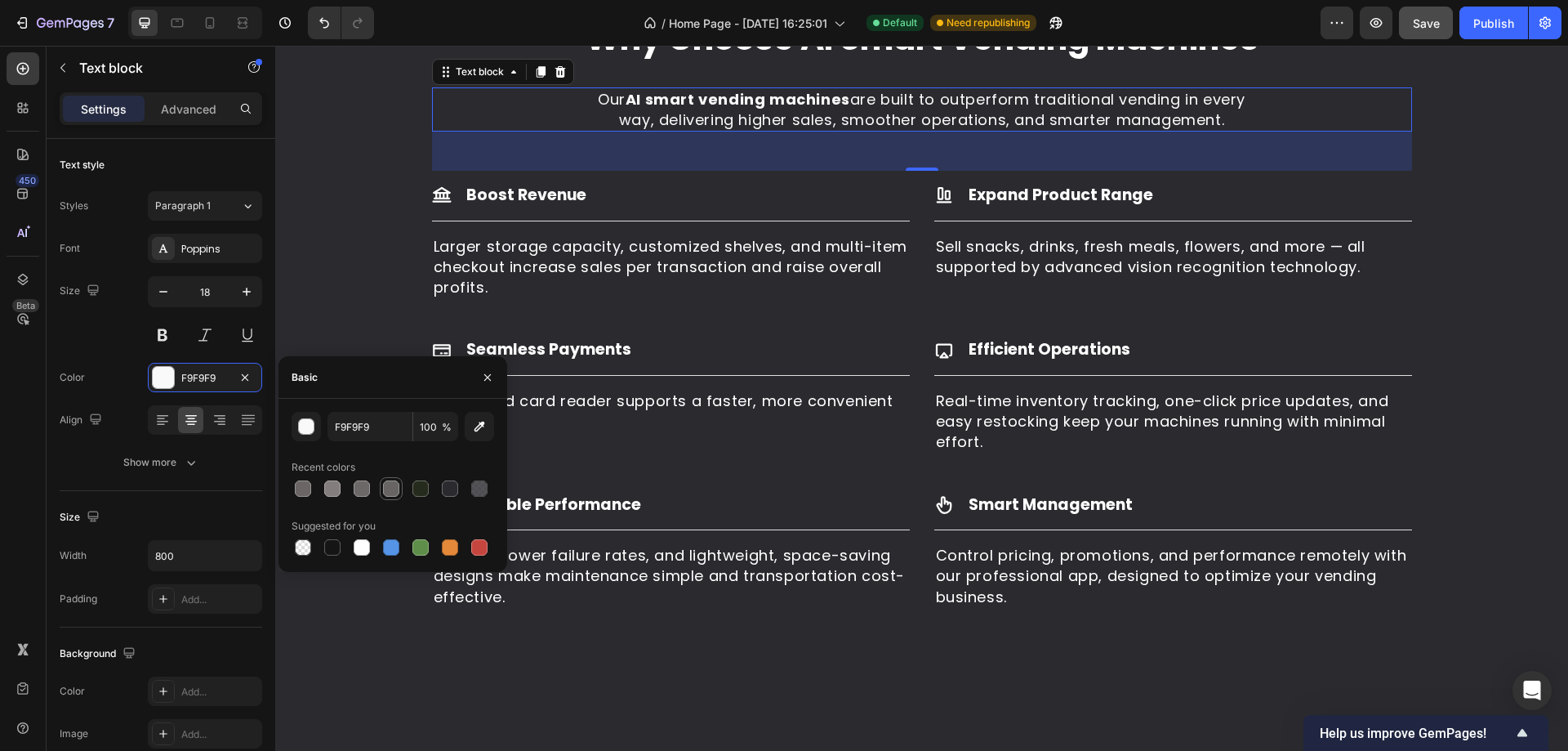
click at [386, 487] on div at bounding box center [391, 489] width 16 height 16
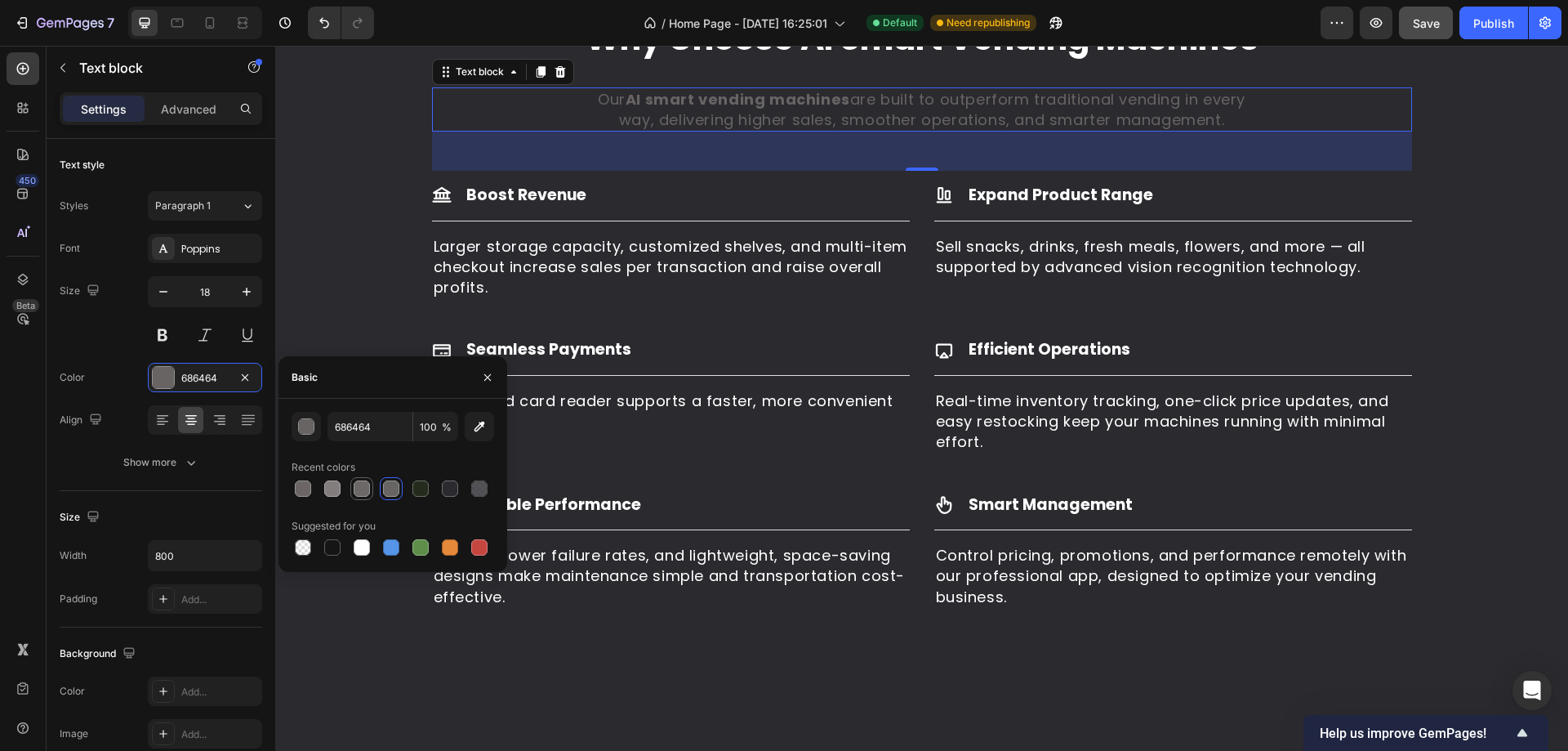
click at [365, 484] on div at bounding box center [362, 489] width 16 height 16
click at [335, 488] on div at bounding box center [332, 489] width 16 height 16
click at [395, 484] on div at bounding box center [391, 489] width 16 height 16
click at [671, 109] on strong "AI smart vending machines" at bounding box center [738, 99] width 224 height 21
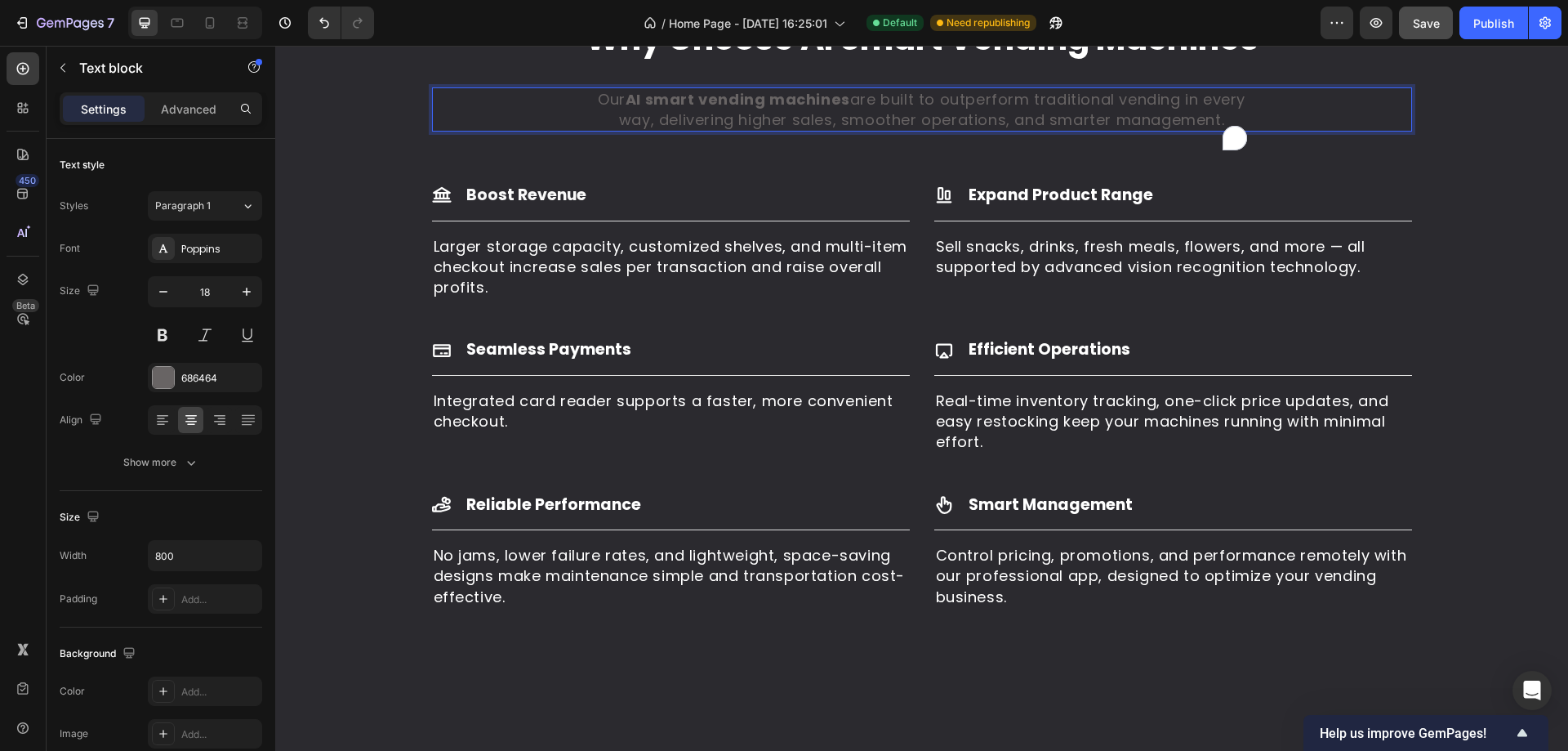
click at [636, 130] on p "Our AI smart vending machines are built to outperform traditional vending in ev…" at bounding box center [922, 109] width 650 height 41
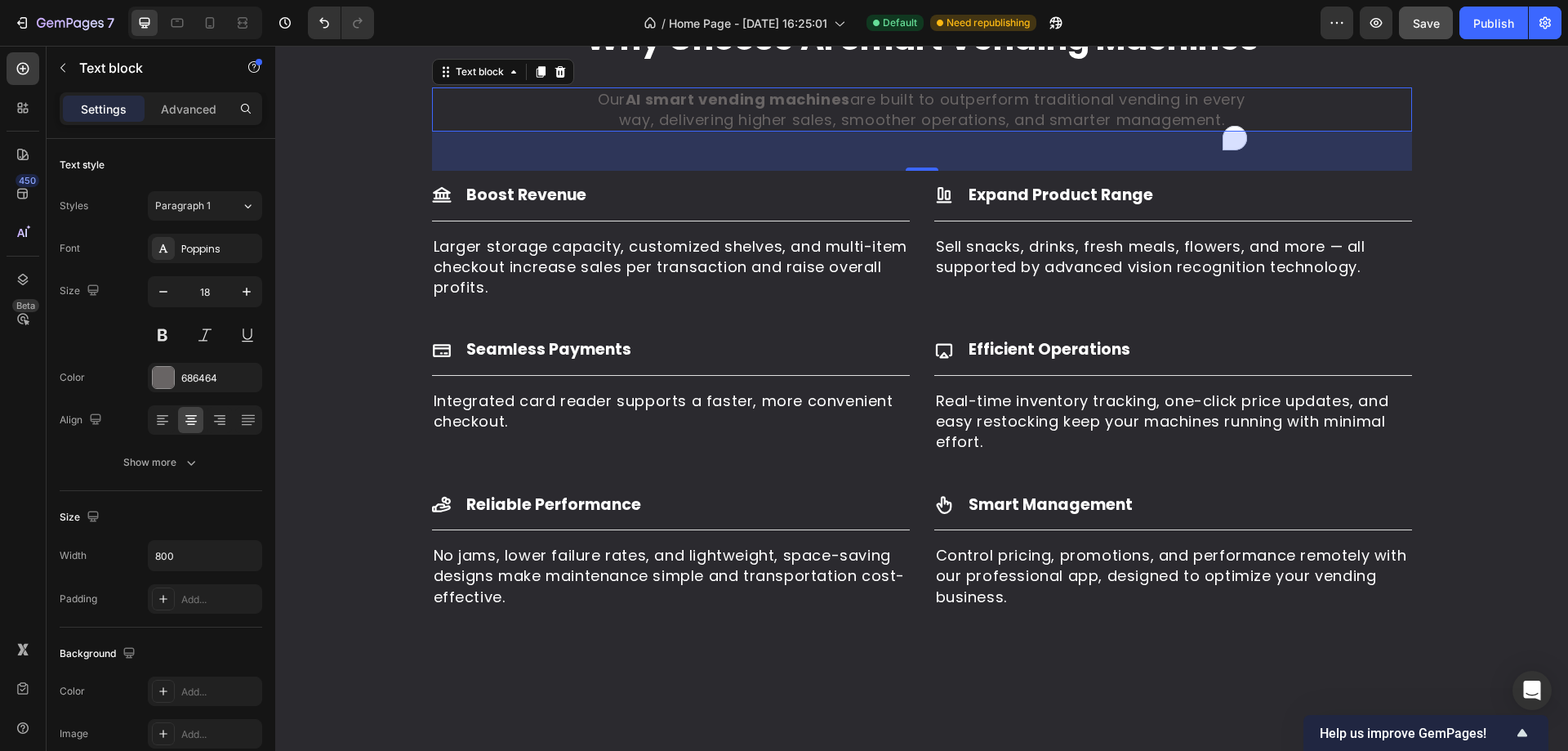
click at [517, 132] on div "Our AI smart vending machines are built to outperform traditional vending in ev…" at bounding box center [922, 109] width 980 height 44
click at [194, 372] on div "686464" at bounding box center [205, 378] width 48 height 15
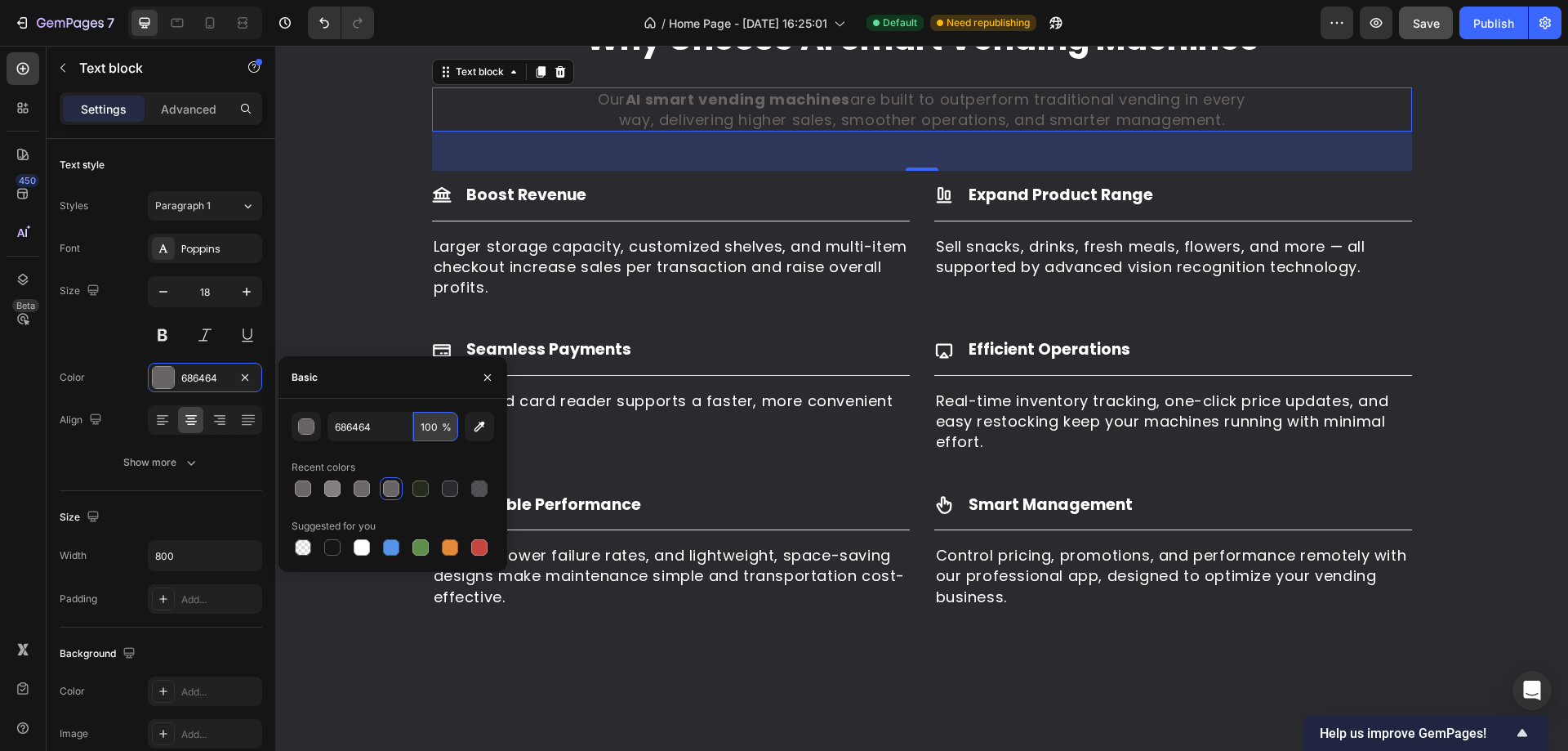
click at [423, 428] on input "100" at bounding box center [436, 427] width 45 height 30
click at [380, 429] on input "686464" at bounding box center [369, 427] width 85 height 30
click at [366, 494] on div at bounding box center [362, 489] width 16 height 16
click at [295, 493] on div at bounding box center [303, 489] width 16 height 16
click at [332, 494] on div at bounding box center [332, 489] width 16 height 16
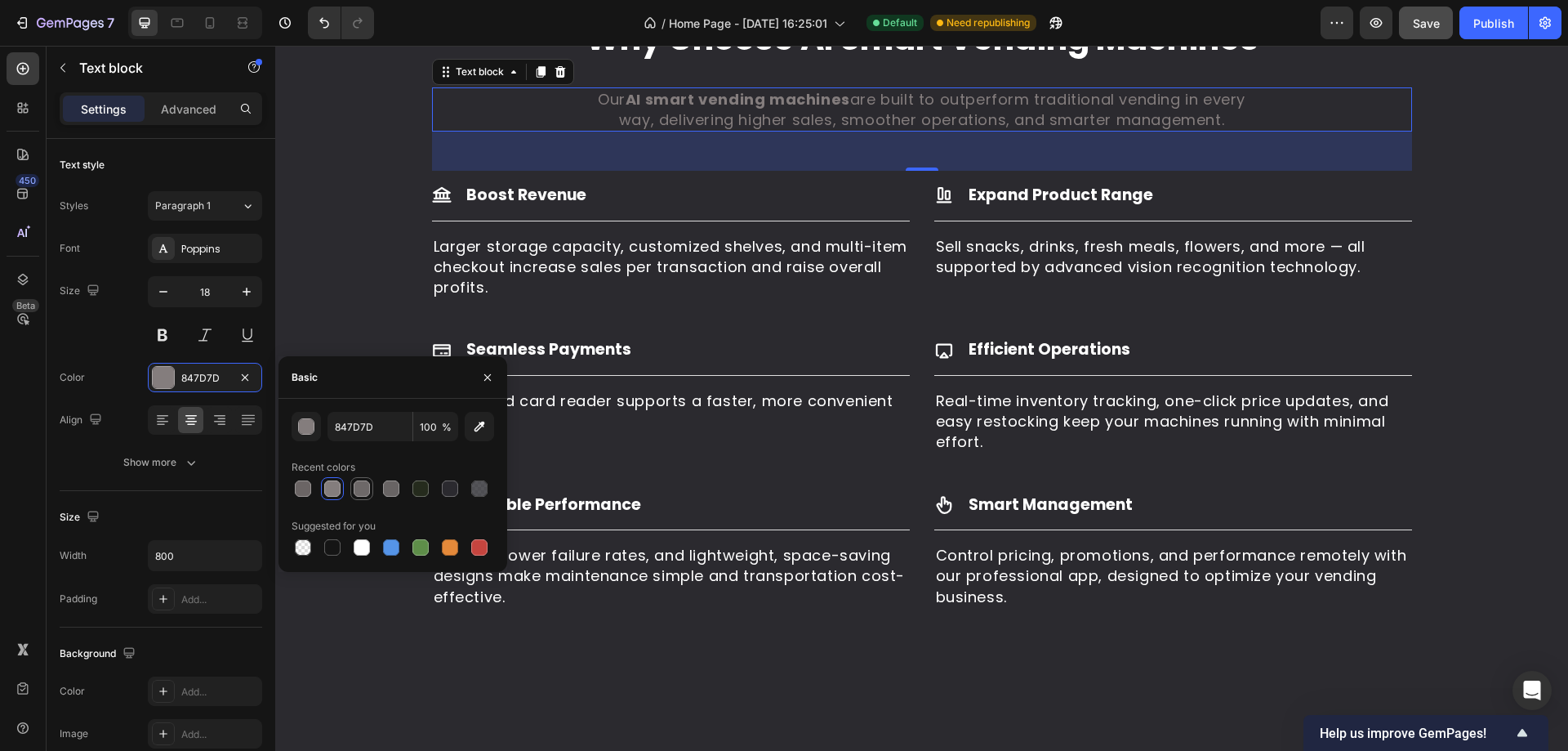
click at [366, 499] on div at bounding box center [362, 489] width 23 height 23
click at [391, 487] on div at bounding box center [391, 489] width 16 height 16
click at [355, 498] on div at bounding box center [362, 489] width 23 height 23
click at [390, 498] on div at bounding box center [391, 489] width 23 height 23
click at [478, 487] on div at bounding box center [479, 489] width 16 height 16
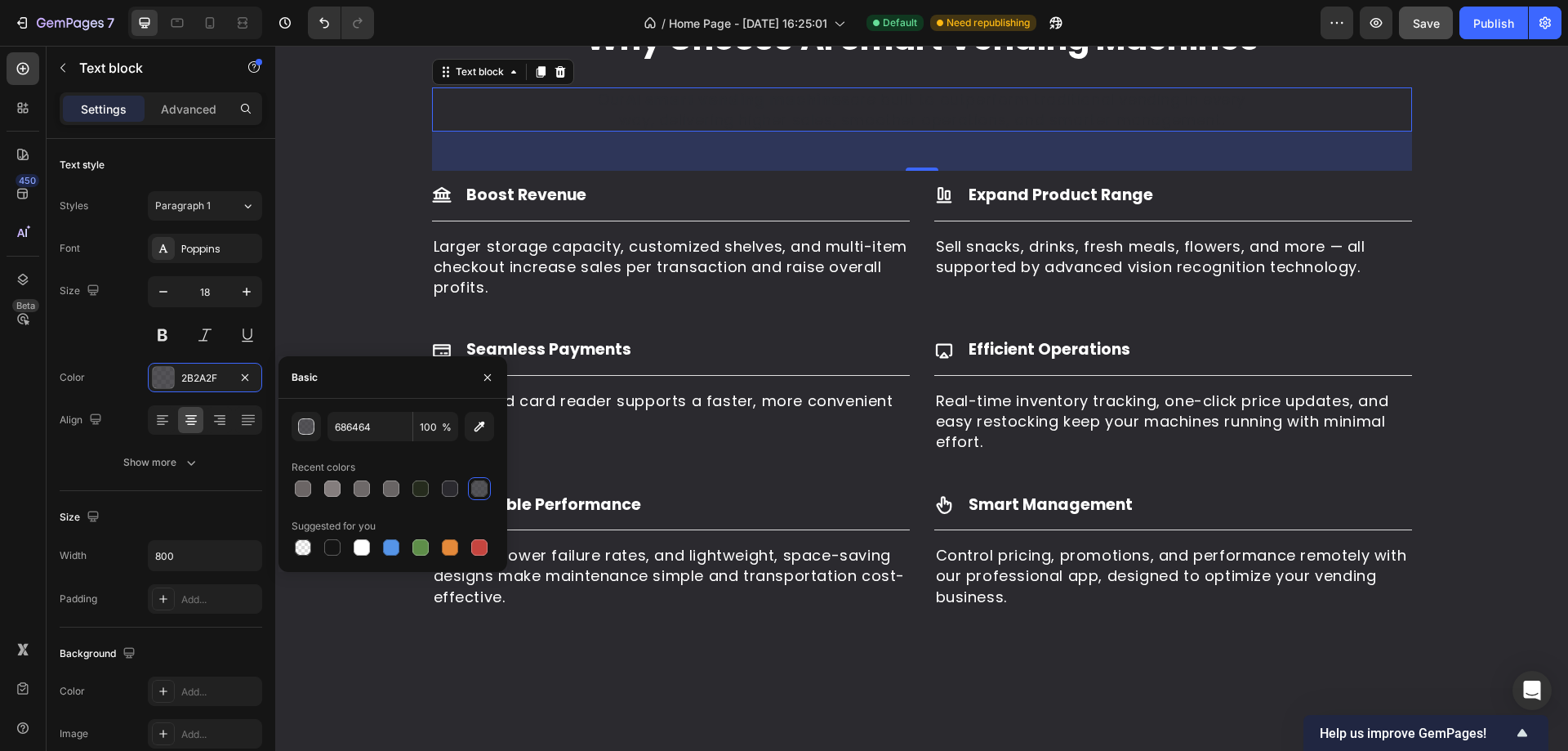
type input "2B2A2F"
click at [449, 487] on div at bounding box center [450, 489] width 16 height 16
type input "100"
click at [392, 488] on div at bounding box center [391, 489] width 16 height 16
click at [364, 488] on div at bounding box center [362, 489] width 16 height 16
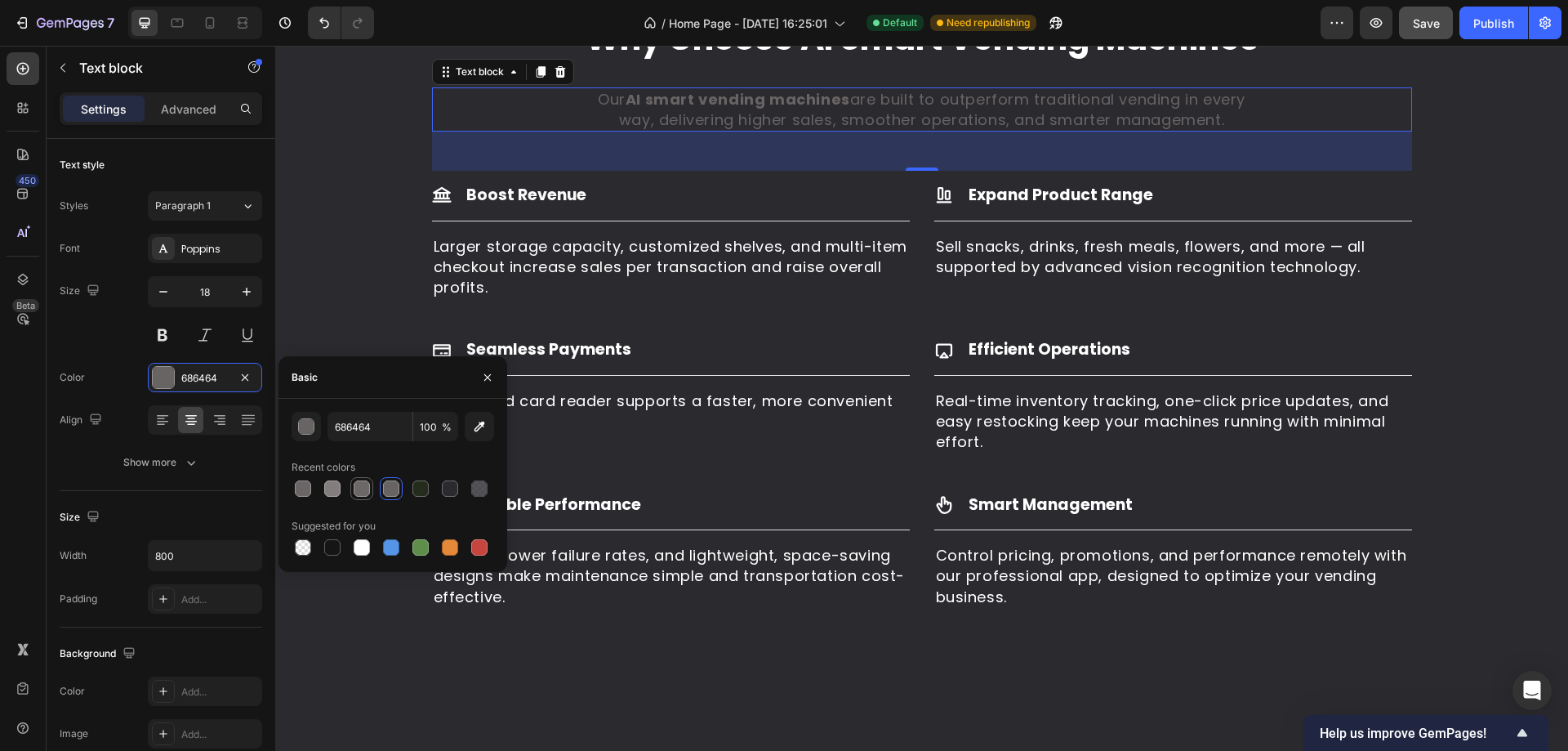
type input "6D6868"
click at [1460, 424] on div "Why Choose AI Smart Vending Machines Heading Our AI smart vending machines are …" at bounding box center [922, 312] width 1268 height 593
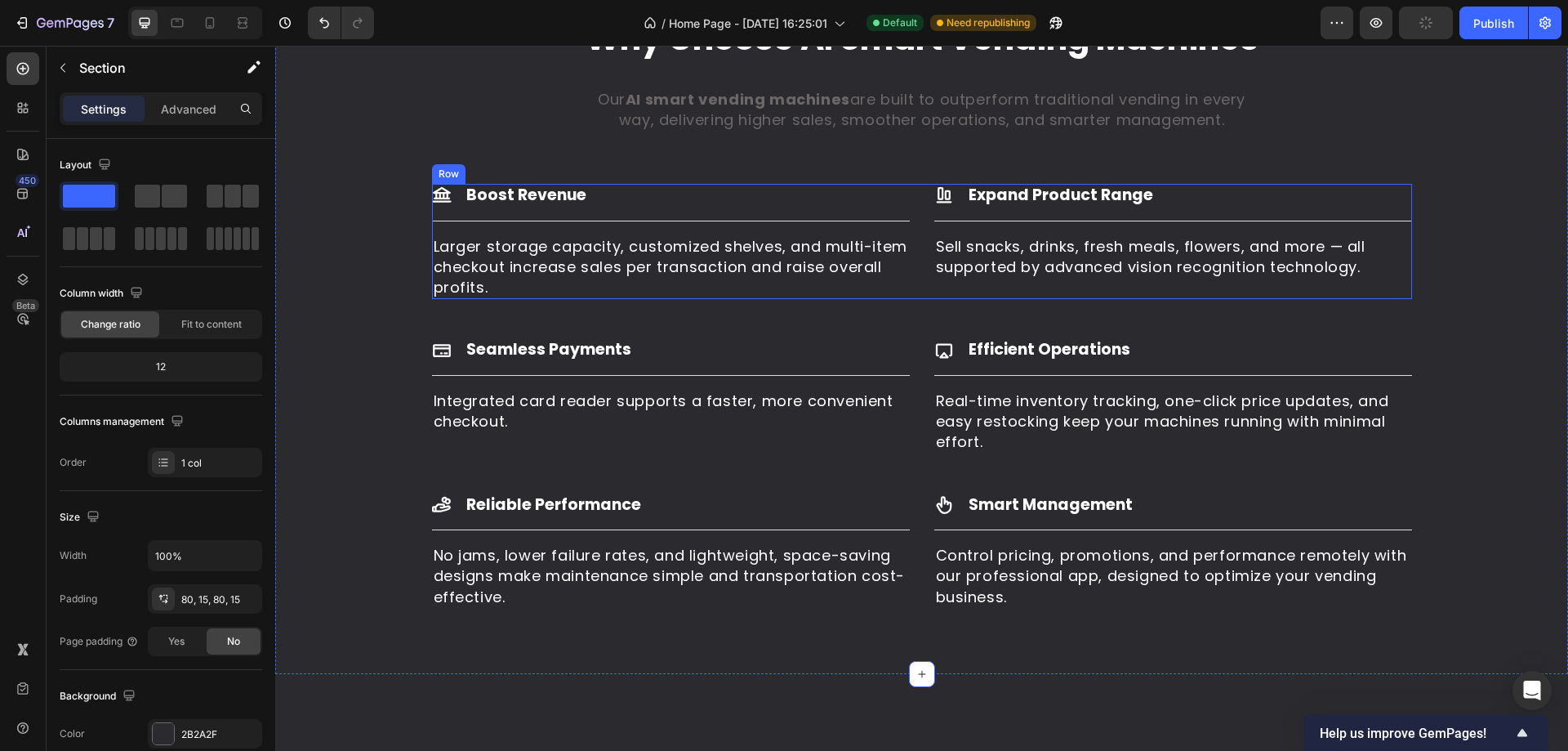
scroll to position [1574, 0]
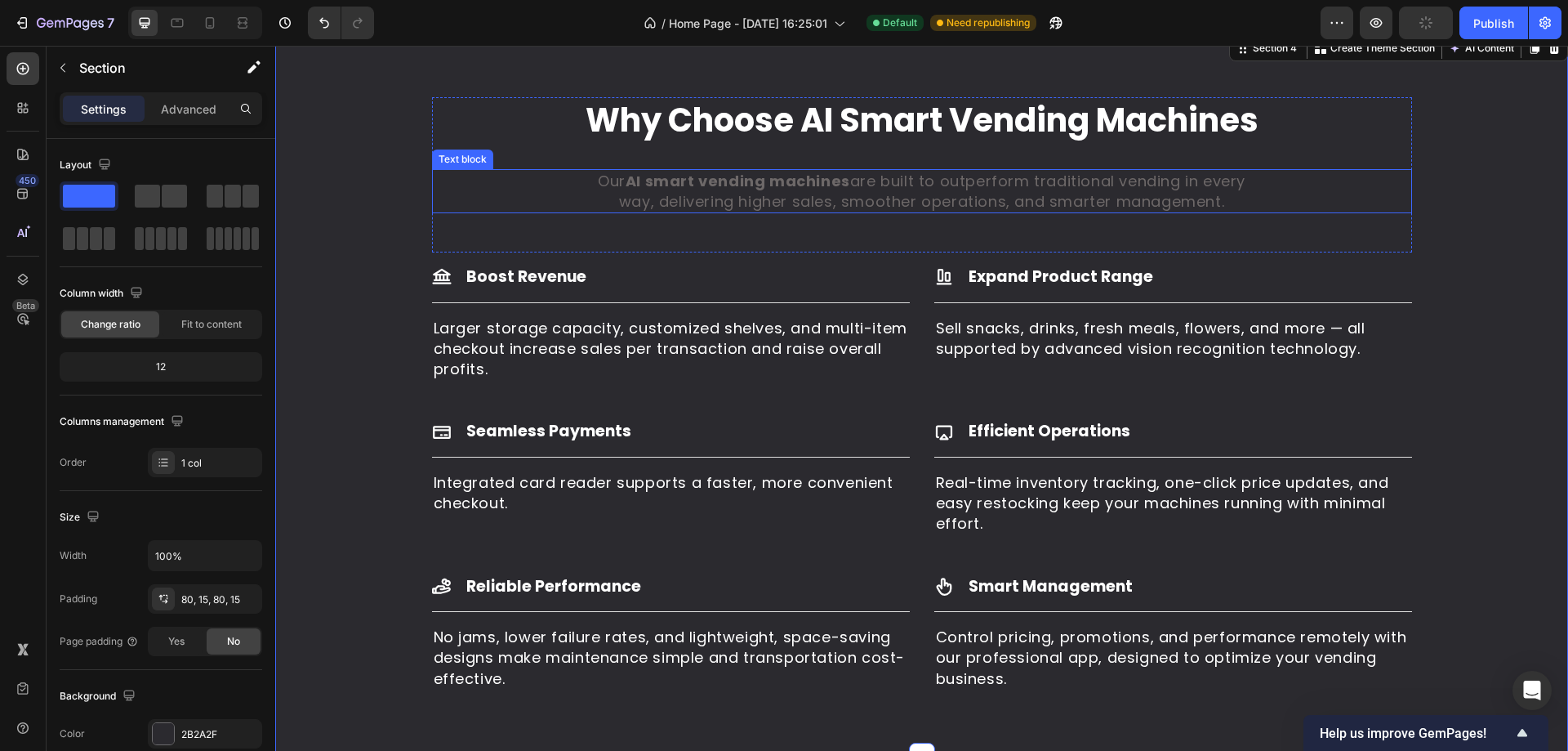
click at [968, 211] on p "Our AI smart vending machines are built to outperform traditional vending in ev…" at bounding box center [922, 192] width 650 height 41
